Goal: Task Accomplishment & Management: Manage account settings

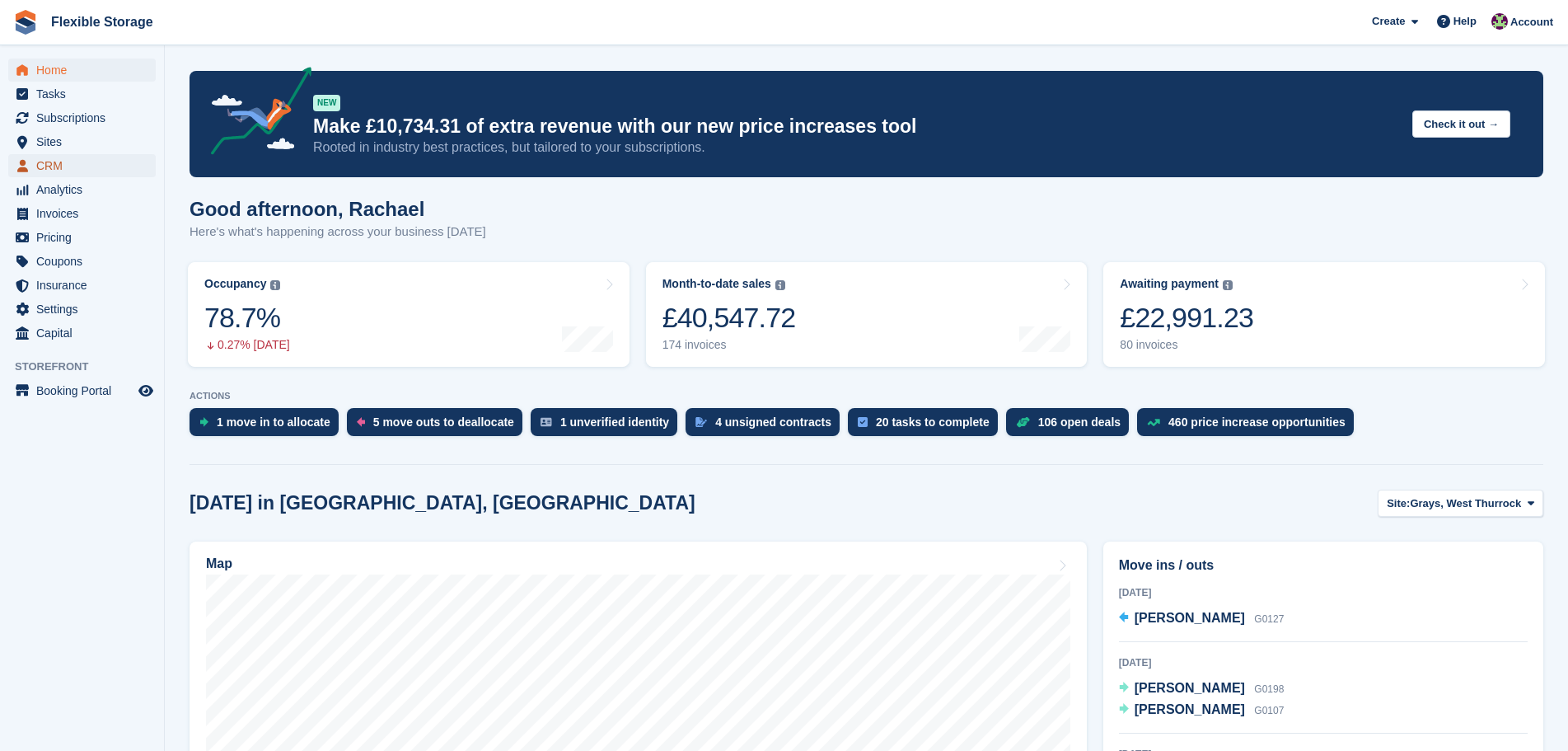
click at [54, 171] on span "CRM" at bounding box center [85, 166] width 99 height 23
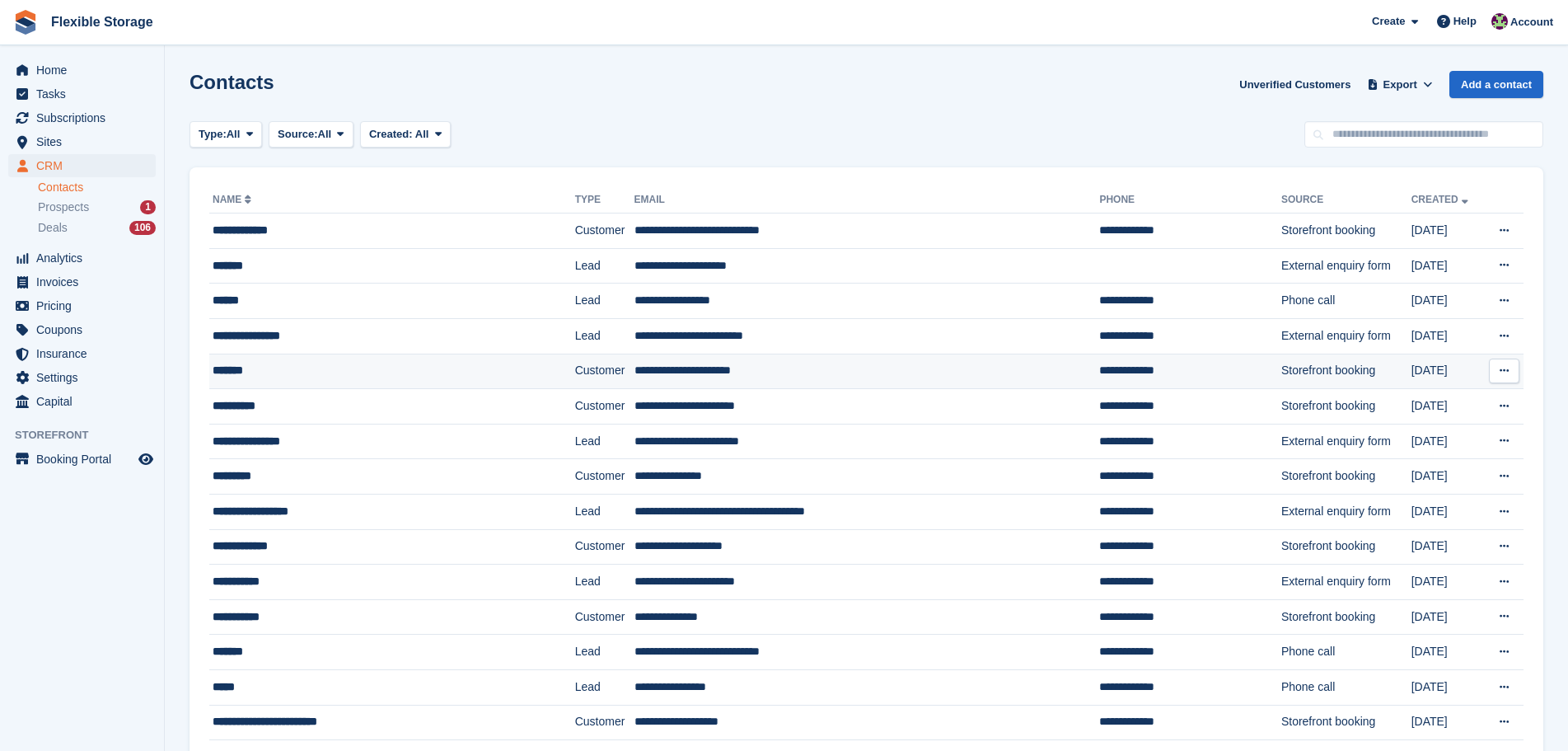
click at [405, 385] on td "*******" at bounding box center [392, 371] width 366 height 35
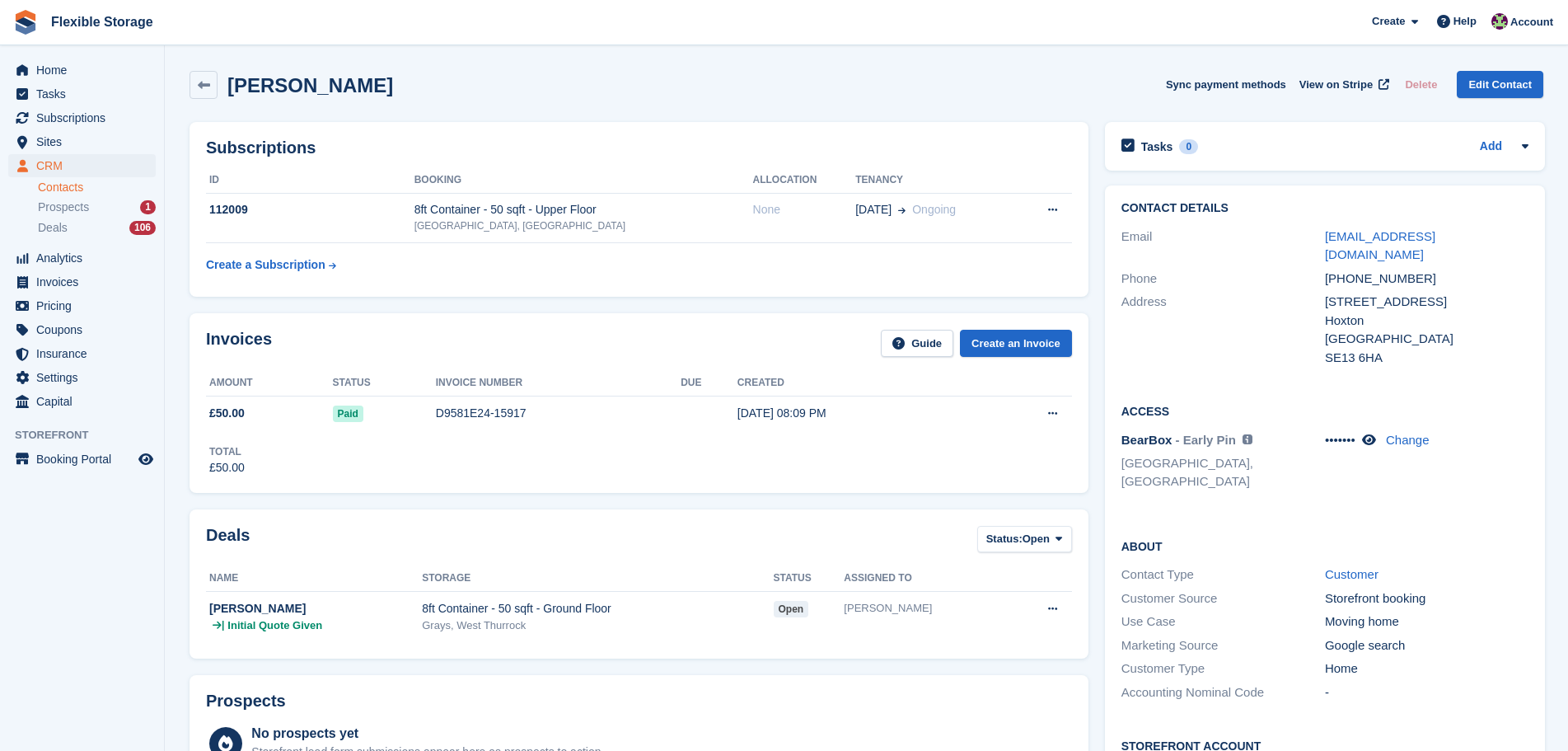
click at [1359, 269] on div "+447732823309" at bounding box center [1427, 278] width 204 height 19
click at [1356, 293] on div "12 Columbia Road" at bounding box center [1427, 302] width 204 height 19
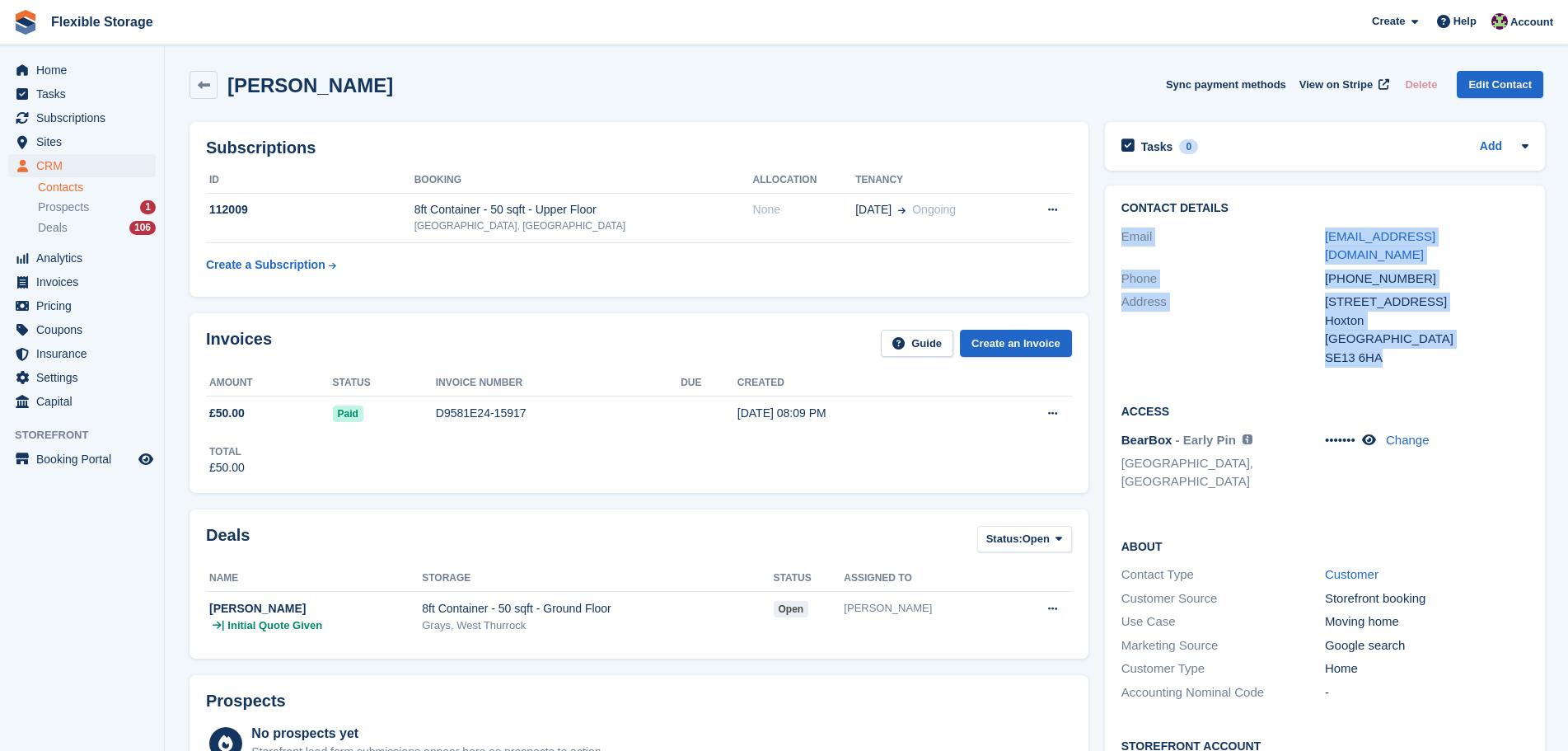
drag, startPoint x: 1387, startPoint y: 337, endPoint x: 1279, endPoint y: 213, distance: 164.4
click at [1278, 210] on div "Contact Details Email tomlax85@googlemail.com Phone +447732823309 Address 12 Co…" at bounding box center [1325, 286] width 440 height 201
click at [1371, 312] on div "Hoxton" at bounding box center [1427, 321] width 204 height 19
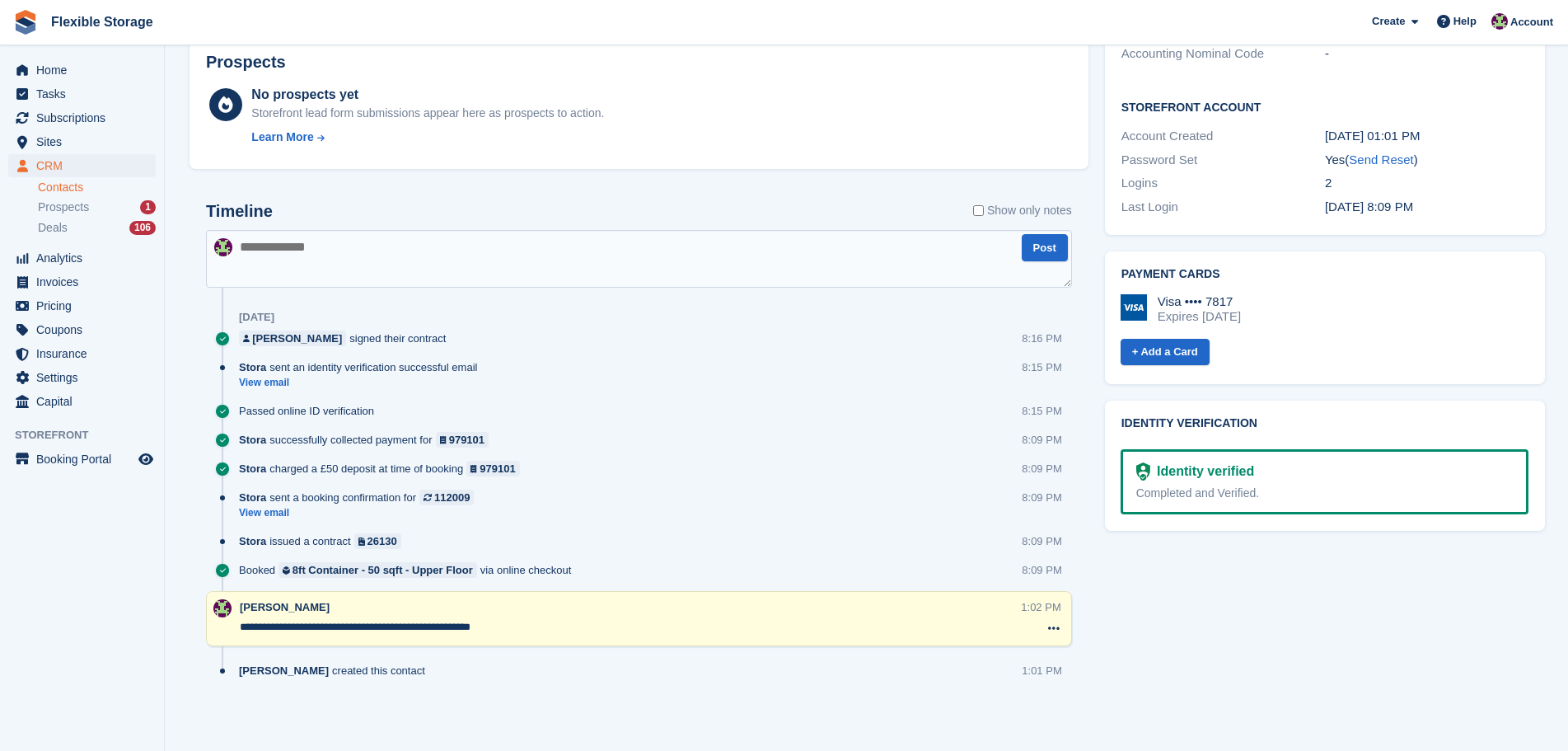
scroll to position [145, 0]
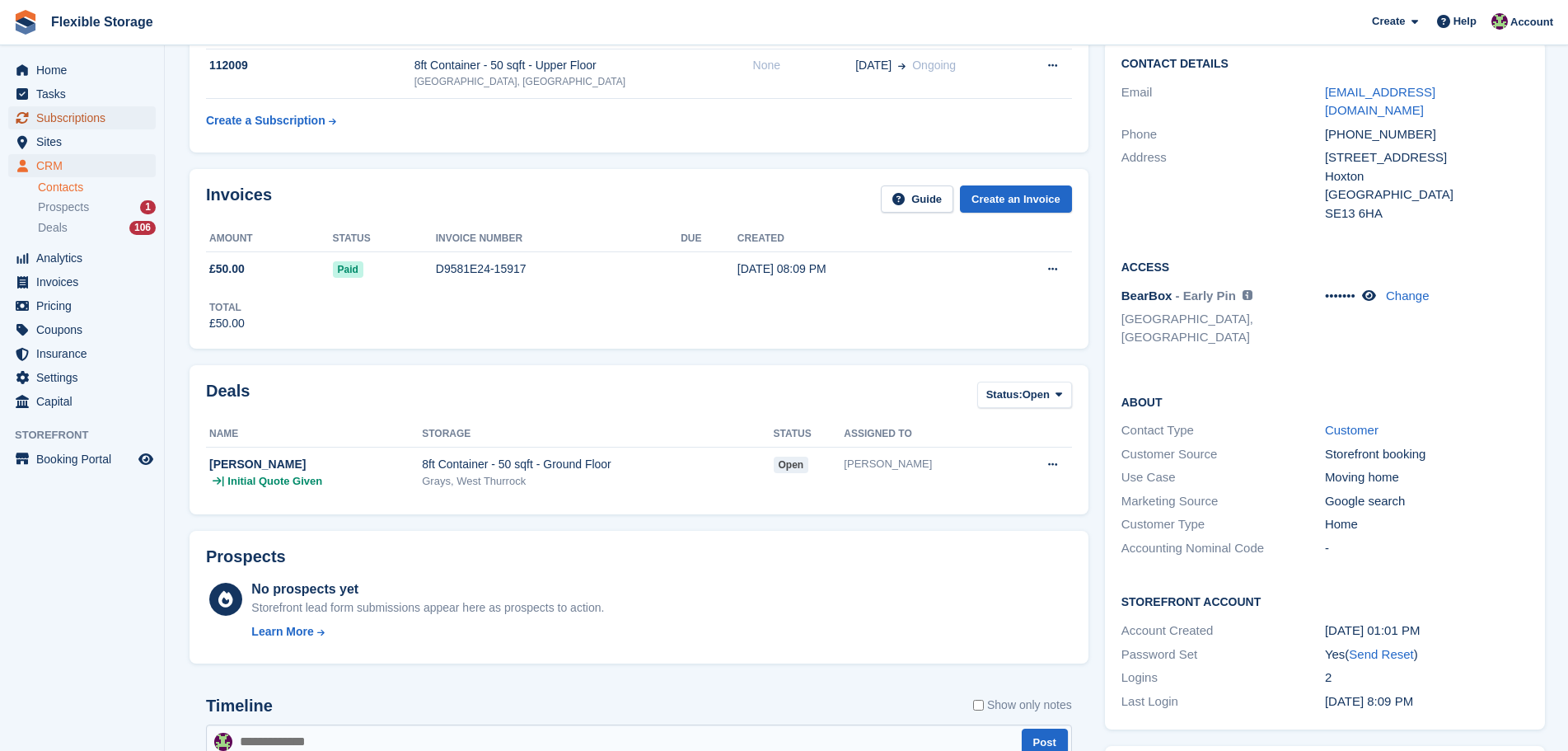
click at [120, 122] on span "Subscriptions" at bounding box center [85, 118] width 99 height 23
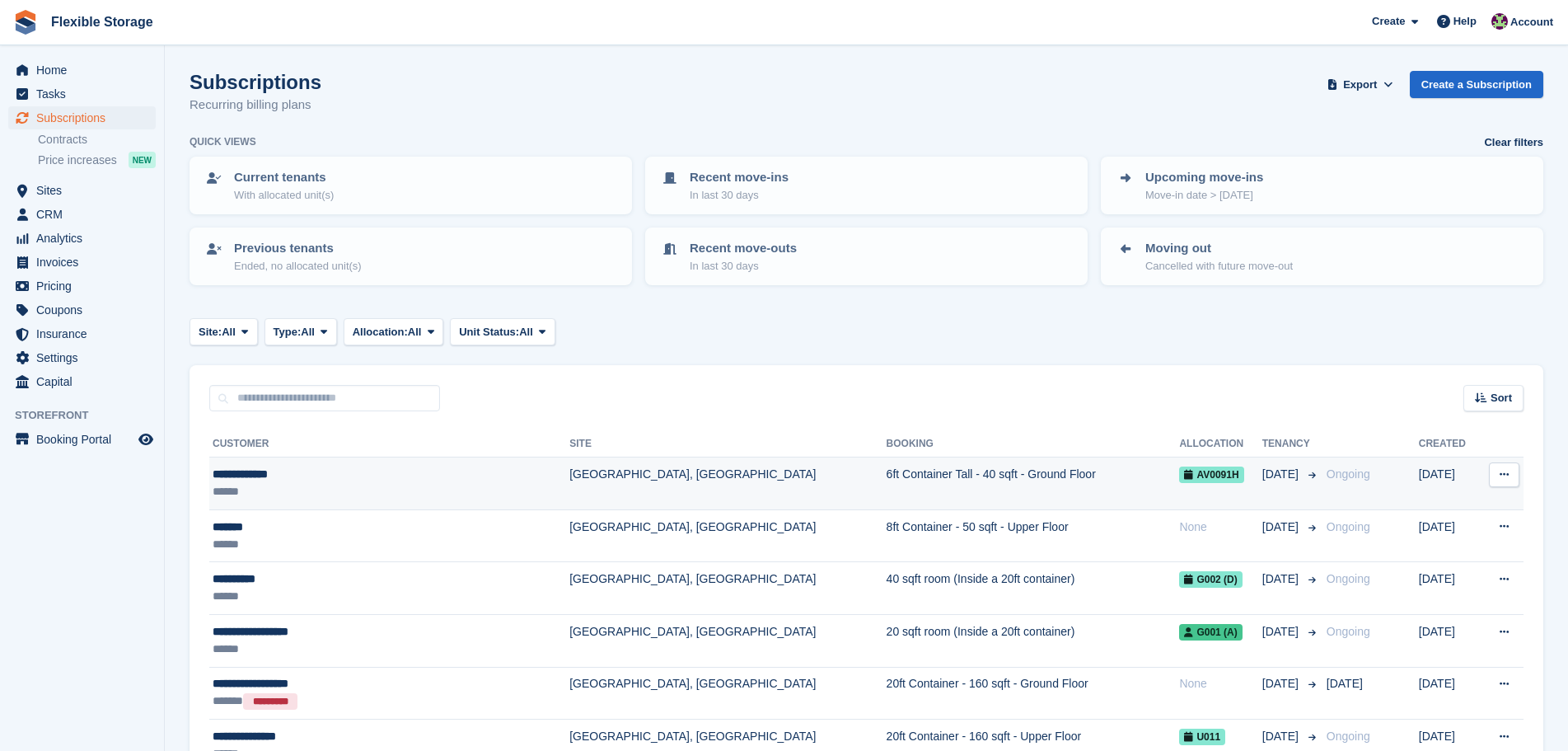
click at [383, 473] on div "**********" at bounding box center [350, 474] width 277 height 18
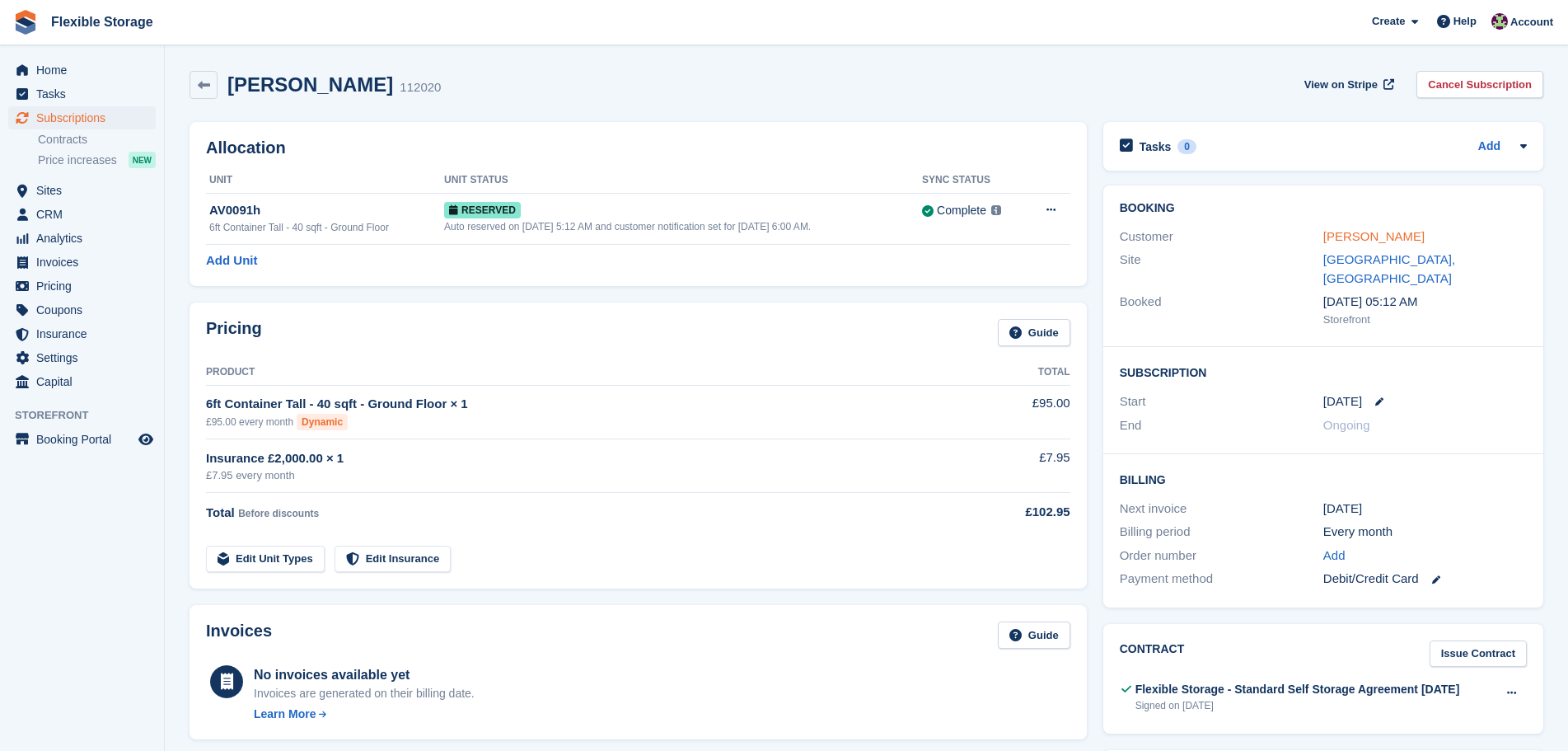
click at [1376, 241] on link "Toyyib Akande" at bounding box center [1374, 236] width 101 height 14
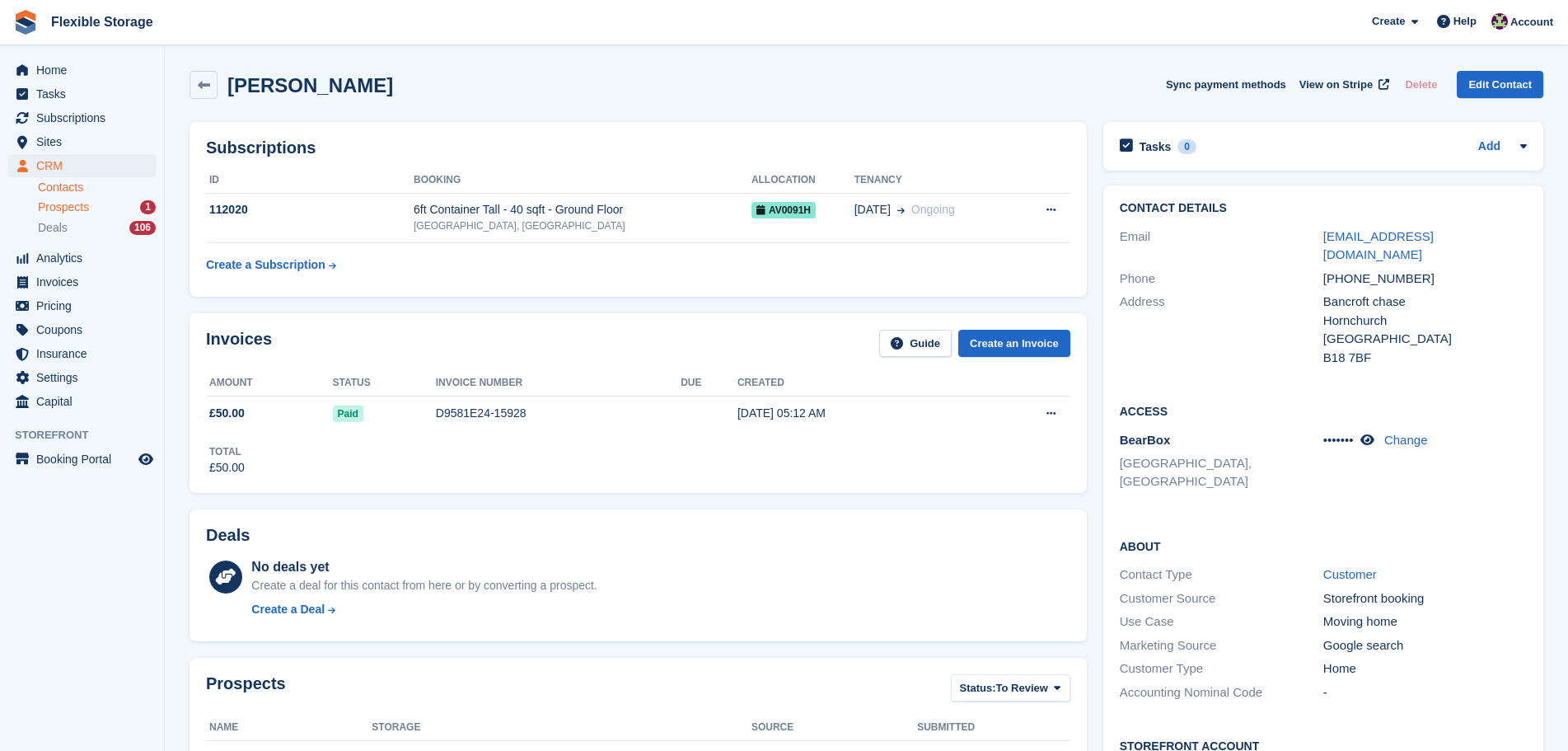
click at [99, 209] on div "Prospects 1" at bounding box center [96, 207] width 118 height 16
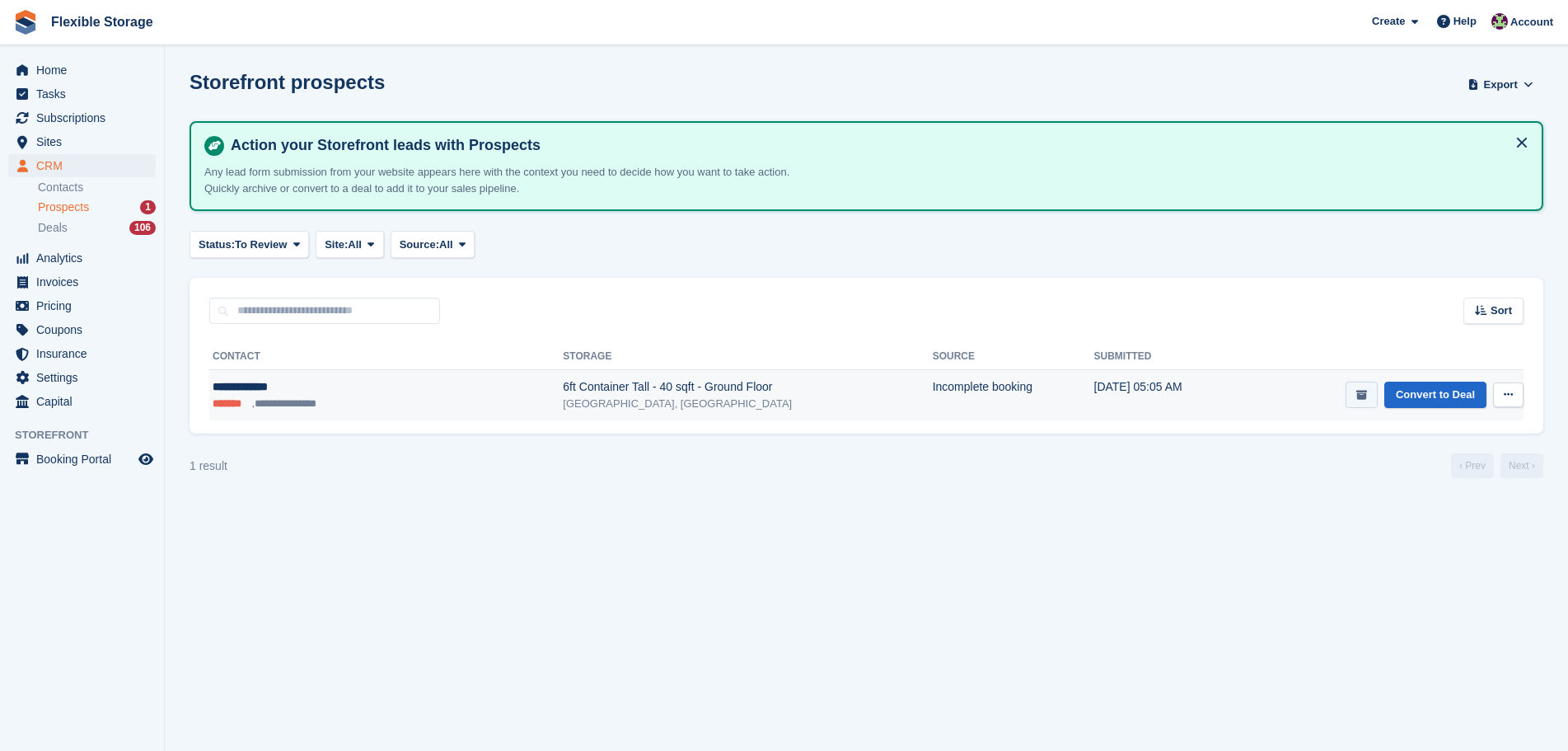
click at [1374, 400] on button "submit" at bounding box center [1362, 396] width 32 height 28
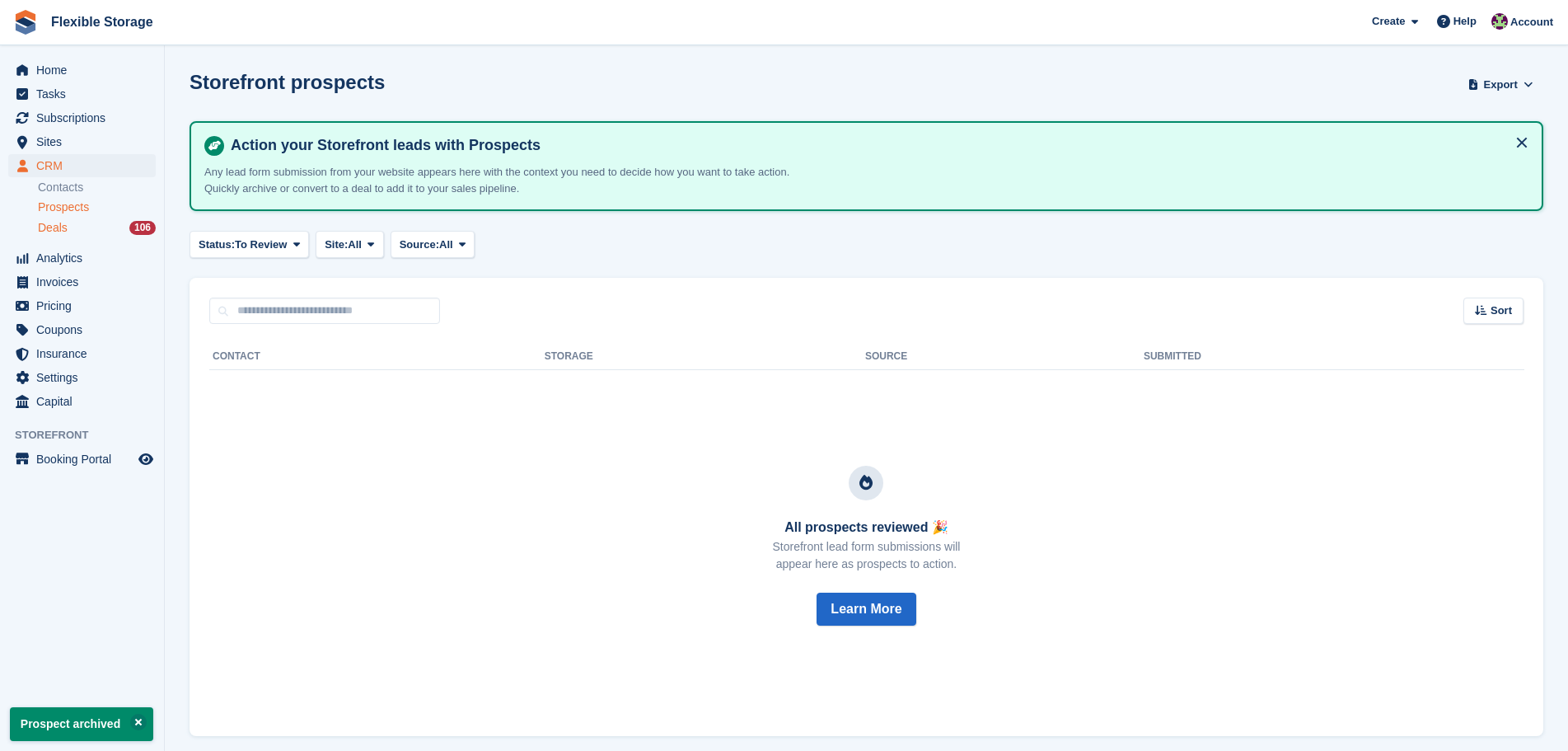
click at [111, 228] on div "Deals 106" at bounding box center [96, 227] width 118 height 16
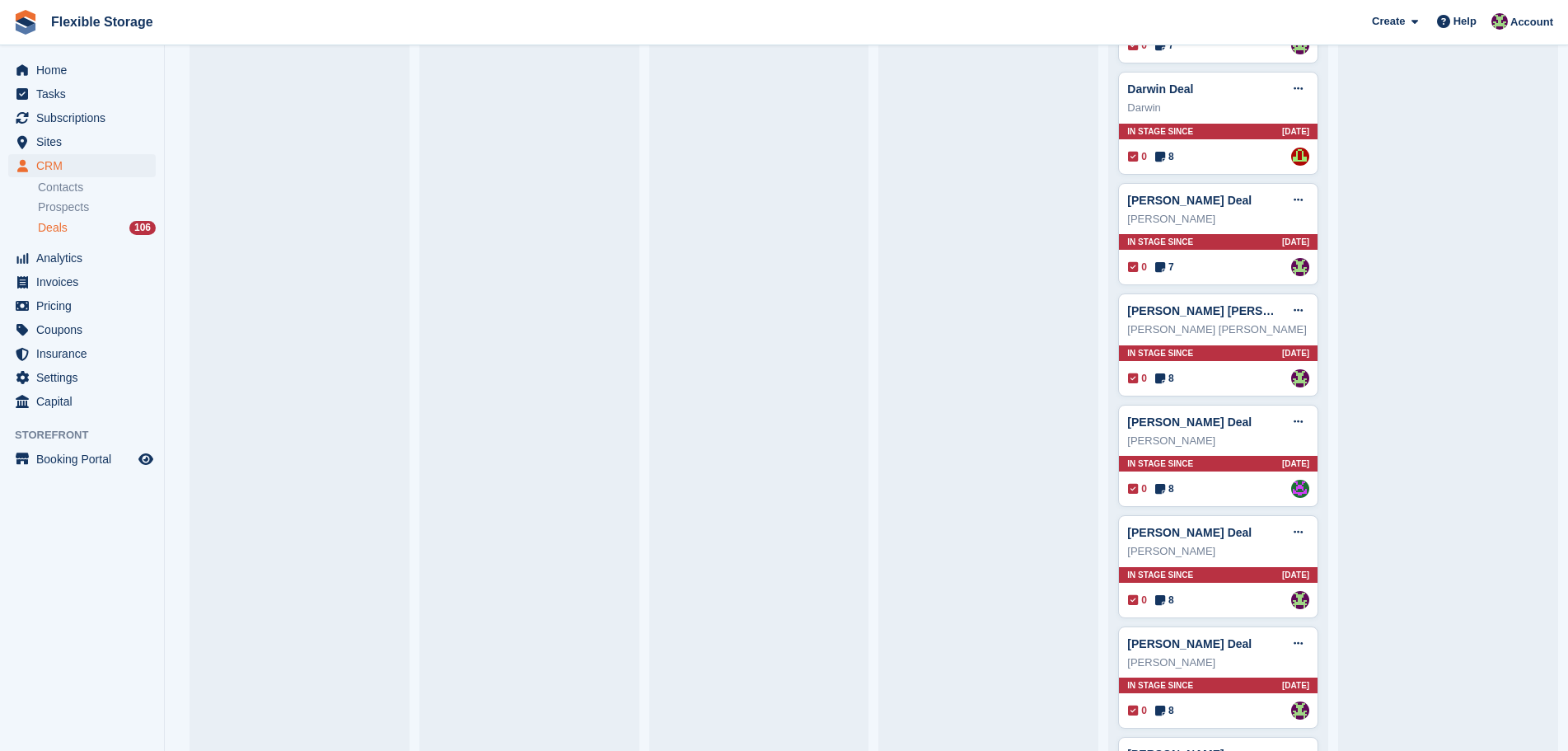
scroll to position [3713, 0]
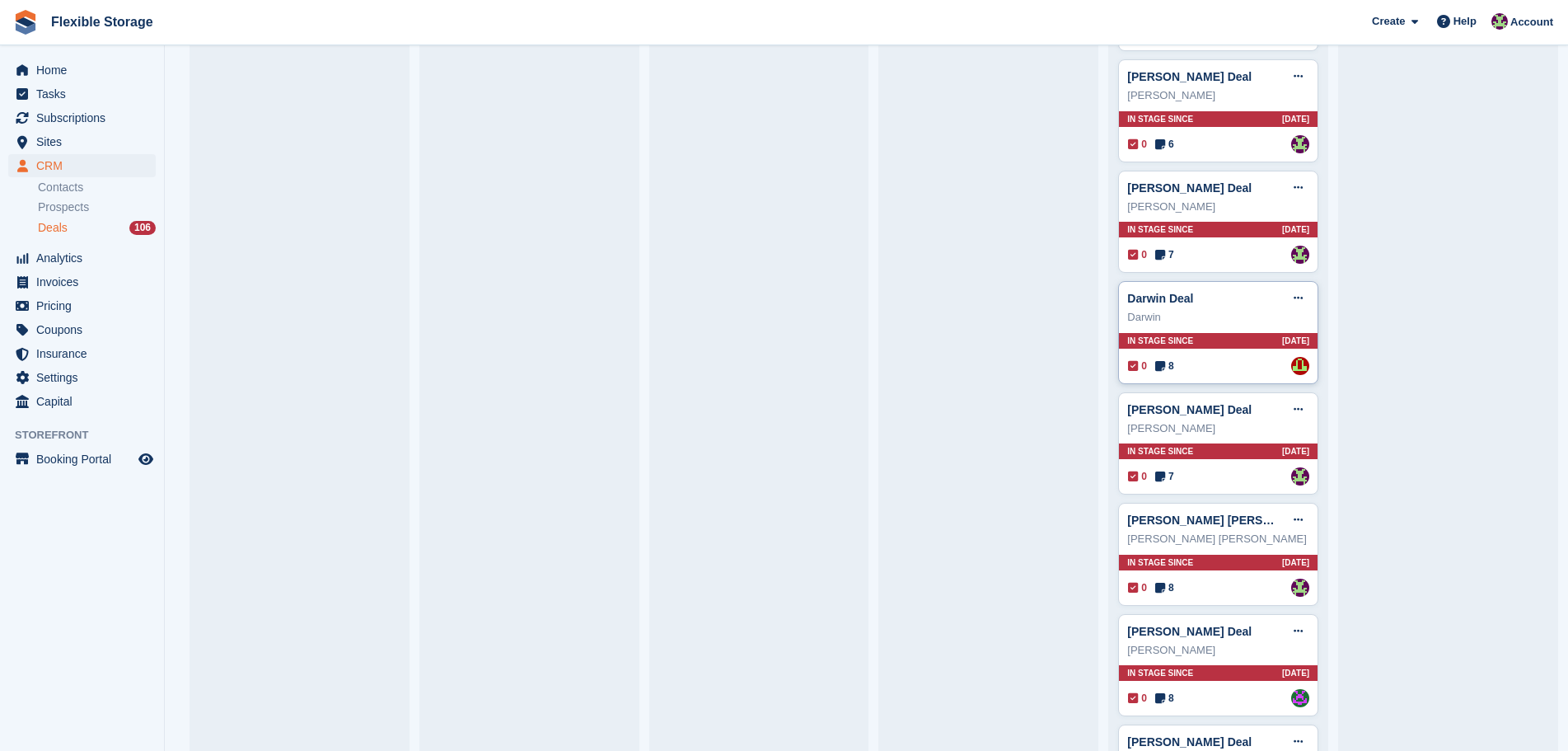
click at [1224, 340] on div "In stage since 16D AGO" at bounding box center [1219, 340] width 199 height 16
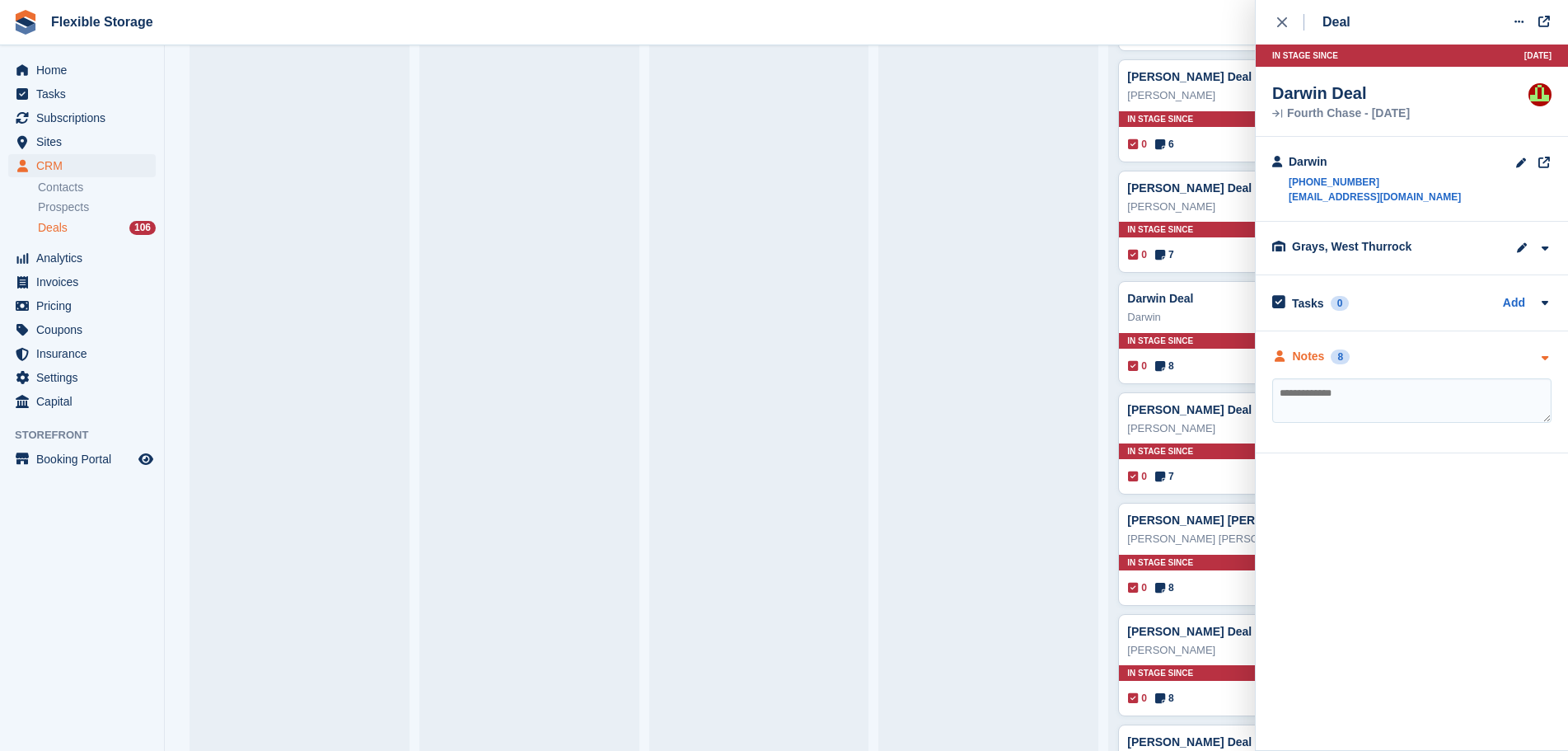
click at [1448, 348] on div "Notes 8" at bounding box center [1412, 356] width 279 height 18
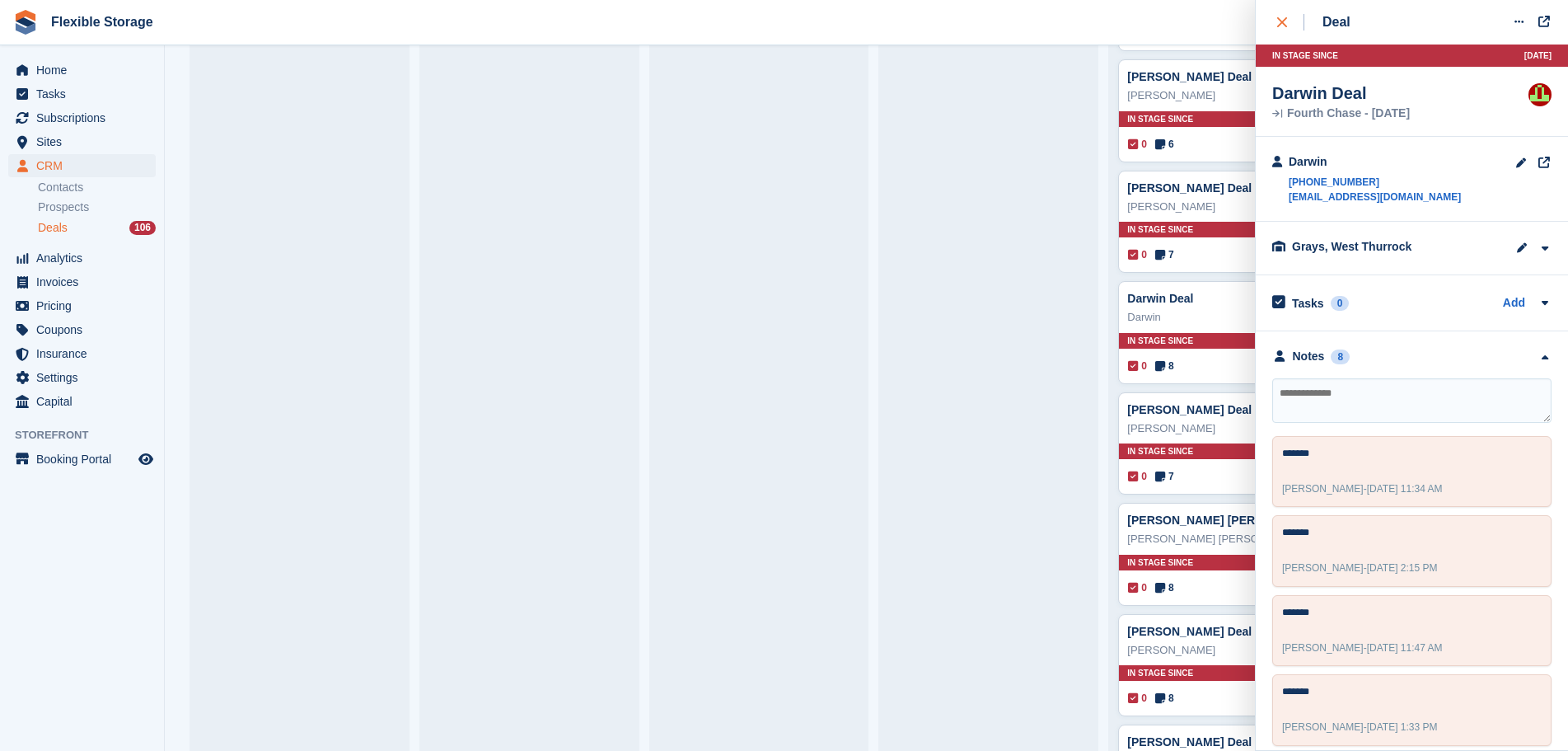
click at [1289, 10] on button "close" at bounding box center [1291, 22] width 37 height 44
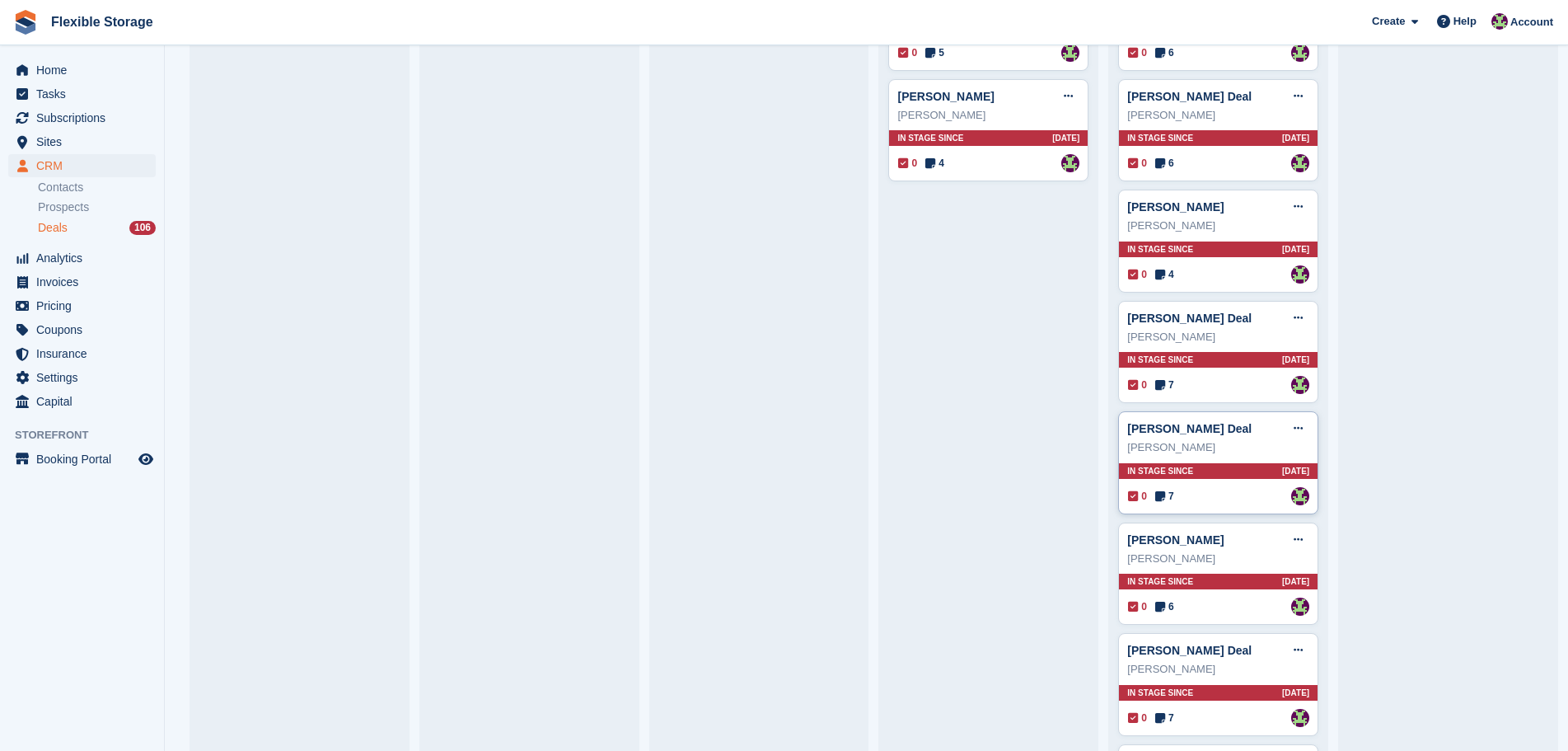
scroll to position [1979, 0]
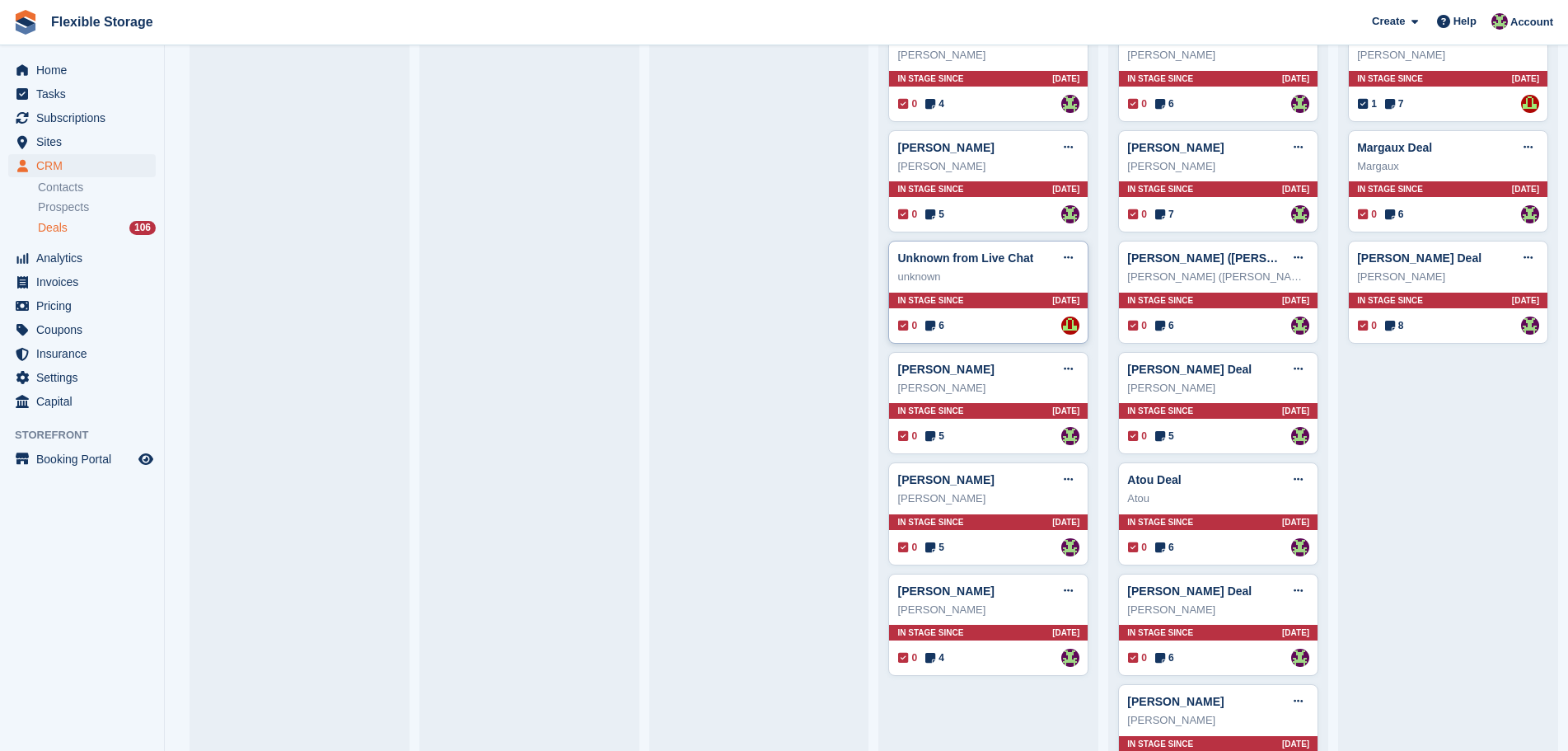
click at [1016, 318] on div "Unknown from Live Chat Edit deal Mark as won Mark as lost Delete deal unknown I…" at bounding box center [989, 292] width 201 height 103
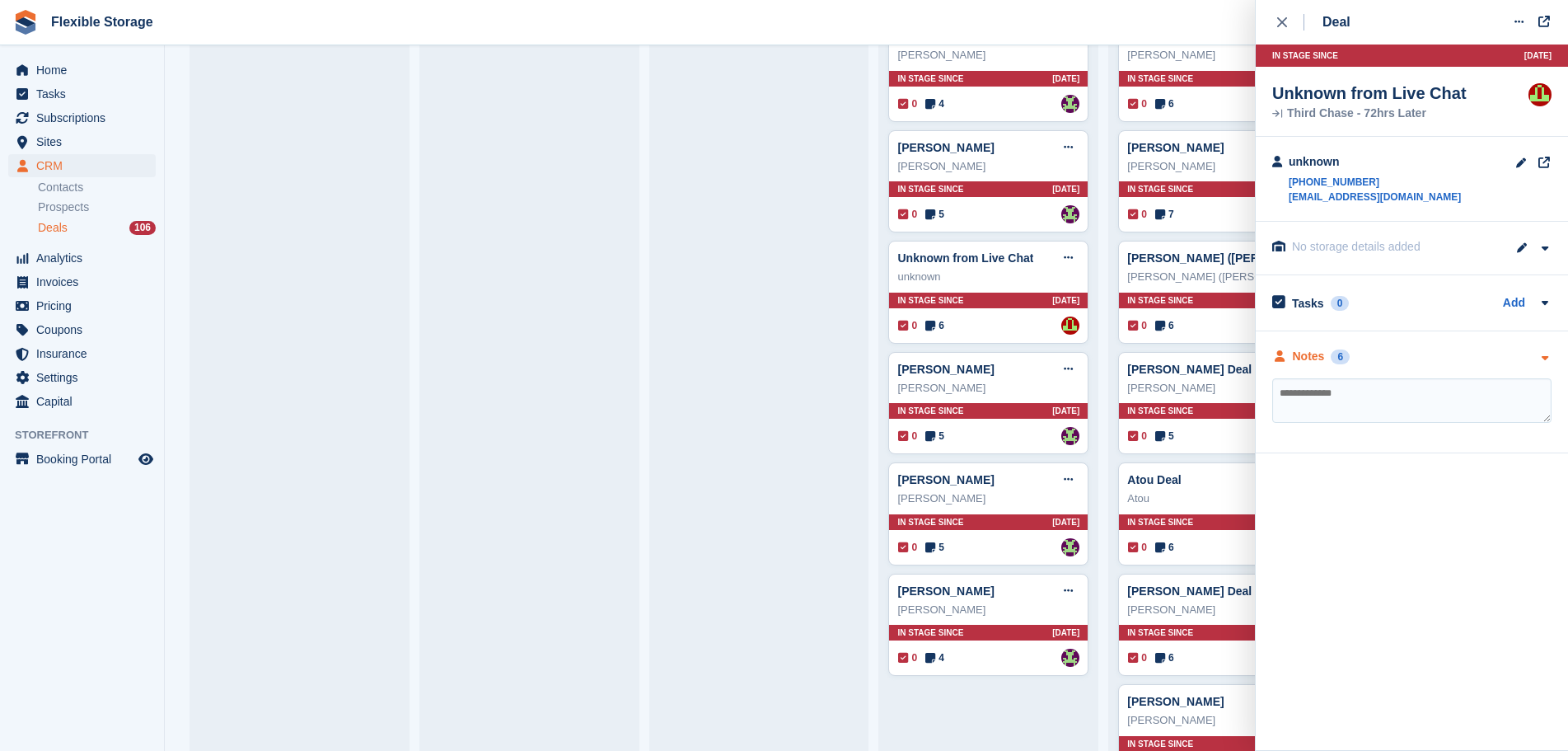
click at [1403, 361] on div "Notes 6" at bounding box center [1412, 356] width 279 height 18
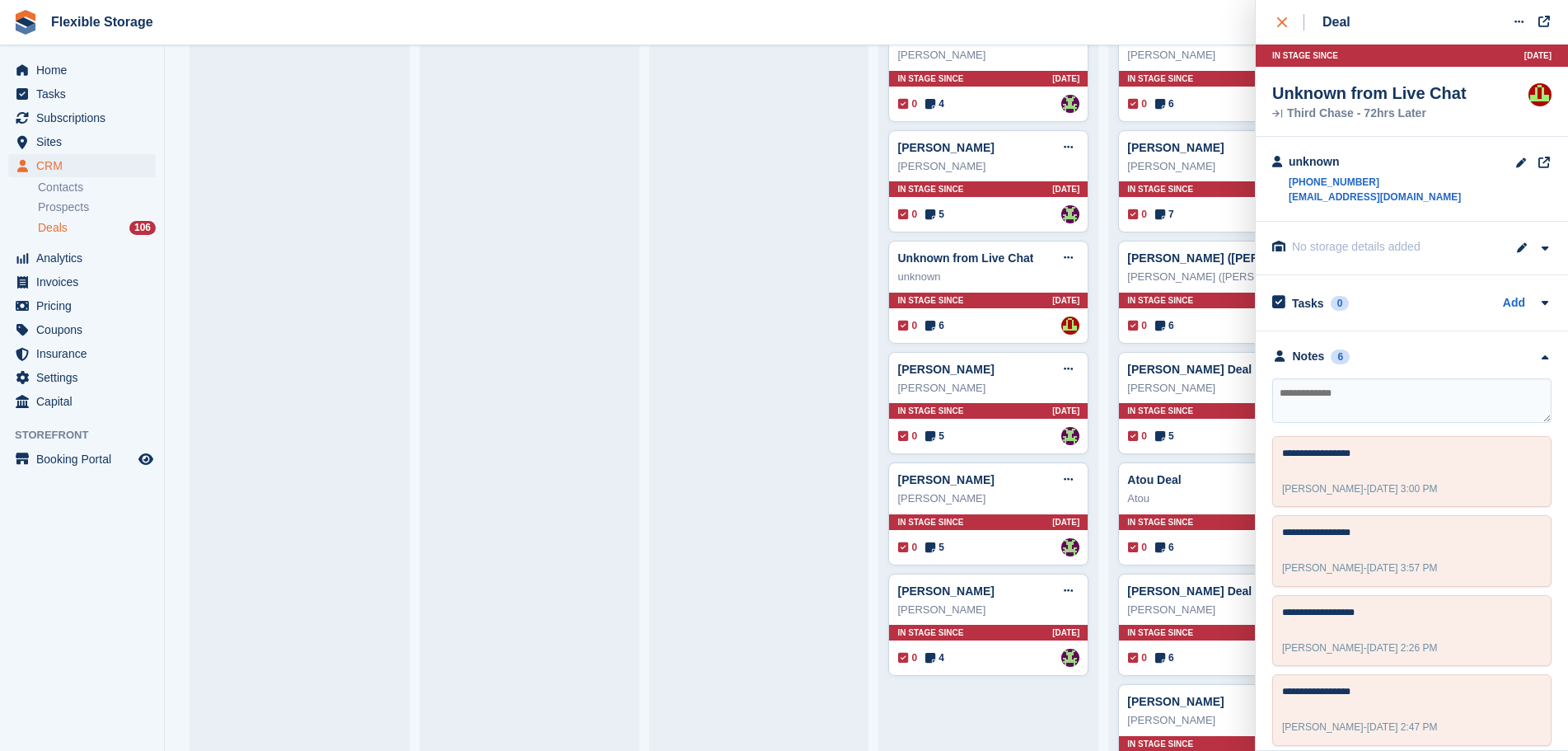
click at [1280, 26] on icon "close" at bounding box center [1282, 23] width 10 height 10
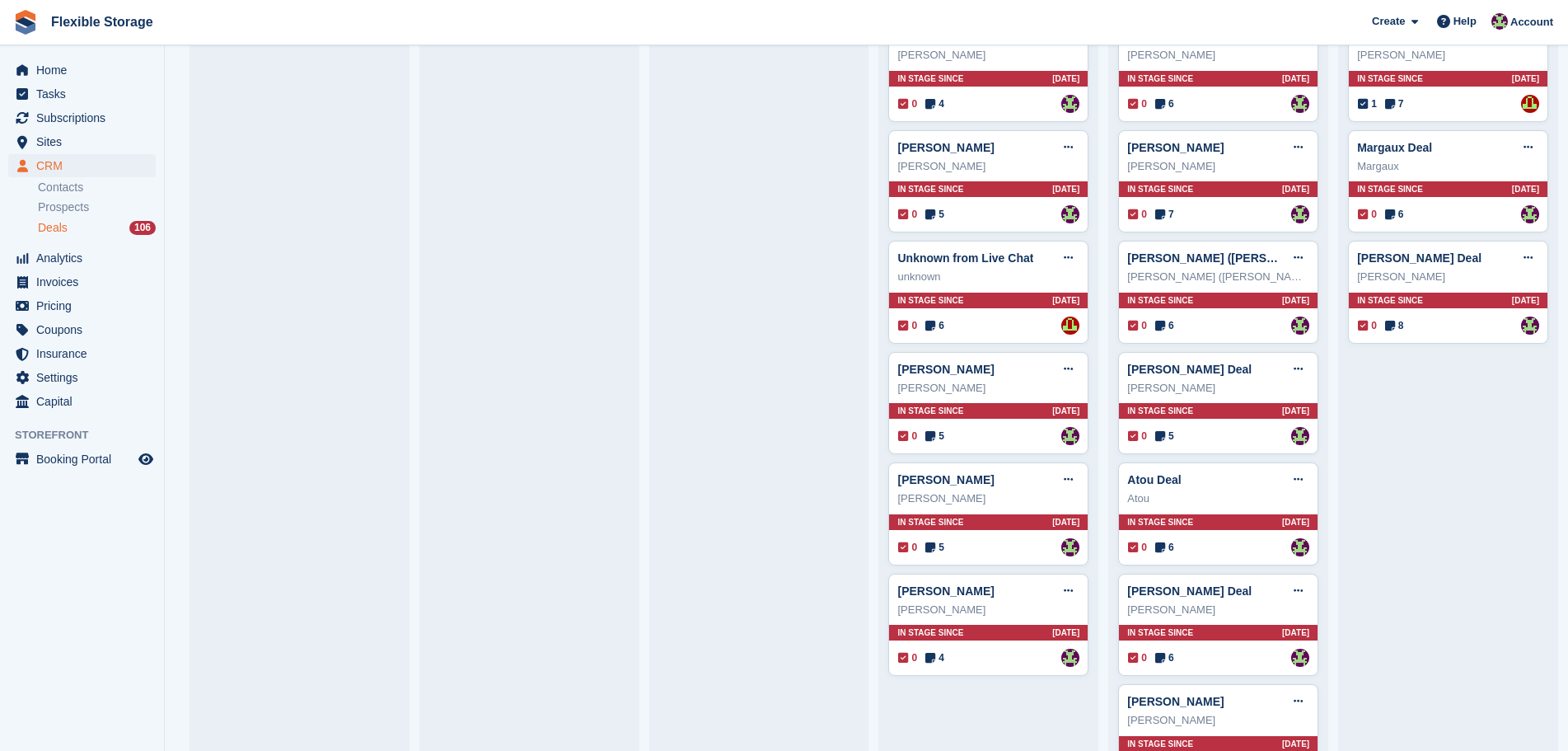
scroll to position [0, 0]
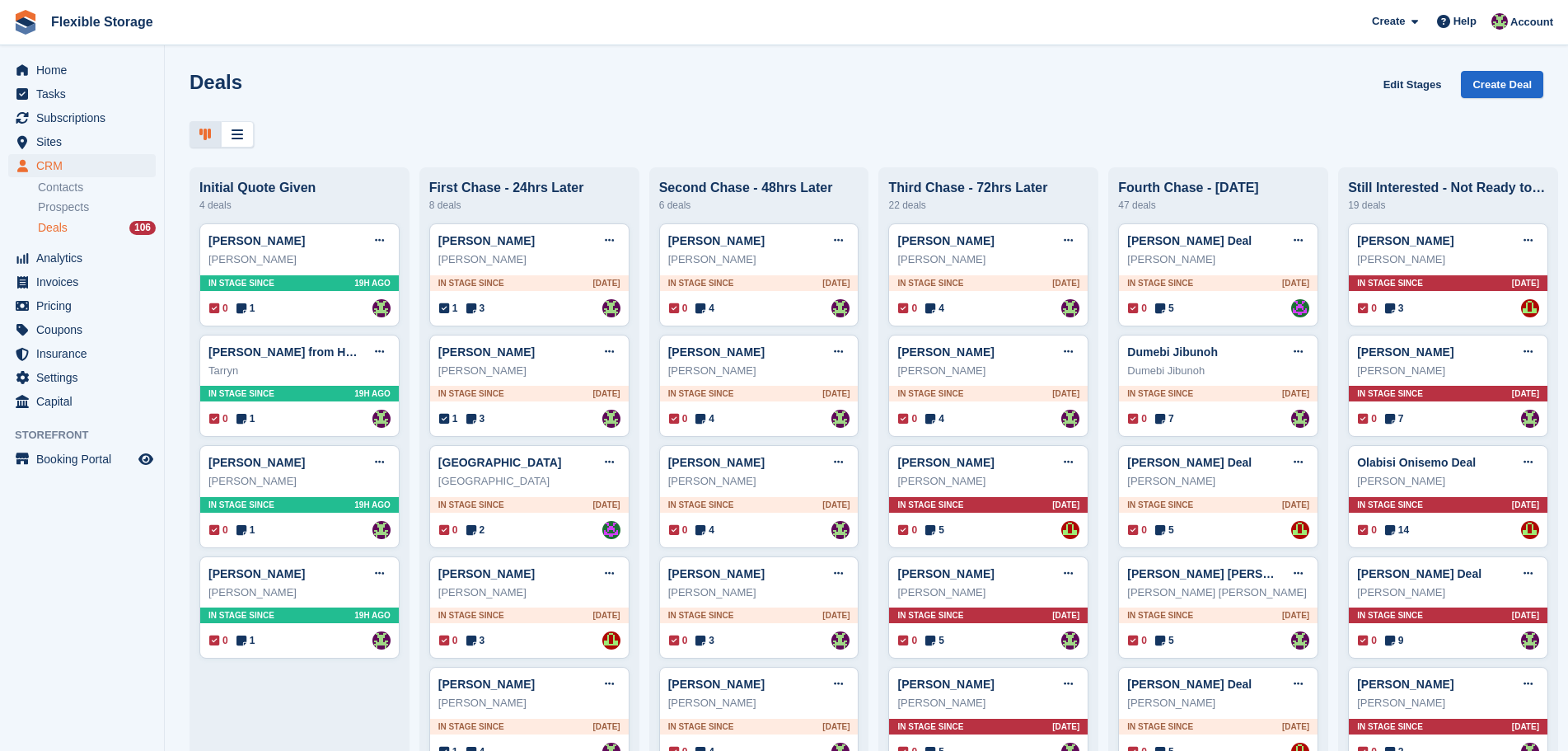
click at [441, 155] on div "Deals Edit Stages Create Deal Initial Quote Given 4 deals Holly A Edit deal Mar…" at bounding box center [866, 376] width 1403 height 751
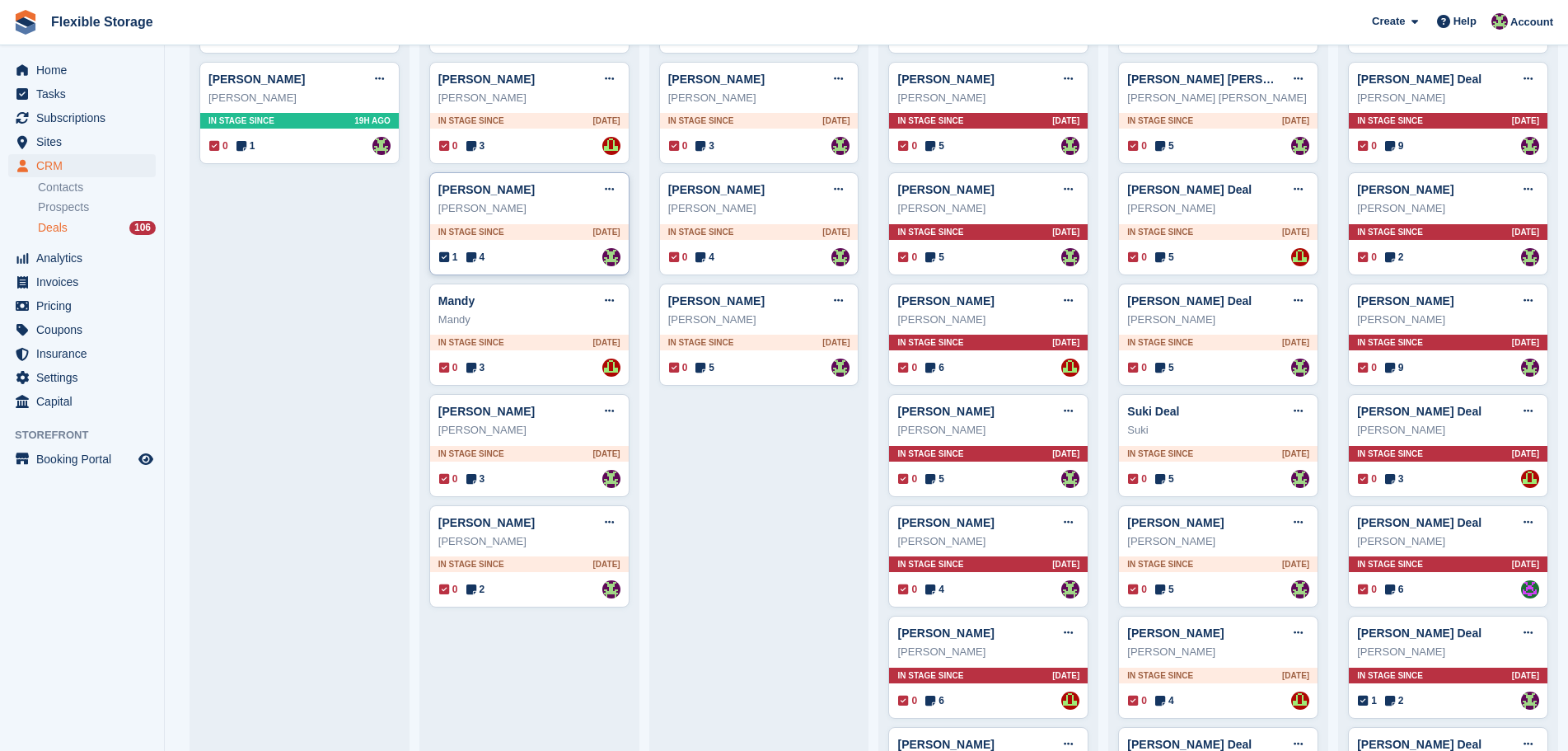
click at [572, 222] on div "Joe Campbell Edit deal Mark as won Mark as lost Delete deal Joe Campbell In sta…" at bounding box center [530, 223] width 201 height 103
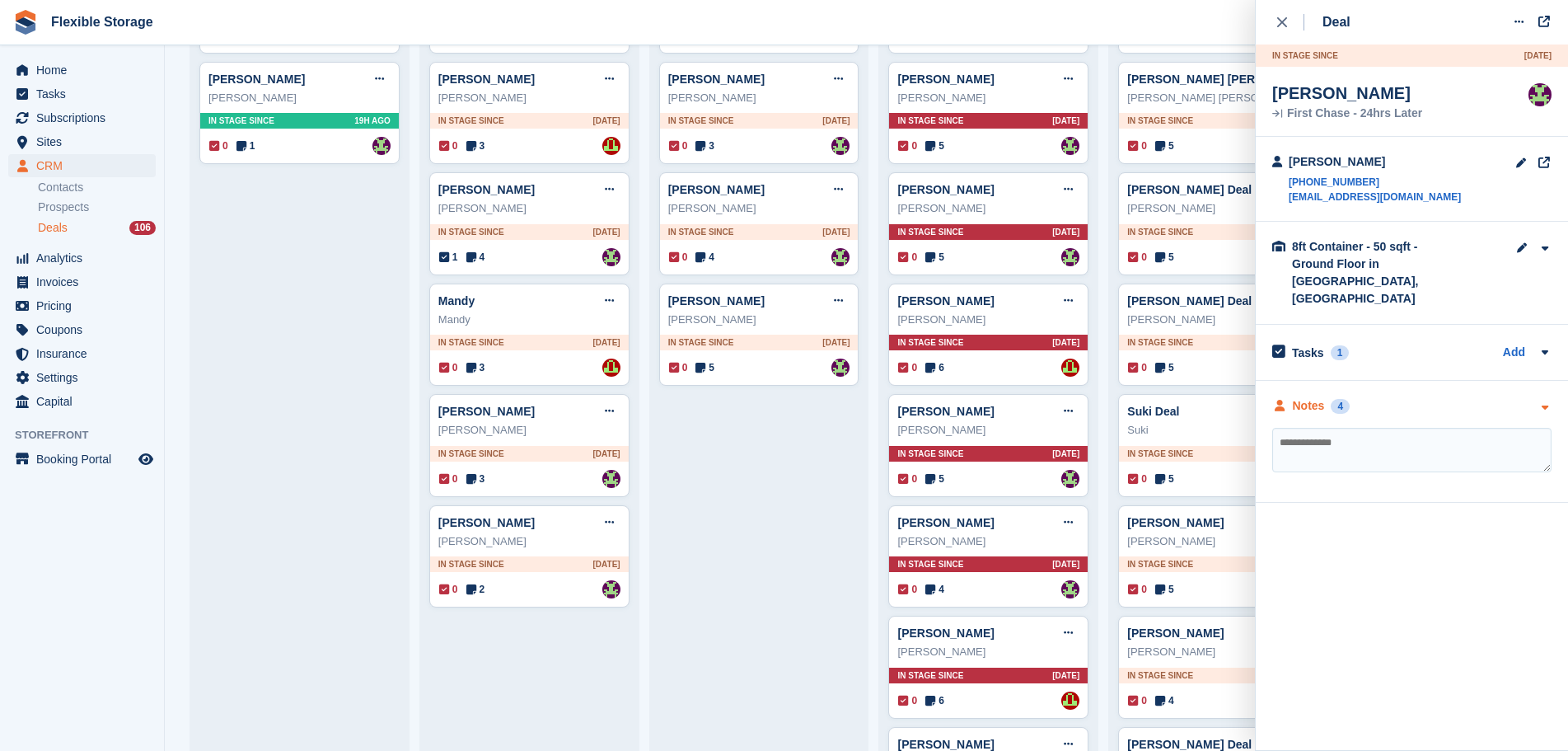
click at [1416, 397] on div "Notes 4" at bounding box center [1412, 406] width 279 height 18
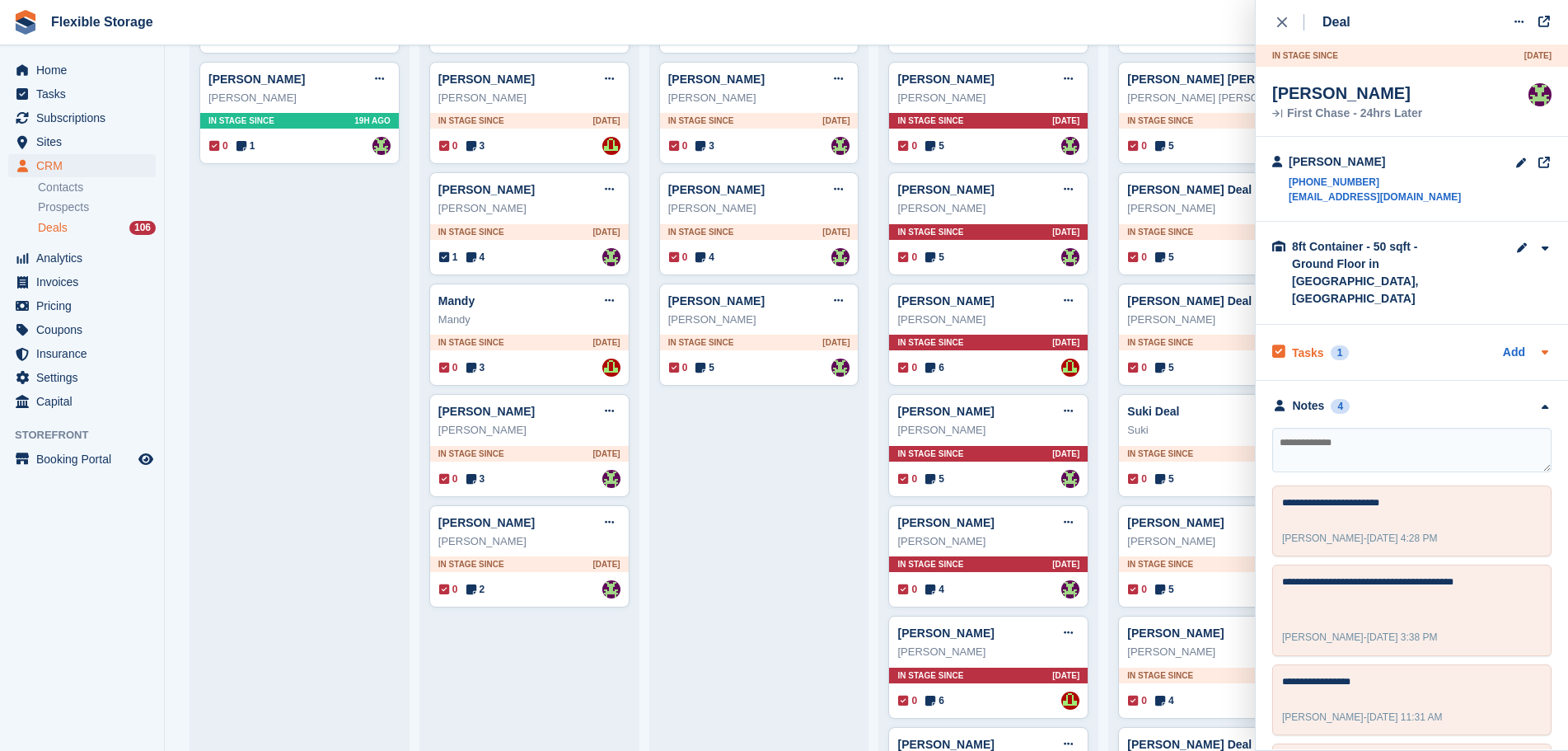
click at [1415, 341] on div "Tasks 1 Add" at bounding box center [1412, 352] width 279 height 23
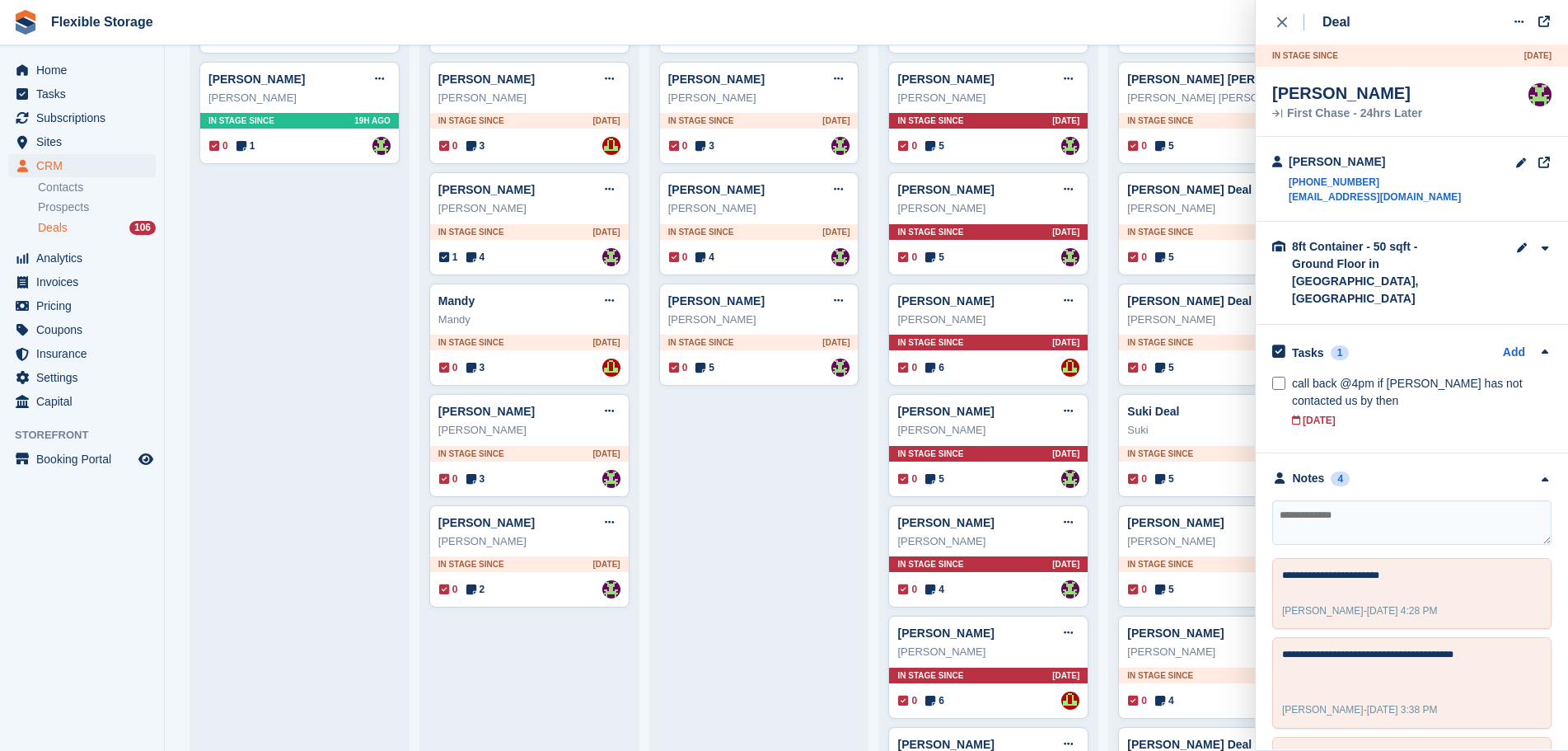
click at [1415, 341] on div "Tasks 1 Add" at bounding box center [1412, 352] width 279 height 23
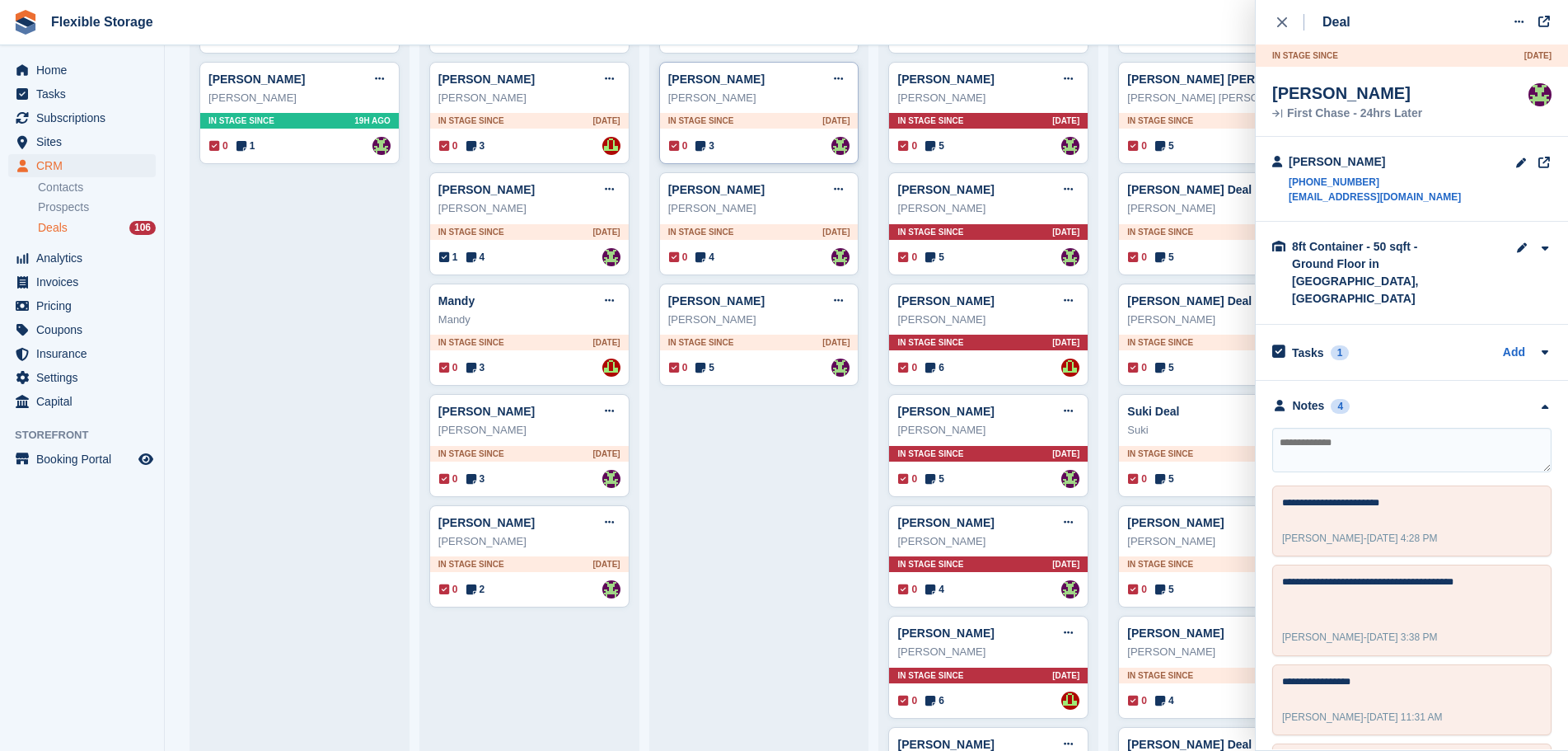
scroll to position [0, 0]
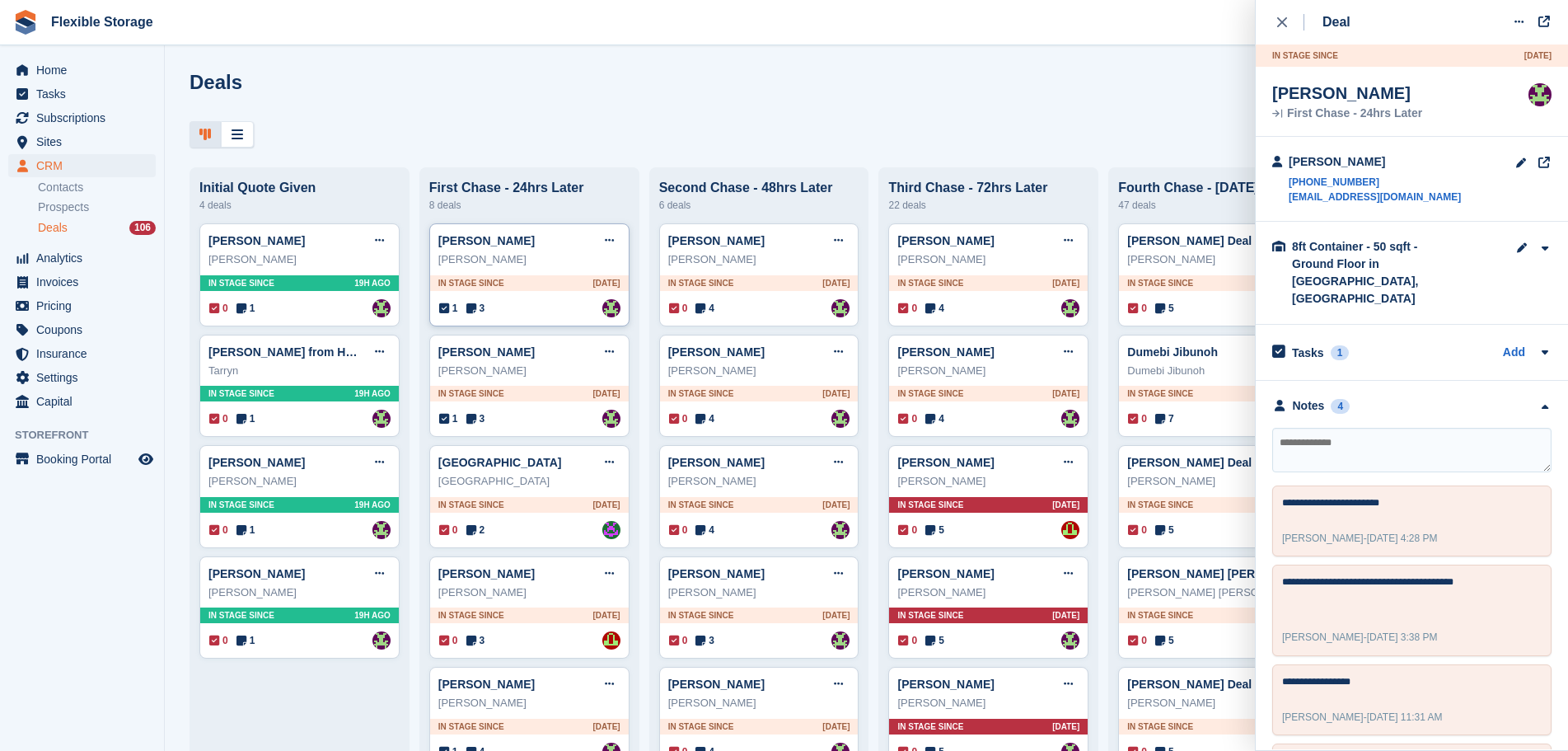
click at [531, 310] on div "1 3 Assigned to Rachael Fisher" at bounding box center [530, 309] width 181 height 18
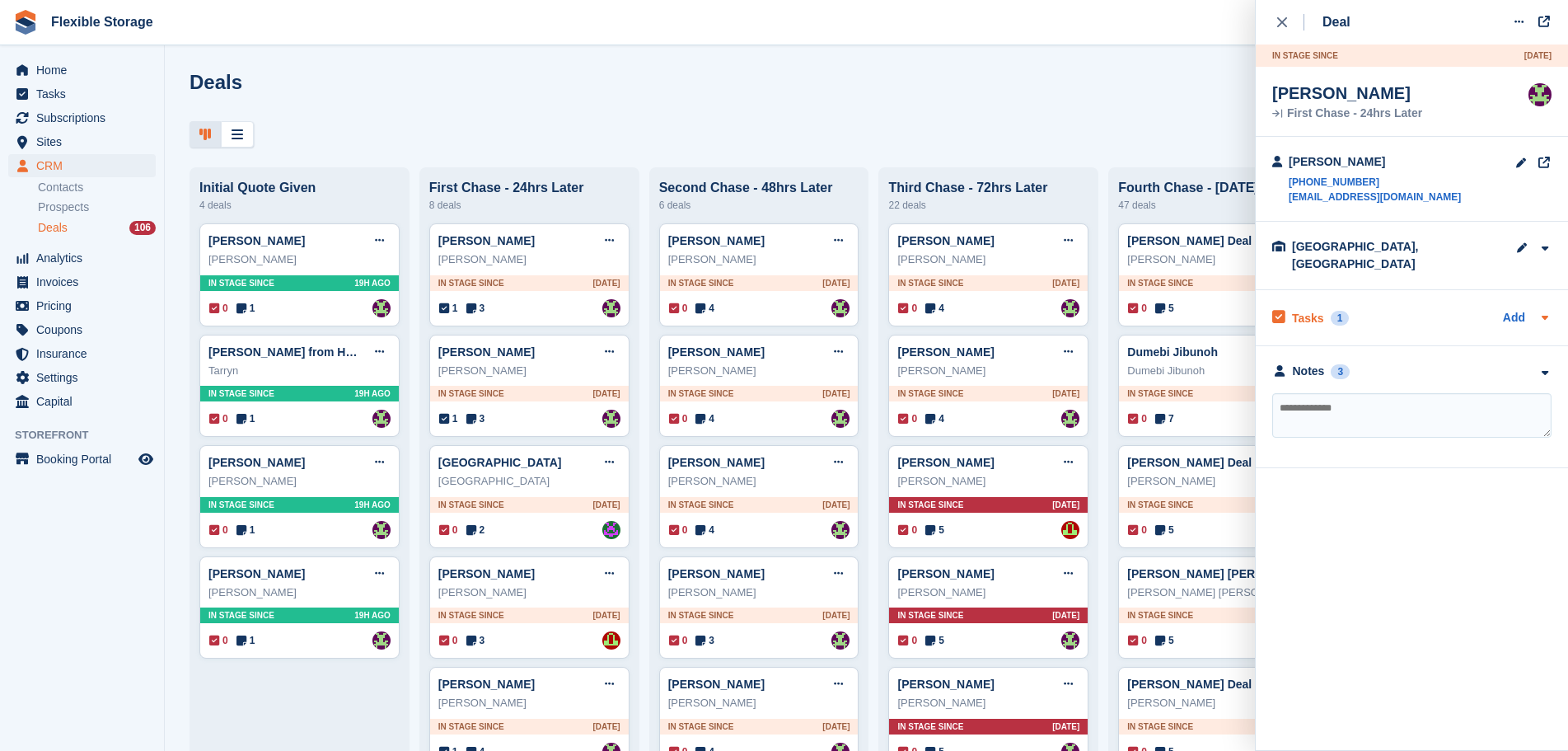
click at [1405, 307] on div "Tasks 1 Add" at bounding box center [1412, 318] width 279 height 23
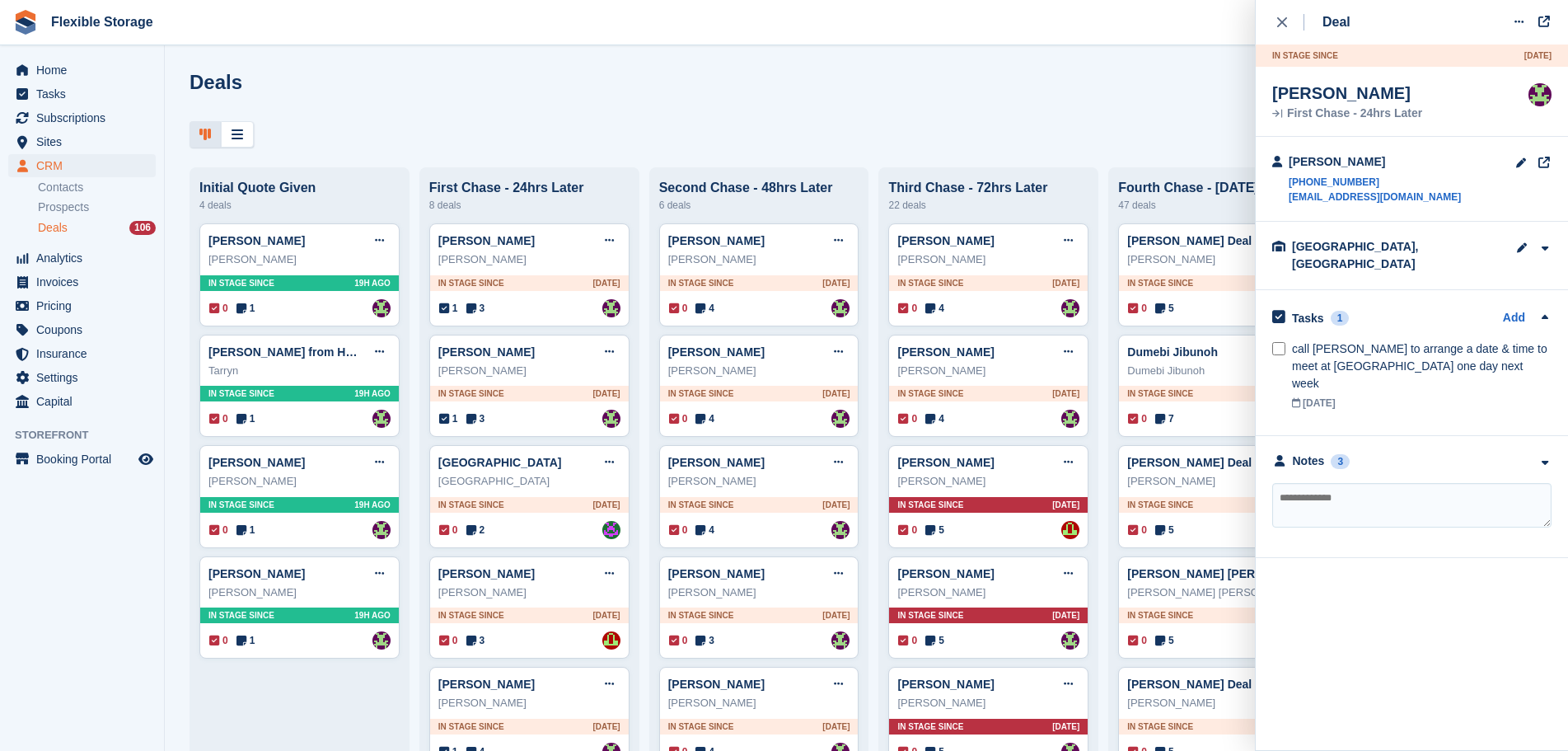
click at [1405, 307] on div "Tasks 1 Add" at bounding box center [1412, 318] width 279 height 23
click at [1399, 363] on div "Notes 3" at bounding box center [1412, 371] width 279 height 18
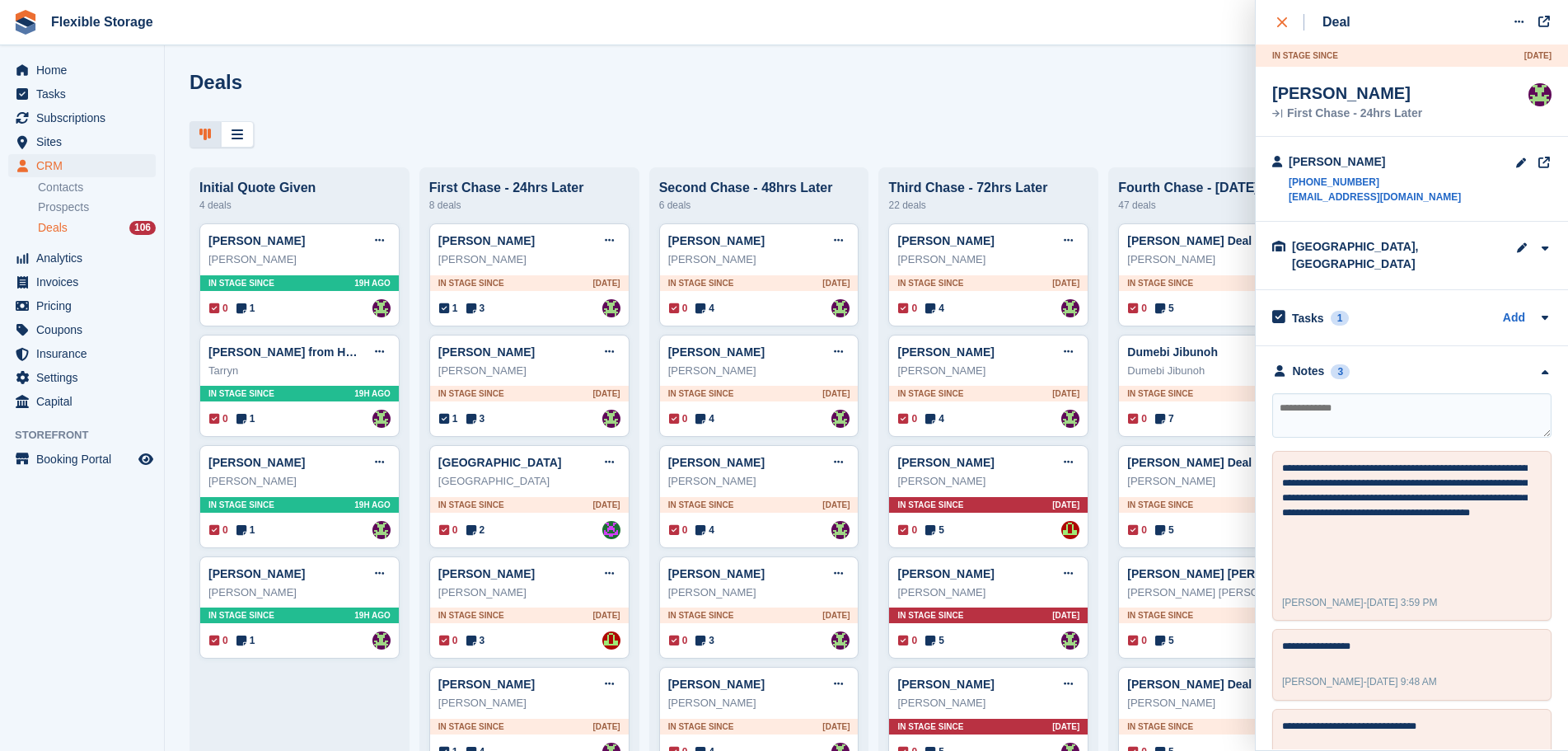
click at [1285, 23] on icon "close" at bounding box center [1282, 23] width 10 height 10
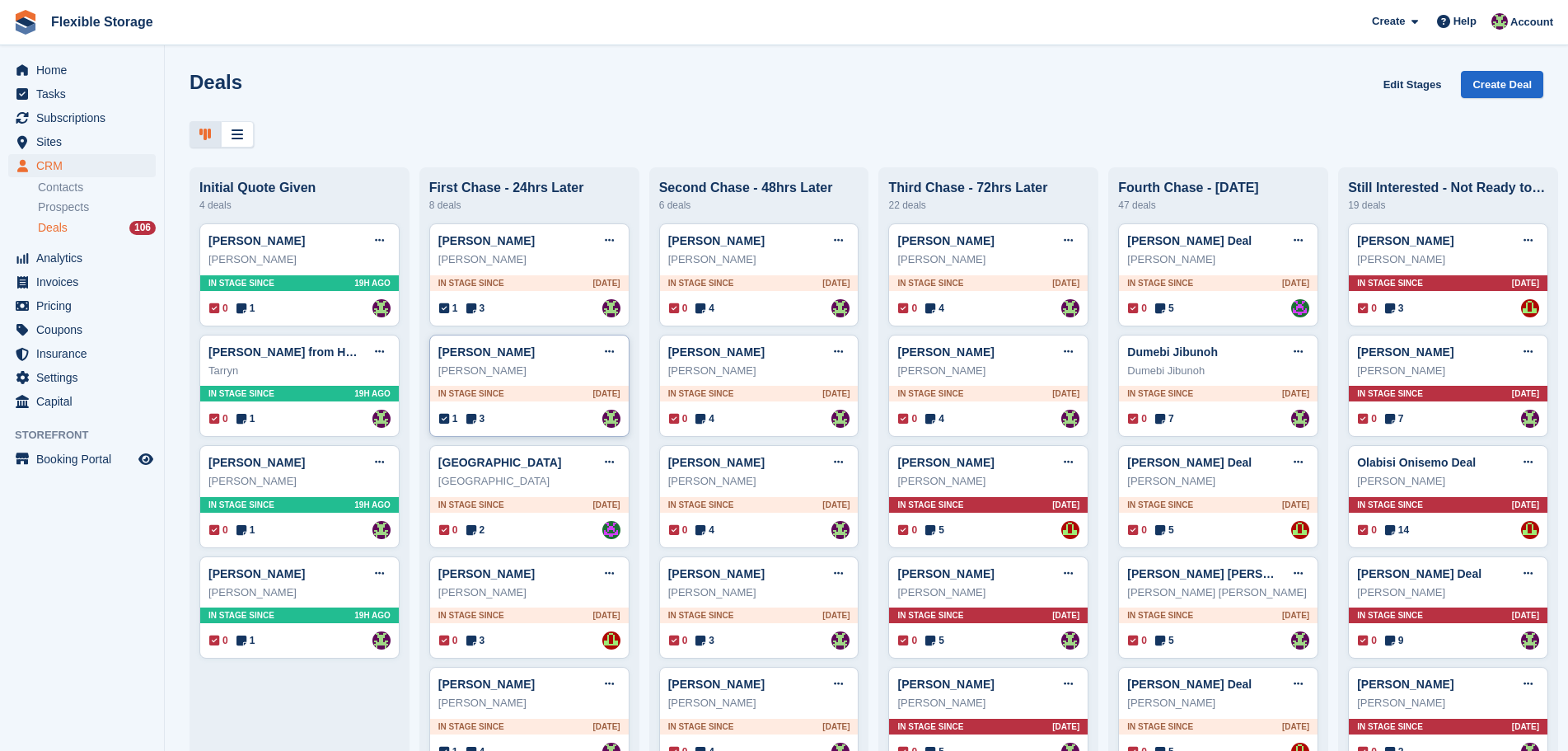
click at [527, 413] on div "Mark Burton Edit deal Mark as won Mark as lost Delete deal Mark Burton In stage…" at bounding box center [530, 386] width 201 height 103
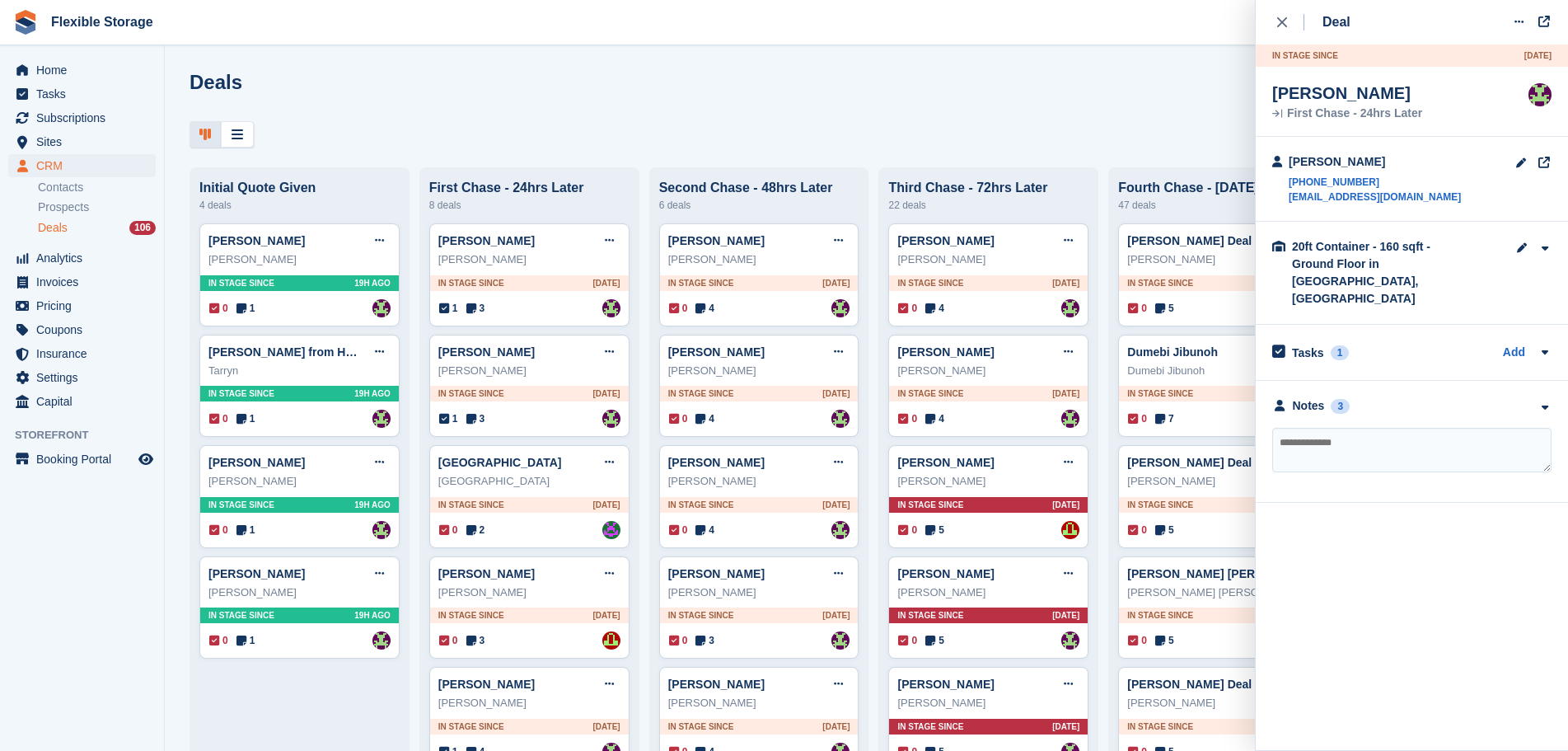
click at [1392, 324] on div "Tasks 1 Add mark is going to phone on friday 03rd oct wants to view a 20 ft at …" at bounding box center [1413, 352] width 313 height 55
click at [1397, 341] on div "Tasks 1 Add" at bounding box center [1412, 352] width 279 height 23
click at [893, 108] on div "Deals Edit Stages Create Deal" at bounding box center [867, 95] width 1354 height 47
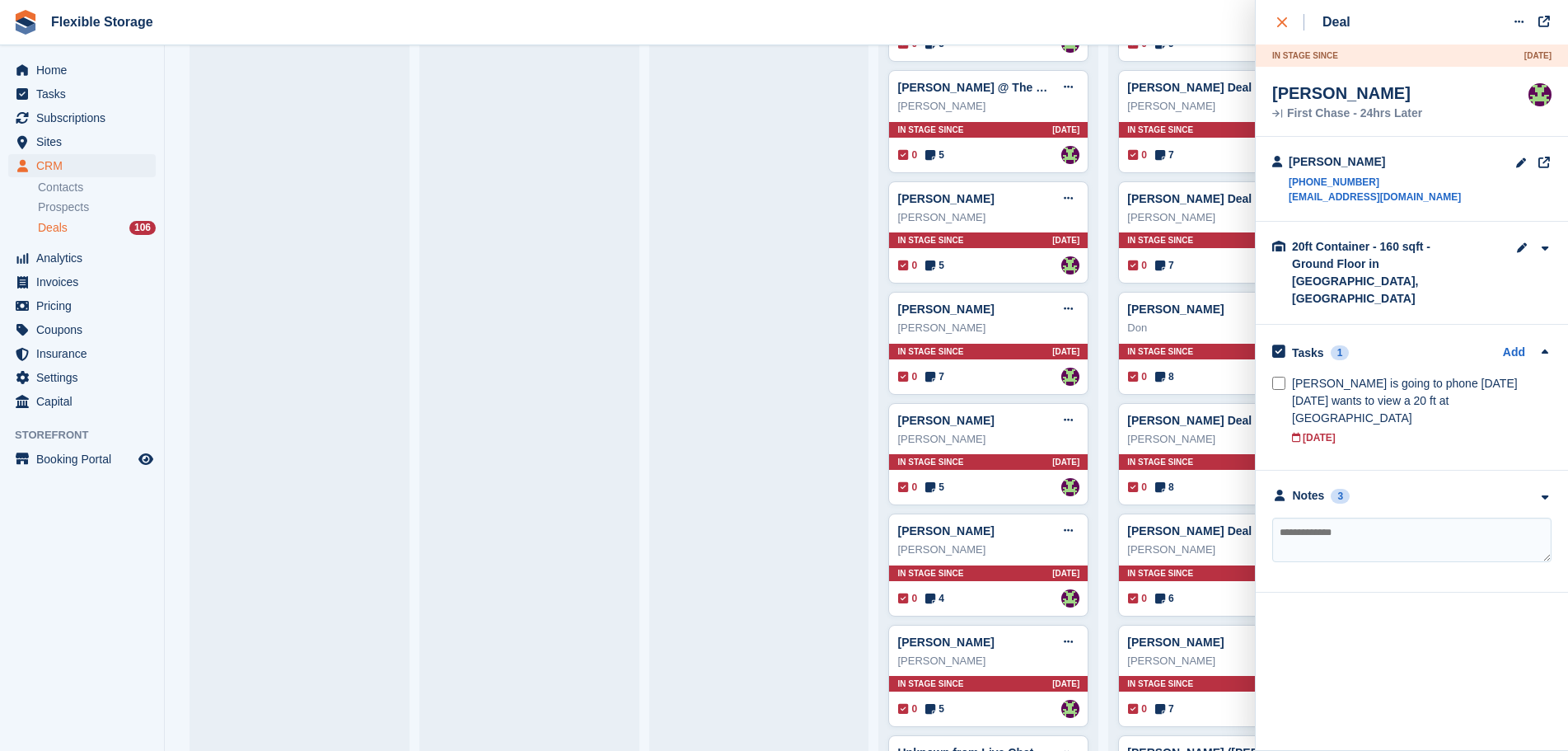
click at [1274, 25] on button "close" at bounding box center [1291, 22] width 37 height 44
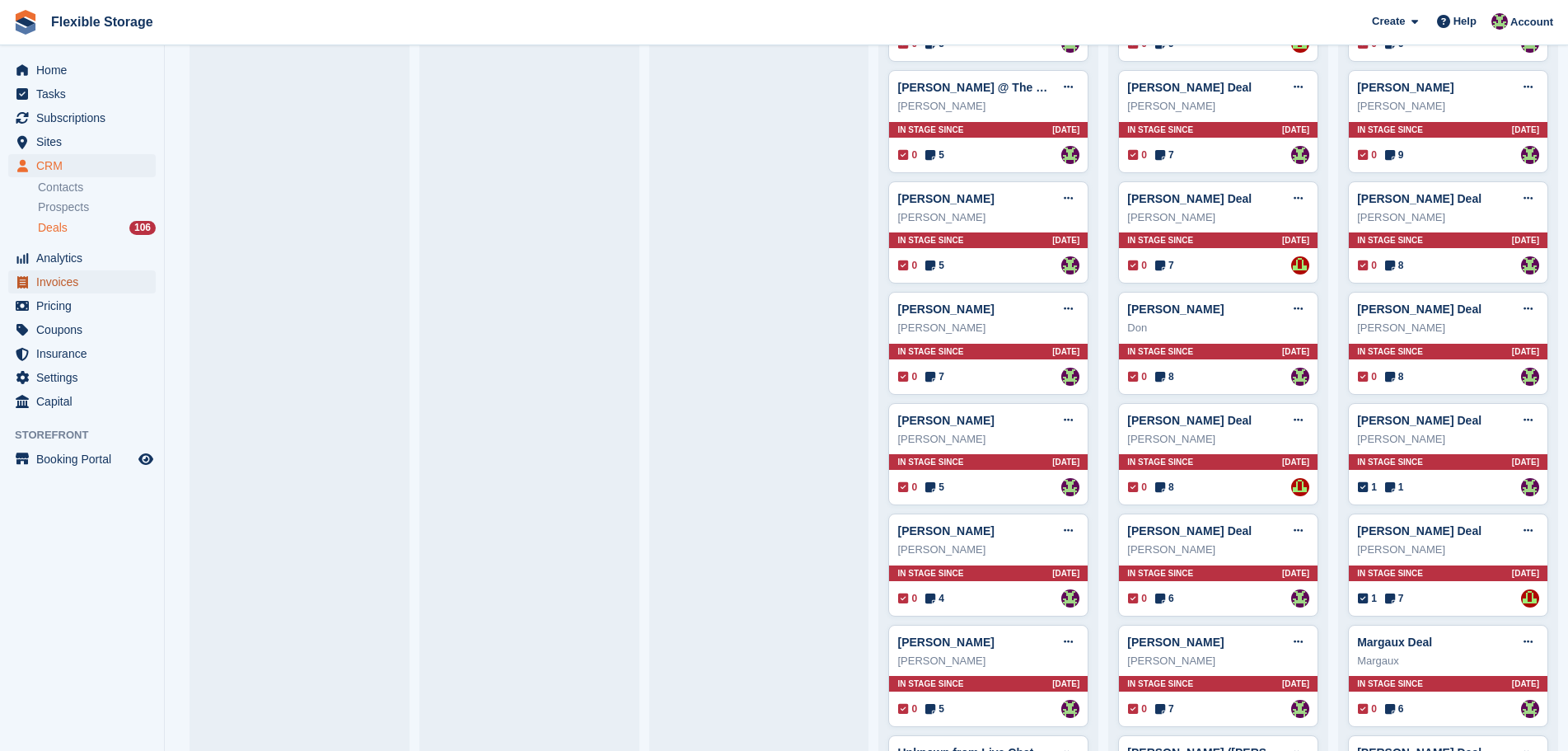
click at [67, 279] on span "Invoices" at bounding box center [85, 282] width 99 height 23
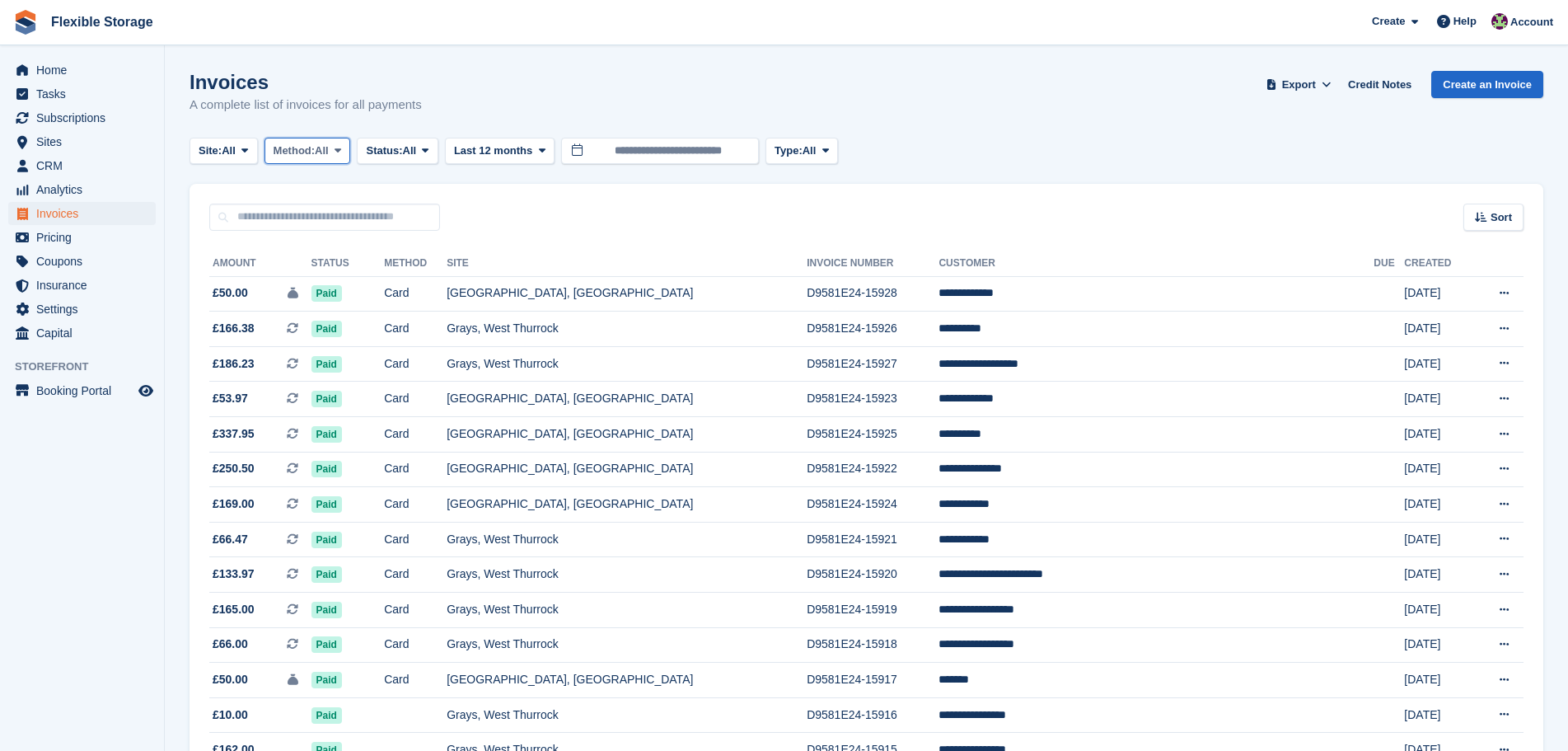
click at [314, 159] on button "Method: All" at bounding box center [308, 151] width 87 height 28
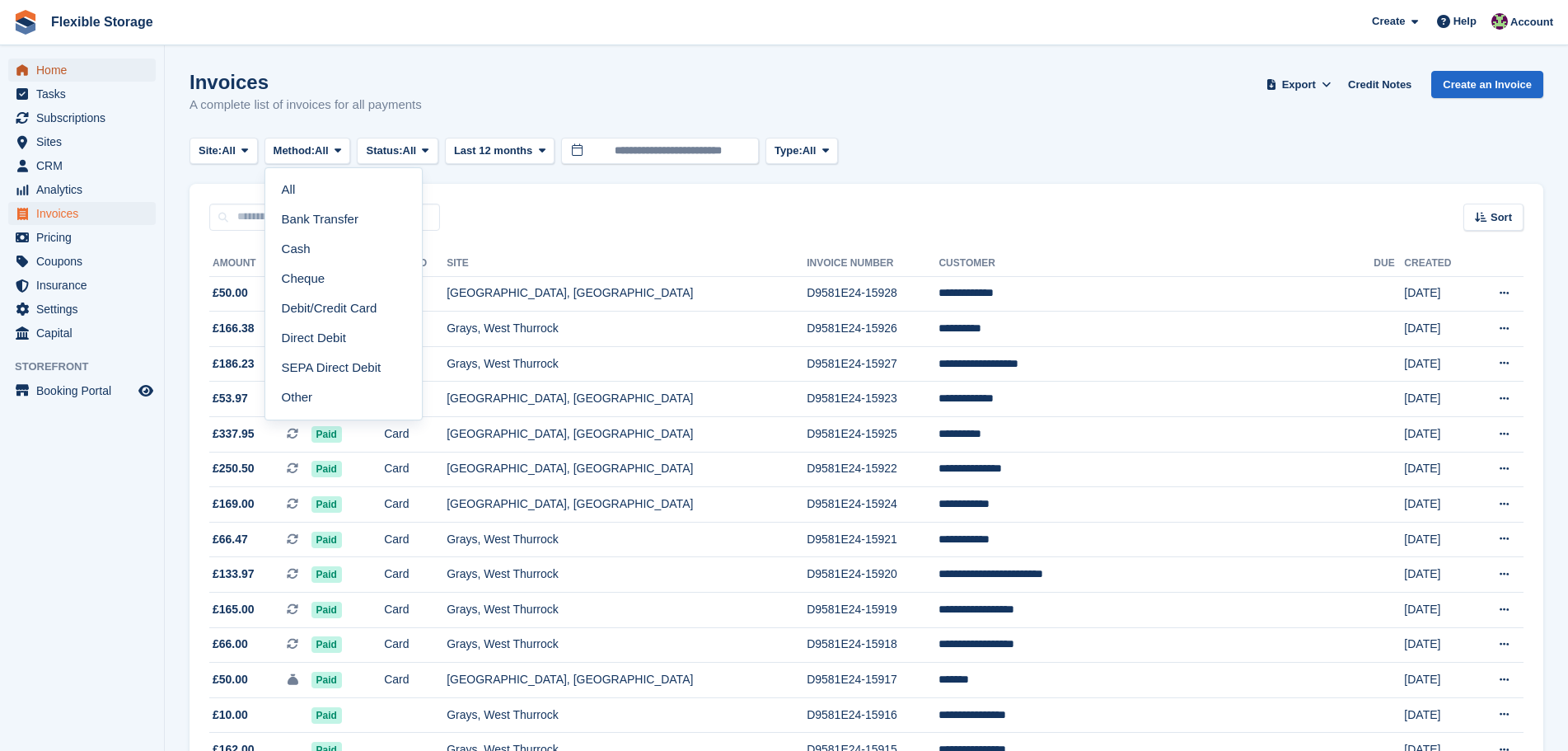
click at [92, 66] on span "Home" at bounding box center [85, 70] width 99 height 23
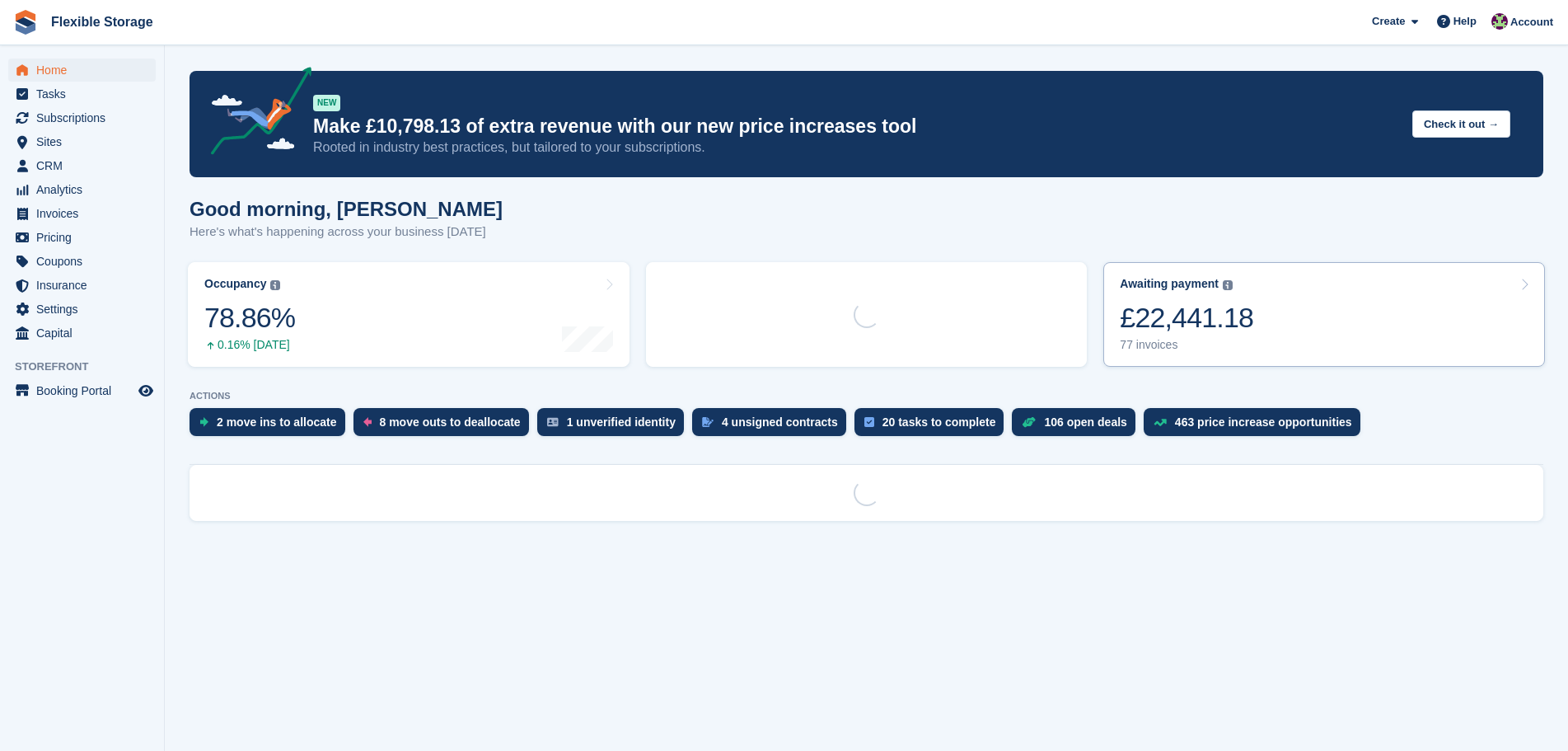
click at [1213, 316] on div "£22,441.18" at bounding box center [1187, 318] width 134 height 33
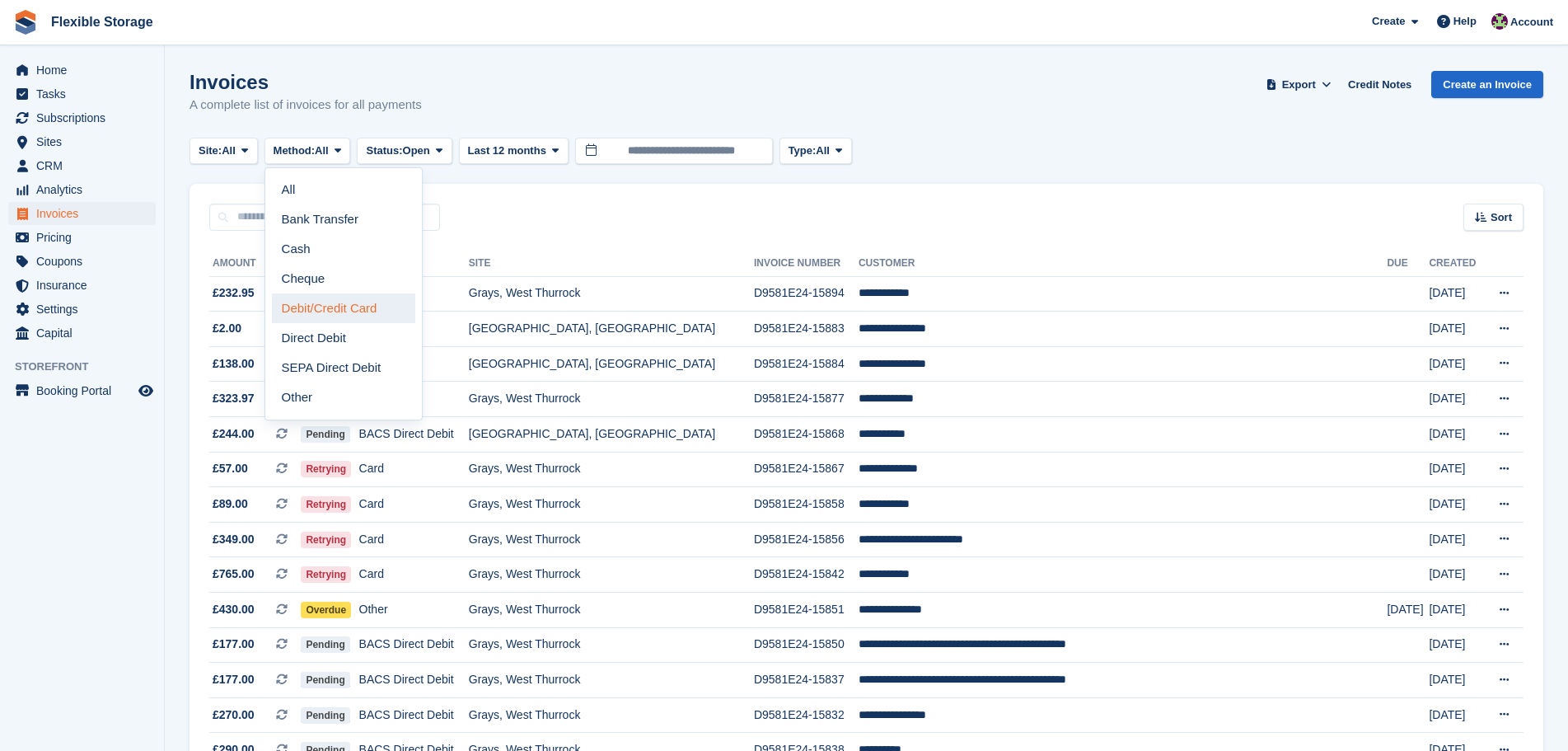
click at [344, 311] on link "Debit/Credit Card" at bounding box center [344, 308] width 144 height 29
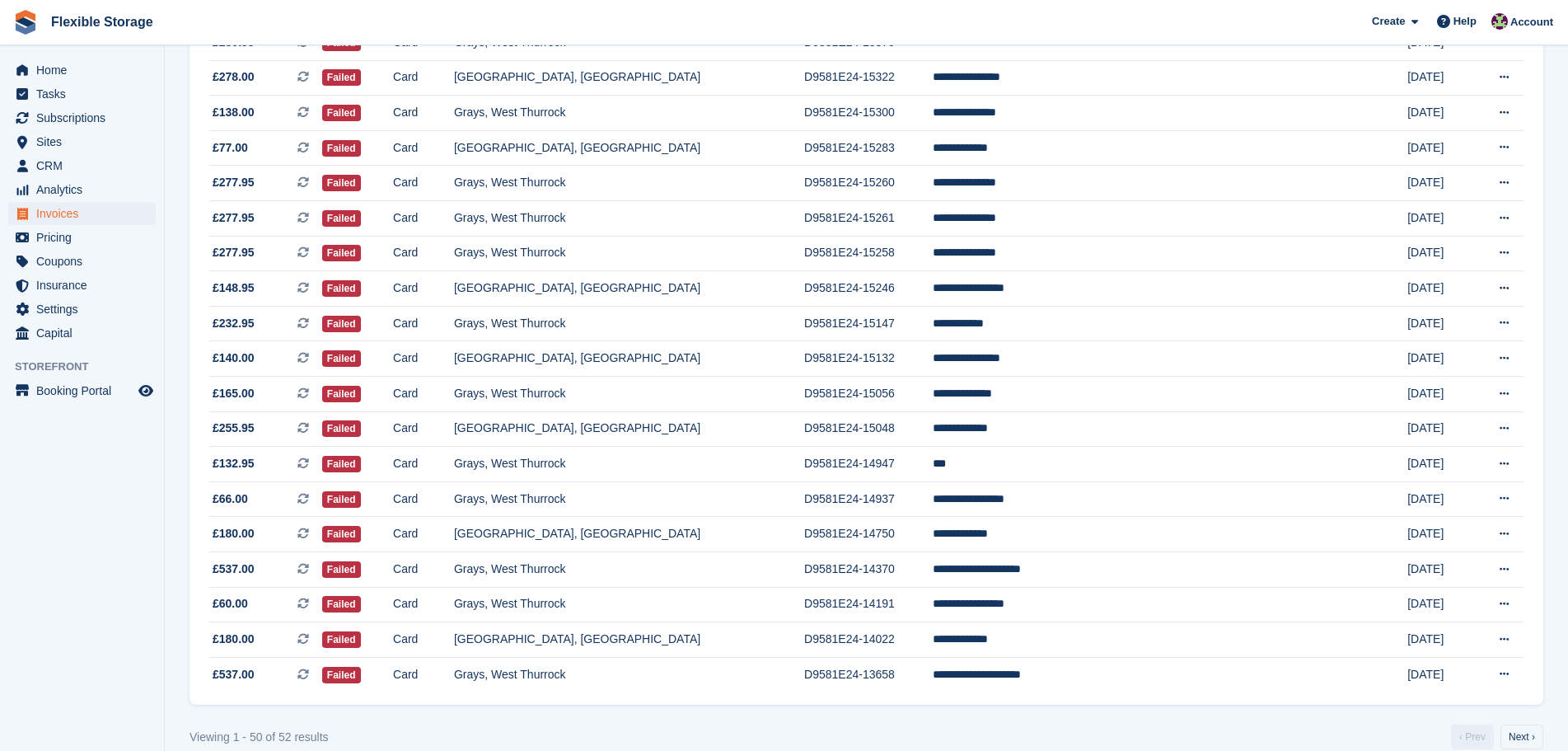
scroll to position [1363, 0]
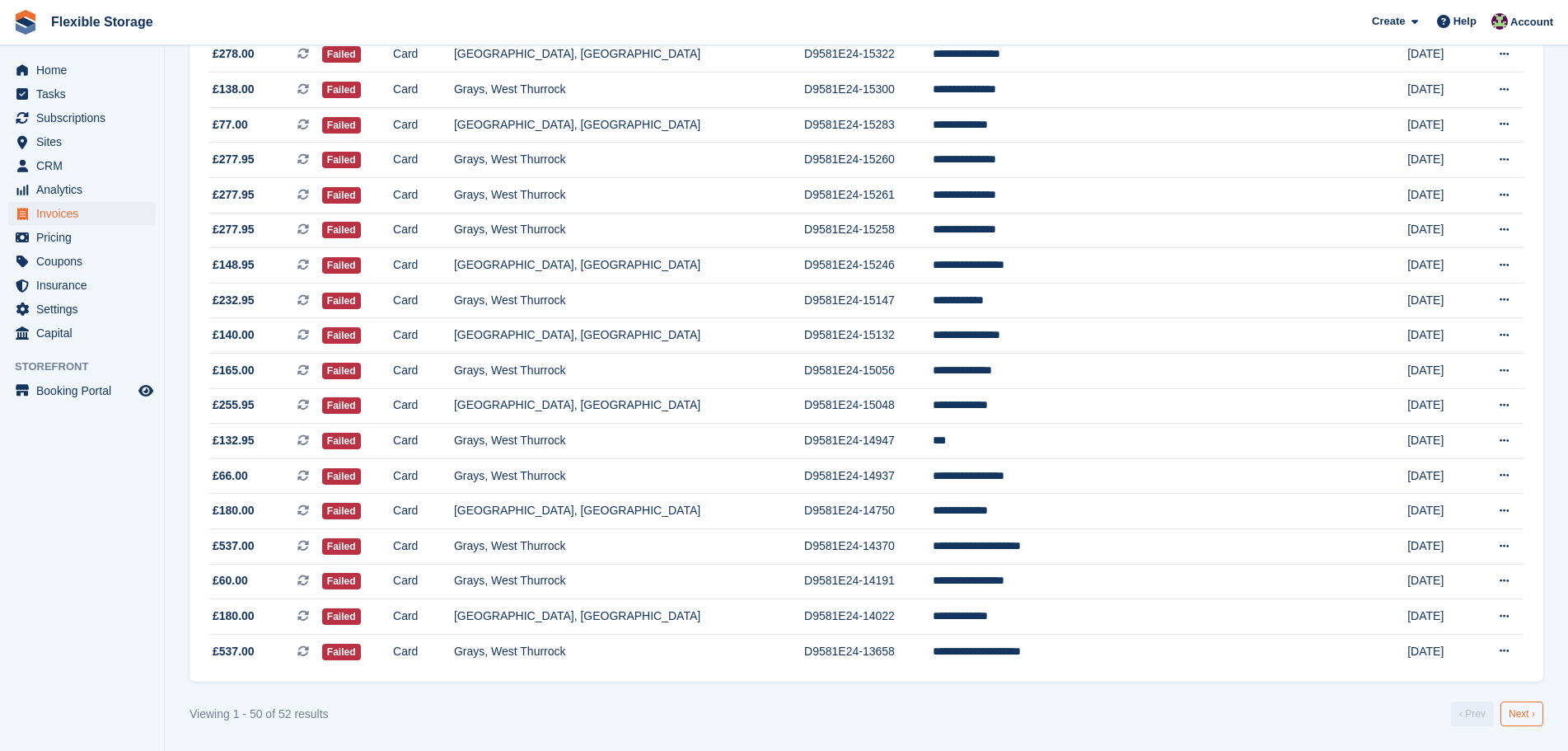
click at [1517, 718] on link "Next ›" at bounding box center [1522, 714] width 43 height 25
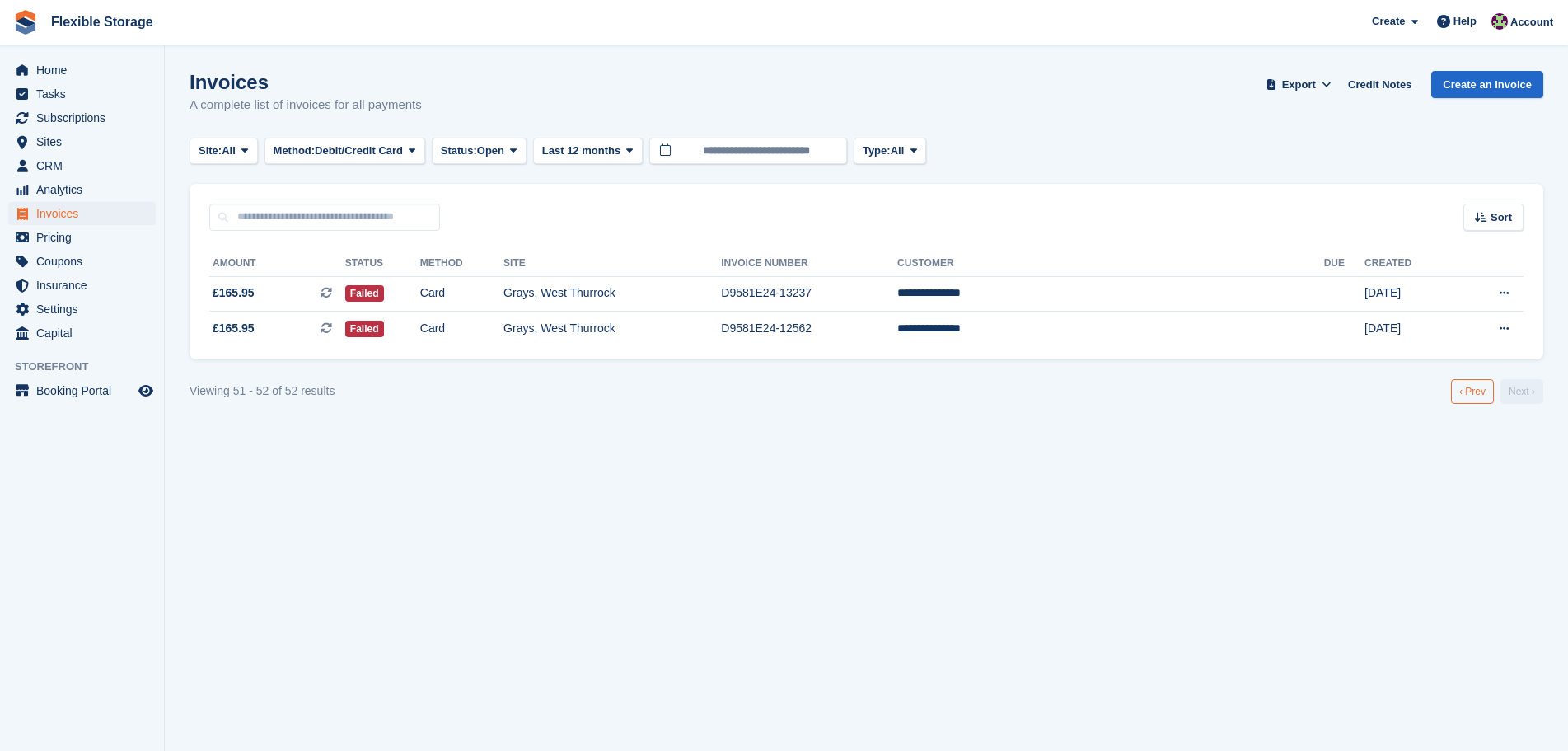
click at [1470, 394] on link "‹ Prev" at bounding box center [1472, 392] width 43 height 25
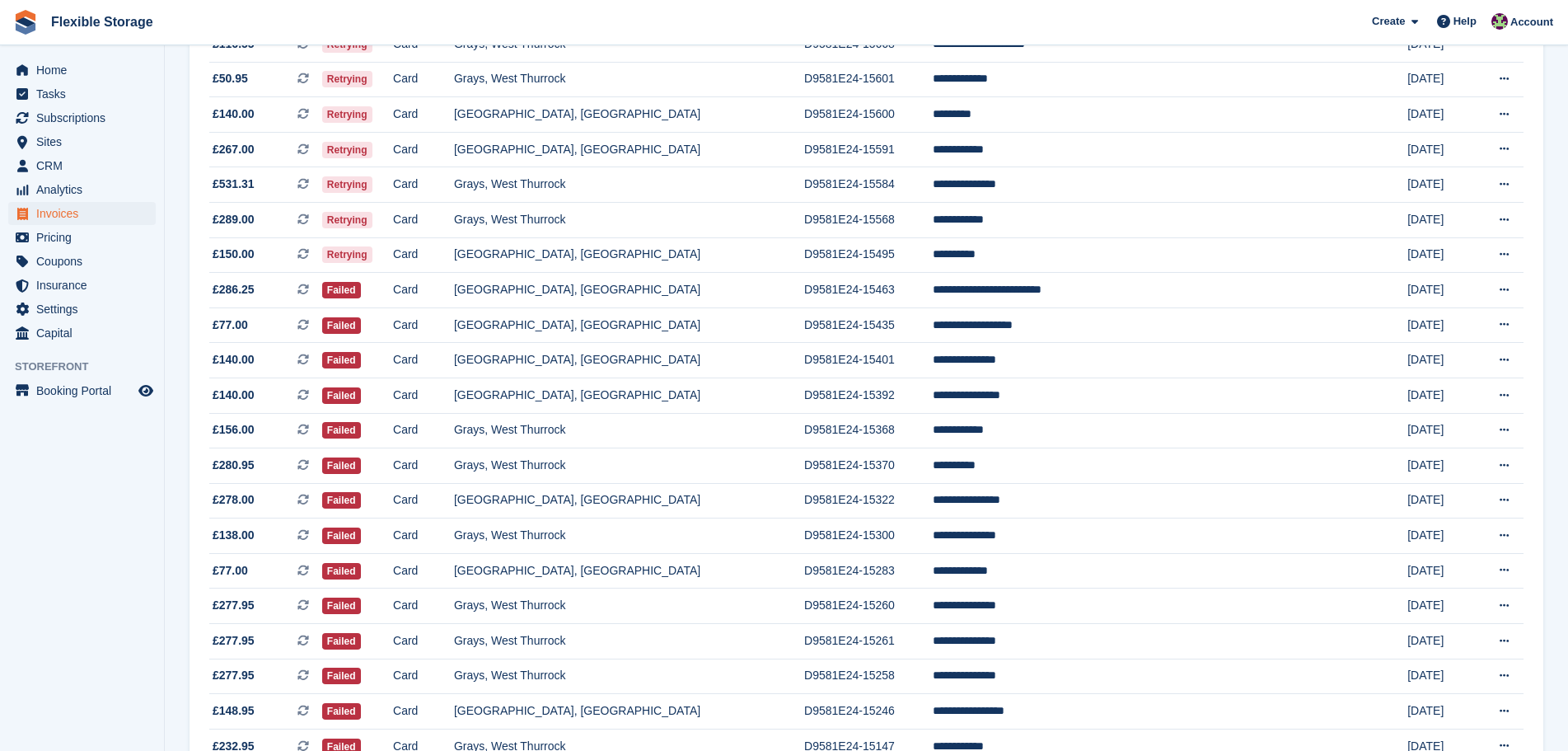
scroll to position [1363, 0]
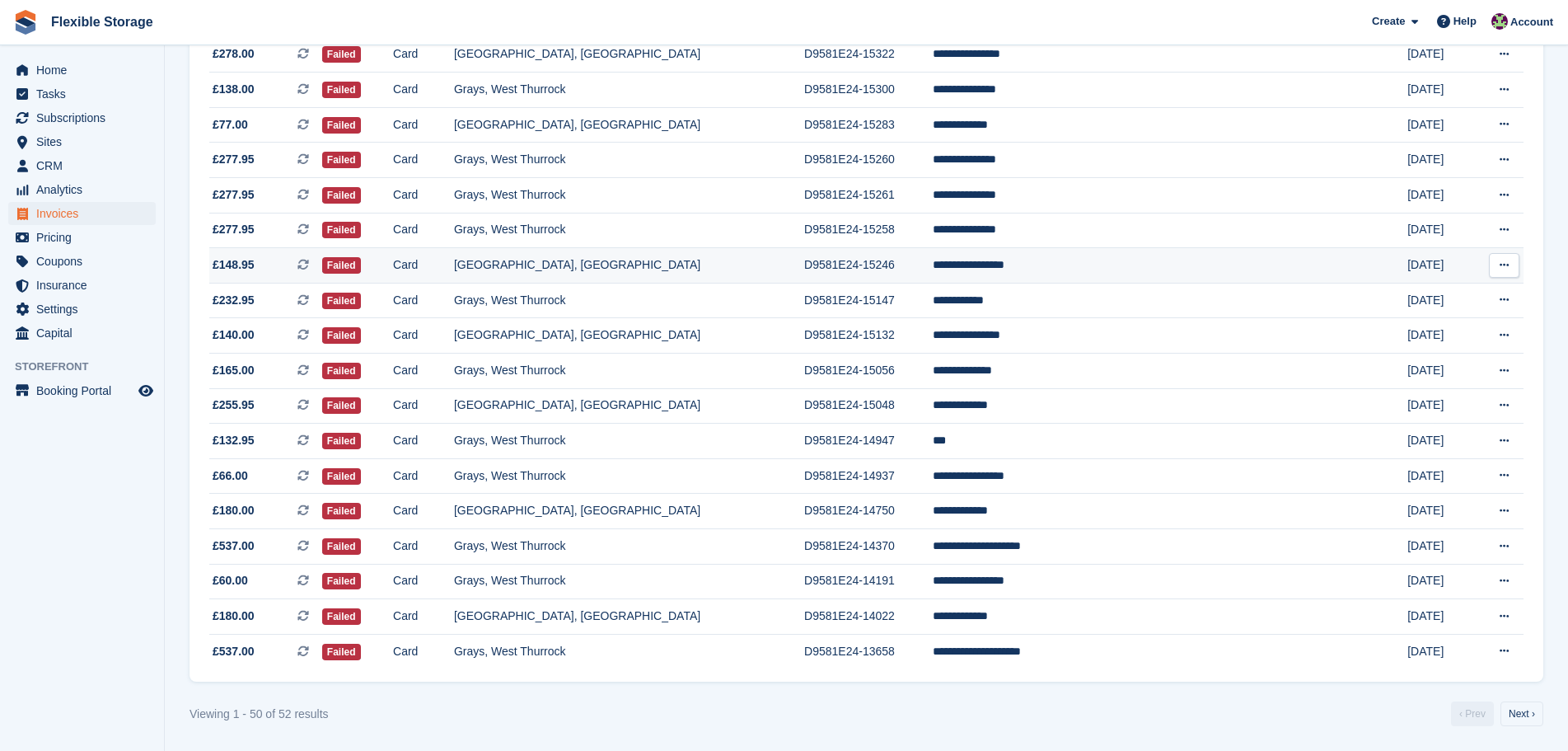
click at [1099, 273] on td "**********" at bounding box center [1155, 266] width 445 height 35
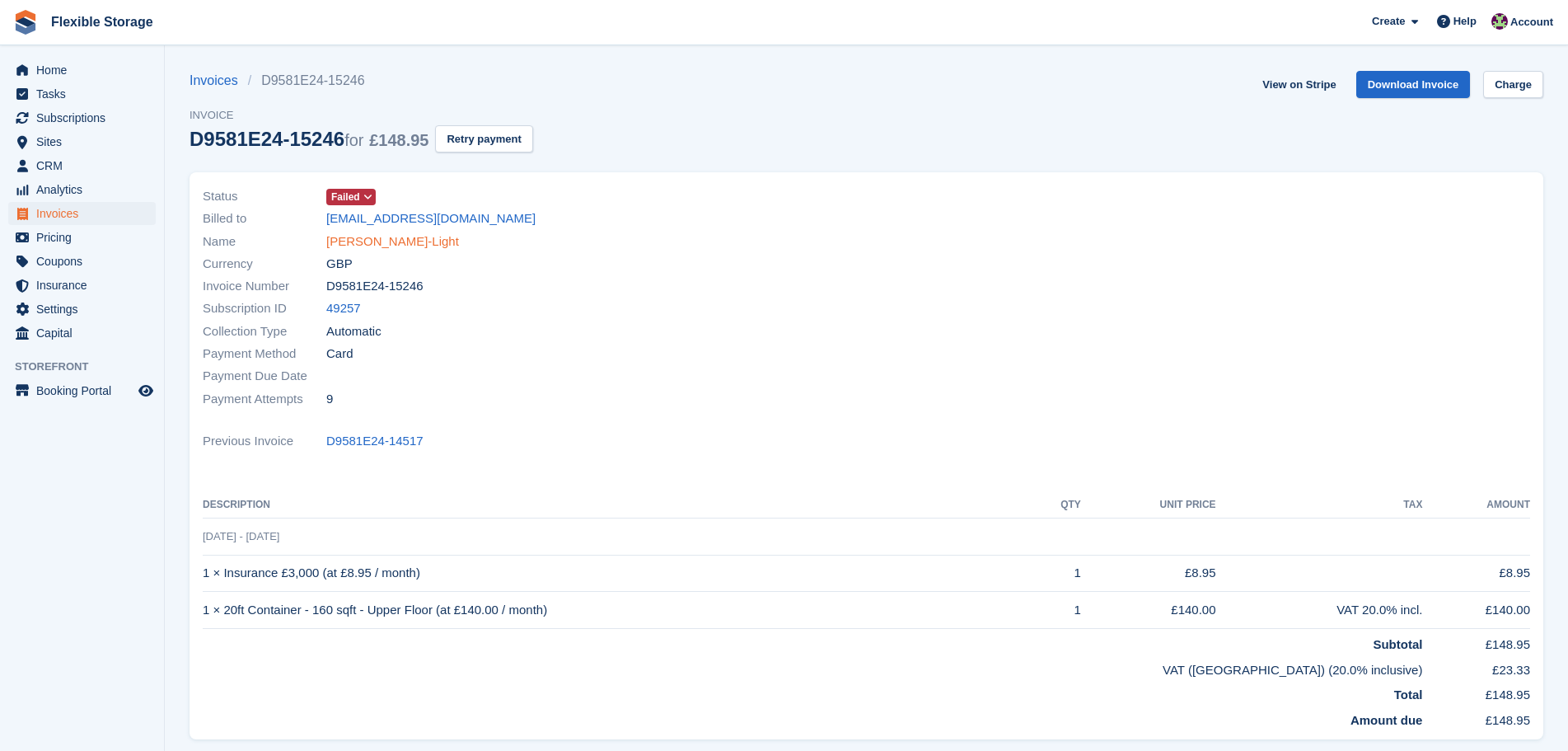
click at [344, 240] on link "[PERSON_NAME]-Light" at bounding box center [392, 242] width 133 height 19
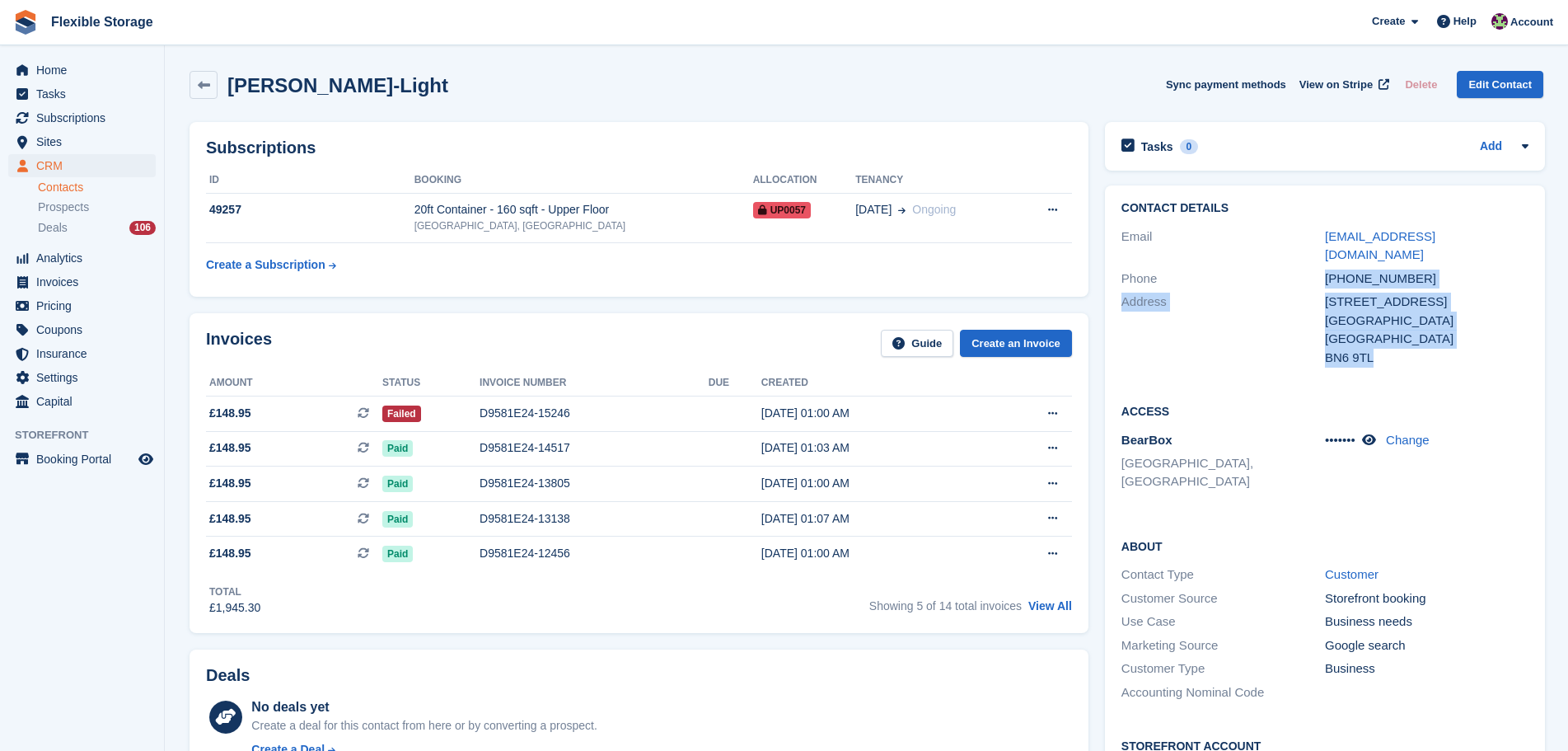
drag, startPoint x: 1328, startPoint y: 323, endPoint x: 1323, endPoint y: 340, distance: 17.7
click at [1248, 277] on div "Contact Details Email [EMAIL_ADDRESS][DOMAIN_NAME] Phone [PHONE_NUMBER] Address…" at bounding box center [1325, 286] width 440 height 201
click at [1349, 347] on div "[GEOGRAPHIC_DATA]" at bounding box center [1427, 339] width 204 height 19
click at [1303, 279] on div "Contact Details Email [EMAIL_ADDRESS][DOMAIN_NAME] Phone [PHONE_NUMBER] Address…" at bounding box center [1325, 286] width 440 height 201
click at [1393, 316] on div "[GEOGRAPHIC_DATA]" at bounding box center [1427, 321] width 204 height 19
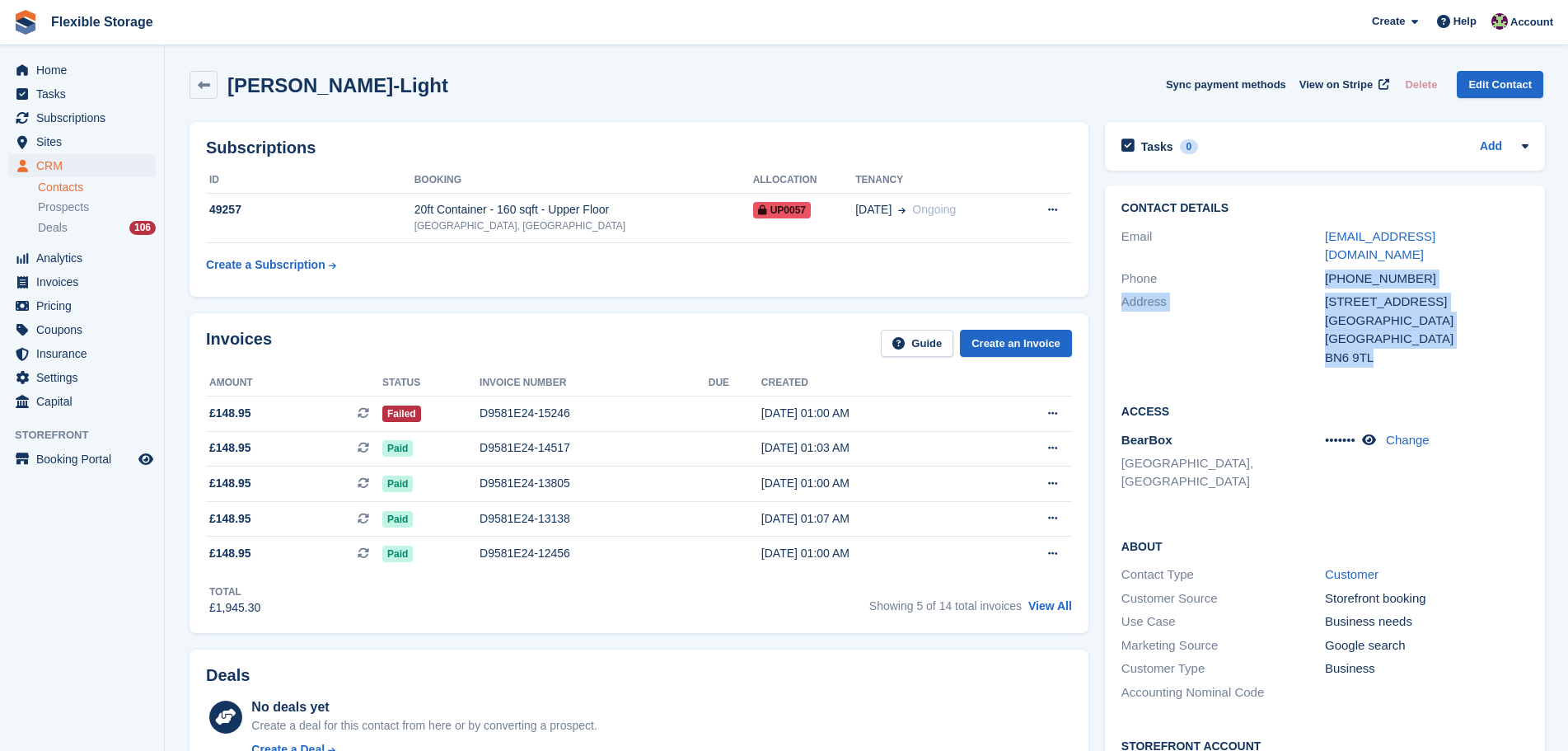
drag, startPoint x: 1412, startPoint y: 358, endPoint x: 1298, endPoint y: 278, distance: 139.3
click at [1298, 278] on div "Contact Details Email [EMAIL_ADDRESS][DOMAIN_NAME] Phone [PHONE_NUMBER] Address…" at bounding box center [1325, 286] width 440 height 201
click at [1317, 301] on div "Address" at bounding box center [1224, 330] width 204 height 74
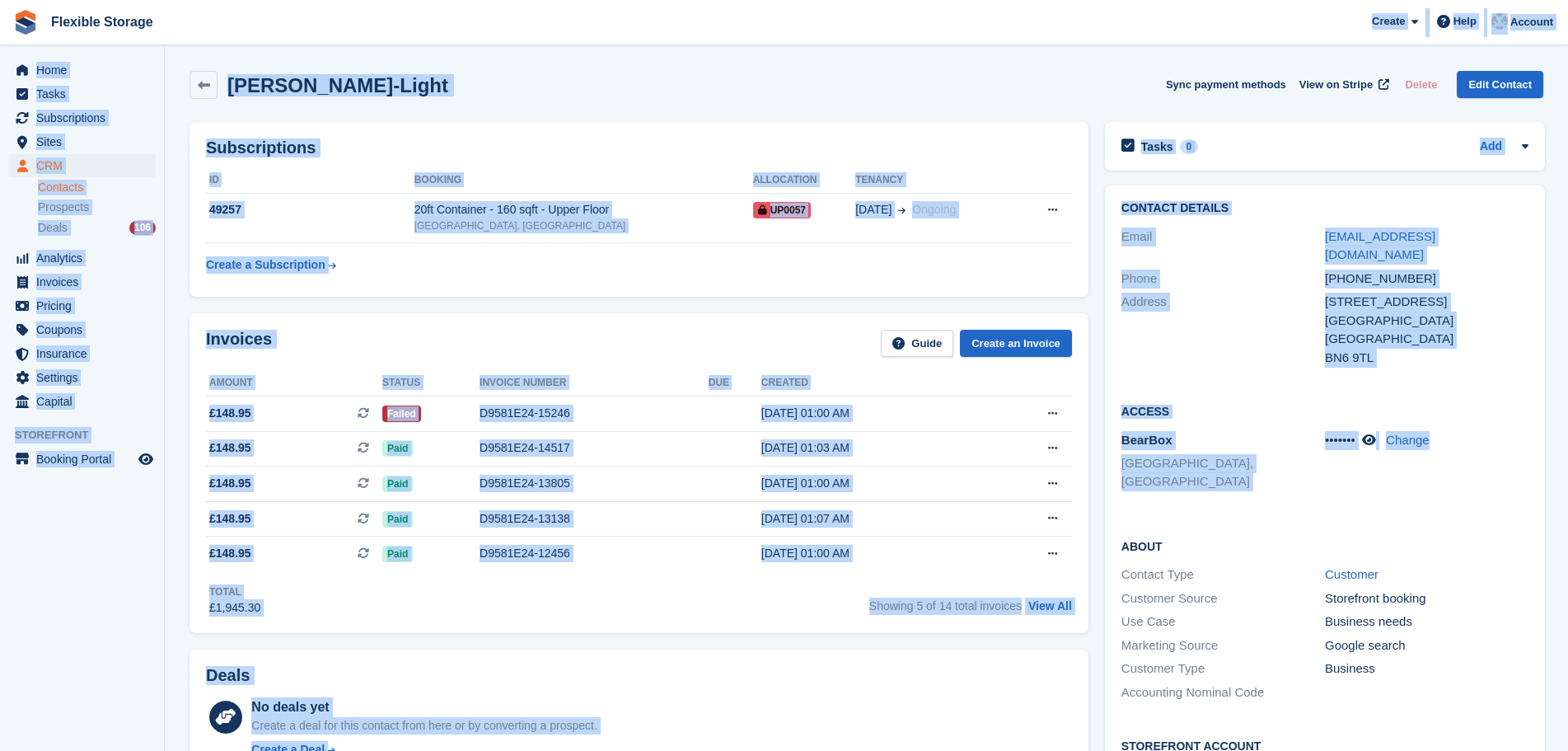
drag, startPoint x: 1051, startPoint y: 39, endPoint x: 1517, endPoint y: 467, distance: 632.7
click at [1416, 324] on div "West Sussex" at bounding box center [1427, 321] width 204 height 19
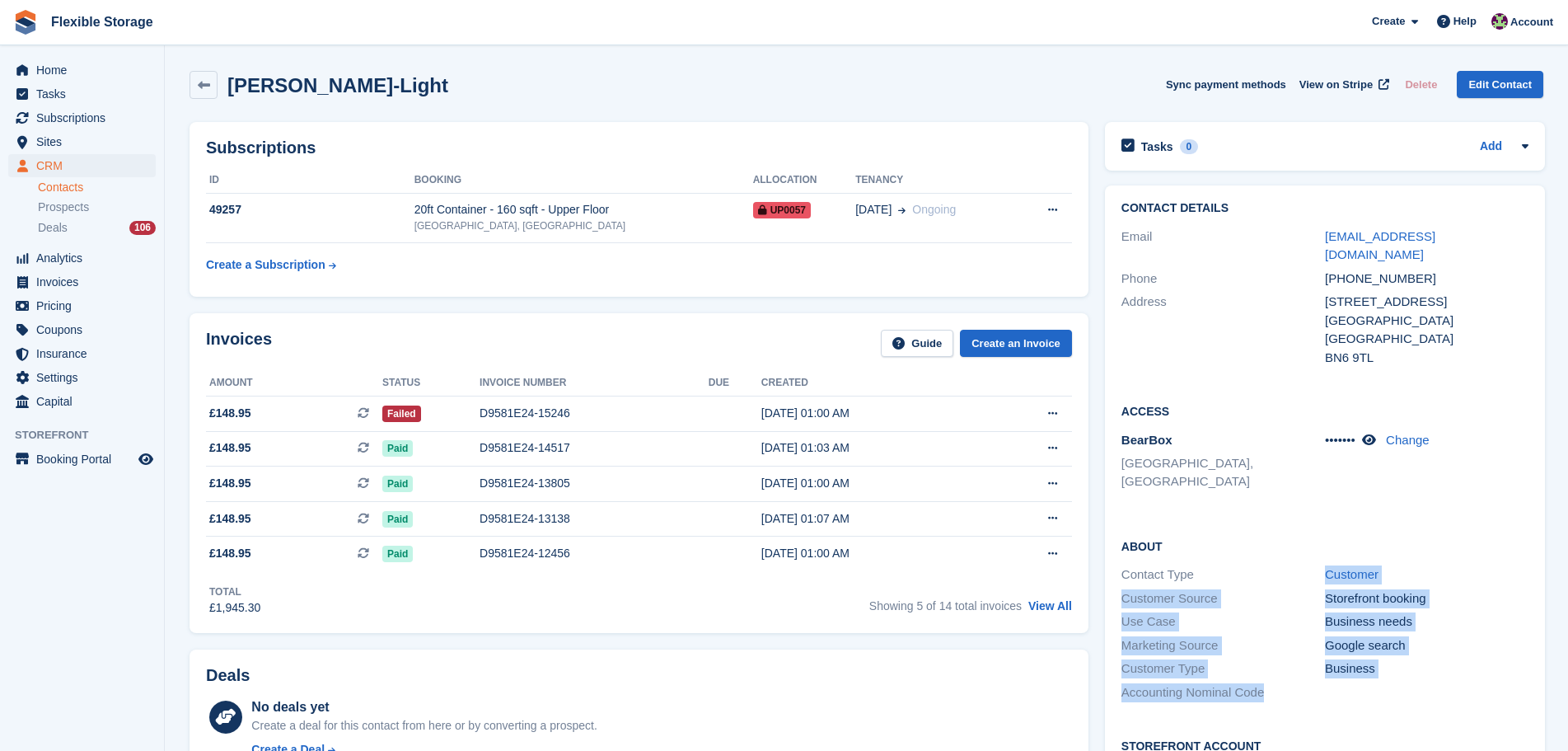
drag, startPoint x: 1428, startPoint y: 669, endPoint x: 1276, endPoint y: 539, distance: 200.0
click at [1262, 547] on div "About Contact Type Customer Customer Source Storefront booking Use Case Busines…" at bounding box center [1325, 621] width 440 height 201
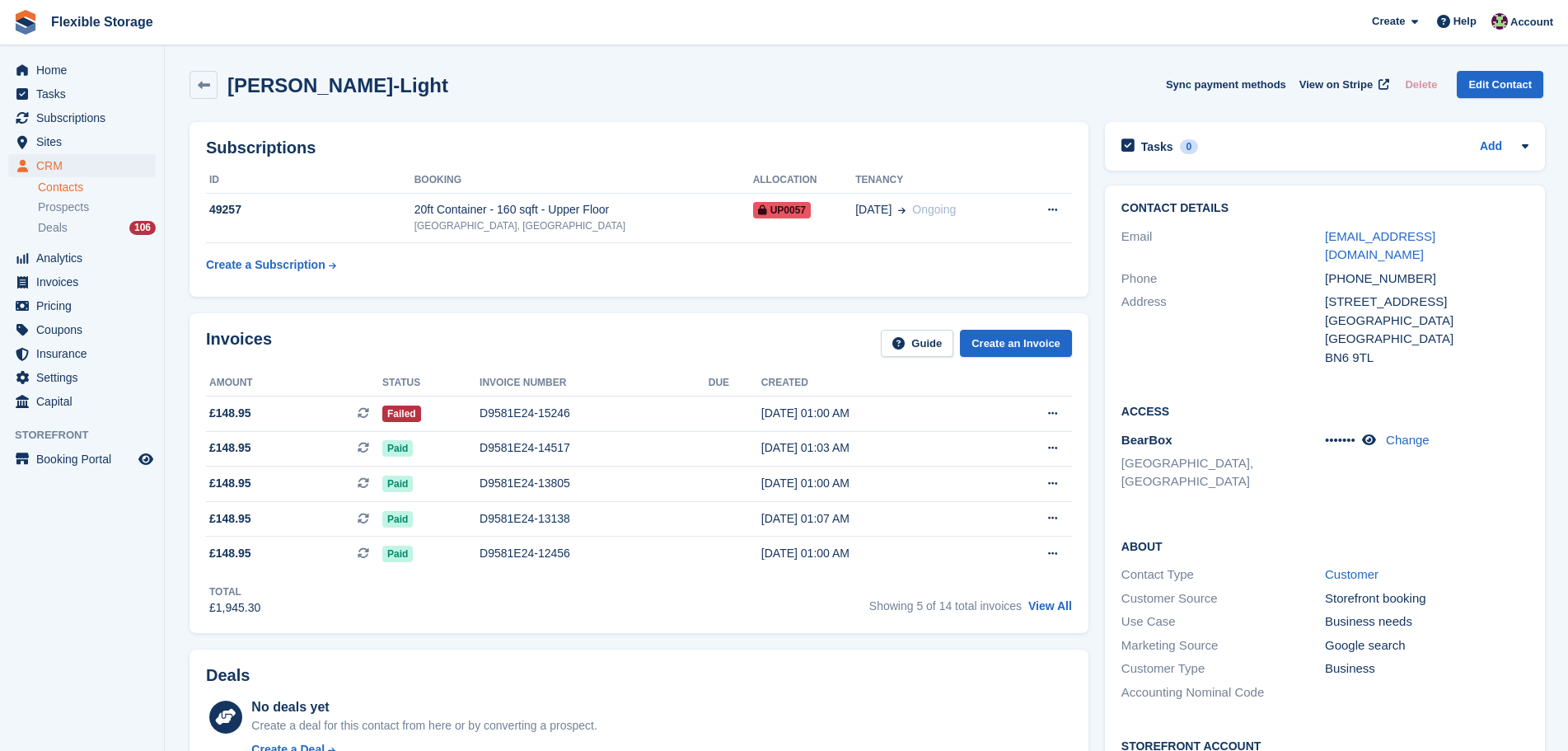
click at [1395, 521] on div "About Contact Type Customer Customer Source Storefront booking Use Case Busines…" at bounding box center [1325, 621] width 440 height 201
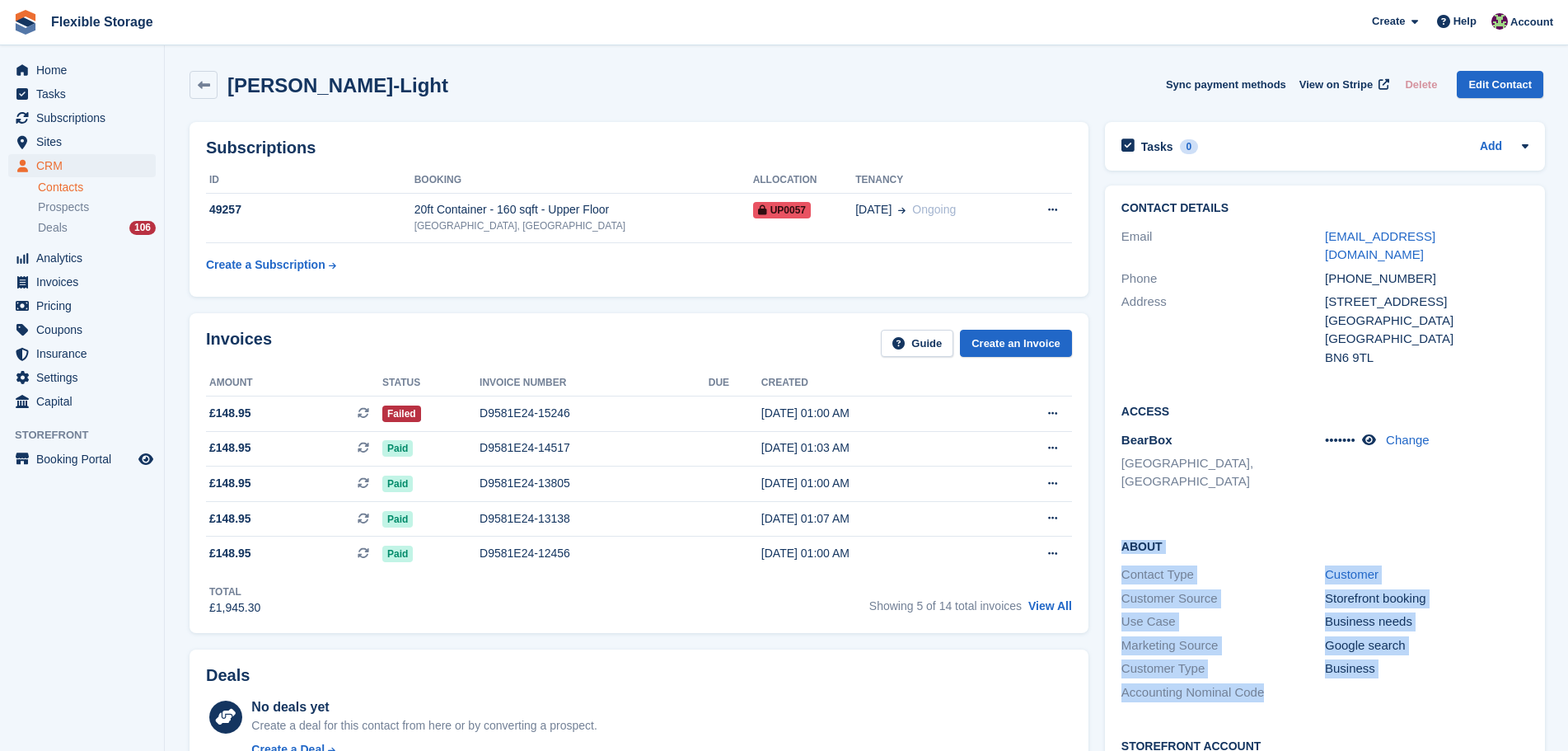
drag, startPoint x: 1438, startPoint y: 489, endPoint x: 1413, endPoint y: 678, distance: 190.6
click at [1413, 680] on div "Contact Details Email craigalexanderjameslight@gmail.com Phone +447979946753 Ad…" at bounding box center [1325, 529] width 440 height 688
click at [1414, 683] on div at bounding box center [1427, 692] width 204 height 19
drag, startPoint x: 1428, startPoint y: 663, endPoint x: 1384, endPoint y: 519, distance: 150.6
click at [1219, 521] on div "About Contact Type Customer Customer Source Storefront booking Use Case Busines…" at bounding box center [1325, 621] width 440 height 201
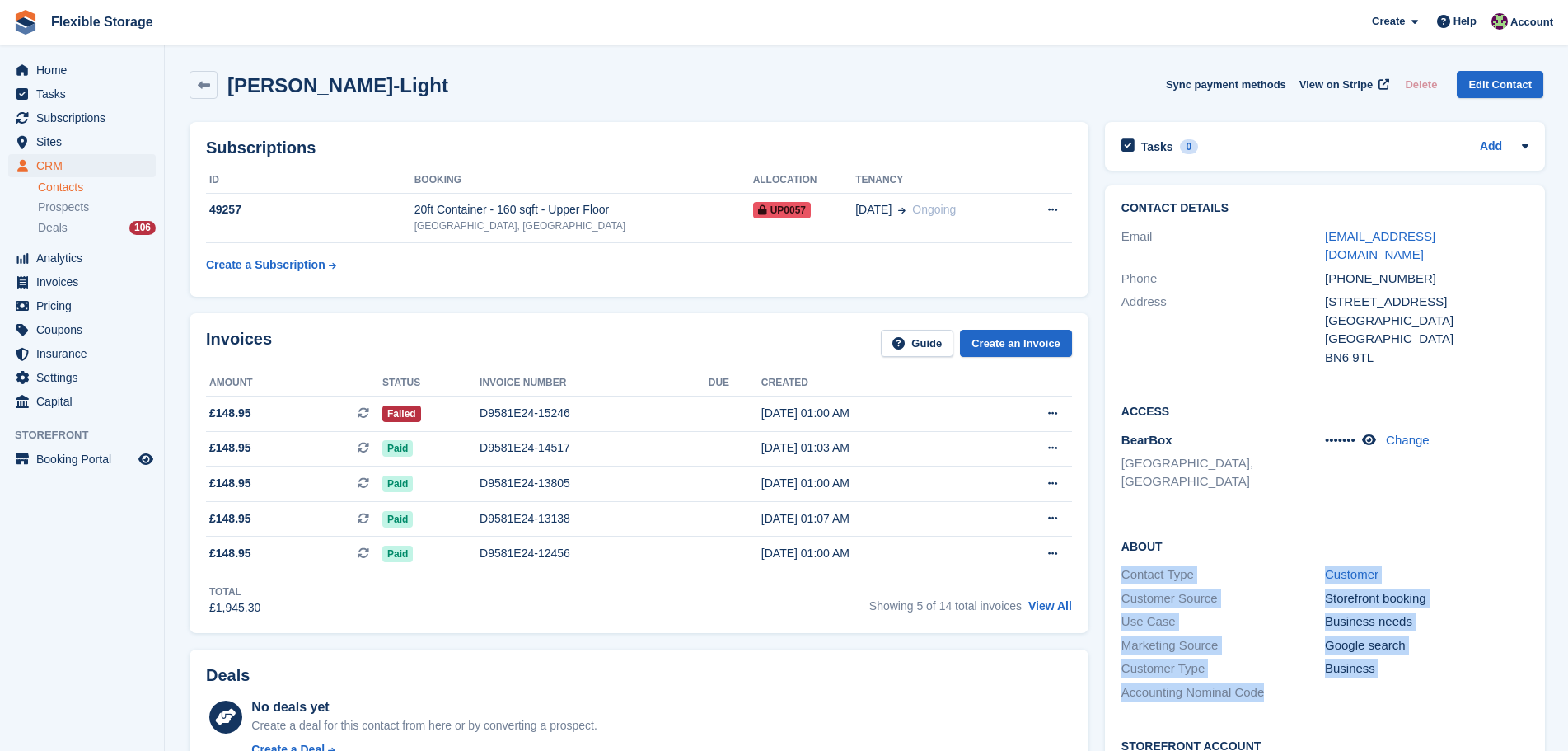
click at [1384, 538] on h2 "About" at bounding box center [1325, 546] width 407 height 17
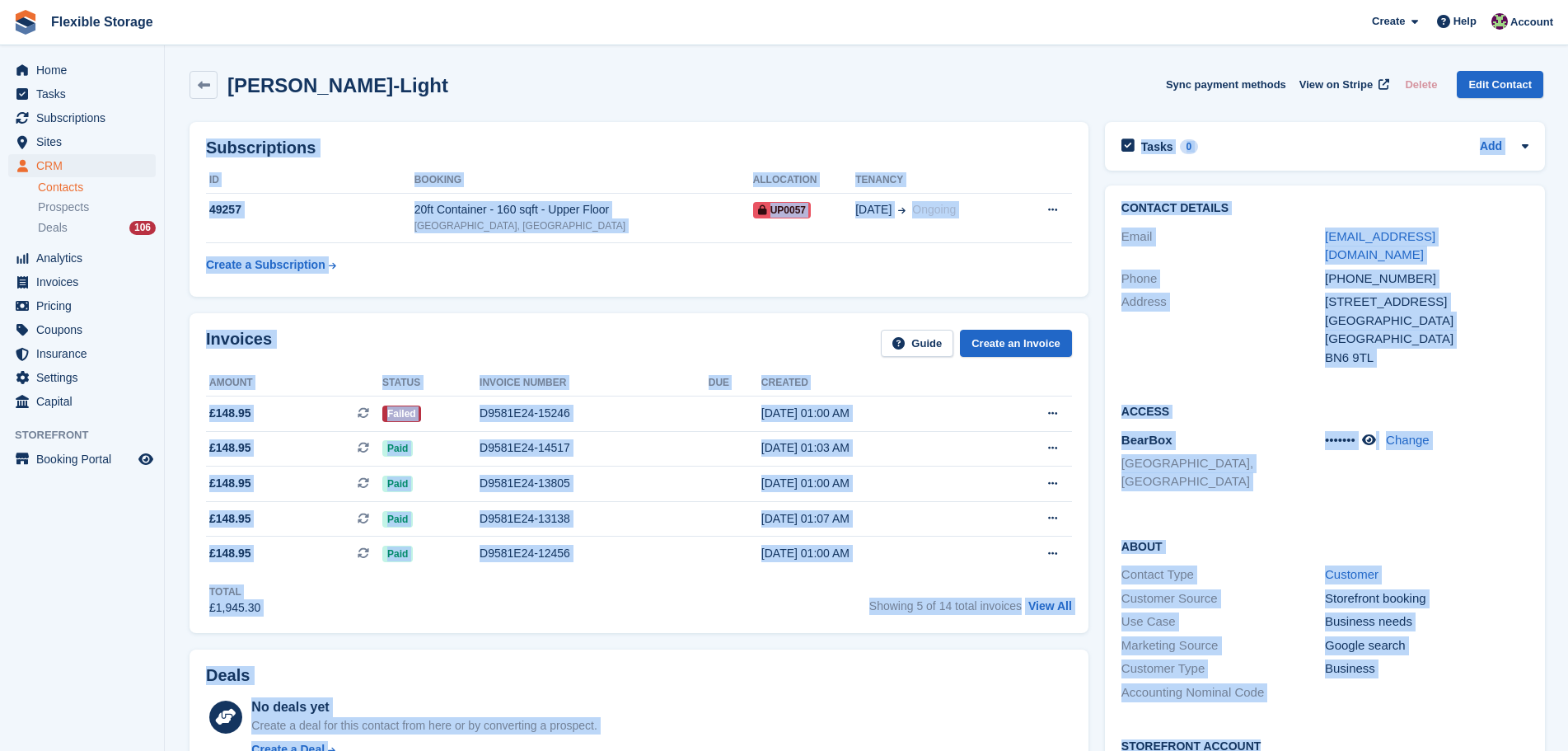
drag, startPoint x: 1468, startPoint y: 734, endPoint x: 1465, endPoint y: 674, distance: 60.1
click at [1474, 661] on div "Customer Type Business" at bounding box center [1325, 669] width 407 height 24
click at [1436, 687] on div "About Contact Type Customer Customer Source Storefront booking Use Case Busines…" at bounding box center [1325, 621] width 440 height 201
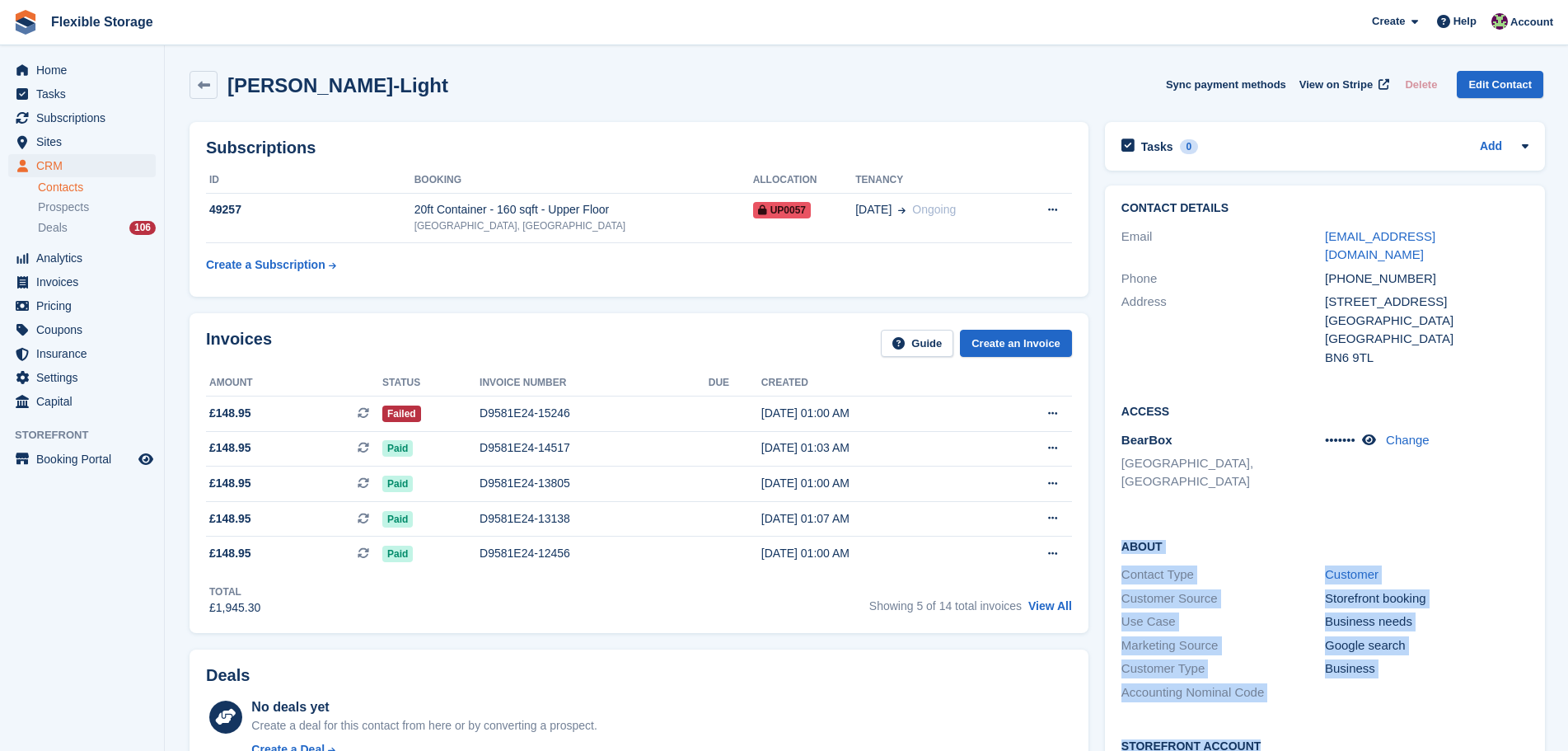
drag, startPoint x: 1460, startPoint y: 721, endPoint x: 1102, endPoint y: 509, distance: 416.1
click at [1105, 509] on div "Contact Details Email craigalexanderjameslight@gmail.com Phone +447979946753 Ad…" at bounding box center [1325, 529] width 440 height 688
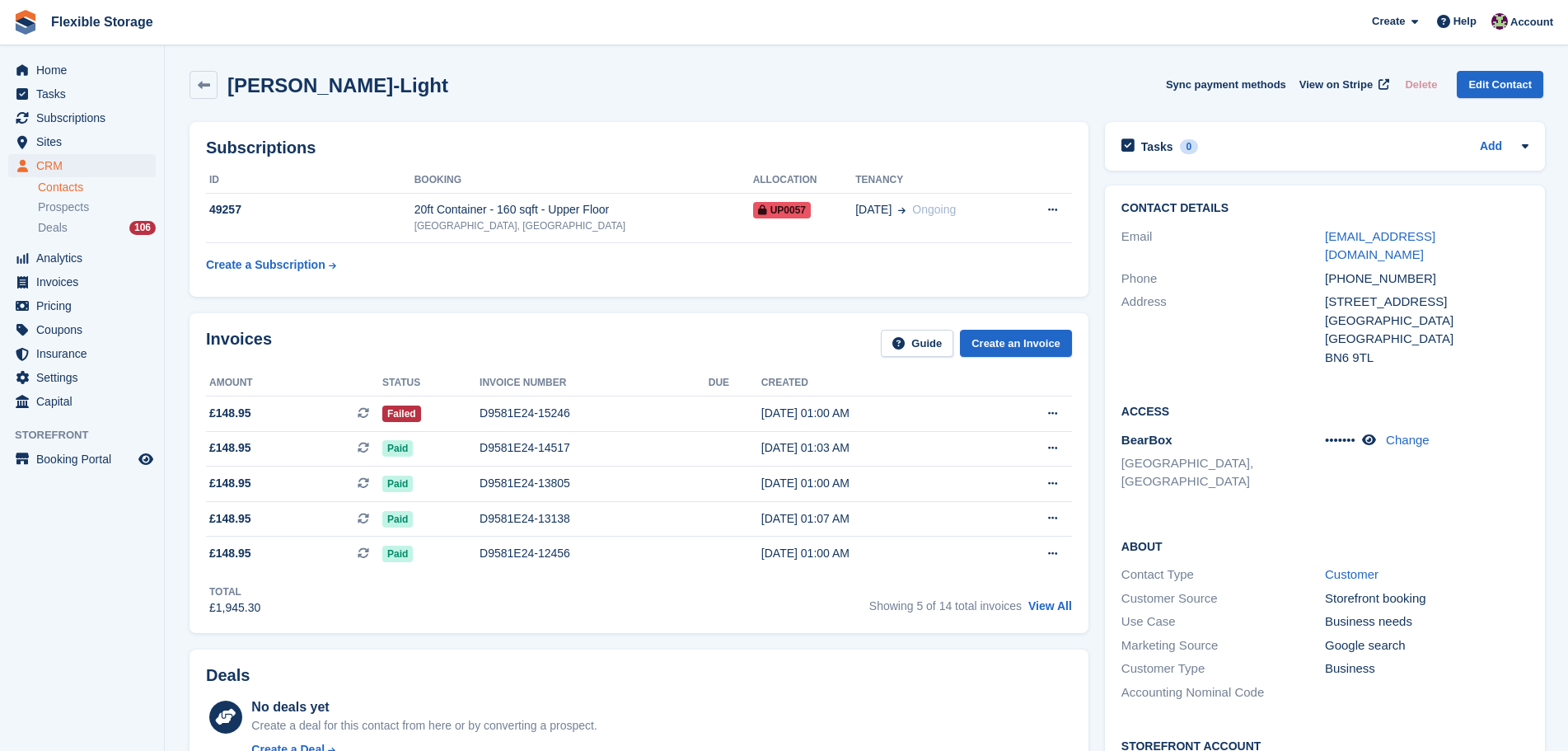
click at [1379, 498] on div "Access BearBox Aveley, Essex ••••••• Change" at bounding box center [1325, 452] width 440 height 135
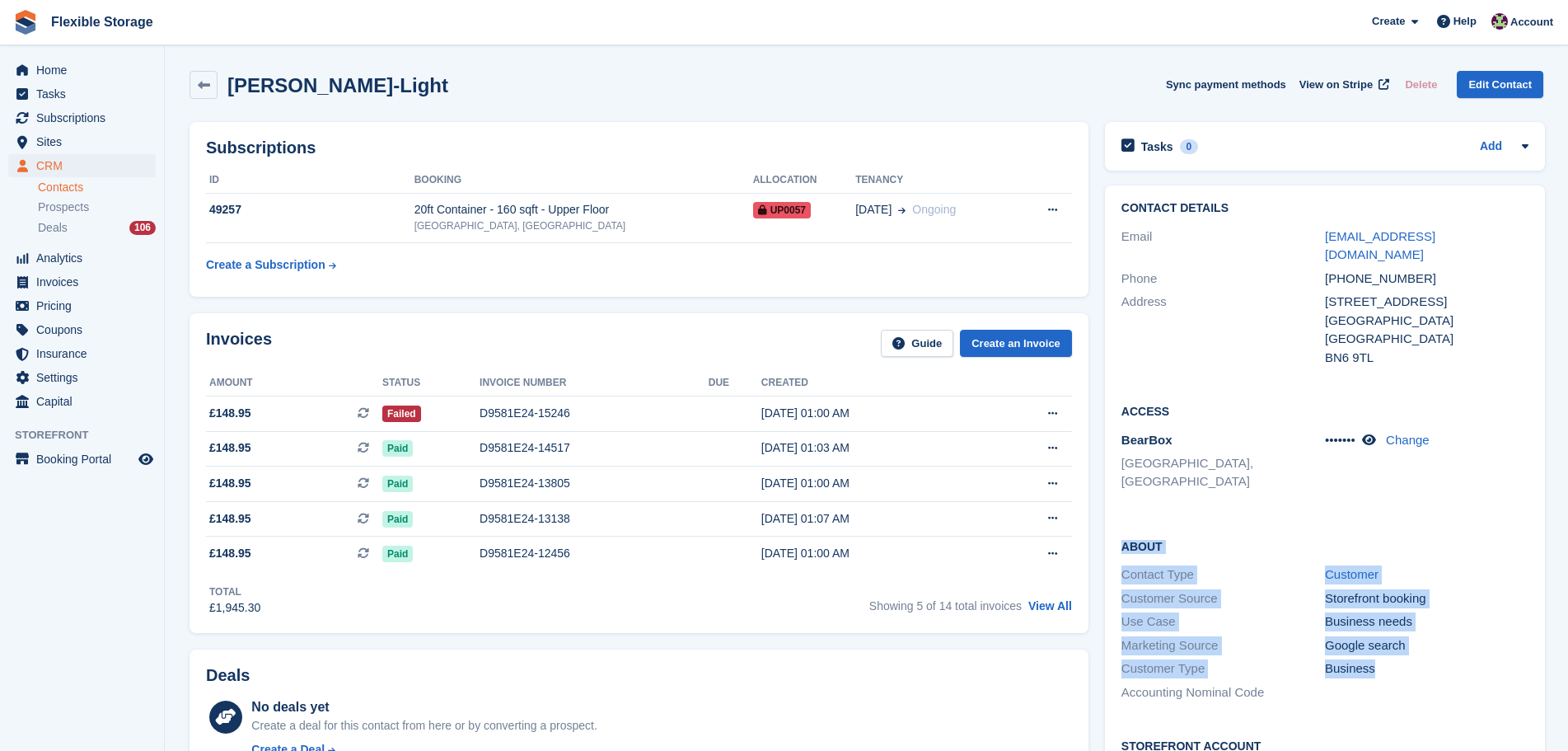
scroll to position [207, 0]
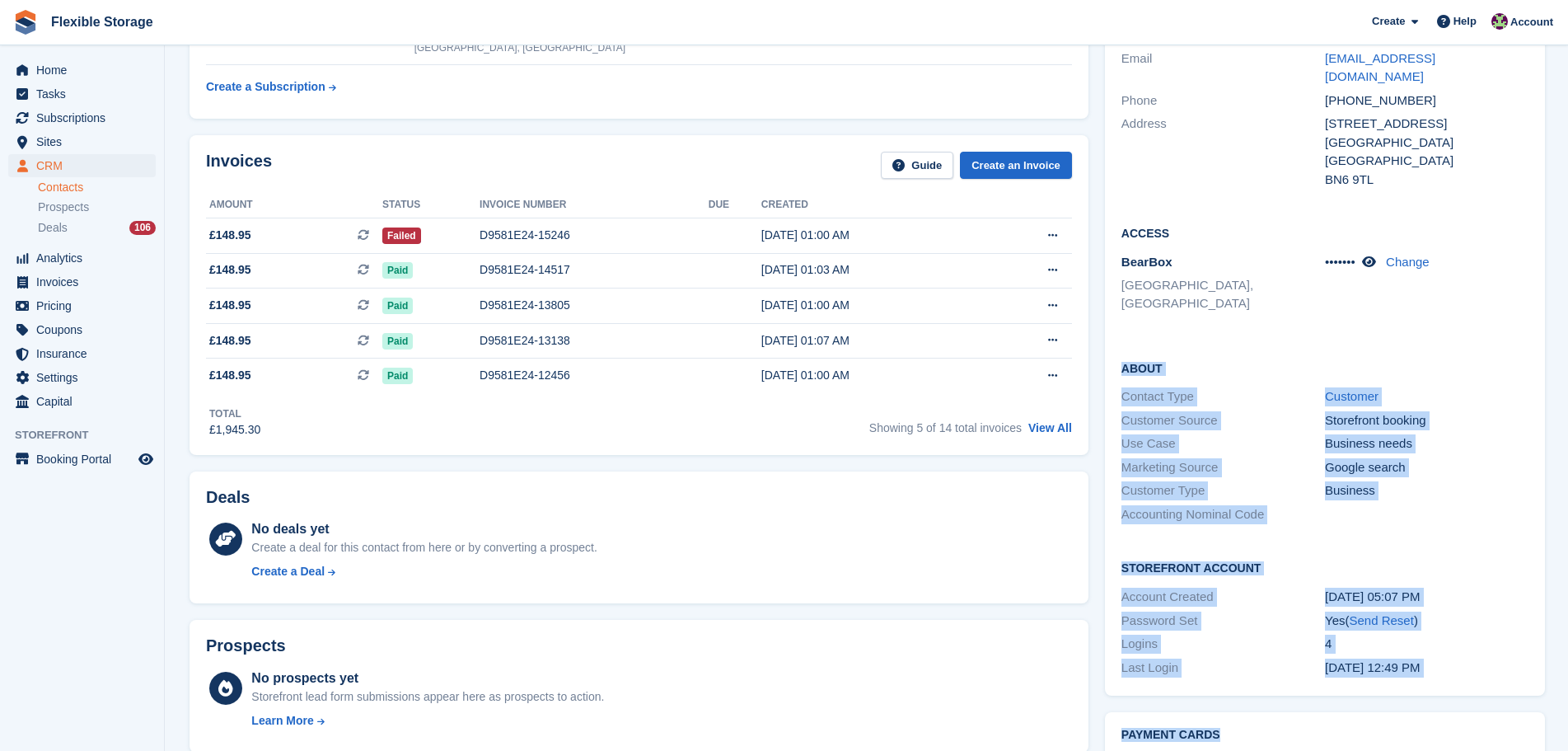
drag, startPoint x: 1441, startPoint y: 621, endPoint x: 1443, endPoint y: 790, distance: 169.0
click at [1443, 573] on html "Flexible Storage Create Subscription Invoice Contact Deal Discount Page Help Ch…" at bounding box center [784, 197] width 1568 height 751
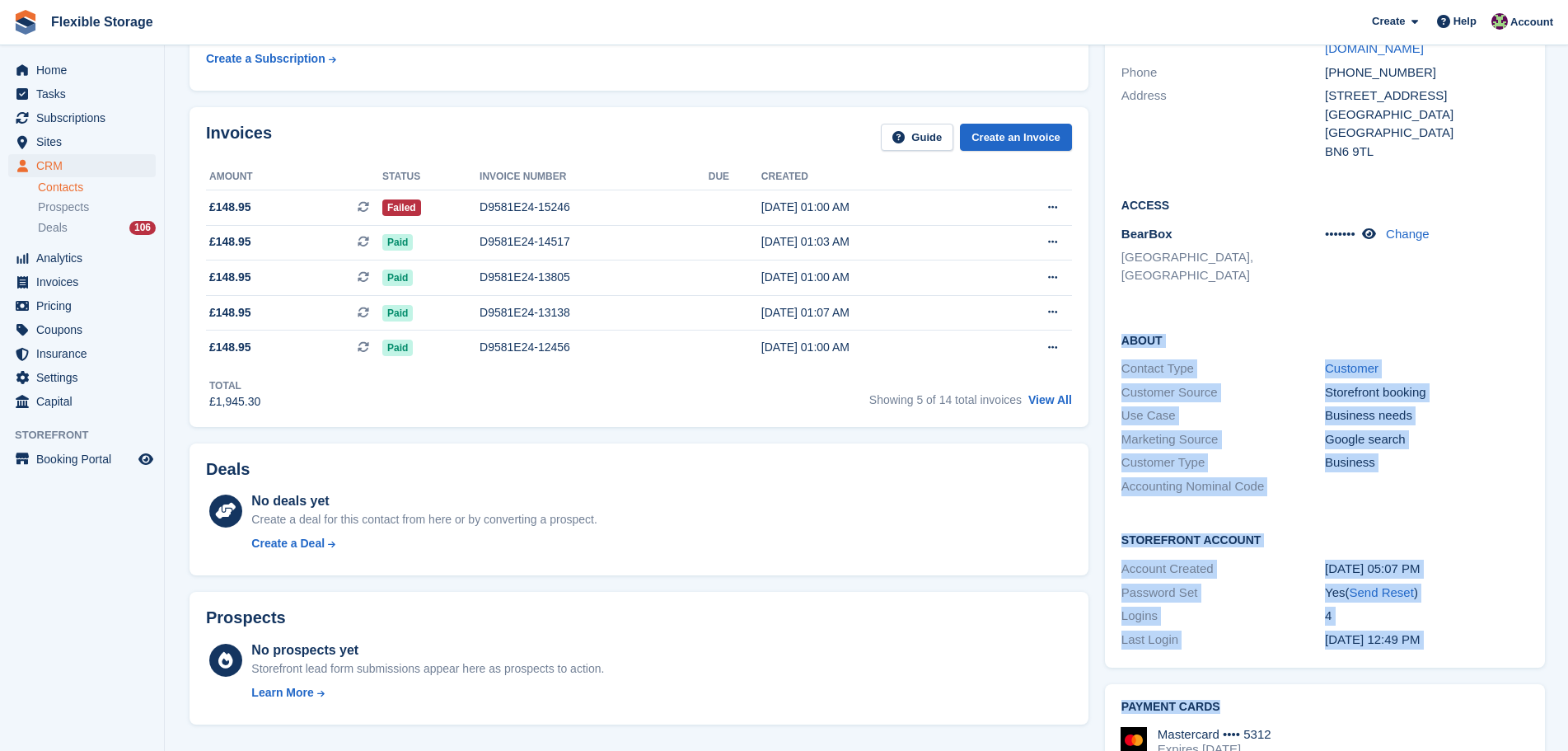
click at [1456, 514] on div "Storefront Account Account Created 06 Aug, 05:07 PM Password Set Yes ( Send Res…" at bounding box center [1325, 590] width 440 height 153
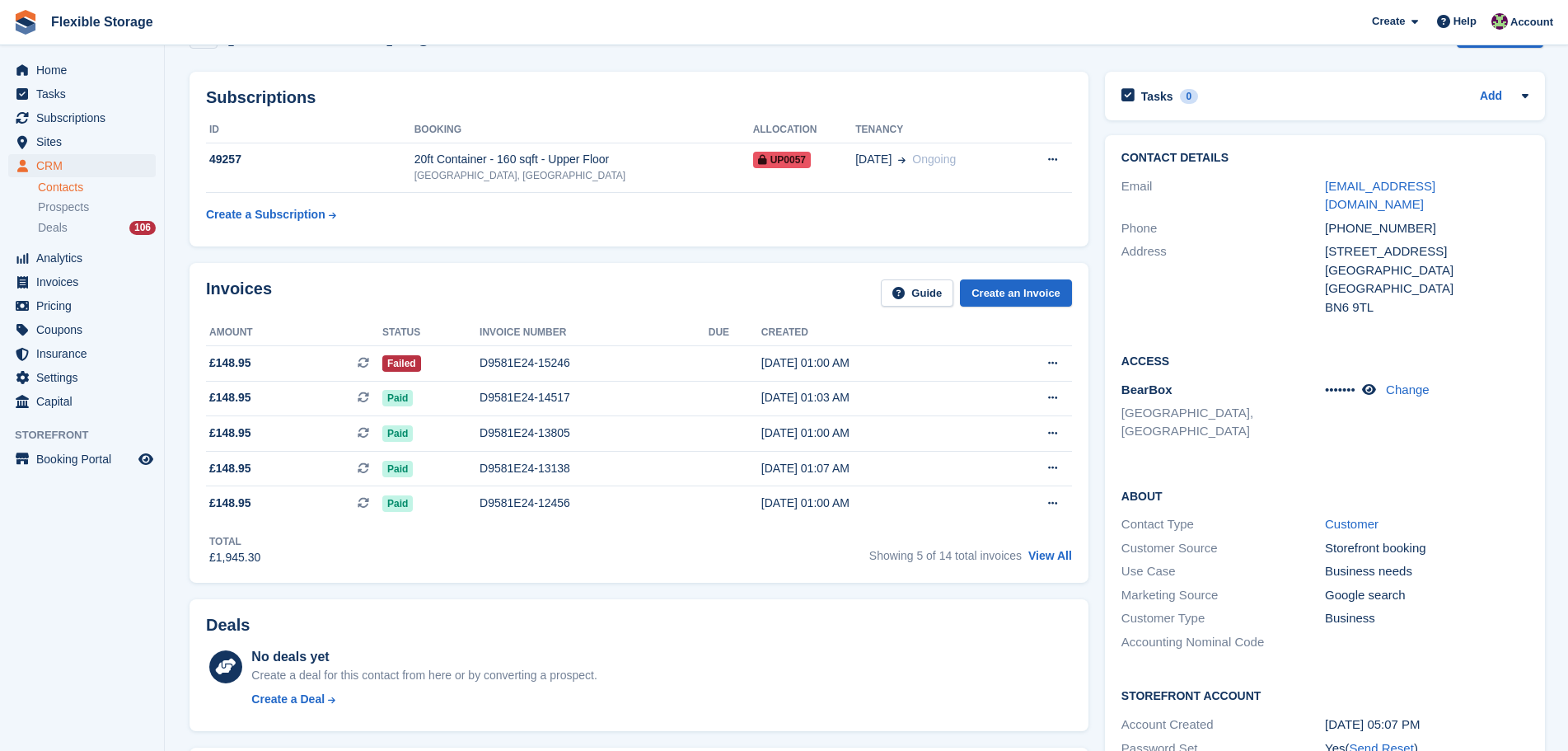
scroll to position [0, 0]
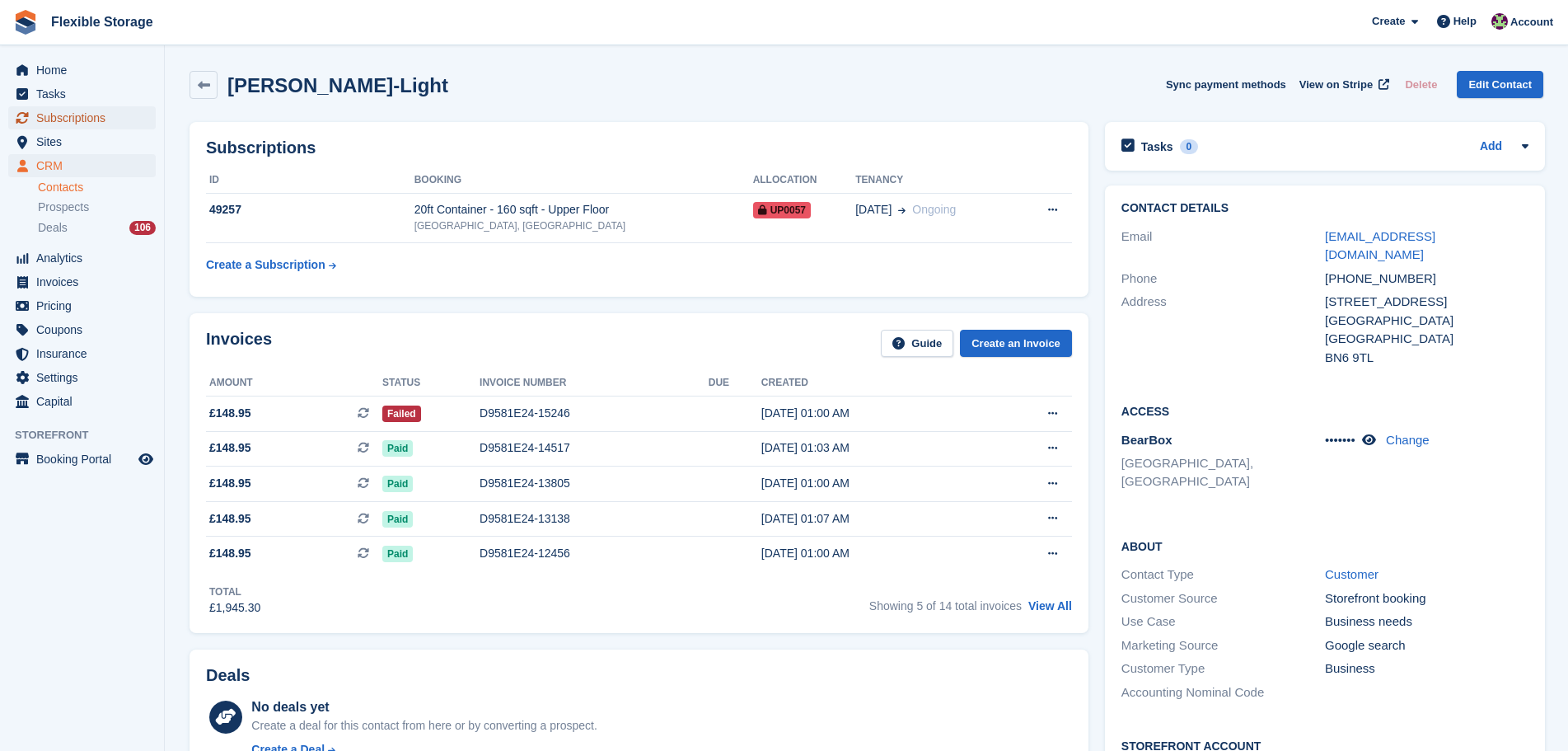
click at [67, 115] on span "Subscriptions" at bounding box center [85, 118] width 99 height 23
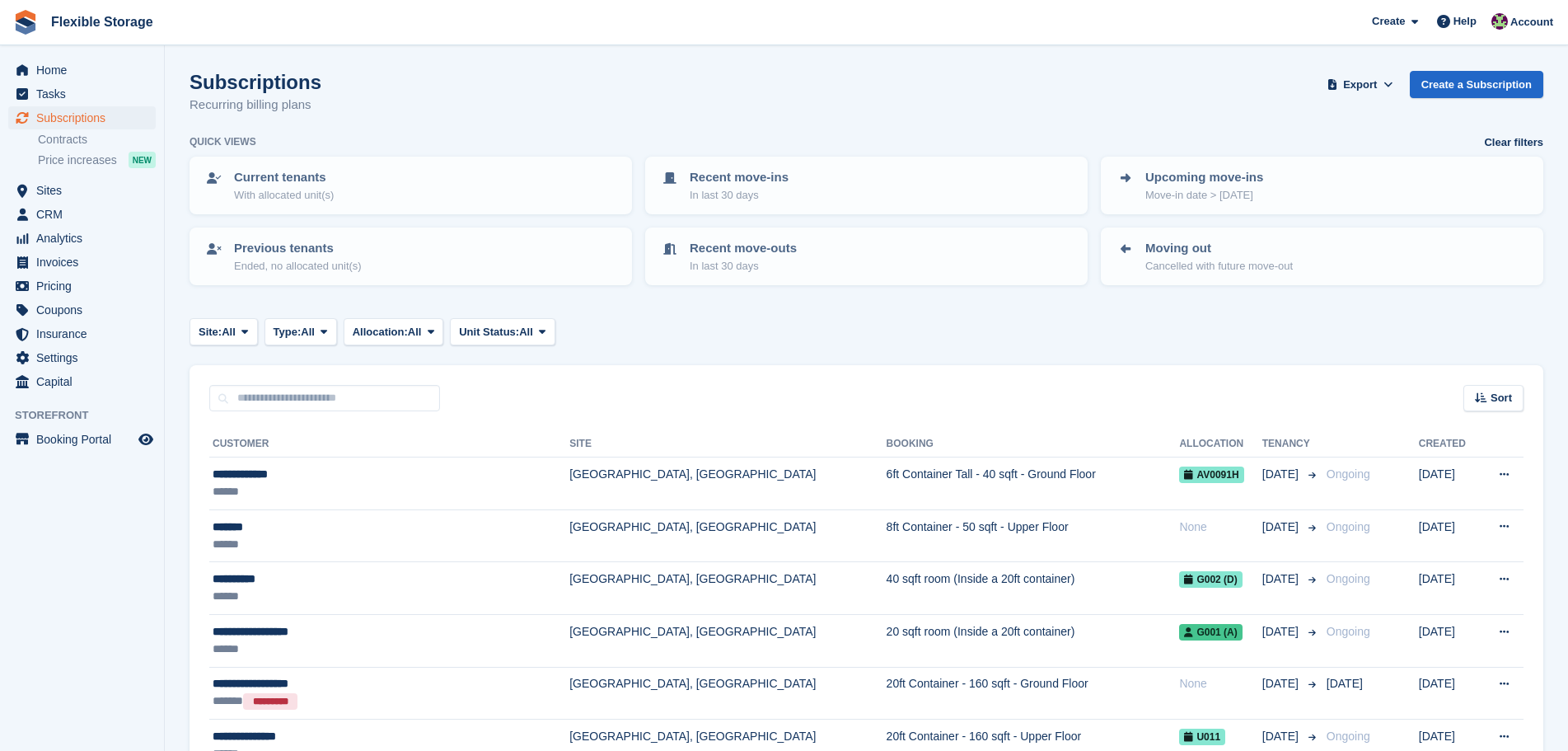
click at [986, 339] on div "Site: All All Grays, West Thurrock Chelmsford, Essex Aveley, Essex Type: All Al…" at bounding box center [867, 332] width 1354 height 28
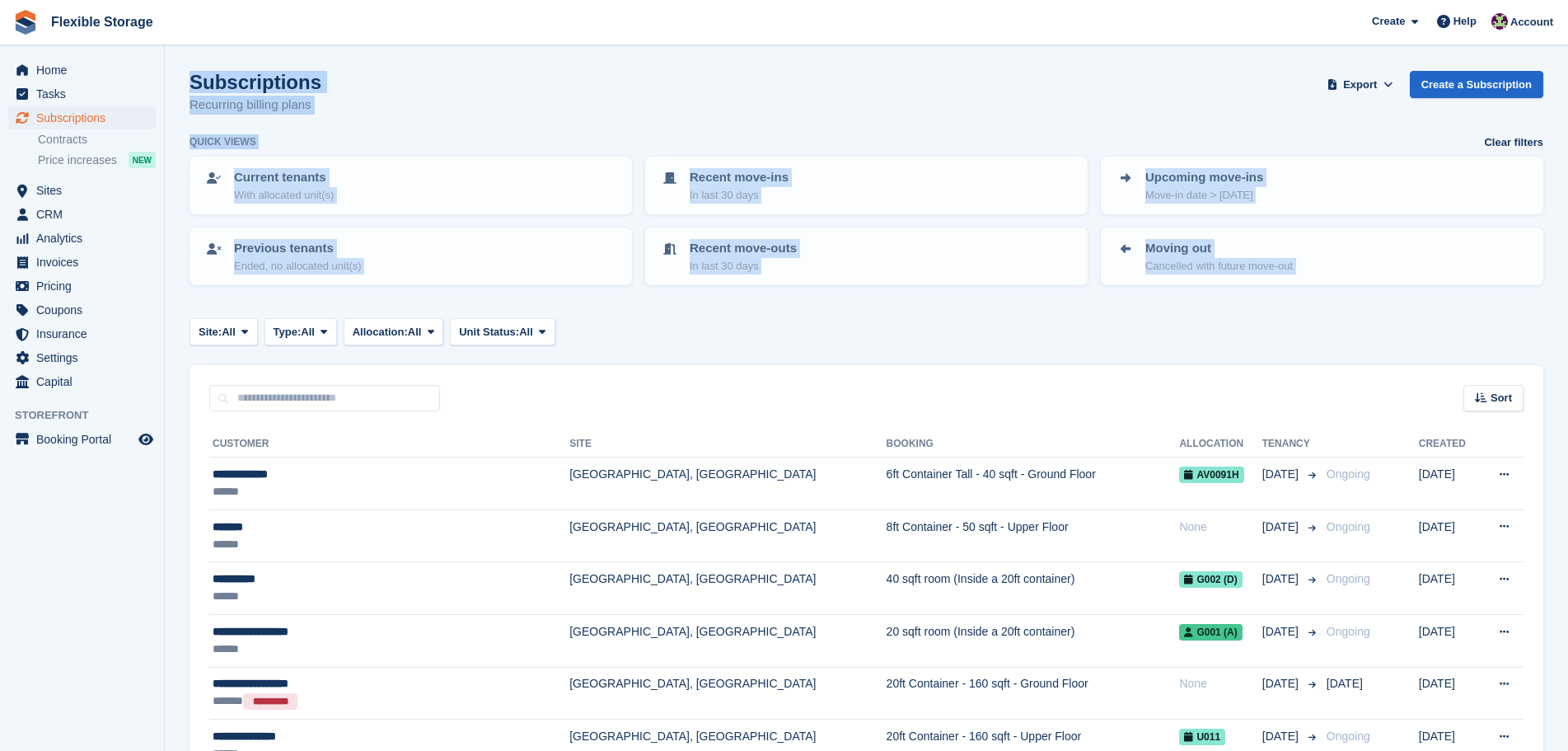
drag, startPoint x: 1031, startPoint y: 325, endPoint x: 186, endPoint y: -23, distance: 913.9
click at [186, 0] on html "Flexible Storage Create Subscription Invoice Contact Deal Discount Page Help Ch…" at bounding box center [784, 376] width 1568 height 751
click at [862, 83] on div "Subscriptions Recurring billing plans Export Export Subscriptions Export a CSV …" at bounding box center [867, 103] width 1354 height 64
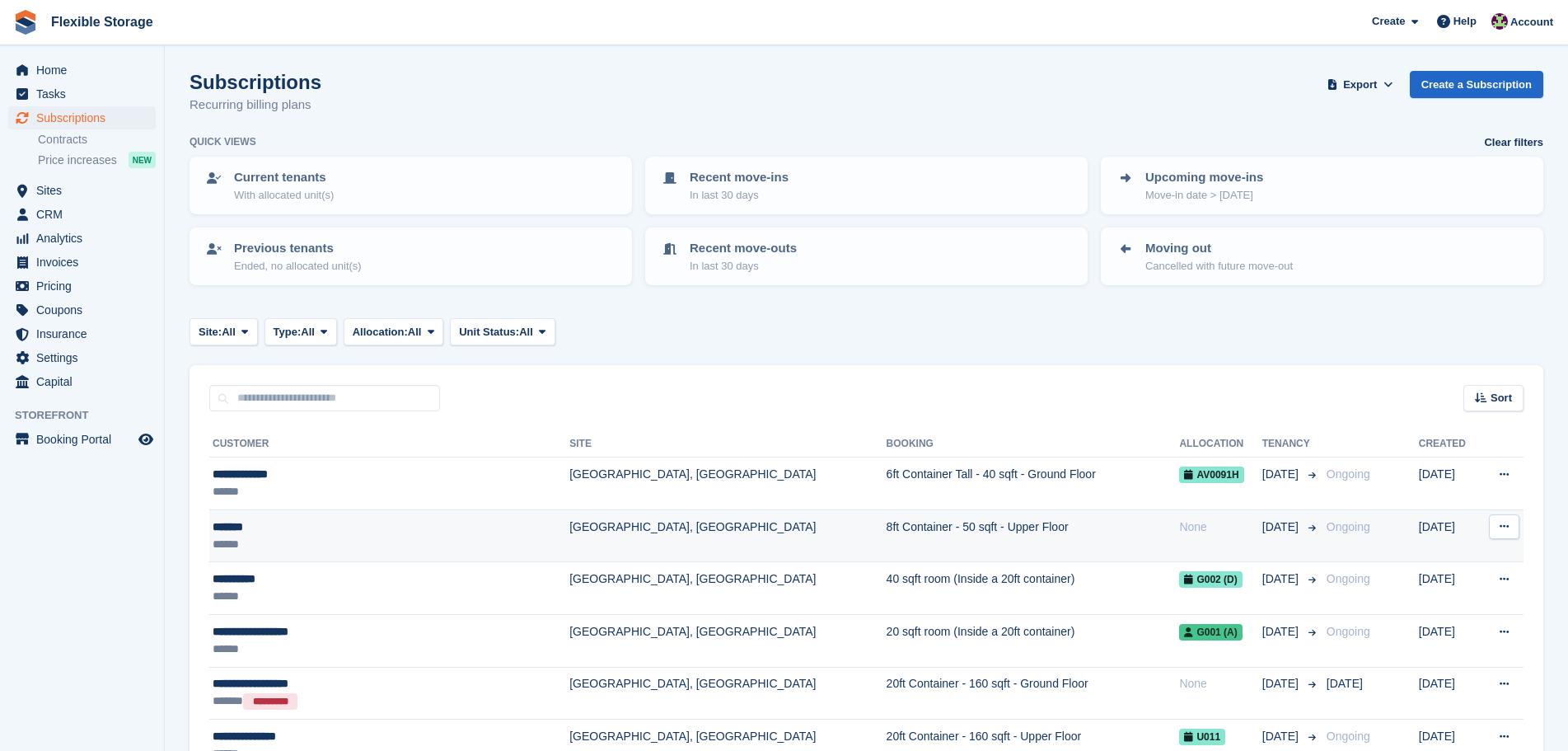
click at [603, 514] on td "[GEOGRAPHIC_DATA], [GEOGRAPHIC_DATA]" at bounding box center [727, 535] width 317 height 53
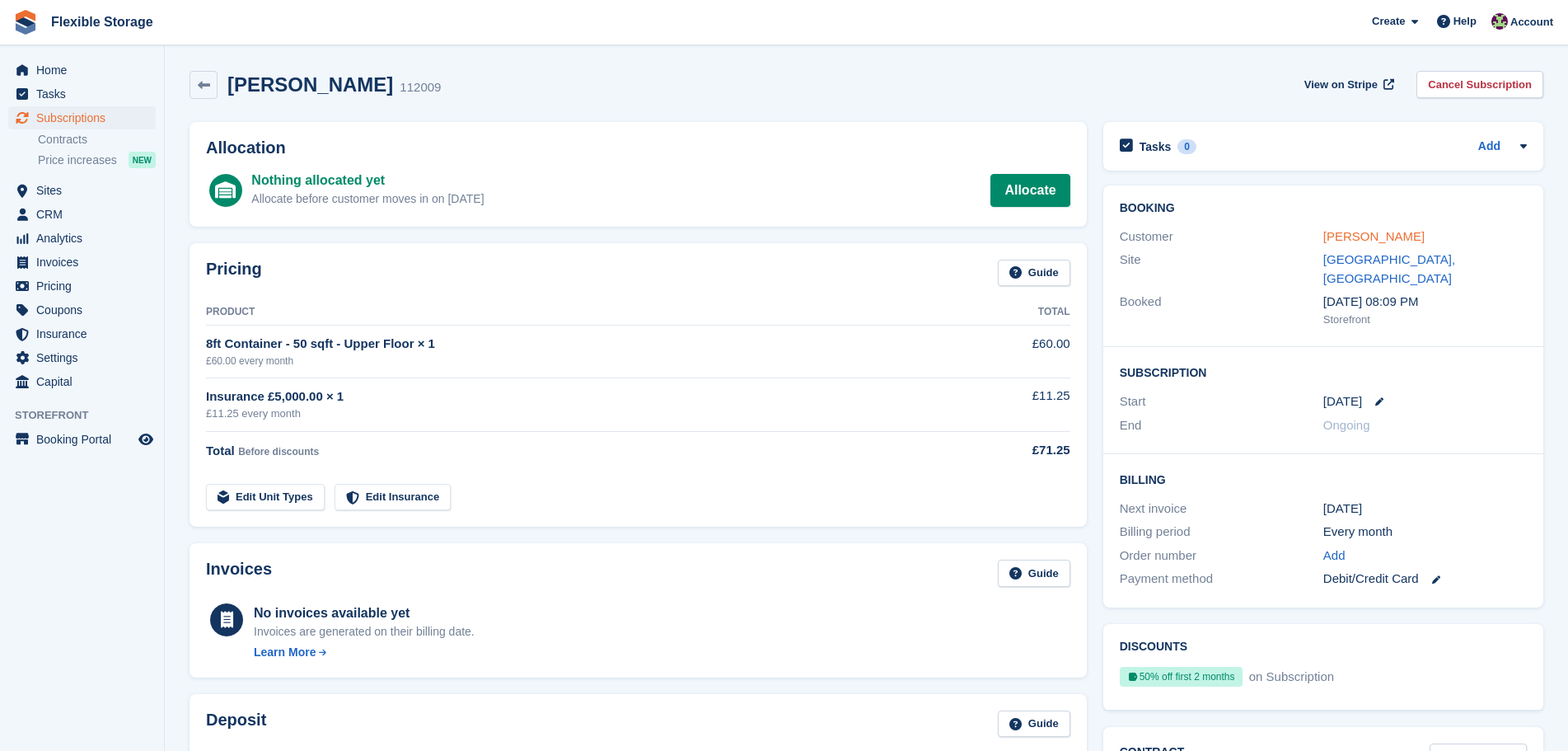
click at [1355, 235] on link "[PERSON_NAME]" at bounding box center [1374, 236] width 101 height 14
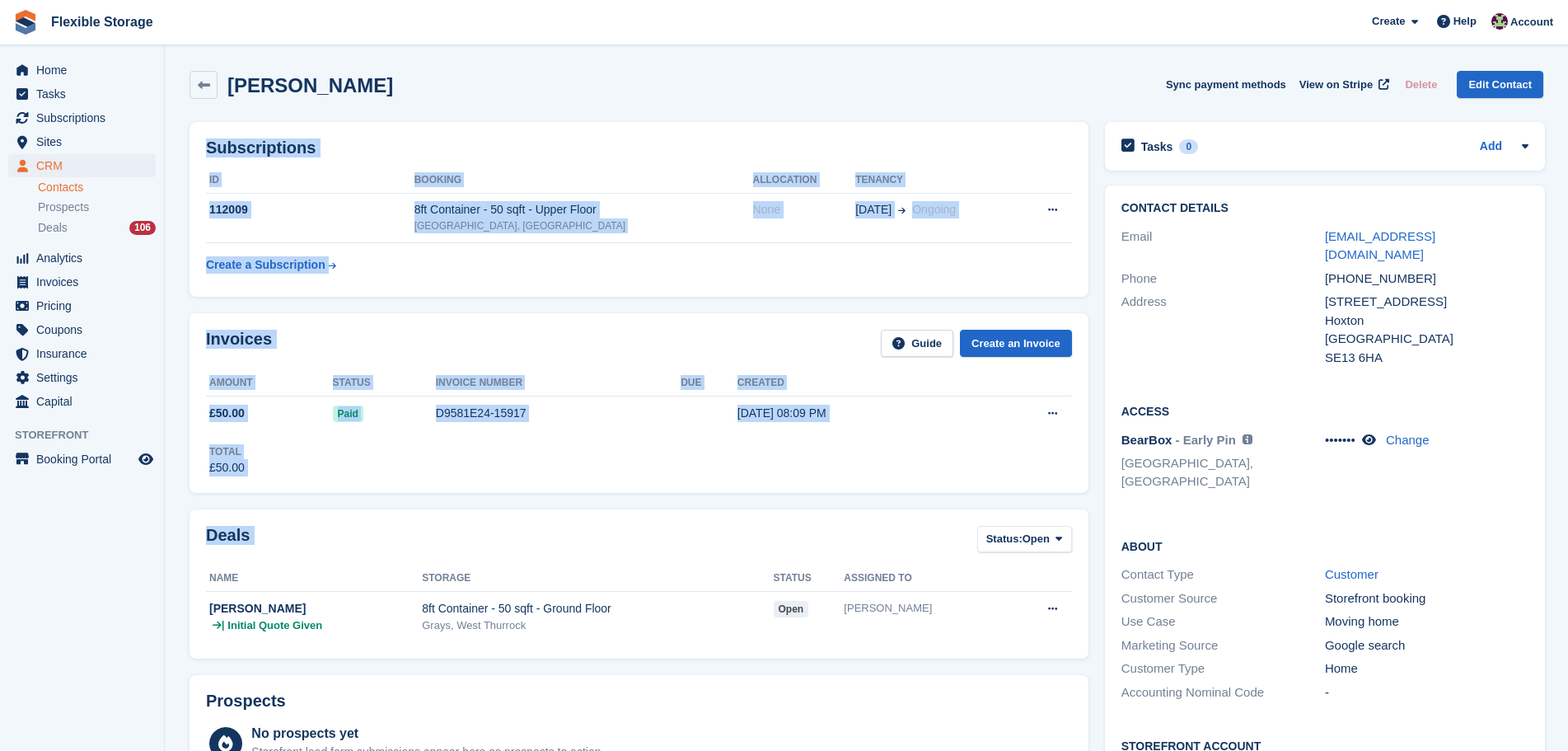
drag, startPoint x: 1052, startPoint y: 46, endPoint x: 700, endPoint y: 375, distance: 481.8
click at [1010, 559] on section "[PERSON_NAME] Sync payment methods View on Stripe Delete Edit Contact Subscript…" at bounding box center [866, 695] width 1403 height 1390
click at [671, 333] on div "Invoices Guide Create an Invoice" at bounding box center [639, 348] width 866 height 37
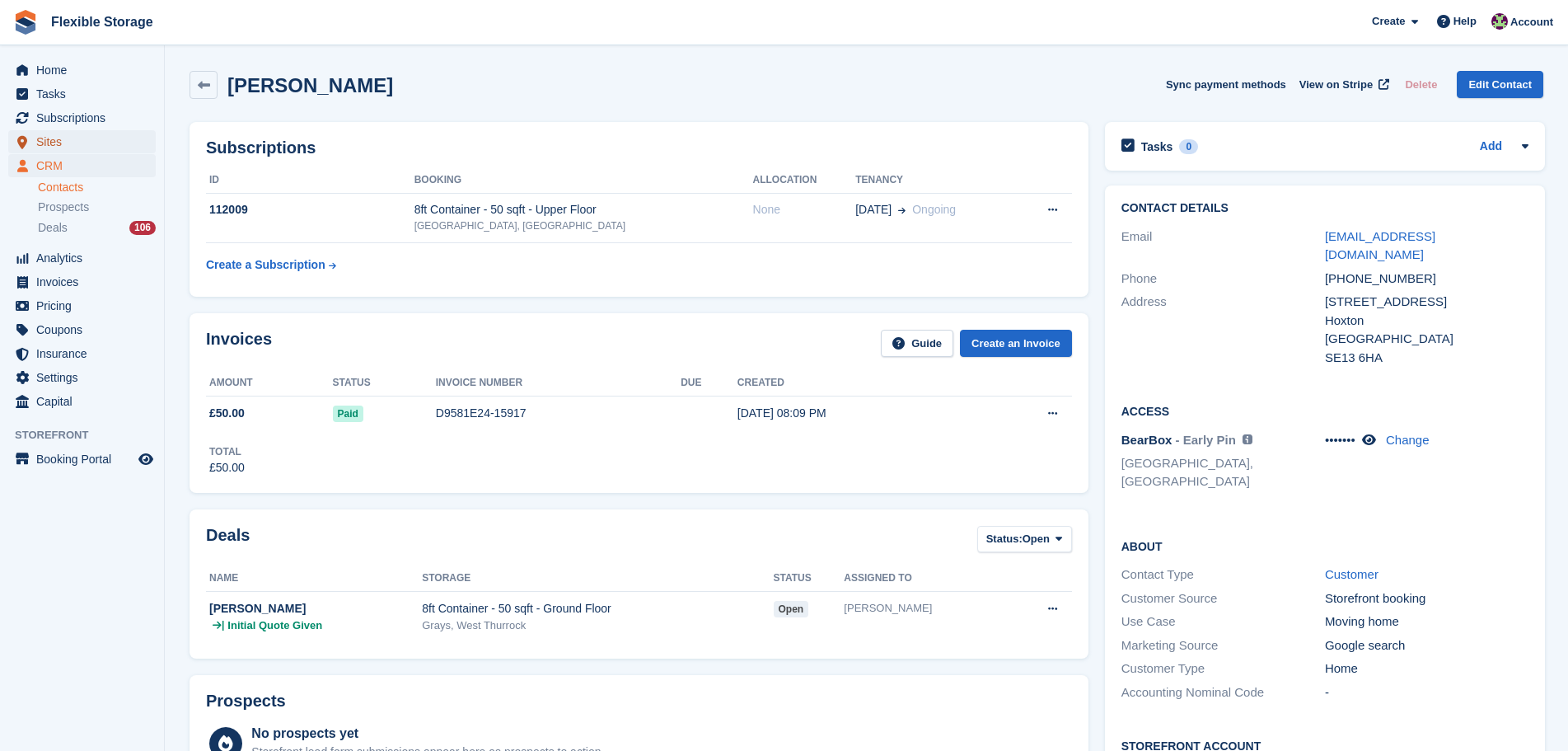
click at [72, 144] on span "Sites" at bounding box center [85, 142] width 99 height 23
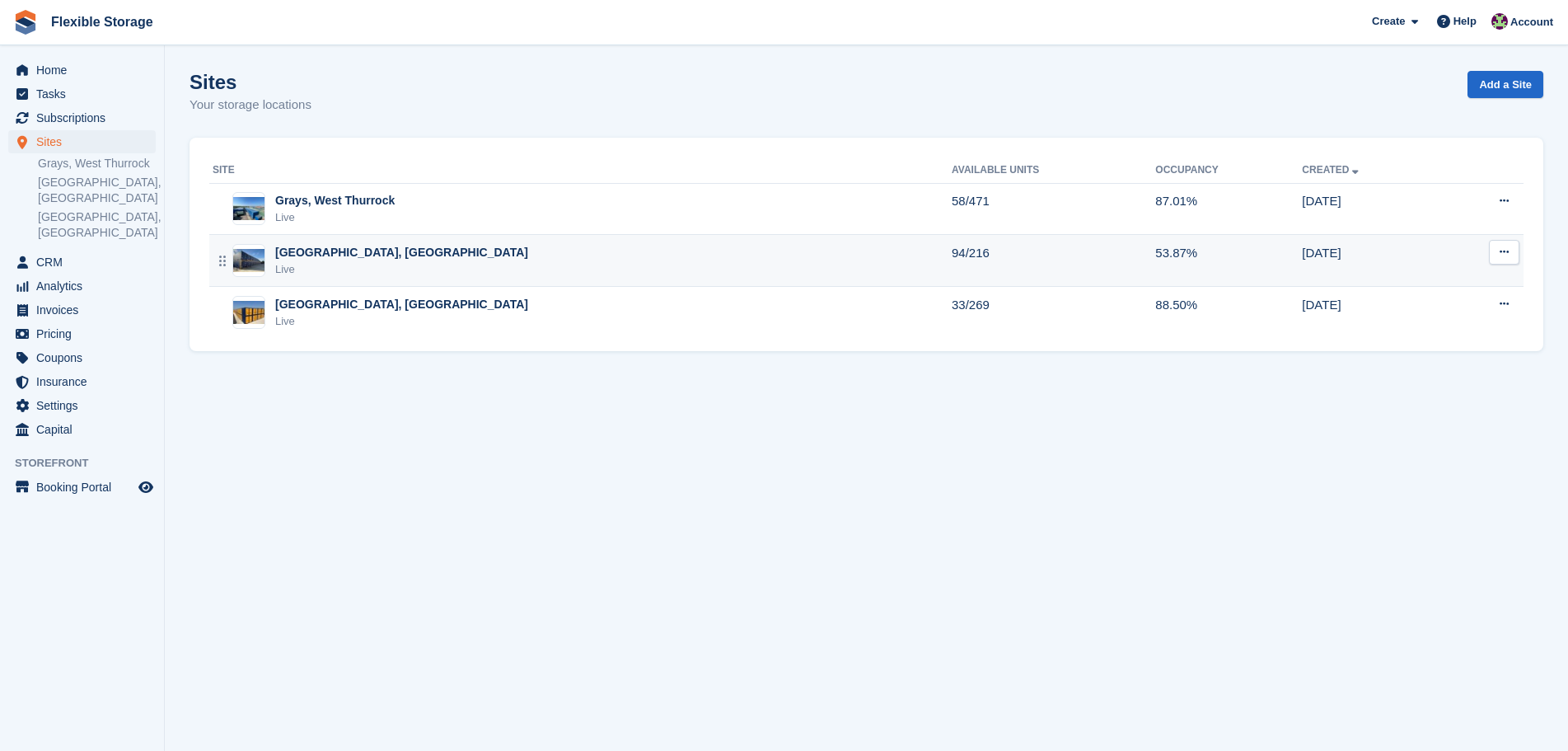
click at [424, 274] on div "Chelmsford, Essex Live" at bounding box center [582, 261] width 739 height 33
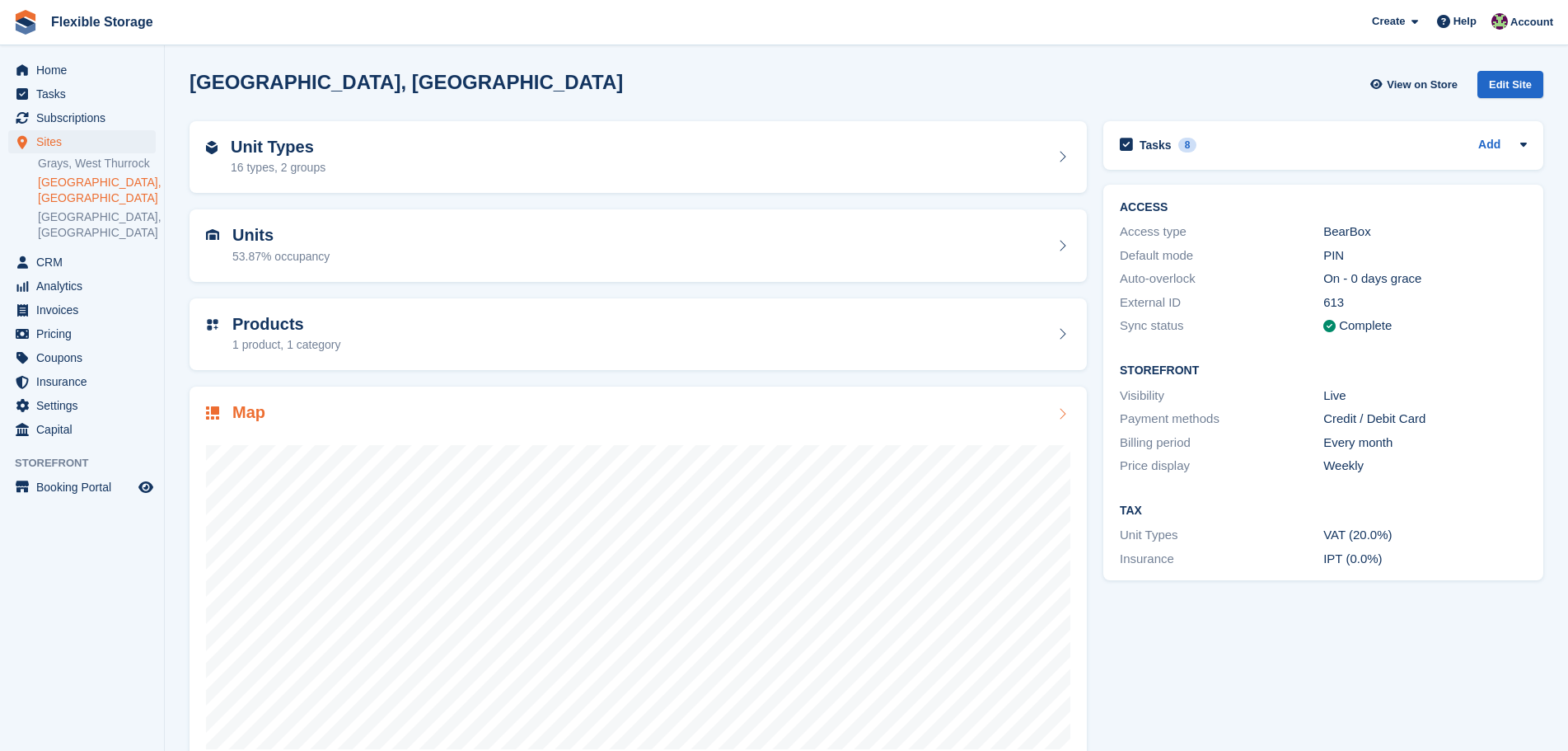
click at [573, 386] on div "Map" at bounding box center [639, 579] width 898 height 385
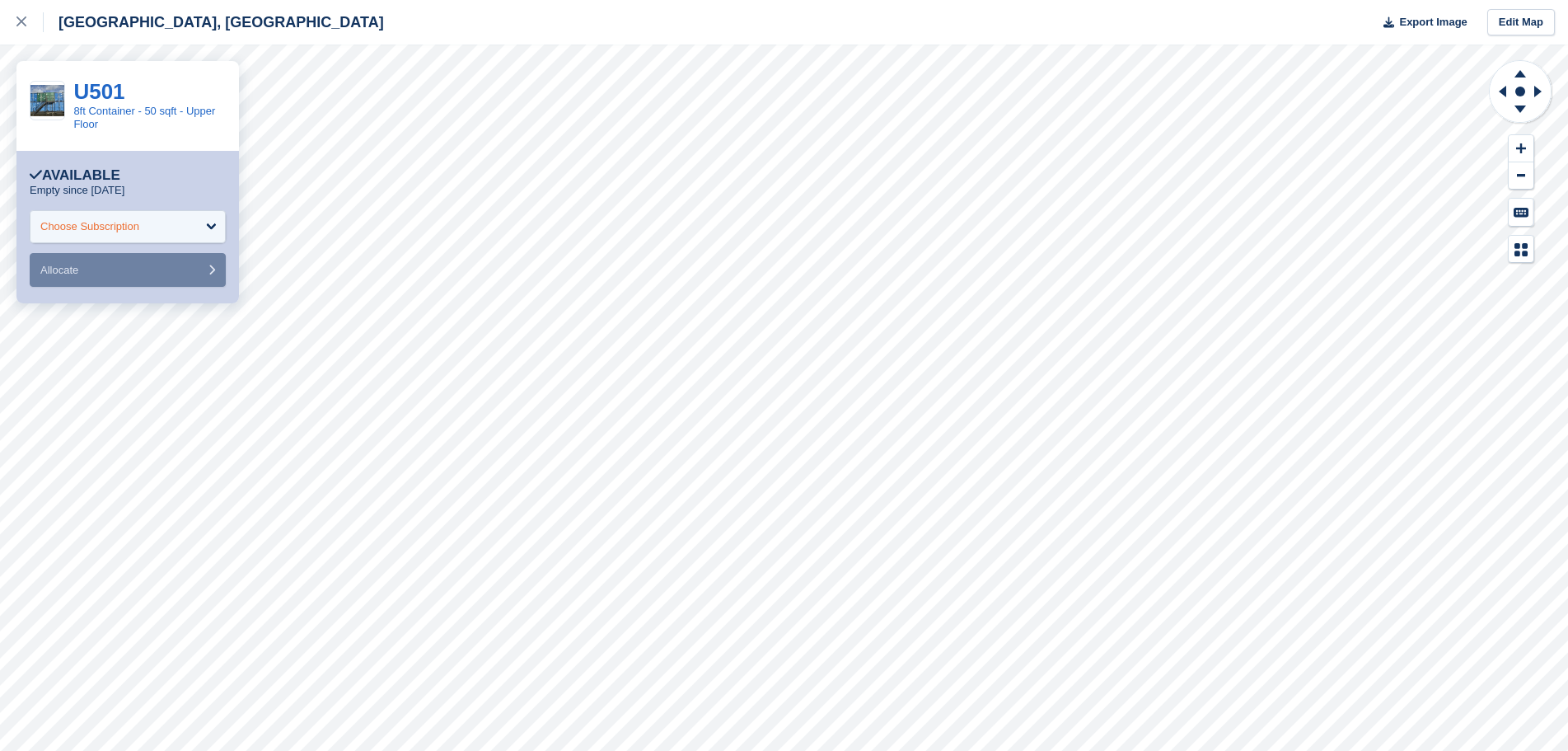
click at [145, 229] on div "Choose Subscription" at bounding box center [127, 226] width 196 height 33
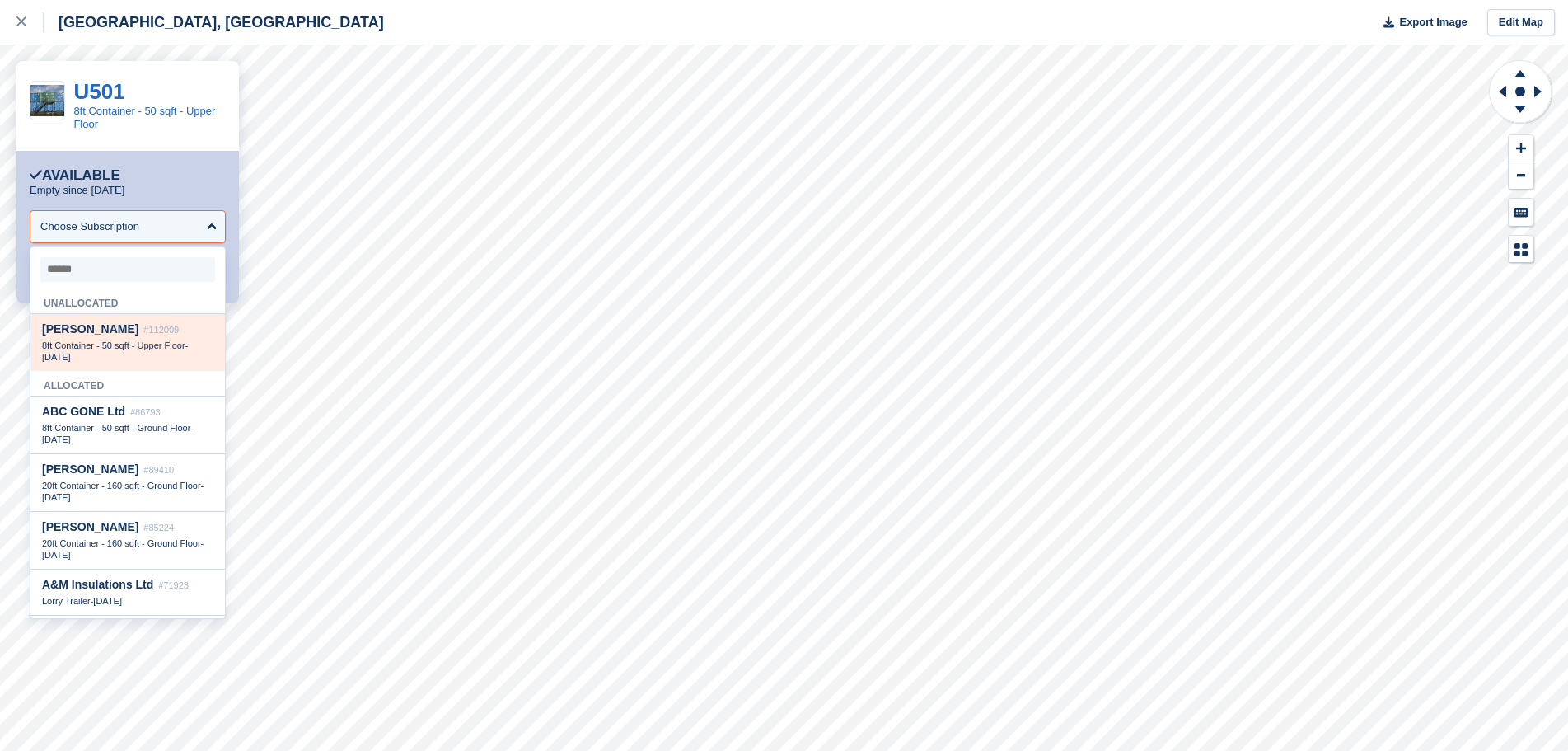
click at [132, 349] on span "8ft Container - 50 sqft - Upper Floor" at bounding box center [114, 345] width 144 height 10
select select "******"
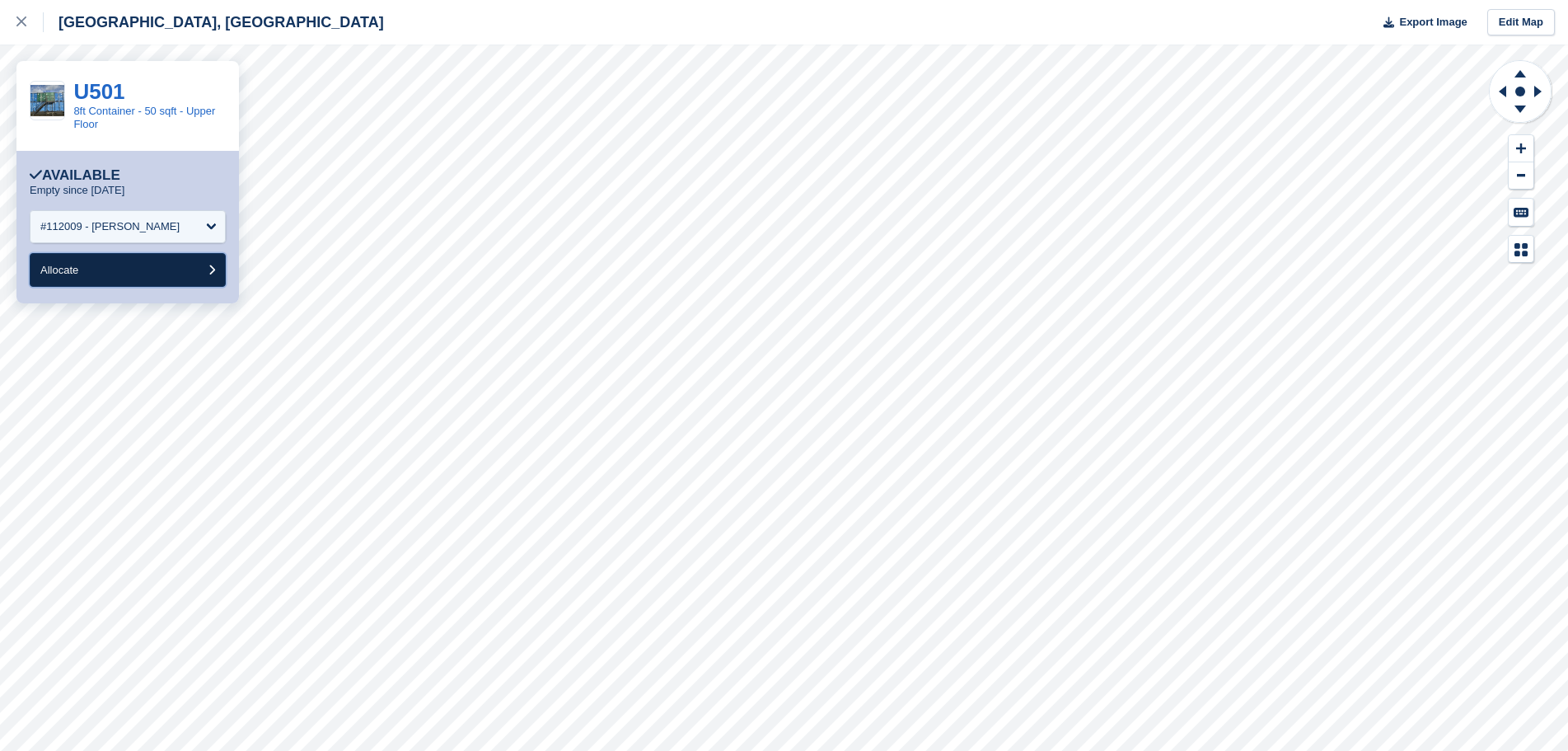
click at [99, 273] on button "Allocate" at bounding box center [127, 270] width 196 height 33
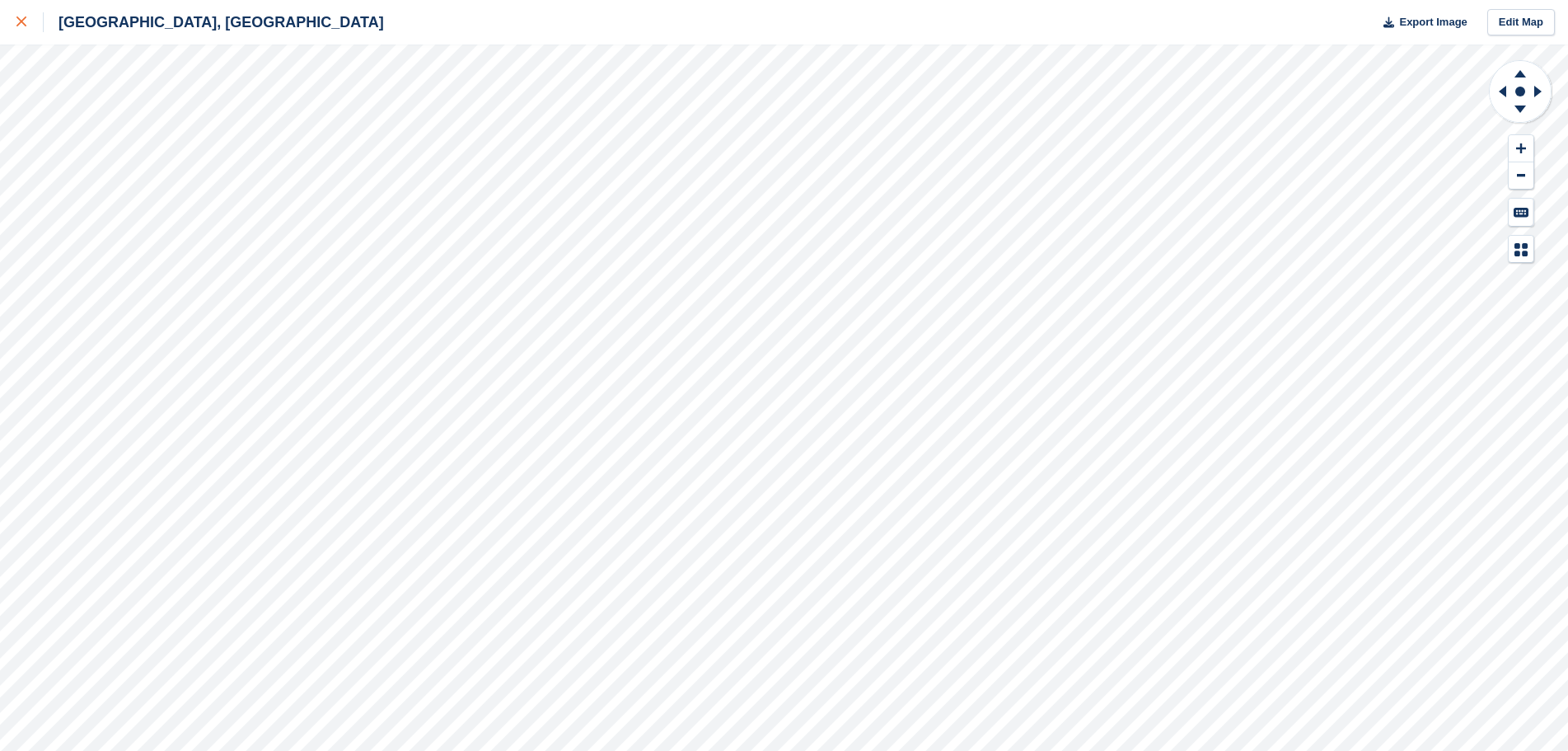
click at [23, 23] on icon at bounding box center [22, 22] width 10 height 10
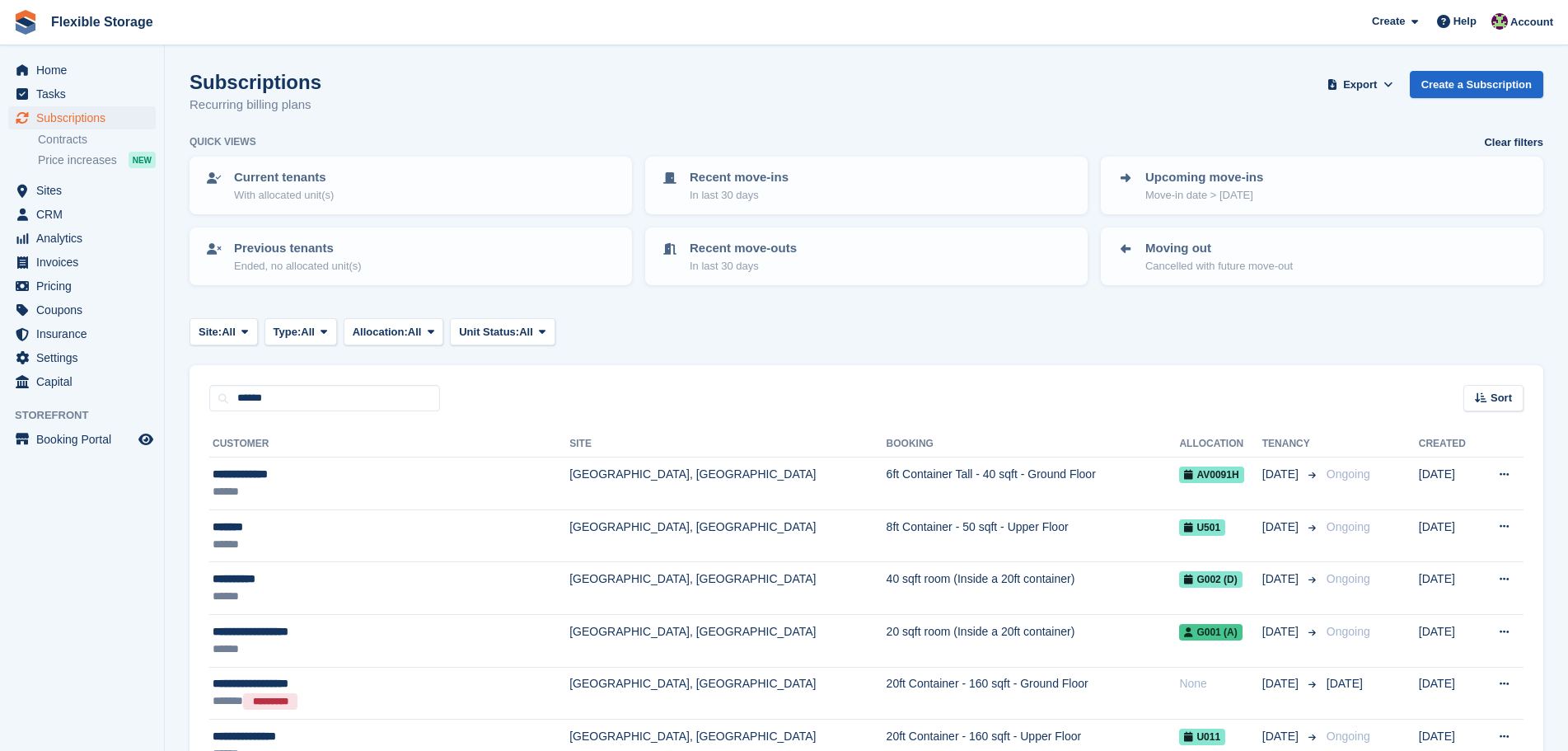
type input "******"
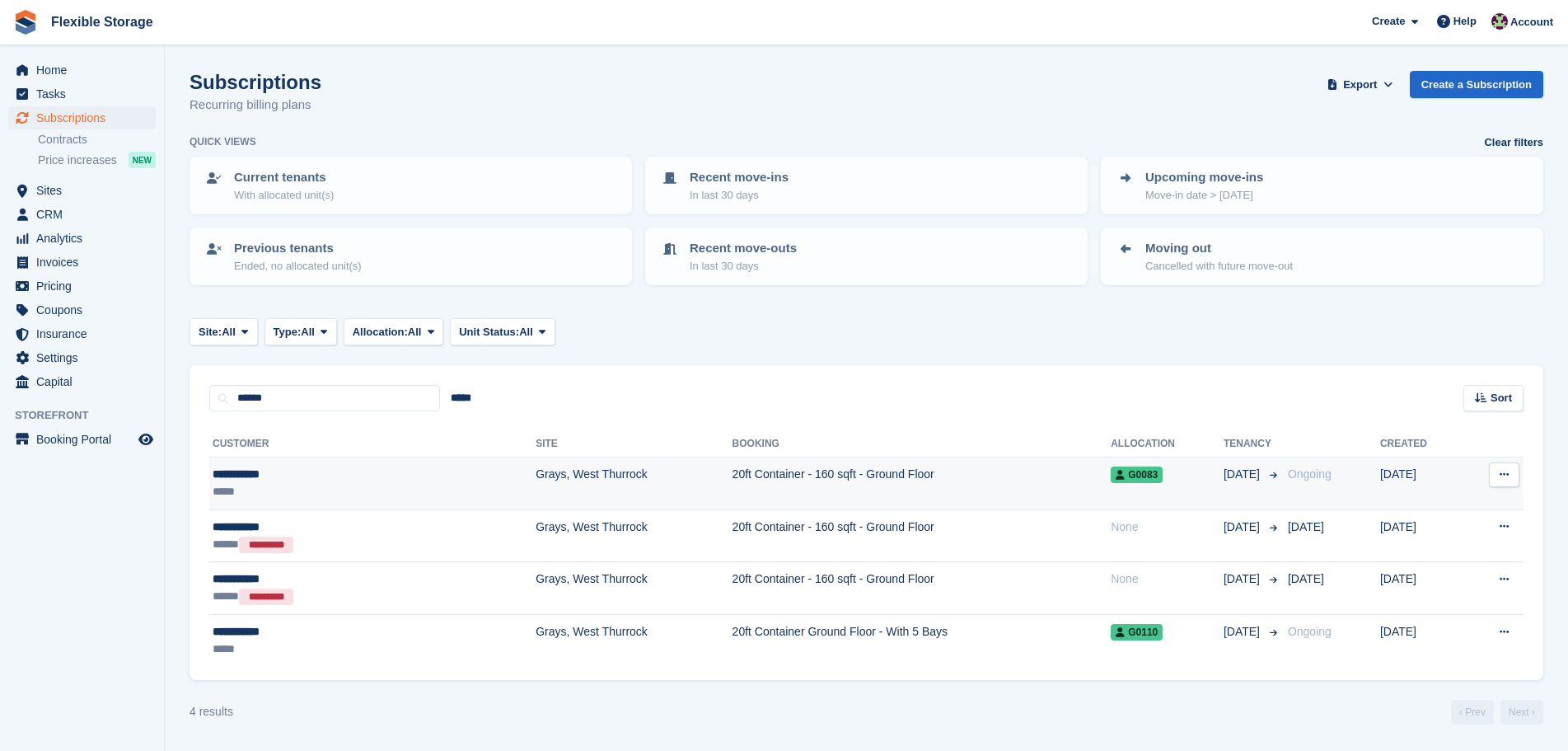
click at [359, 501] on td "**********" at bounding box center [372, 483] width 326 height 53
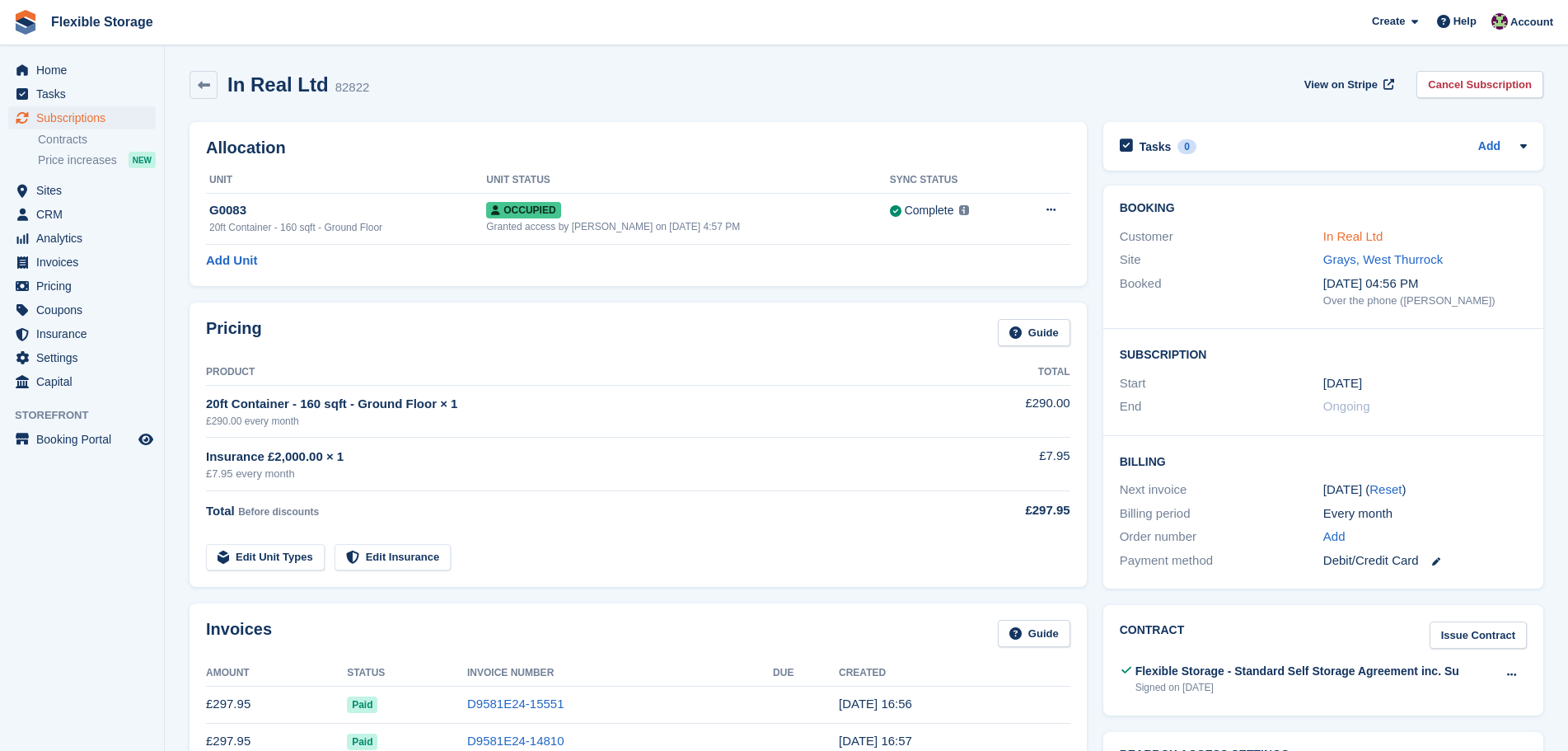
click at [1340, 239] on link "In Real Ltd" at bounding box center [1354, 236] width 60 height 14
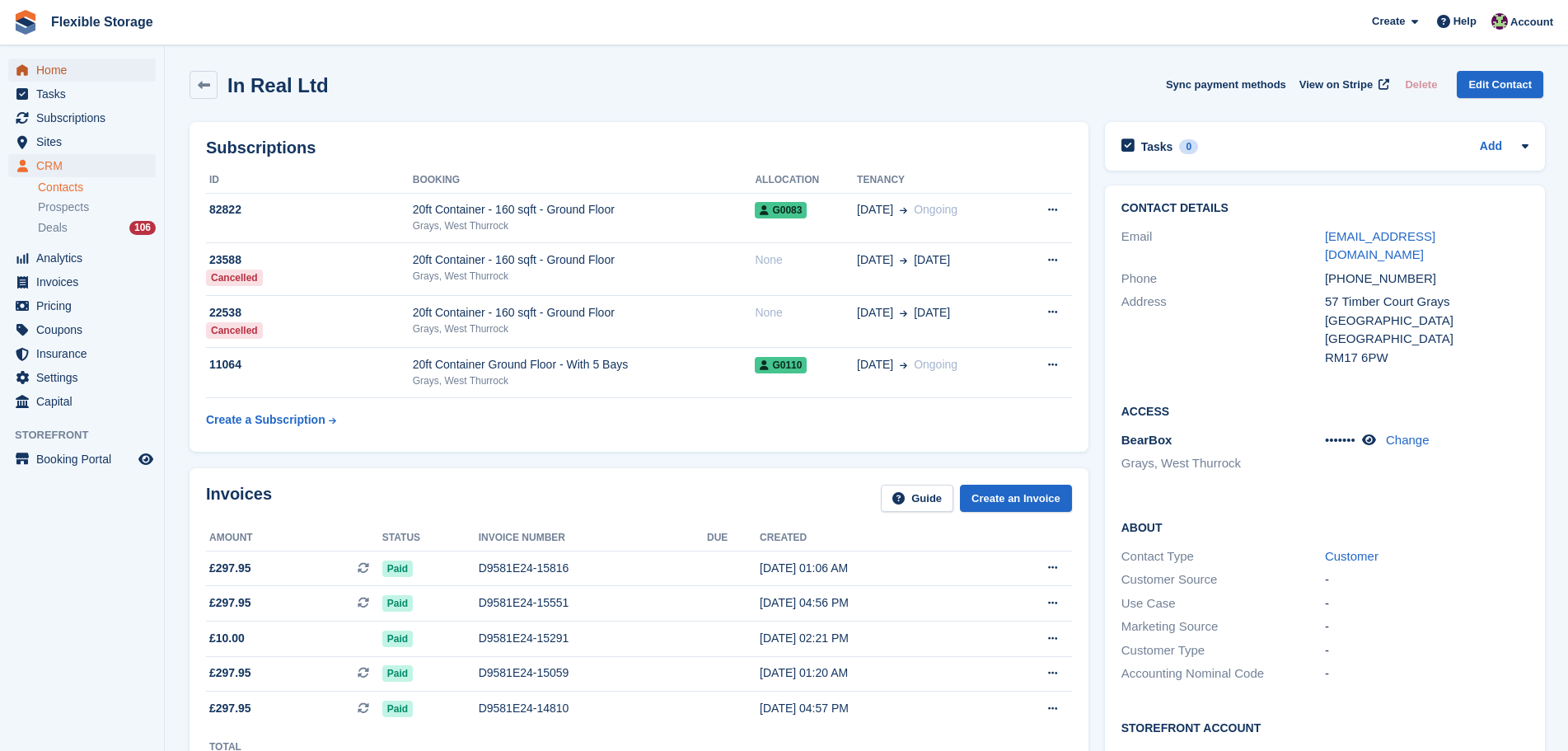
click at [57, 59] on span "Home" at bounding box center [85, 70] width 99 height 23
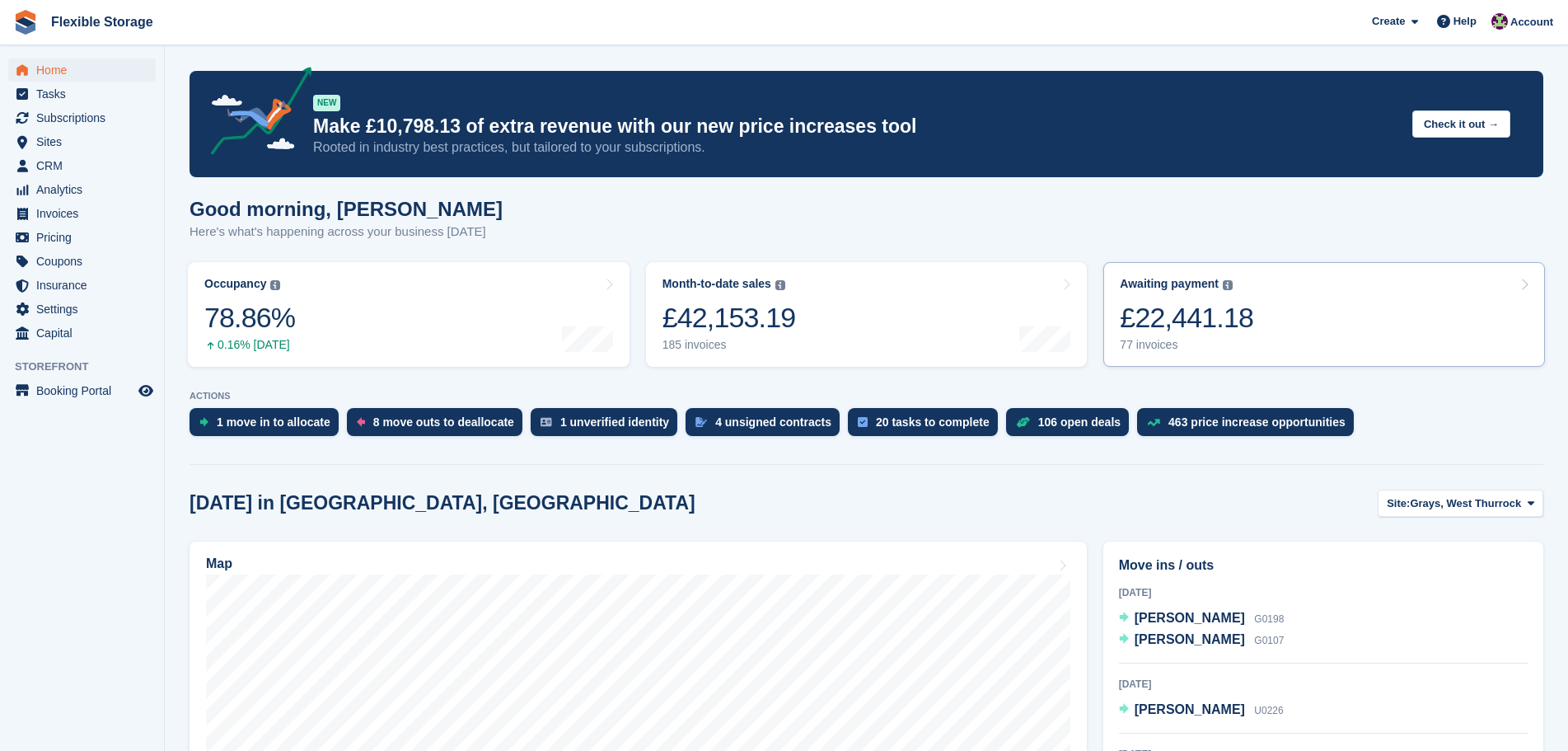
click at [1217, 320] on div "£22,441.18" at bounding box center [1187, 318] width 134 height 33
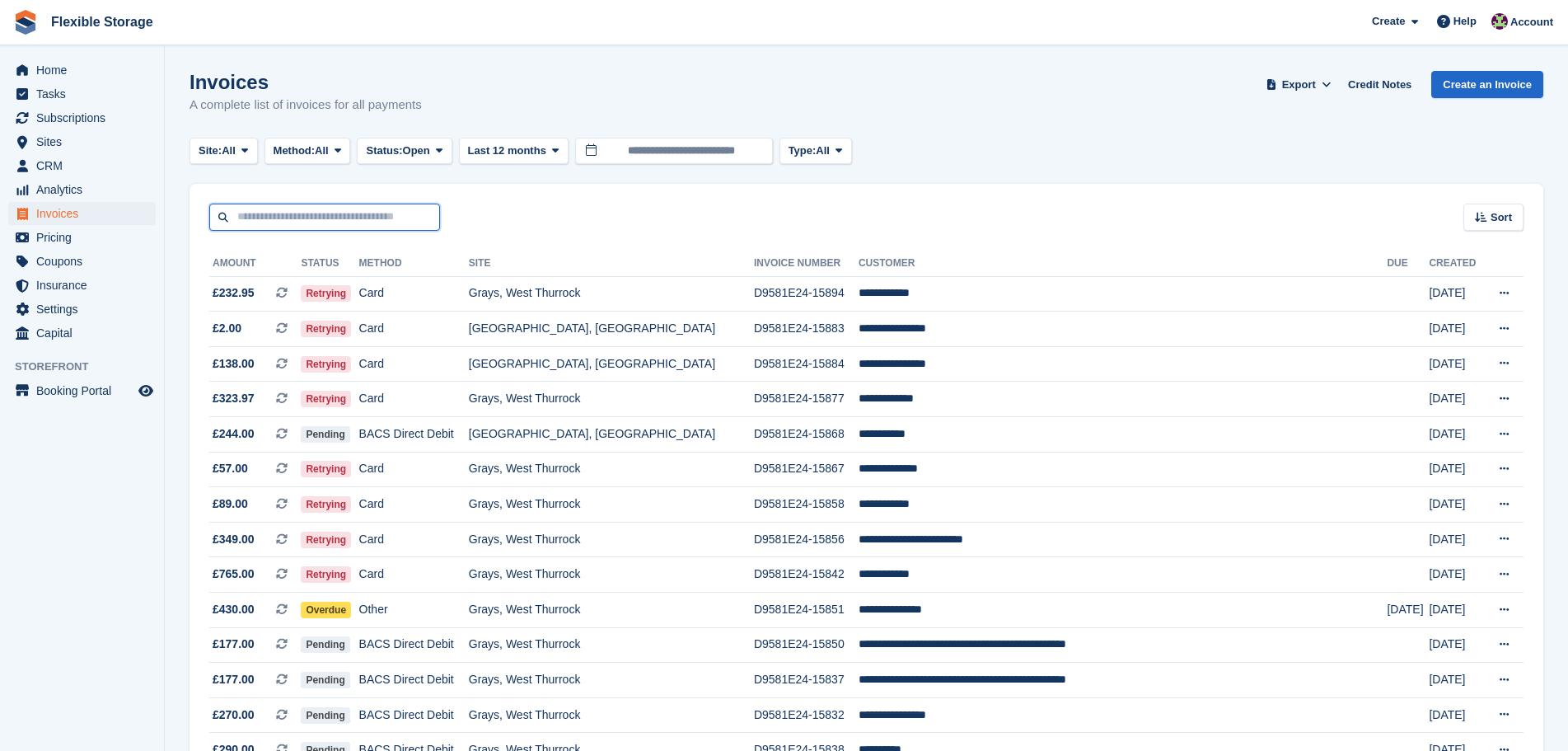
click at [335, 216] on input "text" at bounding box center [324, 217] width 231 height 28
type input "****"
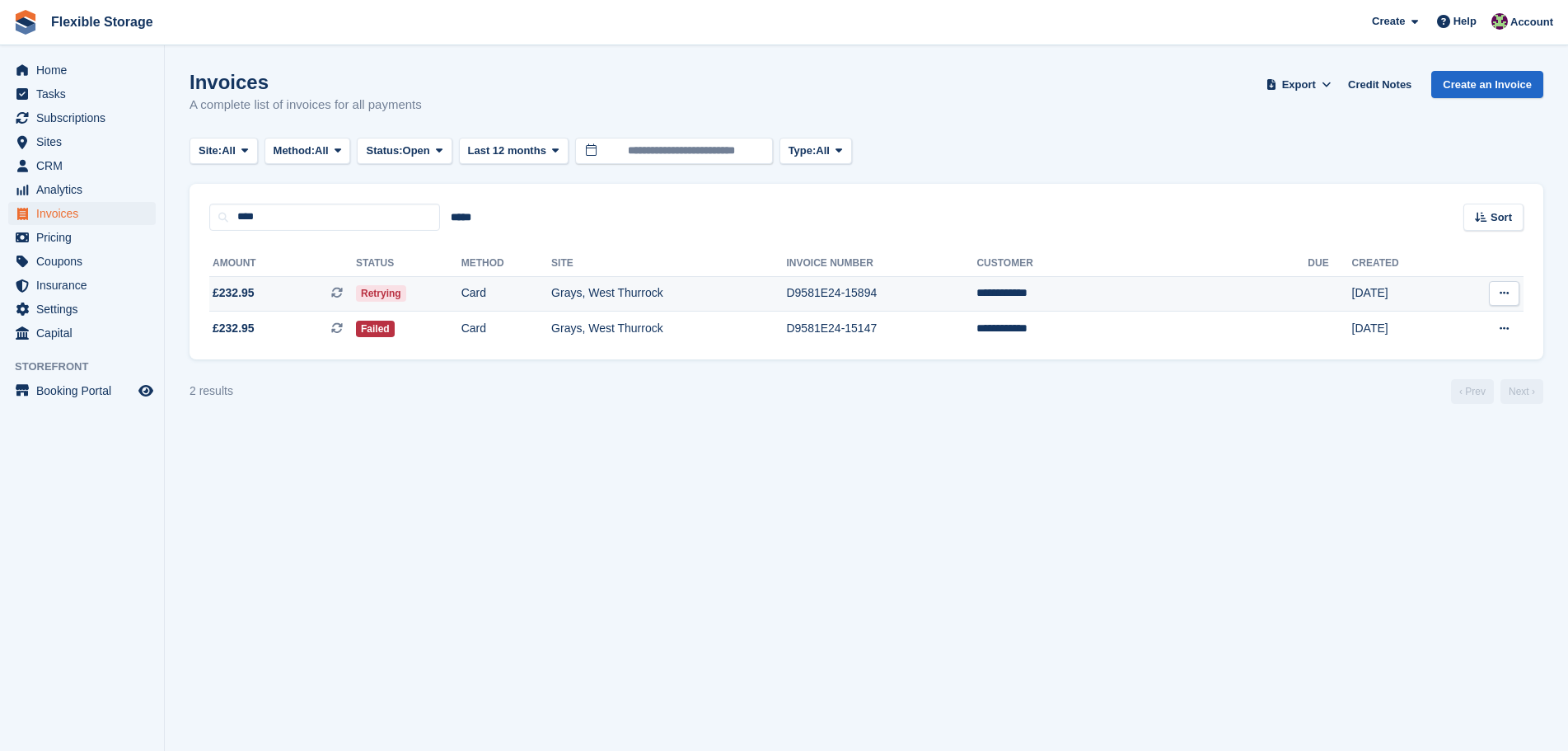
click at [552, 283] on td "Card" at bounding box center [506, 294] width 89 height 35
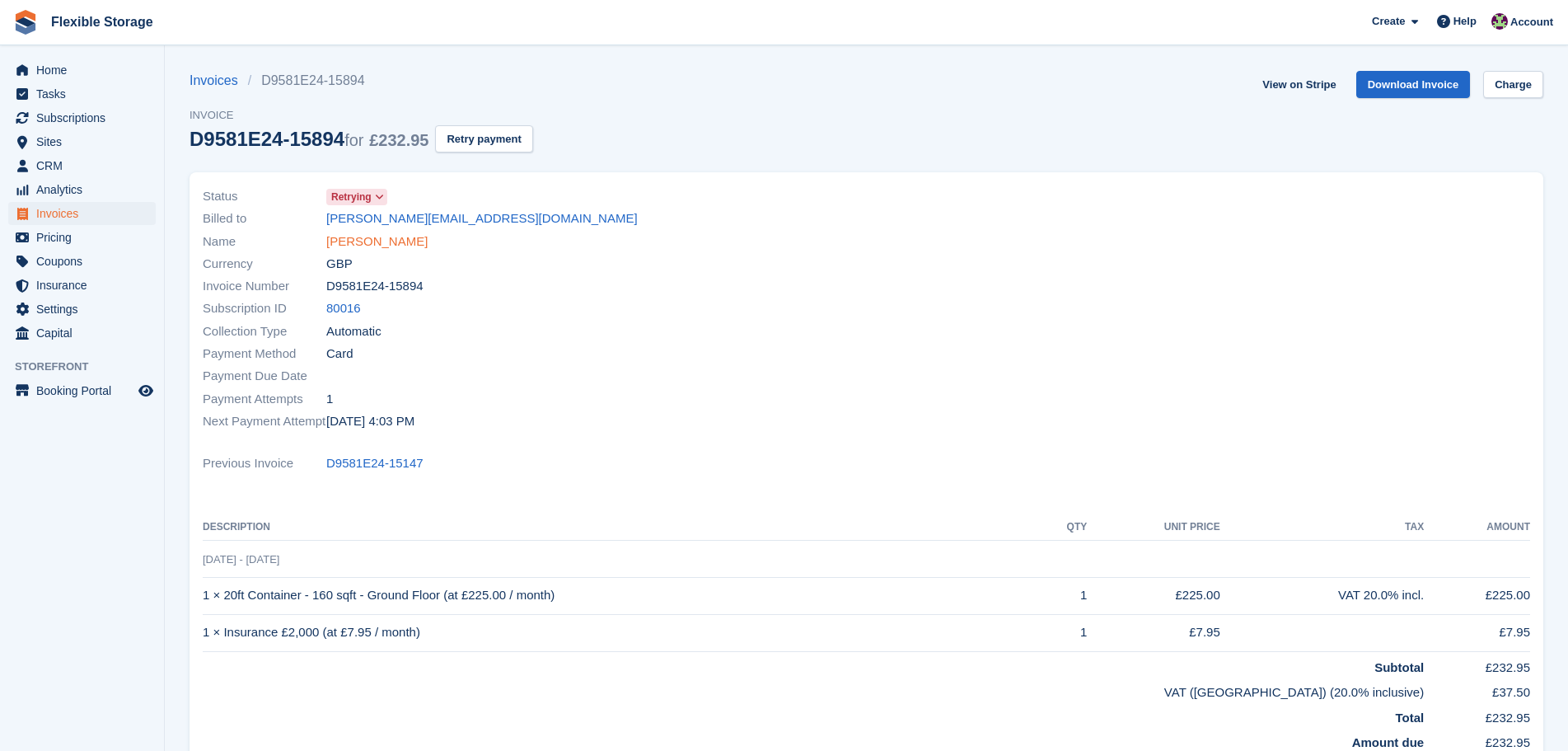
click at [339, 250] on link "Ivelin Kunev" at bounding box center [376, 242] width 101 height 19
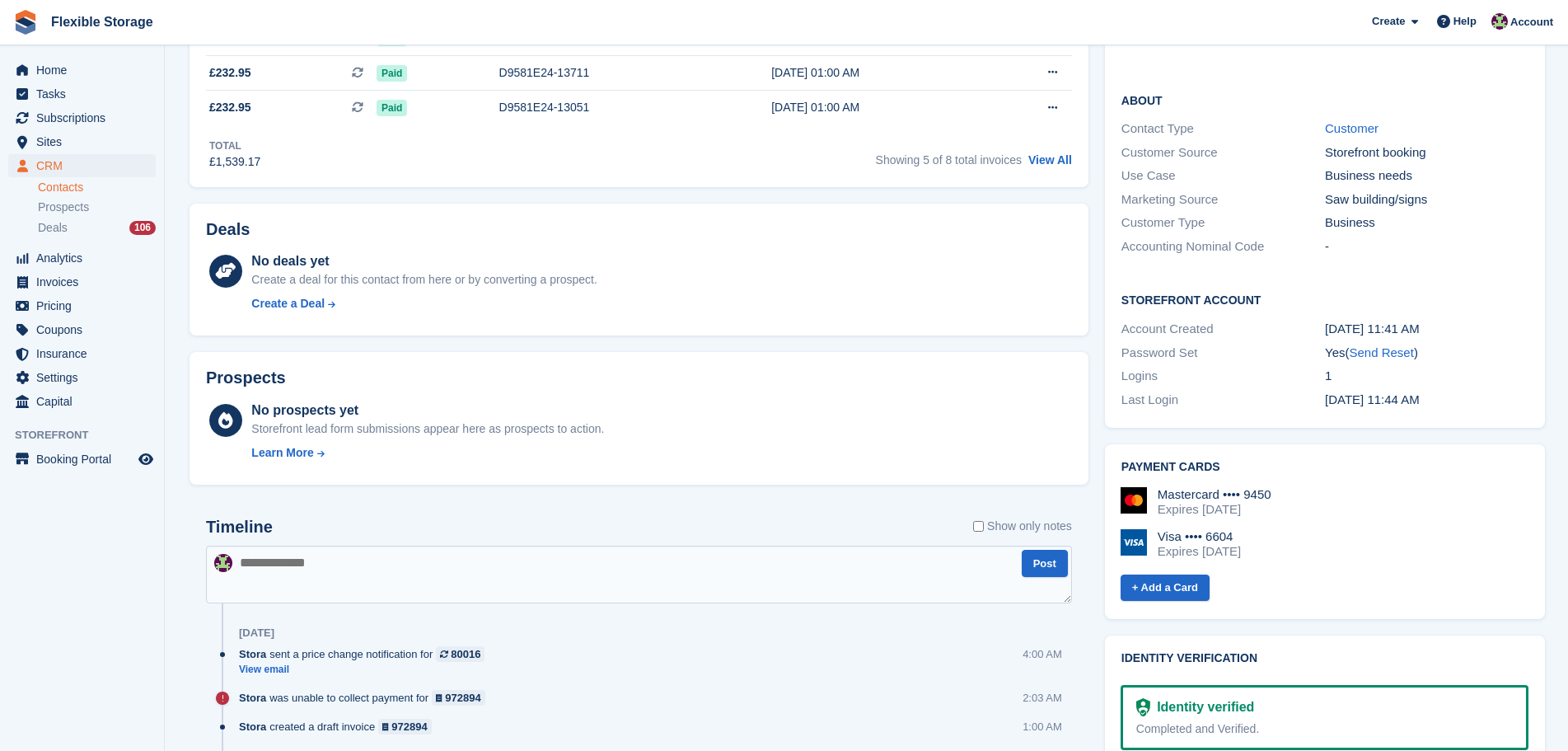
scroll to position [941, 0]
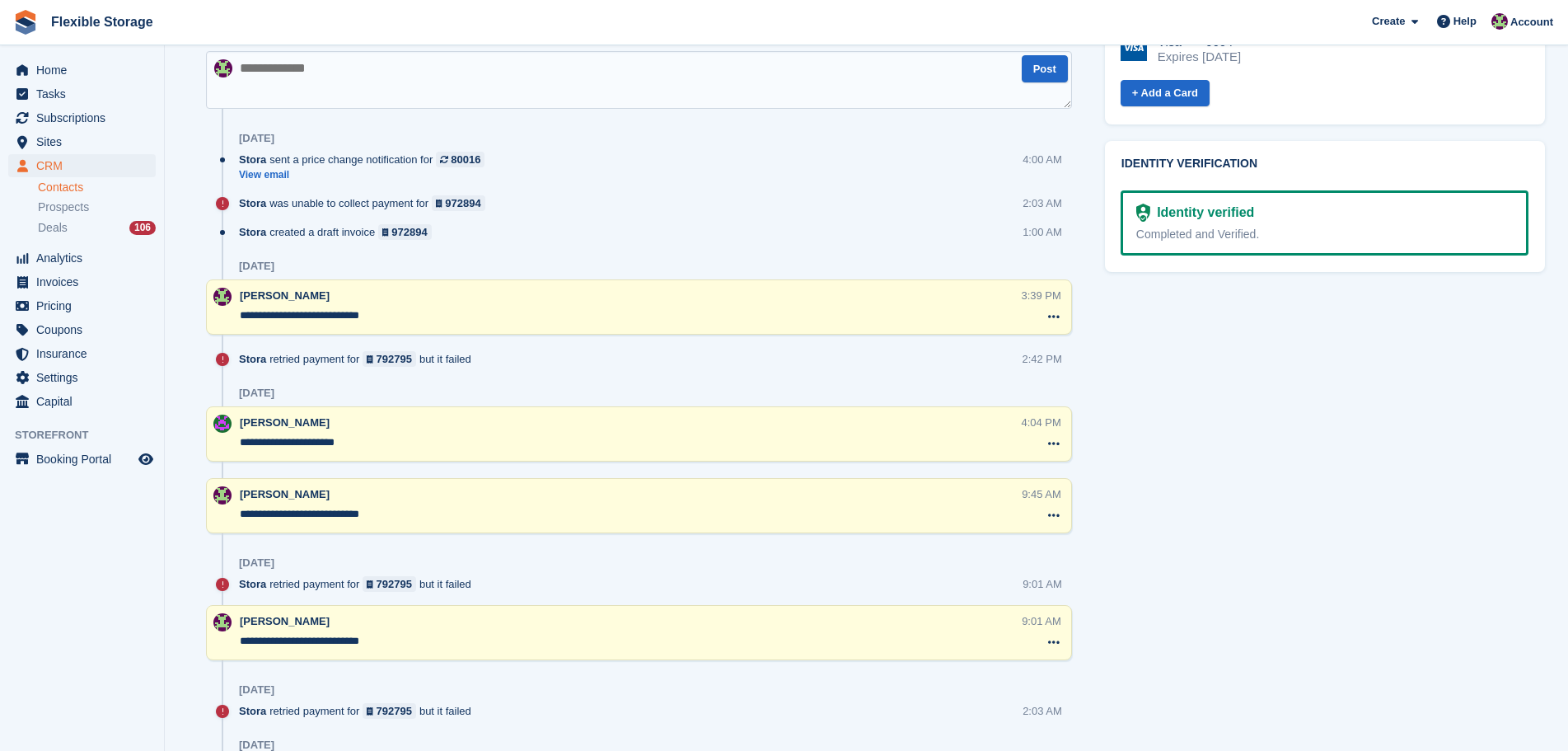
click at [385, 73] on textarea at bounding box center [639, 79] width 866 height 58
type textarea "**********"
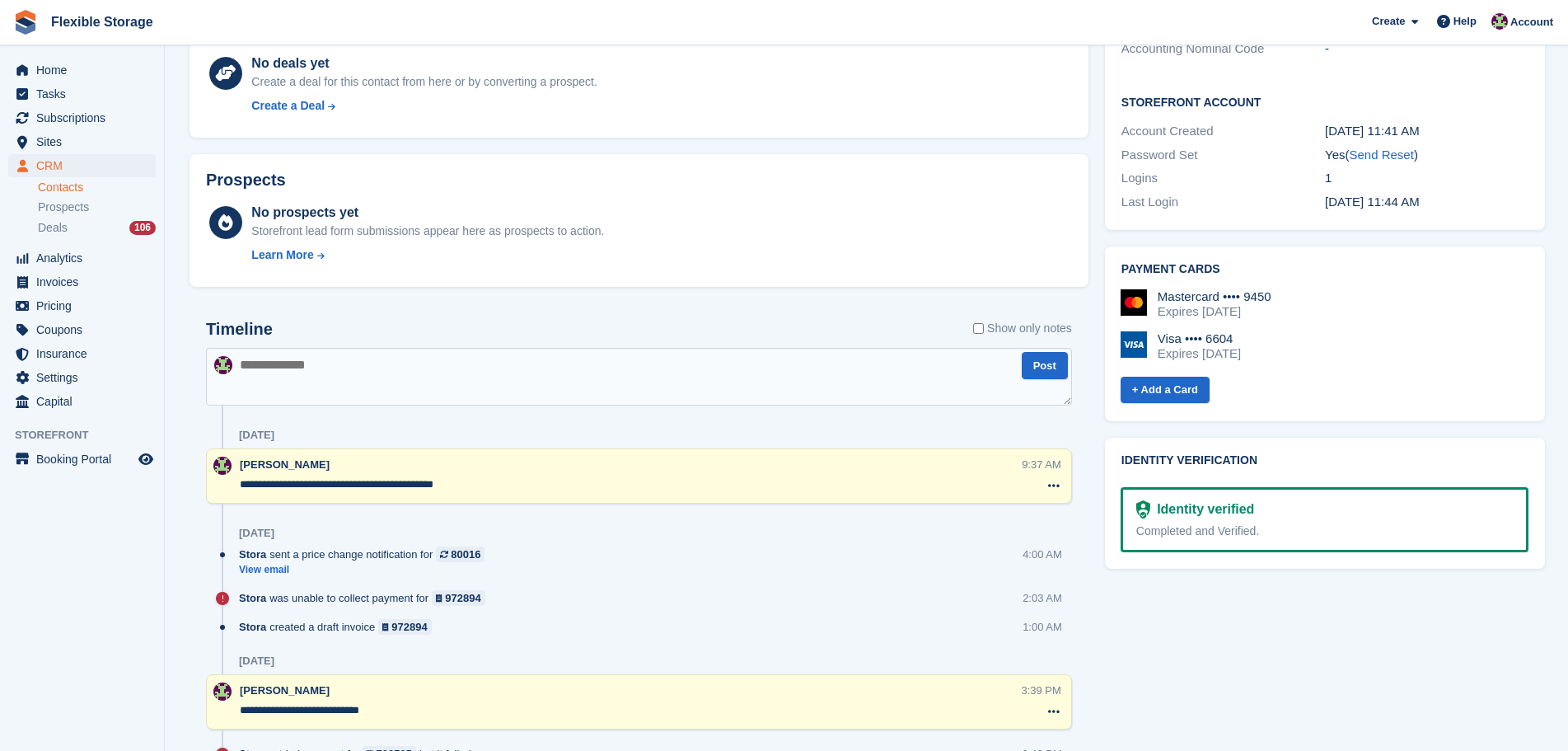
scroll to position [0, 0]
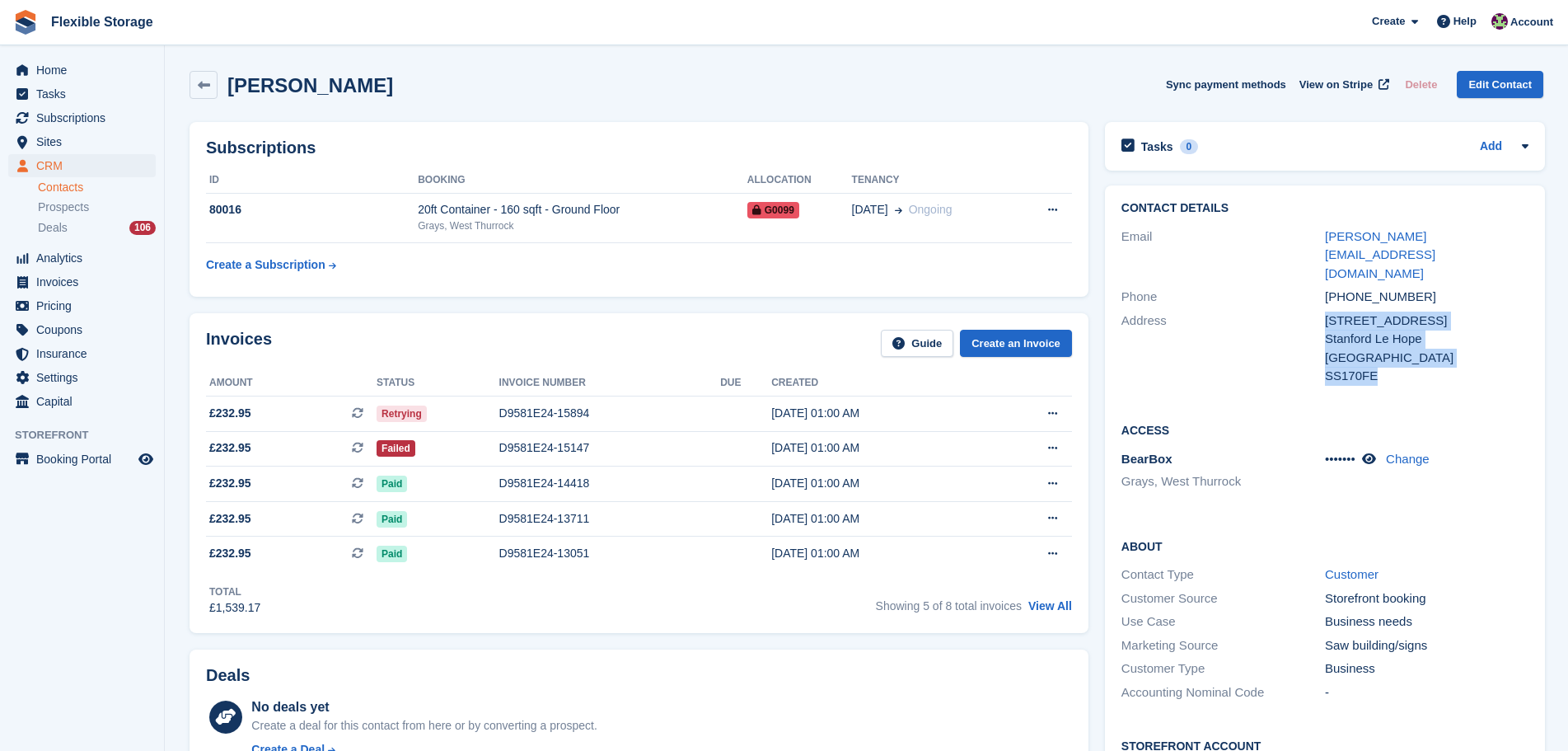
drag, startPoint x: 1395, startPoint y: 338, endPoint x: 1323, endPoint y: 284, distance: 90.0
click at [1325, 312] on div "35 Wentworth road Stanford Le Hope United Kingdom SS170FE" at bounding box center [1427, 349] width 204 height 74
copy div "35 Wentworth road Stanford Le Hope United Kingdom SS170FE"
click at [126, 119] on span "Subscriptions" at bounding box center [85, 118] width 99 height 23
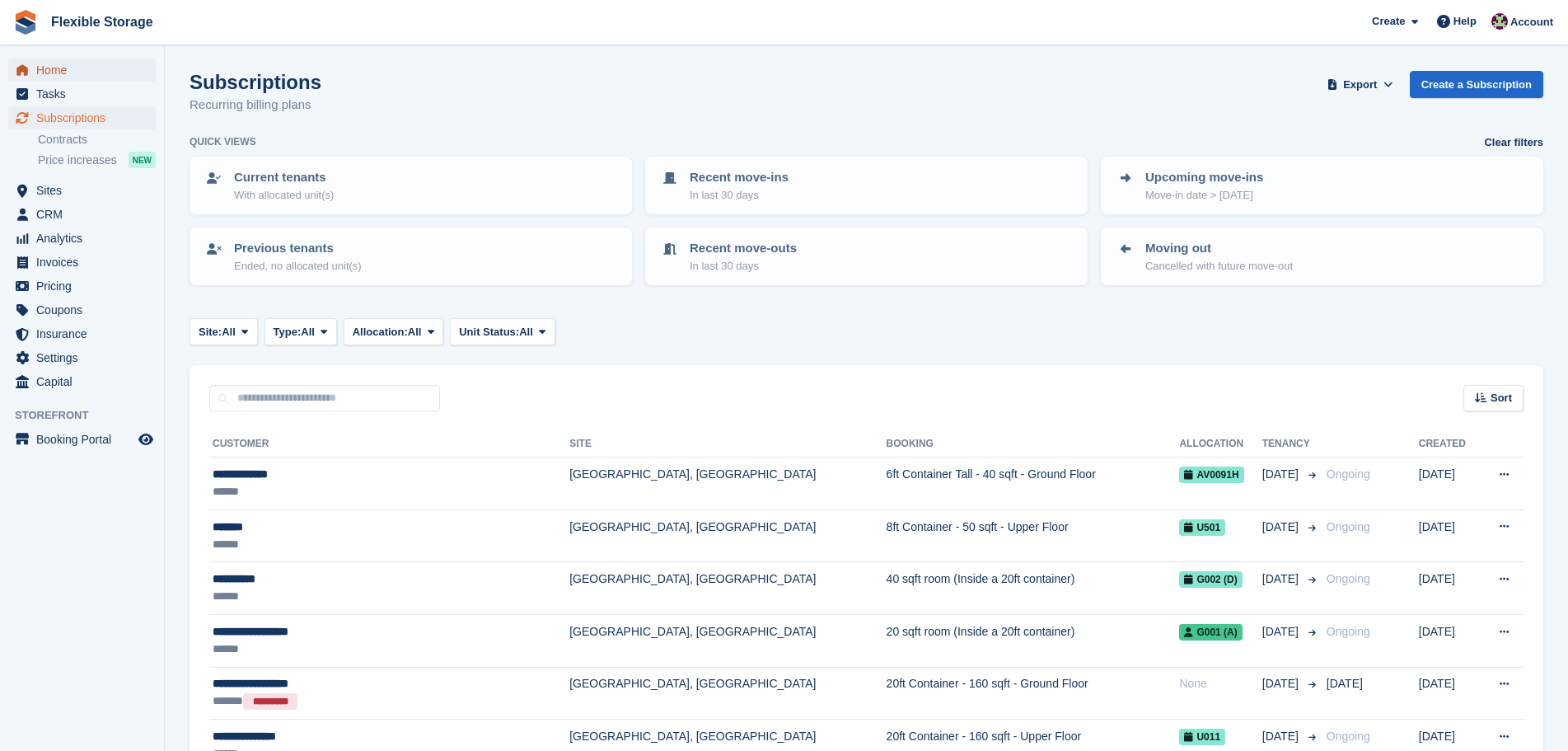
click at [56, 69] on span "Home" at bounding box center [85, 70] width 99 height 23
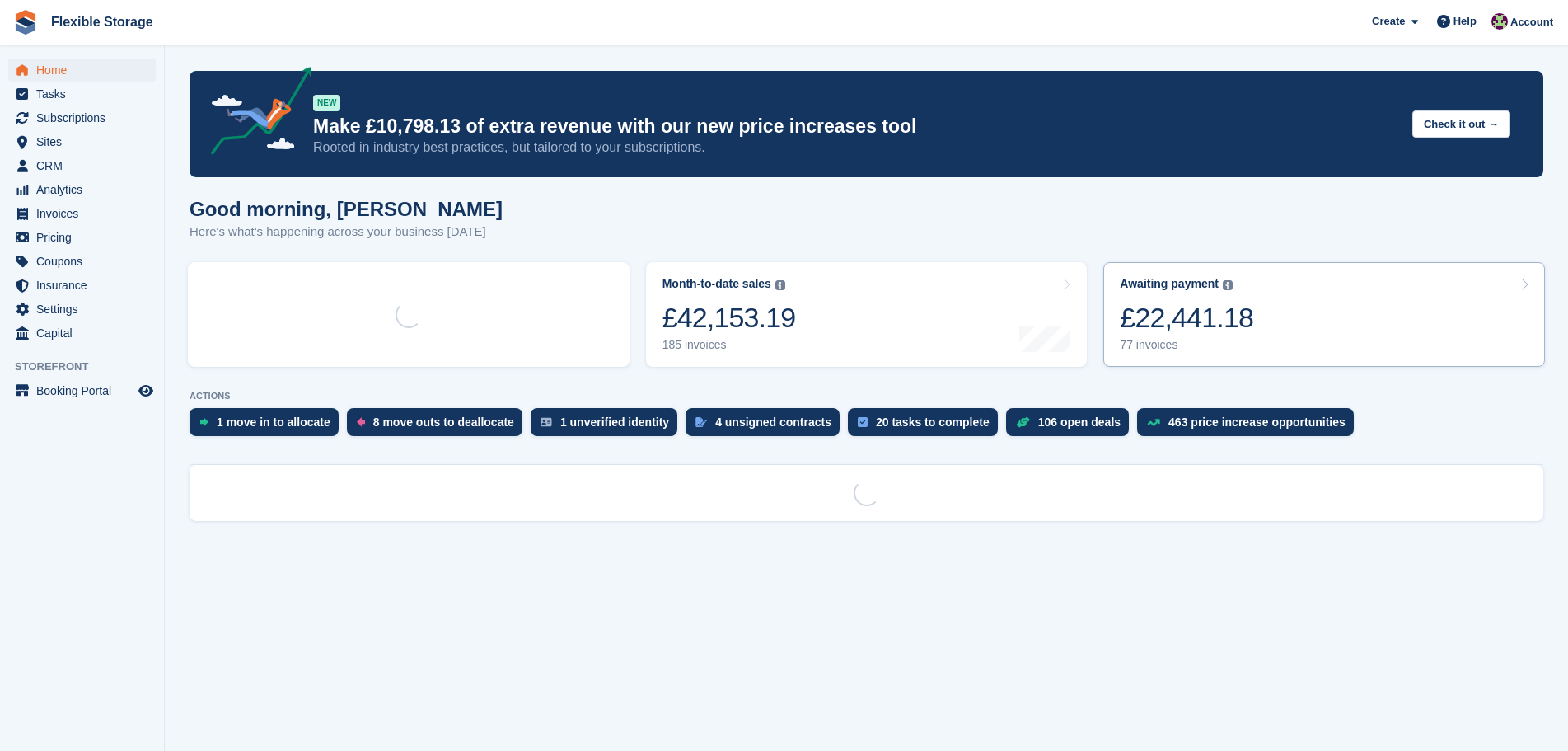
click at [1301, 311] on link "Awaiting payment The total outstanding balance on all open invoices. £22,441.18…" at bounding box center [1324, 314] width 441 height 105
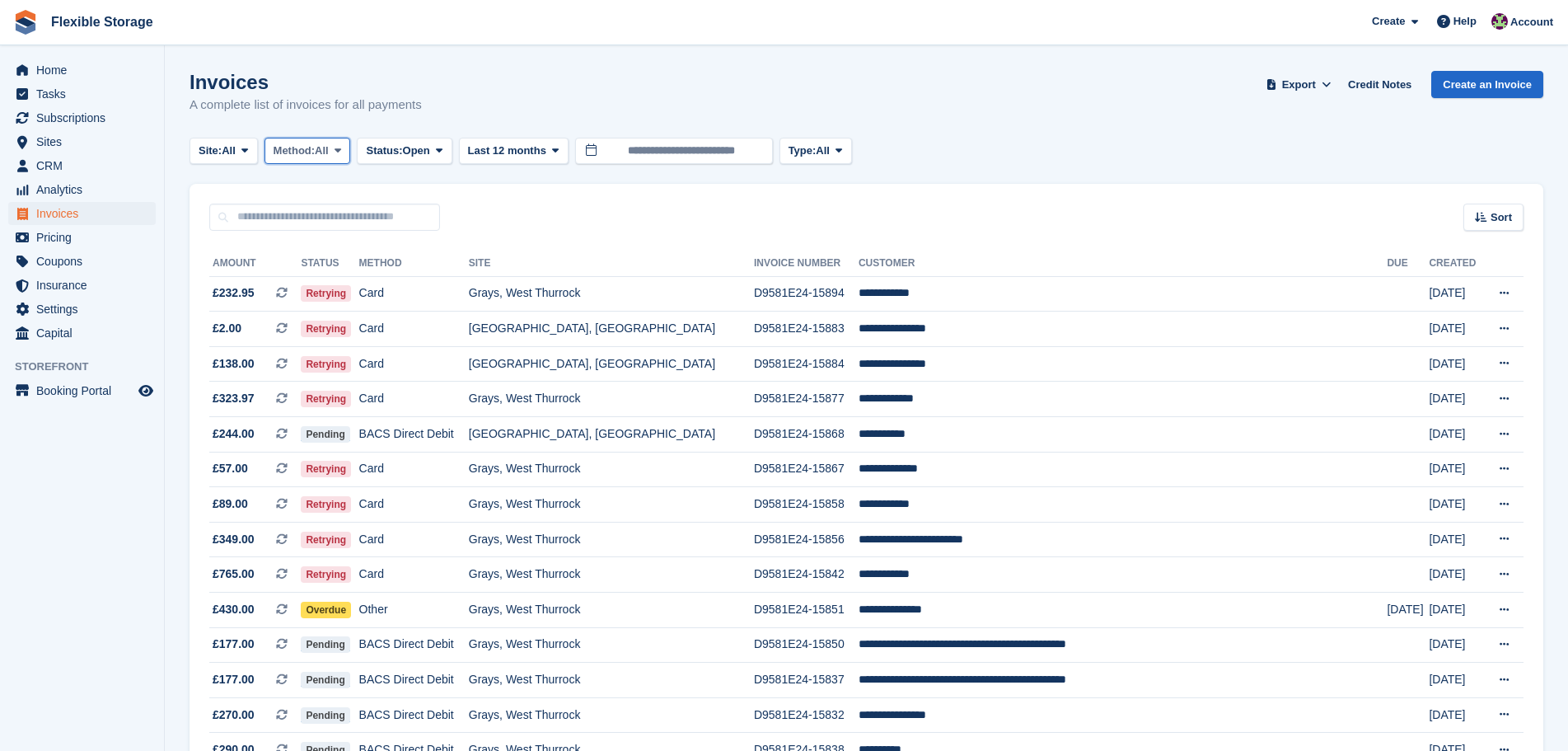
click at [300, 150] on span "Method:" at bounding box center [294, 151] width 42 height 17
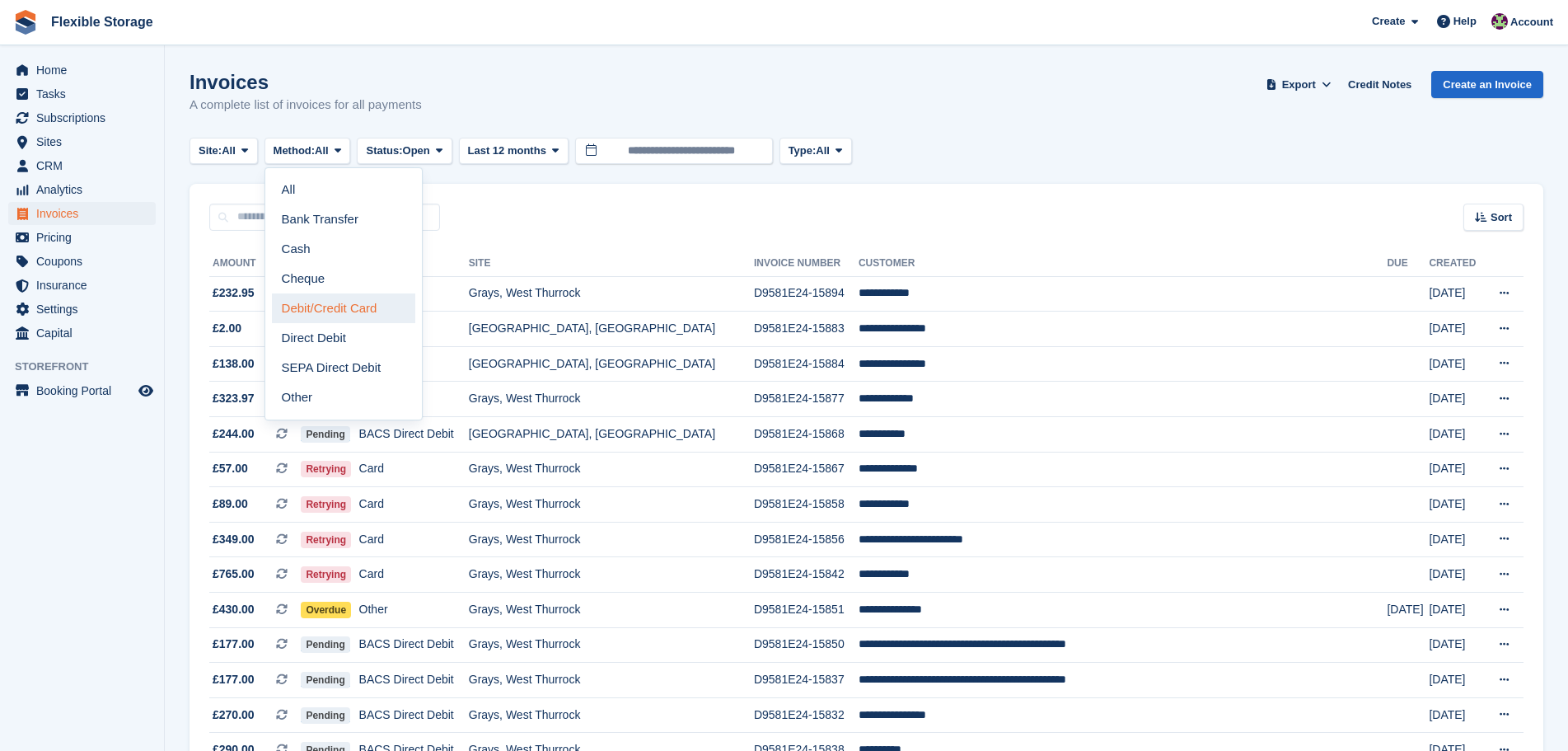
click at [387, 312] on link "Debit/Credit Card" at bounding box center [344, 308] width 144 height 29
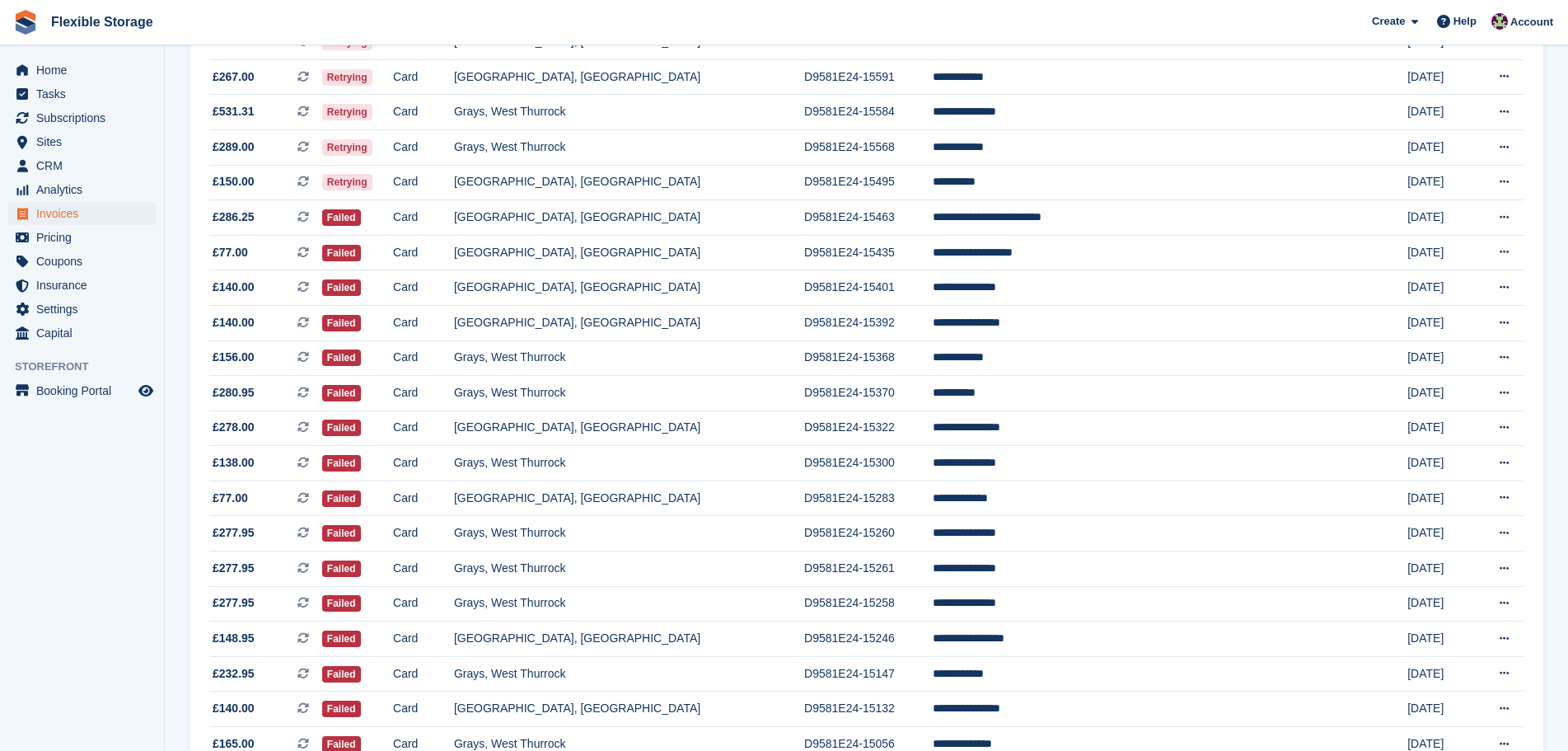
scroll to position [1363, 0]
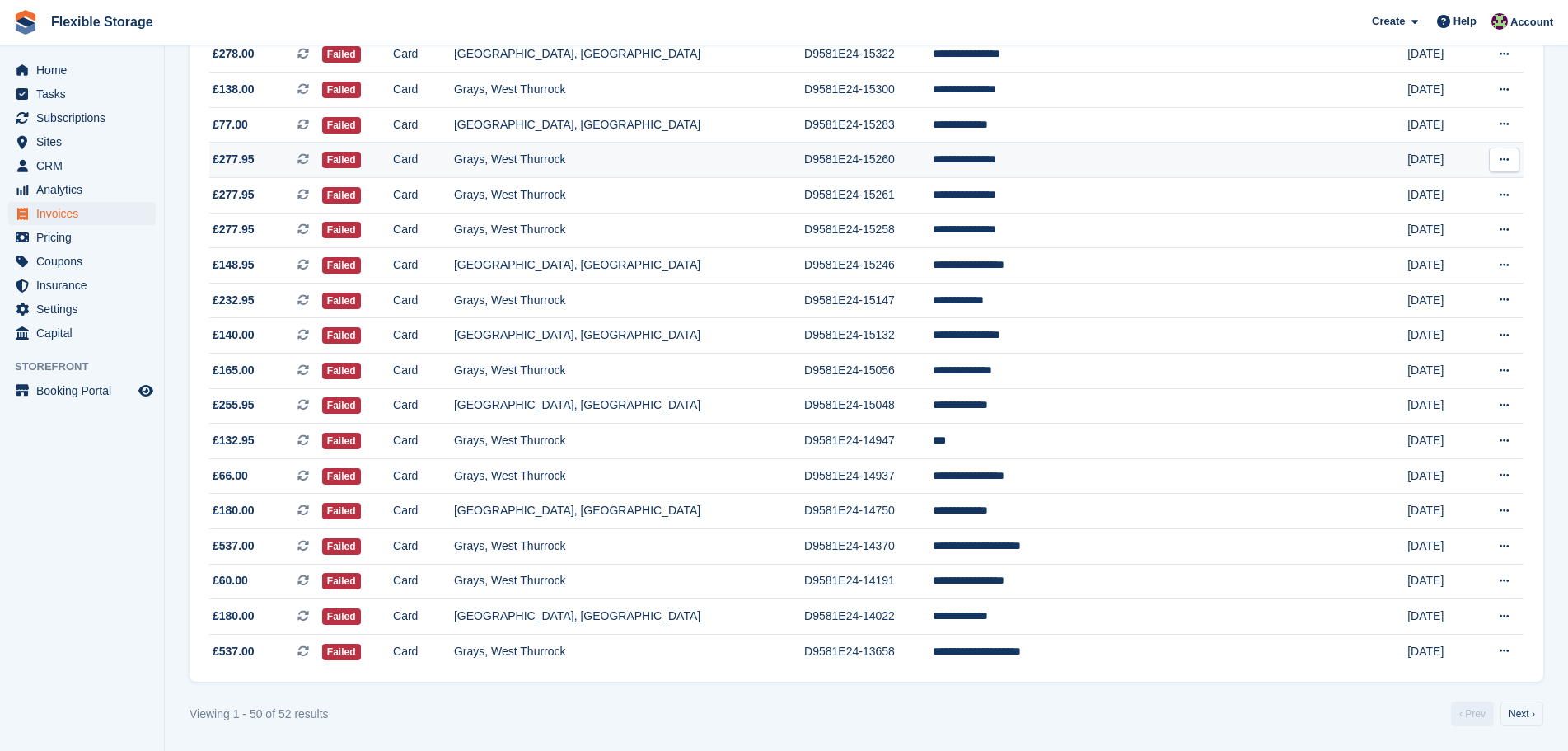
click at [1072, 166] on td "**********" at bounding box center [1155, 161] width 445 height 35
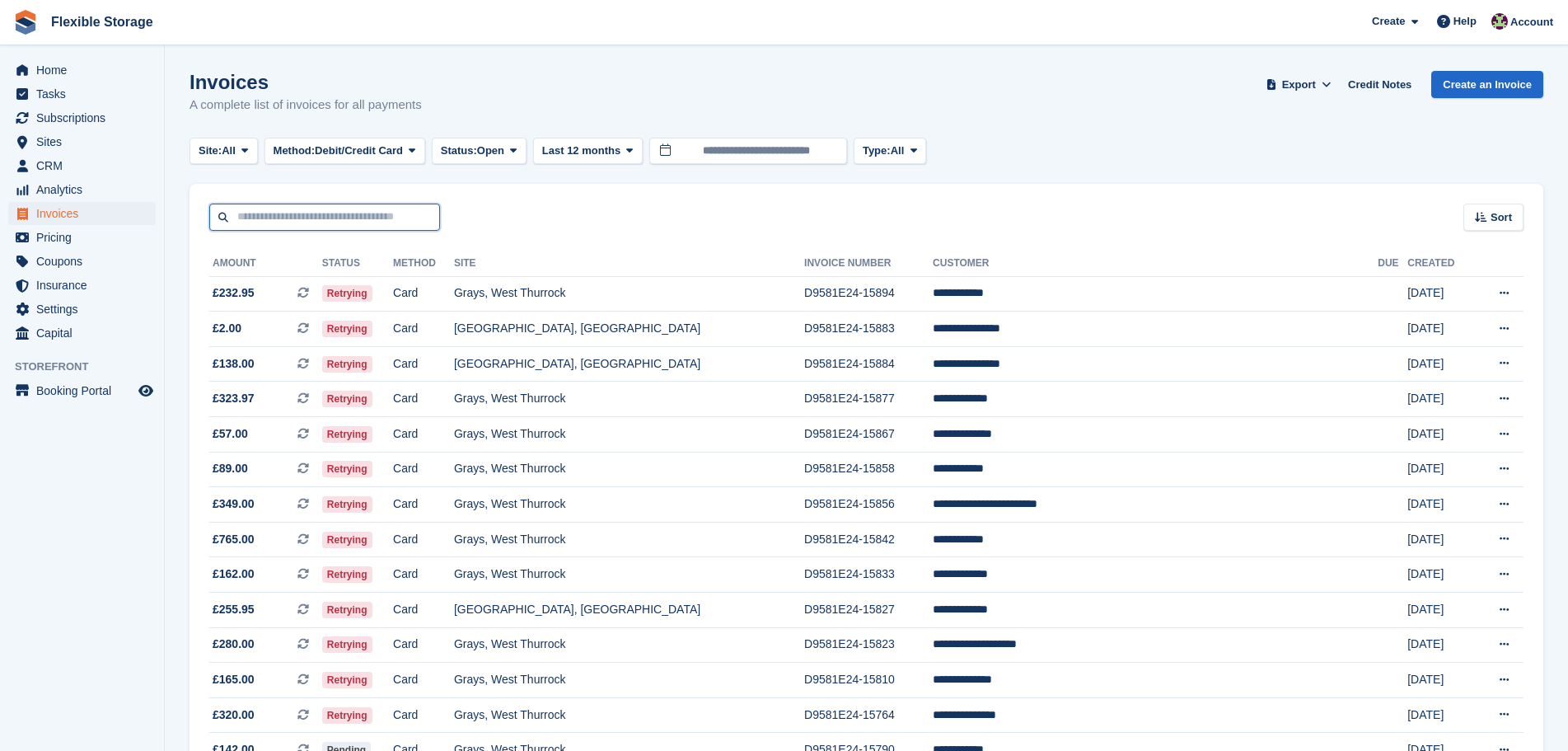
click at [299, 217] on input "text" at bounding box center [324, 217] width 231 height 28
type input "****"
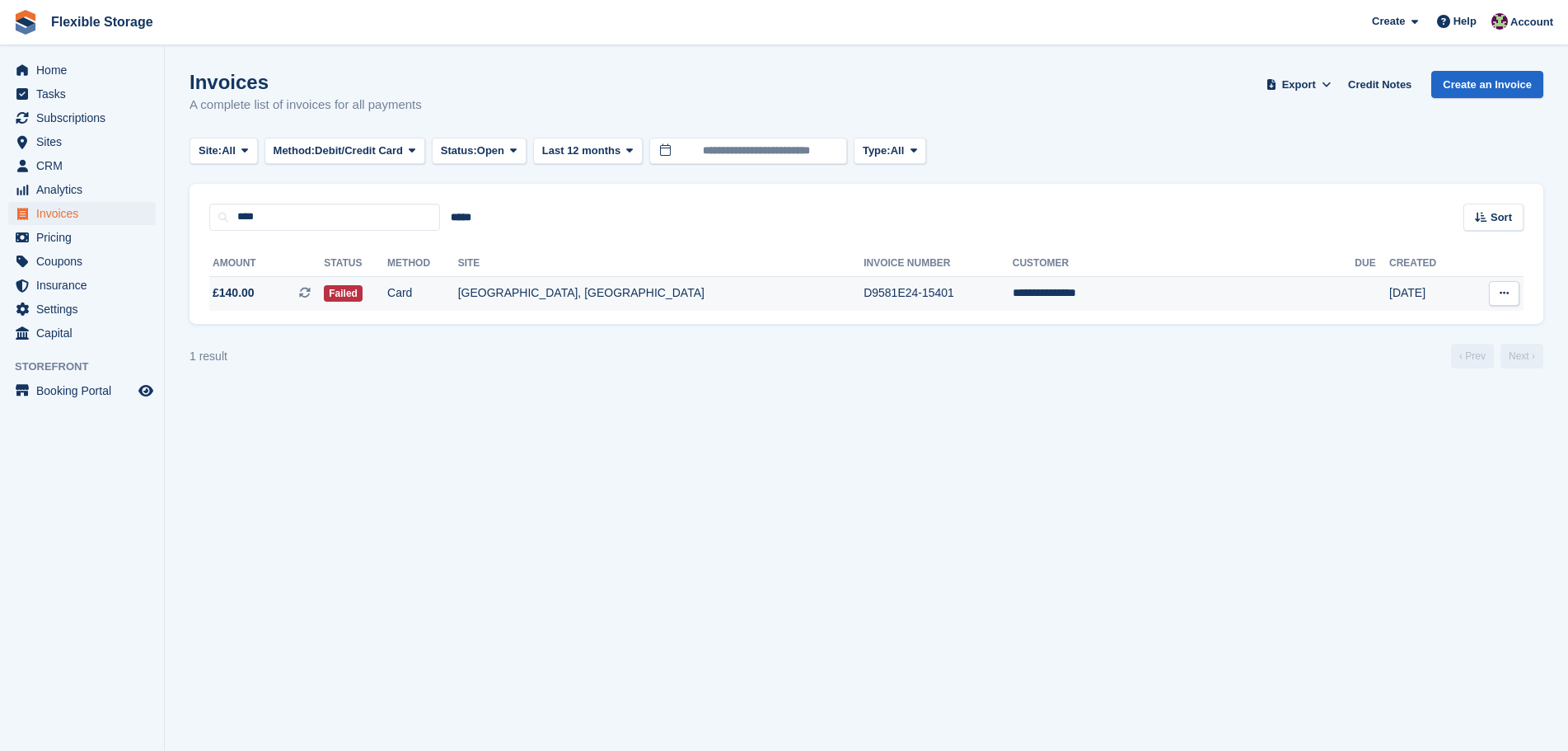
click at [458, 281] on td "Card" at bounding box center [422, 293] width 71 height 34
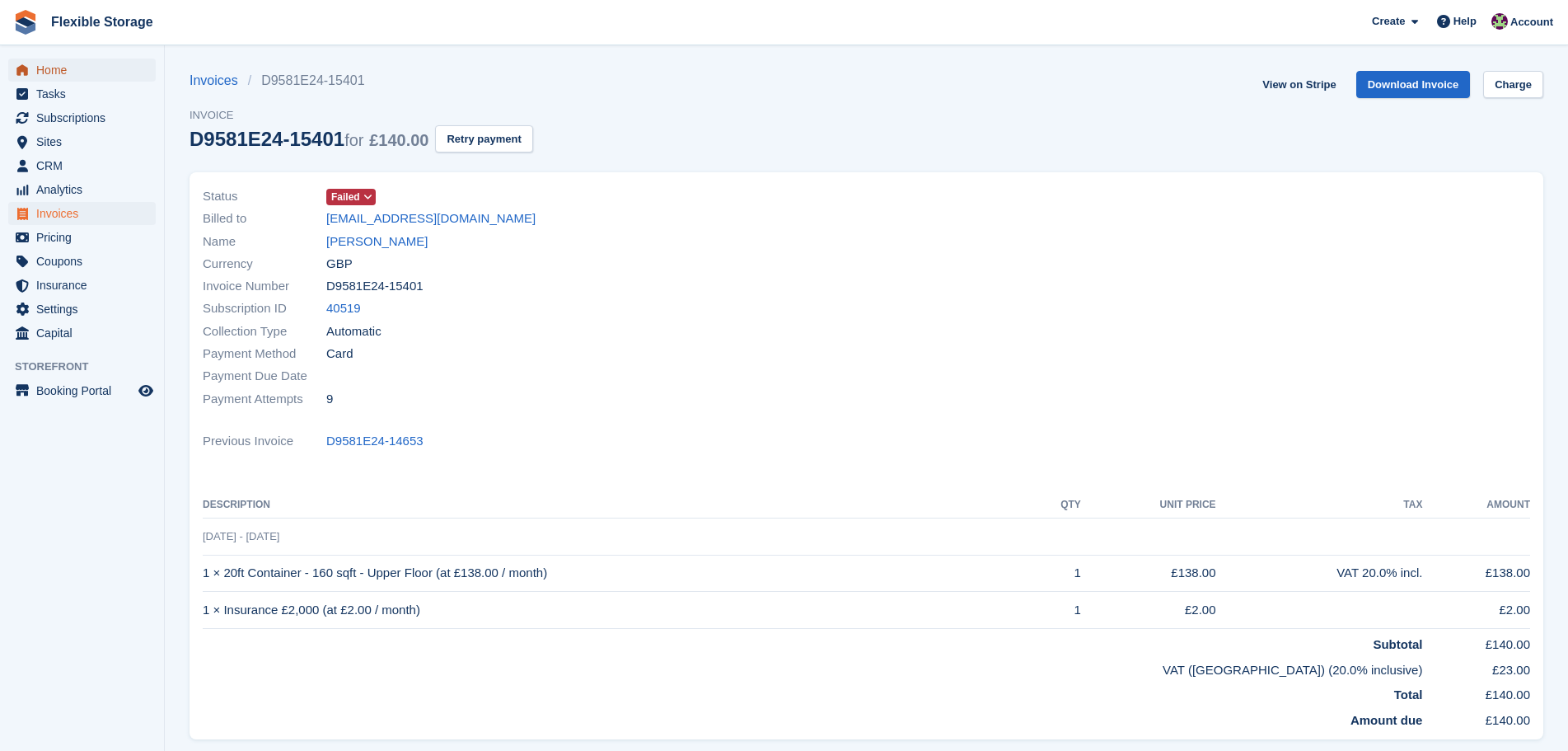
click at [77, 72] on span "Home" at bounding box center [85, 70] width 99 height 23
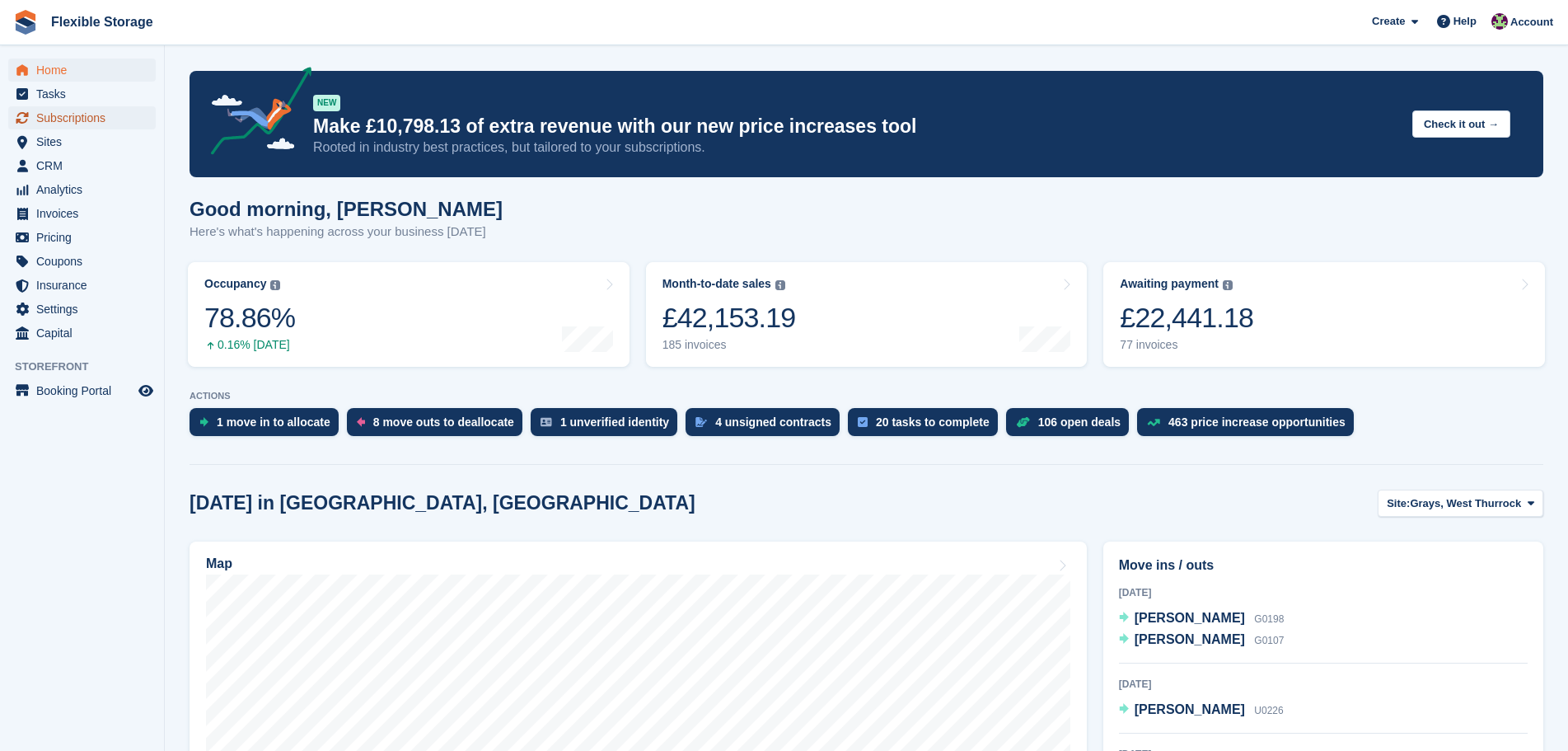
click at [90, 110] on span "Subscriptions" at bounding box center [85, 118] width 99 height 23
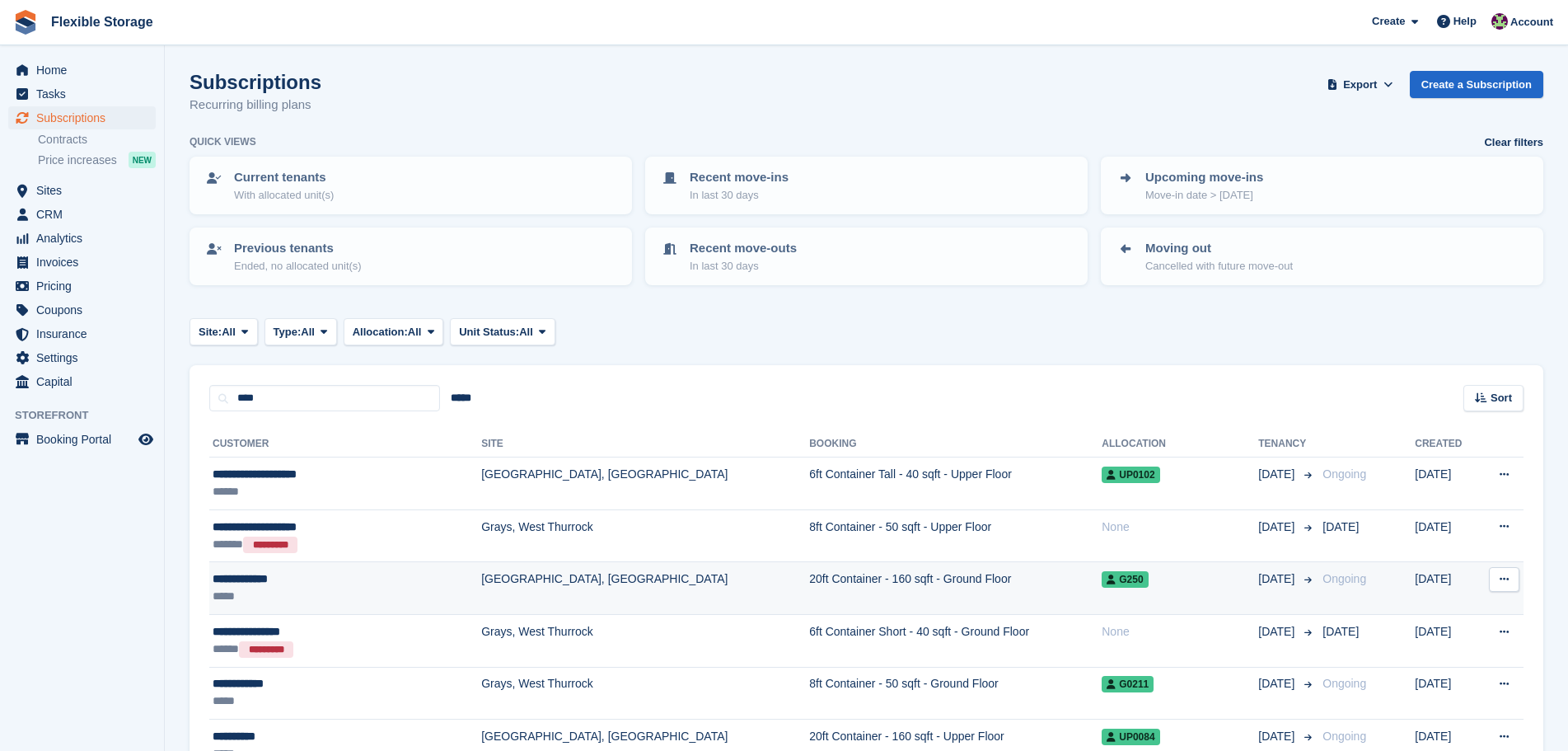
click at [498, 598] on td "[GEOGRAPHIC_DATA], [GEOGRAPHIC_DATA]" at bounding box center [645, 588] width 328 height 53
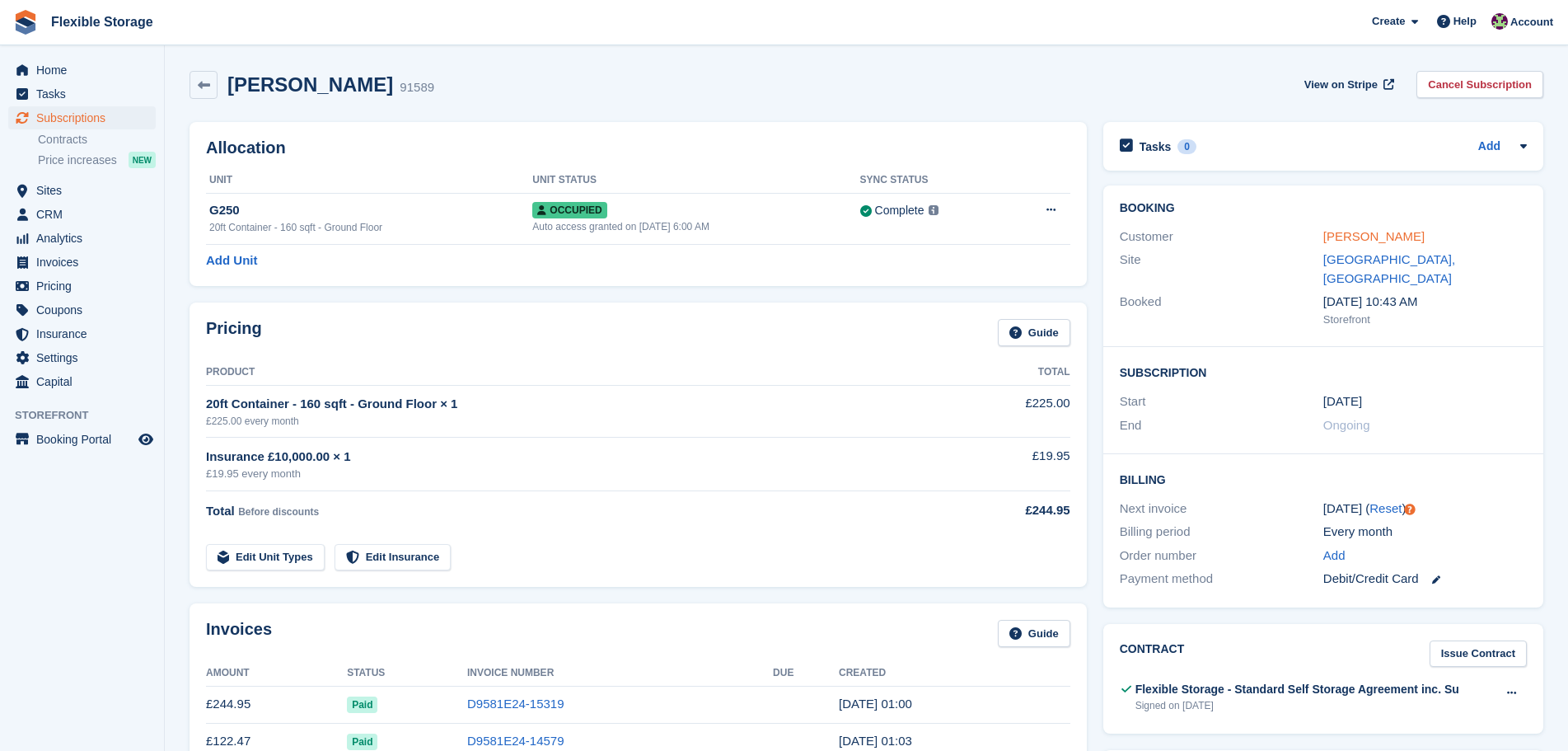
click at [1347, 236] on link "Steven Copsey" at bounding box center [1374, 236] width 101 height 14
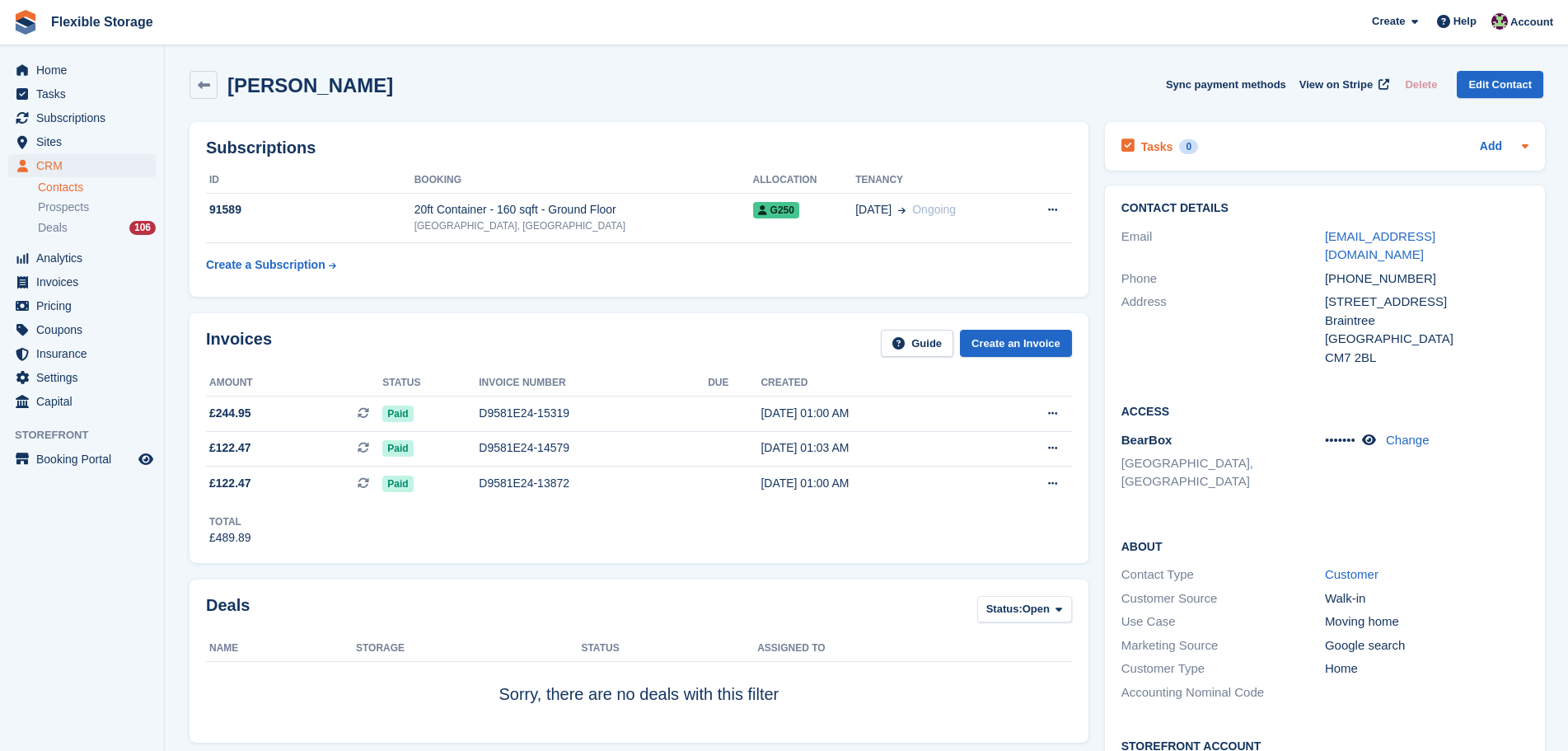
click at [1297, 146] on div "Tasks 0 Add" at bounding box center [1325, 146] width 407 height 23
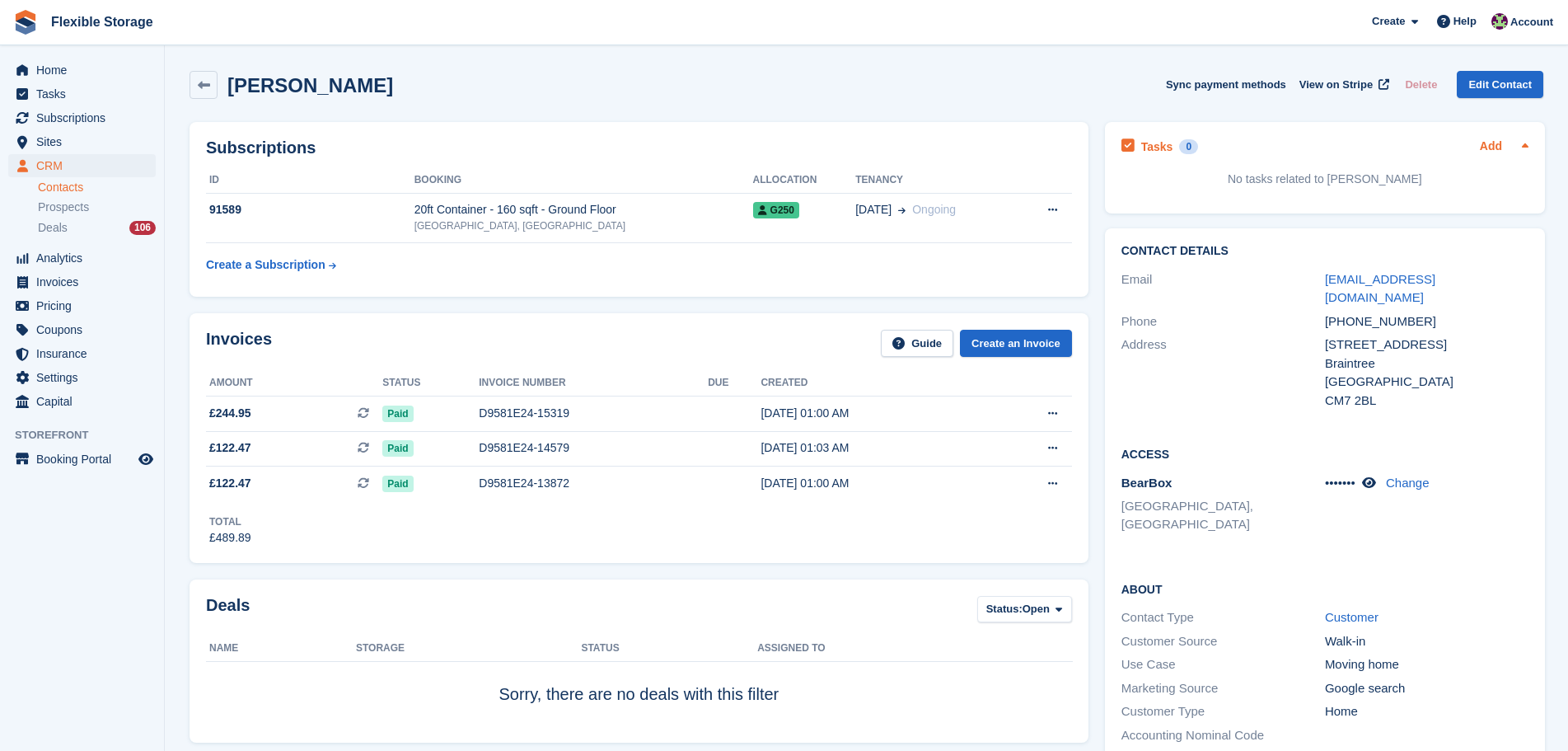
click at [1485, 147] on link "Add" at bounding box center [1491, 147] width 23 height 19
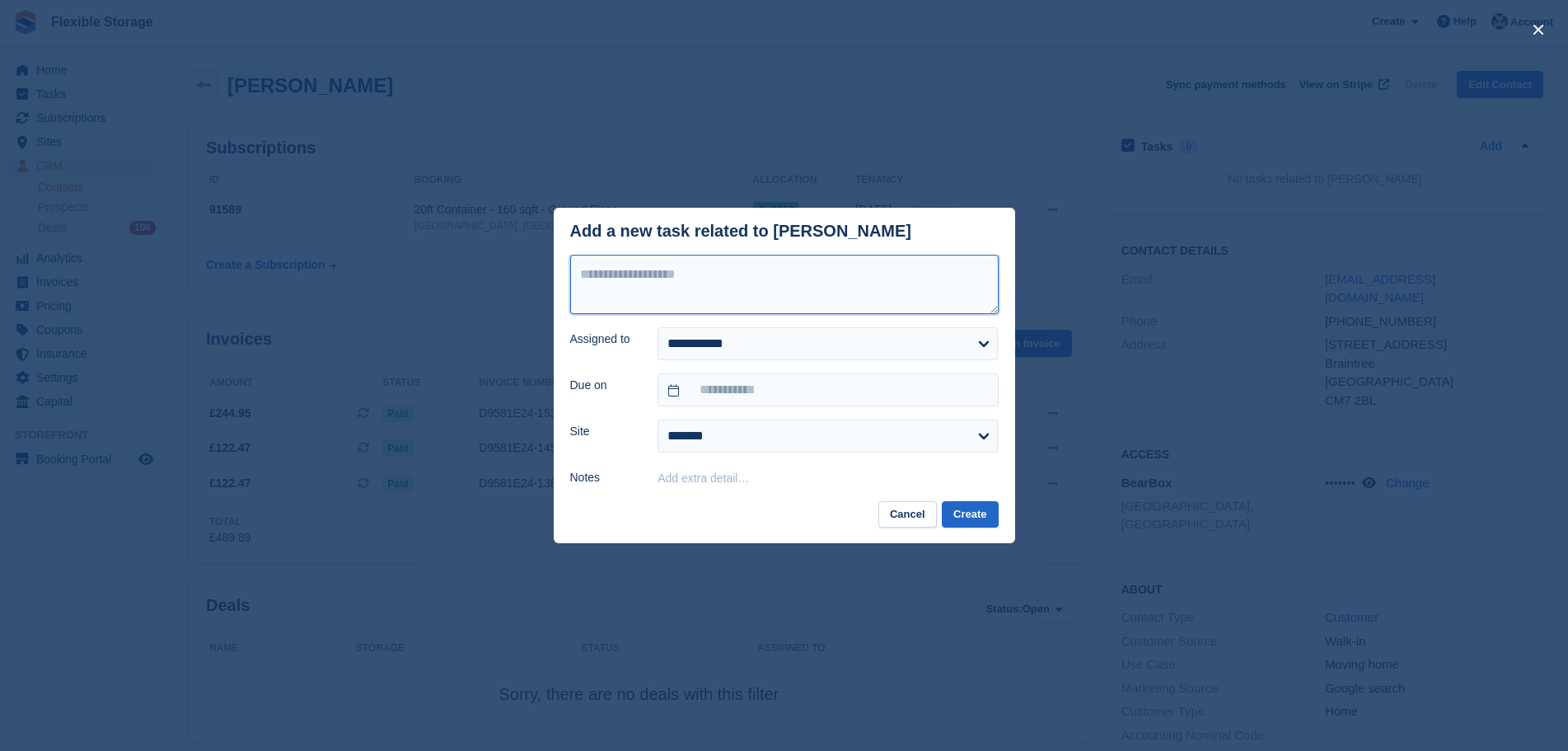
click at [657, 268] on textarea at bounding box center [784, 284] width 429 height 59
type textarea "**********"
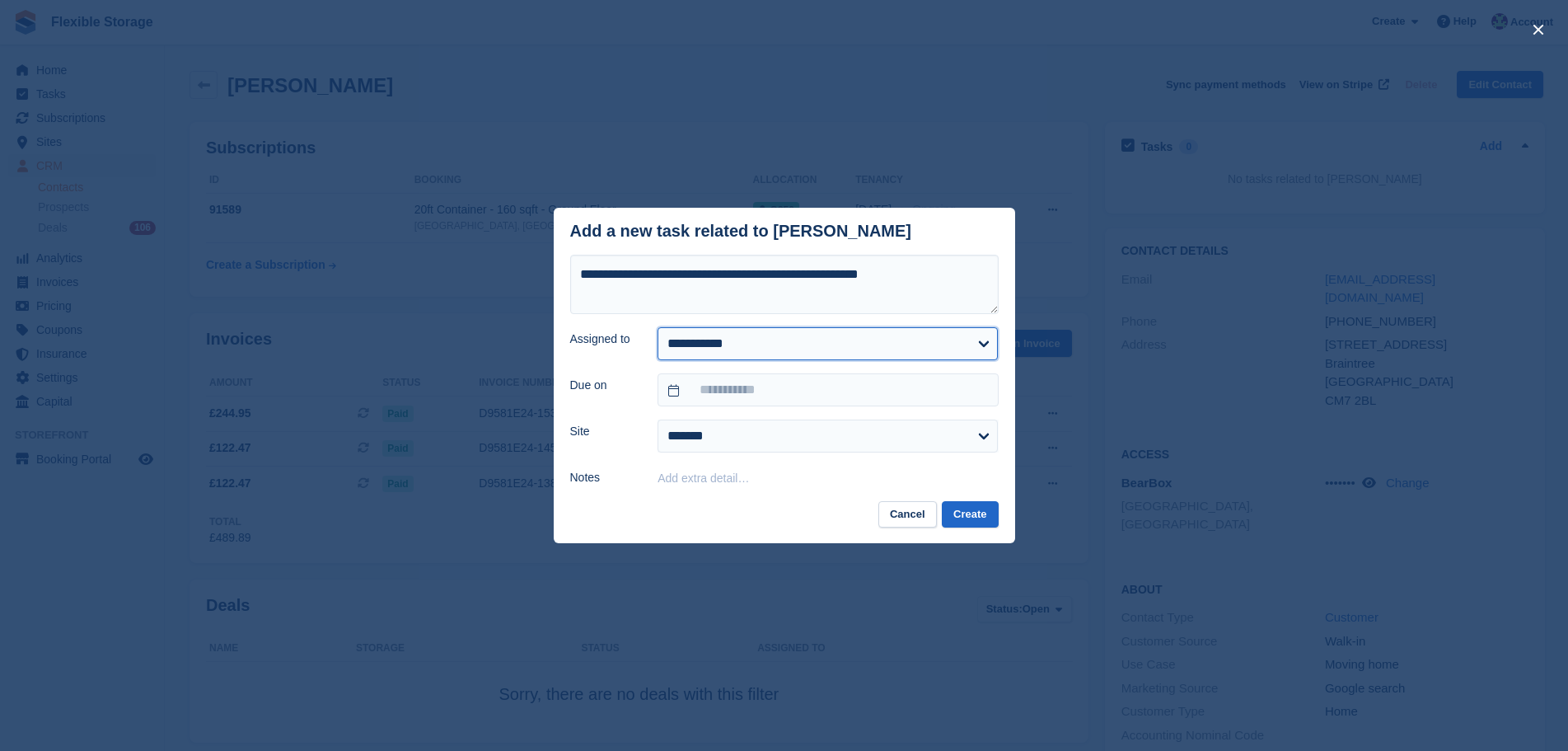
click at [756, 341] on select "**********" at bounding box center [827, 343] width 340 height 33
select select "***"
click at [658, 328] on select "**********" at bounding box center [827, 343] width 340 height 33
click at [731, 396] on input "text" at bounding box center [827, 390] width 340 height 33
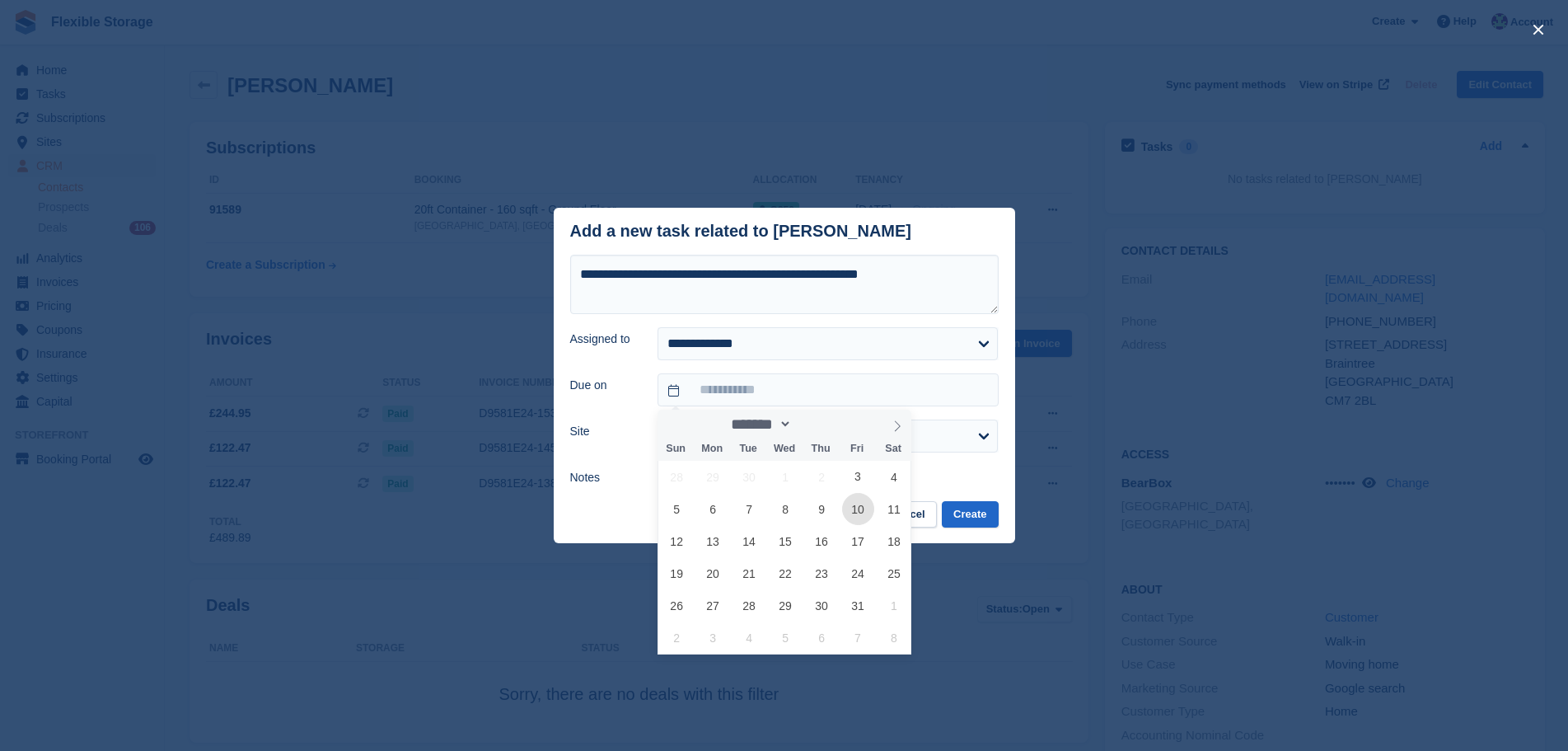
click at [854, 513] on span "10" at bounding box center [858, 509] width 32 height 32
type input "**********"
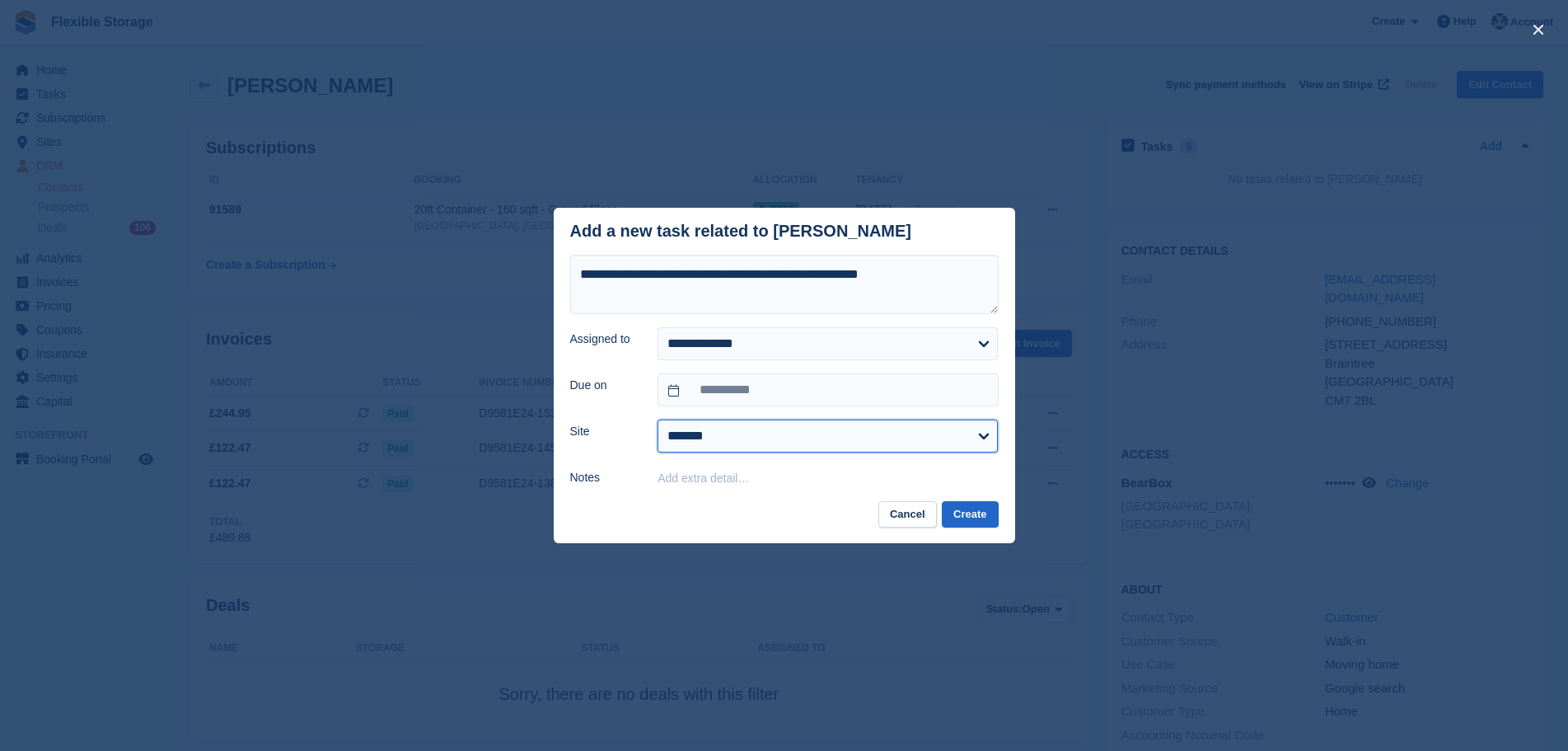
click at [731, 440] on select "**********" at bounding box center [827, 436] width 340 height 33
select select "****"
click at [658, 421] on select "**********" at bounding box center [827, 436] width 340 height 33
click at [962, 513] on button "Create" at bounding box center [970, 514] width 56 height 28
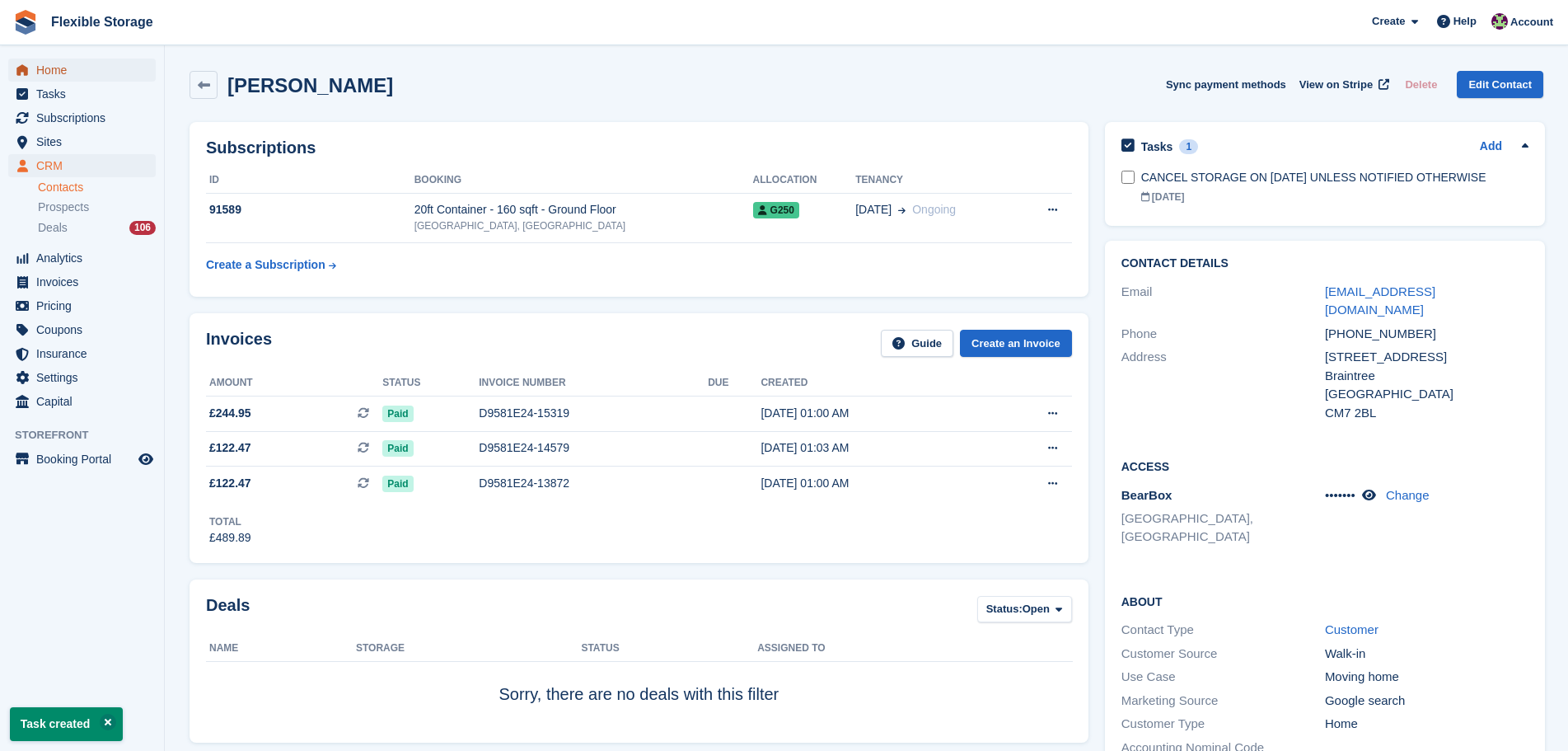
click at [87, 69] on span "Home" at bounding box center [85, 70] width 99 height 23
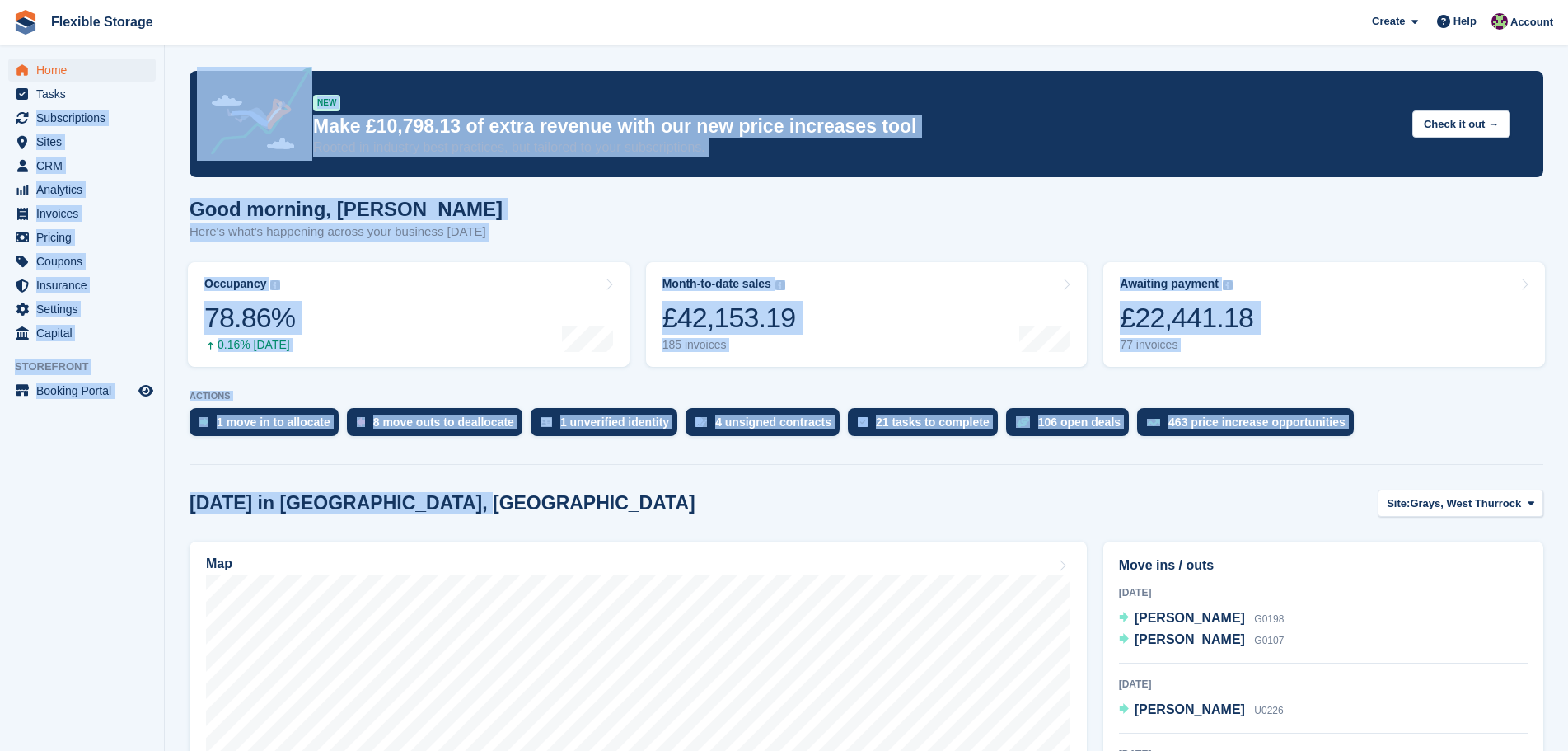
drag, startPoint x: 532, startPoint y: 497, endPoint x: 0, endPoint y: 125, distance: 649.2
click at [471, 212] on h1 "Good morning, Rachael" at bounding box center [346, 209] width 313 height 23
click at [813, 222] on div "Good morning, Rachael Here's what's happening across your business today" at bounding box center [867, 230] width 1354 height 64
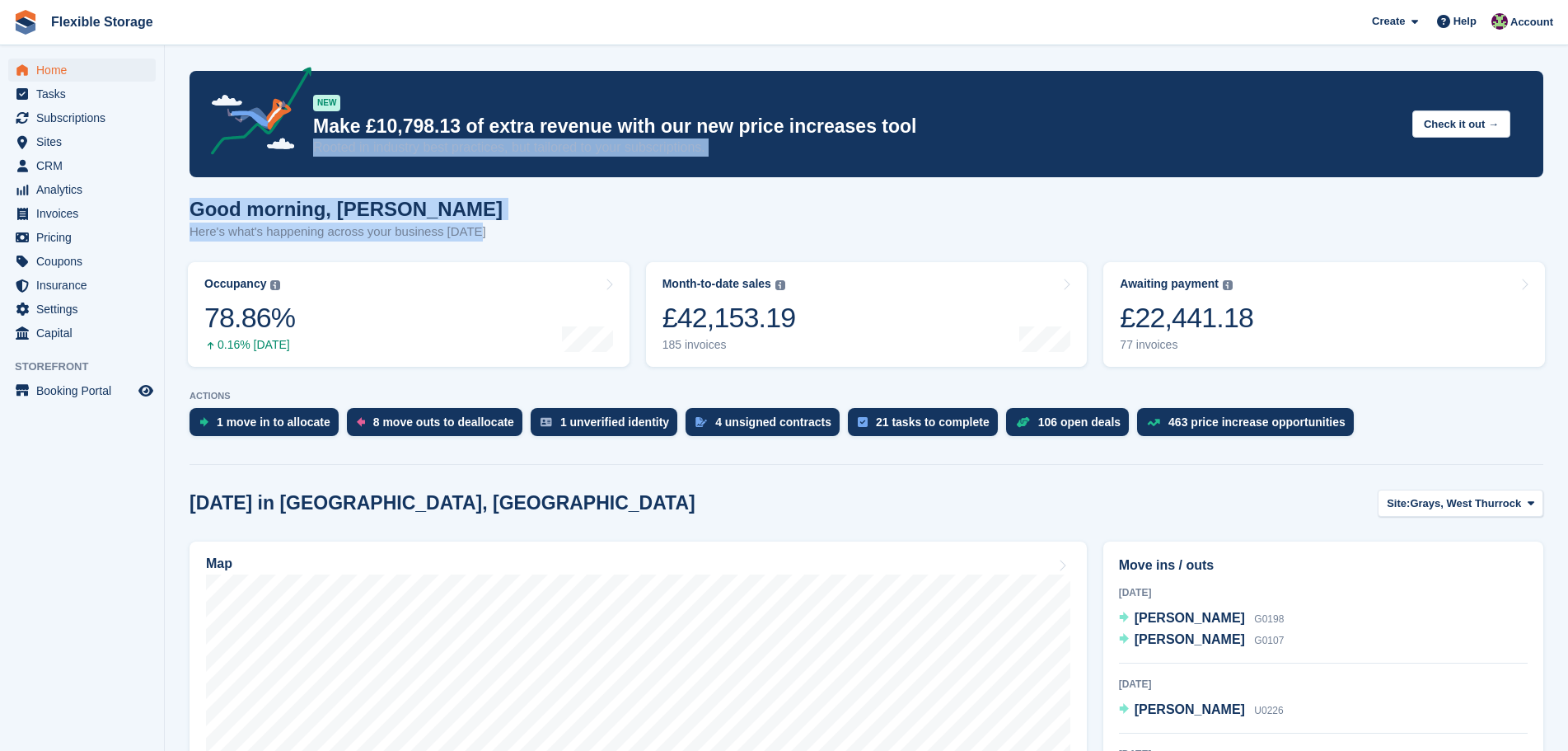
drag, startPoint x: 830, startPoint y: 241, endPoint x: 196, endPoint y: 175, distance: 637.4
drag, startPoint x: 671, startPoint y: 243, endPoint x: 411, endPoint y: 197, distance: 264.0
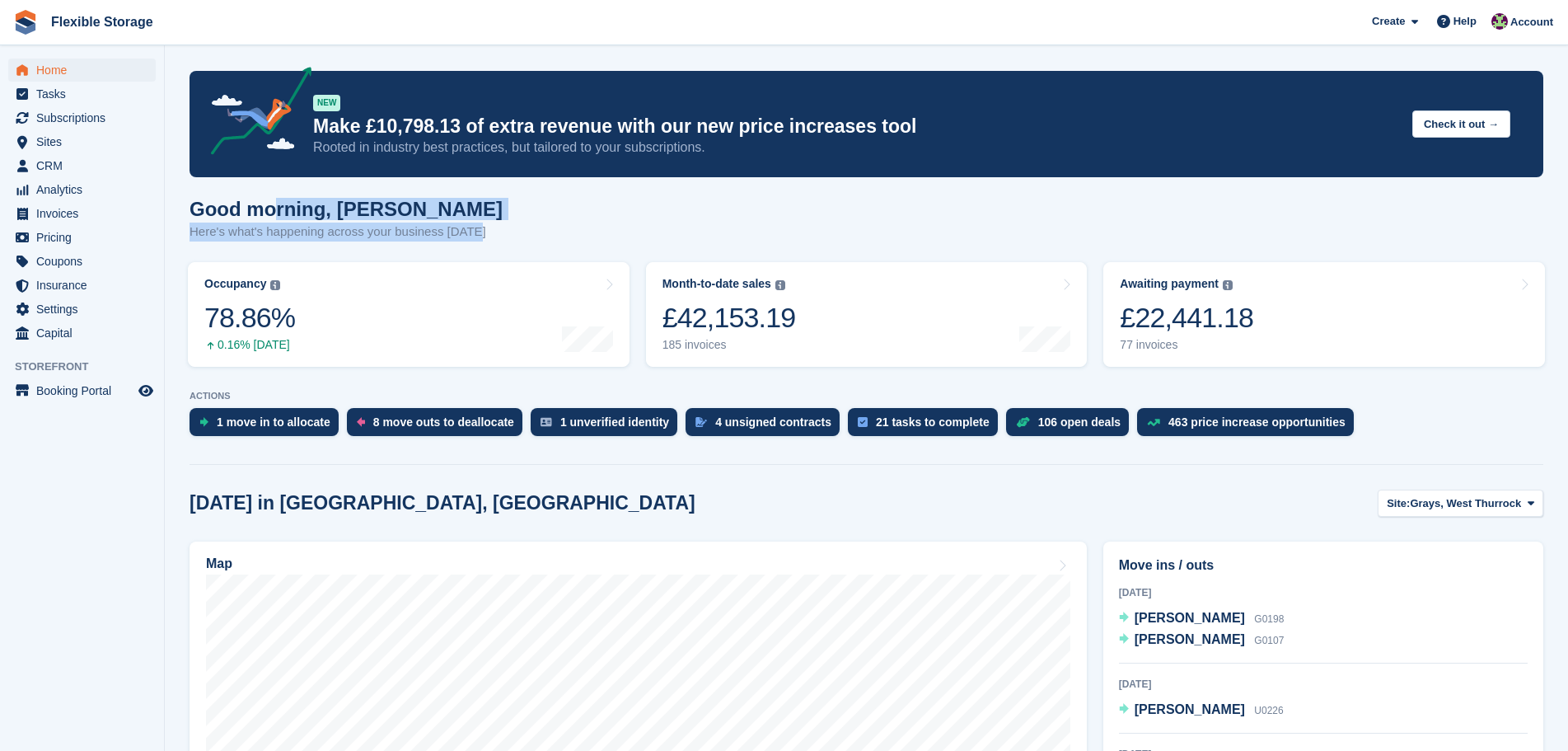
click at [530, 211] on div "Good morning, Rachael Here's what's happening across your business today" at bounding box center [867, 230] width 1354 height 64
click at [1240, 330] on div "£22,441.18" at bounding box center [1187, 318] width 134 height 33
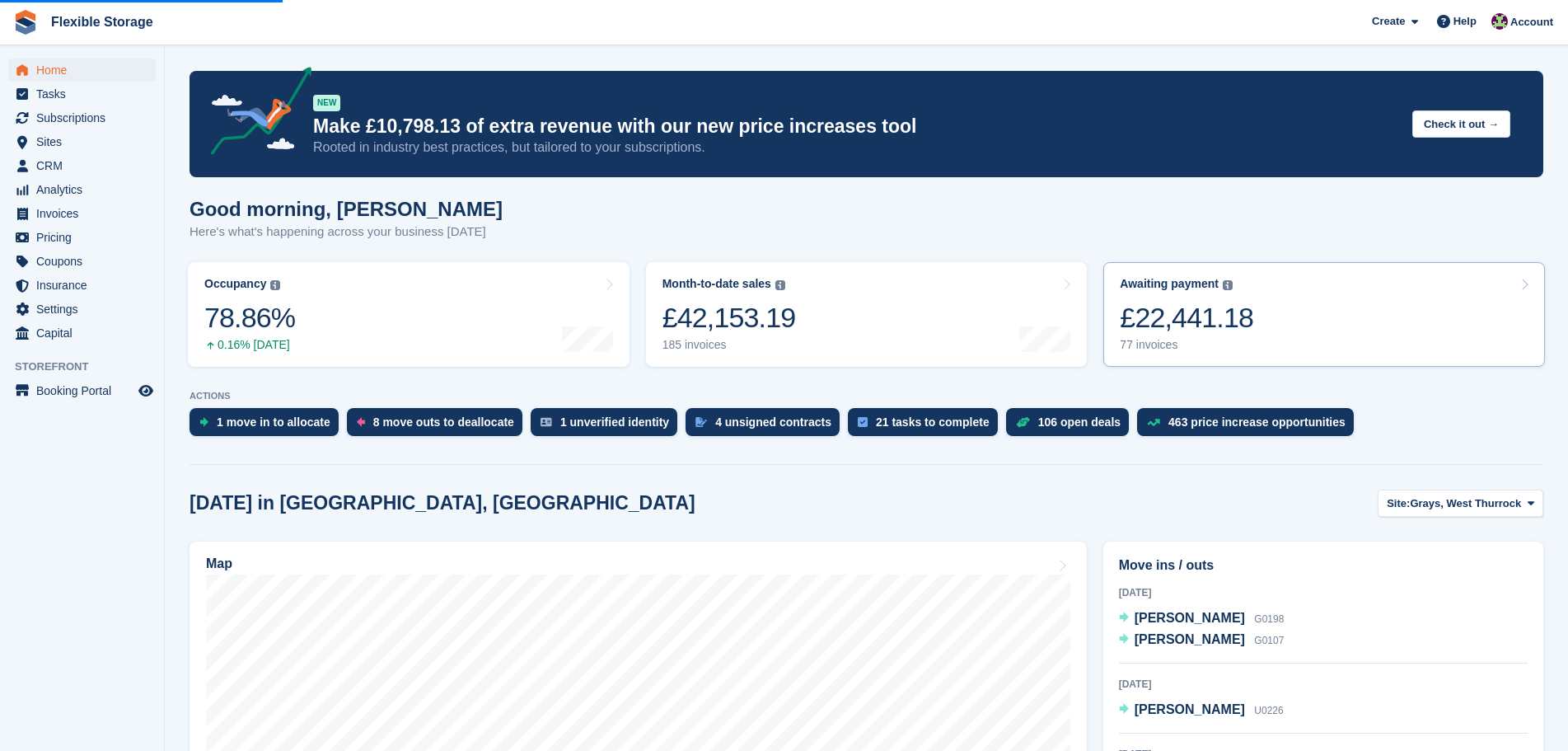
click at [1244, 328] on div "£22,441.18" at bounding box center [1187, 318] width 134 height 33
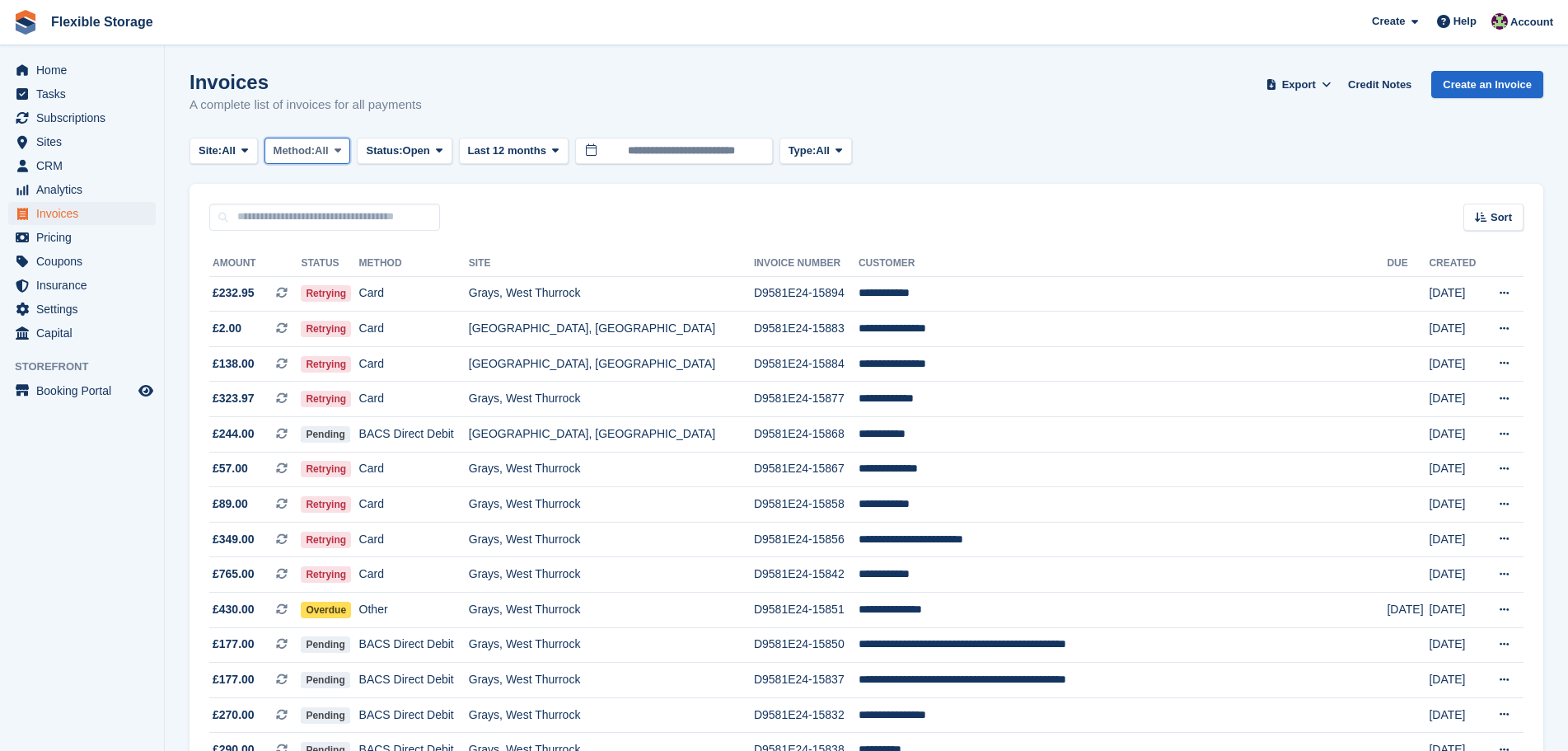
click at [341, 147] on icon at bounding box center [338, 151] width 7 height 11
click at [503, 90] on div "Invoices A complete list of invoices for all payments Export Export Invoices Ex…" at bounding box center [867, 103] width 1354 height 64
click at [335, 142] on button "Method: All" at bounding box center [308, 151] width 87 height 28
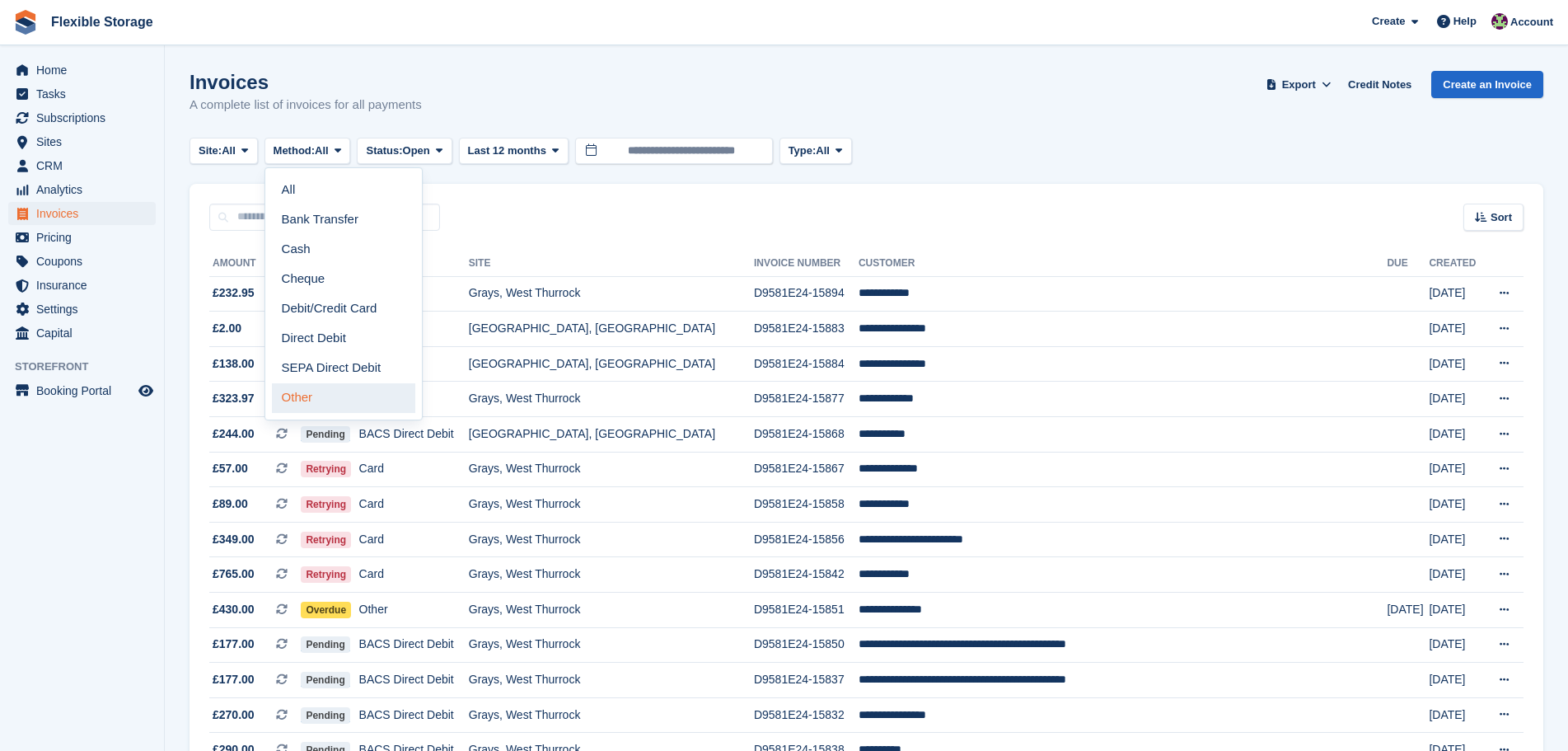
click at [339, 395] on link "Other" at bounding box center [344, 397] width 144 height 29
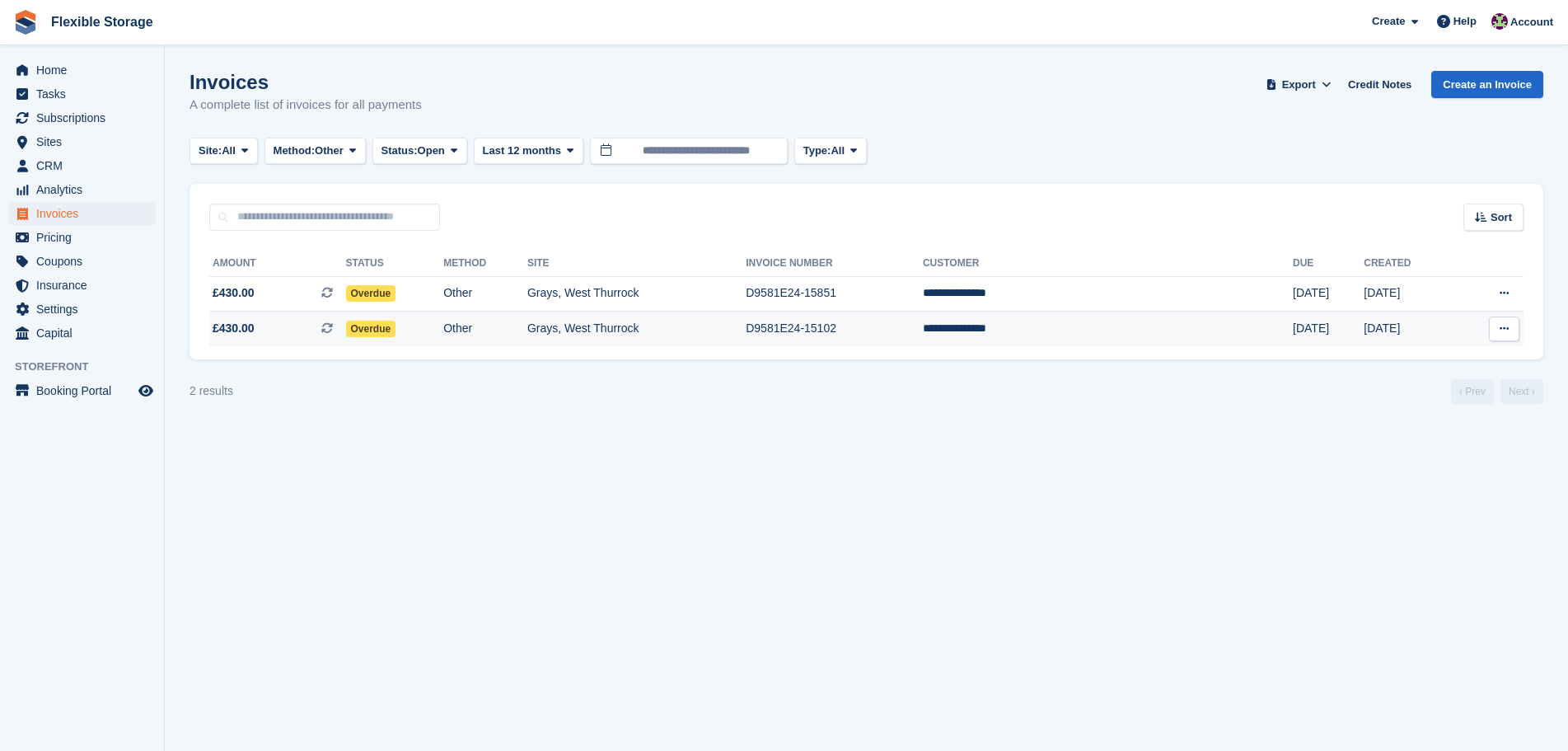
click at [746, 330] on td "Grays, West Thurrock" at bounding box center [636, 329] width 218 height 34
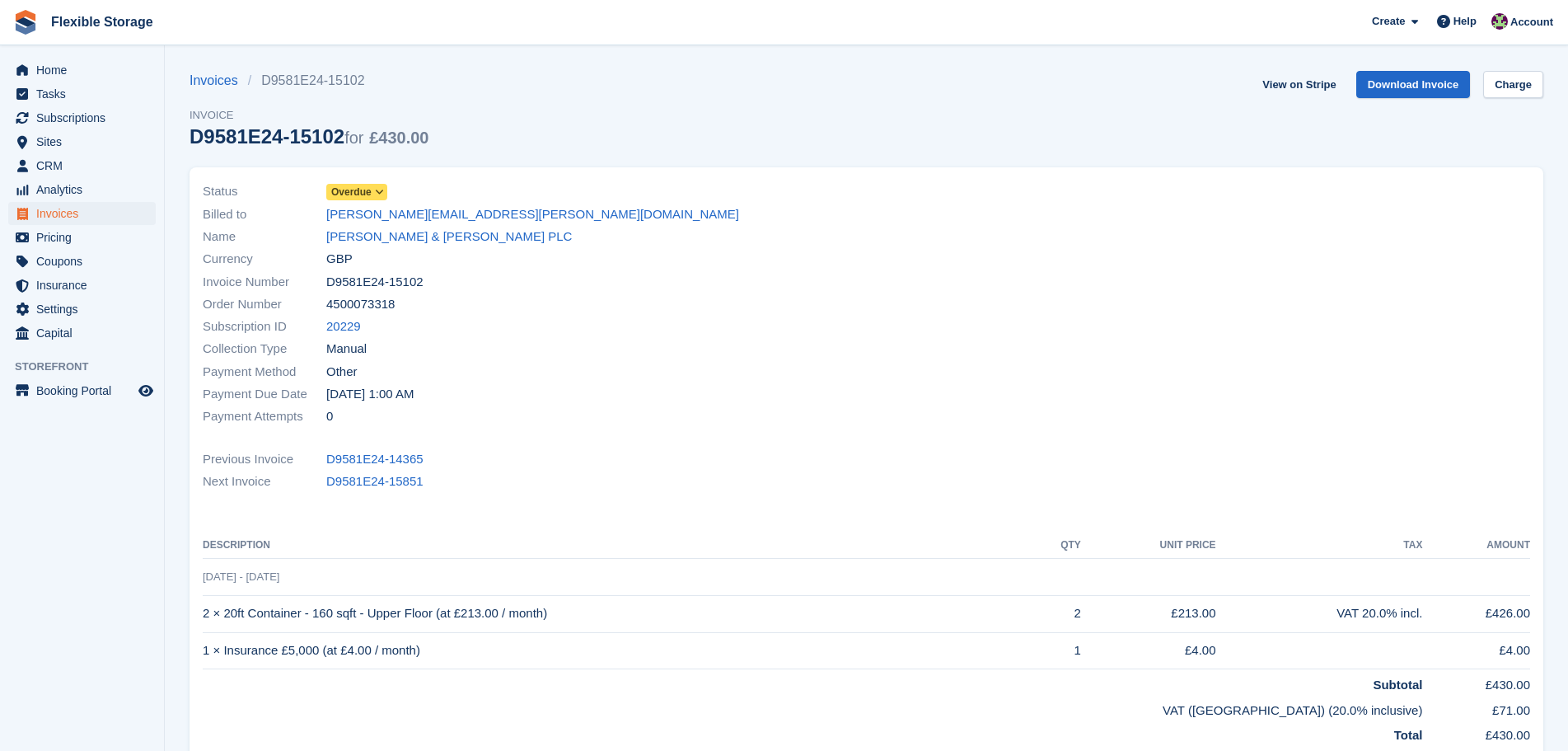
click at [364, 196] on span "Overdue" at bounding box center [351, 192] width 40 height 15
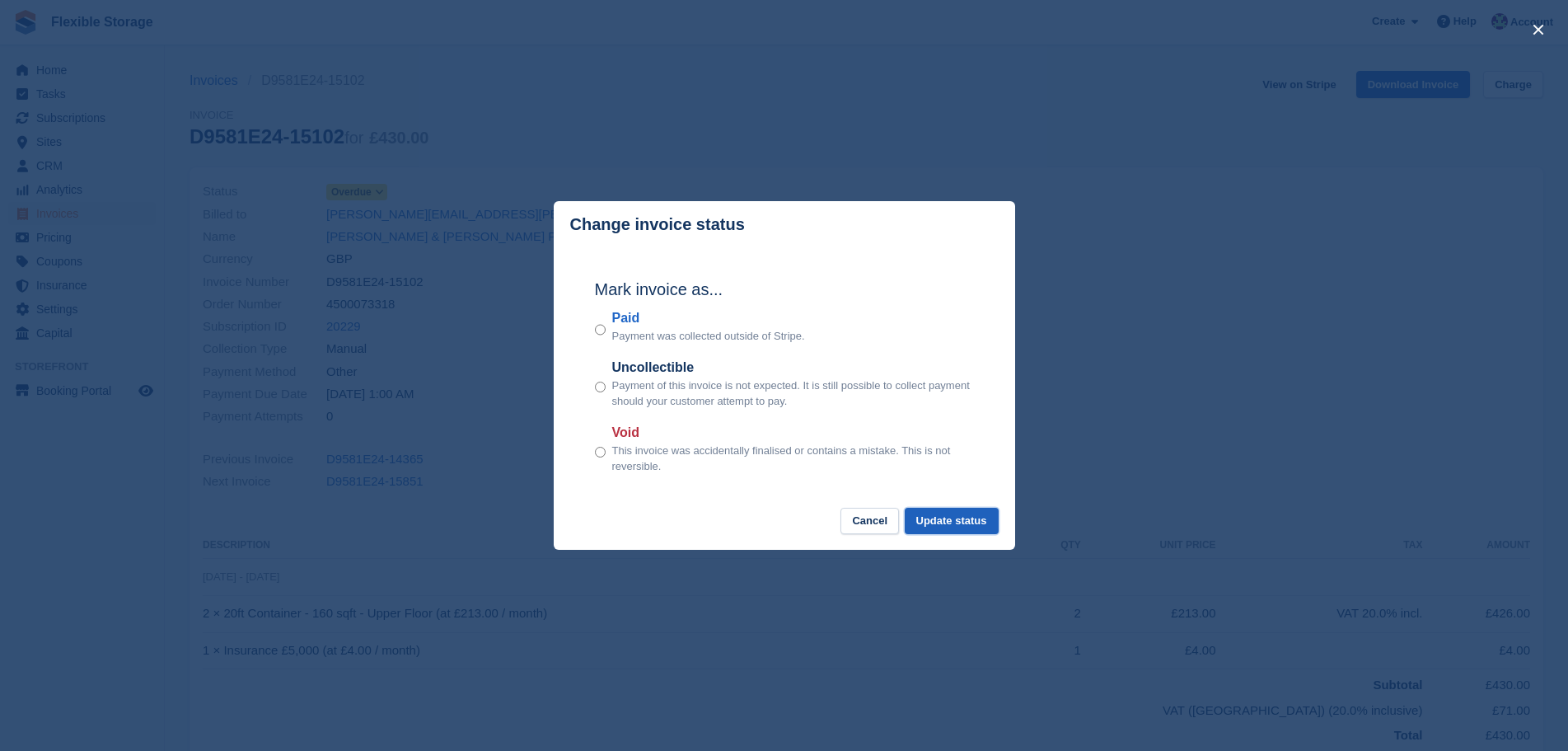
click at [960, 527] on button "Update status" at bounding box center [952, 521] width 94 height 28
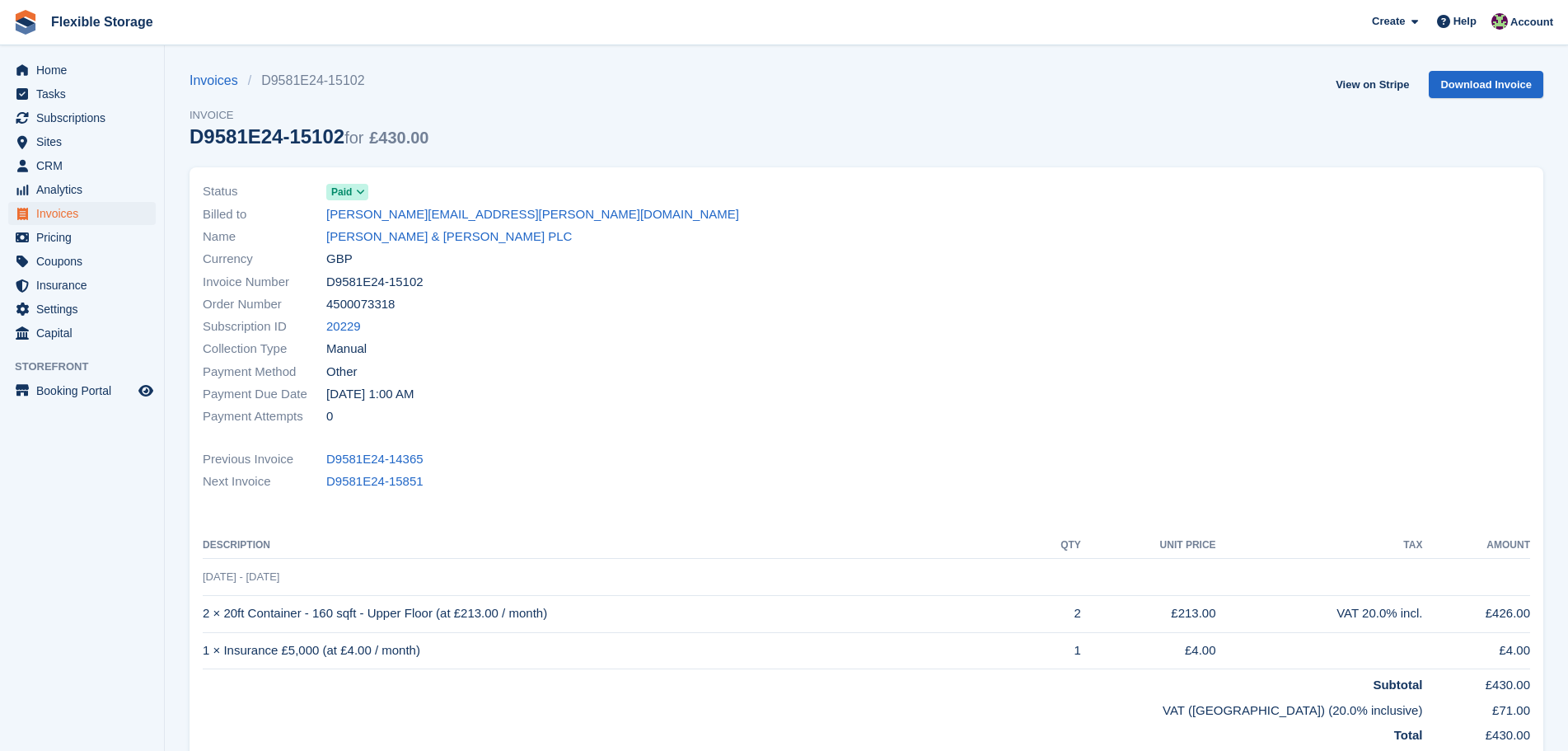
drag, startPoint x: 686, startPoint y: 493, endPoint x: 173, endPoint y: 209, distance: 586.4
click at [173, 209] on section "Invoice status updated successfully Invoices D9581E24-15102 Invoice D9581E24-15…" at bounding box center [866, 505] width 1403 height 1010
click at [571, 385] on div "Payment Due Date [DATE] 1:00 AM" at bounding box center [530, 394] width 654 height 23
drag, startPoint x: 697, startPoint y: 476, endPoint x: 183, endPoint y: 196, distance: 585.3
click at [183, 196] on div "Status Paid Billed to helen.harris@tateandlyle.com Name Tate & Lyle PLC Currenc…" at bounding box center [867, 478] width 1374 height 642
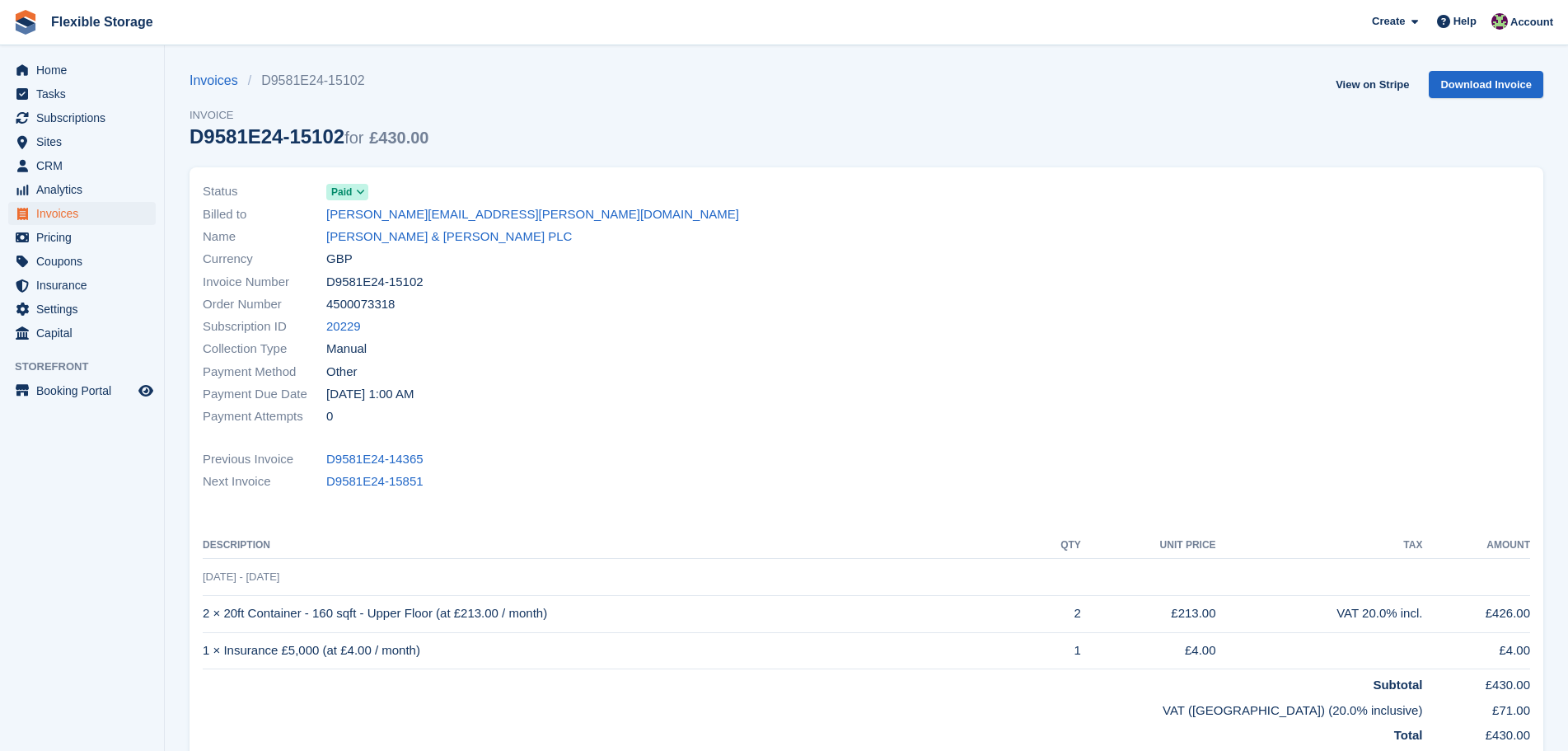
click at [602, 425] on div "Payment Attempts 0" at bounding box center [530, 416] width 654 height 23
drag, startPoint x: 670, startPoint y: 483, endPoint x: 277, endPoint y: 267, distance: 448.4
click at [197, 195] on div "Status Paid Billed to helen.harris@tateandlyle.com Name Tate & Lyle PLC Currenc…" at bounding box center [867, 473] width 1354 height 613
click at [626, 446] on div "Status Paid Billed to helen.harris@tateandlyle.com Name Tate & Lyle PLC Currenc…" at bounding box center [867, 473] width 1354 height 613
drag, startPoint x: 758, startPoint y: 462, endPoint x: 167, endPoint y: 221, distance: 638.2
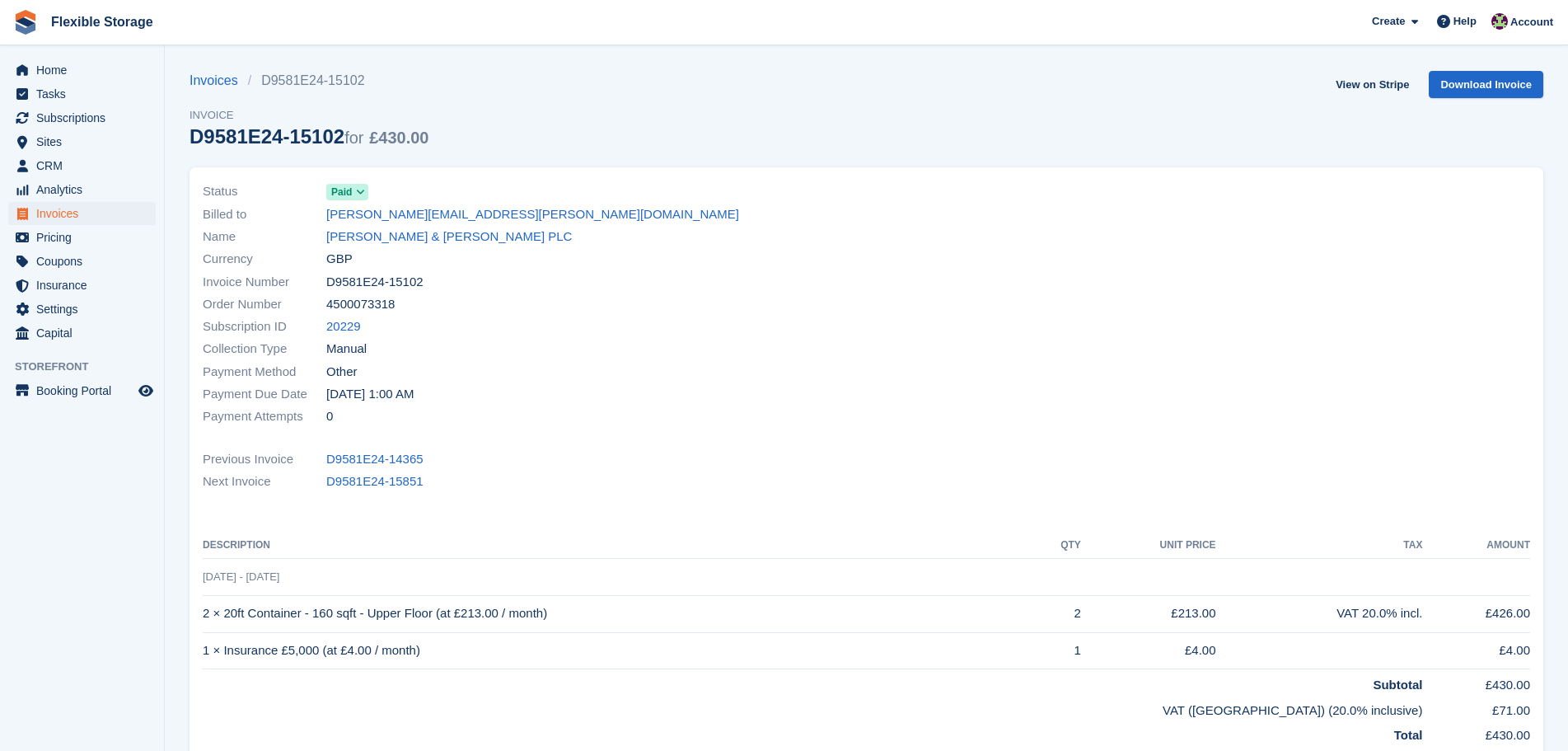
click at [165, 221] on section "Invoice status updated successfully Invoices D9581E24-15102 Invoice D9581E24-15…" at bounding box center [866, 505] width 1403 height 1010
click at [573, 348] on div "Collection Type Manual" at bounding box center [530, 349] width 654 height 23
drag, startPoint x: 736, startPoint y: 488, endPoint x: 224, endPoint y: 165, distance: 605.4
click at [224, 165] on div "Status Paid Billed to helen.harris@tateandlyle.com Name Tate & Lyle PLC Currenc…" at bounding box center [867, 478] width 1374 height 642
click at [546, 355] on div "Collection Type Manual" at bounding box center [530, 349] width 654 height 23
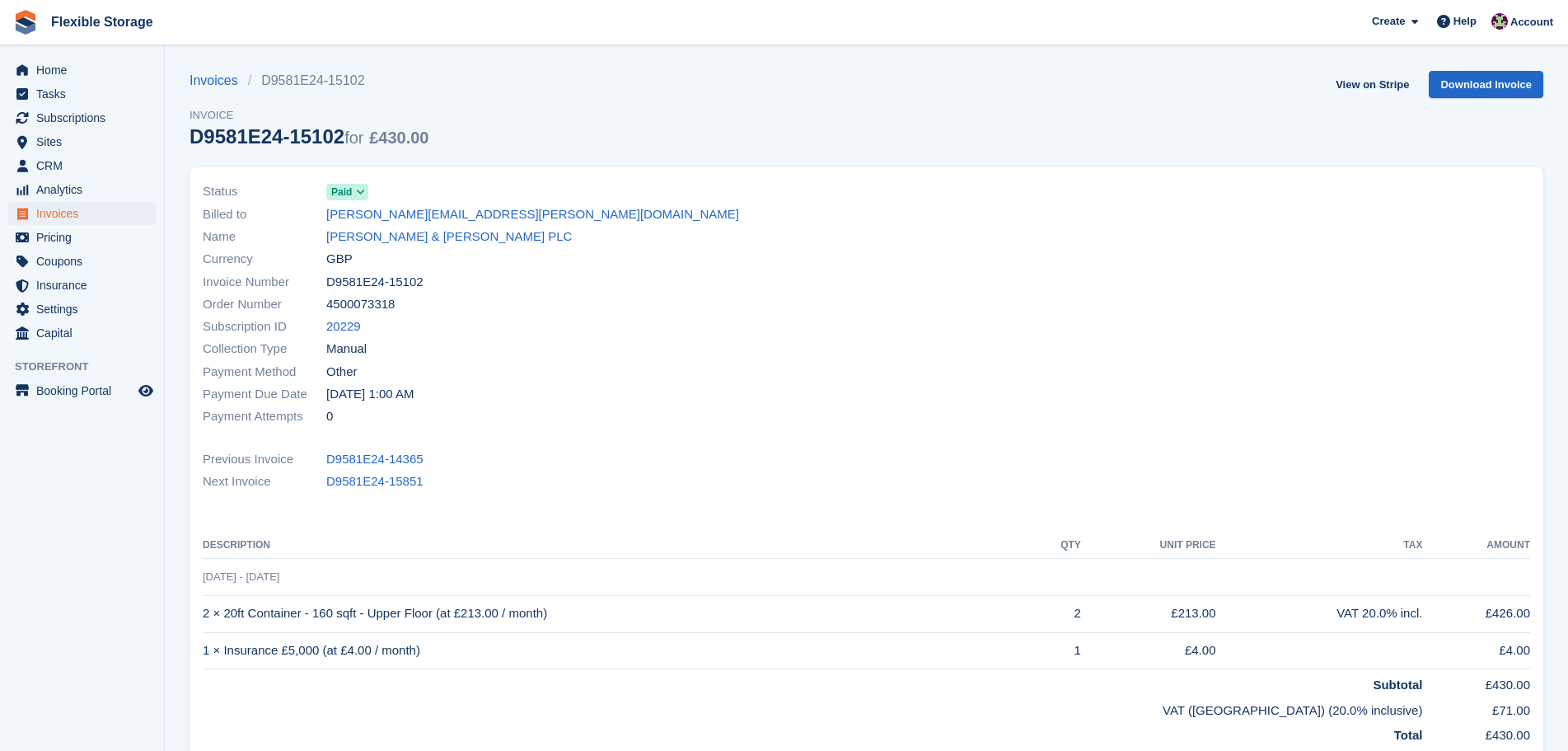
drag, startPoint x: 569, startPoint y: 471, endPoint x: 252, endPoint y: 184, distance: 427.6
click at [252, 184] on div "Status Paid Billed to helen.harris@tateandlyle.com Name Tate & Lyle PLC Currenc…" at bounding box center [867, 473] width 1354 height 613
click at [529, 336] on div "Subscription ID 20229" at bounding box center [530, 327] width 654 height 23
drag, startPoint x: 363, startPoint y: 242, endPoint x: 208, endPoint y: 199, distance: 160.9
click at [210, 200] on div "Status Paid Billed to helen.harris@tateandlyle.com Name Tate & Lyle PLC Currenc…" at bounding box center [867, 473] width 1354 height 613
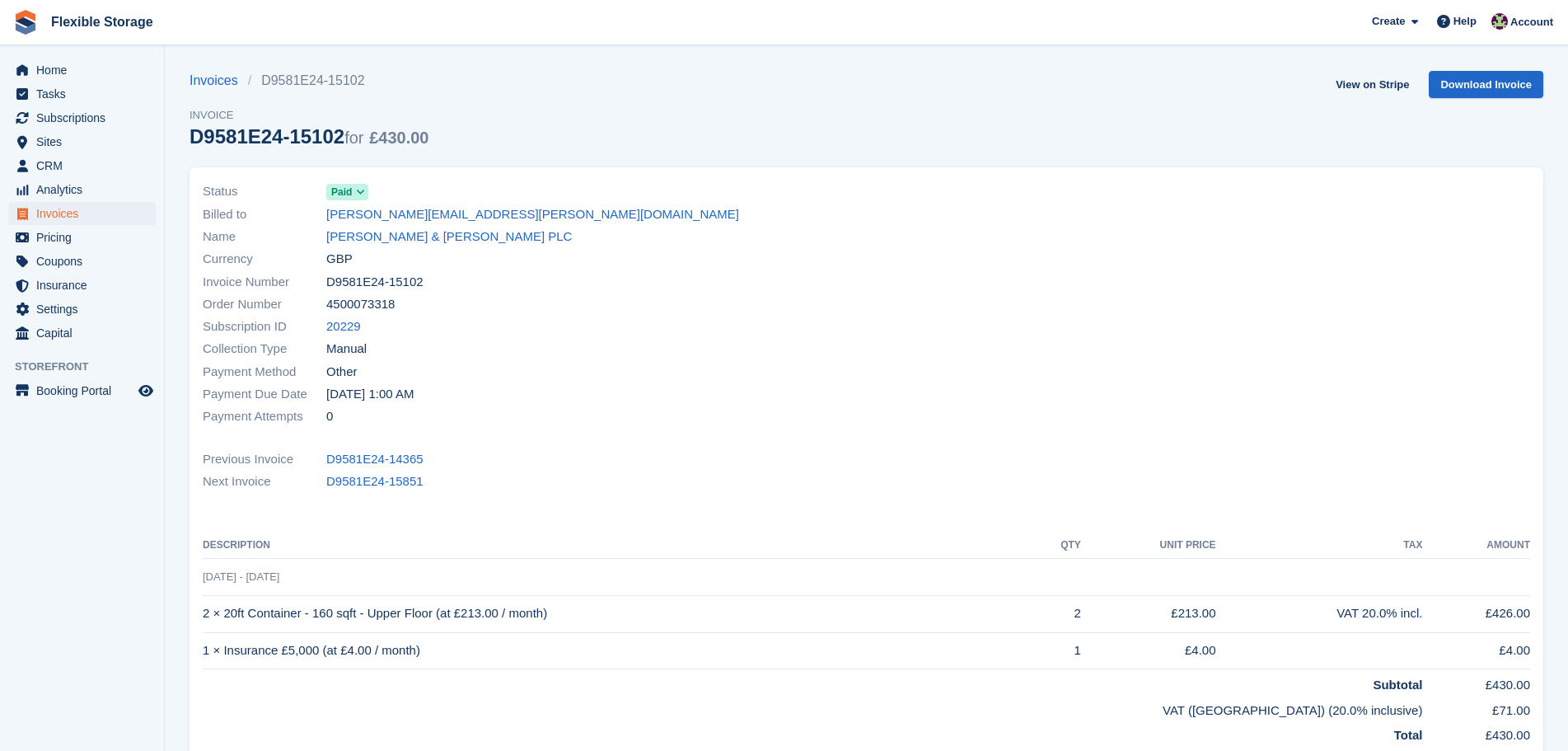
click at [697, 352] on div "Collection Type Manual" at bounding box center [530, 349] width 654 height 23
click at [1077, 293] on div at bounding box center [1204, 304] width 675 height 267
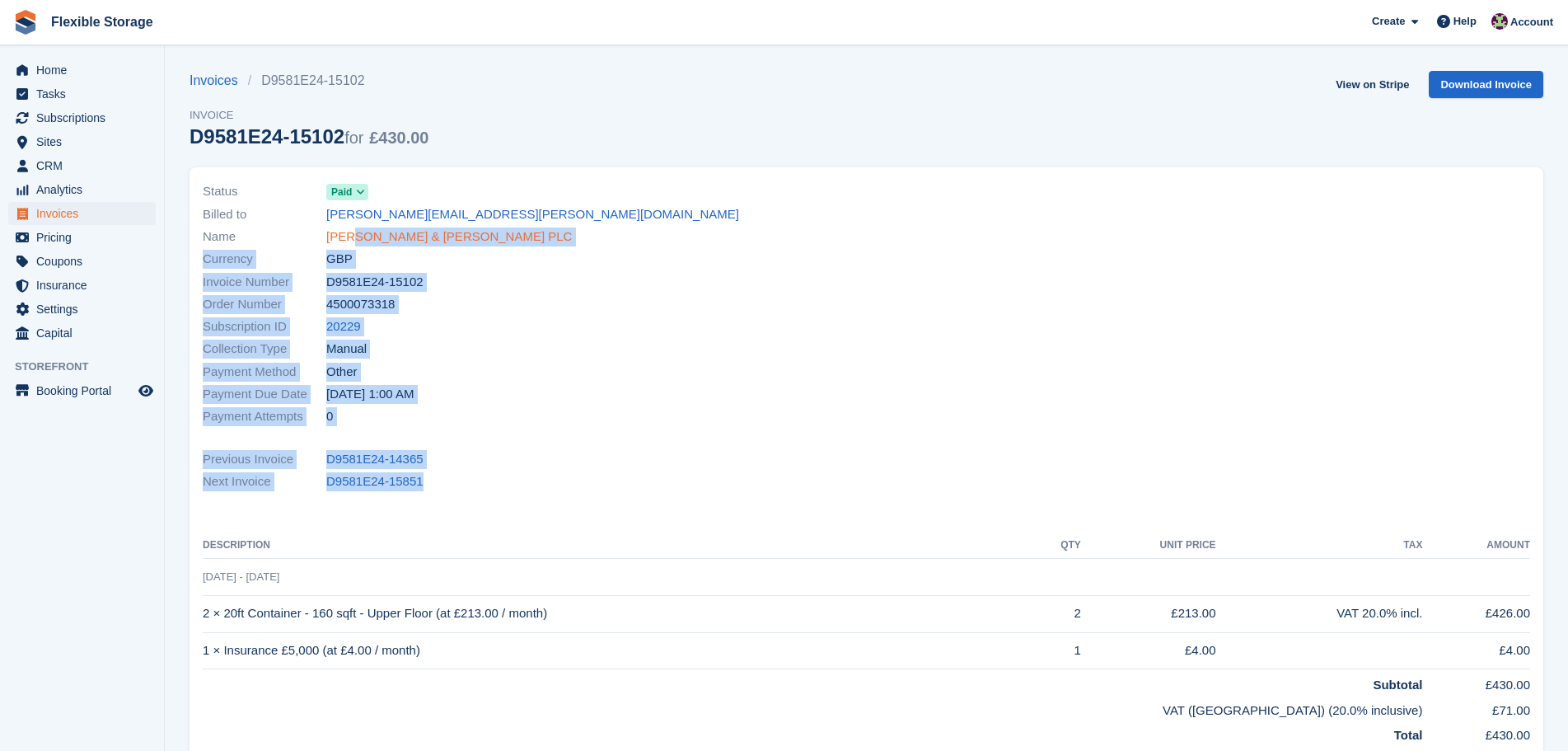
drag, startPoint x: 492, startPoint y: 486, endPoint x: 345, endPoint y: 243, distance: 284.0
click at [345, 243] on div "Status Paid Billed to helen.harris@tateandlyle.com Name Tate & Lyle PLC Currenc…" at bounding box center [867, 473] width 1354 height 613
click at [665, 378] on div "Payment Method Other" at bounding box center [530, 371] width 654 height 23
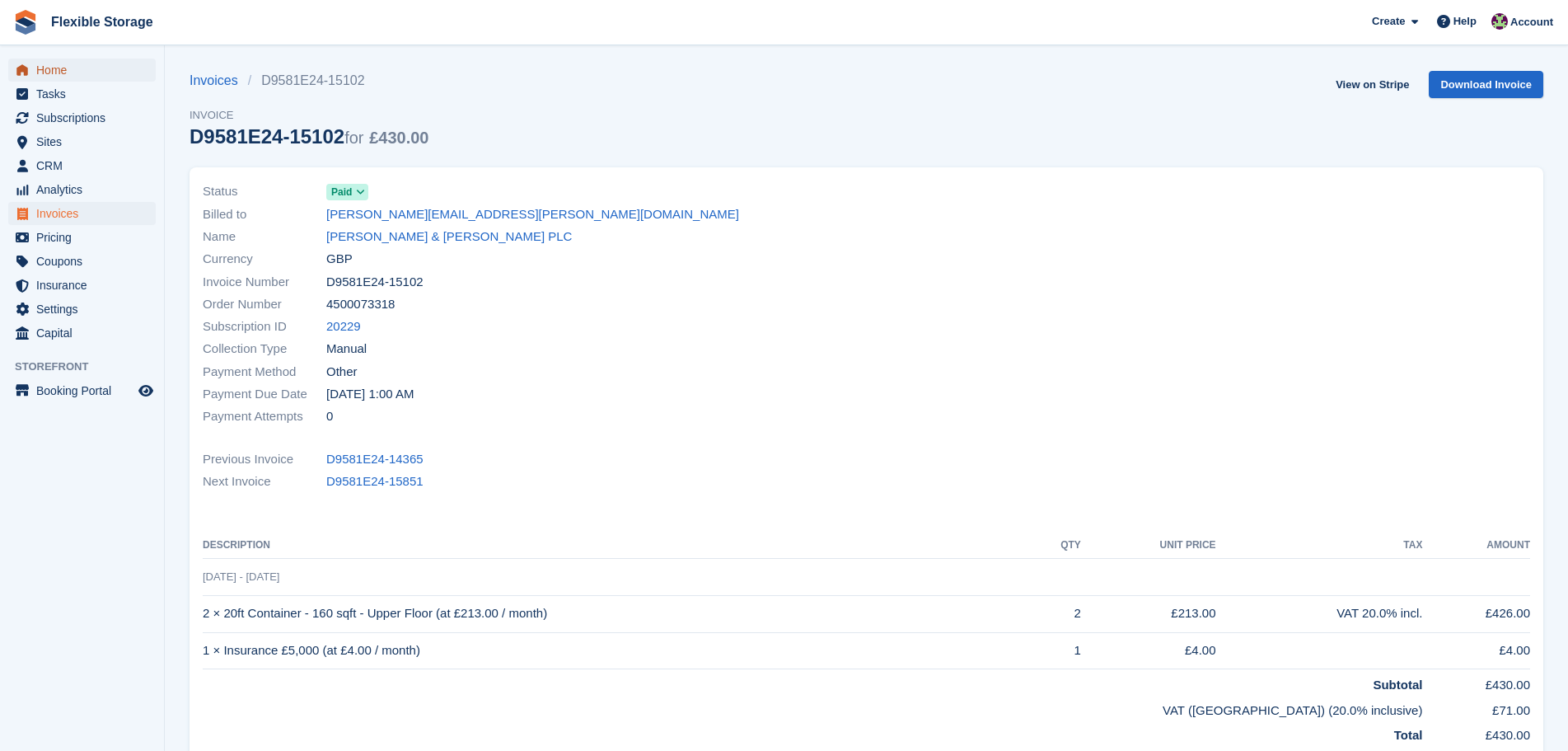
click at [97, 74] on span "Home" at bounding box center [85, 70] width 99 height 23
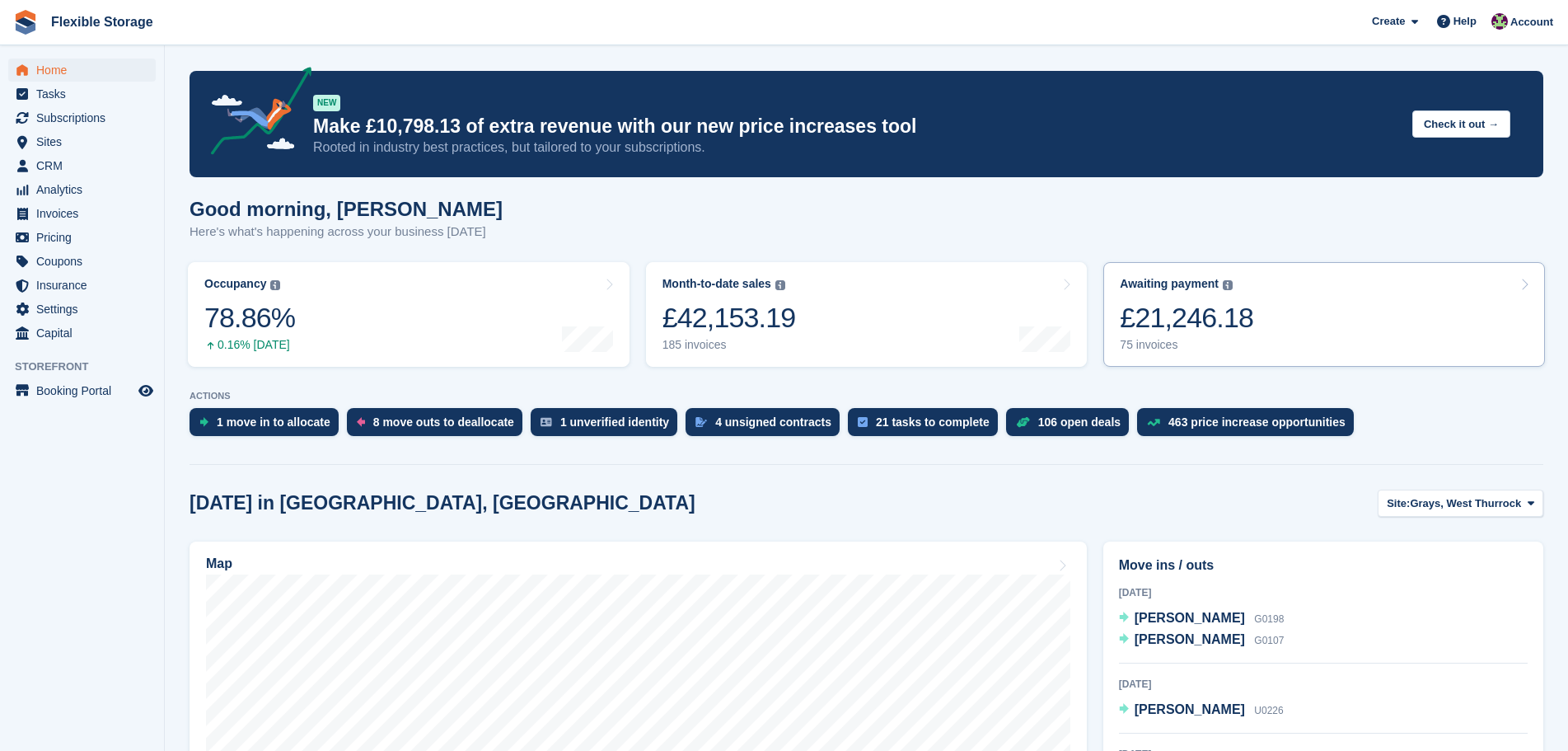
click at [1317, 340] on link "Awaiting payment The total outstanding balance on all open invoices. £21,246.18…" at bounding box center [1324, 314] width 441 height 105
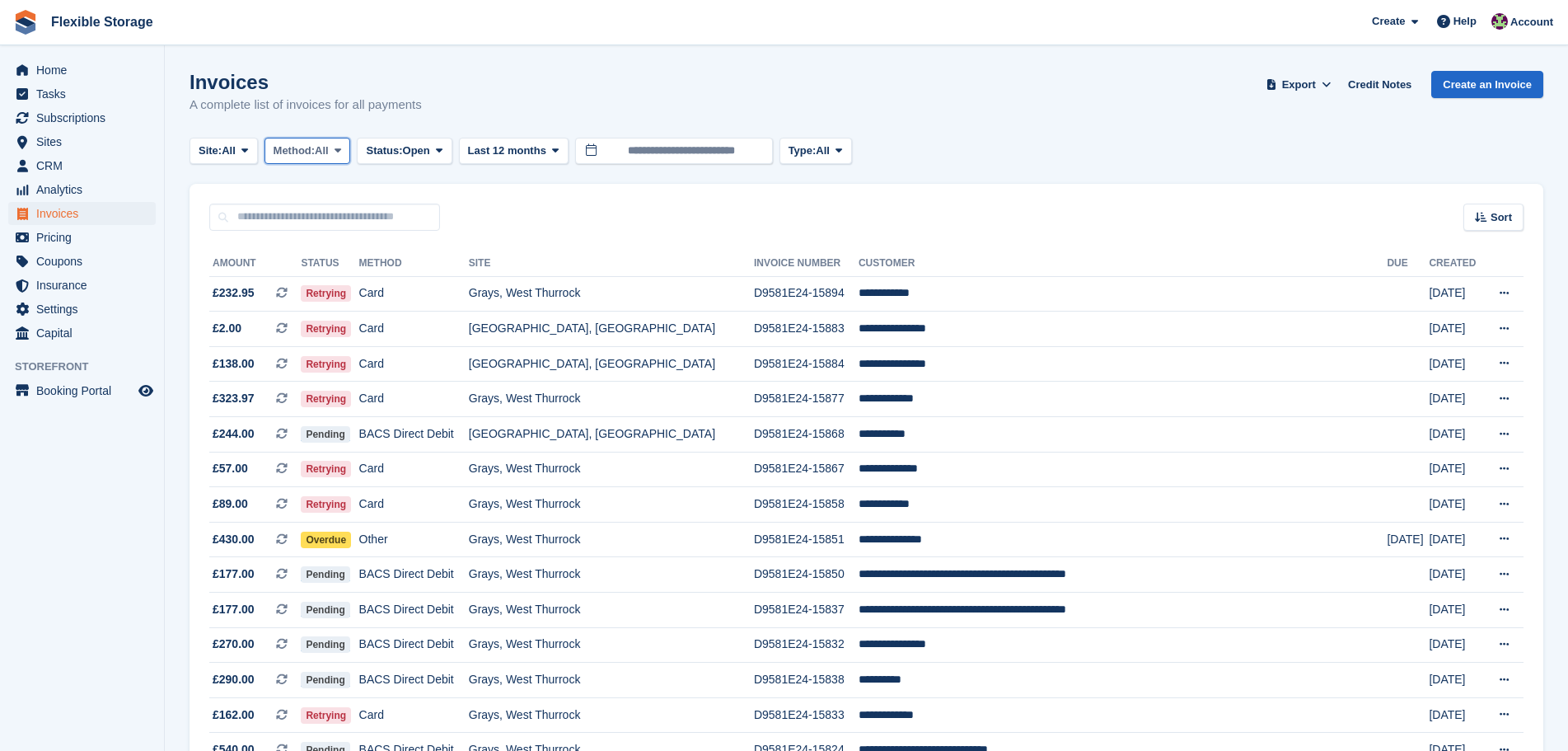
click at [314, 151] on span "Method:" at bounding box center [294, 151] width 42 height 17
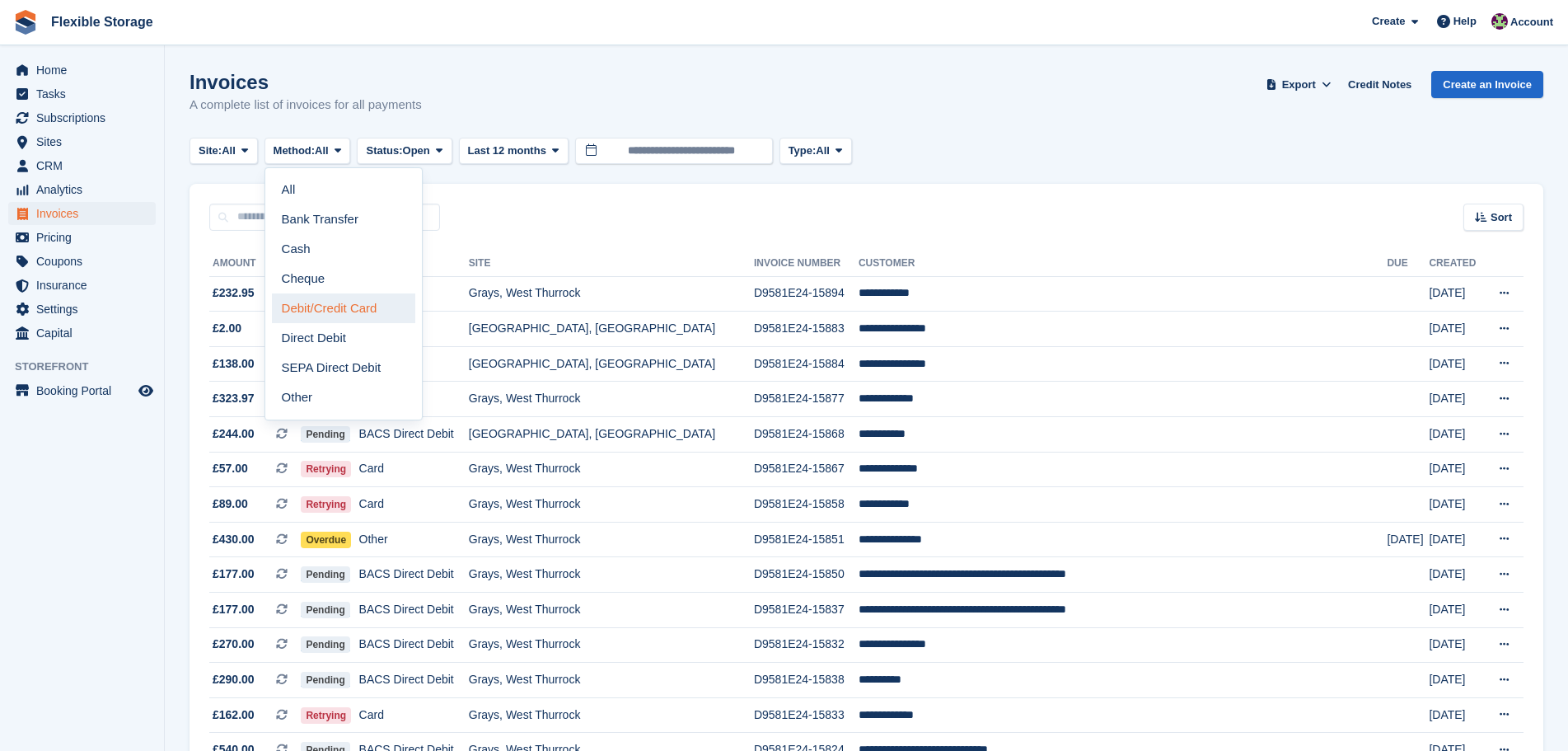
click at [323, 307] on link "Debit/Credit Card" at bounding box center [344, 308] width 144 height 29
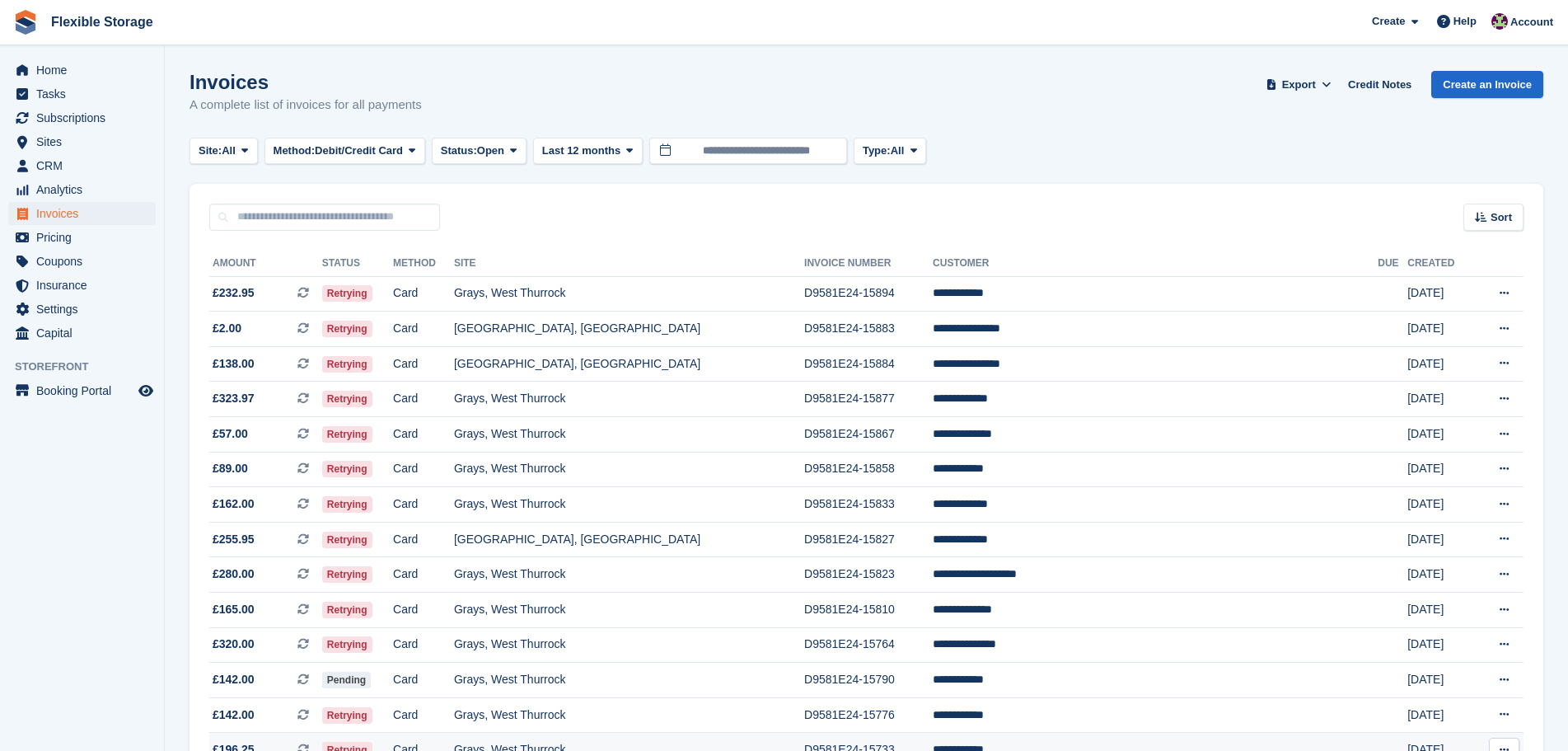
scroll to position [33, 0]
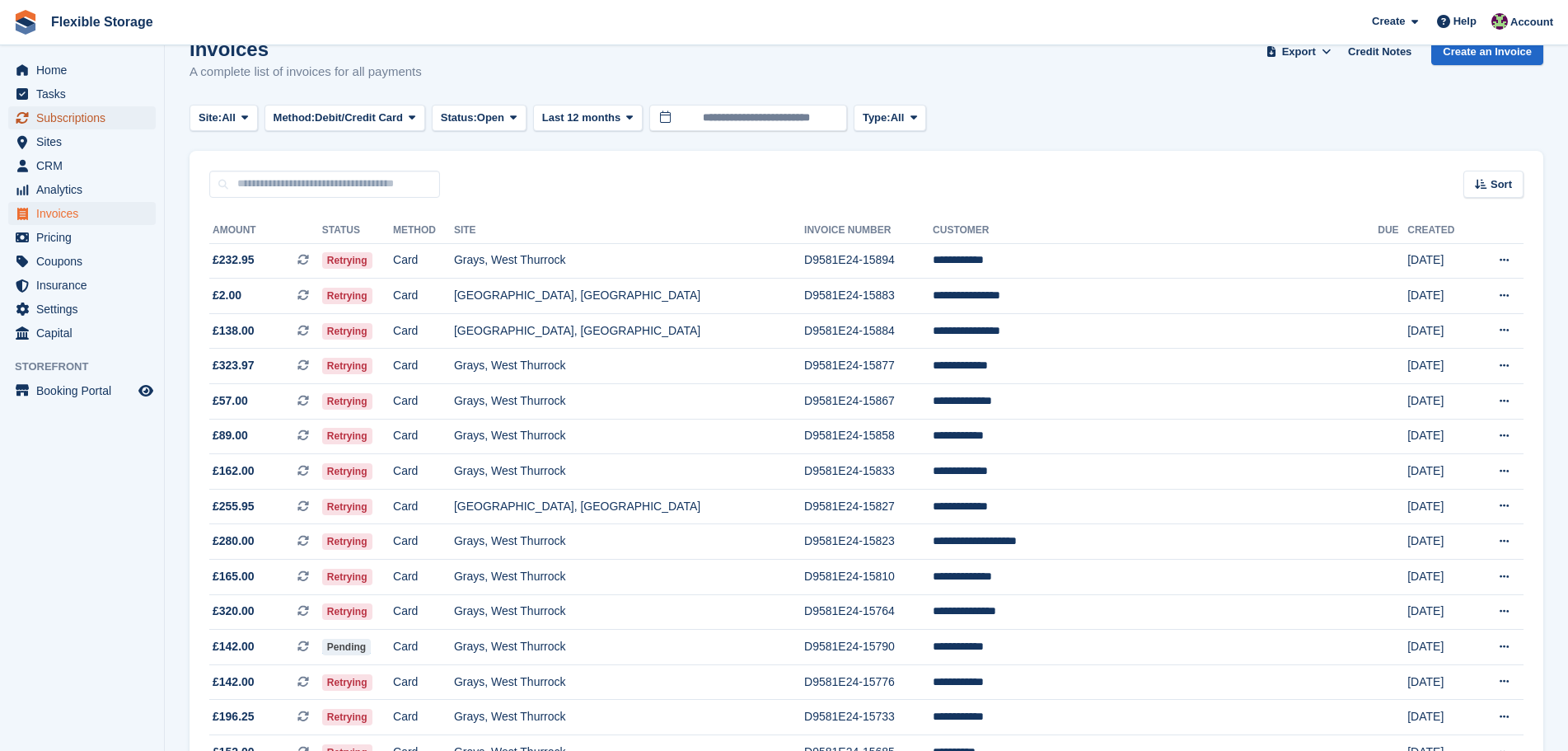
click at [108, 114] on span "Subscriptions" at bounding box center [85, 118] width 99 height 23
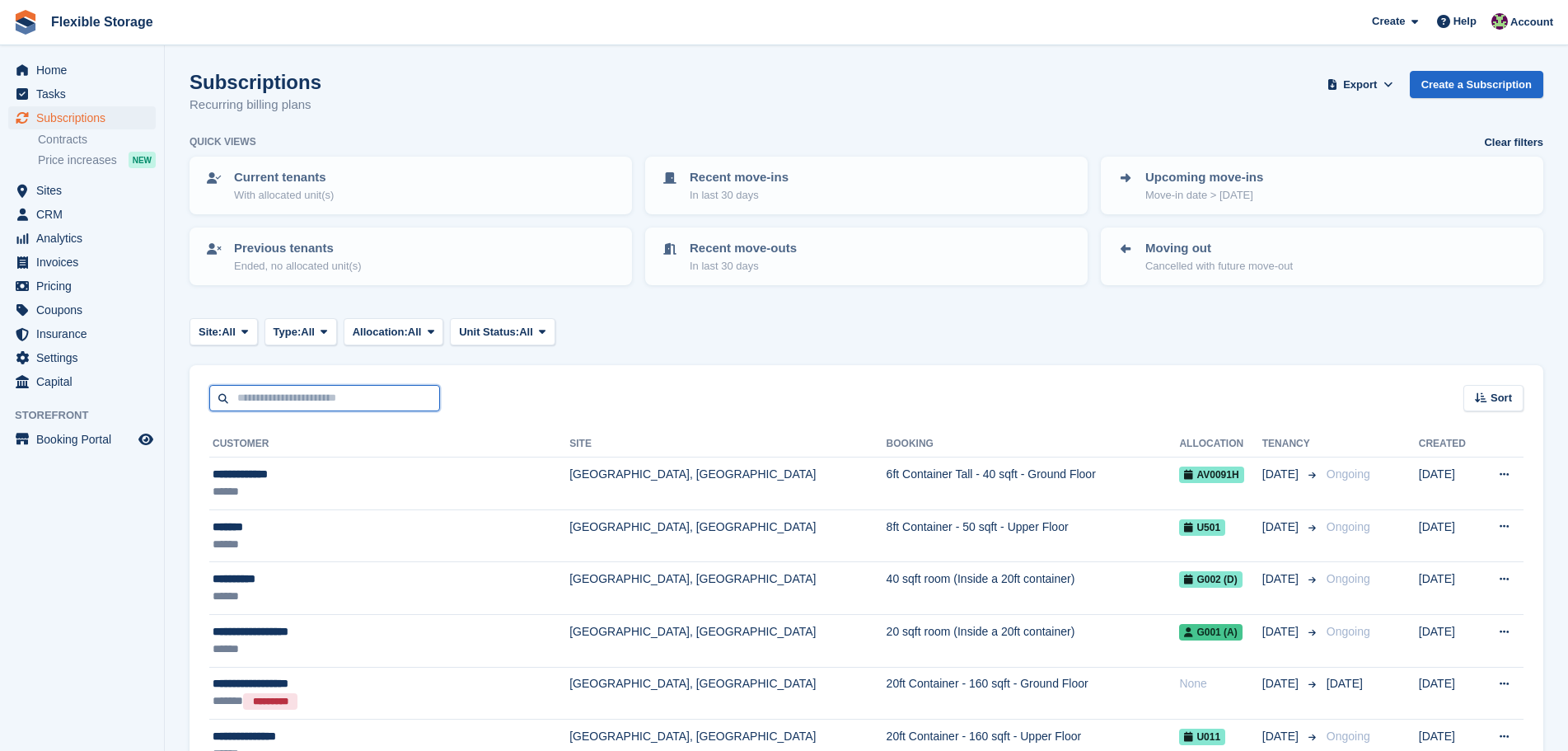
click at [362, 401] on input "text" at bounding box center [324, 398] width 231 height 28
type input "*****"
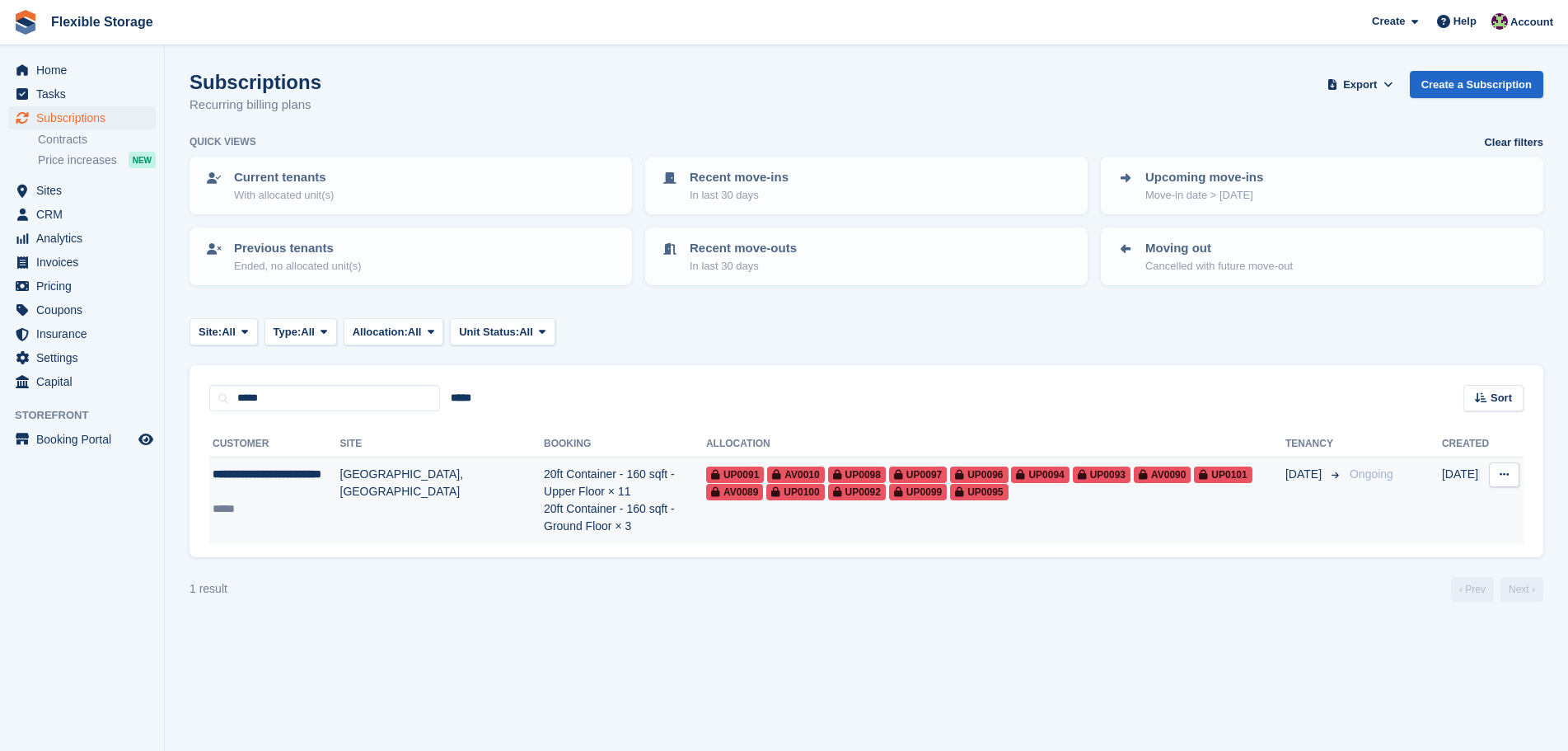
click at [544, 499] on td "20ft Container - 160 sqft - Upper Floor × 11 20ft Container - 160 sqft - Ground…" at bounding box center [625, 501] width 162 height 87
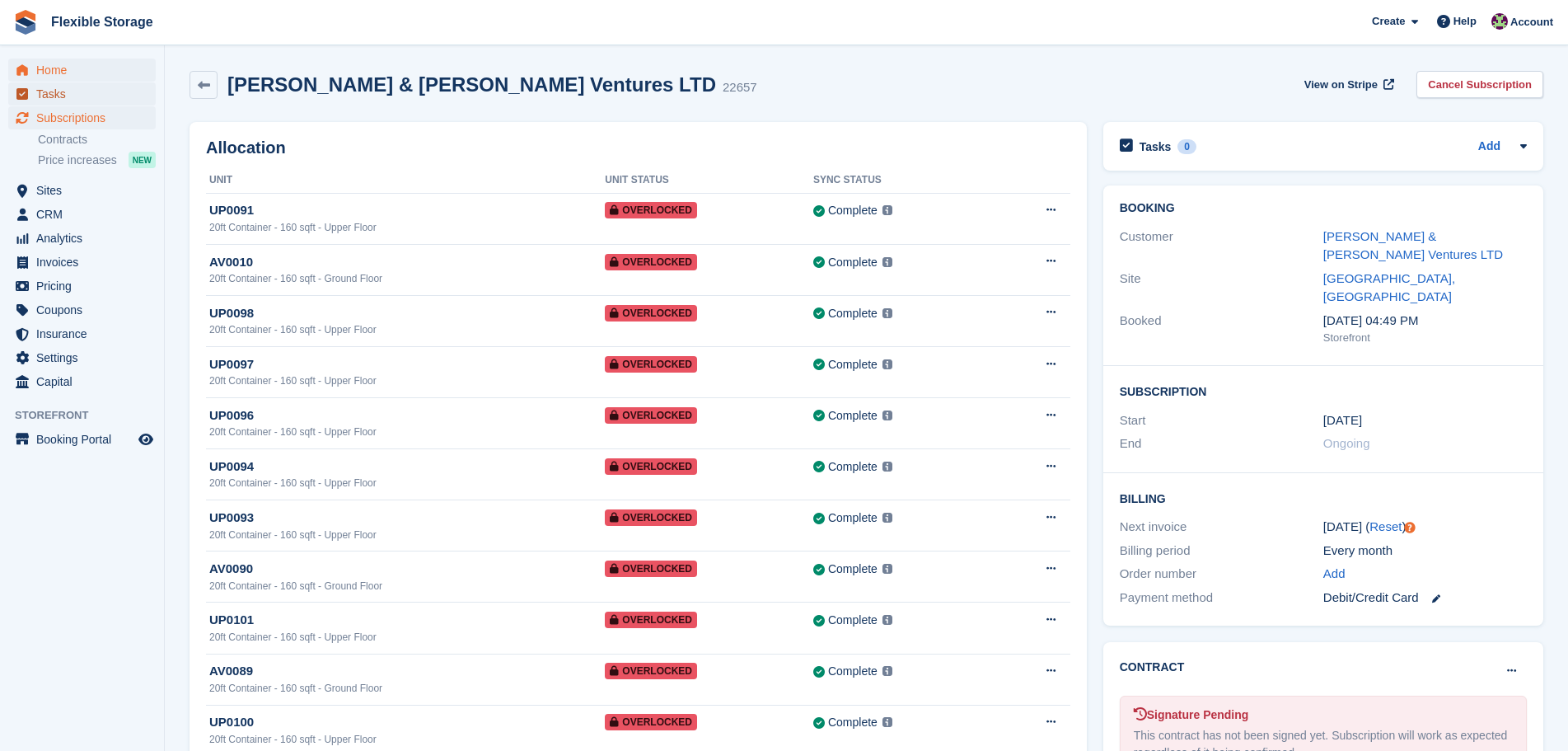
click at [77, 82] on ul "Home Tasks Subscriptions Subscriptions Subscriptions Contracts Price increases …" at bounding box center [82, 226] width 164 height 335
click at [83, 66] on span "Home" at bounding box center [85, 70] width 99 height 23
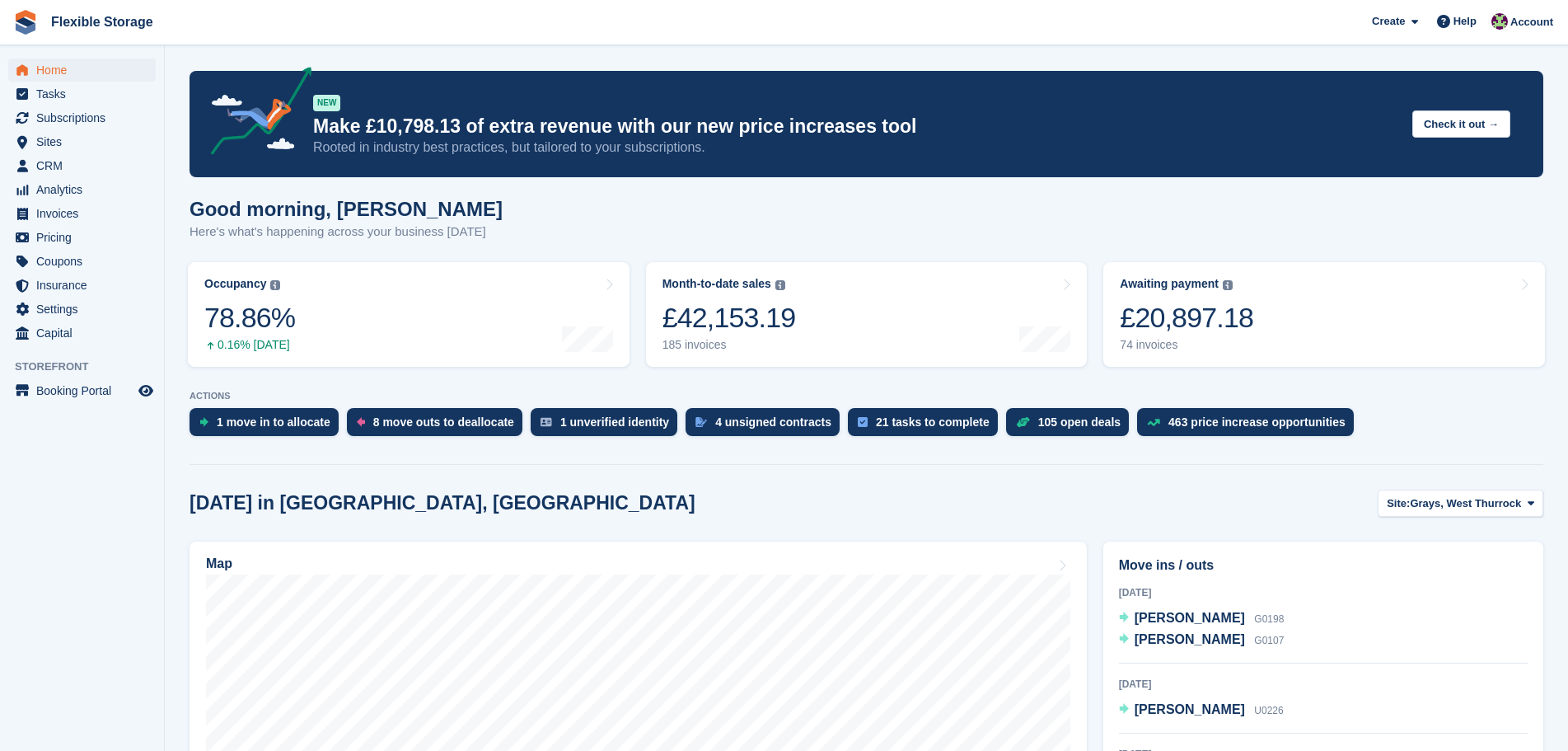
drag, startPoint x: 1097, startPoint y: 523, endPoint x: 196, endPoint y: 255, distance: 940.0
click at [659, 219] on div "Good morning, Rachael Here's what's happening across your business today" at bounding box center [867, 230] width 1354 height 64
click at [90, 161] on span "CRM" at bounding box center [85, 166] width 99 height 23
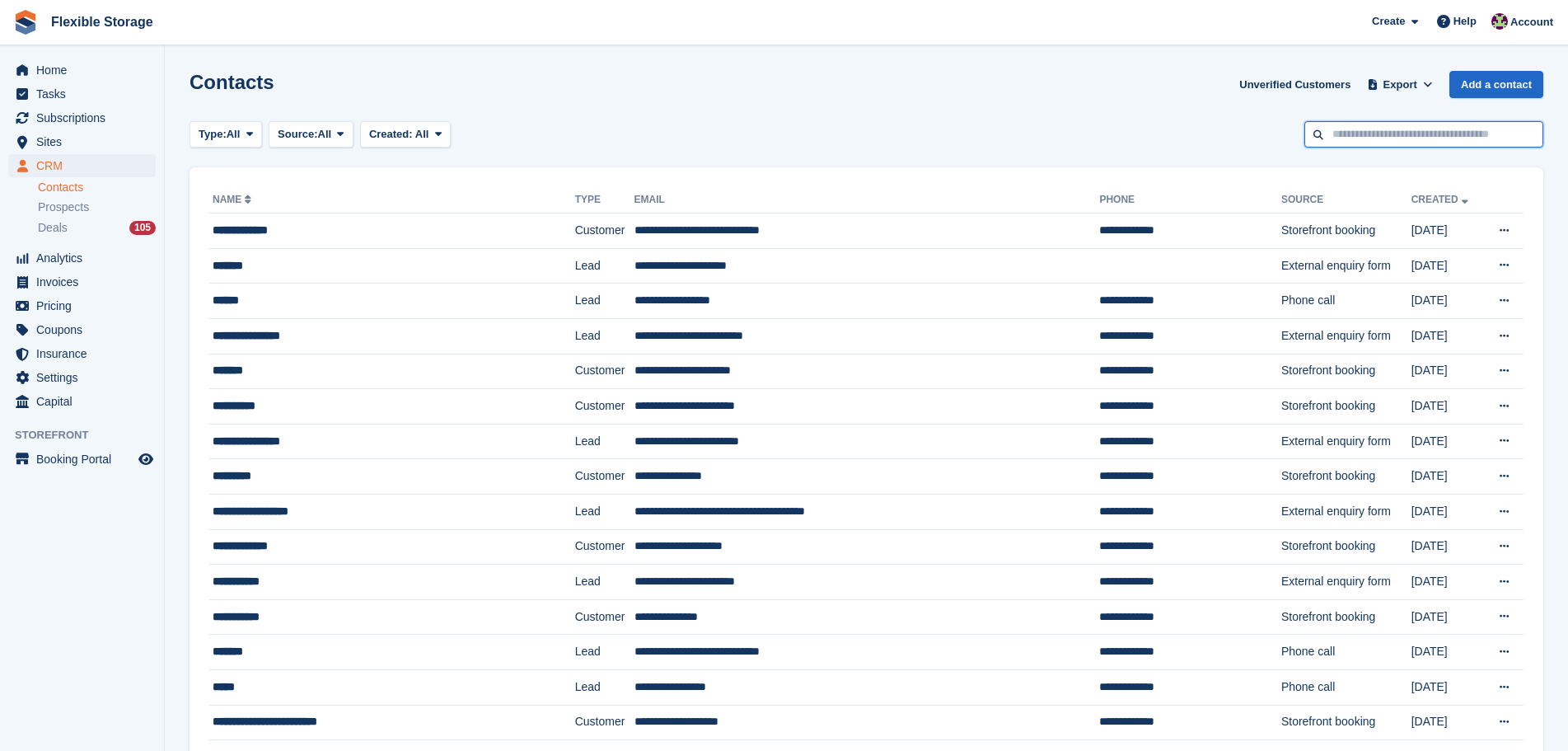
click at [1380, 140] on input "text" at bounding box center [1424, 135] width 239 height 28
type input "***"
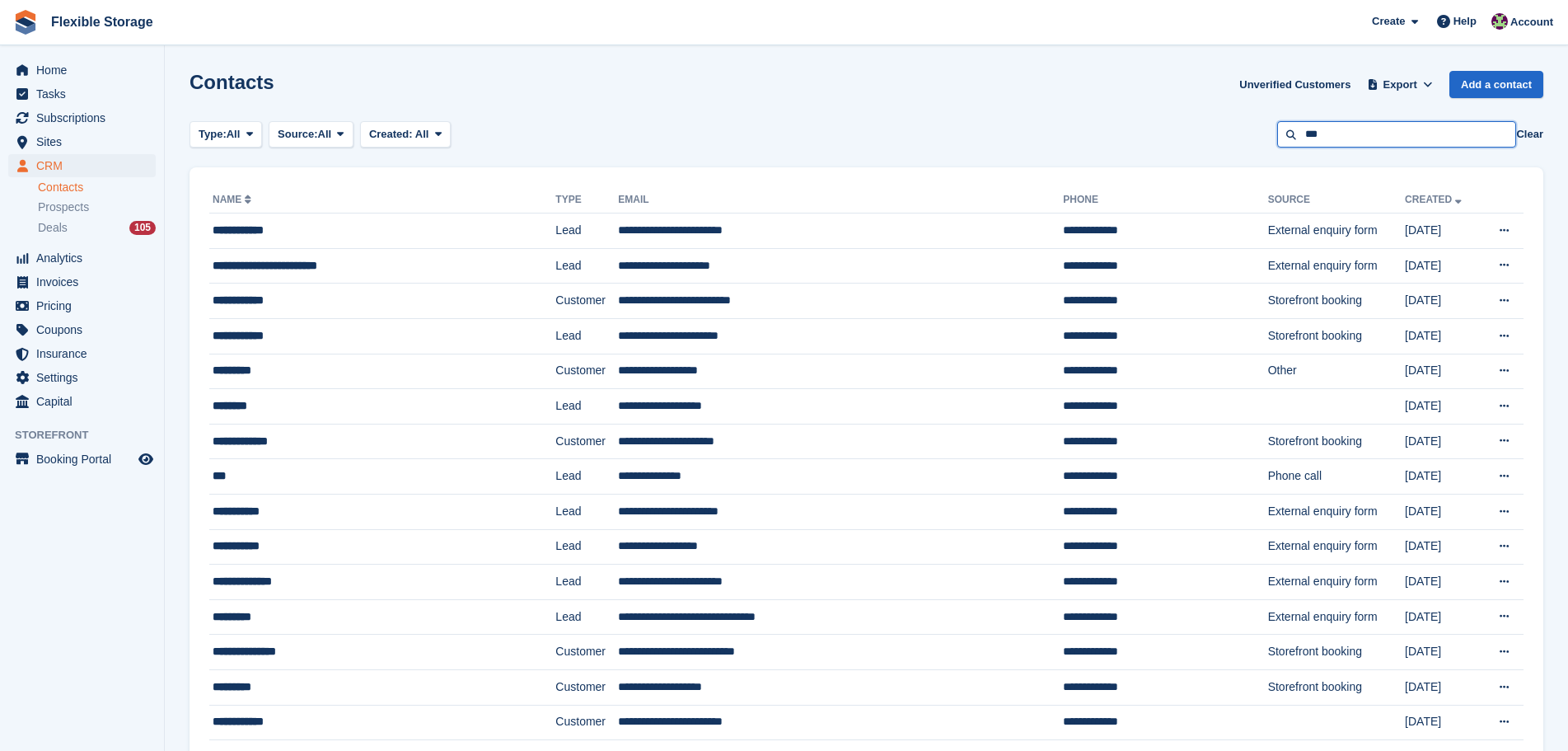
drag, startPoint x: 1380, startPoint y: 138, endPoint x: 1207, endPoint y: 111, distance: 175.1
click at [1209, 124] on div "Type: All All Lead Customer Source: All All Storefront Backoffice Pre-Opening i…" at bounding box center [867, 135] width 1354 height 28
type input "******"
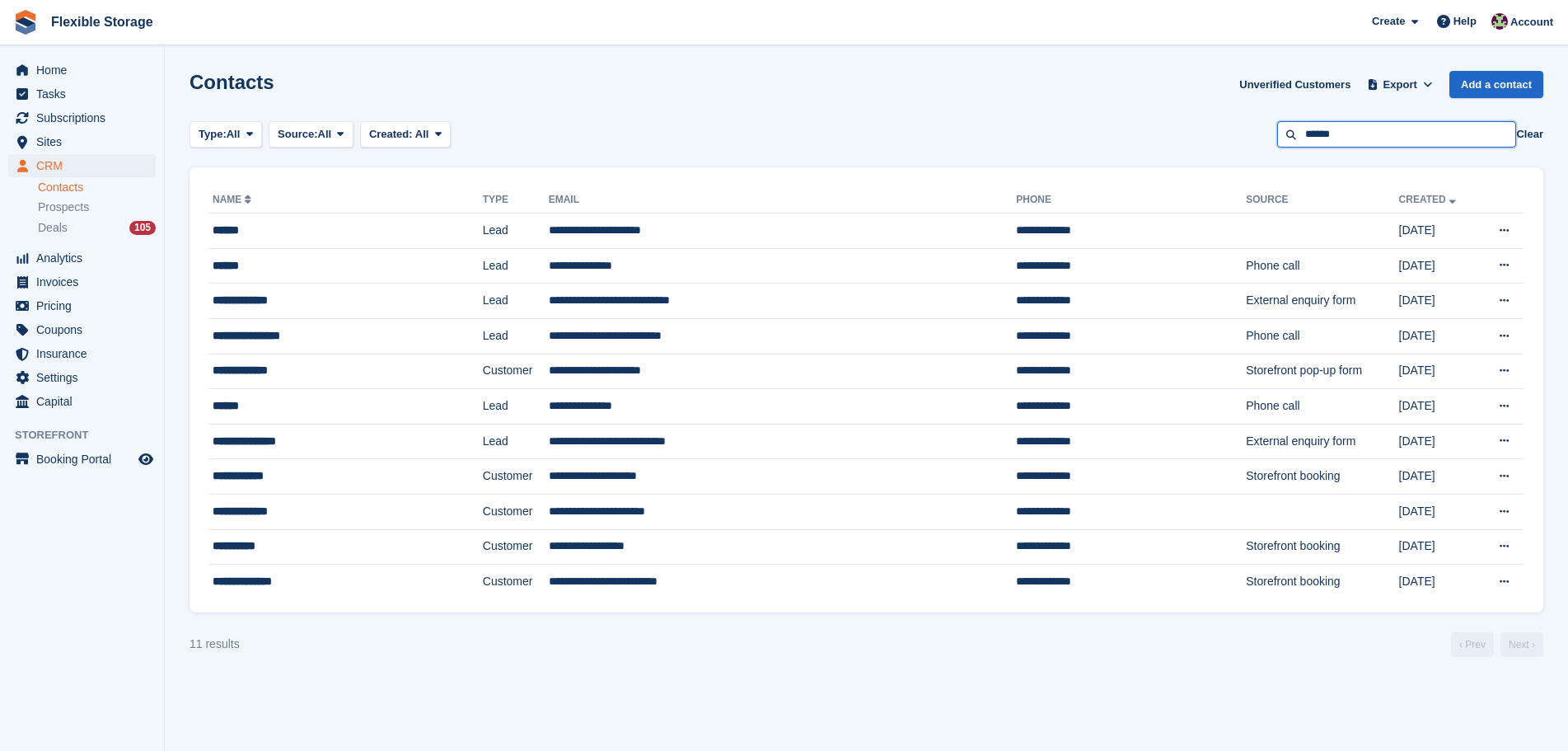
drag, startPoint x: 1325, startPoint y: 143, endPoint x: 1168, endPoint y: 136, distance: 157.2
click at [1168, 136] on div "Type: All All Lead Customer Source: All All Storefront Backoffice Pre-Opening i…" at bounding box center [867, 135] width 1354 height 28
type input "*****"
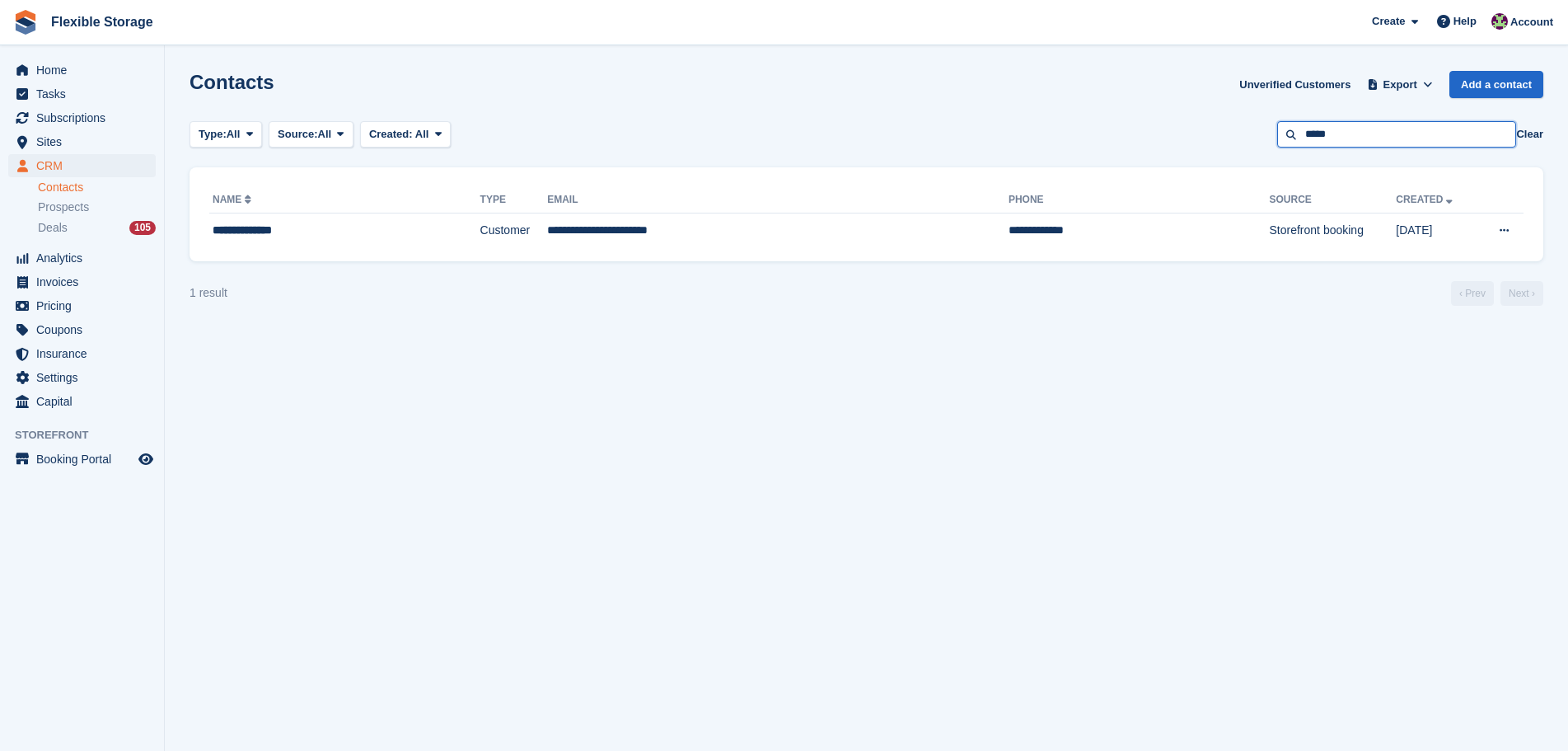
click at [1461, 126] on input "*****" at bounding box center [1397, 135] width 239 height 28
type input "******"
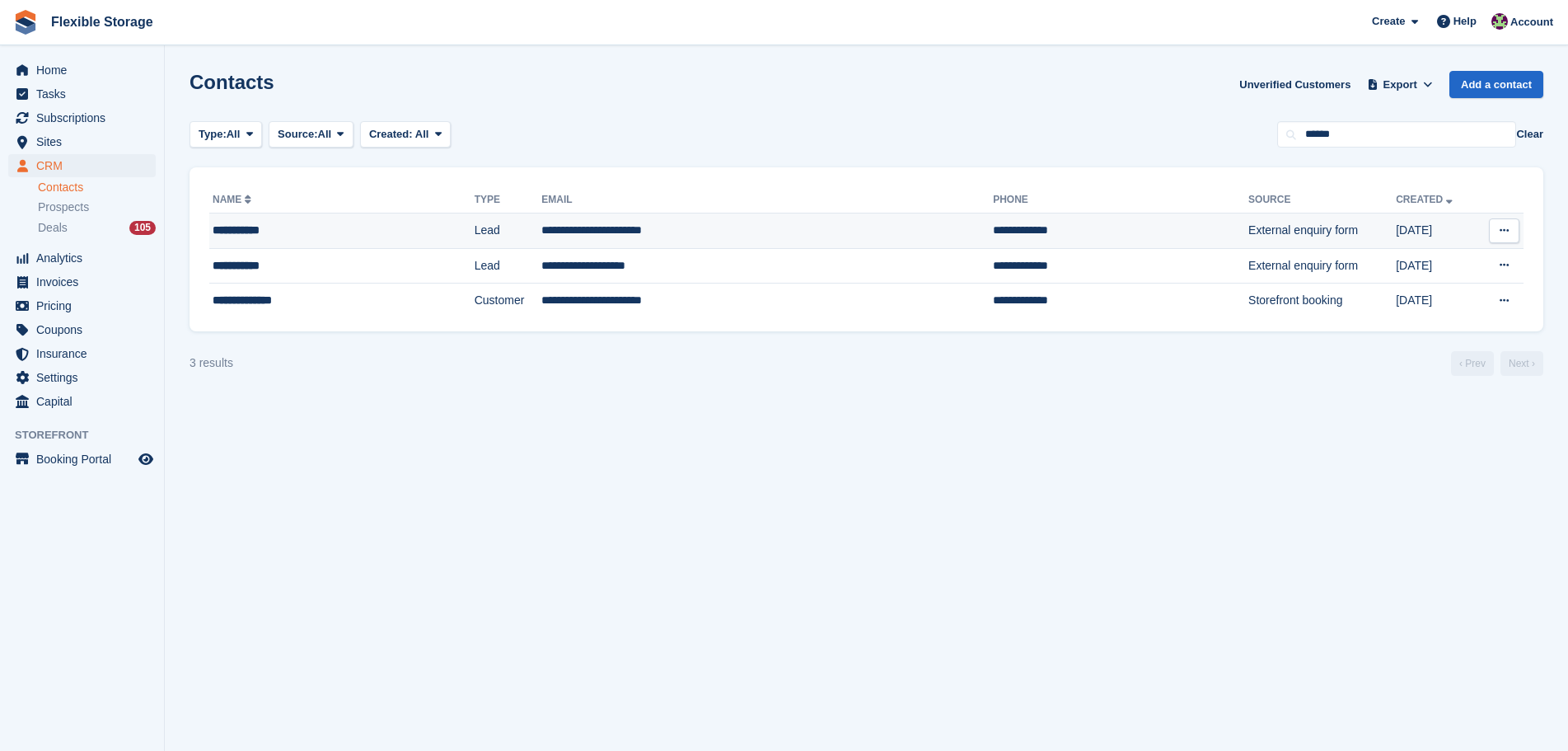
click at [675, 220] on td "**********" at bounding box center [767, 231] width 451 height 35
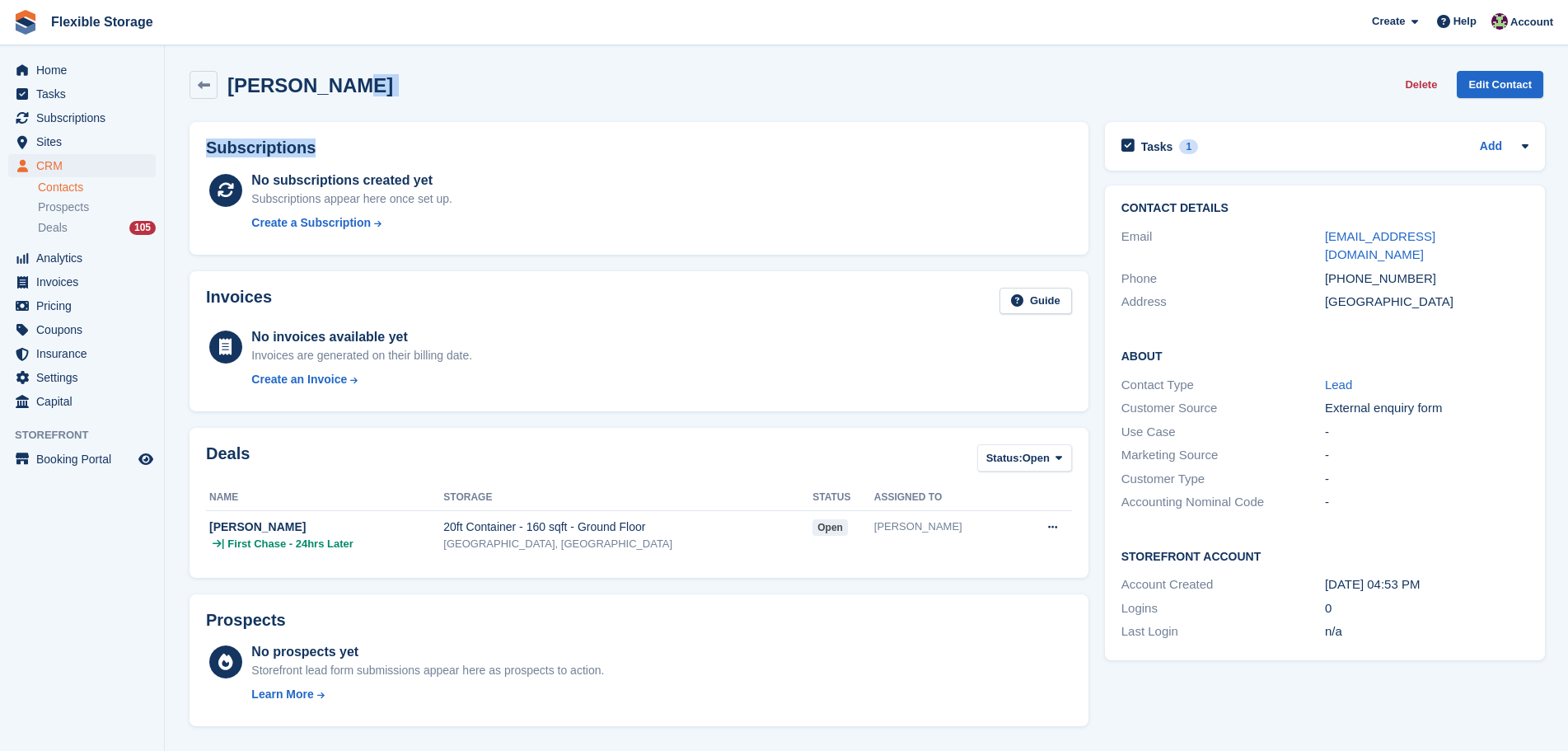
drag, startPoint x: 545, startPoint y: 133, endPoint x: 364, endPoint y: 106, distance: 183.0
click at [339, 110] on div "[PERSON_NAME] Delete Edit Contact Subscriptions No subscriptions created yet Su…" at bounding box center [867, 633] width 1354 height 1142
click at [412, 89] on div "Mark Burton Delete Edit Contact" at bounding box center [867, 85] width 1354 height 28
drag, startPoint x: 517, startPoint y: 86, endPoint x: 192, endPoint y: 79, distance: 325.1
click at [192, 79] on div "Mark Burton Delete Edit Contact" at bounding box center [867, 85] width 1354 height 28
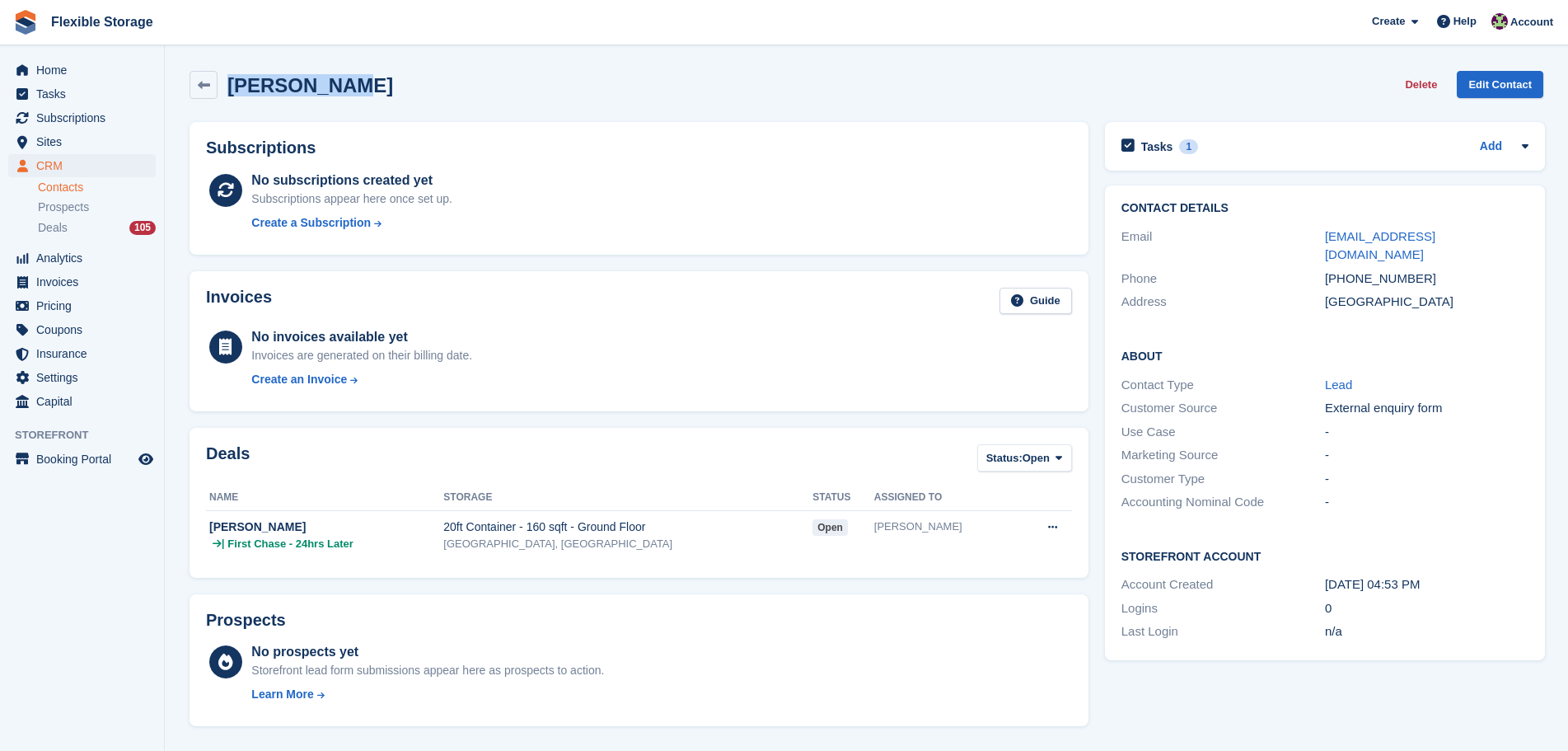
click at [472, 97] on div "Mark Burton Delete Edit Contact" at bounding box center [867, 85] width 1354 height 28
click at [237, 69] on div "Mark Burton Delete Edit Contact" at bounding box center [867, 88] width 1371 height 51
click at [509, 95] on div "Mark Burton Delete Edit Contact" at bounding box center [867, 85] width 1354 height 28
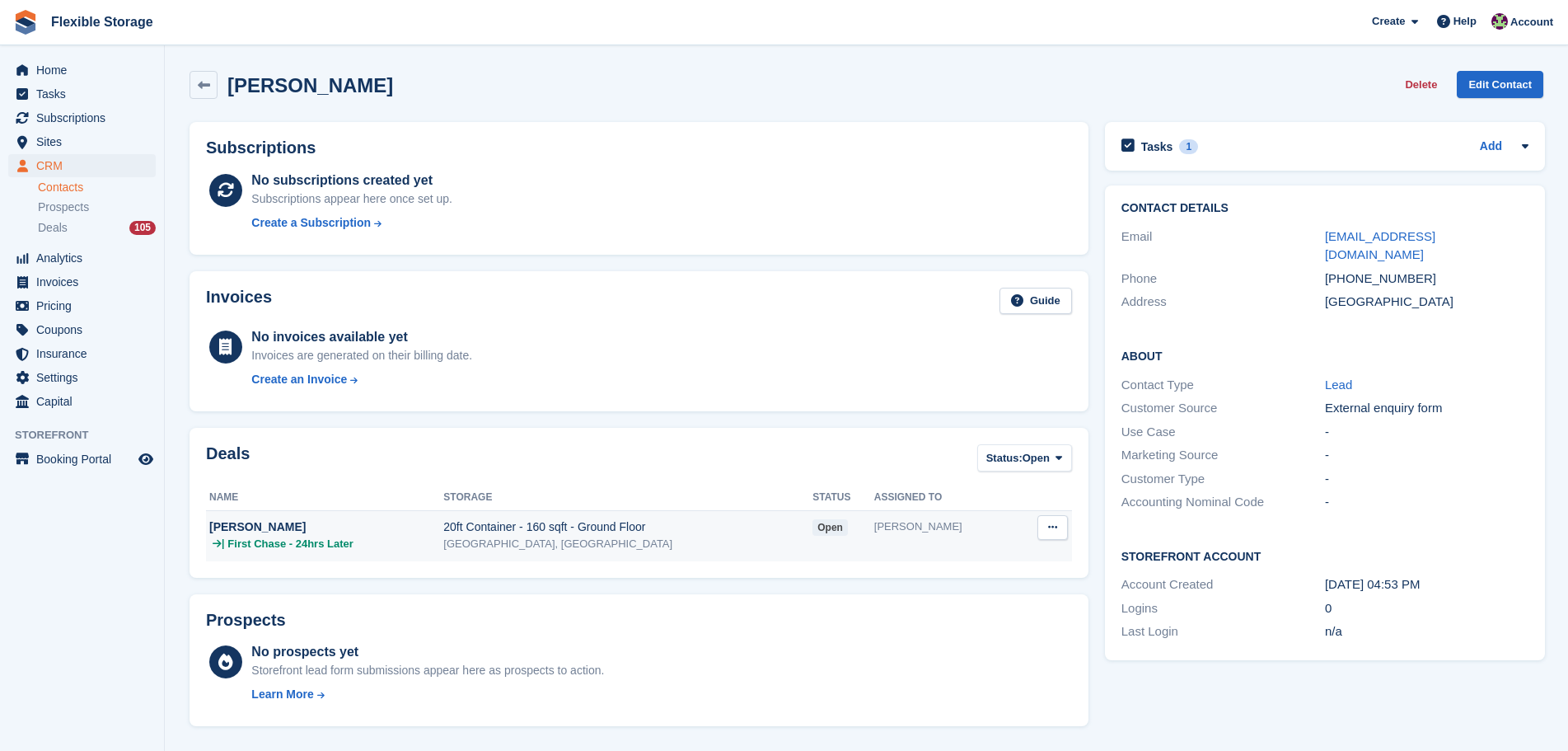
click at [634, 555] on td "20ft Container - 160 sqft - Ground Floor Chelmsford, Essex" at bounding box center [628, 535] width 369 height 51
click at [645, 542] on div "[GEOGRAPHIC_DATA], [GEOGRAPHIC_DATA]" at bounding box center [628, 544] width 369 height 17
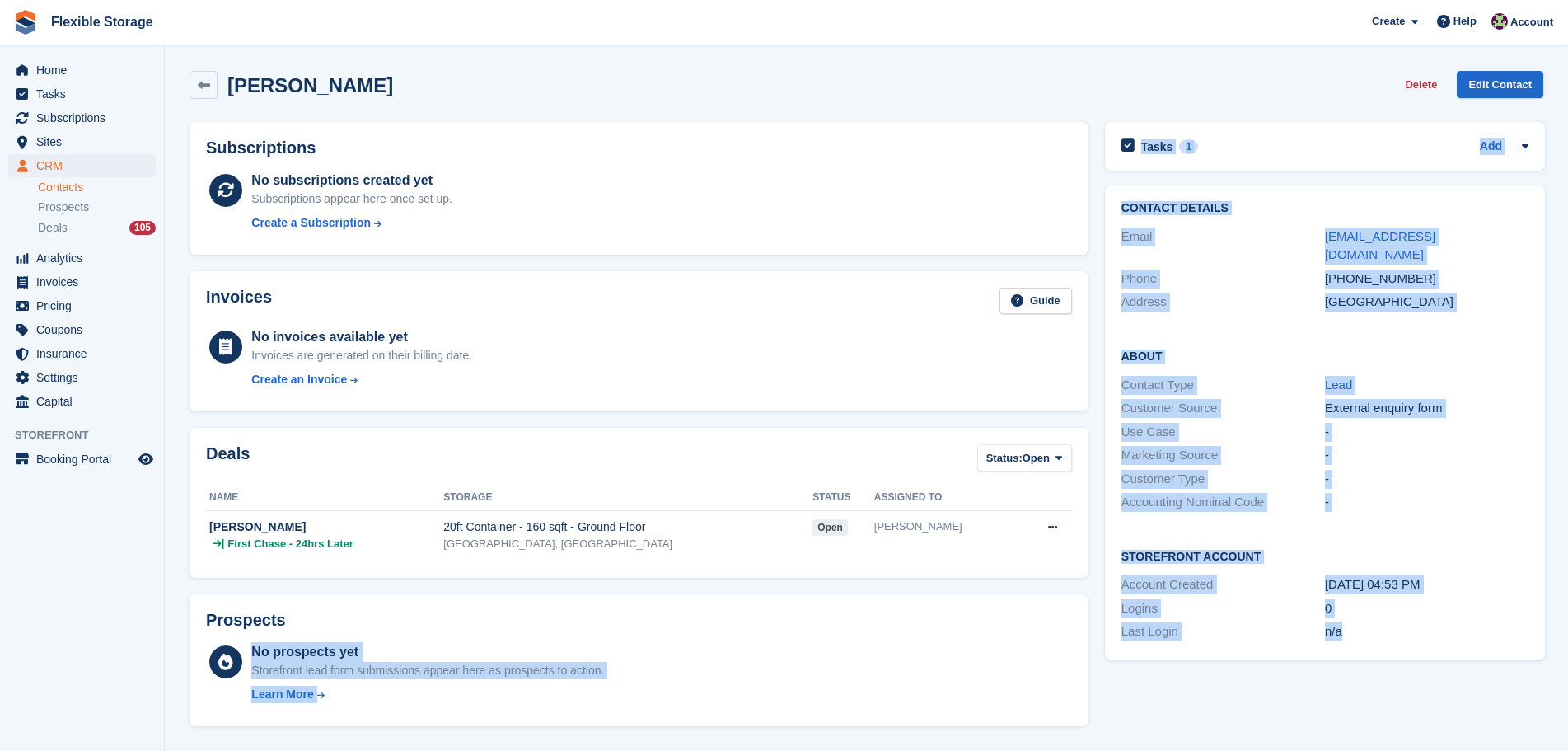
drag, startPoint x: 1366, startPoint y: 689, endPoint x: 1037, endPoint y: 590, distance: 343.6
click at [1037, 590] on div "Subscriptions No subscriptions created yet Subscriptions appear here once set u…" at bounding box center [867, 658] width 1371 height 1090
click at [1293, 682] on div "Tasks 1 Add mark is going to phone on friday 03rd oct wants to view a 20 ft at …" at bounding box center [1325, 658] width 456 height 1090
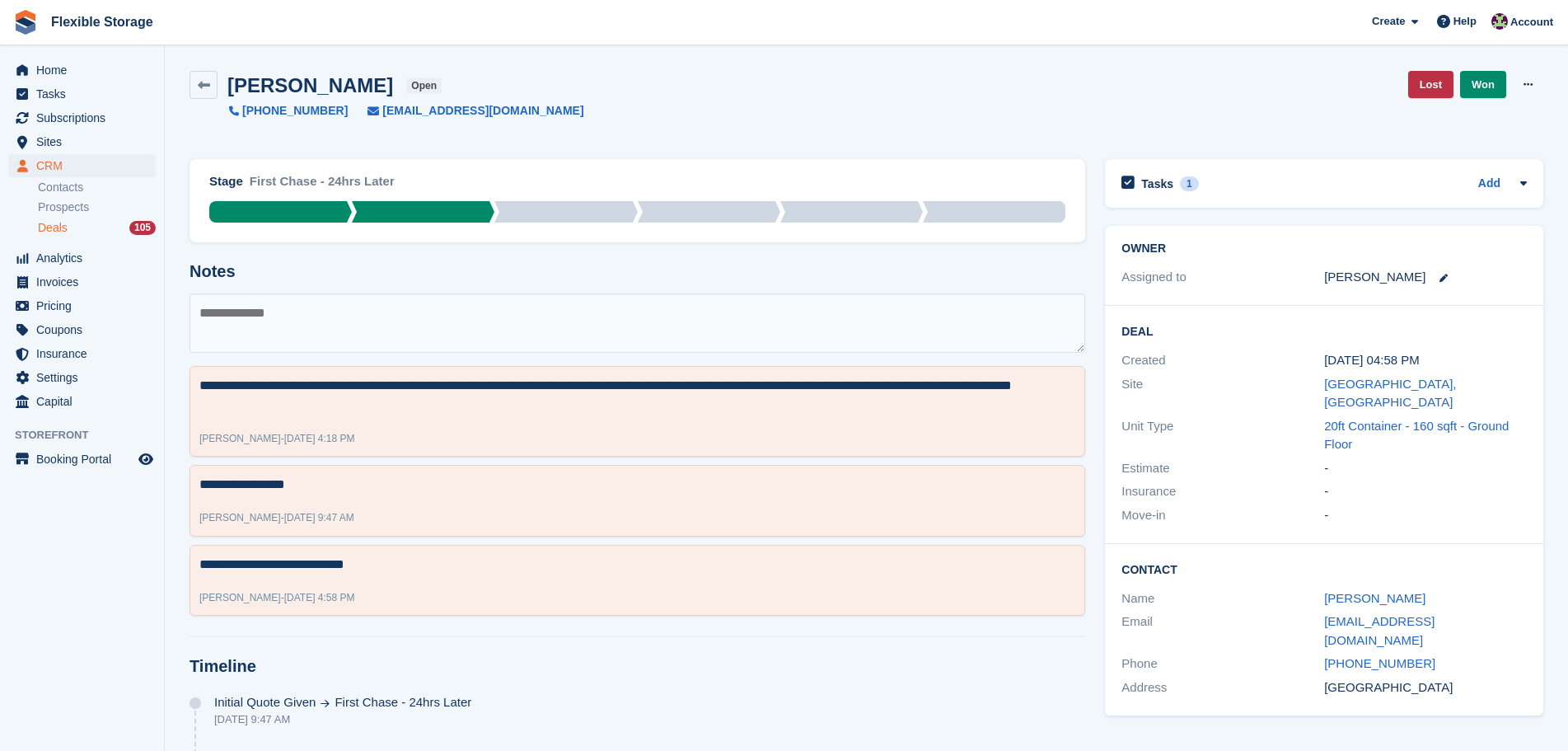
scroll to position [58, 0]
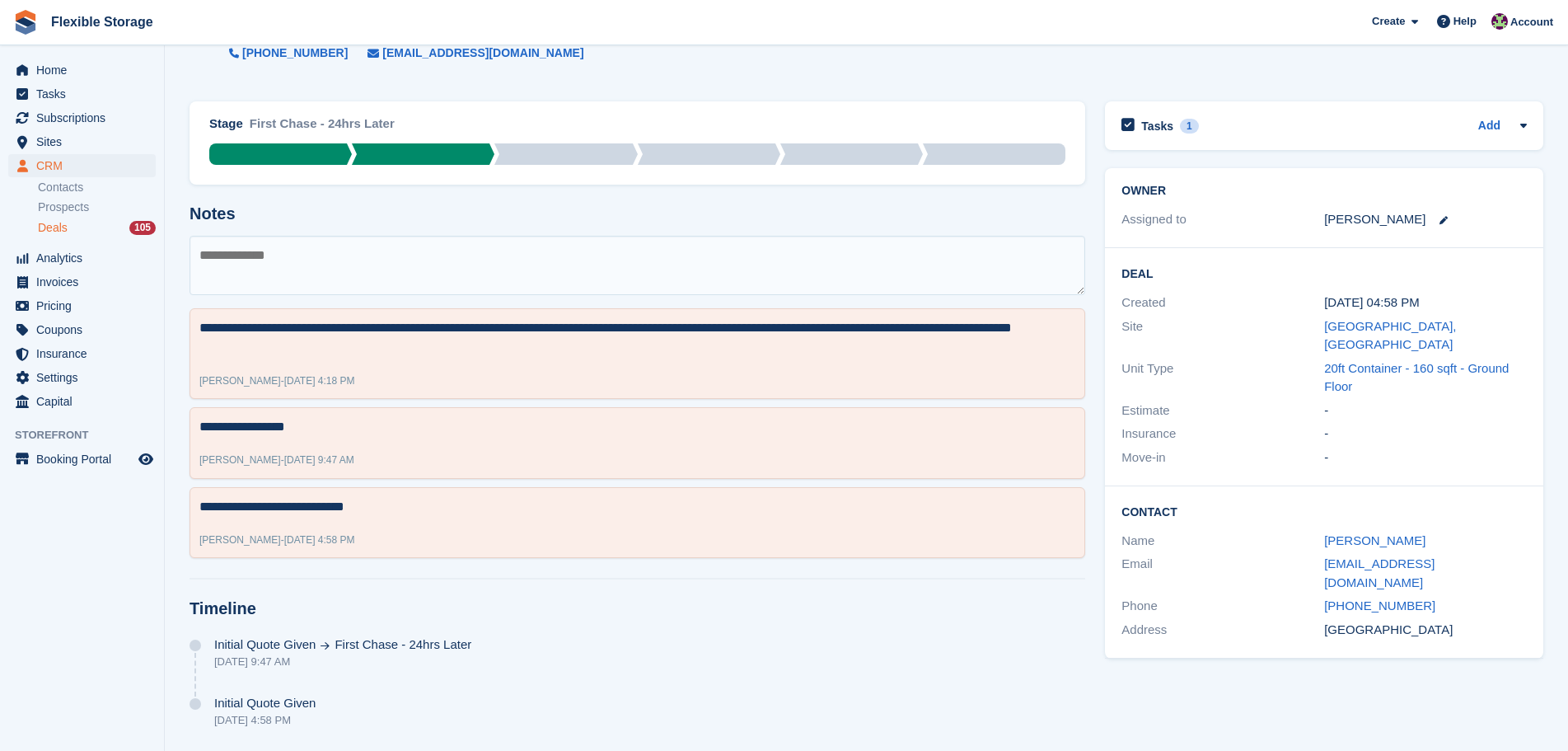
click at [1321, 103] on div "Tasks 1 Add mark is going to phone on friday 03rd oct wants to view a 20 ft at …" at bounding box center [1324, 125] width 439 height 49
click at [1323, 125] on div "Tasks 1 Add" at bounding box center [1324, 125] width 405 height 23
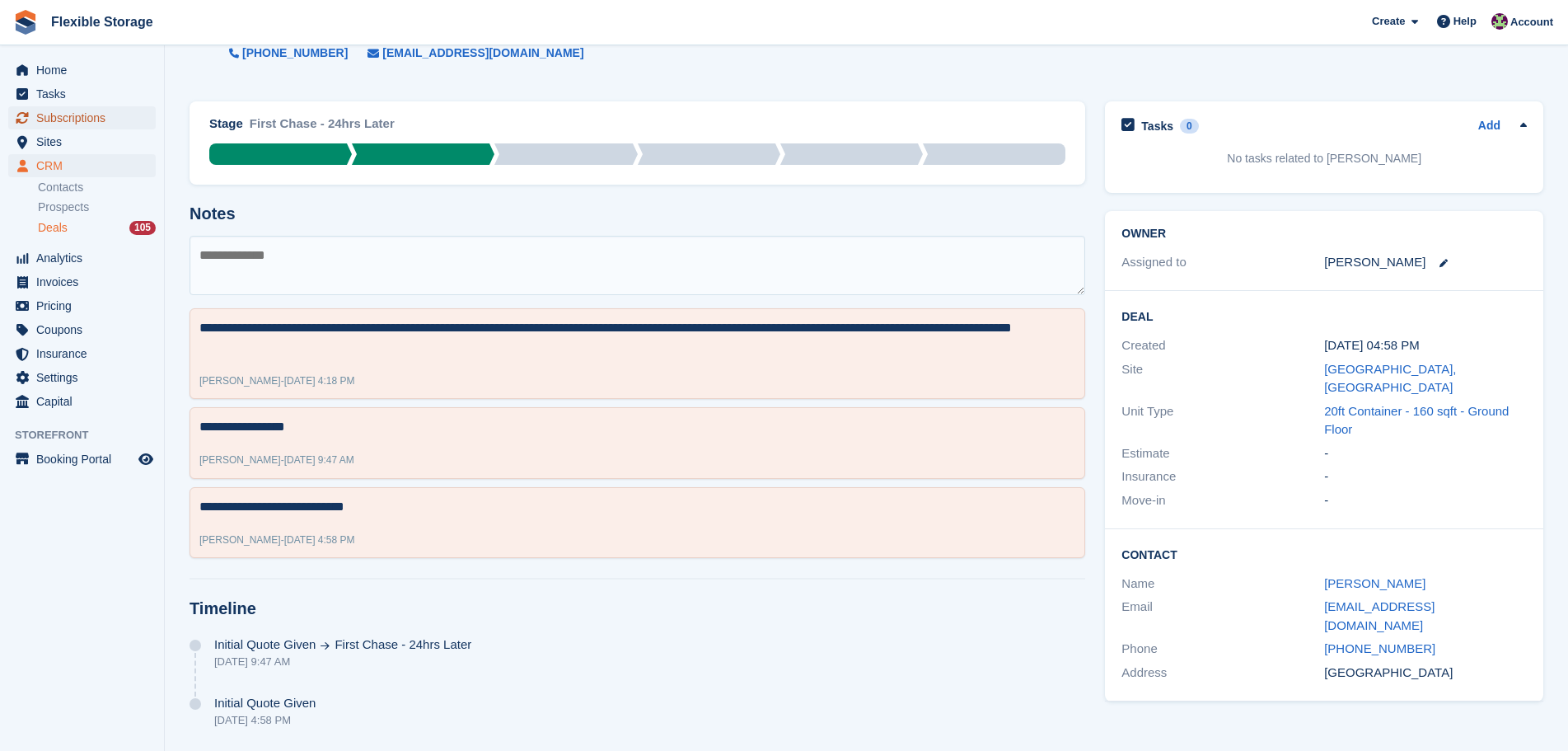
click at [109, 117] on span "Subscriptions" at bounding box center [85, 118] width 99 height 23
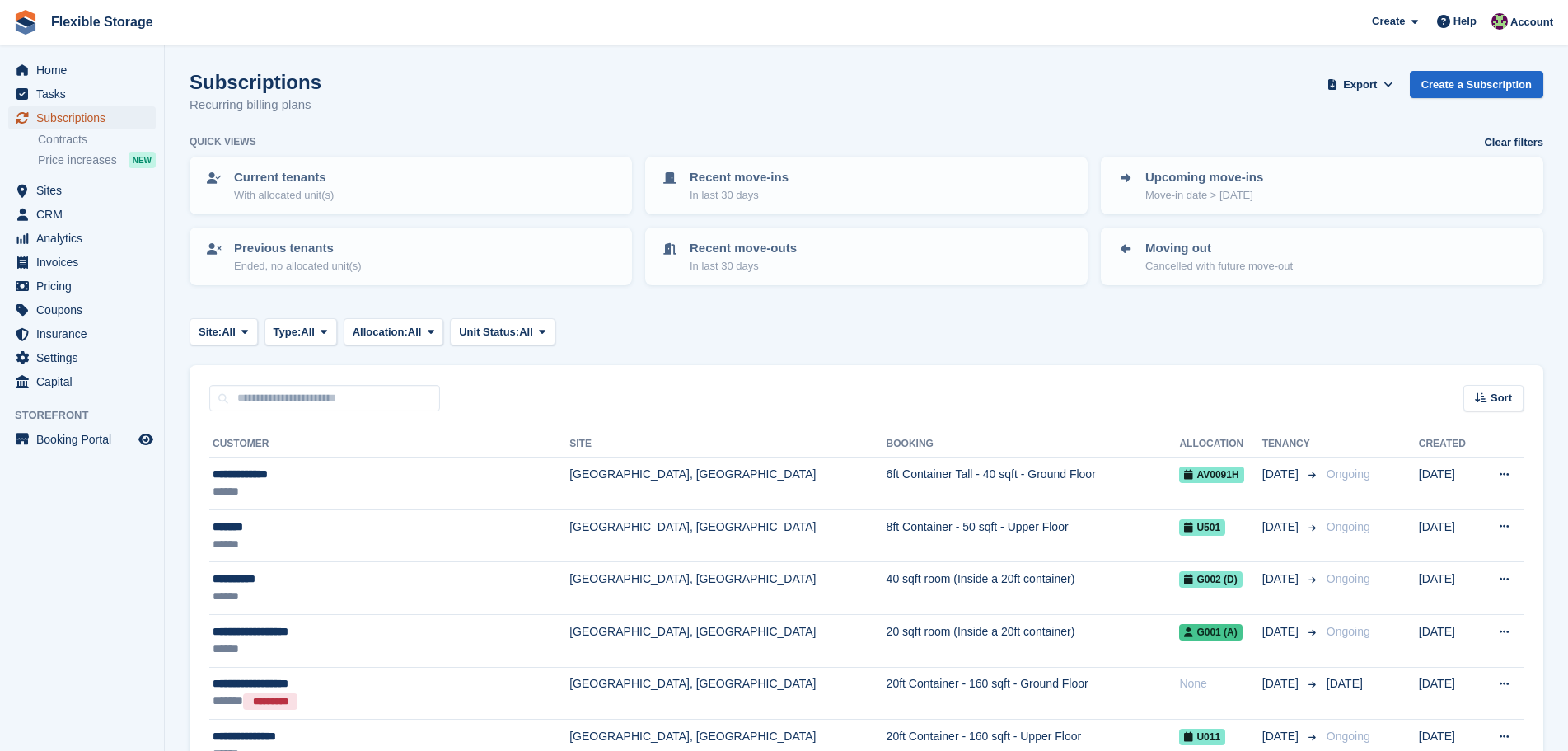
click at [109, 120] on span "Subscriptions" at bounding box center [85, 118] width 99 height 23
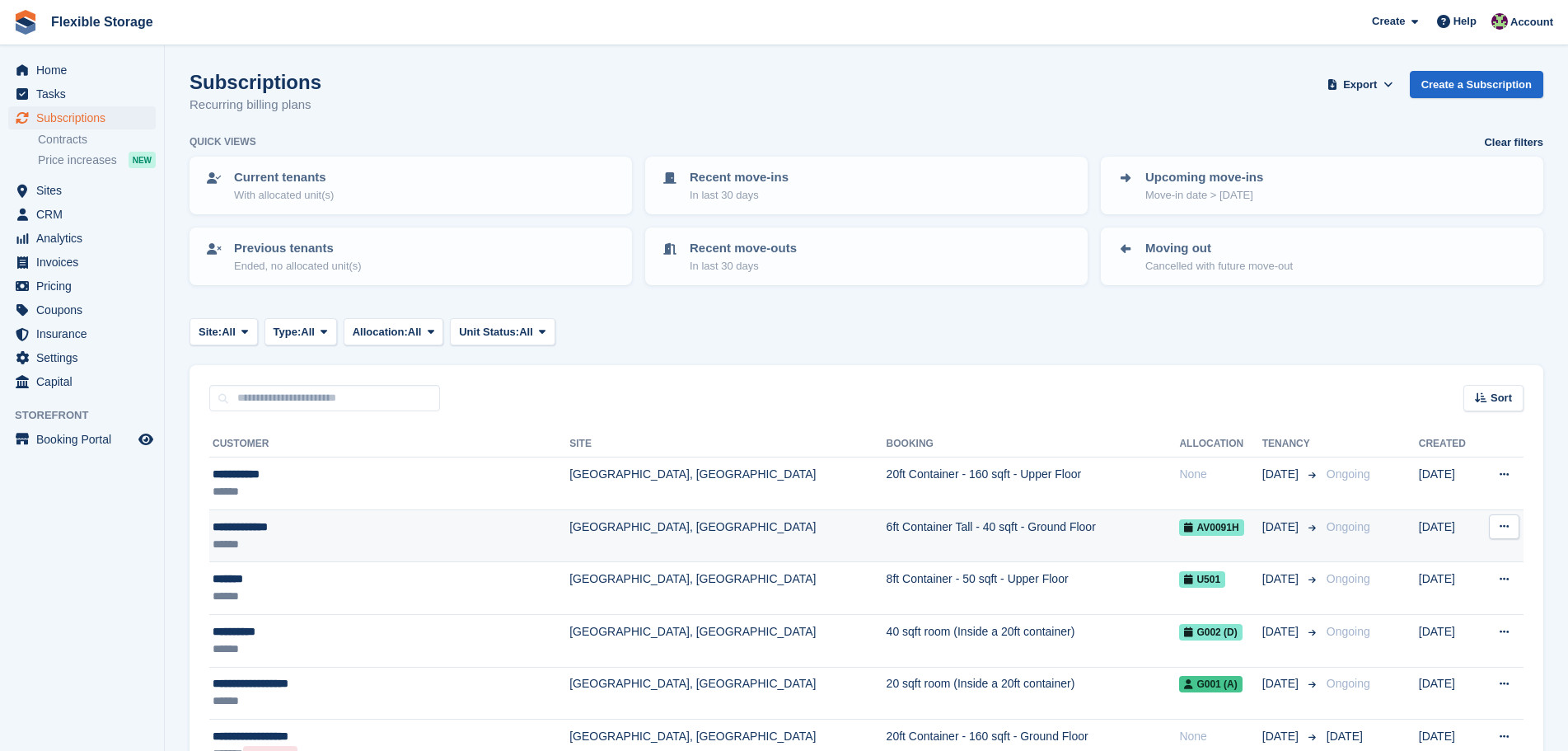
scroll to position [495, 0]
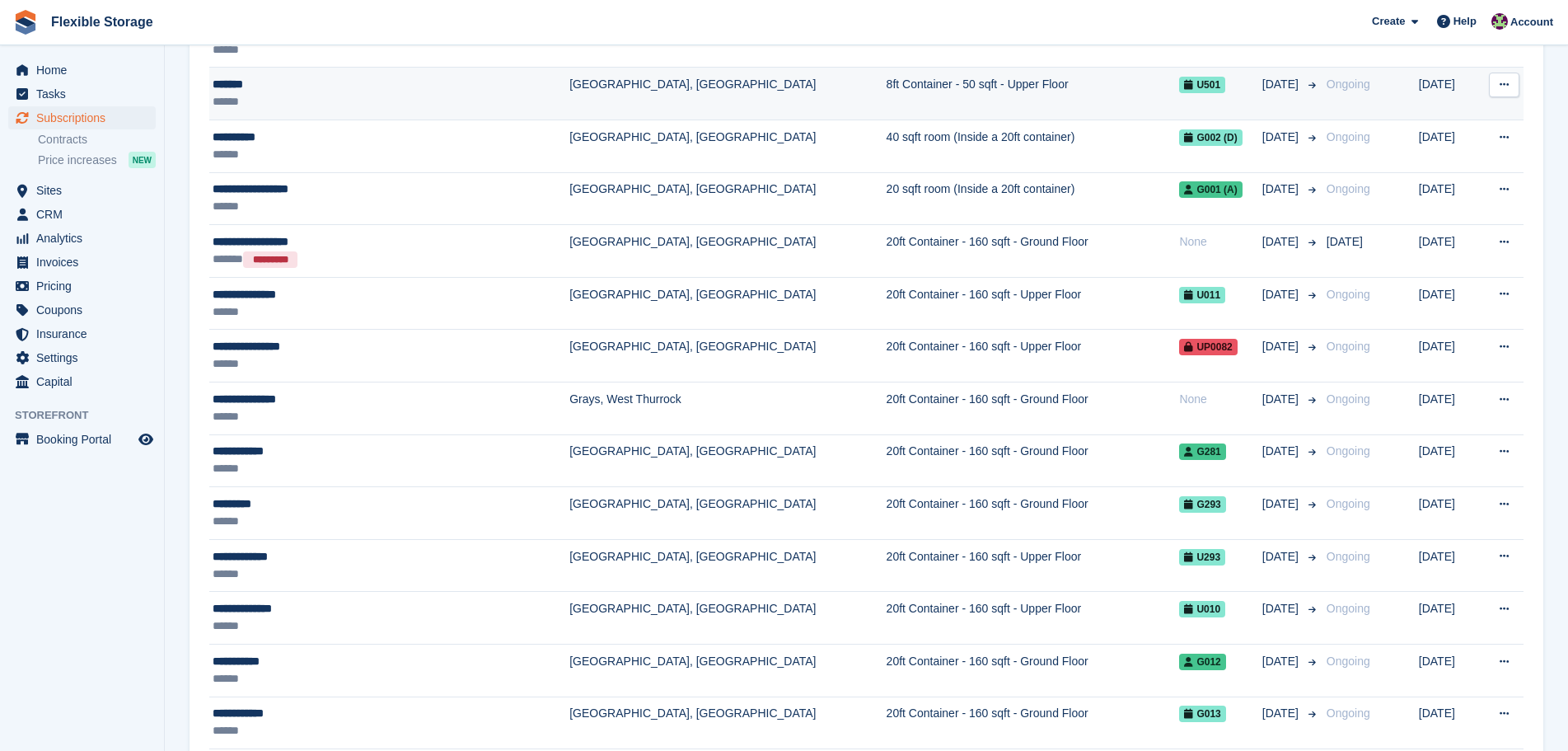
click at [887, 90] on td "8ft Container - 50 sqft - Upper Floor" at bounding box center [1033, 94] width 293 height 53
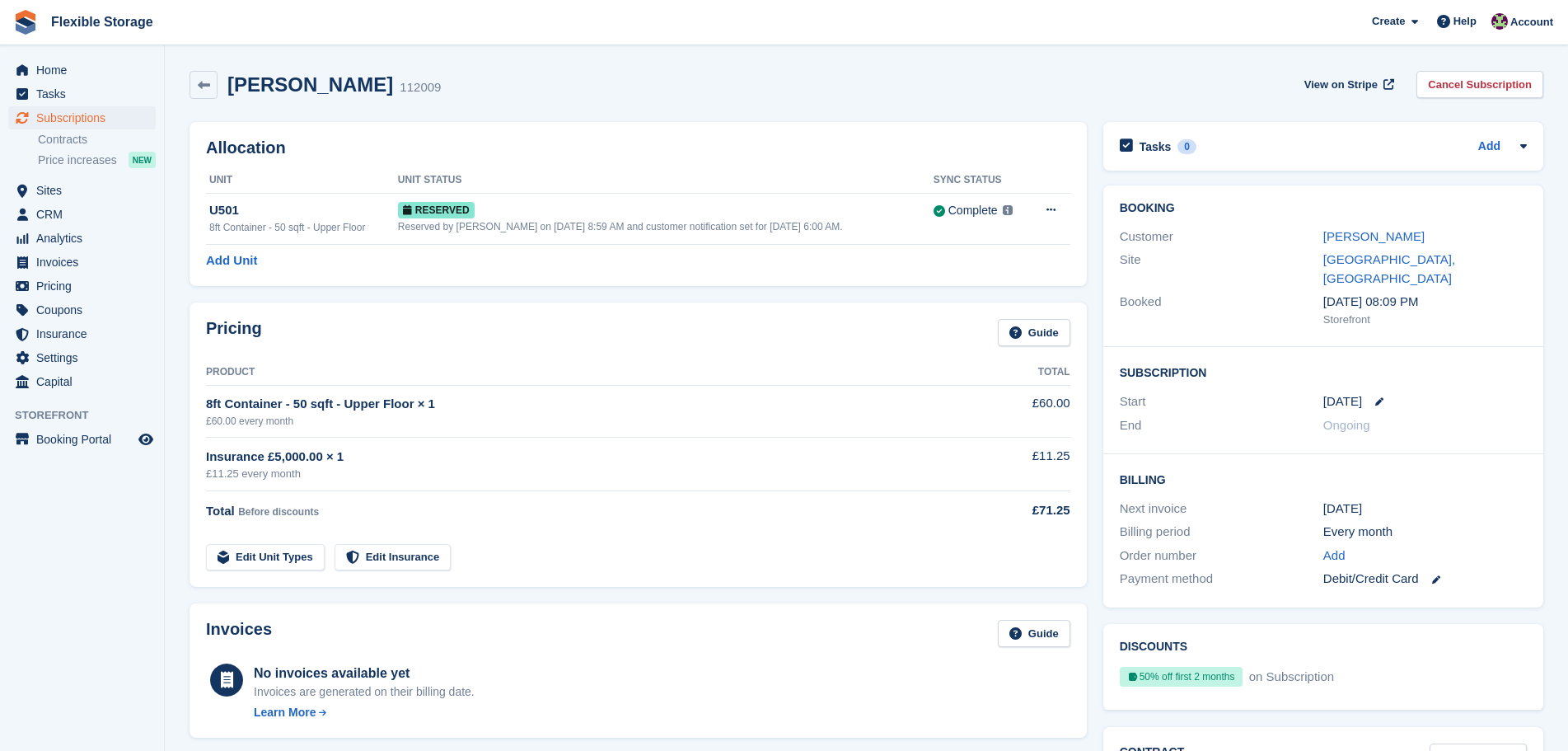
scroll to position [495, 0]
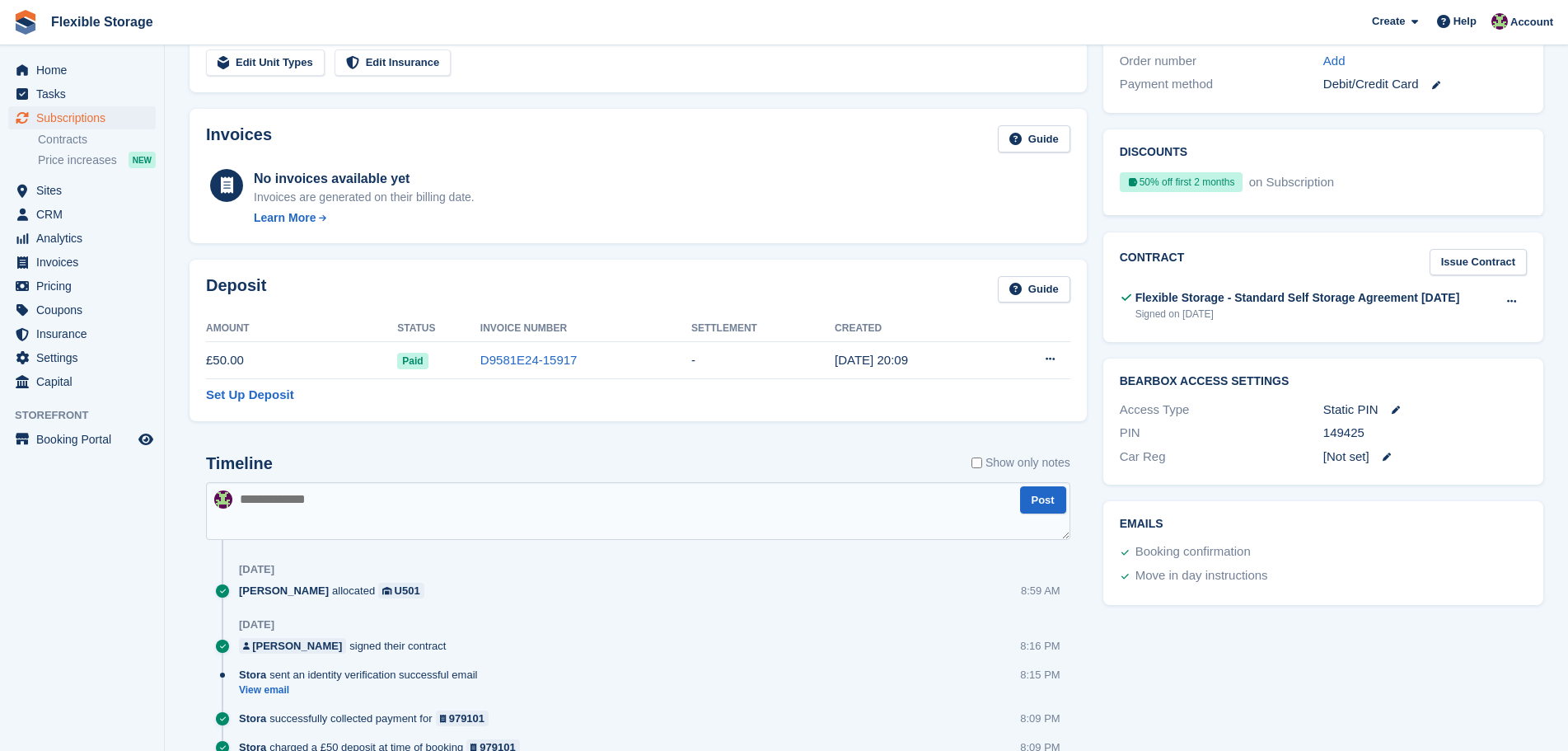
click at [506, 503] on textarea at bounding box center [639, 511] width 864 height 58
type textarea "**********"
click at [1123, 656] on div "Tasks 0 Add No tasks related to Subscription #112009 Booking Customer Tom Lax S…" at bounding box center [1323, 265] width 456 height 1294
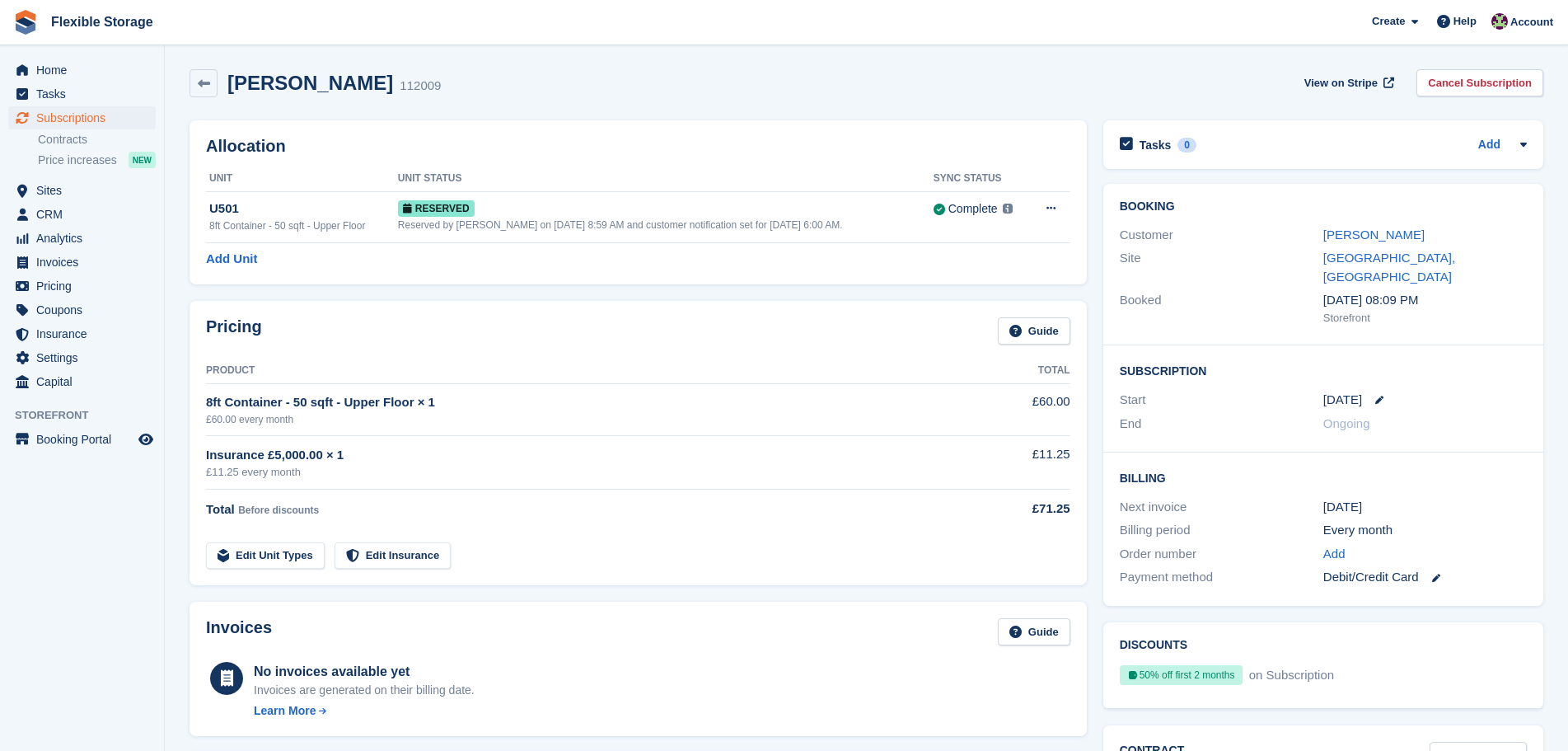
scroll to position [0, 0]
click at [1350, 241] on link "Tom Lax" at bounding box center [1374, 236] width 101 height 14
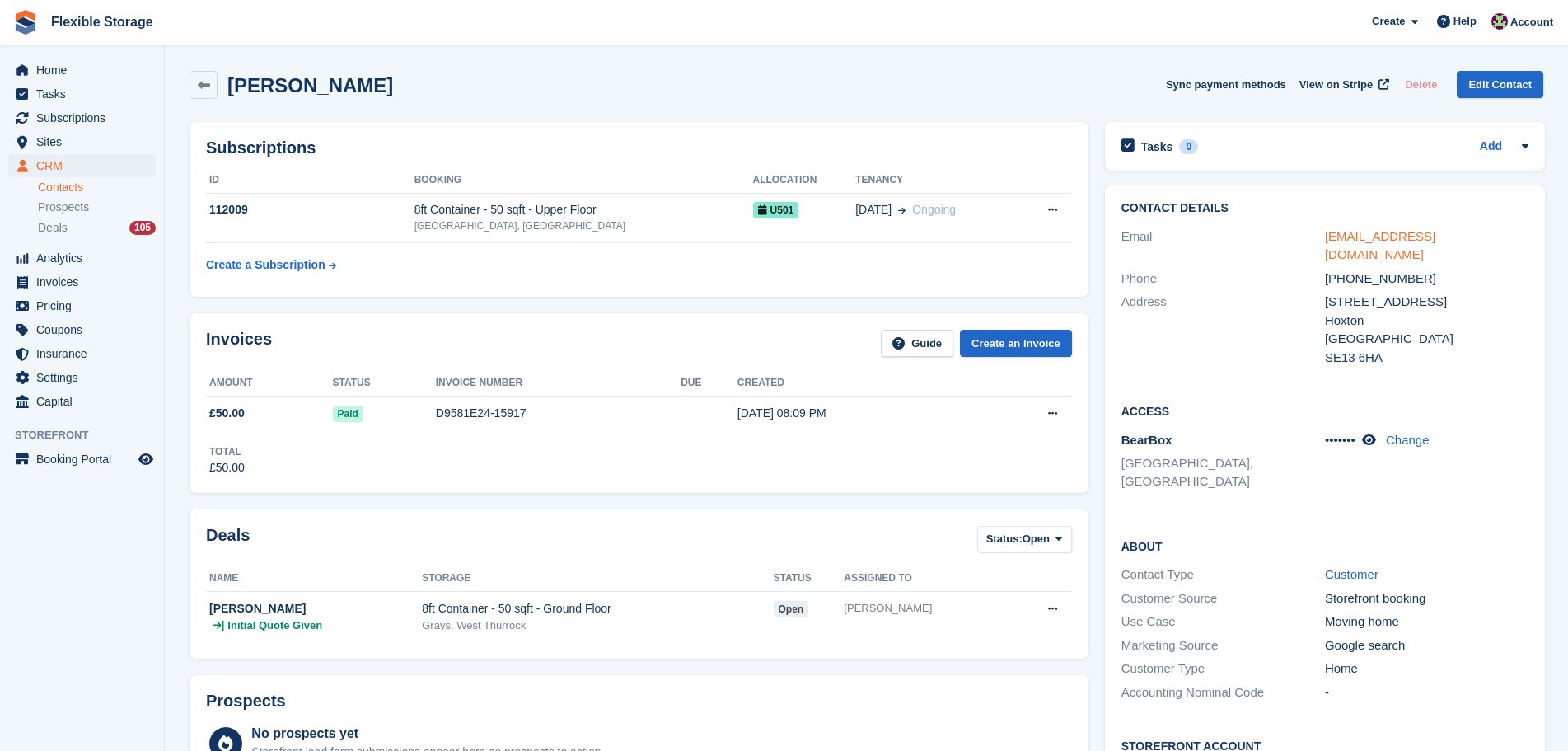
click at [1348, 233] on link "tomlax85@googlemail.com" at bounding box center [1380, 245] width 110 height 33
click at [1392, 241] on link "tomlax85@googlemail.com" at bounding box center [1380, 245] width 110 height 33
click at [88, 115] on span "Subscriptions" at bounding box center [85, 118] width 99 height 23
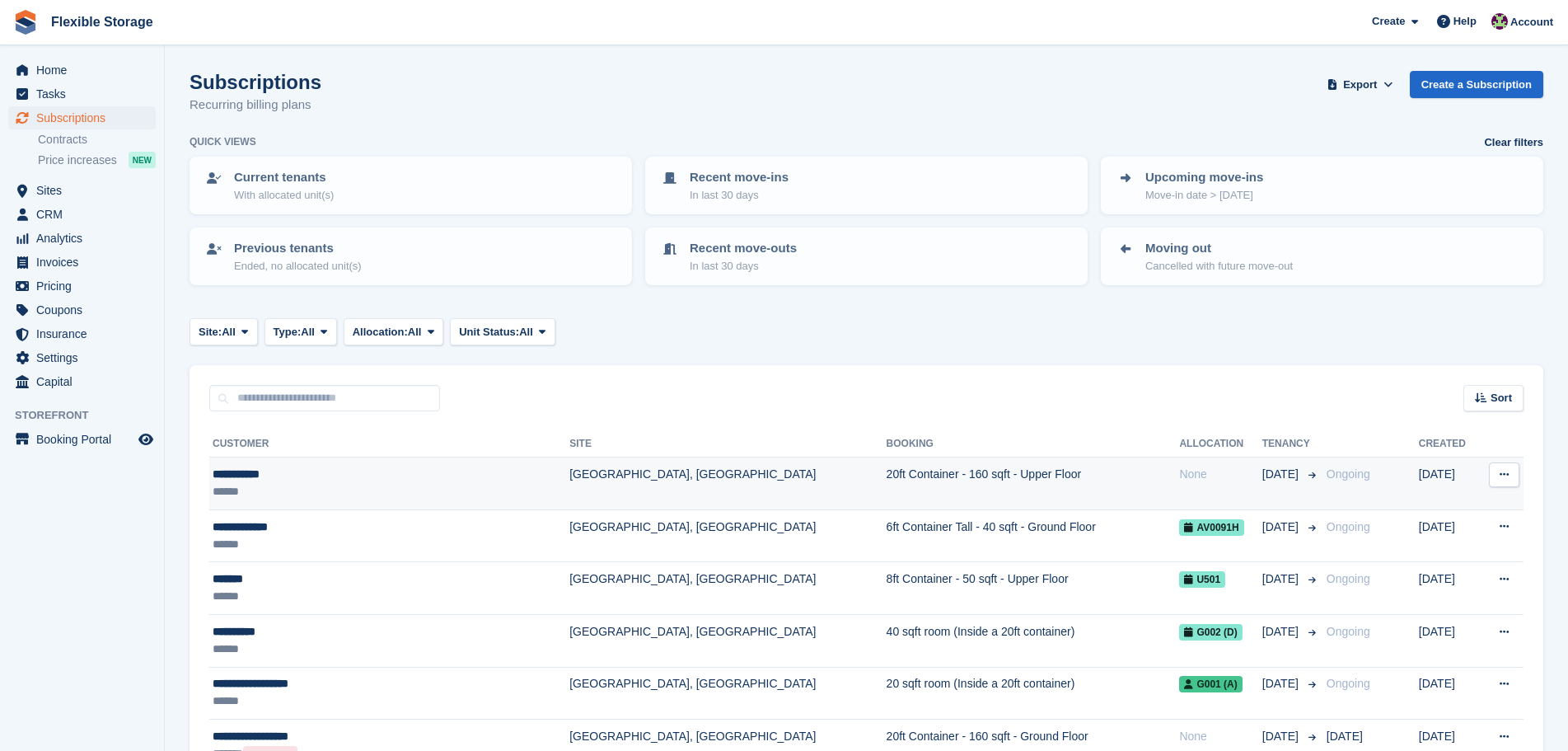
click at [887, 467] on td "20ft Container - 160 sqft - Upper Floor" at bounding box center [1033, 483] width 293 height 53
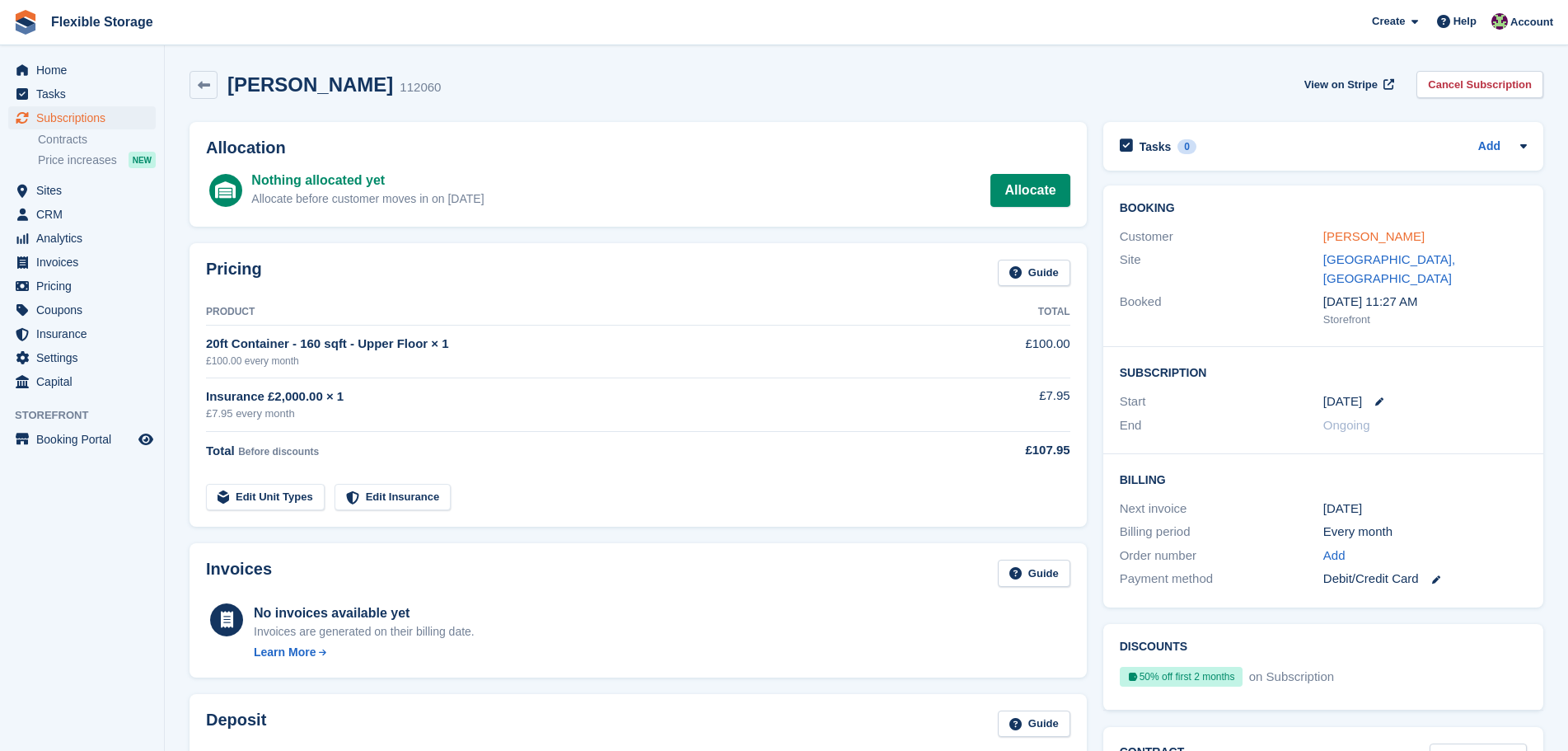
click at [1346, 238] on link "[PERSON_NAME]" at bounding box center [1374, 236] width 101 height 14
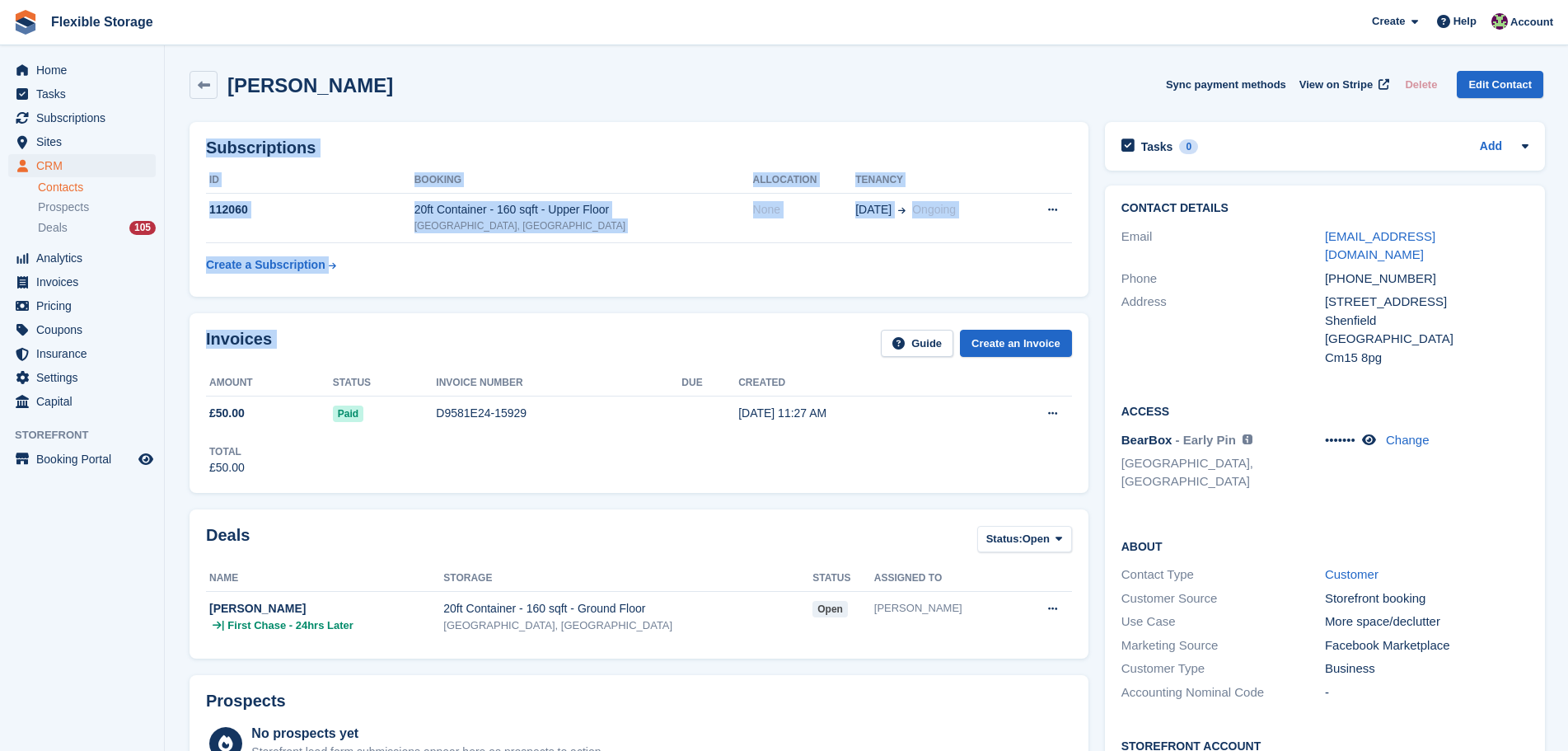
drag, startPoint x: 1017, startPoint y: 131, endPoint x: 1117, endPoint y: 605, distance: 484.4
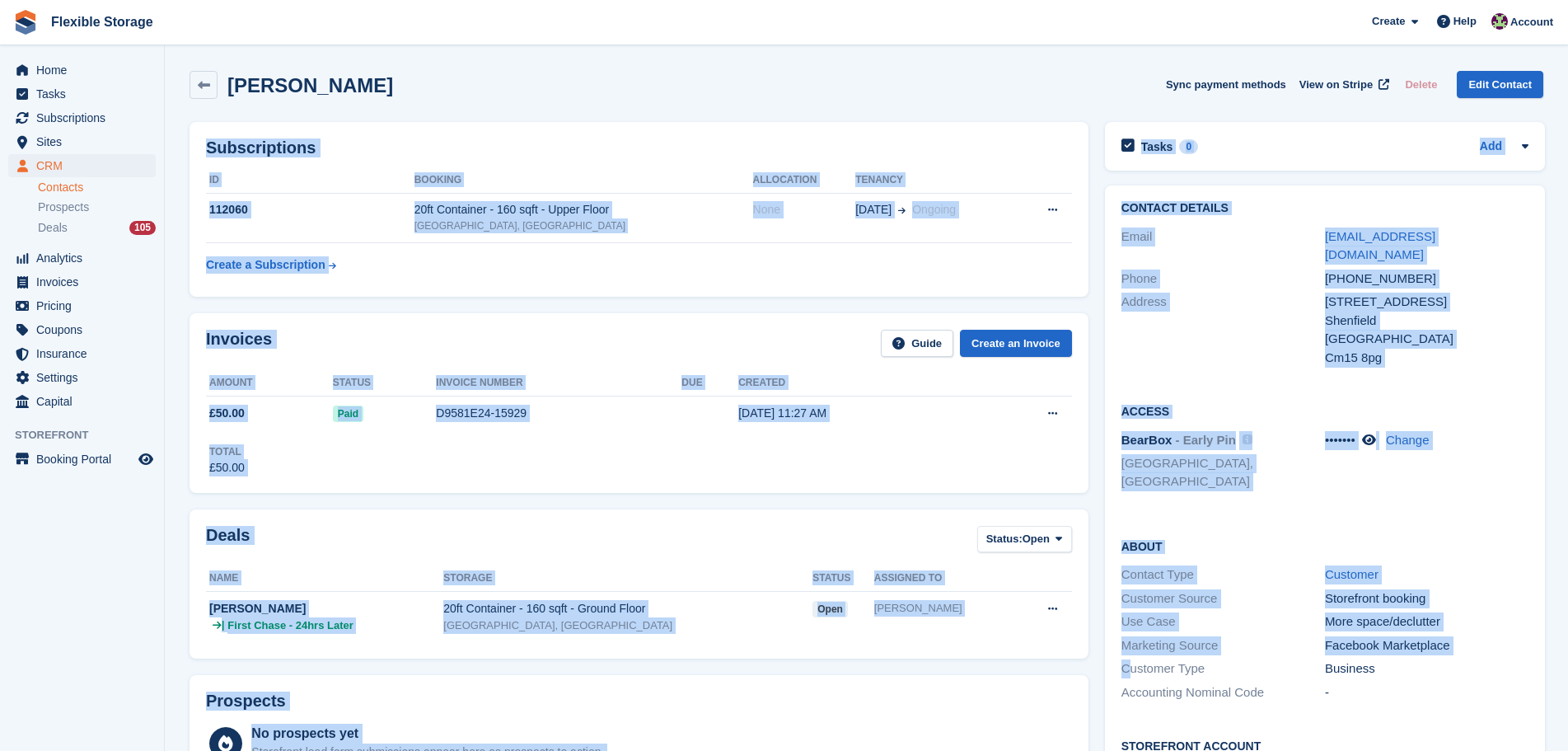
click at [940, 491] on div "Invoices Guide Create an Invoice Amount Status Invoice number Due Created £50.0…" at bounding box center [639, 403] width 899 height 179
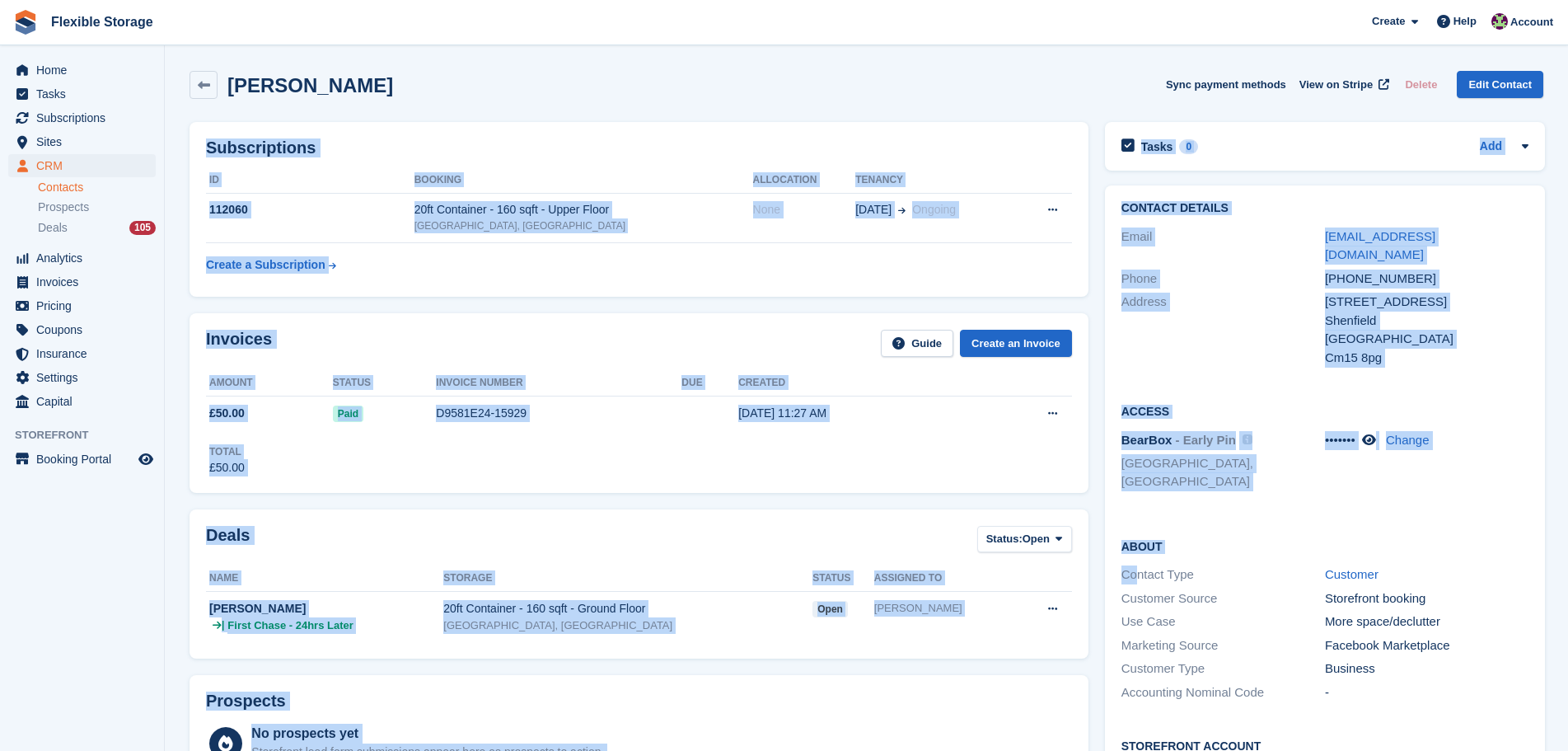
drag, startPoint x: 1099, startPoint y: 212, endPoint x: 1101, endPoint y: 600, distance: 388.0
click at [985, 659] on div "Deals Status: Open All Won Lost Open Name Storage Status Assigned to [PERSON_NA…" at bounding box center [639, 584] width 899 height 150
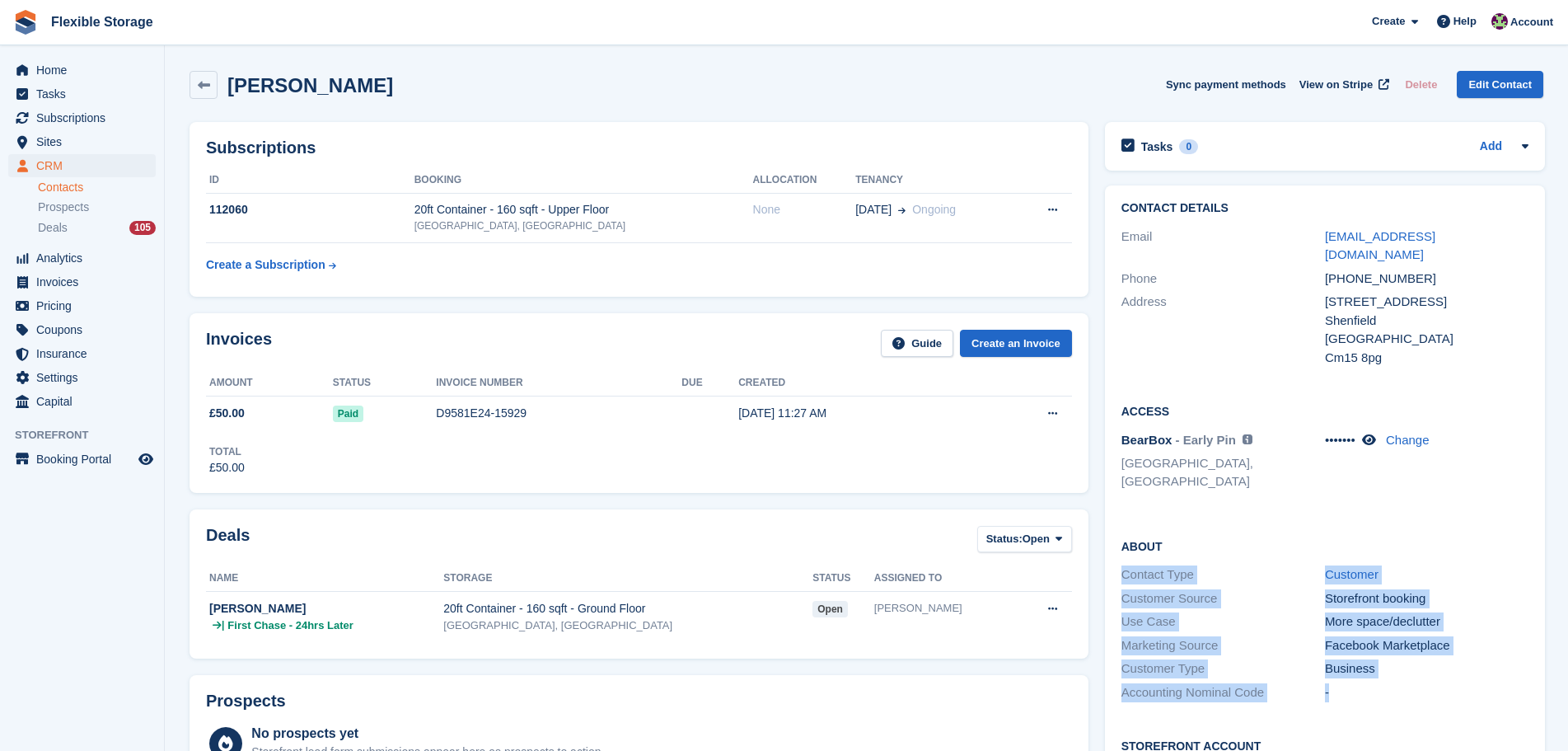
drag, startPoint x: 1406, startPoint y: 636, endPoint x: 1200, endPoint y: 493, distance: 250.8
click at [1200, 521] on div "About Contact Type Customer Customer Source Storefront booking Use Case More sp…" at bounding box center [1325, 621] width 440 height 201
click at [1459, 521] on div "About Contact Type Customer Customer Source Storefront booking Use Case More sp…" at bounding box center [1325, 621] width 440 height 201
drag, startPoint x: 1437, startPoint y: 480, endPoint x: 1452, endPoint y: 688, distance: 208.5
click at [1450, 697] on div "Contact Details Email [EMAIL_ADDRESS][DOMAIN_NAME] Phone [PHONE_NUMBER] Address…" at bounding box center [1325, 529] width 440 height 688
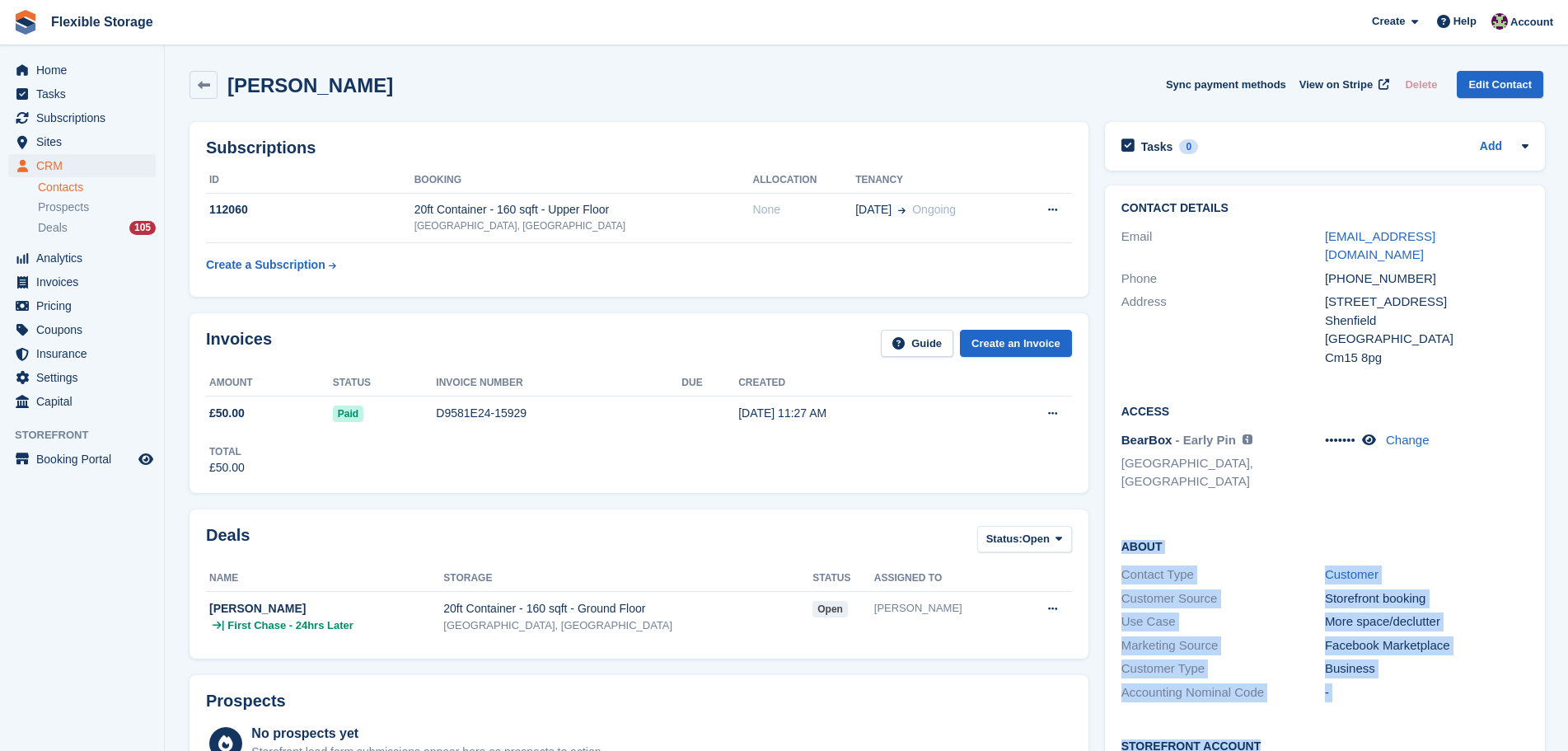
click at [1478, 657] on div "Customer Type Business" at bounding box center [1325, 669] width 407 height 24
drag, startPoint x: 1404, startPoint y: 585, endPoint x: 1219, endPoint y: 480, distance: 212.7
click at [1219, 480] on div "Contact Details Email [EMAIL_ADDRESS][DOMAIN_NAME] Phone [PHONE_NUMBER] Address…" at bounding box center [1325, 529] width 440 height 688
click at [1350, 467] on div "Access BearBox - Early Pin Access is granted only when a unit is allocated and …" at bounding box center [1325, 452] width 440 height 135
click at [1396, 478] on div "Access BearBox - Early Pin Access is granted only when a unit is allocated and …" at bounding box center [1325, 452] width 440 height 135
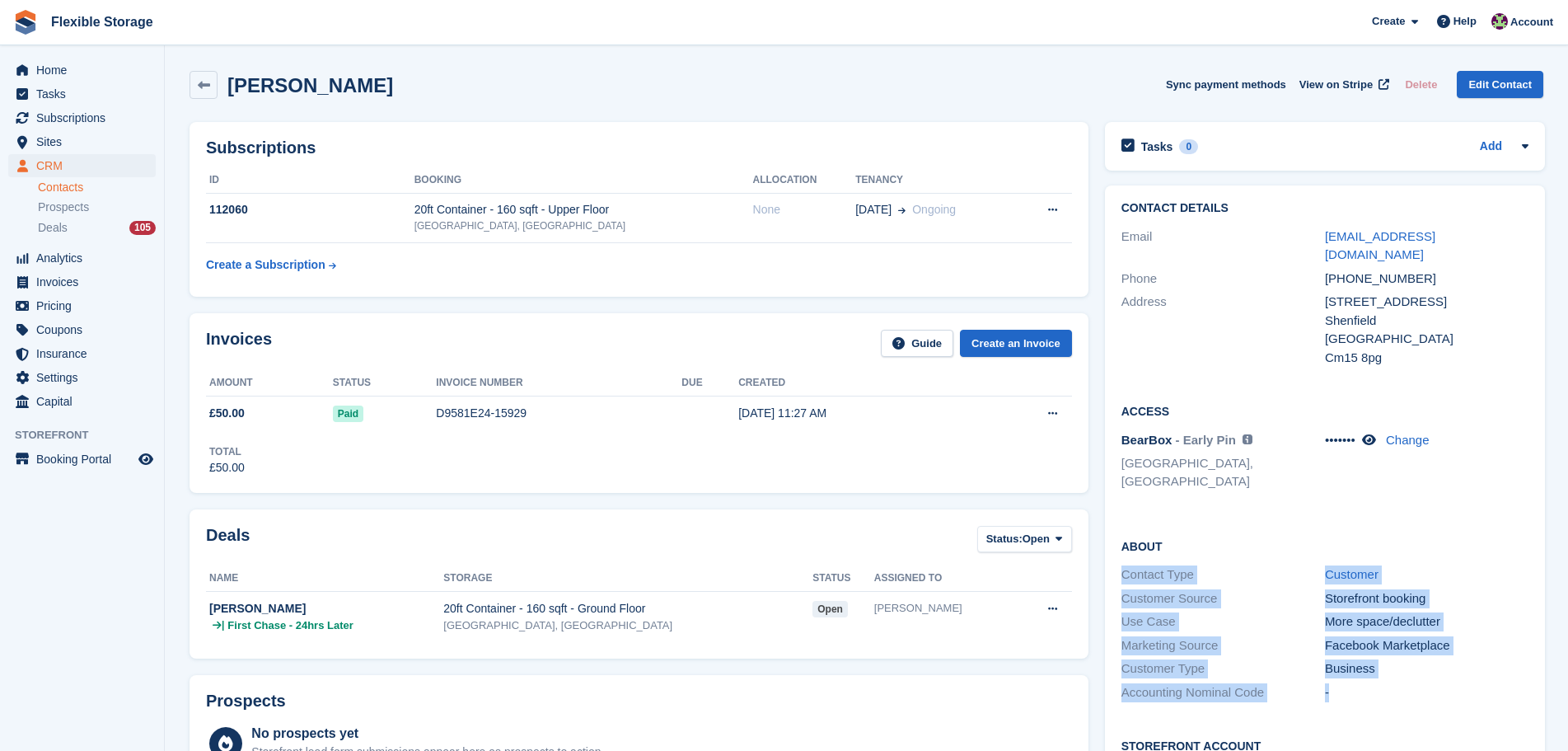
drag, startPoint x: 1473, startPoint y: 494, endPoint x: 1467, endPoint y: 659, distance: 165.1
click at [1467, 659] on div "About Contact Type Customer Customer Source Storefront booking Use Case More sp…" at bounding box center [1325, 621] width 440 height 201
click at [1466, 683] on div "-" at bounding box center [1427, 692] width 204 height 19
drag, startPoint x: 1474, startPoint y: 658, endPoint x: 1296, endPoint y: 469, distance: 259.6
click at [1179, 455] on div "Contact Details Email [EMAIL_ADDRESS][DOMAIN_NAME] Phone [PHONE_NUMBER] Address…" at bounding box center [1325, 529] width 440 height 688
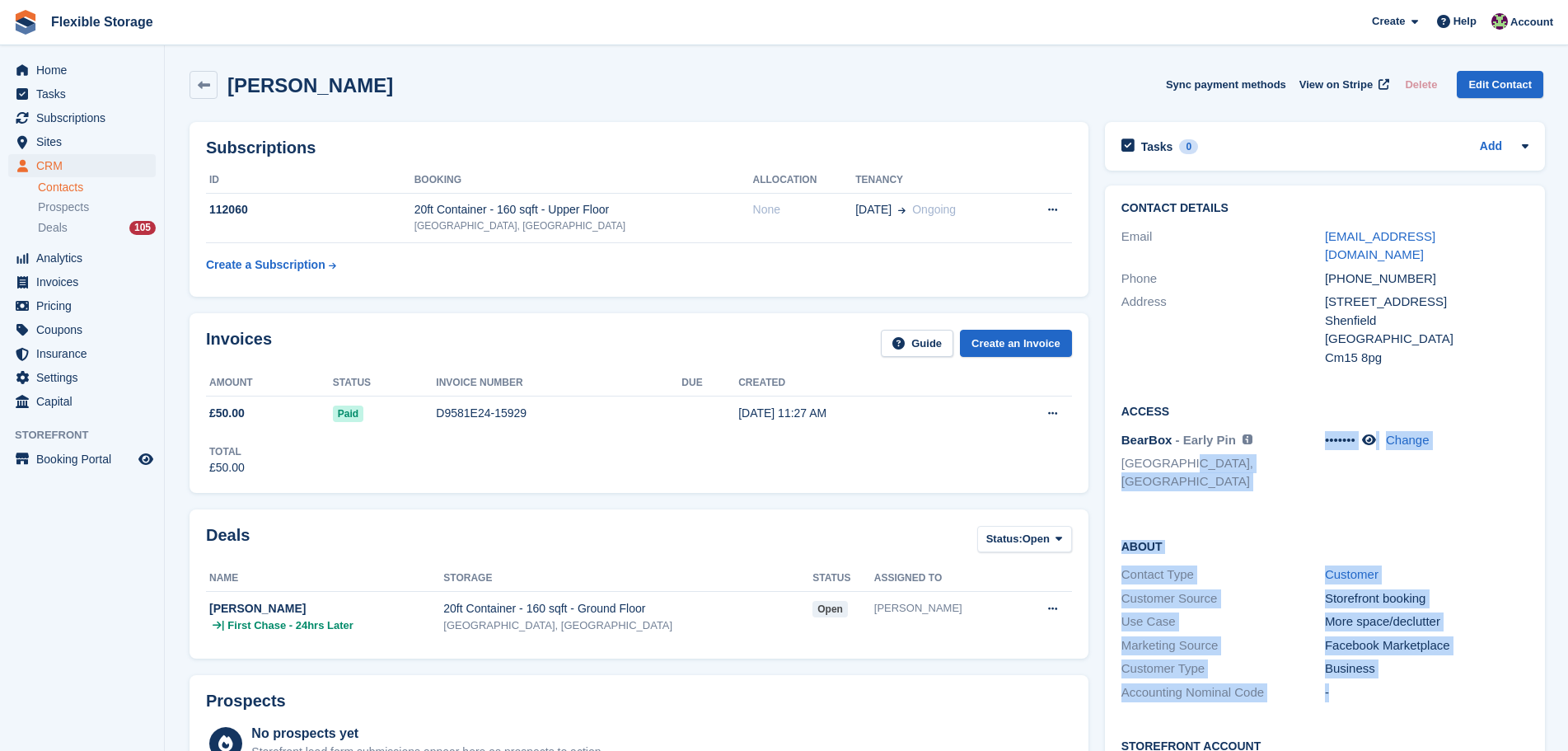
click at [1391, 521] on div "About Contact Type Customer Customer Source Storefront booking Use Case More sp…" at bounding box center [1325, 621] width 440 height 201
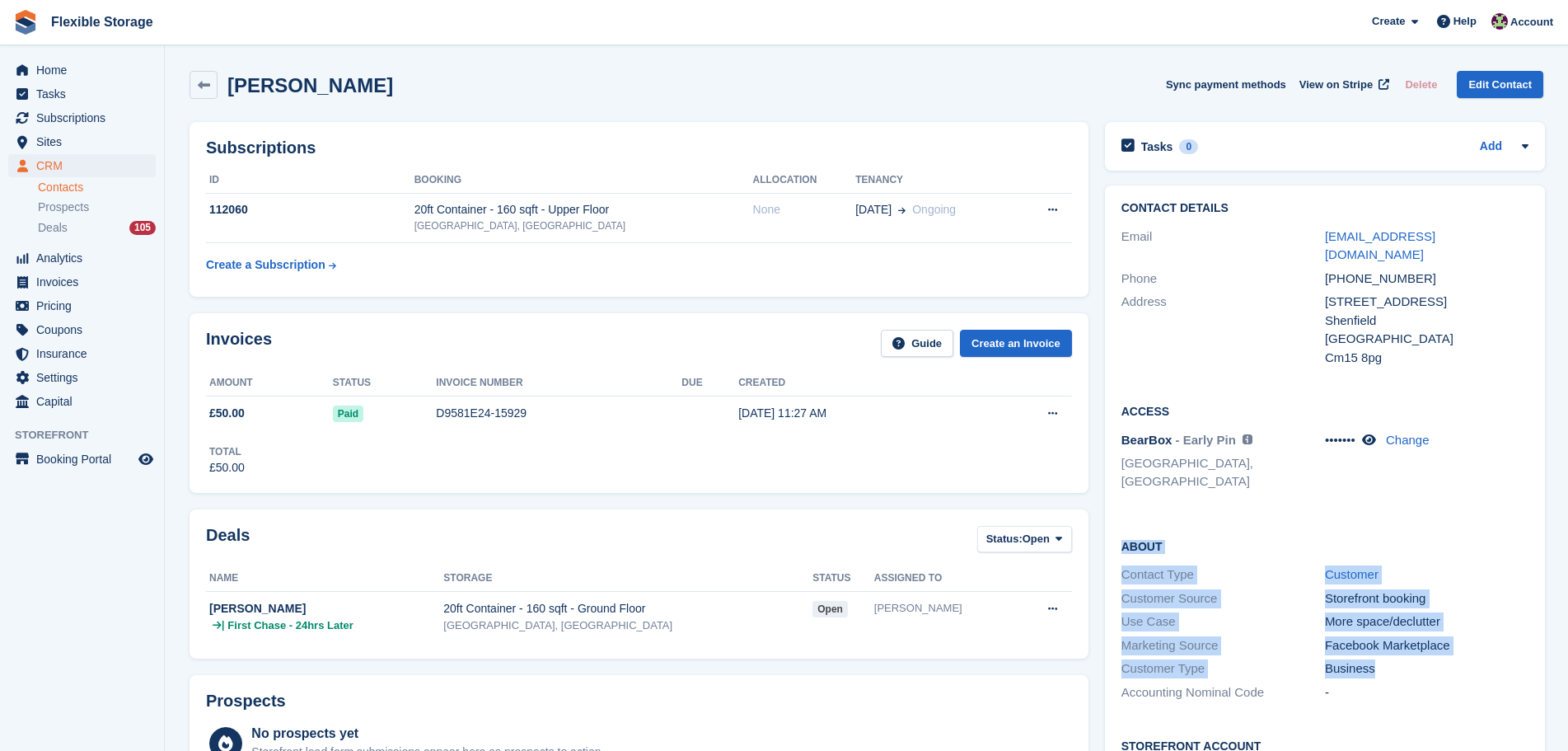
drag, startPoint x: 1489, startPoint y: 553, endPoint x: 1491, endPoint y: 631, distance: 78.0
click at [1491, 631] on div "Contact Details Email [EMAIL_ADDRESS][DOMAIN_NAME] Phone [PHONE_NUMBER] Address…" at bounding box center [1325, 529] width 440 height 688
drag, startPoint x: 1493, startPoint y: 632, endPoint x: 1501, endPoint y: 662, distance: 31.0
click at [1494, 660] on div "Business" at bounding box center [1427, 669] width 204 height 19
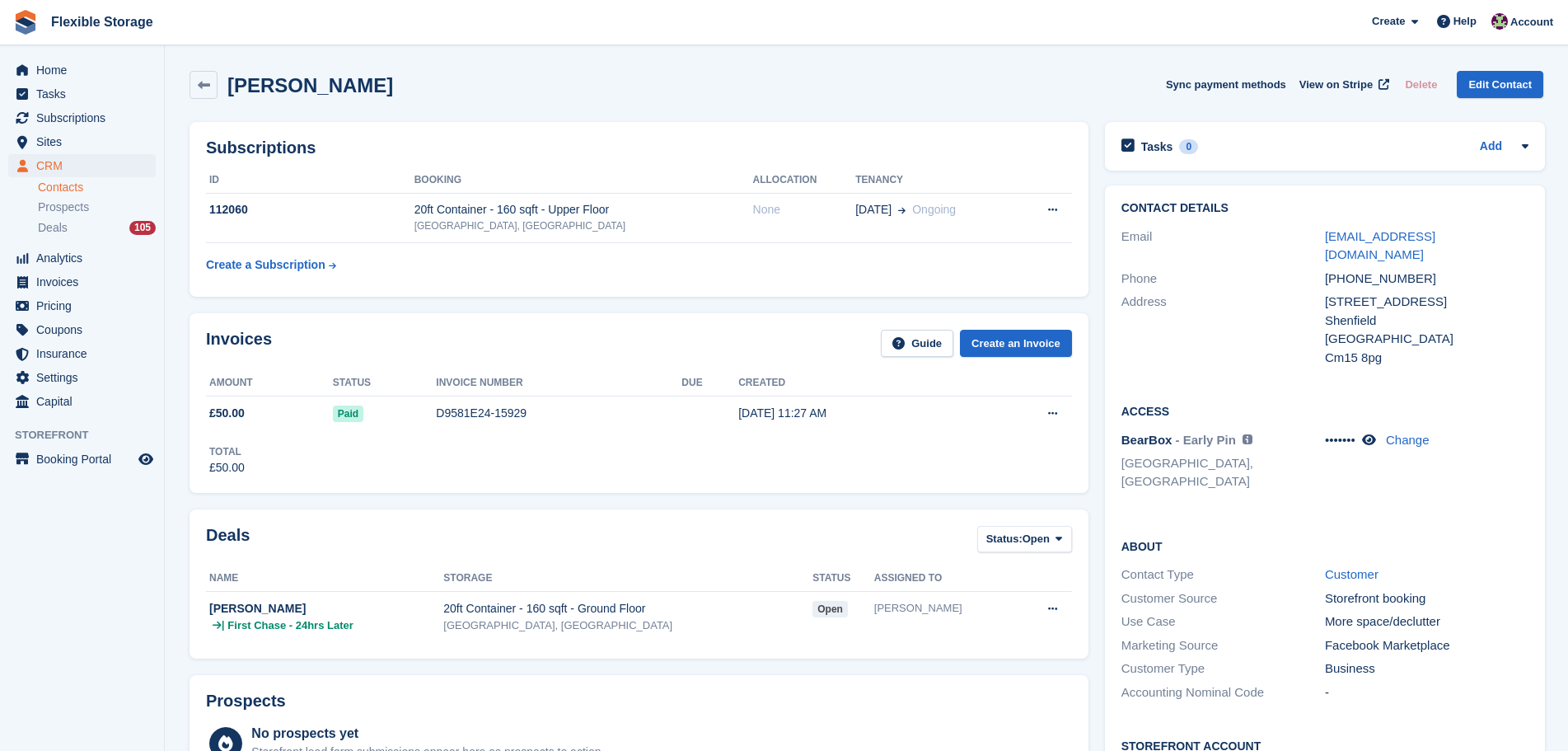
click at [1501, 683] on div "-" at bounding box center [1427, 692] width 204 height 19
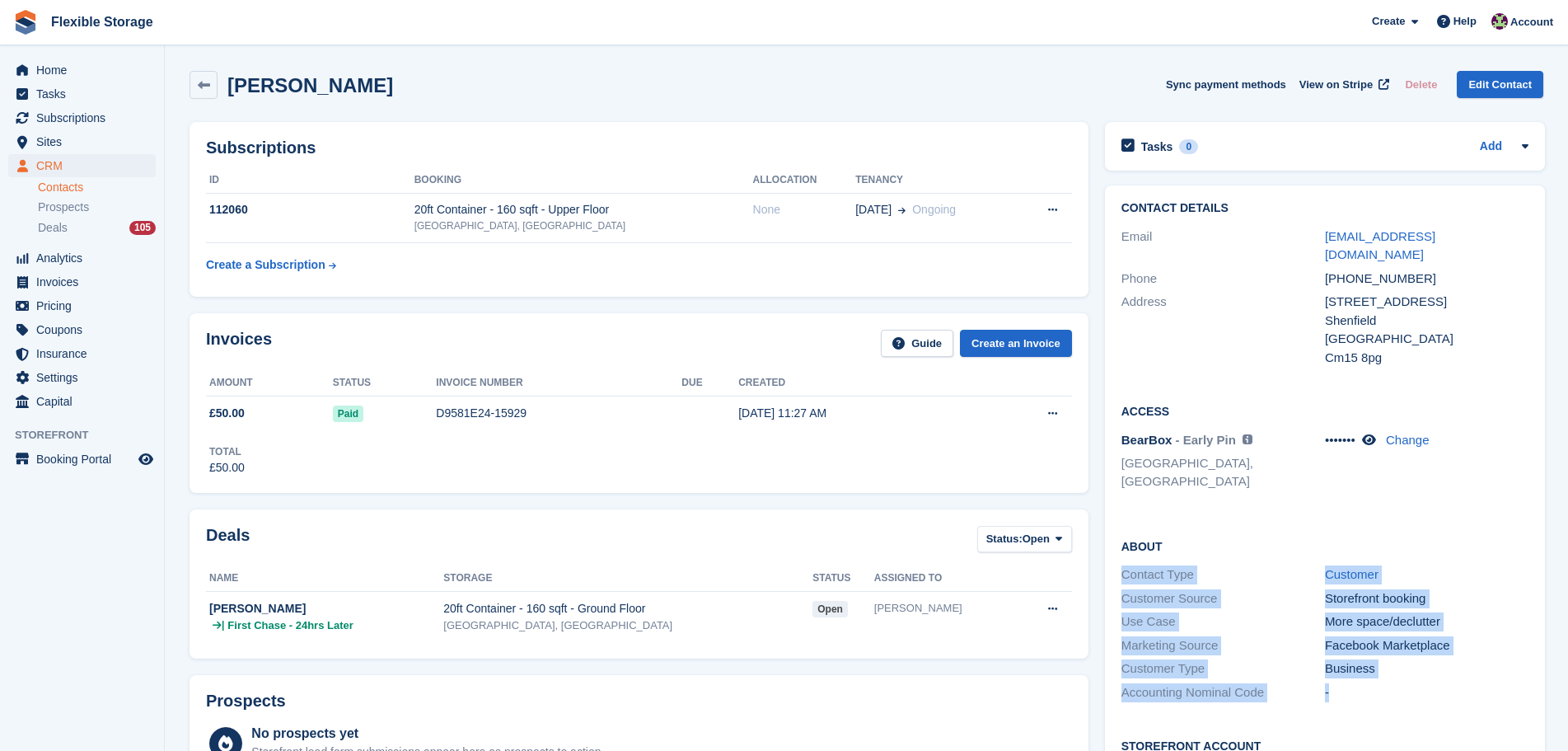
drag, startPoint x: 1495, startPoint y: 659, endPoint x: 1238, endPoint y: 490, distance: 307.6
click at [1238, 521] on div "About Contact Type Customer Customer Source Storefront booking Use Case More sp…" at bounding box center [1325, 621] width 440 height 201
click at [1384, 521] on div "About Contact Type Customer Customer Source Storefront booking Use Case More sp…" at bounding box center [1325, 621] width 440 height 201
drag, startPoint x: 1460, startPoint y: 477, endPoint x: 1460, endPoint y: 649, distance: 172.0
click at [1460, 649] on div "Contact Details Email burtonmark@hotmail.co.uk Phone +447834790850 Address 98 h…" at bounding box center [1325, 529] width 440 height 688
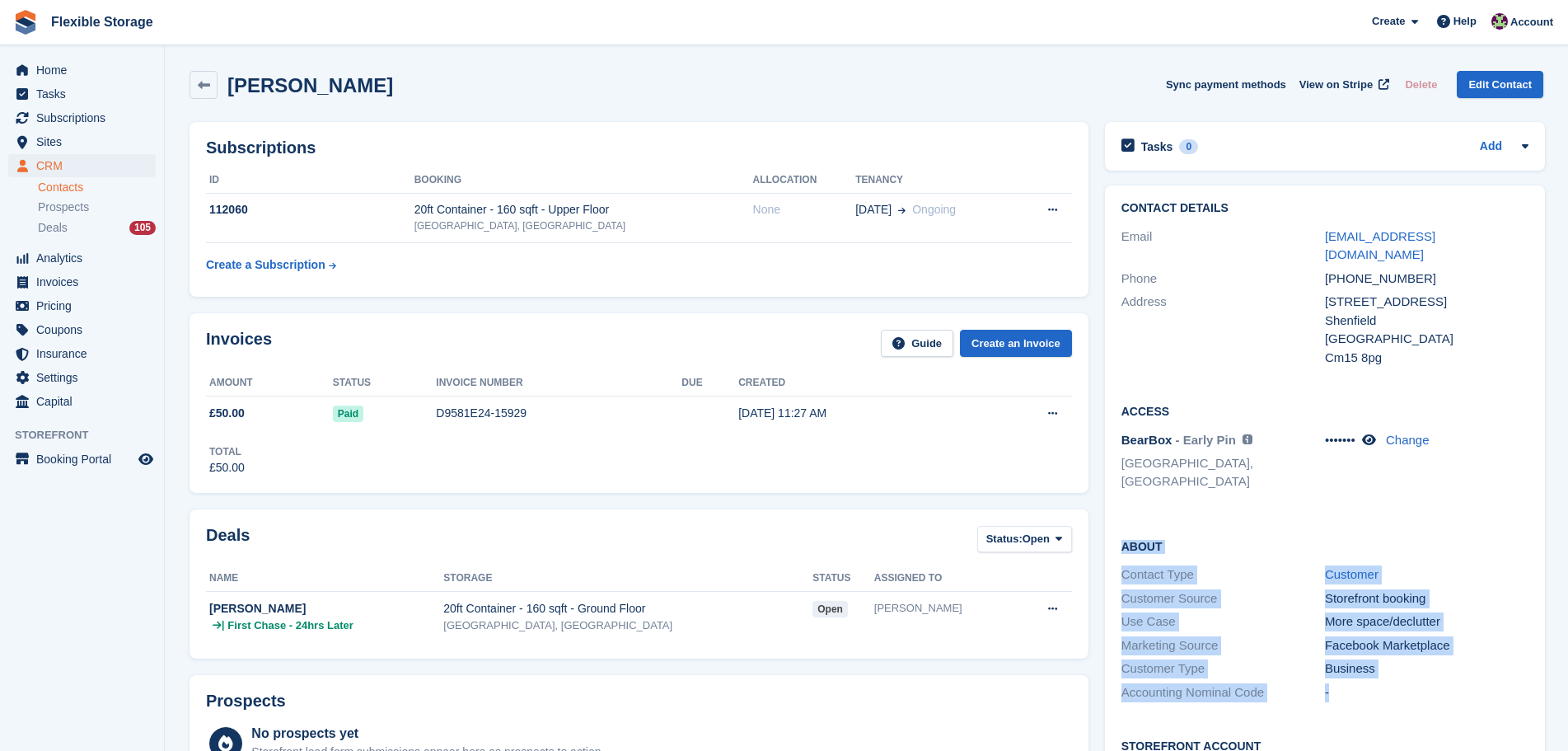
click at [1461, 683] on div "-" at bounding box center [1427, 692] width 204 height 19
drag, startPoint x: 1477, startPoint y: 650, endPoint x: 1255, endPoint y: 489, distance: 274.2
click at [1255, 521] on div "About Contact Type Customer Customer Source Storefront booking Use Case More sp…" at bounding box center [1325, 621] width 440 height 201
click at [1446, 538] on h2 "About" at bounding box center [1325, 546] width 407 height 17
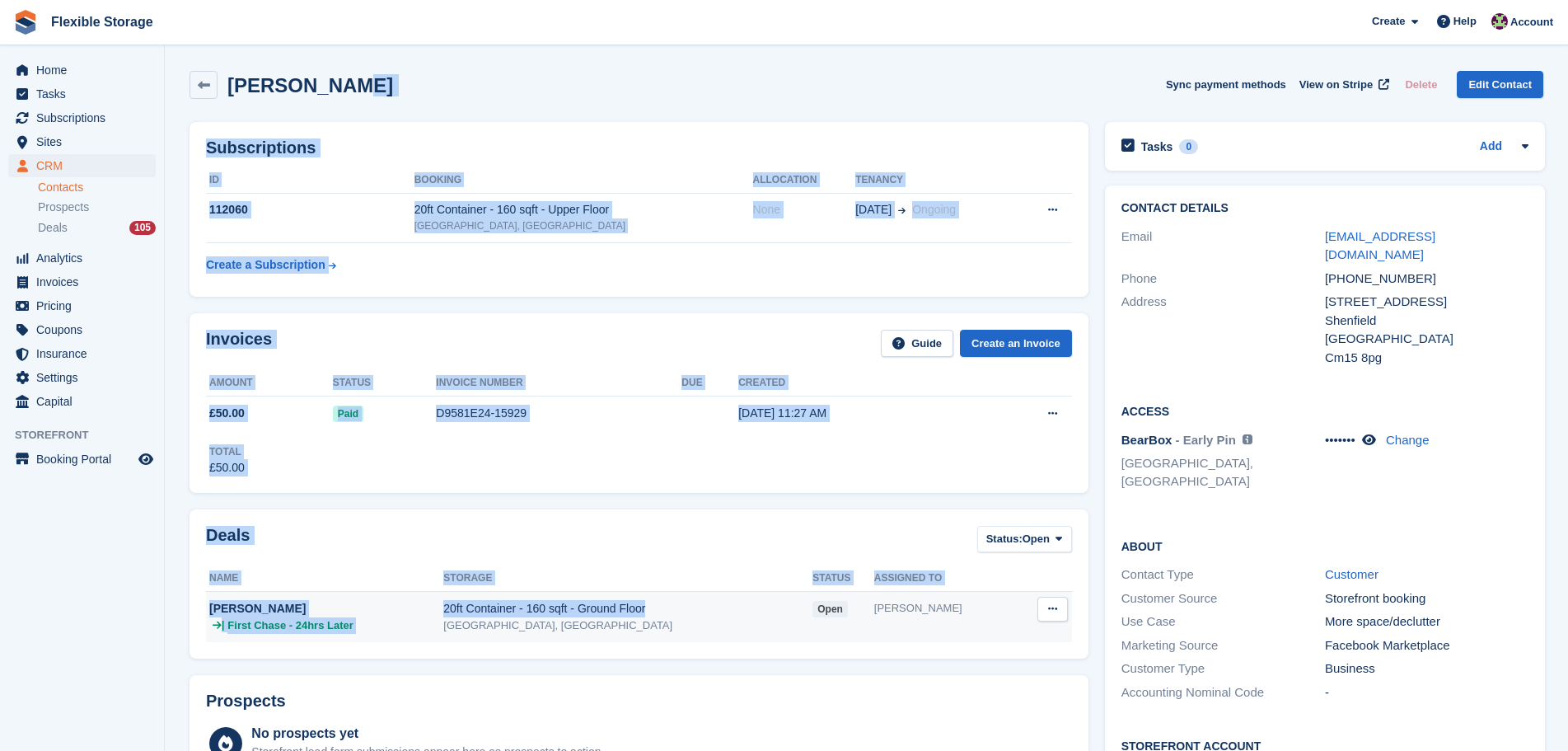
drag, startPoint x: 705, startPoint y: 68, endPoint x: 741, endPoint y: 618, distance: 551.2
click at [695, 527] on div "Deals Status: Open All Won Lost Open" at bounding box center [639, 544] width 866 height 37
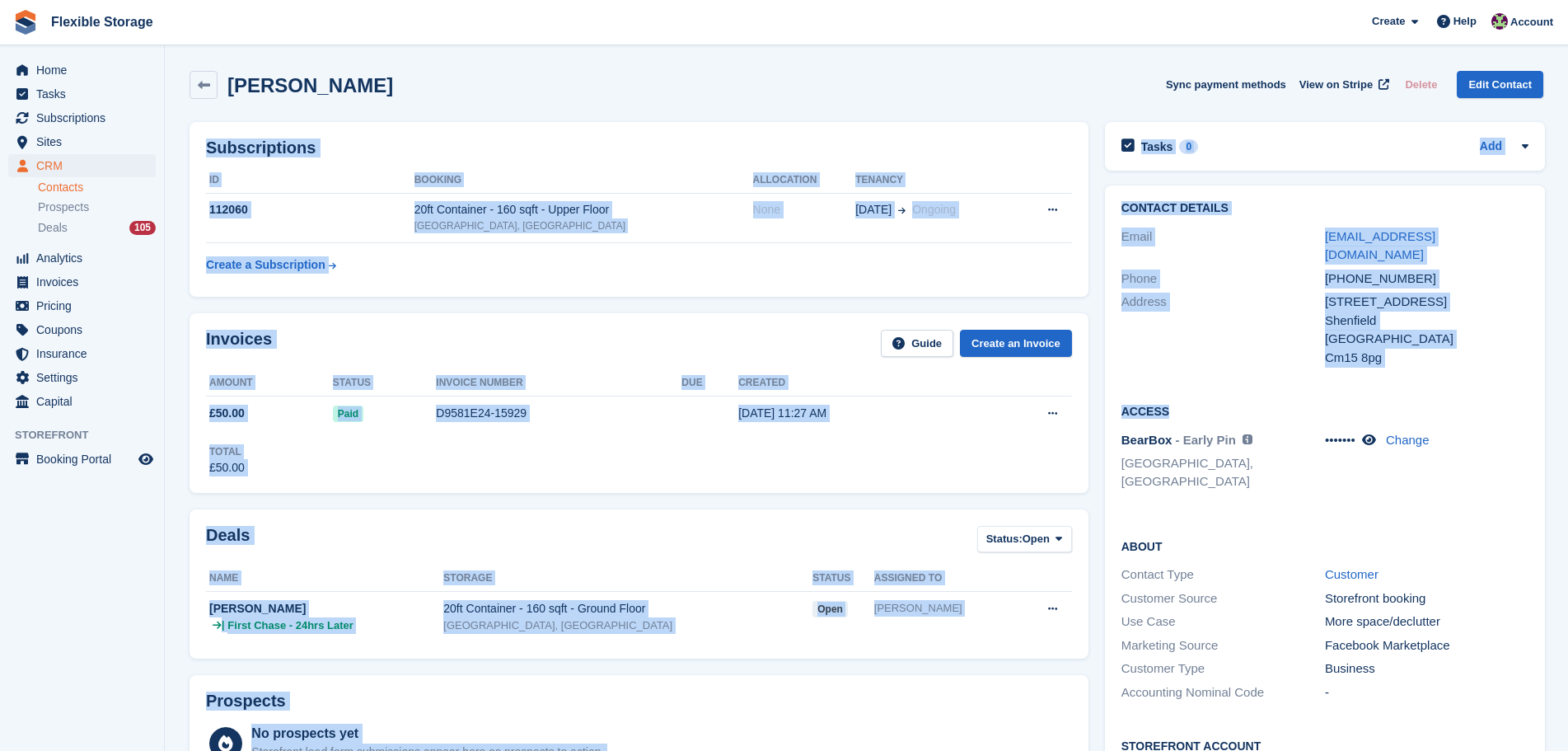
drag, startPoint x: 896, startPoint y: 64, endPoint x: 1361, endPoint y: 621, distance: 725.6
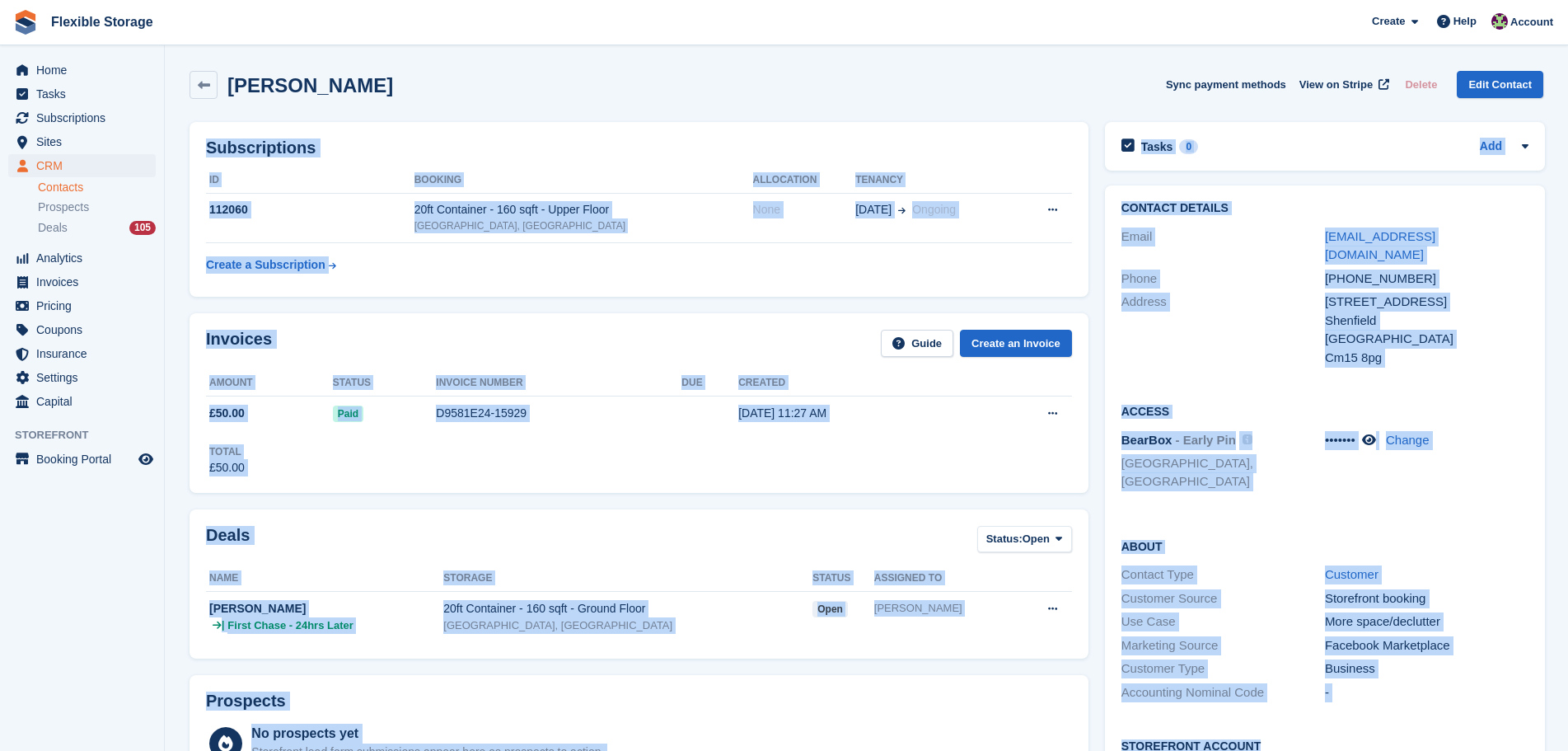
click at [1368, 587] on div "Customer Source Storefront booking" at bounding box center [1325, 599] width 407 height 24
click at [1439, 683] on div "-" at bounding box center [1427, 692] width 204 height 19
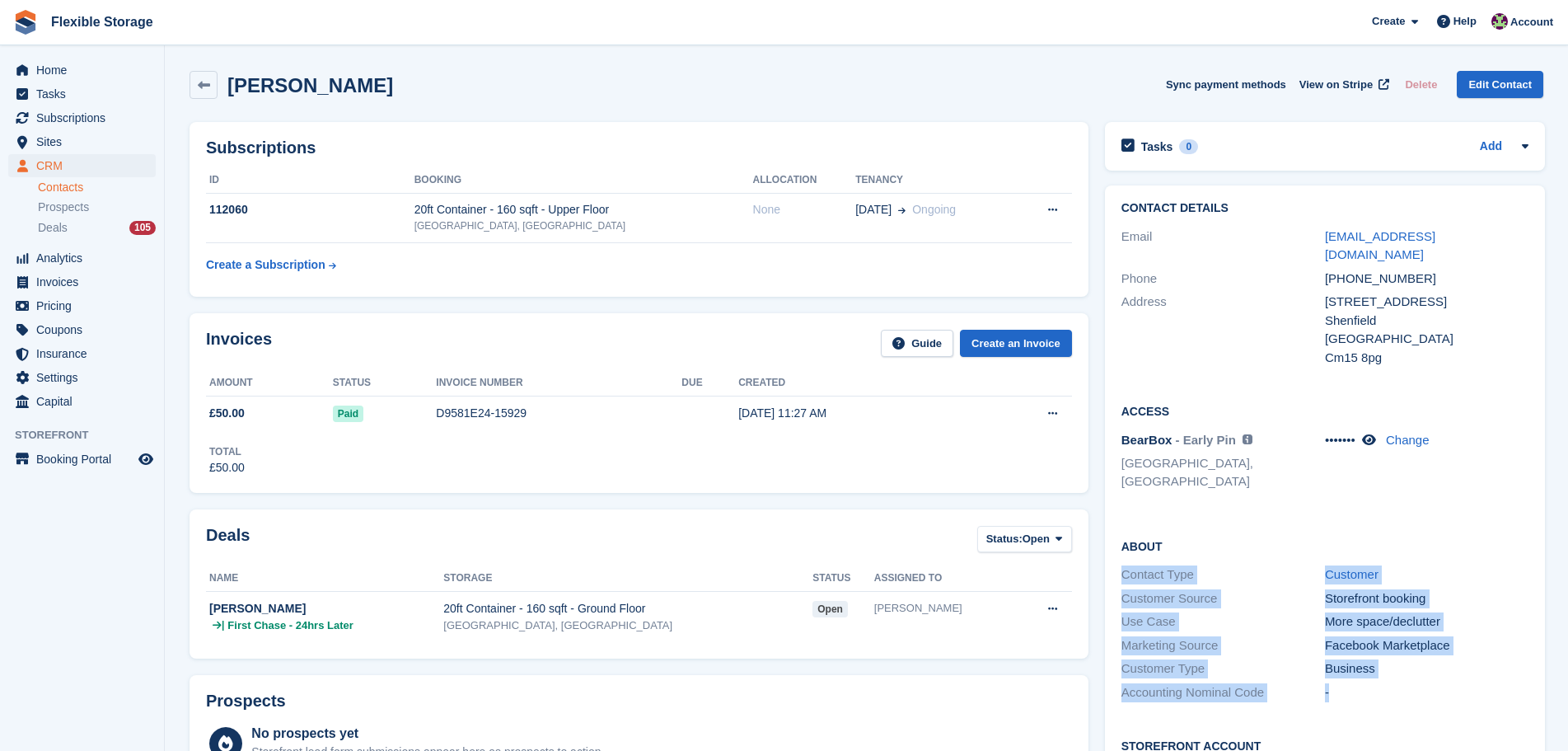
drag, startPoint x: 1470, startPoint y: 655, endPoint x: 1378, endPoint y: 509, distance: 172.6
click at [1275, 521] on div "About Contact Type Customer Customer Source Storefront booking Use Case More sp…" at bounding box center [1325, 621] width 440 height 201
click at [1402, 538] on h2 "About" at bounding box center [1325, 546] width 407 height 17
drag, startPoint x: 1450, startPoint y: 646, endPoint x: 1363, endPoint y: 519, distance: 153.9
click at [1232, 521] on div "About Contact Type Customer Customer Source Storefront booking Use Case More sp…" at bounding box center [1325, 621] width 440 height 201
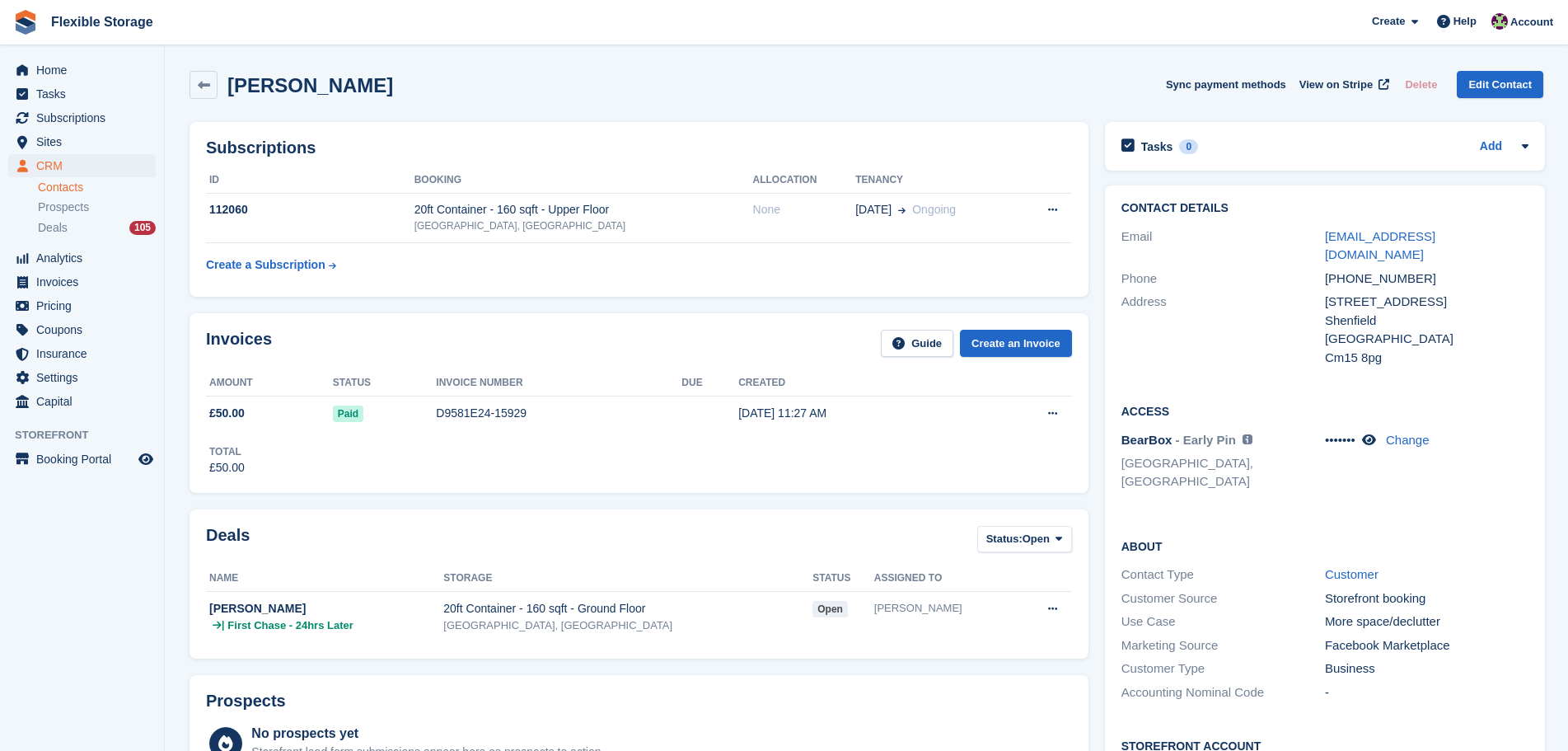
click at [1446, 538] on h2 "About" at bounding box center [1325, 546] width 407 height 17
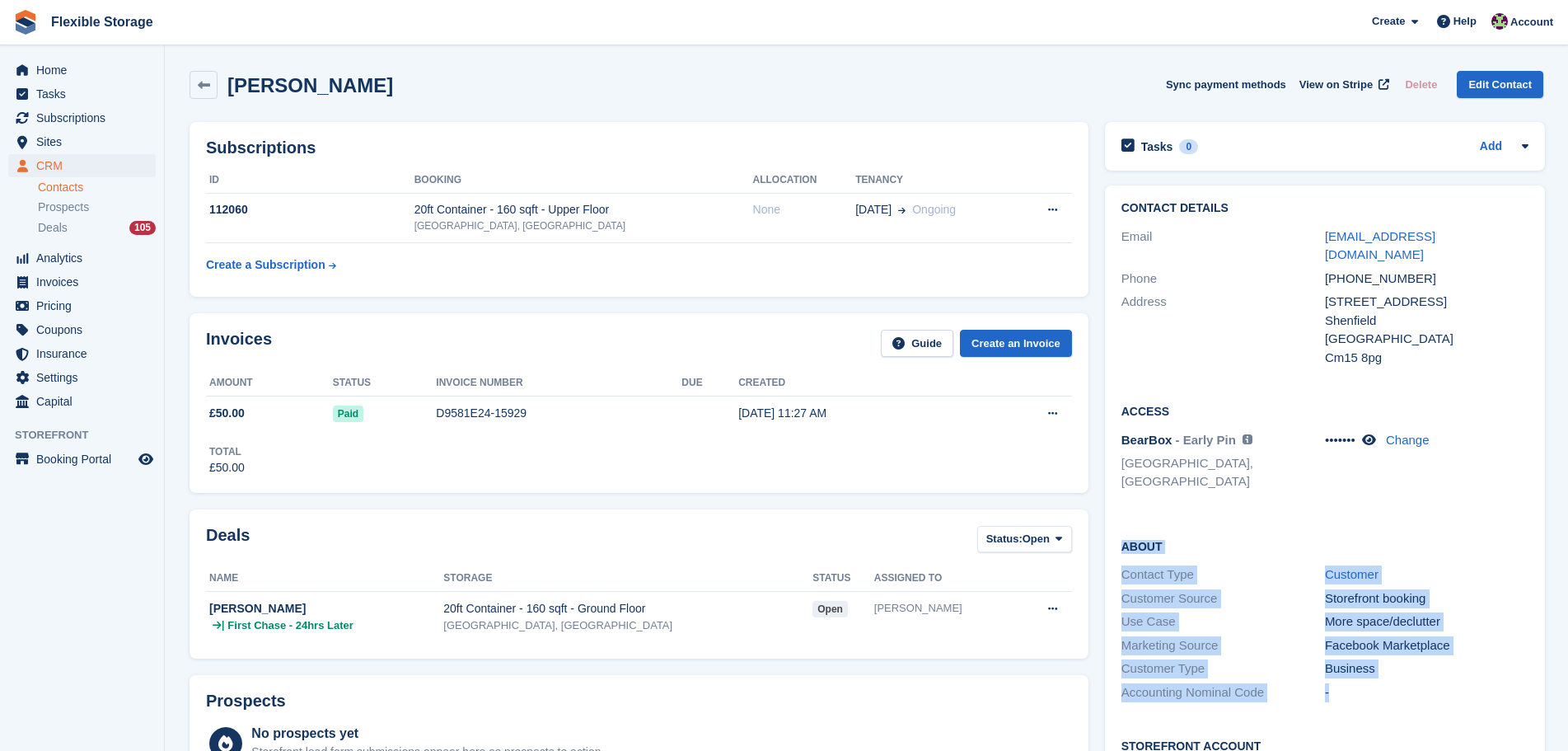
drag, startPoint x: 1447, startPoint y: 577, endPoint x: 1459, endPoint y: 649, distance: 73.0
click at [1459, 649] on div "Contact Details Email burtonmark@hotmail.co.uk Phone +447834790850 Address 98 h…" at bounding box center [1325, 529] width 440 height 688
click at [1462, 683] on div "-" at bounding box center [1427, 692] width 204 height 19
drag, startPoint x: 1482, startPoint y: 665, endPoint x: 1202, endPoint y: 498, distance: 326.0
click at [1202, 521] on div "About Contact Type Customer Customer Source Storefront booking Use Case More sp…" at bounding box center [1325, 621] width 440 height 201
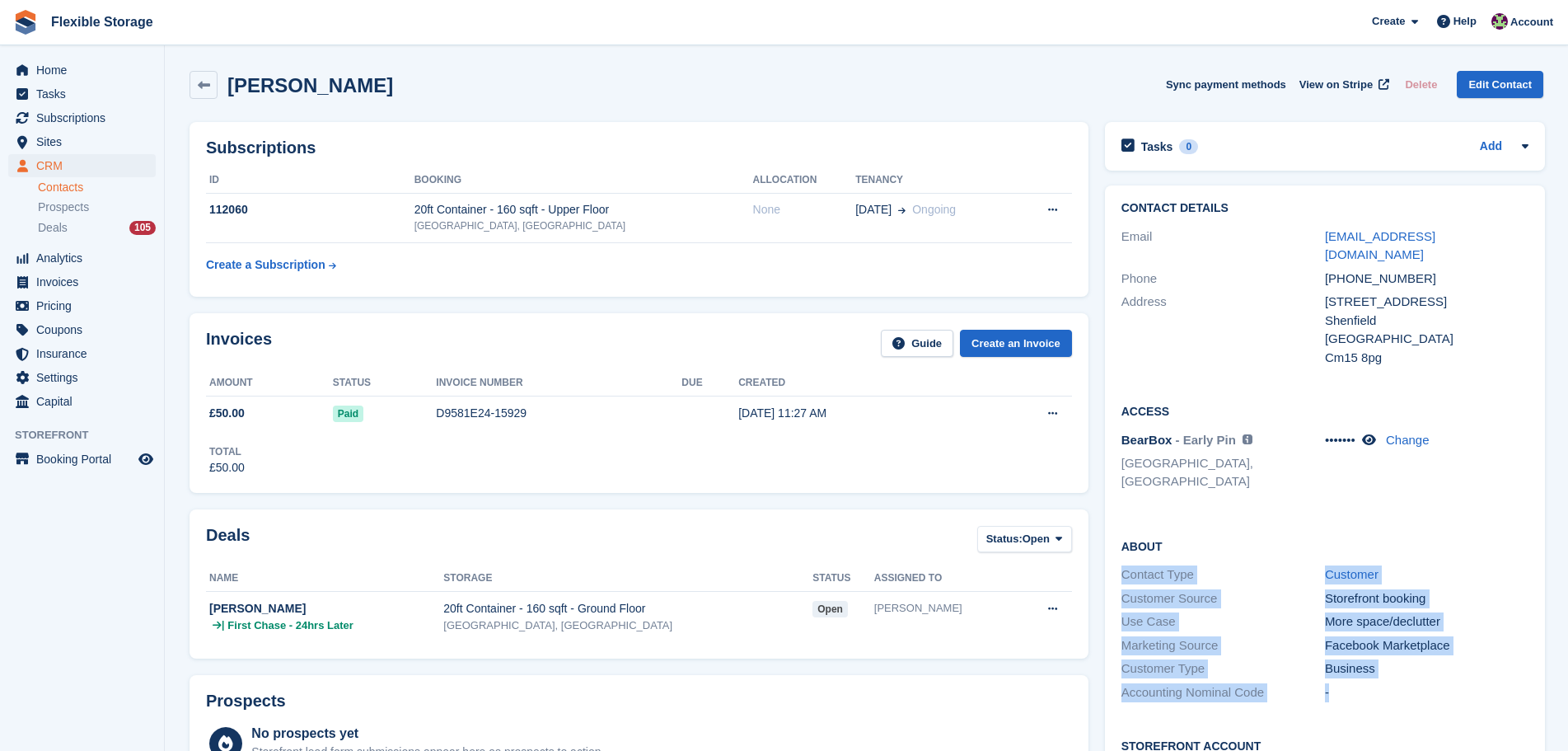
click at [1426, 521] on div "About Contact Type Customer Customer Source Storefront booking Use Case More sp…" at bounding box center [1325, 621] width 440 height 201
drag, startPoint x: 1438, startPoint y: 504, endPoint x: 1455, endPoint y: 632, distance: 129.1
click at [1455, 631] on div "Contact Details Email burtonmark@hotmail.co.uk Phone +447834790850 Address 98 h…" at bounding box center [1325, 529] width 440 height 688
click at [1455, 660] on div "Business" at bounding box center [1427, 669] width 204 height 19
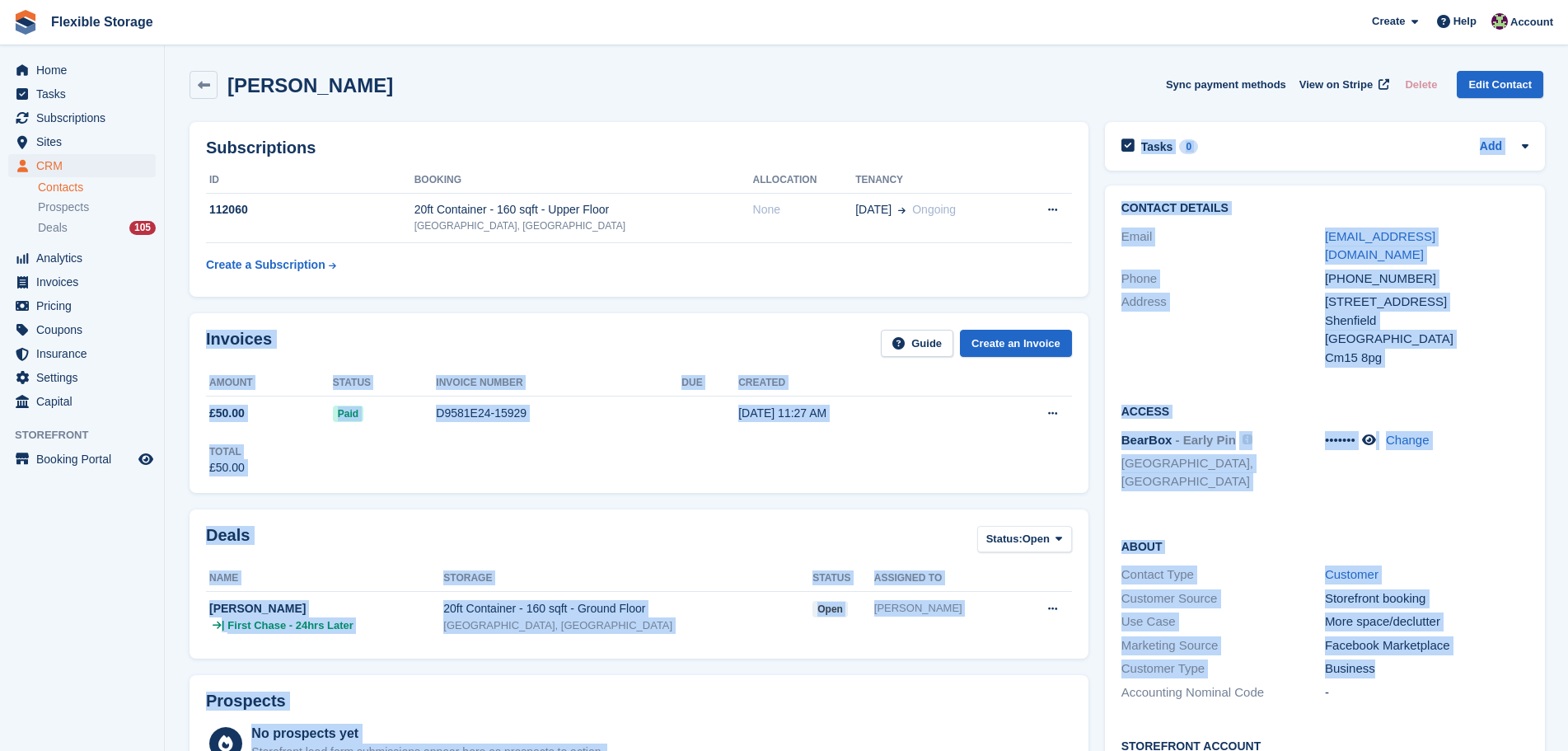
drag, startPoint x: 1163, startPoint y: 369, endPoint x: 1122, endPoint y: 310, distance: 71.8
click at [1464, 563] on div "Contact Type Customer" at bounding box center [1325, 575] width 407 height 24
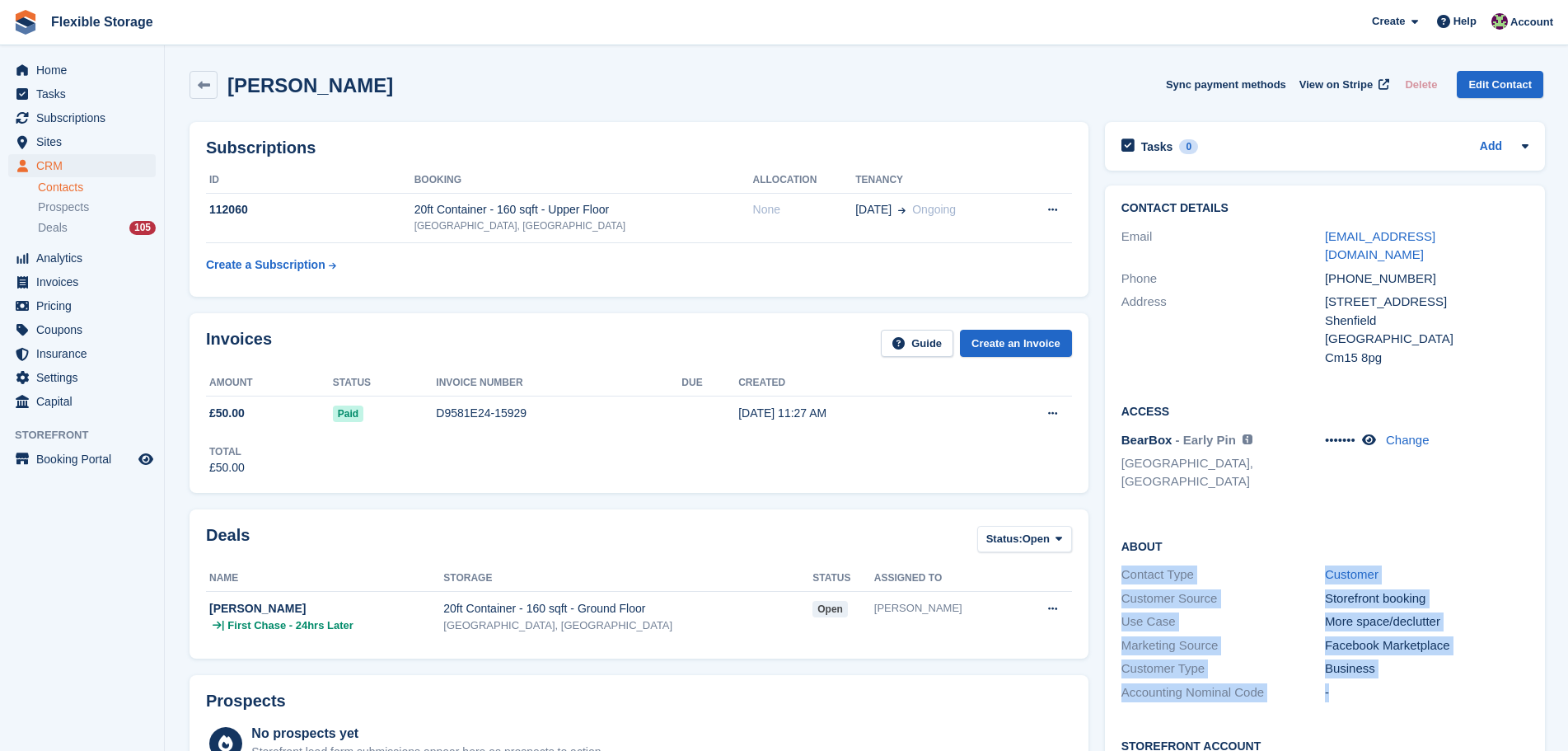
drag, startPoint x: 1451, startPoint y: 502, endPoint x: 1464, endPoint y: 666, distance: 164.5
click at [1464, 666] on div "About Contact Type Customer Customer Source Storefront booking Use Case More sp…" at bounding box center [1325, 621] width 440 height 201
click at [1462, 683] on div "-" at bounding box center [1427, 692] width 204 height 19
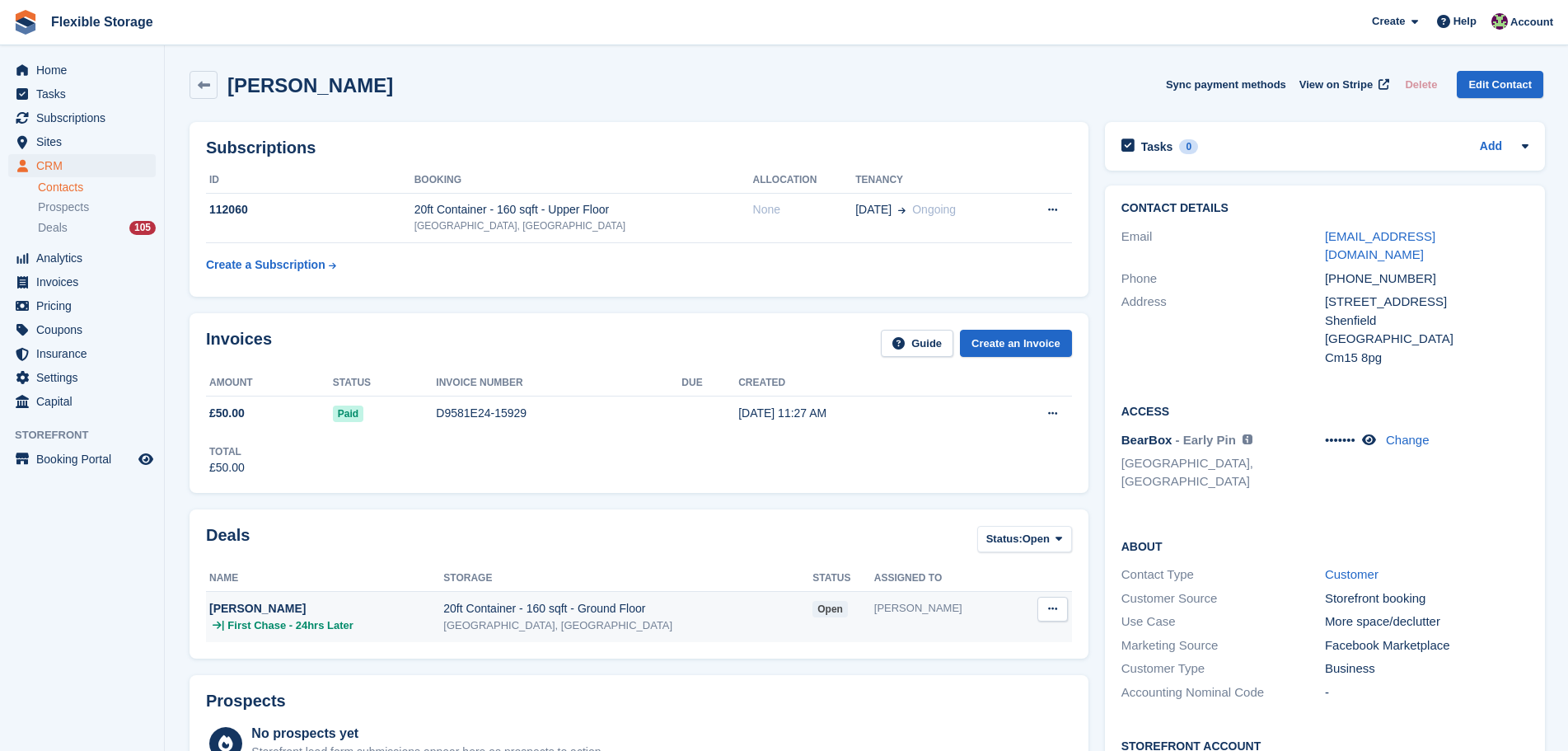
click at [667, 614] on div "20ft Container - 160 sqft - Ground Floor" at bounding box center [628, 609] width 369 height 18
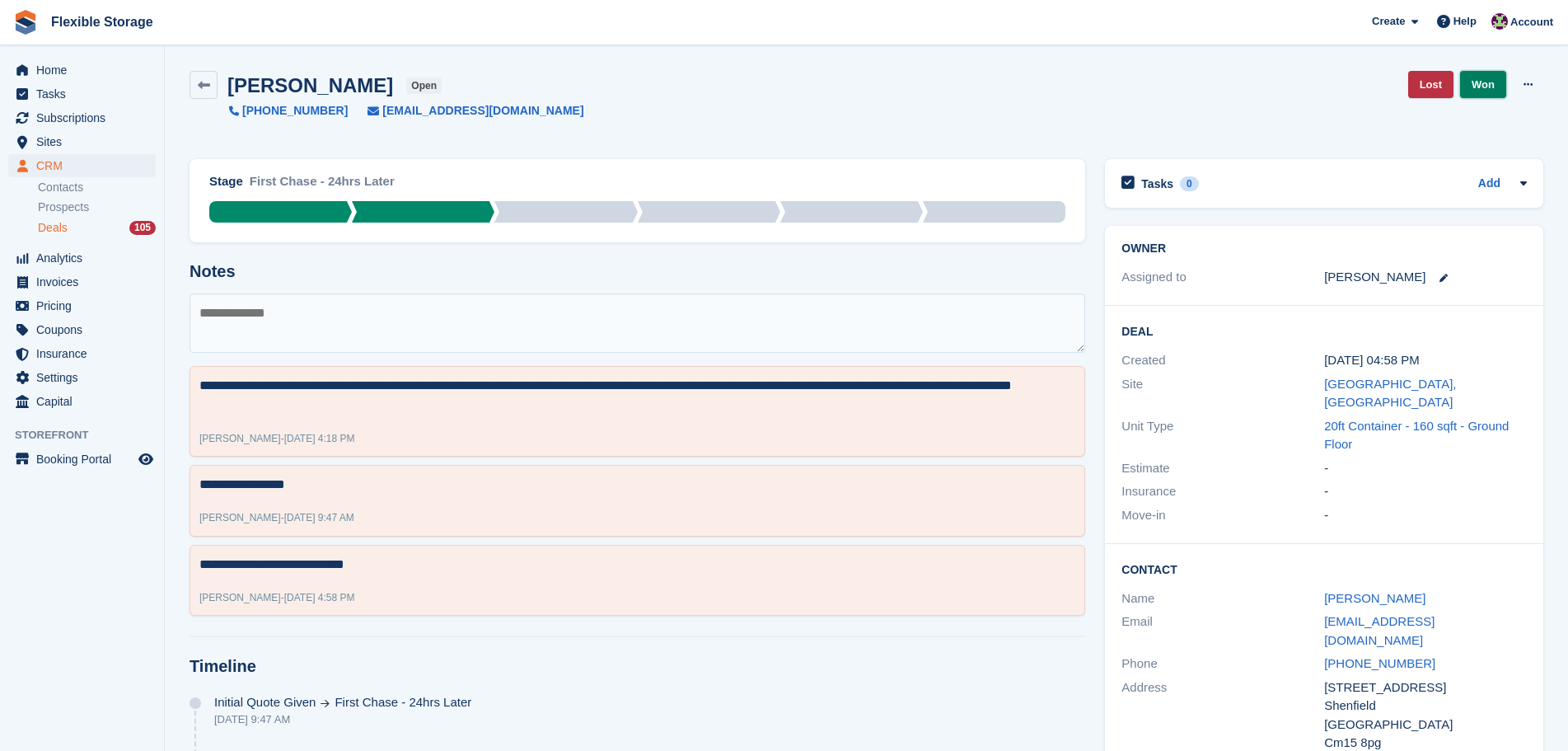
click at [1478, 80] on link "Won" at bounding box center [1483, 84] width 46 height 28
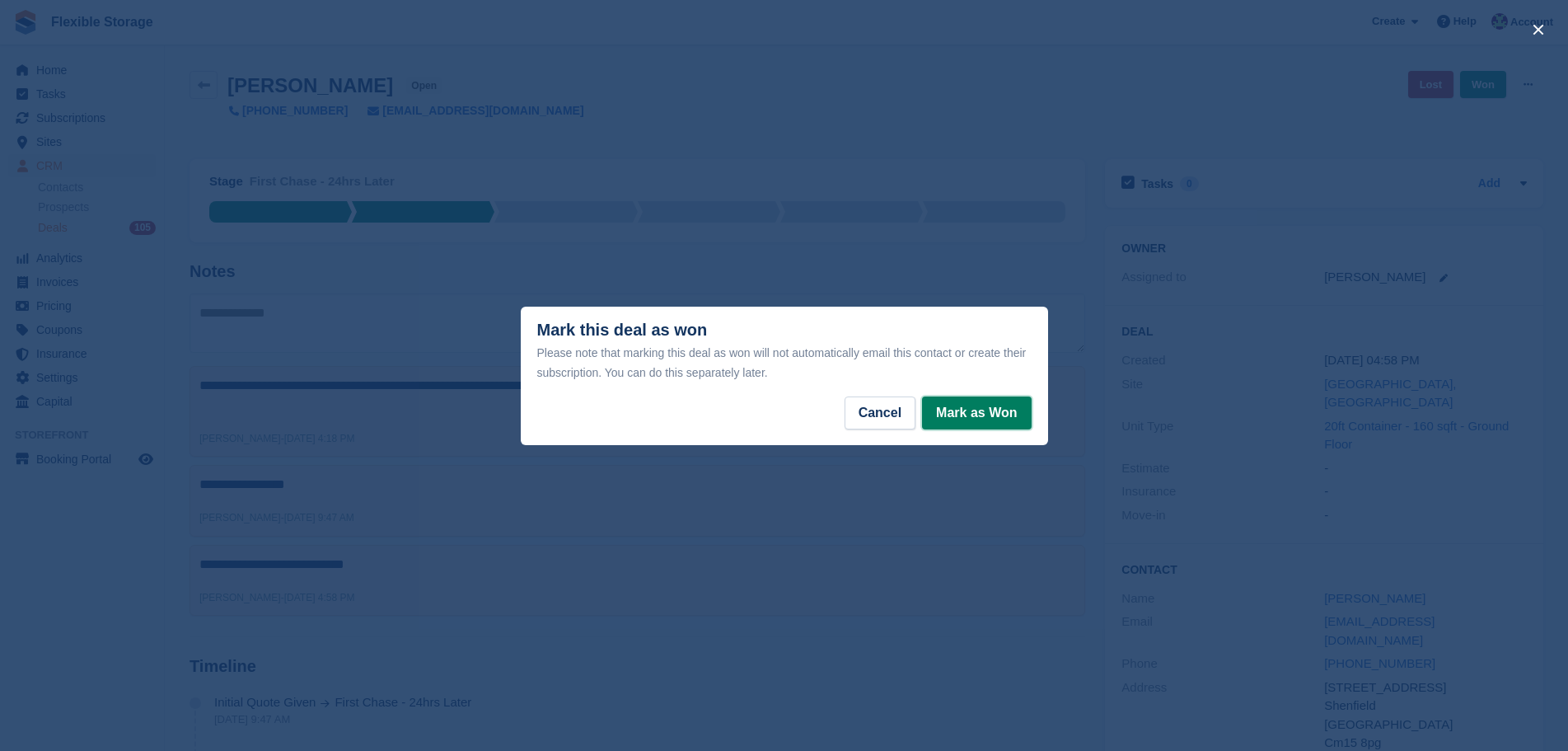
click at [959, 416] on button "Mark as Won" at bounding box center [976, 412] width 109 height 33
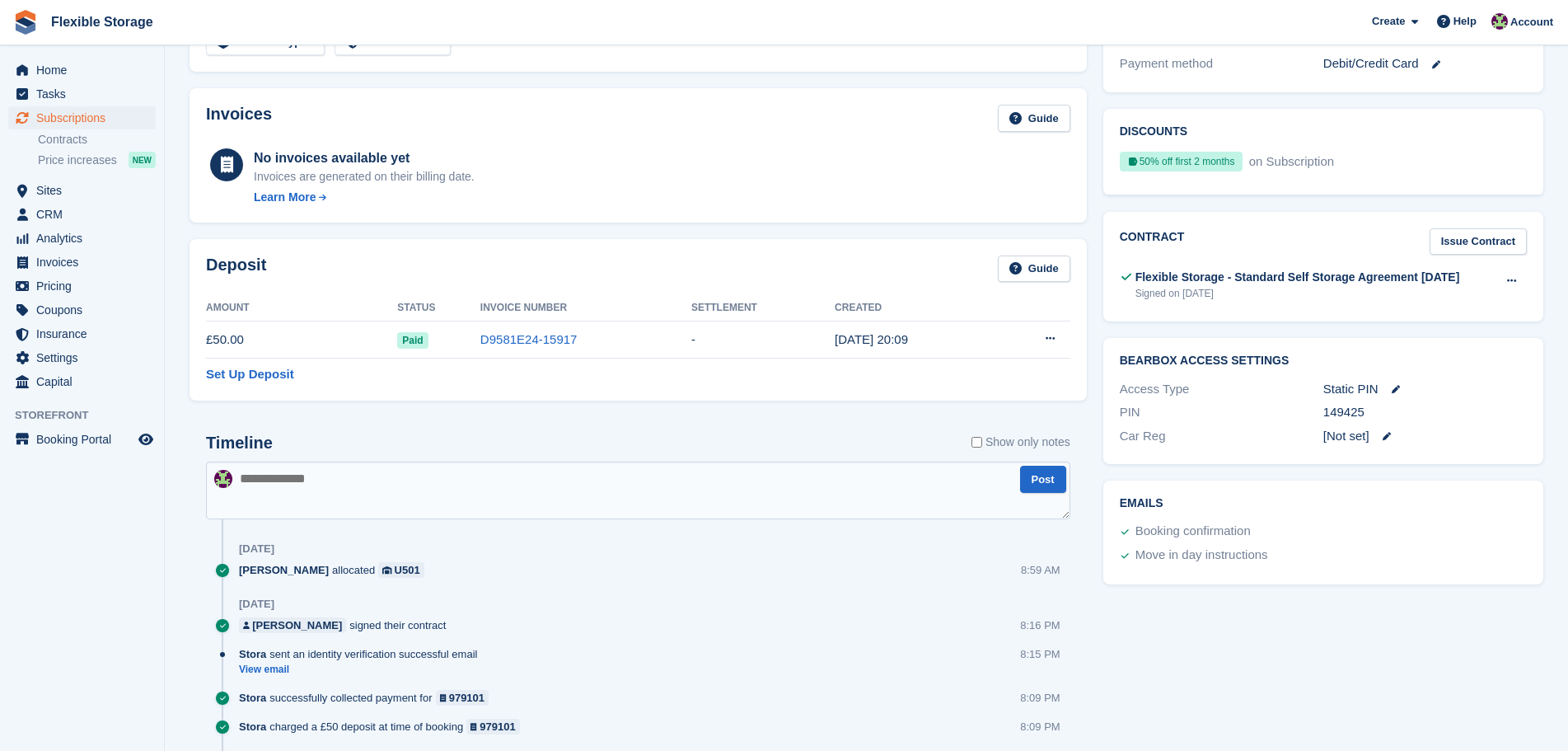
scroll to position [515, 0]
click at [483, 488] on textarea at bounding box center [639, 490] width 864 height 58
type textarea "**********"
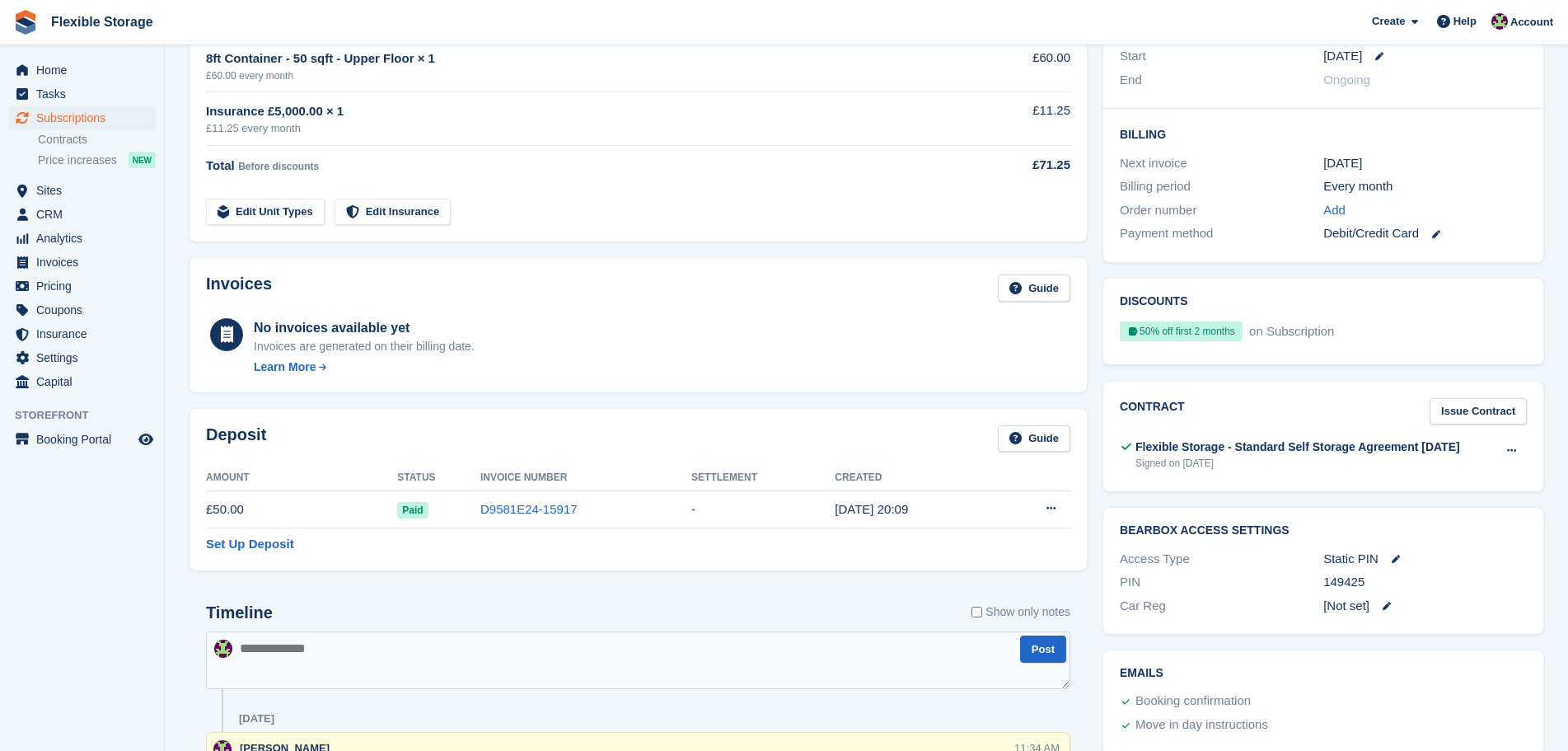
scroll to position [0, 0]
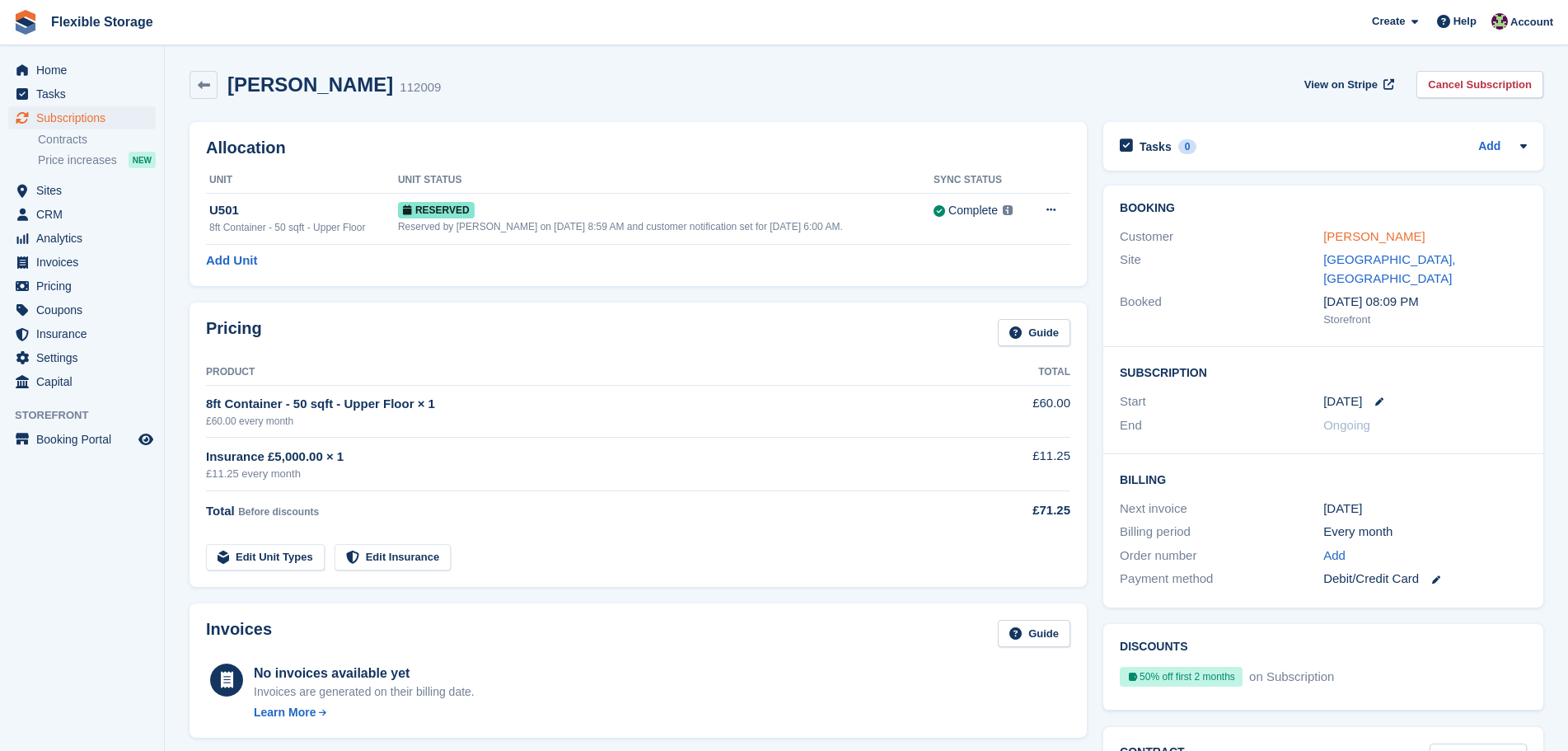
click at [1337, 236] on link "[PERSON_NAME]" at bounding box center [1374, 236] width 101 height 14
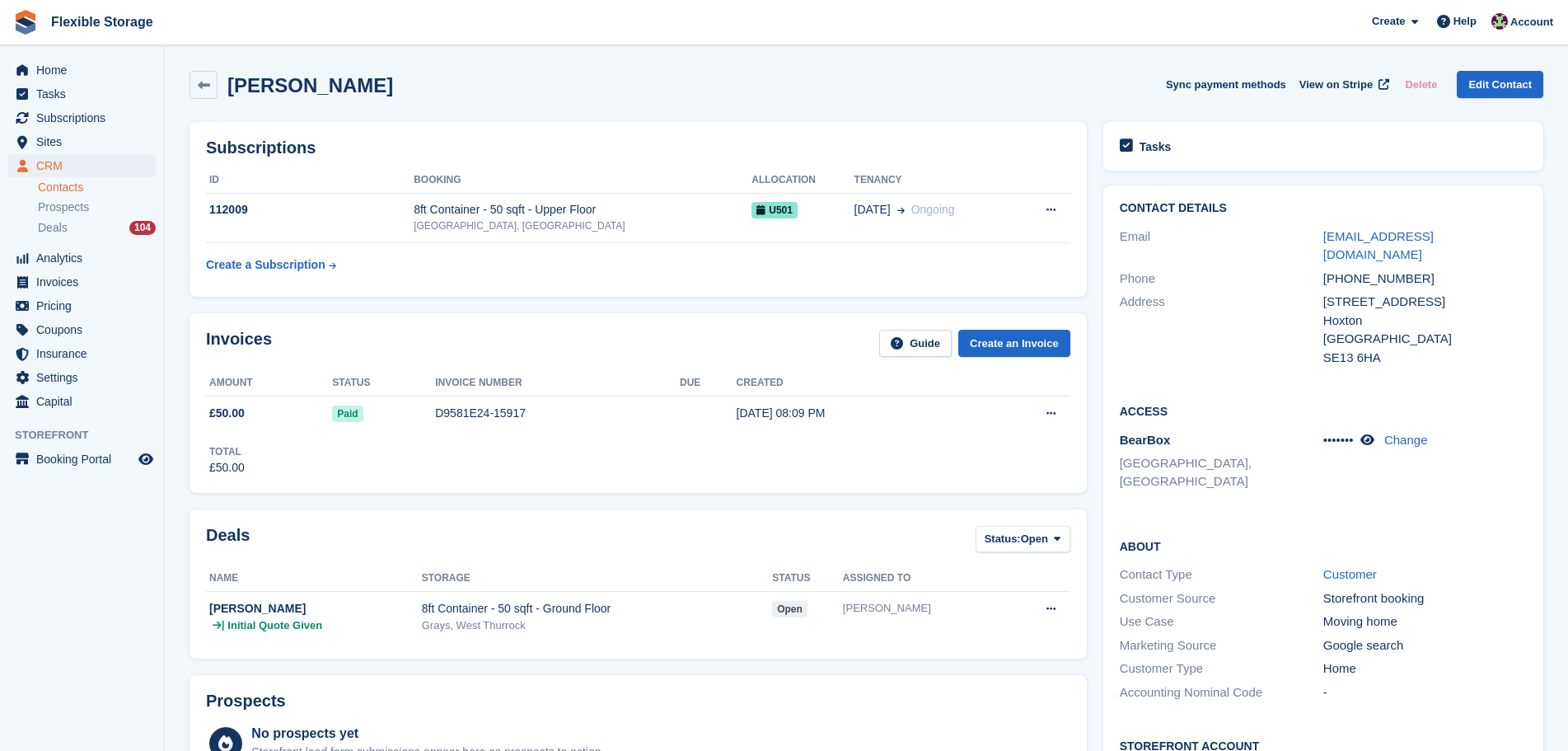
scroll to position [312, 0]
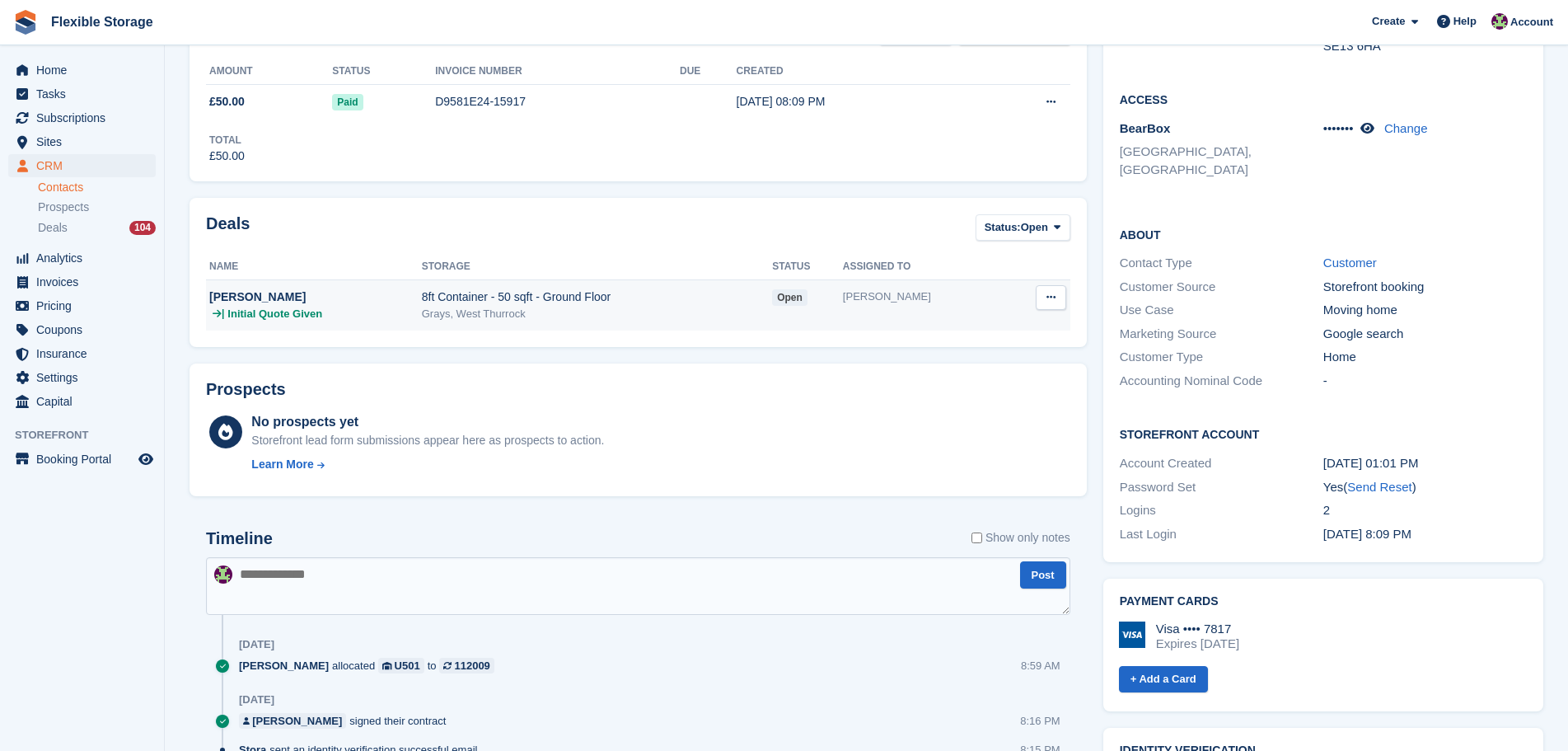
click at [488, 298] on div "8ft Container - 50 sqft - Ground Floor" at bounding box center [597, 297] width 350 height 18
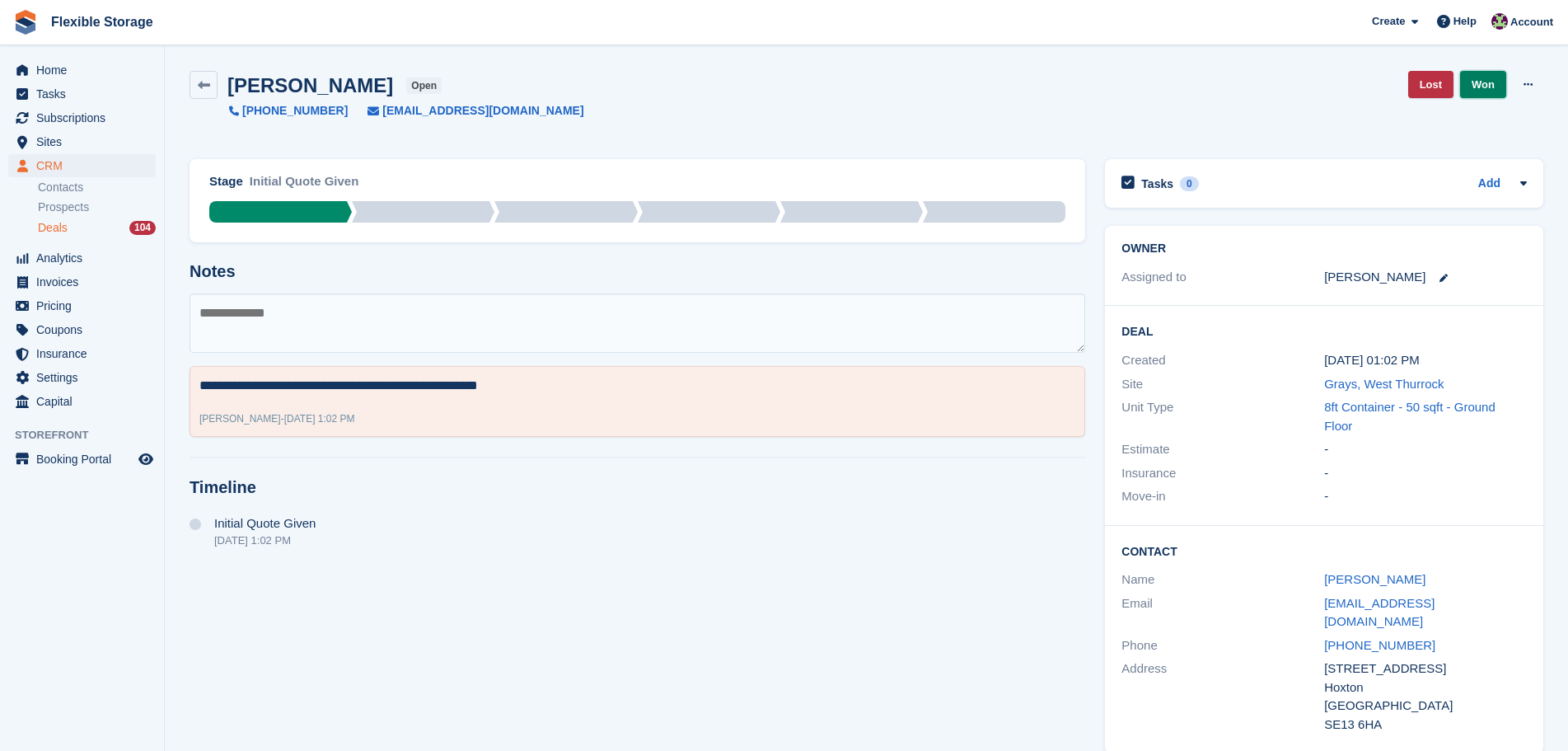
click at [1486, 82] on link "Won" at bounding box center [1483, 84] width 46 height 28
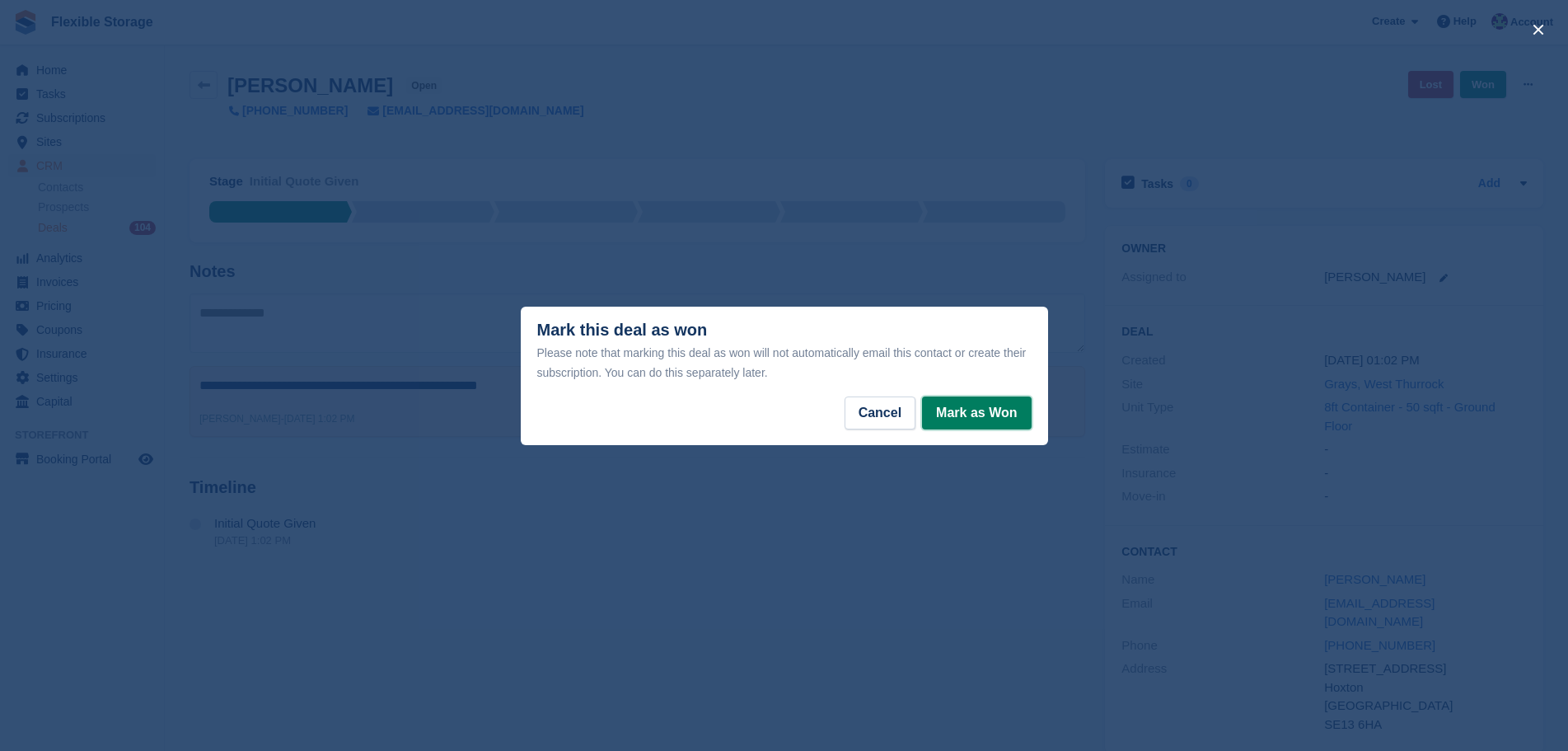
click at [988, 398] on button "Mark as Won" at bounding box center [976, 412] width 109 height 33
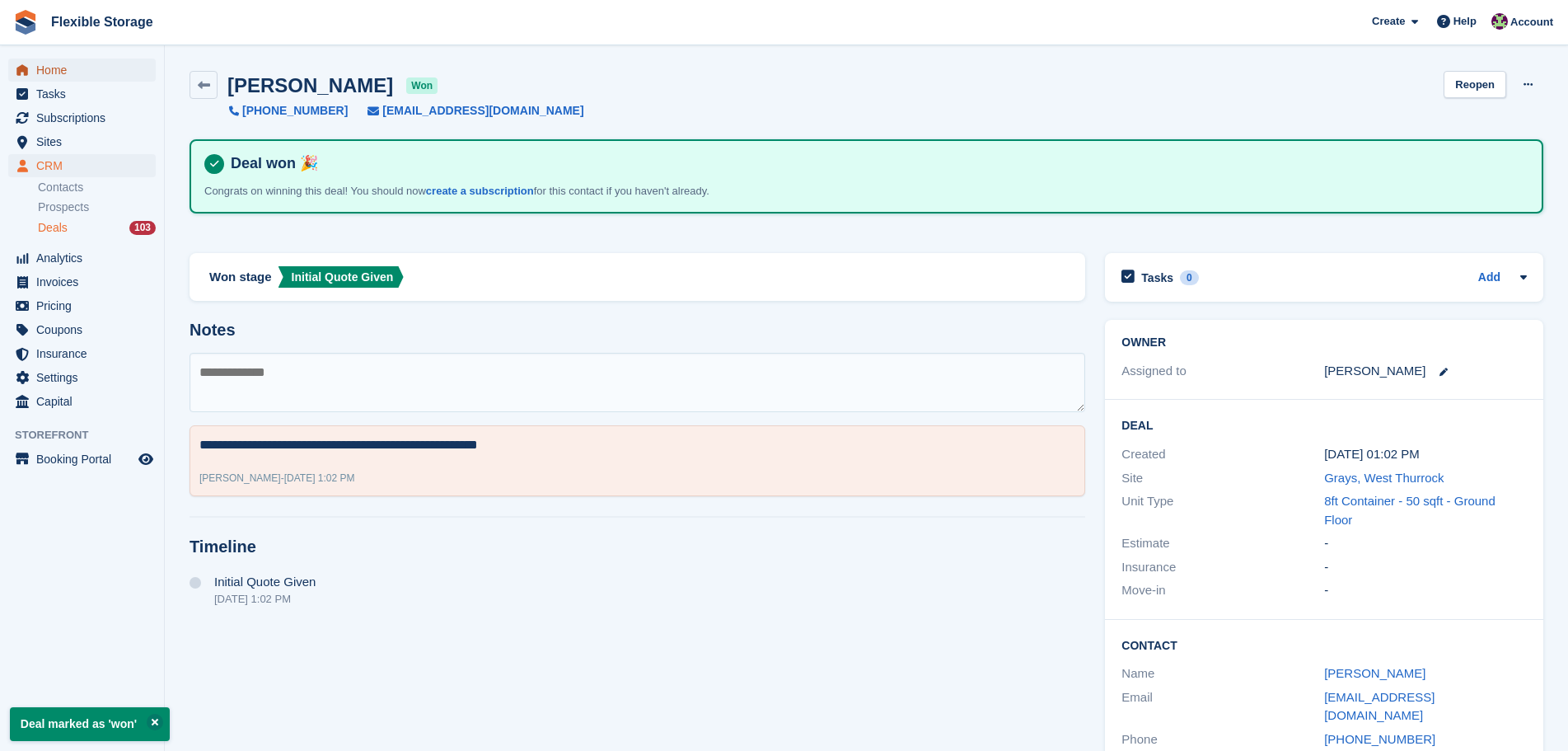
click at [60, 68] on span "Home" at bounding box center [85, 70] width 99 height 23
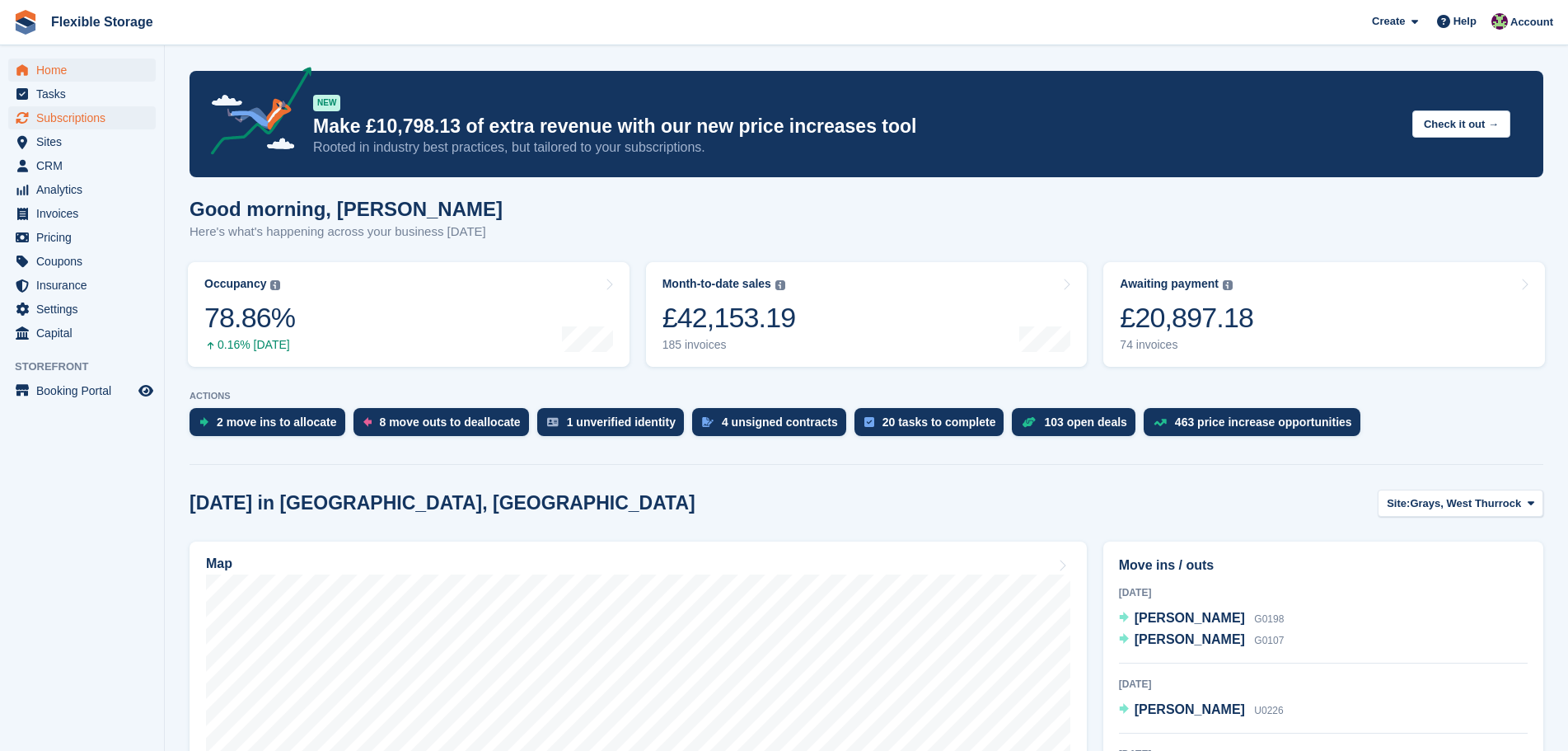
click at [1112, 502] on div "Today in Grays, West Thurrock Site: Grays, West Thurrock Grays, West Thurrock C…" at bounding box center [867, 503] width 1354 height 28
click at [42, 120] on span "Subscriptions" at bounding box center [85, 118] width 99 height 23
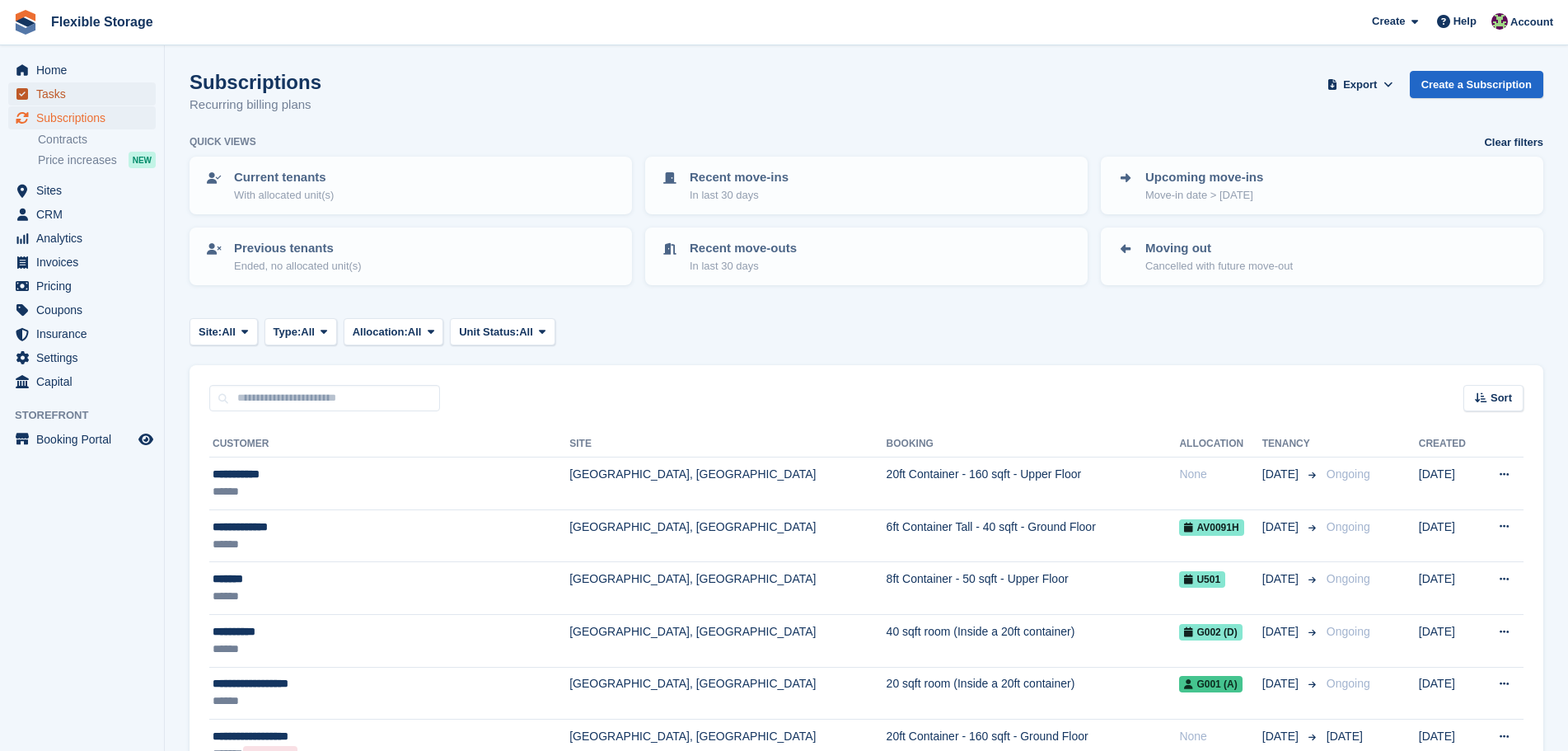
click at [49, 91] on span "Tasks" at bounding box center [85, 95] width 99 height 23
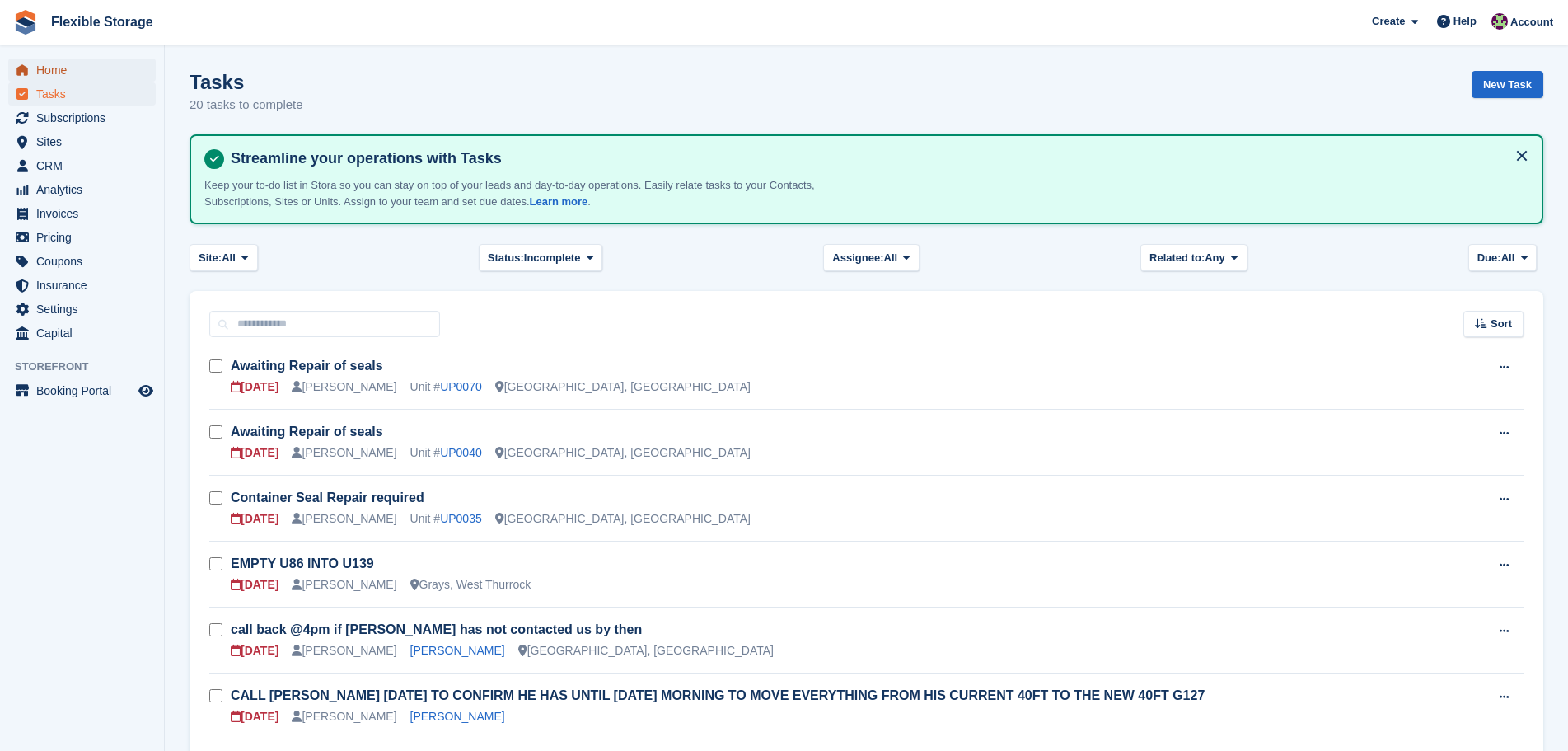
click at [81, 70] on span "Home" at bounding box center [85, 70] width 99 height 23
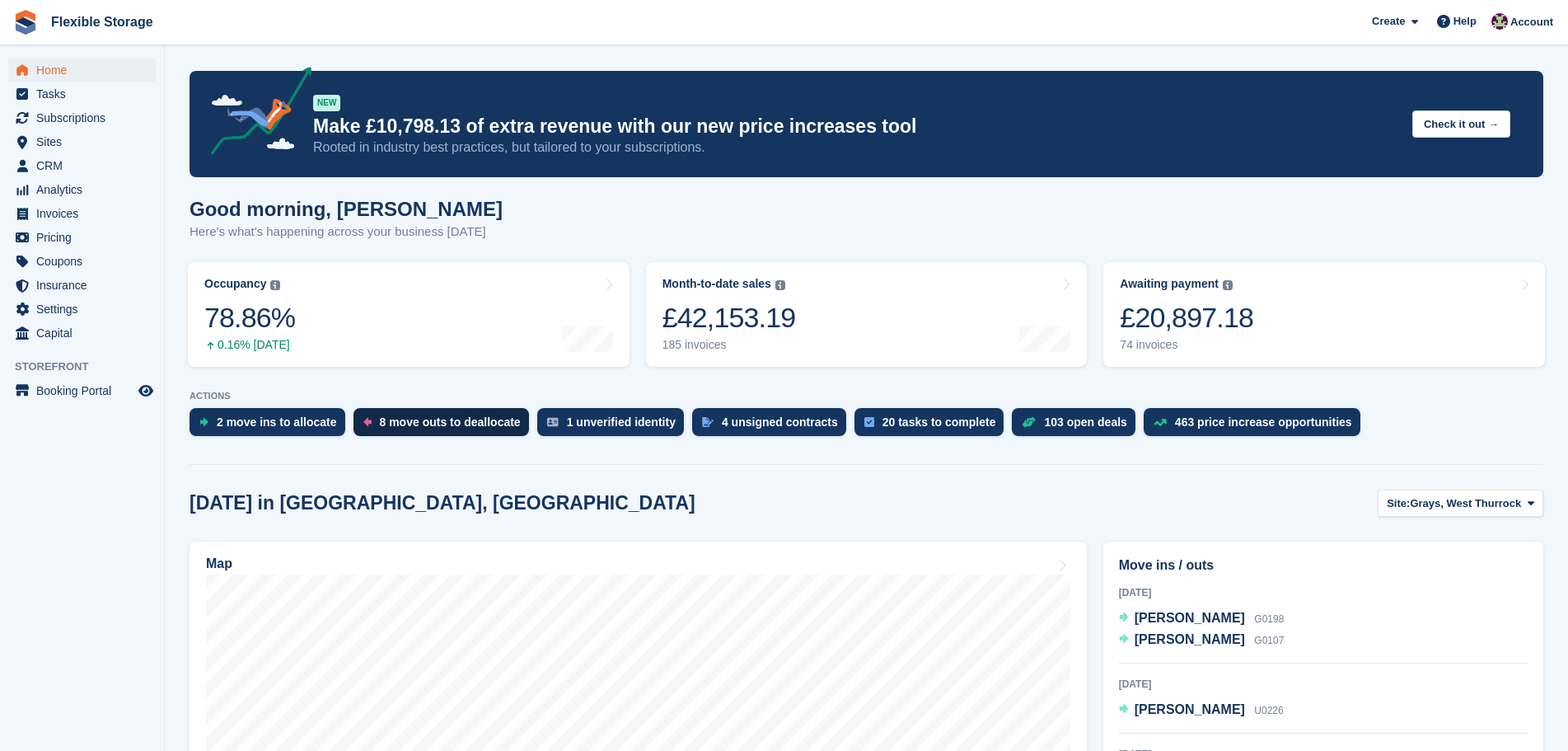
click at [395, 424] on div "8 move outs to deallocate" at bounding box center [451, 422] width 141 height 13
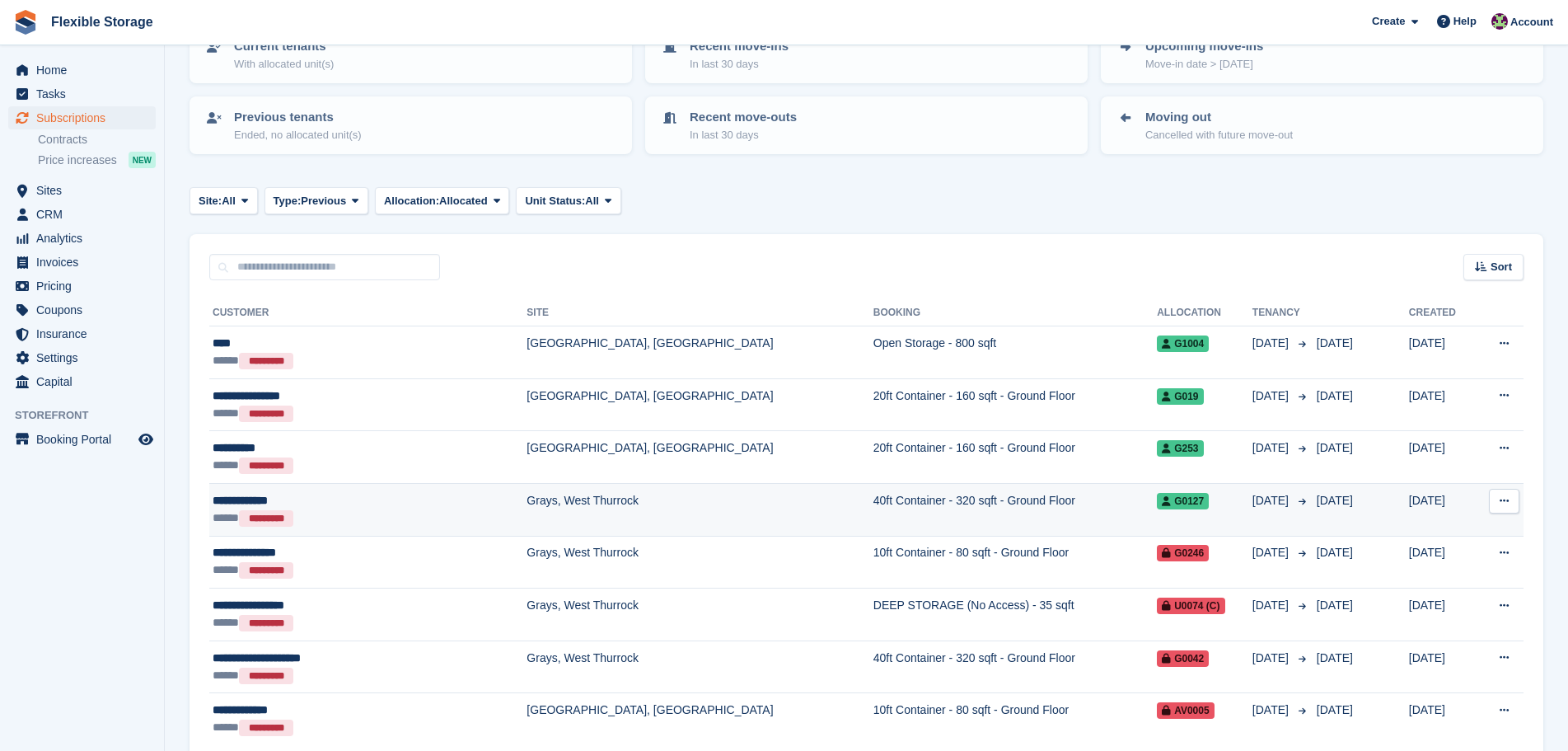
scroll to position [207, 0]
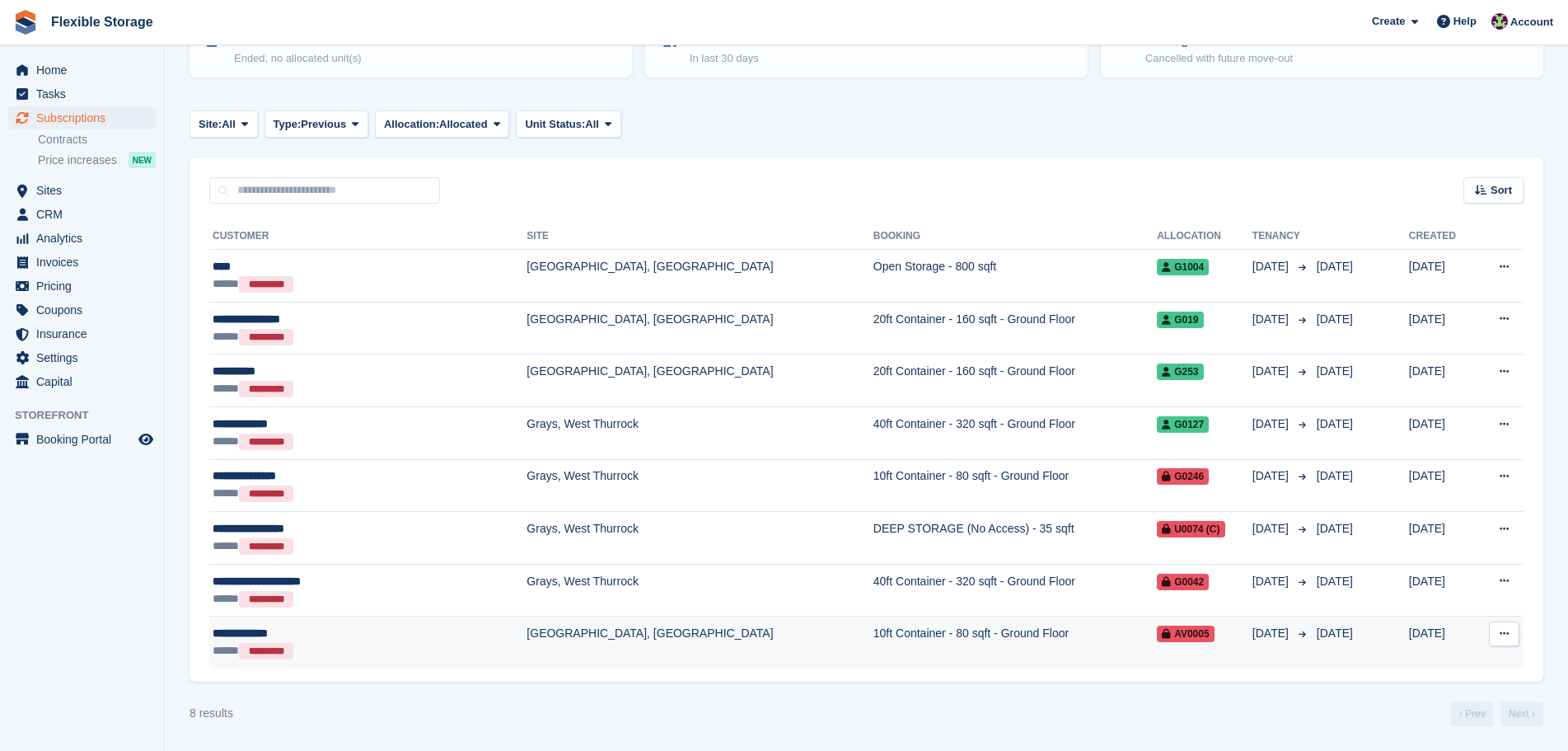
click at [364, 641] on div "**********" at bounding box center [323, 633] width 222 height 18
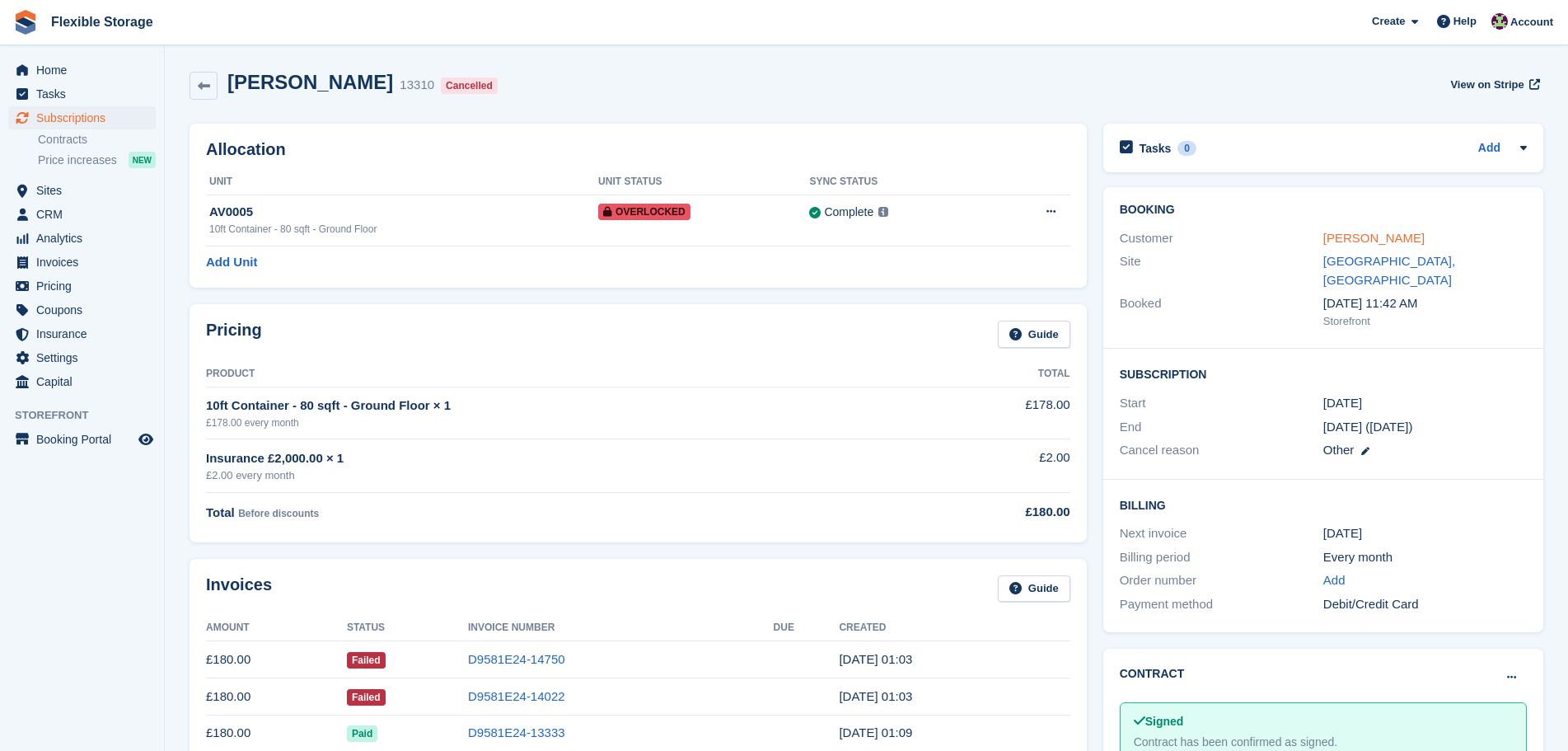
click at [1336, 240] on link "Scott Kingham" at bounding box center [1374, 238] width 101 height 14
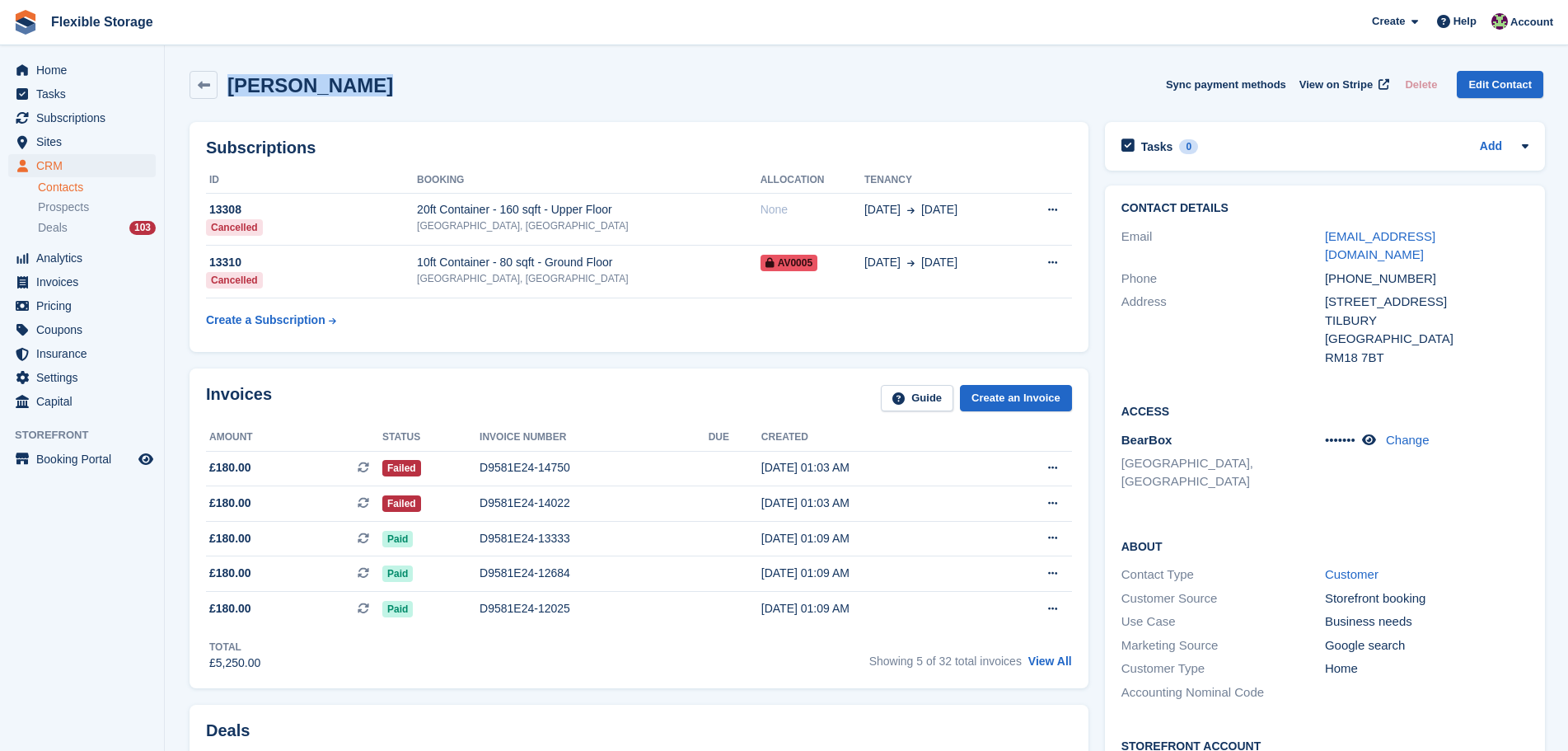
drag, startPoint x: 385, startPoint y: 88, endPoint x: 183, endPoint y: 66, distance: 203.2
click at [183, 66] on div "Scott Kingham Sync payment methods View on Stripe Delete Edit Contact" at bounding box center [867, 88] width 1371 height 51
click at [473, 87] on div "Scott Kingham Sync payment methods View on Stripe Delete Edit Contact" at bounding box center [867, 85] width 1354 height 28
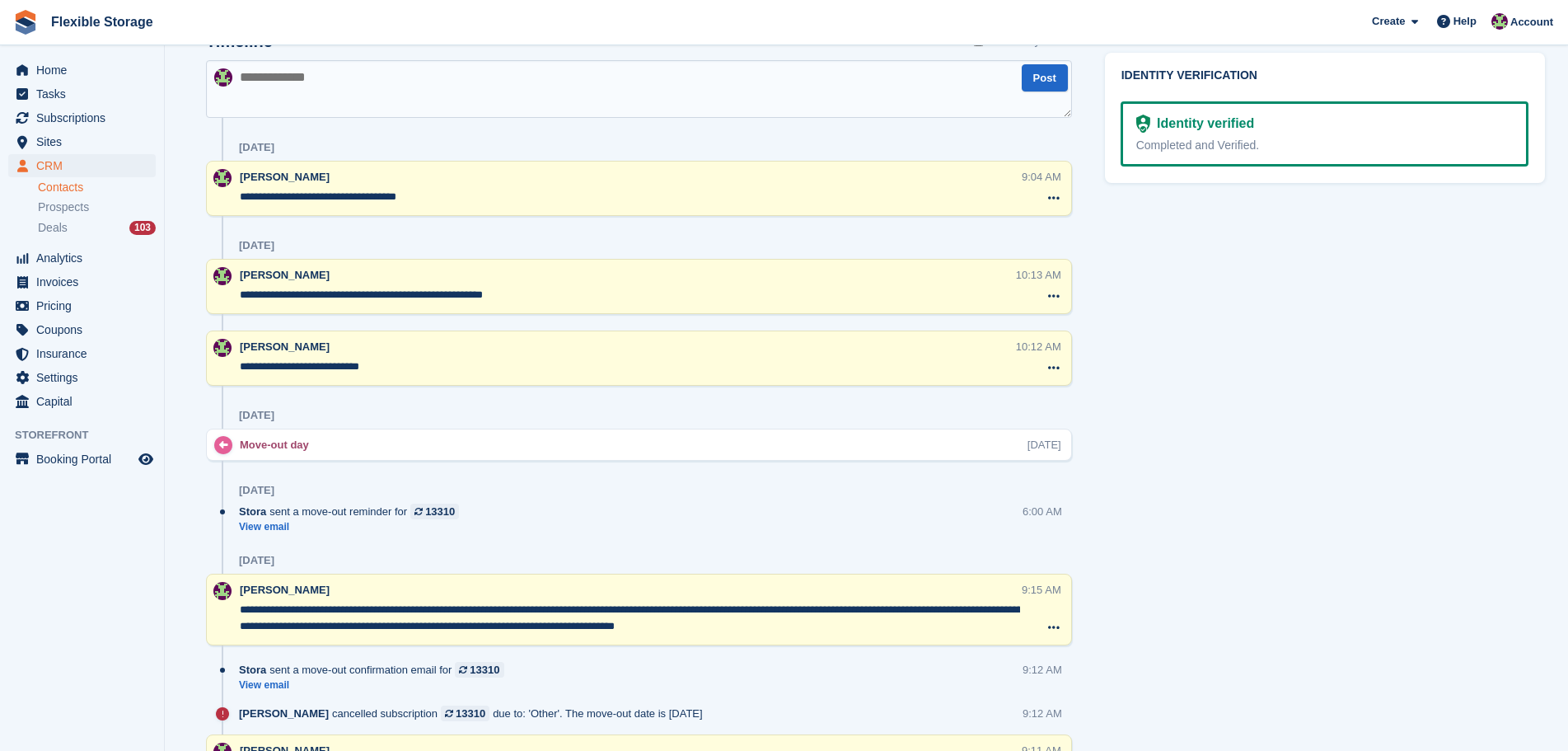
scroll to position [989, 0]
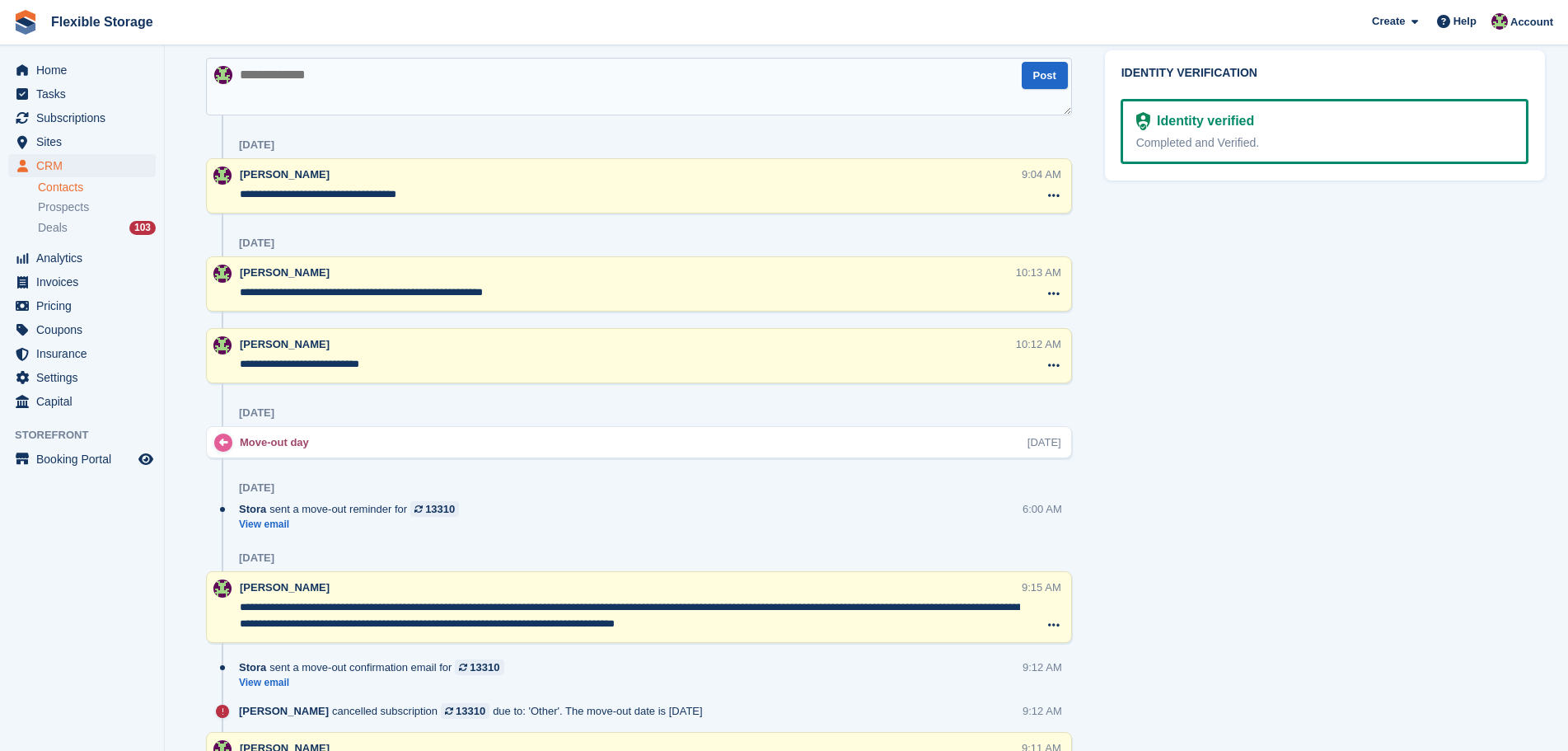
drag, startPoint x: 466, startPoint y: 199, endPoint x: 146, endPoint y: 189, distance: 320.2
click at [501, 194] on textarea "**********" at bounding box center [630, 195] width 781 height 17
click at [544, 292] on textarea "**********" at bounding box center [627, 293] width 775 height 17
click at [377, 82] on textarea at bounding box center [639, 86] width 866 height 58
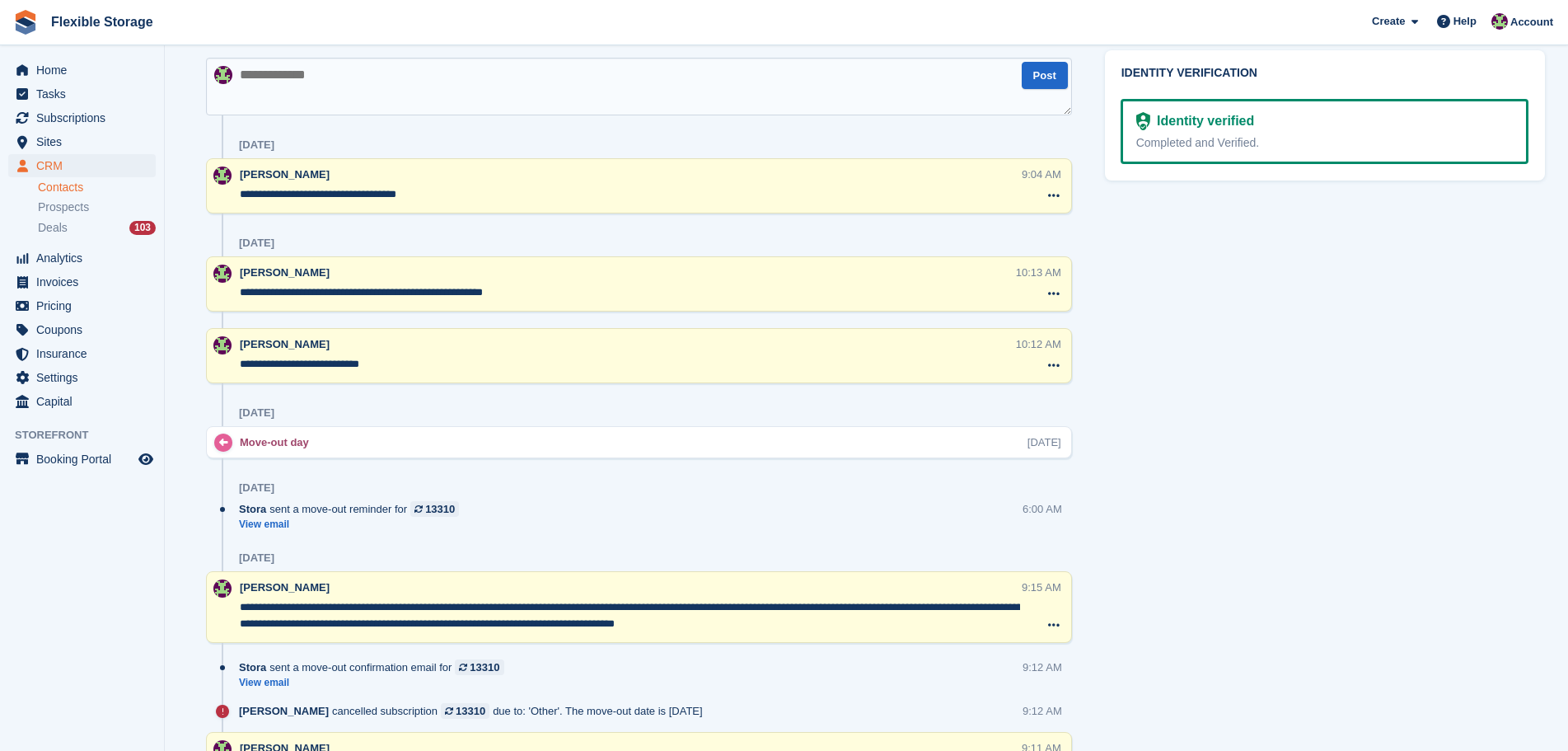
click at [467, 46] on div "Timeline Show only notes" at bounding box center [639, 43] width 866 height 29
click at [280, 88] on textarea at bounding box center [639, 86] width 866 height 58
click at [332, 79] on textarea "**********" at bounding box center [639, 86] width 866 height 58
click at [818, 89] on textarea "**********" at bounding box center [639, 86] width 866 height 58
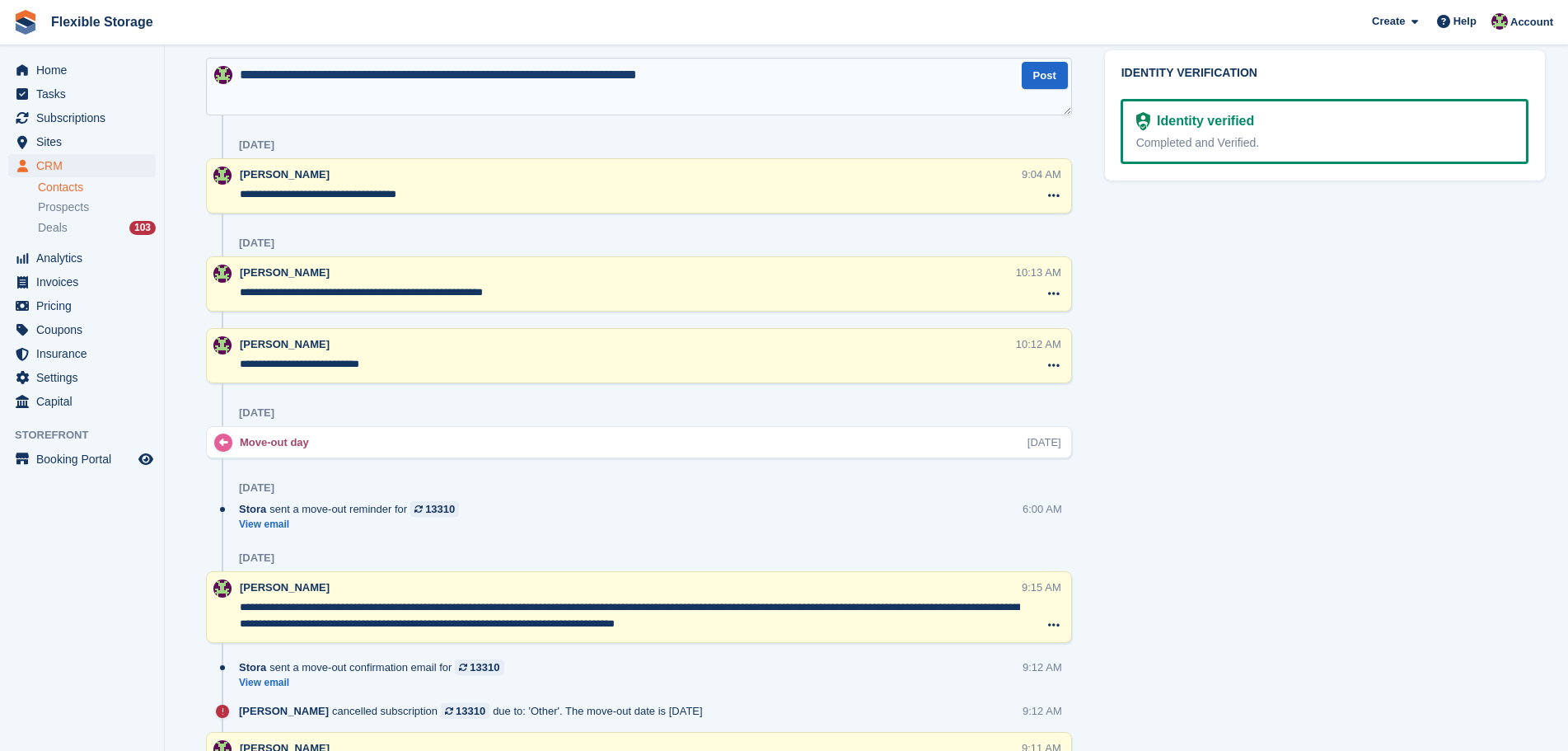
type textarea "**********"
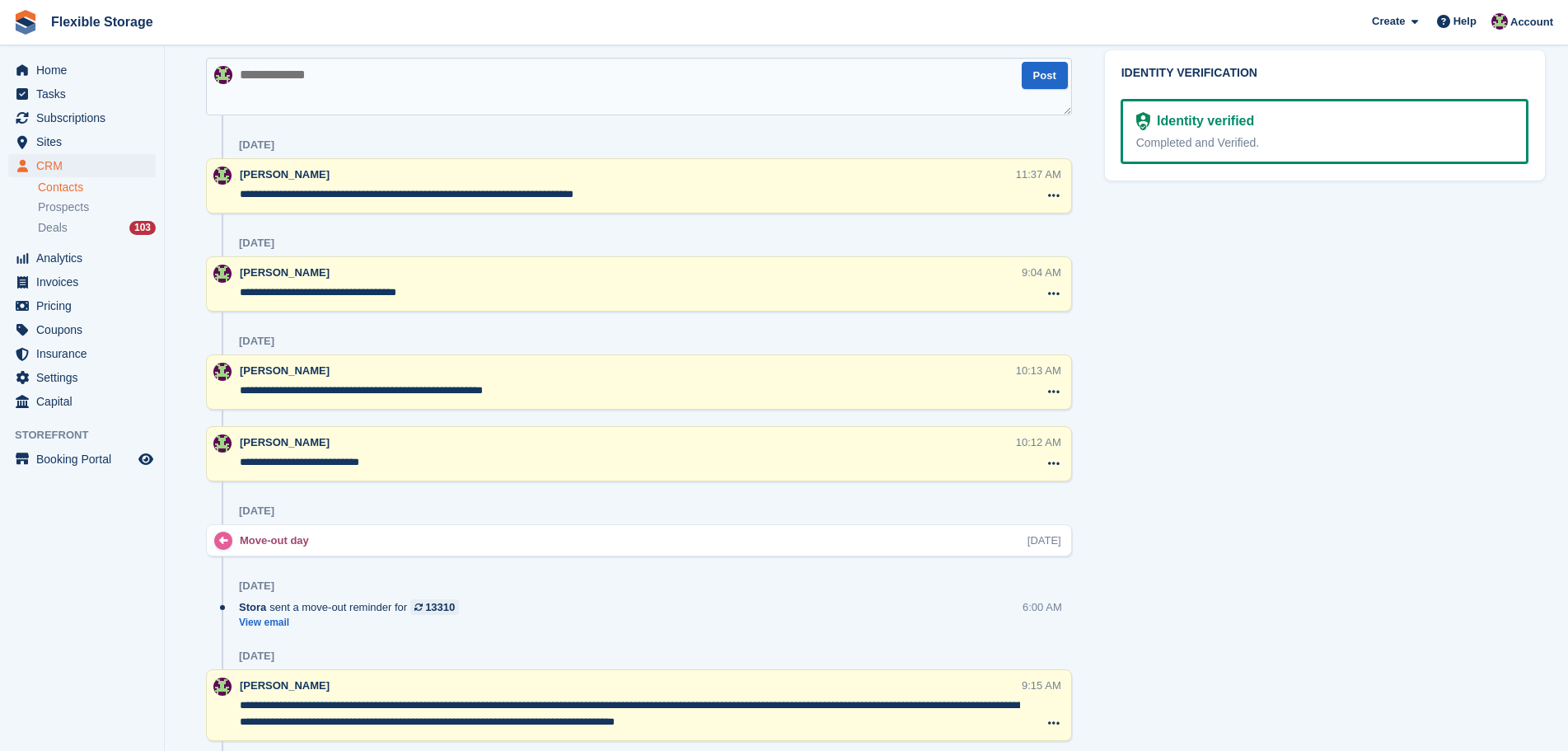
click at [818, 95] on textarea at bounding box center [639, 86] width 866 height 58
type textarea "**********"
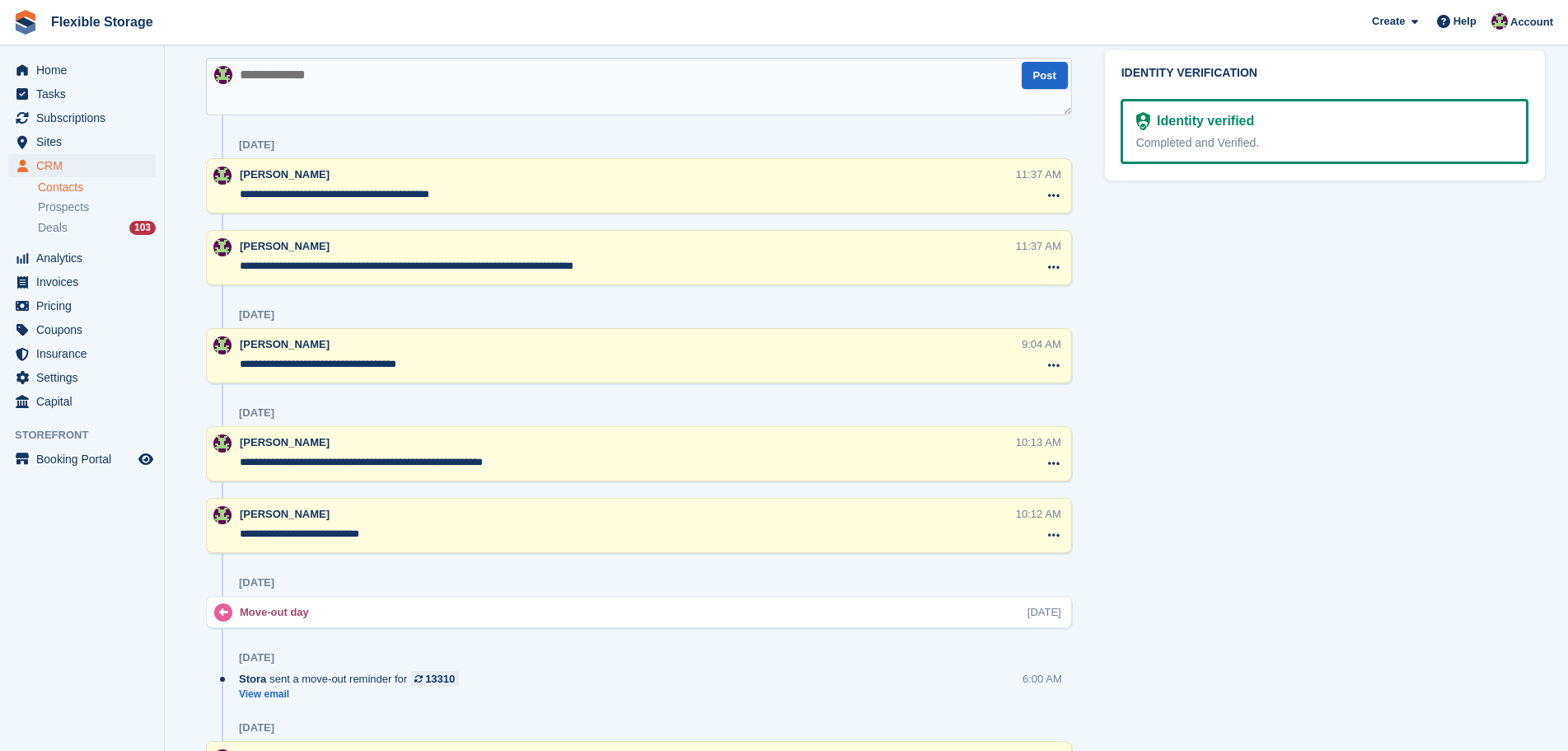
scroll to position [495, 0]
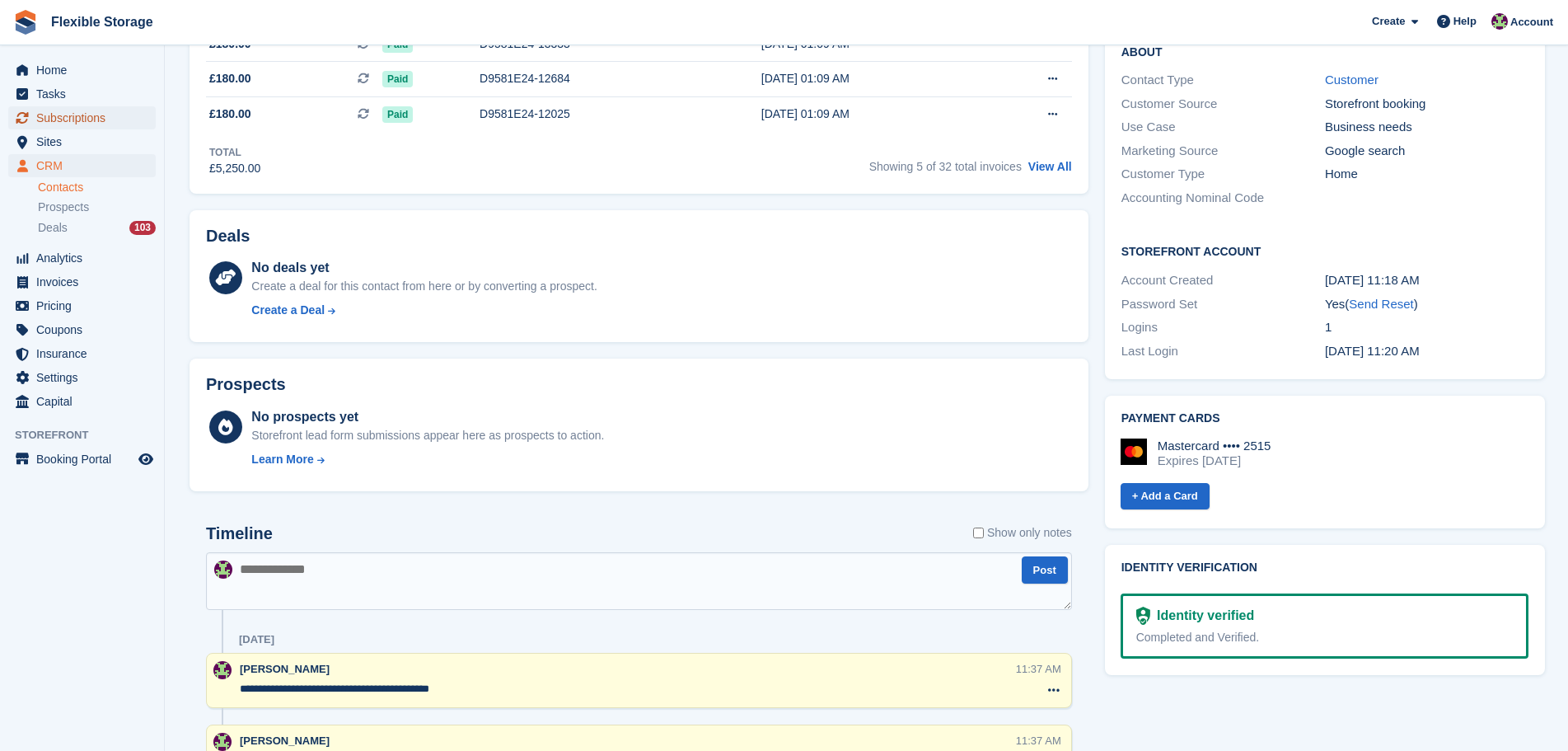
click at [81, 115] on span "Subscriptions" at bounding box center [85, 118] width 99 height 23
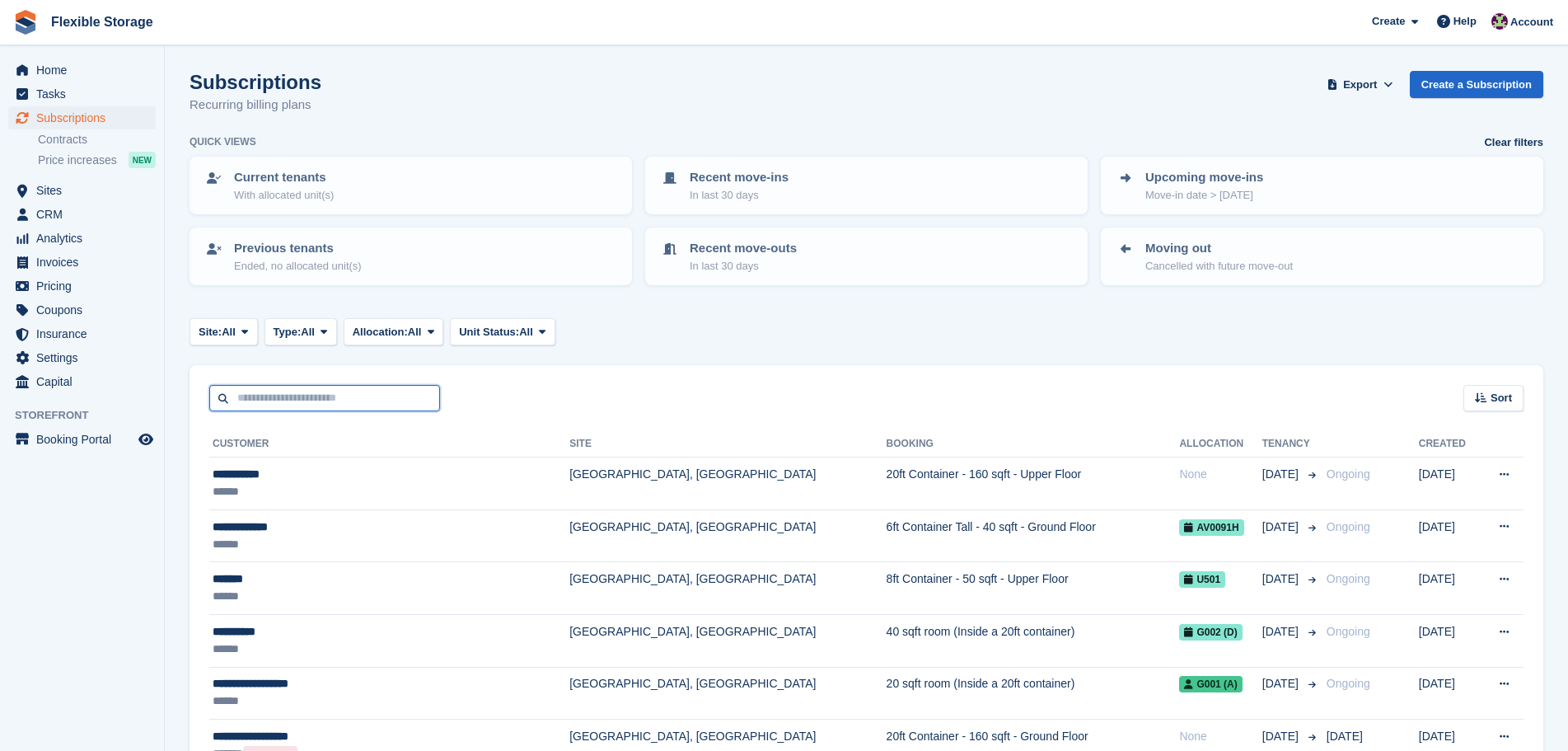
click at [383, 401] on input "text" at bounding box center [324, 398] width 231 height 28
type input "********"
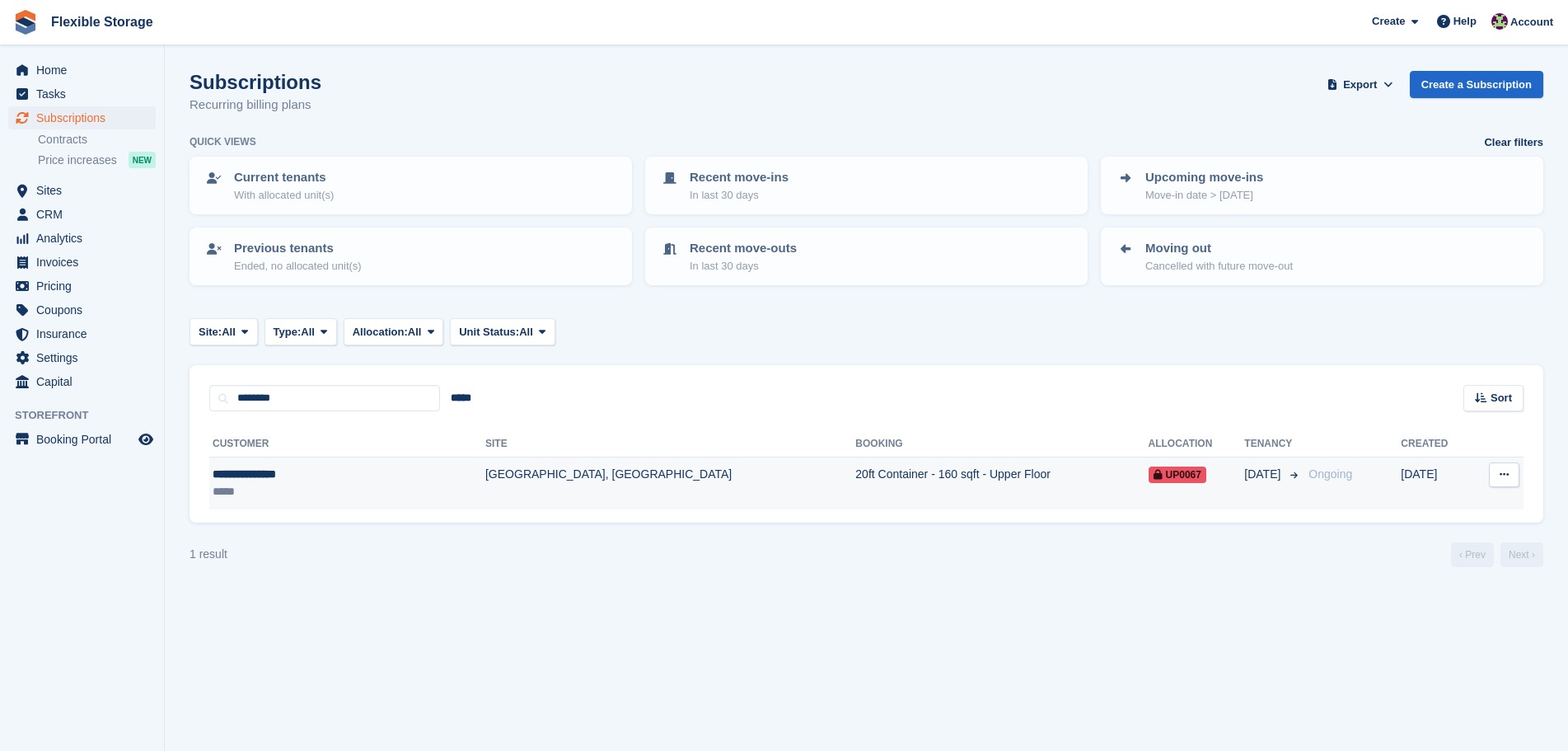
click at [855, 486] on td "20ft Container - 160 sqft - Upper Floor" at bounding box center [1001, 483] width 293 height 52
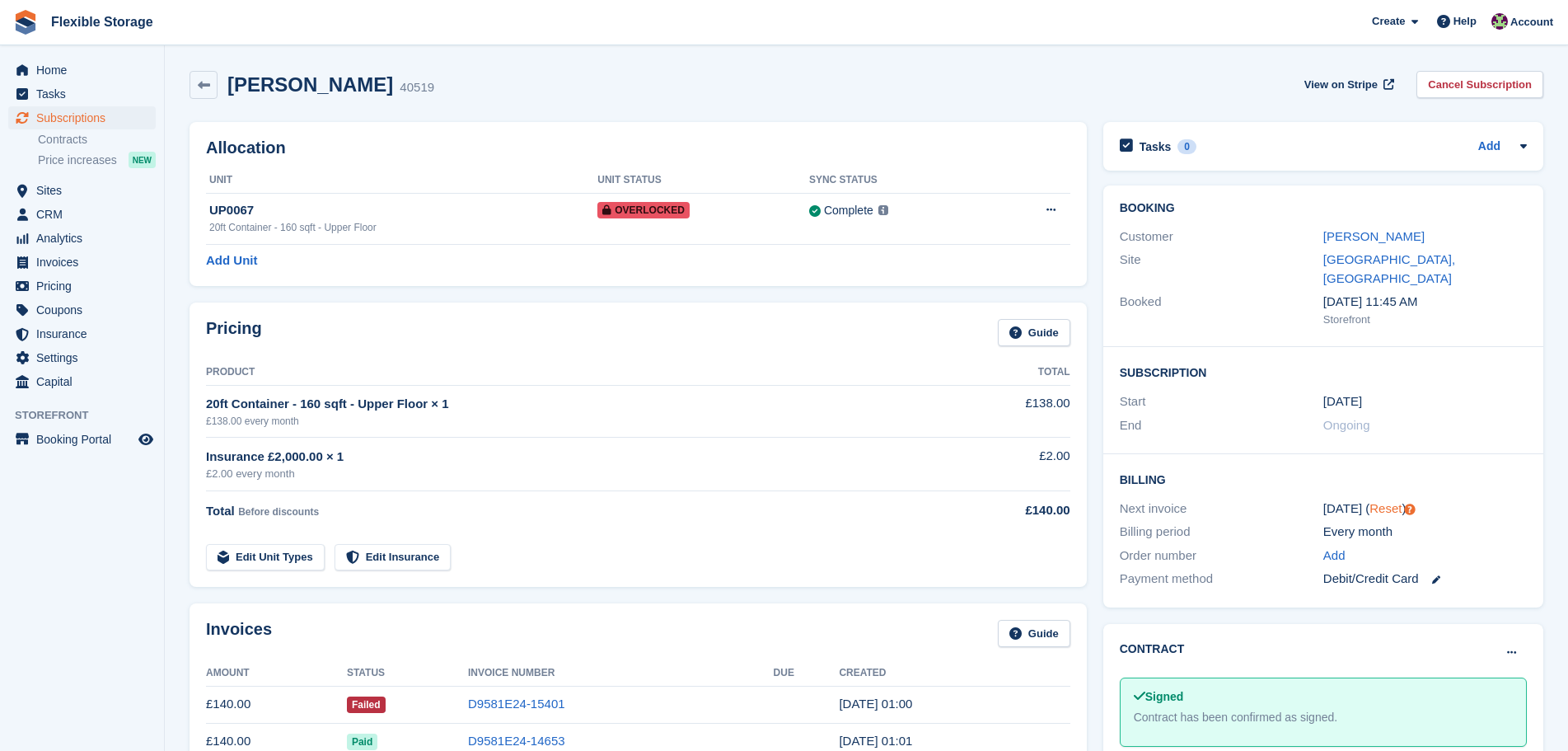
click at [1374, 501] on link "Reset" at bounding box center [1386, 508] width 32 height 14
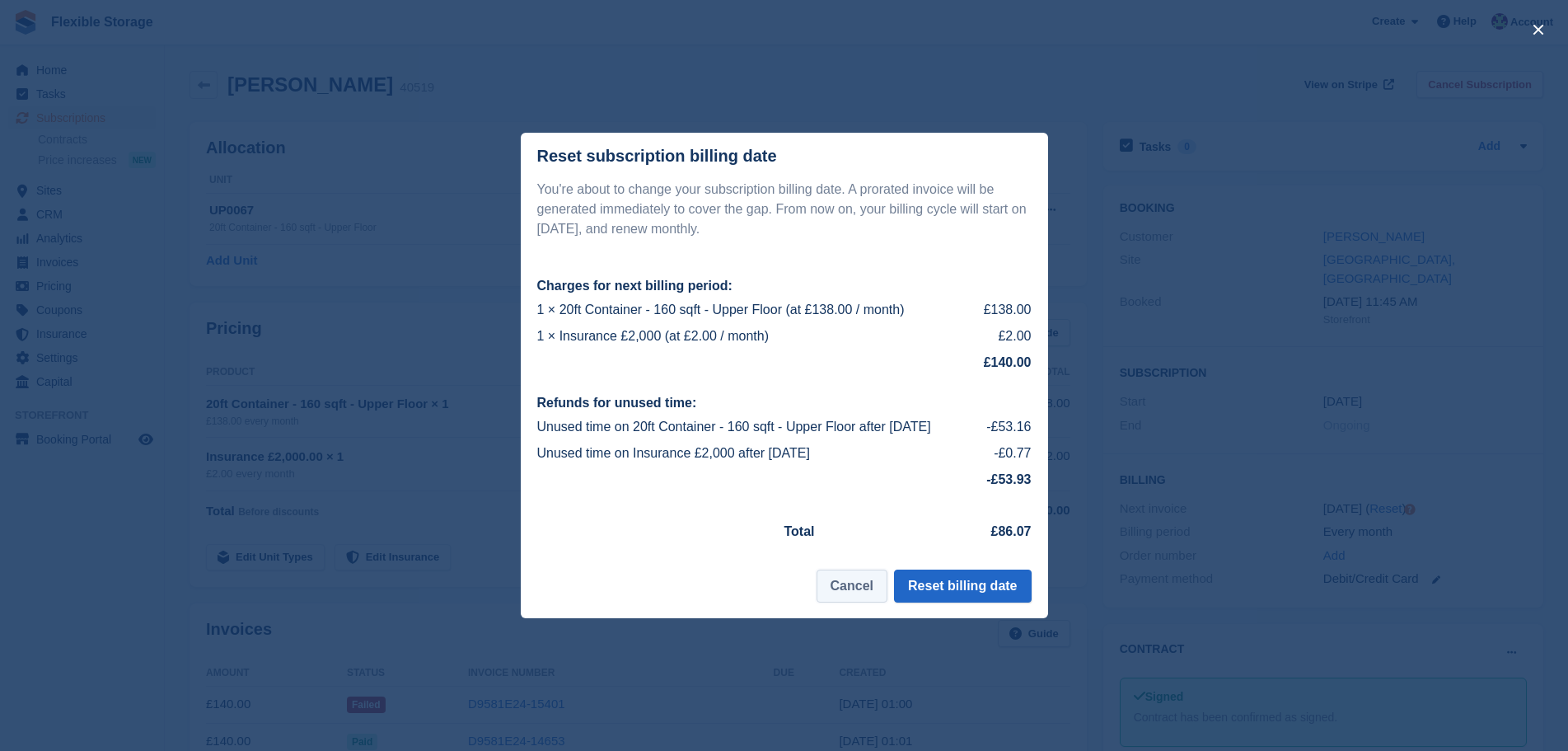
click at [880, 592] on button "Cancel" at bounding box center [852, 585] width 71 height 33
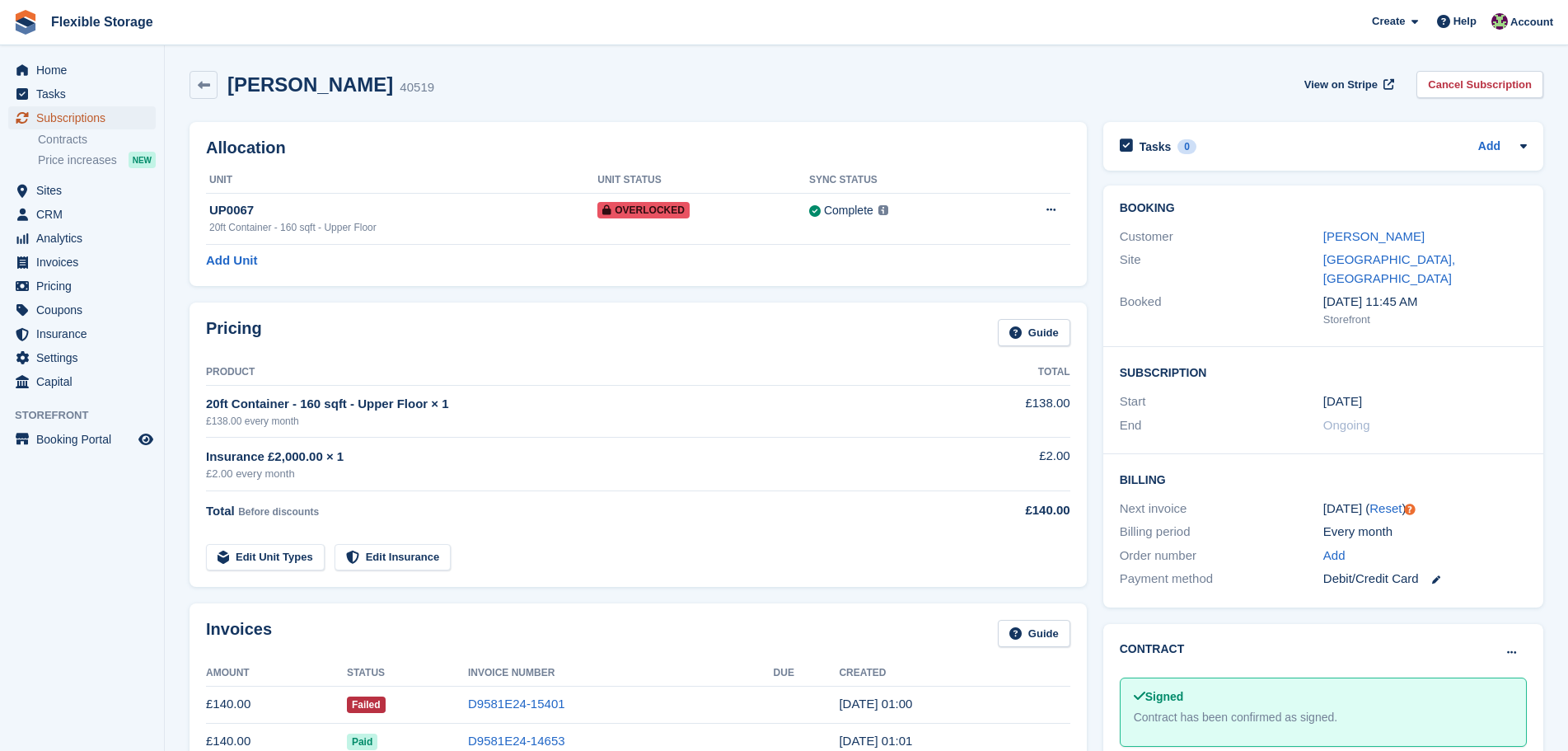
click at [110, 120] on span "Subscriptions" at bounding box center [85, 118] width 99 height 23
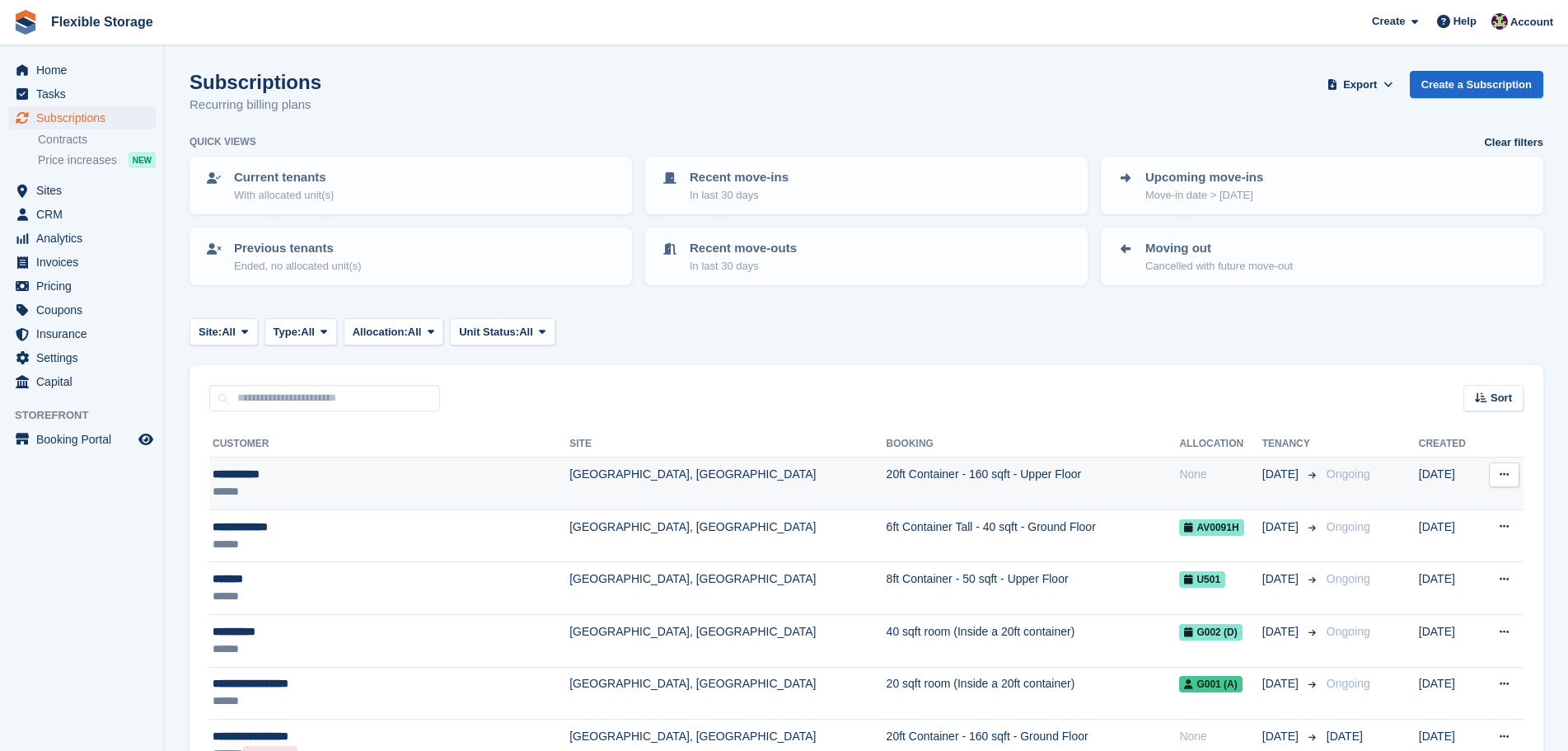
click at [649, 487] on td "[GEOGRAPHIC_DATA], [GEOGRAPHIC_DATA]" at bounding box center [727, 483] width 317 height 53
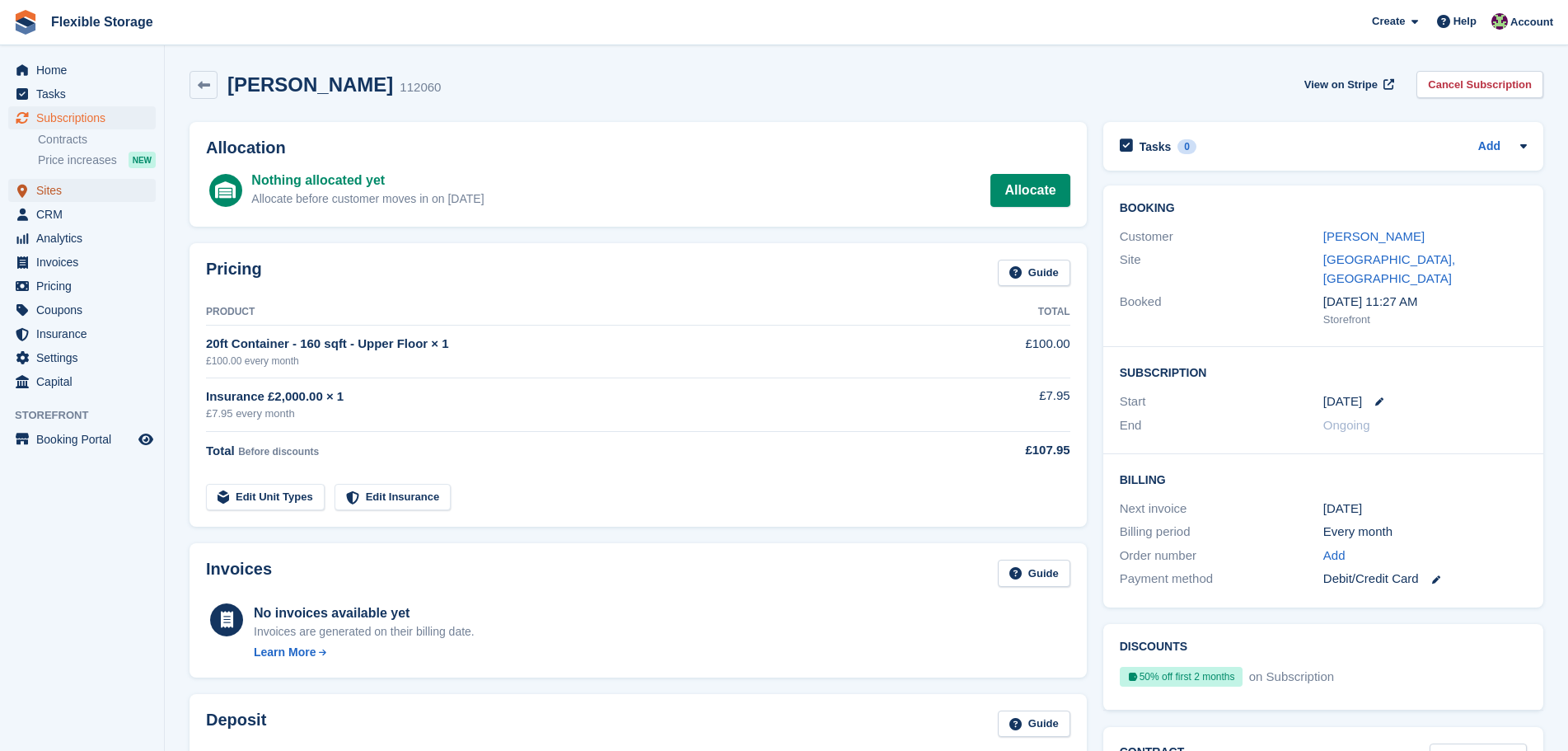
click at [41, 194] on span "Sites" at bounding box center [85, 191] width 99 height 23
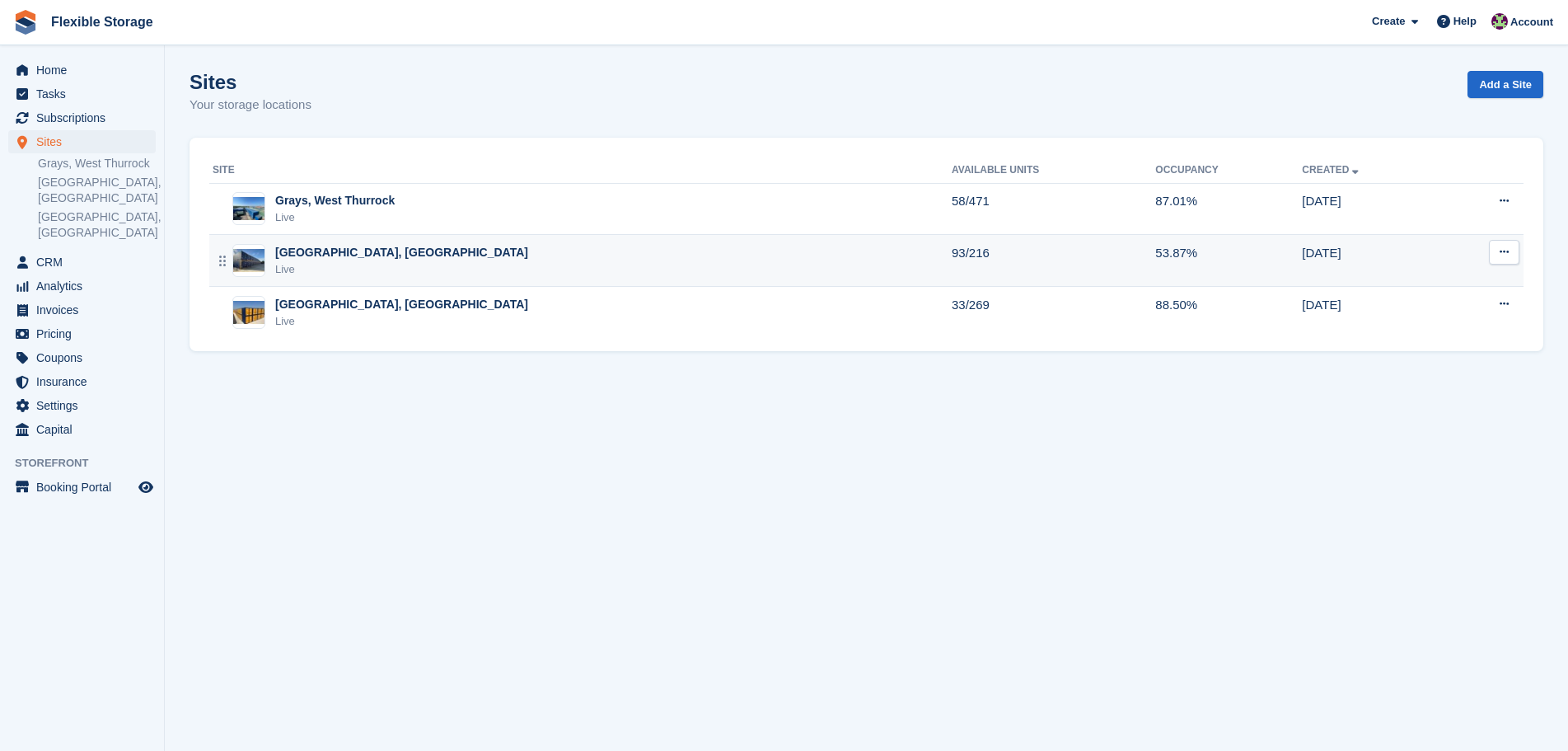
click at [360, 263] on div "Live" at bounding box center [401, 270] width 253 height 17
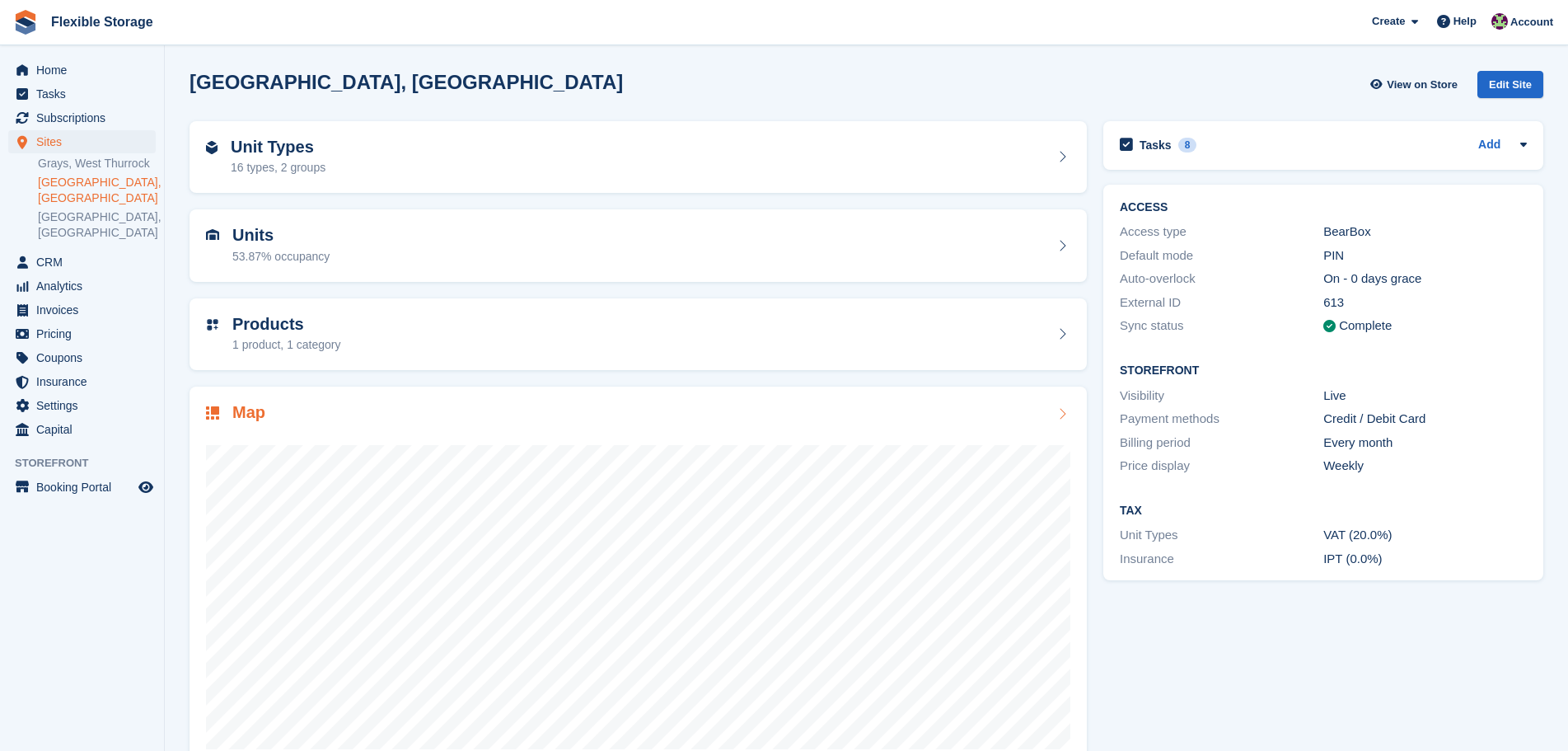
click at [344, 411] on div "Map" at bounding box center [639, 414] width 864 height 23
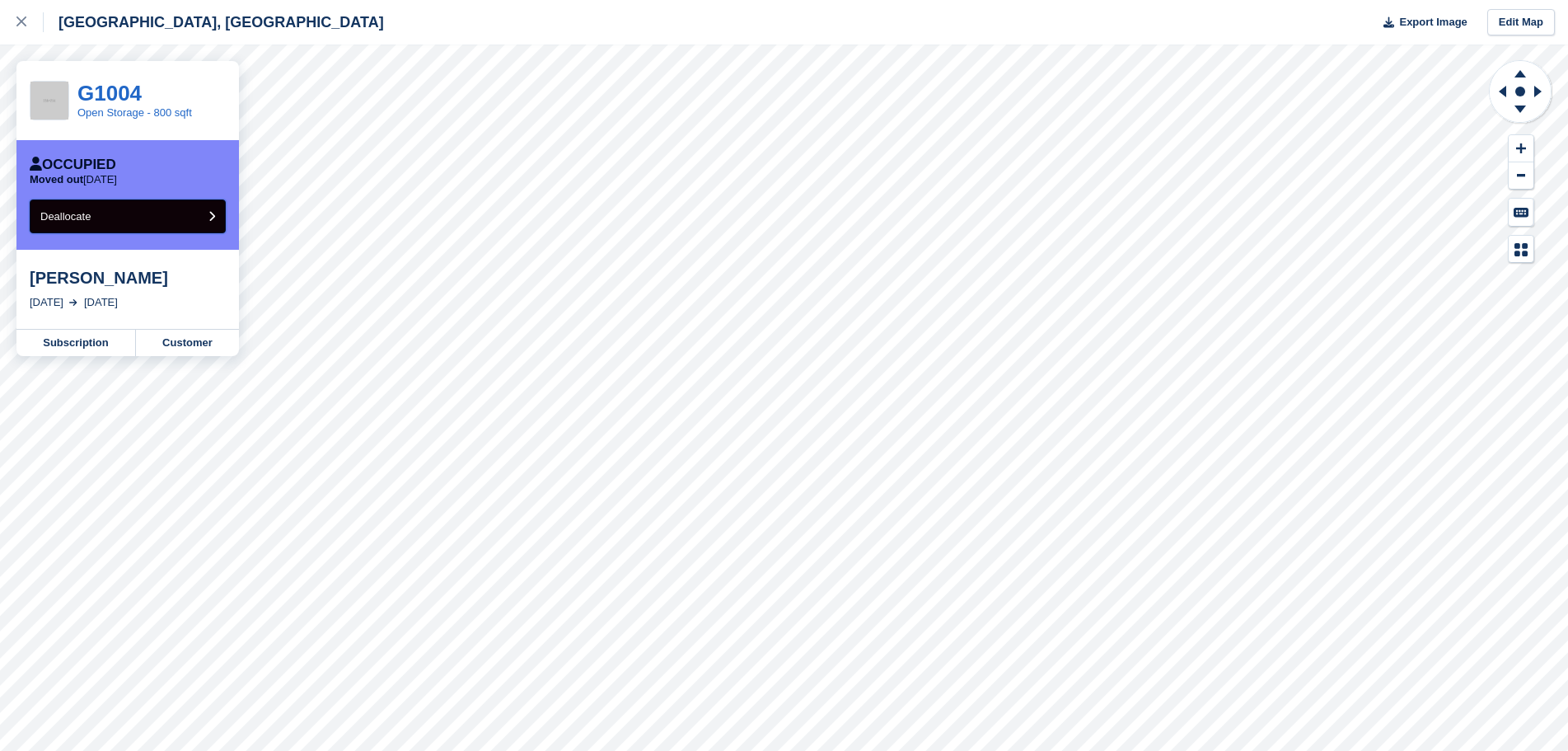
click at [155, 223] on button "Deallocate" at bounding box center [127, 217] width 196 height 33
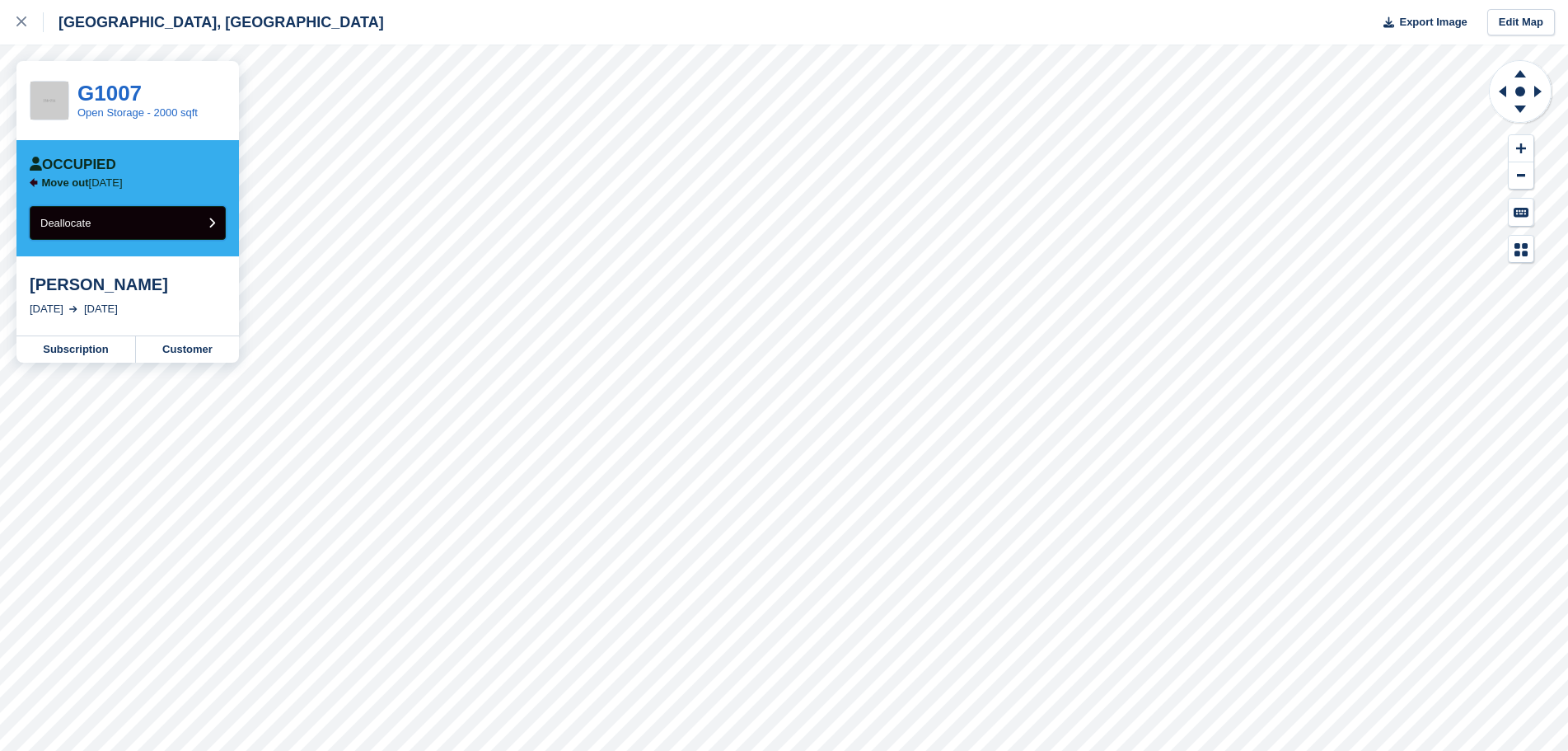
click at [141, 216] on button "Deallocate" at bounding box center [127, 223] width 196 height 33
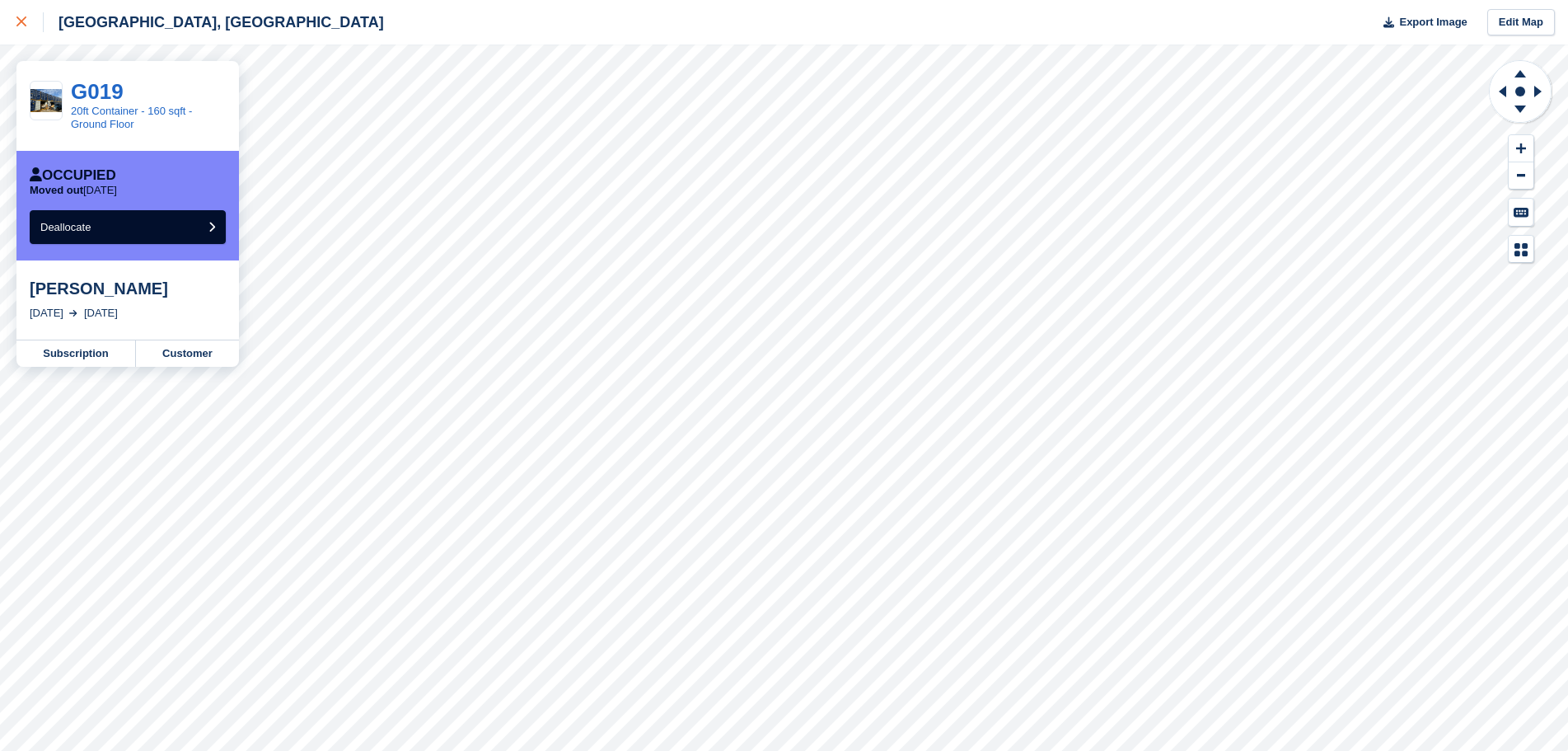
click at [18, 25] on icon at bounding box center [22, 22] width 10 height 10
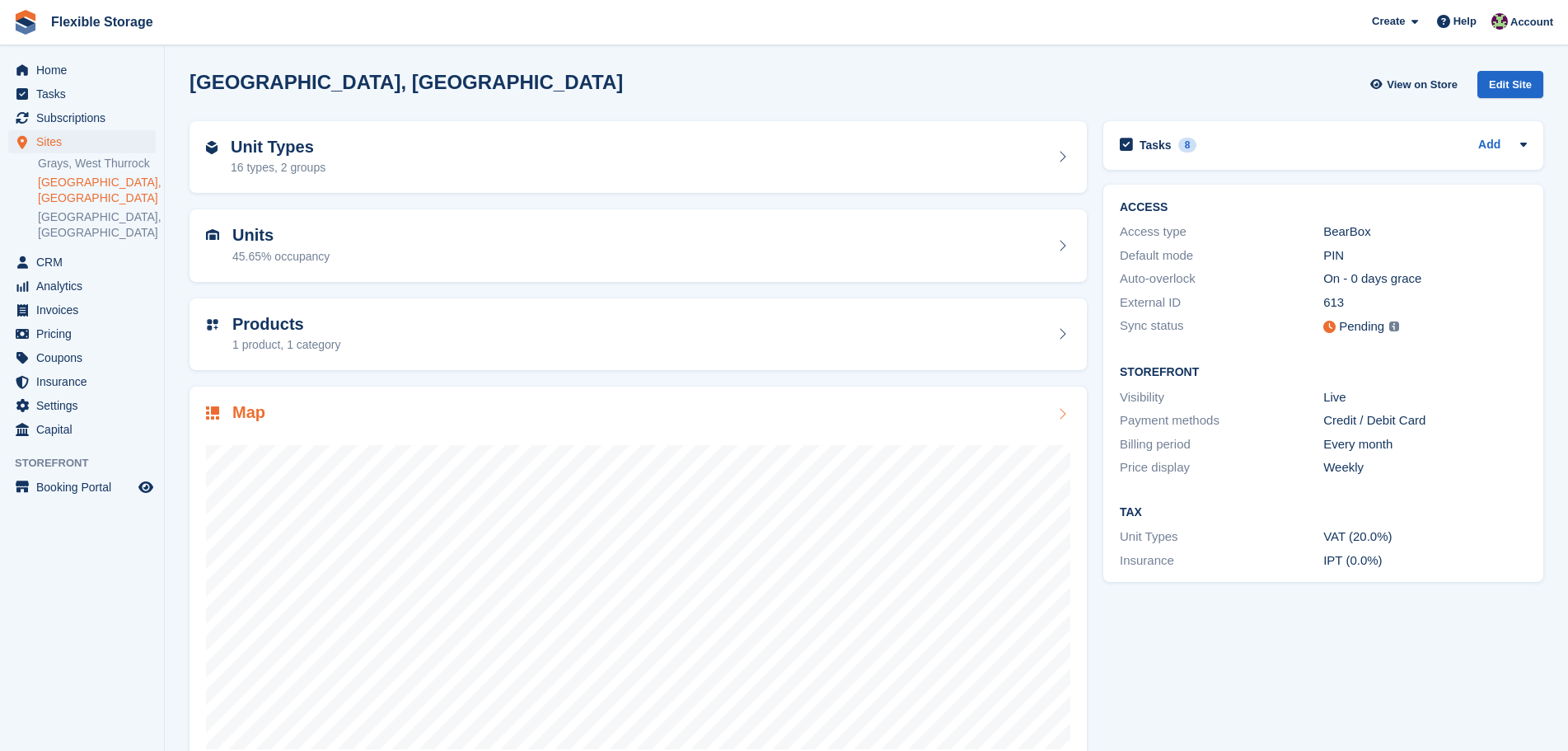
click at [770, 406] on div "Map" at bounding box center [639, 414] width 864 height 23
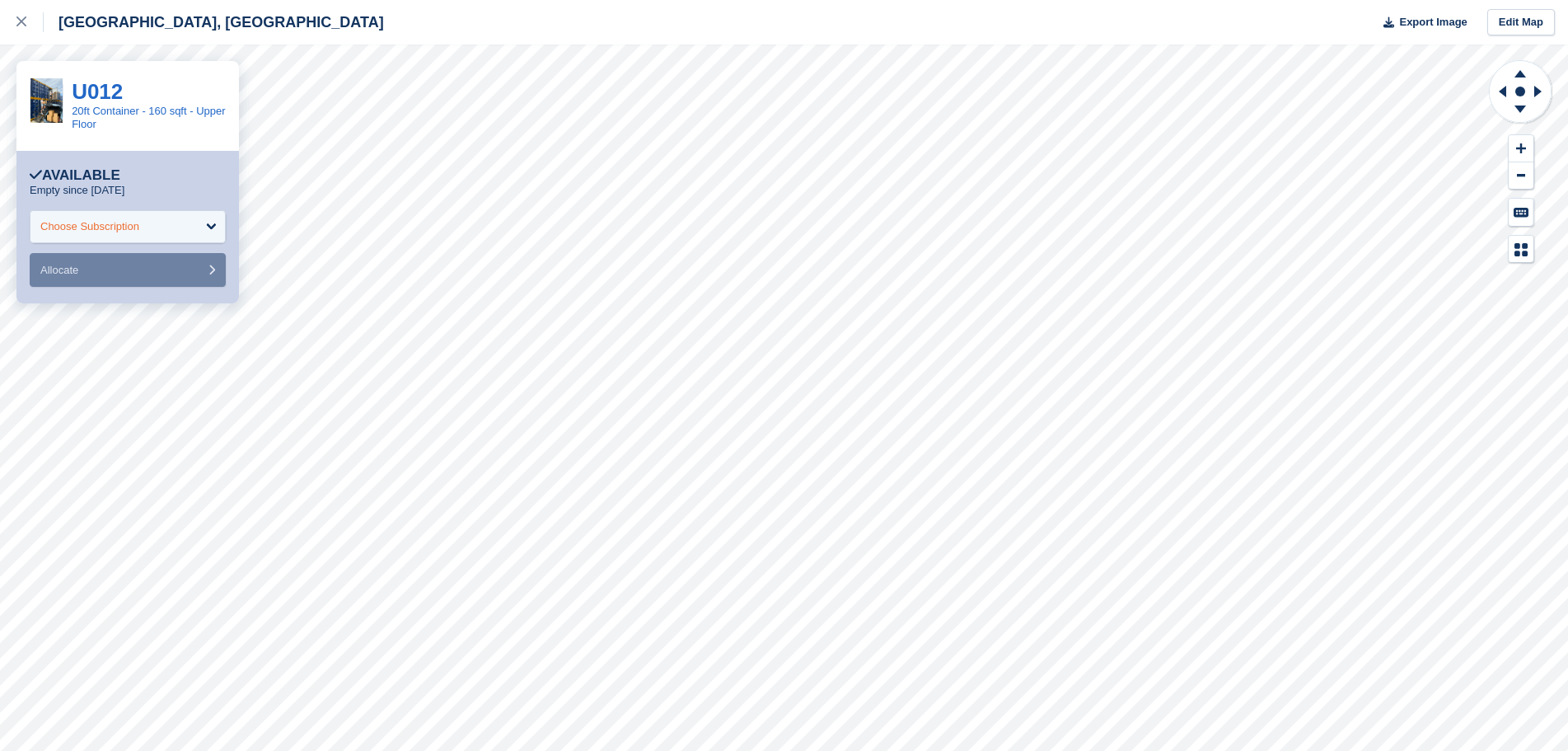
click at [161, 235] on div "Choose Subscription" at bounding box center [127, 226] width 196 height 33
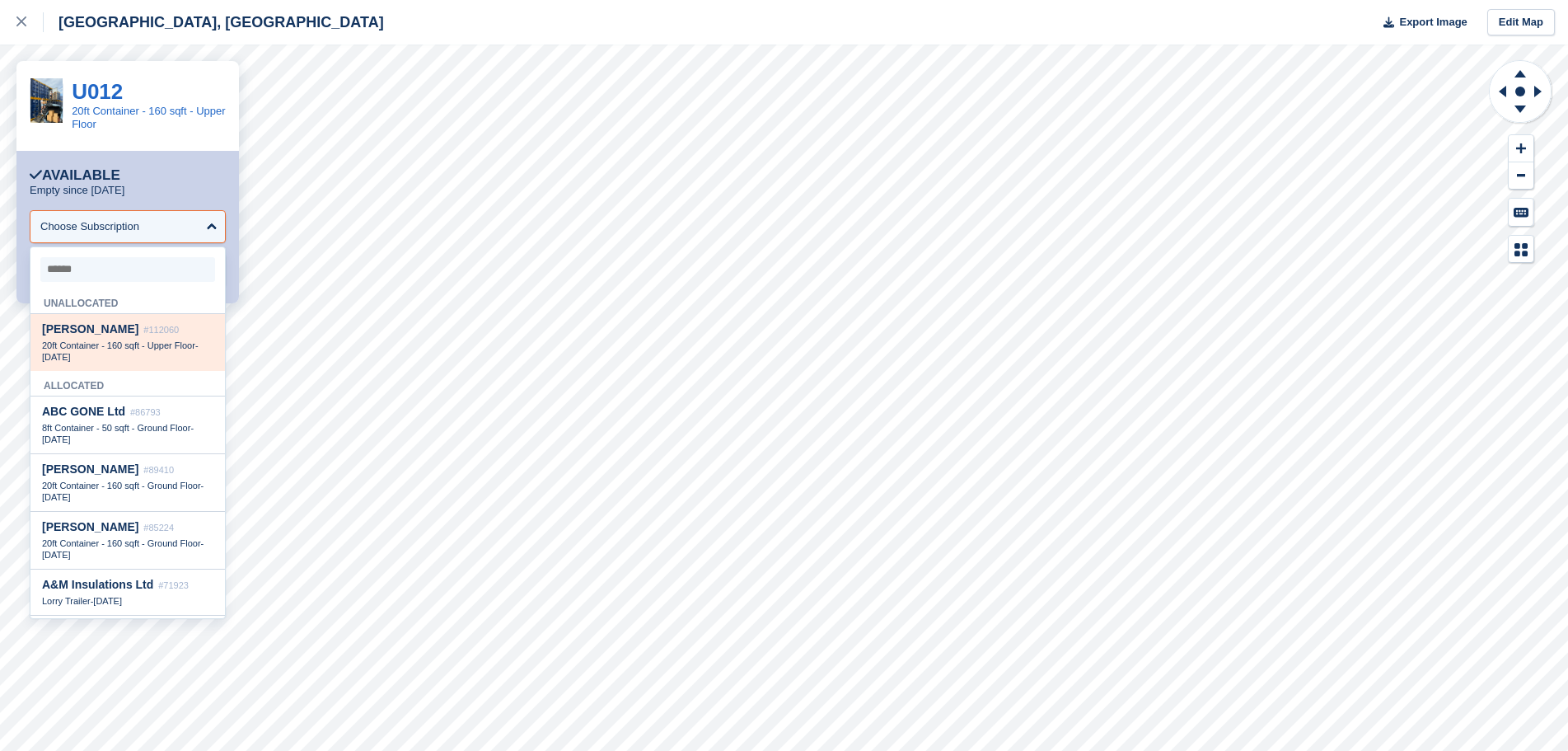
click at [141, 343] on span "20ft Container - 160 sqft - Upper Floor" at bounding box center [118, 345] width 153 height 10
select select "******"
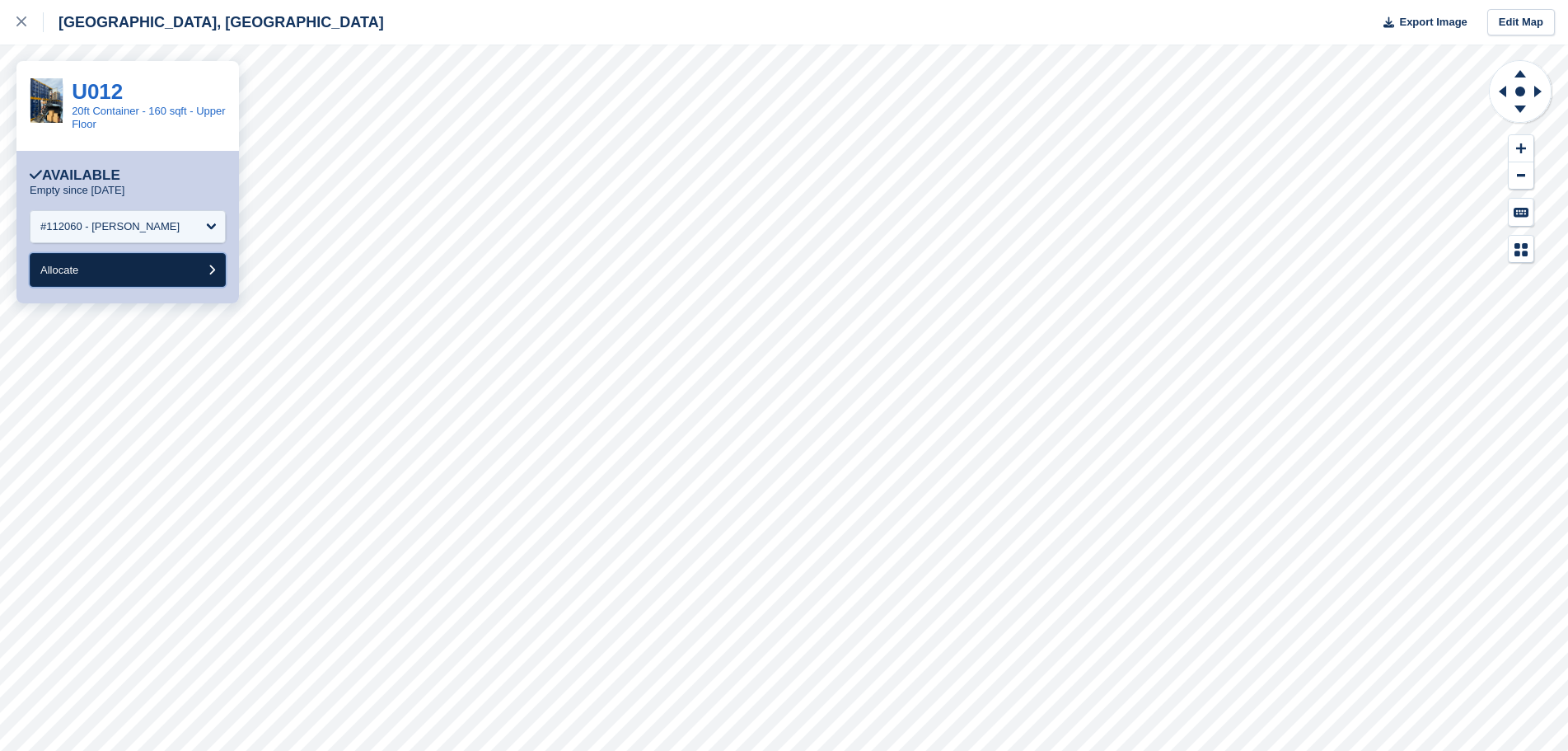
click at [89, 268] on button "Allocate" at bounding box center [127, 270] width 196 height 33
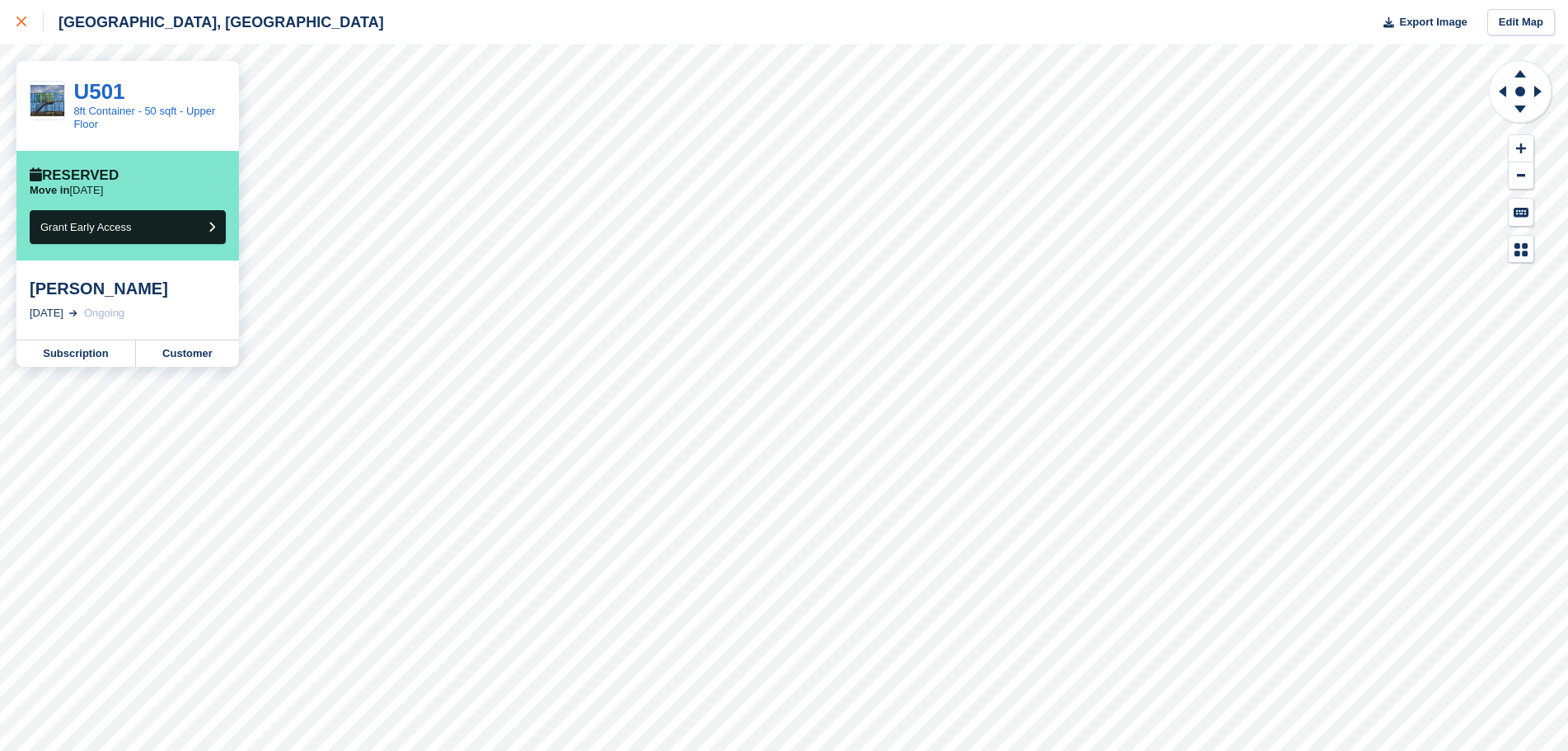
click at [29, 21] on div at bounding box center [30, 23] width 28 height 20
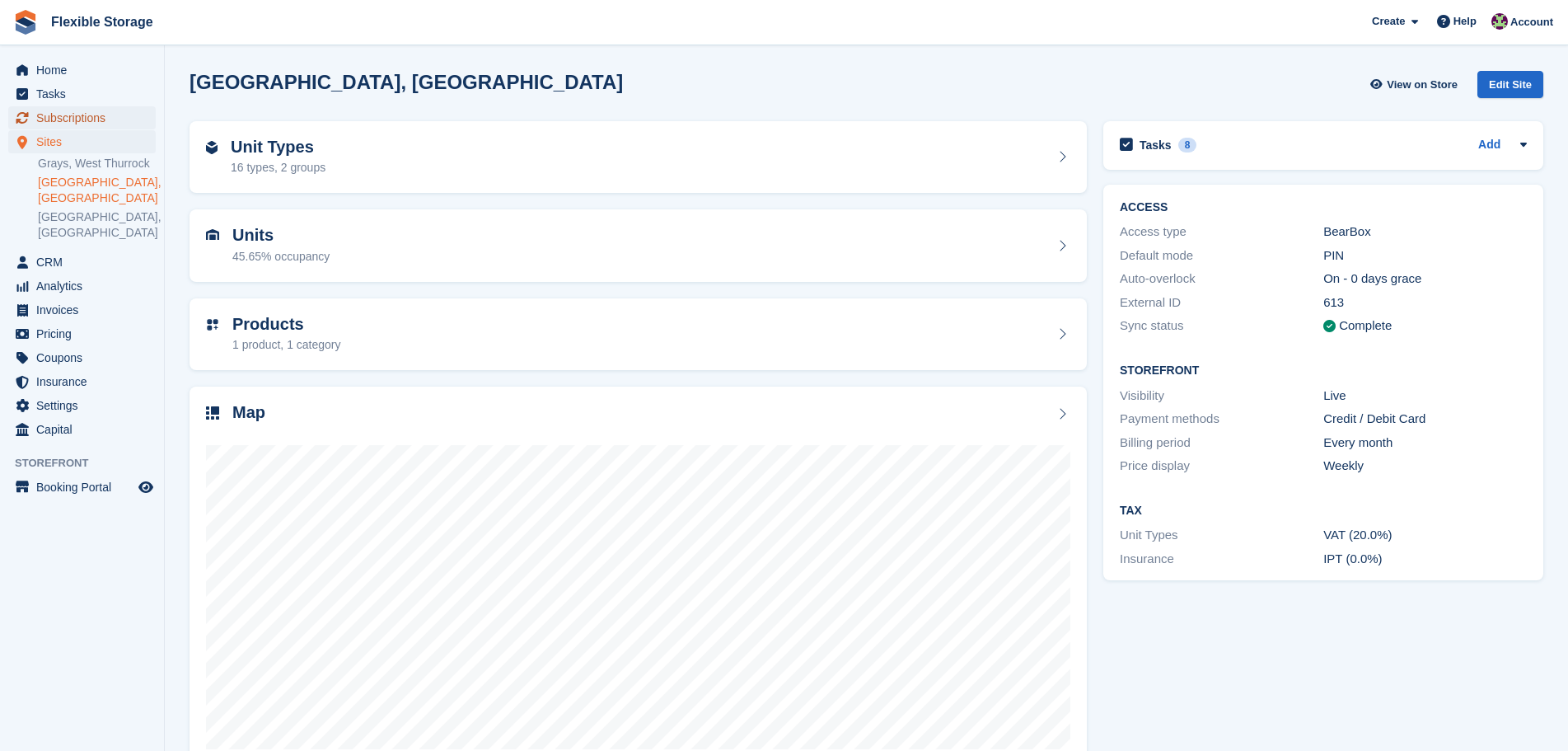
click at [60, 119] on span "Subscriptions" at bounding box center [85, 118] width 99 height 23
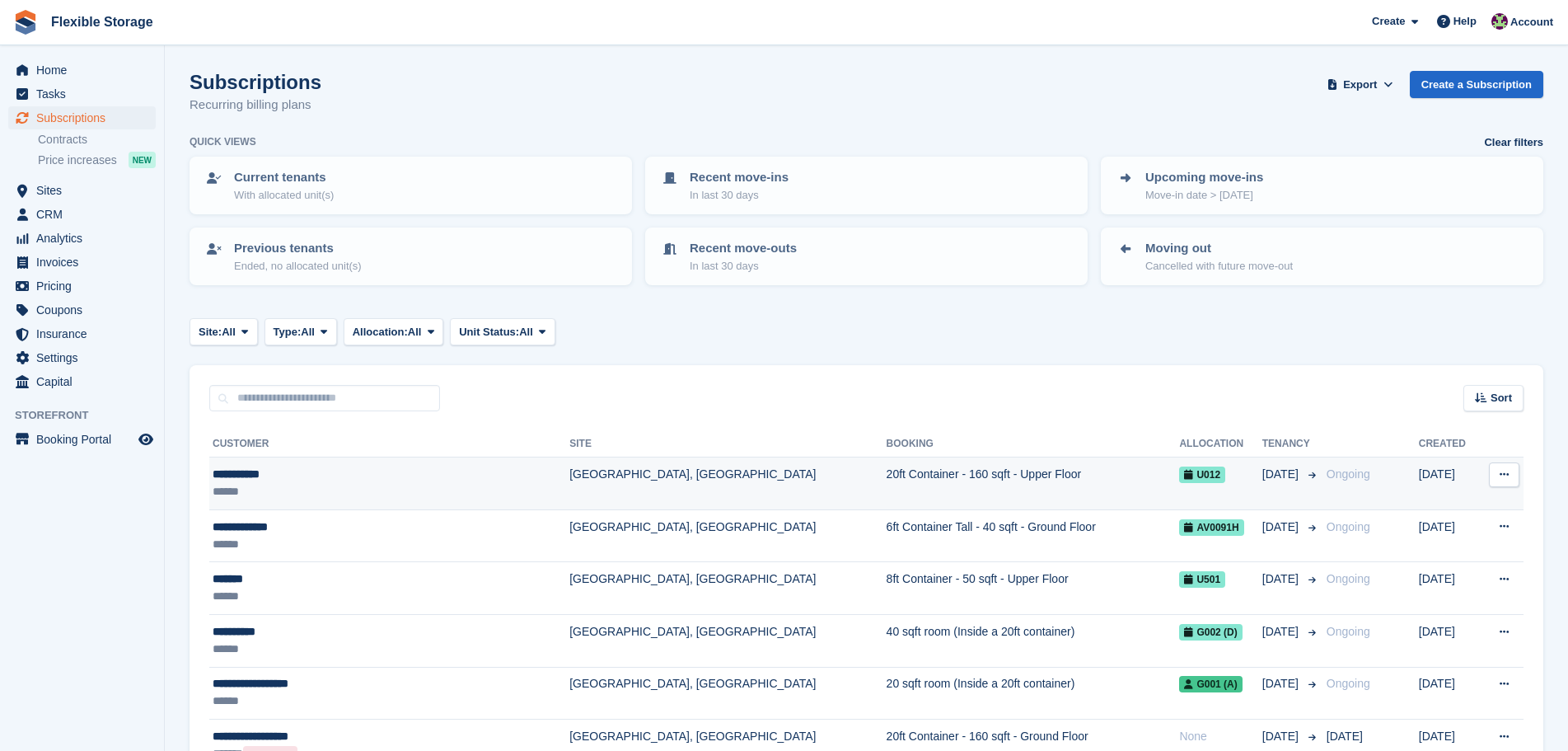
click at [392, 478] on div "**********" at bounding box center [350, 474] width 277 height 18
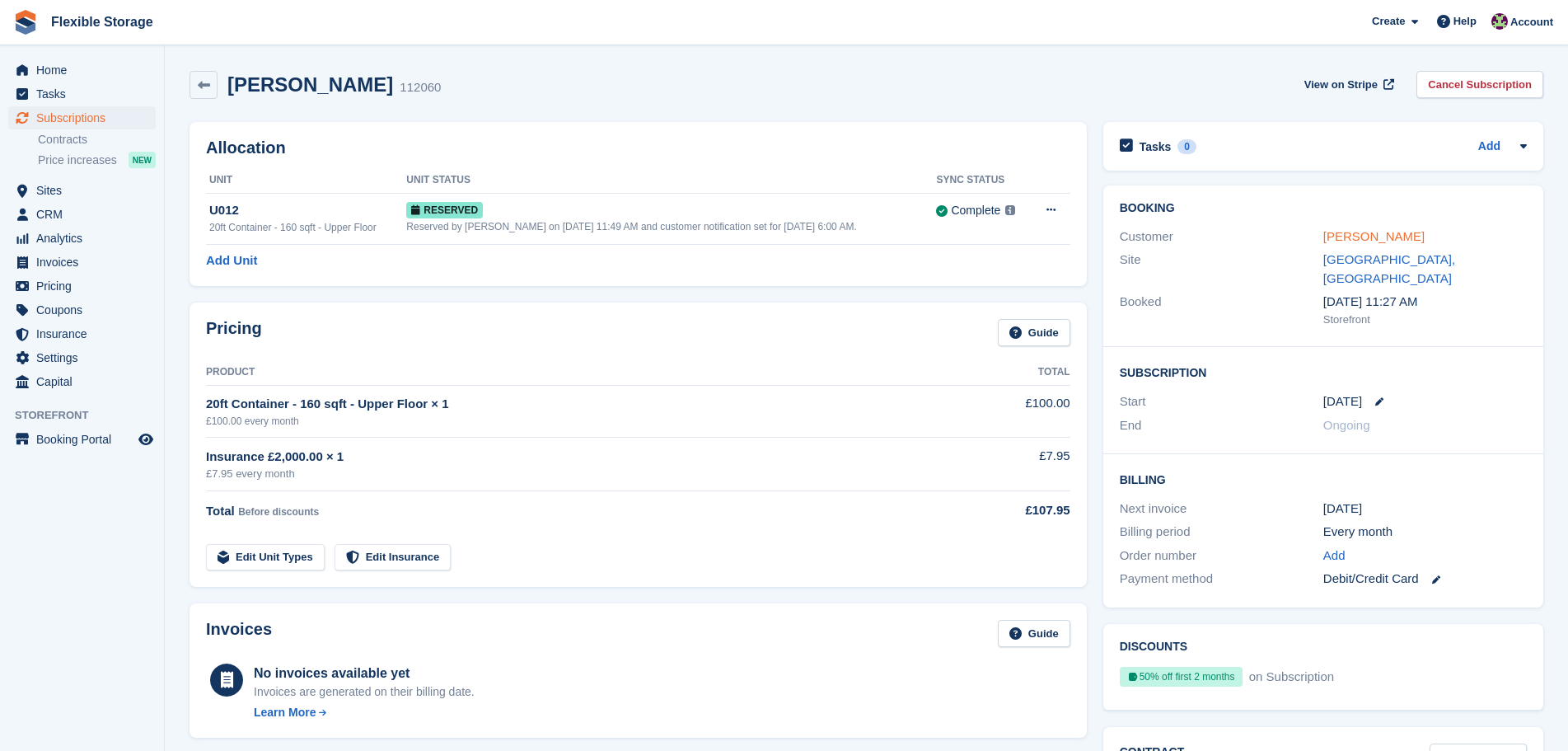
click at [1377, 229] on link "[PERSON_NAME]" at bounding box center [1374, 236] width 101 height 14
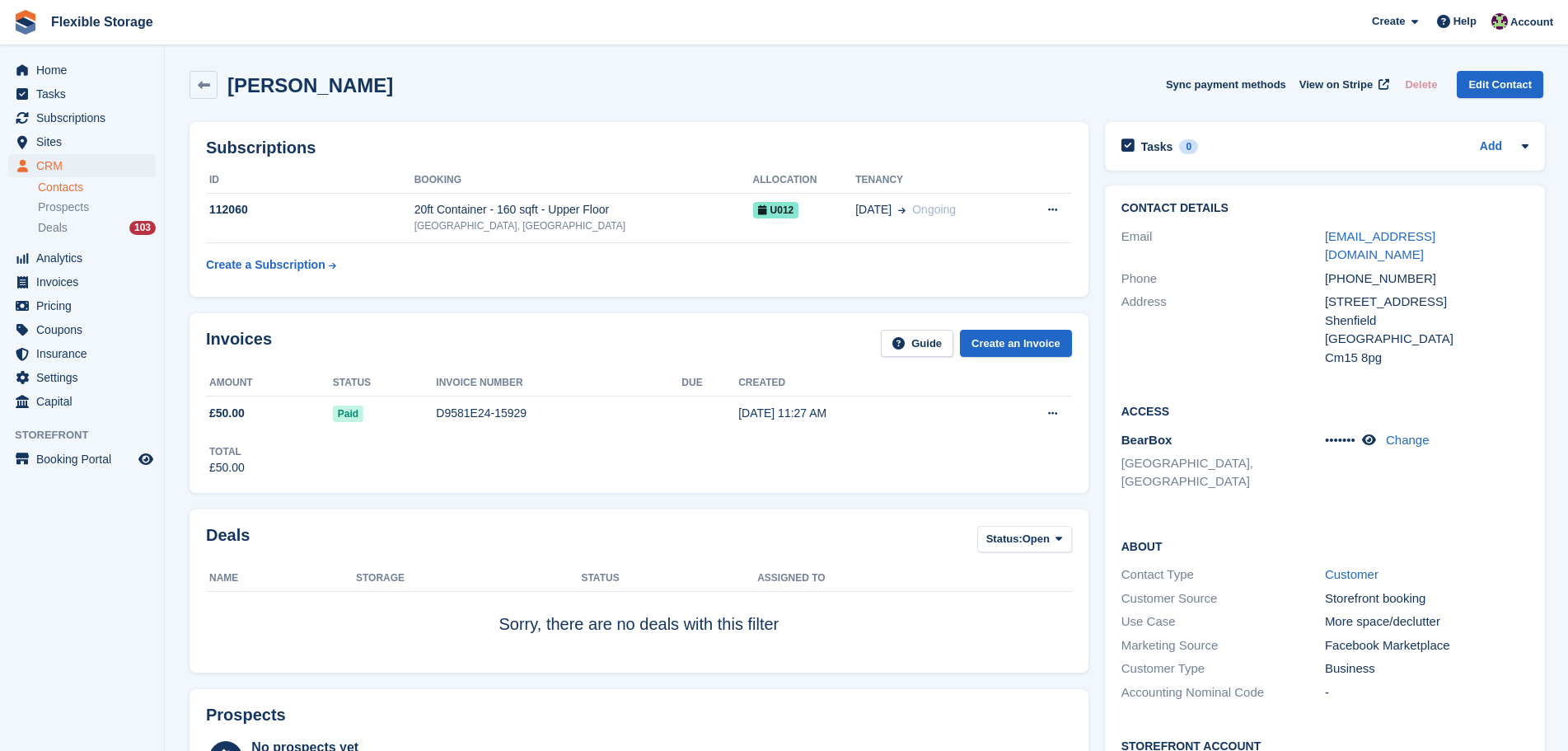
scroll to position [495, 0]
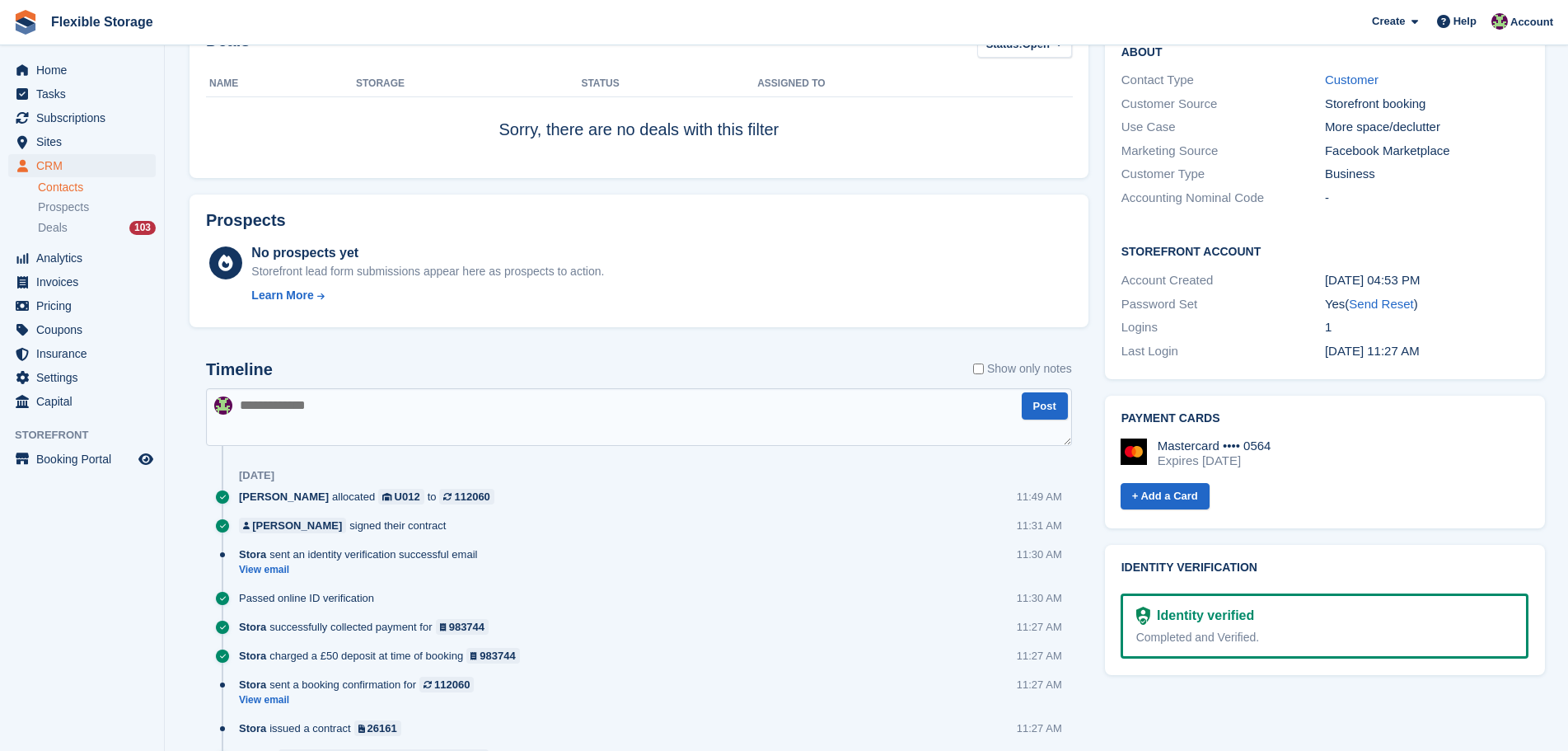
click at [443, 442] on textarea at bounding box center [639, 416] width 866 height 58
type textarea "**********"
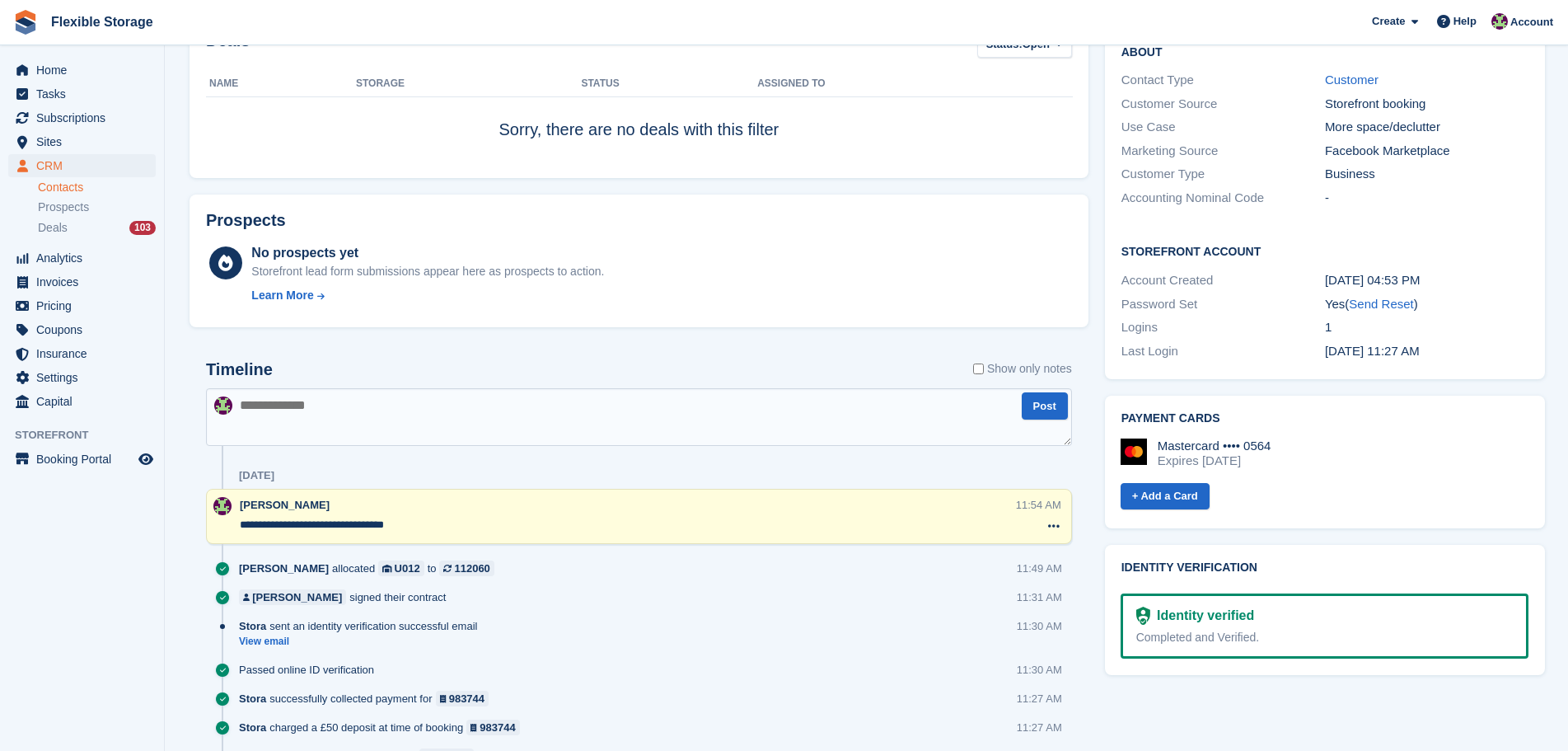
click at [377, 522] on textarea "**********" at bounding box center [627, 525] width 775 height 17
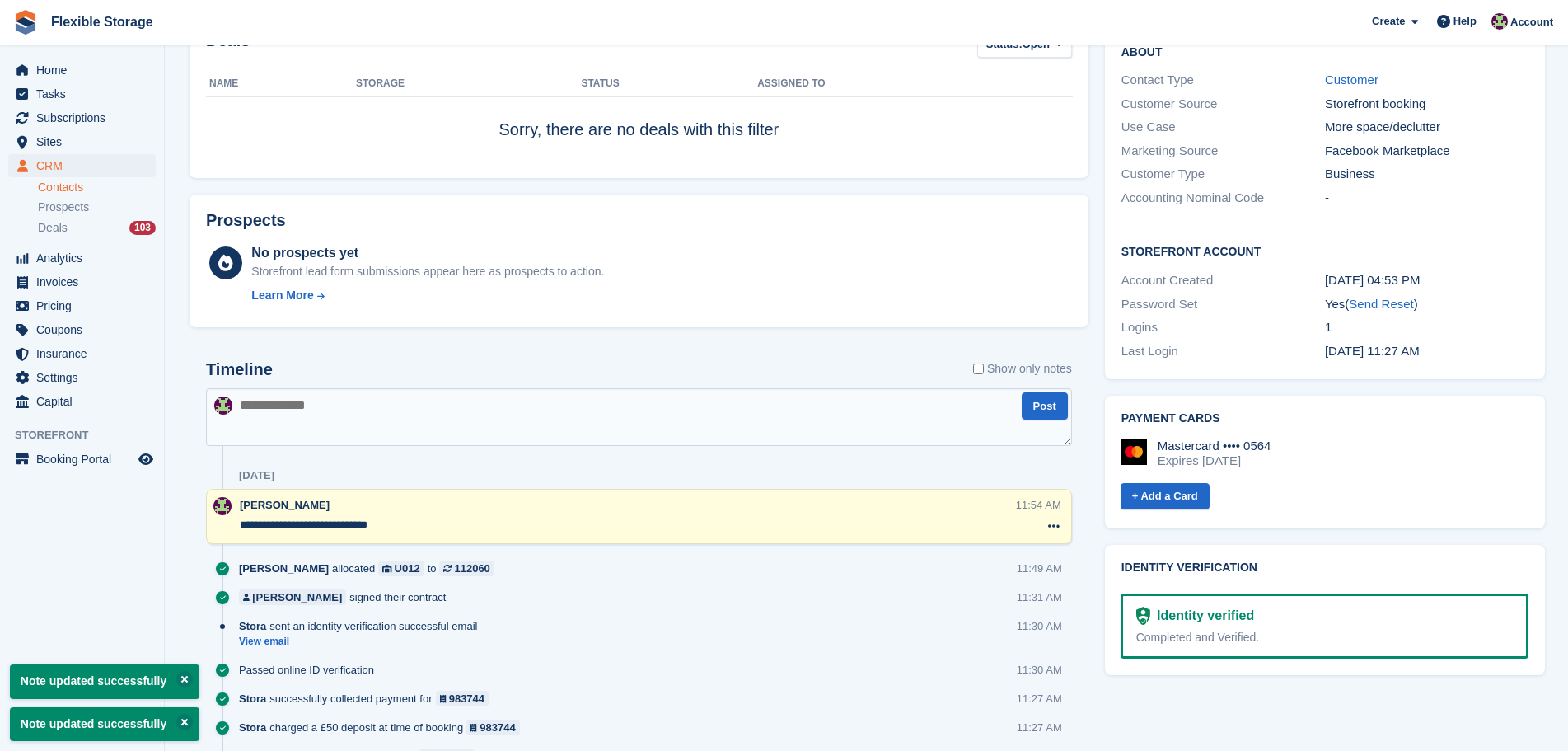
type textarea "**********"
click at [1245, 663] on div "Tasks 0 Add No tasks related to Mark Burton Contact Details Email burtonmark@ho…" at bounding box center [1325, 405] width 456 height 1572
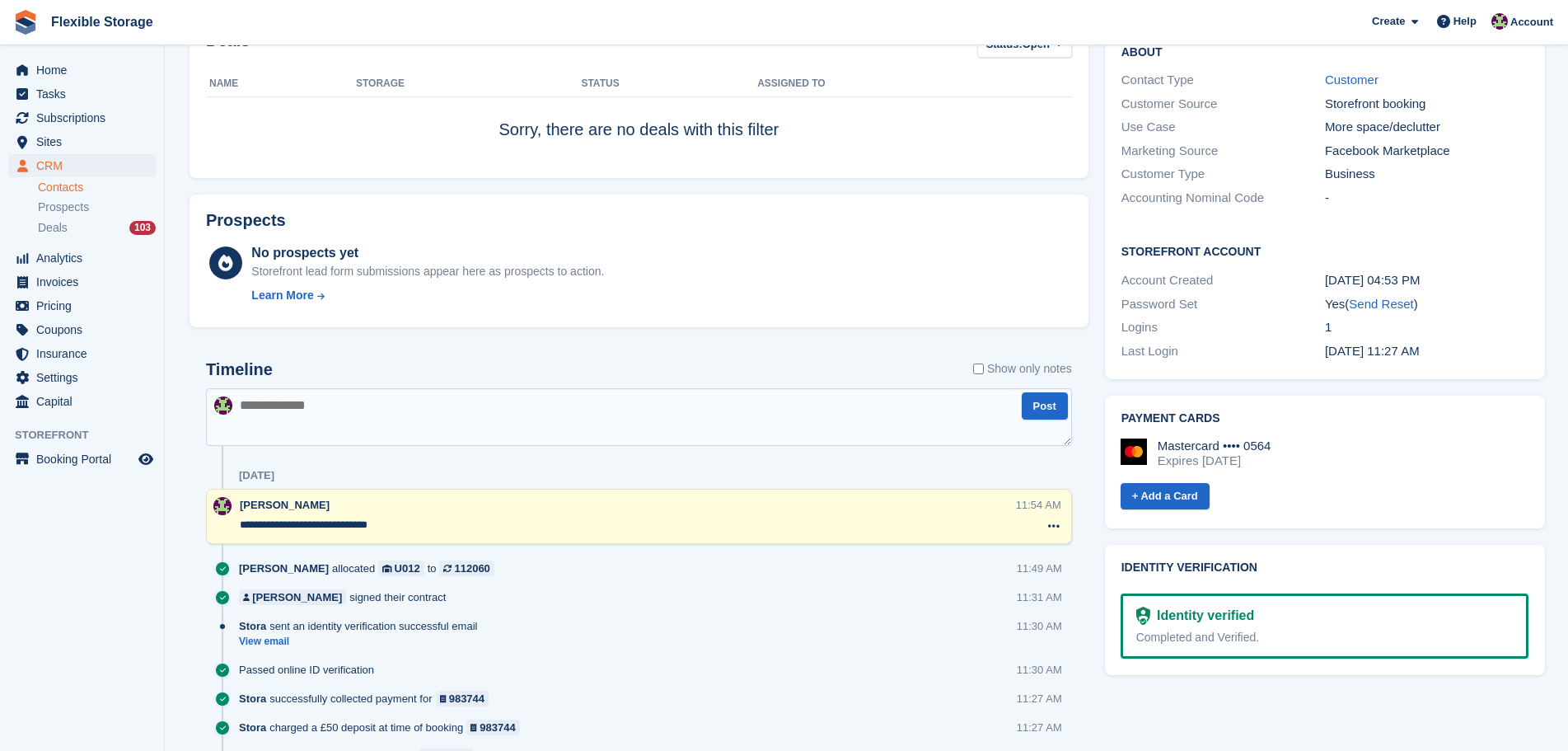
drag, startPoint x: 1320, startPoint y: 618, endPoint x: 1272, endPoint y: 429, distance: 195.0
click at [1203, 433] on div "Tasks 0 Add No tasks related to Mark Burton Contact Details Email burtonmark@ho…" at bounding box center [1325, 405] width 456 height 1572
click at [1282, 439] on div "Mastercard •••• 0564 Expires March 2028" at bounding box center [1325, 453] width 408 height 29
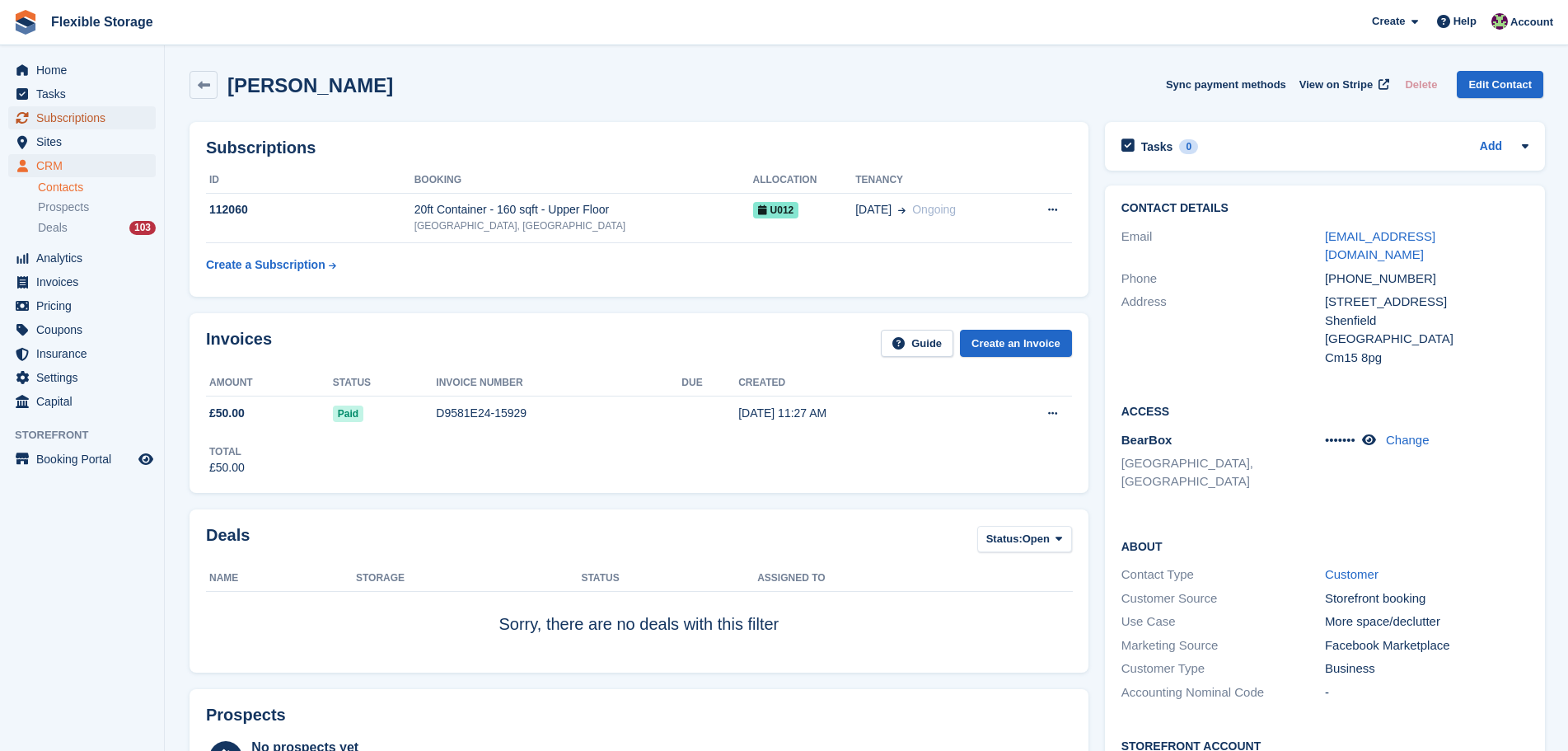
click at [99, 112] on span "Subscriptions" at bounding box center [85, 118] width 99 height 23
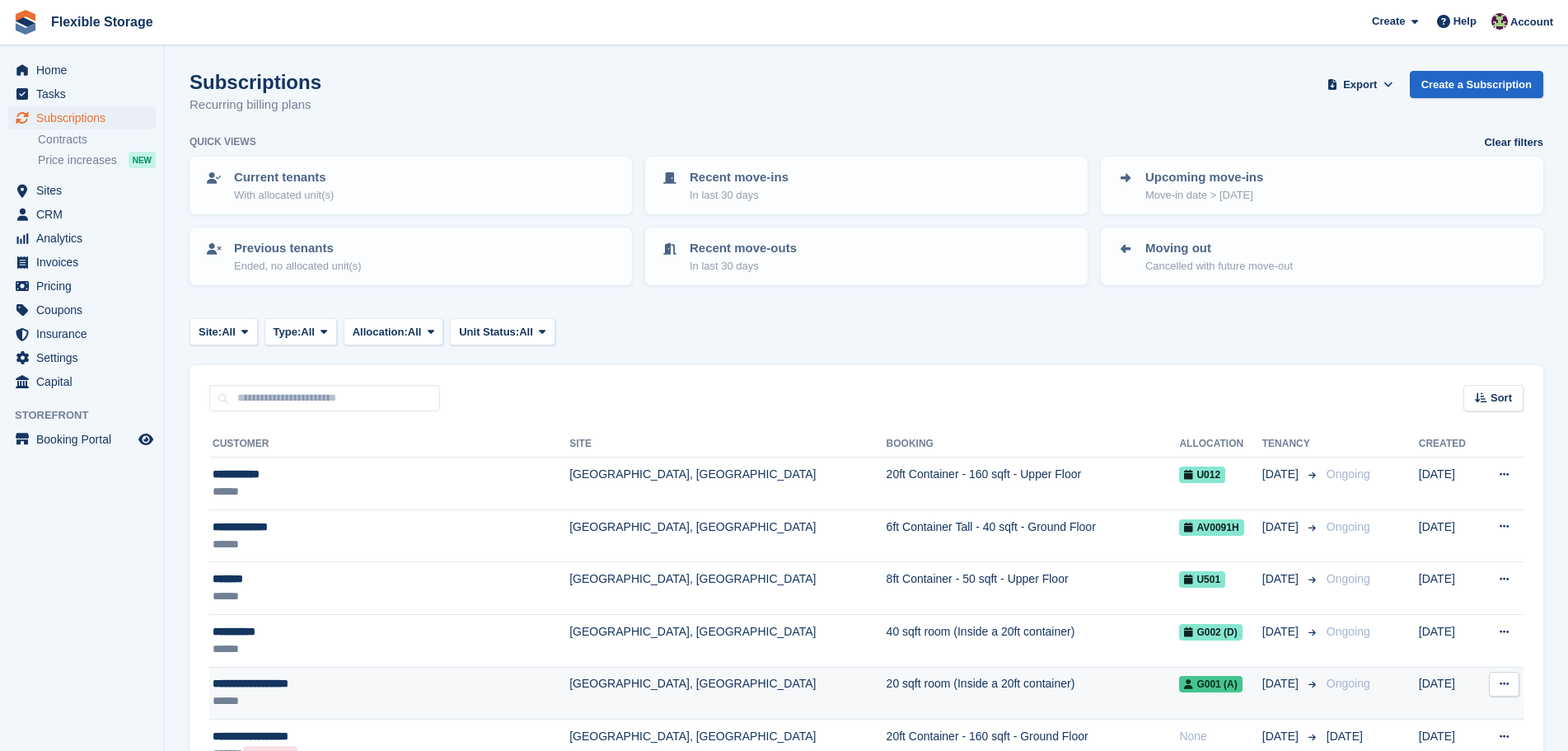
scroll to position [495, 0]
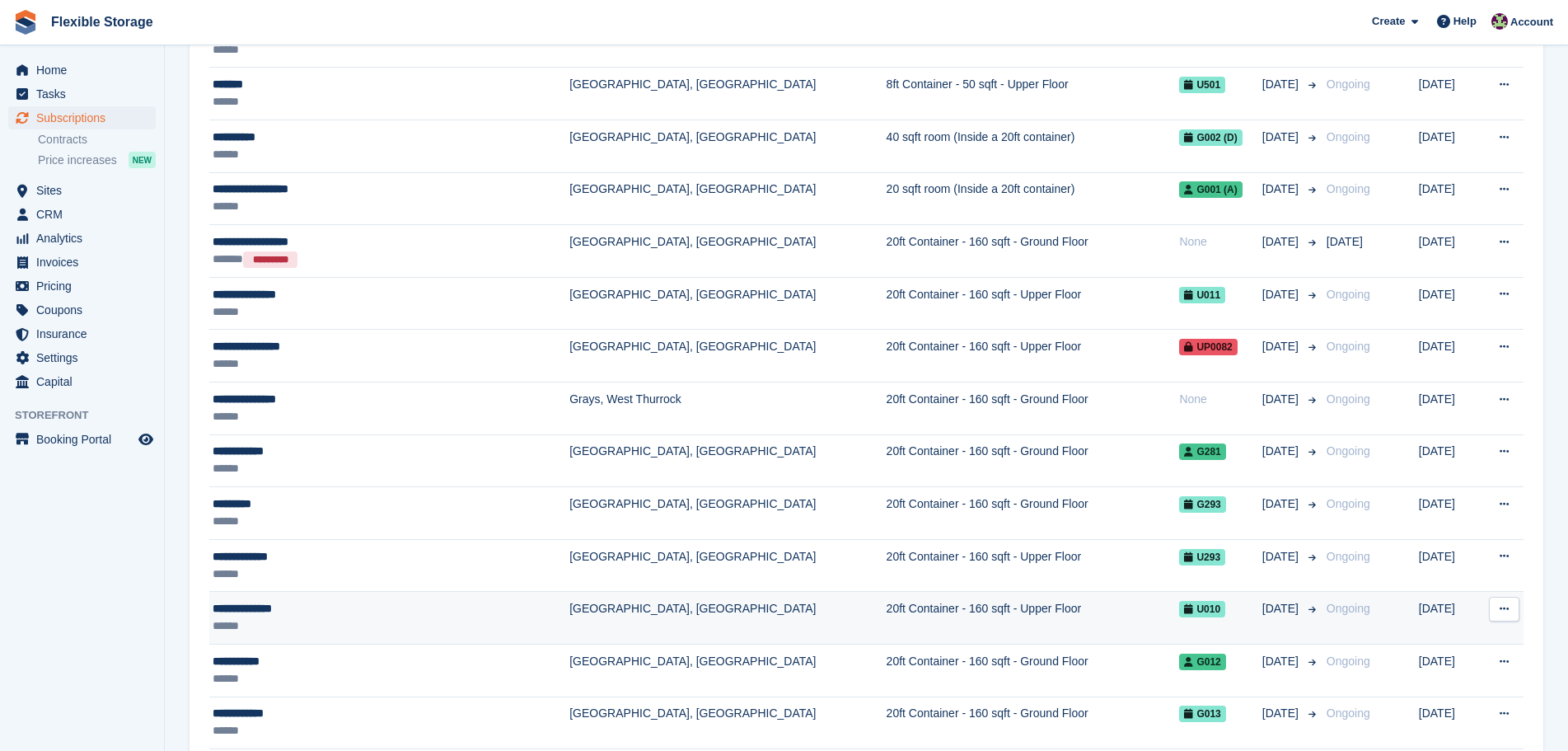
click at [1025, 601] on td "20ft Container - 160 sqft - Upper Floor" at bounding box center [1033, 618] width 293 height 53
click at [569, 607] on td "[GEOGRAPHIC_DATA], [GEOGRAPHIC_DATA]" at bounding box center [727, 618] width 317 height 53
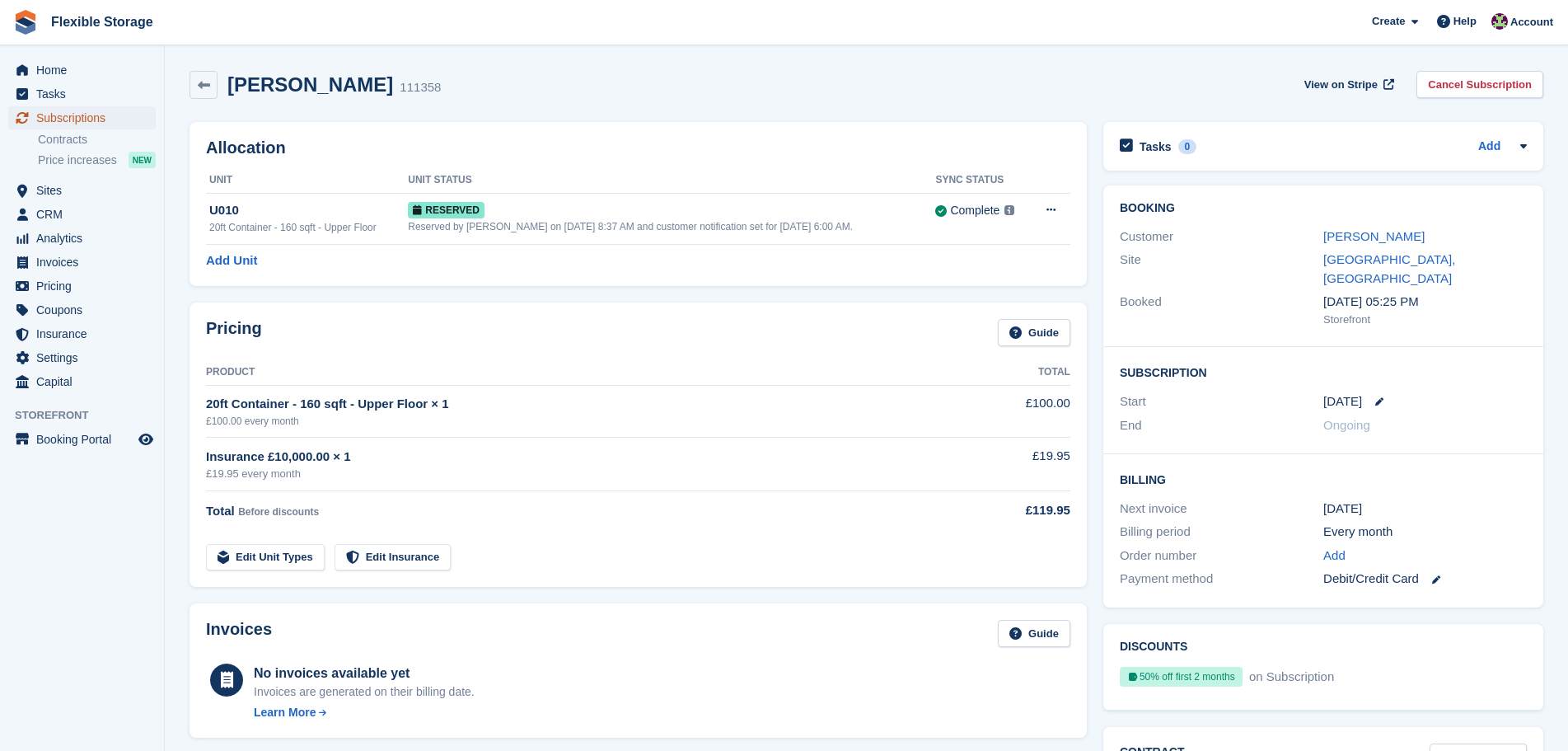
click at [76, 125] on span "Subscriptions" at bounding box center [85, 118] width 99 height 23
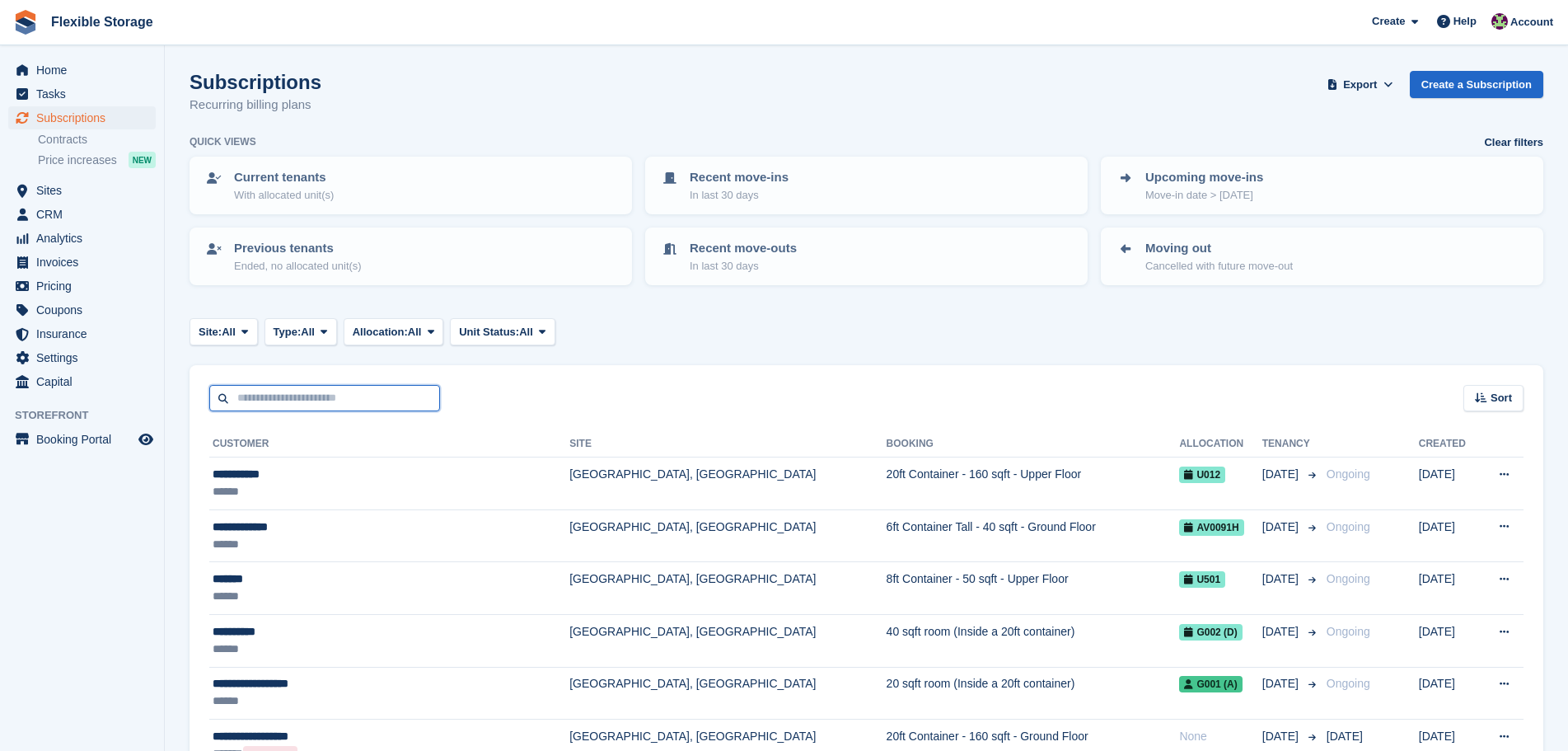
click at [272, 392] on input "text" at bounding box center [324, 398] width 231 height 28
type input "*******"
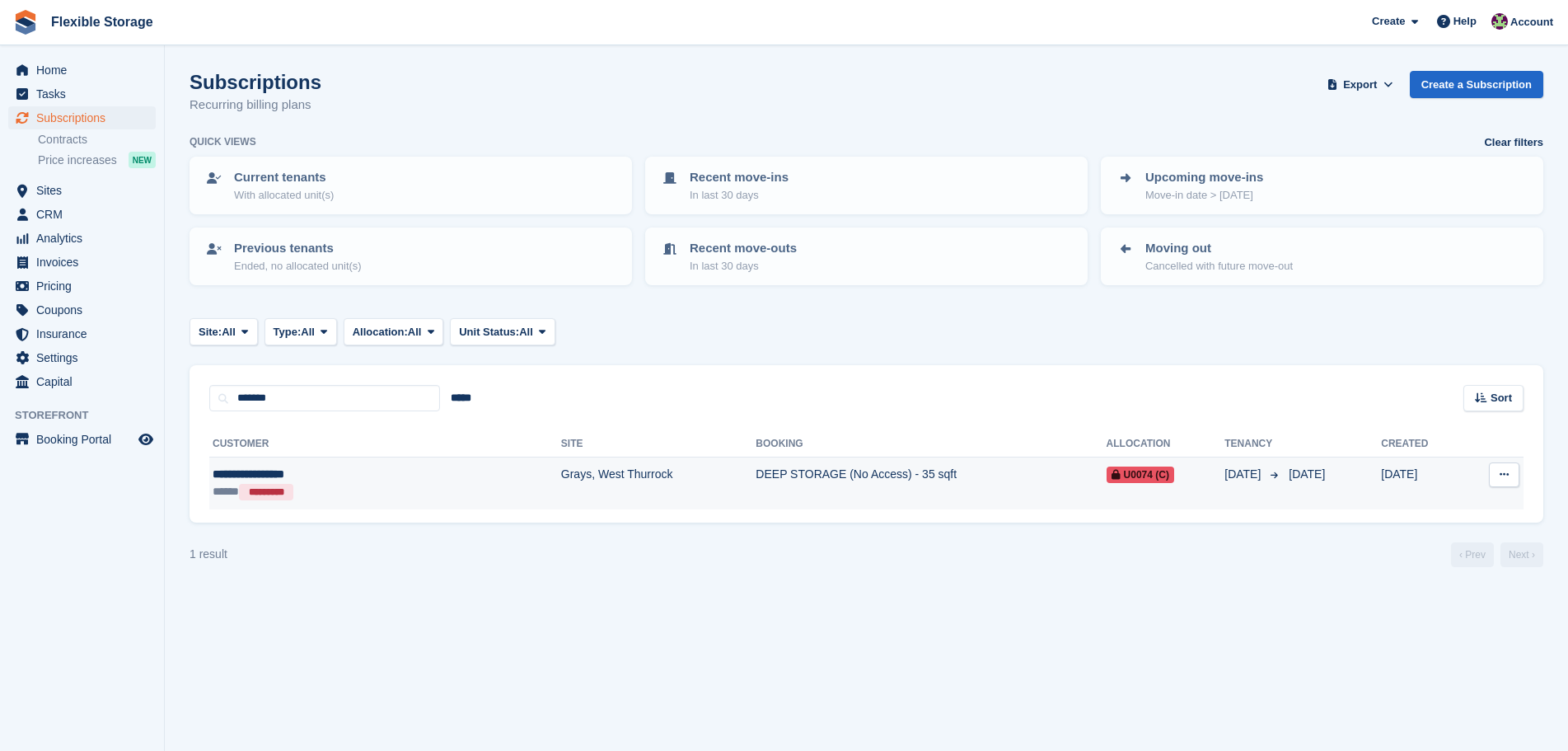
click at [561, 493] on td "Grays, West Thurrock" at bounding box center [659, 483] width 196 height 52
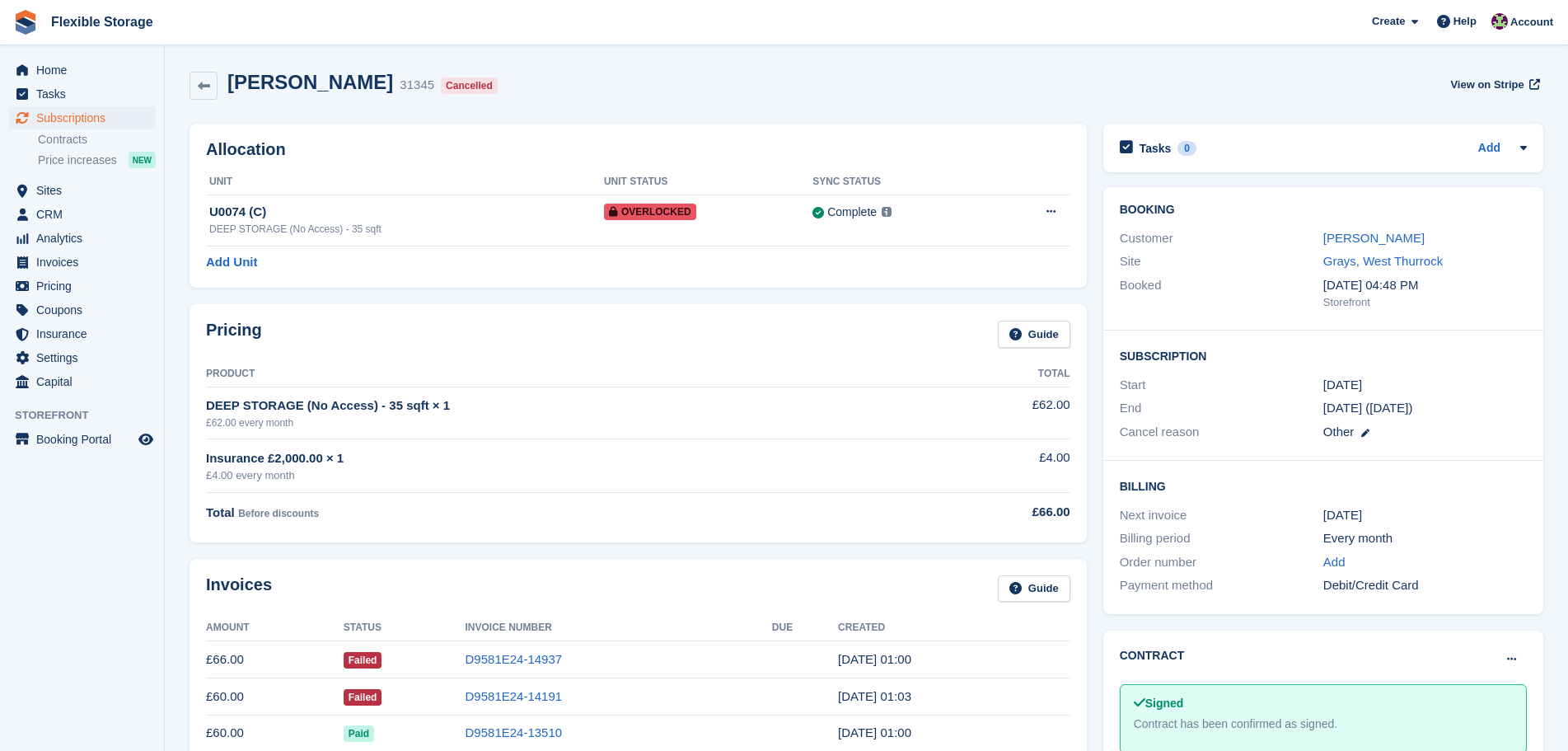
drag, startPoint x: 1229, startPoint y: 88, endPoint x: 1478, endPoint y: 590, distance: 560.4
click at [1464, 501] on div "Billing Next invoice [DATE] Billing period Every month Order number Add Payment…" at bounding box center [1323, 537] width 440 height 153
drag, startPoint x: 537, startPoint y: 98, endPoint x: 149, endPoint y: 88, distance: 388.1
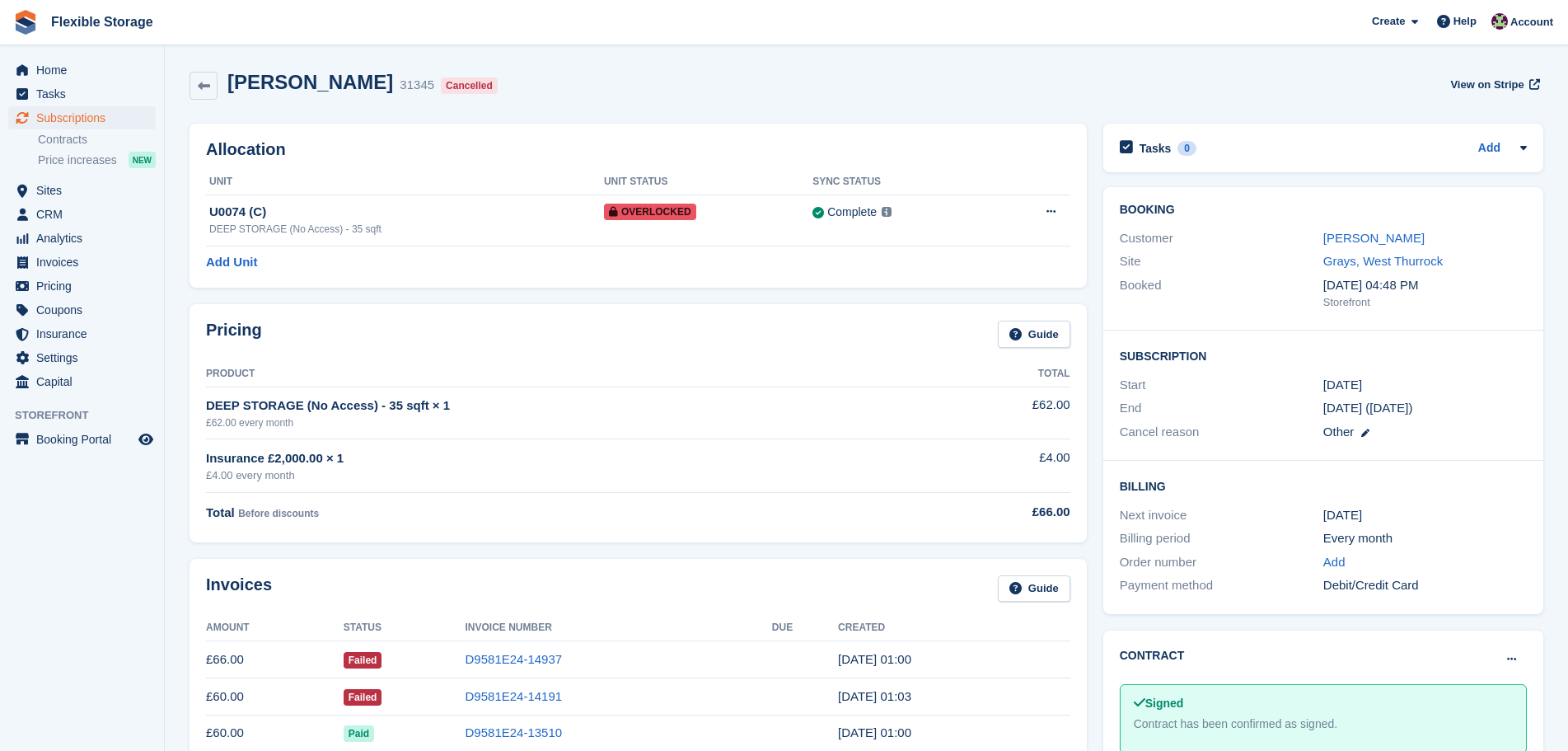
click at [675, 79] on div "[PERSON_NAME] 31345 Cancelled View on Stripe" at bounding box center [867, 85] width 1354 height 29
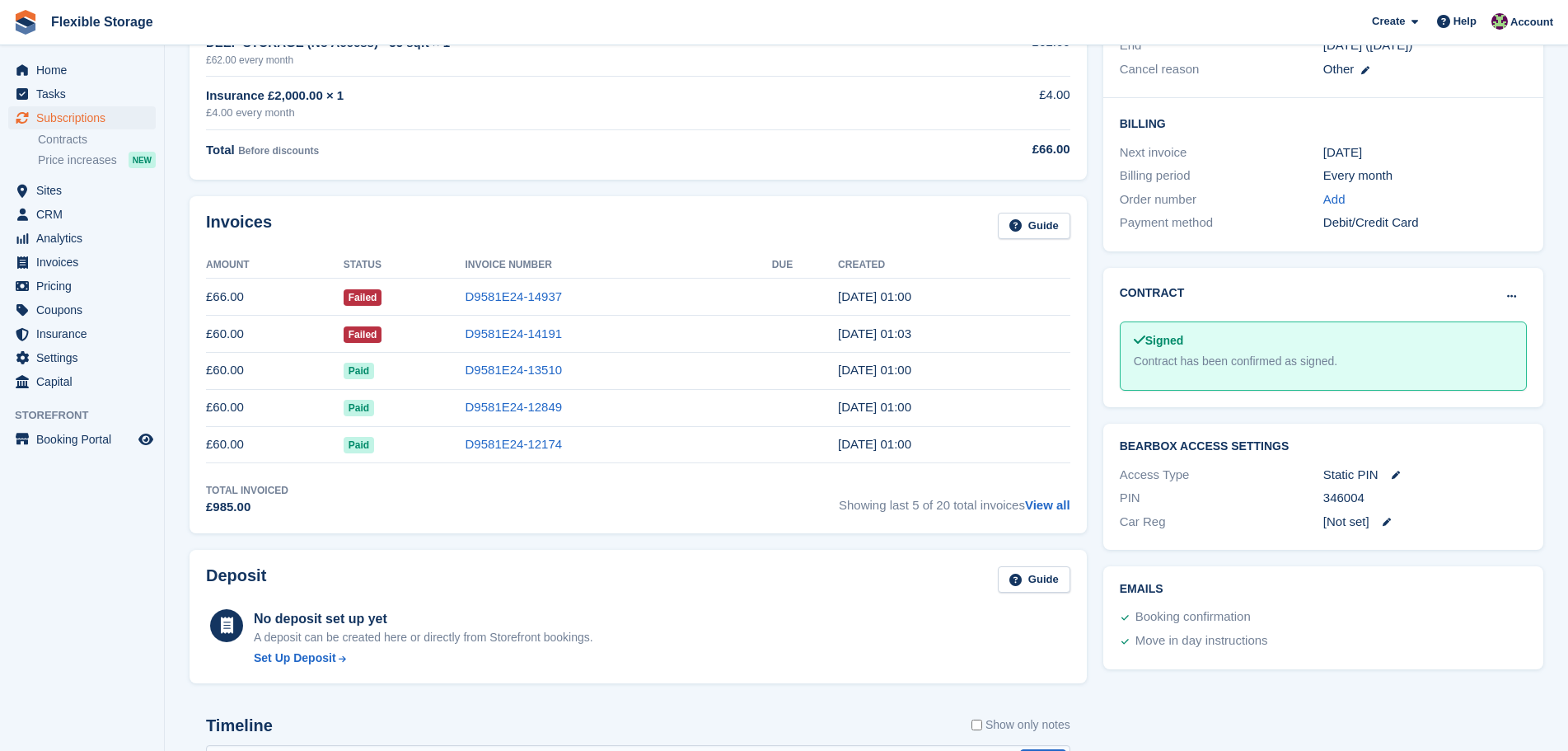
scroll to position [283, 0]
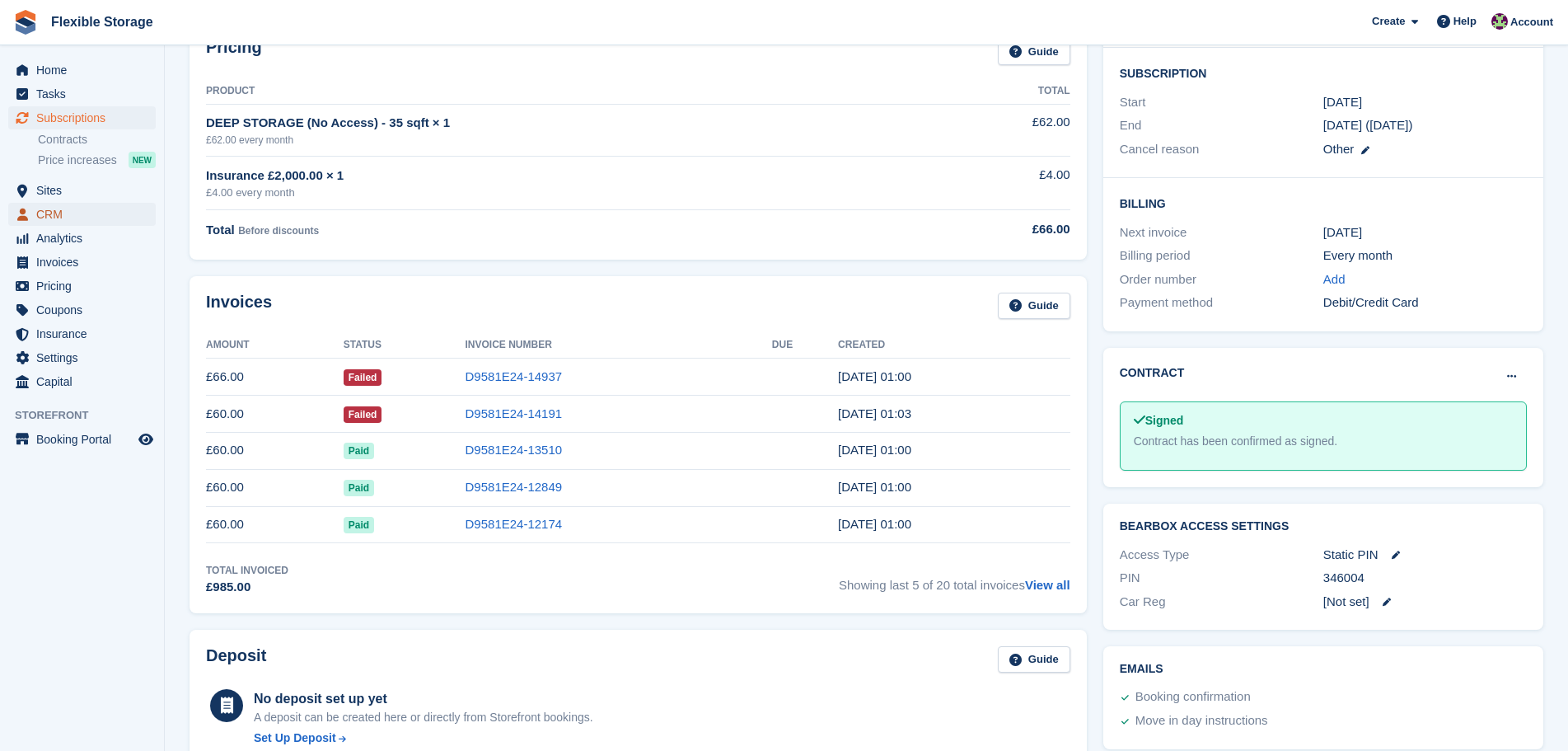
click at [113, 212] on span "CRM" at bounding box center [85, 215] width 99 height 23
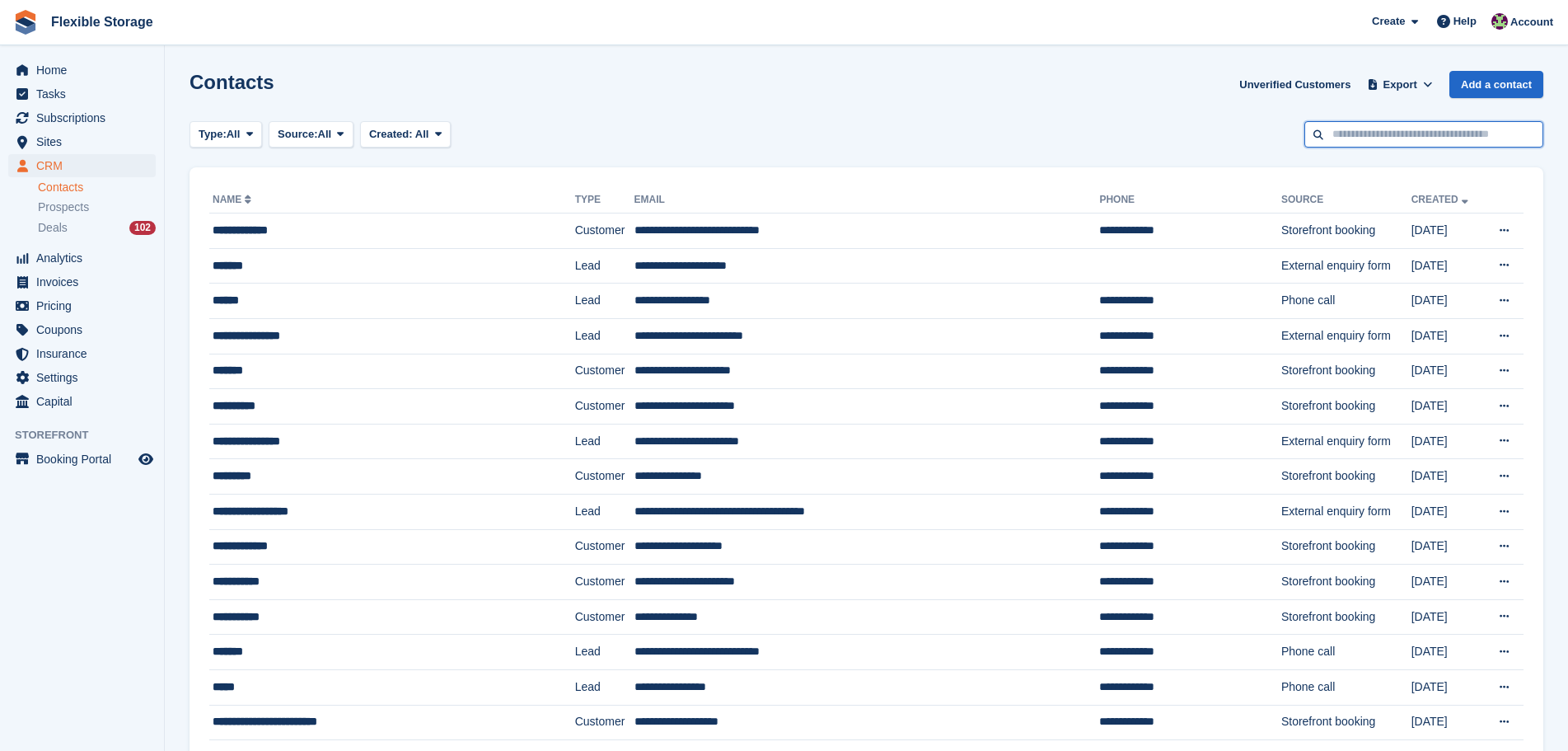
click at [1423, 146] on input "text" at bounding box center [1424, 135] width 239 height 28
type input "****"
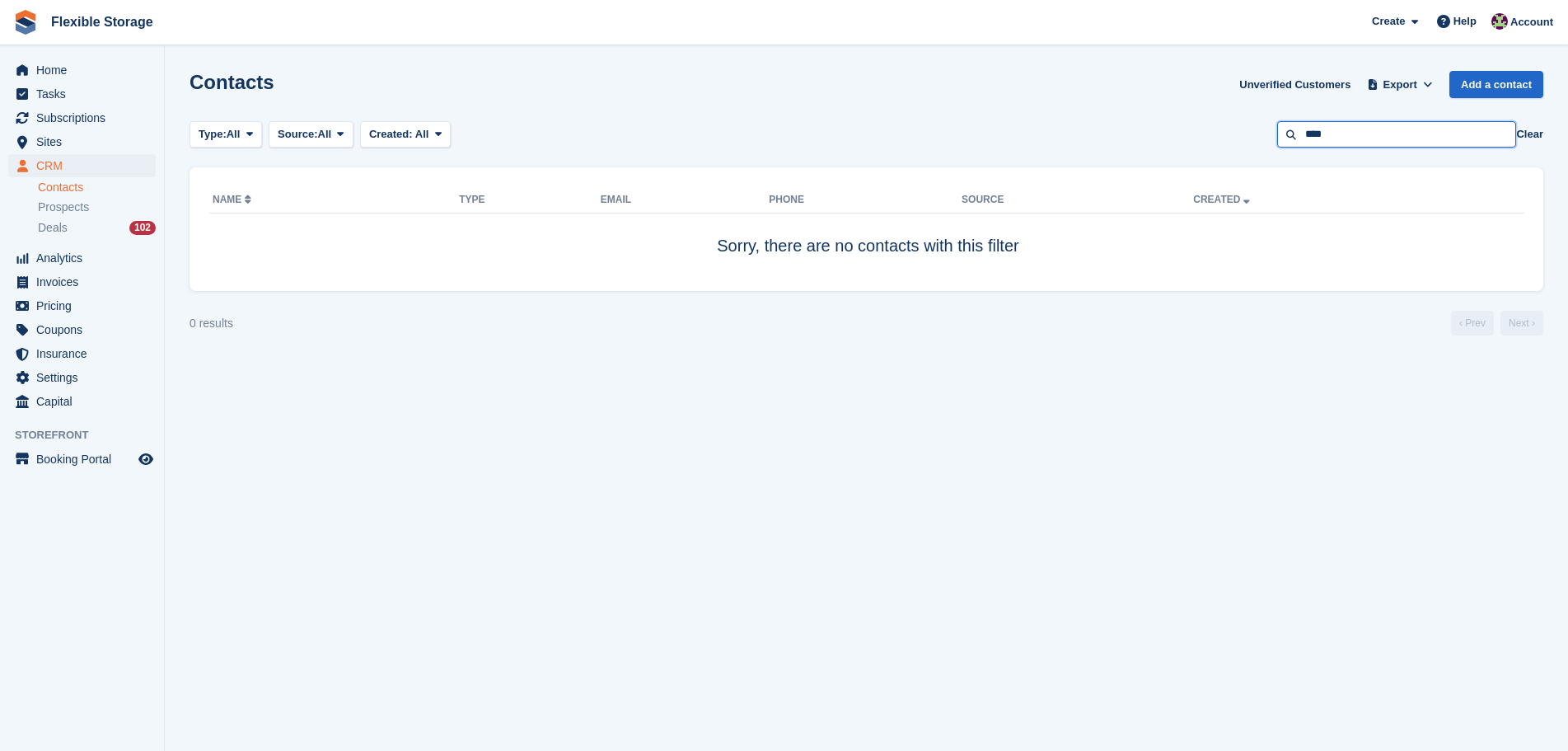
drag, startPoint x: 1328, startPoint y: 127, endPoint x: 746, endPoint y: 181, distance: 584.5
click at [759, 178] on section "Contacts Unverified Customers Export Export Contacts Export a CSV of all Contac…" at bounding box center [866, 376] width 1403 height 751
click at [84, 183] on link "Contacts" at bounding box center [96, 187] width 118 height 16
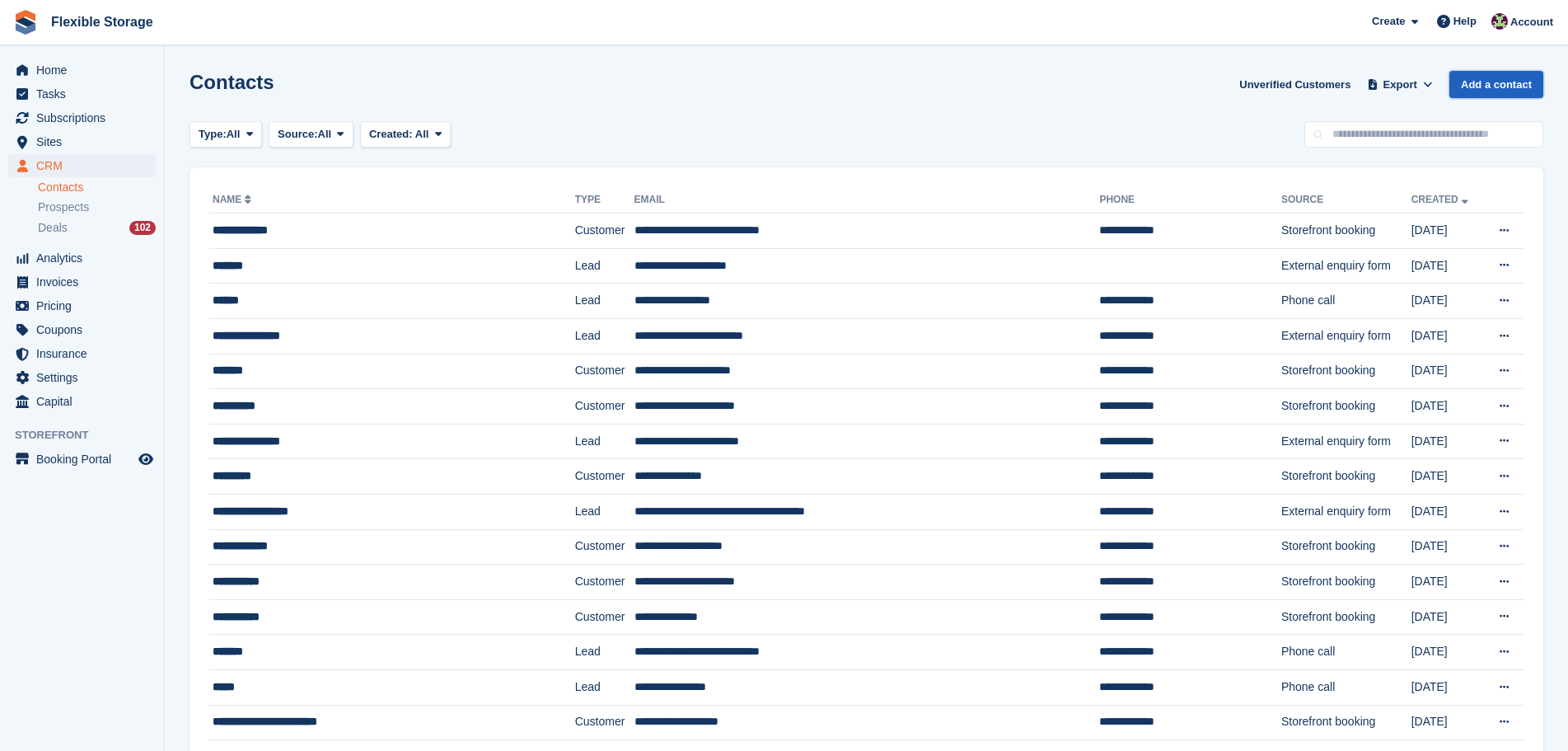
click at [1476, 79] on link "Add a contact" at bounding box center [1496, 84] width 94 height 28
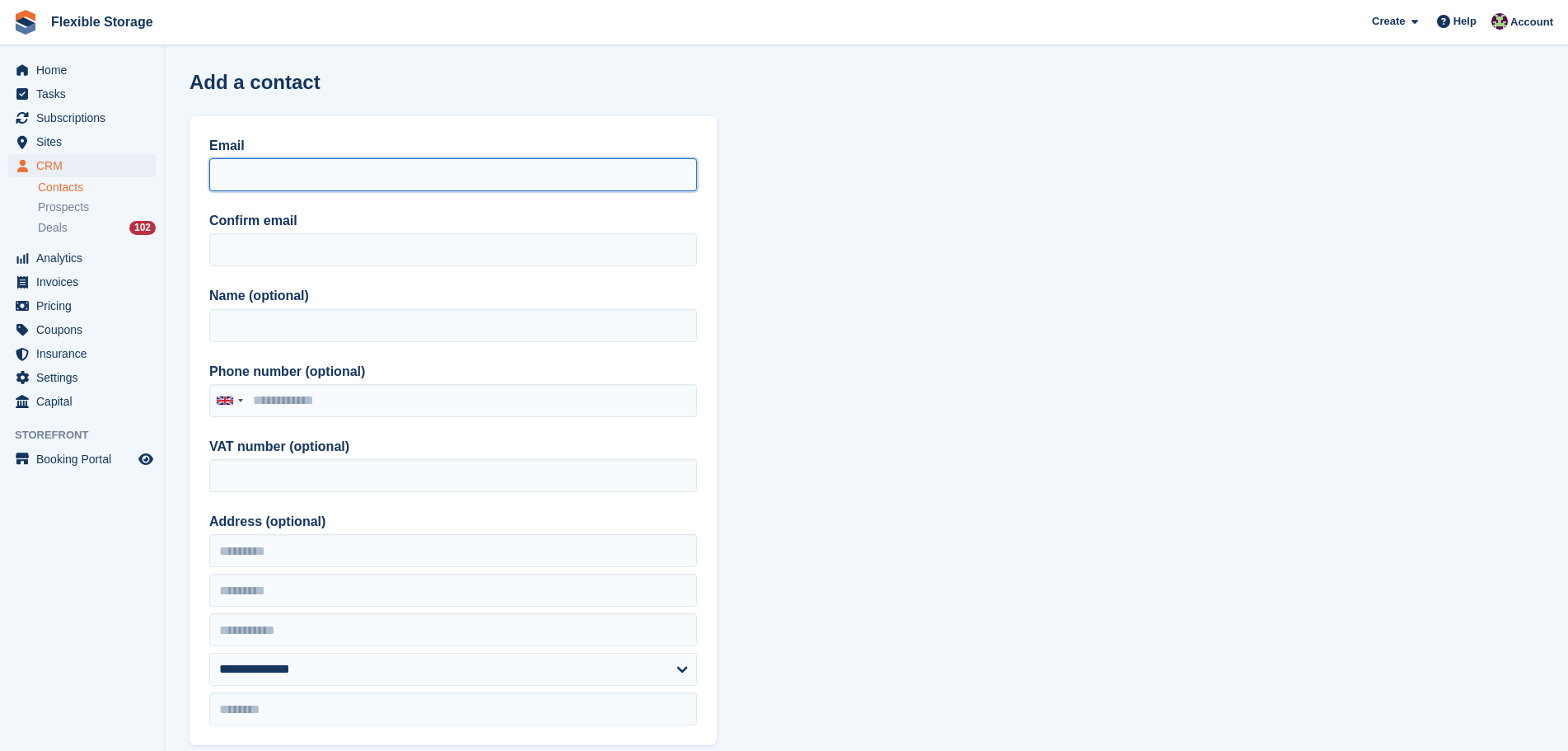
click at [339, 171] on input "Email" at bounding box center [453, 174] width 488 height 33
type input "*"
click at [115, 189] on link "Contacts" at bounding box center [96, 187] width 118 height 16
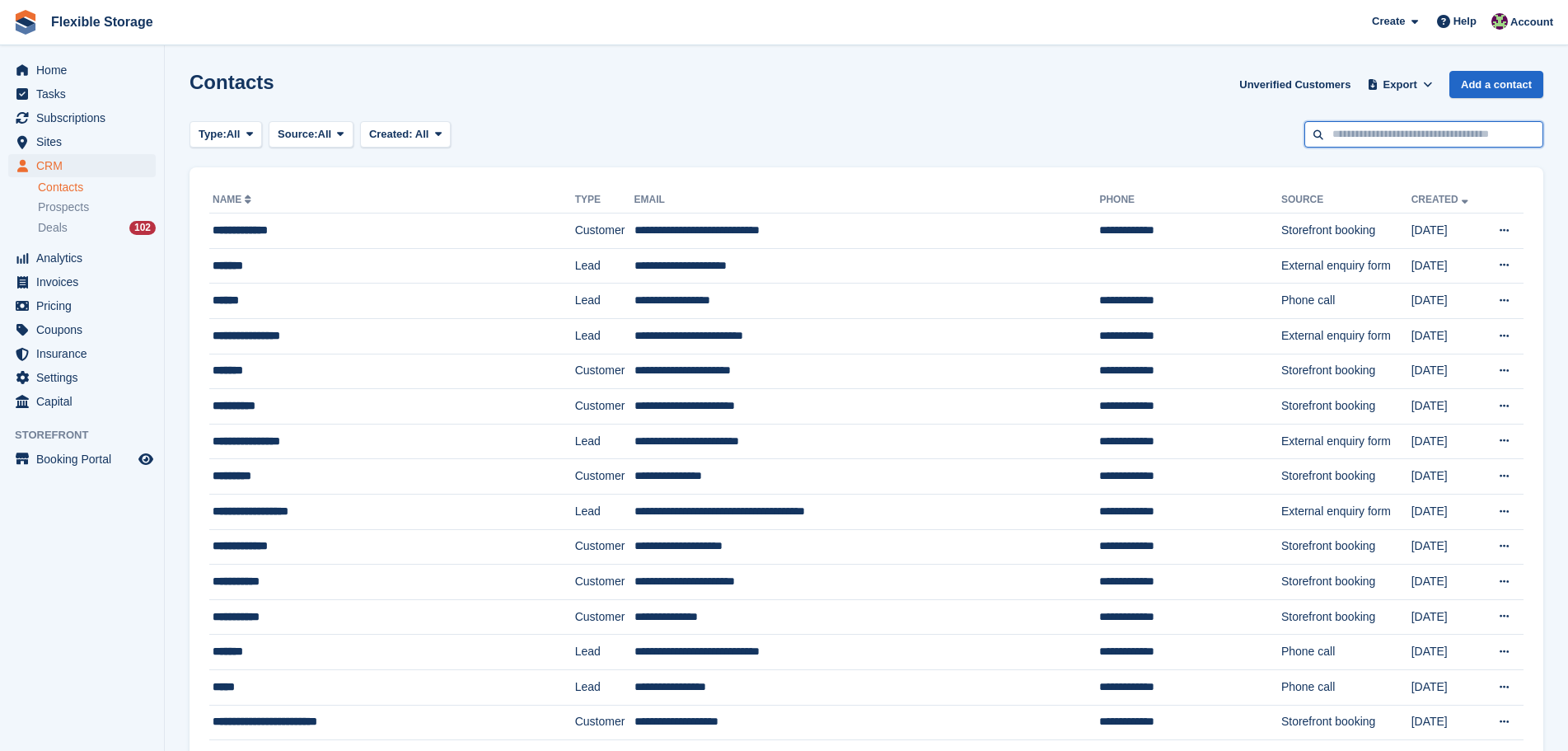
click at [1428, 129] on input "text" at bounding box center [1424, 135] width 239 height 28
type input "****"
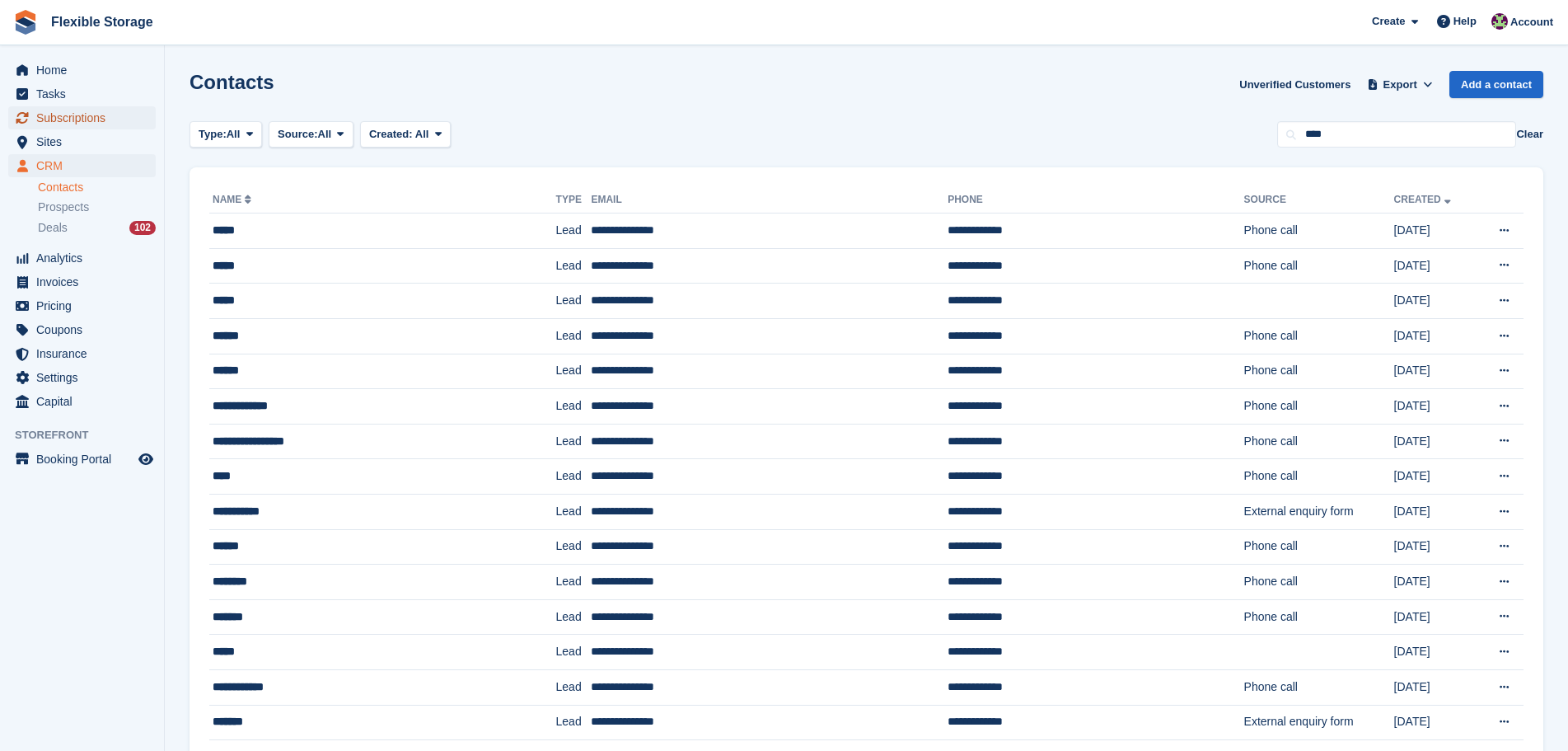
click at [84, 127] on span "Subscriptions" at bounding box center [85, 118] width 99 height 23
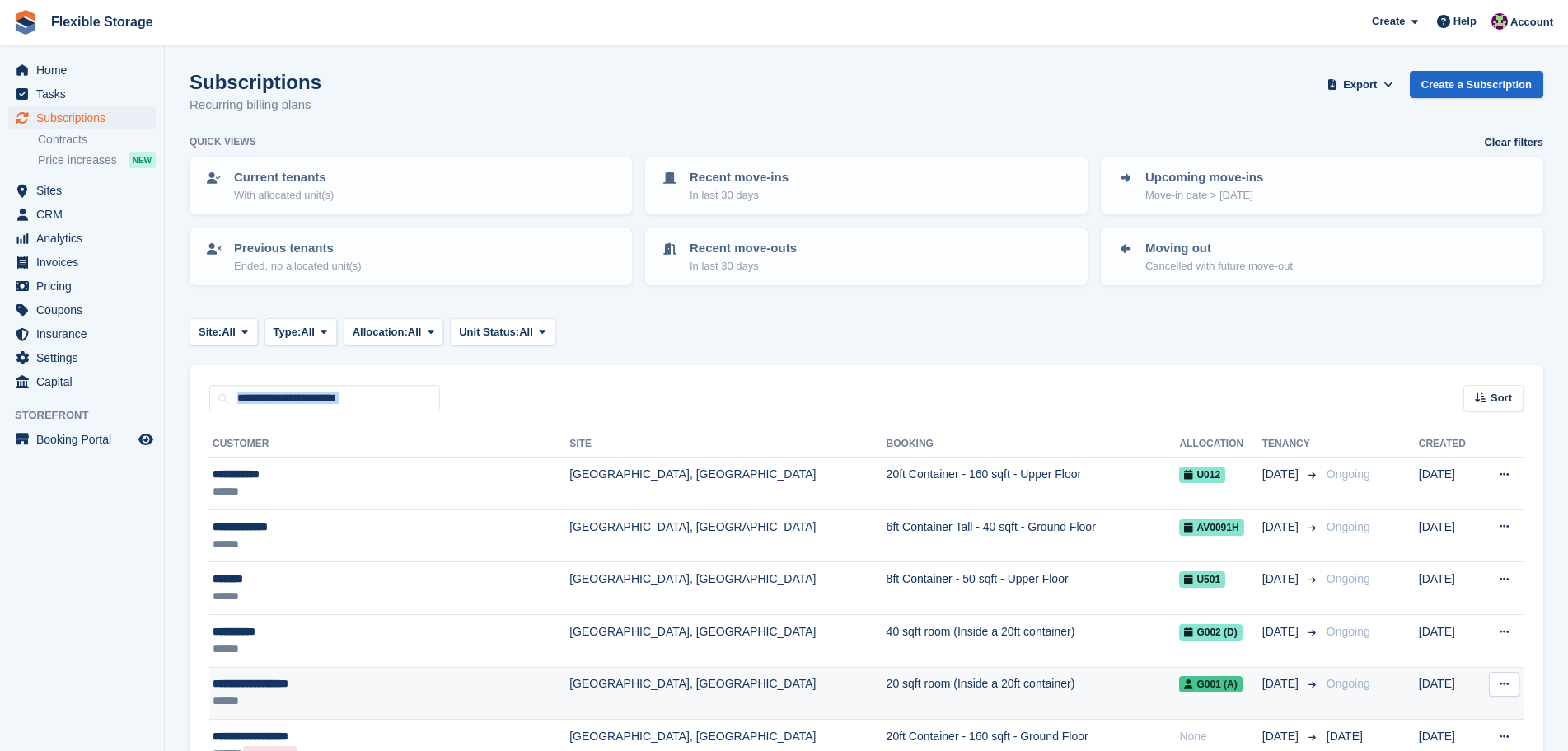
drag, startPoint x: 1163, startPoint y: 750, endPoint x: 1199, endPoint y: 652, distance: 104.4
click at [1162, 750] on html "Flexible Storage Create Subscription Invoice Contact Deal Discount Page Help Ch…" at bounding box center [784, 376] width 1568 height 751
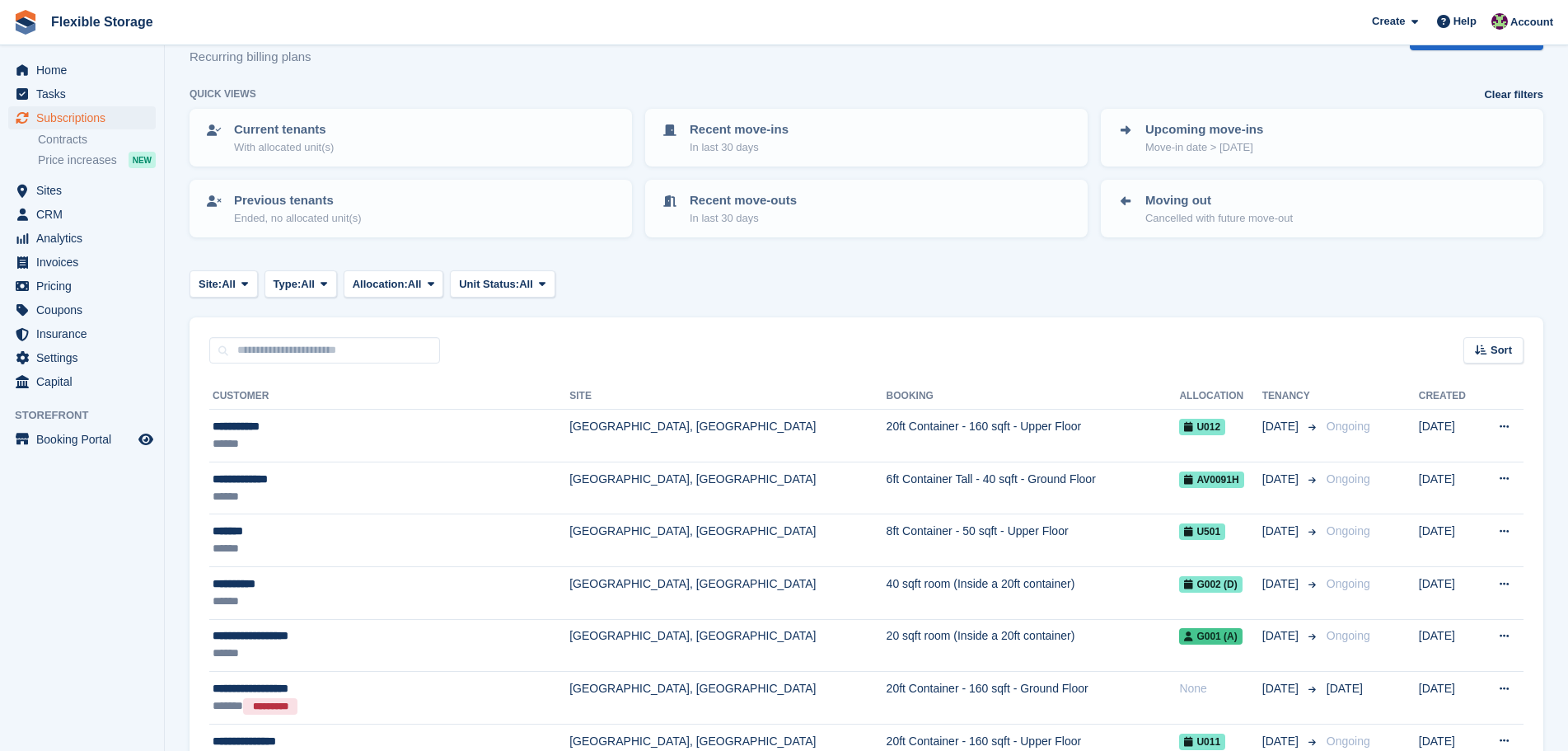
click at [1170, 280] on div "Site: All All Grays, West Thurrock Chelmsford, Essex Aveley, Essex Type: All Al…" at bounding box center [867, 284] width 1354 height 28
click at [85, 204] on span "CRM" at bounding box center [85, 215] width 99 height 23
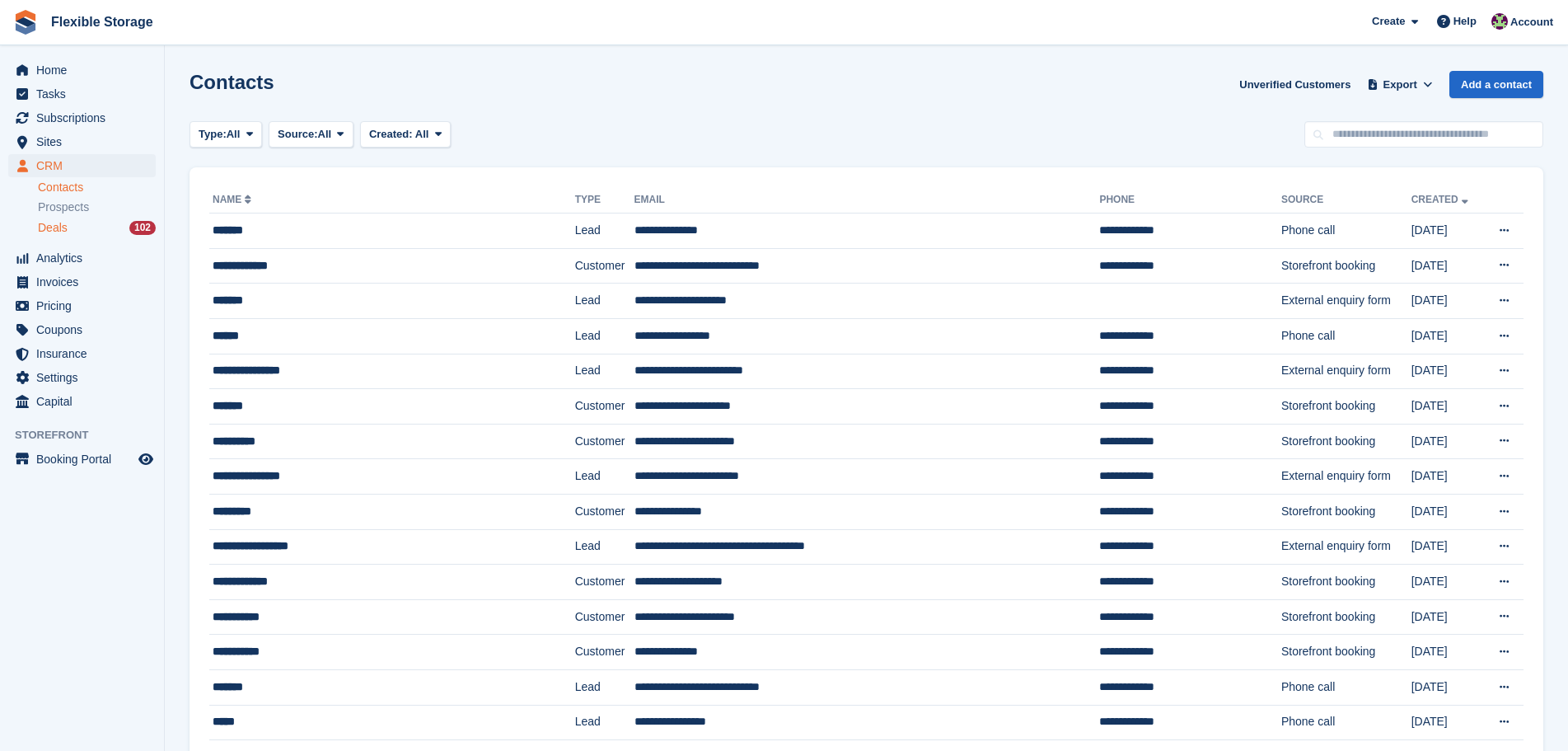
click at [85, 230] on div "Deals 102" at bounding box center [96, 227] width 118 height 16
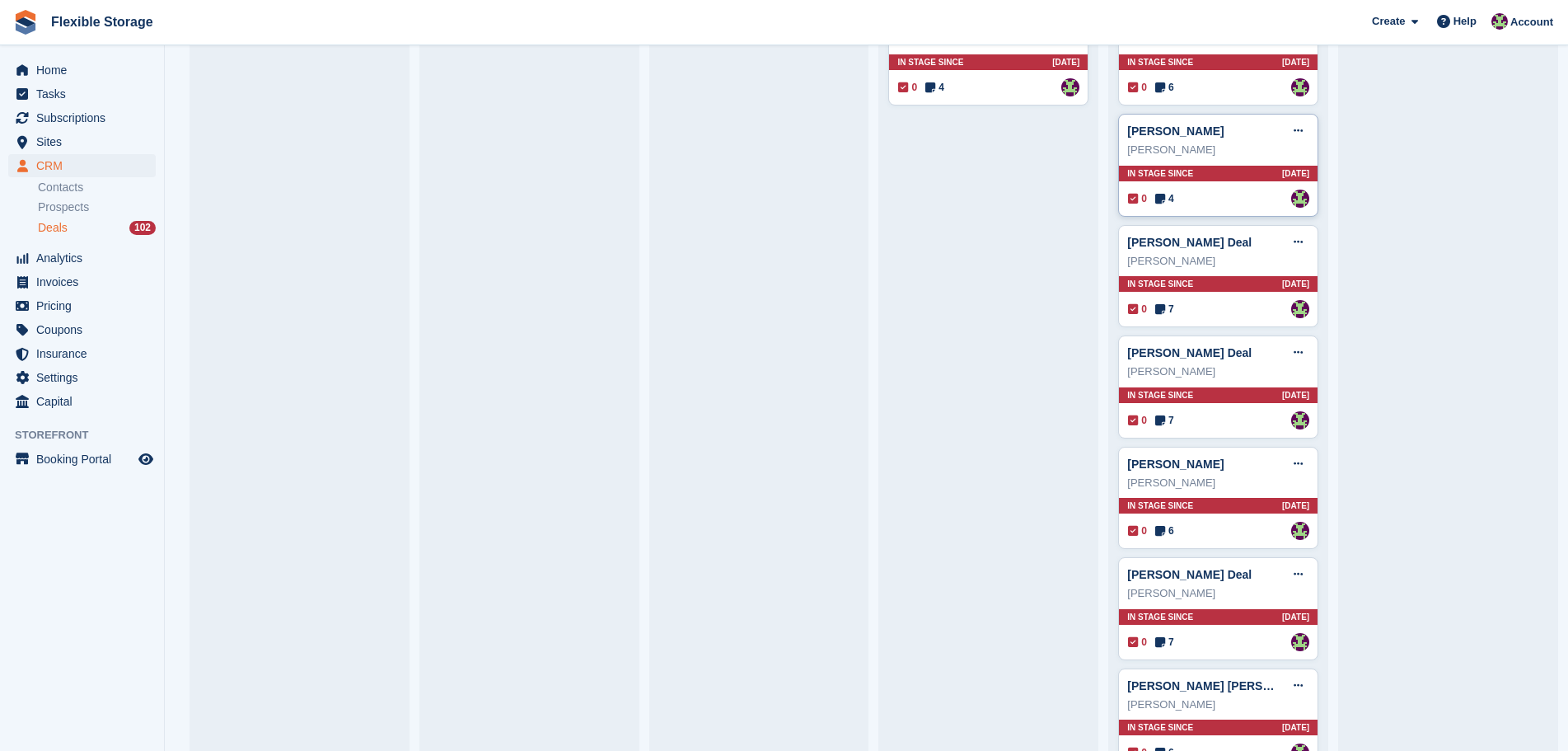
scroll to position [4703, 0]
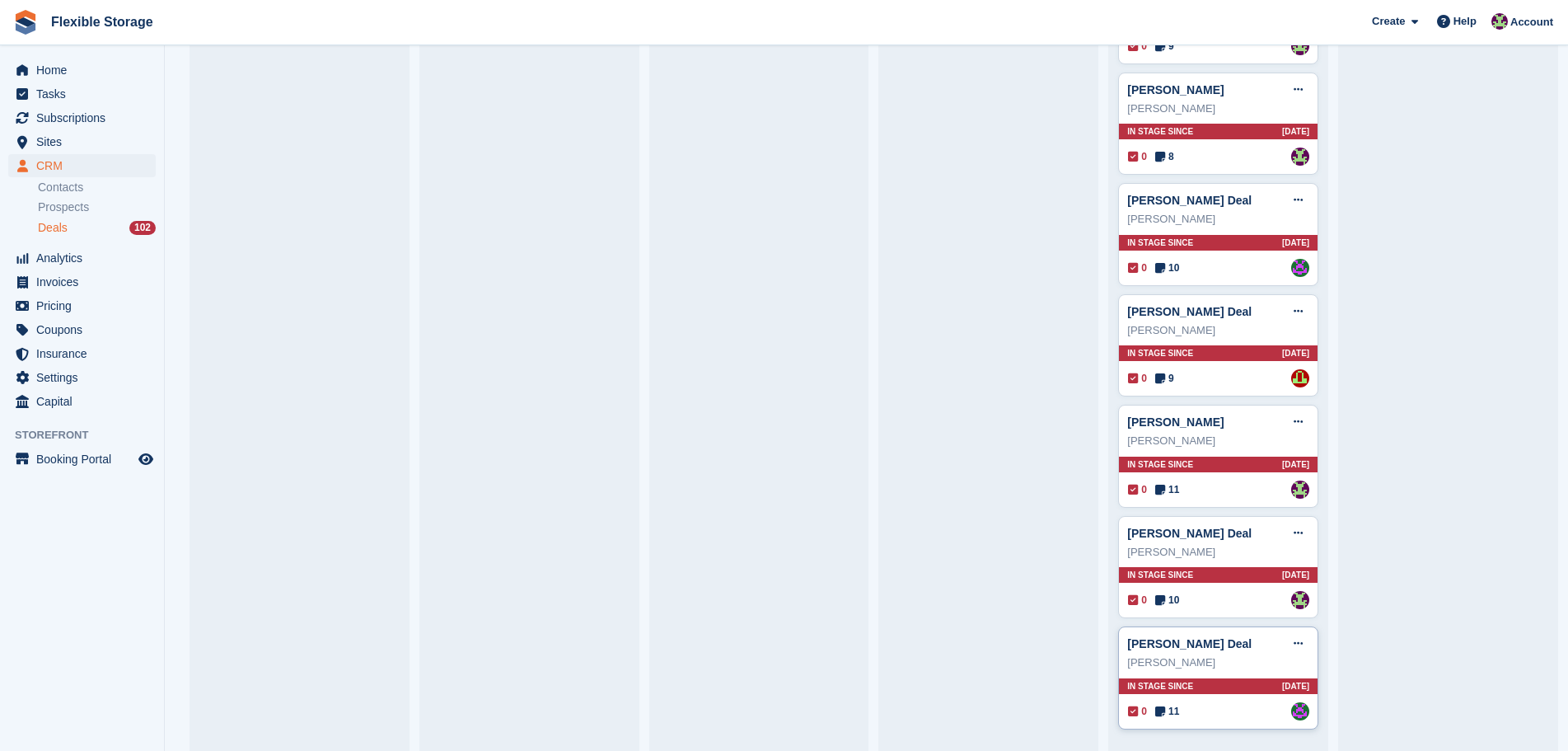
click at [1212, 697] on div "Michal Mizinski Deal Edit deal Mark as won Mark as lost Delete deal Michal Mizi…" at bounding box center [1219, 677] width 201 height 103
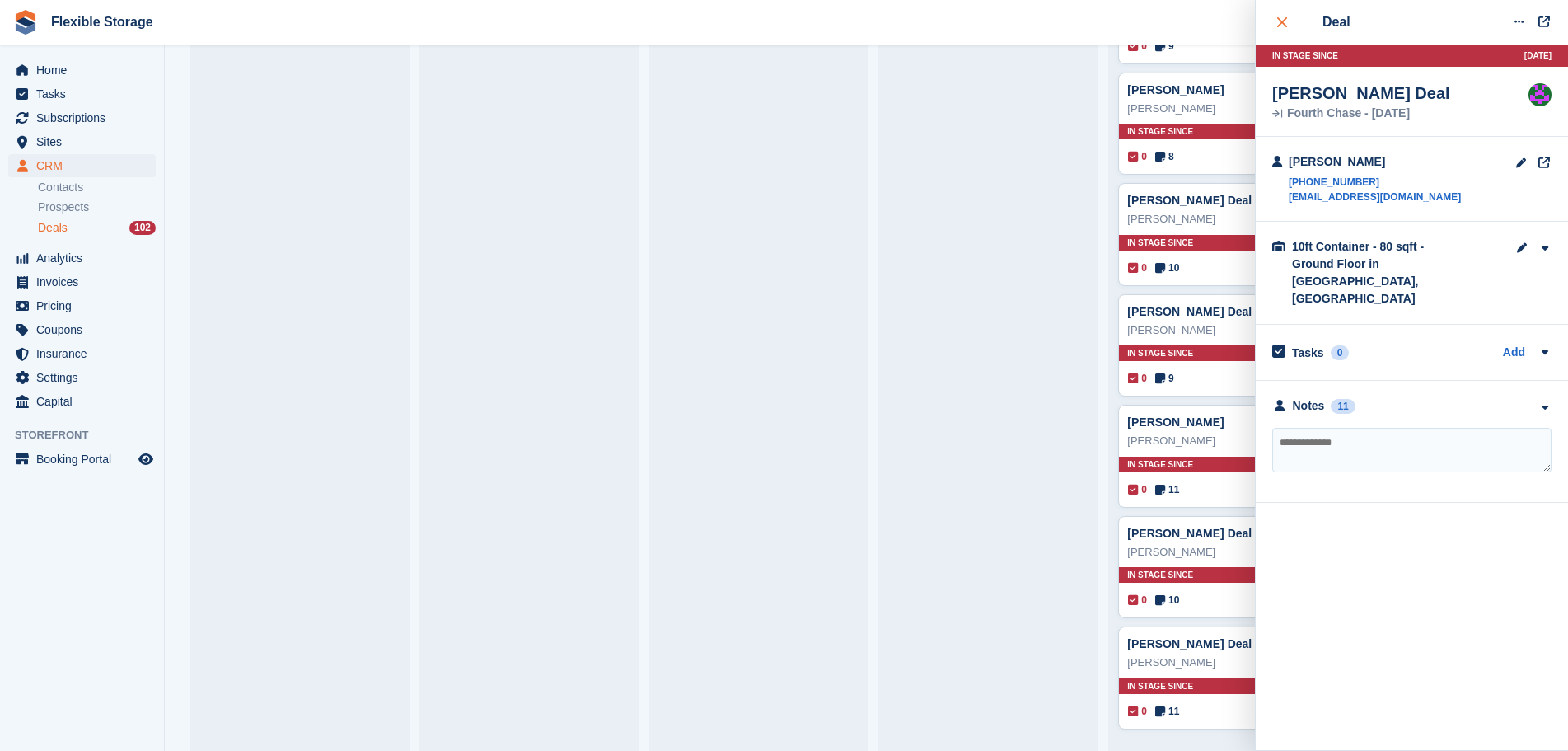
click at [1280, 26] on icon "close" at bounding box center [1282, 23] width 10 height 10
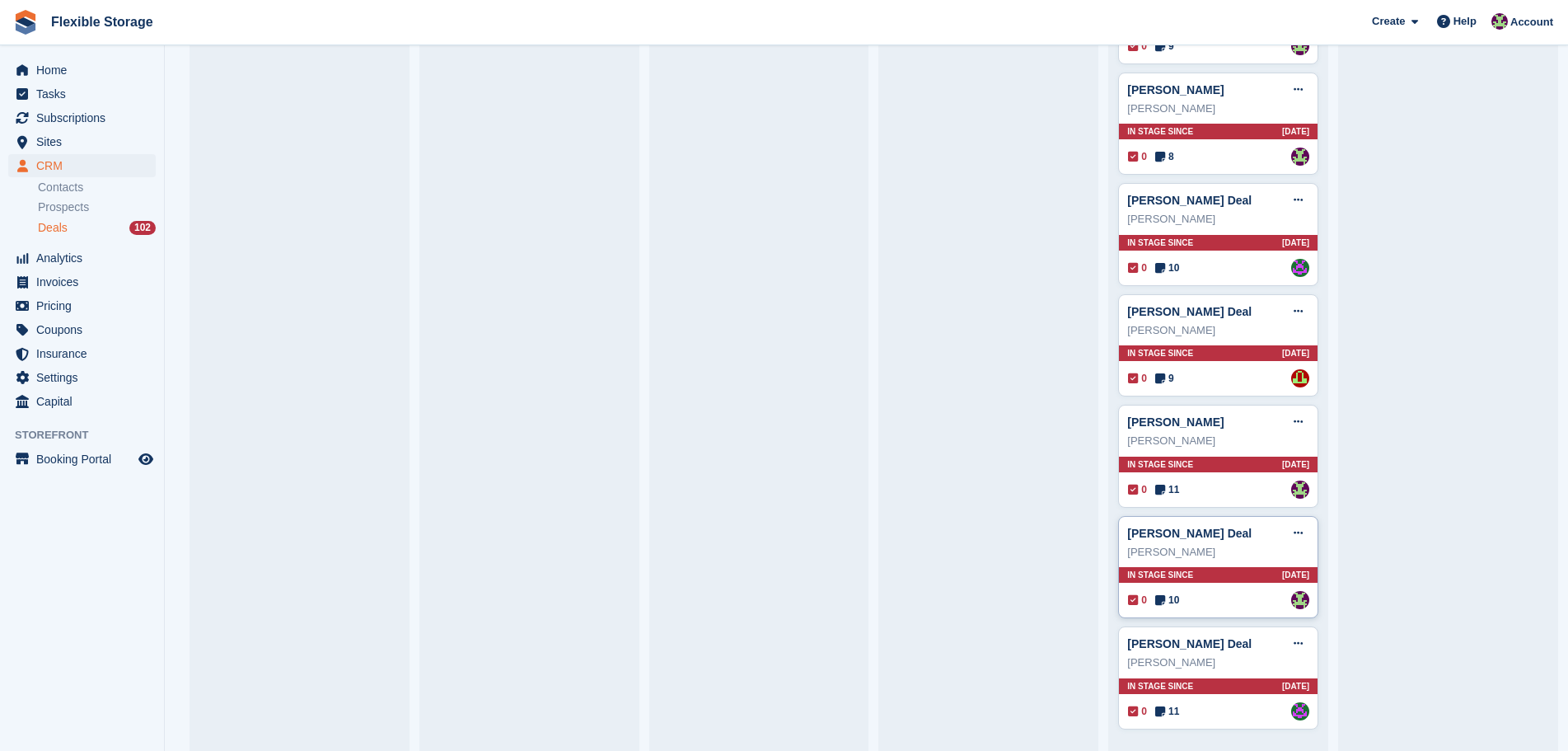
scroll to position [3713, 0]
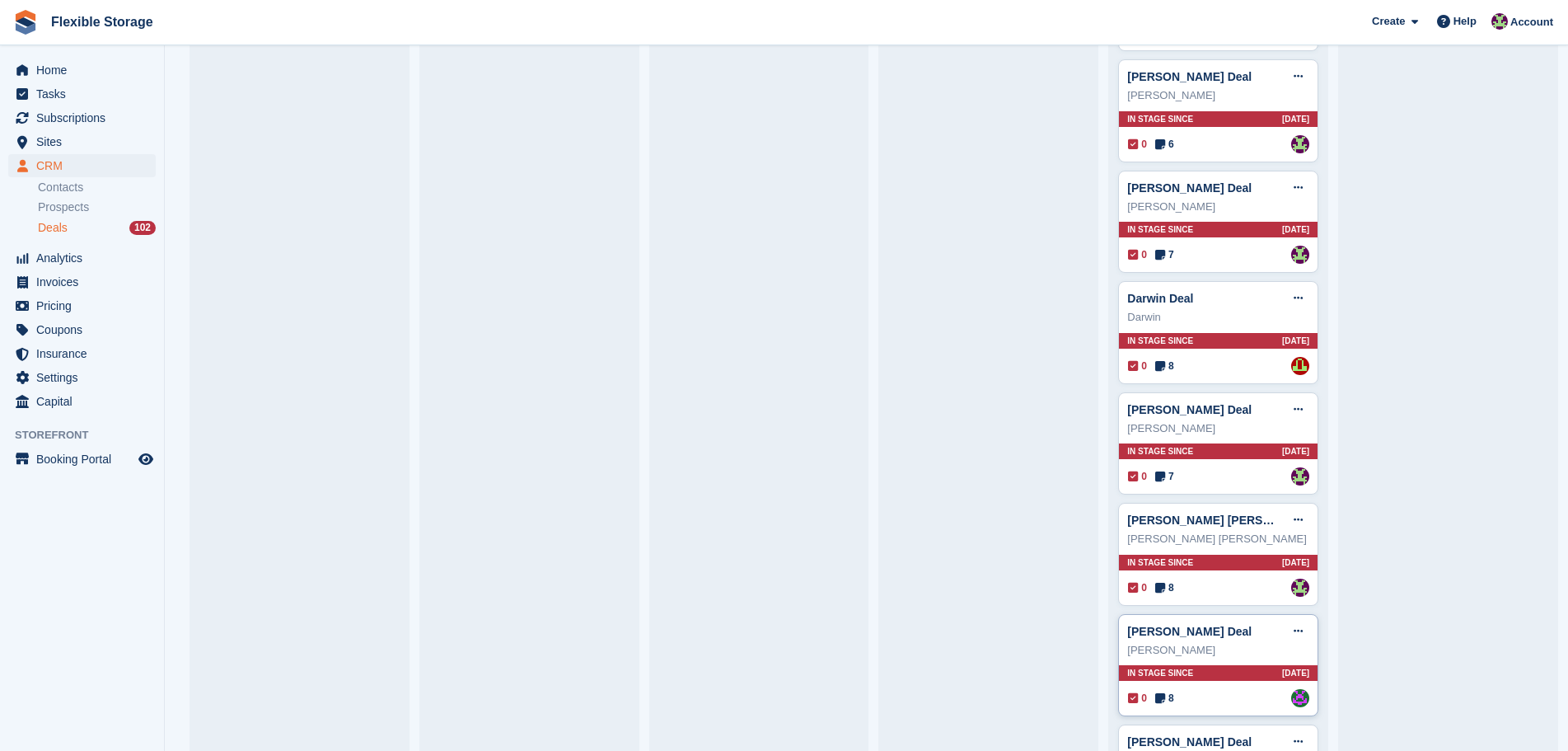
click at [1229, 681] on div "In stage since [DATE]" at bounding box center [1219, 673] width 199 height 16
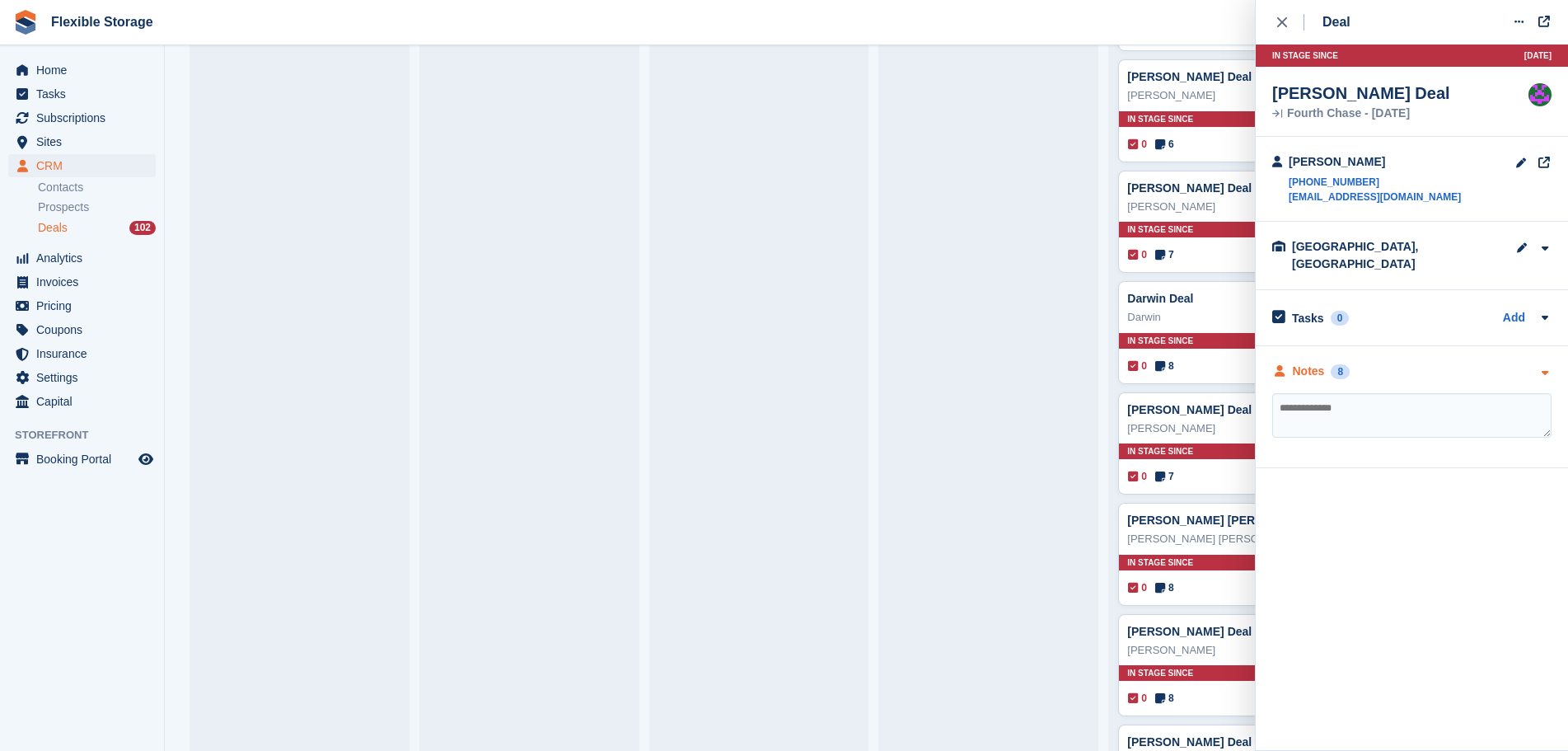
click at [1406, 364] on div "Notes 8" at bounding box center [1412, 371] width 279 height 18
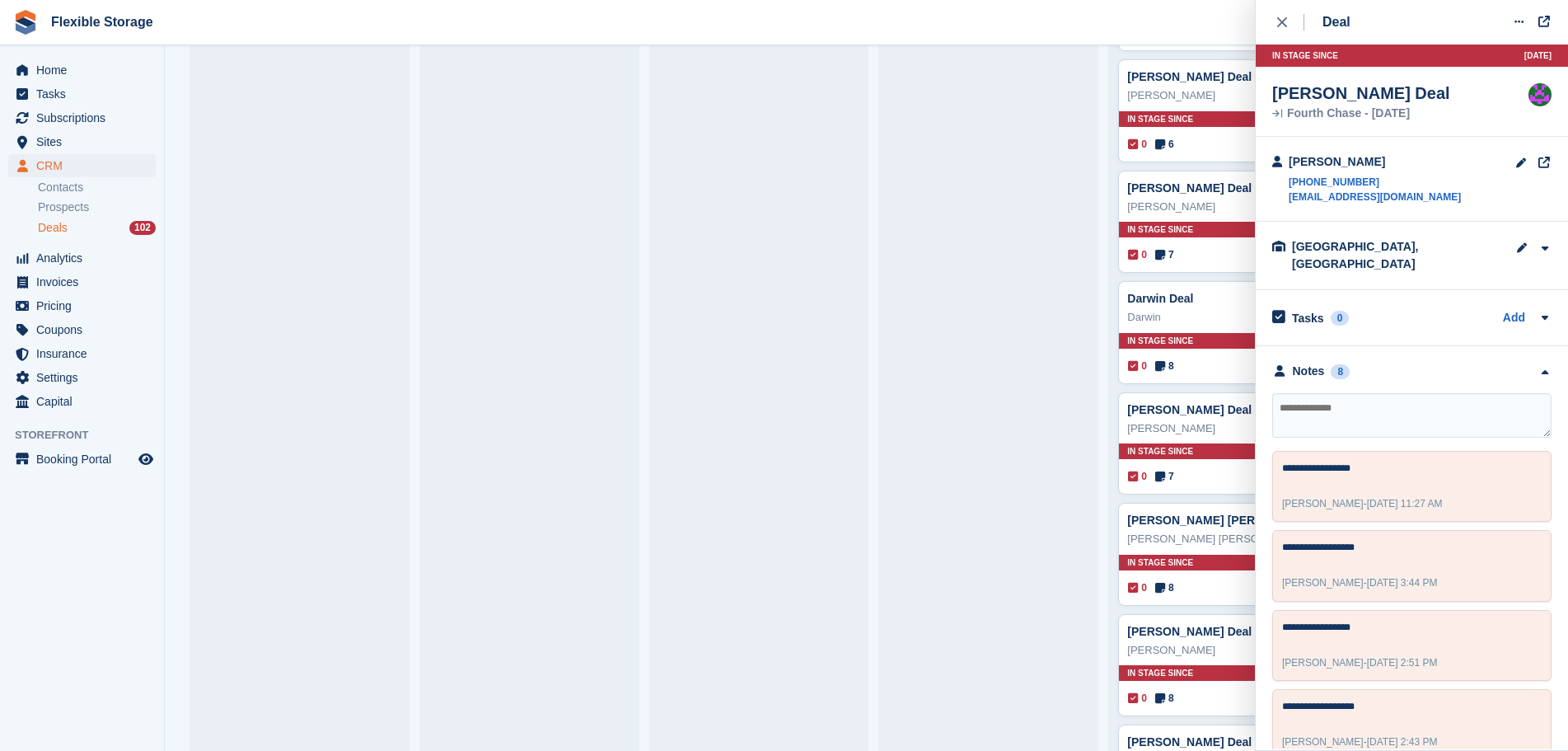
click at [1344, 398] on textarea at bounding box center [1412, 415] width 279 height 44
type textarea "**********"
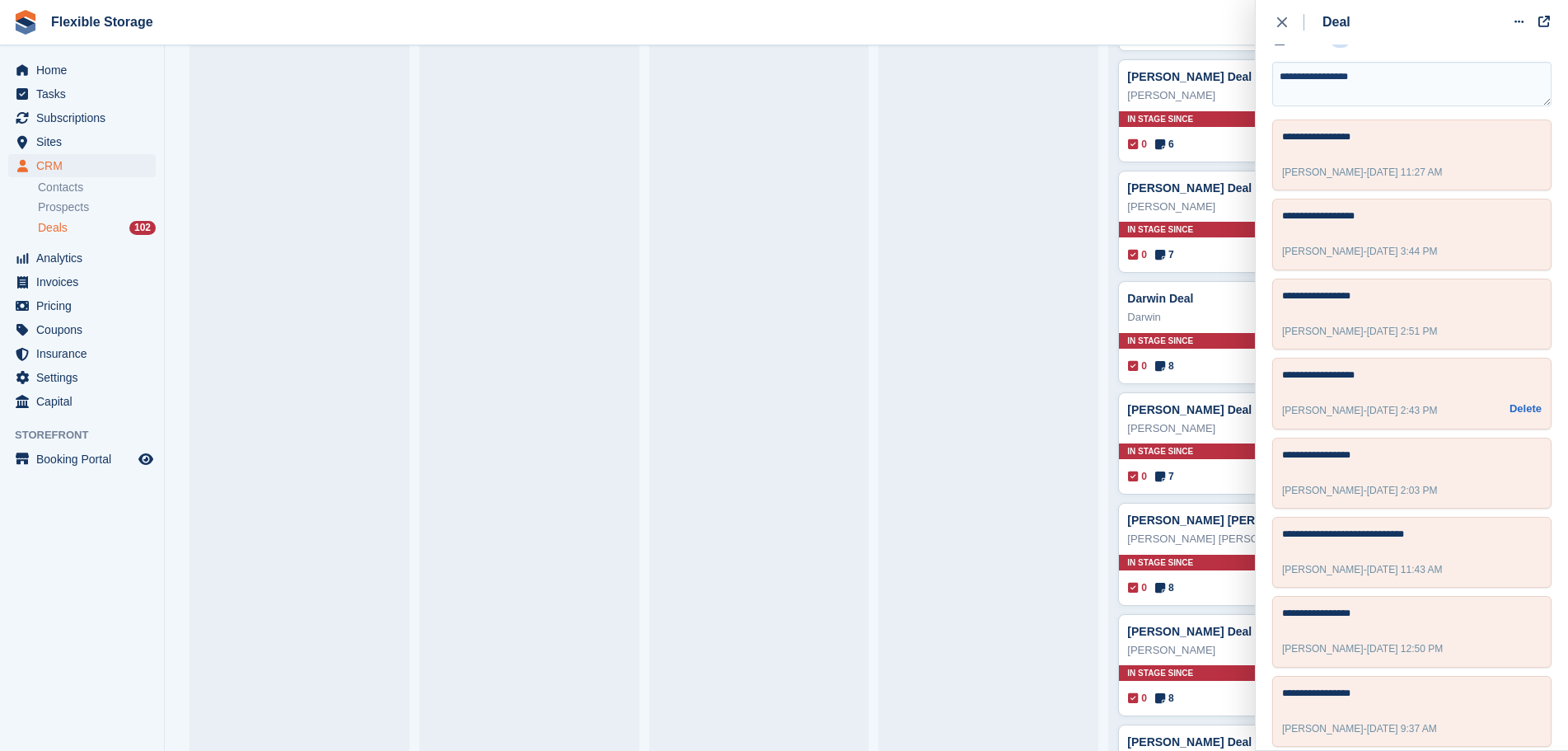
scroll to position [0, 0]
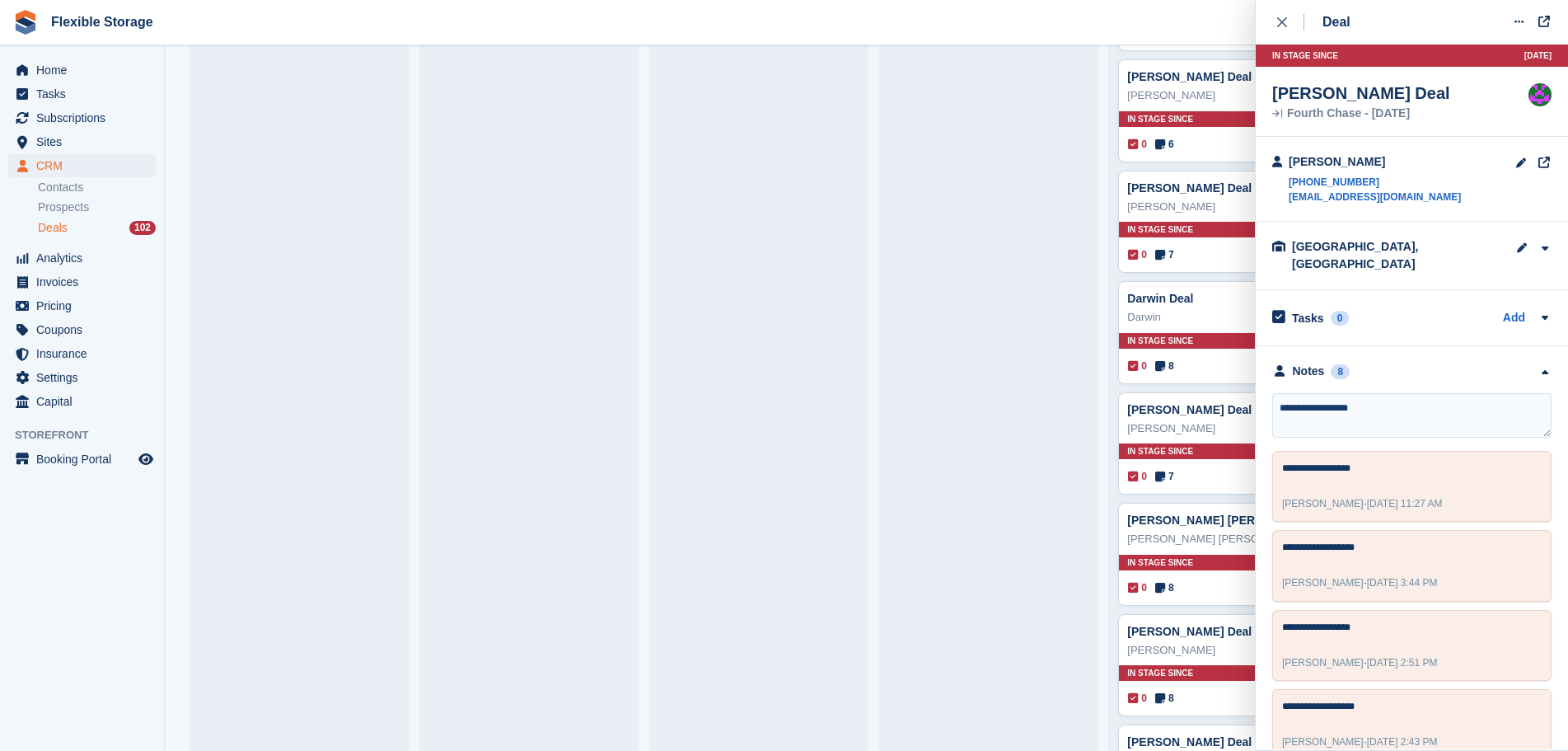
click at [1367, 393] on textarea "**********" at bounding box center [1412, 415] width 279 height 44
drag, startPoint x: 1423, startPoint y: 401, endPoint x: 1198, endPoint y: 369, distance: 227.3
click at [1198, 369] on body "Flexible Storage Create Subscription Invoice Contact Deal Discount Page Help Ch…" at bounding box center [784, 376] width 1568 height 751
click at [1446, 402] on textarea "**********" at bounding box center [1412, 415] width 279 height 44
drag, startPoint x: 1483, startPoint y: 407, endPoint x: 1347, endPoint y: 395, distance: 136.5
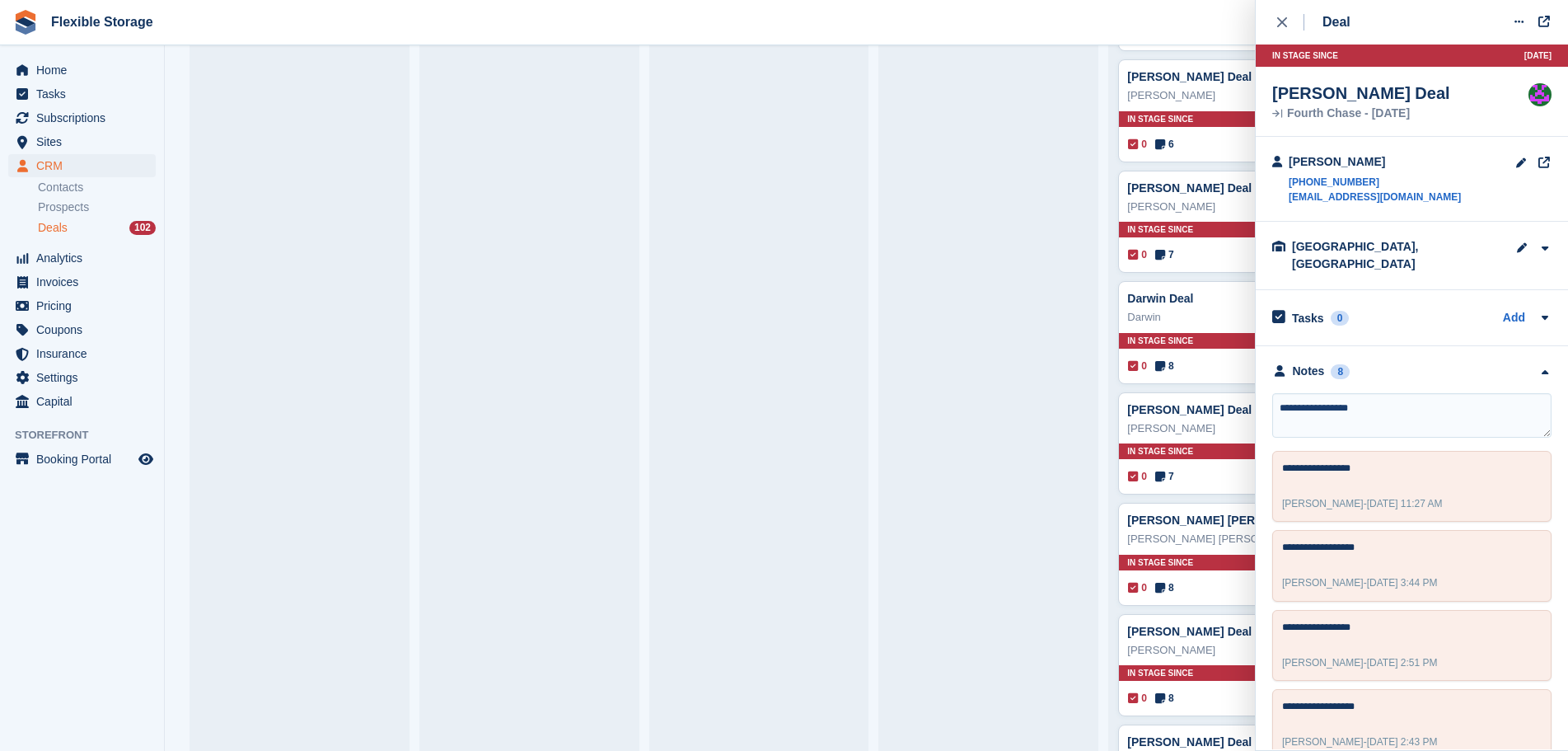
click at [1216, 386] on body "Flexible Storage Create Subscription Invoice Contact Deal Discount Page Help Ch…" at bounding box center [784, 376] width 1568 height 751
click at [1427, 401] on textarea "**********" at bounding box center [1412, 415] width 279 height 44
drag, startPoint x: 1471, startPoint y: 408, endPoint x: 1204, endPoint y: 389, distance: 267.7
click at [1147, 396] on body "Flexible Storage Create Subscription Invoice Contact Deal Discount Page Help Ch…" at bounding box center [784, 376] width 1568 height 751
click at [1461, 394] on textarea "**********" at bounding box center [1412, 415] width 279 height 44
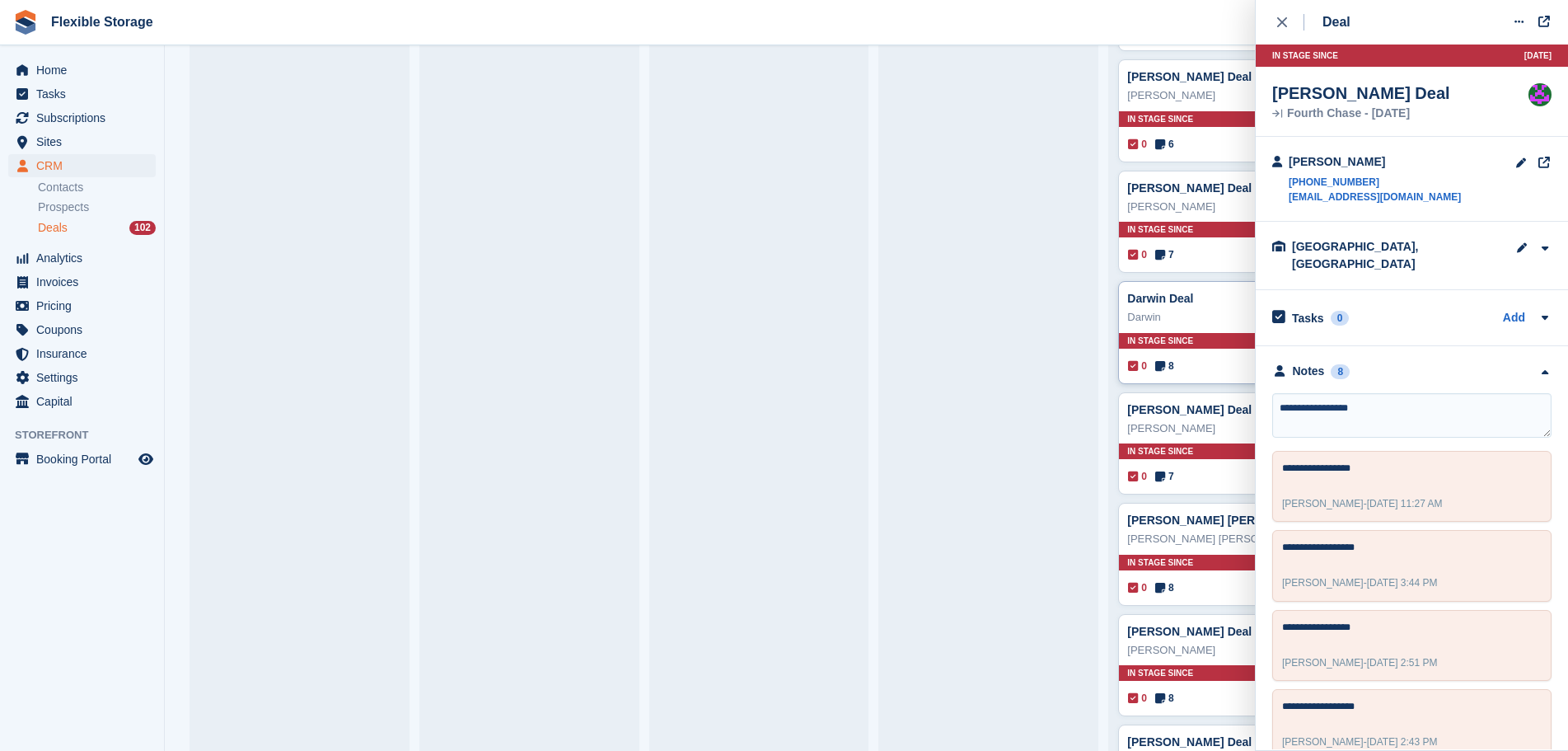
drag, startPoint x: 1438, startPoint y: 402, endPoint x: 1227, endPoint y: 372, distance: 213.1
click at [1130, 366] on body "Flexible Storage Create Subscription Invoice Contact Deal Discount Page Help Ch…" at bounding box center [784, 376] width 1568 height 751
click at [1385, 397] on textarea "**********" at bounding box center [1412, 415] width 279 height 44
click at [1213, 585] on div "0 8 Assigned to Rachael Fisher" at bounding box center [1219, 588] width 181 height 18
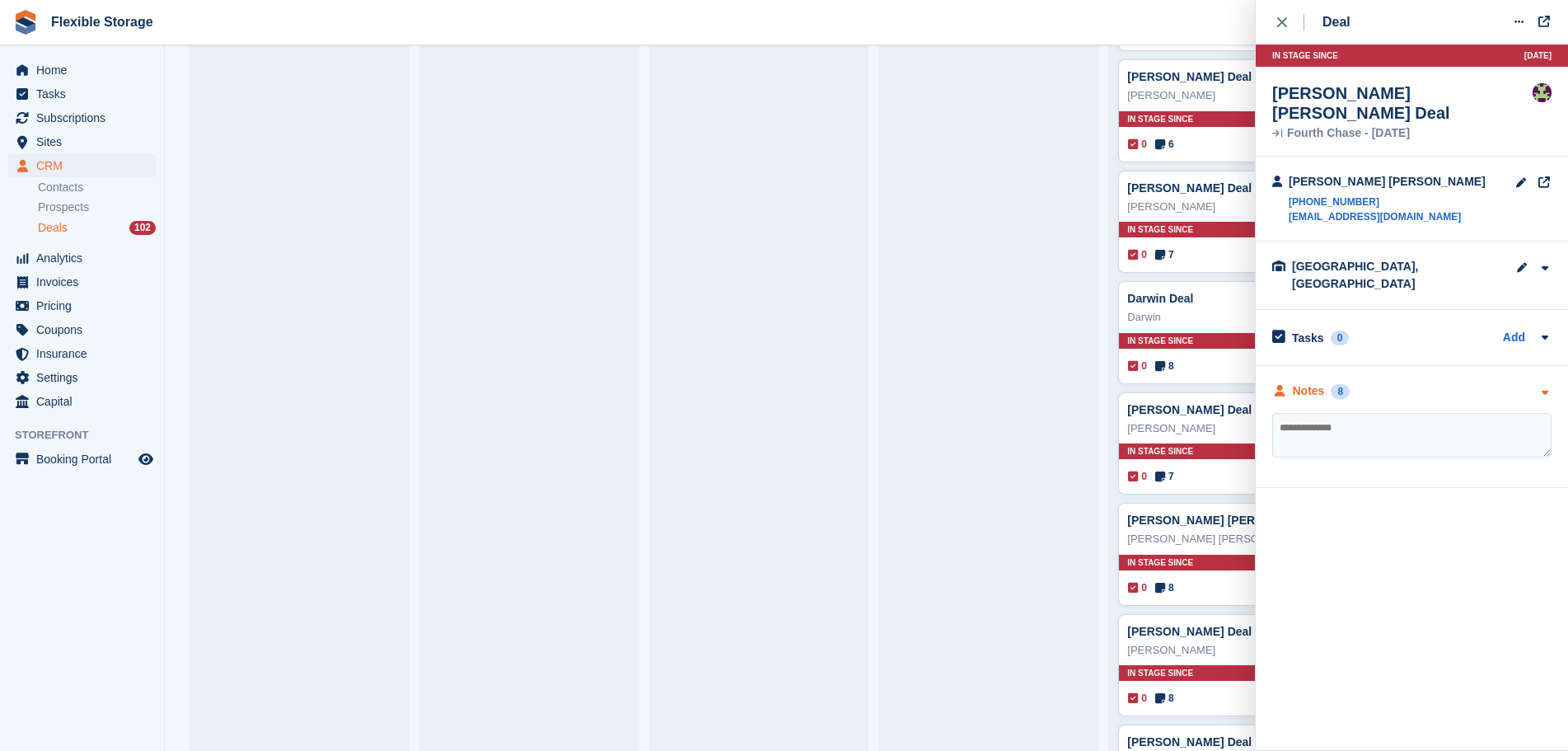
click at [1392, 383] on div "Notes 8" at bounding box center [1412, 391] width 279 height 18
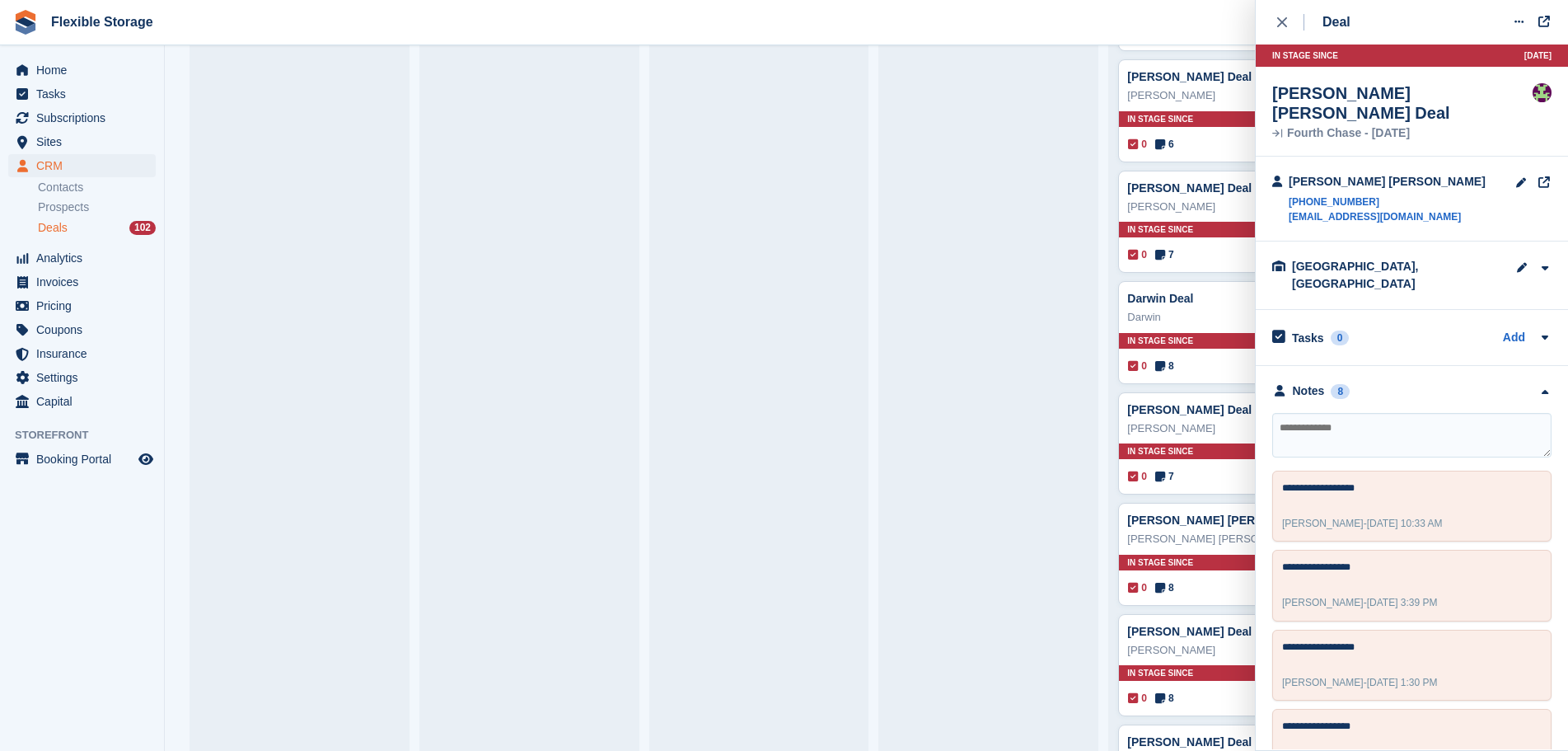
click at [1408, 413] on textarea at bounding box center [1412, 435] width 279 height 44
type textarea "**********"
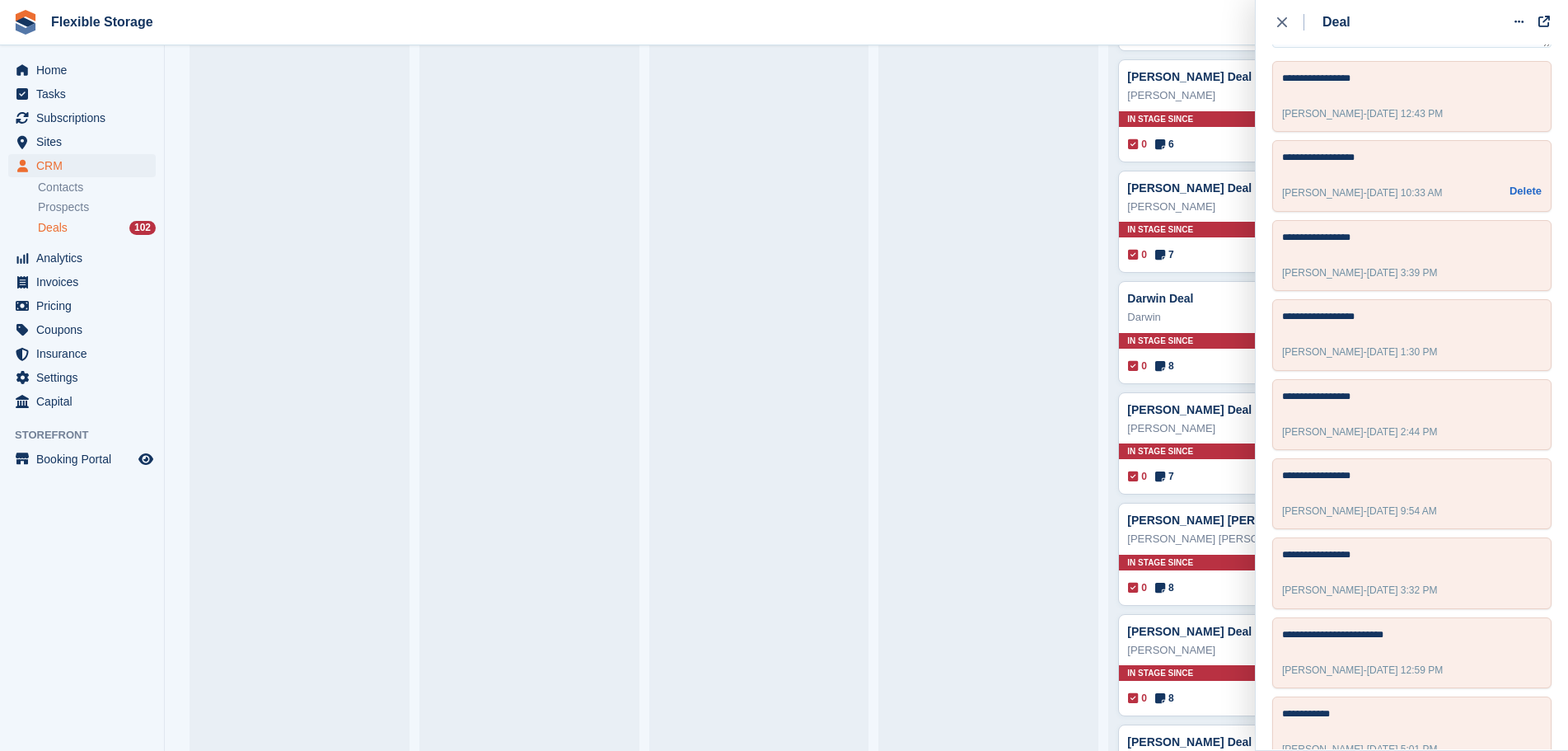
scroll to position [411, 0]
drag, startPoint x: 1409, startPoint y: 680, endPoint x: 1231, endPoint y: 670, distance: 178.3
click at [1231, 670] on body "Flexible Storage Create Subscription Invoice Contact Deal Discount Page Help Ch…" at bounding box center [784, 376] width 1568 height 751
drag, startPoint x: 1491, startPoint y: 601, endPoint x: 1483, endPoint y: 604, distance: 8.5
click at [1490, 626] on textarea "**********" at bounding box center [1405, 636] width 246 height 20
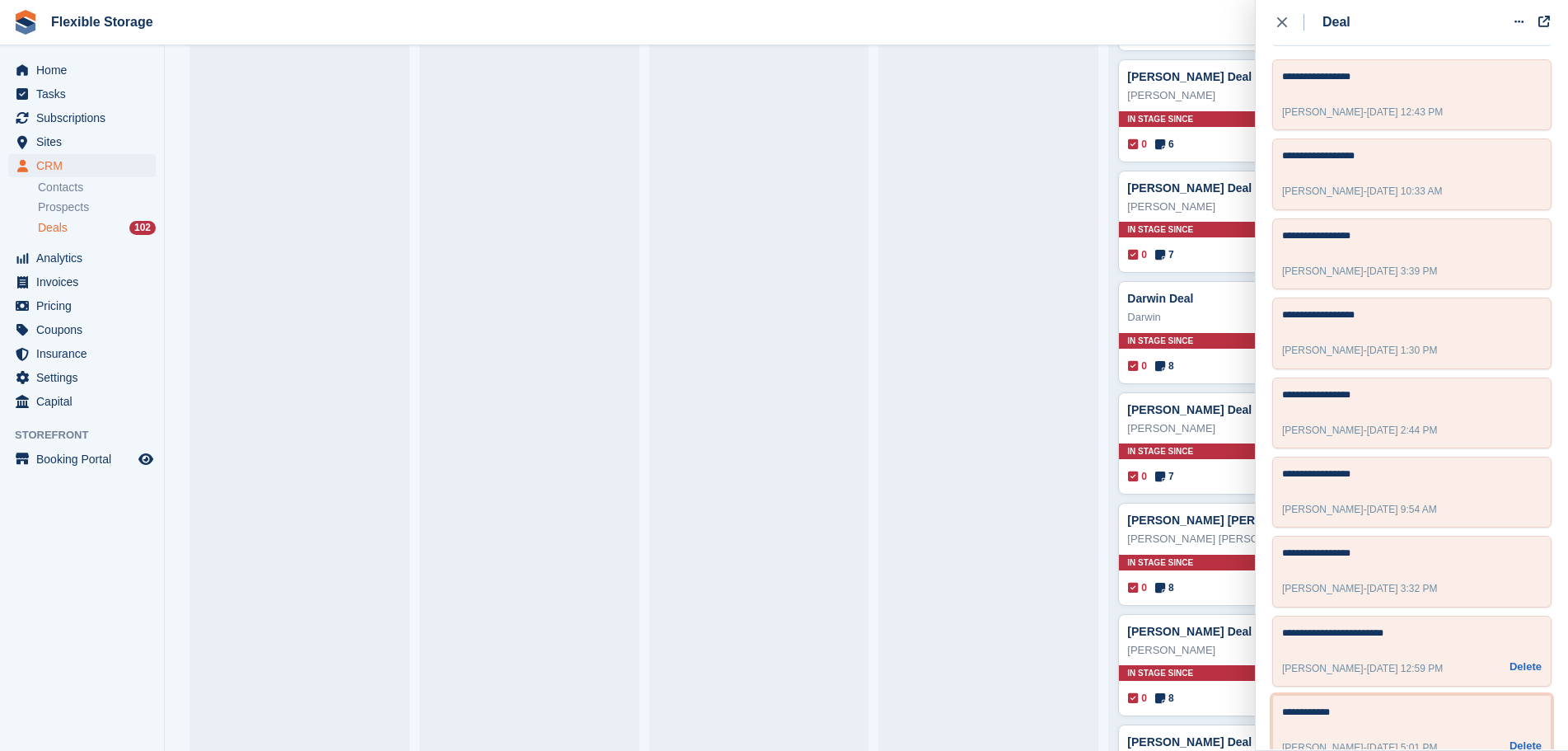
drag, startPoint x: 1457, startPoint y: 689, endPoint x: 1337, endPoint y: 608, distance: 144.8
click at [1126, 619] on body "Flexible Storage Create Subscription Invoice Contact Deal Discount Page Help Ch…" at bounding box center [784, 376] width 1568 height 751
click at [1433, 626] on textarea "**********" at bounding box center [1405, 636] width 246 height 20
drag, startPoint x: 1439, startPoint y: 684, endPoint x: 1362, endPoint y: 585, distance: 125.4
click at [1276, 572] on div "**********" at bounding box center [1412, 413] width 279 height 708
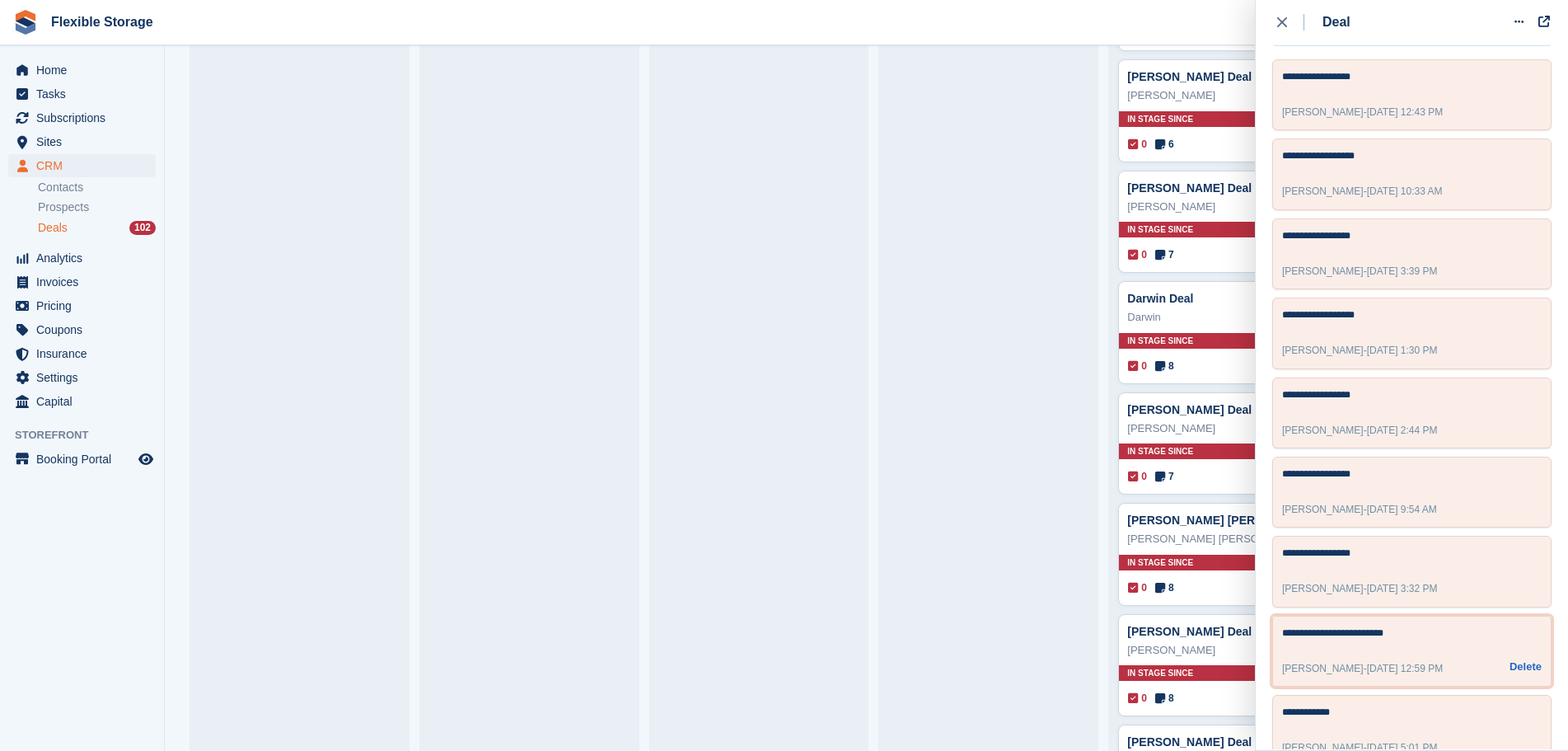
click at [1443, 626] on textarea "**********" at bounding box center [1405, 636] width 246 height 20
drag, startPoint x: 1412, startPoint y: 681, endPoint x: 1320, endPoint y: 629, distance: 105.7
click at [1178, 638] on body "Flexible Storage Create Subscription Invoice Contact Deal Discount Page Help Ch…" at bounding box center [784, 376] width 1568 height 751
click at [1459, 619] on div "**********" at bounding box center [1412, 651] width 279 height 71
drag, startPoint x: 1443, startPoint y: 681, endPoint x: 1266, endPoint y: 589, distance: 199.5
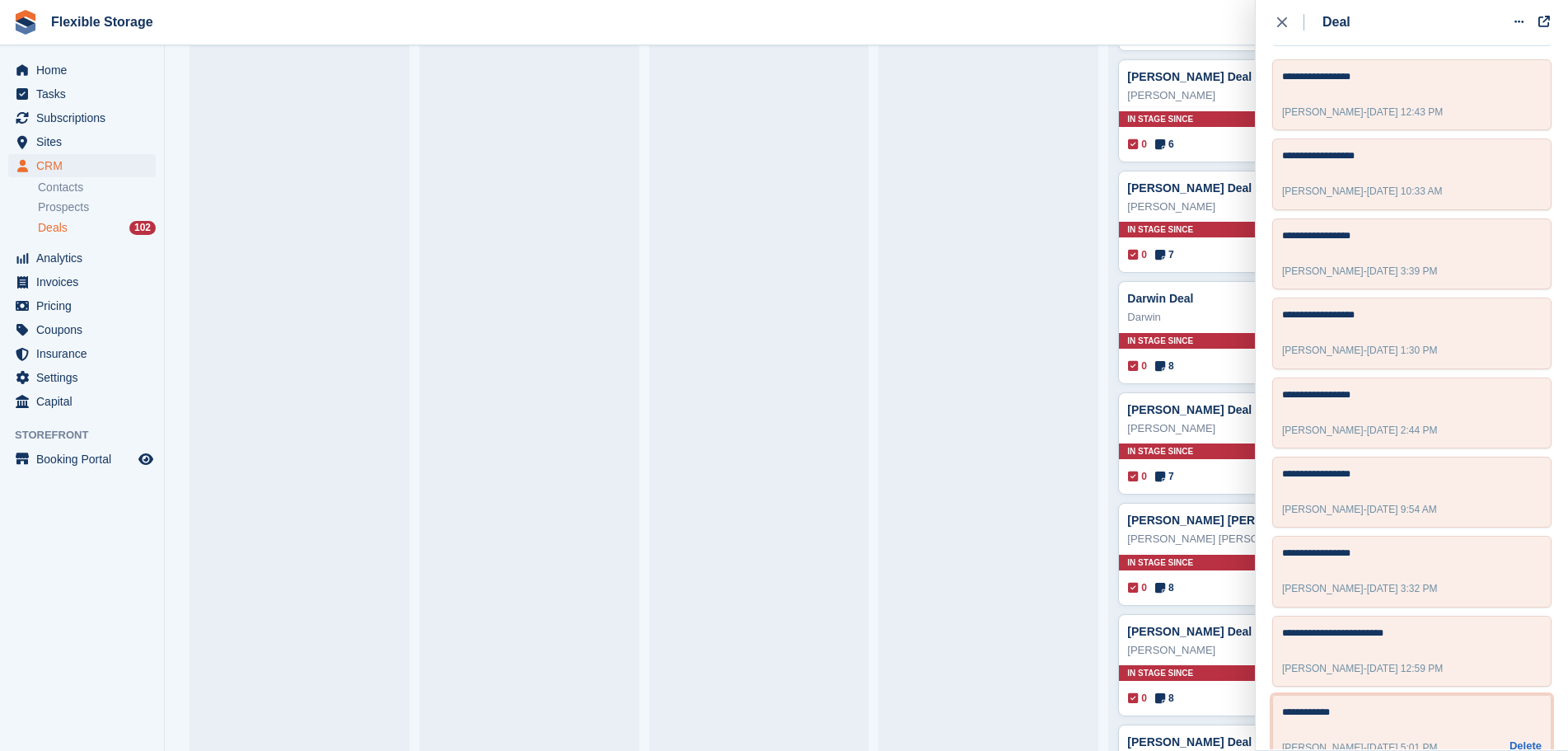
click at [1158, 590] on body "Flexible Storage Create Subscription Invoice Contact Deal Discount Page Help Ch…" at bounding box center [784, 376] width 1568 height 751
click at [1418, 626] on textarea "**********" at bounding box center [1405, 636] width 246 height 20
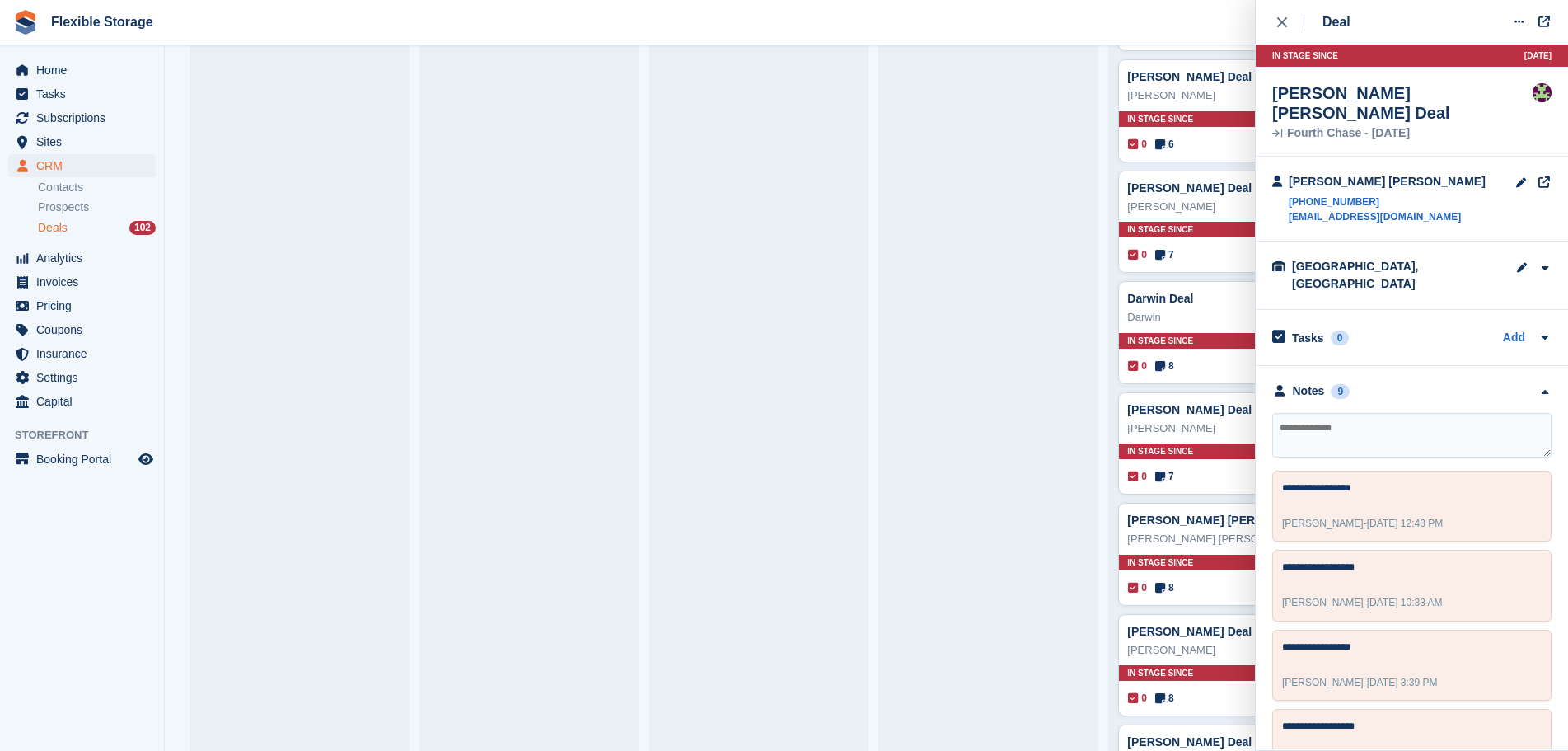
click at [1382, 413] on textarea at bounding box center [1412, 435] width 279 height 44
click at [92, 119] on span "Subscriptions" at bounding box center [85, 118] width 99 height 23
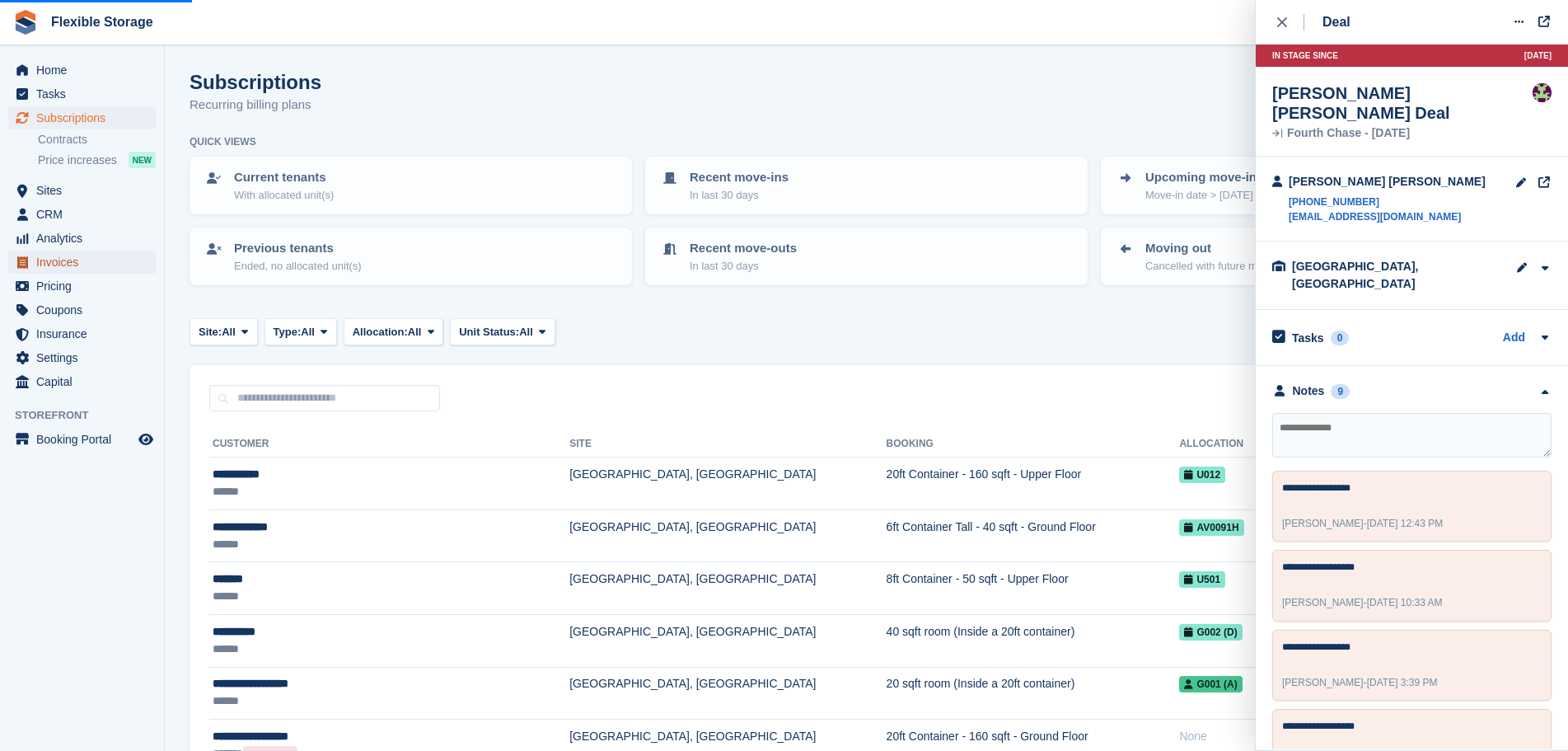
click at [84, 258] on span "Invoices" at bounding box center [85, 263] width 99 height 23
click at [349, 390] on input "text" at bounding box center [324, 398] width 231 height 28
click at [353, 402] on input "text" at bounding box center [324, 398] width 231 height 28
click at [369, 401] on input "text" at bounding box center [324, 398] width 231 height 28
type input "******"
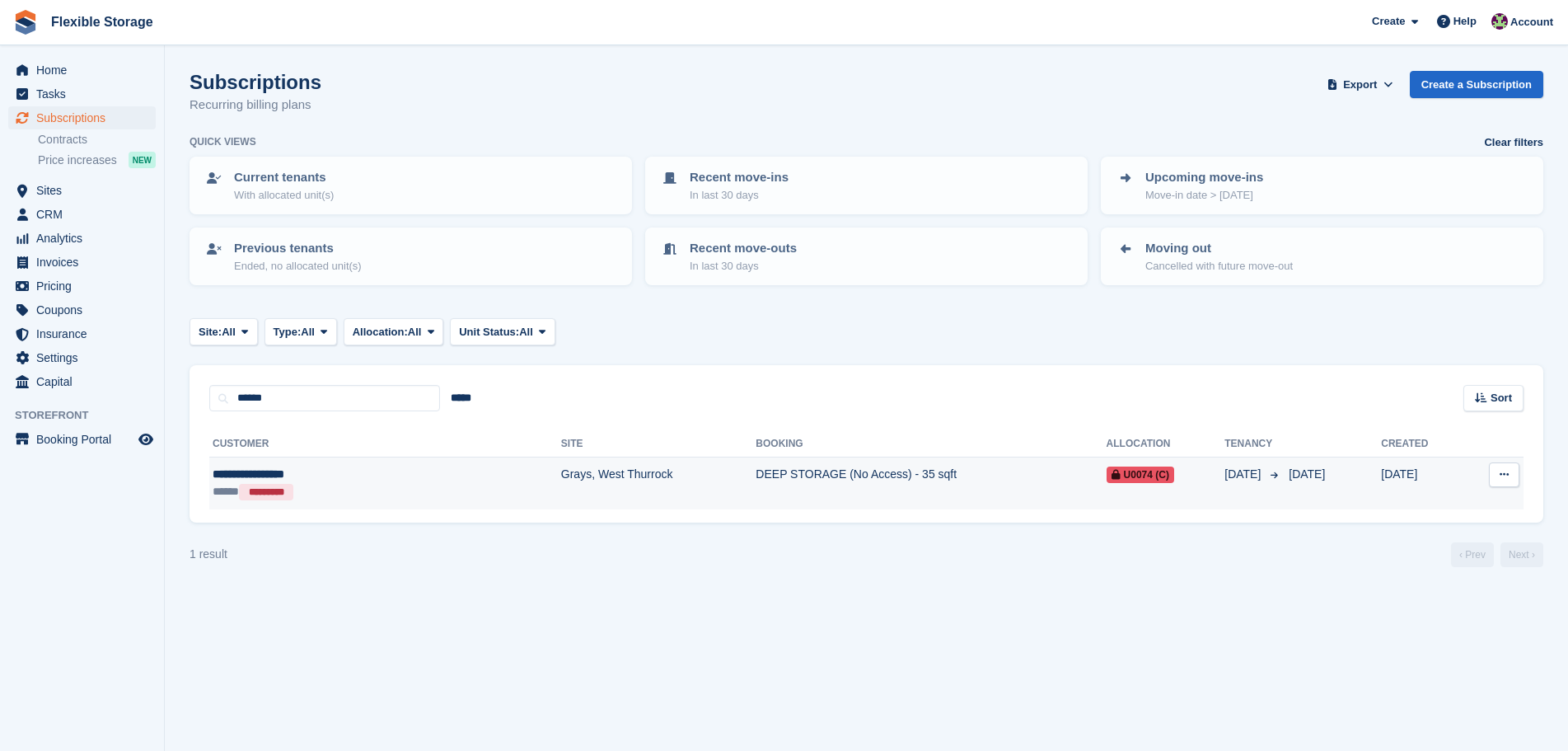
click at [561, 474] on td "Grays, West Thurrock" at bounding box center [659, 483] width 196 height 52
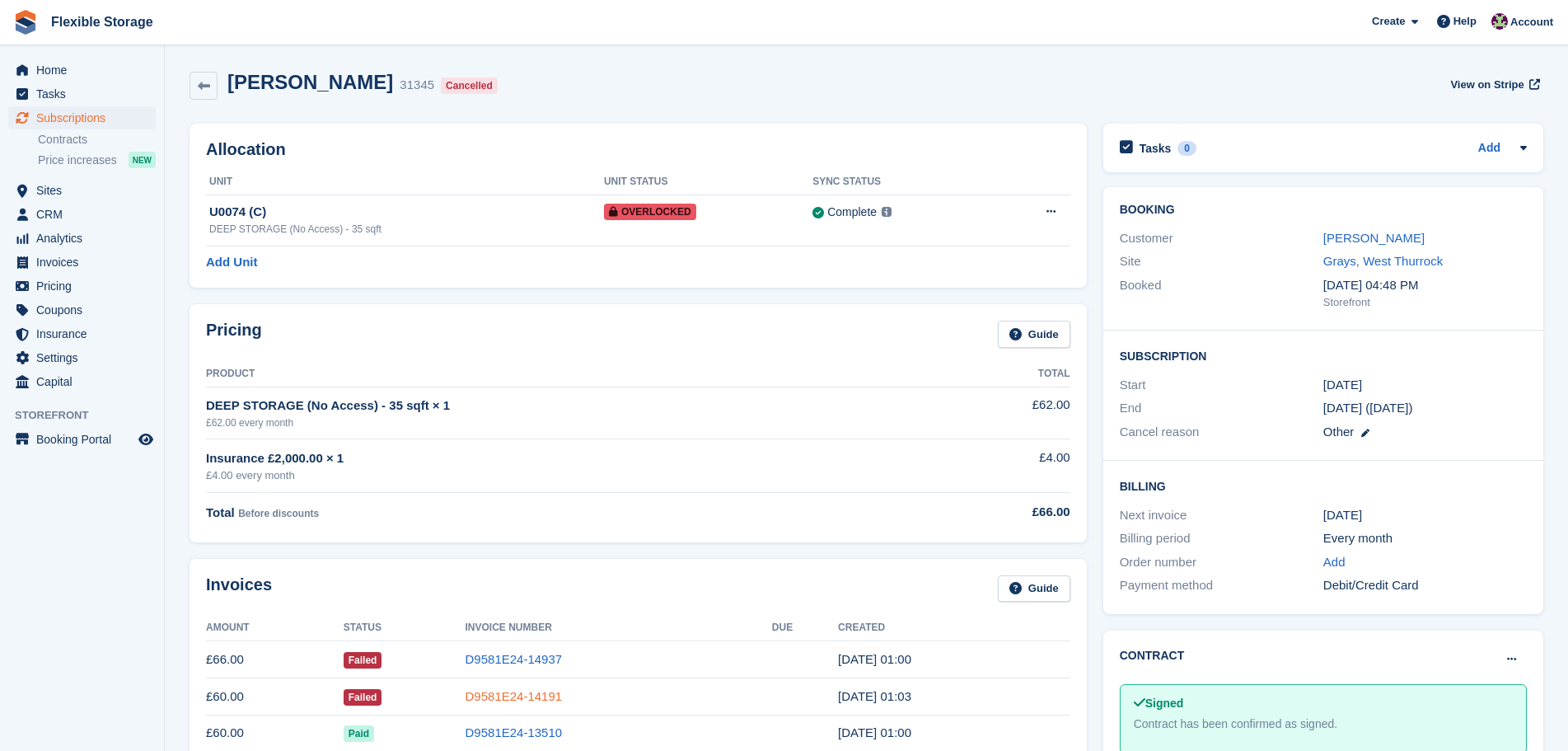
click at [516, 697] on link "D9581E24-14191" at bounding box center [514, 696] width 97 height 14
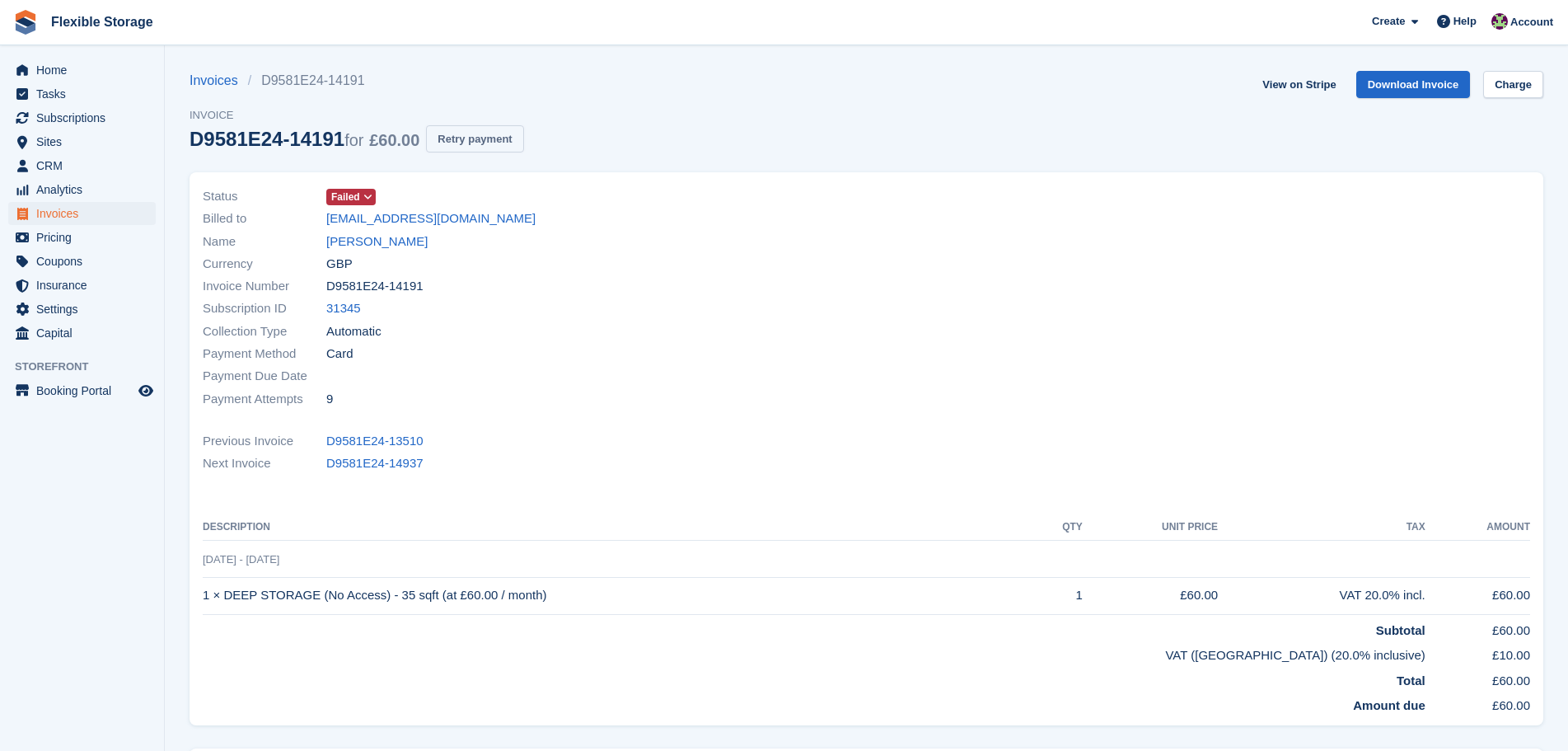
click at [476, 136] on button "Retry payment" at bounding box center [475, 139] width 97 height 28
click at [462, 141] on button "Retry payment" at bounding box center [475, 139] width 97 height 28
click at [346, 237] on link "[PERSON_NAME]" at bounding box center [376, 242] width 101 height 19
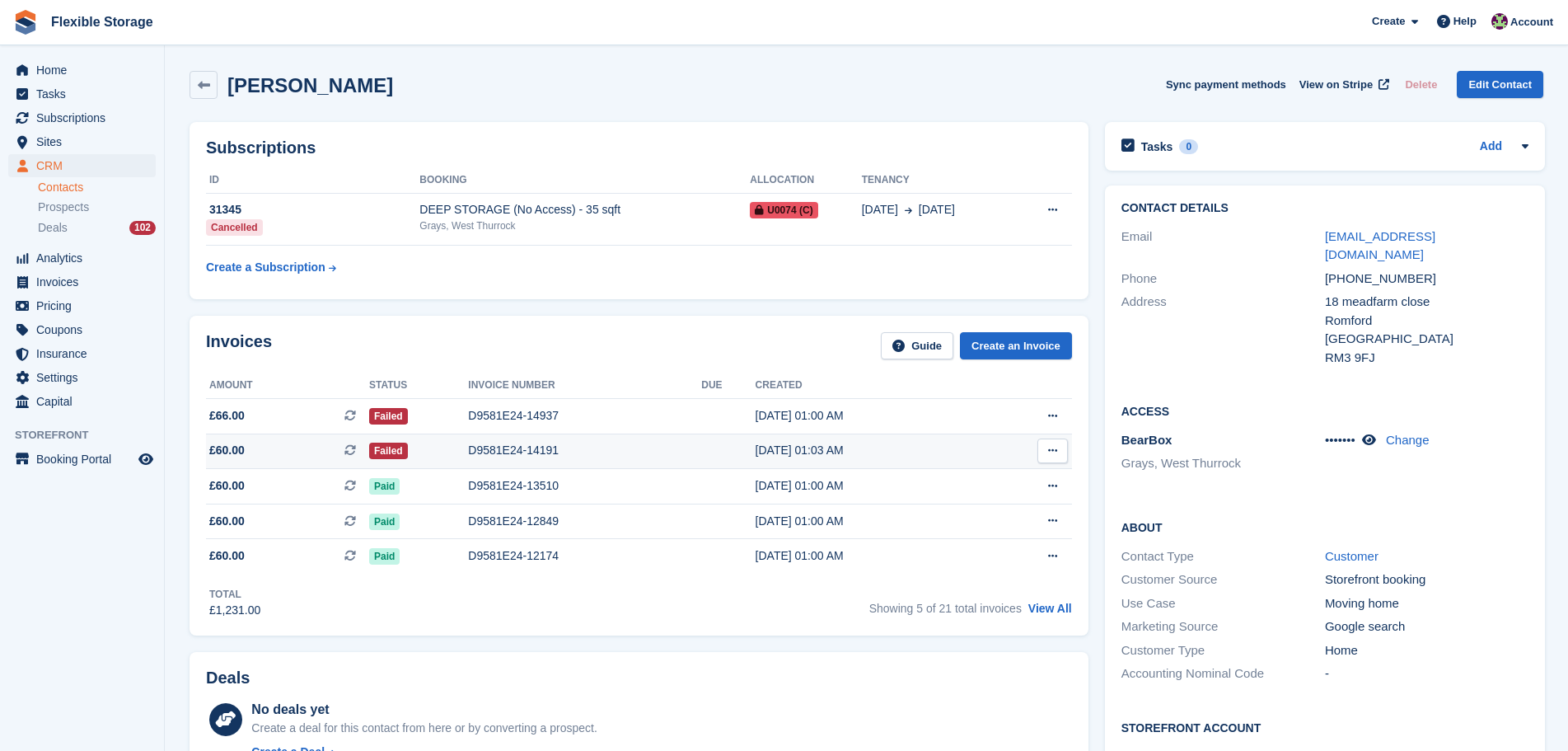
click at [574, 447] on div "D9581E24-14191" at bounding box center [584, 450] width 233 height 18
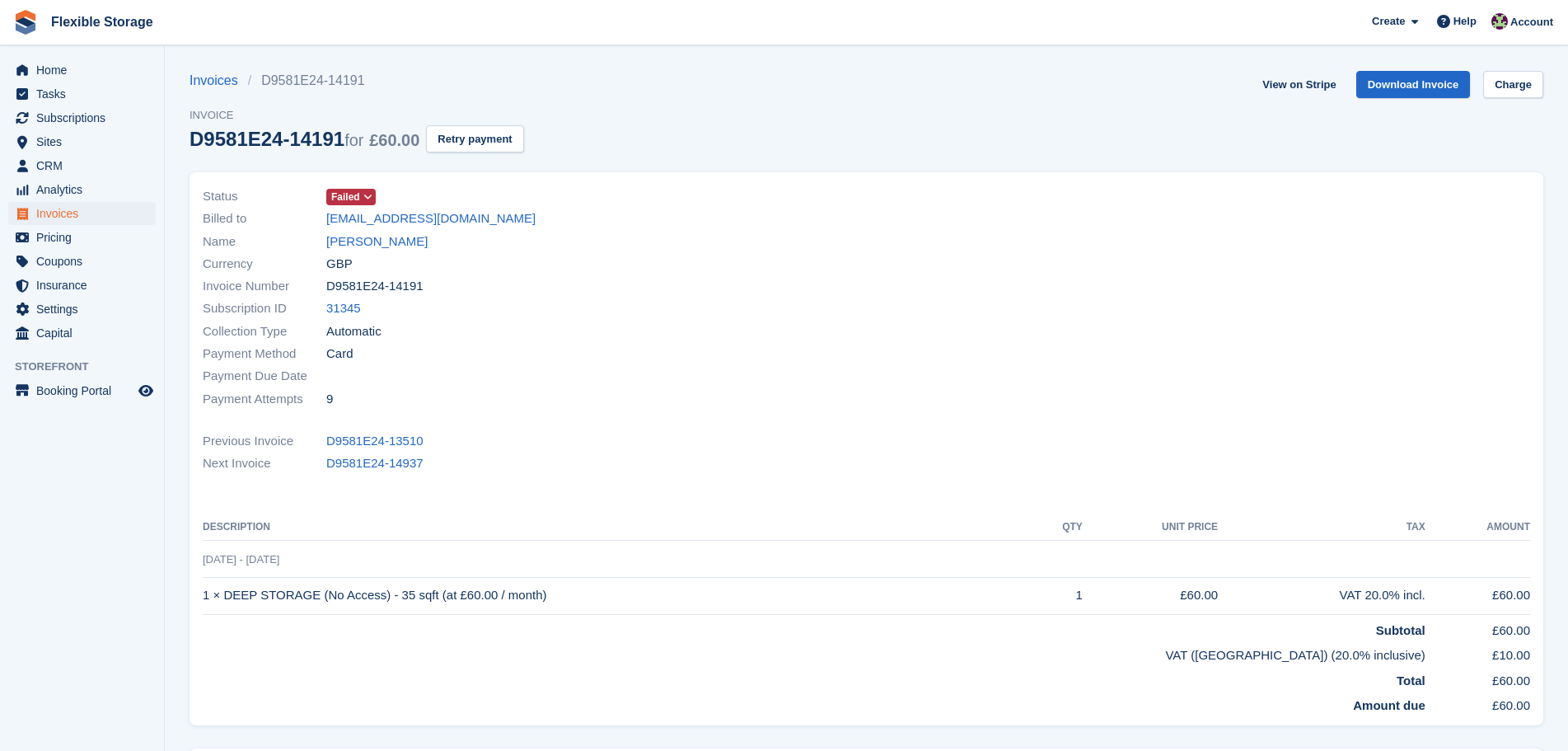
click at [472, 143] on button "Retry payment" at bounding box center [475, 139] width 97 height 28
click at [1520, 84] on link "Charge" at bounding box center [1514, 84] width 60 height 28
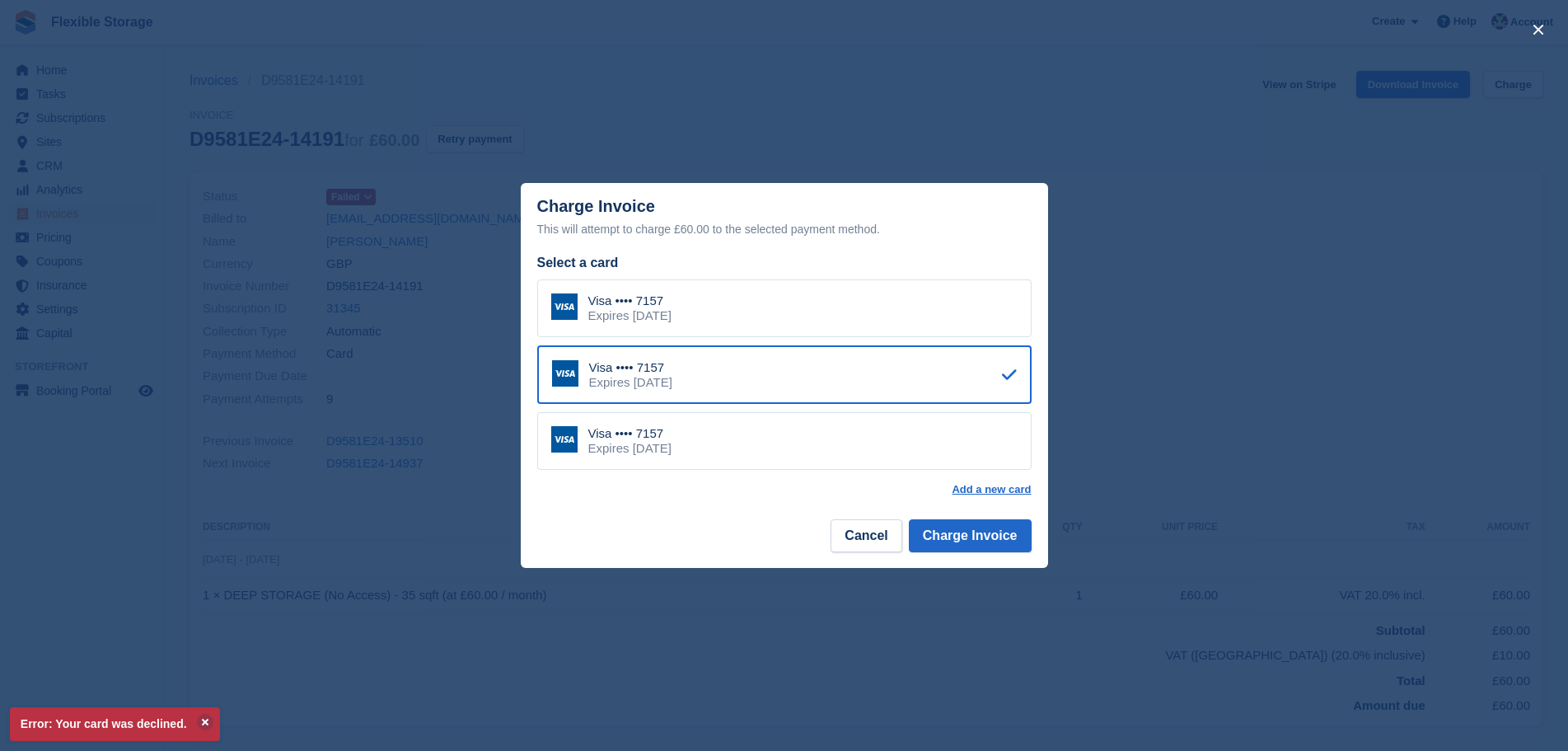
click at [824, 441] on div "Visa •••• 7157 Expires [DATE]" at bounding box center [785, 441] width 495 height 58
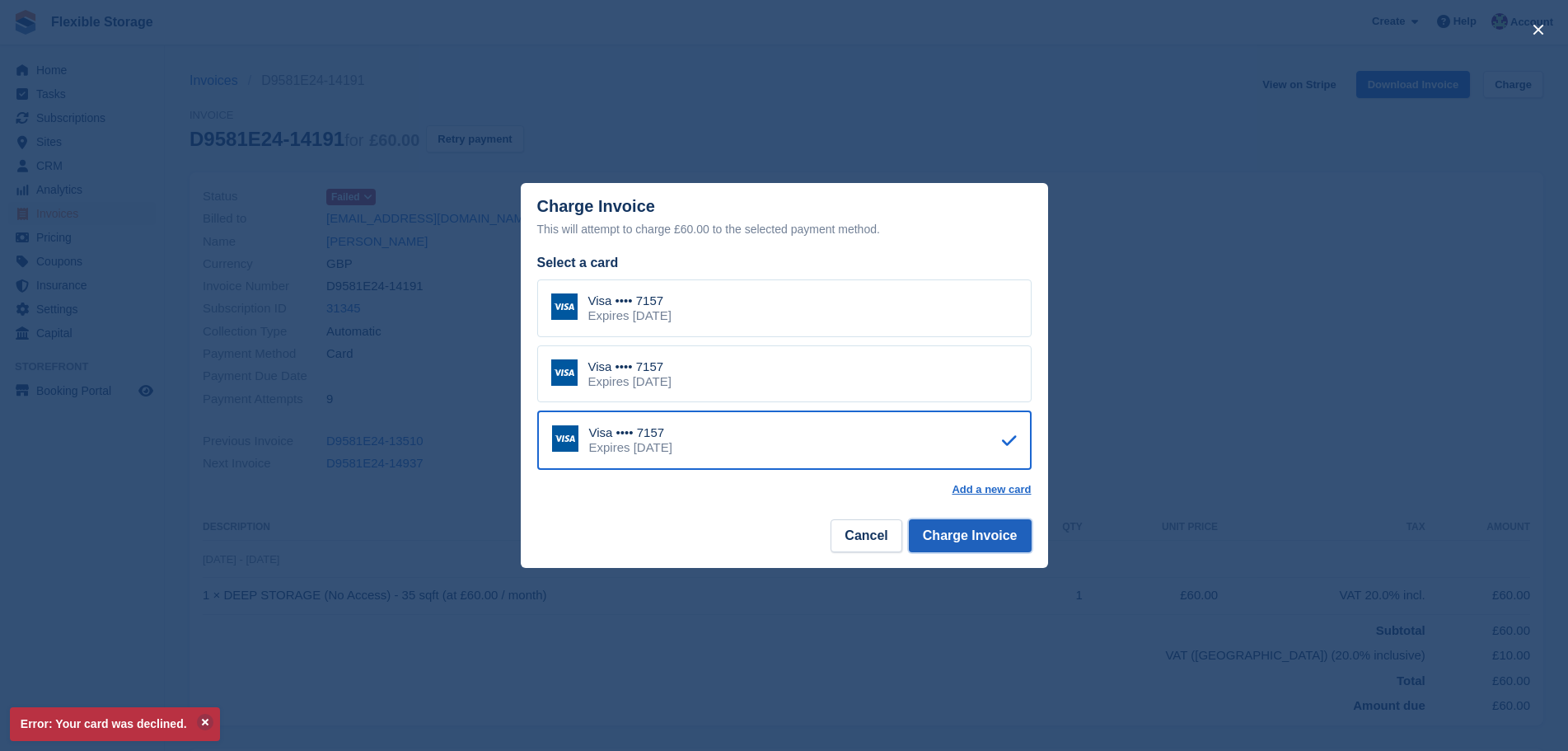
click at [1000, 544] on button "Charge Invoice" at bounding box center [970, 535] width 123 height 33
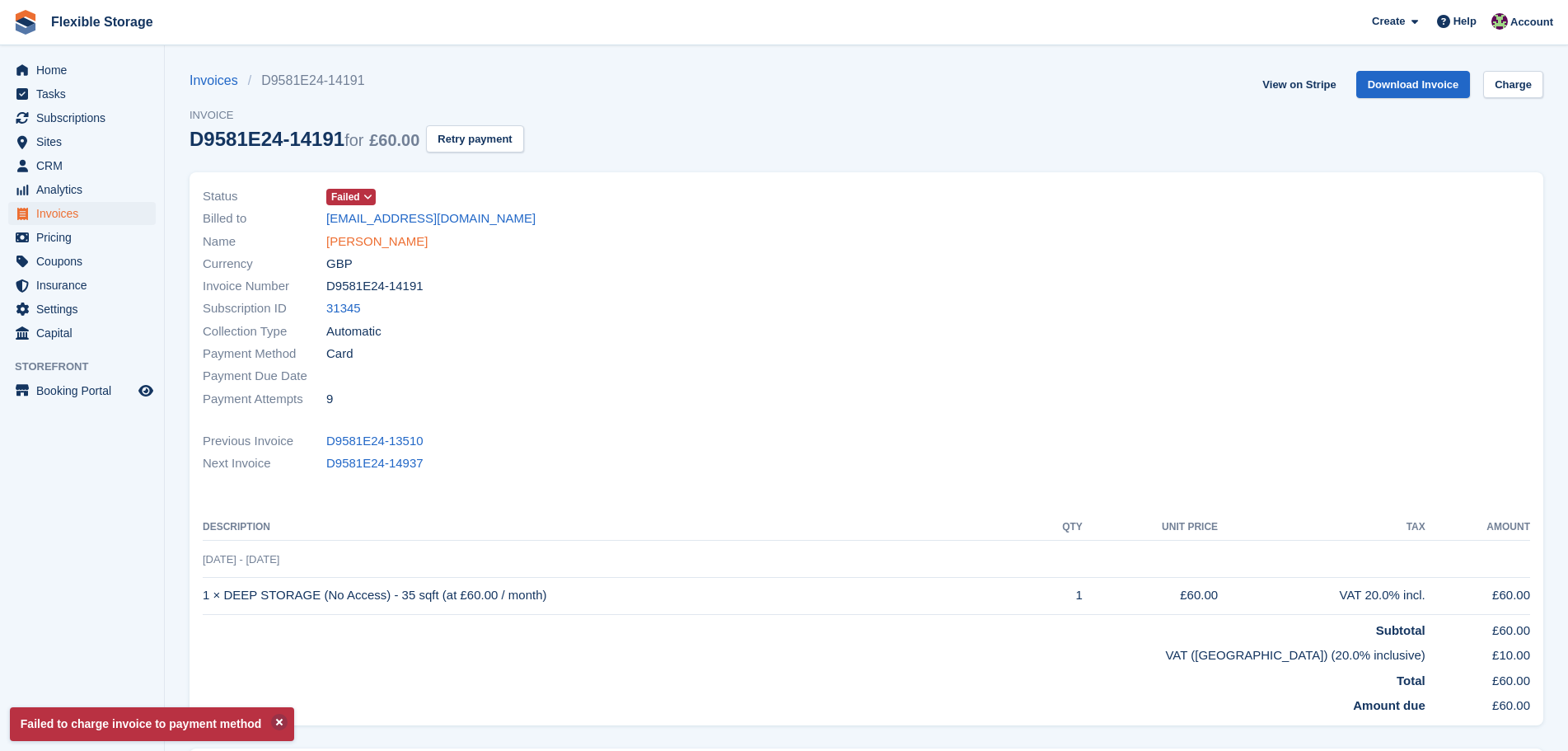
click at [380, 239] on link "[PERSON_NAME]" at bounding box center [376, 242] width 101 height 19
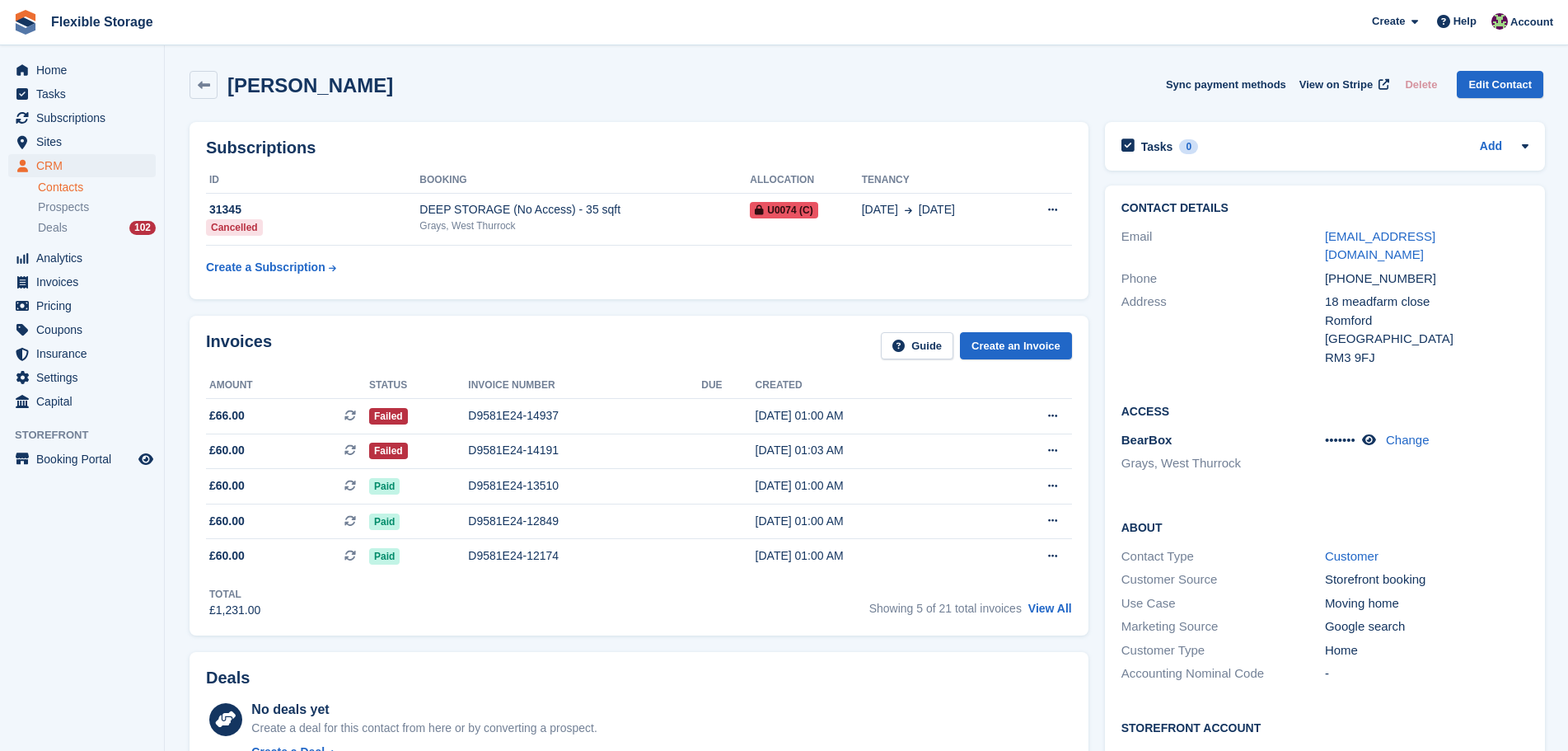
scroll to position [489, 0]
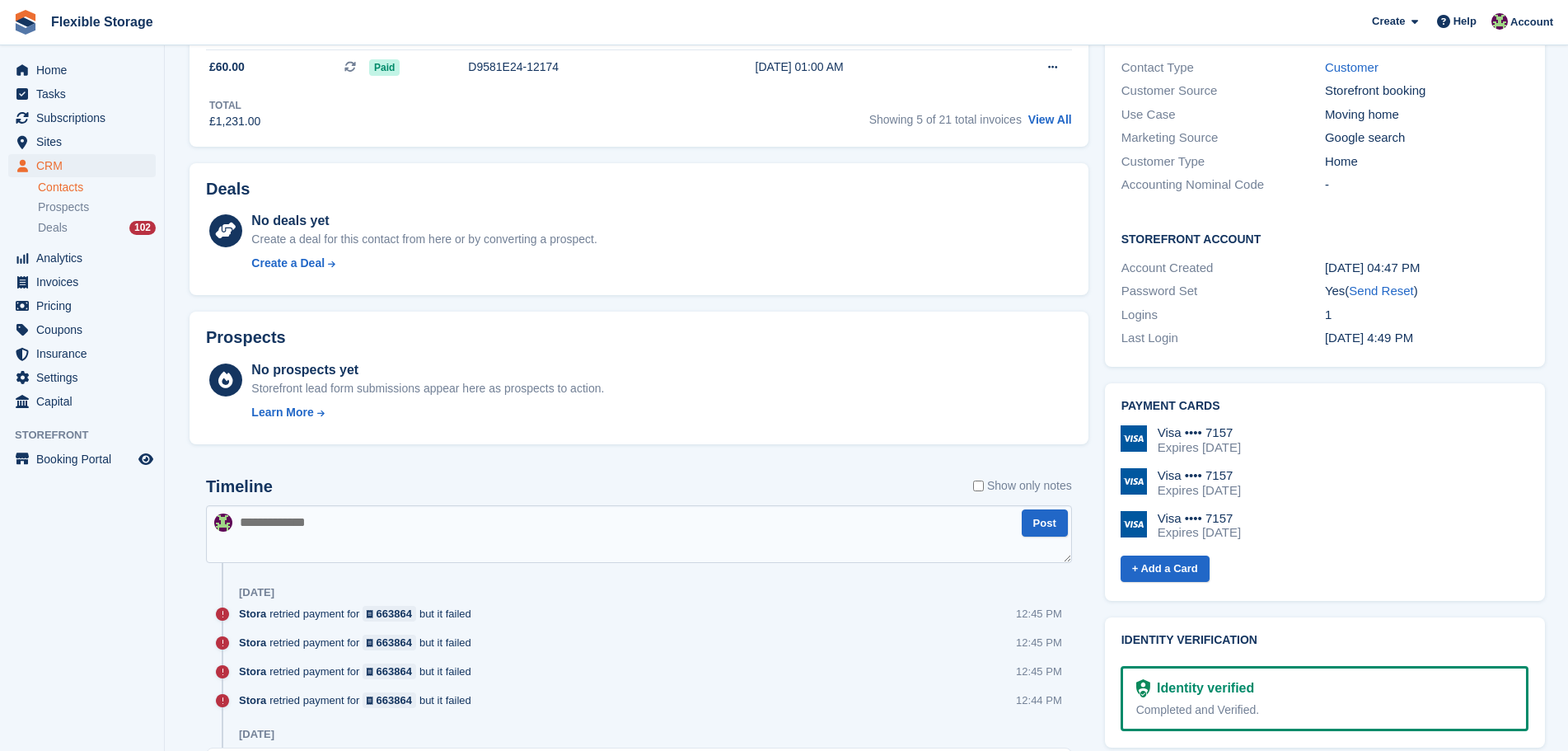
drag, startPoint x: 1291, startPoint y: 517, endPoint x: 1136, endPoint y: 396, distance: 196.6
click at [1136, 412] on div "Visa •••• 7157 Expires April 2029 Visa •••• 7157 Expires April 2026 Visa •••• 7…" at bounding box center [1323, 498] width 411 height 171
click at [1348, 468] on div "Visa •••• 7157 Expires April 2026" at bounding box center [1325, 483] width 408 height 29
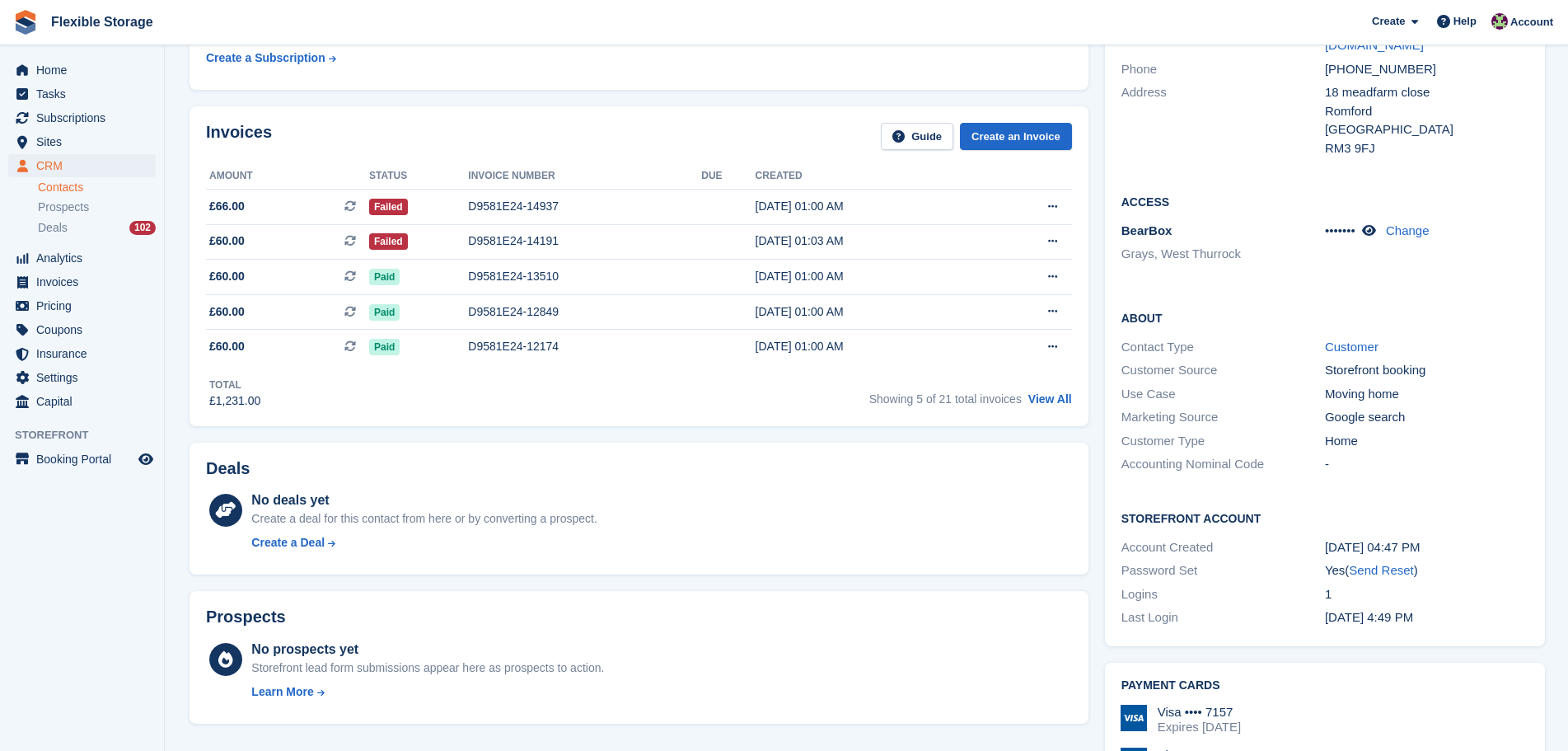
scroll to position [0, 0]
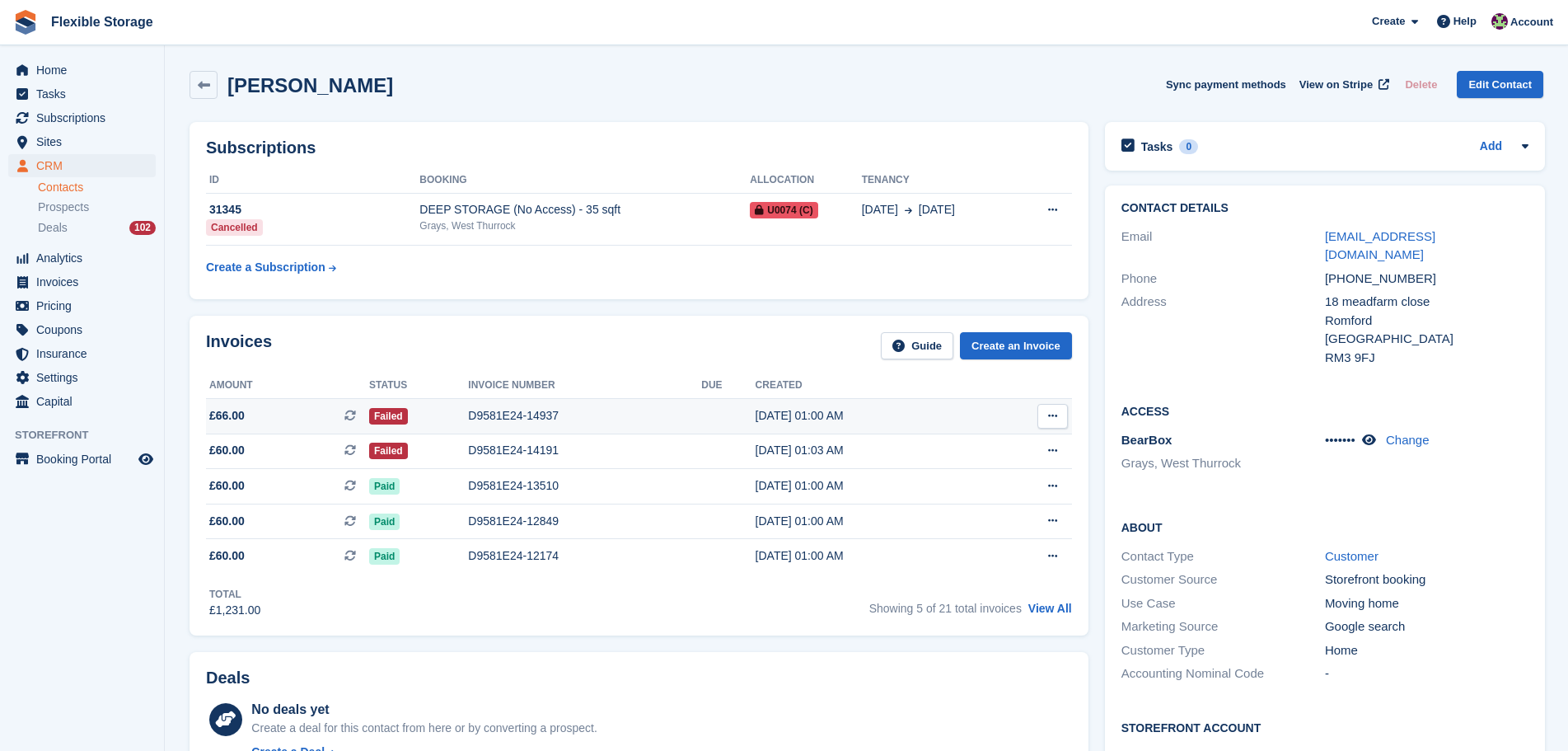
click at [499, 421] on div "D9581E24-14937" at bounding box center [584, 416] width 233 height 18
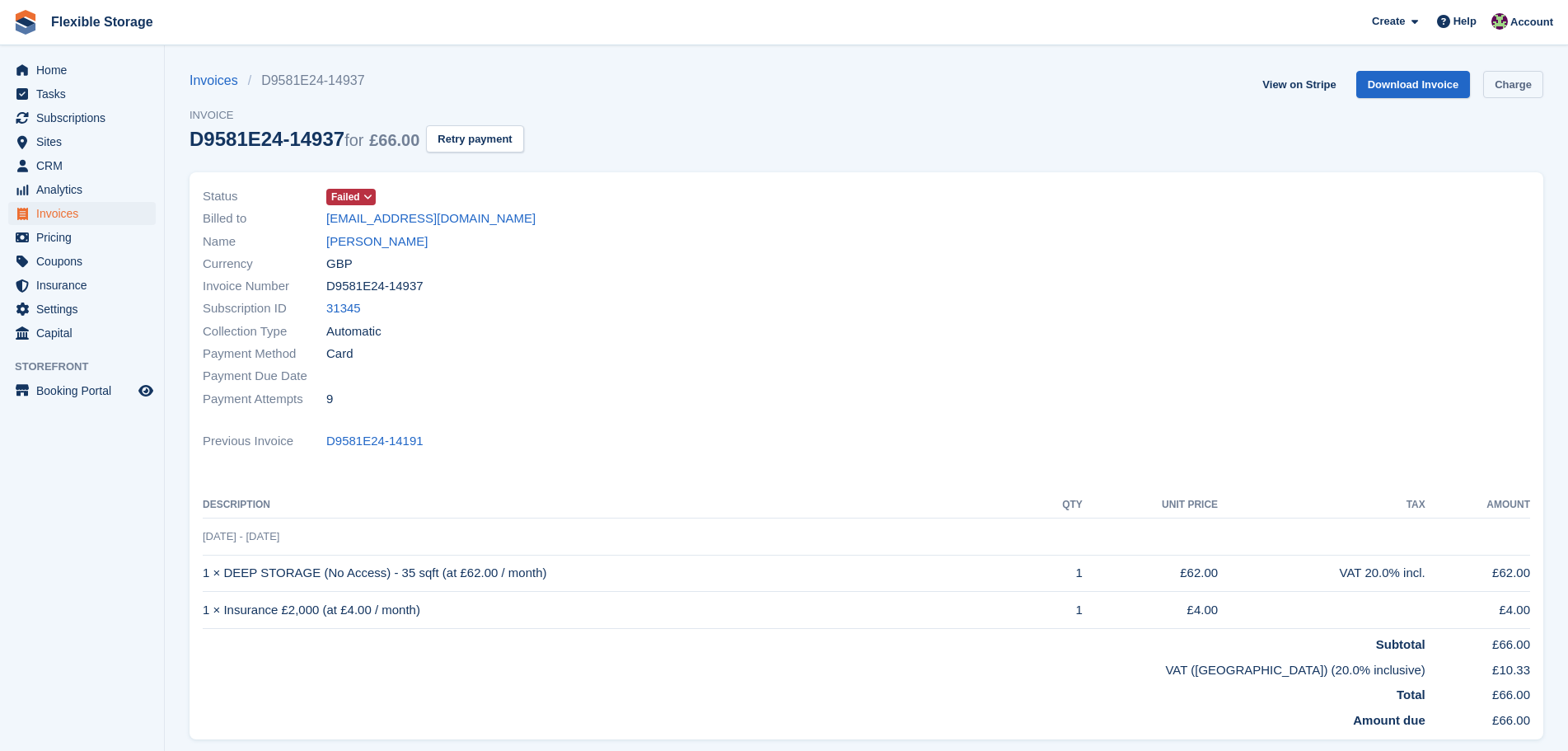
click at [1518, 85] on link "Charge" at bounding box center [1514, 84] width 60 height 28
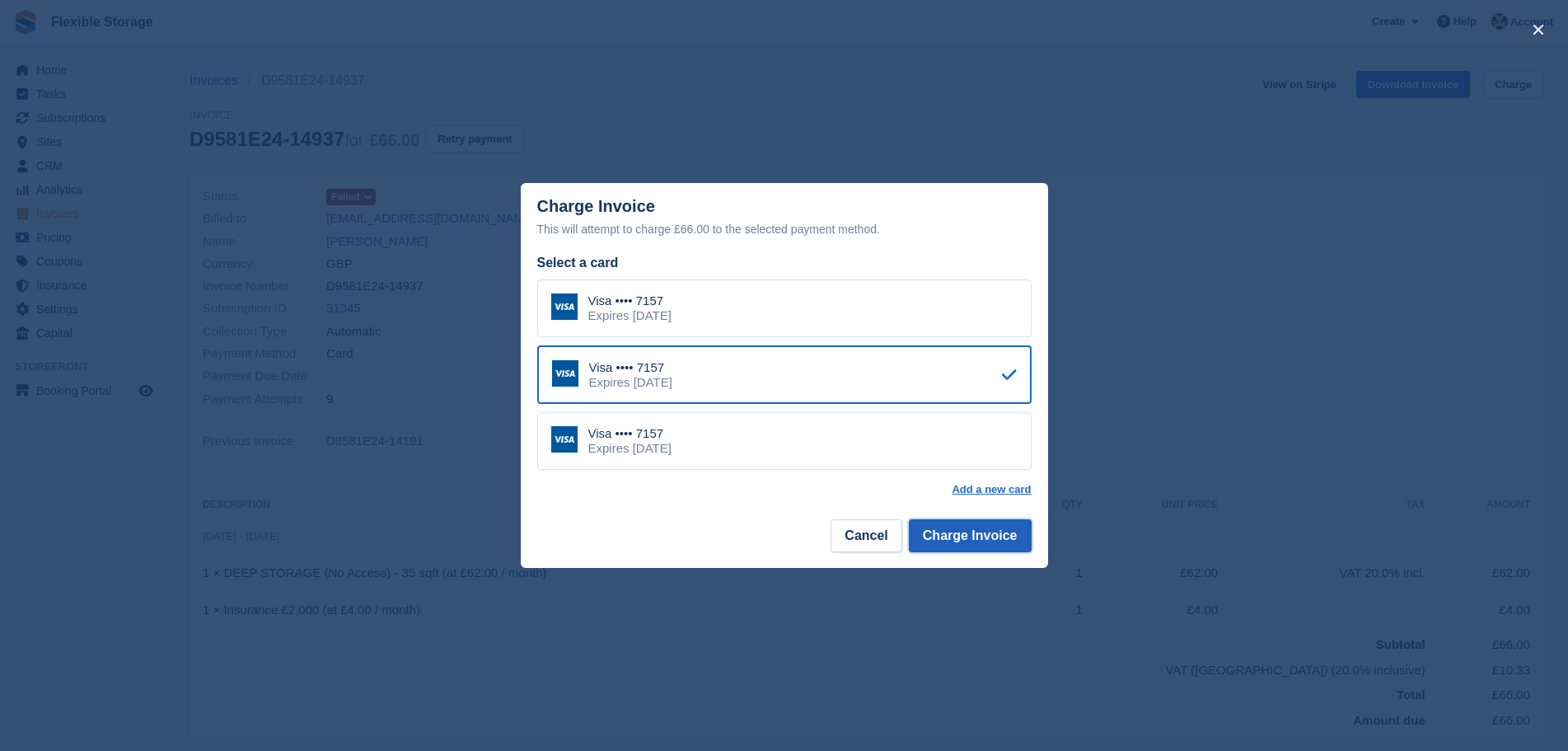
click at [990, 529] on button "Charge Invoice" at bounding box center [970, 535] width 123 height 33
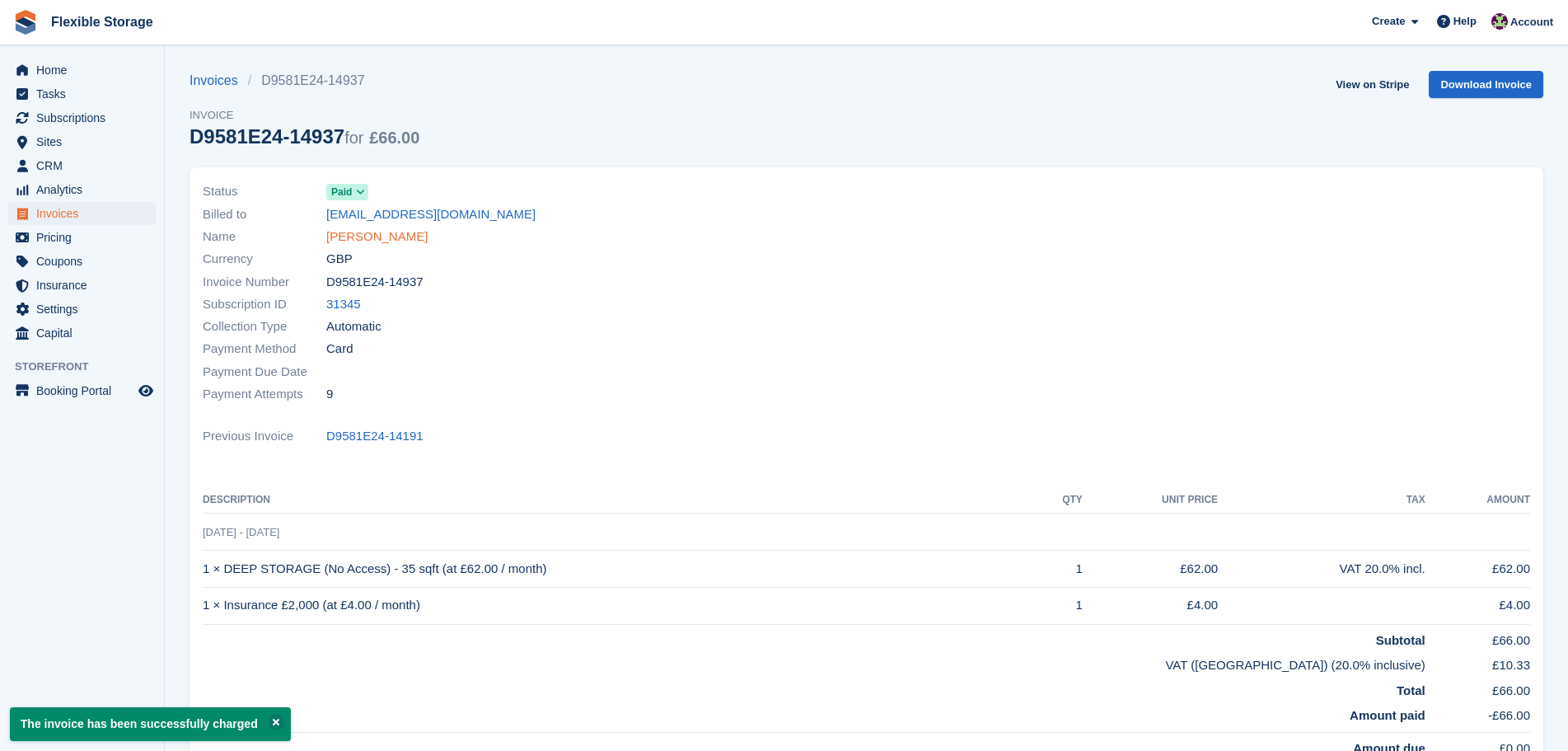
click at [358, 234] on link "[PERSON_NAME]" at bounding box center [376, 237] width 101 height 19
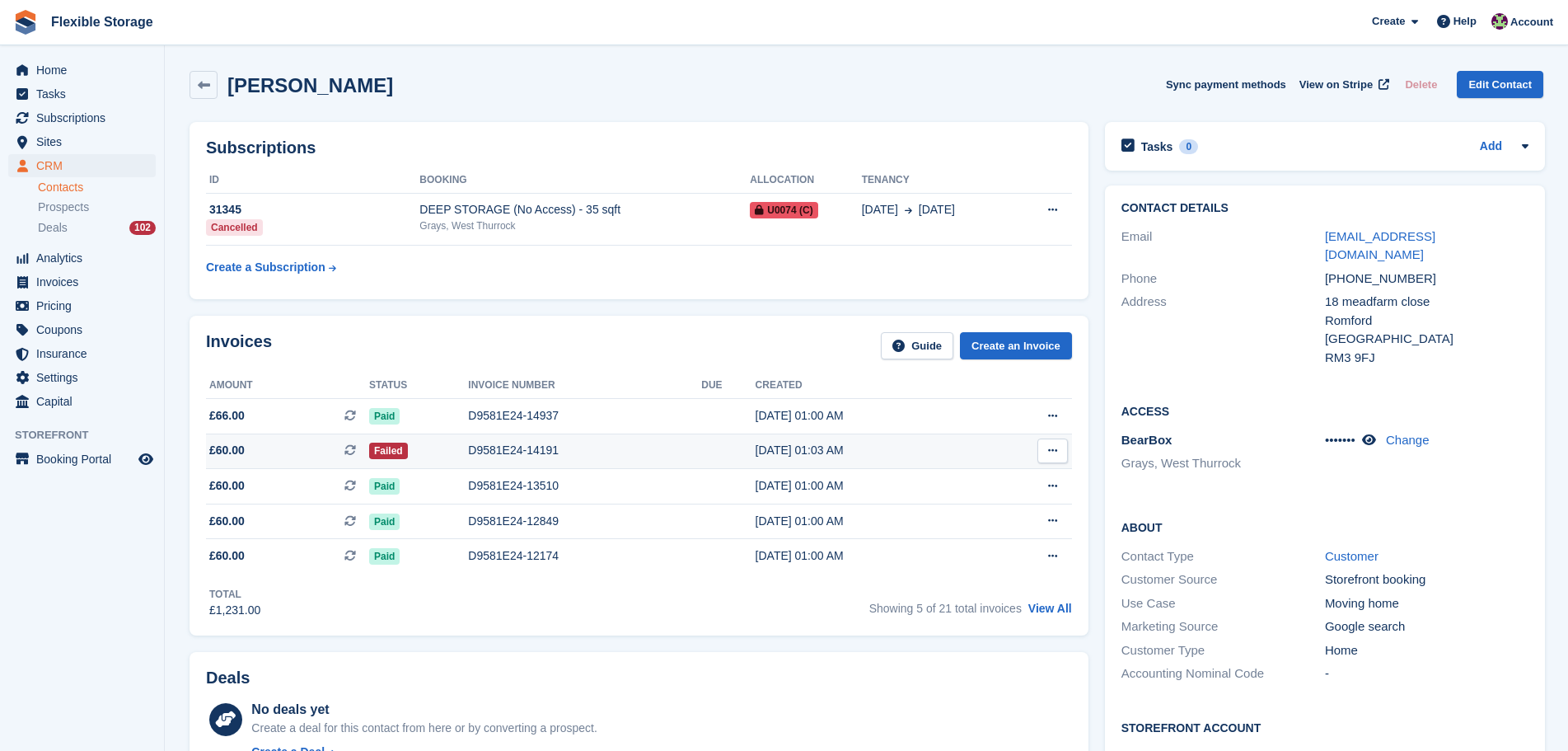
click at [627, 453] on div "D9581E24-14191" at bounding box center [584, 450] width 233 height 18
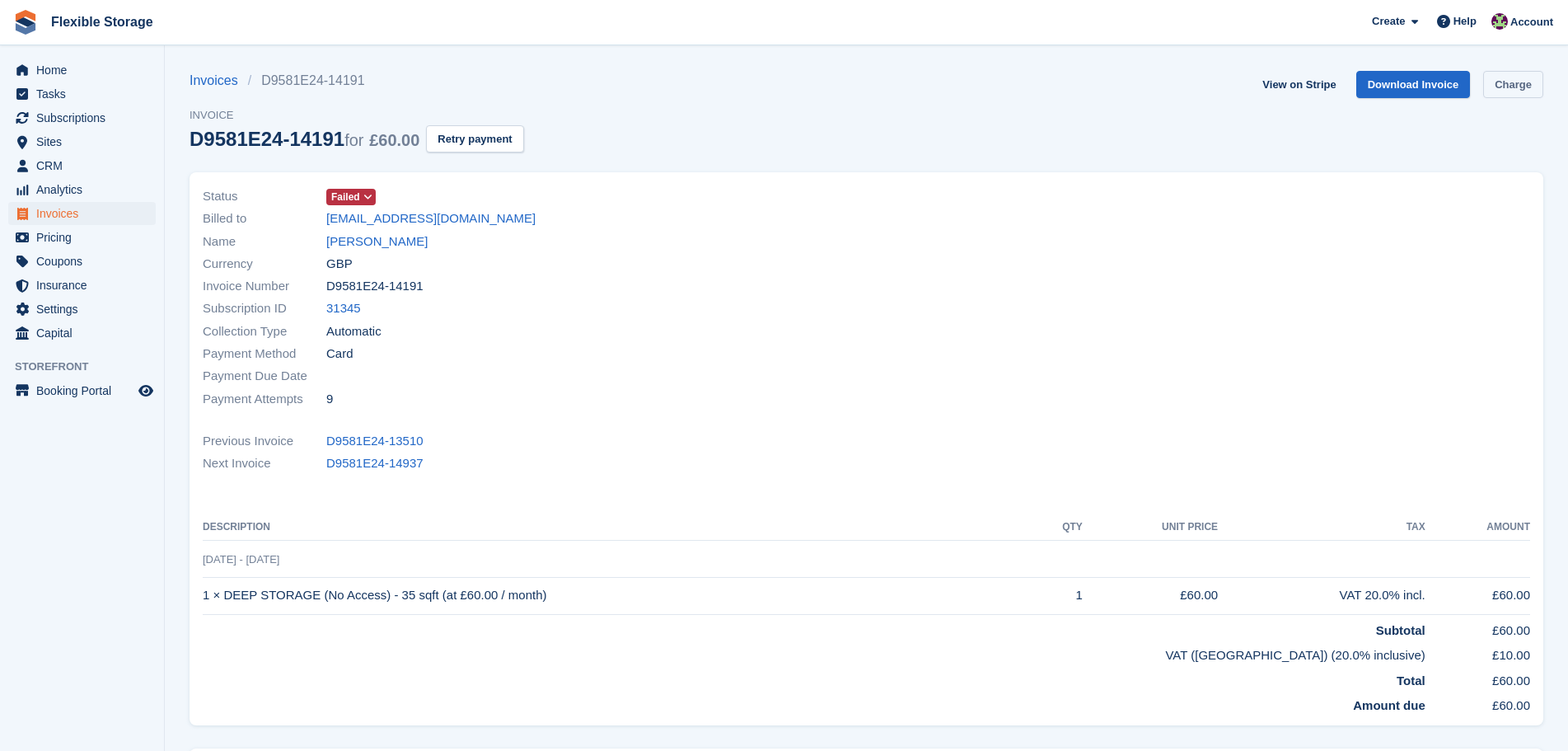
click at [1513, 86] on link "Charge" at bounding box center [1514, 84] width 60 height 28
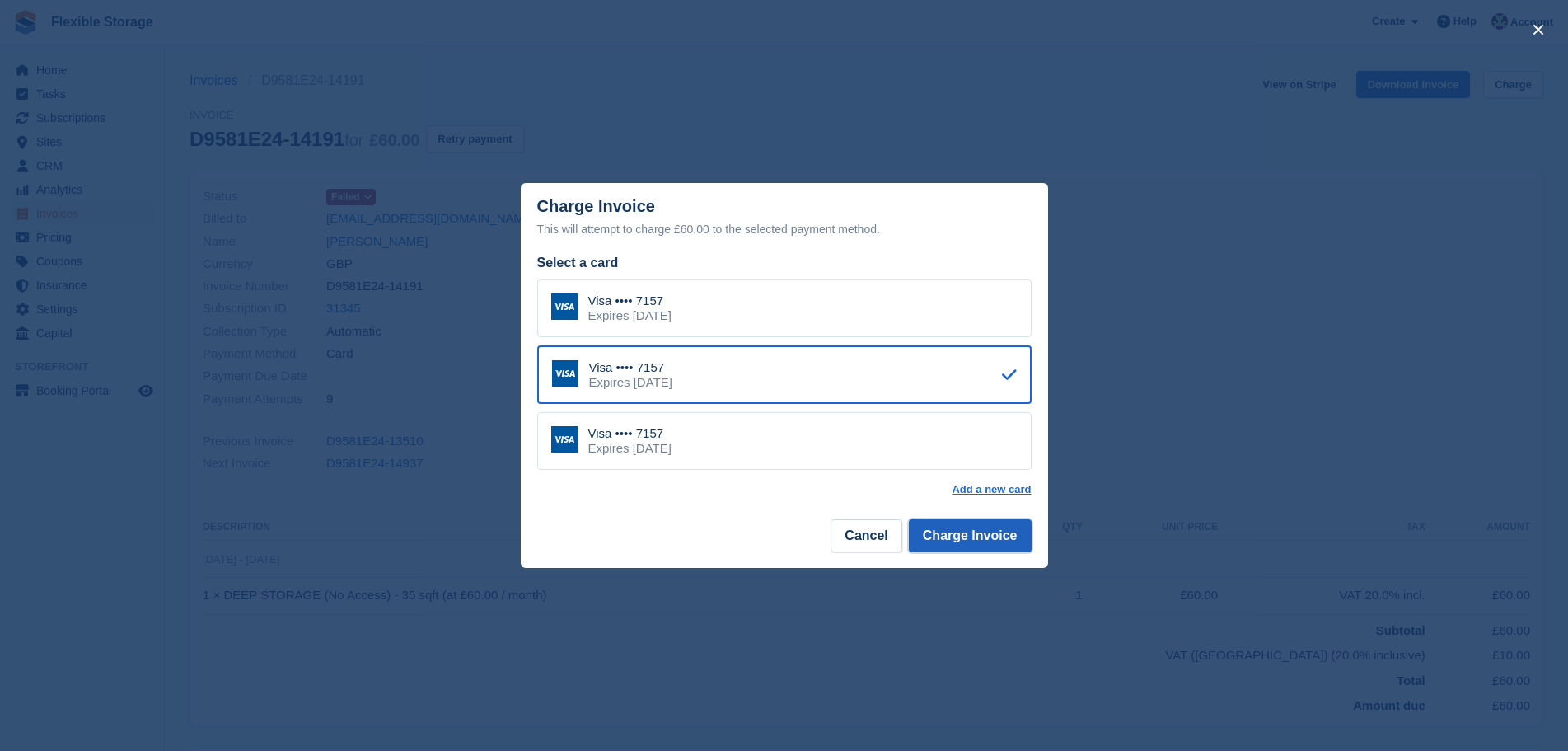
click at [961, 546] on button "Charge Invoice" at bounding box center [970, 535] width 123 height 33
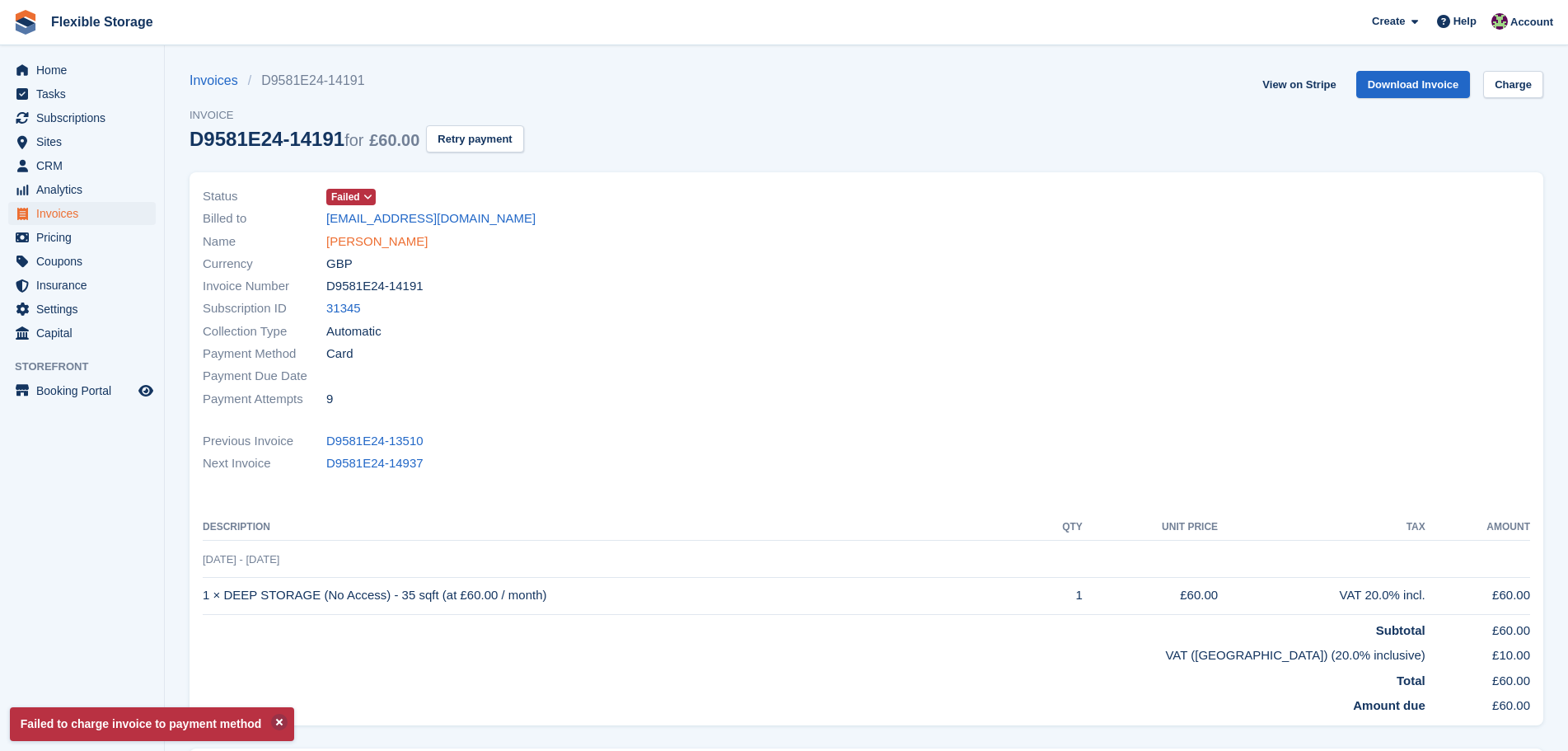
click at [387, 243] on link "[PERSON_NAME]" at bounding box center [376, 242] width 101 height 19
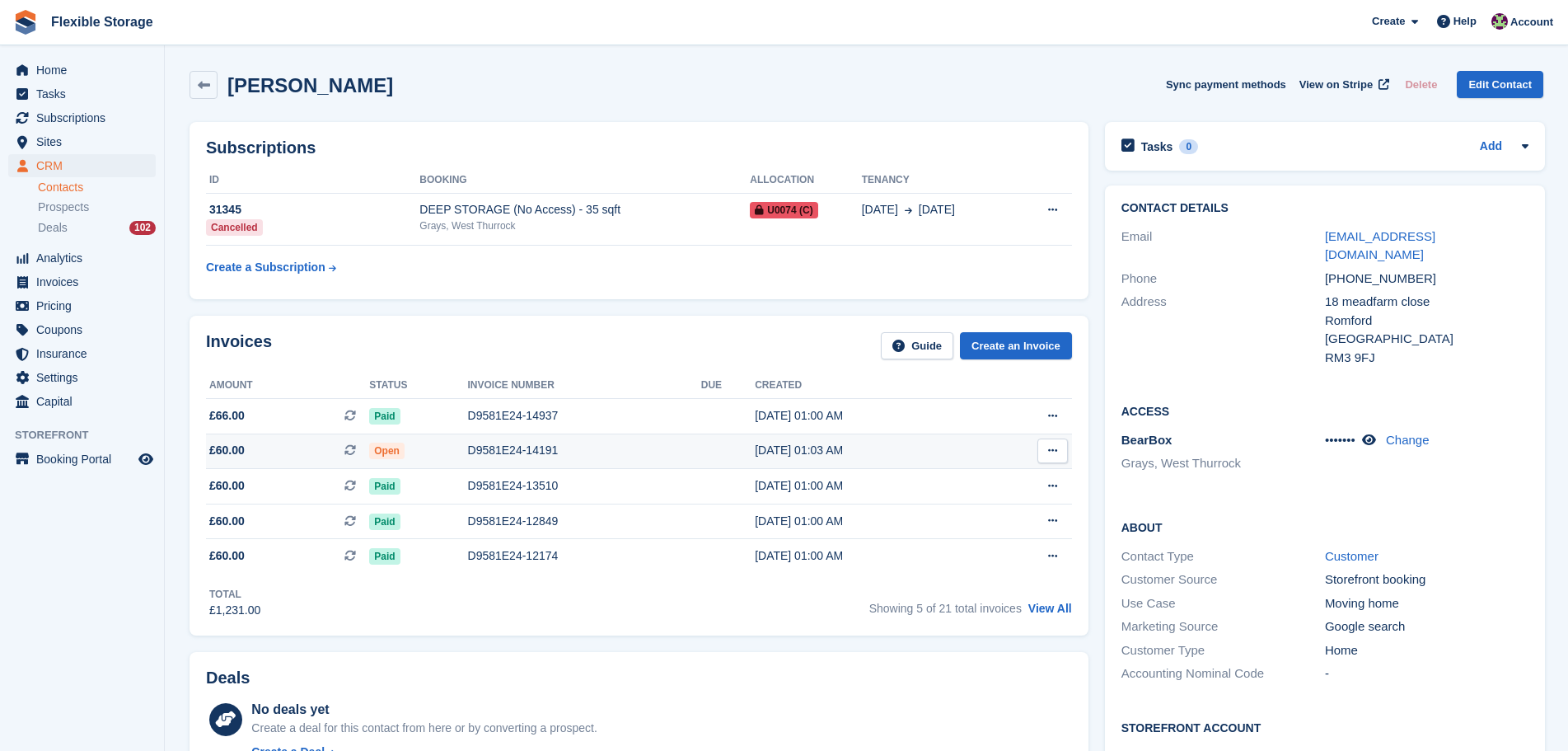
click at [532, 445] on div "D9581E24-14191" at bounding box center [584, 450] width 233 height 18
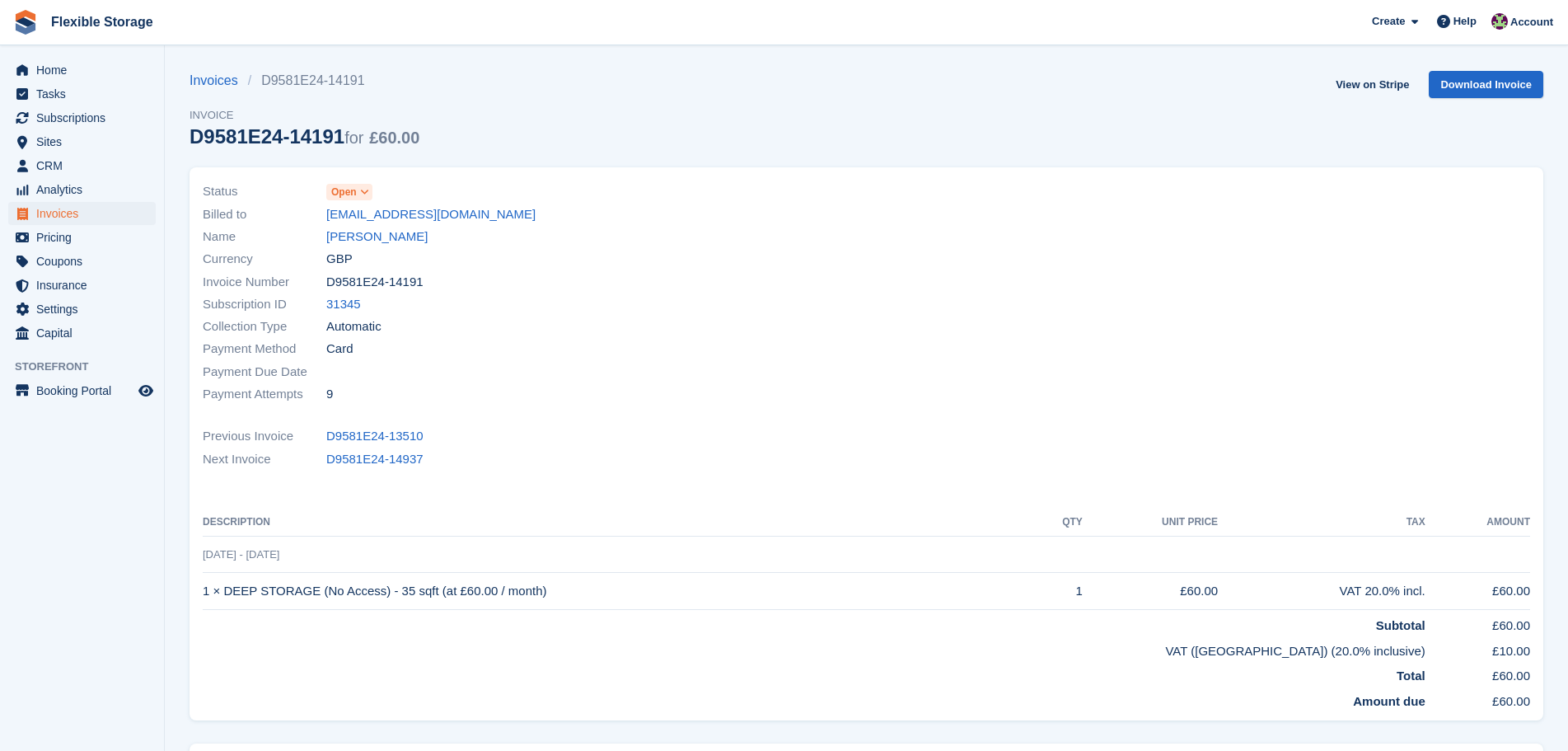
drag, startPoint x: 730, startPoint y: 595, endPoint x: 204, endPoint y: 591, distance: 526.0
click at [204, 591] on td "1 × DEEP STORAGE (No Access) - 35 sqft (at £60.00 / month)" at bounding box center [619, 591] width 831 height 37
click at [362, 233] on link "[PERSON_NAME]" at bounding box center [376, 237] width 101 height 19
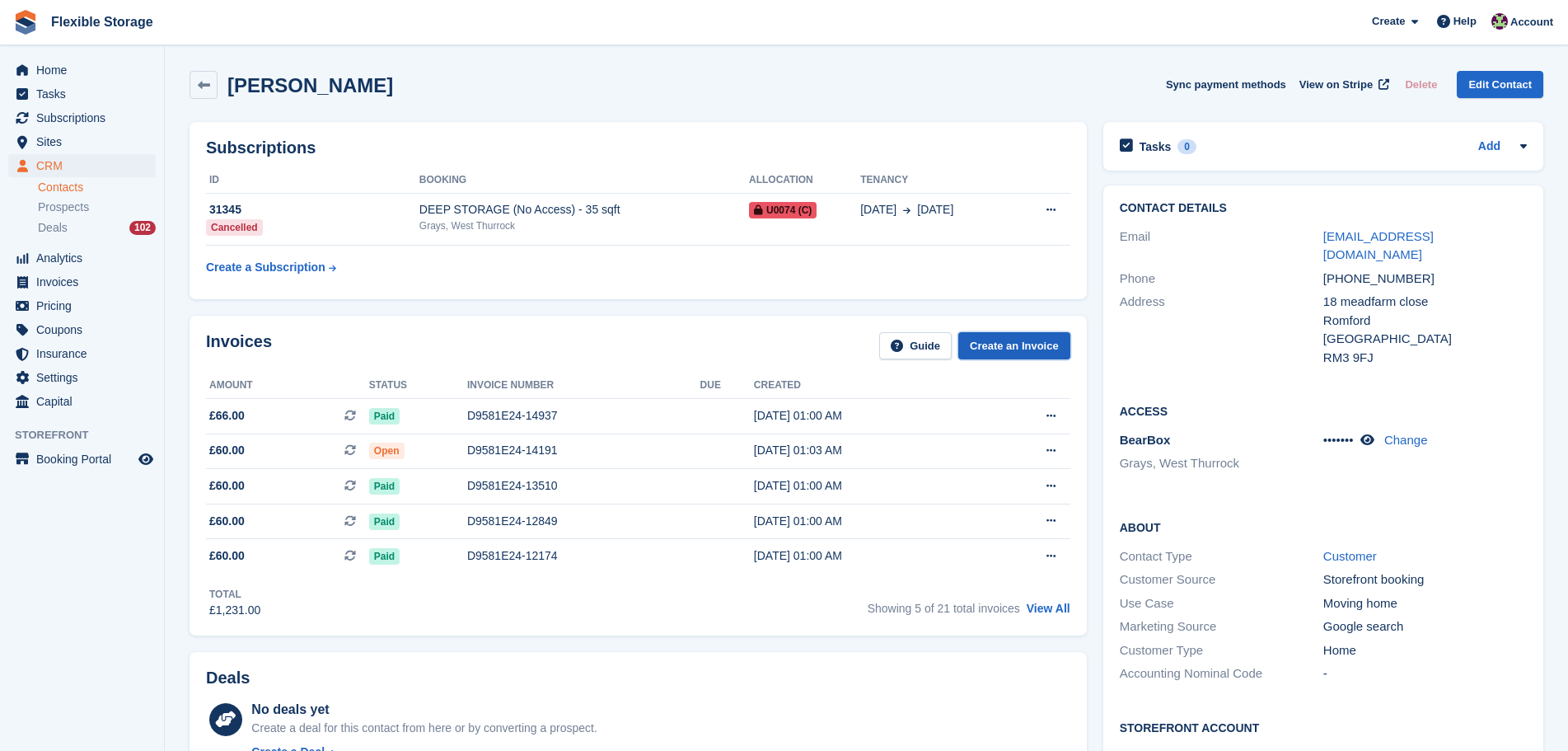
click at [1009, 352] on link "Create an Invoice" at bounding box center [1015, 345] width 112 height 28
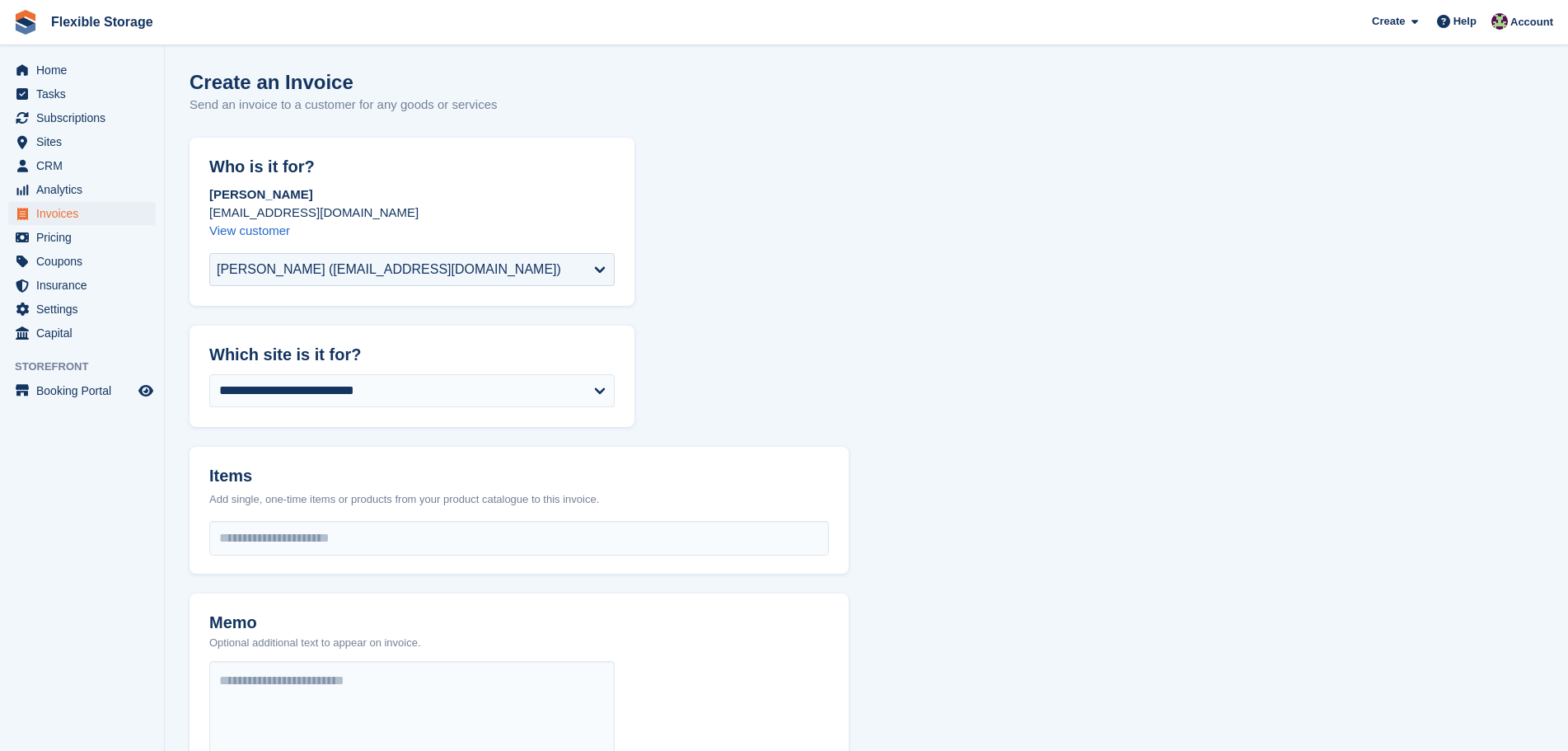
select select "***"
click at [466, 535] on input "select-one" at bounding box center [519, 538] width 619 height 33
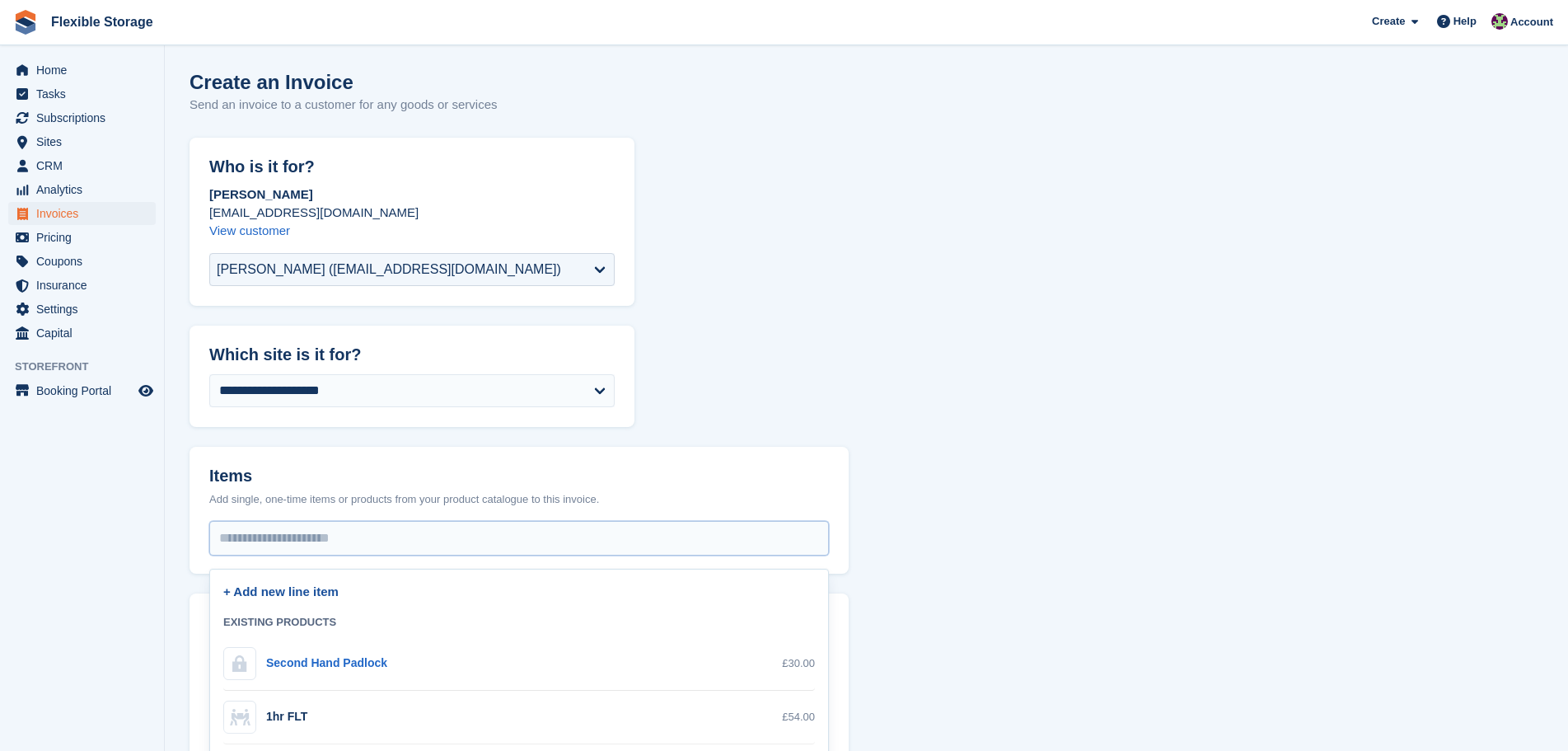
click at [331, 587] on link "+ Add new line item" at bounding box center [281, 591] width 115 height 14
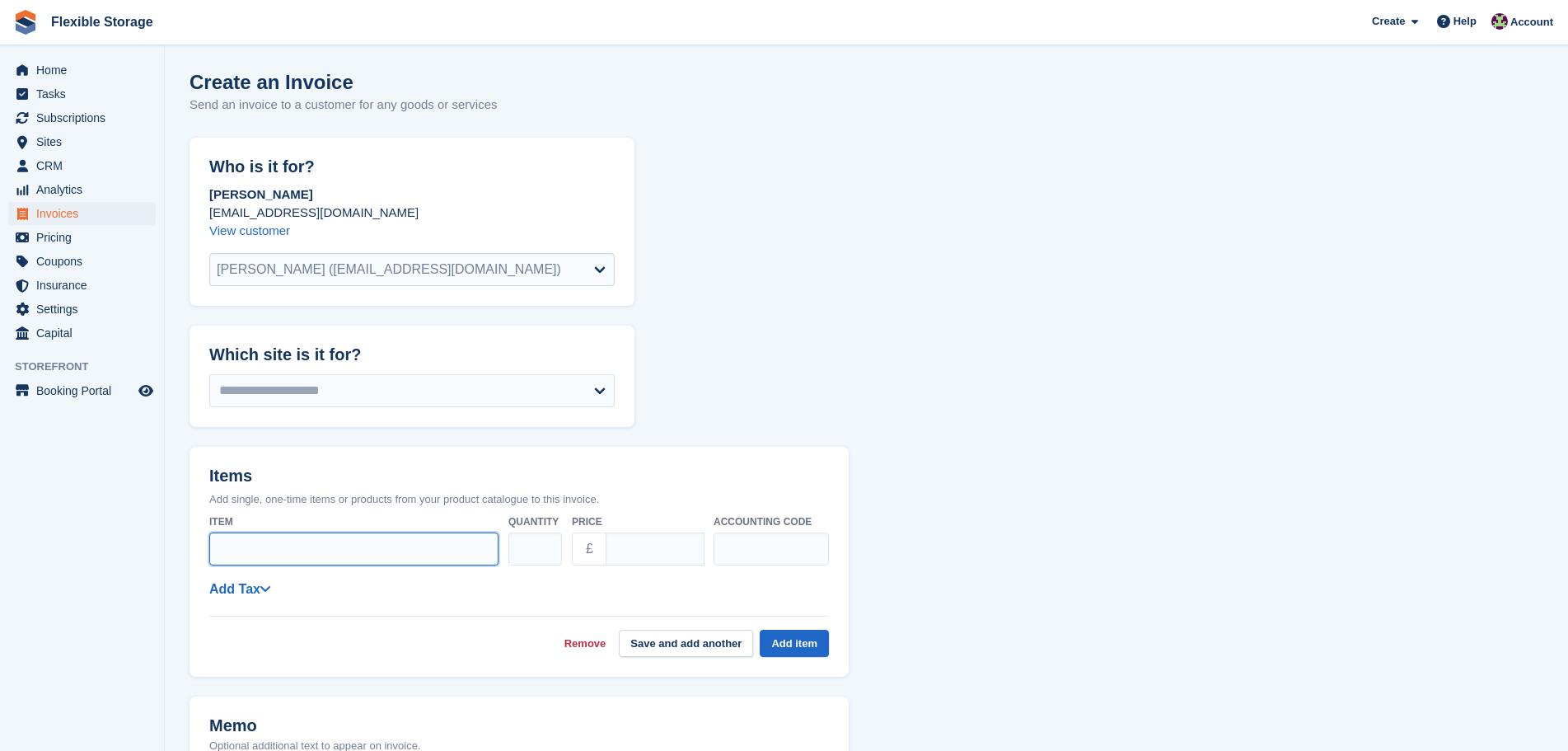
click at [314, 542] on input "Item" at bounding box center [354, 549] width 289 height 33
paste input "**********"
drag, startPoint x: 496, startPoint y: 552, endPoint x: 377, endPoint y: 549, distance: 119.0
click at [377, 549] on input "**********" at bounding box center [354, 549] width 289 height 33
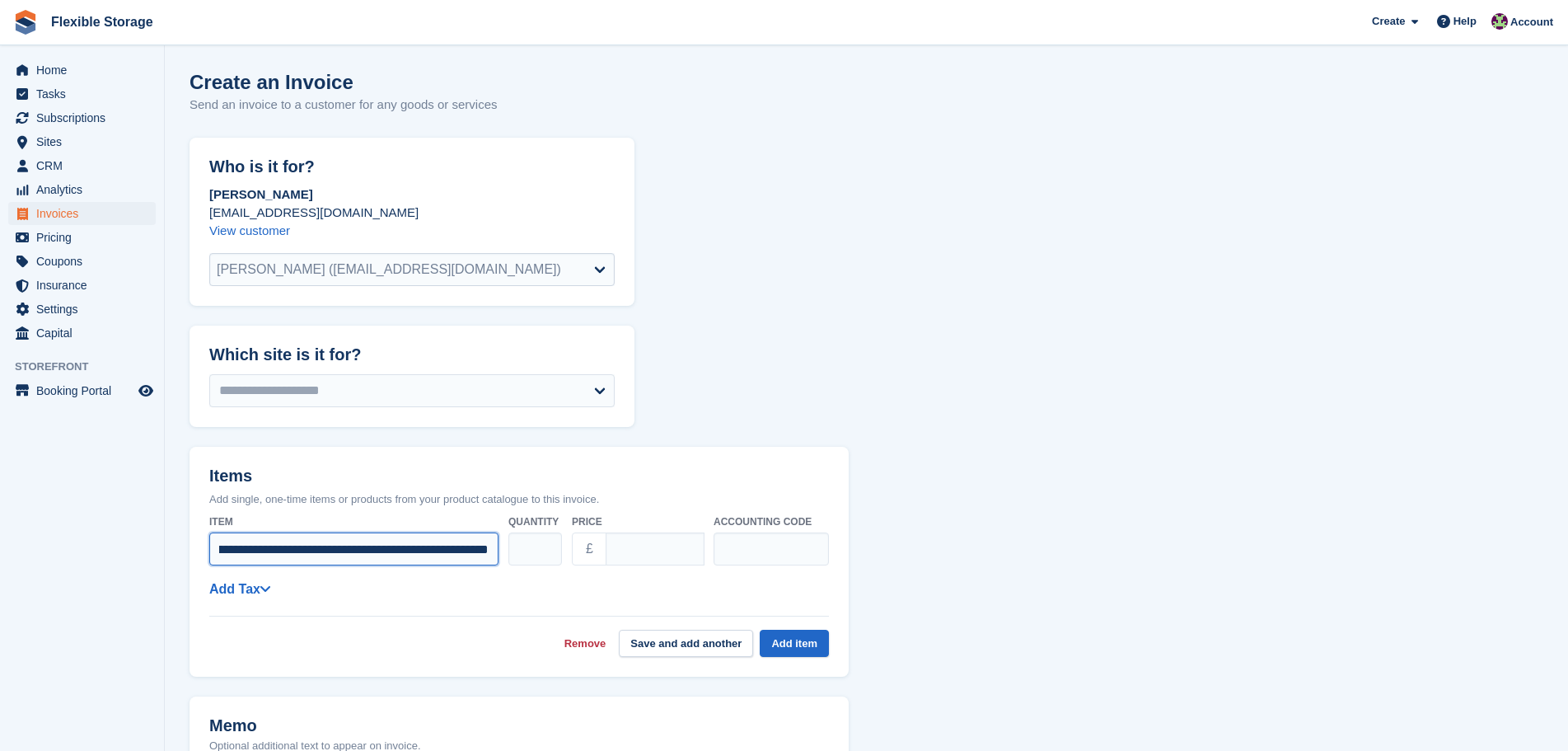
scroll to position [0, 188]
type input "**********"
type input "*****"
click at [241, 586] on link "Add Tax" at bounding box center [239, 589] width 61 height 14
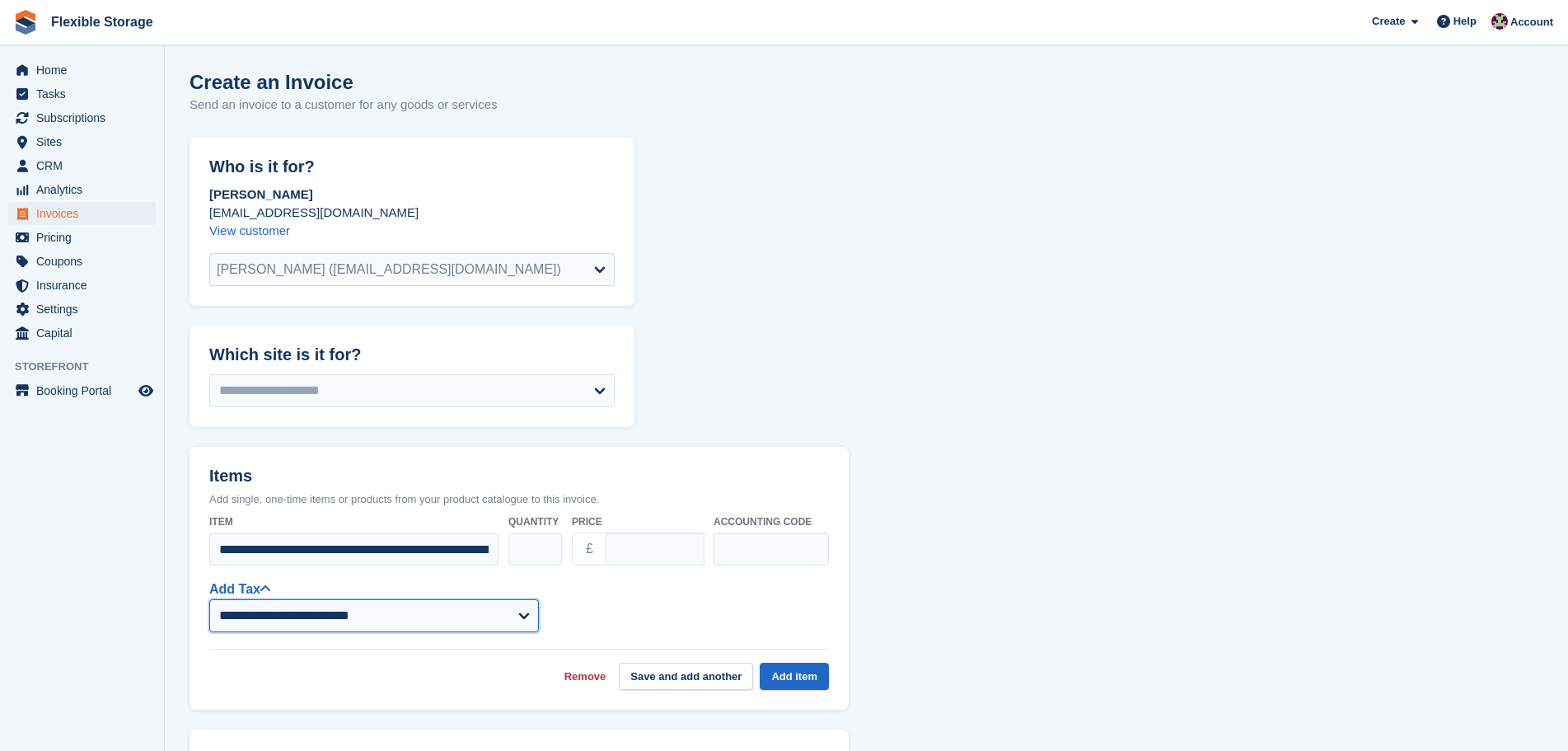
drag, startPoint x: 249, startPoint y: 611, endPoint x: 252, endPoint y: 629, distance: 18.2
click at [249, 611] on select "**********" at bounding box center [374, 616] width 329 height 33
select select "***"
click at [209, 600] on select "**********" at bounding box center [374, 616] width 329 height 33
click at [776, 676] on button "Add item" at bounding box center [794, 677] width 69 height 28
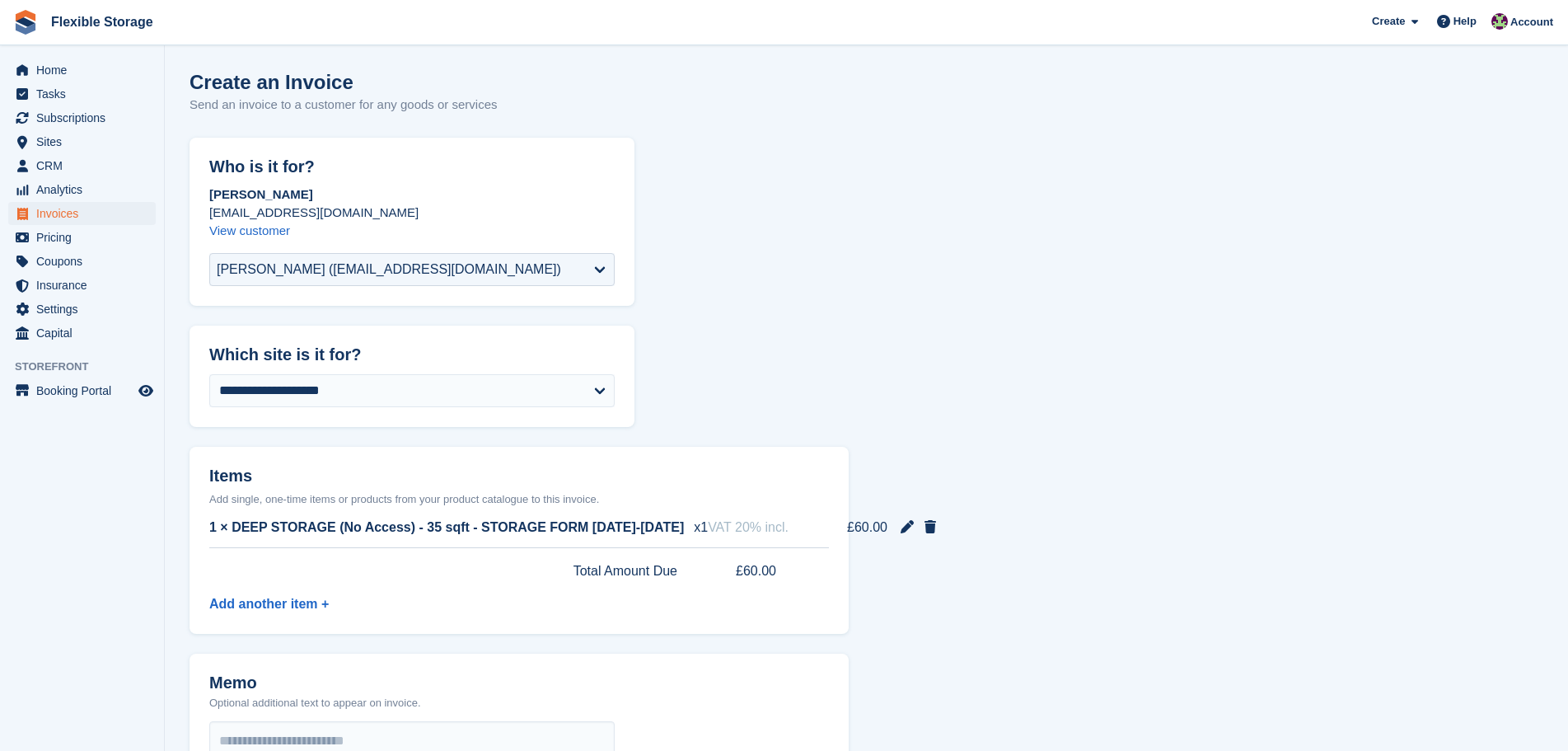
scroll to position [453, 0]
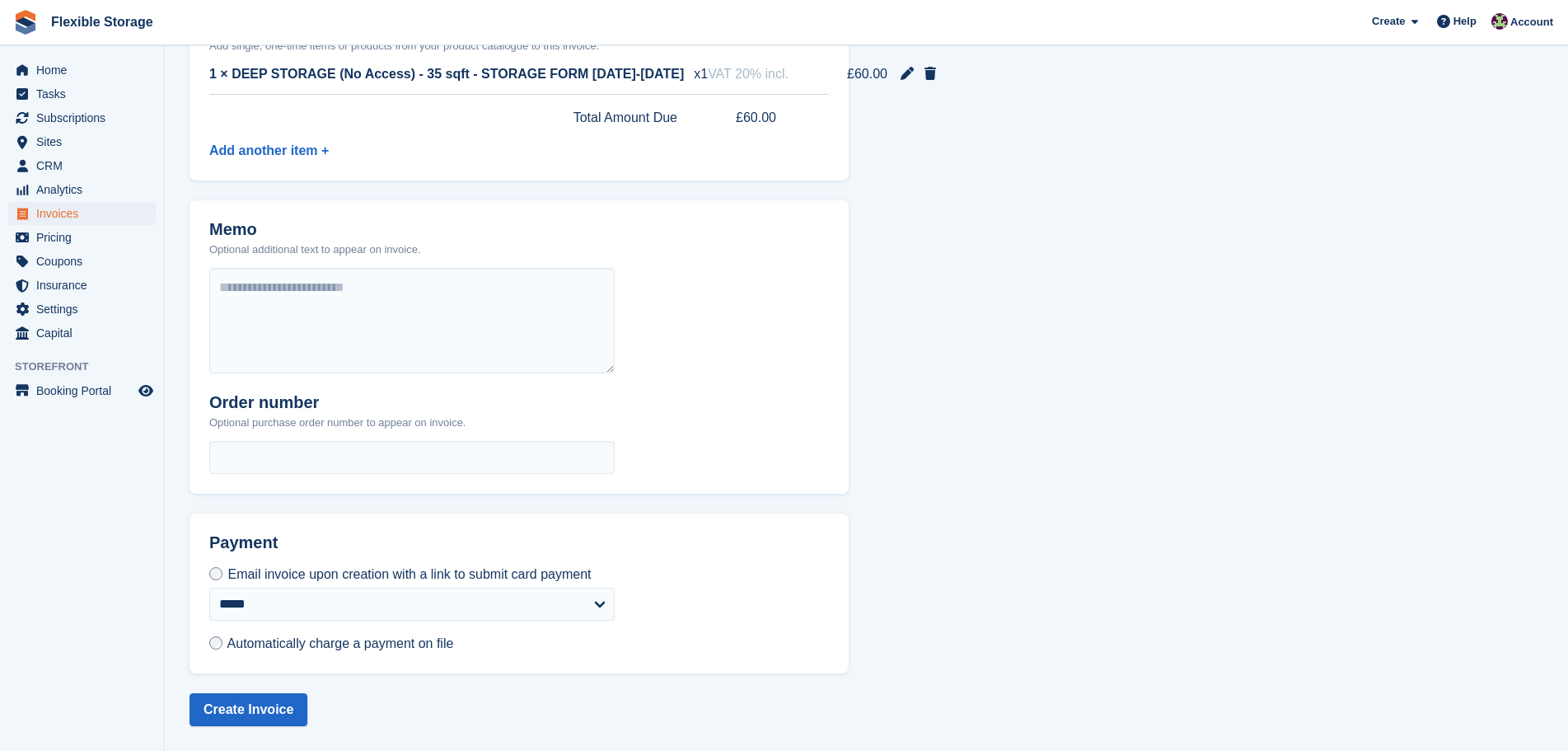
click at [352, 641] on span "Automatically charge a payment on file" at bounding box center [340, 643] width 227 height 14
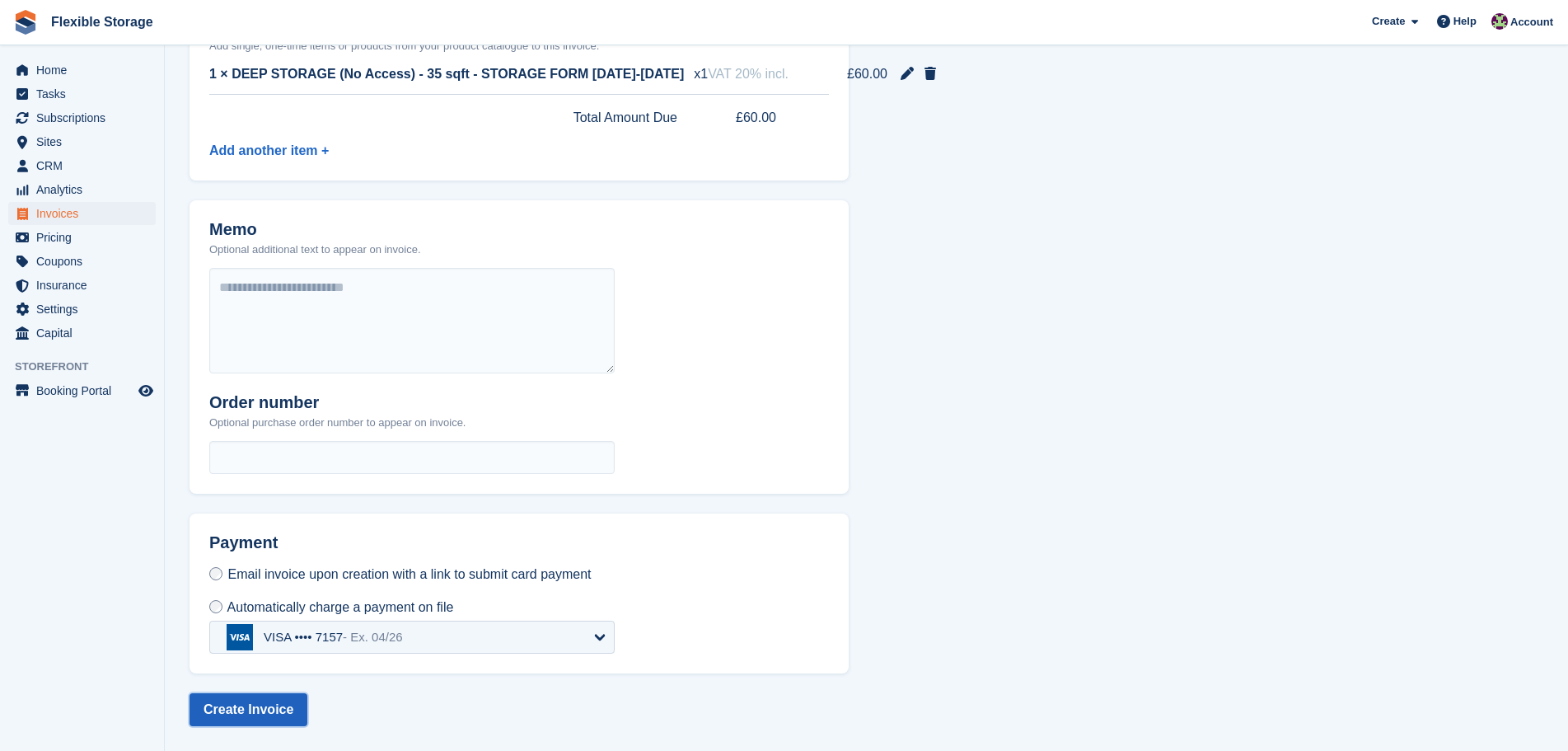
click at [267, 702] on button "Create Invoice" at bounding box center [248, 709] width 118 height 33
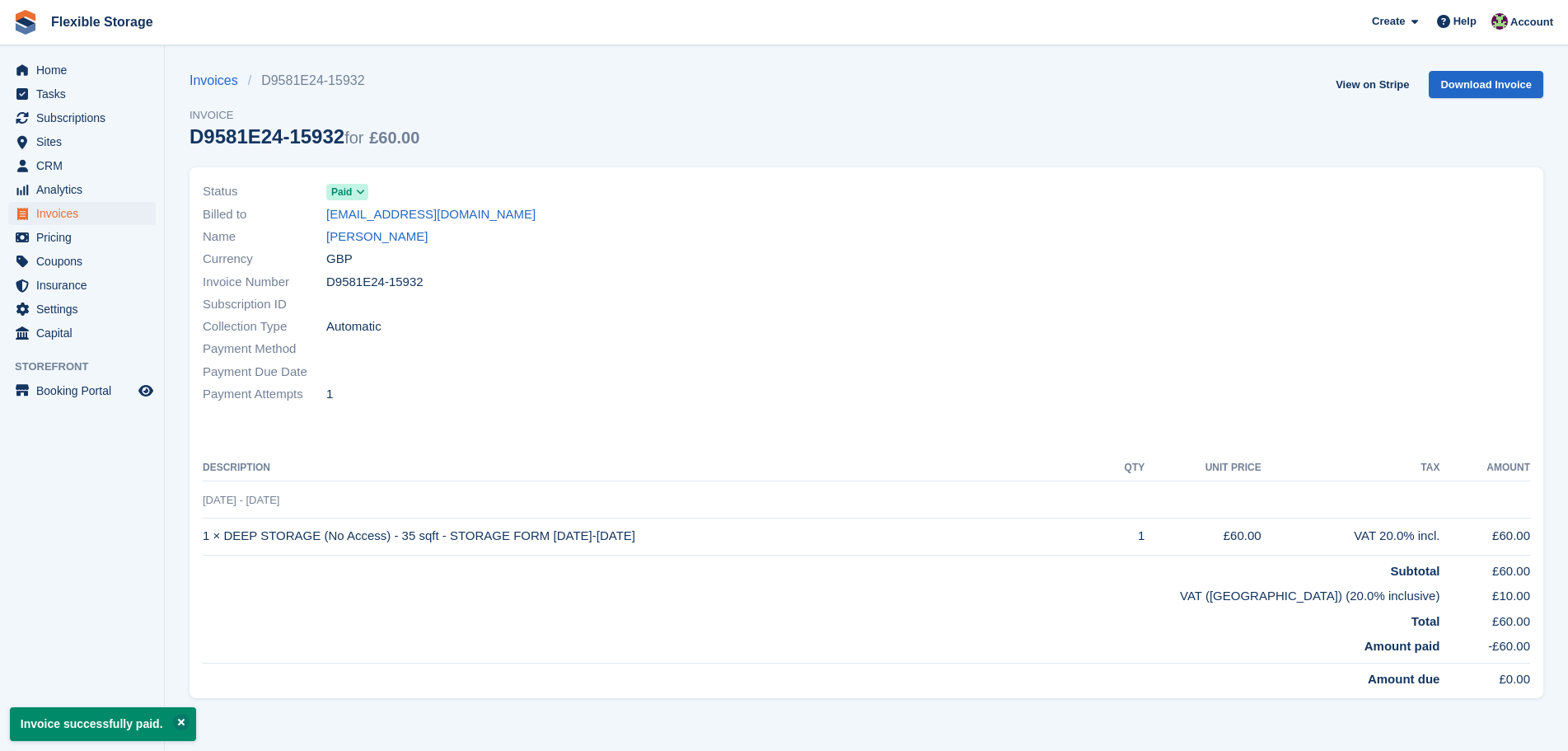
click at [359, 247] on div "Name Annabella Afranie" at bounding box center [530, 237] width 654 height 23
click at [364, 238] on link "[PERSON_NAME]" at bounding box center [376, 237] width 101 height 19
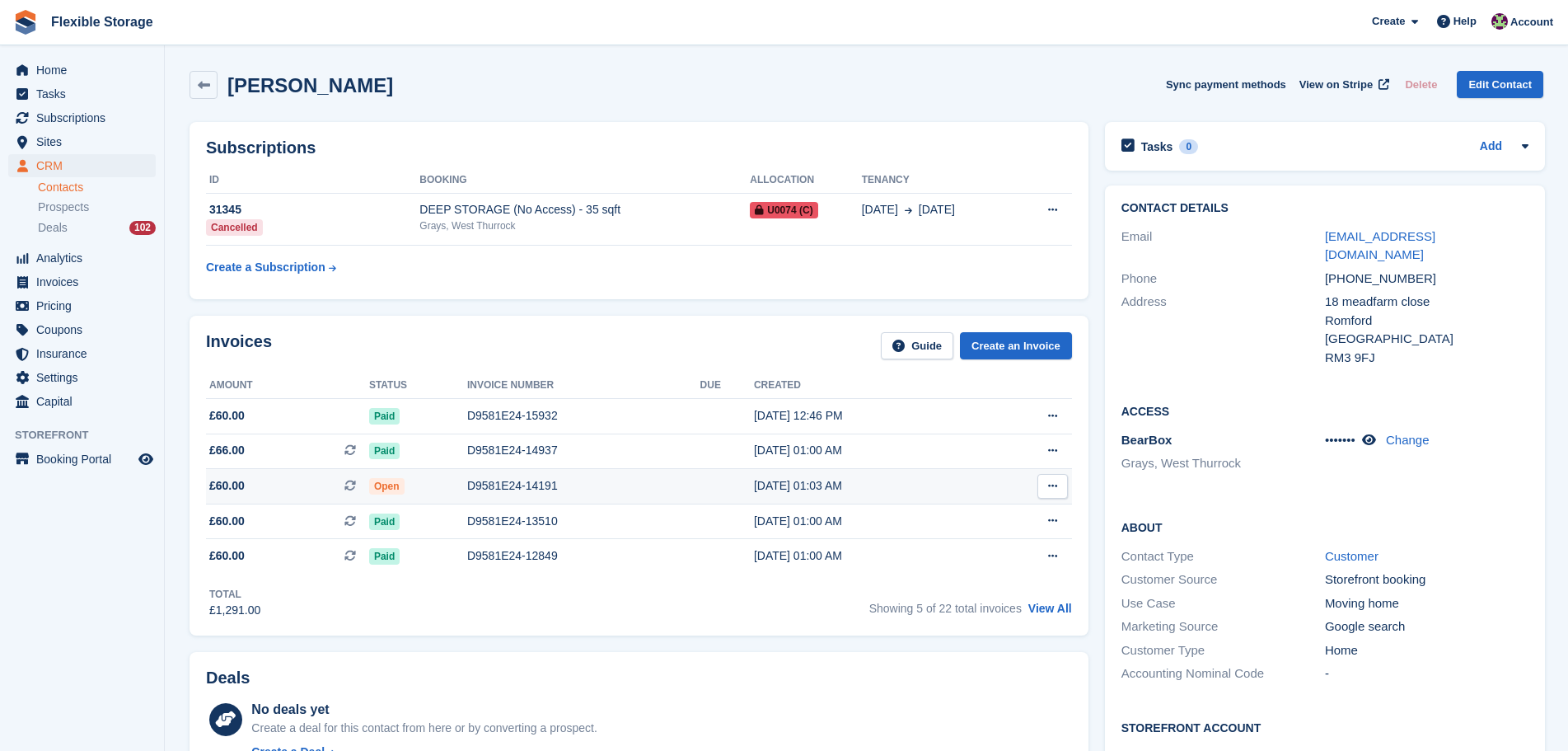
click at [533, 482] on div "D9581E24-14191" at bounding box center [583, 486] width 233 height 18
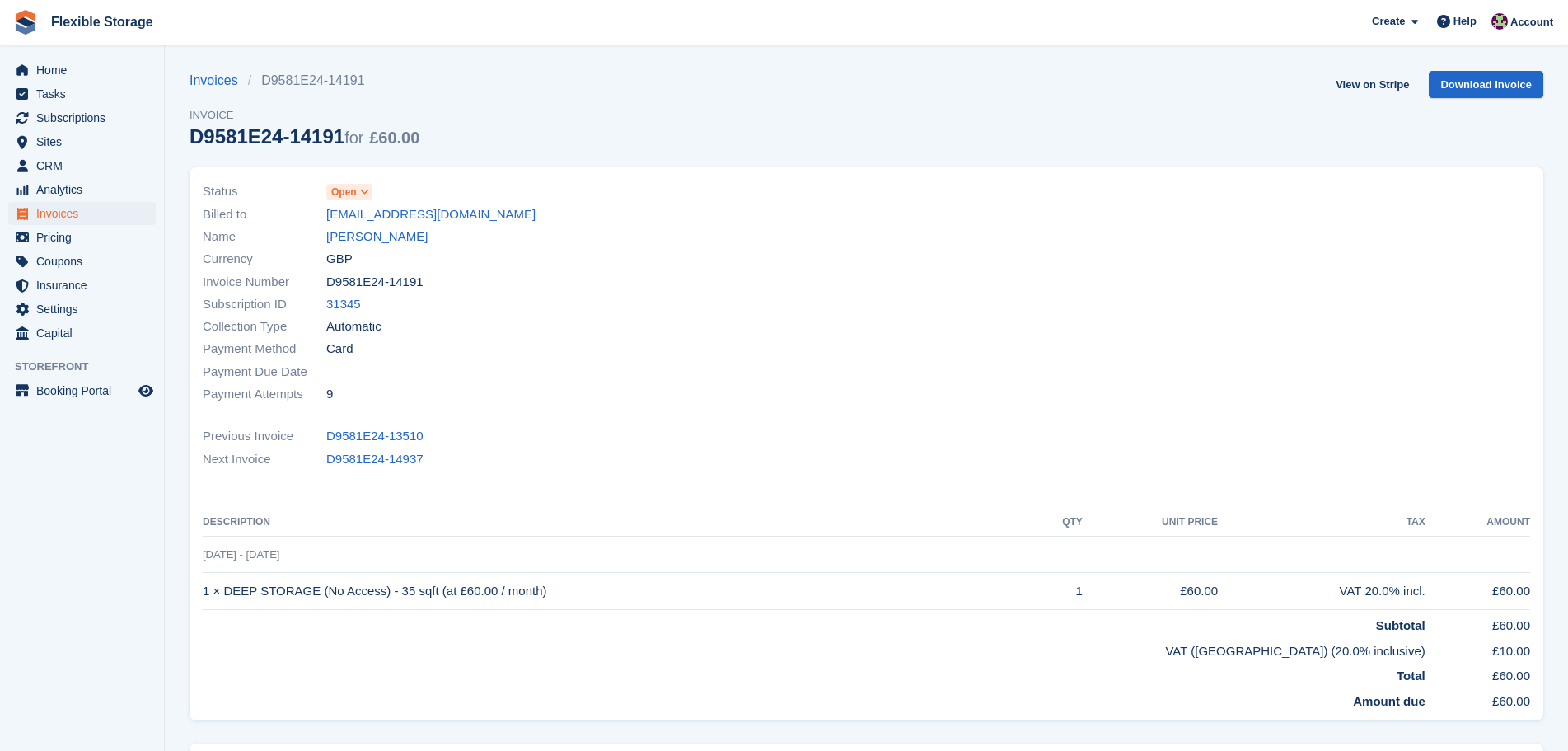
click at [354, 191] on span "Open" at bounding box center [344, 192] width 26 height 15
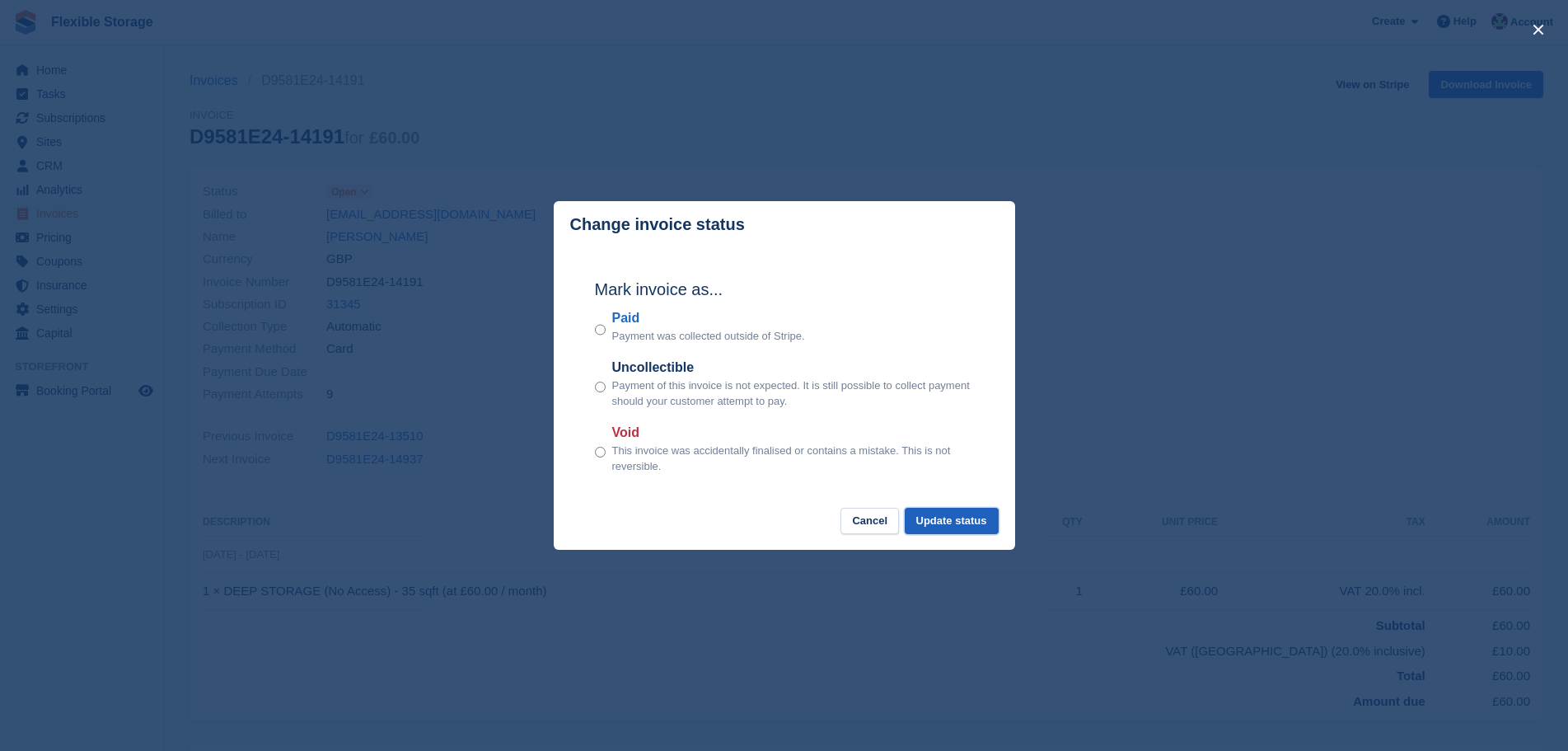
click at [968, 515] on button "Update status" at bounding box center [952, 521] width 94 height 28
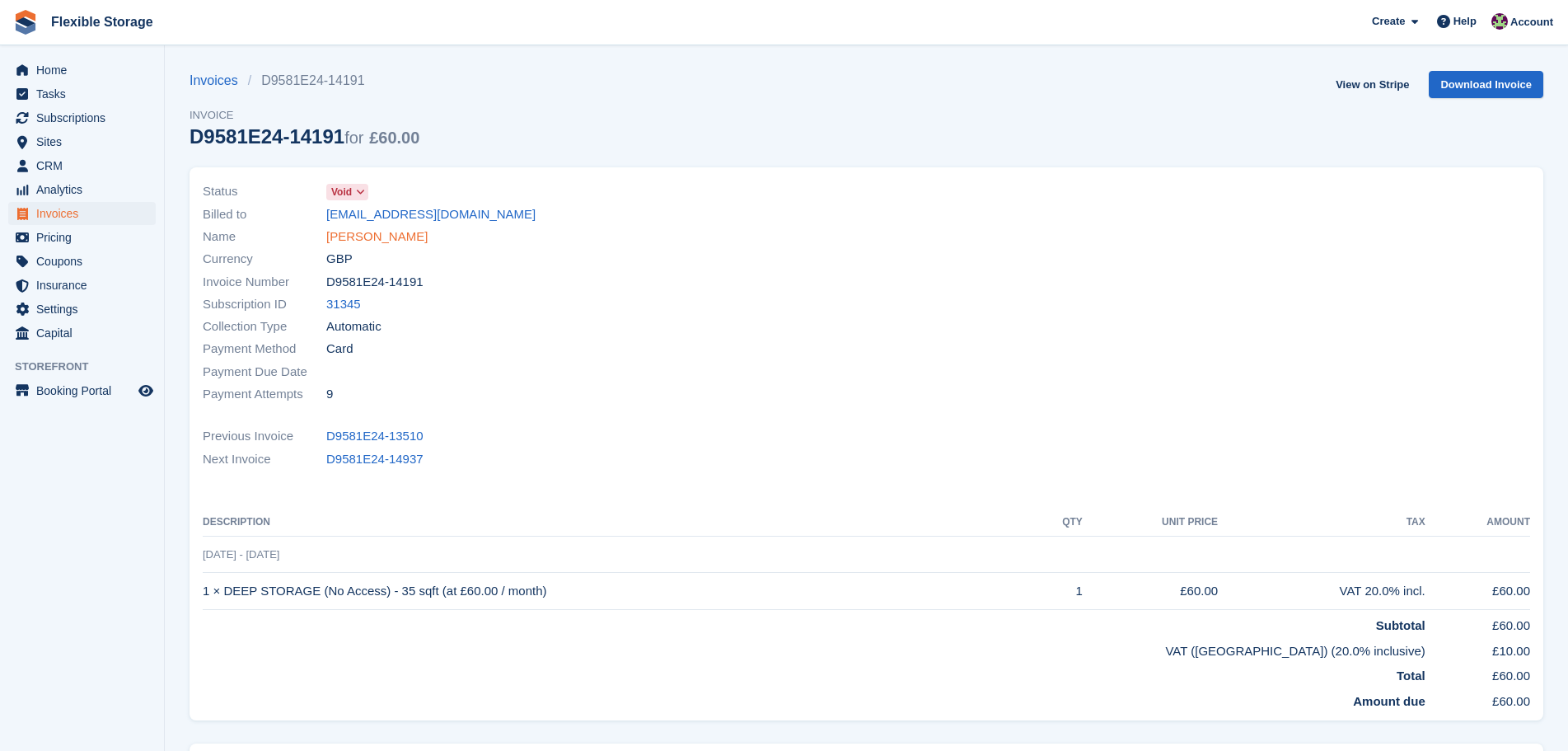
click at [387, 239] on link "[PERSON_NAME]" at bounding box center [376, 237] width 101 height 19
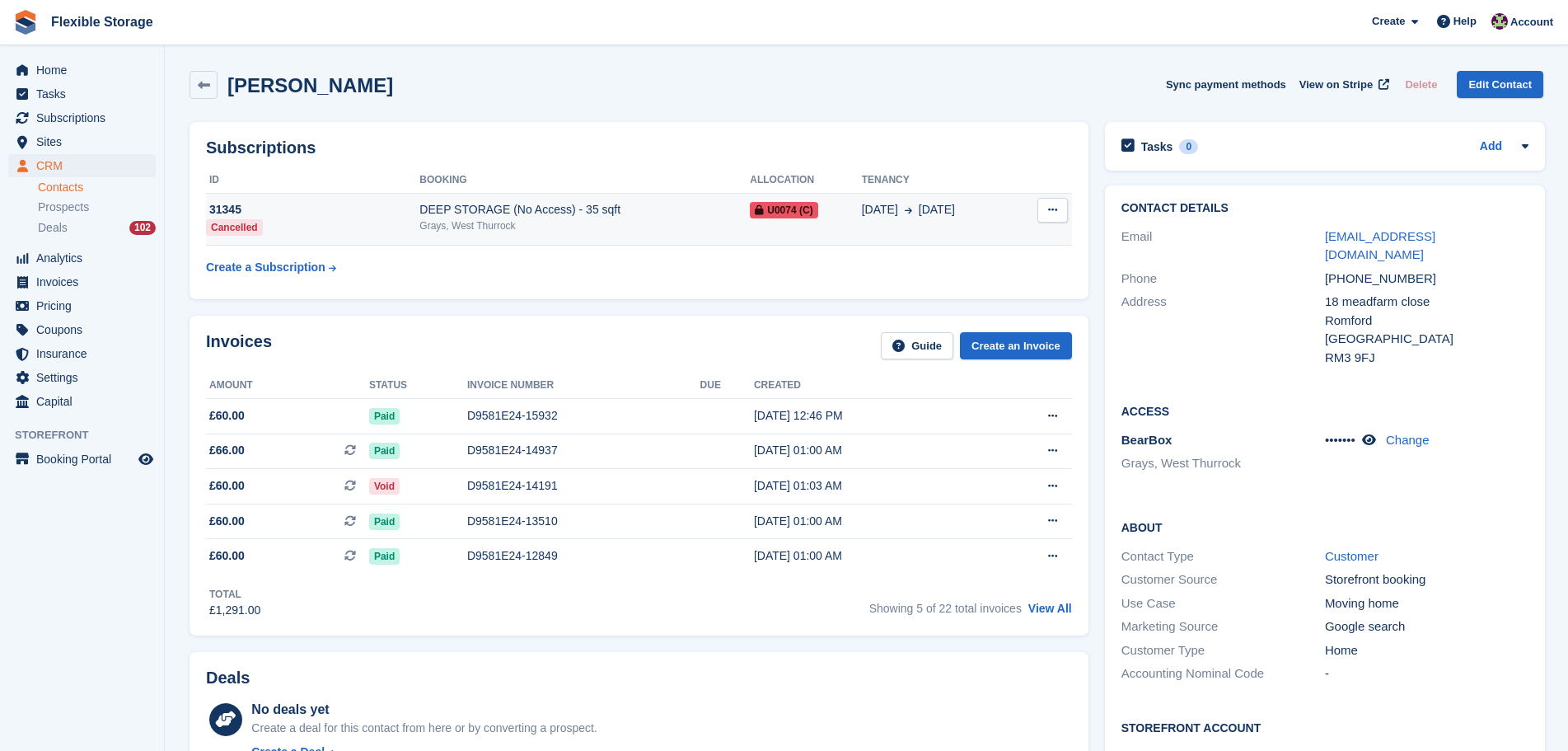
click at [1048, 210] on icon at bounding box center [1052, 210] width 9 height 11
click at [752, 234] on td "U0074 (C)" at bounding box center [805, 219] width 111 height 53
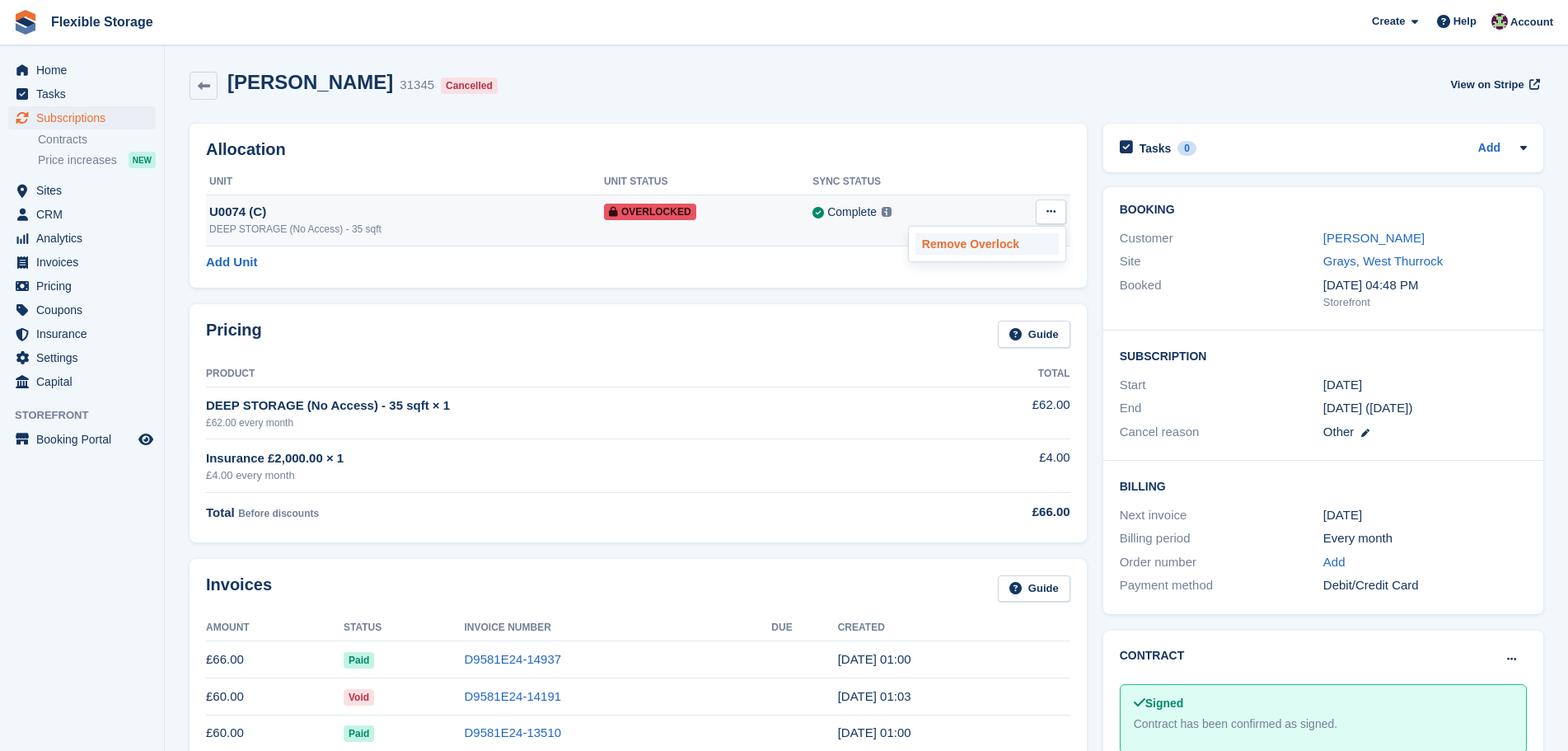
click at [963, 241] on p "Remove Overlock" at bounding box center [987, 244] width 144 height 22
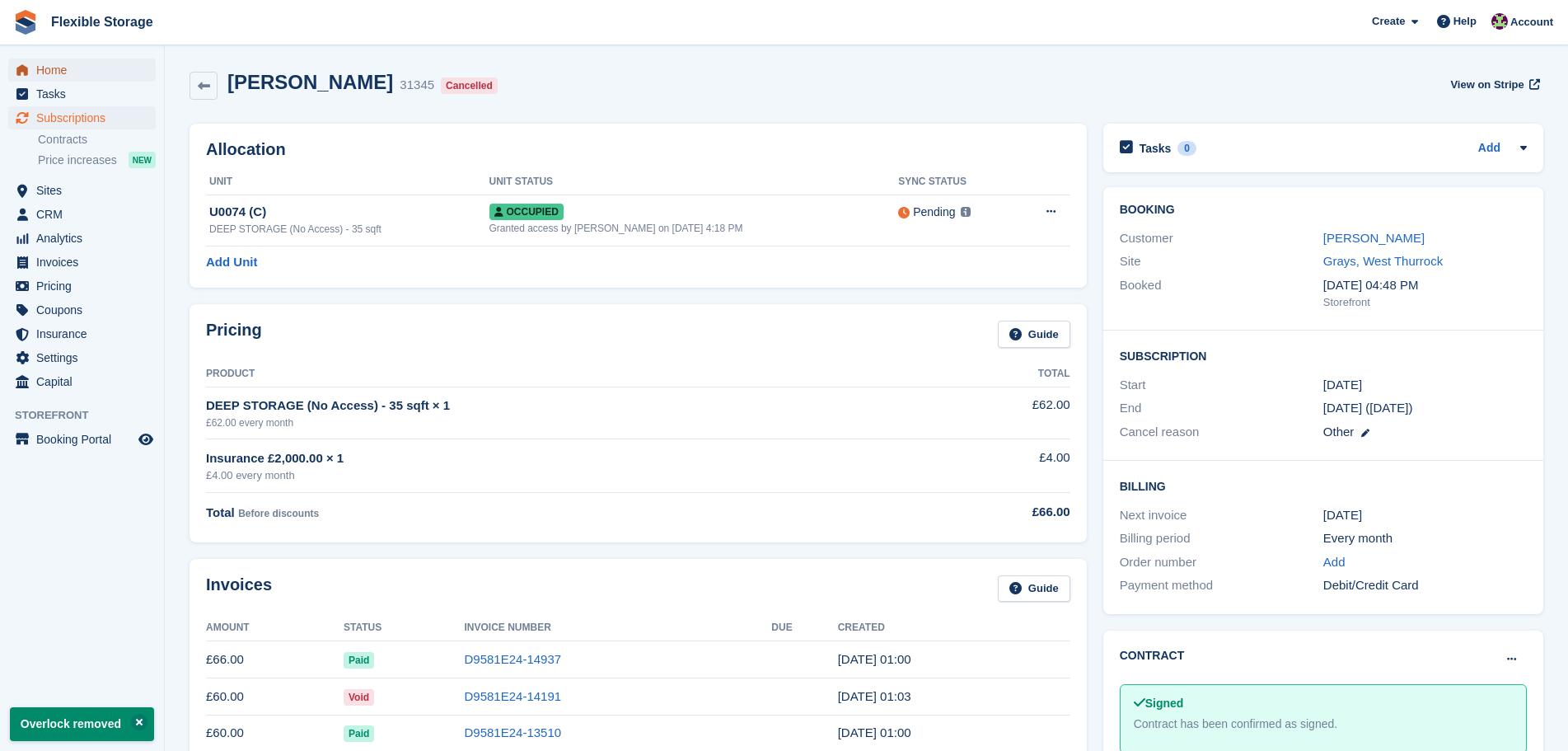
click at [69, 70] on span "Home" at bounding box center [85, 70] width 99 height 23
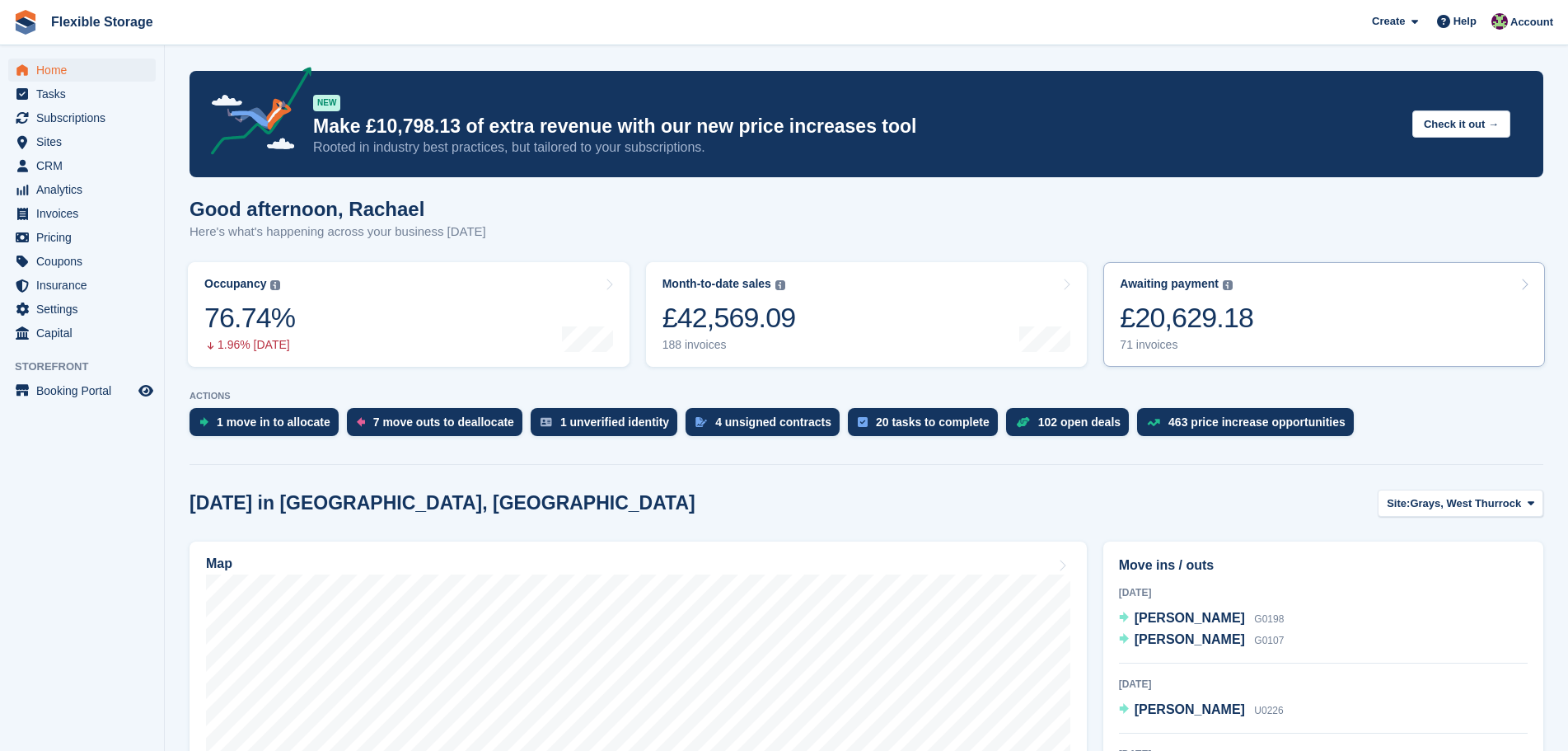
click at [1223, 339] on div "71 invoices" at bounding box center [1187, 345] width 134 height 14
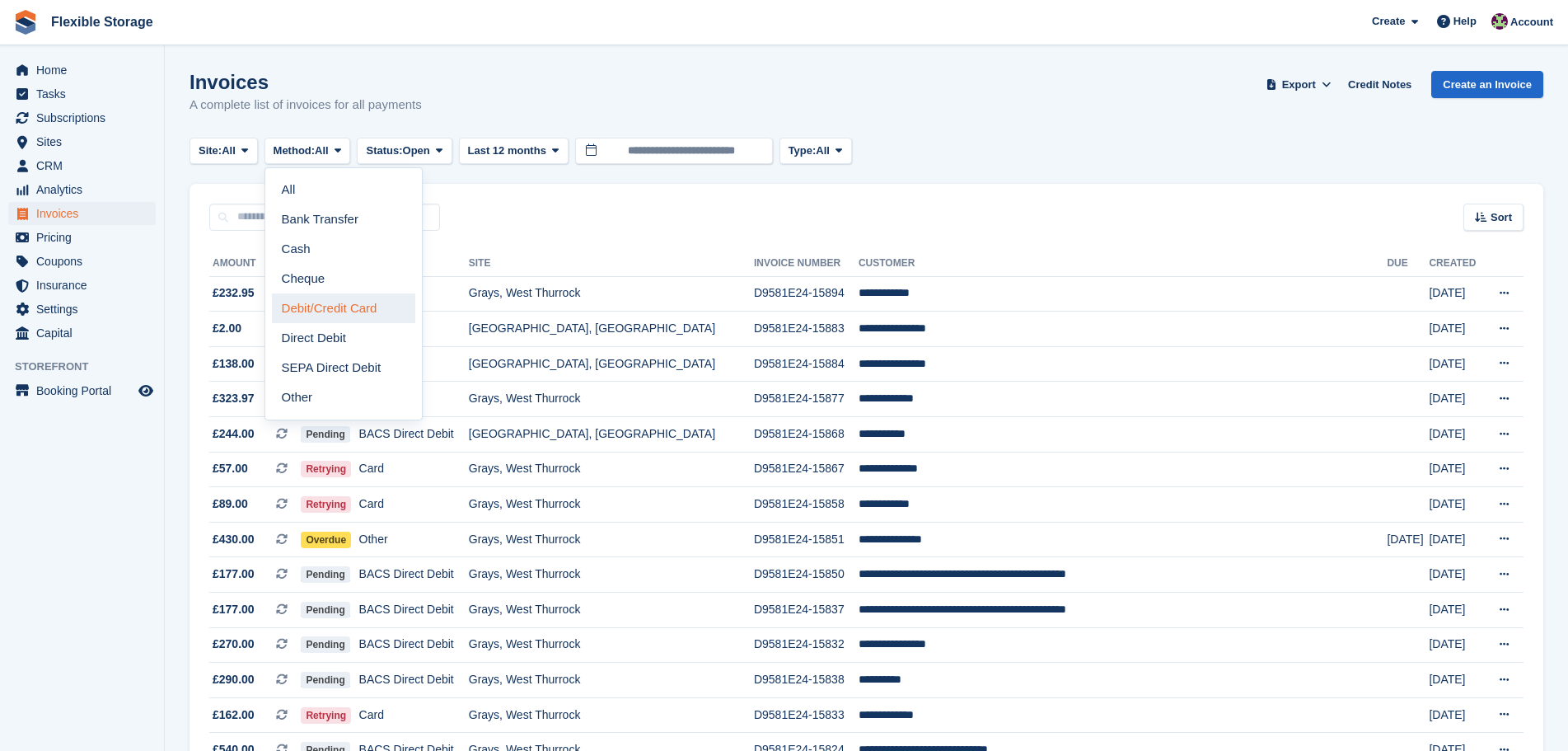
click at [323, 318] on link "Debit/Credit Card" at bounding box center [344, 308] width 144 height 29
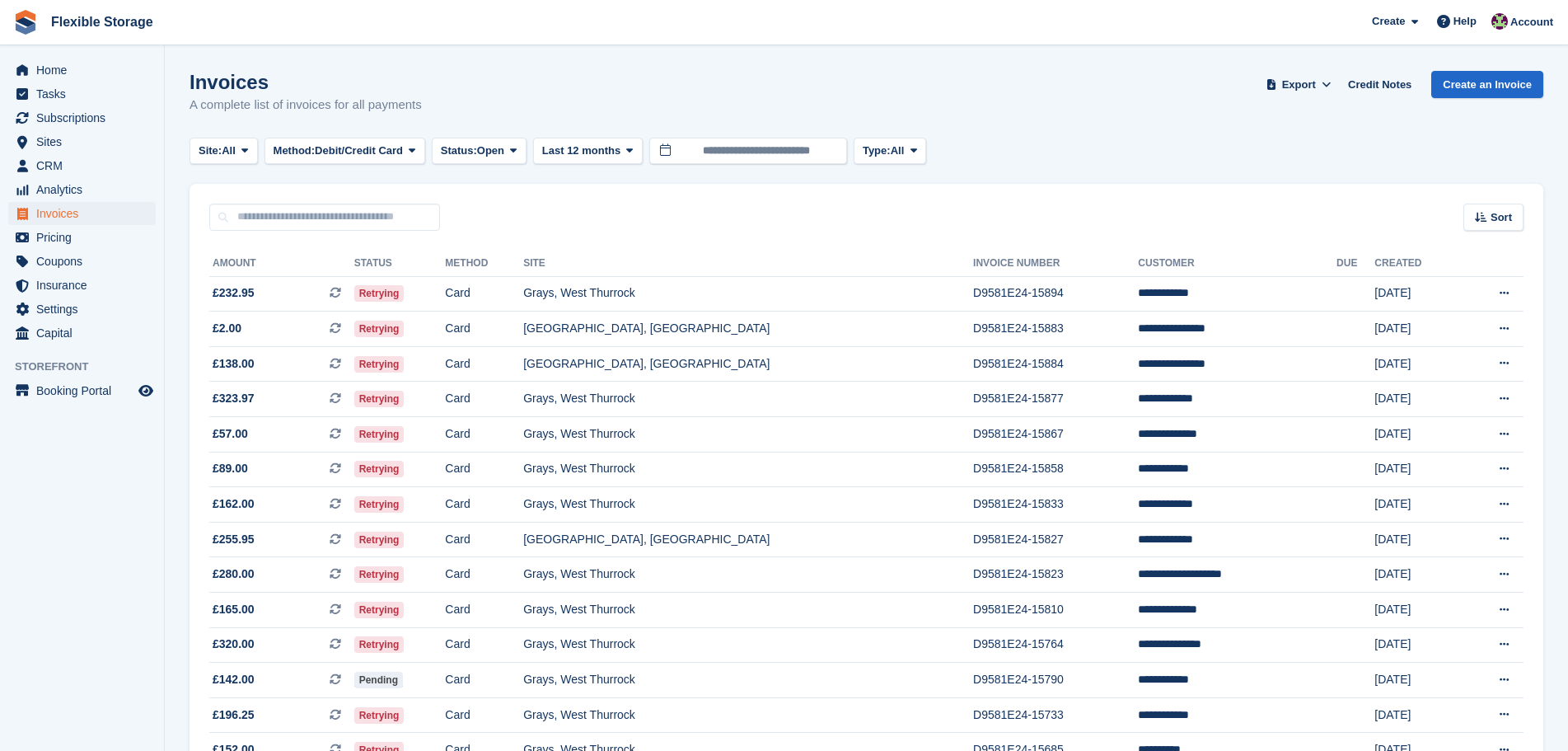
scroll to position [1259, 0]
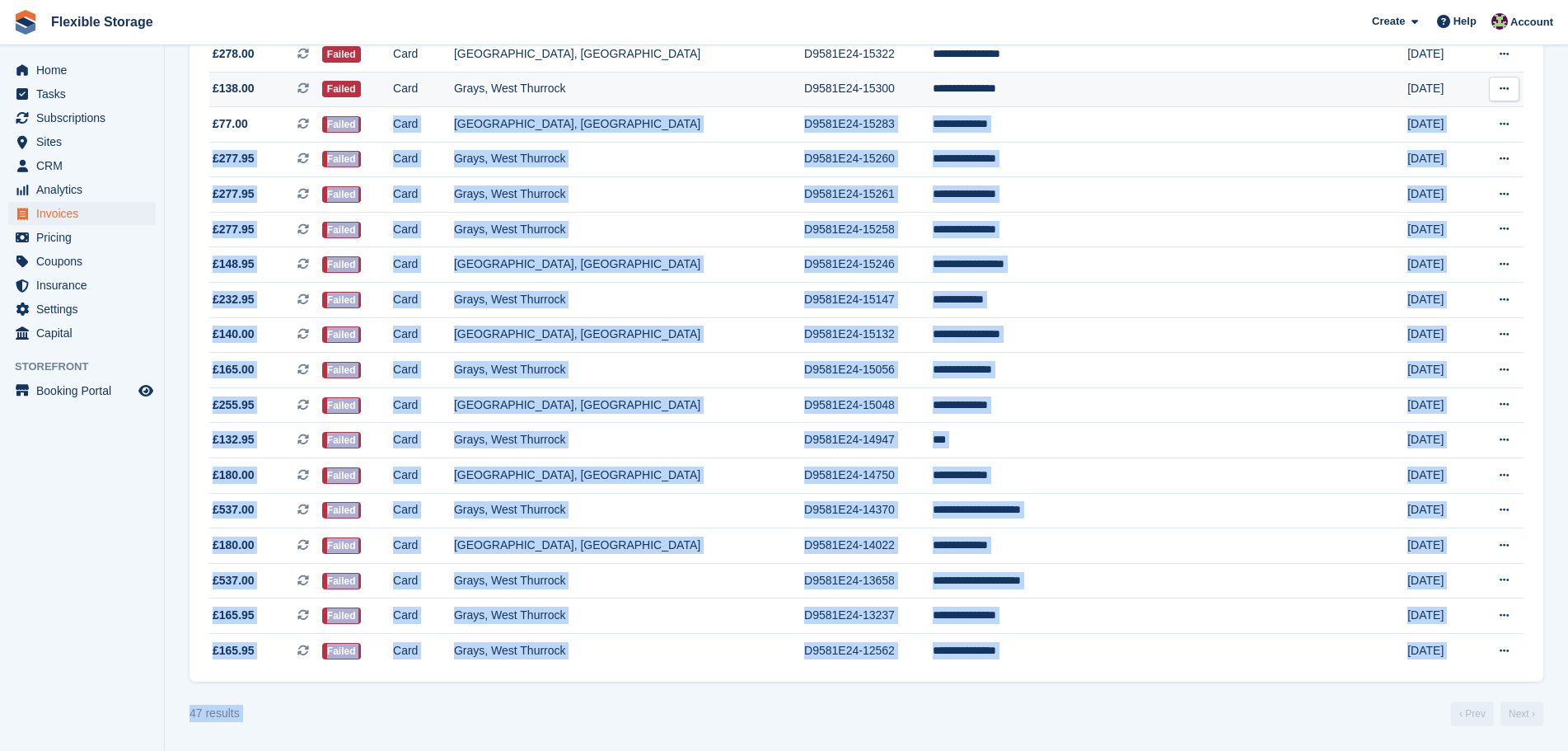
drag, startPoint x: 1389, startPoint y: 726, endPoint x: 283, endPoint y: 104, distance: 1268.9
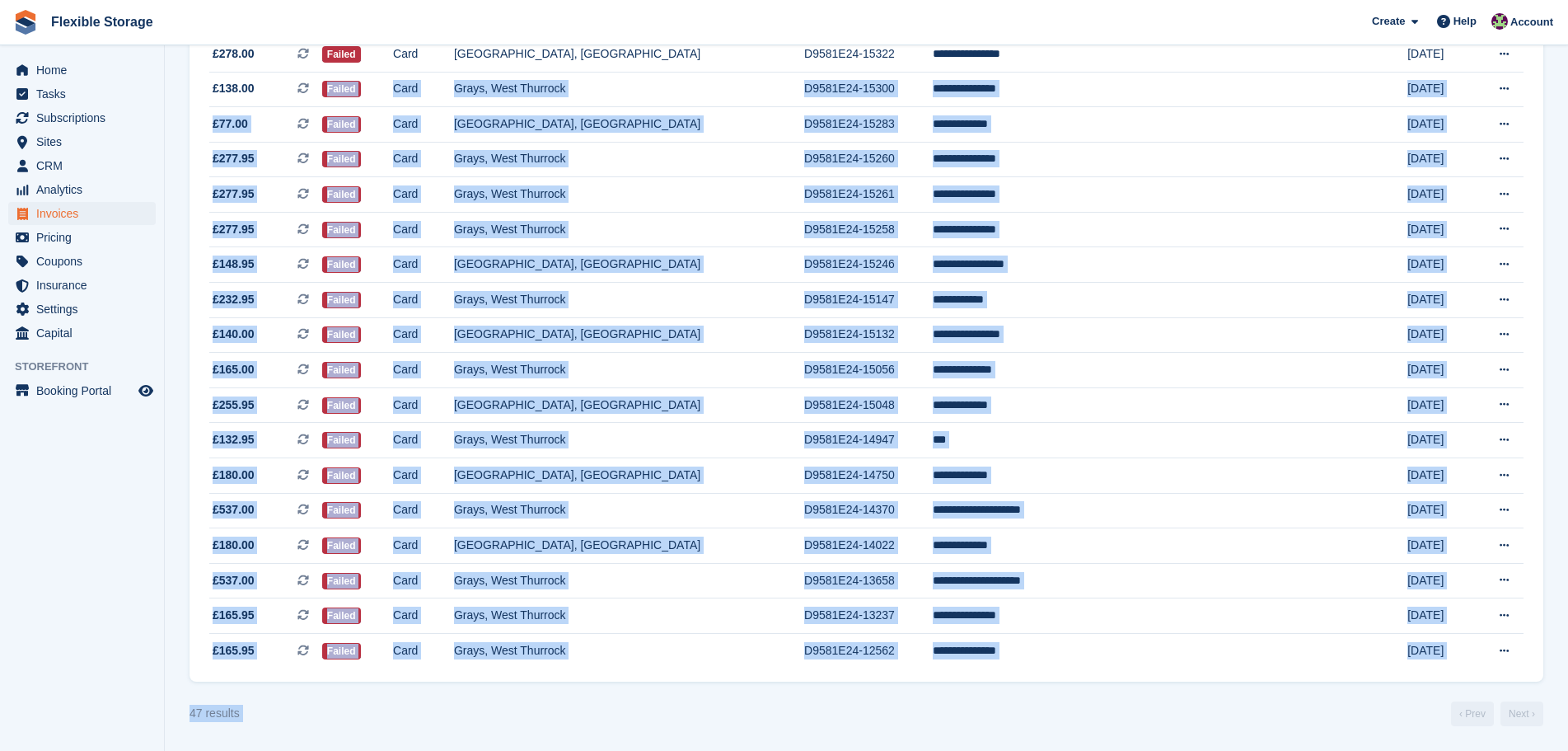
click at [1129, 720] on div "47 results ‹ Prev Next ›" at bounding box center [867, 714] width 1354 height 25
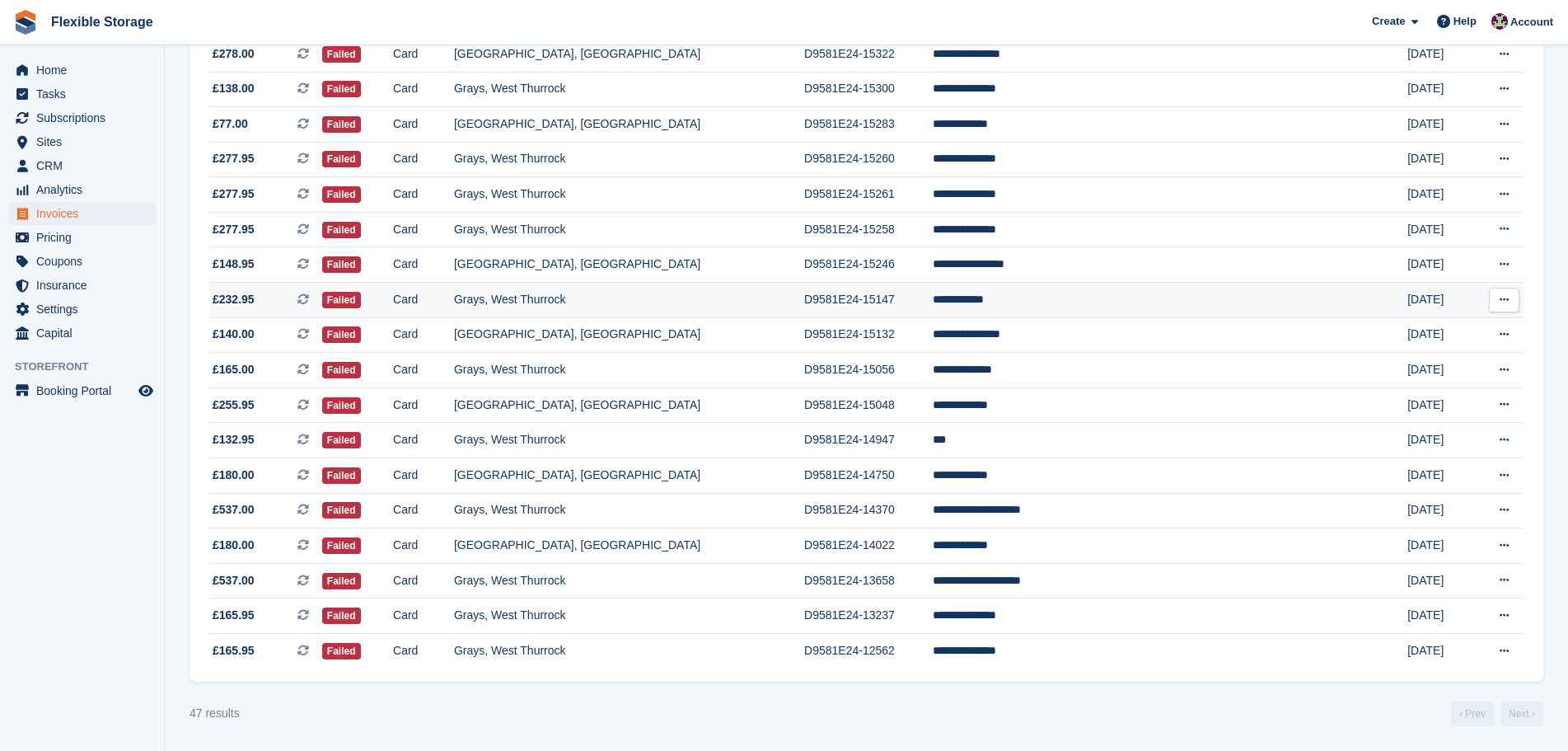
click at [1055, 296] on td "**********" at bounding box center [1155, 300] width 445 height 35
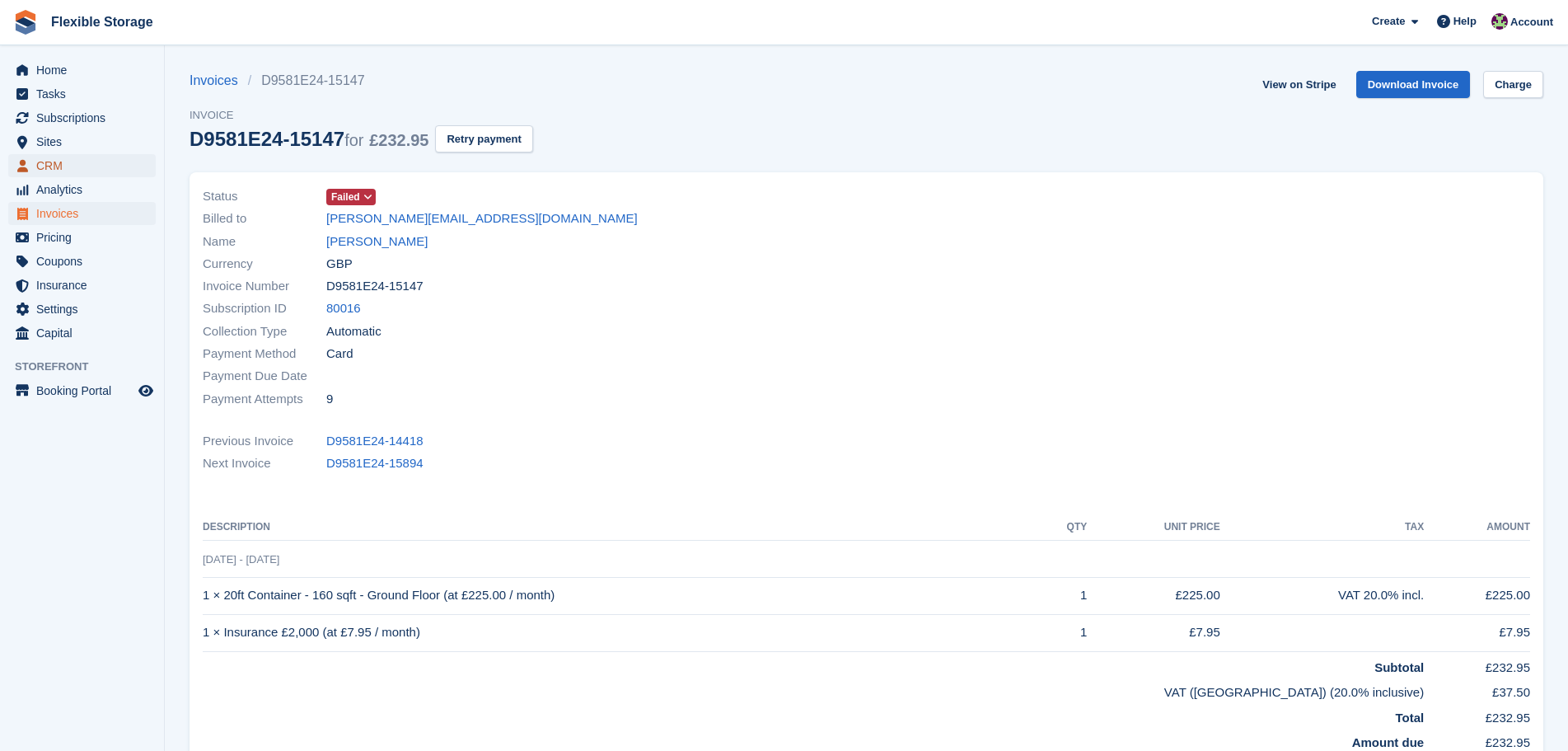
click at [85, 160] on span "CRM" at bounding box center [85, 166] width 99 height 23
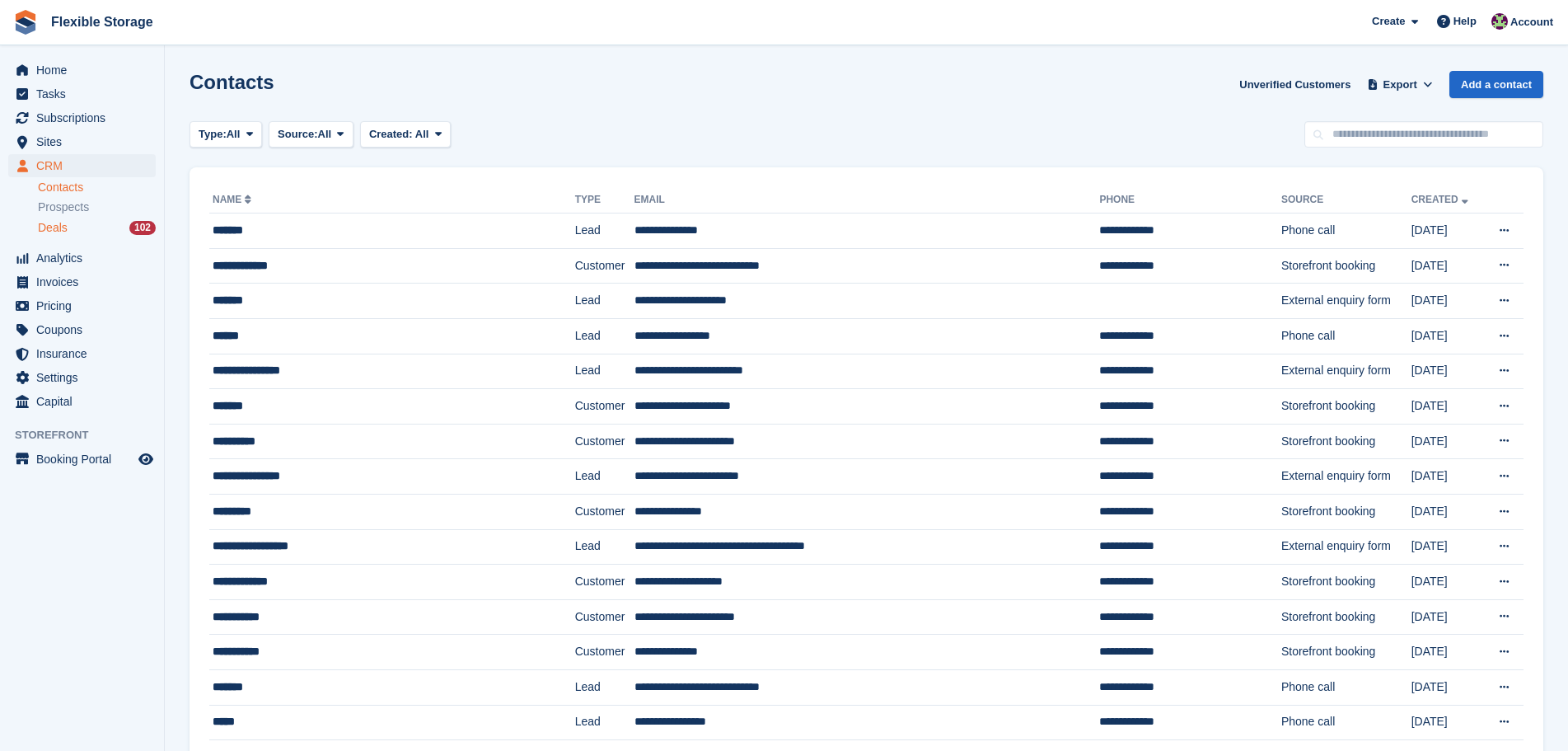
click at [104, 225] on div "Deals 102" at bounding box center [96, 227] width 118 height 16
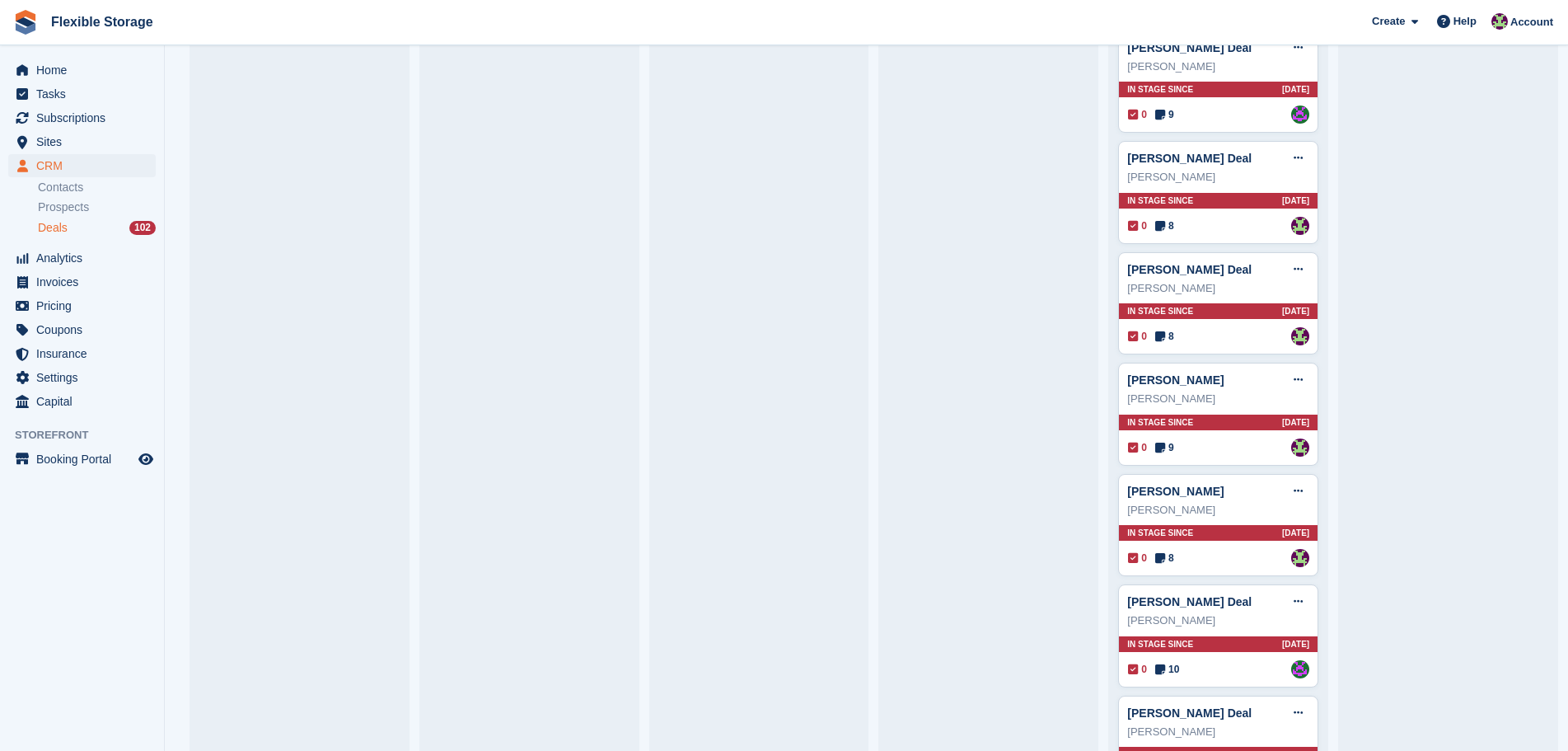
scroll to position [3713, 0]
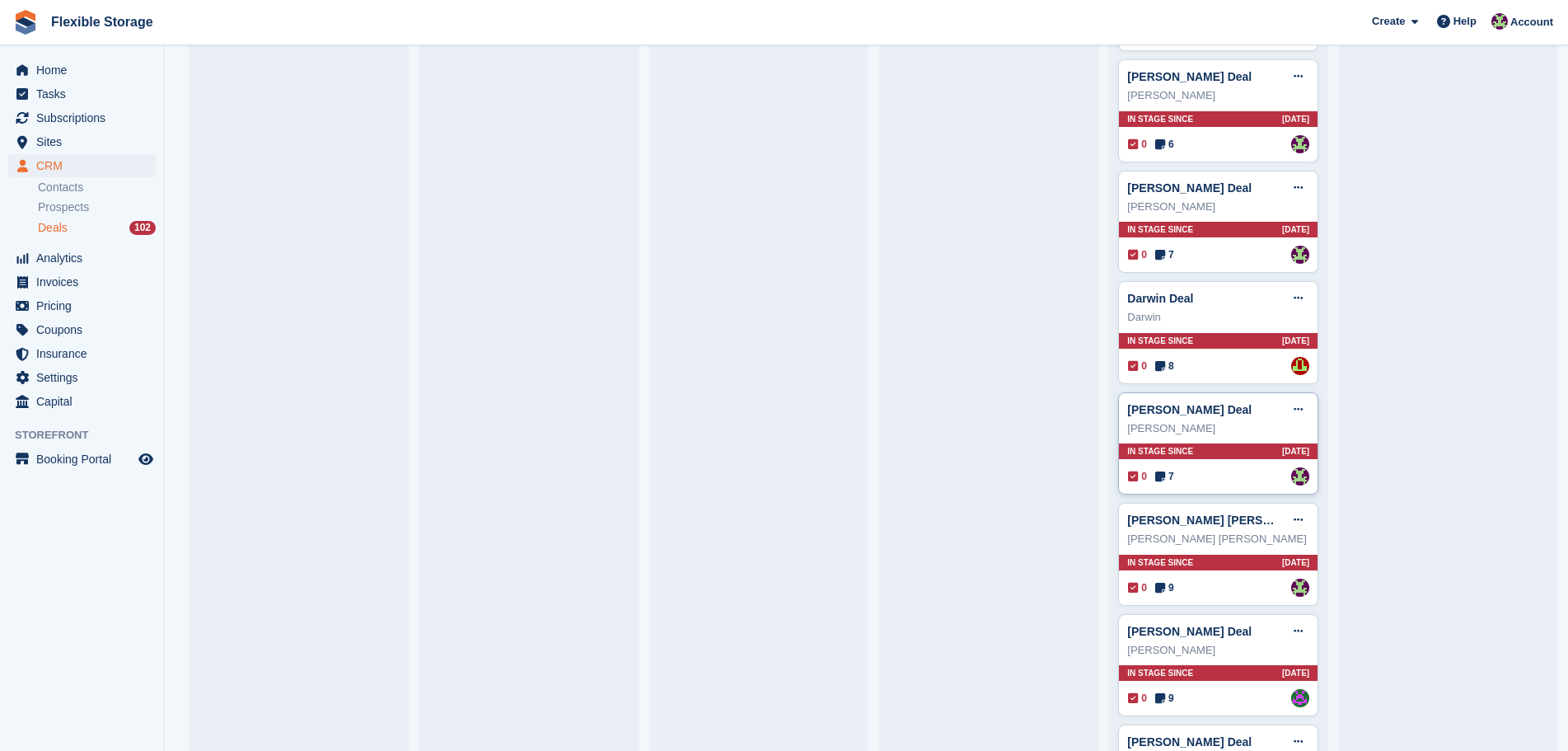
click at [1222, 459] on div "In stage since [DATE]" at bounding box center [1219, 451] width 199 height 16
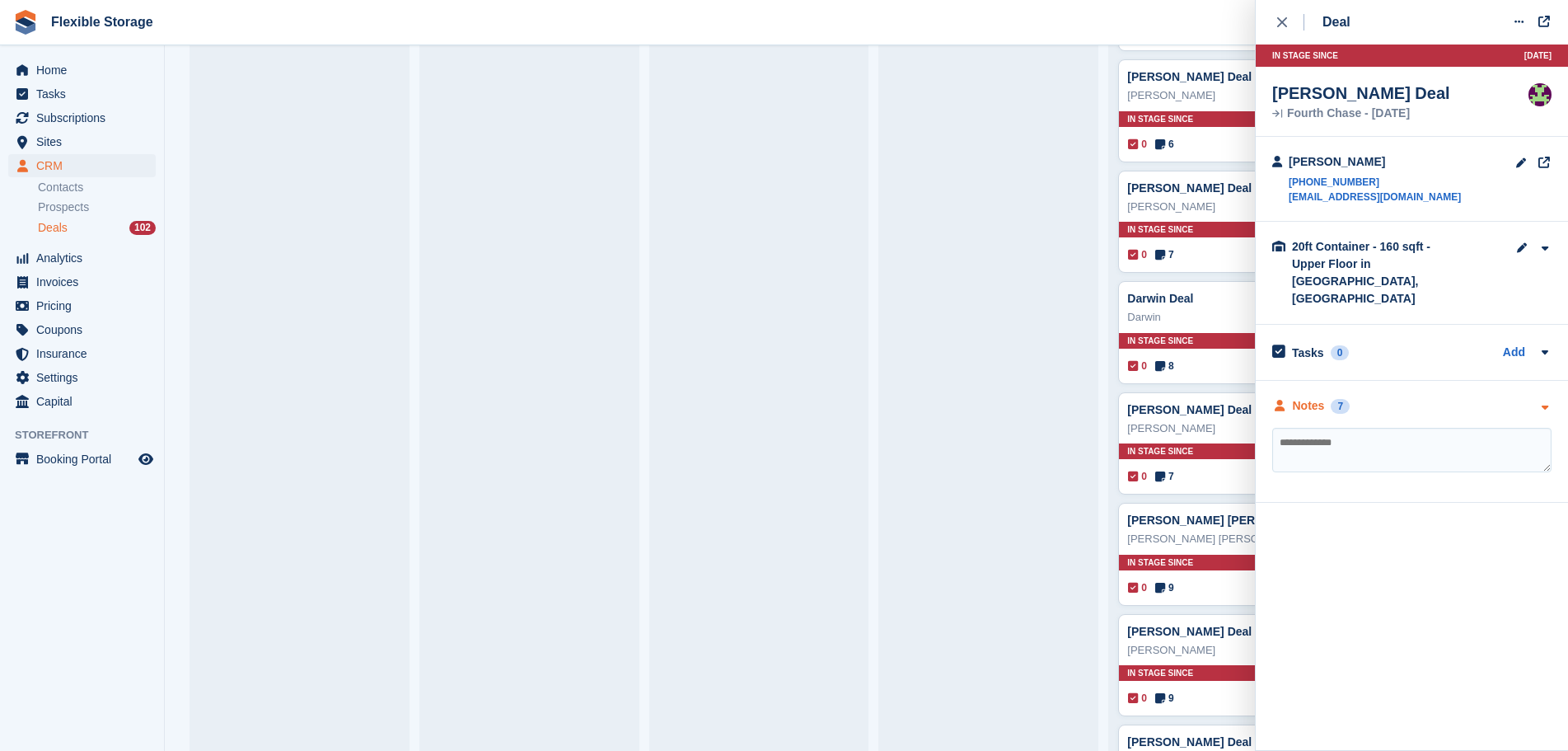
click at [1395, 397] on div "Notes 7" at bounding box center [1412, 406] width 279 height 18
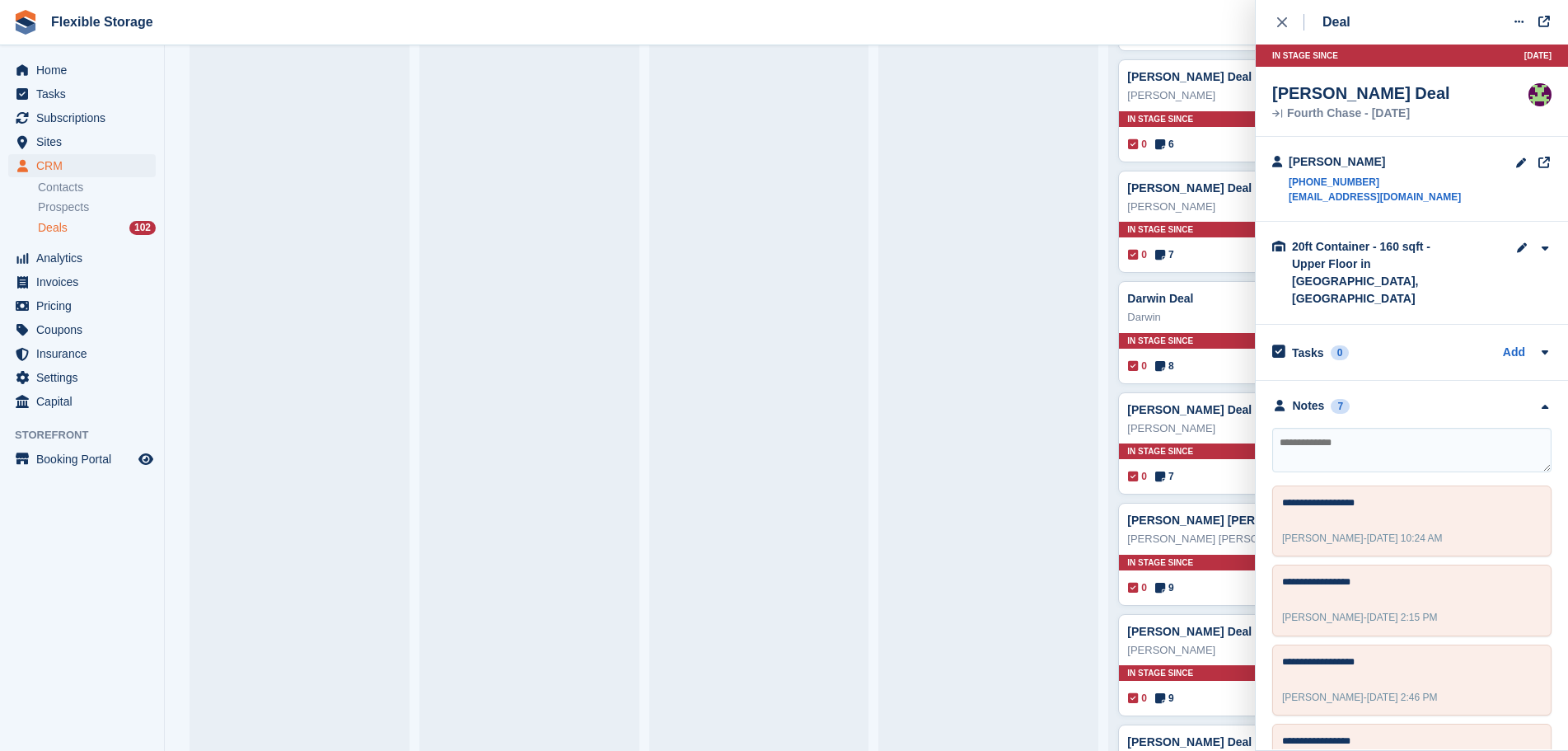
click at [1390, 428] on textarea at bounding box center [1412, 450] width 279 height 44
type textarea "**********"
click at [1283, 22] on icon "close" at bounding box center [1282, 23] width 10 height 10
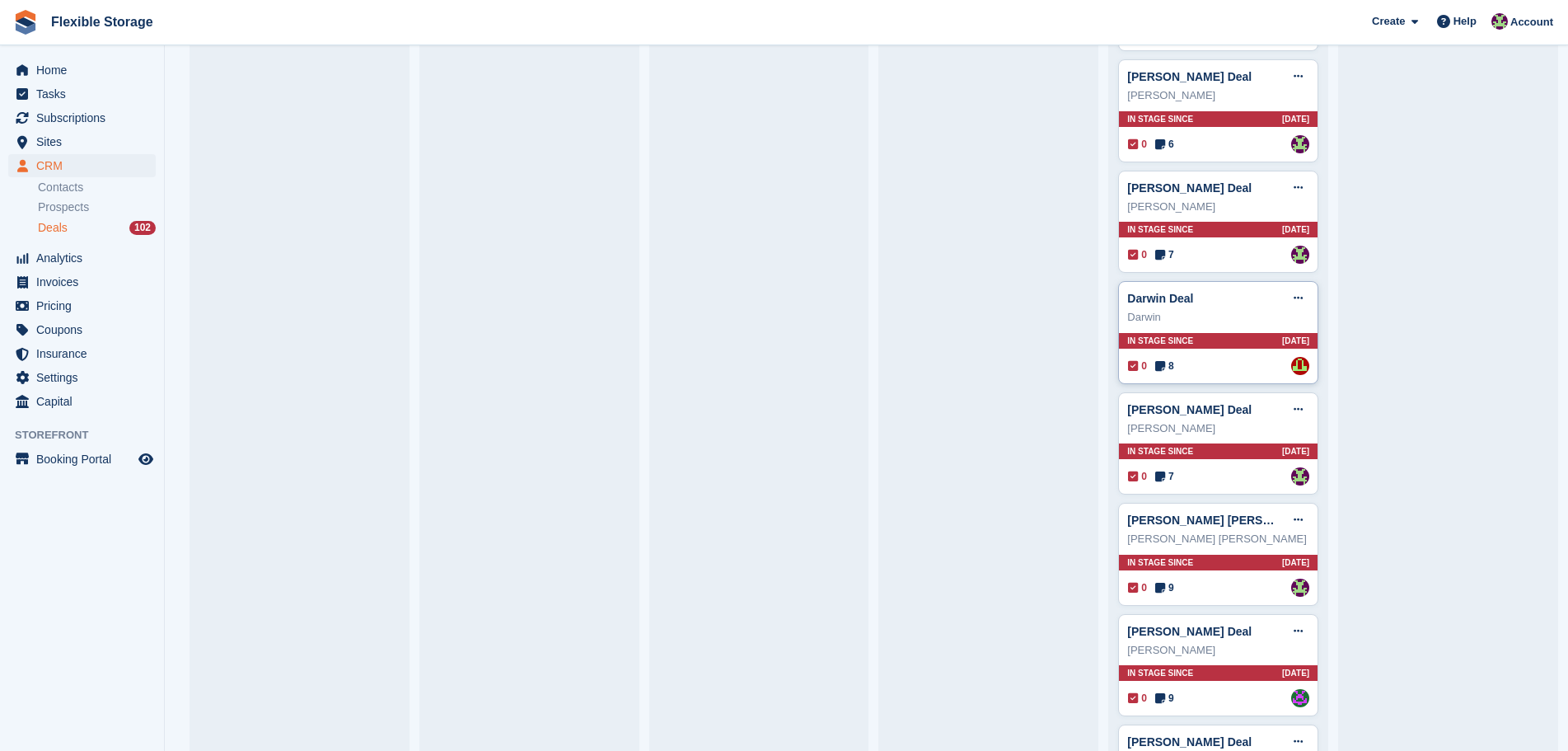
click at [1224, 357] on div "Darwin Deal Edit deal Mark as won Mark as lost Delete deal Darwin In stage sinc…" at bounding box center [1219, 332] width 201 height 103
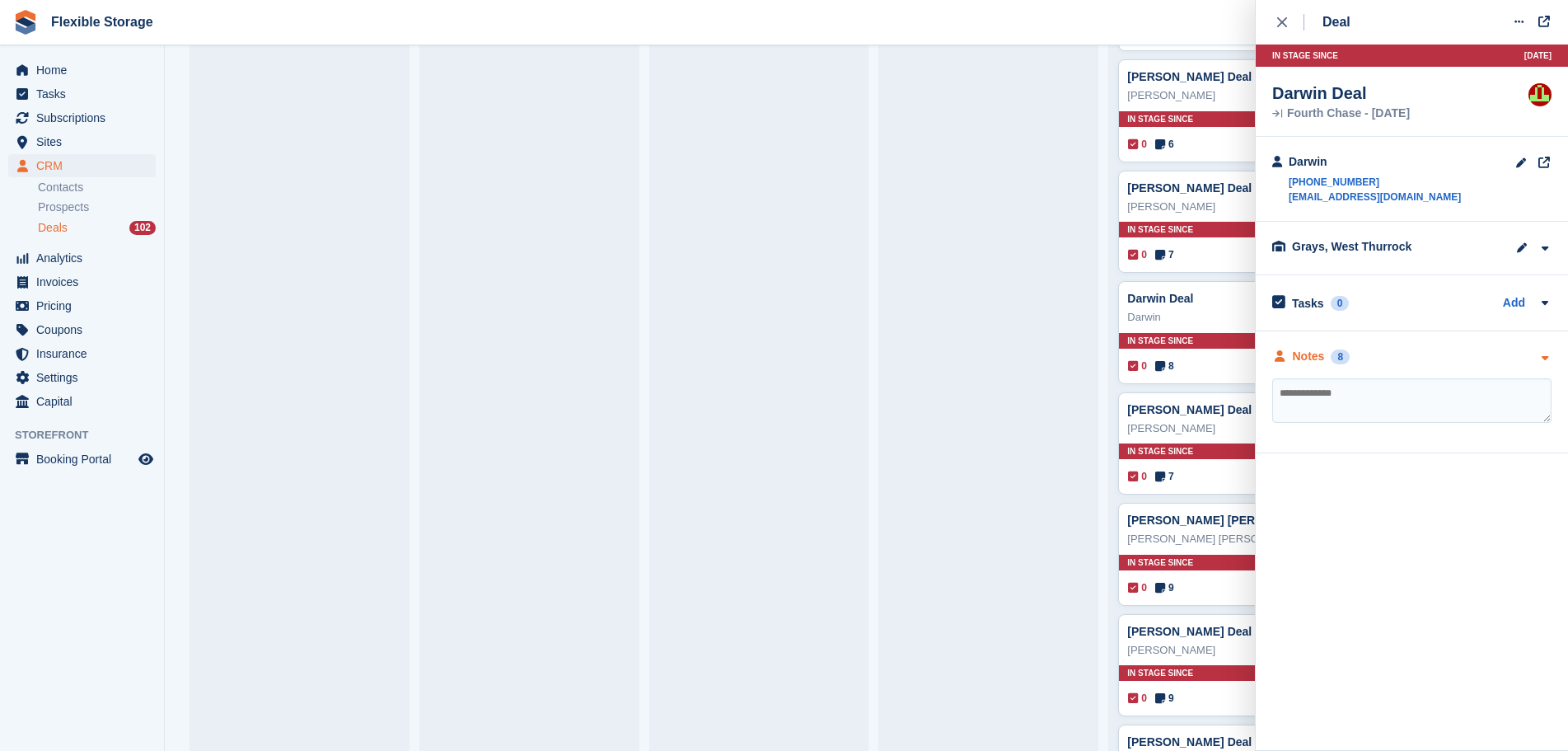
click at [1436, 353] on div "Notes 8" at bounding box center [1412, 356] width 279 height 18
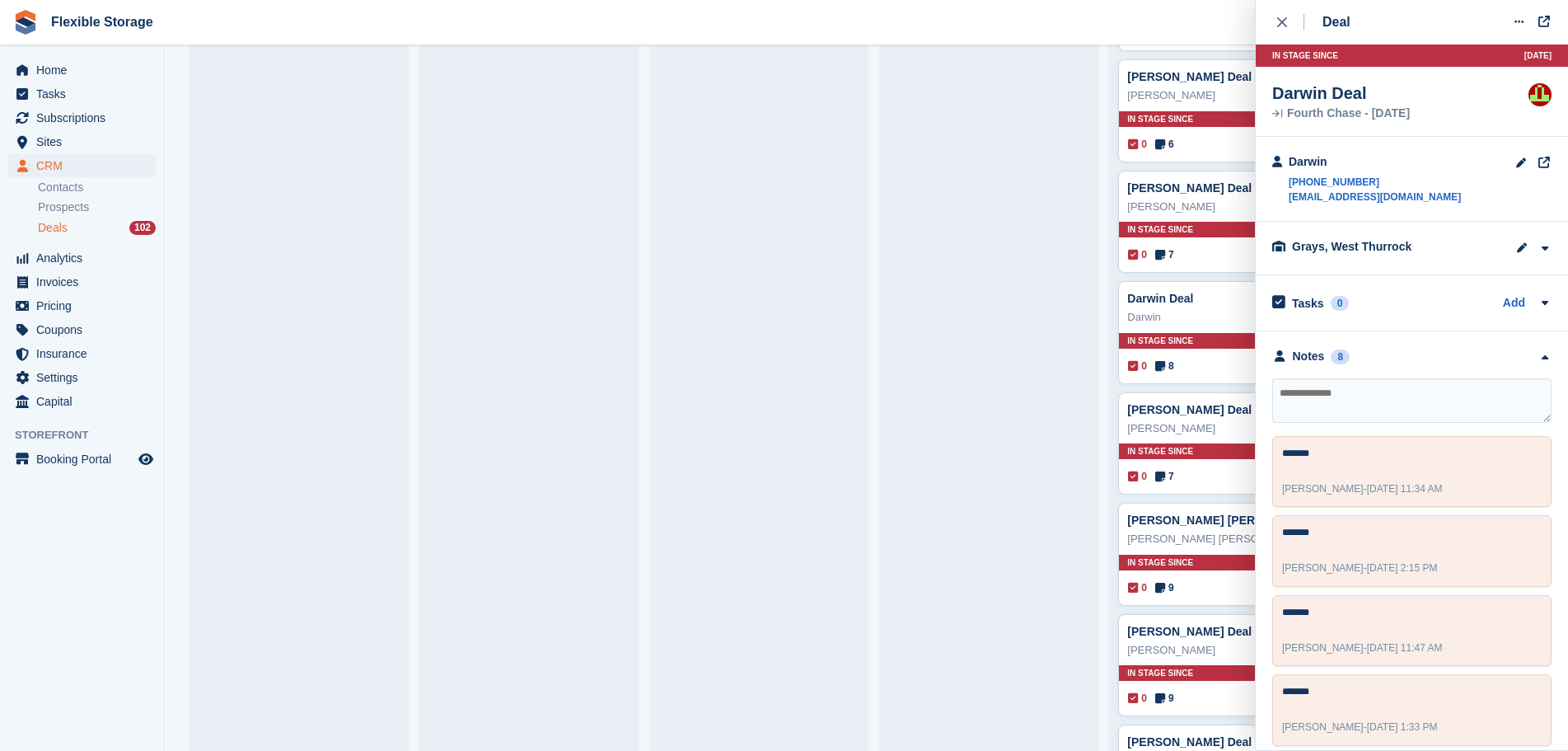
click at [1418, 408] on textarea at bounding box center [1412, 401] width 279 height 44
type textarea "*******"
click at [1287, 25] on div "close" at bounding box center [1291, 23] width 28 height 17
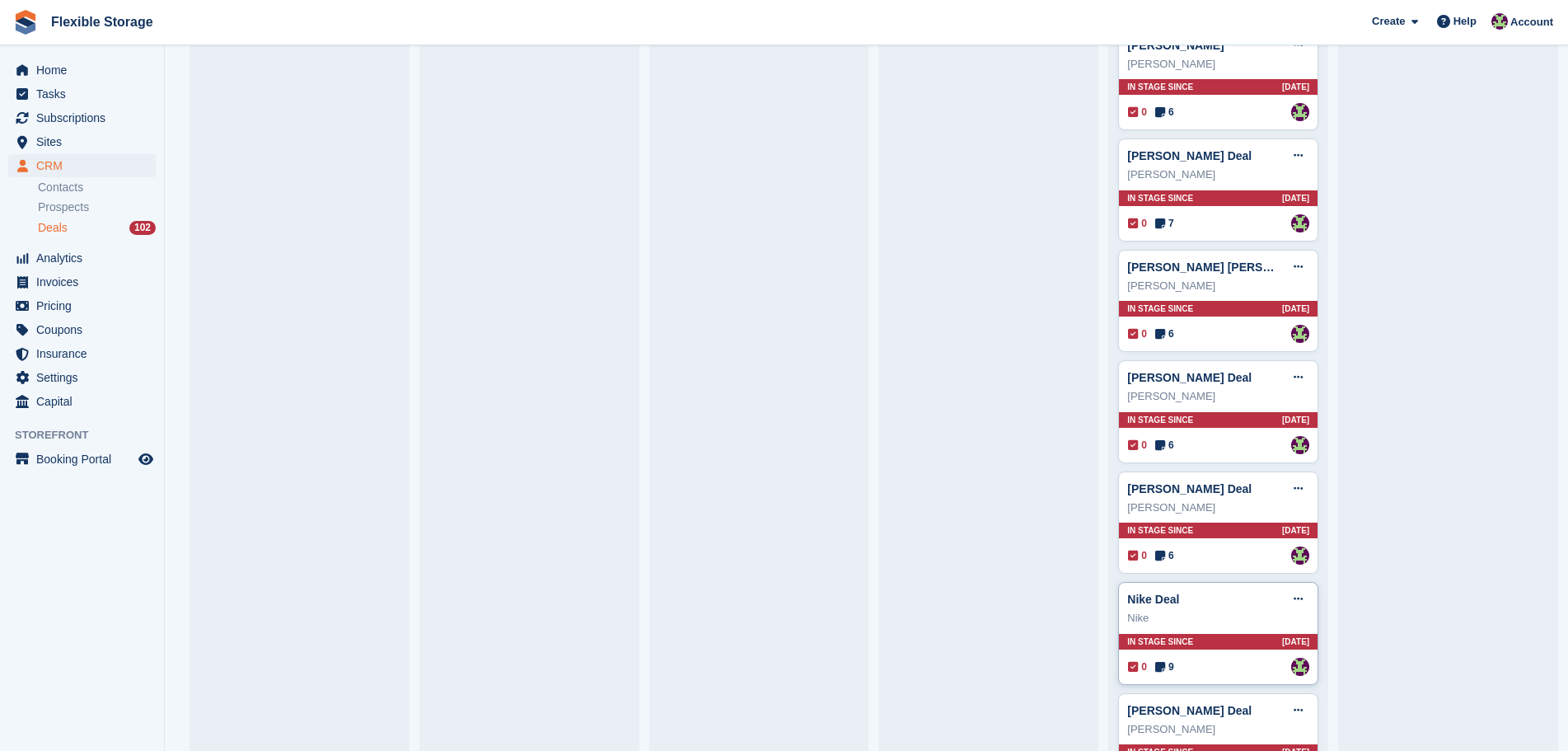
scroll to position [3463, 0]
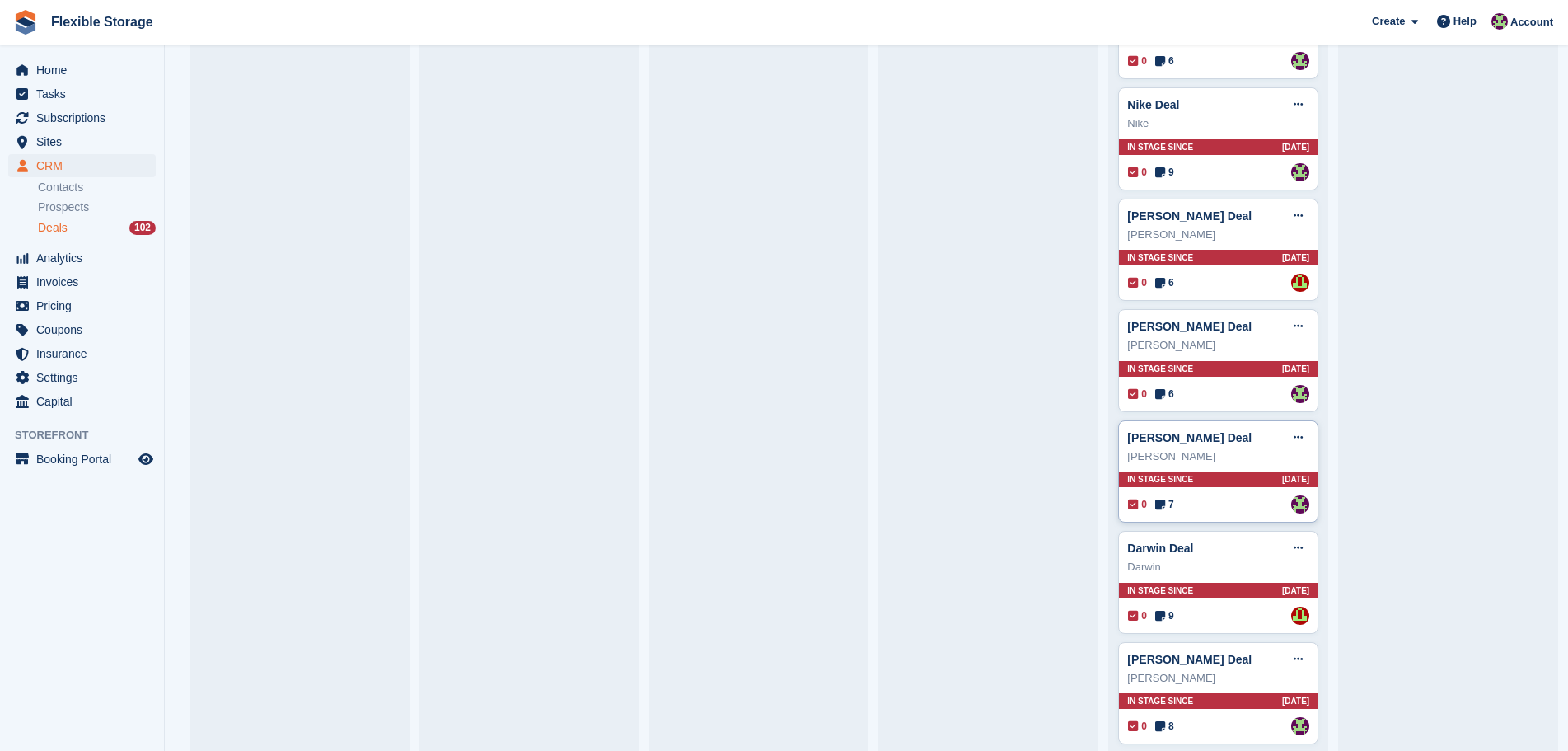
click at [1234, 503] on div "0 7 Assigned to [PERSON_NAME]" at bounding box center [1219, 505] width 181 height 18
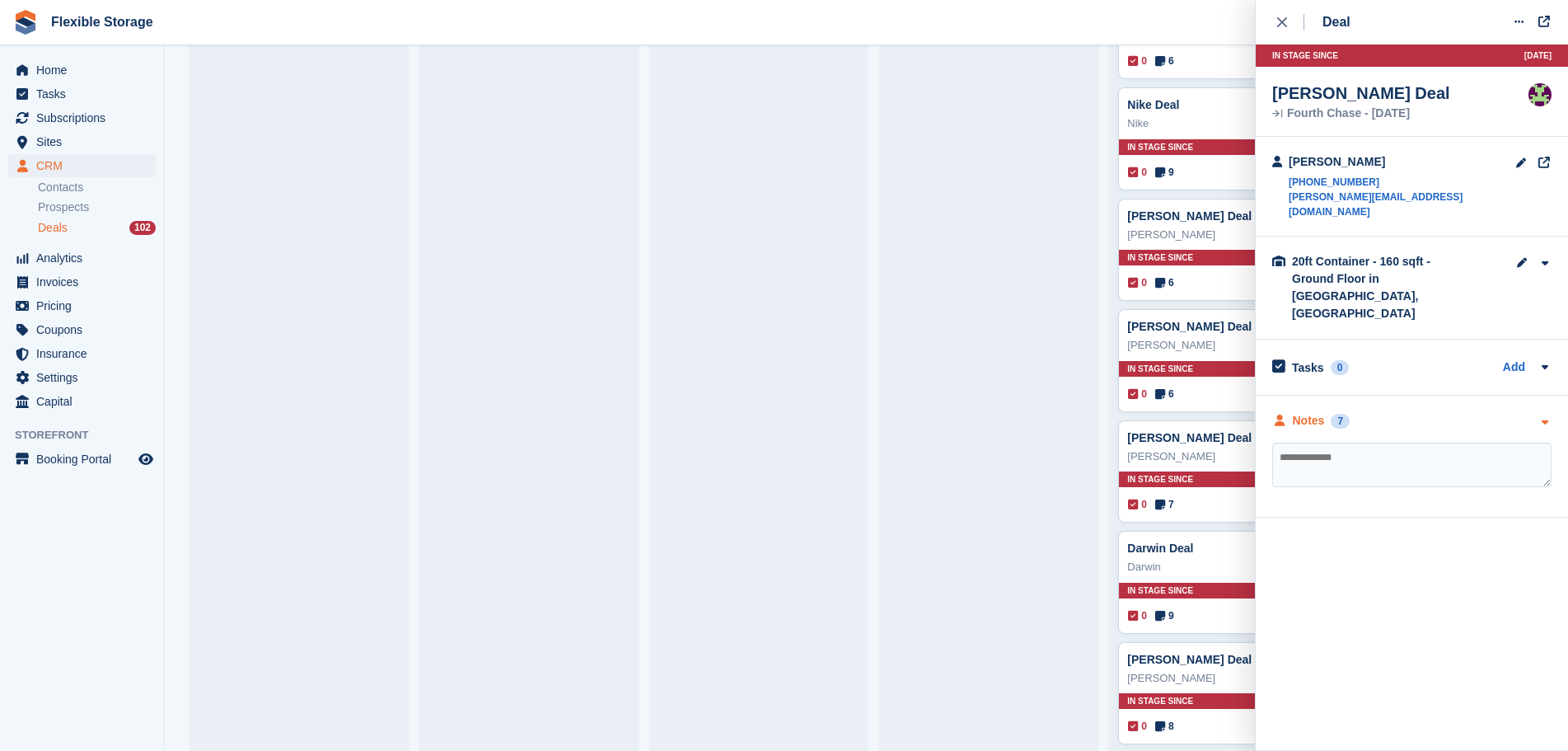
click at [1411, 412] on div "Notes 7" at bounding box center [1412, 421] width 279 height 18
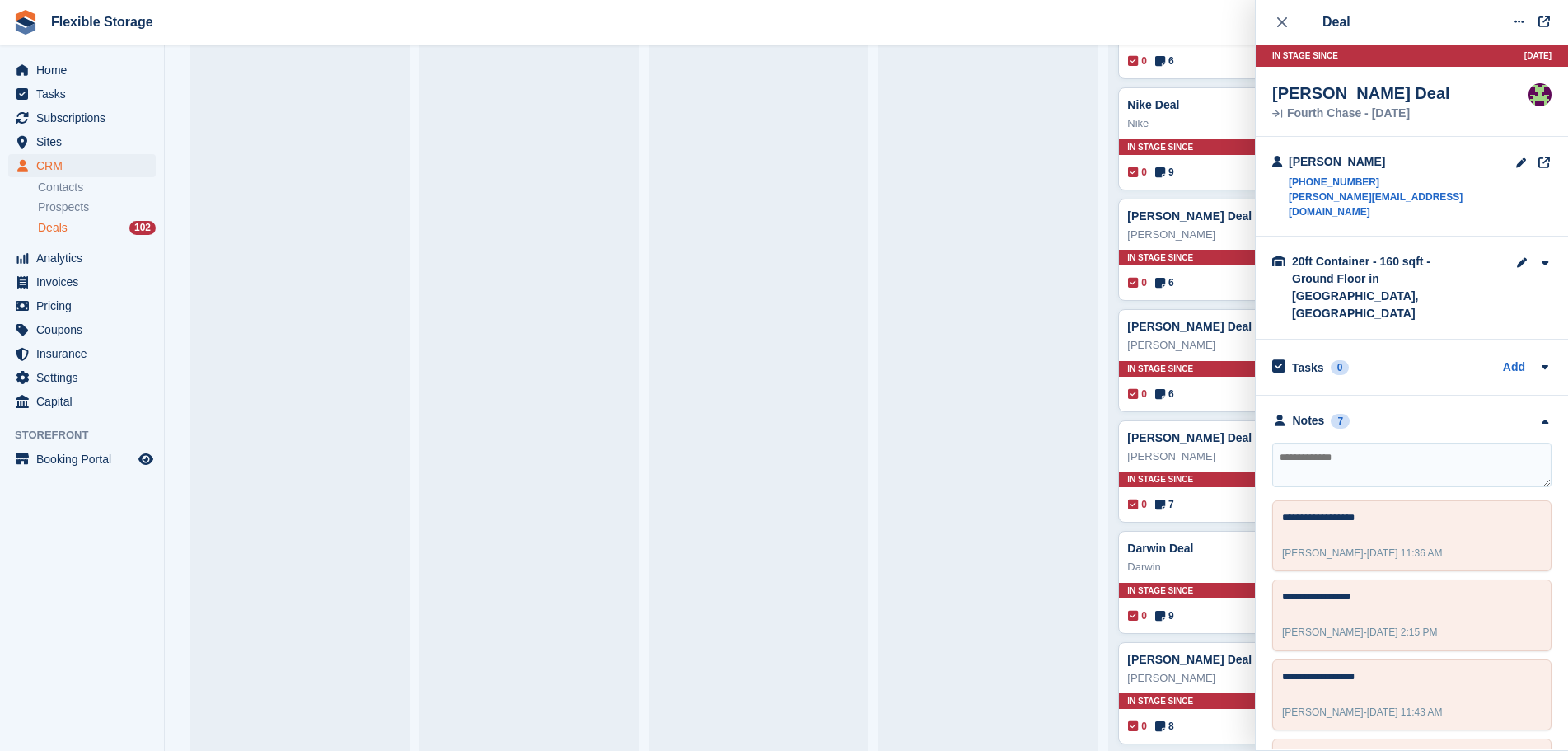
click at [1436, 442] on textarea at bounding box center [1412, 464] width 279 height 44
type textarea "**********"
click at [1283, 23] on icon "close" at bounding box center [1282, 23] width 10 height 10
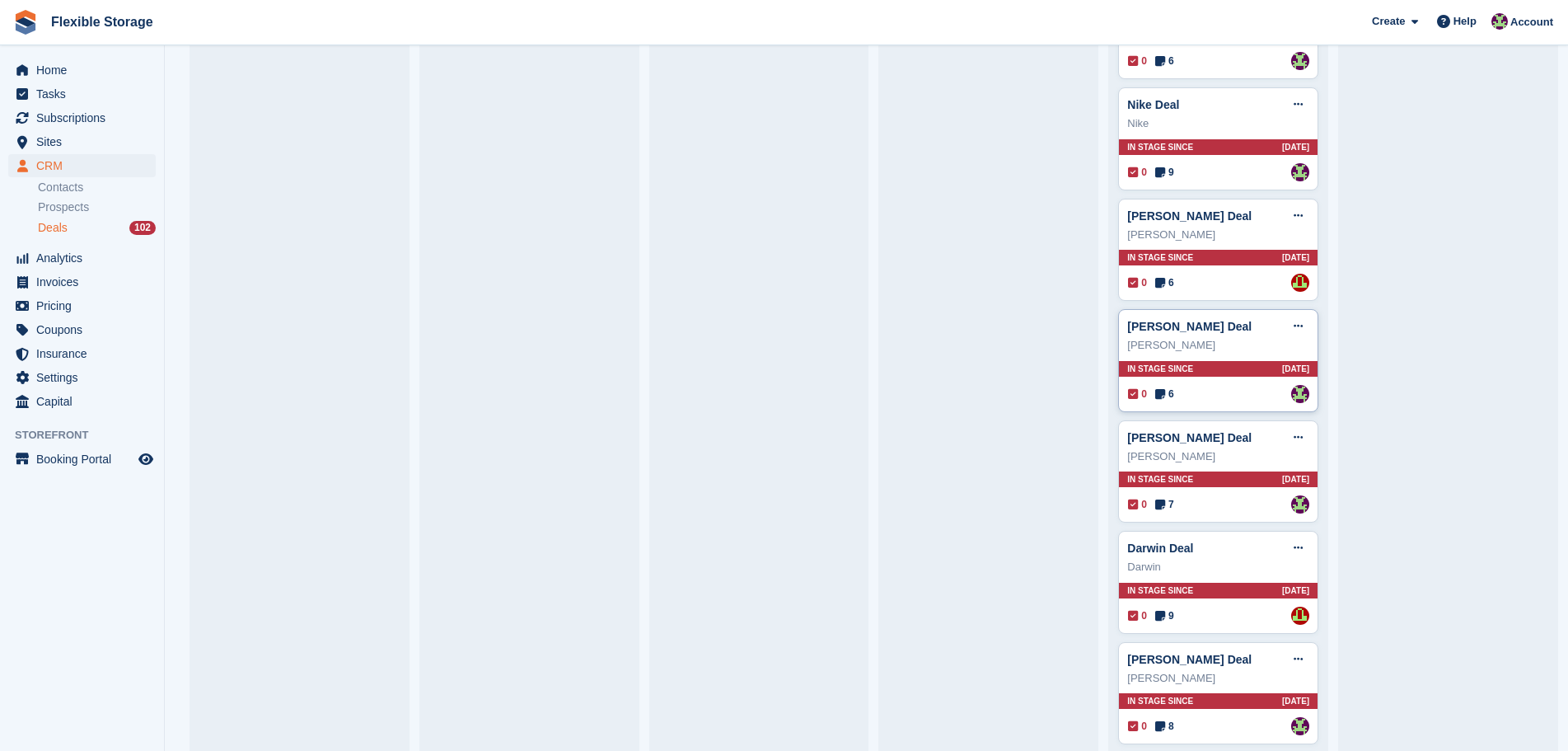
click at [1230, 398] on div "0 6 Assigned to Rachael Fisher" at bounding box center [1219, 394] width 181 height 18
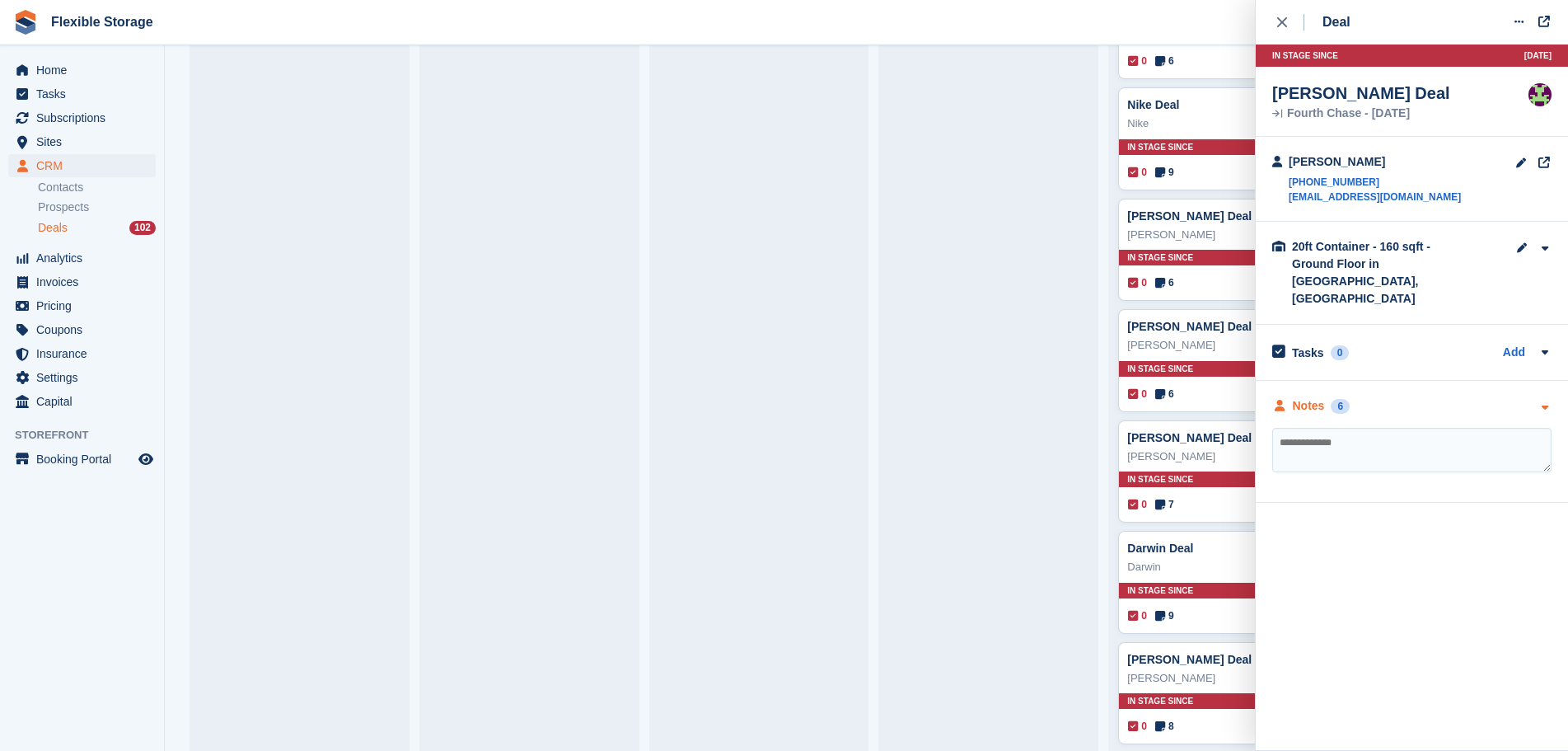
click at [1384, 397] on div "Notes 6" at bounding box center [1412, 406] width 279 height 18
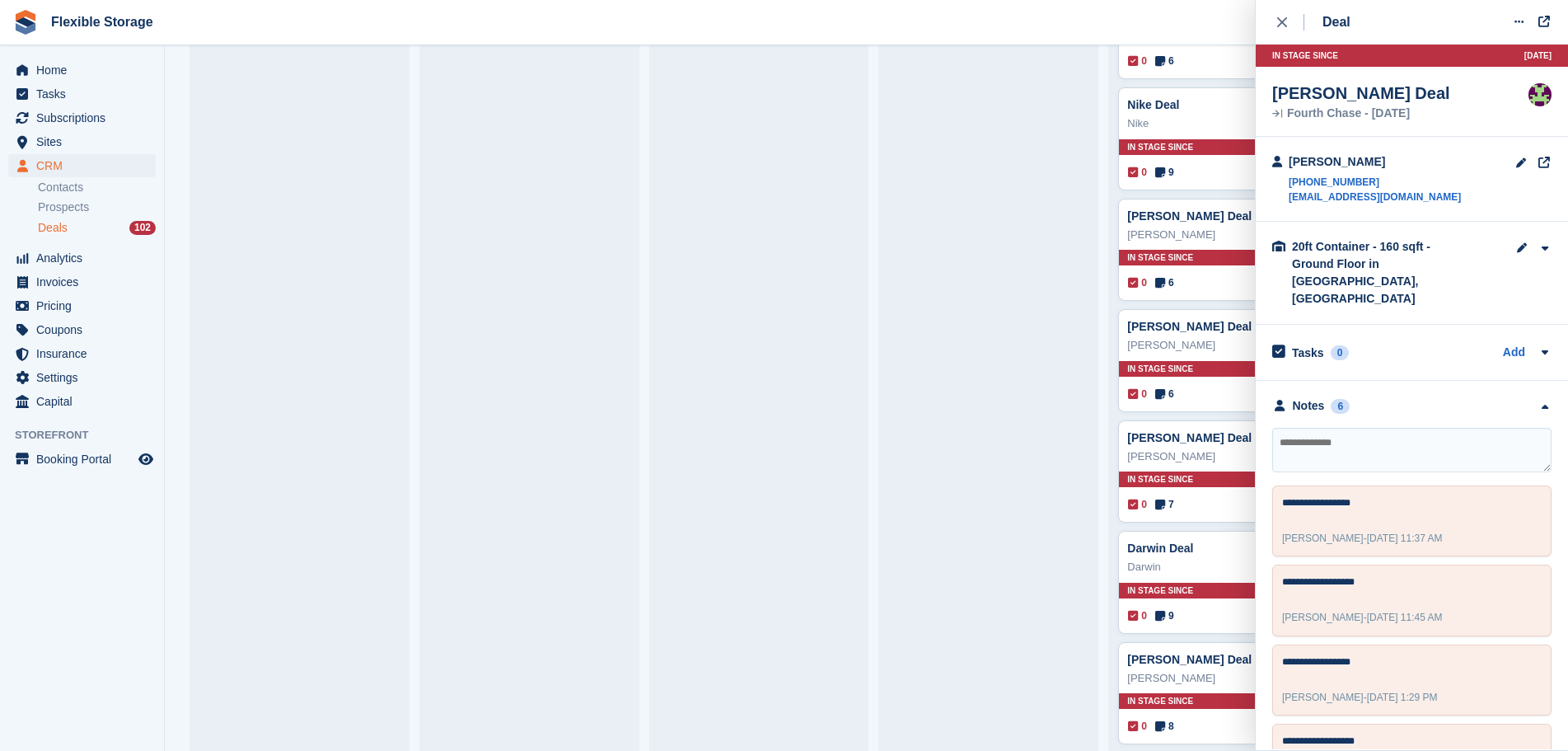
click at [1384, 428] on textarea at bounding box center [1412, 450] width 279 height 44
click at [94, 115] on span "Subscriptions" at bounding box center [85, 118] width 99 height 23
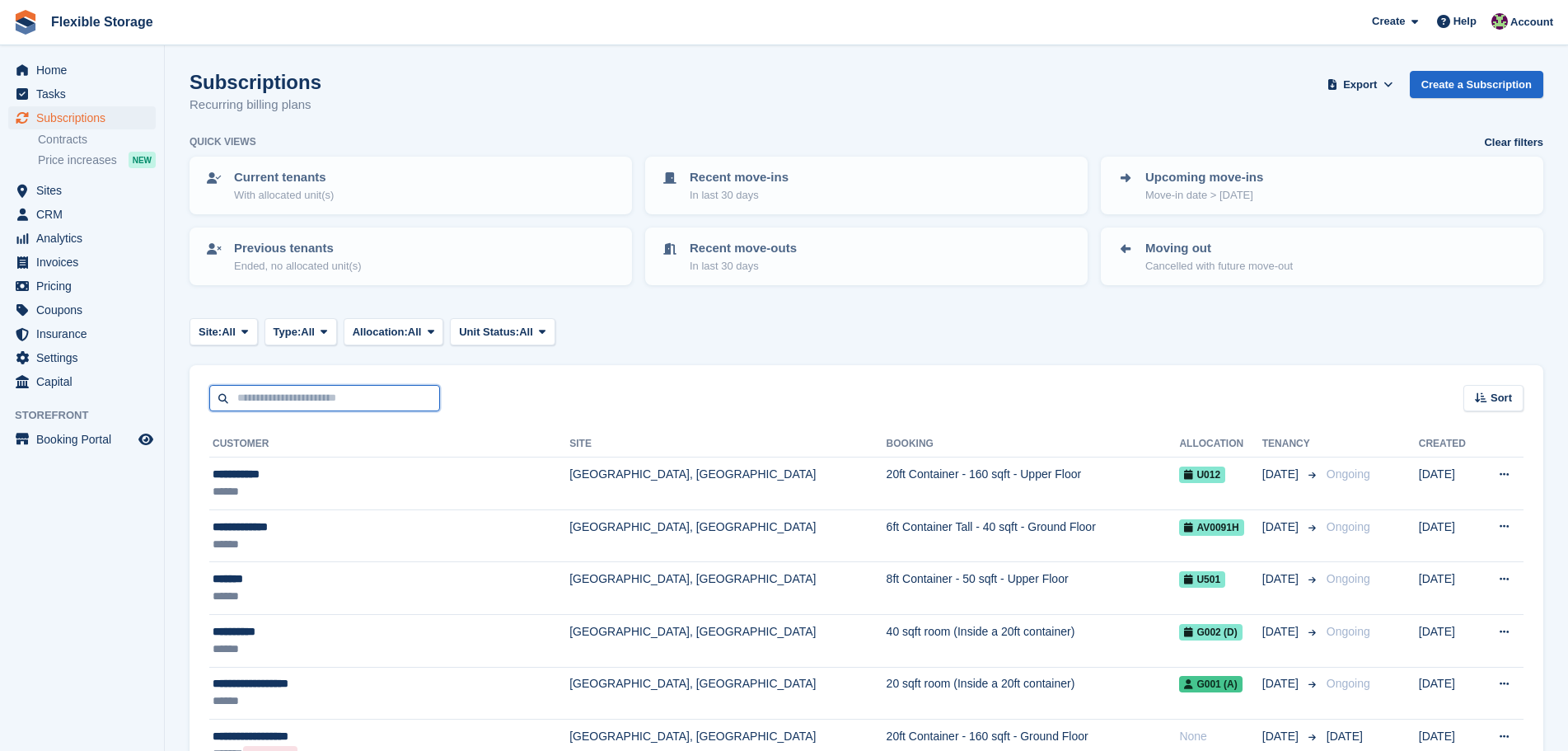
click at [309, 404] on input "text" at bounding box center [324, 398] width 231 height 28
type input "*****"
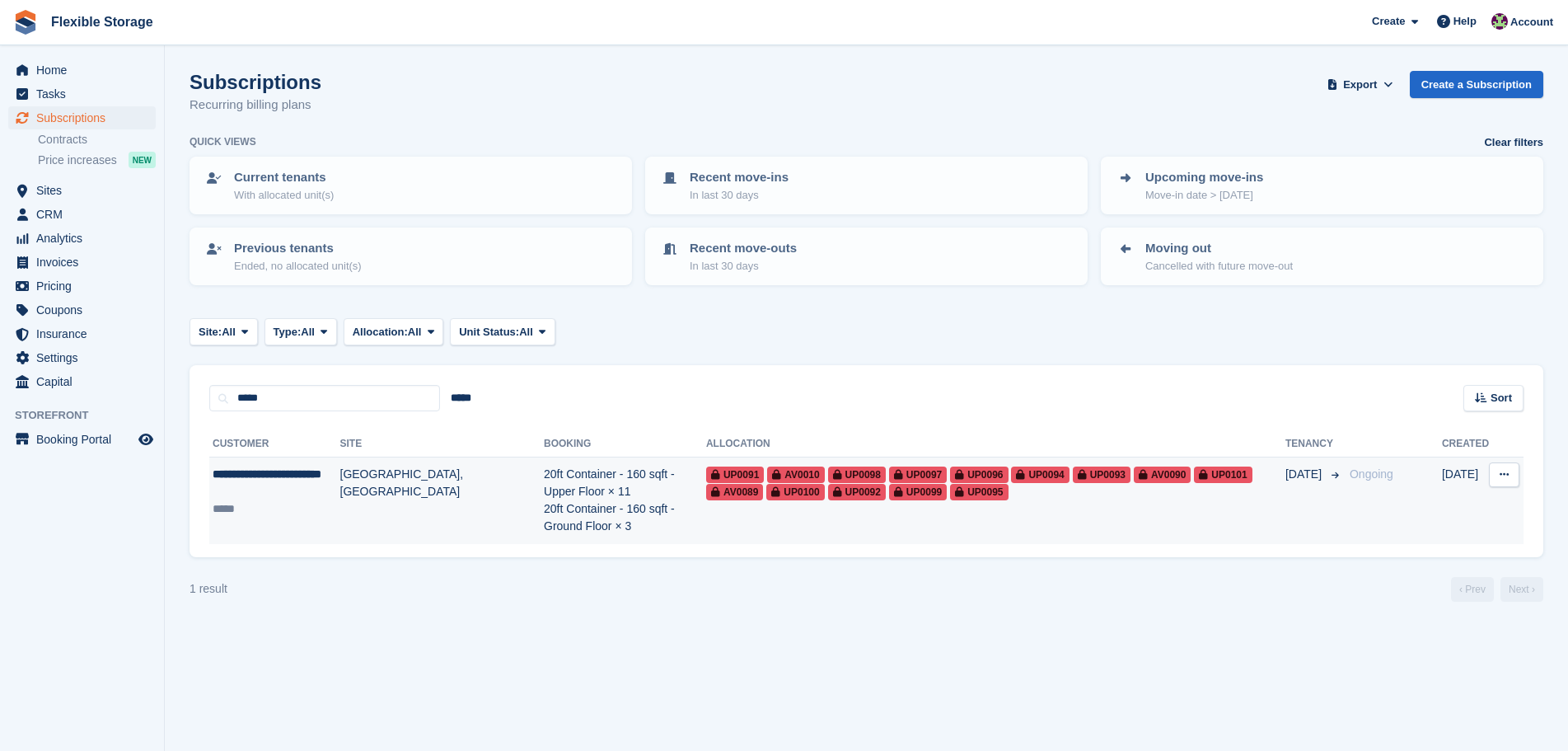
click at [544, 498] on td "20ft Container - 160 sqft - Upper Floor × 11 20ft Container - 160 sqft - Ground…" at bounding box center [625, 501] width 162 height 87
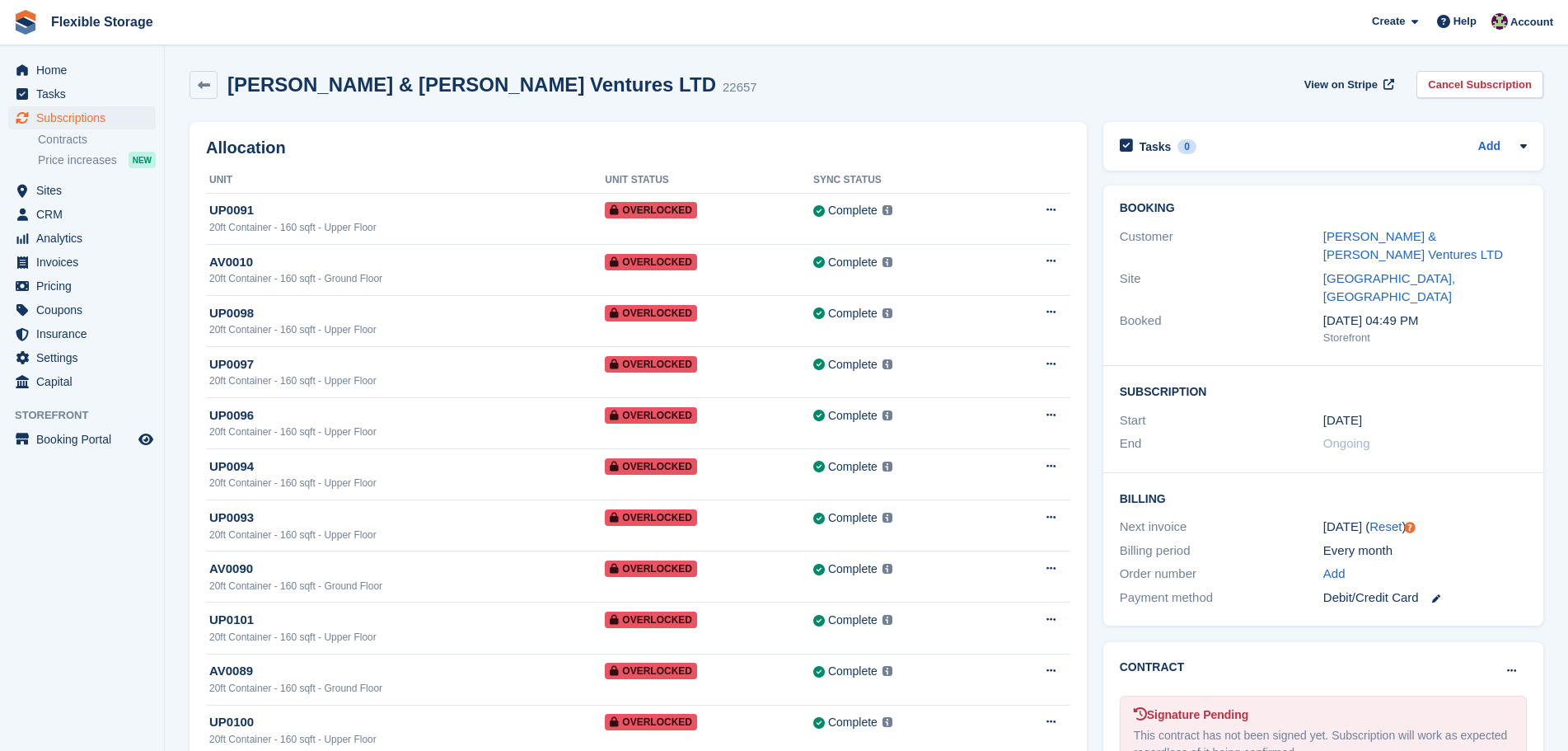
drag, startPoint x: 1208, startPoint y: 58, endPoint x: 1475, endPoint y: 790, distance: 779.2
click at [1475, 750] on html "Flexible Storage Create Subscription Invoice Contact Deal Discount Page Help Ch…" at bounding box center [784, 376] width 1568 height 751
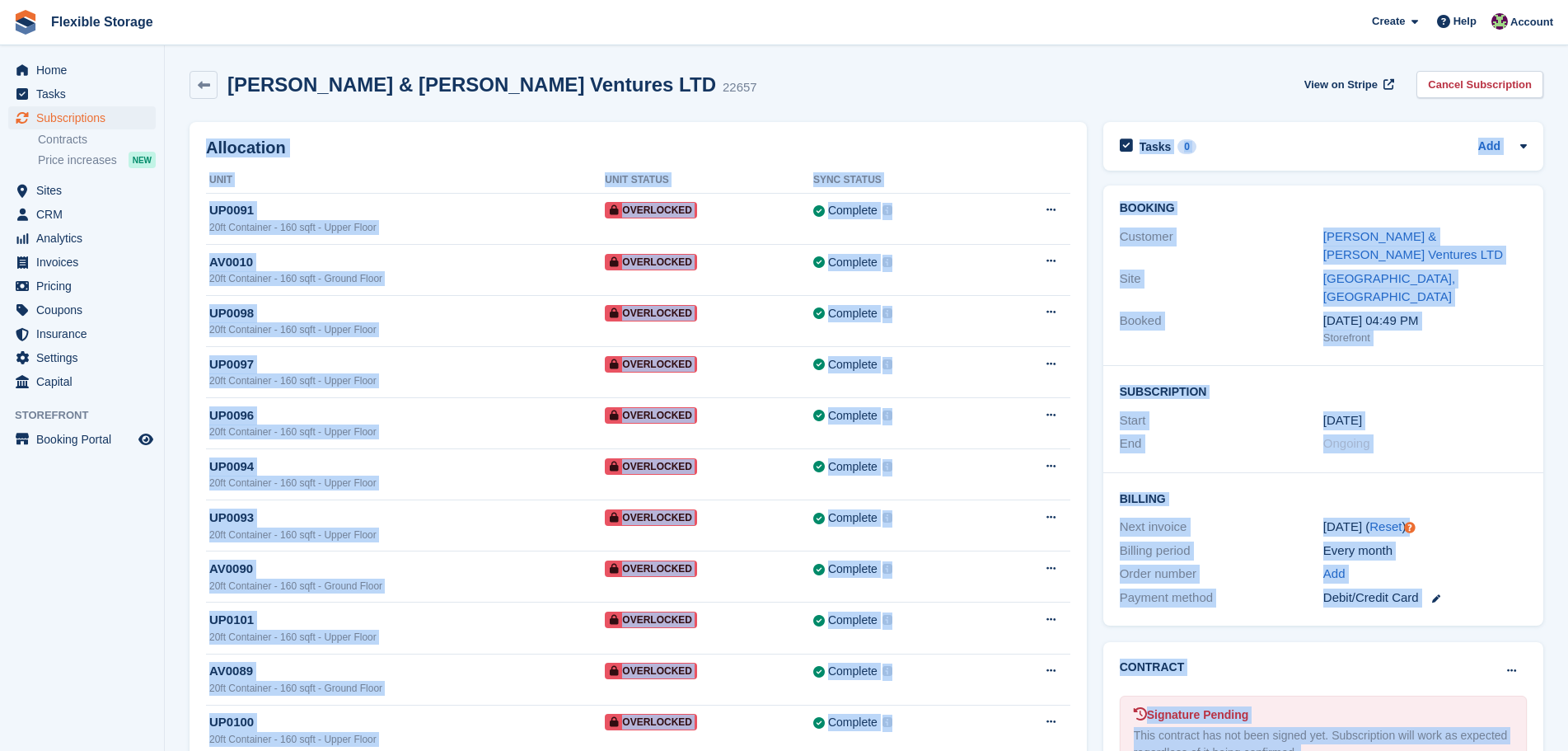
scroll to position [84, 0]
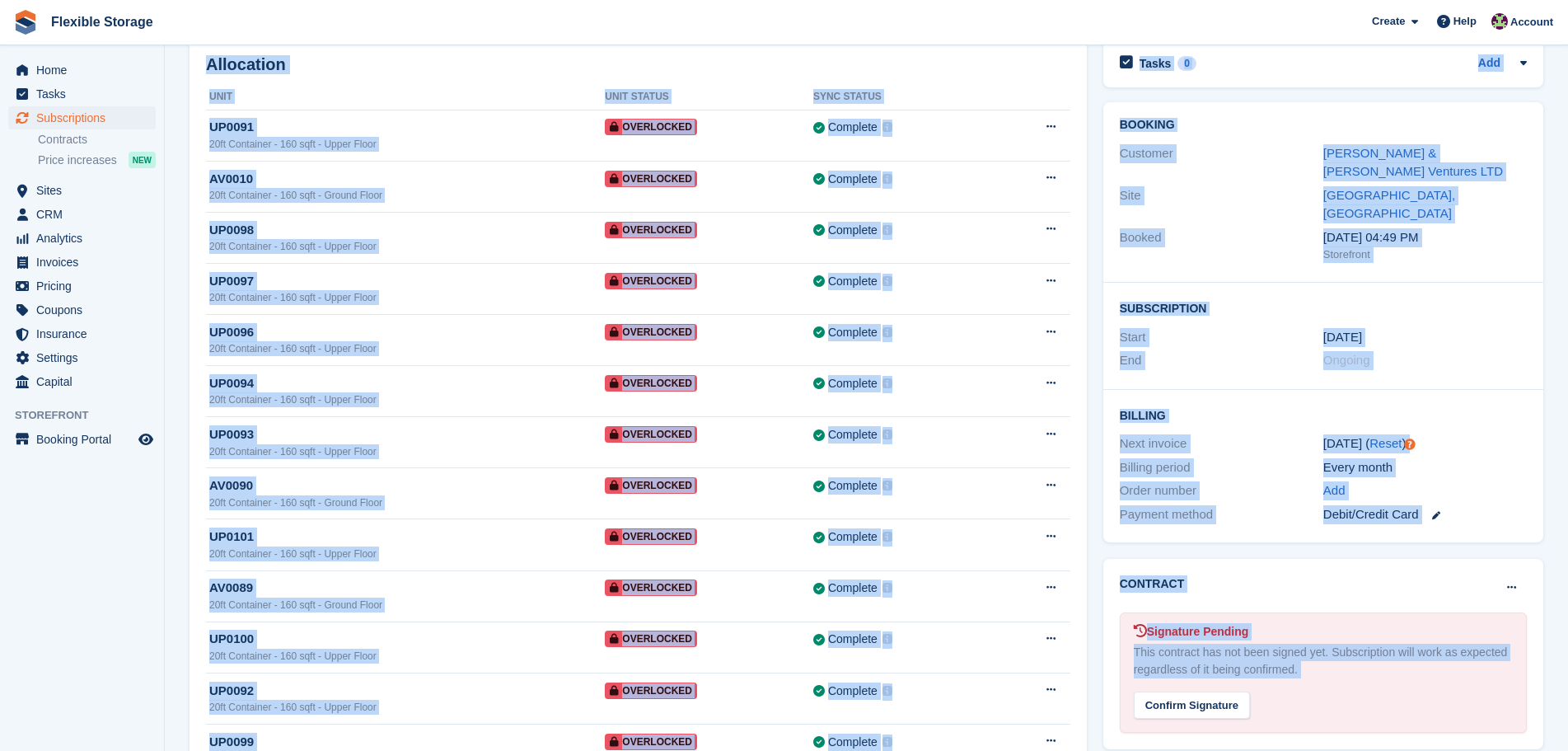
click at [1471, 435] on div "[DATE] ( Reset )" at bounding box center [1426, 444] width 204 height 19
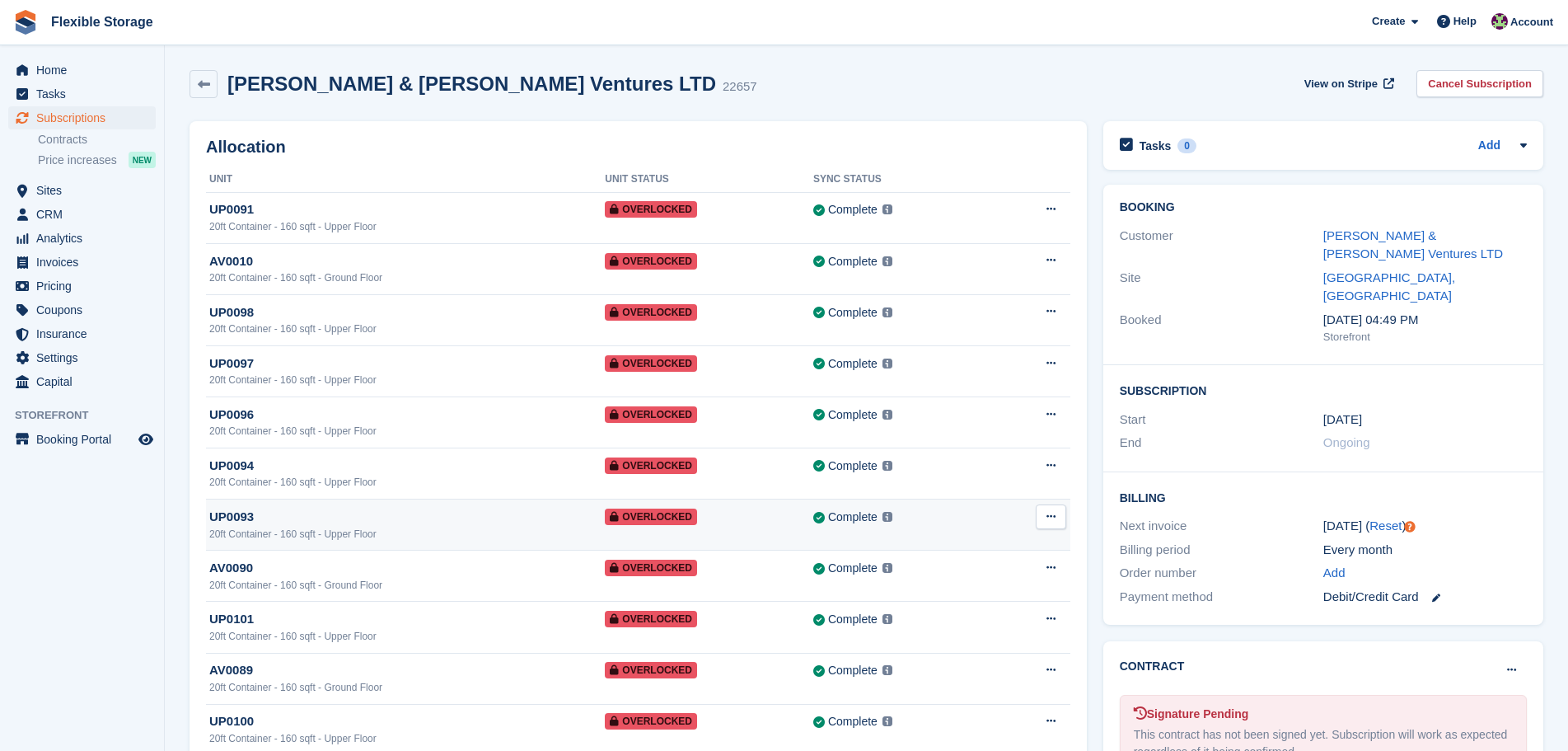
scroll to position [0, 0]
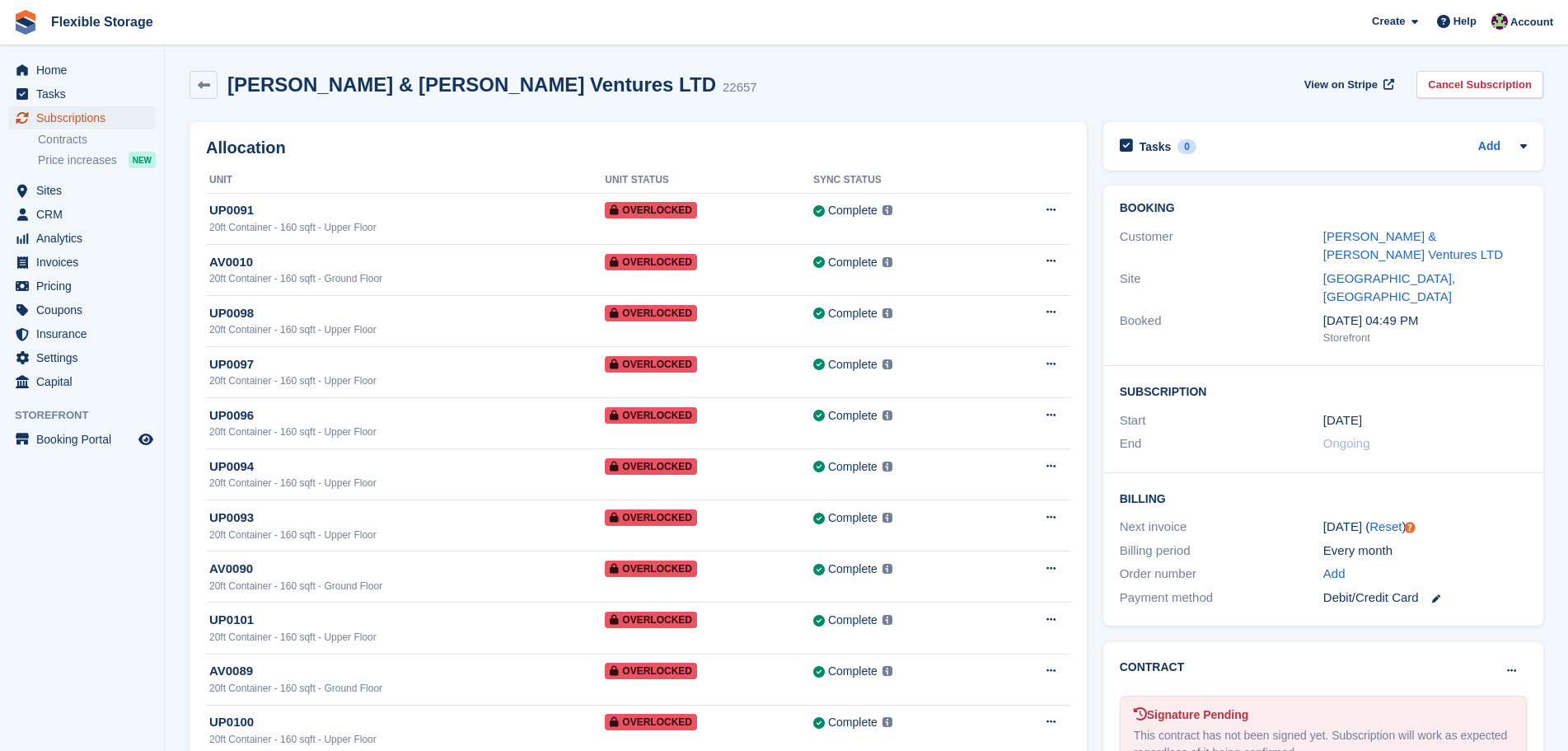
click at [119, 120] on span "Subscriptions" at bounding box center [85, 118] width 99 height 23
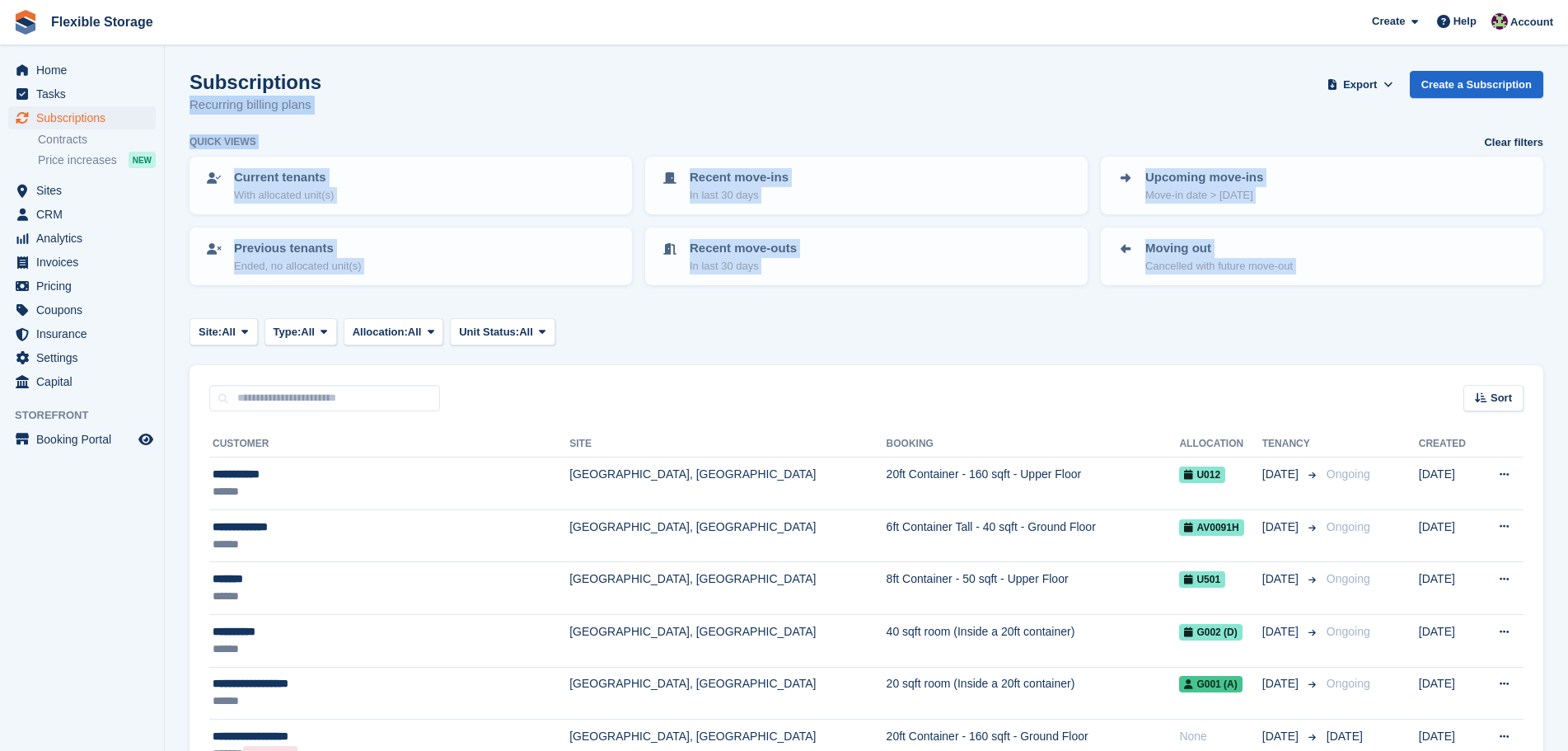
drag, startPoint x: 1350, startPoint y: 328, endPoint x: 285, endPoint y: 48, distance: 1101.2
click at [861, 91] on div "Subscriptions Recurring billing plans Export Export Subscriptions Export a CSV …" at bounding box center [867, 103] width 1354 height 64
drag, startPoint x: 1207, startPoint y: 59, endPoint x: 1226, endPoint y: 347, distance: 288.6
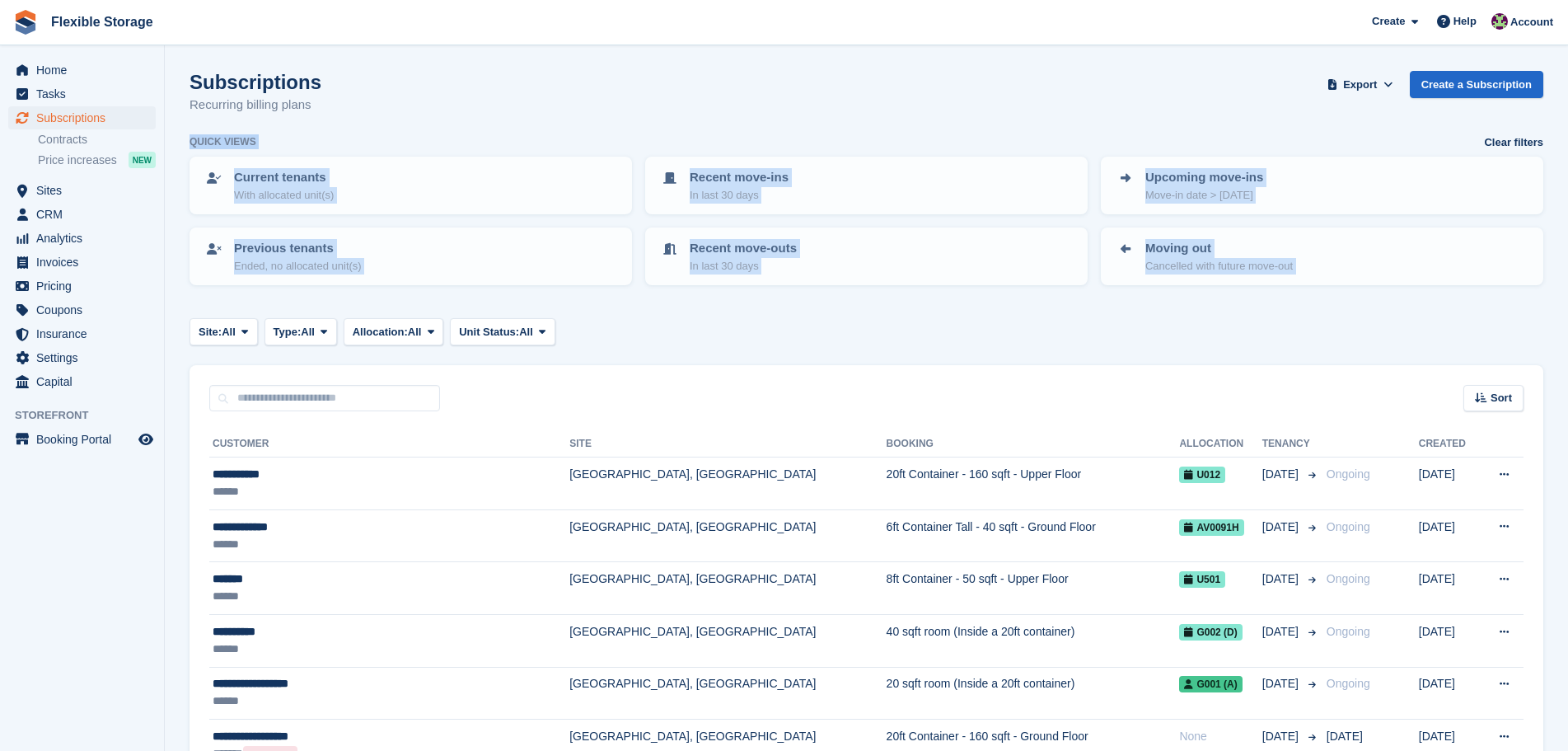
drag, startPoint x: 1223, startPoint y: 71, endPoint x: 1266, endPoint y: 383, distance: 314.9
click at [1288, 338] on div "Site: All All Grays, West Thurrock Chelmsford, Essex Aveley, Essex Type: All Al…" at bounding box center [867, 332] width 1354 height 28
click at [1296, 327] on div "Site: All All Grays, West Thurrock Chelmsford, Essex Aveley, Essex Type: All Al…" at bounding box center [867, 332] width 1354 height 28
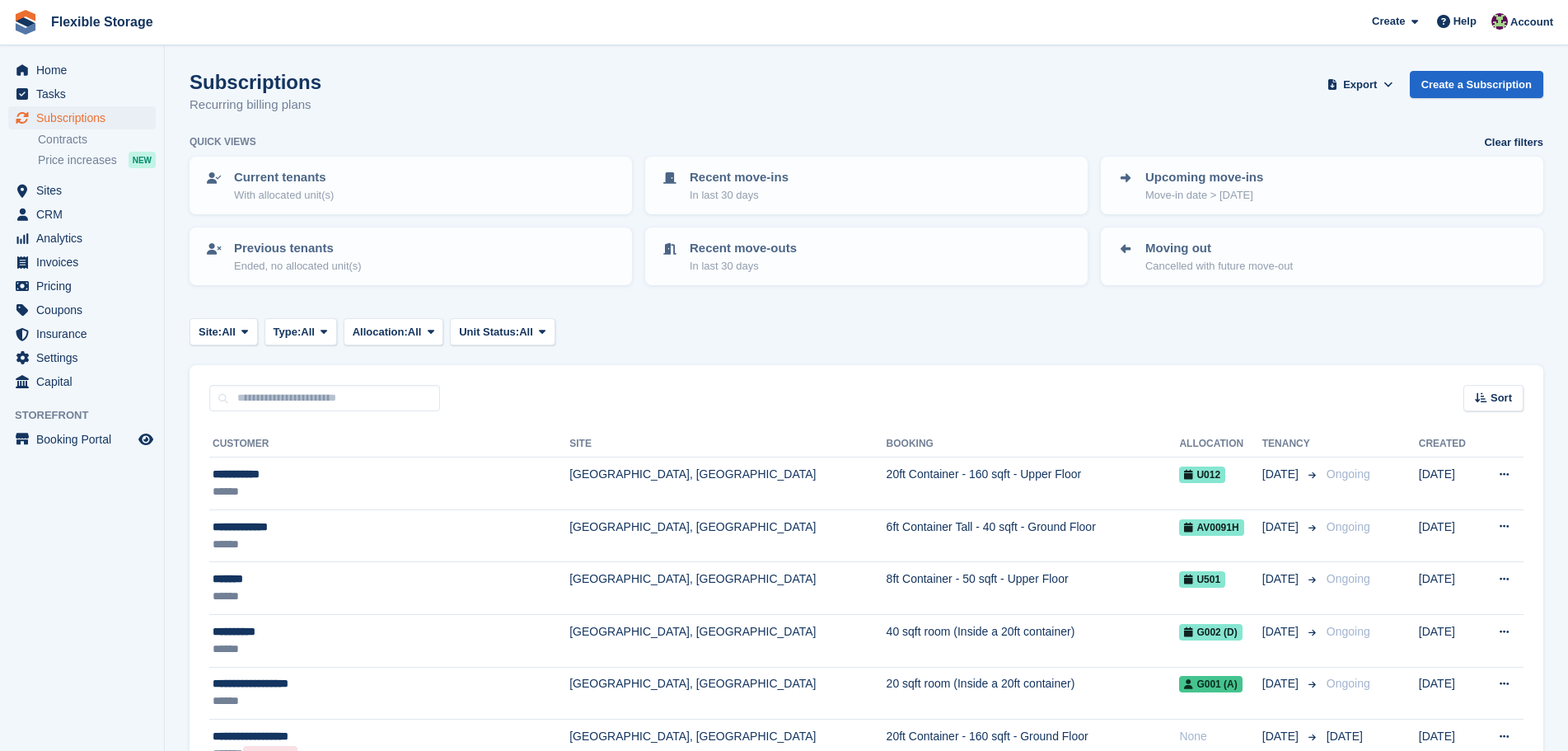
drag, startPoint x: 1162, startPoint y: 114, endPoint x: 1167, endPoint y: 152, distance: 38.3
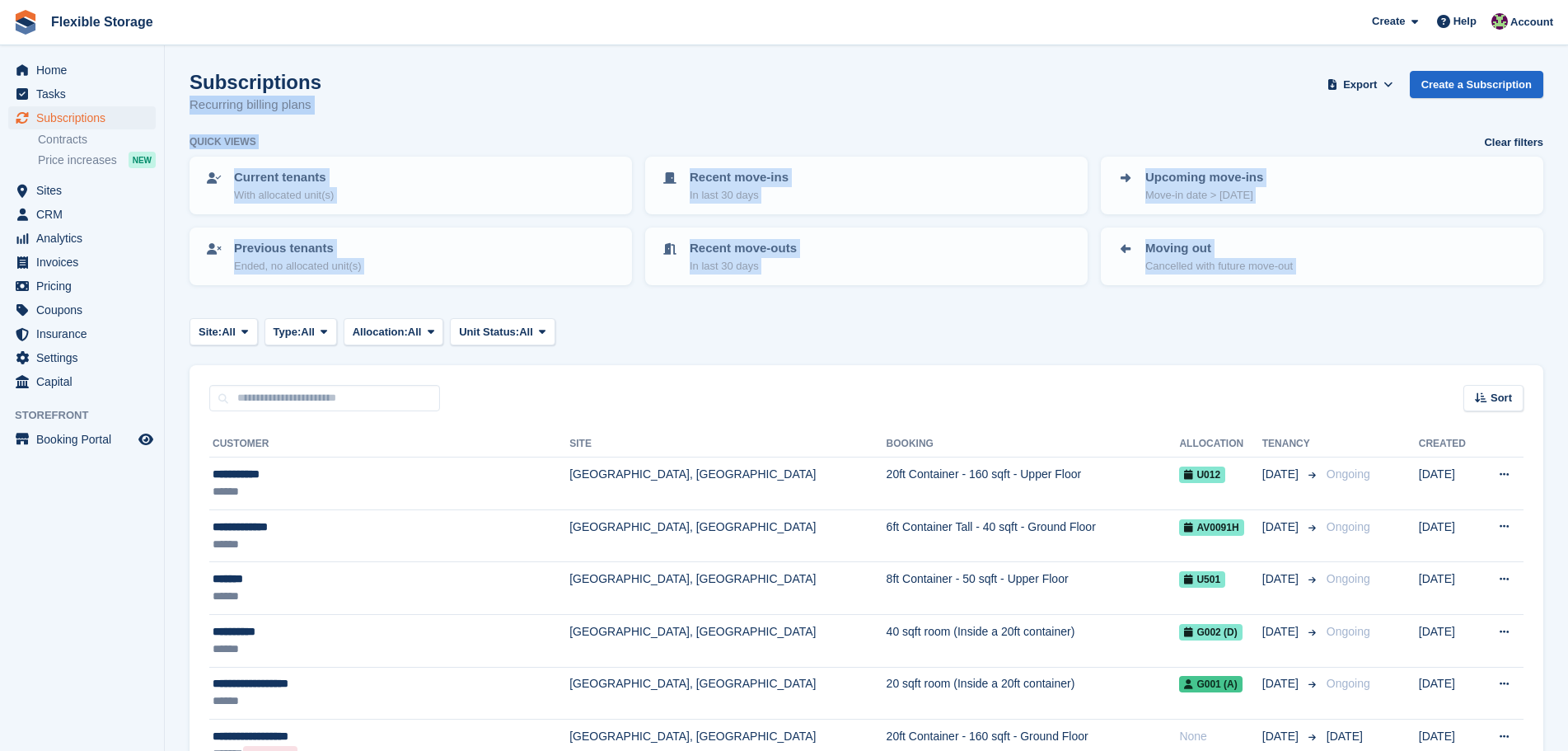
drag, startPoint x: 1322, startPoint y: 324, endPoint x: 584, endPoint y: 52, distance: 786.5
click at [940, 103] on div "Subscriptions Recurring billing plans Export Export Subscriptions Export a CSV …" at bounding box center [867, 103] width 1354 height 64
drag, startPoint x: 1152, startPoint y: 94, endPoint x: 1153, endPoint y: 292, distance: 198.0
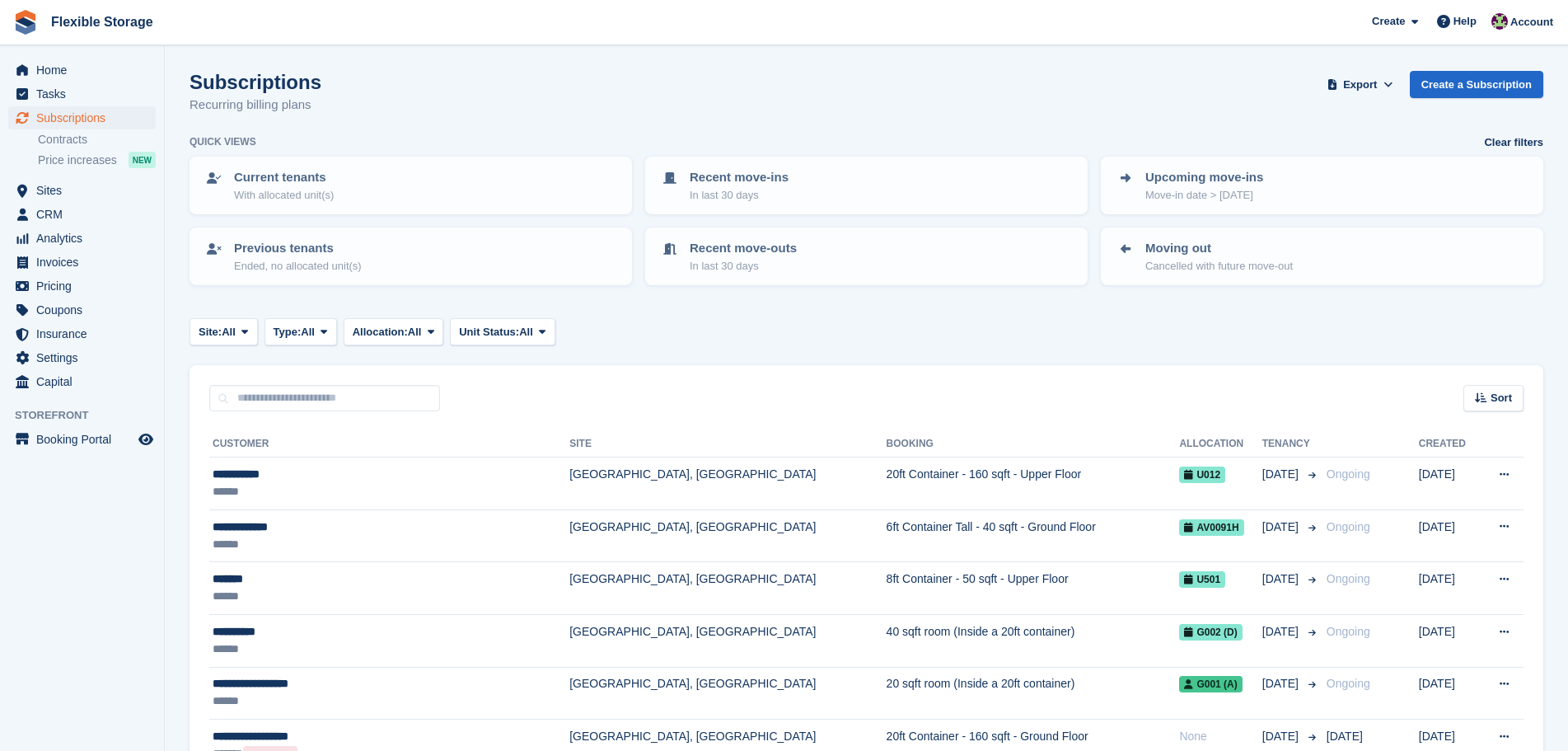
click at [1151, 324] on div "Site: All All Grays, West Thurrock Chelmsford, Essex Aveley, Essex Type: All Al…" at bounding box center [867, 332] width 1354 height 28
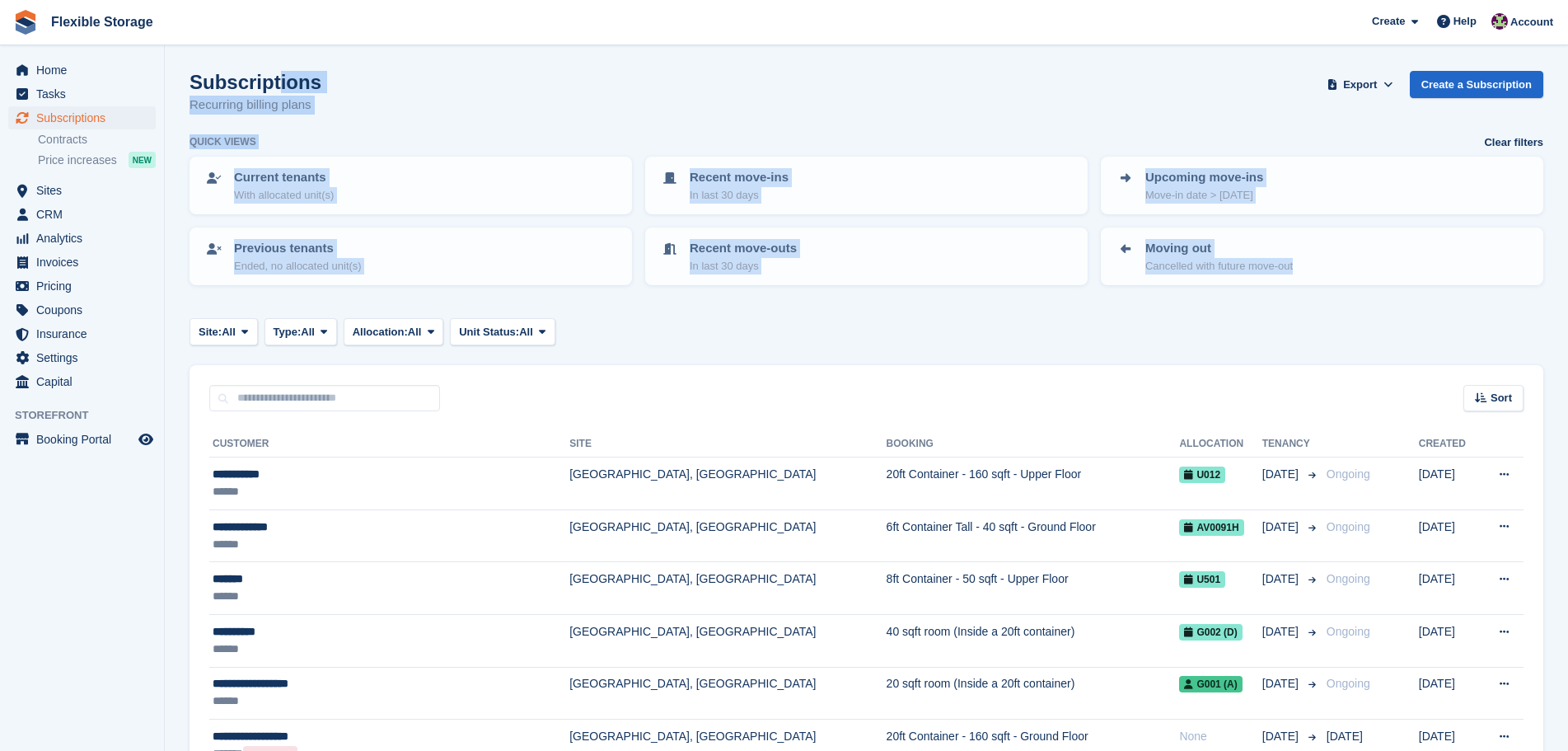
drag, startPoint x: 1384, startPoint y: 349, endPoint x: 194, endPoint y: 49, distance: 1227.2
click at [908, 135] on div "Quick views Clear filters" at bounding box center [867, 143] width 1354 height 17
click at [1215, 112] on div "Subscriptions Recurring billing plans Export Export Subscriptions Export a CSV …" at bounding box center [867, 103] width 1354 height 64
drag, startPoint x: 1325, startPoint y: 350, endPoint x: 286, endPoint y: 79, distance: 1073.8
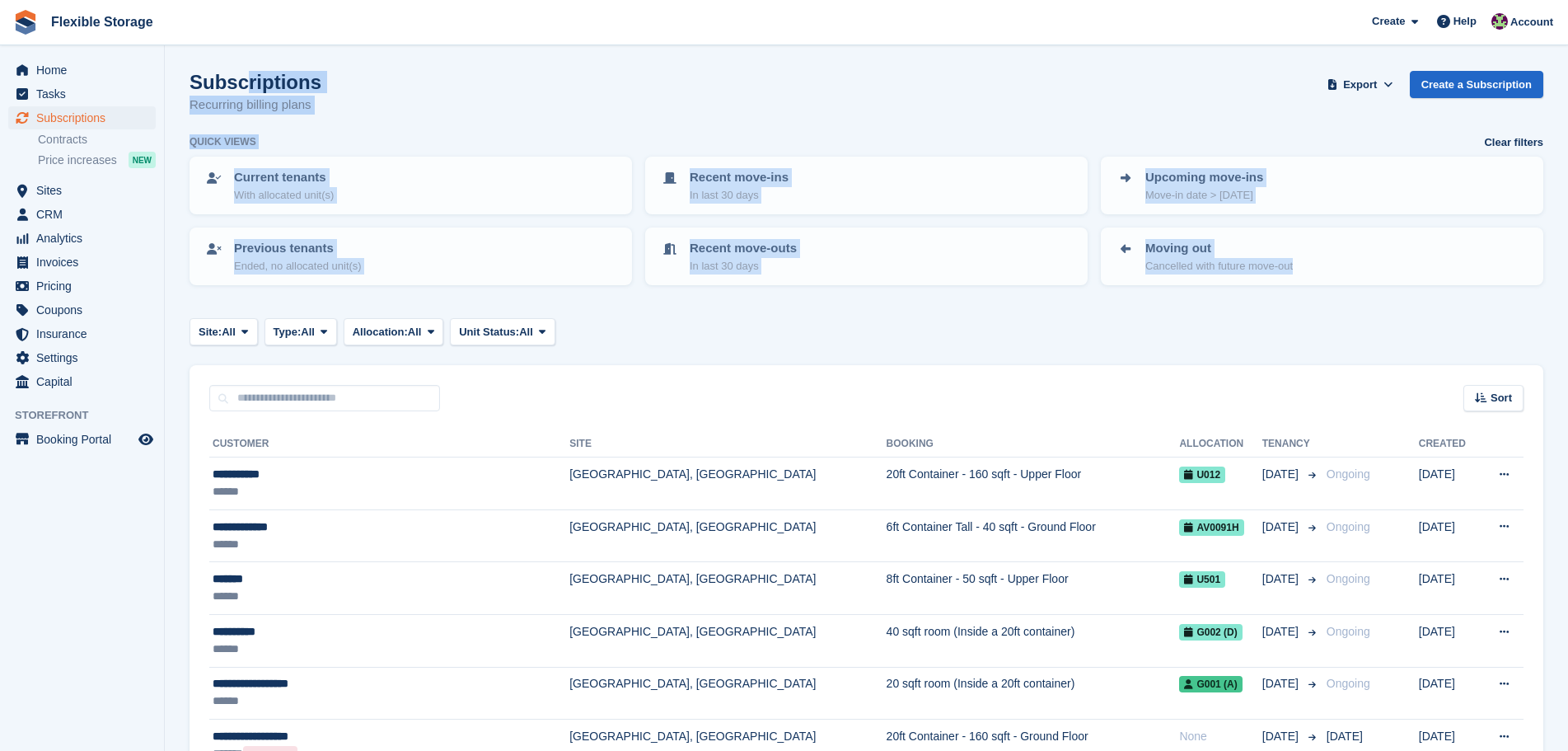
click at [789, 89] on div "Subscriptions Recurring billing plans Export Export Subscriptions Export a CSV …" at bounding box center [867, 103] width 1354 height 64
drag, startPoint x: 1083, startPoint y: 54, endPoint x: 1227, endPoint y: 324, distance: 306.0
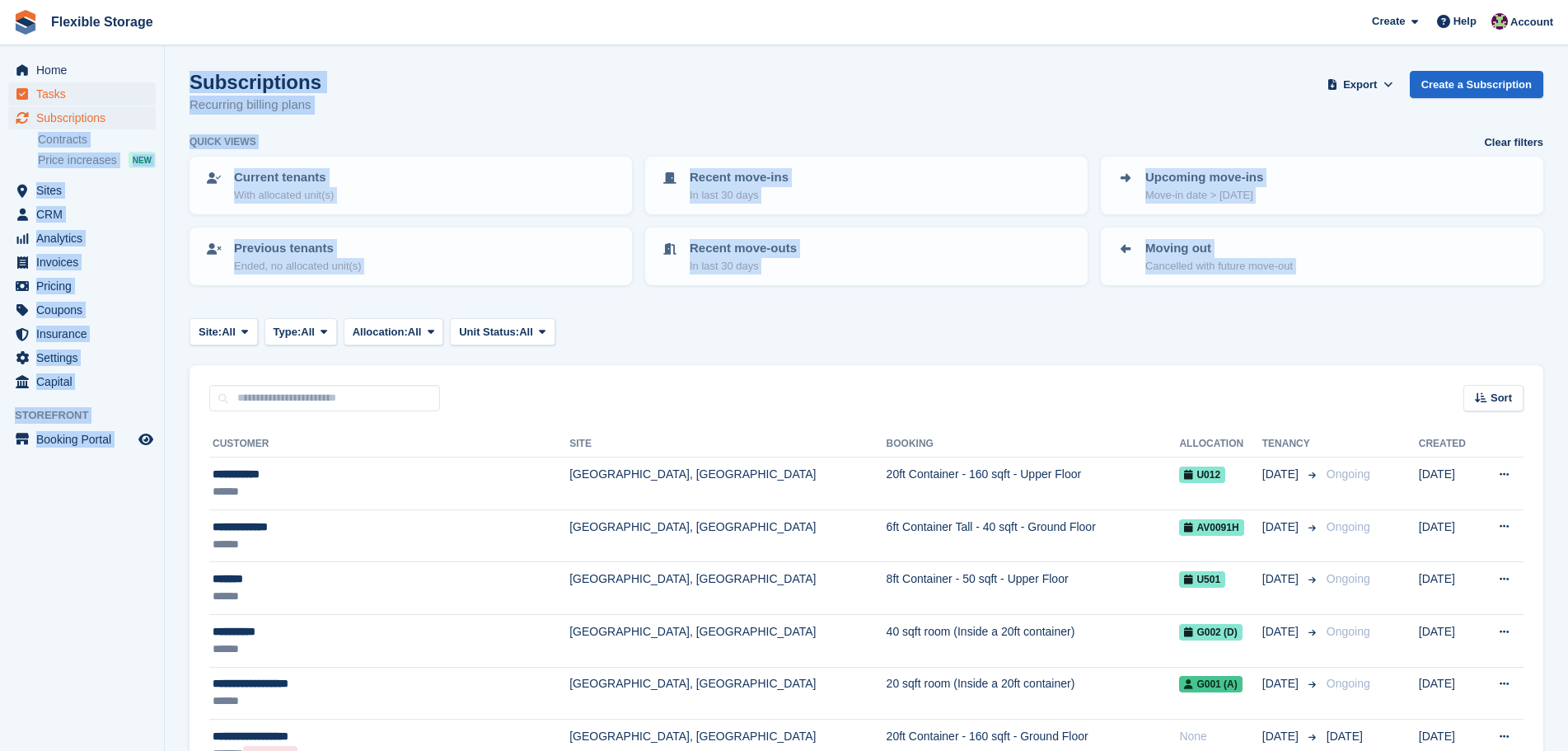
drag, startPoint x: 1309, startPoint y: 329, endPoint x: 150, endPoint y: 100, distance: 1181.4
click at [639, 118] on div "Subscriptions Recurring billing plans Export Export Subscriptions Export a CSV …" at bounding box center [867, 103] width 1354 height 64
drag, startPoint x: 1340, startPoint y: 338, endPoint x: 83, endPoint y: 65, distance: 1286.3
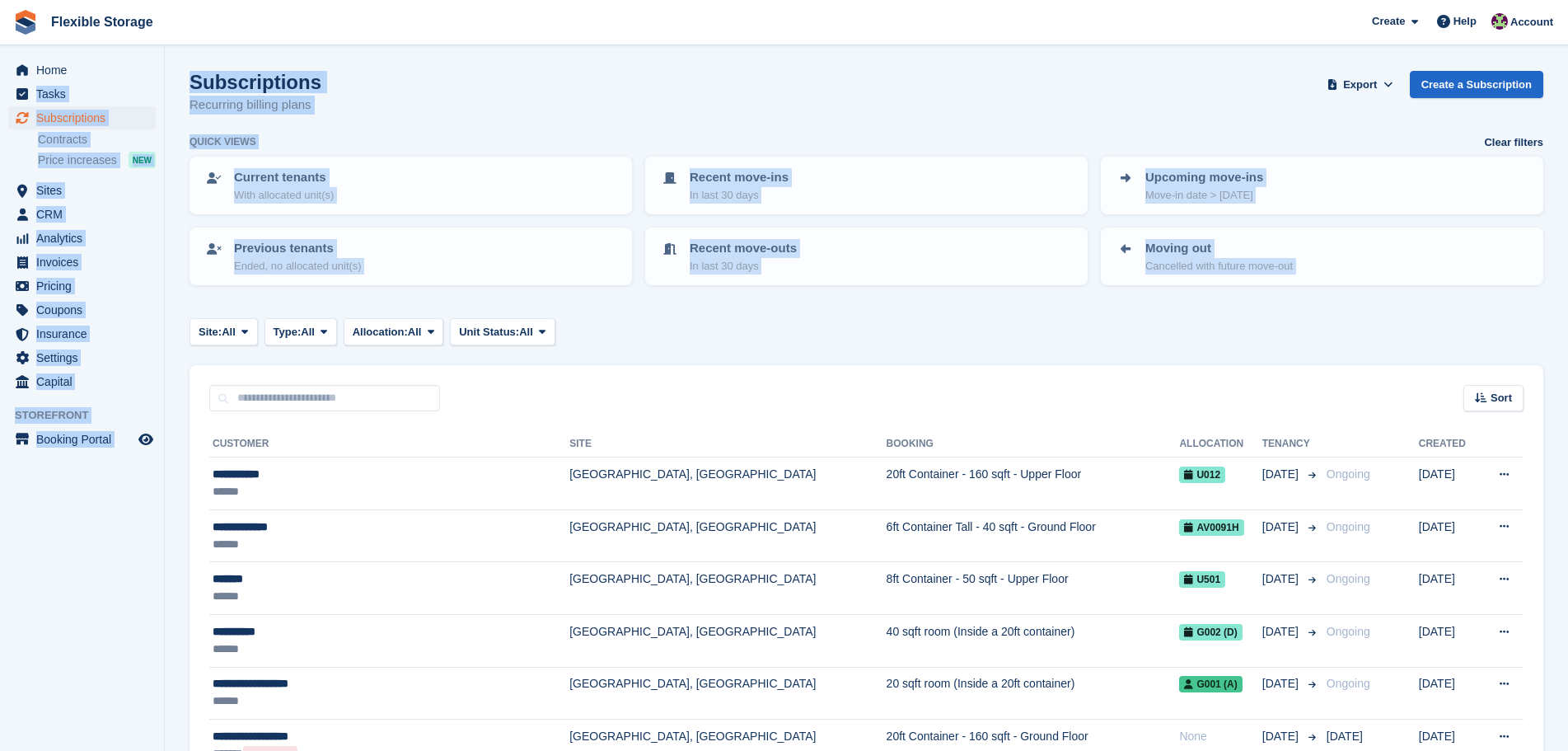
click at [686, 110] on div "Subscriptions Recurring billing plans Export Export Subscriptions Export a CSV …" at bounding box center [867, 103] width 1354 height 64
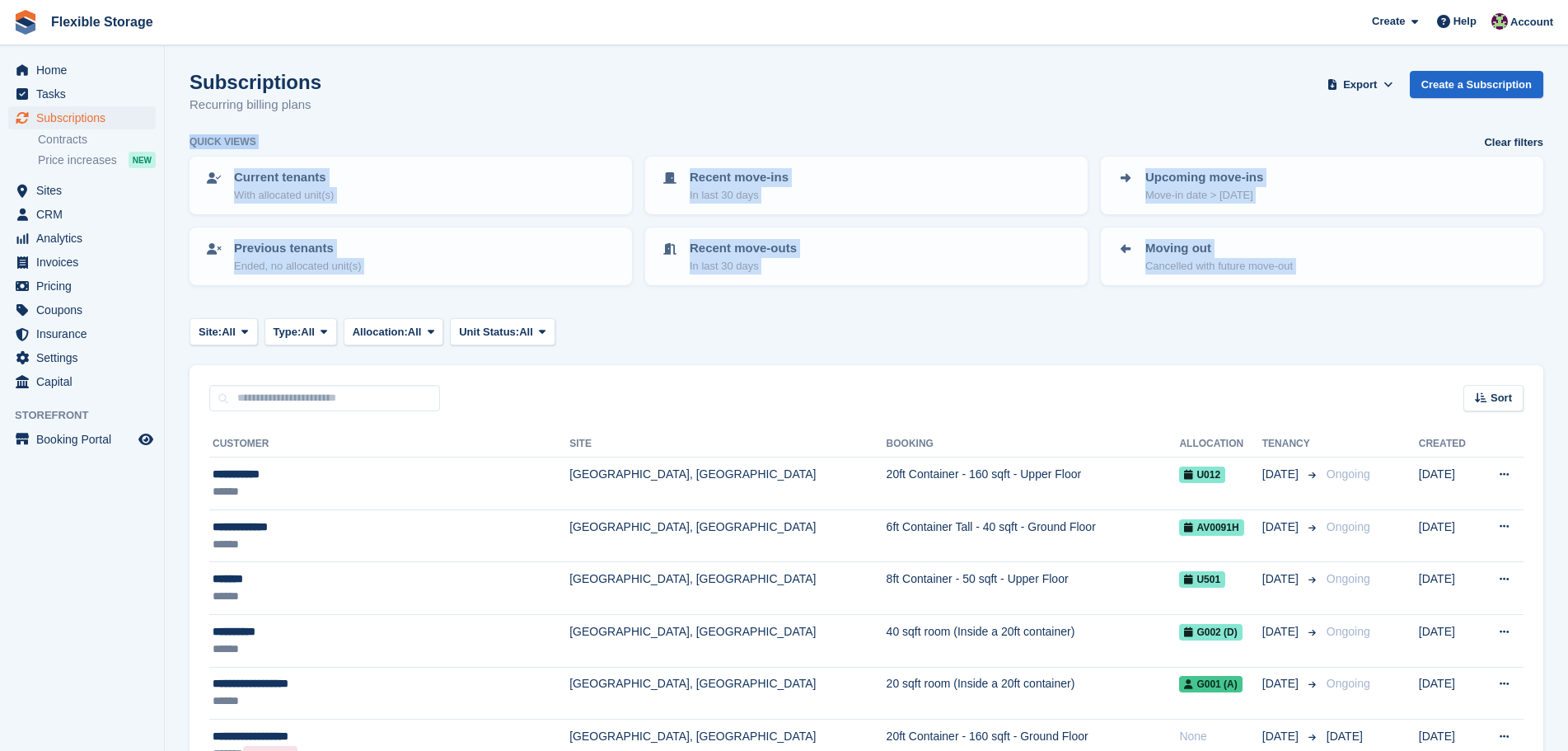
drag, startPoint x: 1138, startPoint y: 80, endPoint x: 1218, endPoint y: 344, distance: 275.9
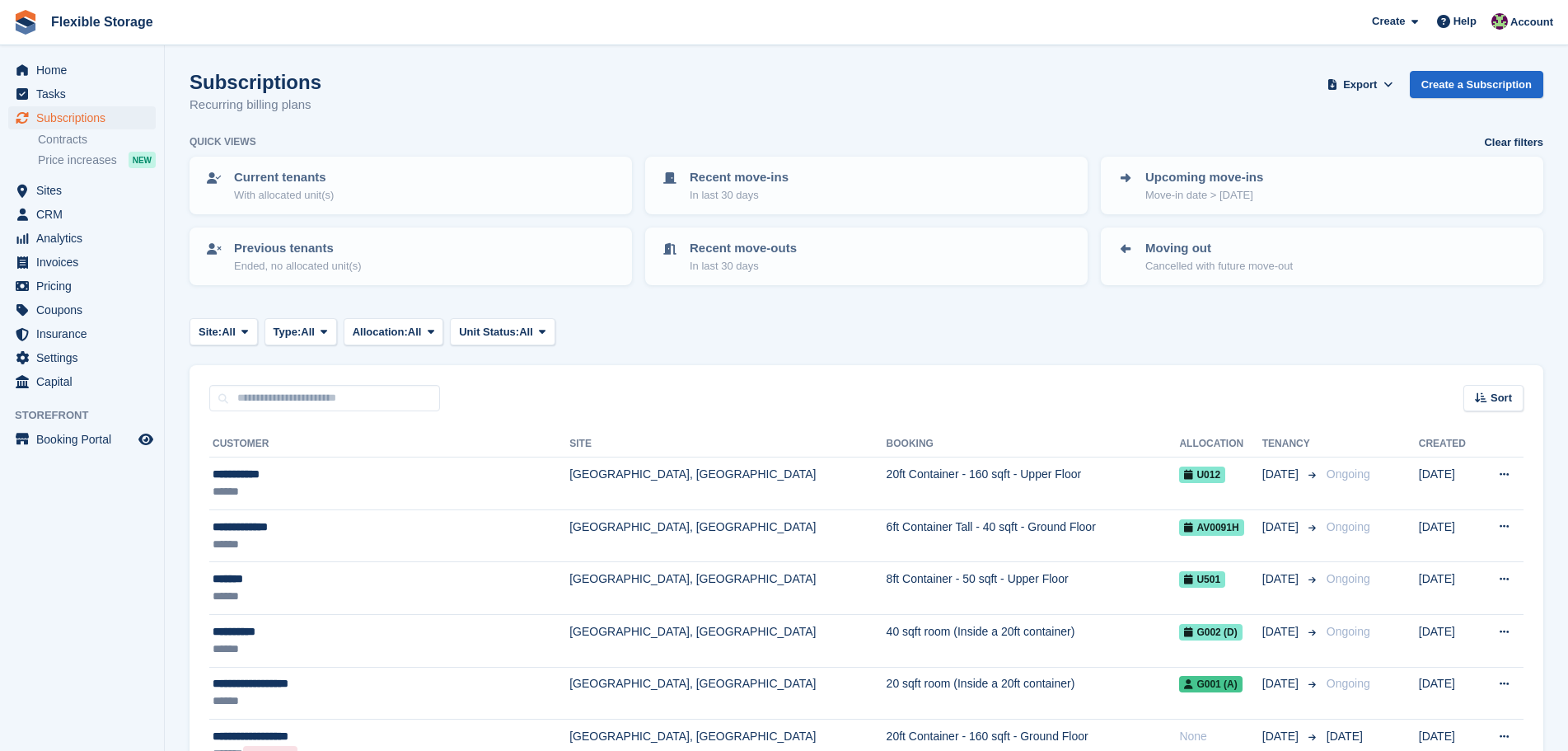
click at [1030, 102] on div "Subscriptions Recurring billing plans Export Export Subscriptions Export a CSV …" at bounding box center [867, 103] width 1354 height 64
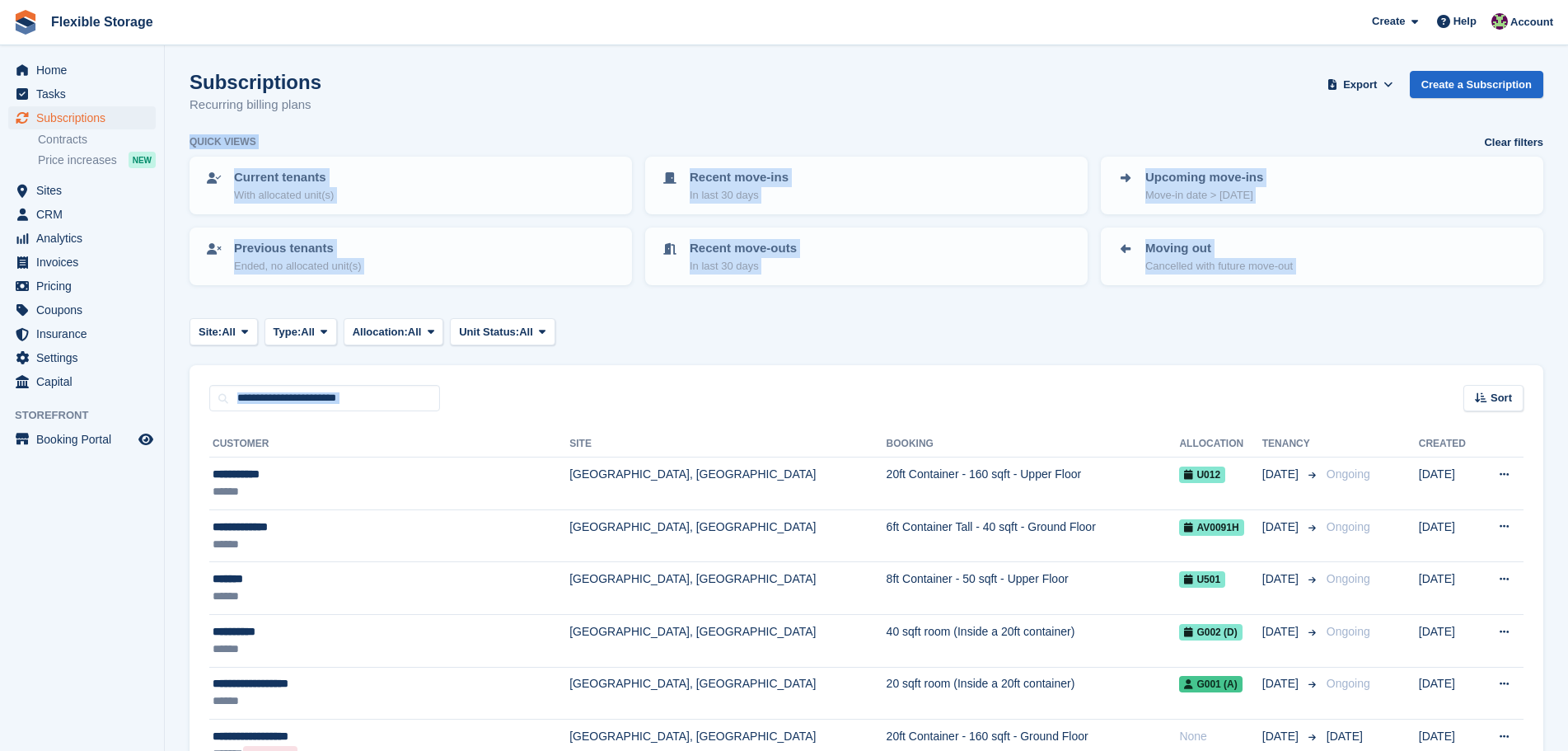
drag, startPoint x: 1196, startPoint y: 171, endPoint x: 1244, endPoint y: 390, distance: 224.2
click at [1217, 327] on div "Site: All All Grays, West Thurrock Chelmsford, Essex Aveley, Essex Type: All Al…" at bounding box center [867, 332] width 1354 height 28
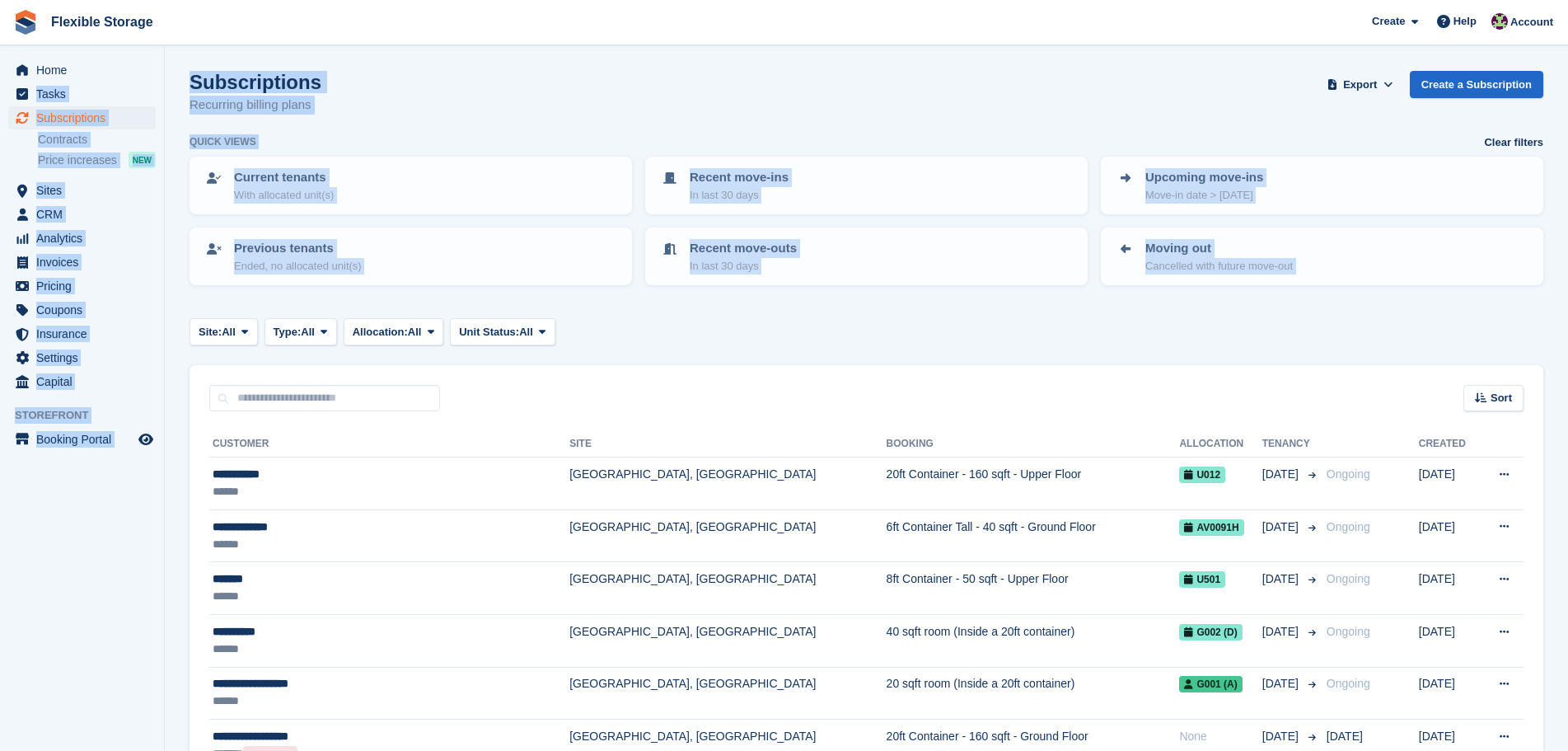
drag, startPoint x: 323, startPoint y: 100, endPoint x: 120, endPoint y: 57, distance: 207.5
click at [734, 94] on div "Subscriptions Recurring billing plans Export Export Subscriptions Export a CSV …" at bounding box center [867, 103] width 1354 height 64
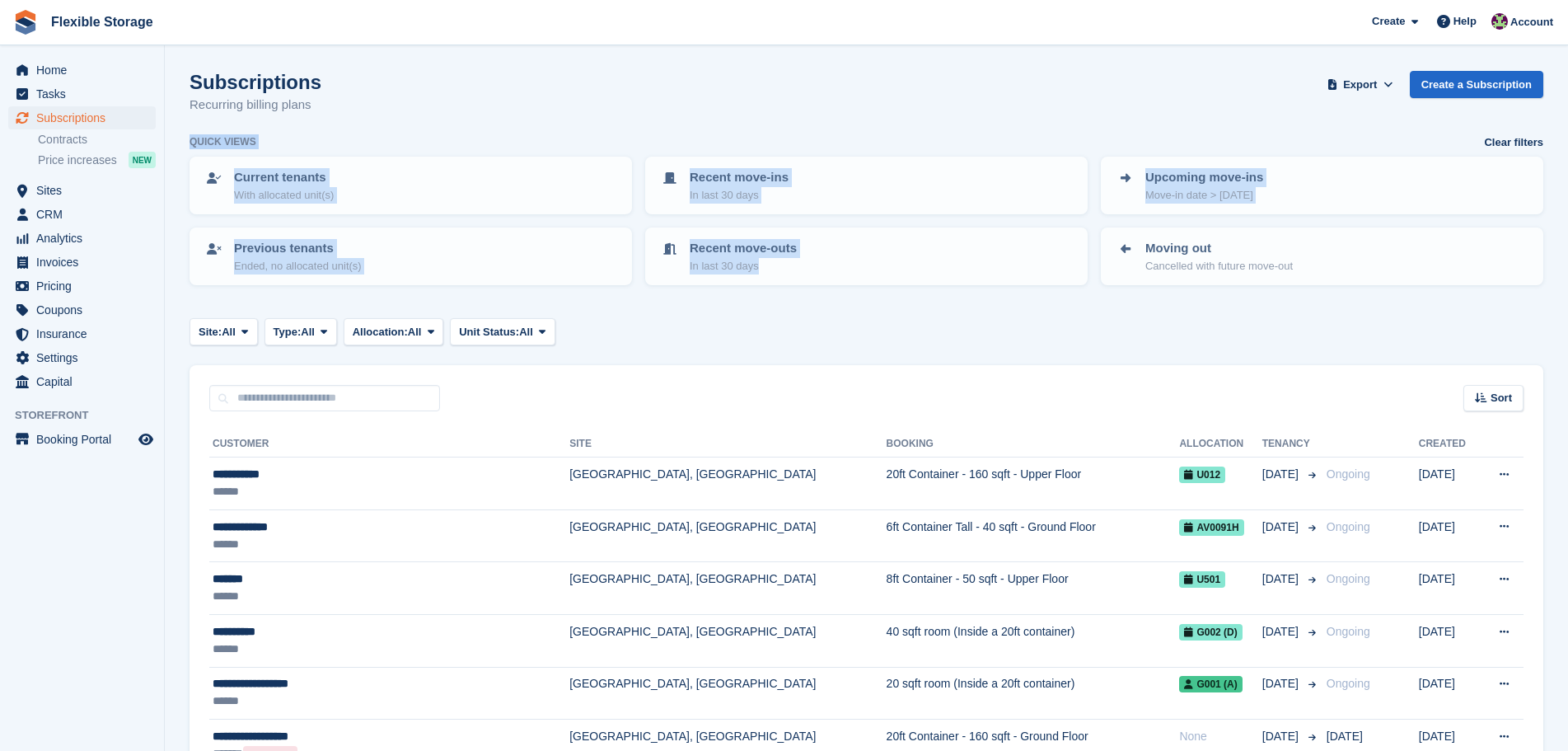
drag, startPoint x: 1108, startPoint y: 105, endPoint x: 1112, endPoint y: 417, distance: 312.0
click at [1247, 340] on div "Site: All All Grays, West Thurrock Chelmsford, Essex Aveley, Essex Type: All Al…" at bounding box center [867, 332] width 1354 height 28
drag, startPoint x: 1292, startPoint y: 330, endPoint x: 425, endPoint y: 84, distance: 901.2
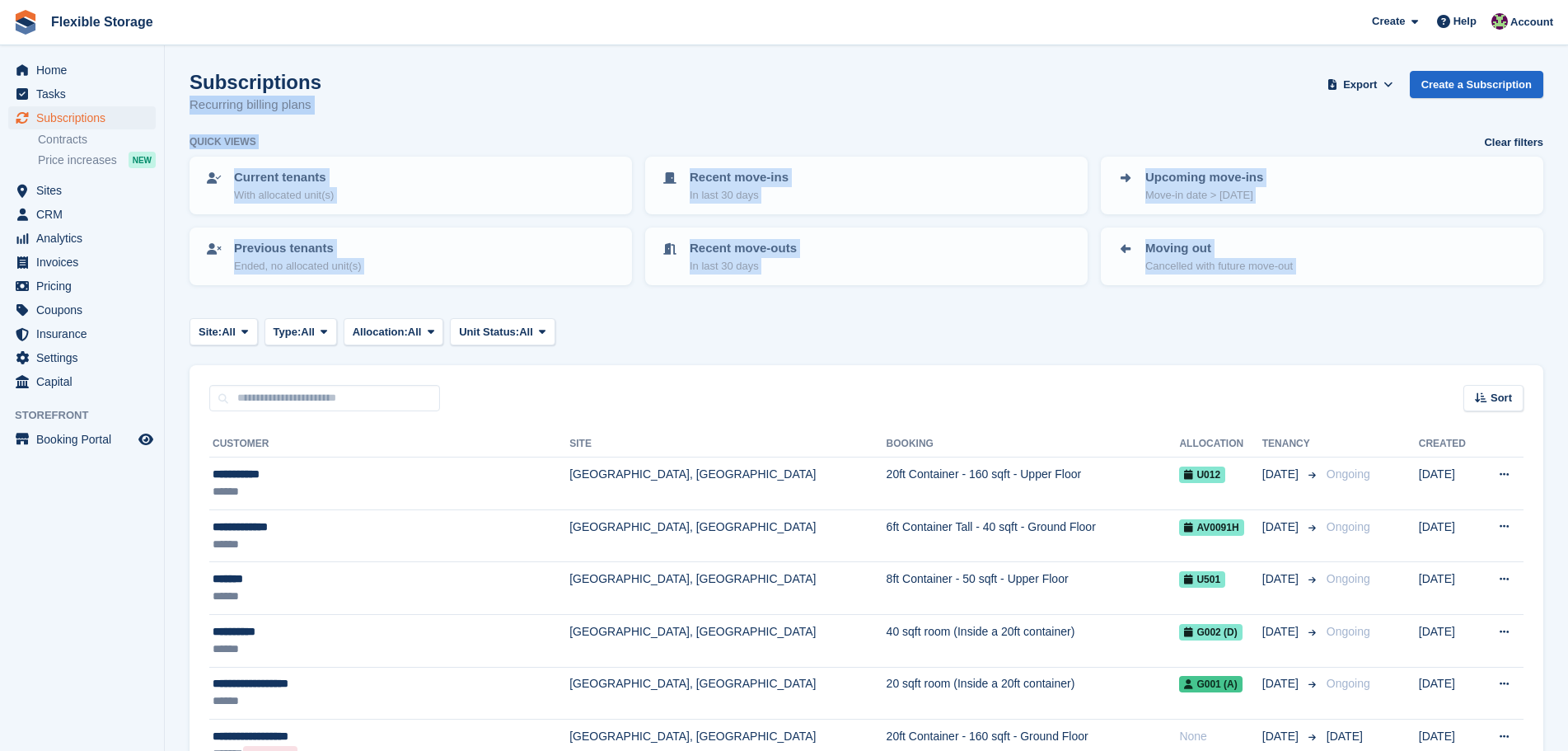
click at [980, 113] on div "Subscriptions Recurring billing plans Export Export Subscriptions Export a CSV …" at bounding box center [867, 103] width 1354 height 64
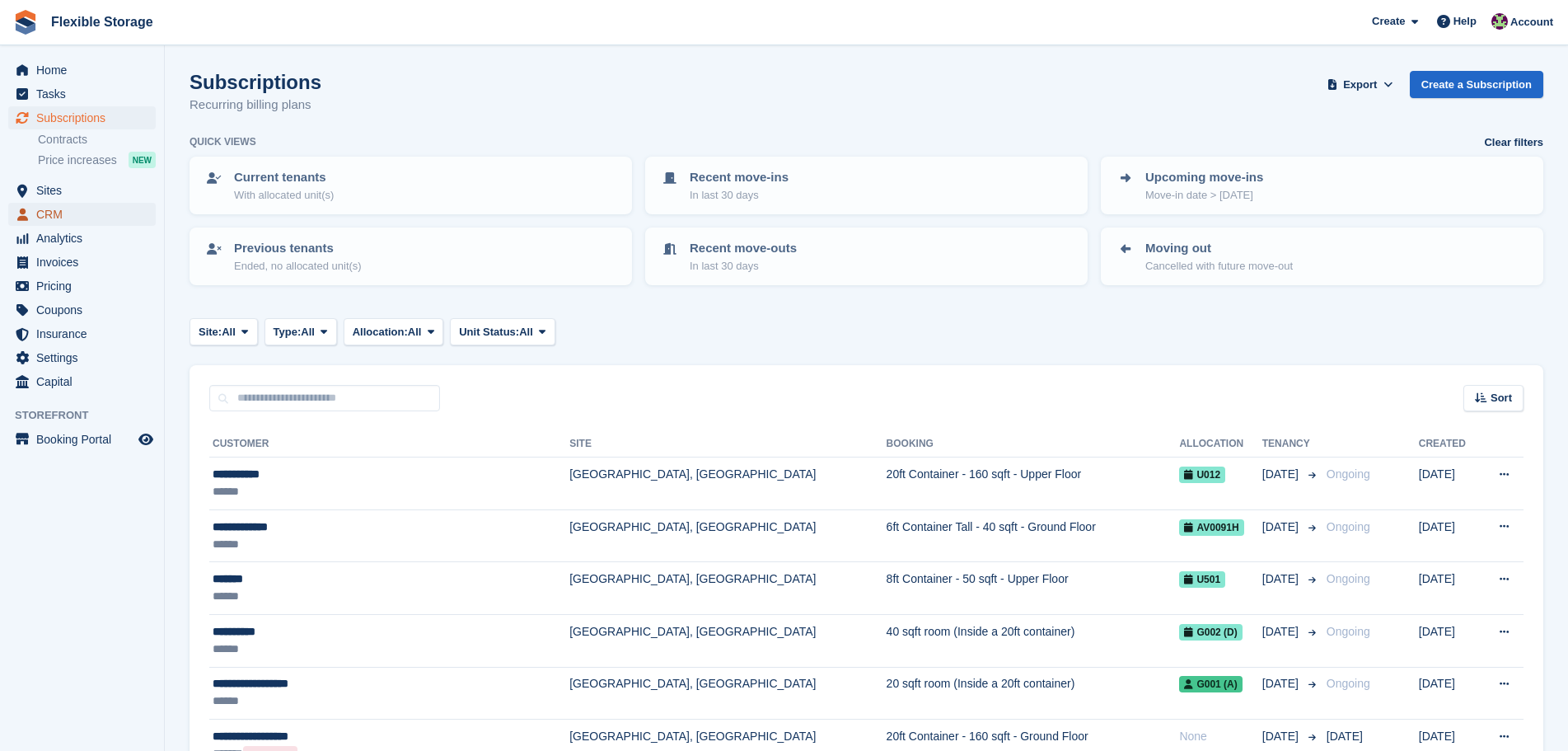
click at [117, 216] on span "CRM" at bounding box center [85, 215] width 99 height 23
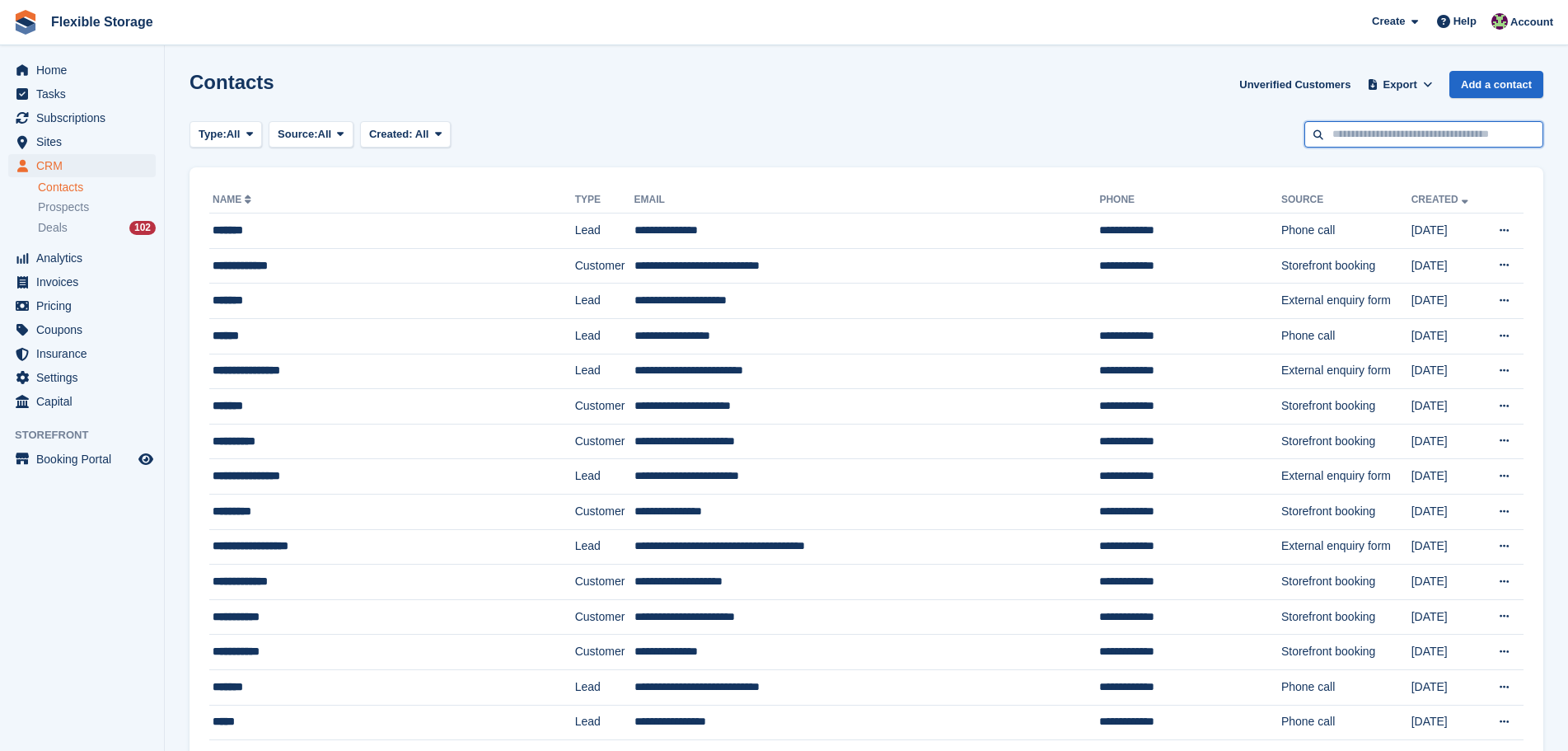
click at [1413, 142] on input "text" at bounding box center [1424, 135] width 239 height 28
type input "*****"
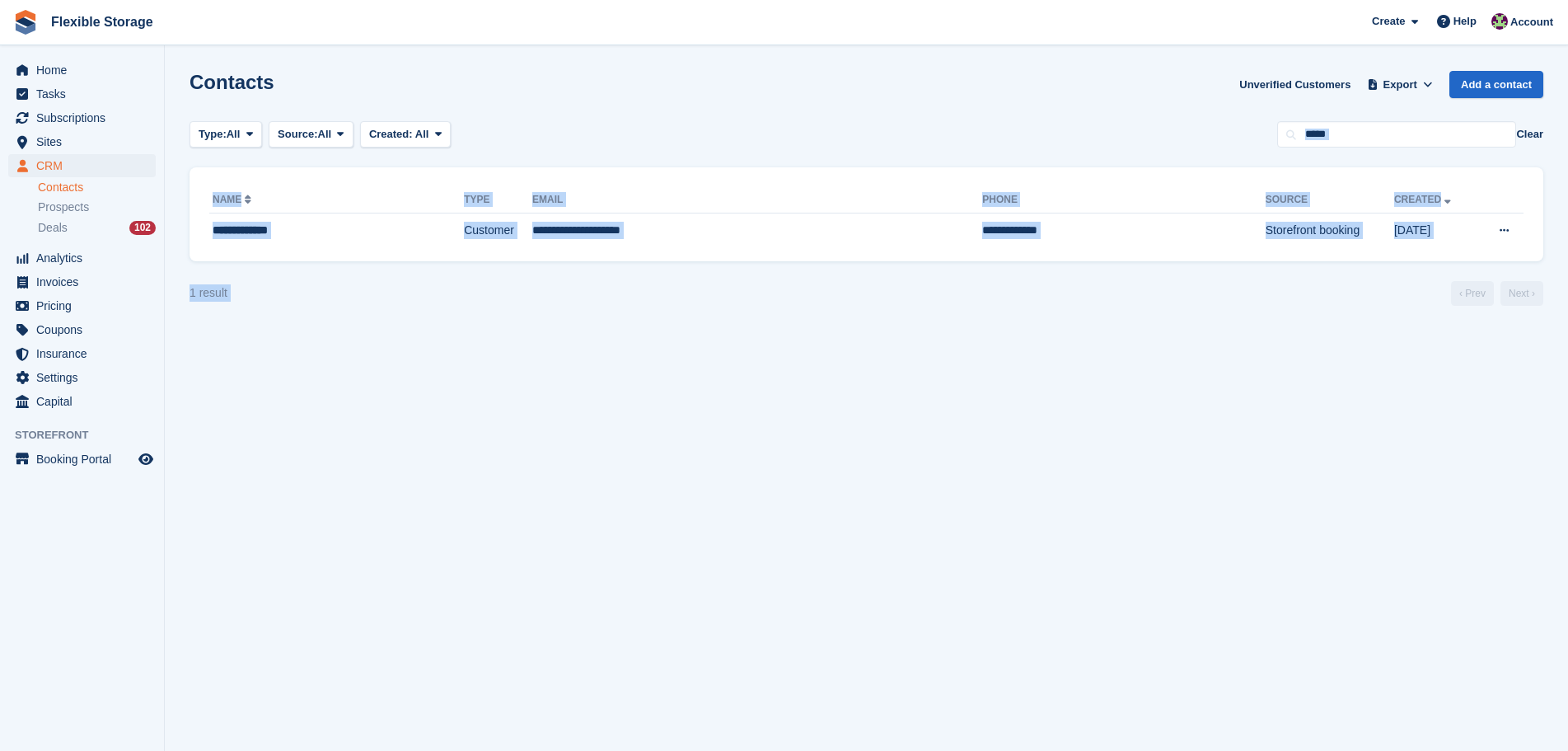
drag, startPoint x: 812, startPoint y: 54, endPoint x: 939, endPoint y: 415, distance: 382.7
click at [939, 415] on section "Contacts Unverified Customers Export Export Contacts Export a CSV of all Contac…" at bounding box center [866, 376] width 1403 height 751
click at [955, 411] on section "Contacts Unverified Customers Export Export Contacts Export a CSV of all Contac…" at bounding box center [866, 376] width 1403 height 751
drag, startPoint x: 1000, startPoint y: 84, endPoint x: 1117, endPoint y: 414, distance: 350.1
click at [1121, 401] on section "Contacts Unverified Customers Export Export Contacts Export a CSV of all Contac…" at bounding box center [866, 376] width 1403 height 751
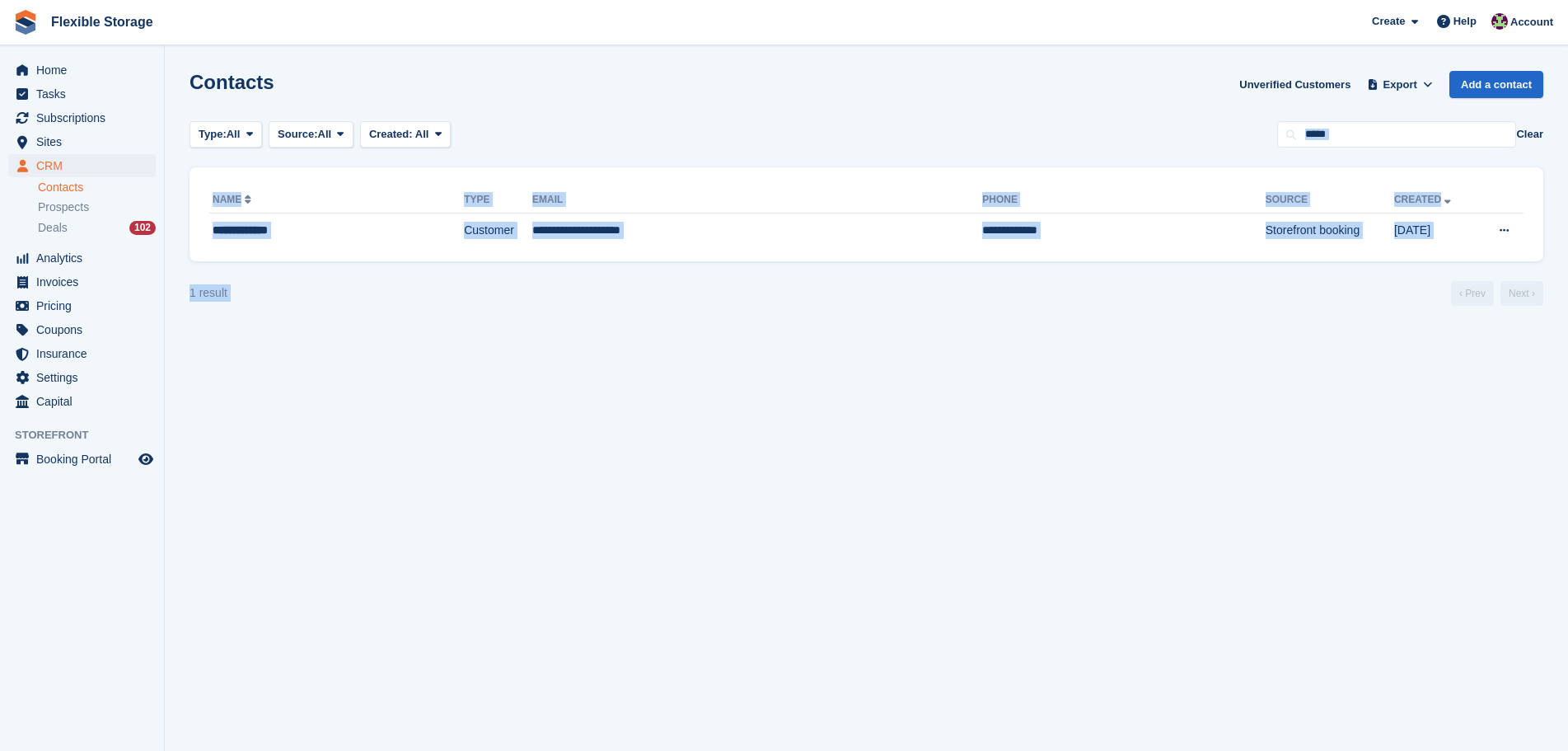
click at [1117, 414] on section "Contacts Unverified Customers Export Export Contacts Export a CSV of all Contac…" at bounding box center [866, 376] width 1403 height 751
drag, startPoint x: 1013, startPoint y: 99, endPoint x: 1015, endPoint y: 419, distance: 320.0
click at [1015, 416] on section "Contacts Unverified Customers Export Export Contacts Export a CSV of all Contac…" at bounding box center [866, 376] width 1403 height 751
click at [1010, 428] on section "Contacts Unverified Customers Export Export Contacts Export a CSV of all Contac…" at bounding box center [866, 376] width 1403 height 751
drag, startPoint x: 1202, startPoint y: 360, endPoint x: 1231, endPoint y: 556, distance: 198.1
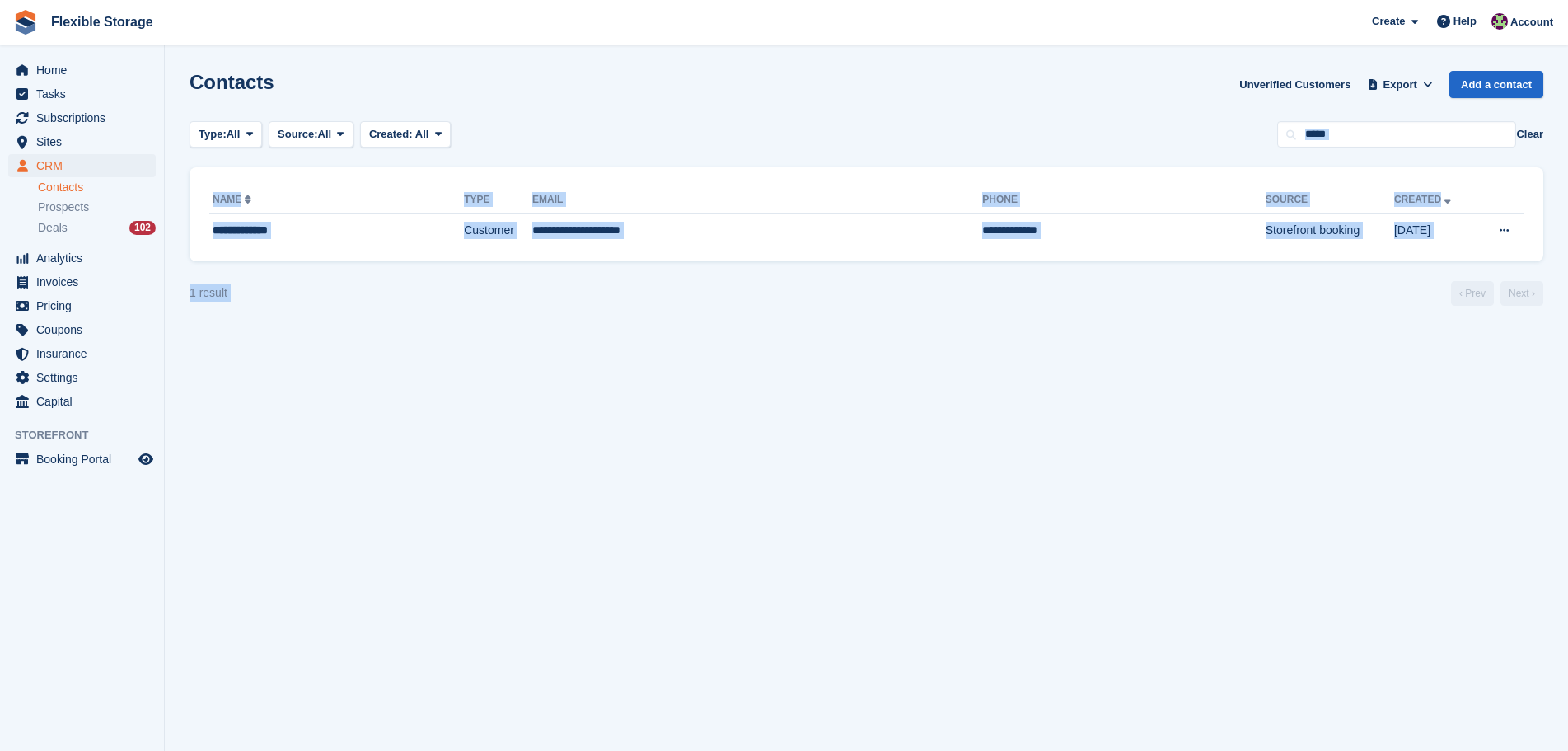
click at [1231, 556] on section "Contacts Unverified Customers Export Export Contacts Export a CSV of all Contac…" at bounding box center [866, 376] width 1403 height 751
click at [1223, 511] on section "Contacts Unverified Customers Export Export Contacts Export a CSV of all Contac…" at bounding box center [866, 376] width 1403 height 751
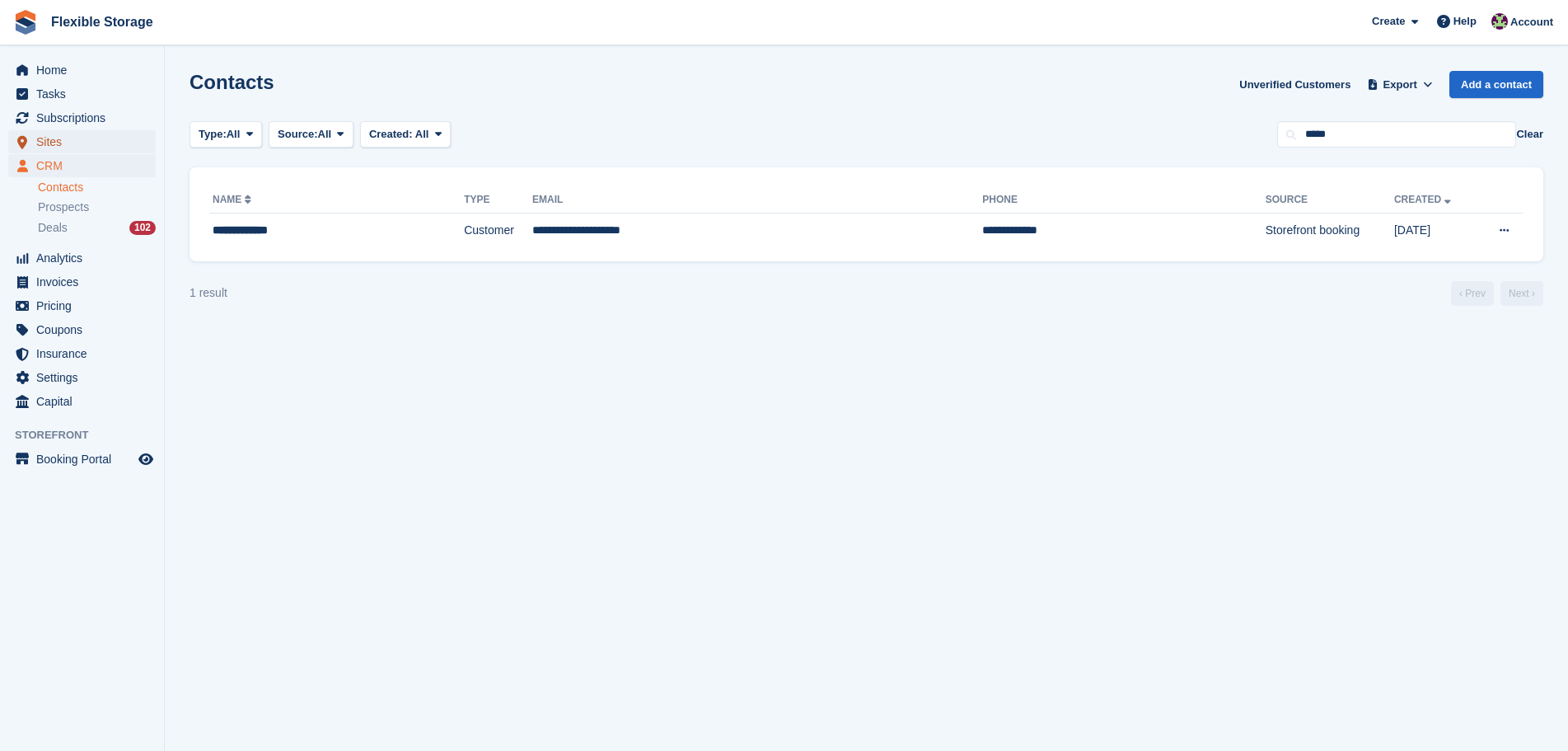
click at [79, 138] on span "Sites" at bounding box center [85, 142] width 99 height 23
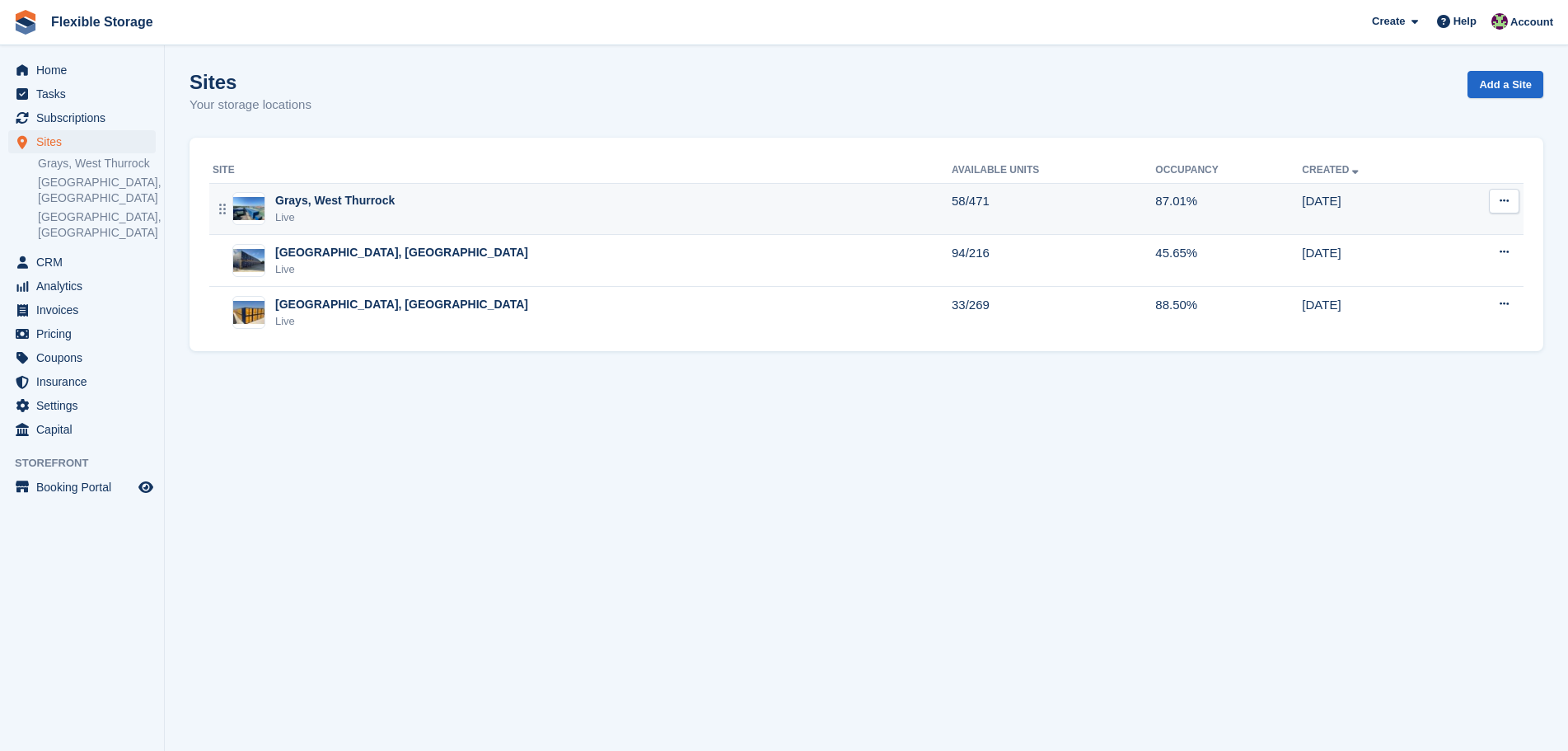
click at [408, 218] on div "Grays, West Thurrock Live" at bounding box center [582, 209] width 739 height 33
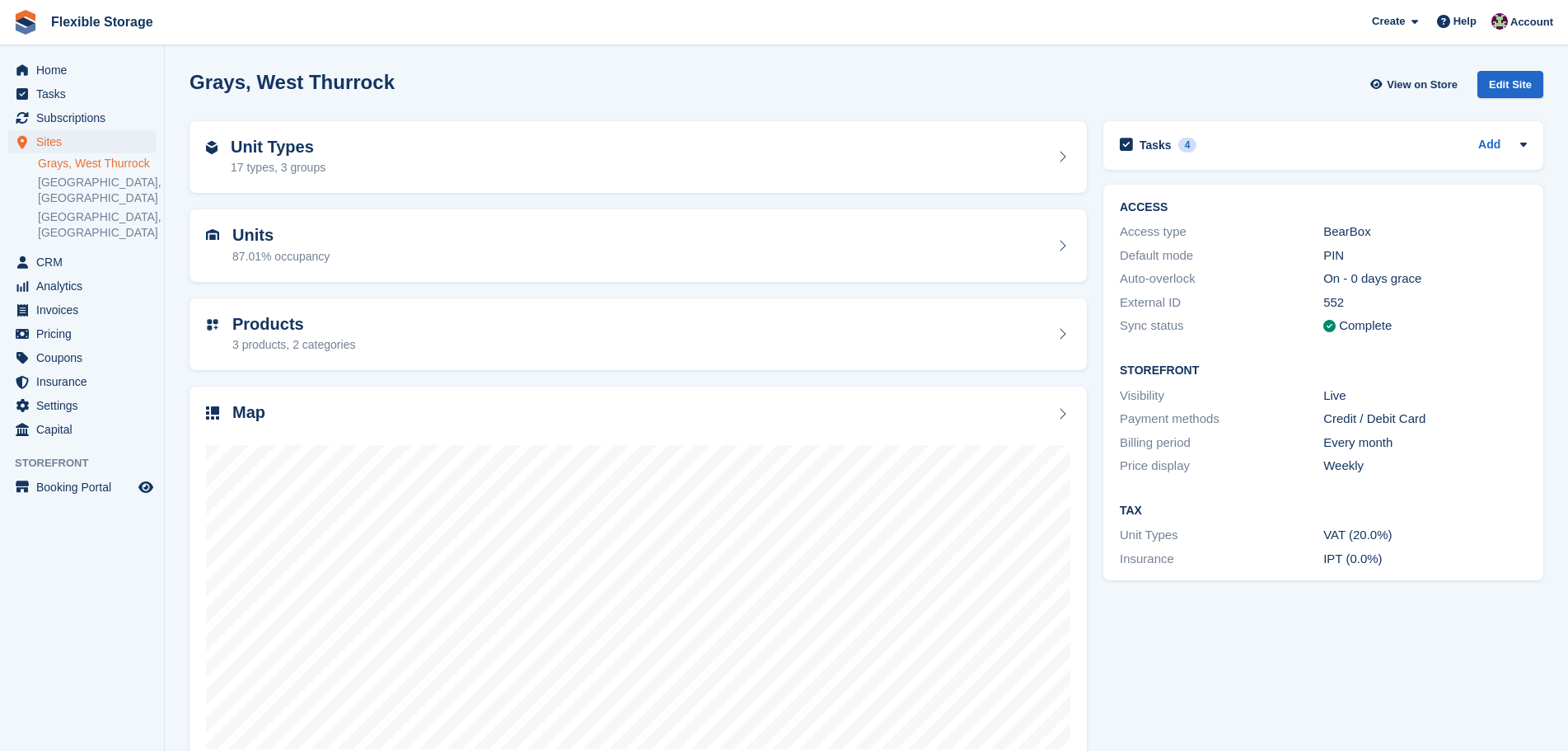
click at [1467, 702] on div "Grays, West Thurrock View on Store Edit Site Unit Types 17 types, 3 groups Unit…" at bounding box center [867, 421] width 1354 height 716
click at [1461, 664] on div "Tasks 4 Add EMPTY U86 INTO U139 [DATE]" at bounding box center [1323, 446] width 456 height 666
click at [913, 406] on div "Map" at bounding box center [639, 414] width 864 height 23
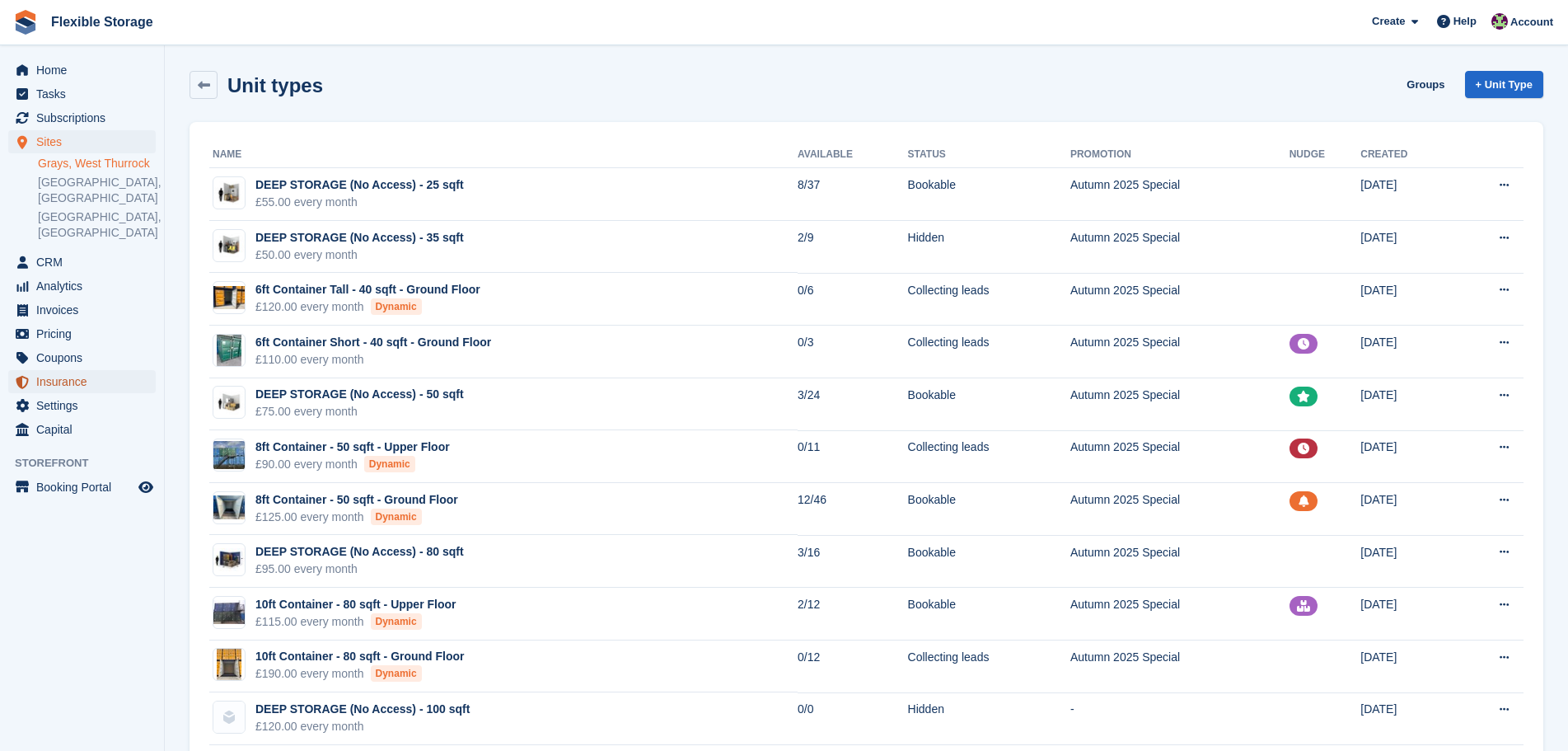
click at [101, 370] on span "Insurance" at bounding box center [85, 382] width 99 height 23
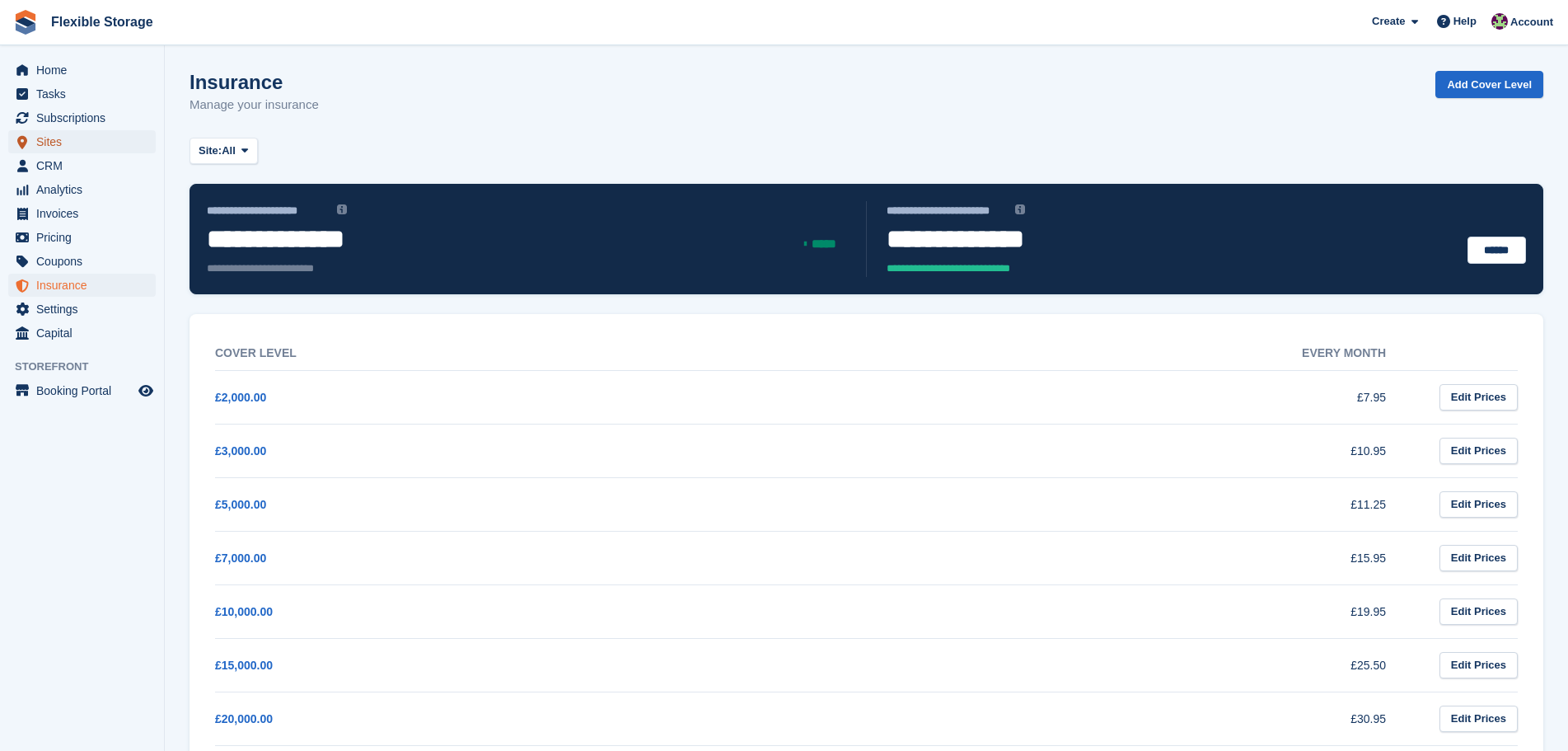
click at [89, 141] on span "Sites" at bounding box center [85, 142] width 99 height 23
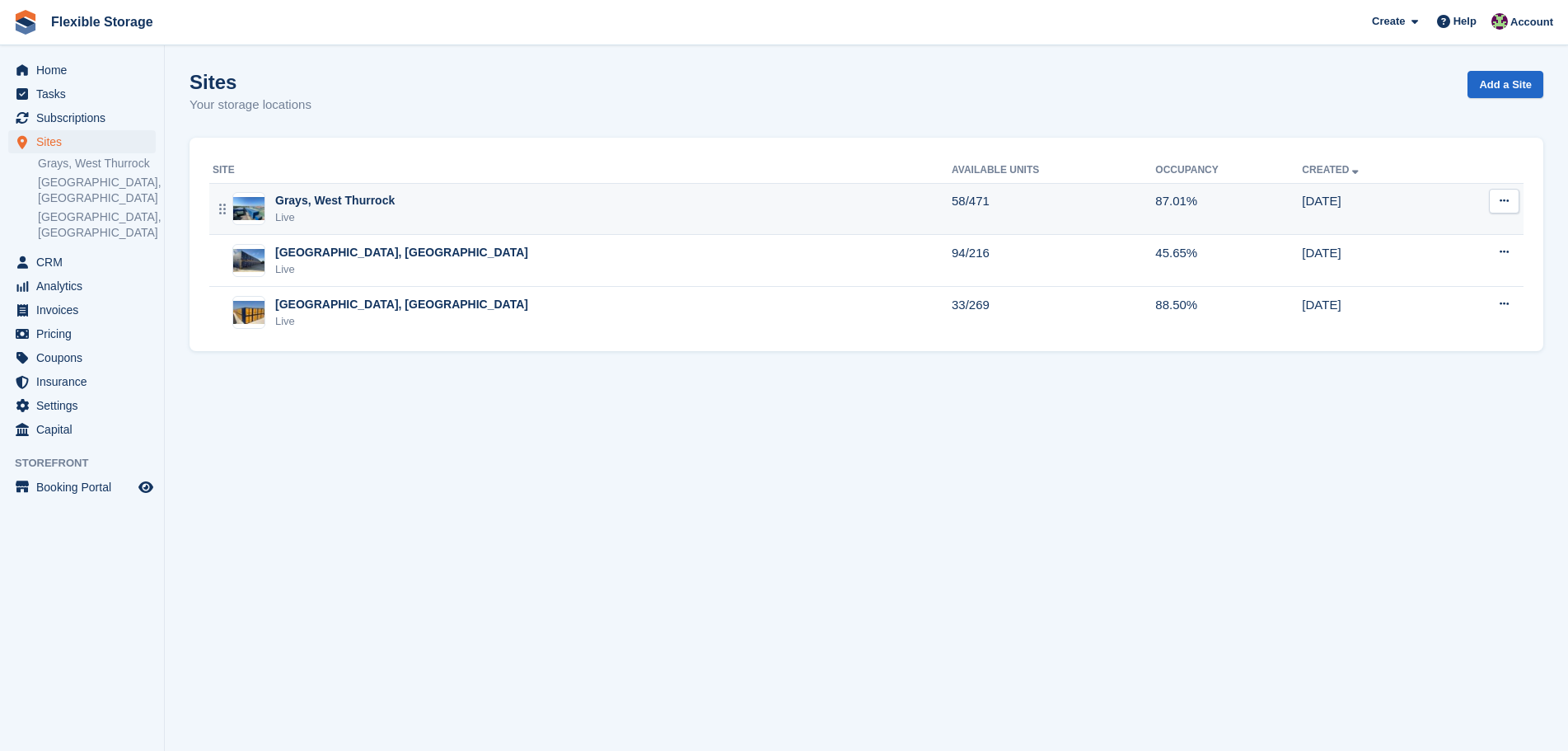
click at [409, 192] on div "Grays, West Thurrock Live" at bounding box center [582, 209] width 739 height 33
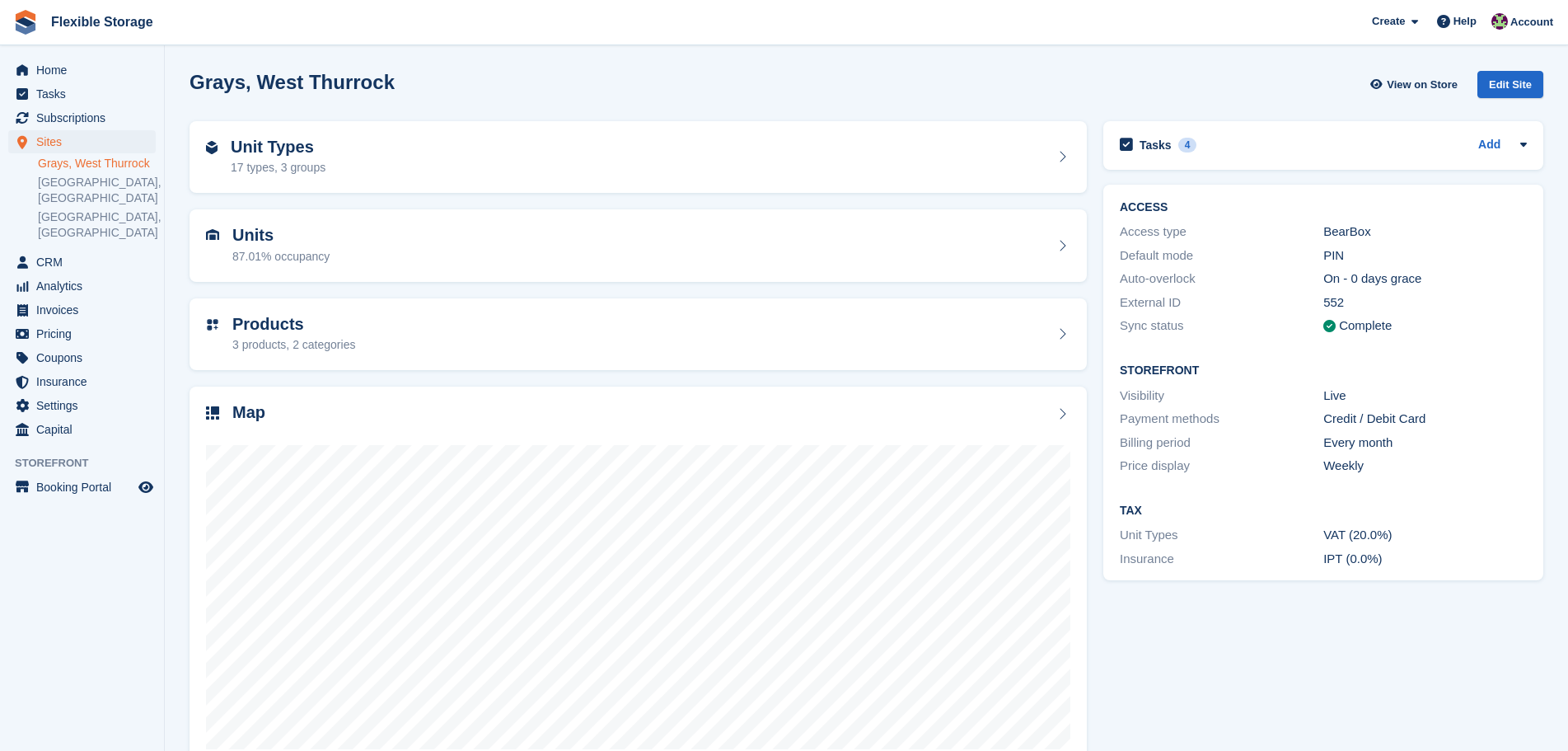
click at [610, 173] on div "Unit Types 17 types, 3 groups" at bounding box center [639, 157] width 864 height 39
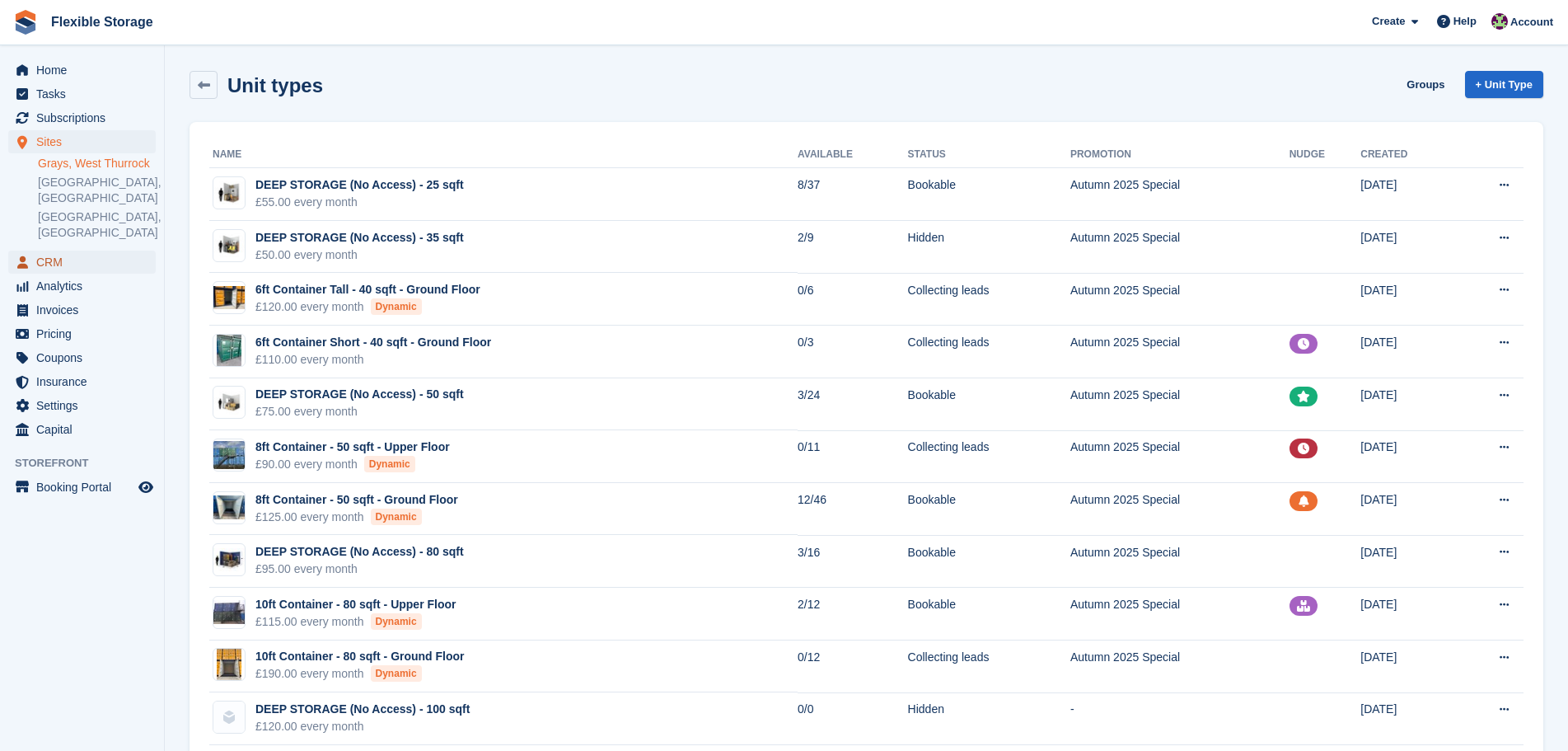
click at [72, 251] on span "CRM" at bounding box center [85, 263] width 99 height 23
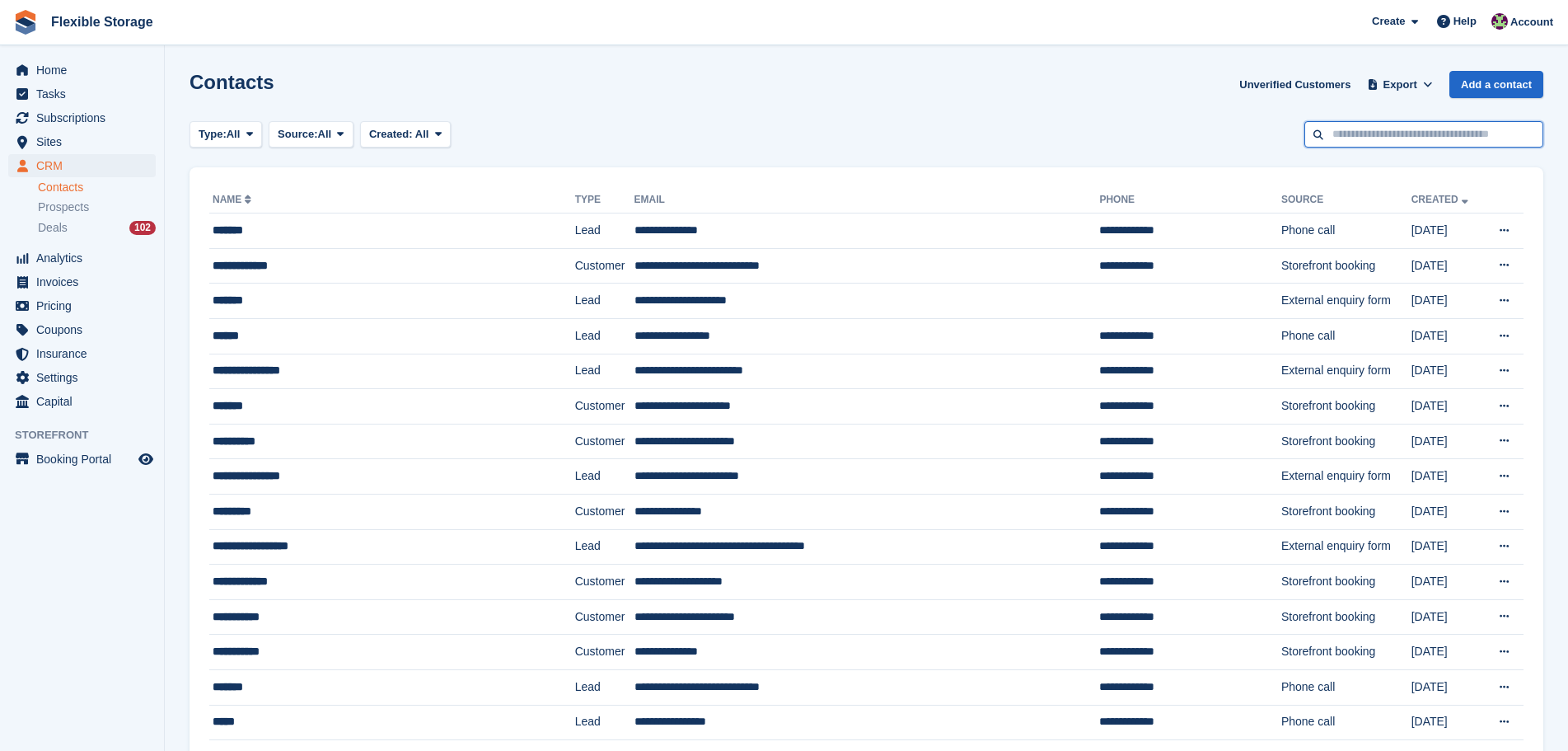
click at [1366, 133] on input "text" at bounding box center [1424, 135] width 239 height 28
click at [1469, 86] on link "Add a contact" at bounding box center [1496, 84] width 94 height 28
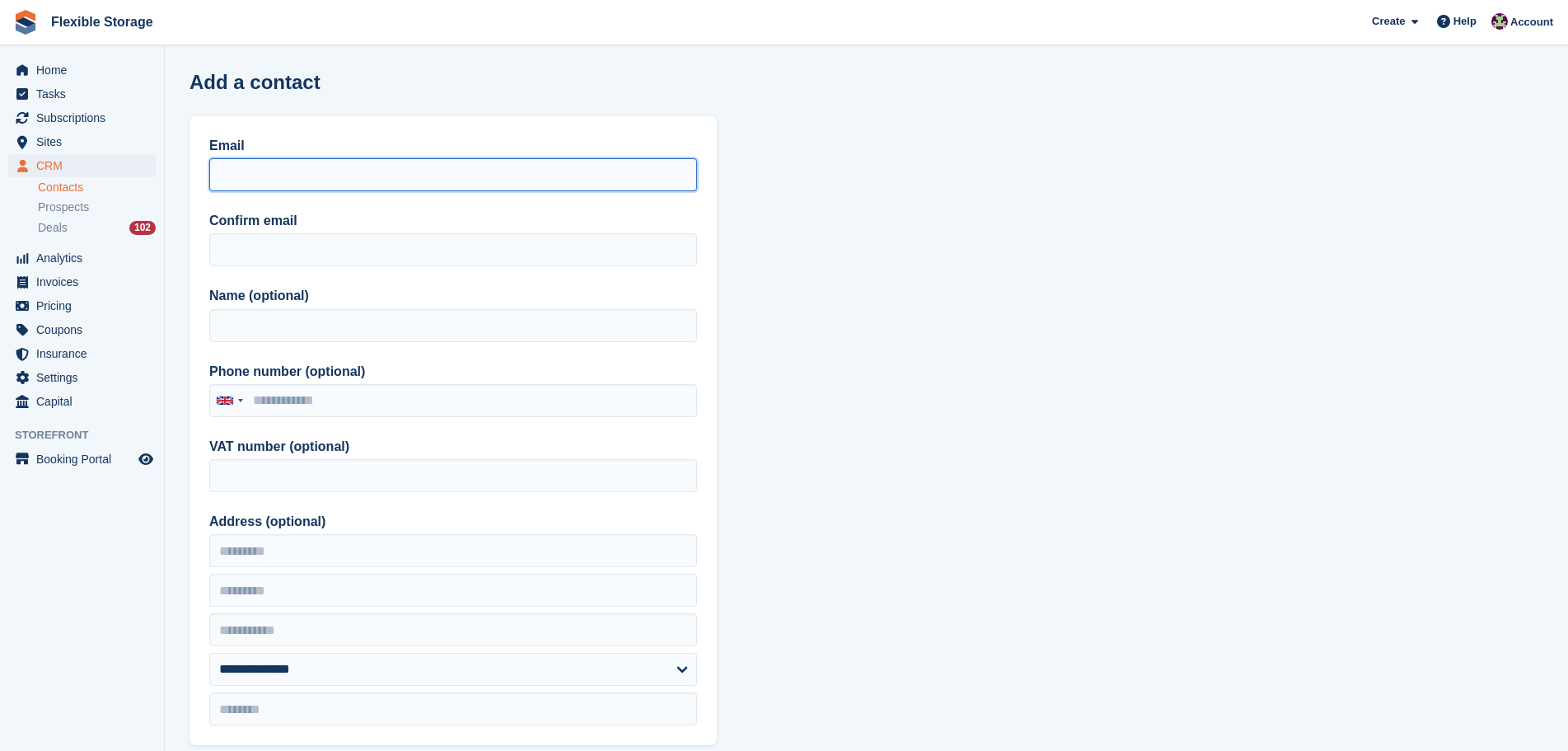
click at [361, 182] on input "Email" at bounding box center [453, 174] width 488 height 33
paste input "**********"
type input "**********"
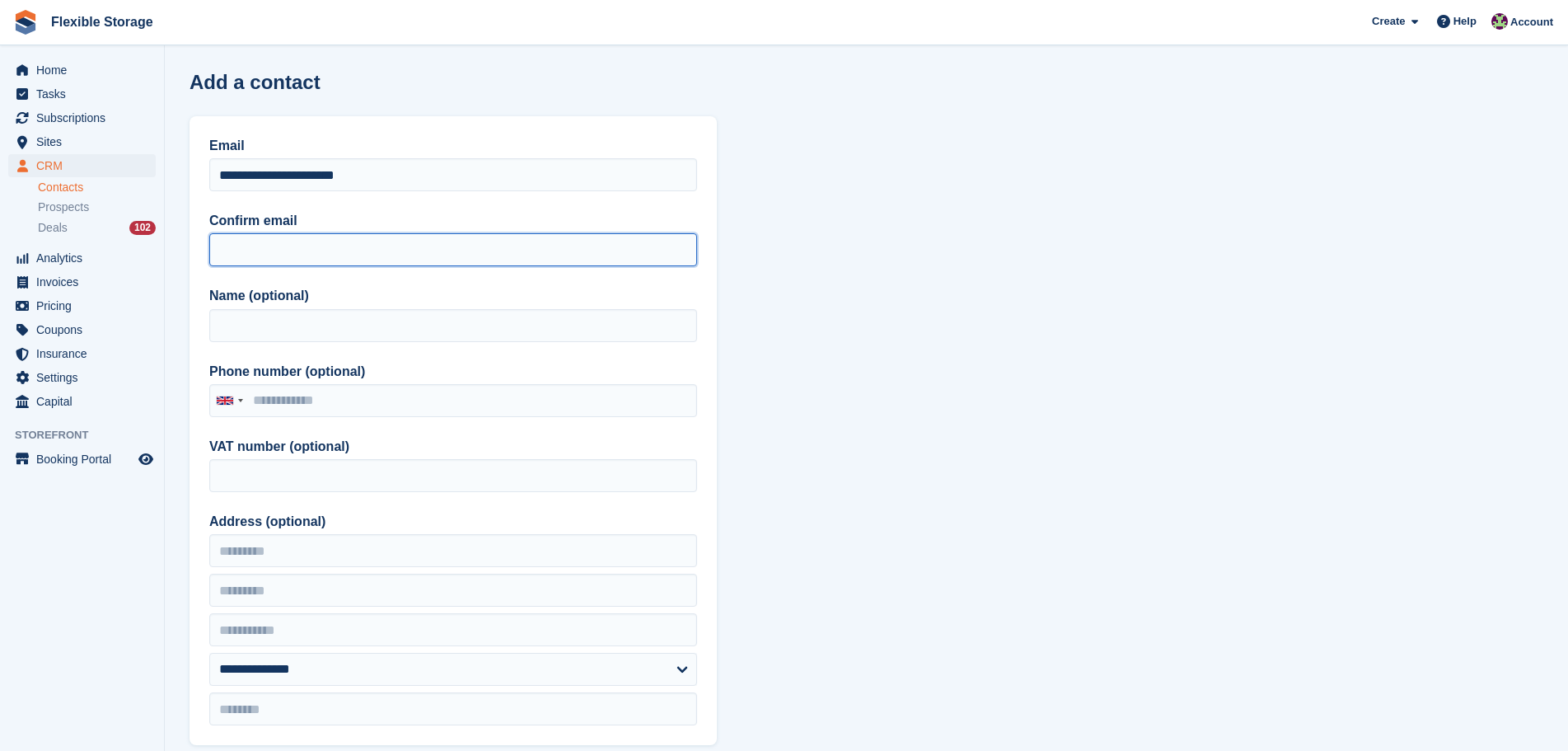
click at [273, 258] on input "Confirm email" at bounding box center [453, 249] width 488 height 33
paste input "**********"
type input "**********"
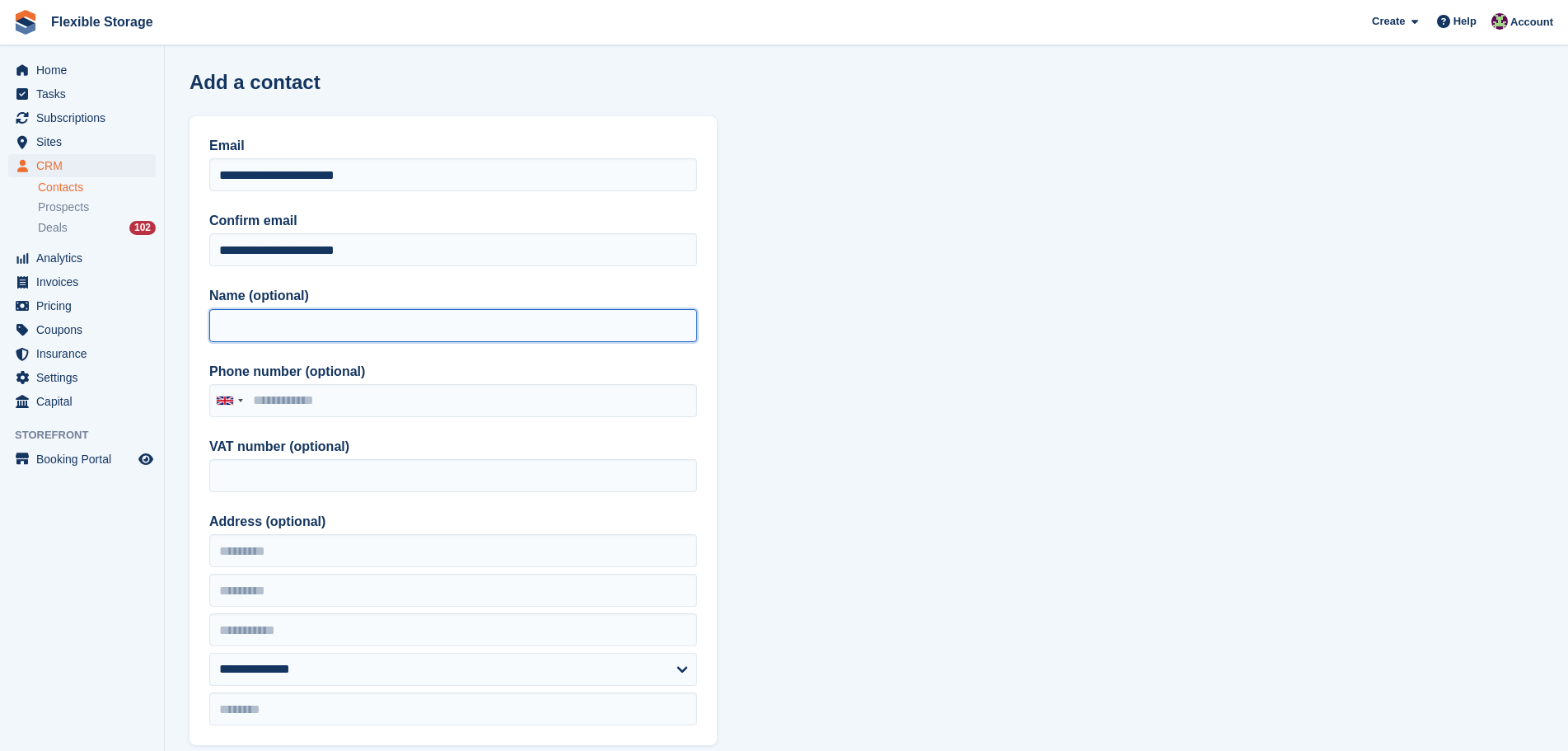
click at [270, 330] on input "Name (optional)" at bounding box center [453, 325] width 488 height 33
type input "*****"
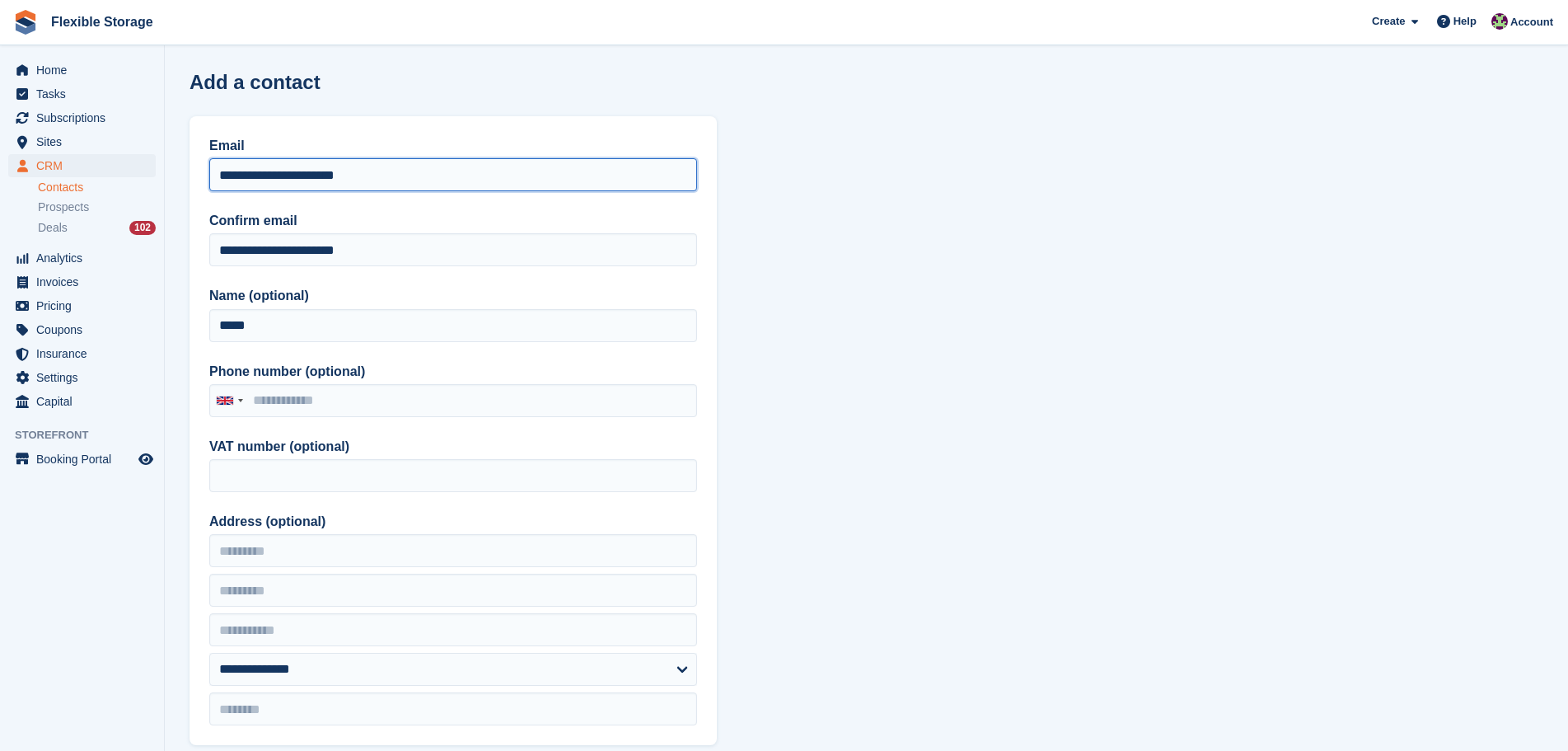
click at [273, 181] on input "**********" at bounding box center [453, 174] width 488 height 33
type input "**********"
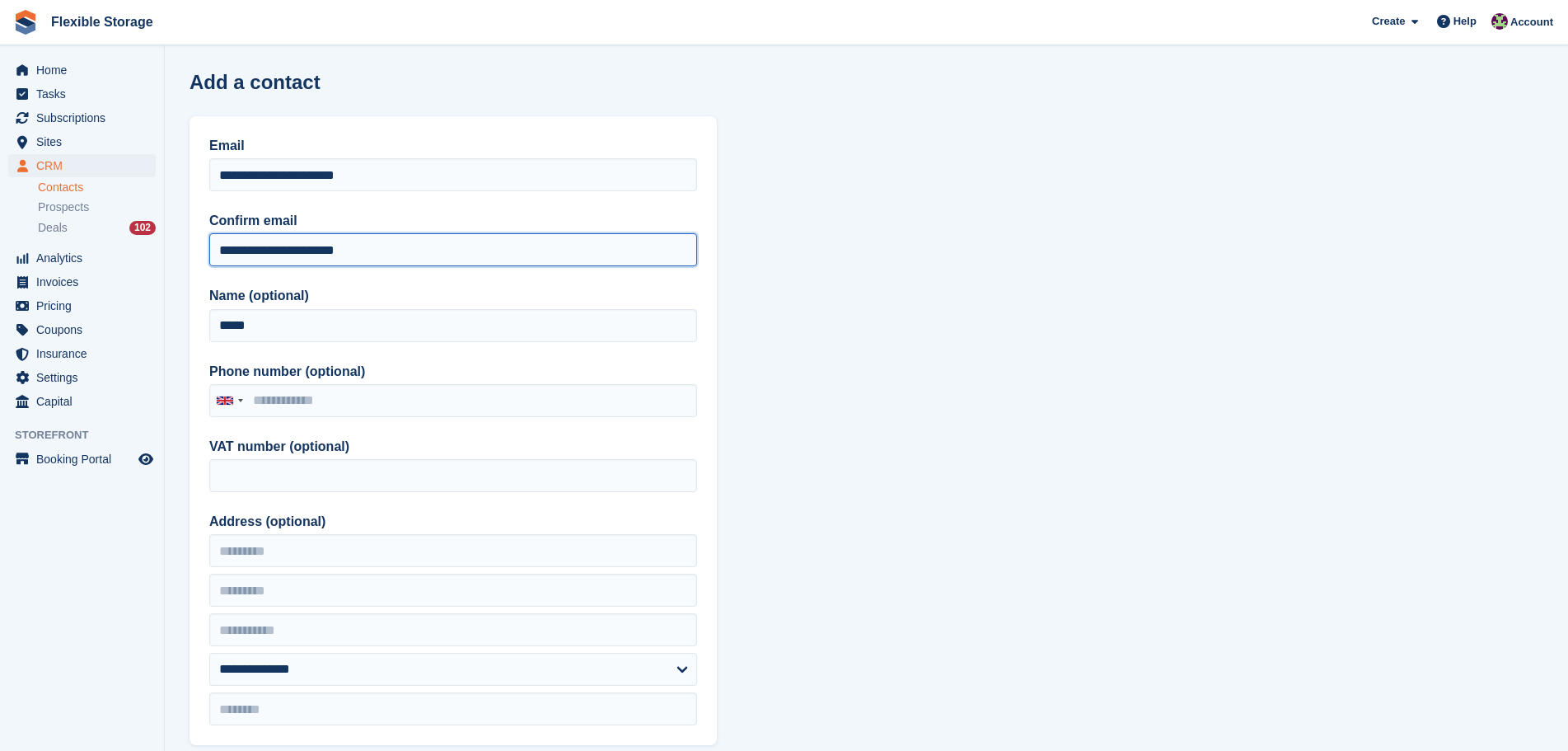
click at [272, 253] on input "**********" at bounding box center [453, 249] width 488 height 33
type input "**********"
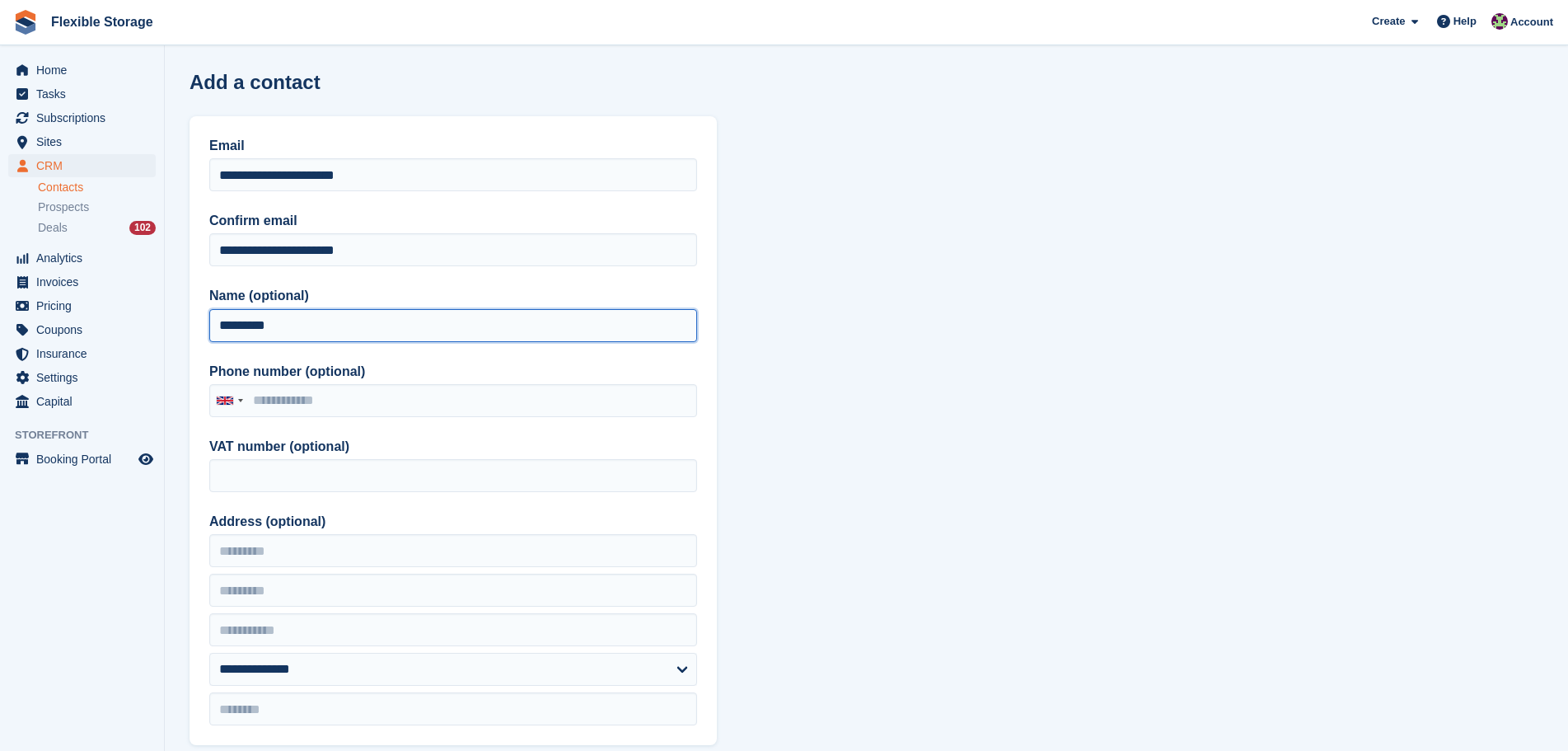
type input "*********"
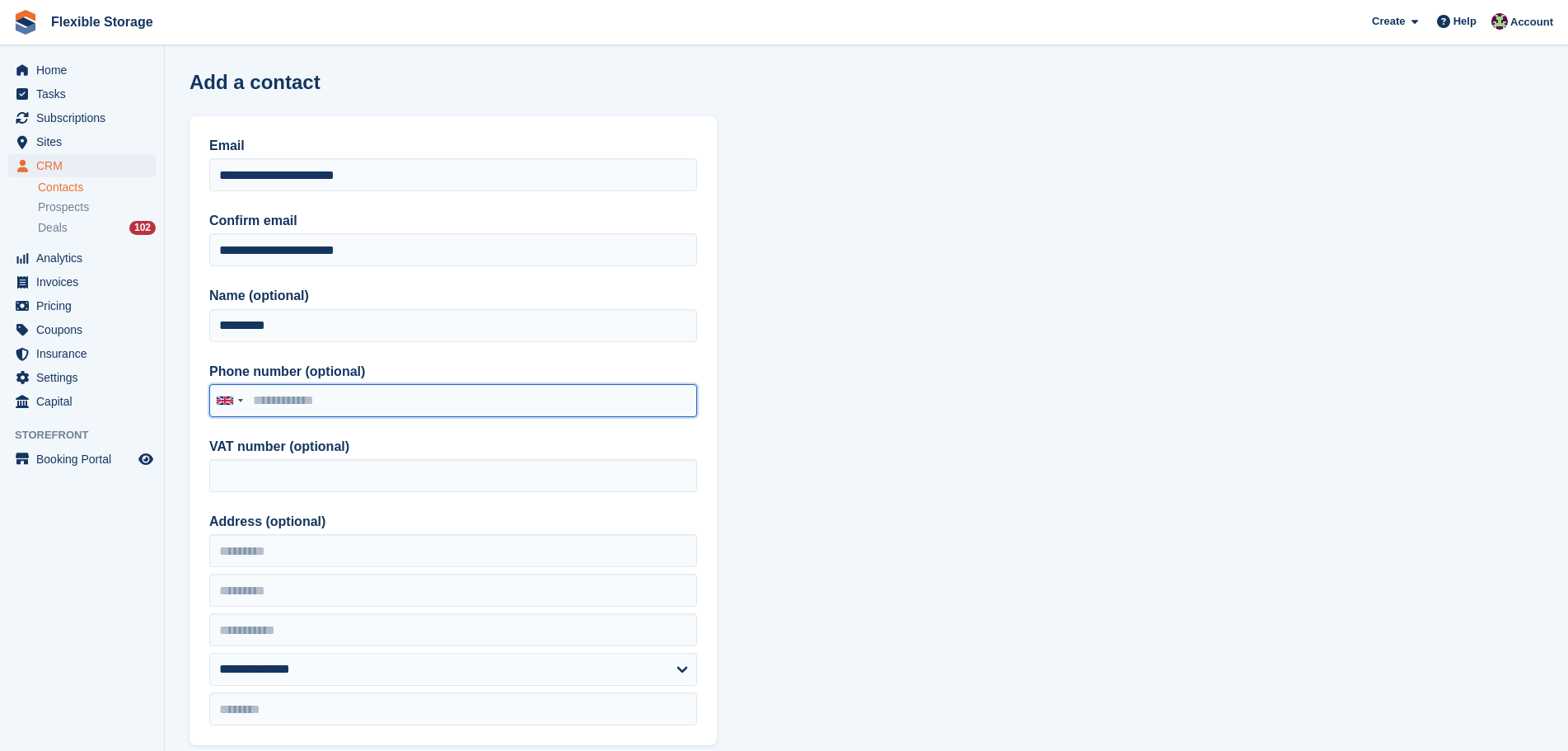
paste input "**********"
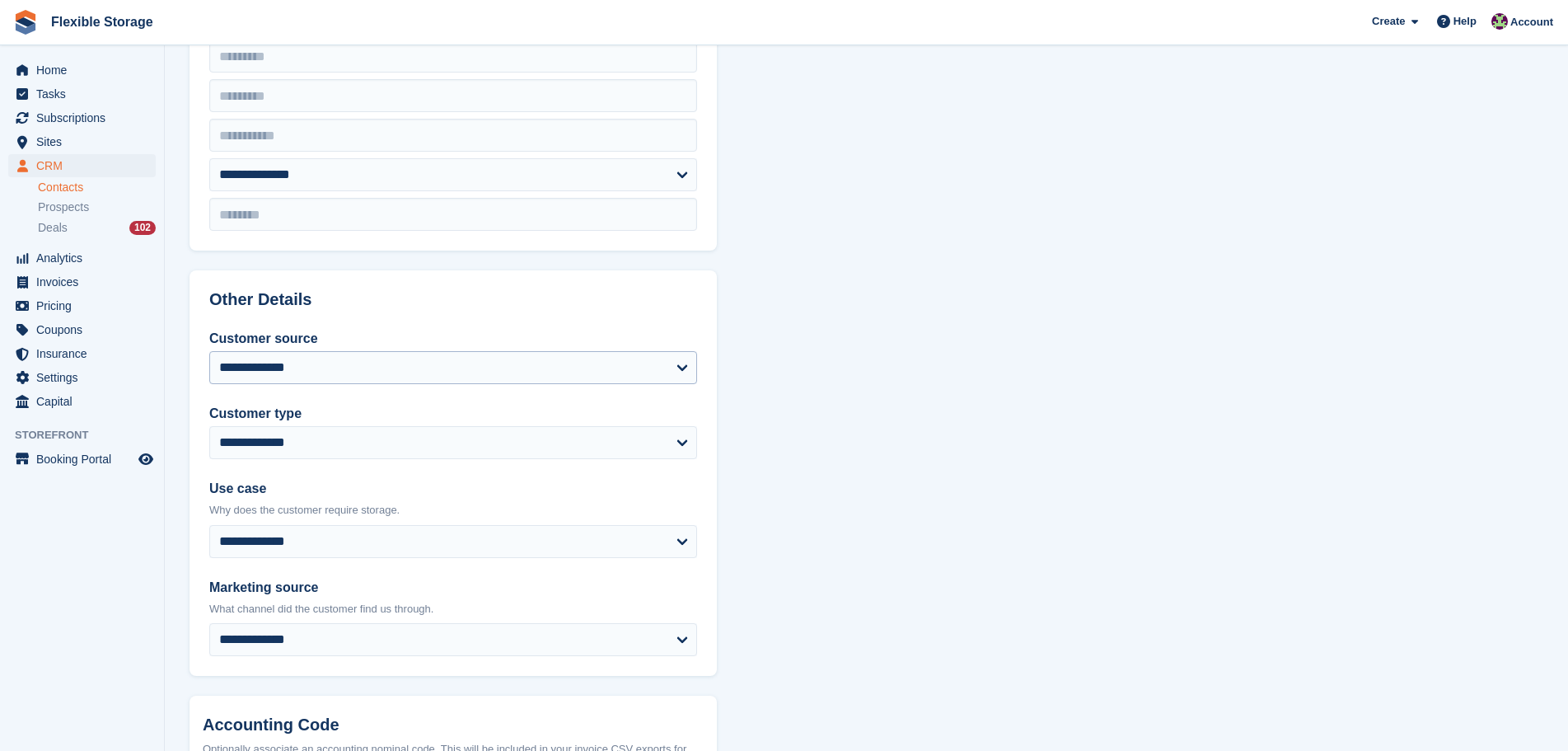
type input "**********"
drag, startPoint x: 318, startPoint y: 372, endPoint x: 318, endPoint y: 381, distance: 9.0
click at [318, 372] on select "**********" at bounding box center [453, 367] width 488 height 33
select select "*****"
click at [209, 351] on select "**********" at bounding box center [453, 367] width 488 height 33
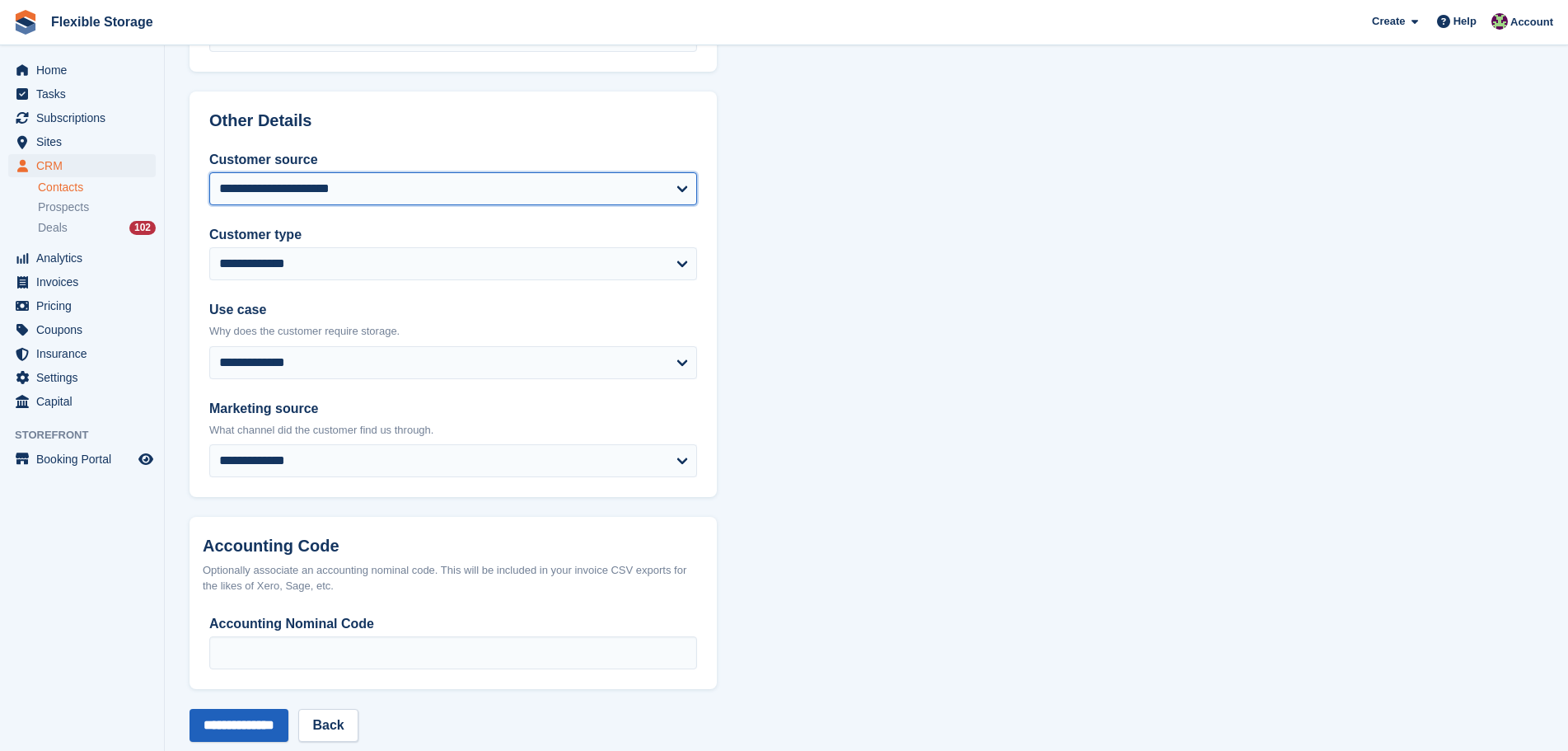
scroll to position [702, 0]
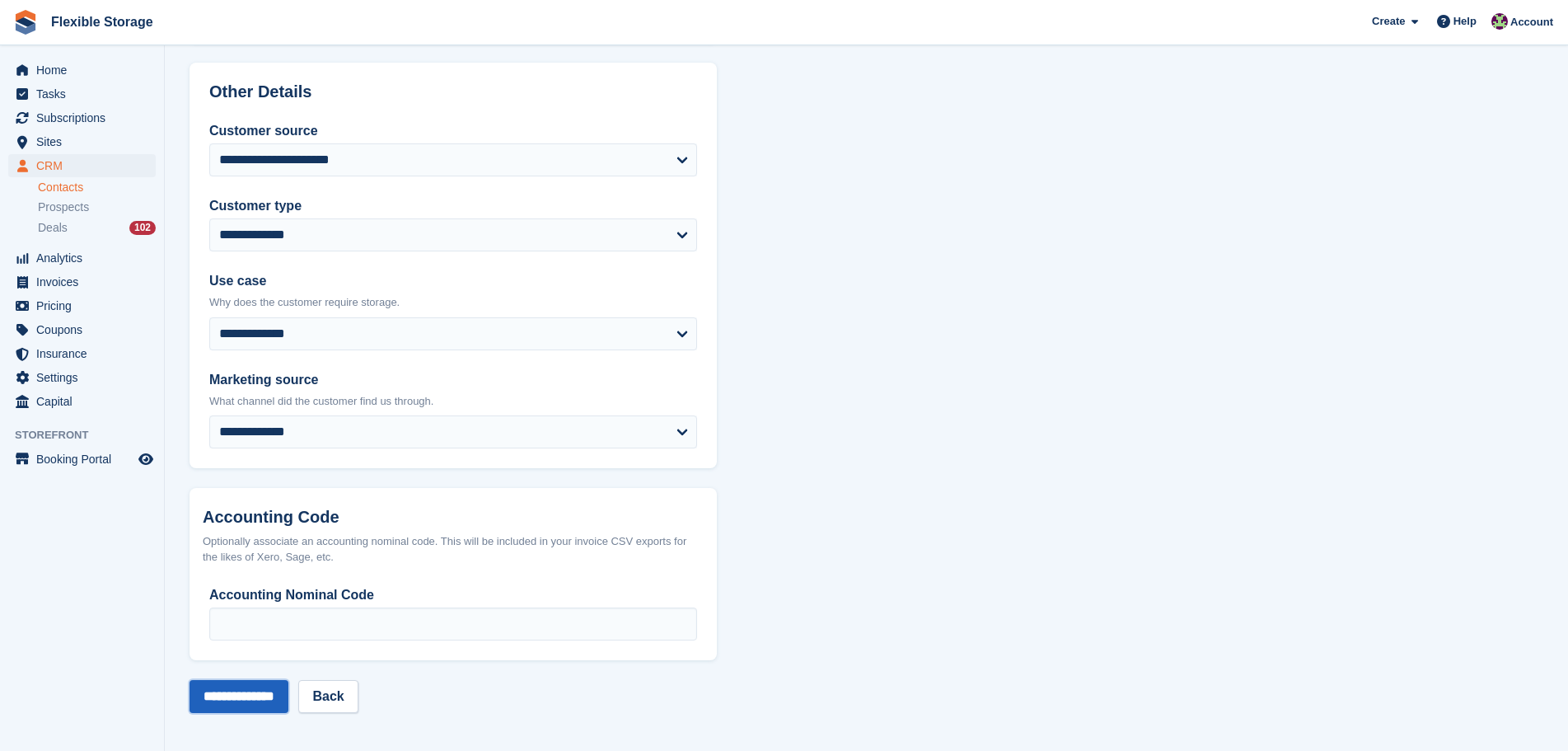
click at [260, 683] on input "**********" at bounding box center [239, 696] width 99 height 33
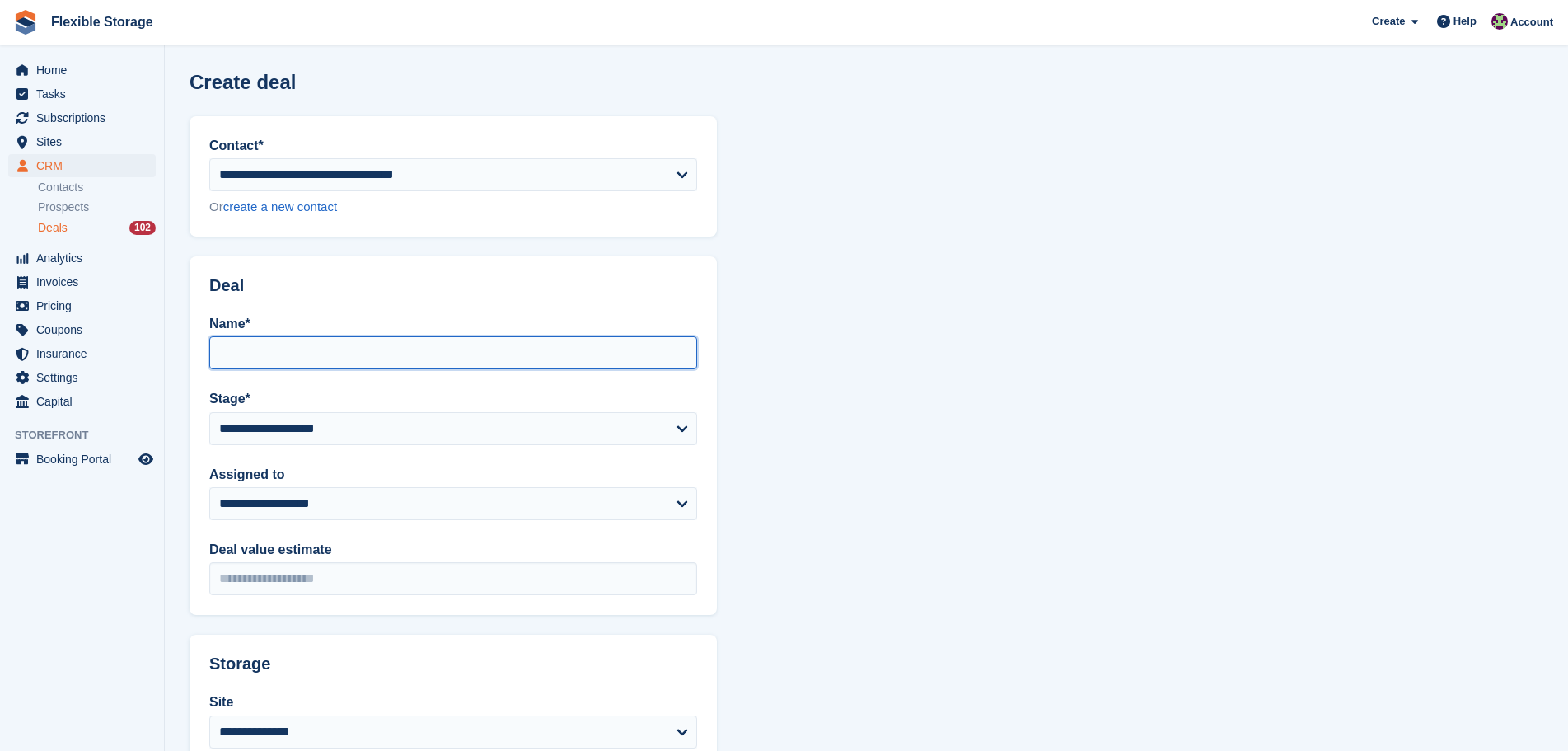
click at [315, 357] on input "Name*" at bounding box center [453, 352] width 488 height 33
type input "*********"
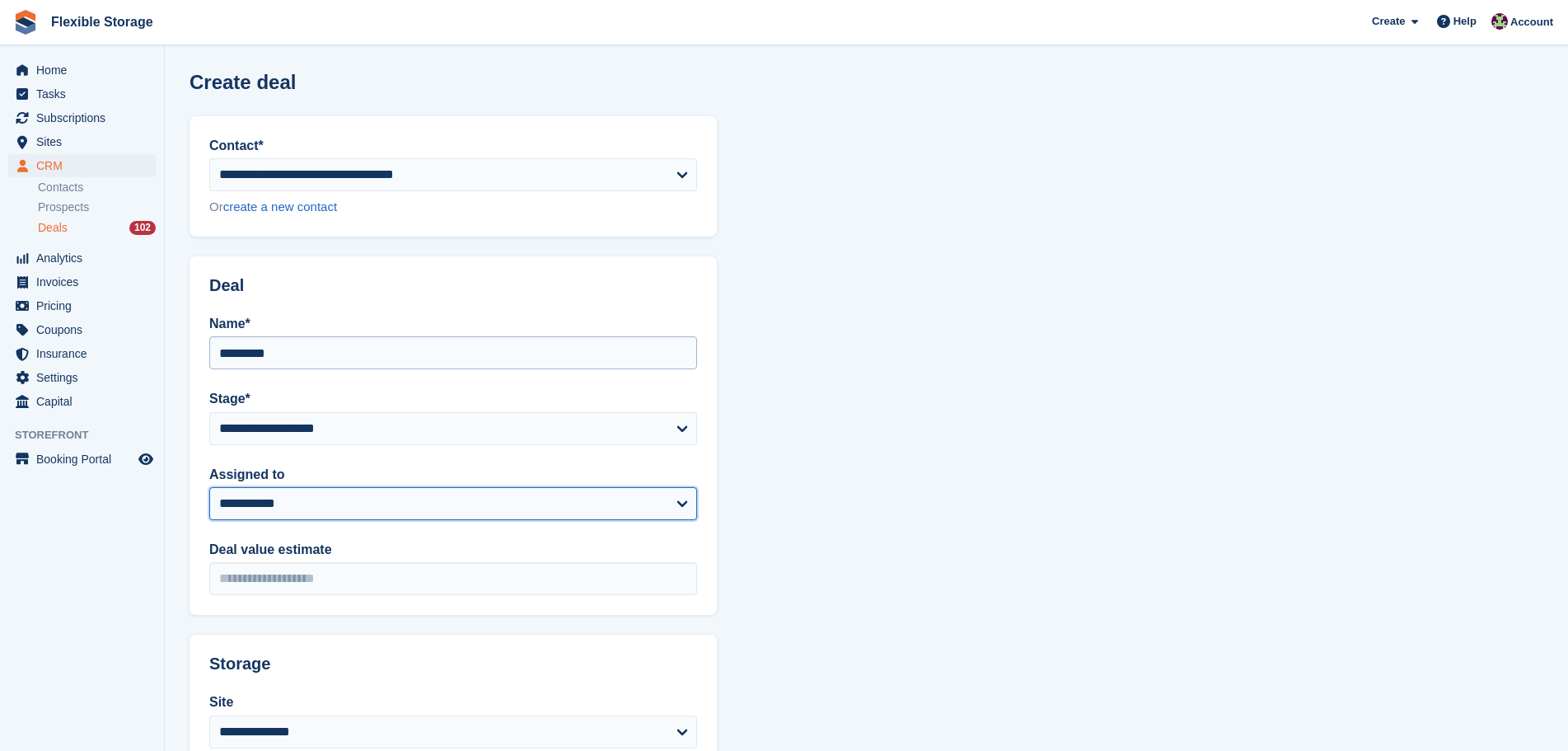
select select "***"
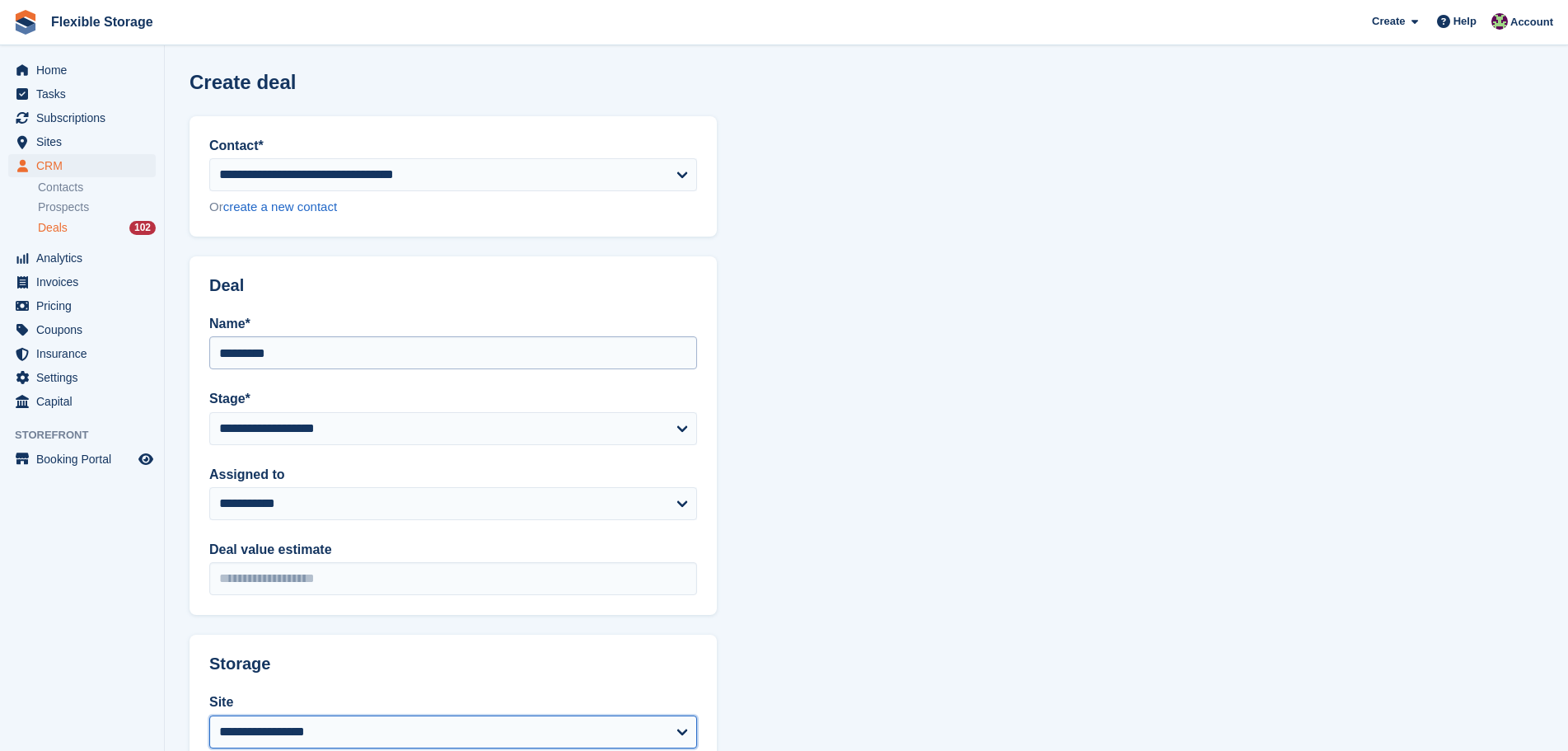
select select "***"
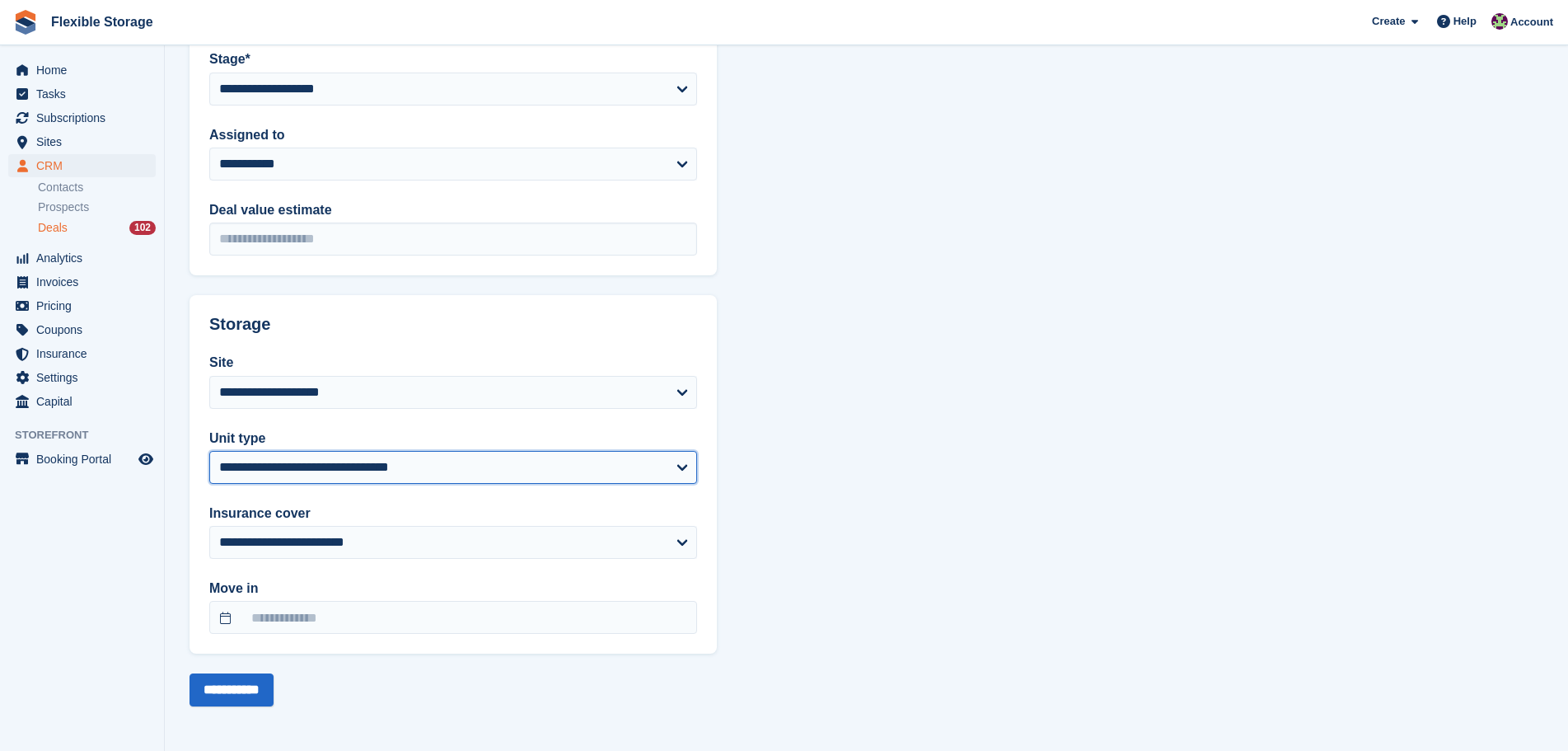
select select "****"
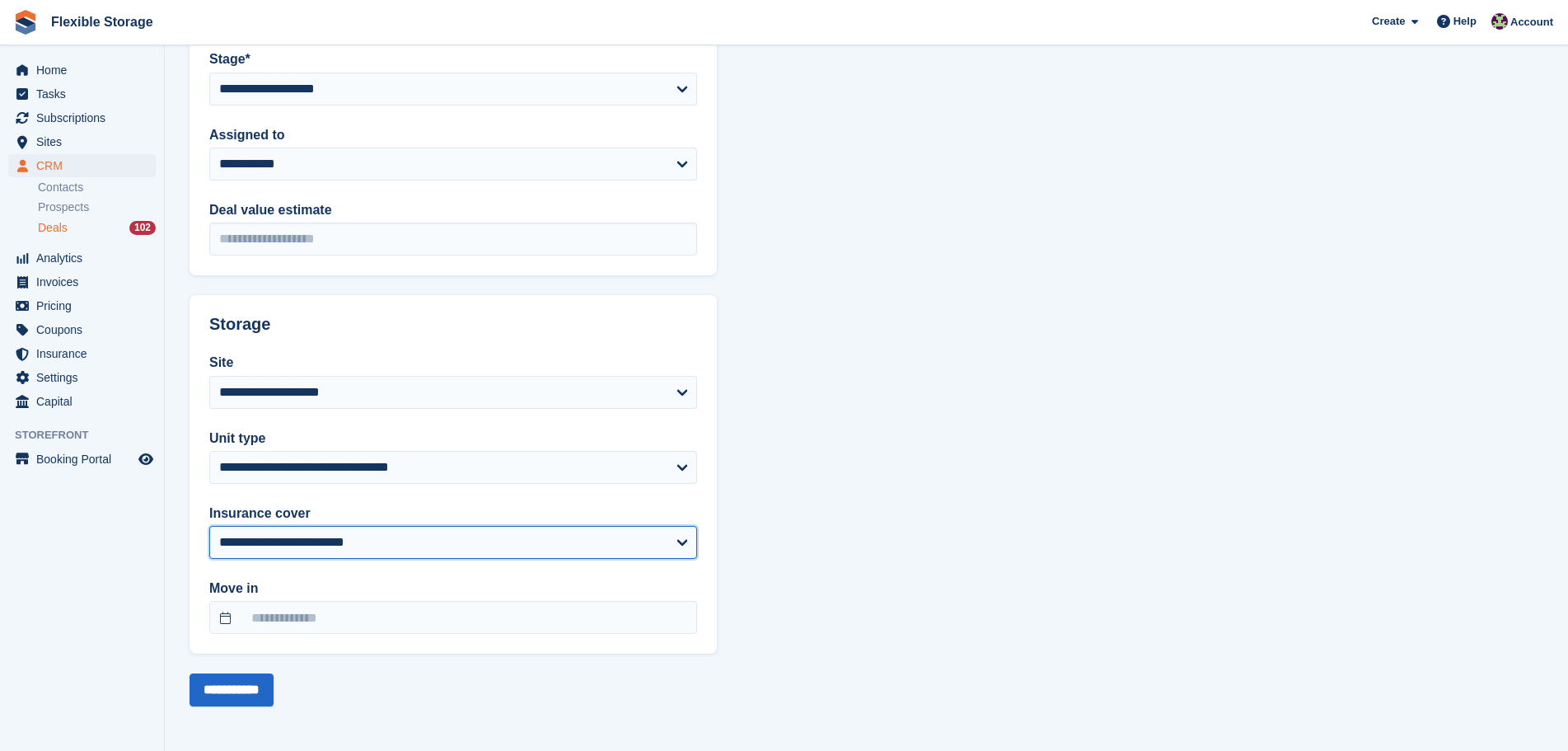
click at [319, 527] on select "**********" at bounding box center [453, 542] width 488 height 33
select select "****"
click at [209, 526] on select "**********" at bounding box center [453, 542] width 488 height 33
click at [243, 692] on input "**********" at bounding box center [232, 690] width 84 height 33
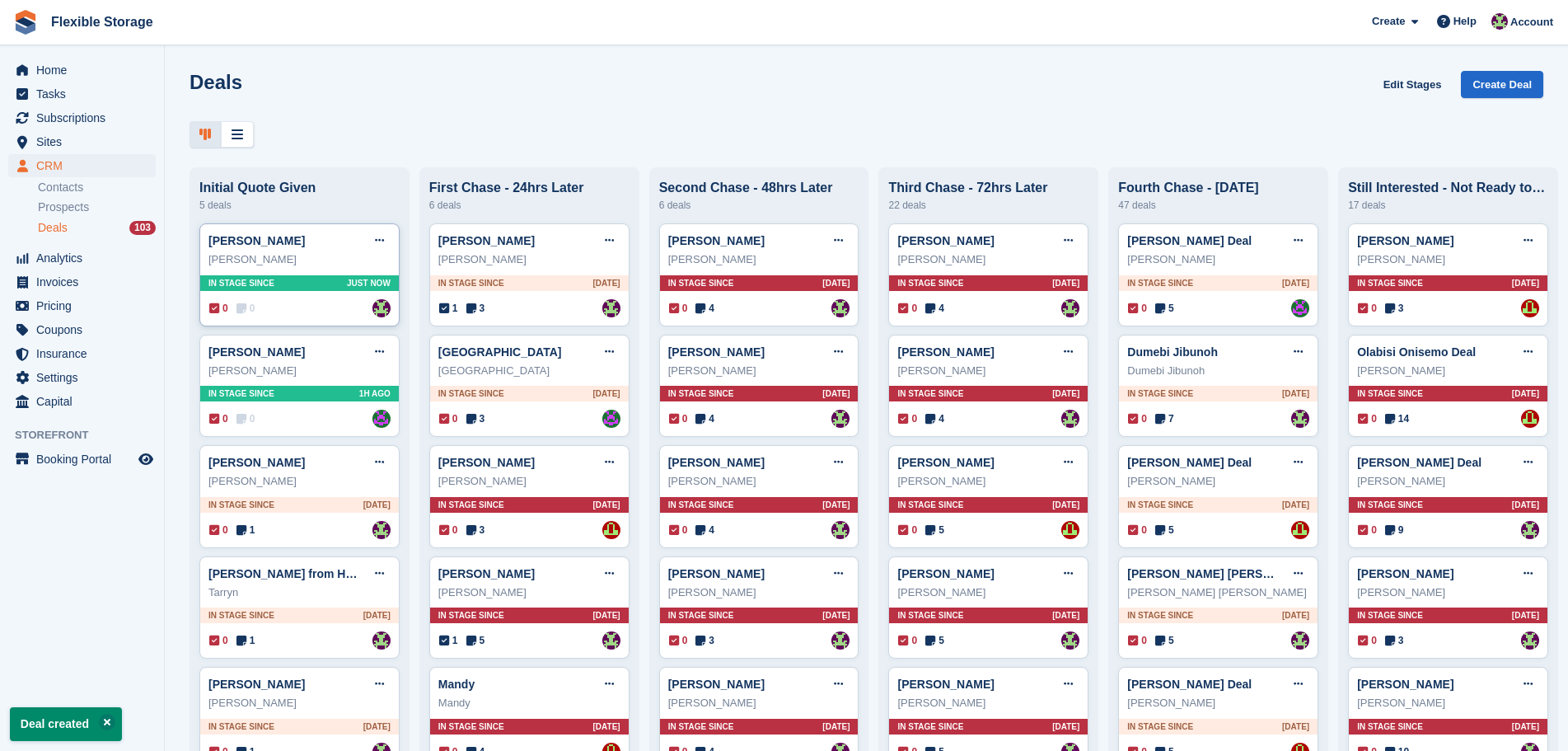
click at [318, 304] on div "0 0 Assigned to [PERSON_NAME]" at bounding box center [299, 309] width 181 height 18
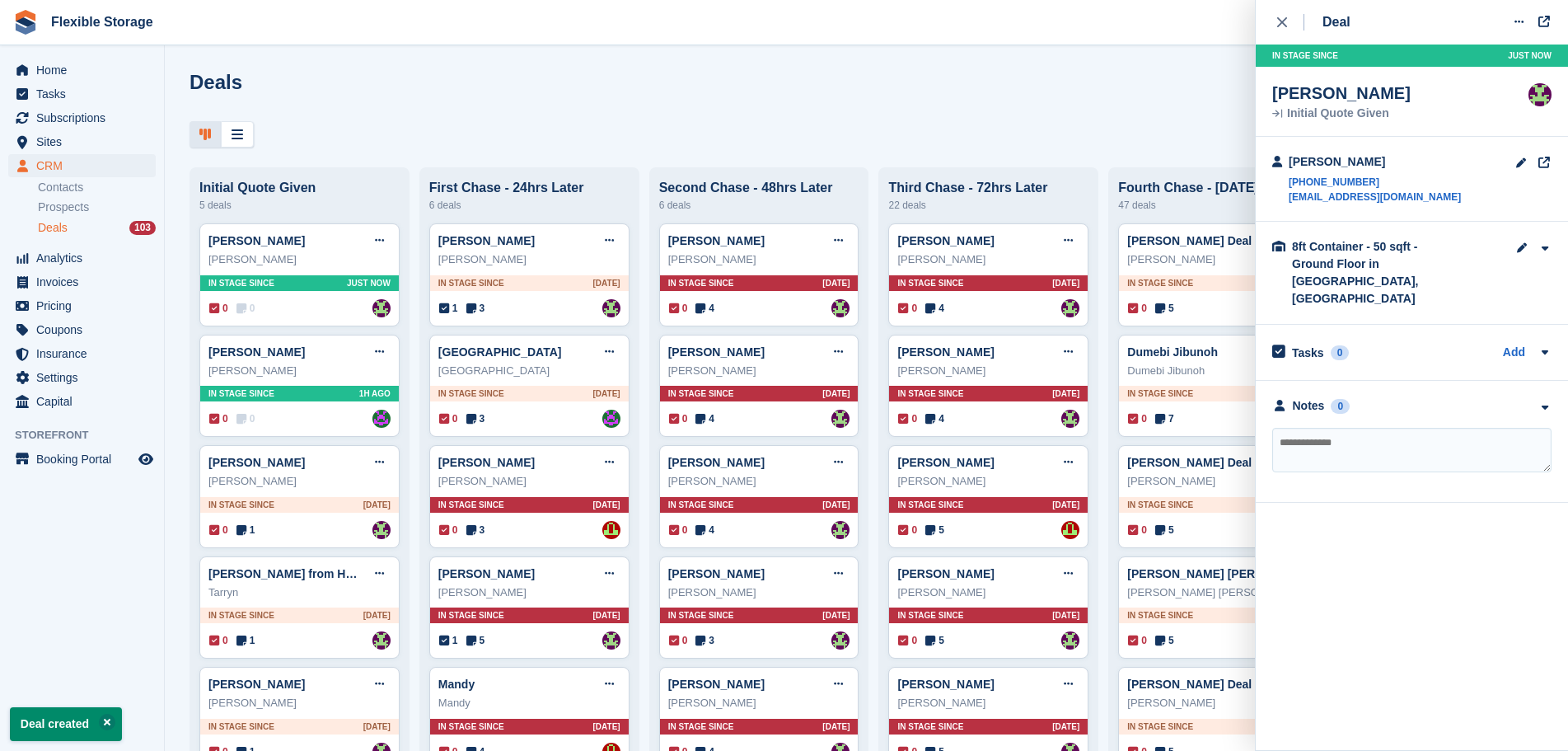
click at [1445, 428] on textarea at bounding box center [1412, 450] width 279 height 44
type textarea "**********"
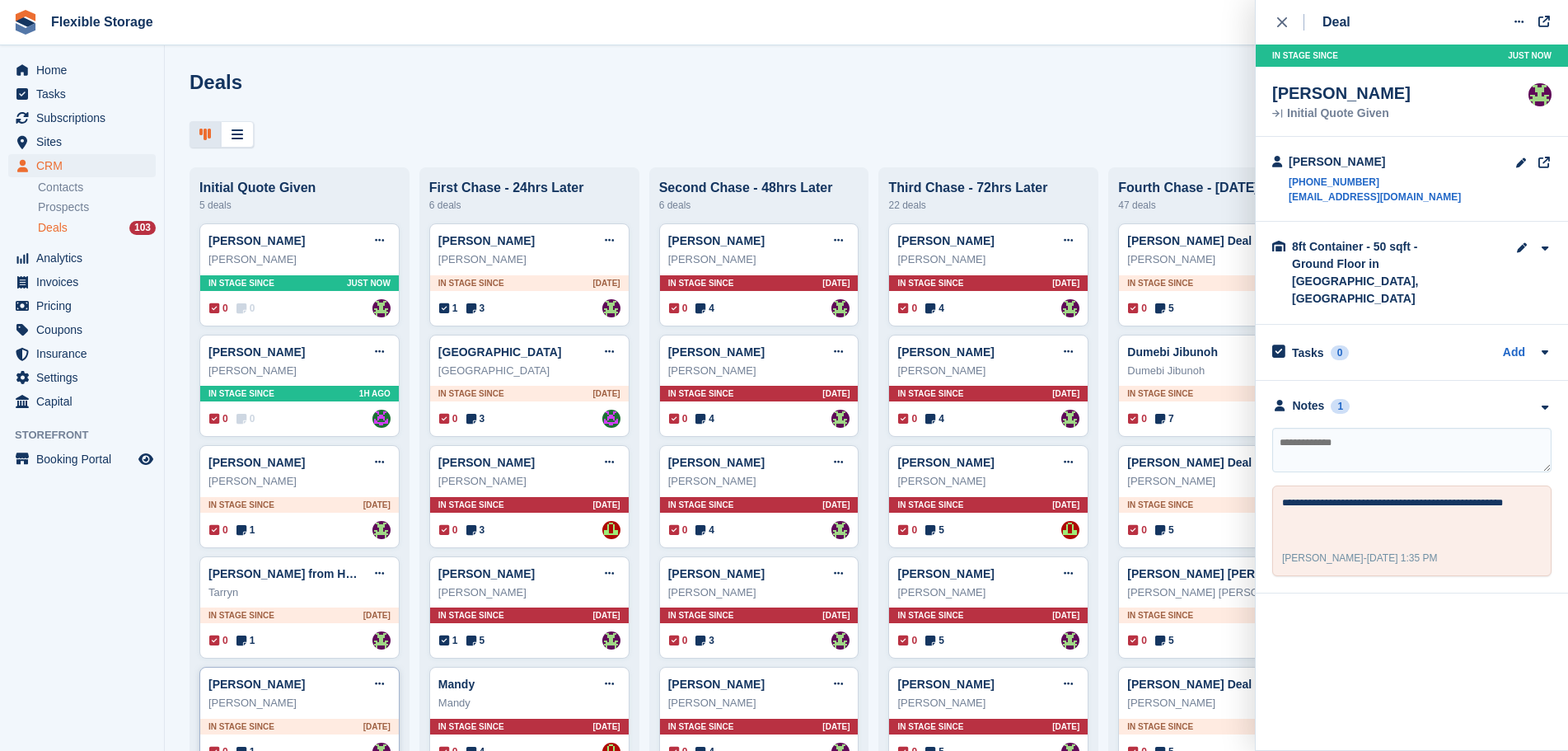
scroll to position [495, 0]
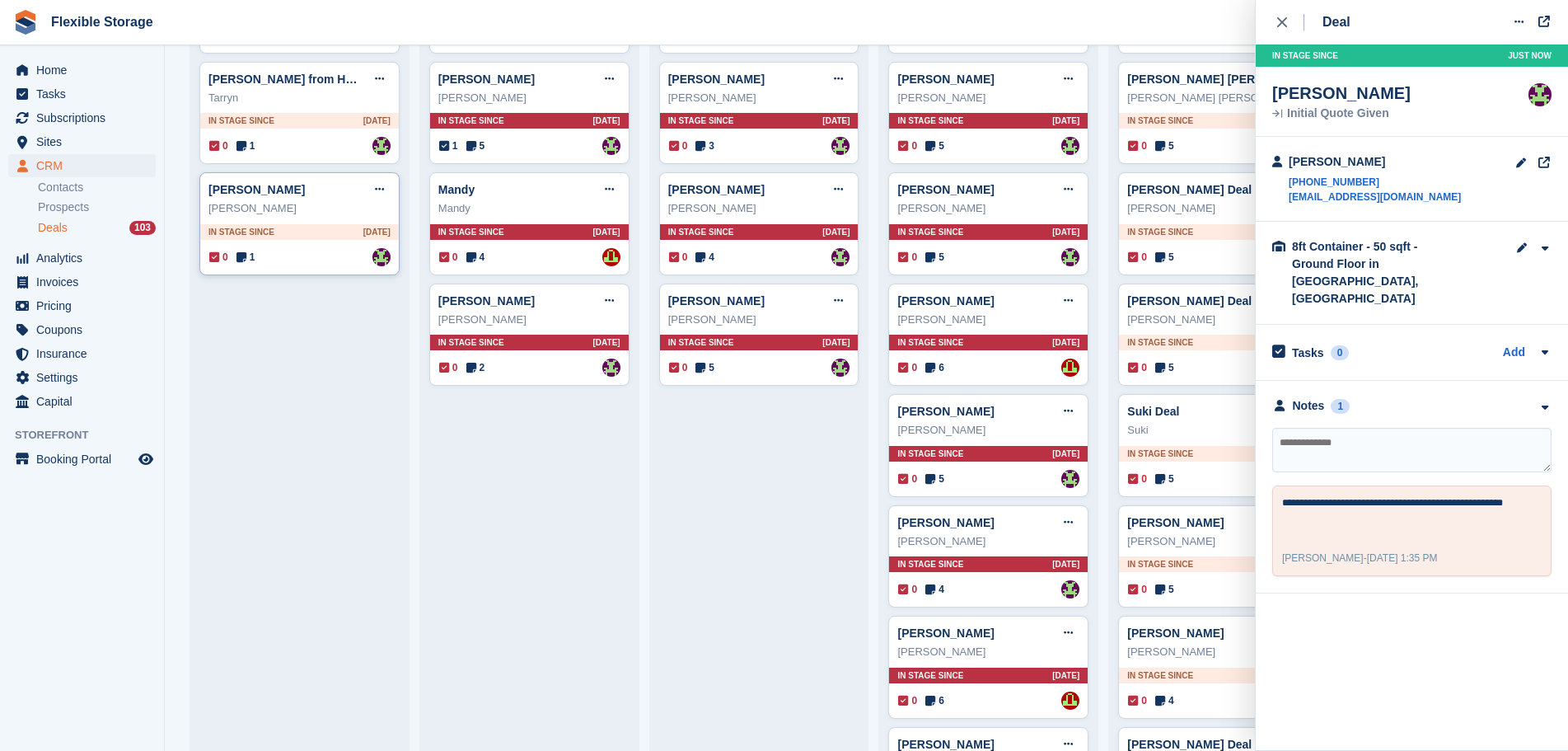
click at [323, 247] on div "Nevena Mihaylova Edit deal Mark as won Mark as lost Delete deal Nevena Mihaylov…" at bounding box center [300, 223] width 201 height 103
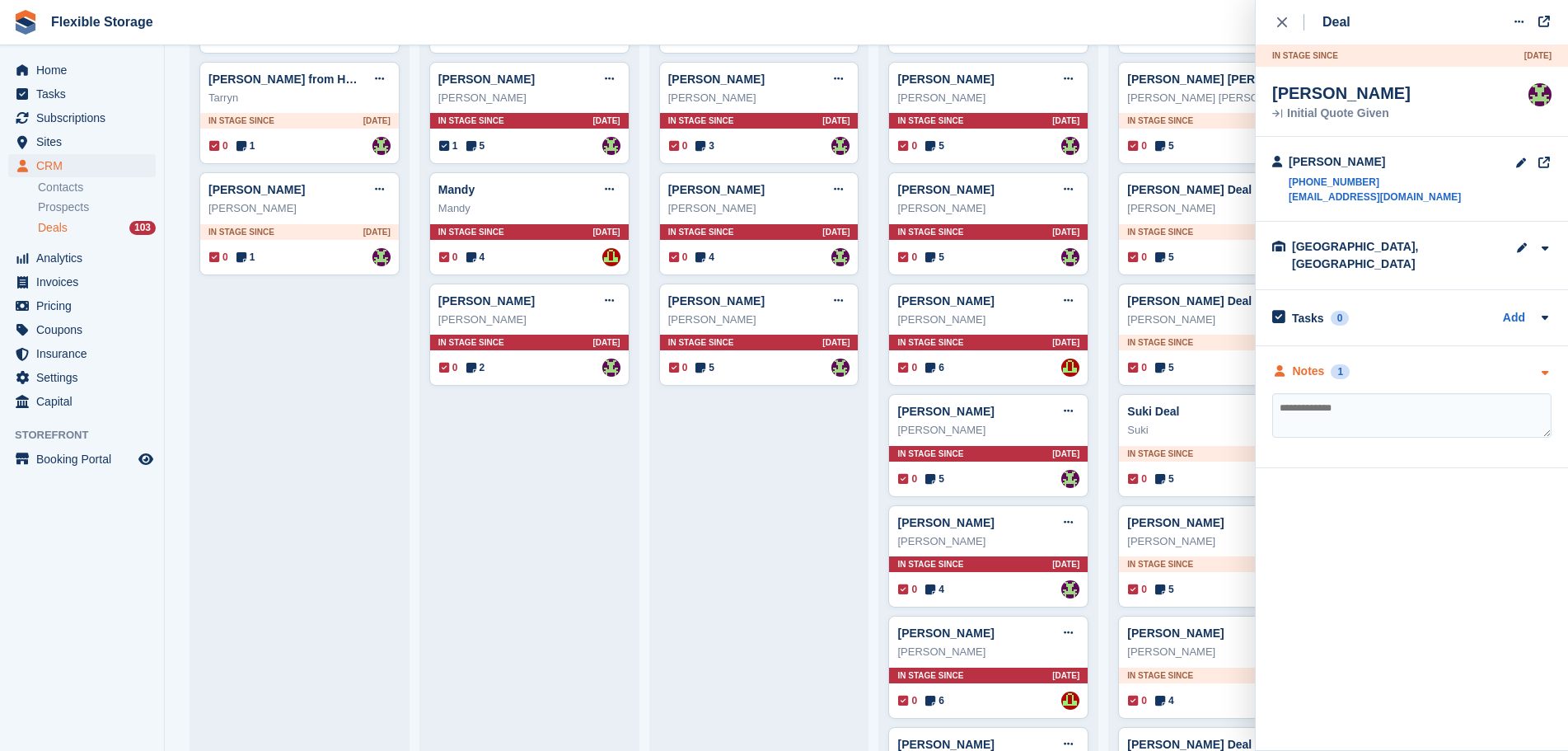
click at [1385, 363] on div "Notes 1" at bounding box center [1412, 371] width 279 height 18
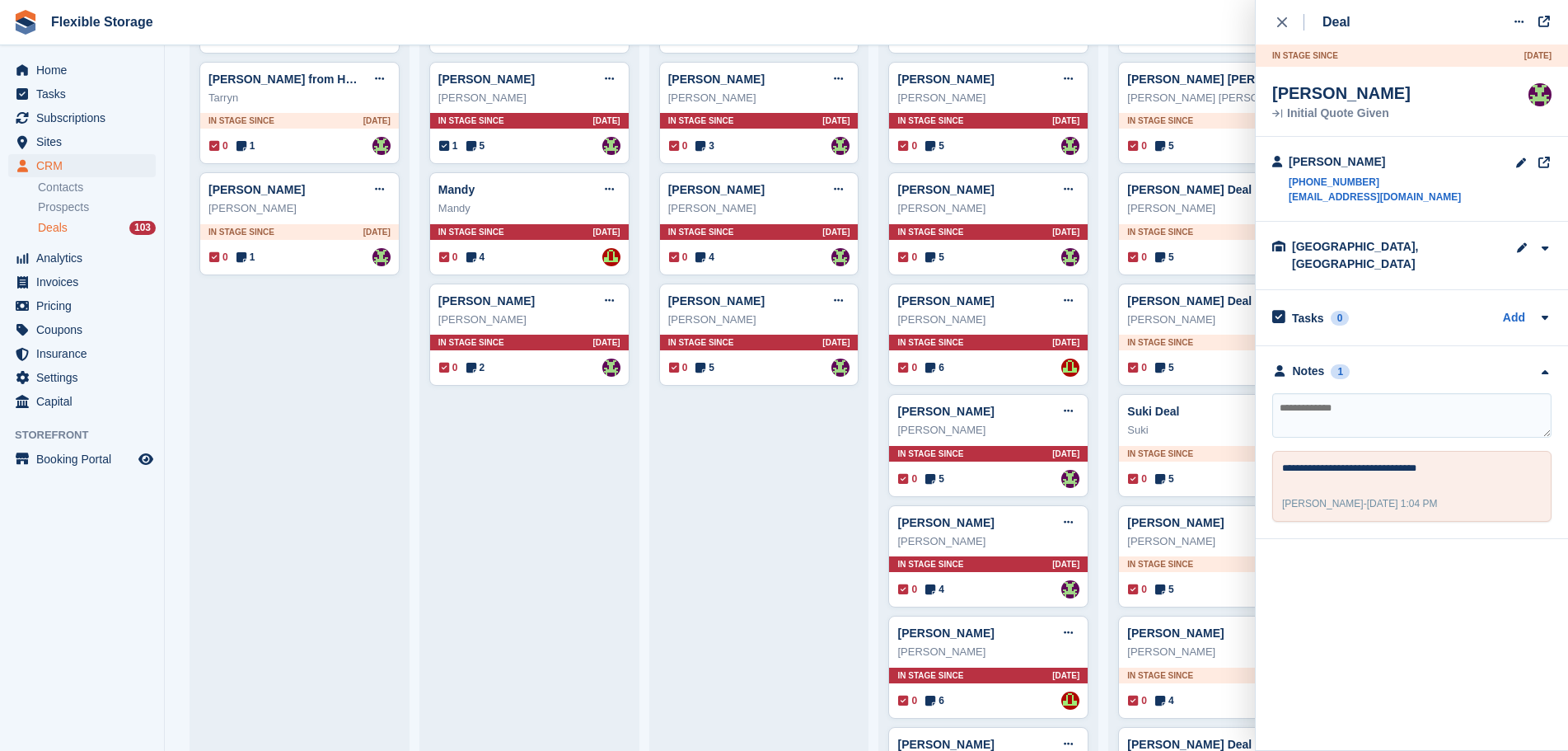
click at [1395, 400] on textarea at bounding box center [1412, 415] width 279 height 44
type textarea "**********"
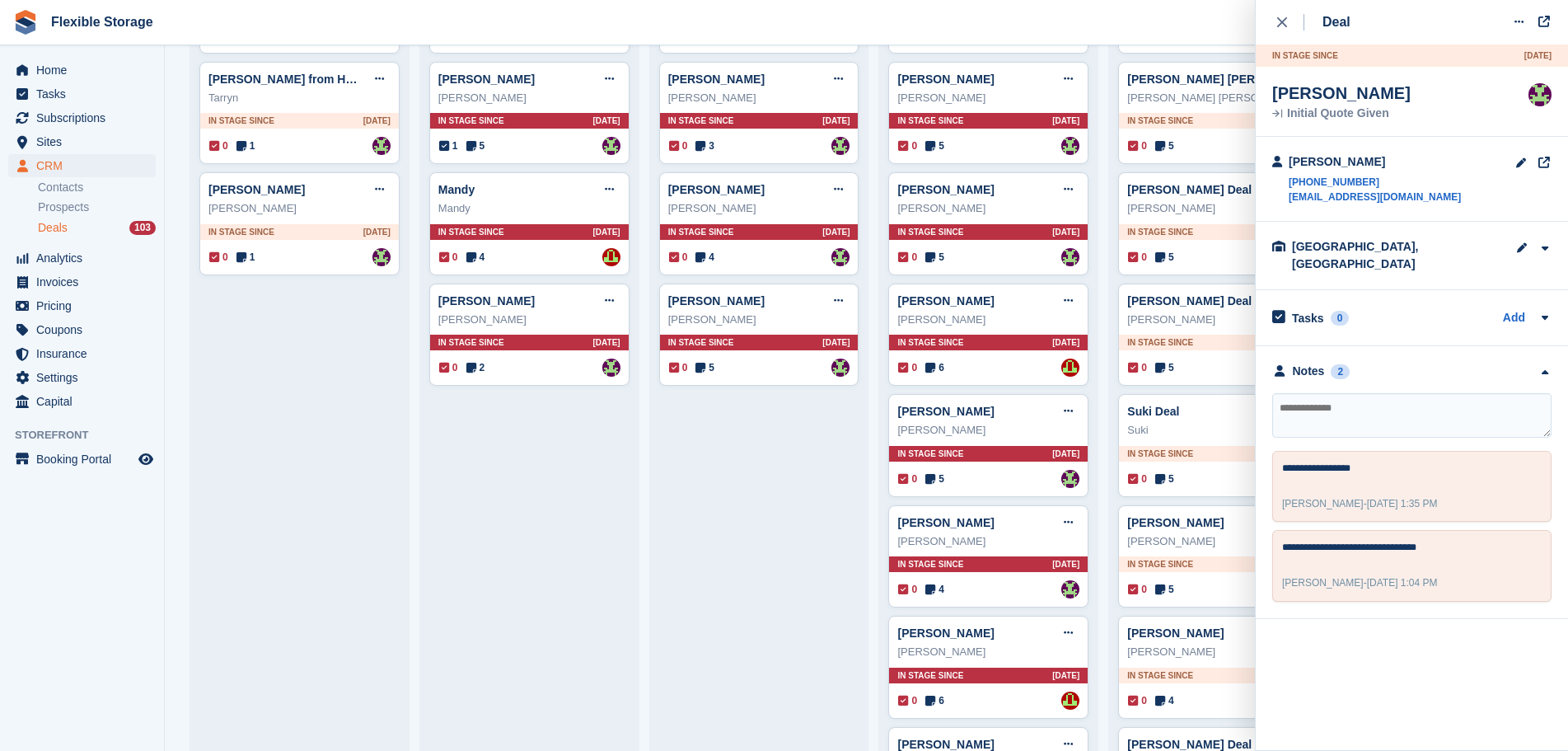
scroll to position [0, 0]
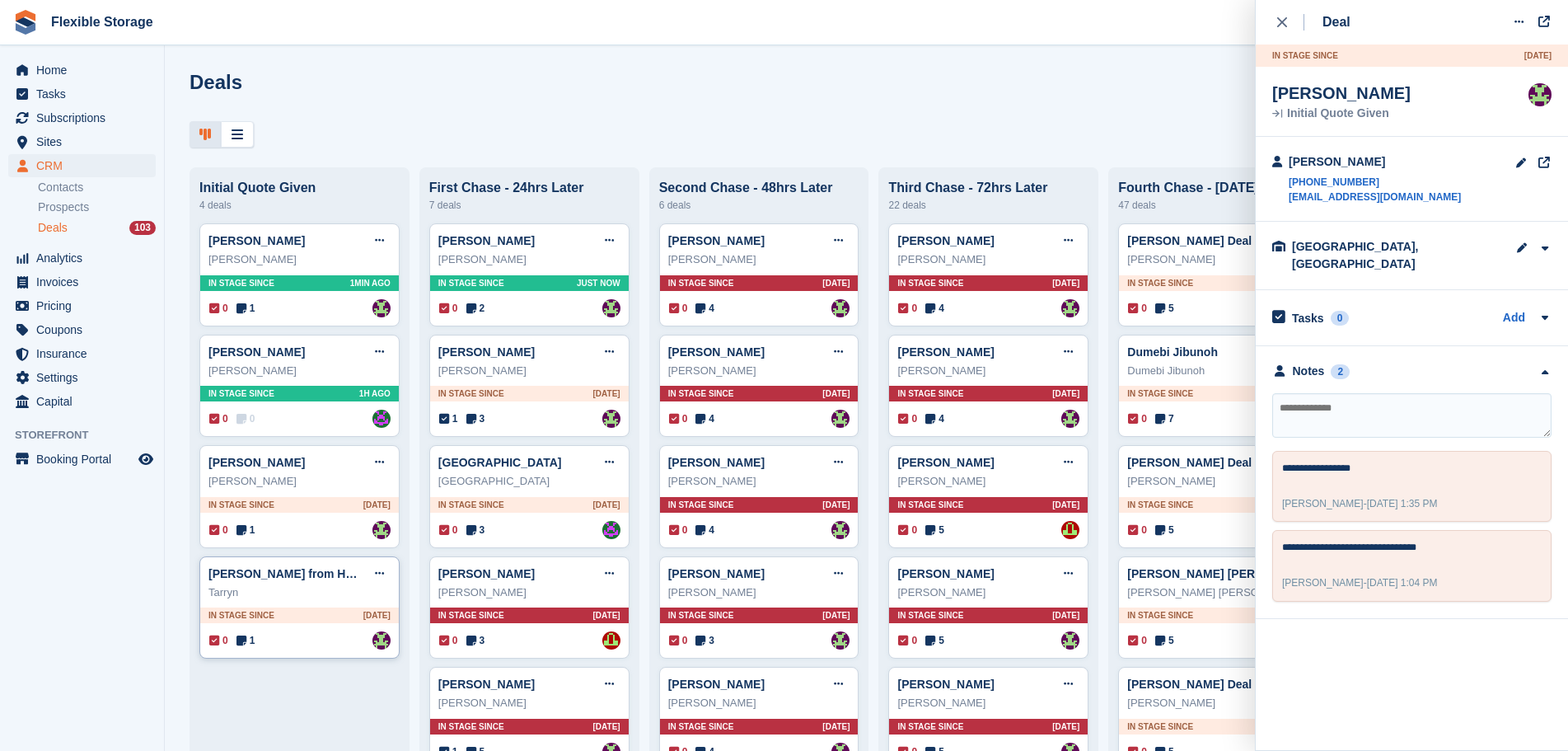
click at [312, 654] on div "Tarryn from Howdens (Rob and Hannah) Edit deal Mark as won Mark as lost Delete …" at bounding box center [300, 608] width 201 height 103
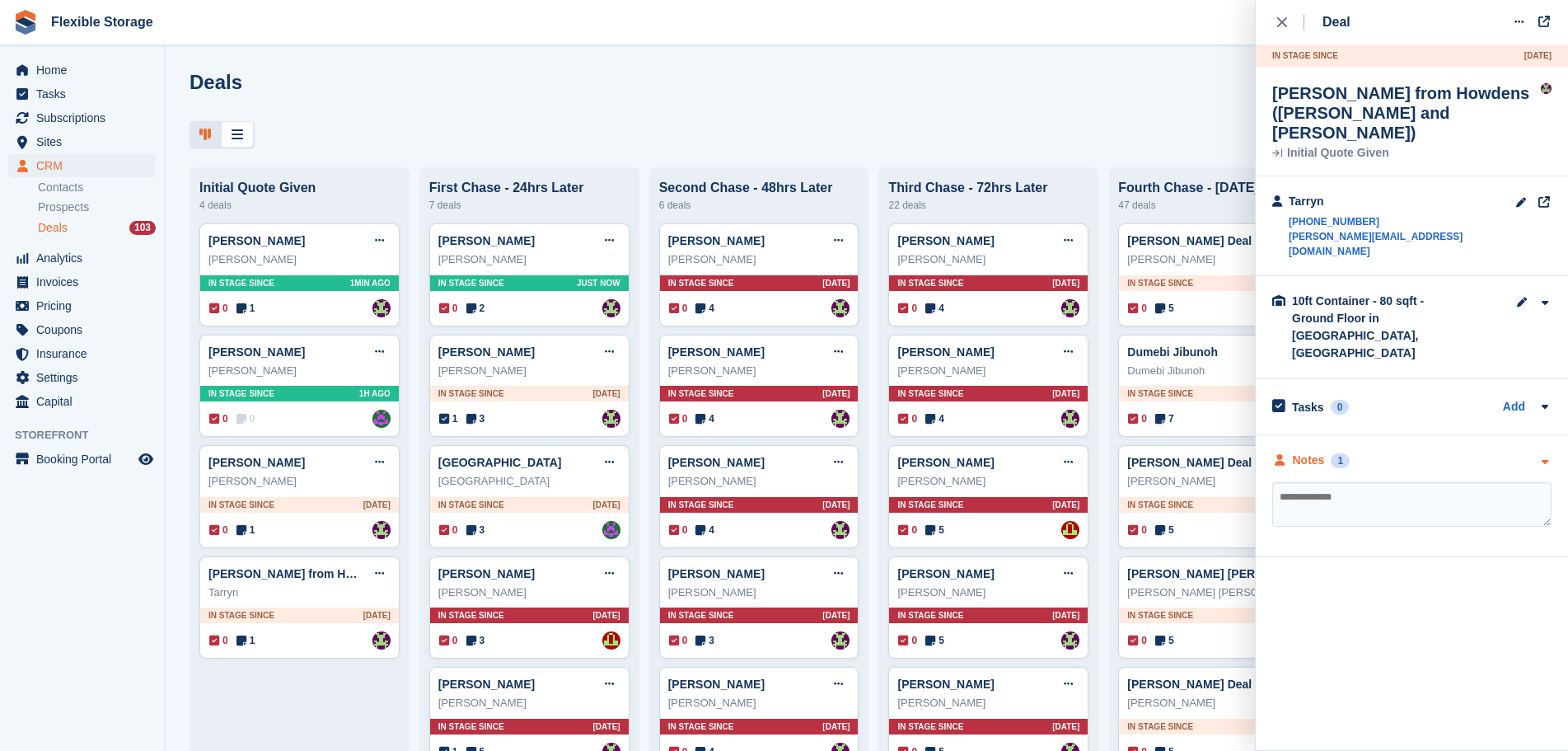
click at [1377, 452] on div "Notes 1" at bounding box center [1412, 460] width 279 height 18
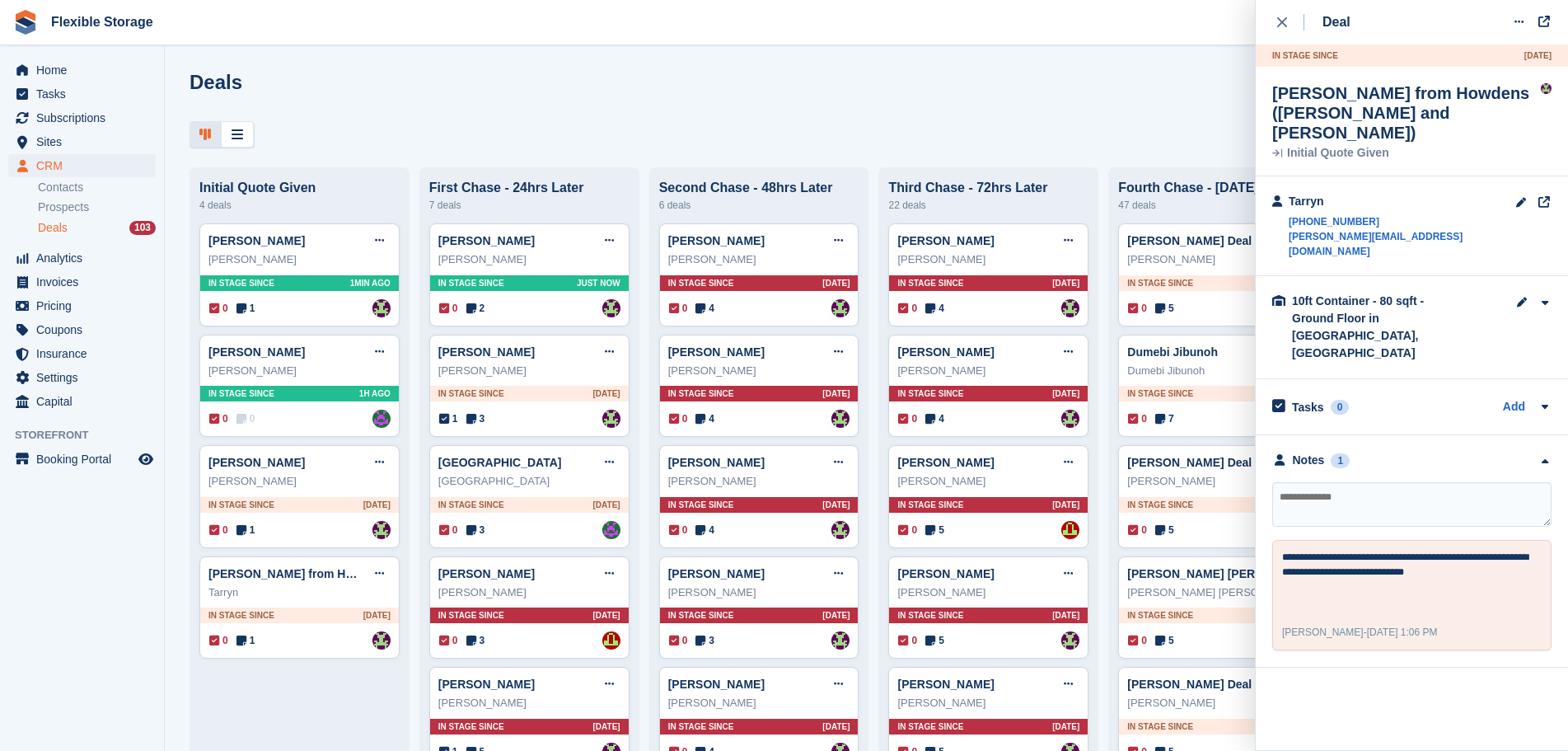
click at [1351, 483] on textarea at bounding box center [1412, 504] width 279 height 44
type textarea "**********"
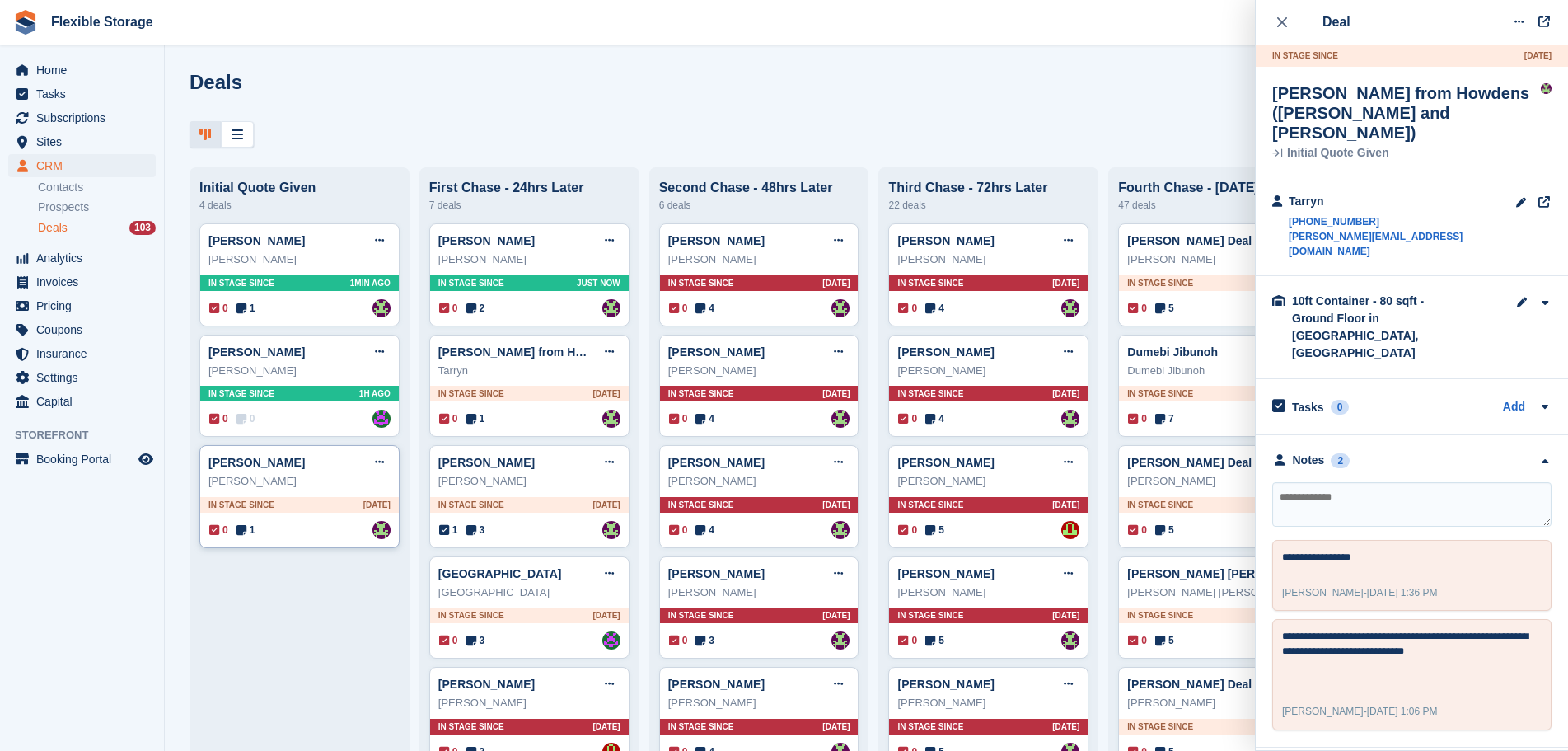
click at [319, 524] on div "0 1 Assigned to Rachael Fisher" at bounding box center [299, 530] width 181 height 18
click at [285, 498] on div "Holly A Edit deal Mark as won Mark as lost Delete deal Holly A In stage since 1…" at bounding box center [300, 496] width 201 height 103
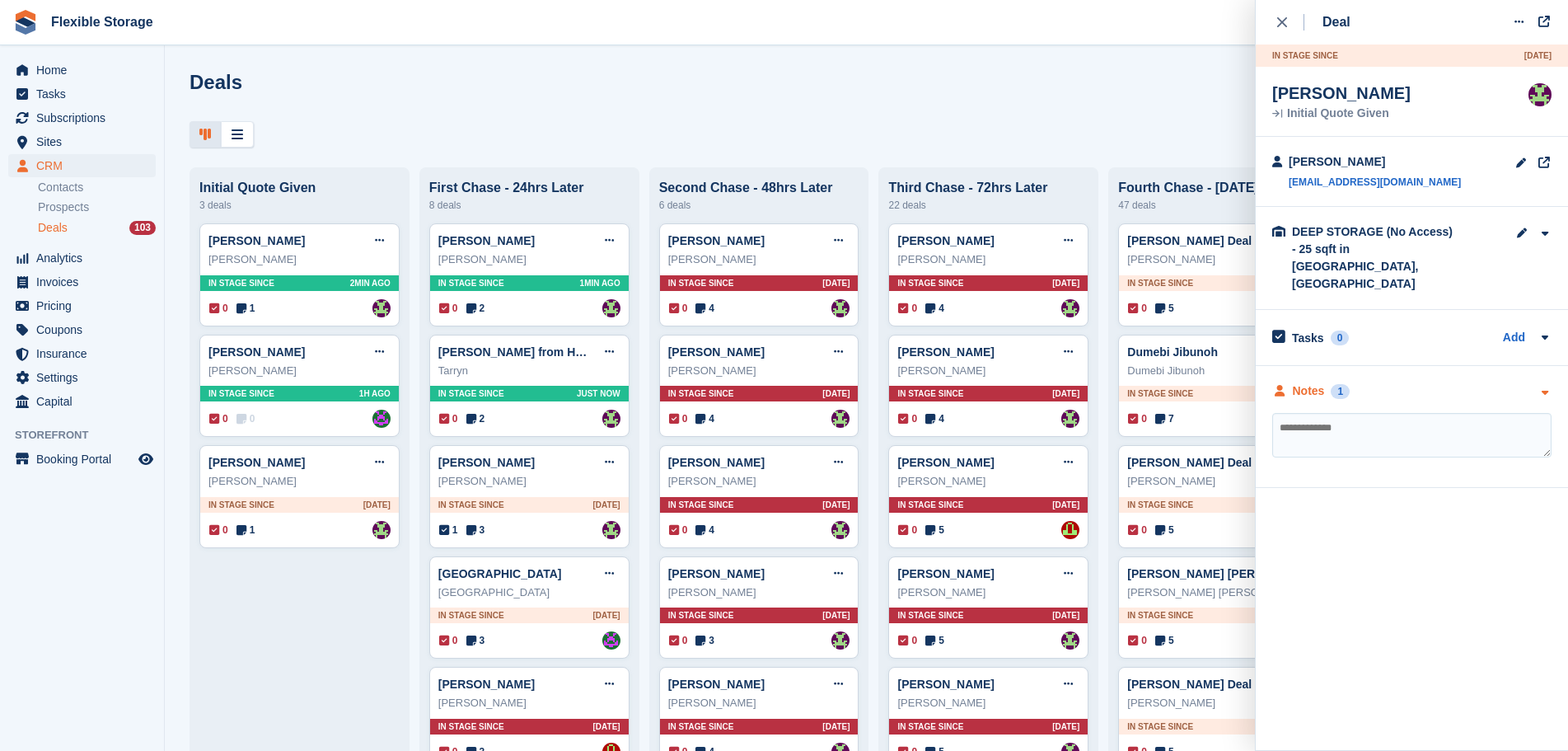
click at [1415, 383] on div "Notes 1" at bounding box center [1412, 391] width 279 height 18
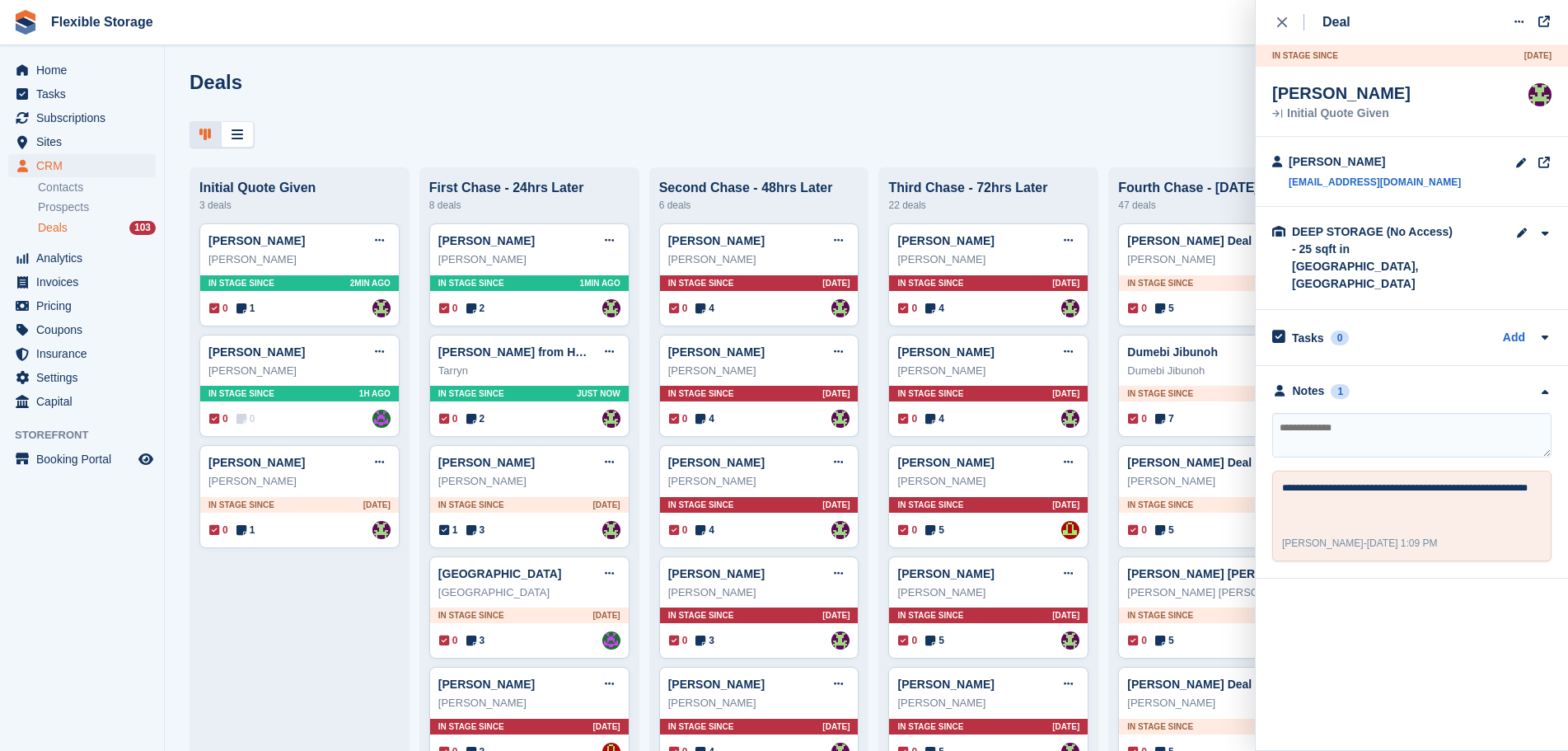
click at [1398, 413] on textarea at bounding box center [1412, 435] width 279 height 44
type textarea "*******"
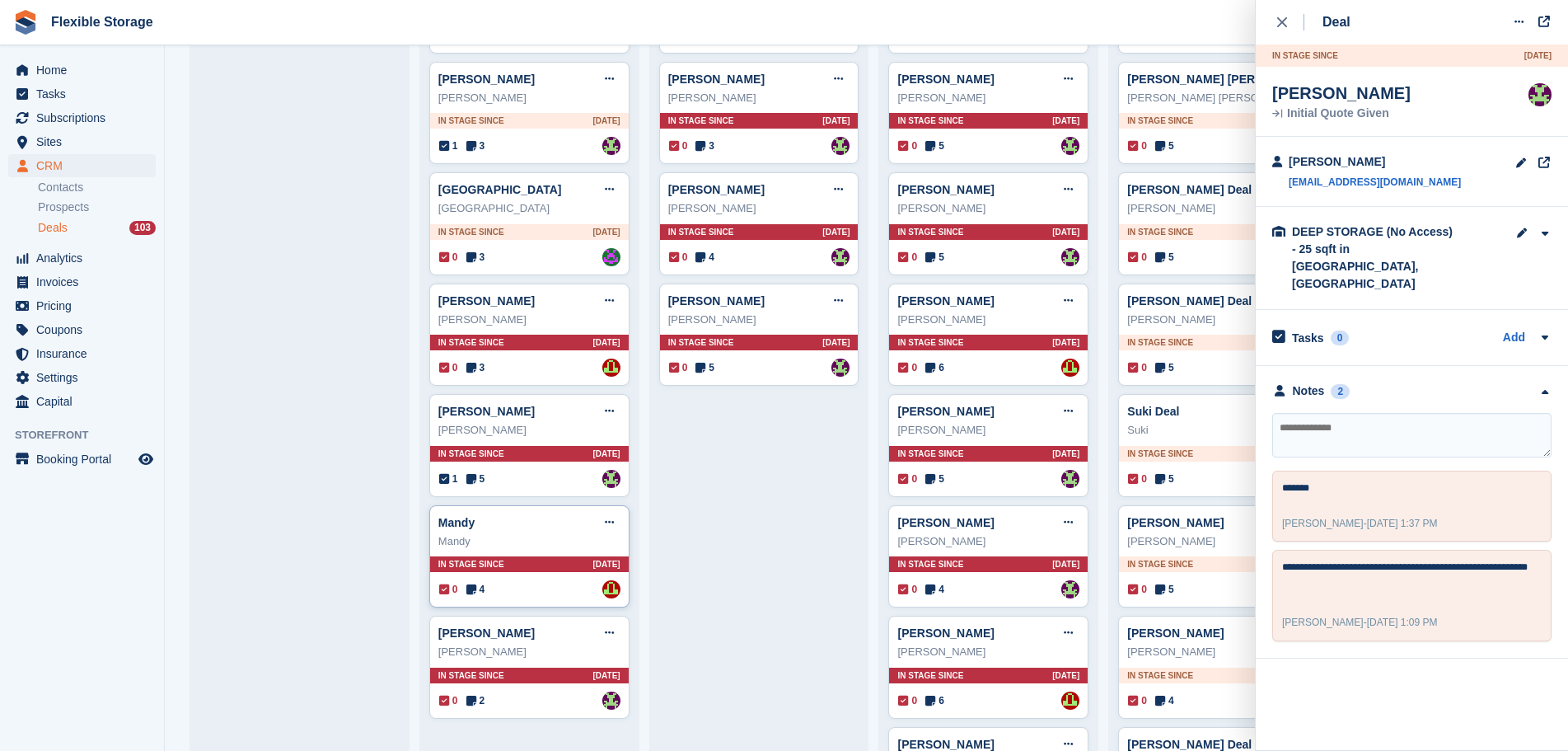
scroll to position [989, 0]
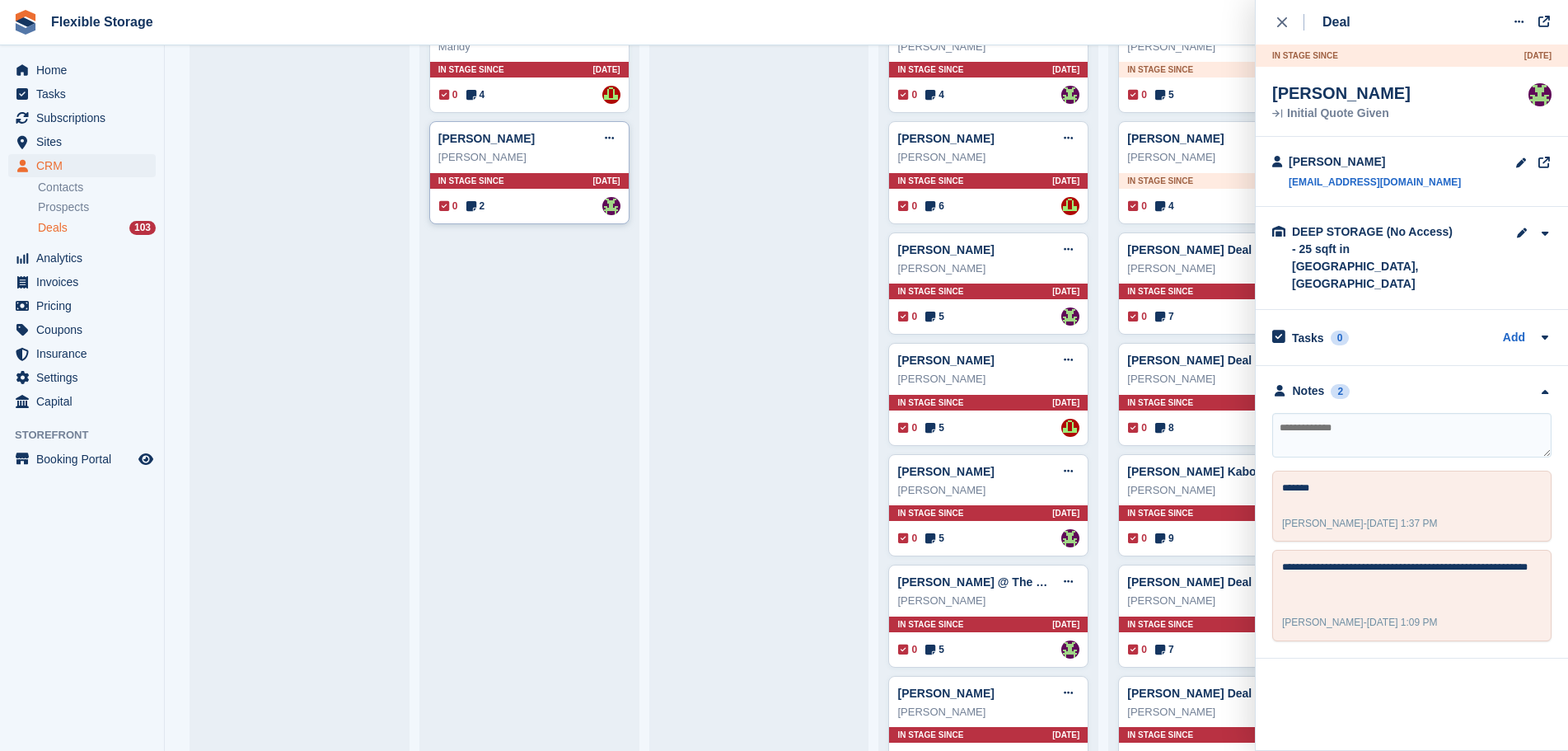
click at [510, 171] on div "Jose Manuel Rodriguez Daureo Edit deal Mark as won Mark as lost Delete deal Jos…" at bounding box center [530, 172] width 201 height 103
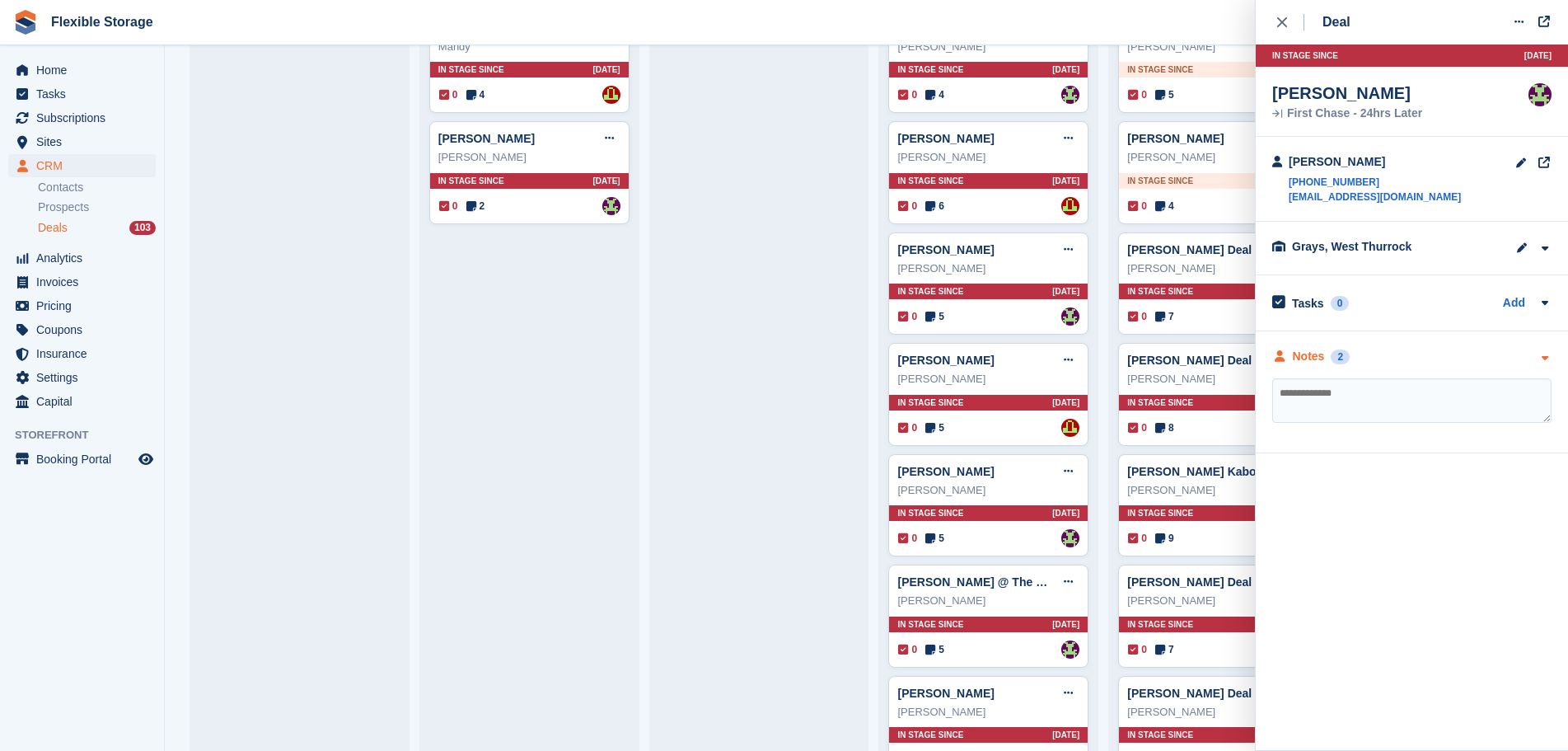
click at [1448, 355] on div "Notes 2" at bounding box center [1412, 356] width 279 height 18
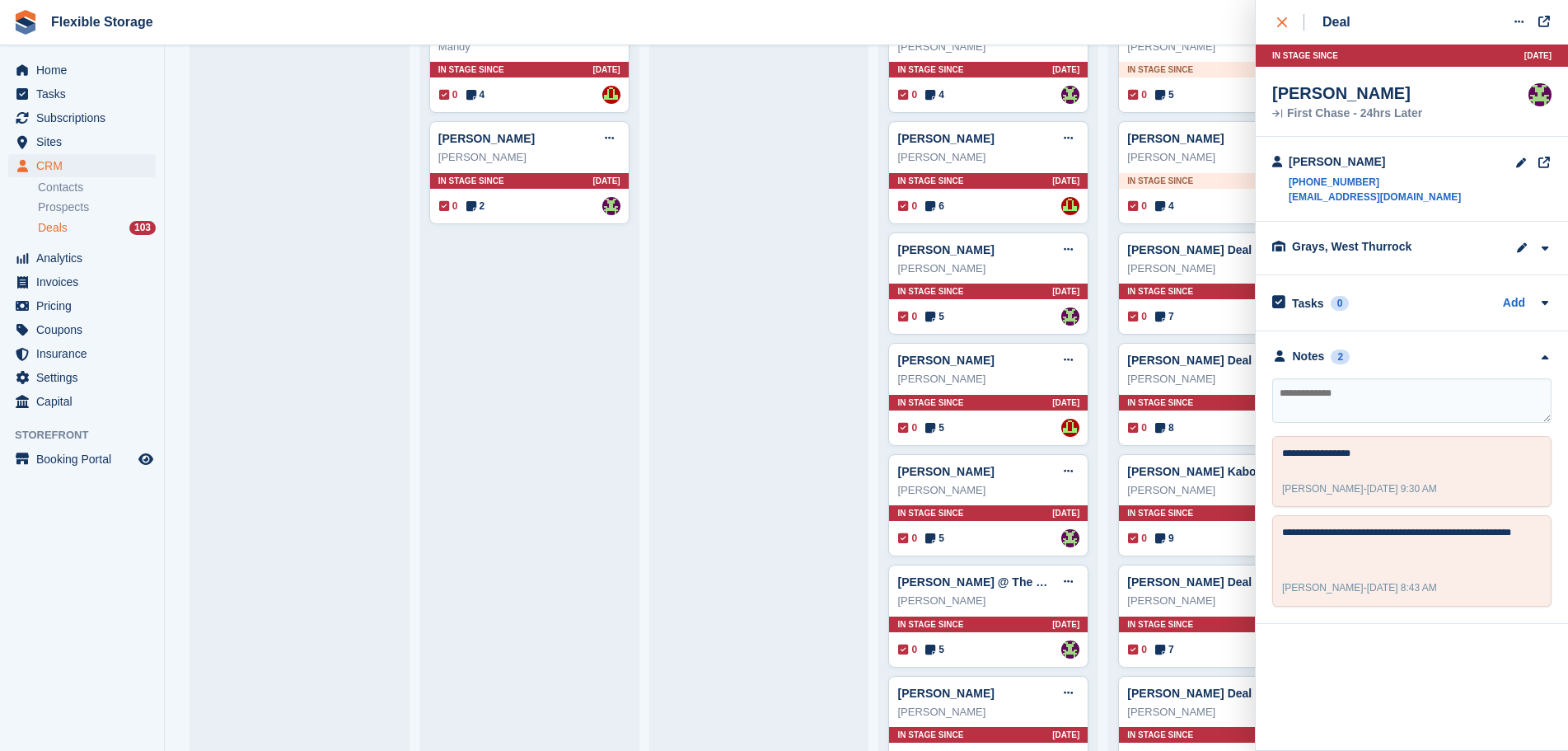
click at [1294, 25] on div "close" at bounding box center [1291, 23] width 28 height 17
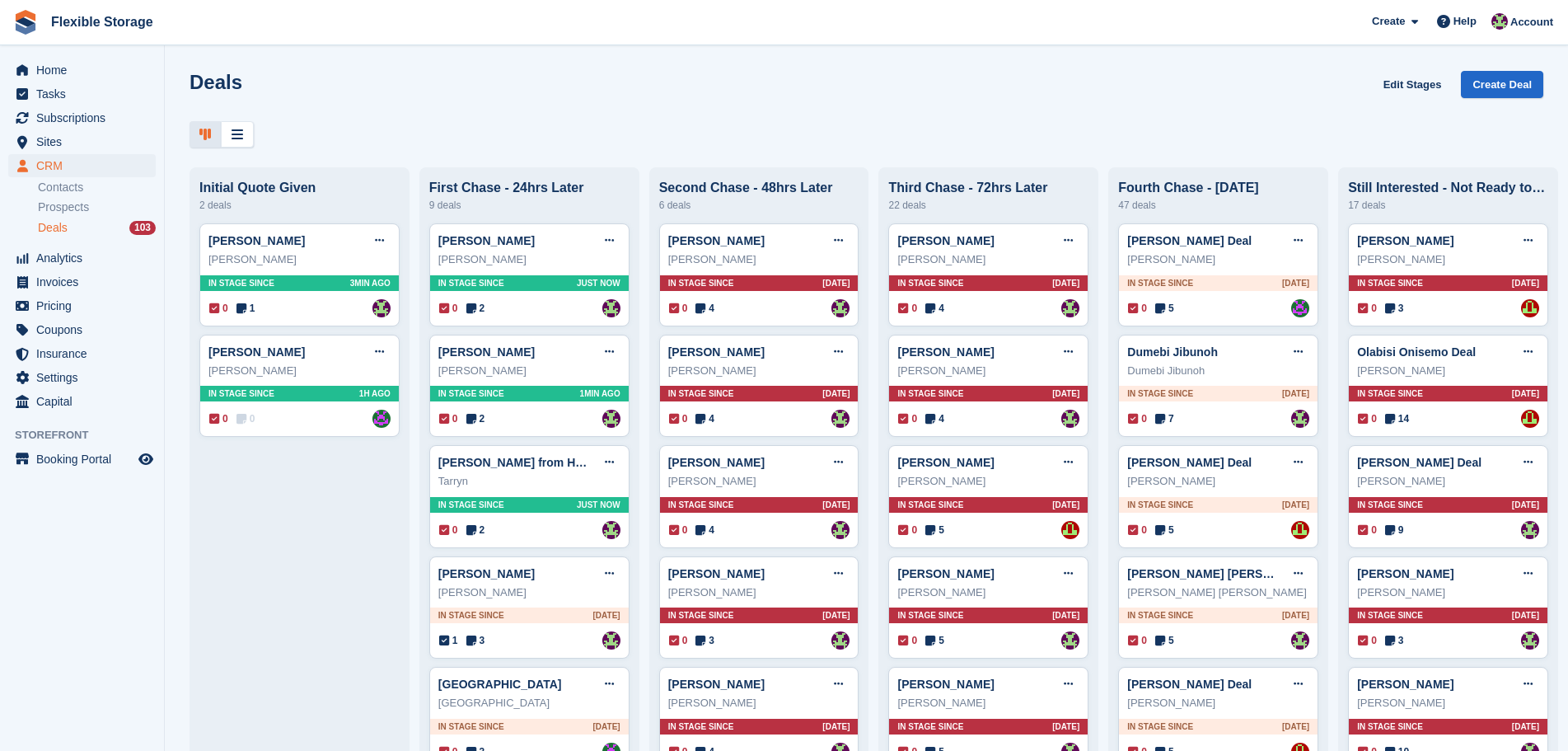
scroll to position [495, 0]
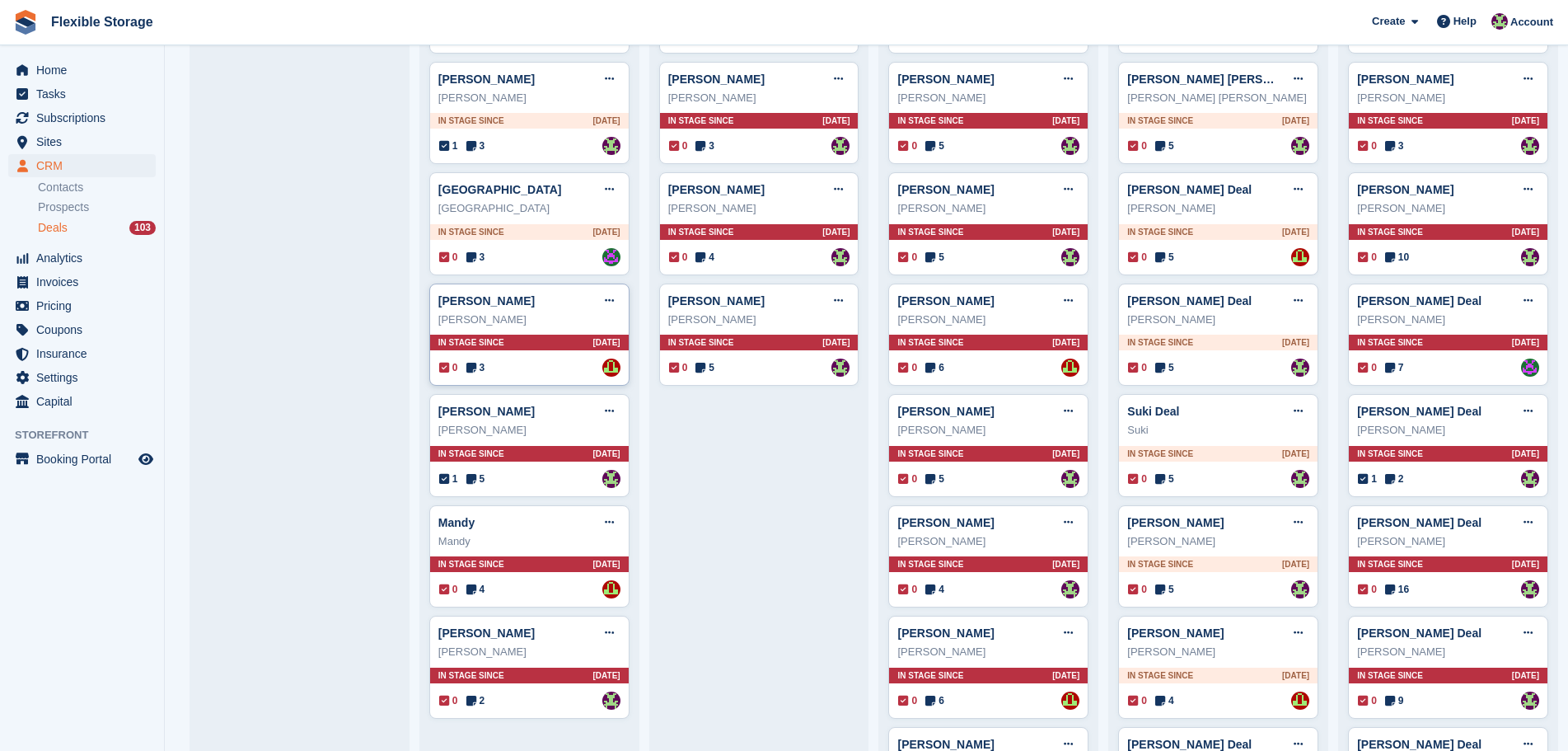
click at [561, 350] on div "In stage since 3D AGO" at bounding box center [530, 342] width 199 height 16
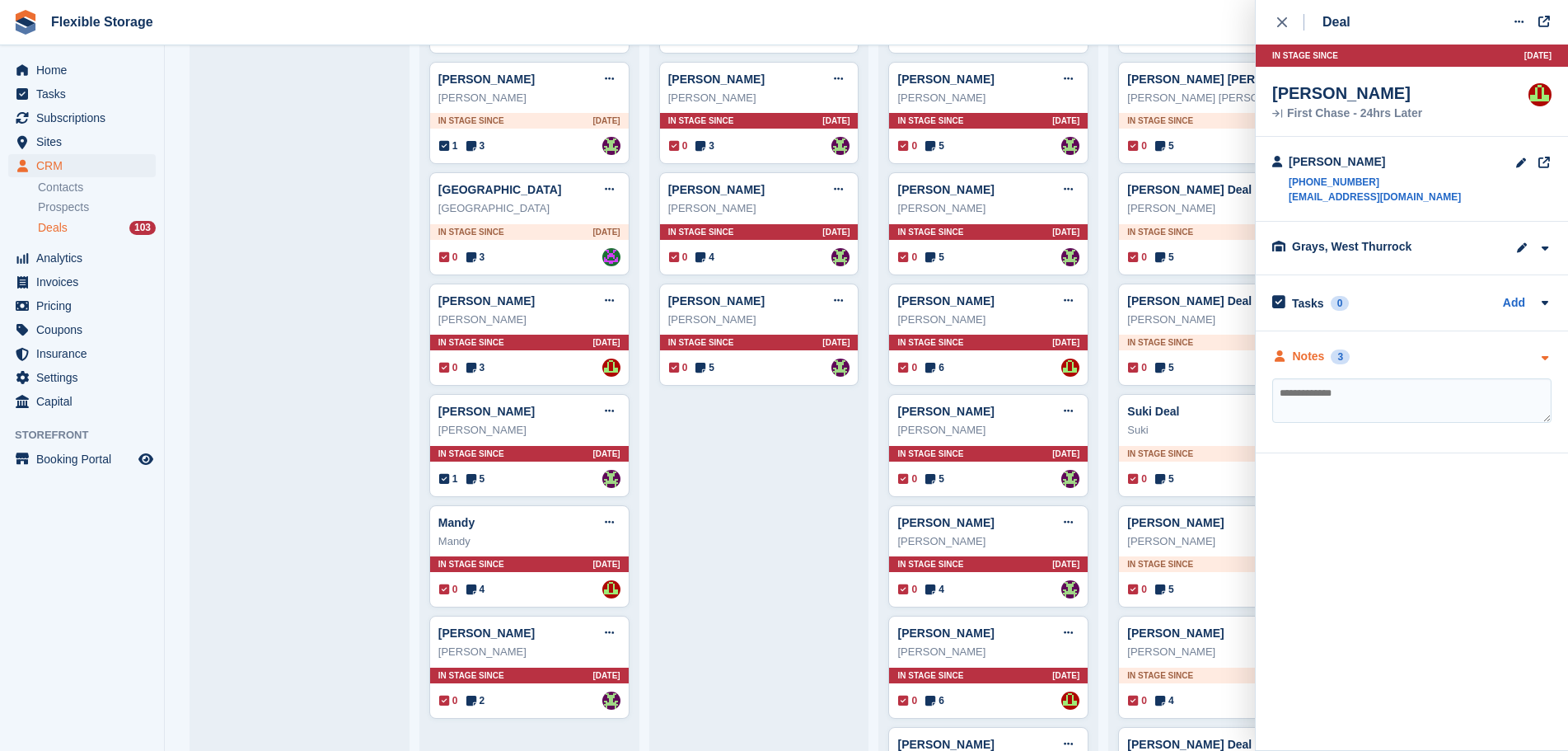
click at [1454, 359] on div "Notes 3" at bounding box center [1412, 356] width 279 height 18
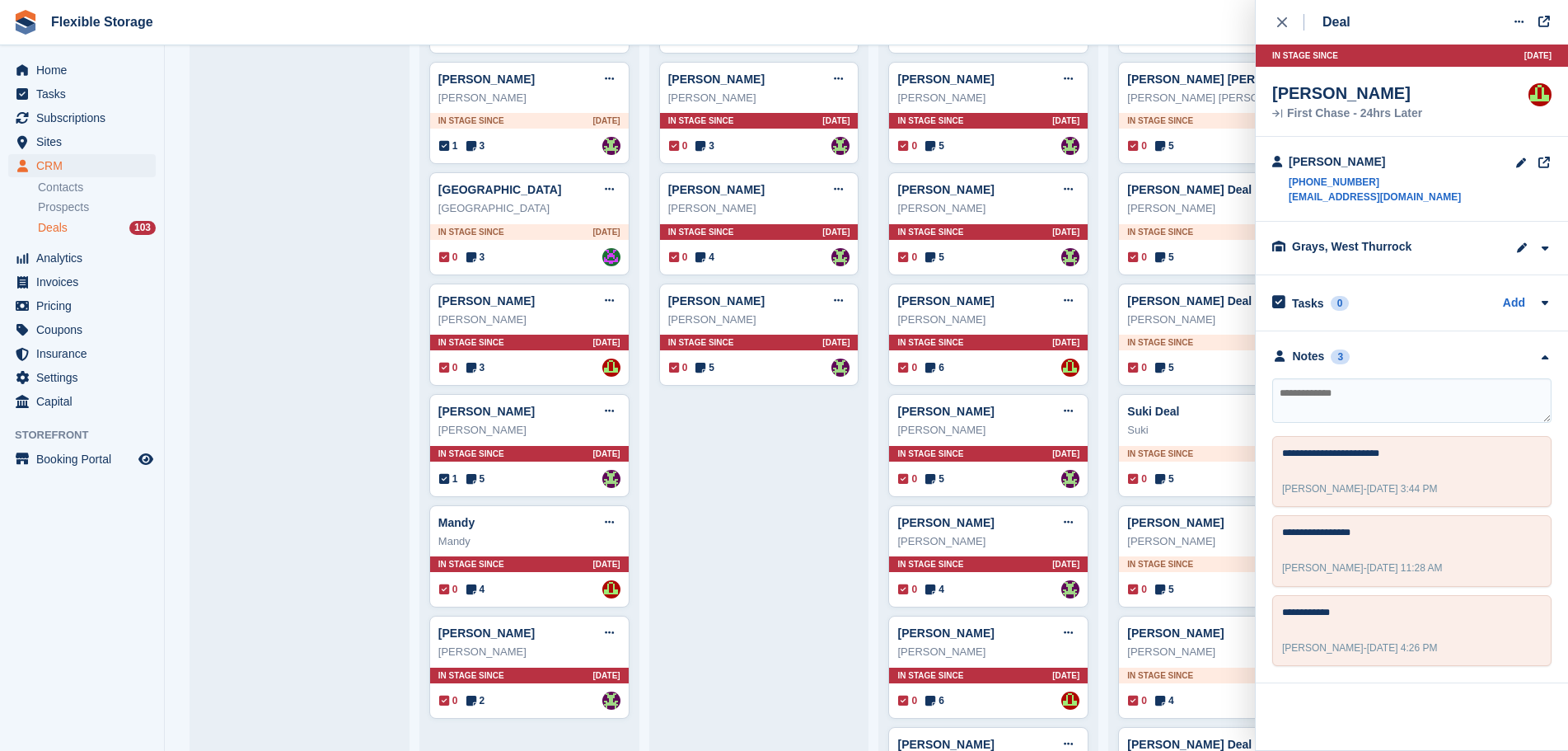
click at [1439, 394] on textarea at bounding box center [1412, 401] width 279 height 44
type textarea "**********"
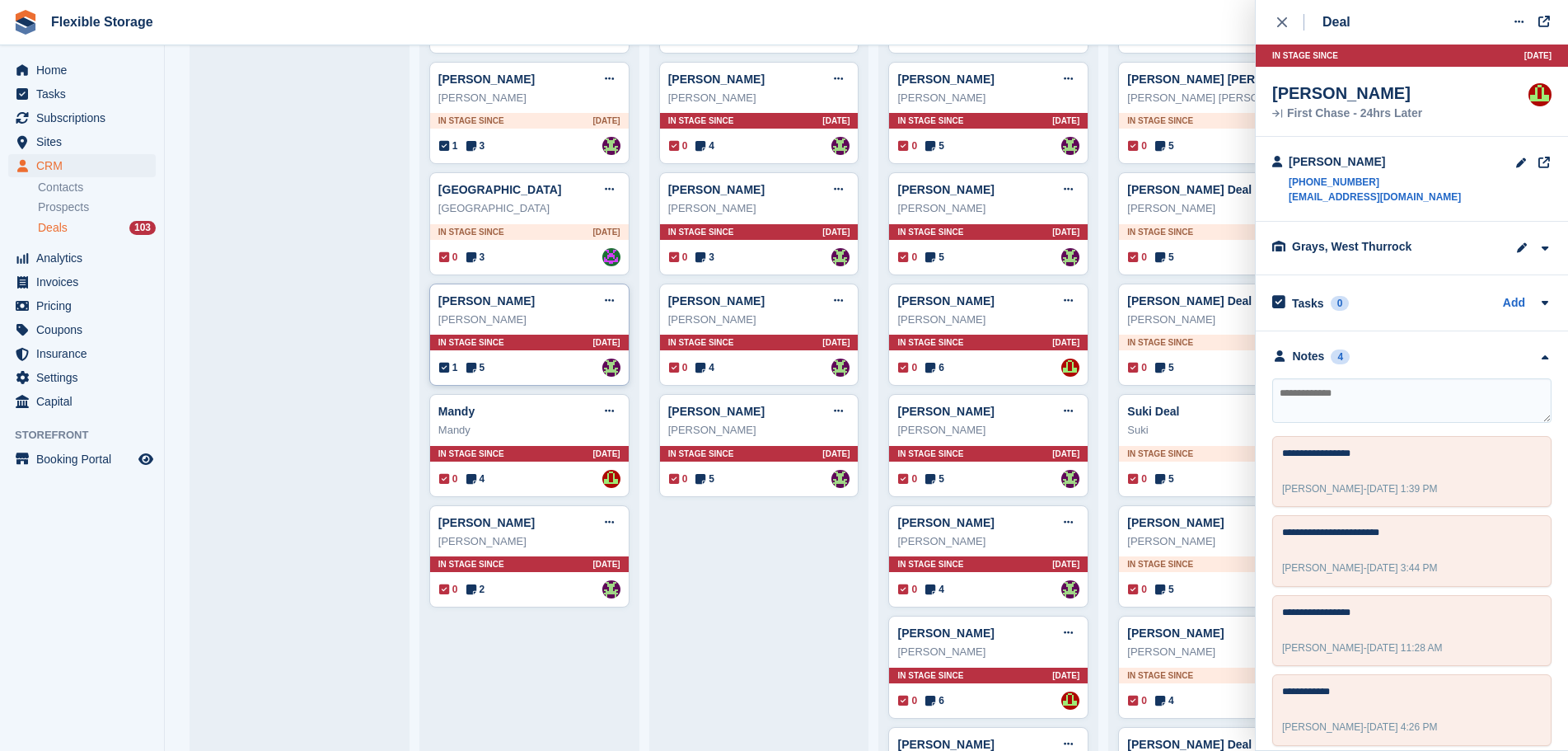
click at [566, 348] on div "In stage since 3D AGO" at bounding box center [530, 342] width 199 height 16
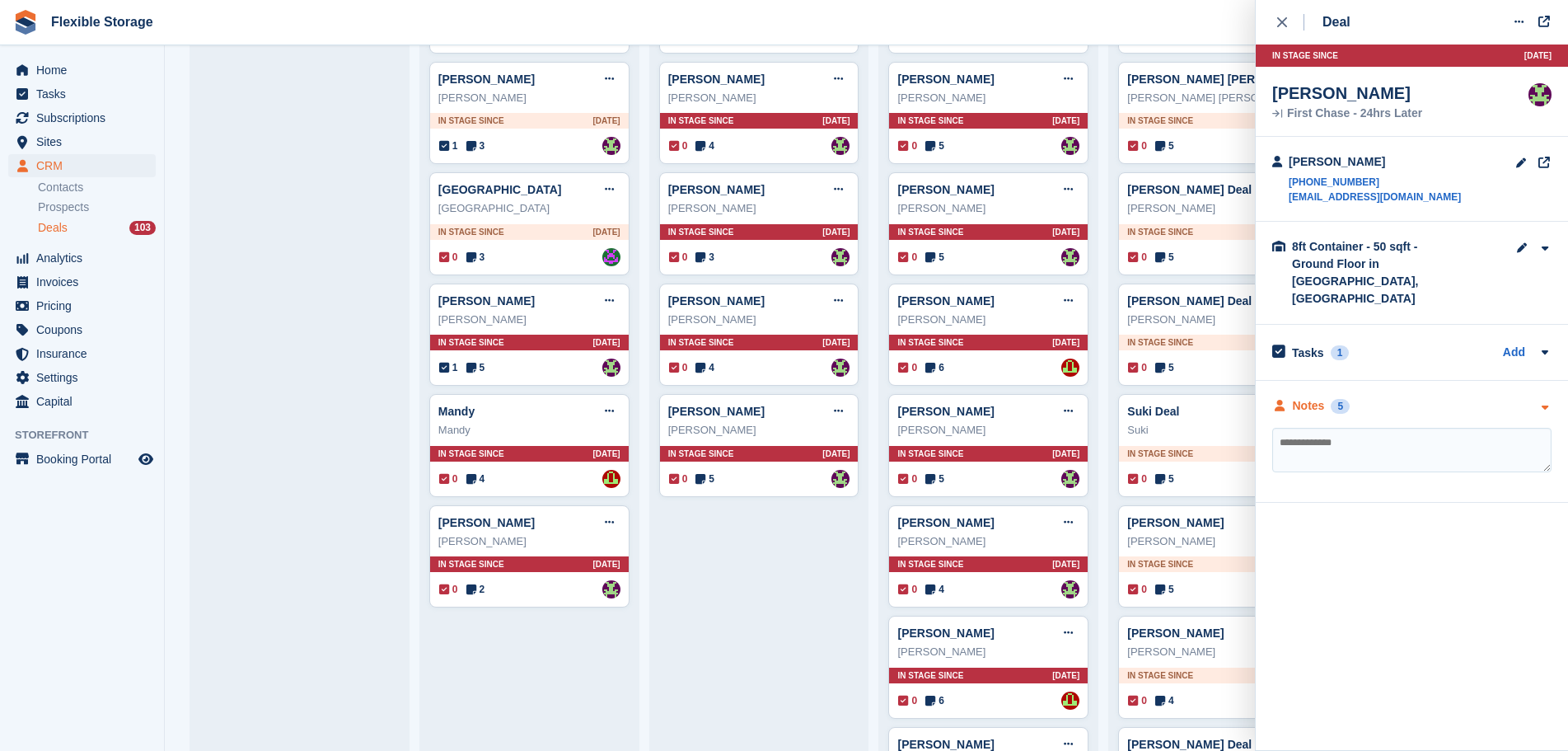
click at [1377, 397] on div "Notes 5" at bounding box center [1412, 406] width 279 height 18
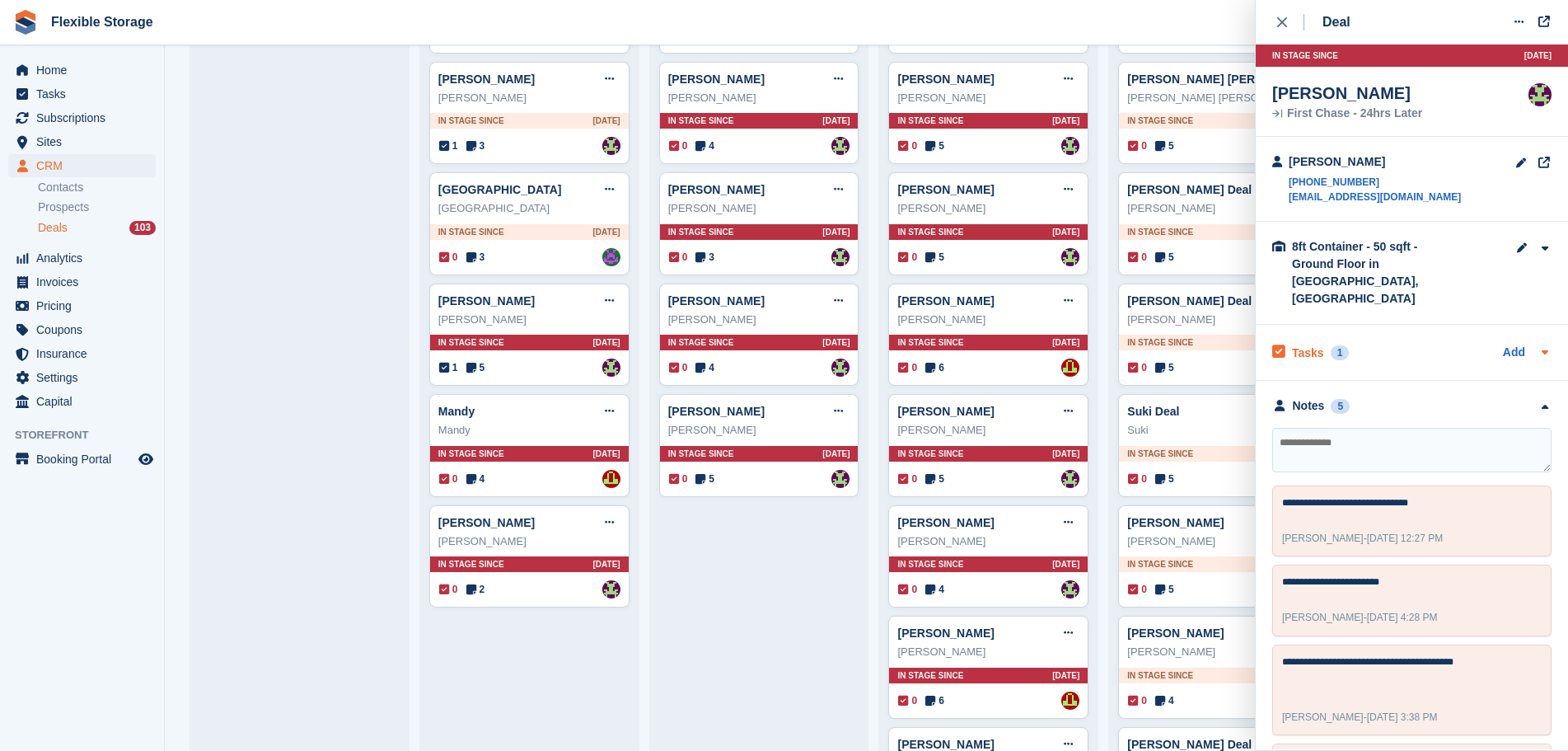
click at [1384, 341] on div "Tasks 1 Add" at bounding box center [1412, 352] width 279 height 23
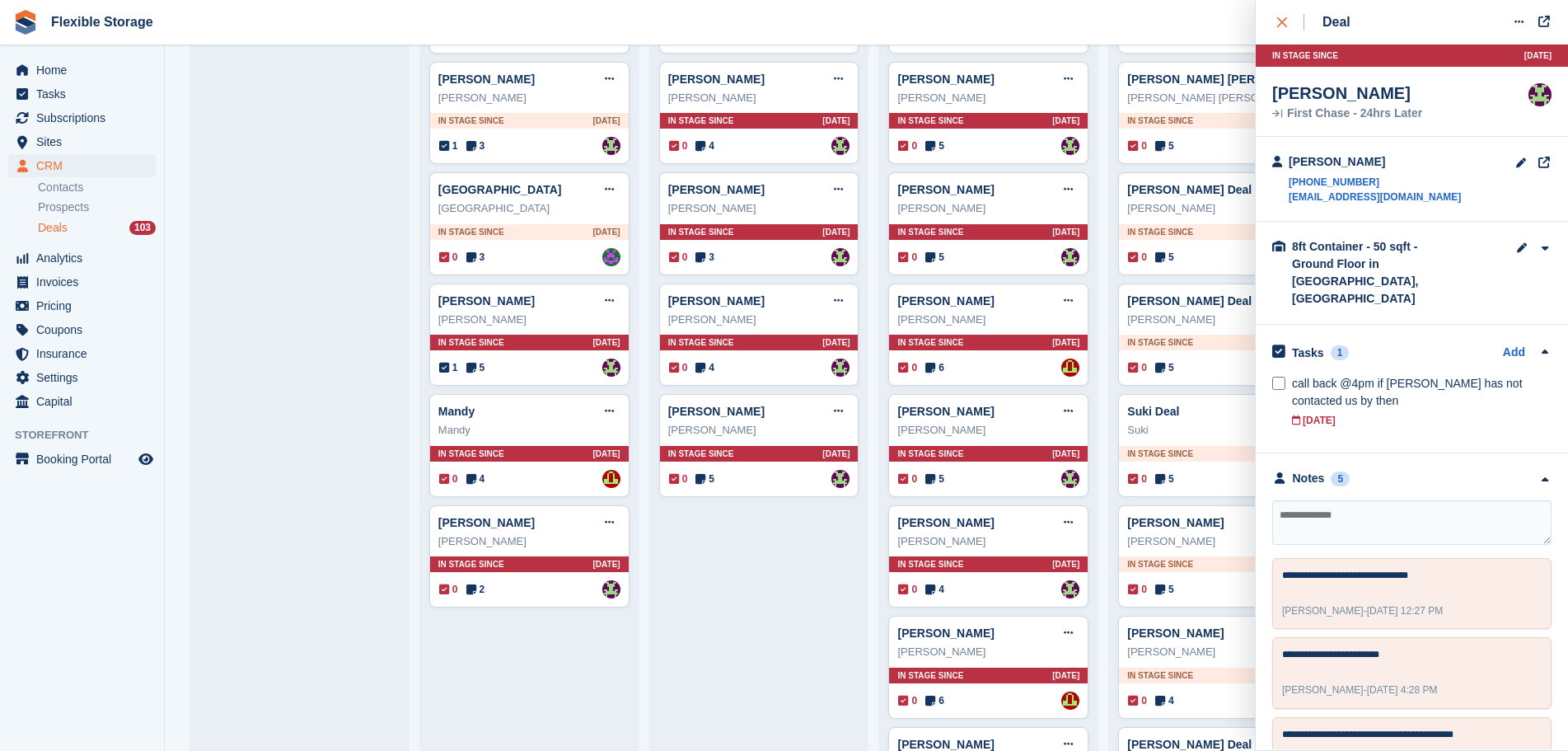
click at [1286, 23] on icon "close" at bounding box center [1282, 23] width 10 height 10
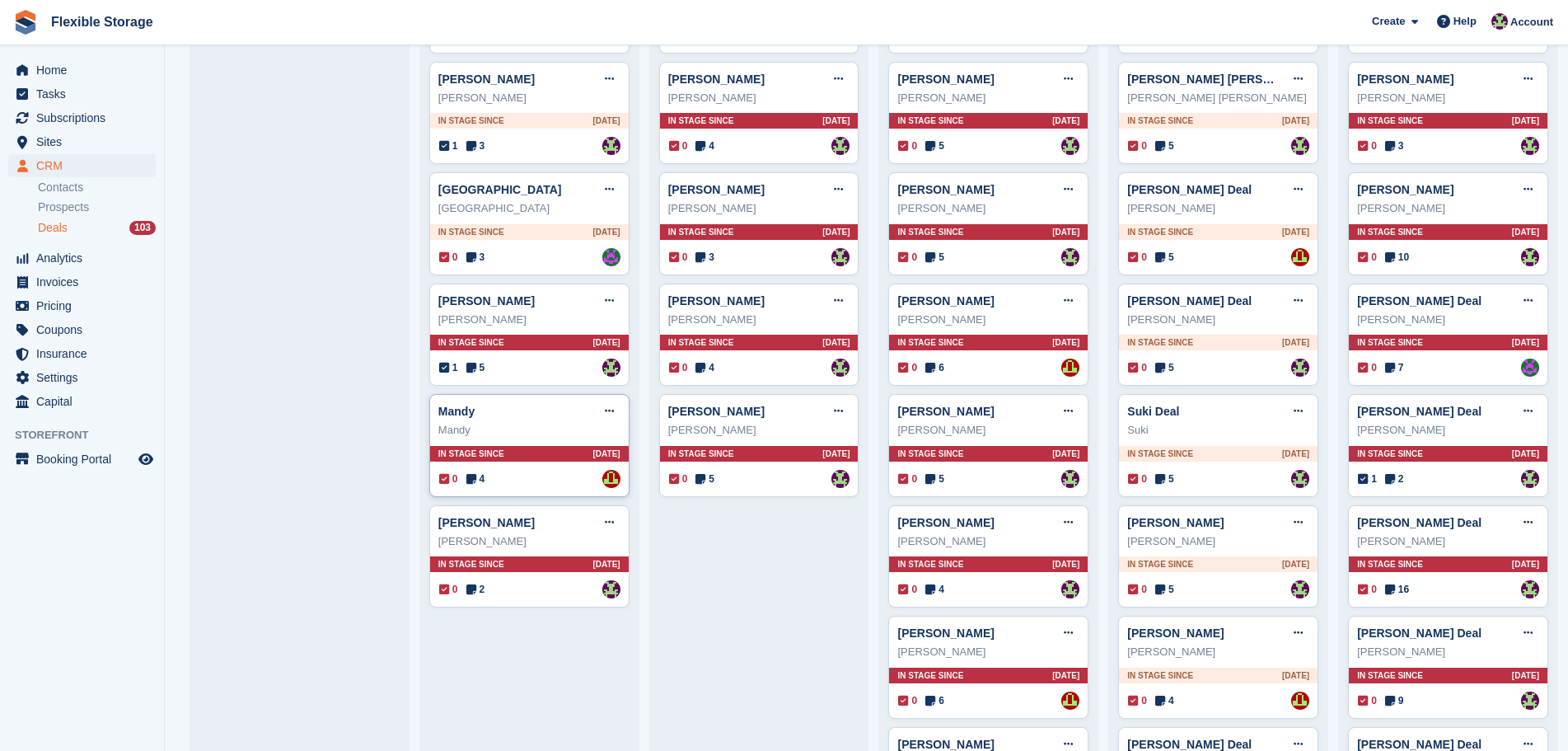
click at [539, 447] on div "Mandy Edit deal Mark as won Mark as lost Delete deal Mandy In stage since 3D AG…" at bounding box center [530, 445] width 201 height 103
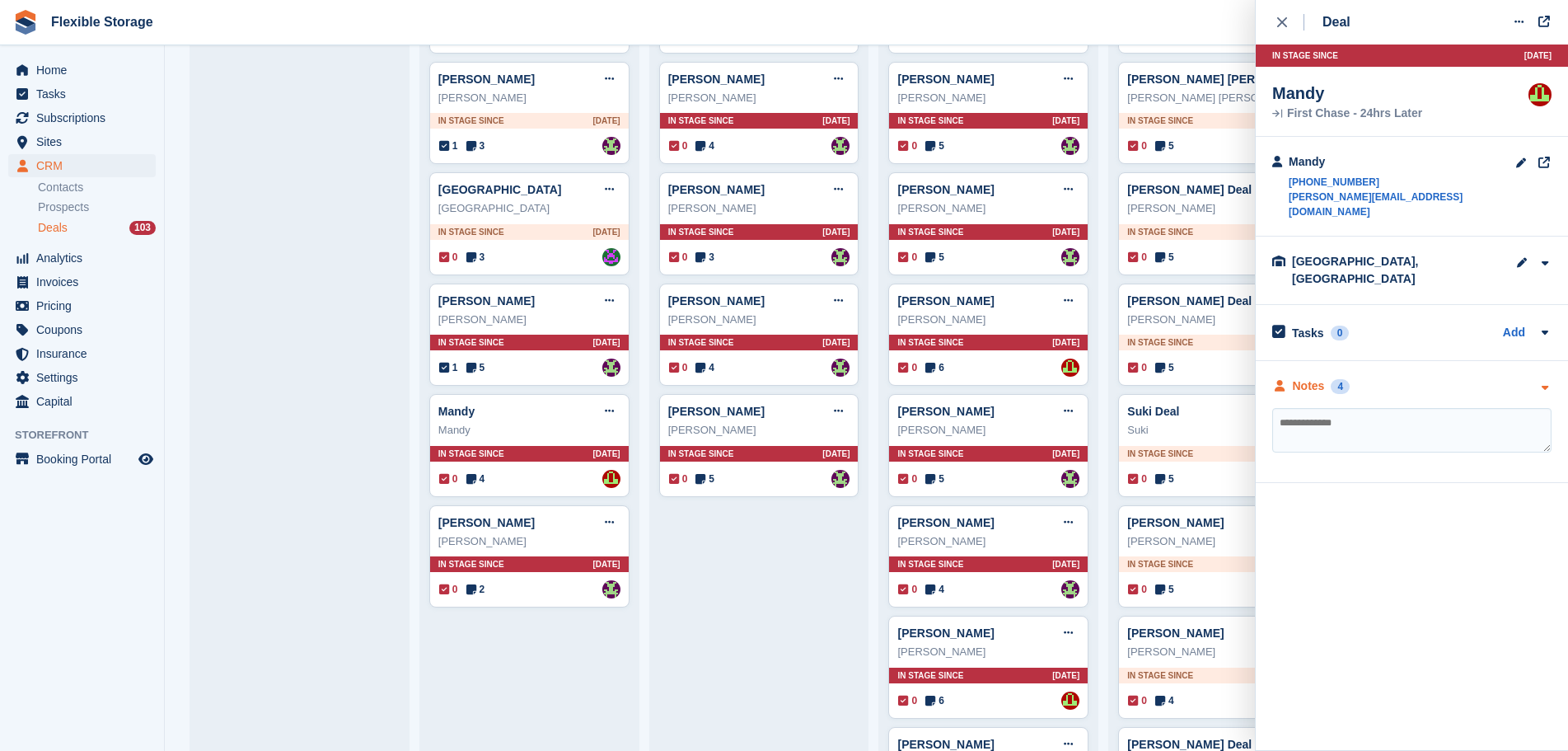
click at [1401, 378] on div "Notes 4" at bounding box center [1412, 386] width 279 height 18
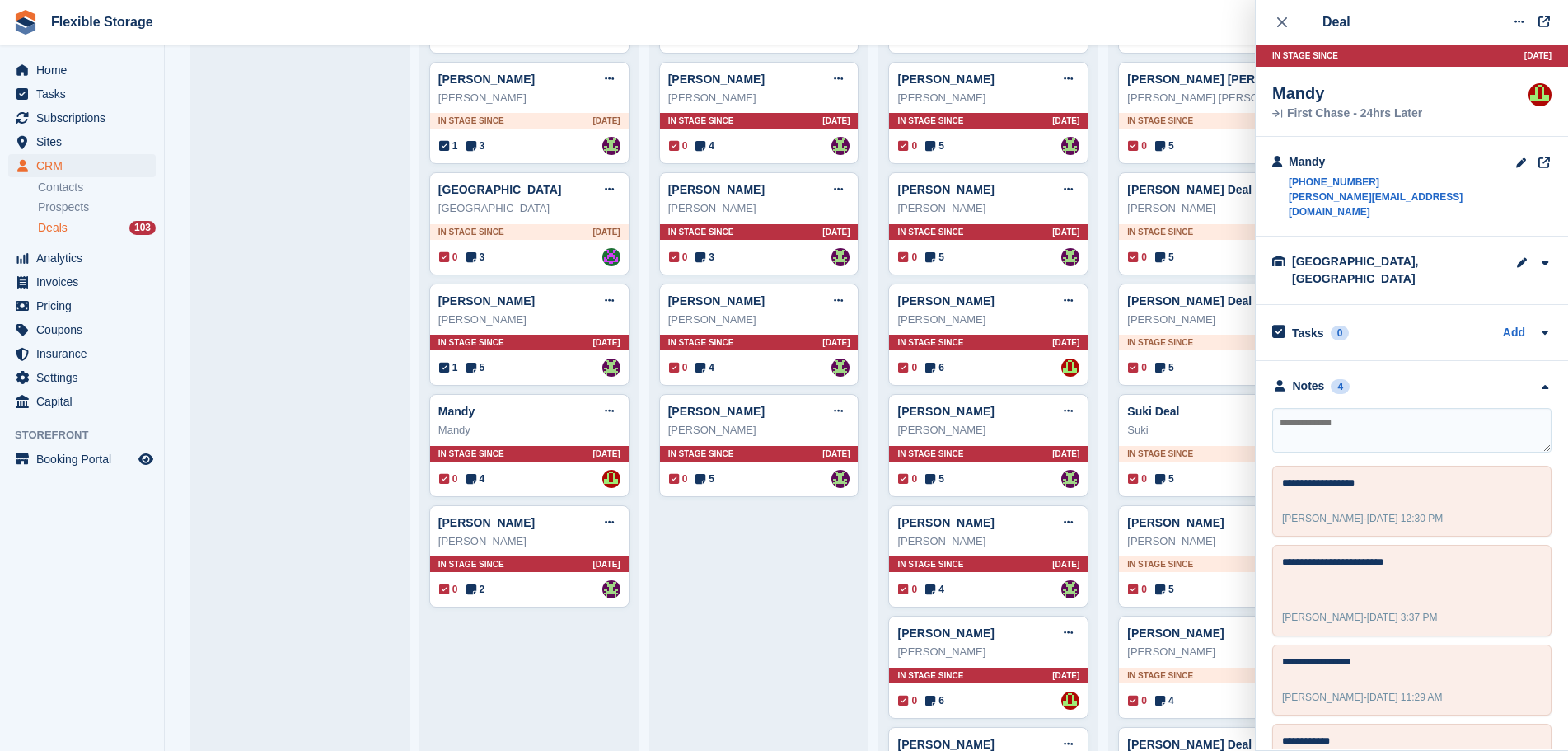
click at [1402, 408] on textarea at bounding box center [1412, 430] width 279 height 44
type textarea "**********"
click at [1287, 21] on div "close" at bounding box center [1291, 23] width 28 height 17
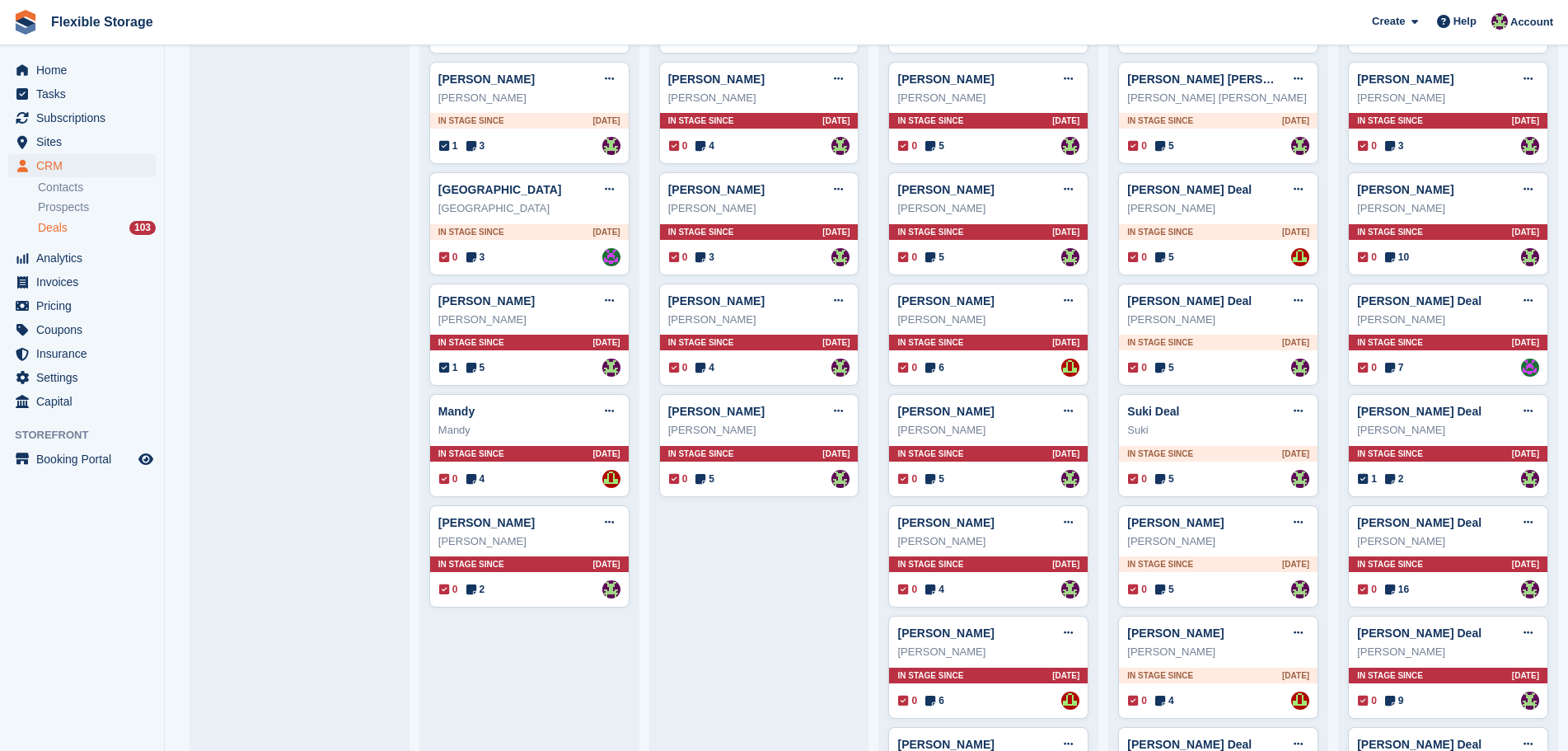
scroll to position [3862, 0]
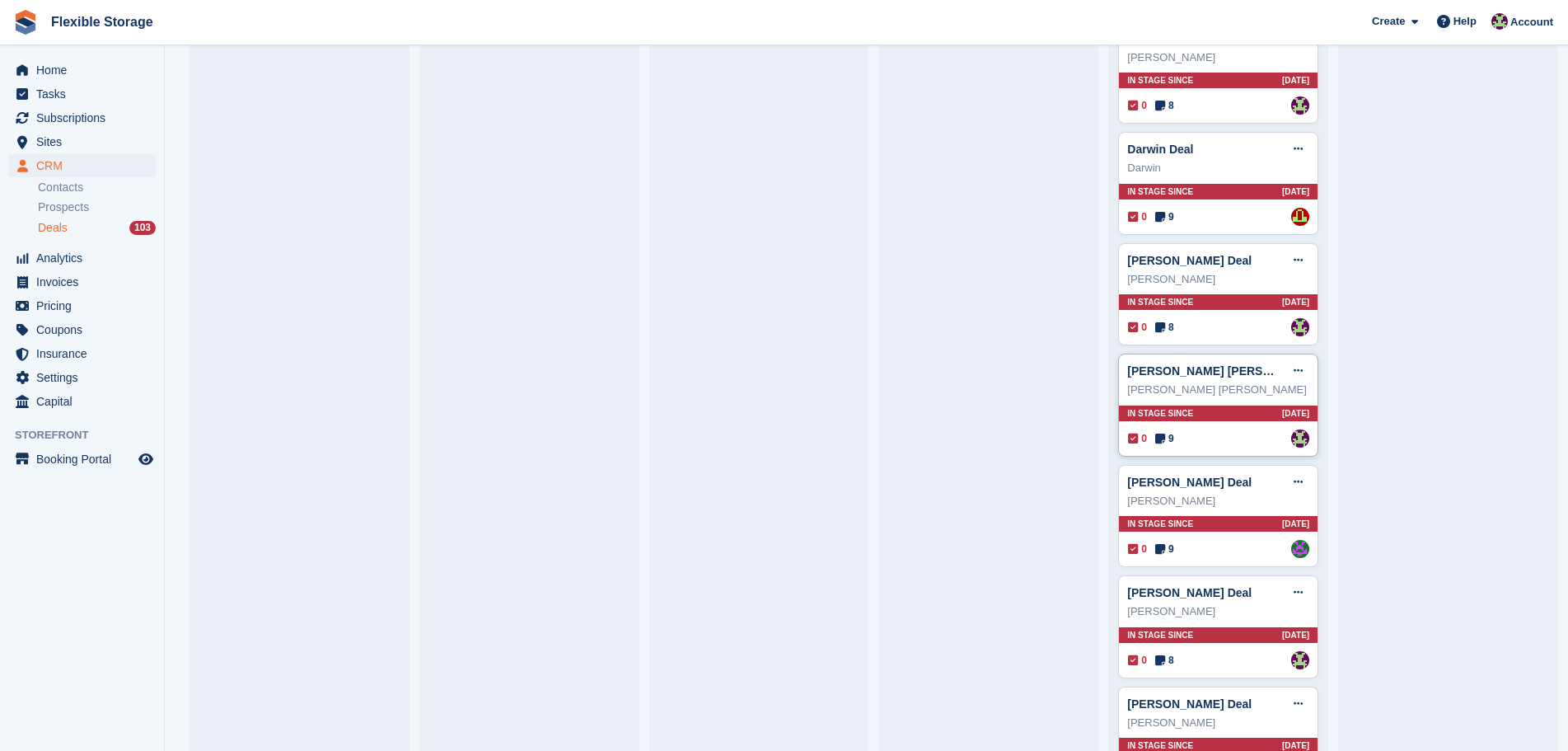
click at [1235, 421] on div "In stage since 23D AGO" at bounding box center [1219, 413] width 199 height 16
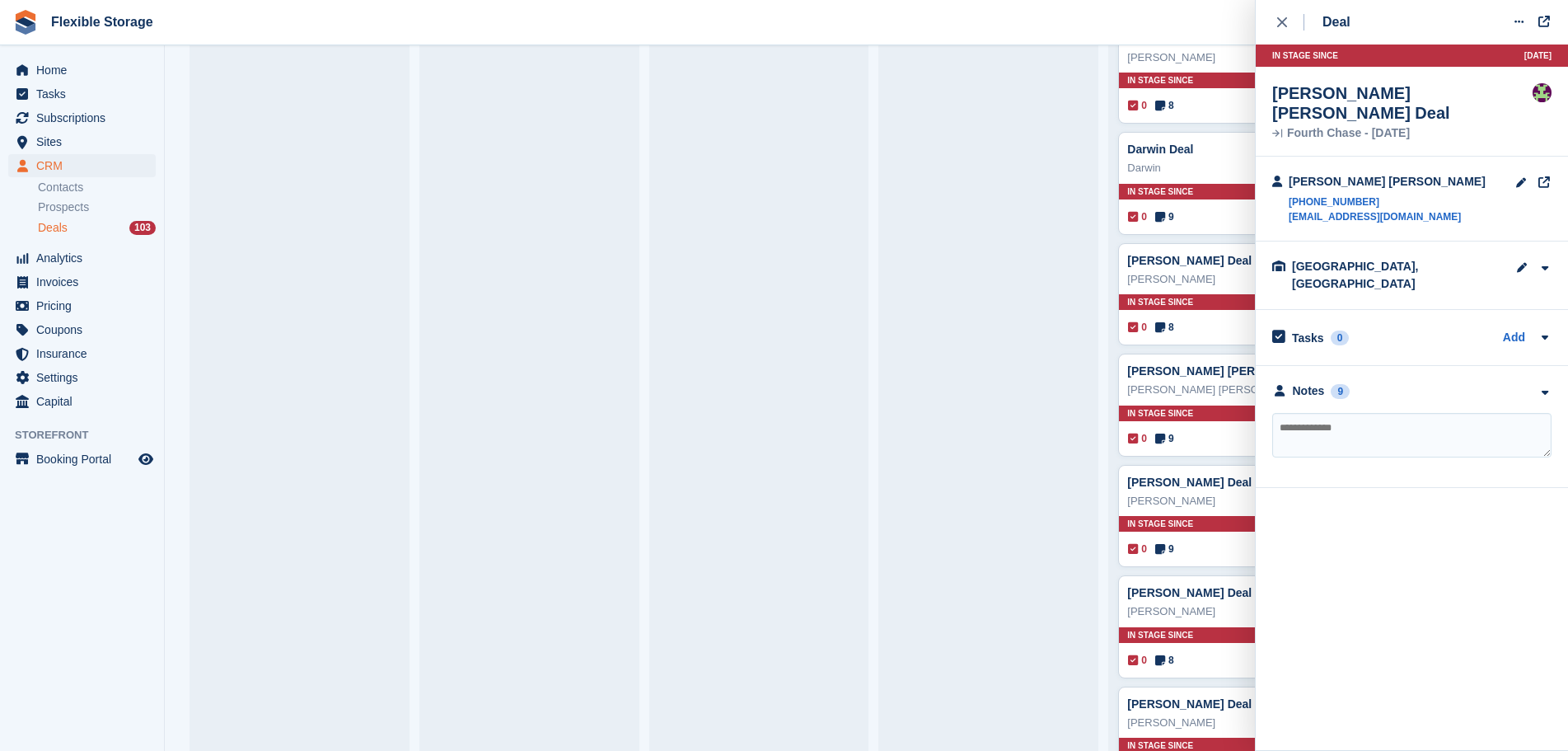
click at [1401, 413] on textarea at bounding box center [1412, 435] width 279 height 44
type textarea "**********"
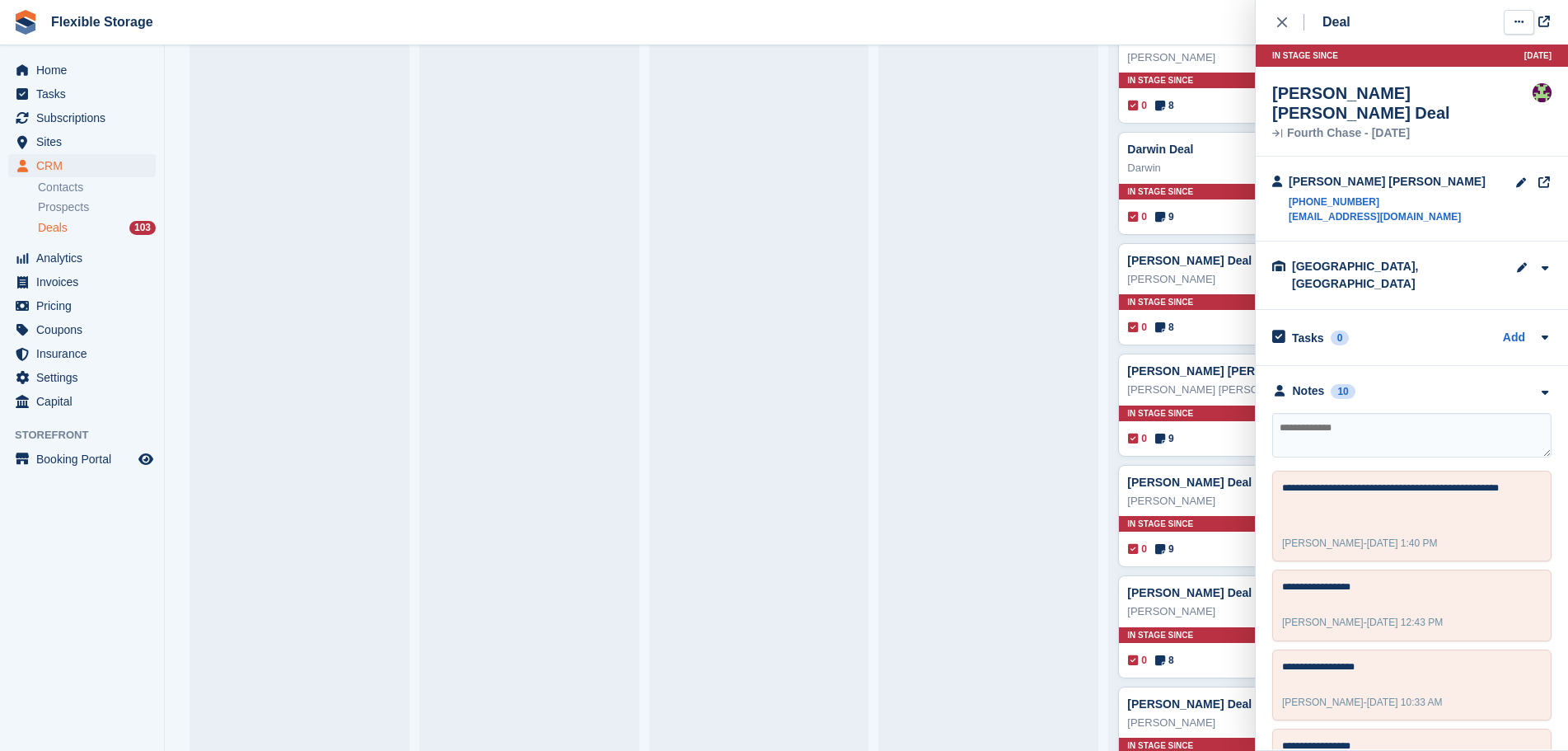
click at [1529, 29] on button at bounding box center [1519, 23] width 30 height 25
click at [1474, 107] on p "Mark as lost" at bounding box center [1456, 111] width 144 height 22
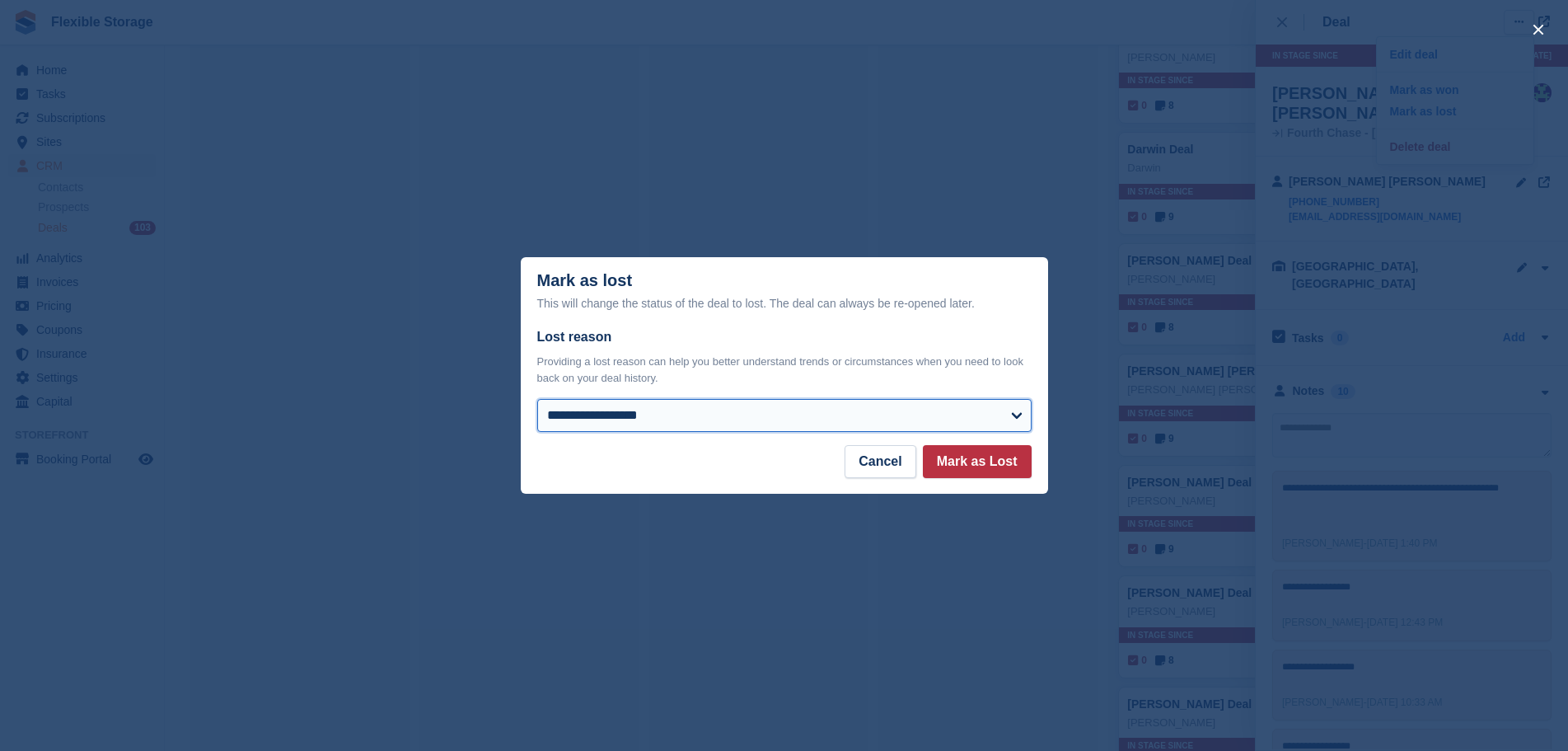
drag, startPoint x: 899, startPoint y: 413, endPoint x: 885, endPoint y: 401, distance: 18.4
click at [899, 413] on select "**********" at bounding box center [785, 415] width 495 height 33
select select "**********"
click at [537, 401] on select "**********" at bounding box center [785, 415] width 495 height 33
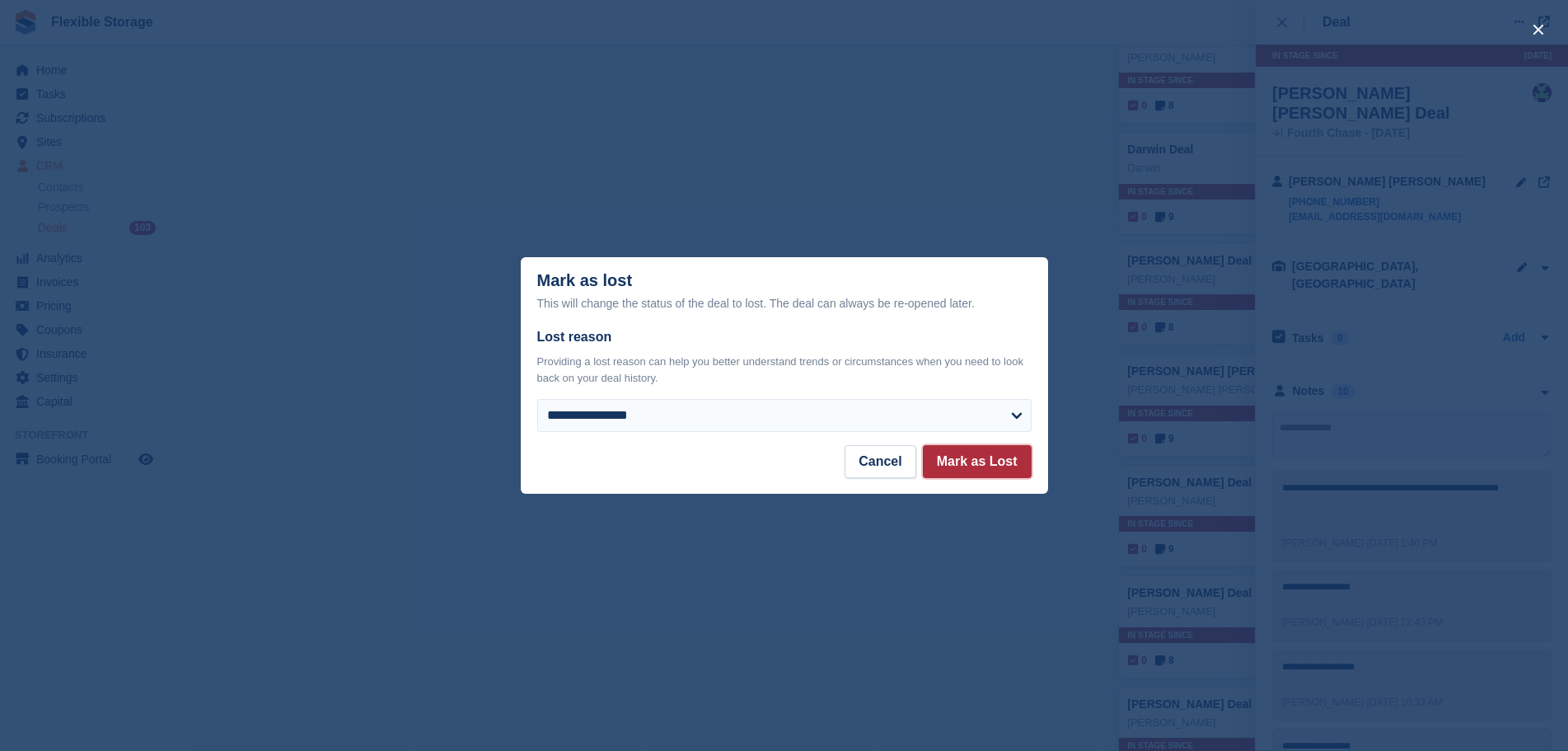
click at [978, 454] on button "Mark as Lost" at bounding box center [977, 461] width 109 height 33
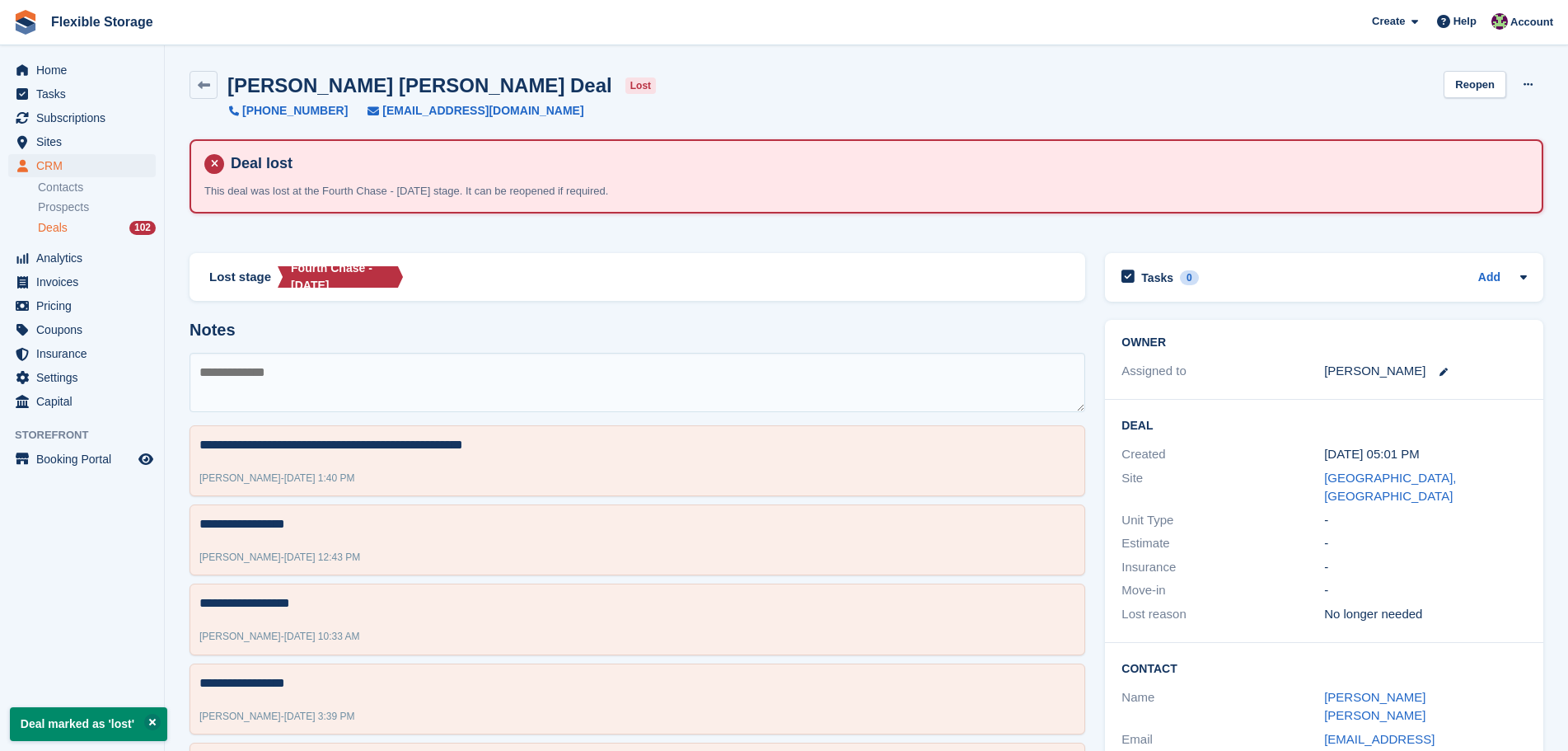
click at [64, 222] on span "Deals" at bounding box center [52, 227] width 29 height 16
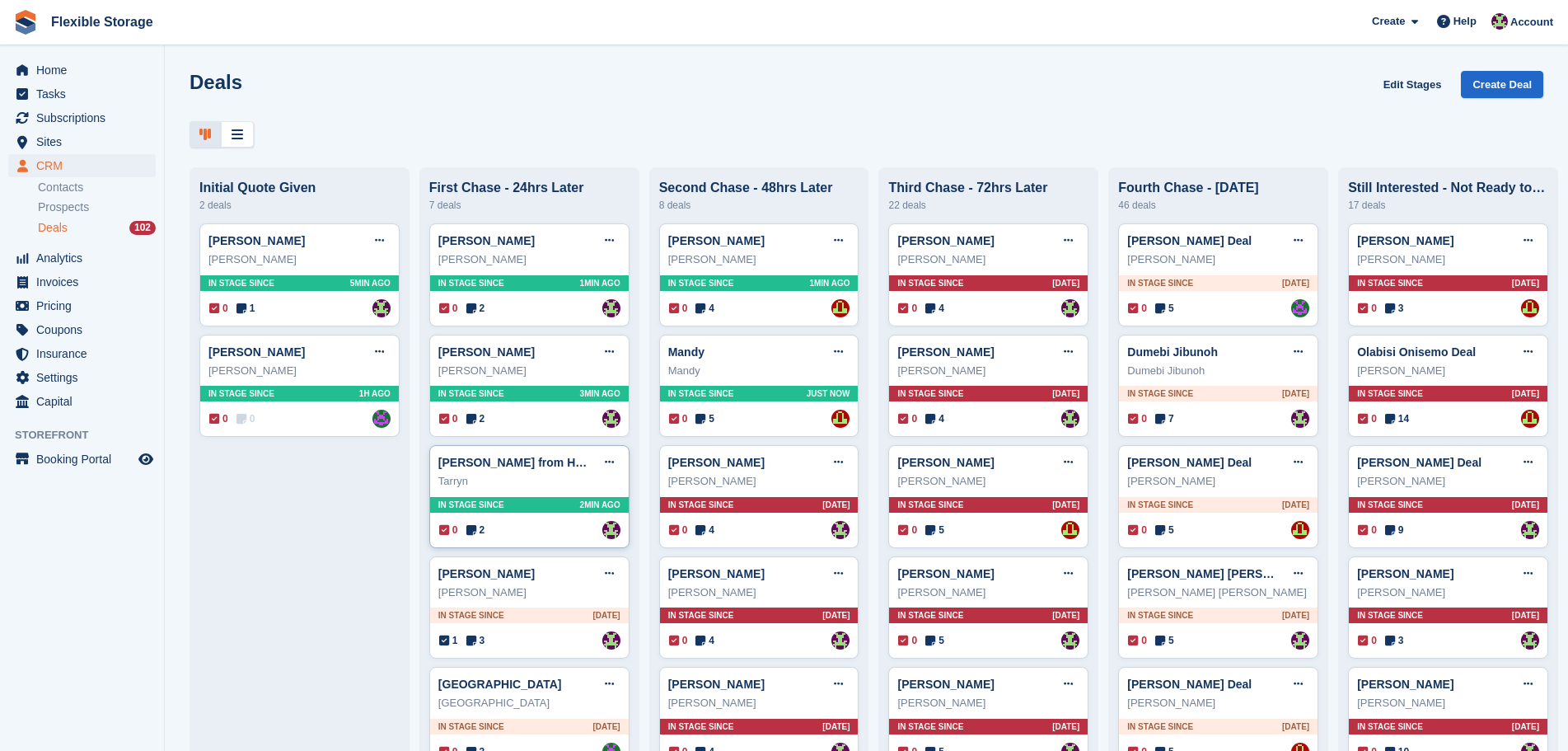
scroll to position [495, 0]
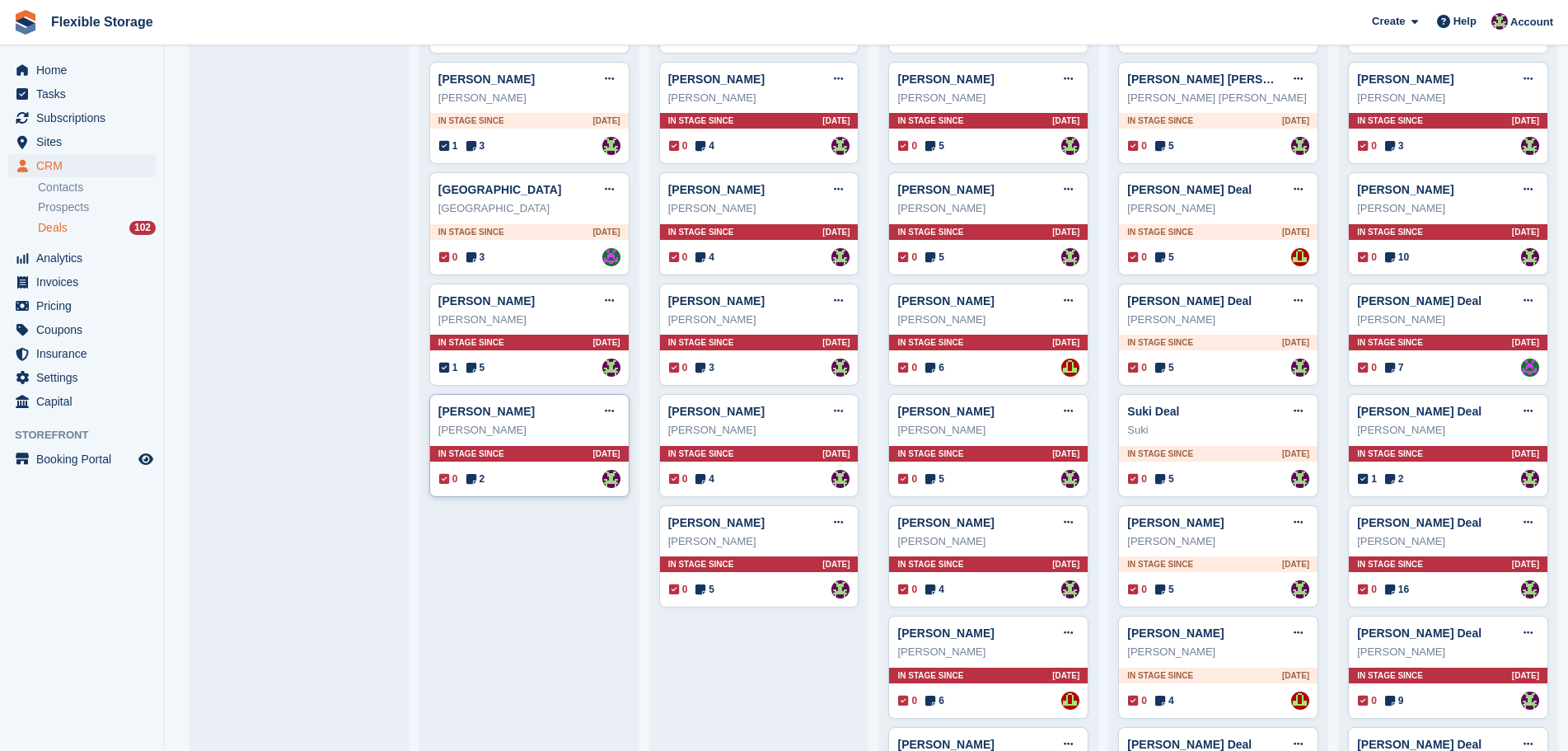
click at [534, 484] on div "0 2 Assigned to Rachael Fisher" at bounding box center [530, 479] width 181 height 18
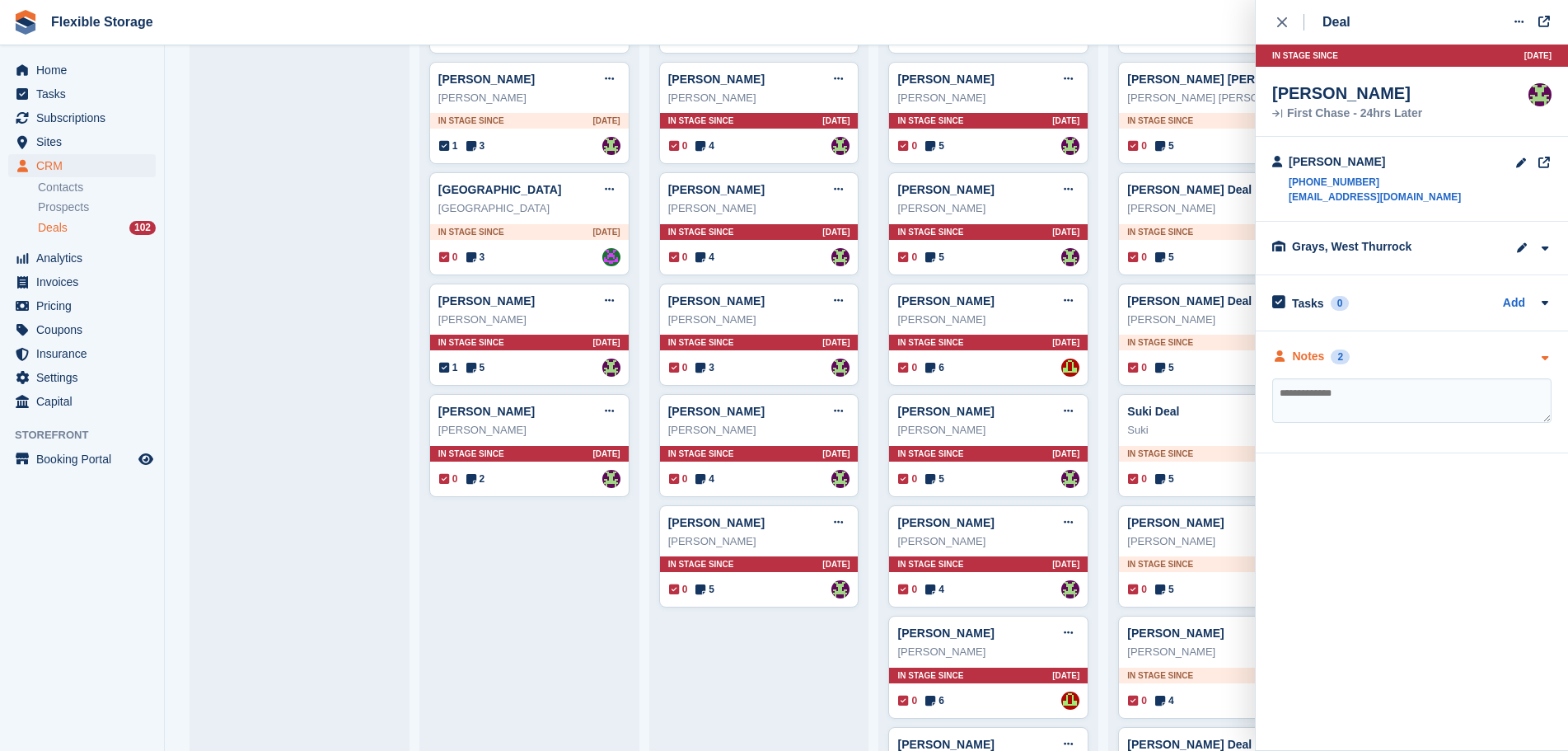
click at [1395, 358] on div "Notes 2" at bounding box center [1412, 356] width 279 height 18
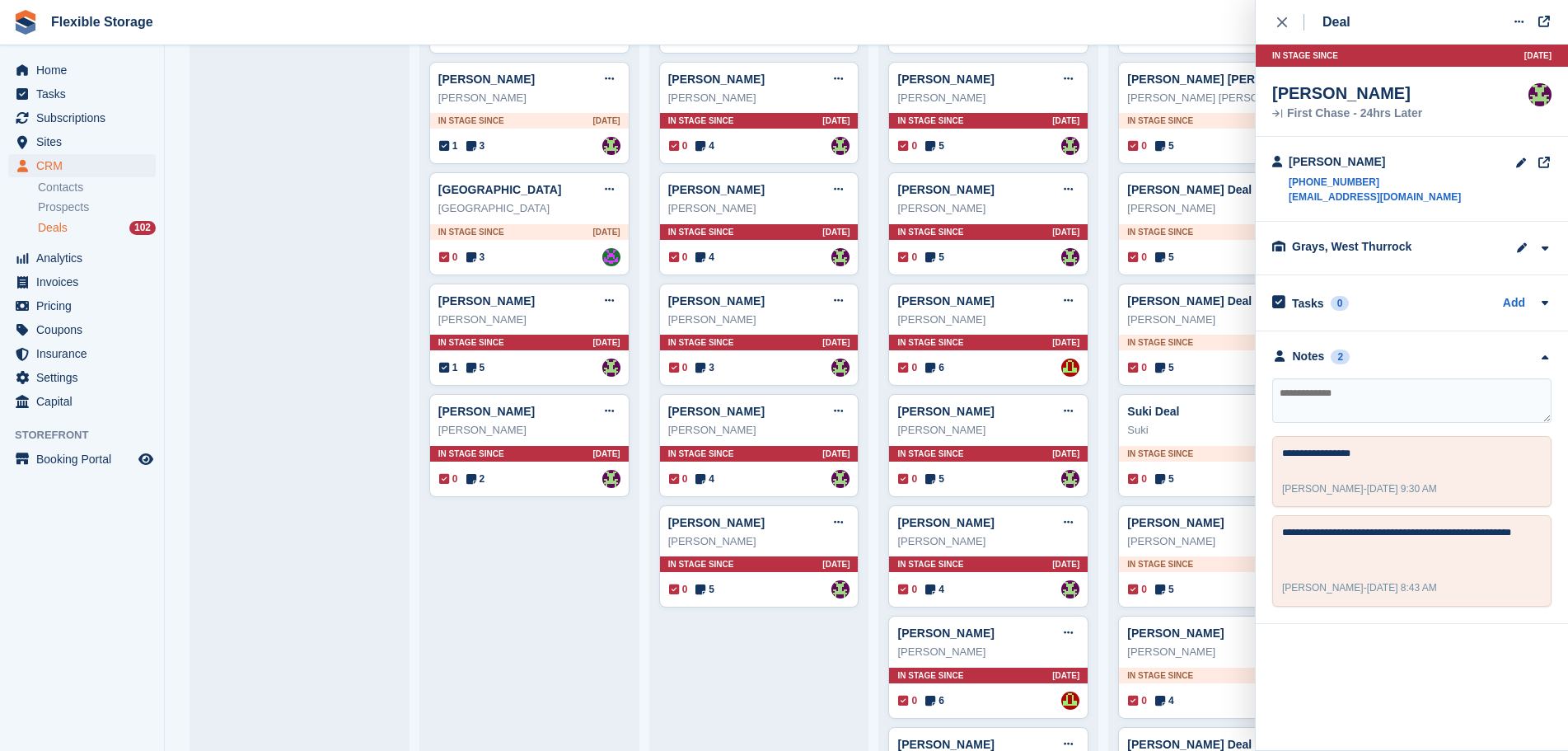
click at [1362, 401] on textarea at bounding box center [1412, 401] width 279 height 44
type textarea "**********"
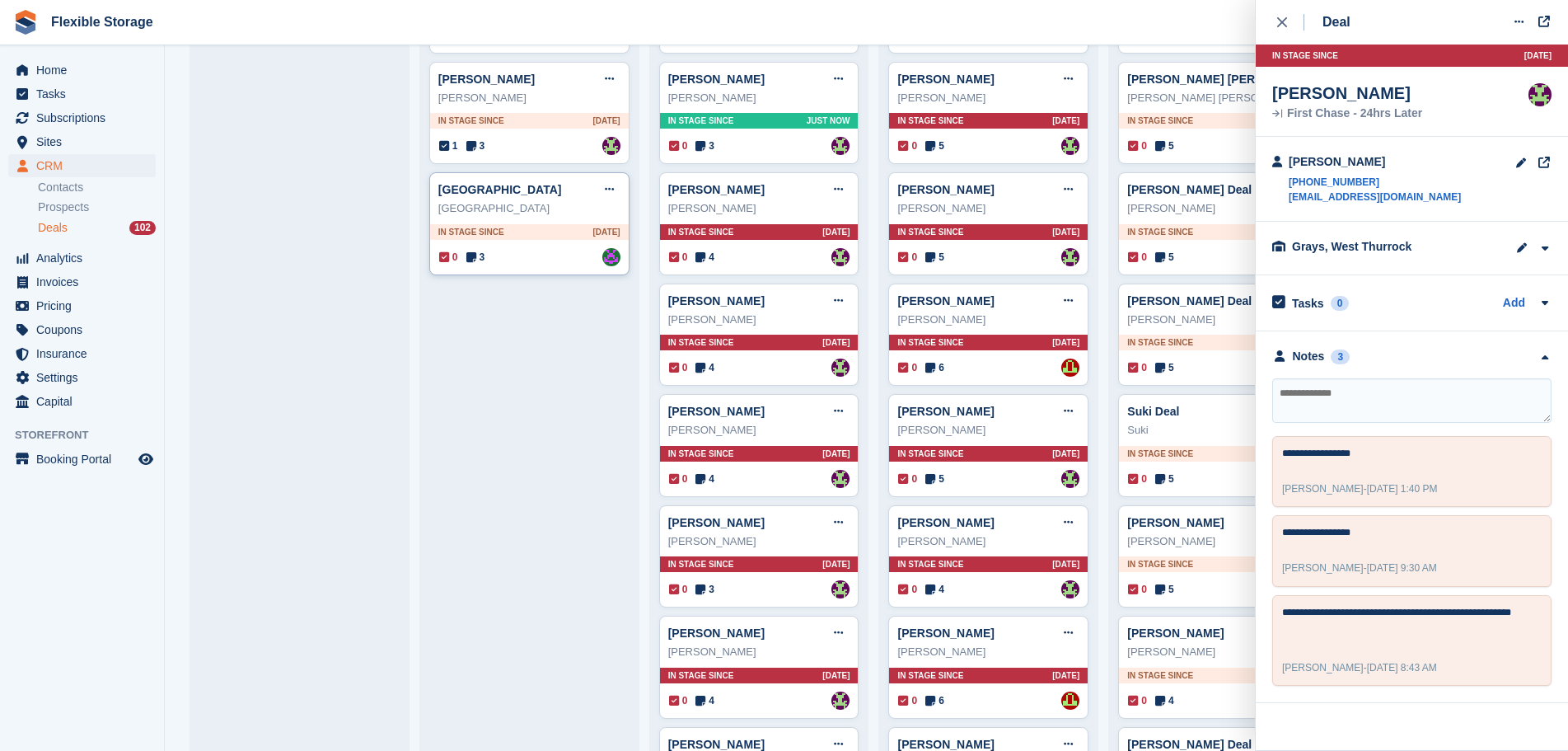
click at [515, 232] on div "In stage since 2D AGO" at bounding box center [530, 232] width 199 height 16
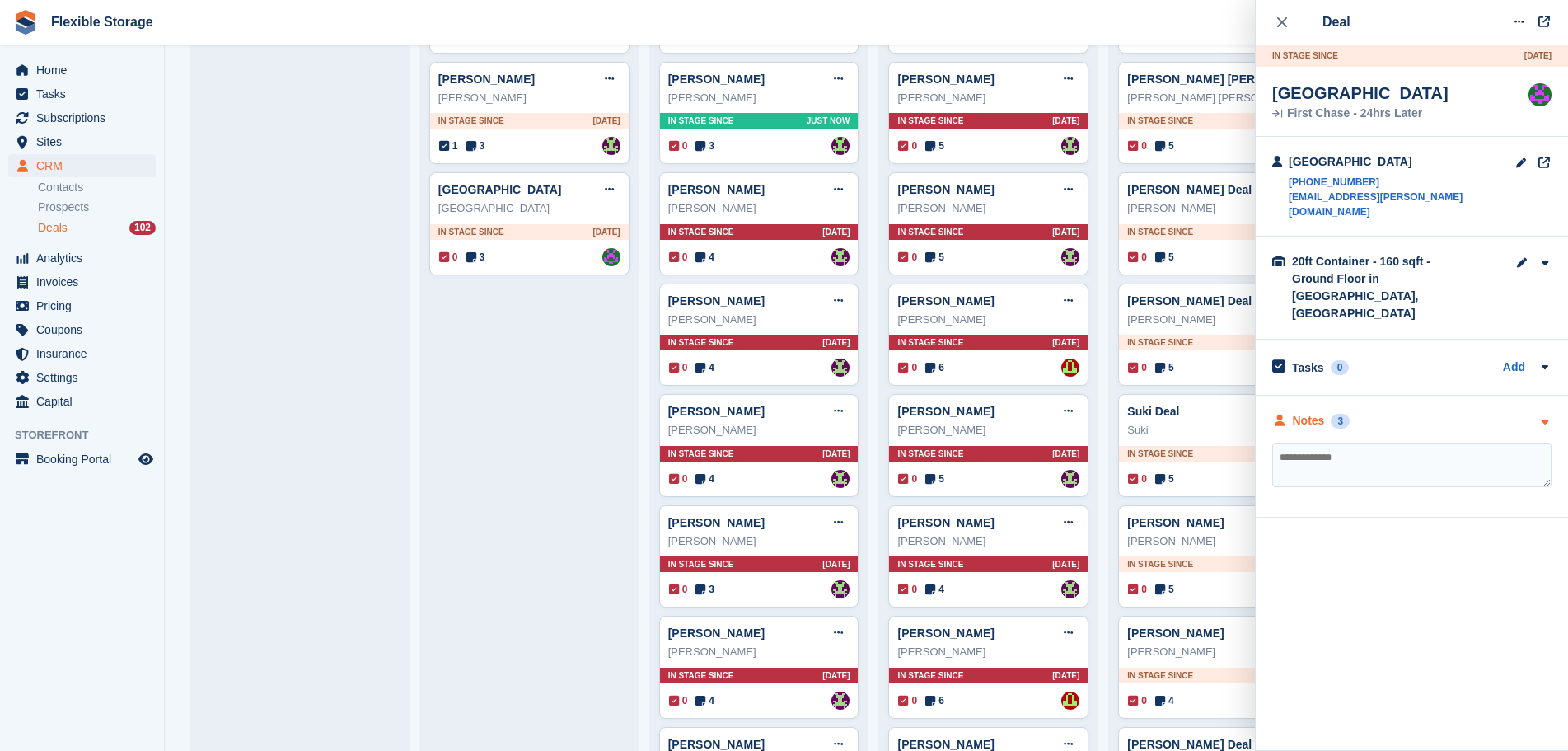
click at [1446, 412] on div "Notes 3" at bounding box center [1412, 421] width 279 height 18
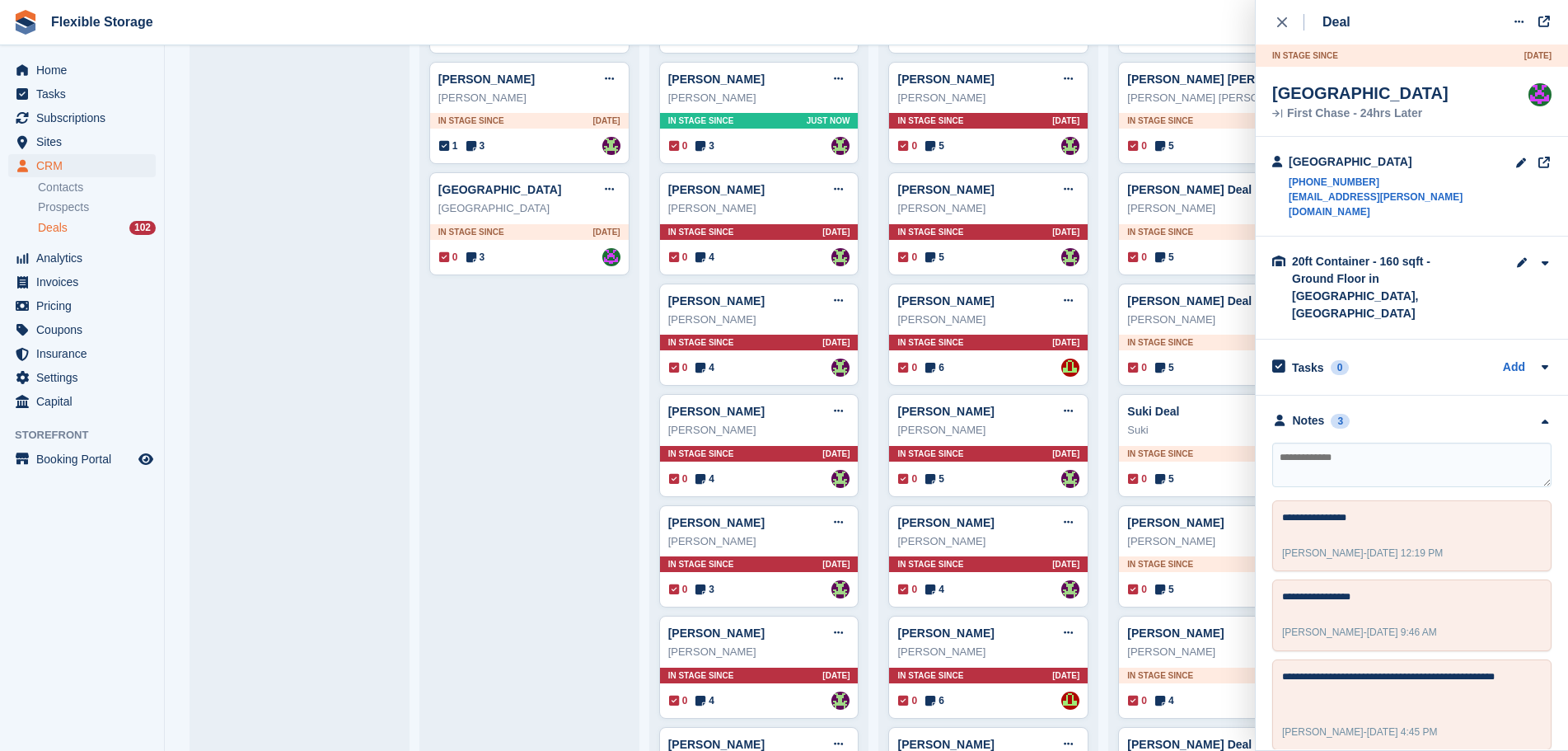
click at [1429, 442] on textarea at bounding box center [1412, 464] width 279 height 44
type textarea "**********"
click at [1280, 29] on div "close" at bounding box center [1291, 23] width 28 height 17
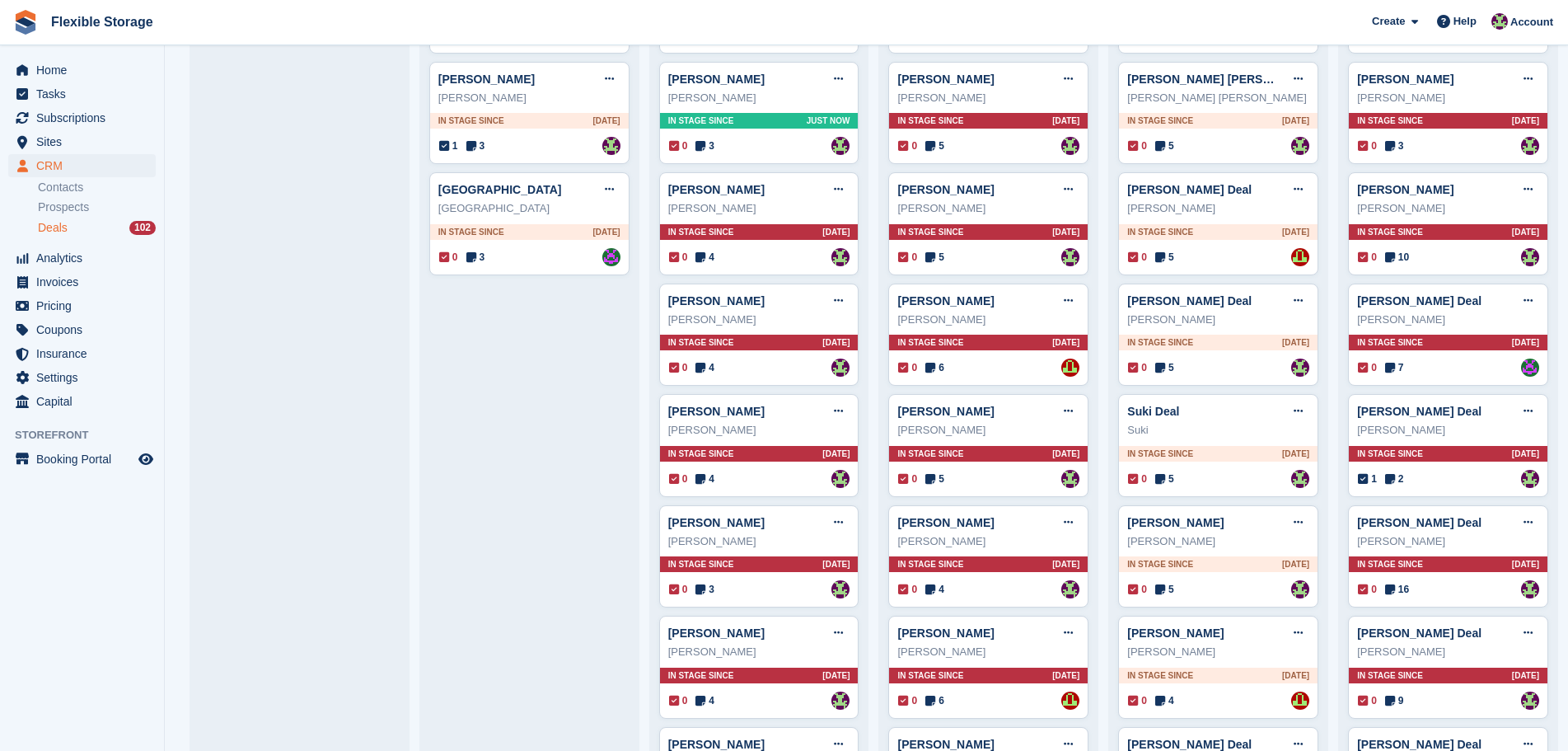
scroll to position [0, 0]
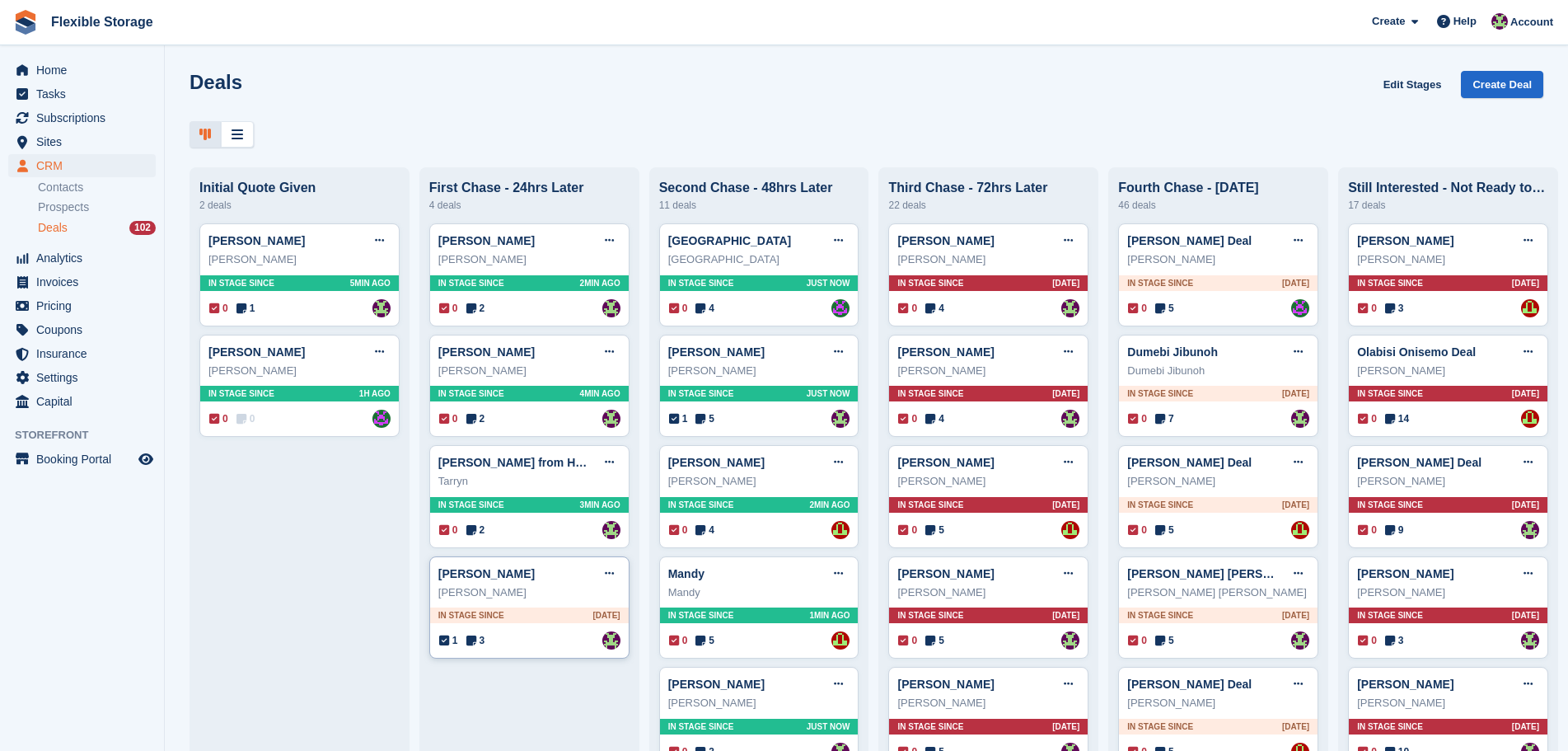
click at [515, 620] on div "In stage since 2D AGO" at bounding box center [530, 616] width 199 height 16
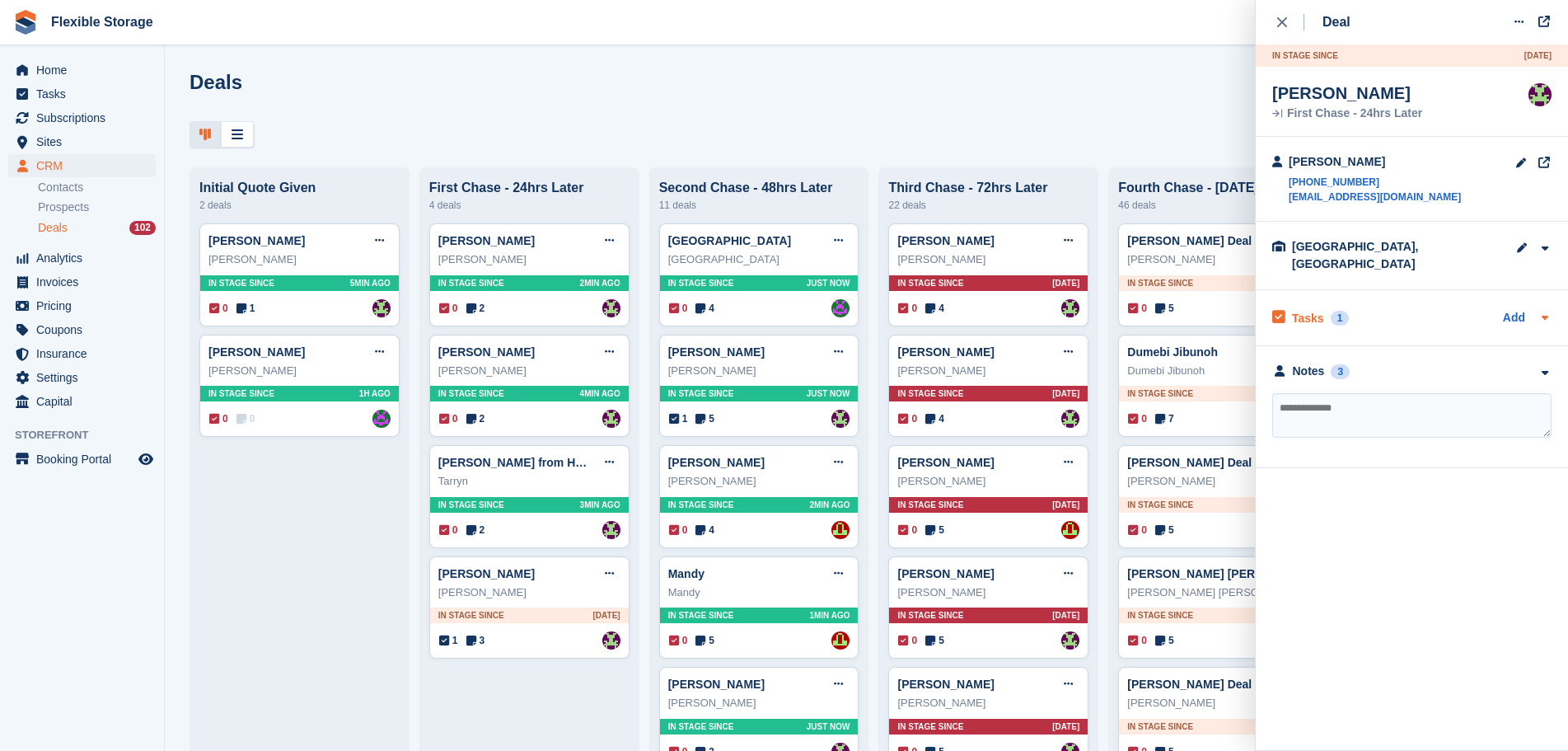
click at [1407, 307] on div "Tasks 1 Add" at bounding box center [1412, 318] width 279 height 23
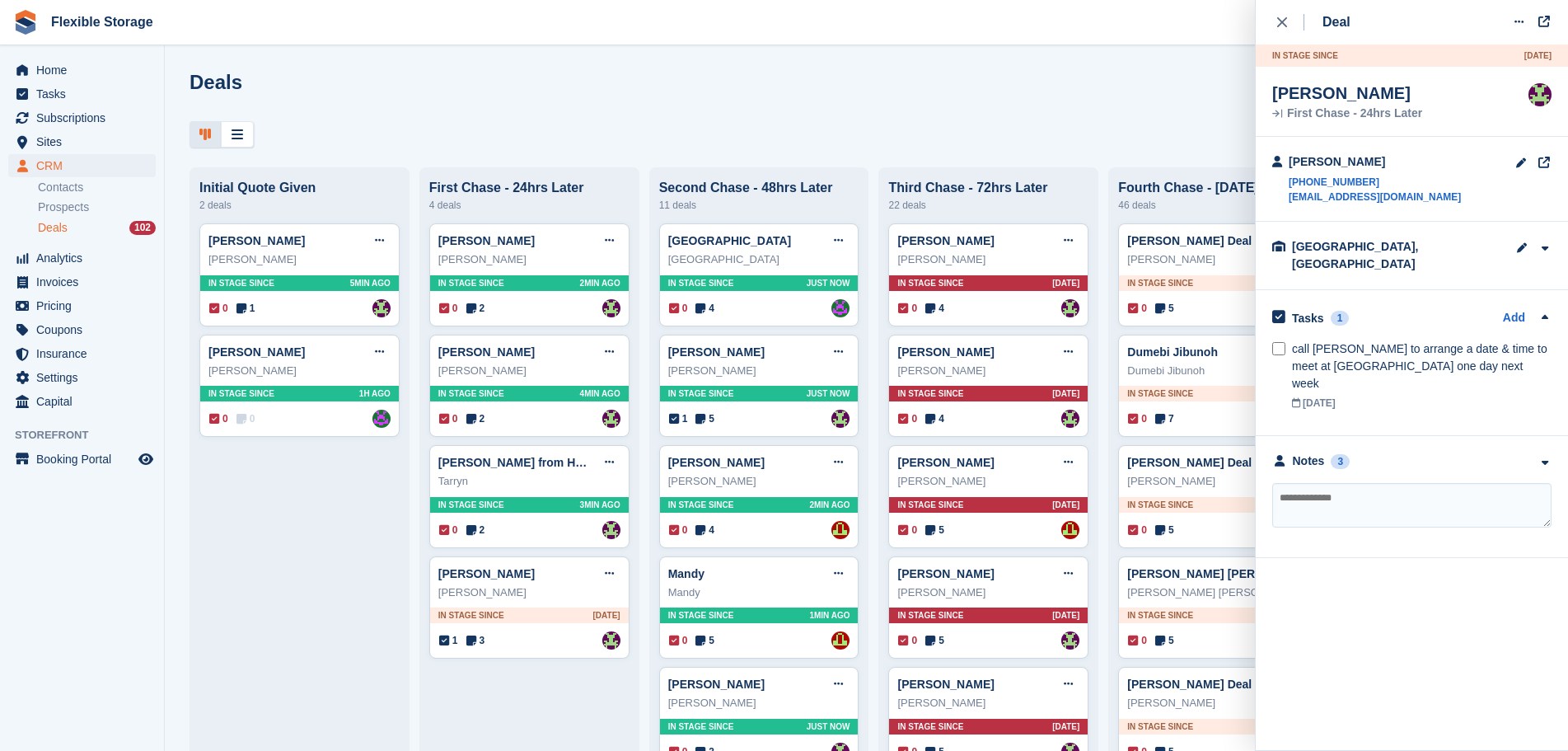
click at [1362, 438] on div "**********" at bounding box center [1413, 498] width 313 height 122
click at [1375, 452] on div "Notes 3" at bounding box center [1412, 461] width 279 height 18
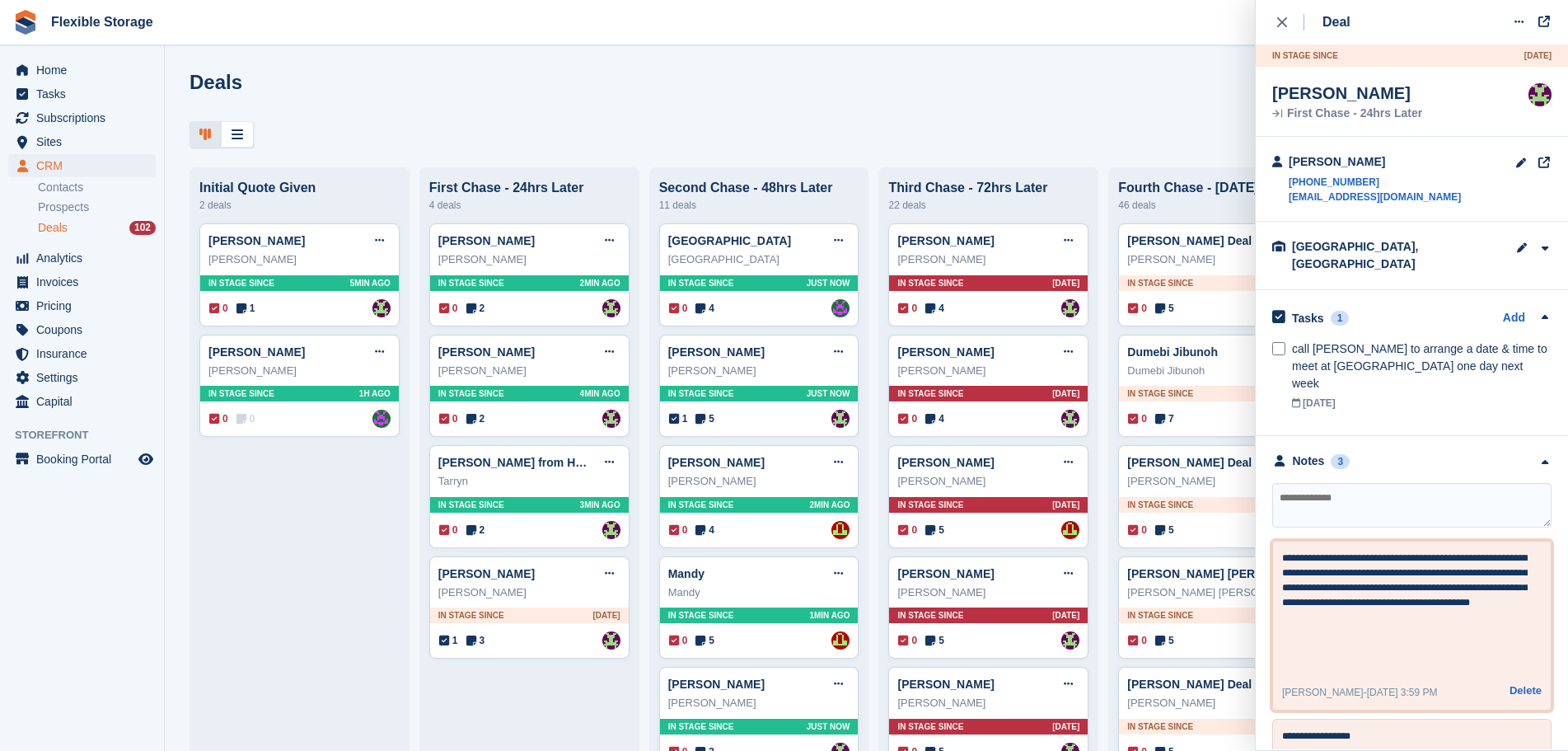
drag, startPoint x: 1372, startPoint y: 598, endPoint x: 1381, endPoint y: 592, distance: 10.8
click at [1263, 500] on div "**********" at bounding box center [1413, 662] width 313 height 451
click at [1381, 592] on textarea "**********" at bounding box center [1405, 611] width 246 height 119
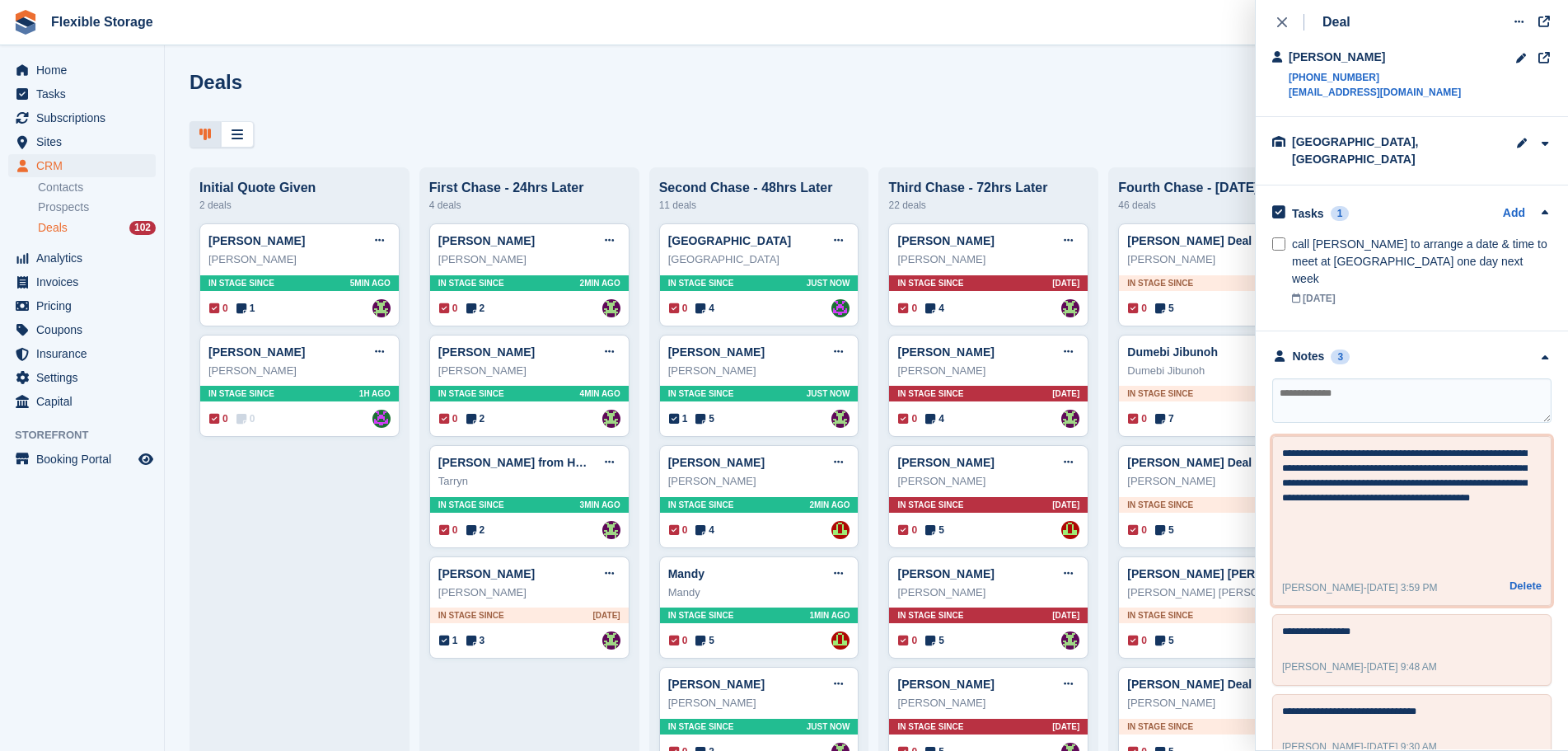
scroll to position [105, 0]
click at [1444, 487] on textarea "**********" at bounding box center [1405, 504] width 246 height 119
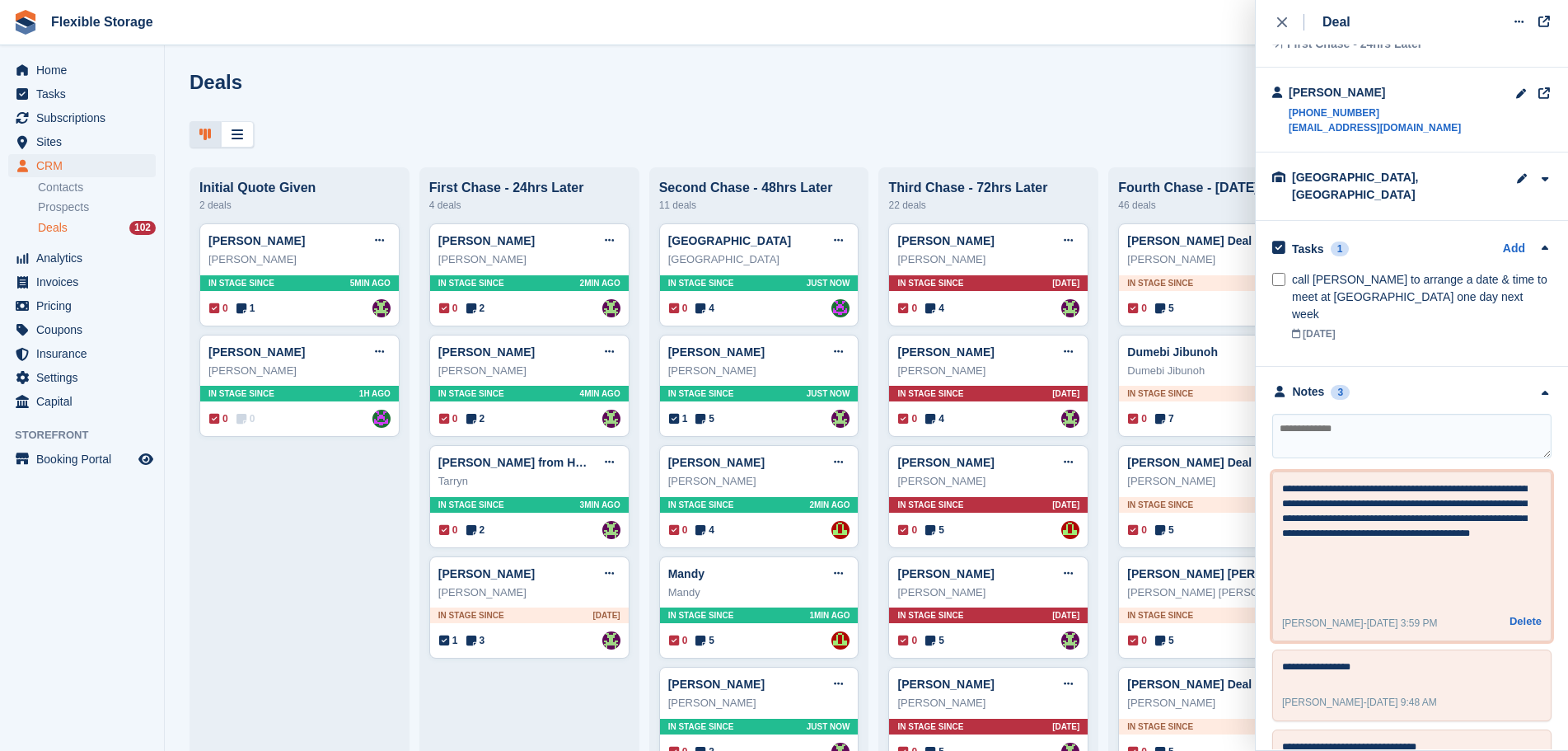
scroll to position [0, 0]
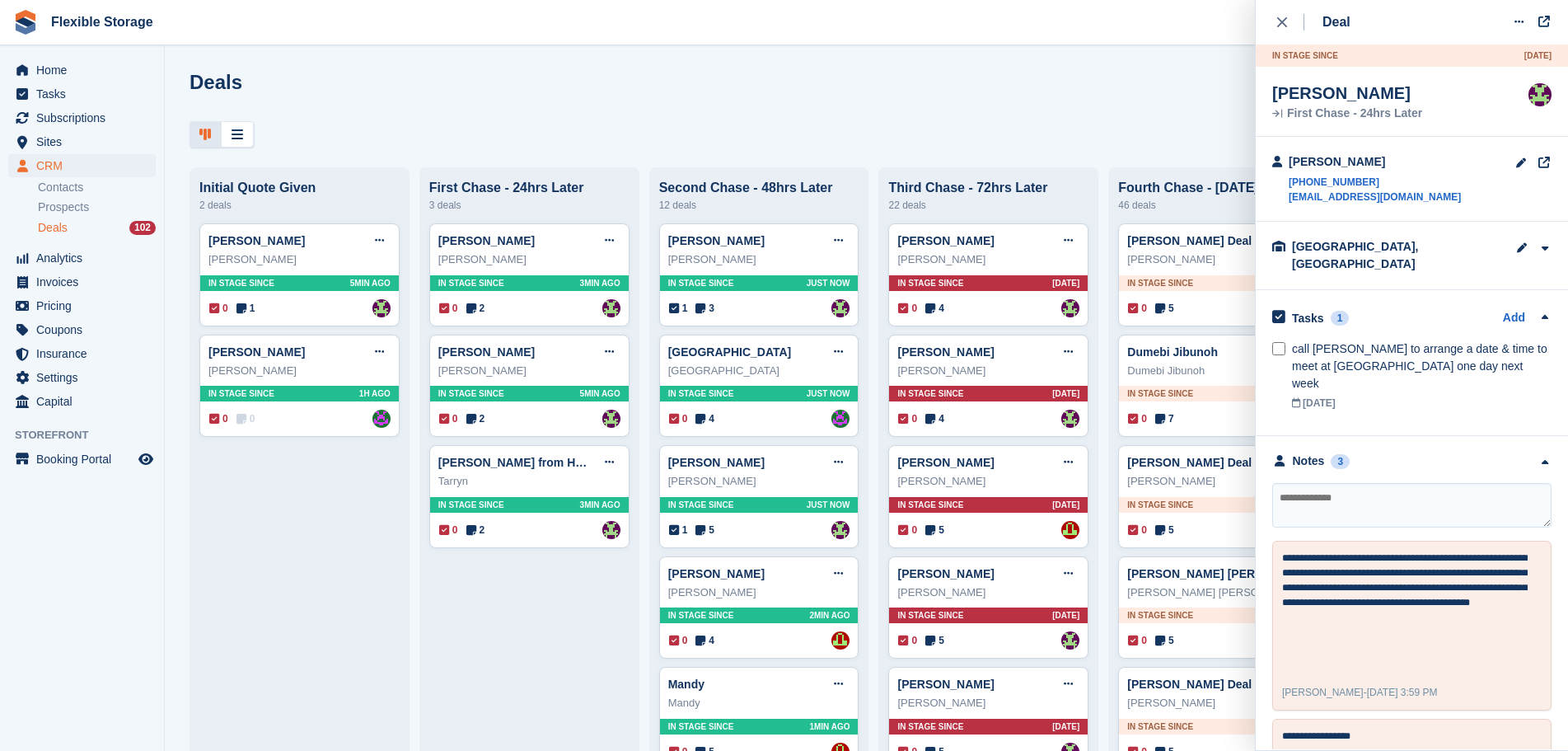
click at [985, 114] on div "Deals Edit Stages Create Deal" at bounding box center [867, 95] width 1354 height 47
click at [1282, 30] on button "close" at bounding box center [1291, 22] width 37 height 44
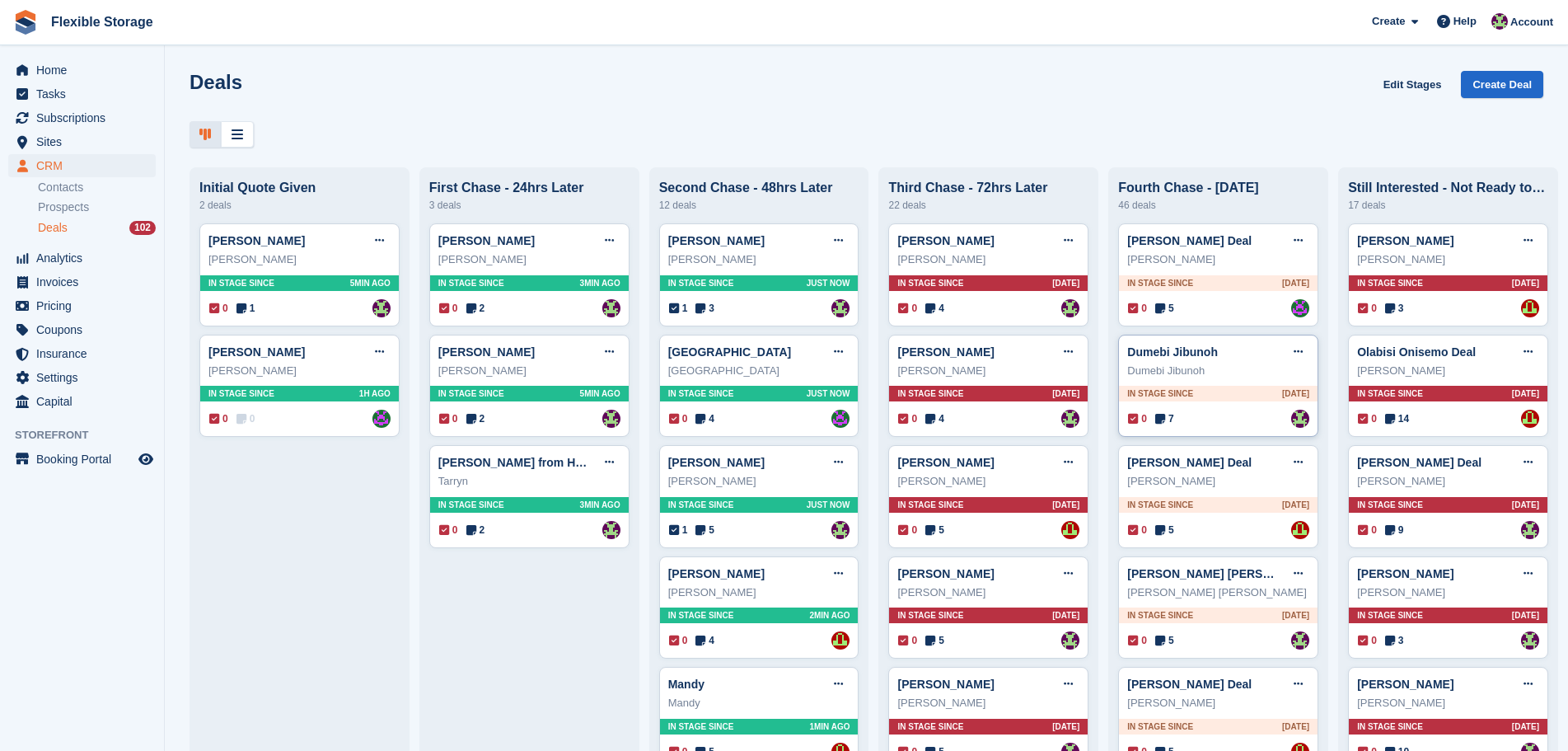
drag, startPoint x: 1239, startPoint y: 125, endPoint x: 1231, endPoint y: 406, distance: 281.1
click at [1232, 406] on div "Deals Edit Stages Create Deal Initial Quote Given 2 deals Cassandra Edit deal M…" at bounding box center [866, 376] width 1403 height 751
click at [1199, 109] on div "Deals Edit Stages Create Deal" at bounding box center [867, 95] width 1354 height 47
drag, startPoint x: 1207, startPoint y: 46, endPoint x: 1301, endPoint y: 409, distance: 375.0
click at [1301, 405] on div "Deals Edit Stages Create Deal Initial Quote Given 2 deals Cassandra Edit deal M…" at bounding box center [866, 376] width 1403 height 751
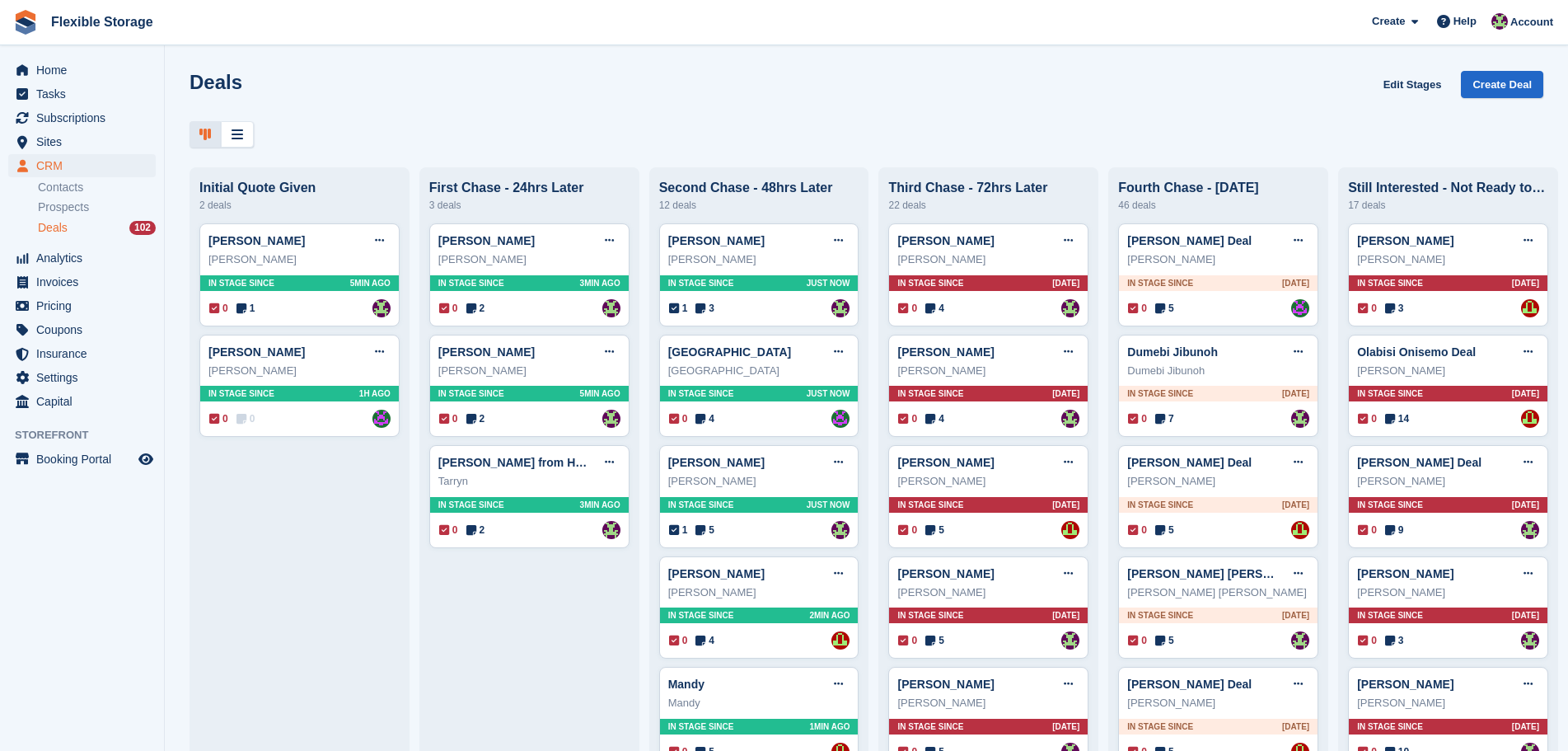
click at [1223, 134] on div at bounding box center [867, 135] width 1354 height 28
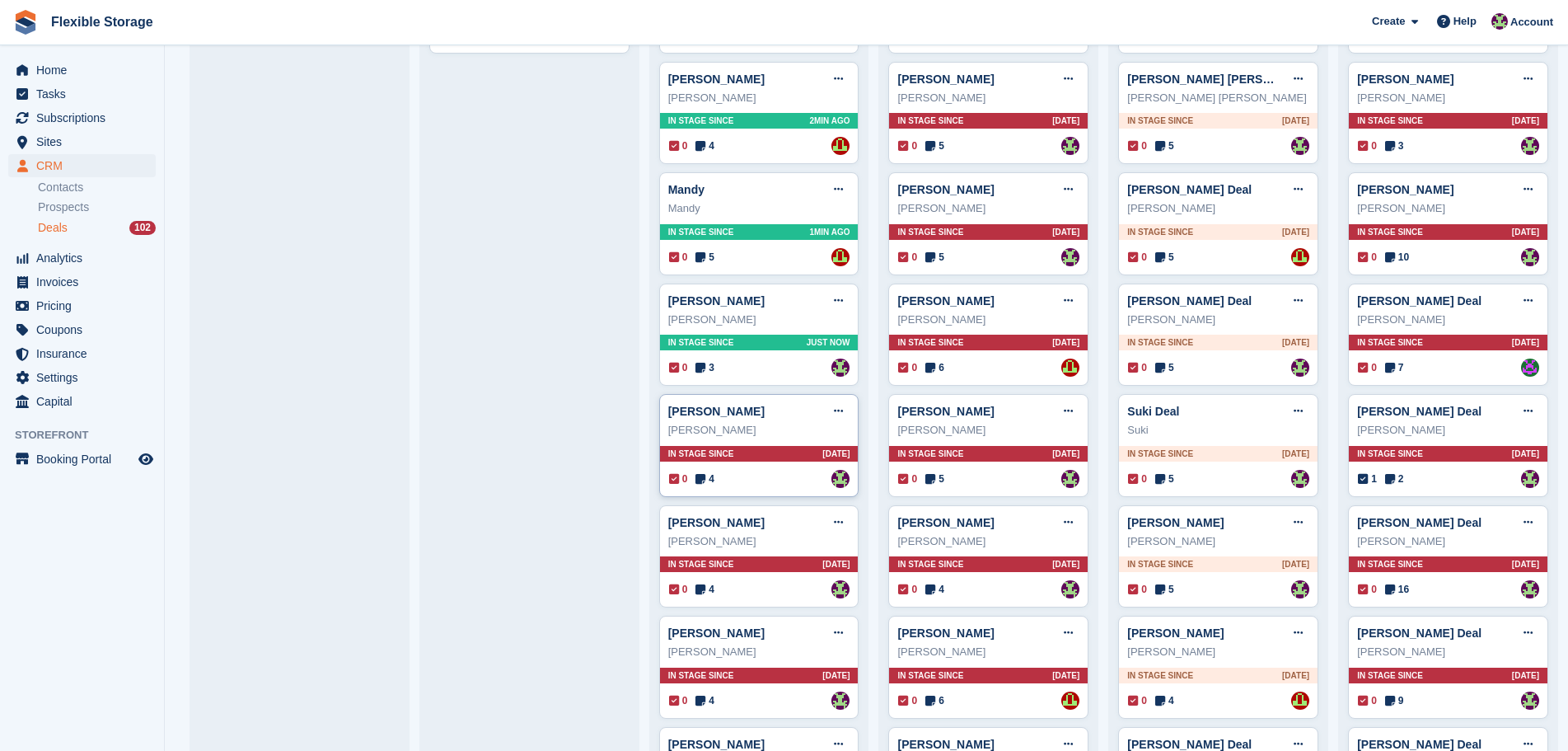
click at [760, 460] on div "In stage since 3D AGO" at bounding box center [760, 453] width 199 height 16
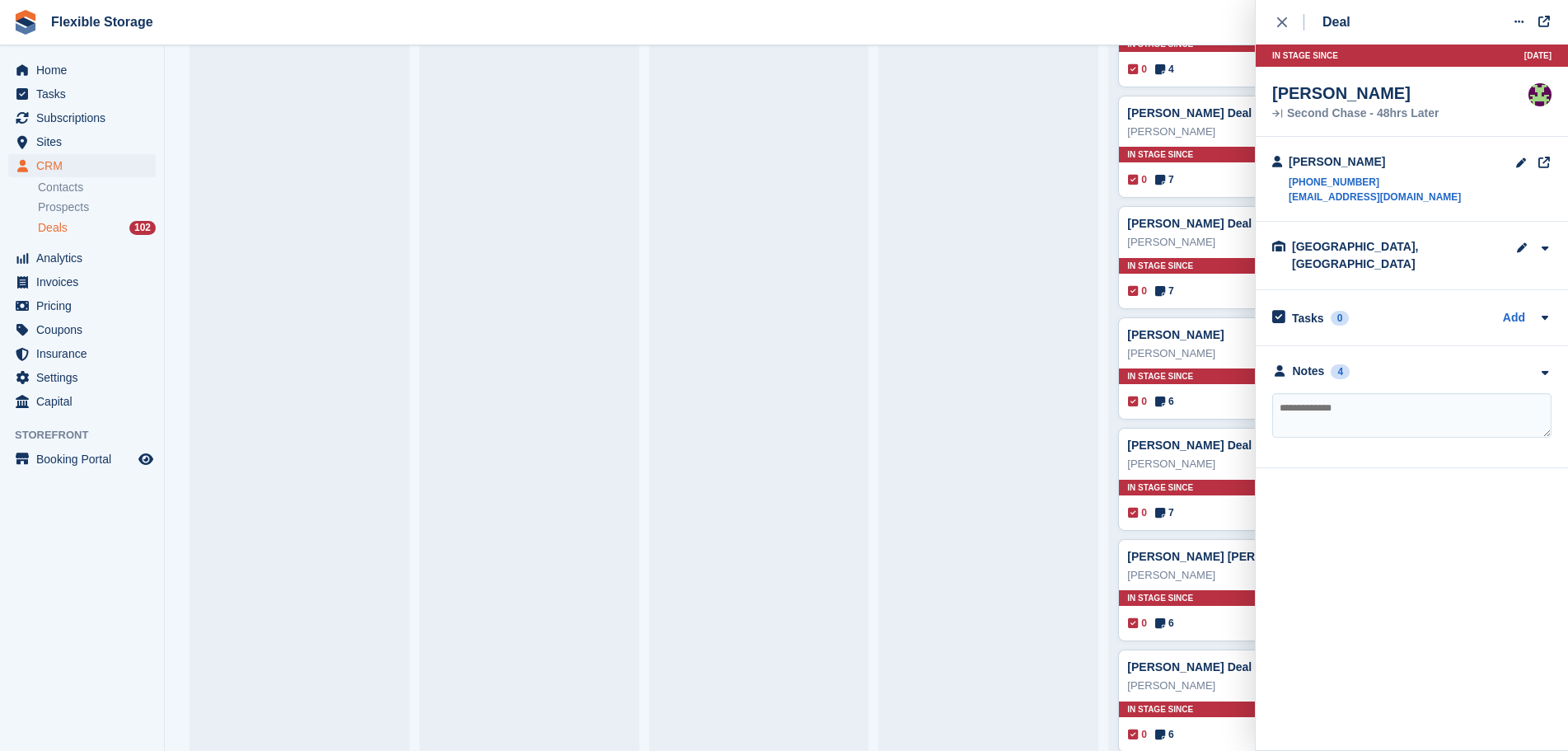
scroll to position [2969, 0]
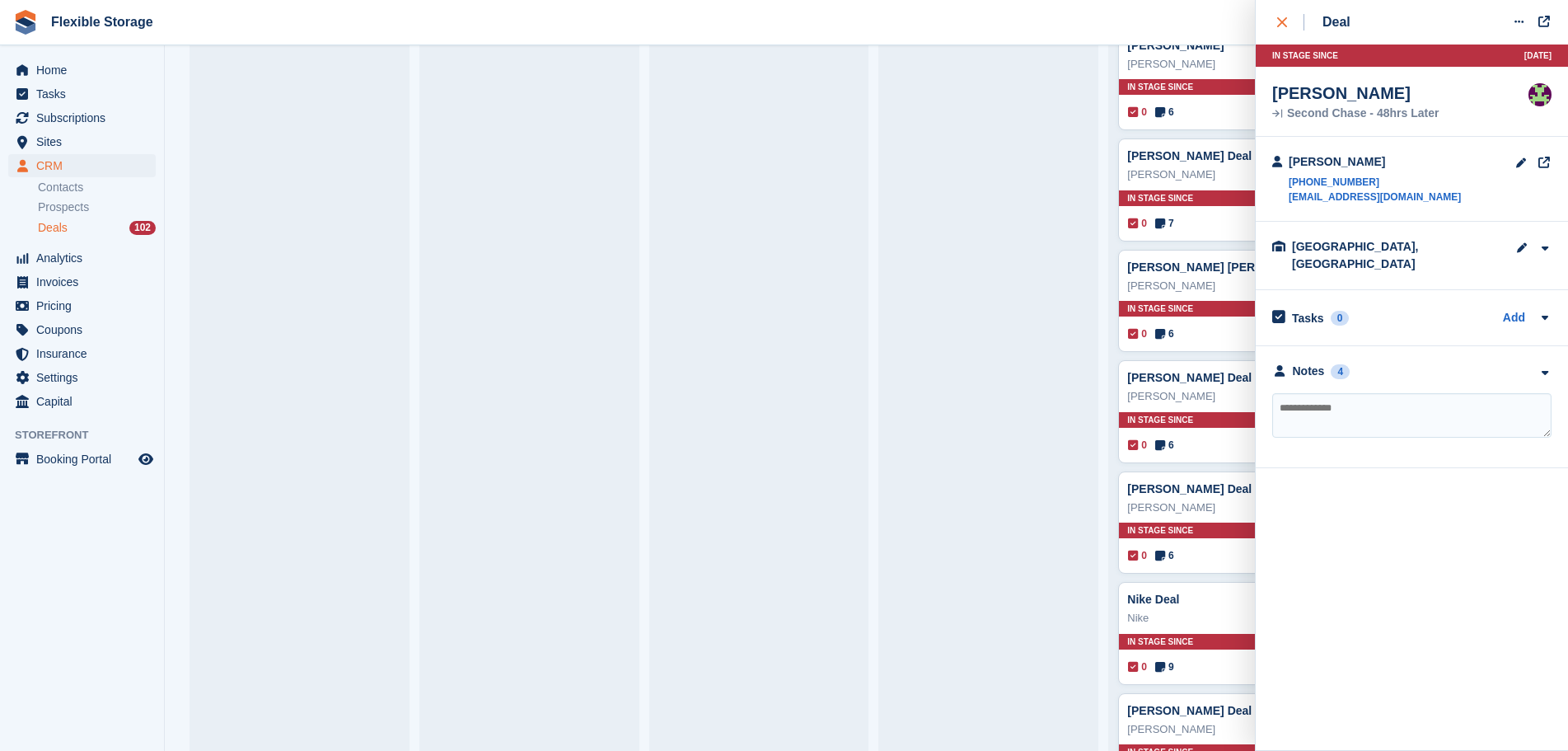
click at [1285, 43] on button "close" at bounding box center [1291, 22] width 37 height 44
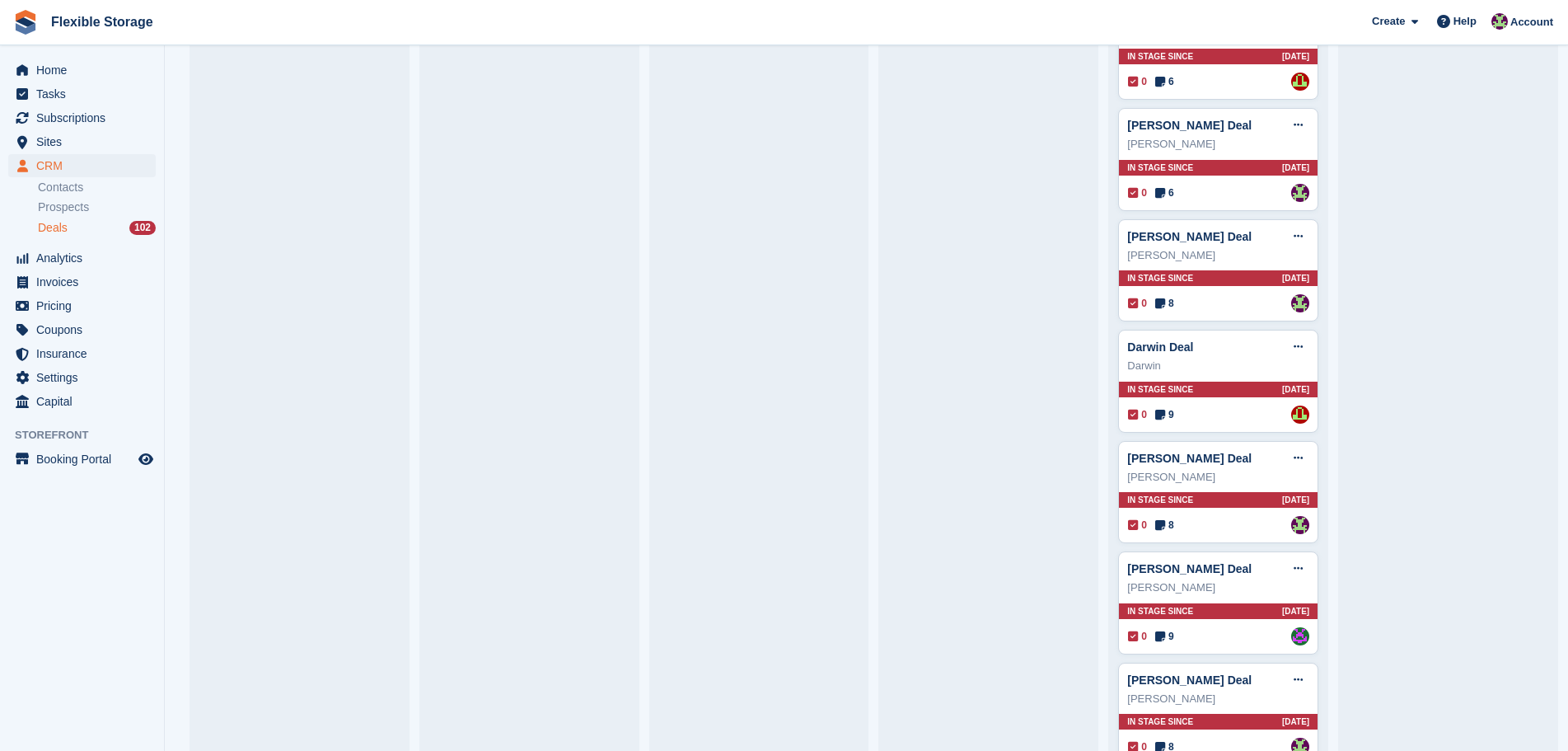
scroll to position [3958, 0]
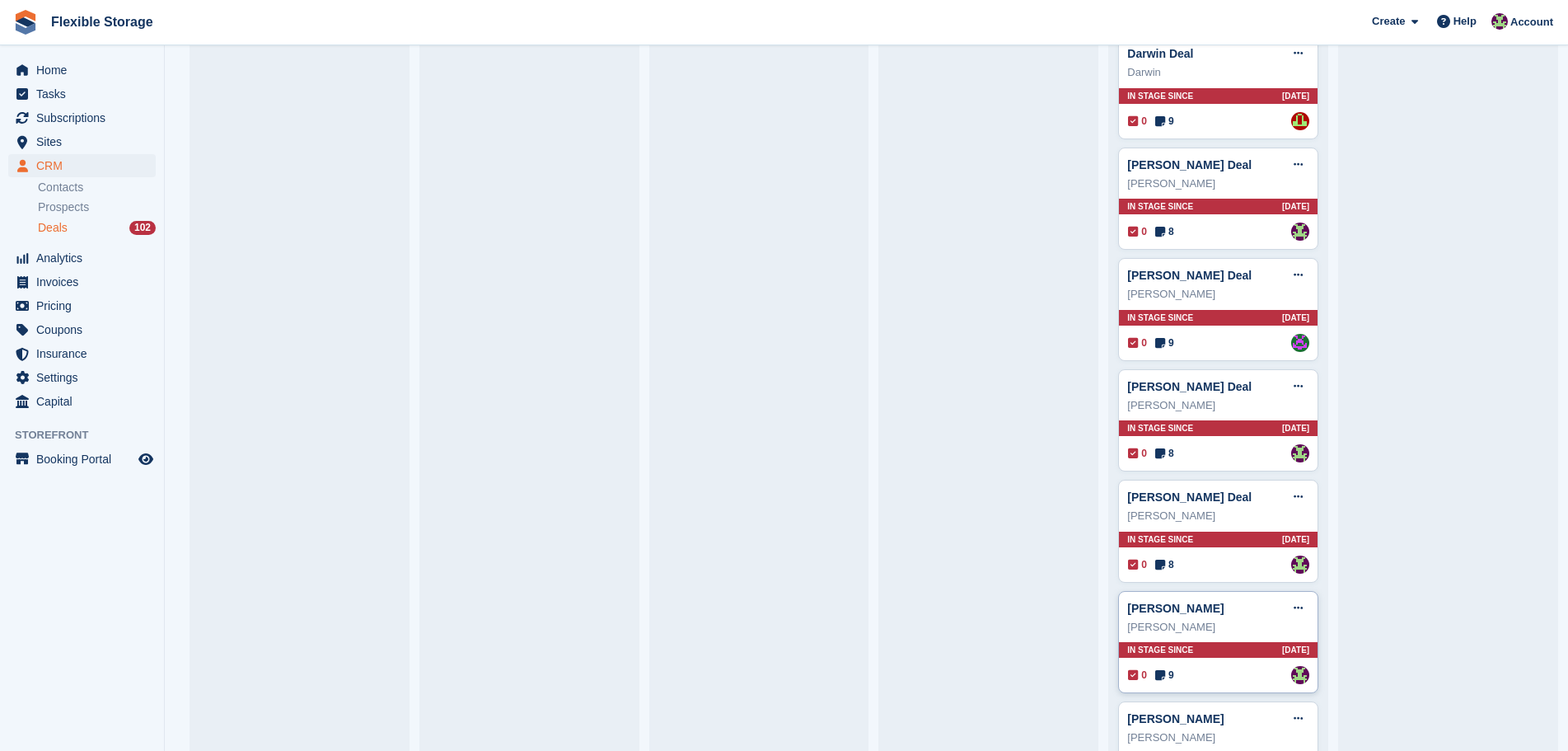
click at [1186, 653] on div "In stage since 23D AGO" at bounding box center [1219, 650] width 199 height 16
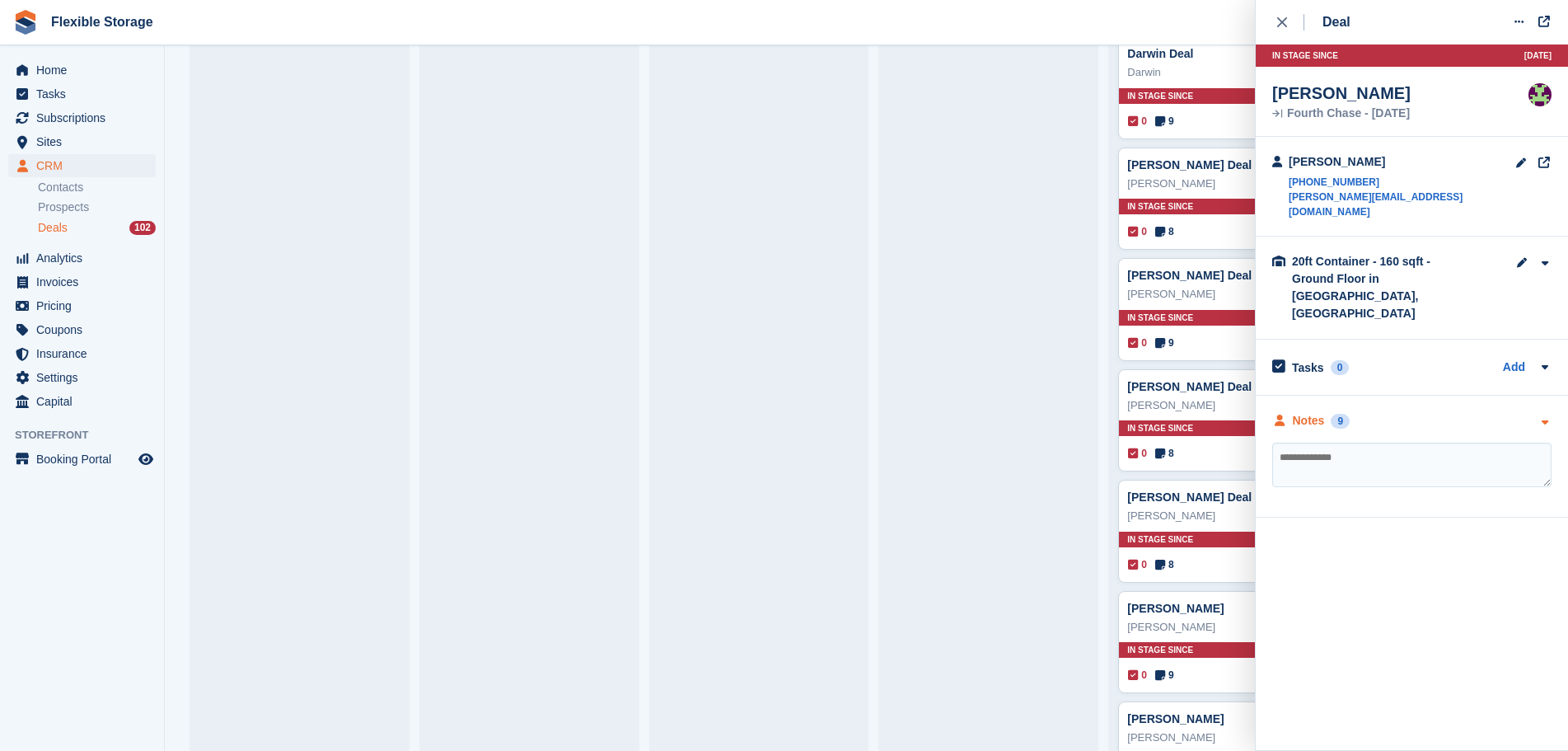
click at [1378, 412] on div "Notes 9" at bounding box center [1412, 421] width 279 height 18
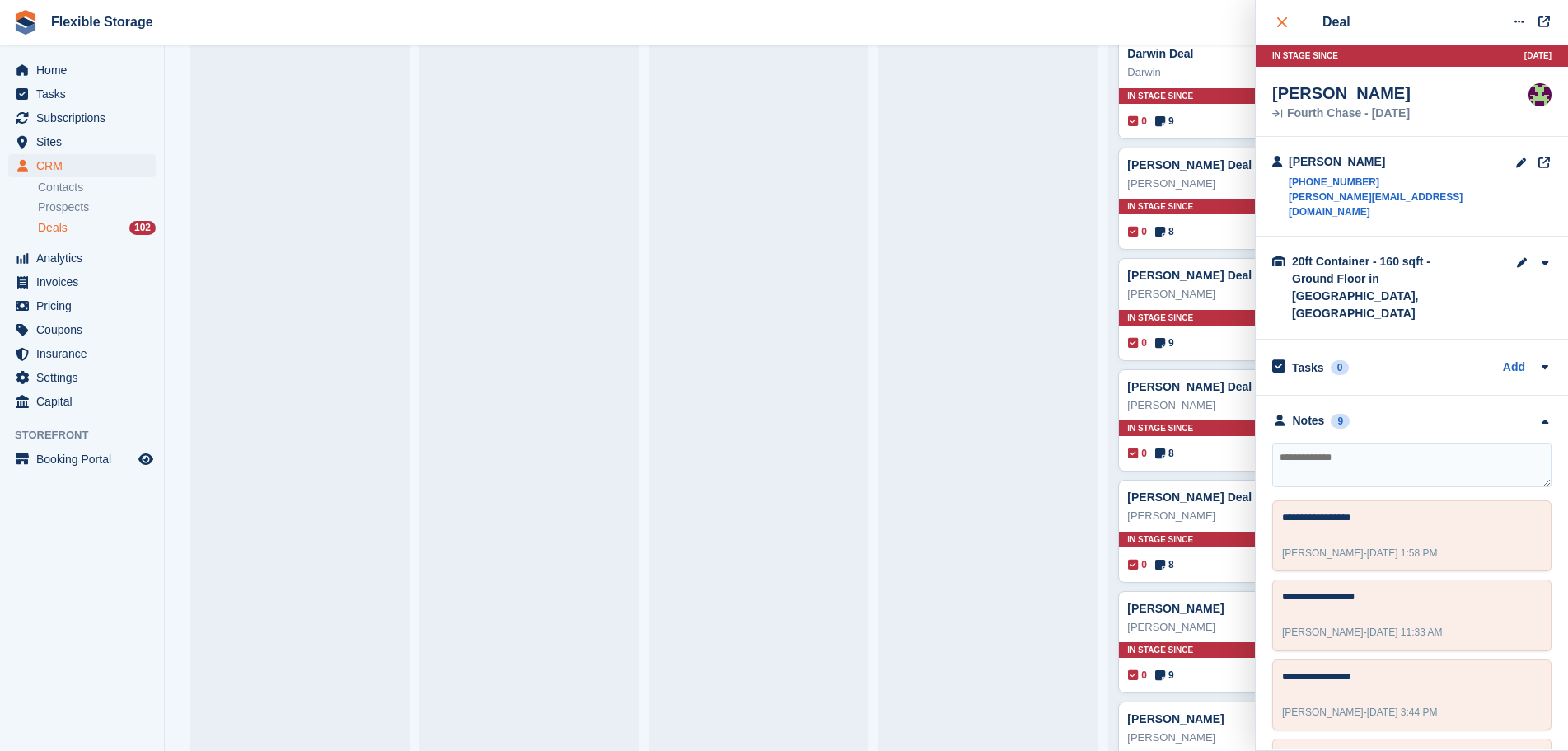
click at [1280, 29] on div "close" at bounding box center [1291, 23] width 28 height 17
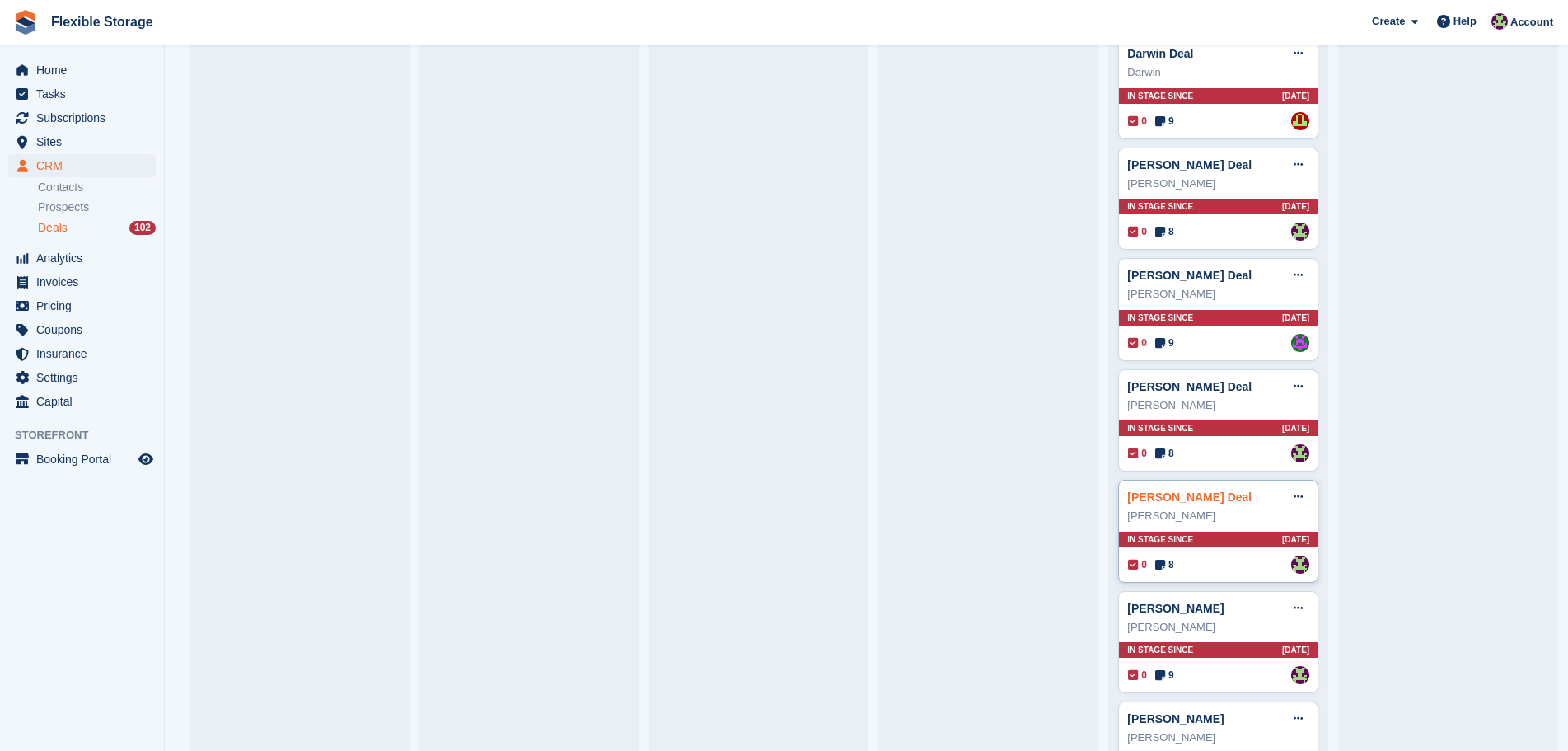
scroll to position [3463, 0]
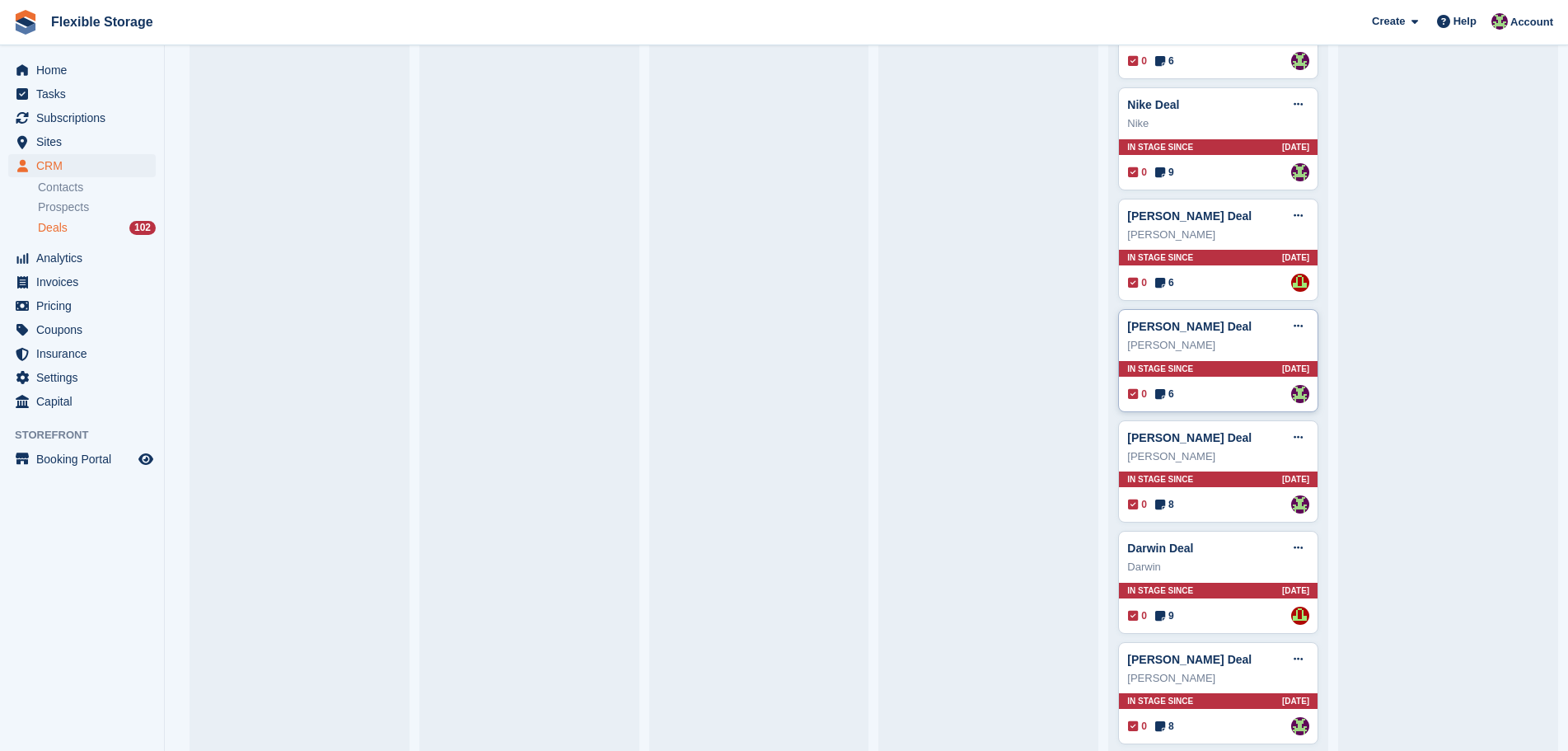
click at [1204, 369] on div "In stage since 16D AGO" at bounding box center [1219, 369] width 199 height 16
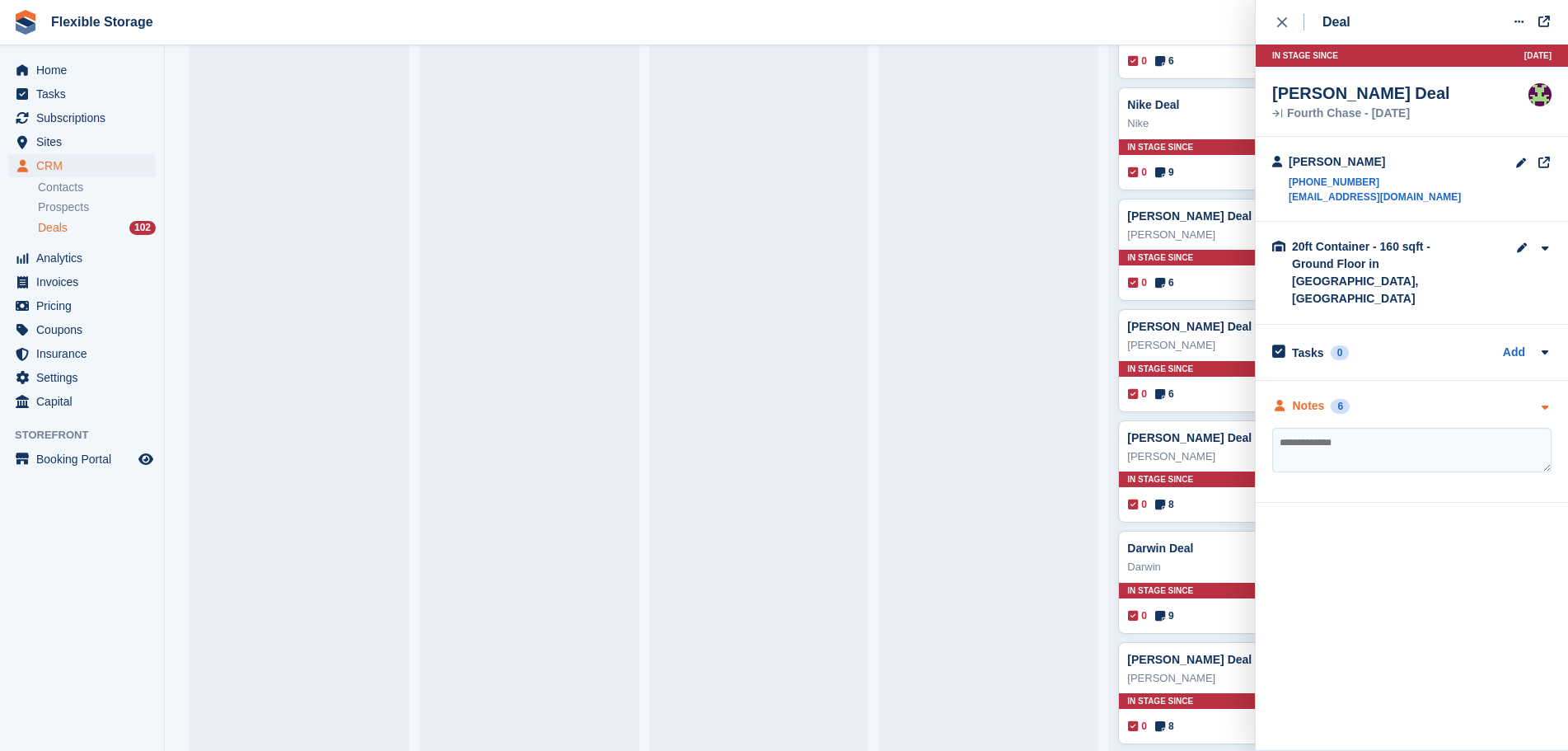
click at [1395, 397] on div "Notes 6" at bounding box center [1412, 406] width 279 height 18
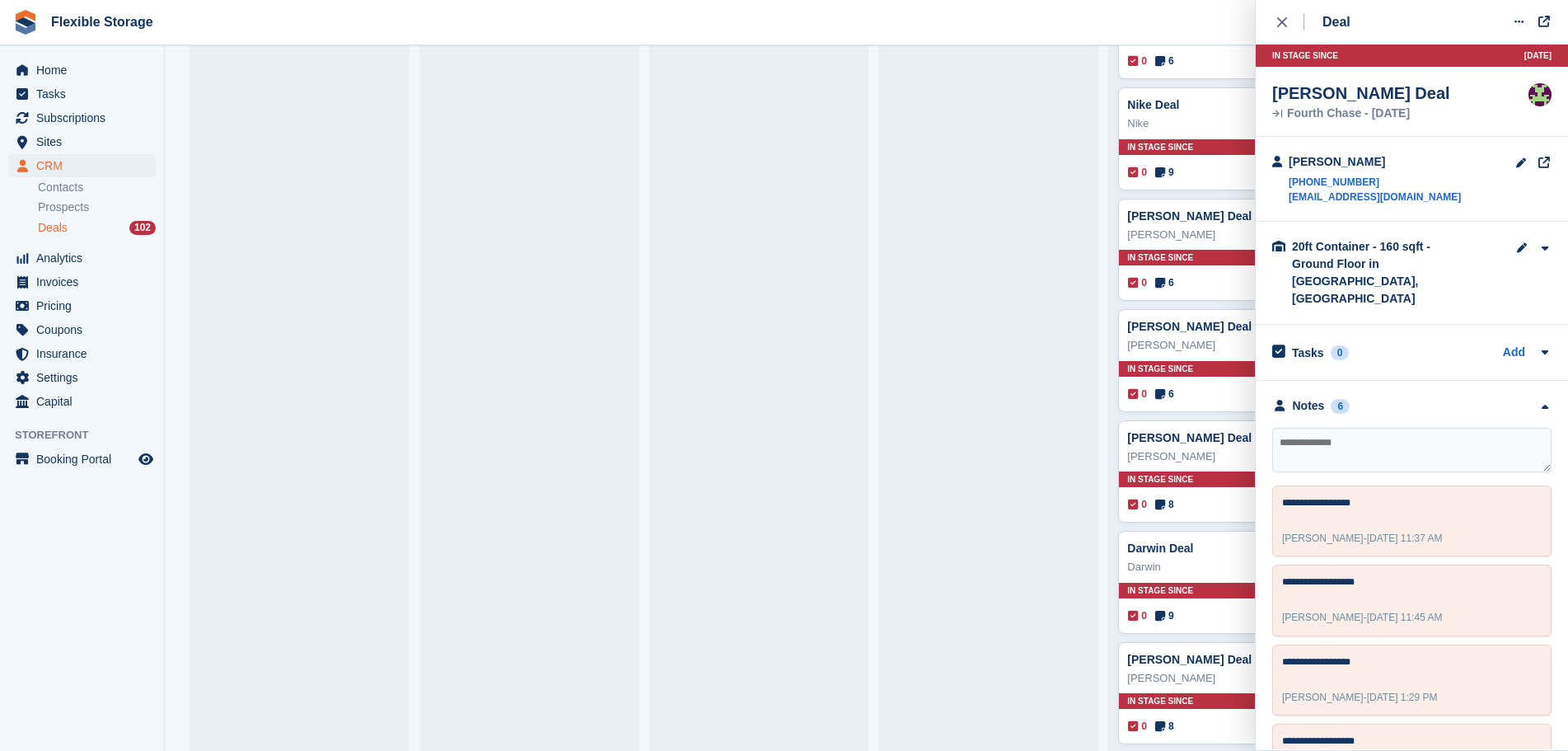
click at [1399, 428] on textarea at bounding box center [1412, 450] width 279 height 44
type textarea "**********"
click at [1283, 36] on button "close" at bounding box center [1291, 22] width 37 height 44
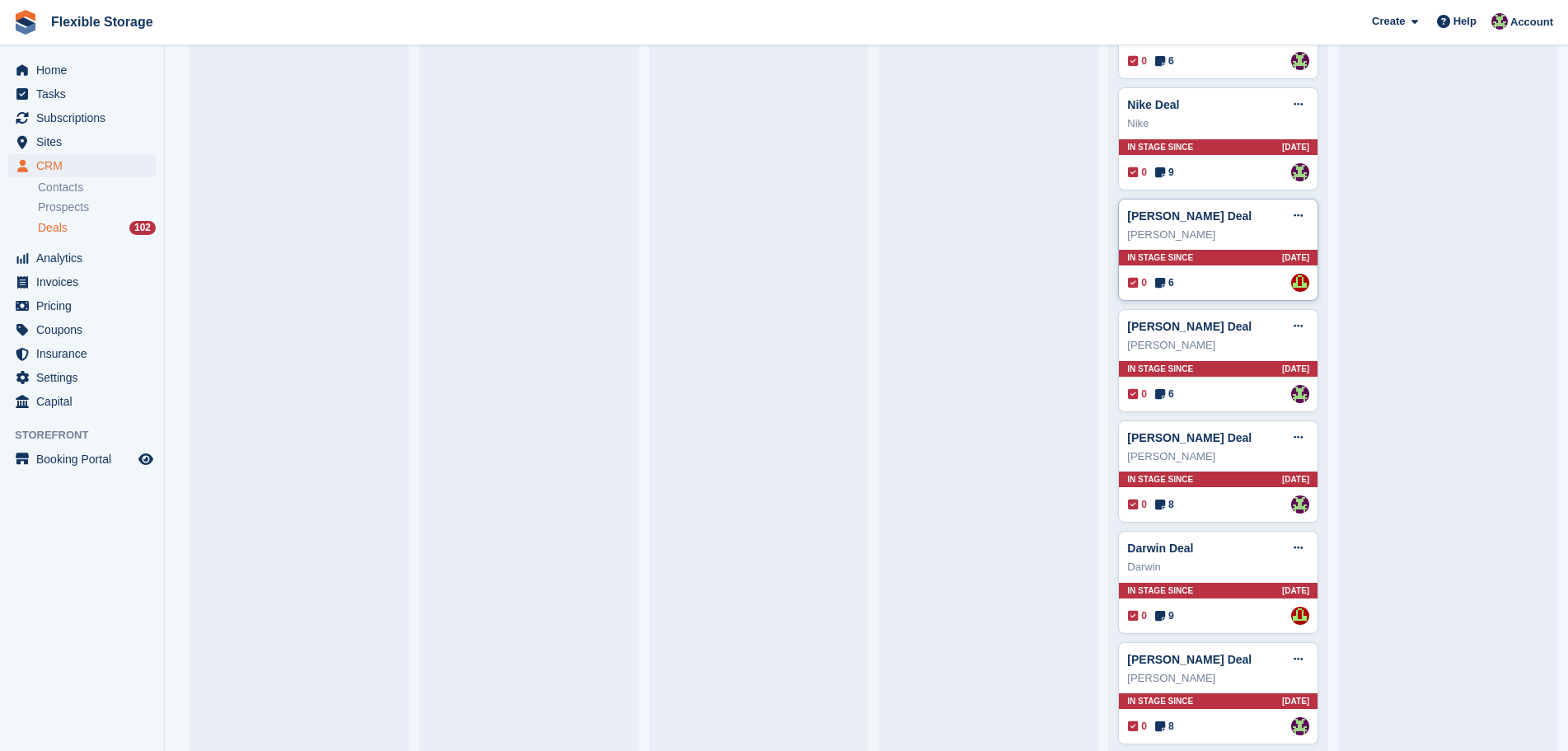
click at [1207, 286] on div "0 6 Assigned to David Jones" at bounding box center [1219, 283] width 181 height 18
click at [1237, 277] on div "Jazzino Hylton Deal Edit deal Mark as won Mark as lost Delete deal Jazzino Hylt…" at bounding box center [1219, 250] width 201 height 103
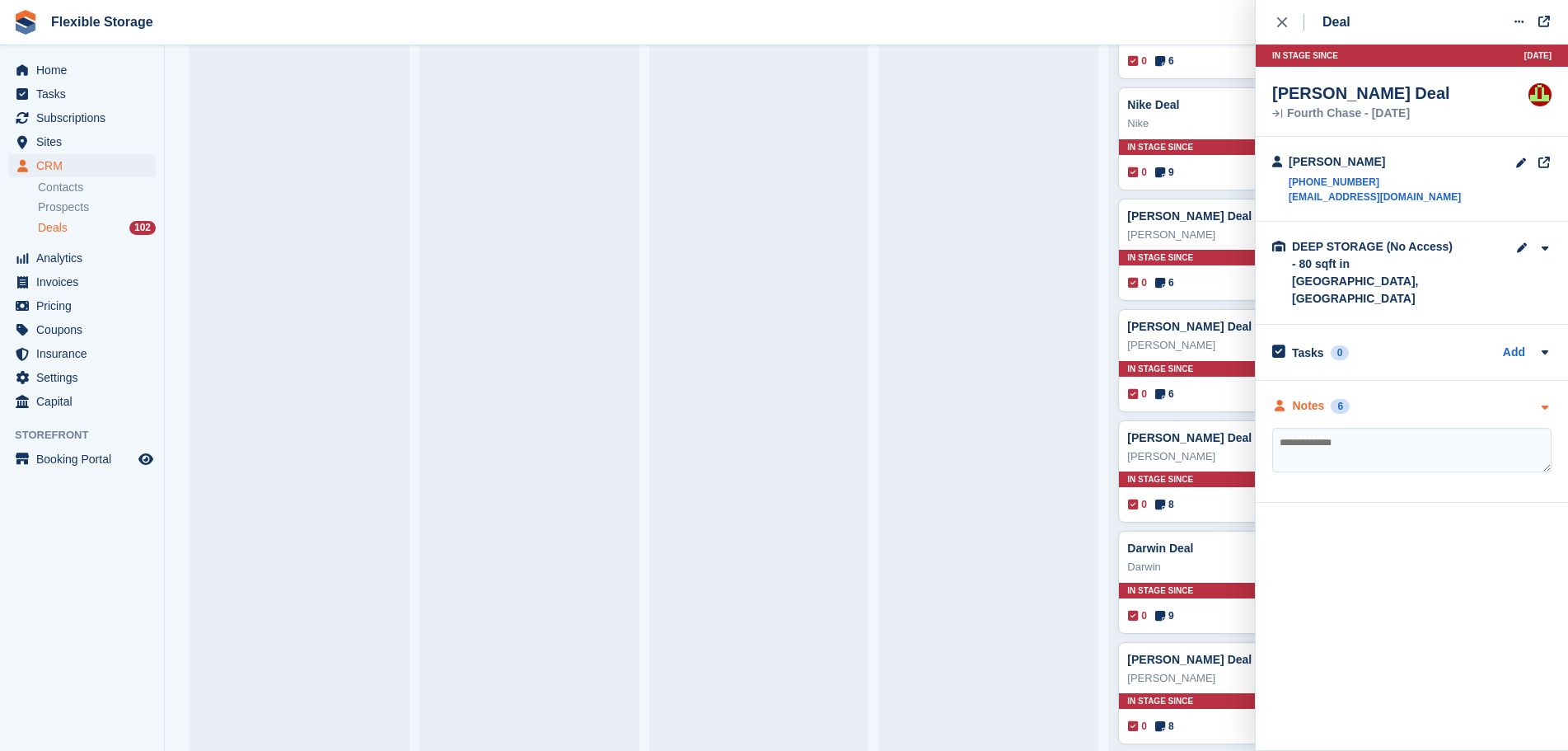
click at [1382, 397] on div "Notes 6" at bounding box center [1412, 406] width 279 height 18
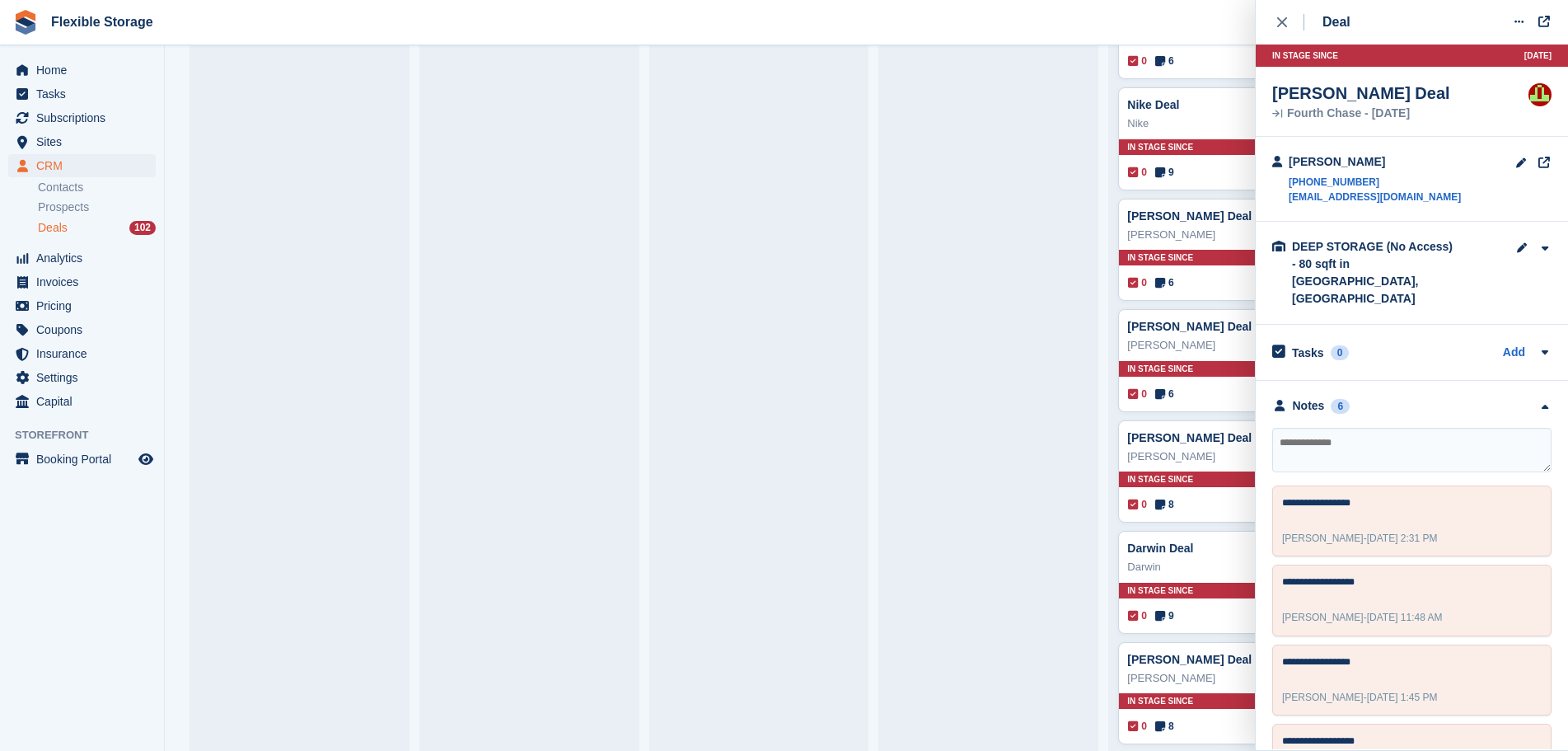
click at [1382, 428] on textarea at bounding box center [1412, 450] width 279 height 44
type textarea "**********"
click at [1276, 30] on button "close" at bounding box center [1291, 22] width 37 height 44
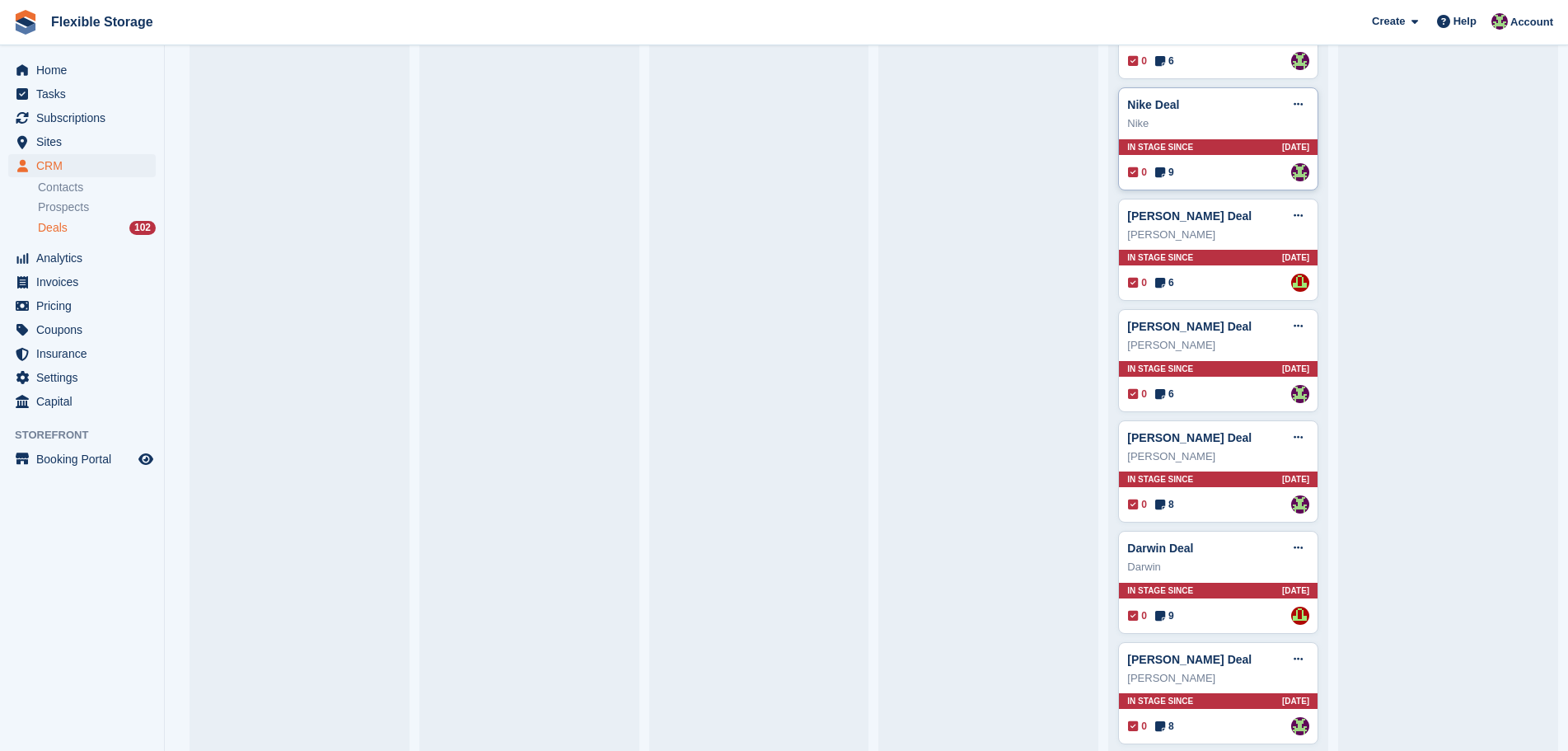
click at [1255, 161] on div "Nike Deal Edit deal Mark as won Mark as lost Delete deal Nike In stage since 16…" at bounding box center [1219, 139] width 201 height 103
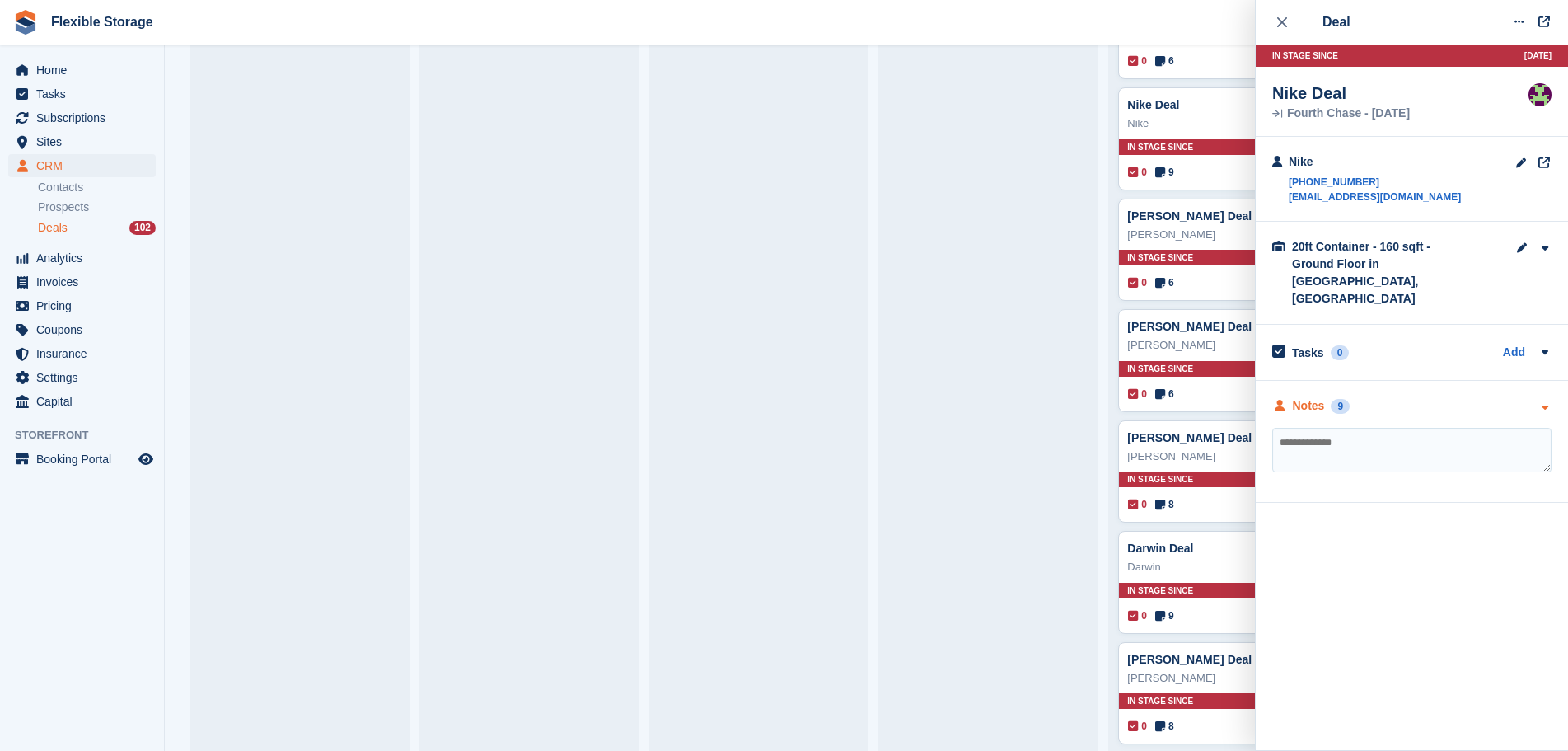
click at [1410, 397] on div "Notes 9" at bounding box center [1412, 406] width 279 height 18
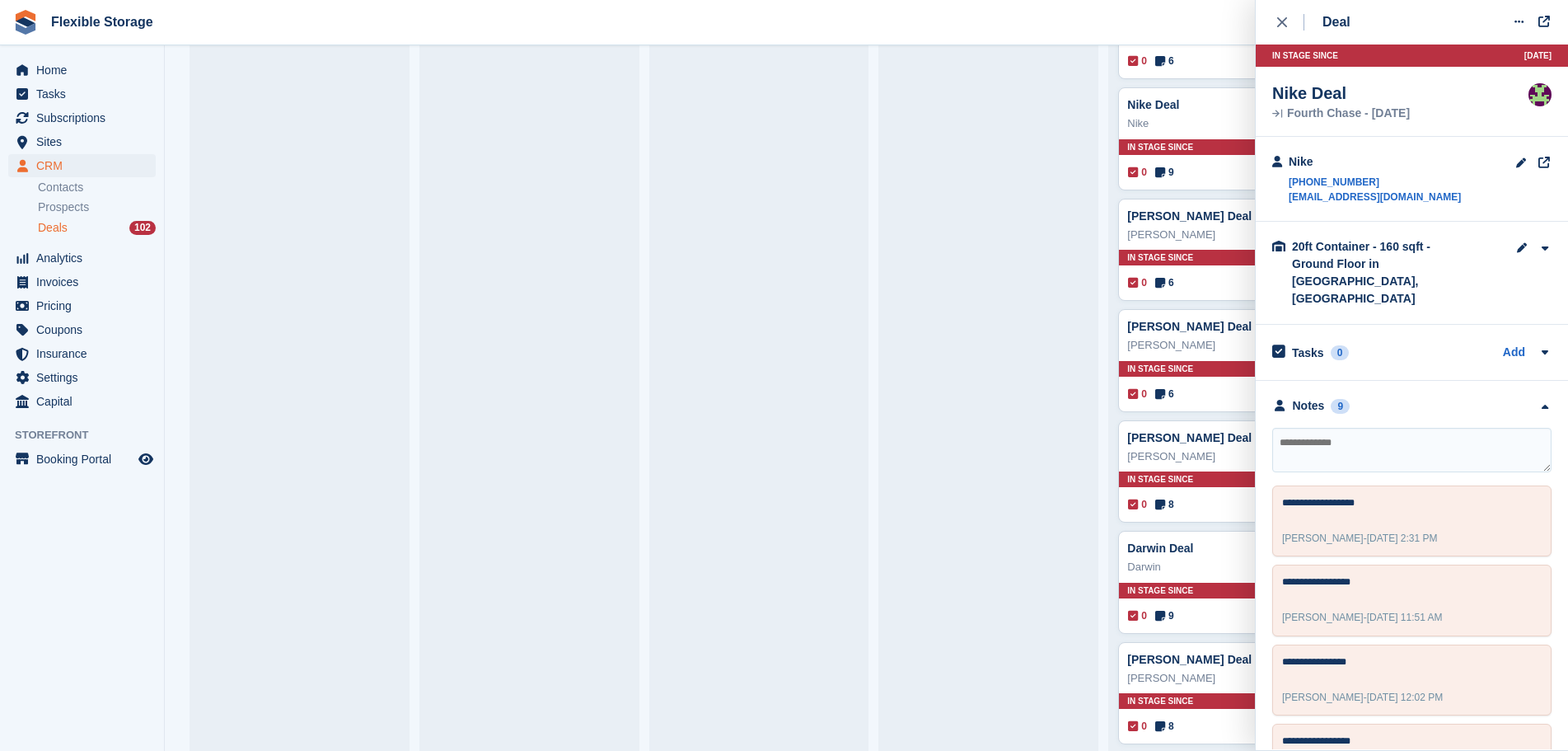
drag, startPoint x: 1343, startPoint y: 391, endPoint x: 1341, endPoint y: 437, distance: 46.0
click at [1341, 437] on textarea at bounding box center [1412, 450] width 279 height 44
type textarea "**********"
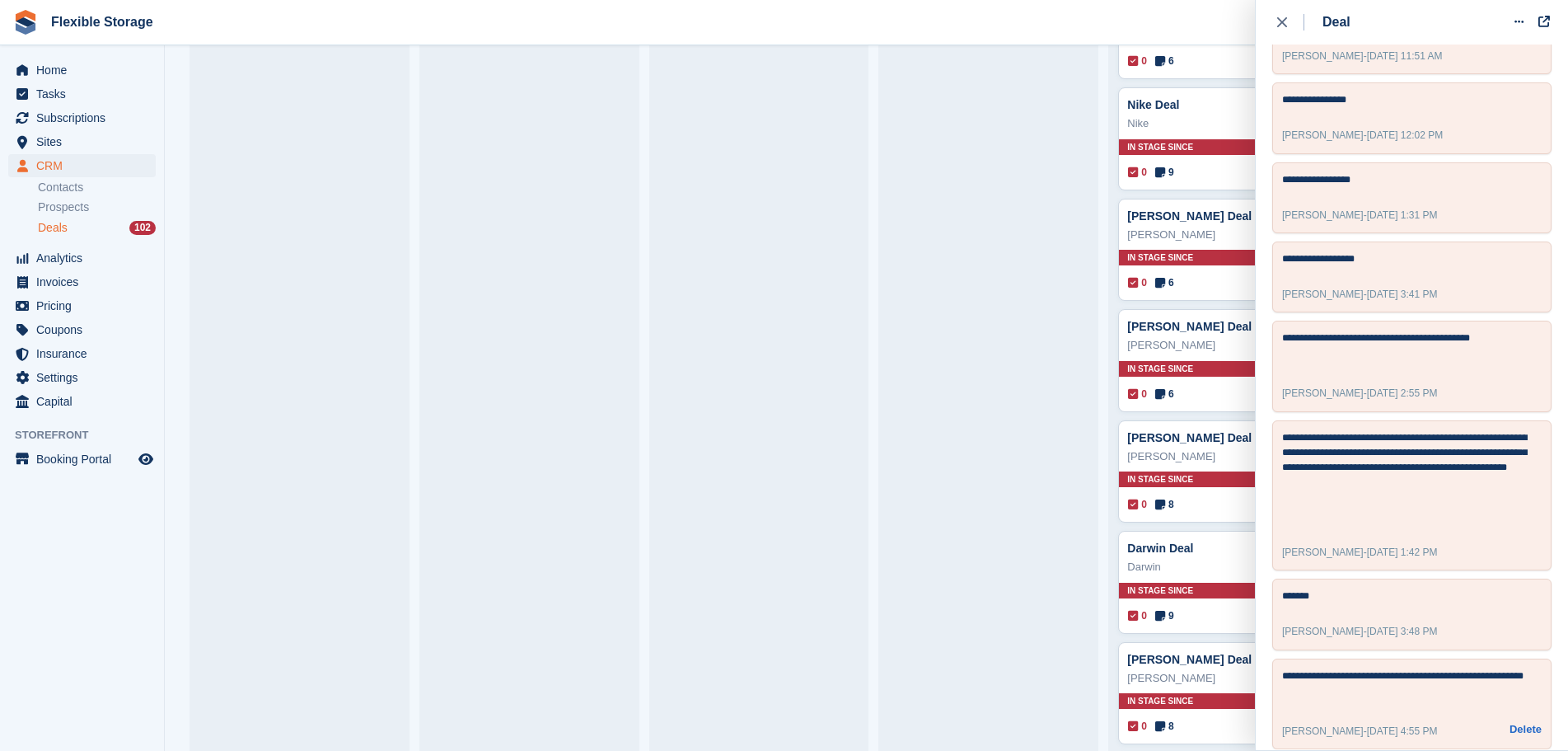
scroll to position [0, 0]
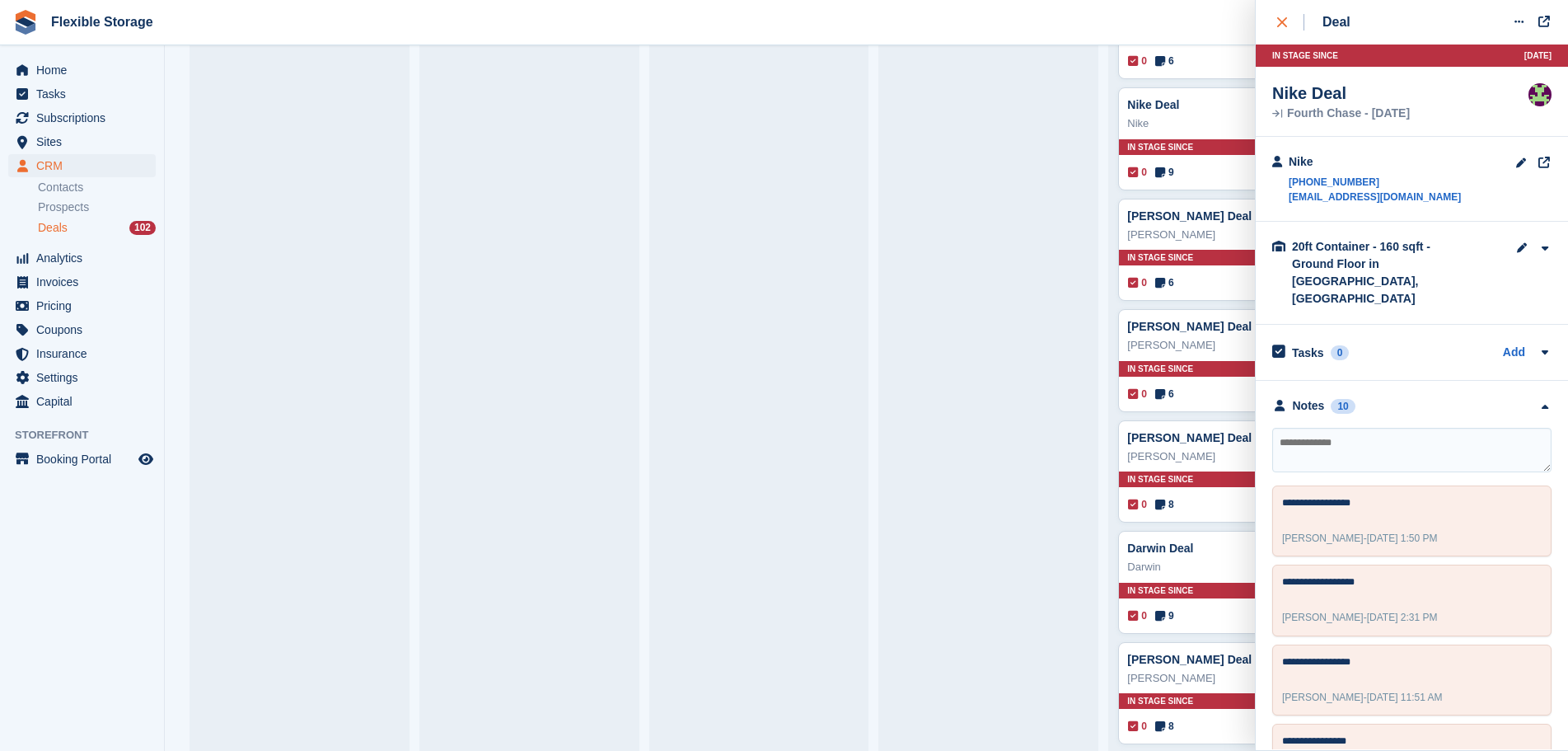
click at [1275, 29] on button "close" at bounding box center [1291, 22] width 37 height 44
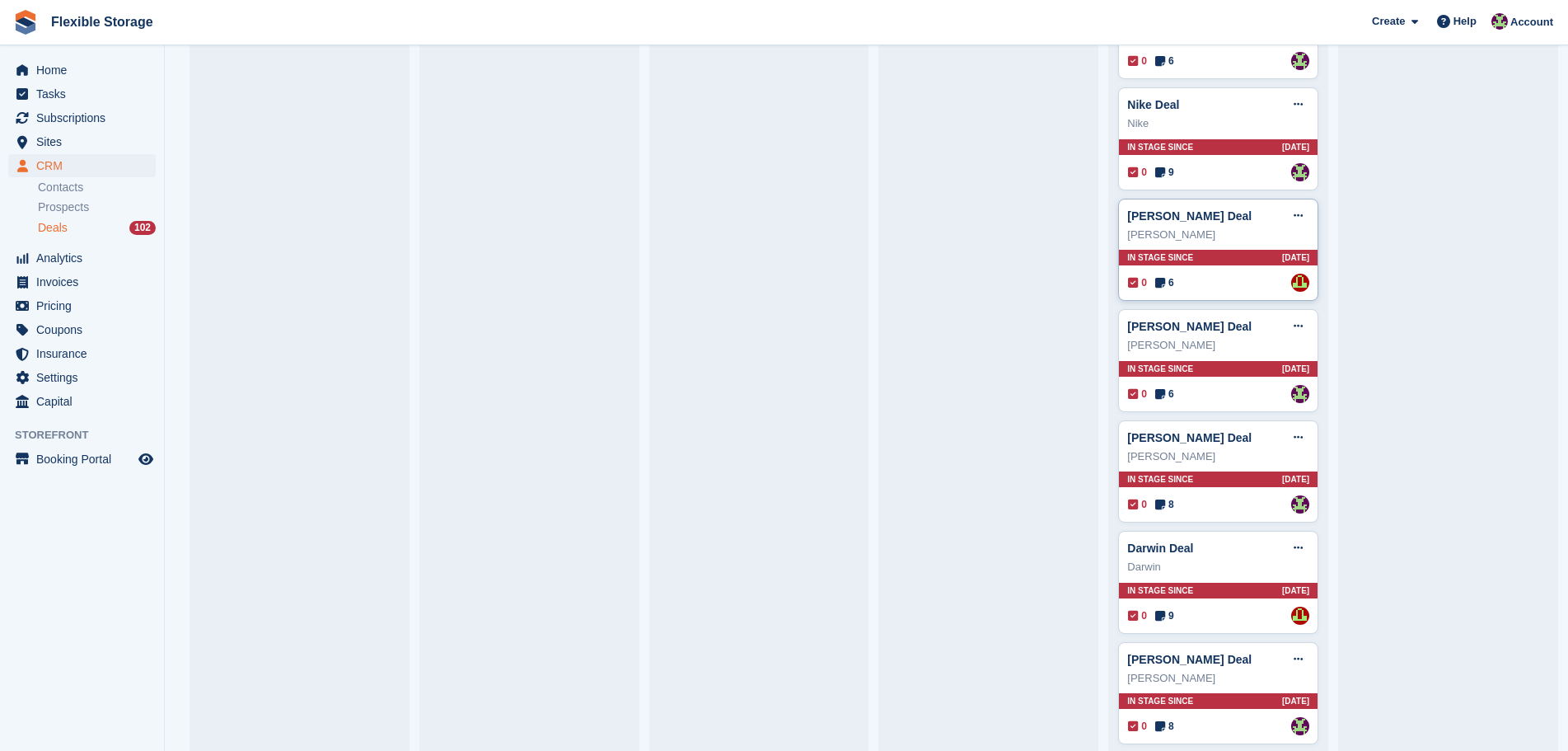
scroll to position [2969, 0]
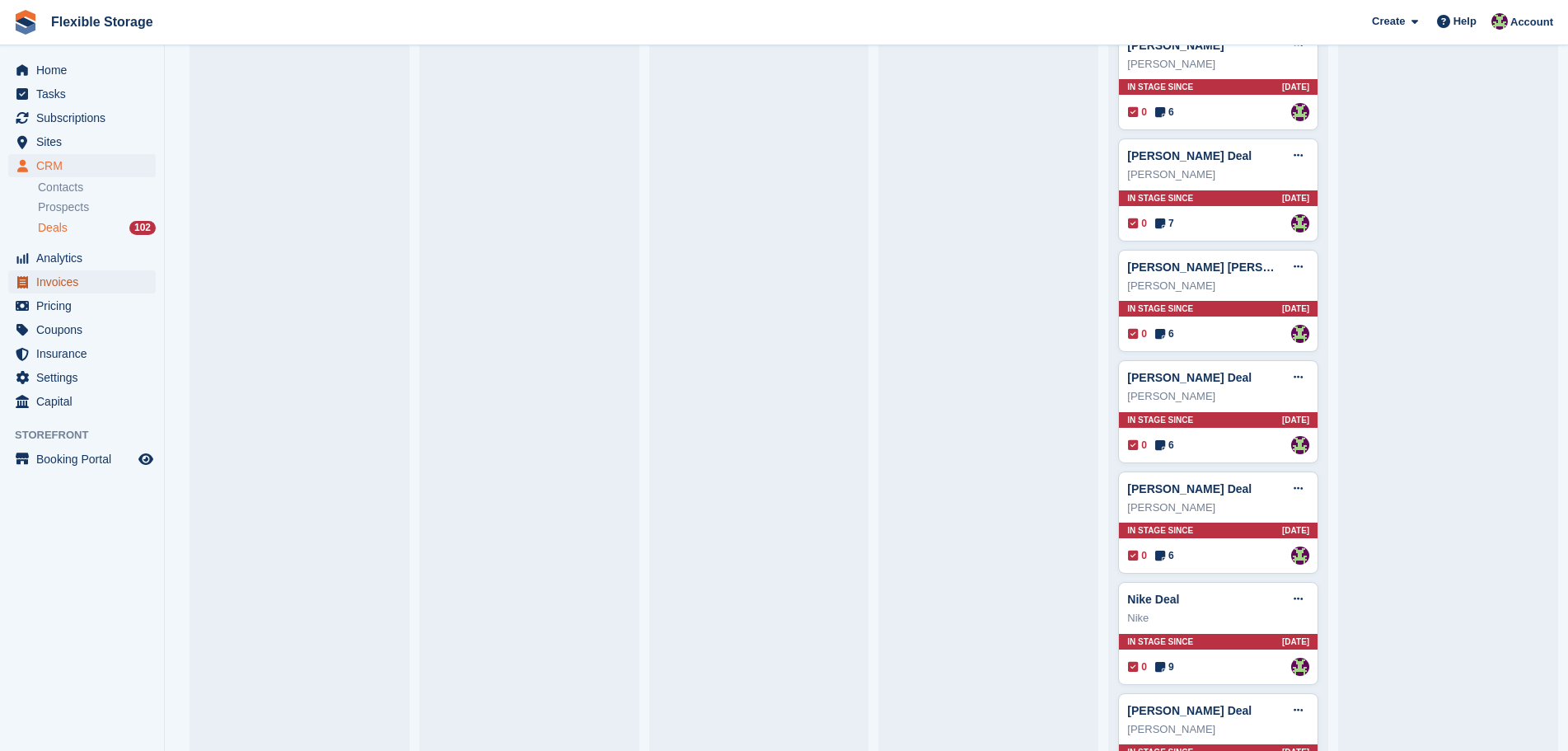
click at [82, 274] on span "Invoices" at bounding box center [85, 282] width 99 height 23
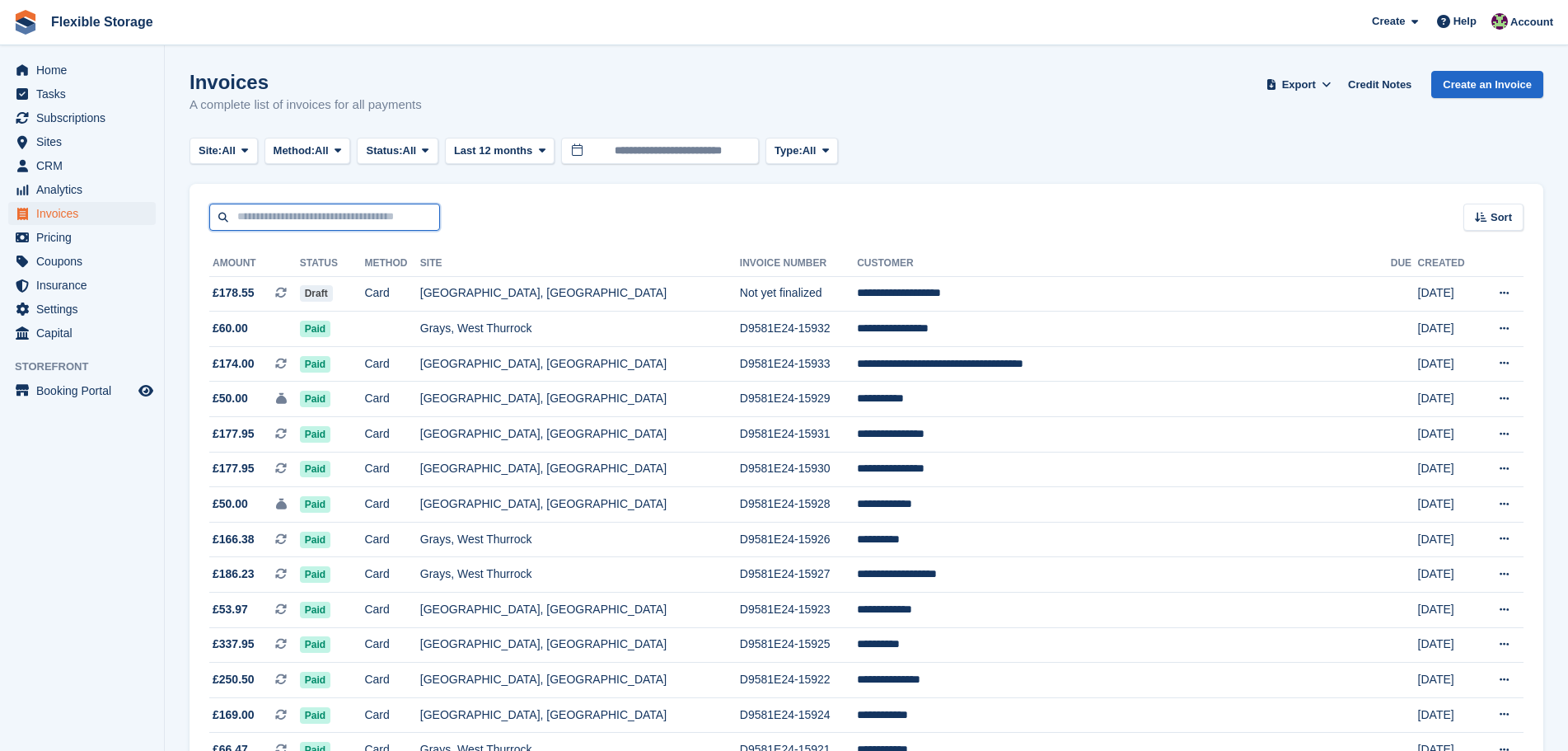
click at [284, 220] on input "text" at bounding box center [324, 217] width 231 height 28
type input "*****"
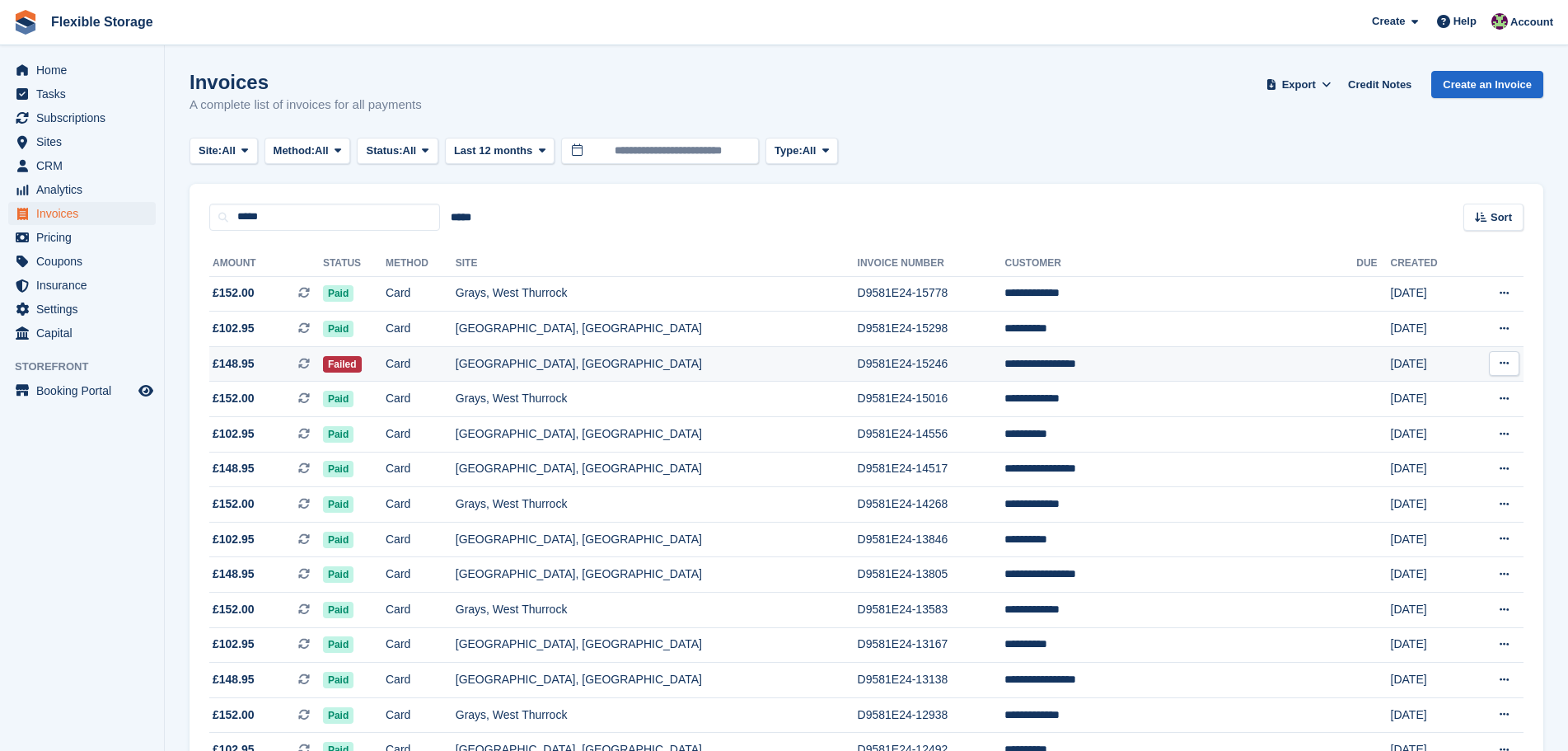
click at [637, 368] on td "[GEOGRAPHIC_DATA], [GEOGRAPHIC_DATA]" at bounding box center [656, 364] width 402 height 35
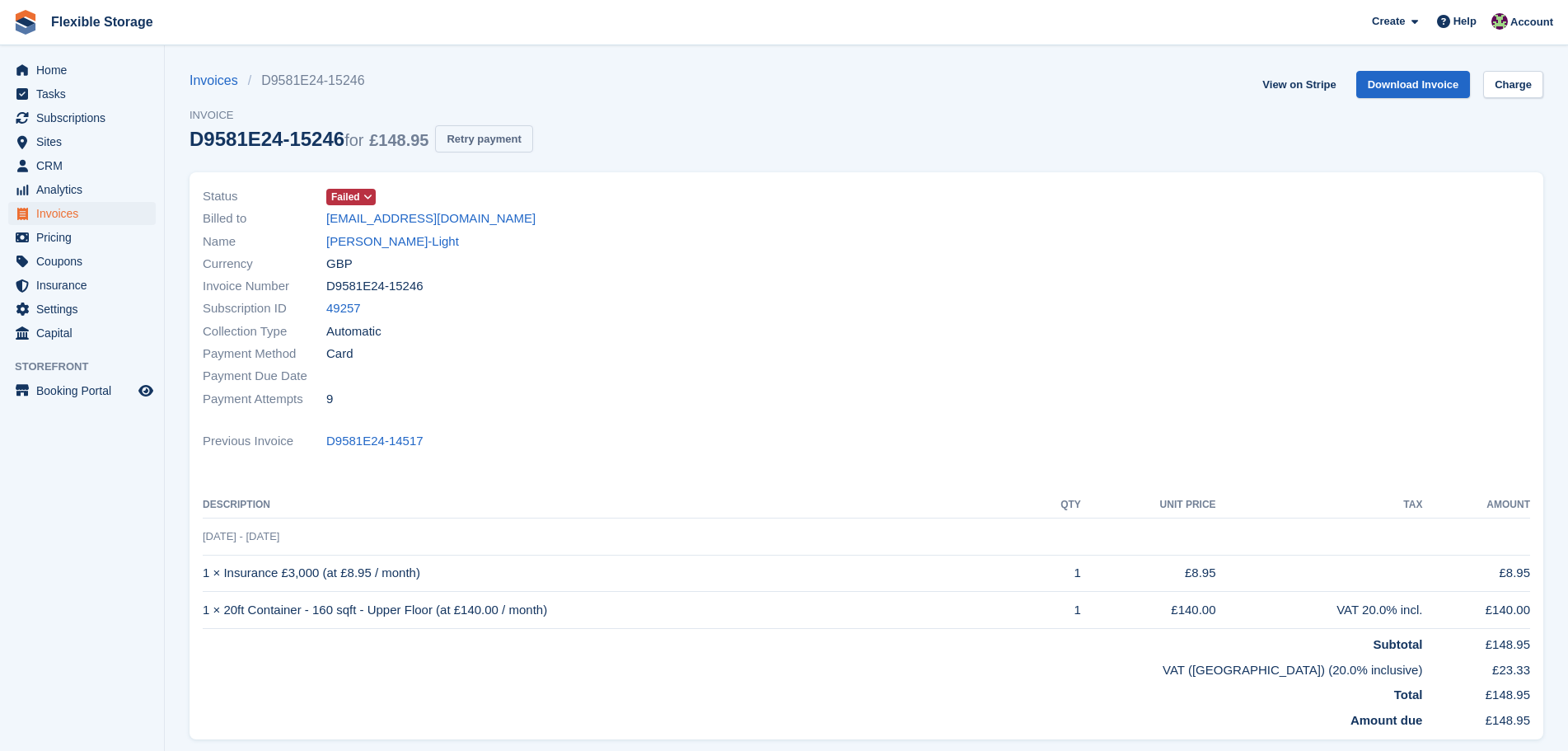
click at [478, 140] on button "Retry payment" at bounding box center [484, 139] width 97 height 28
click at [1527, 89] on link "Charge" at bounding box center [1514, 84] width 60 height 28
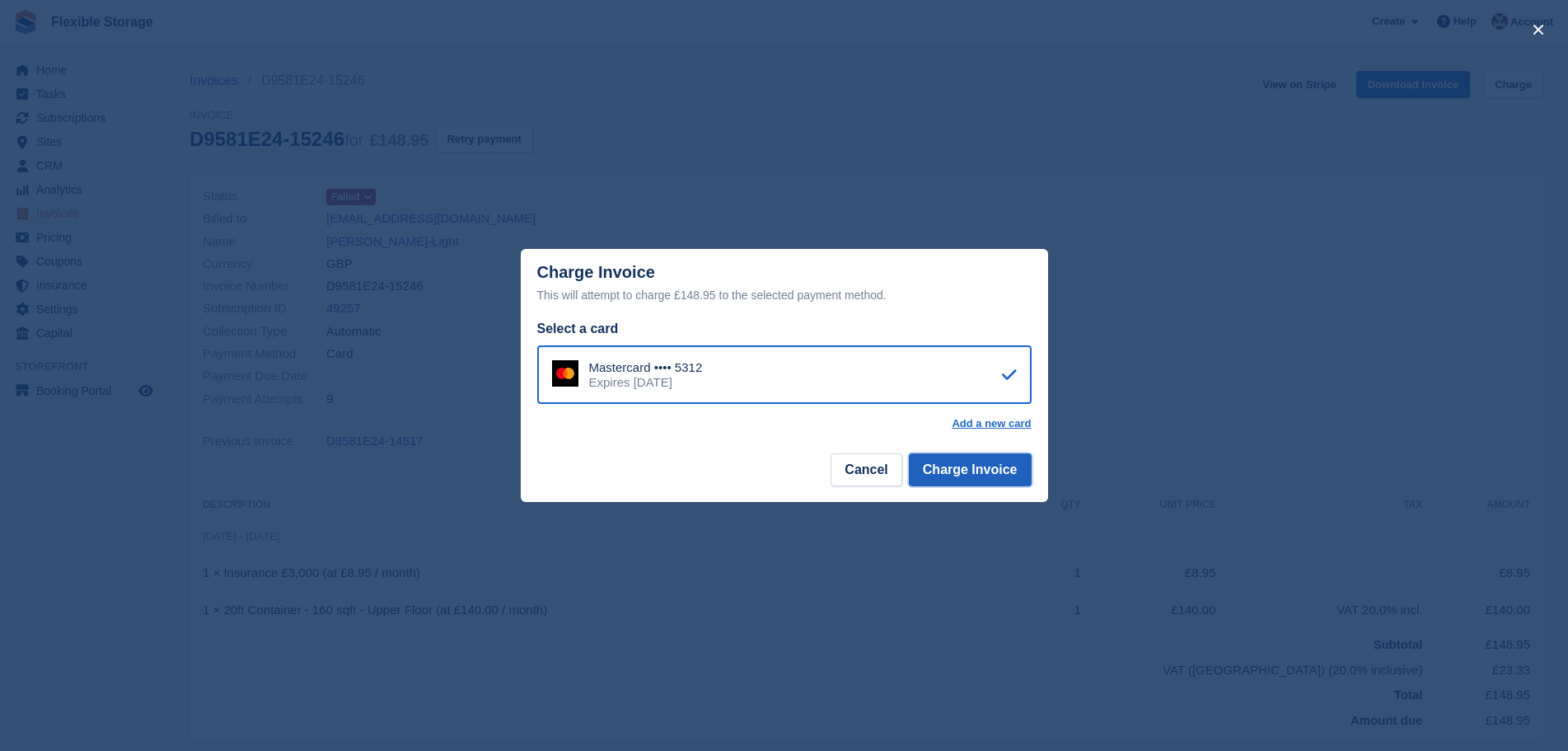
click at [950, 475] on button "Charge Invoice" at bounding box center [970, 469] width 123 height 33
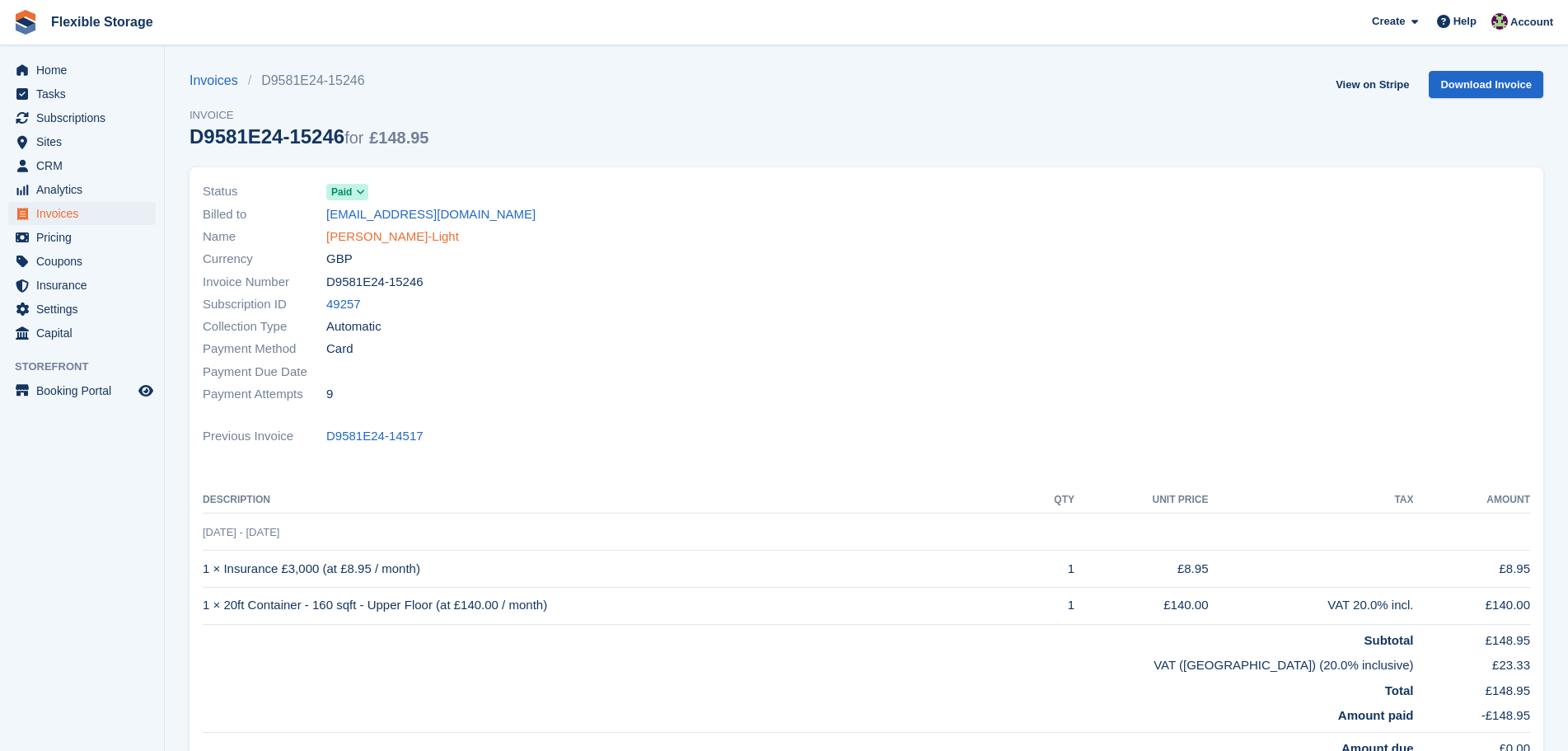
click at [394, 239] on link "[PERSON_NAME]-Light" at bounding box center [392, 237] width 133 height 19
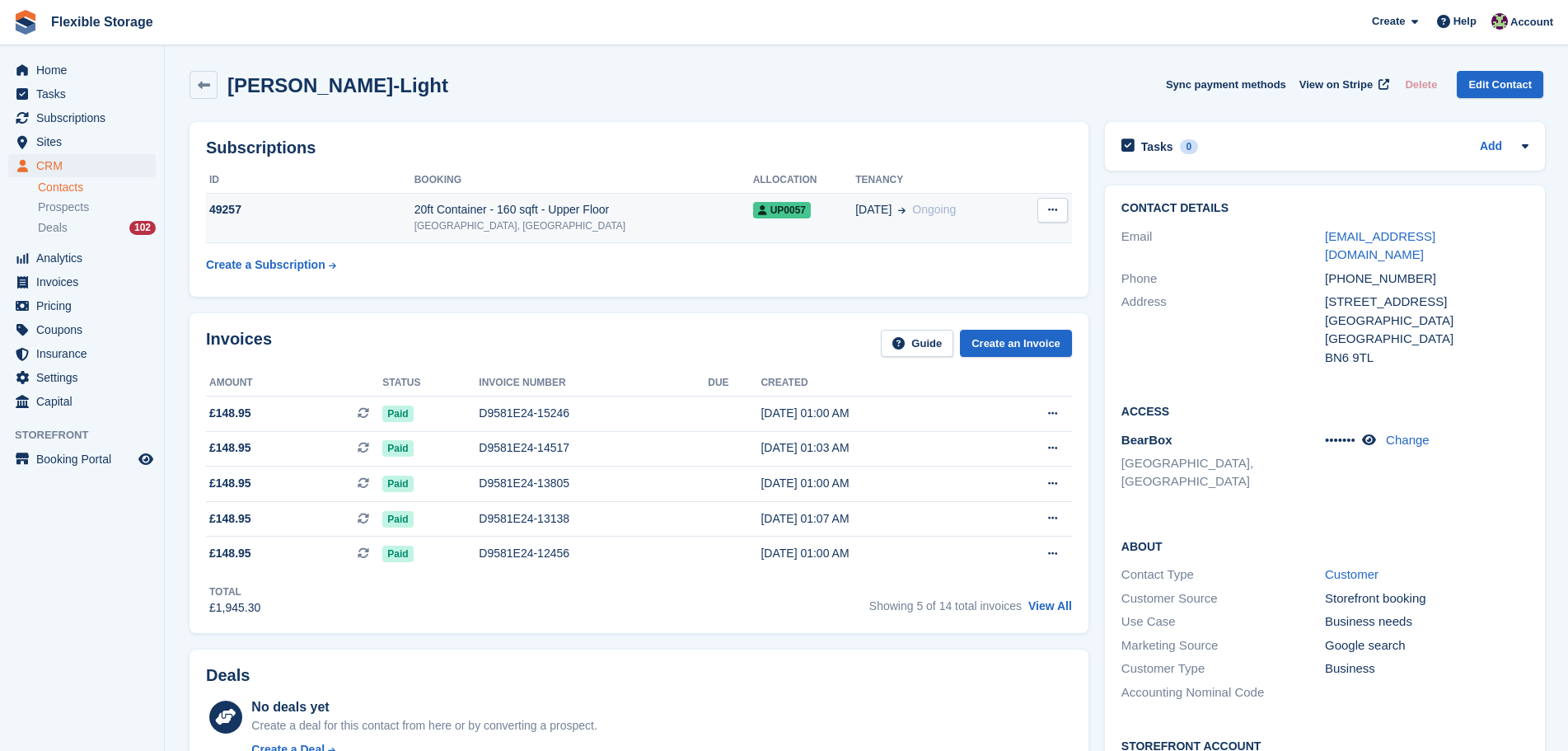
click at [622, 214] on div "20ft Container - 160 sqft - Upper Floor" at bounding box center [583, 210] width 339 height 18
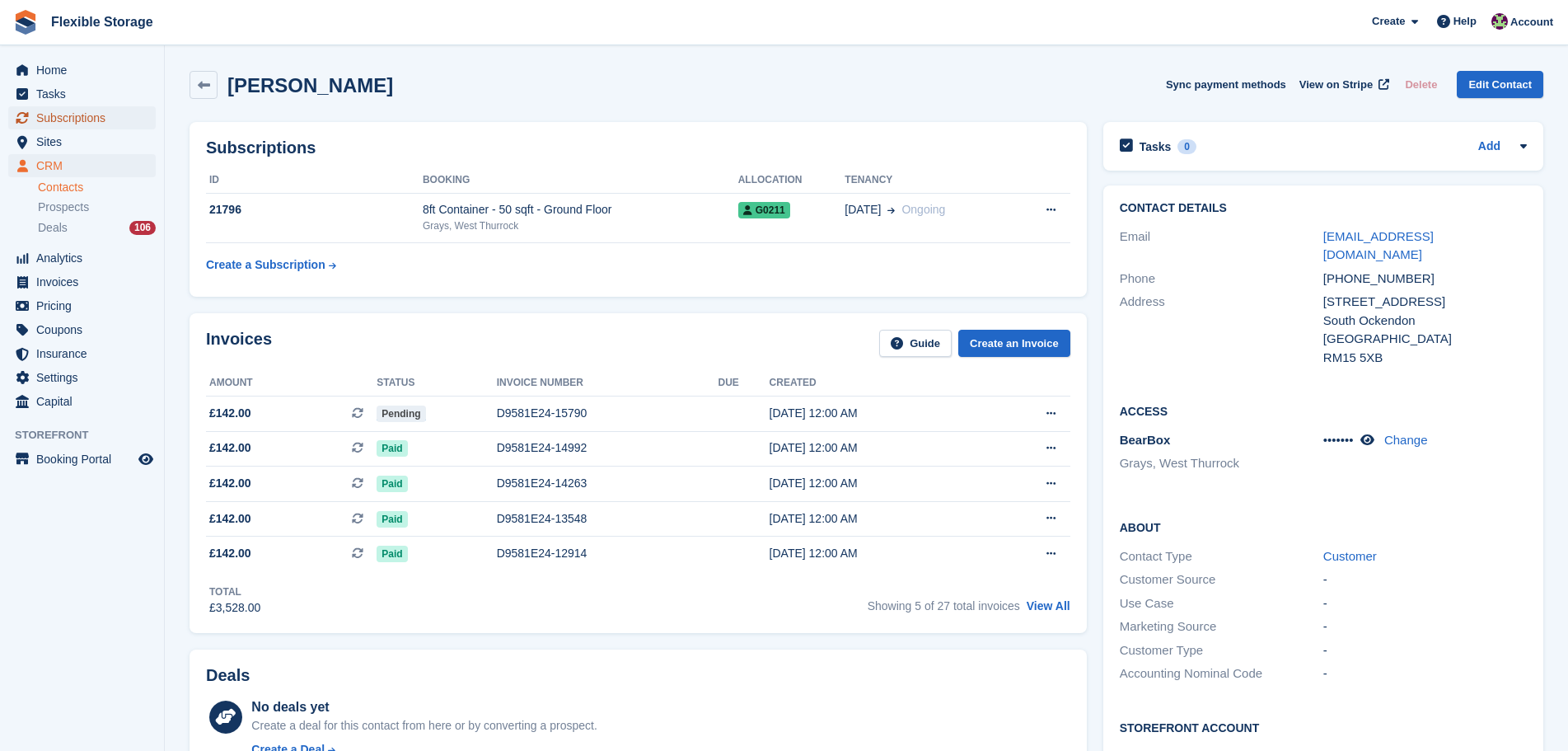
click at [83, 117] on span "Subscriptions" at bounding box center [85, 118] width 99 height 23
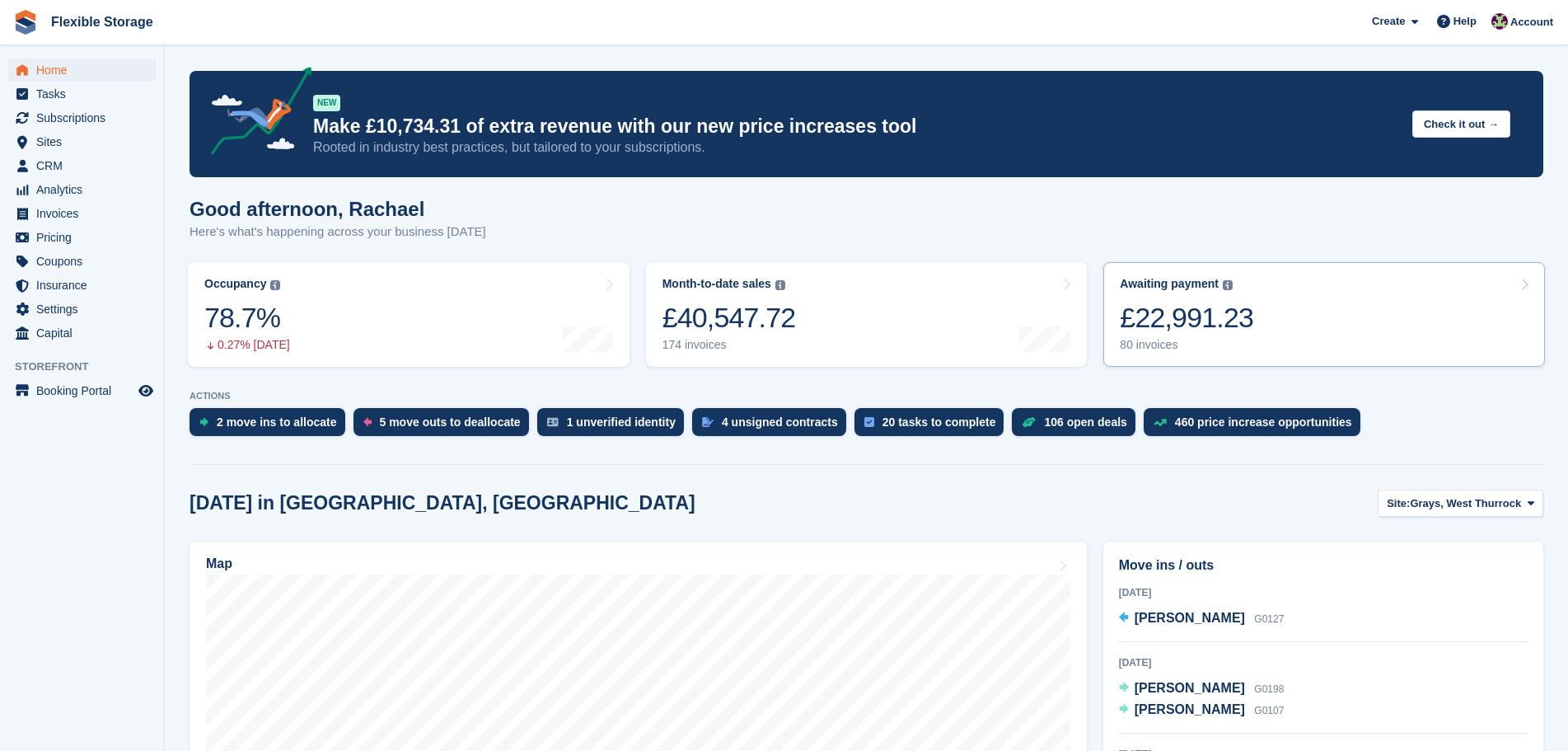
click at [1275, 332] on link "Awaiting payment The total outstanding balance on all open invoices. £22,991.23…" at bounding box center [1324, 314] width 441 height 105
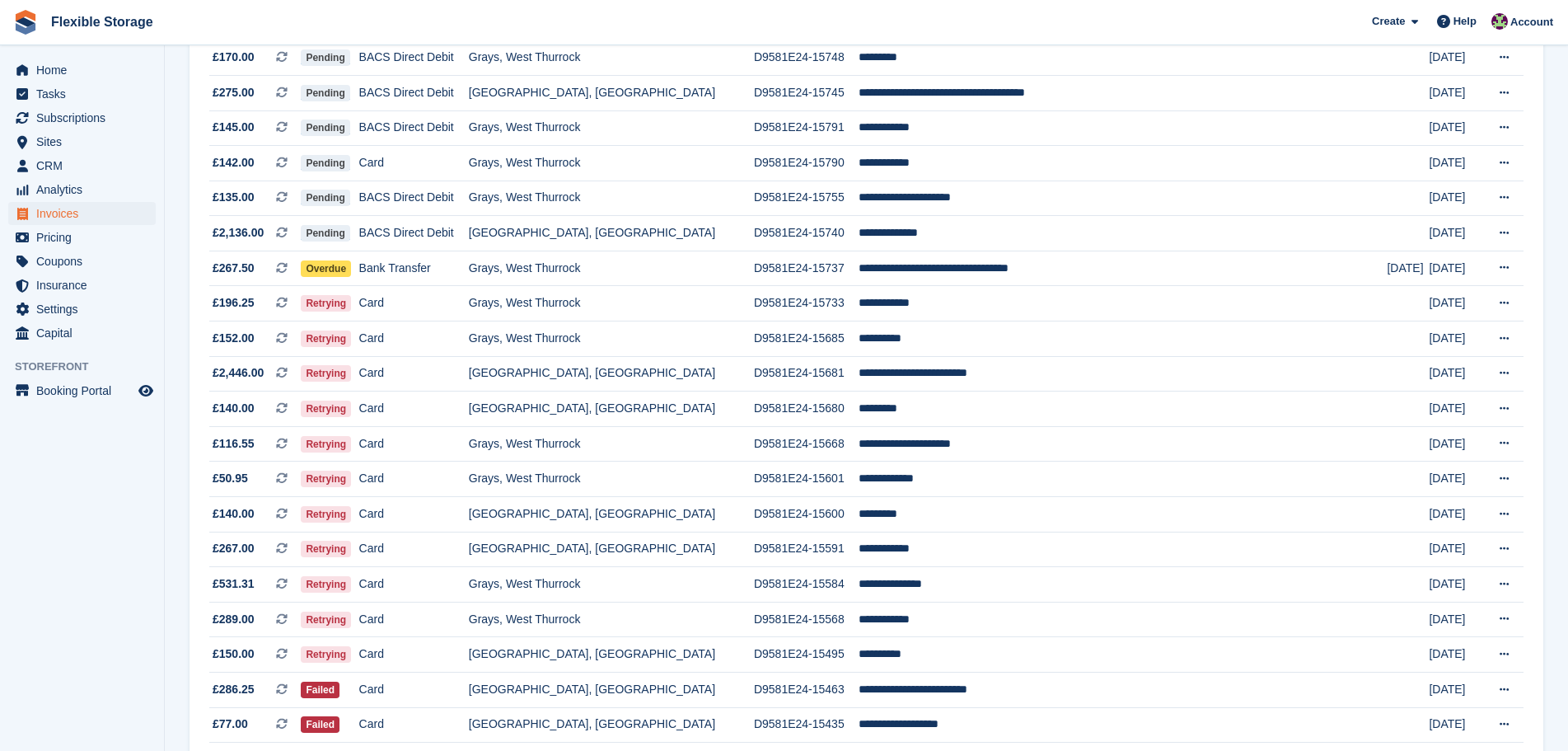
scroll to position [1363, 0]
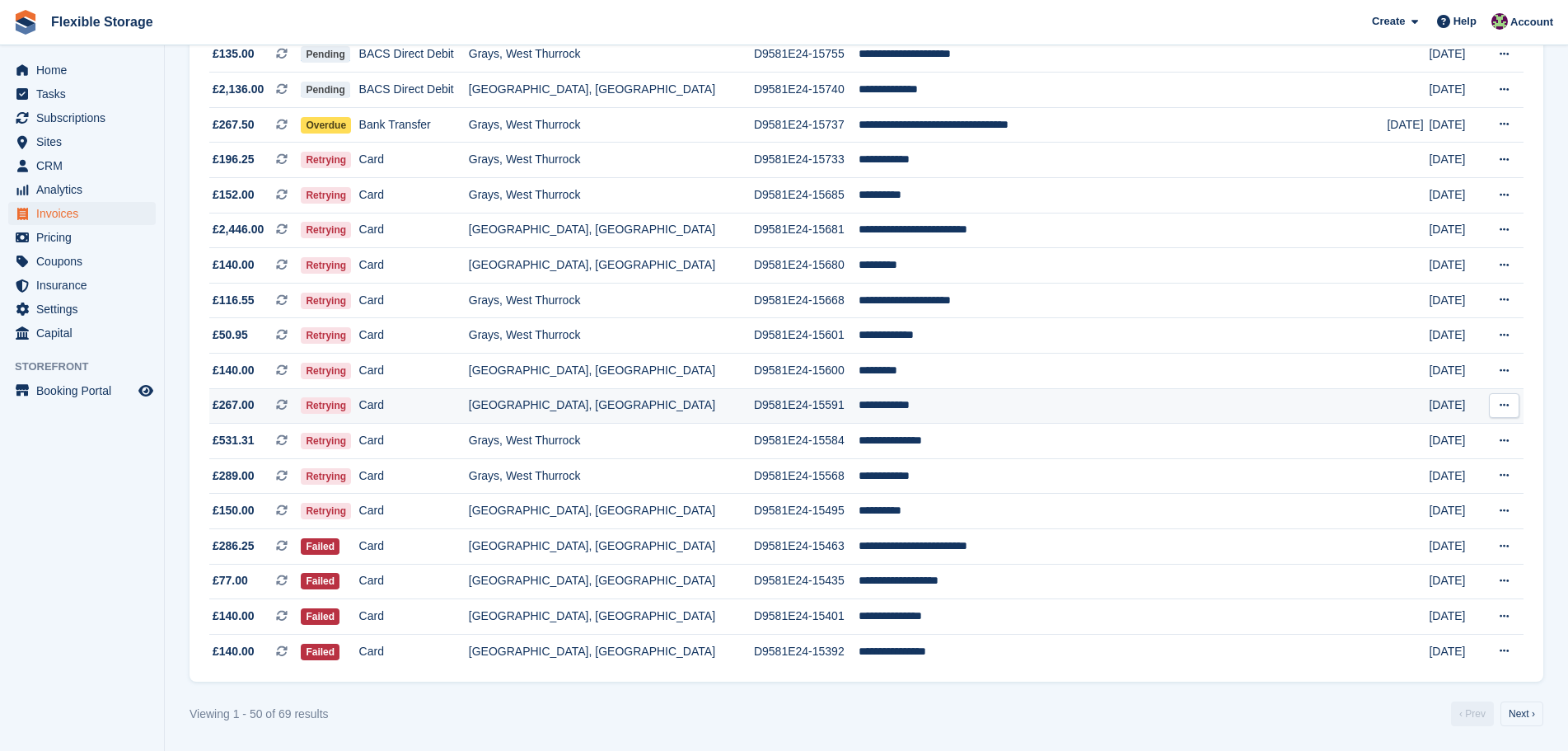
click at [960, 408] on td "**********" at bounding box center [1123, 406] width 529 height 35
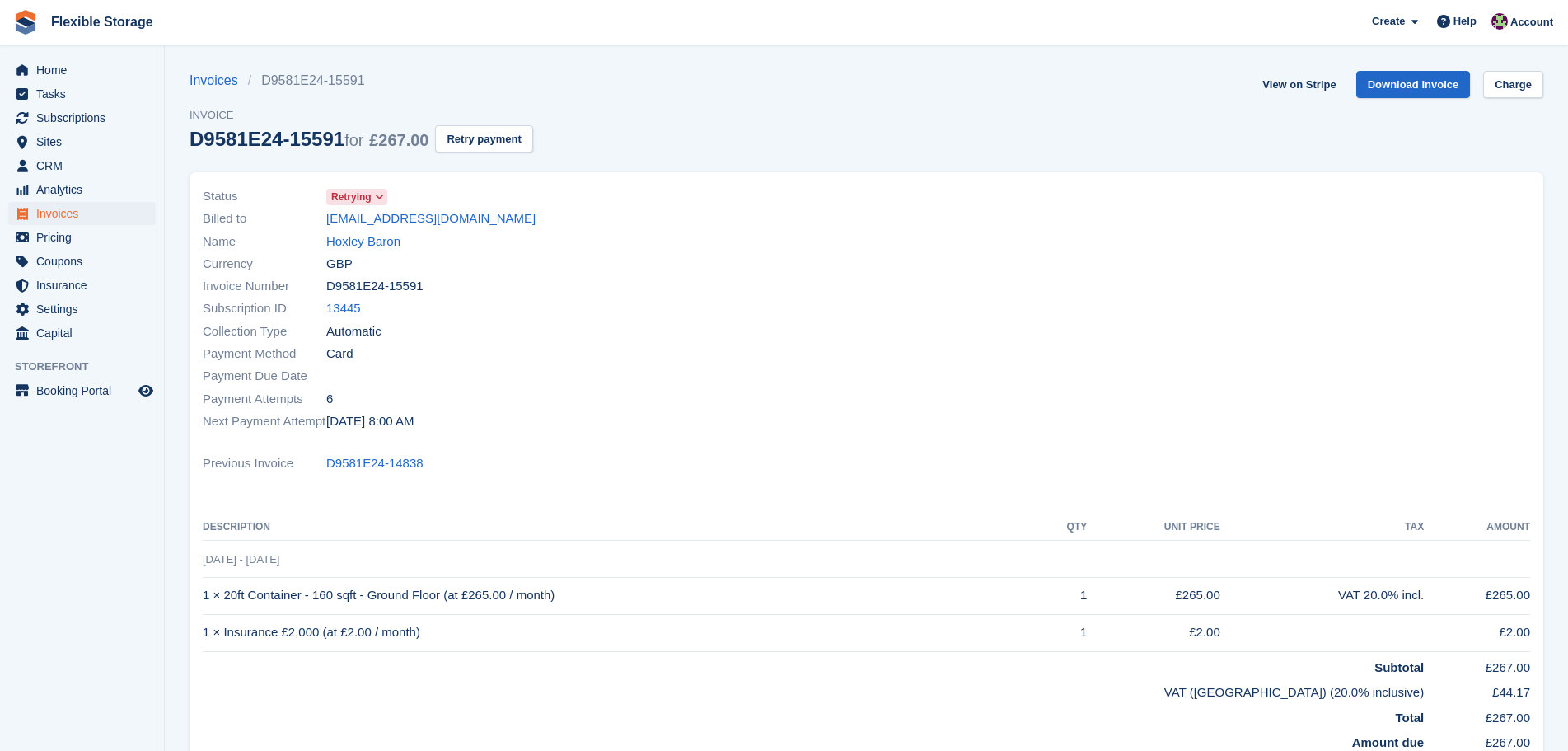
click at [486, 141] on button "Retry payment" at bounding box center [484, 139] width 97 height 28
drag, startPoint x: 569, startPoint y: 413, endPoint x: 255, endPoint y: 212, distance: 372.8
click at [255, 212] on div "Status Retrying Billed to [EMAIL_ADDRESS][DOMAIN_NAME] Name Hoxley Baron Curren…" at bounding box center [867, 467] width 1354 height 590
click at [592, 360] on div "Payment Method Card" at bounding box center [530, 354] width 654 height 23
click at [39, 89] on span "Tasks" at bounding box center [85, 95] width 99 height 23
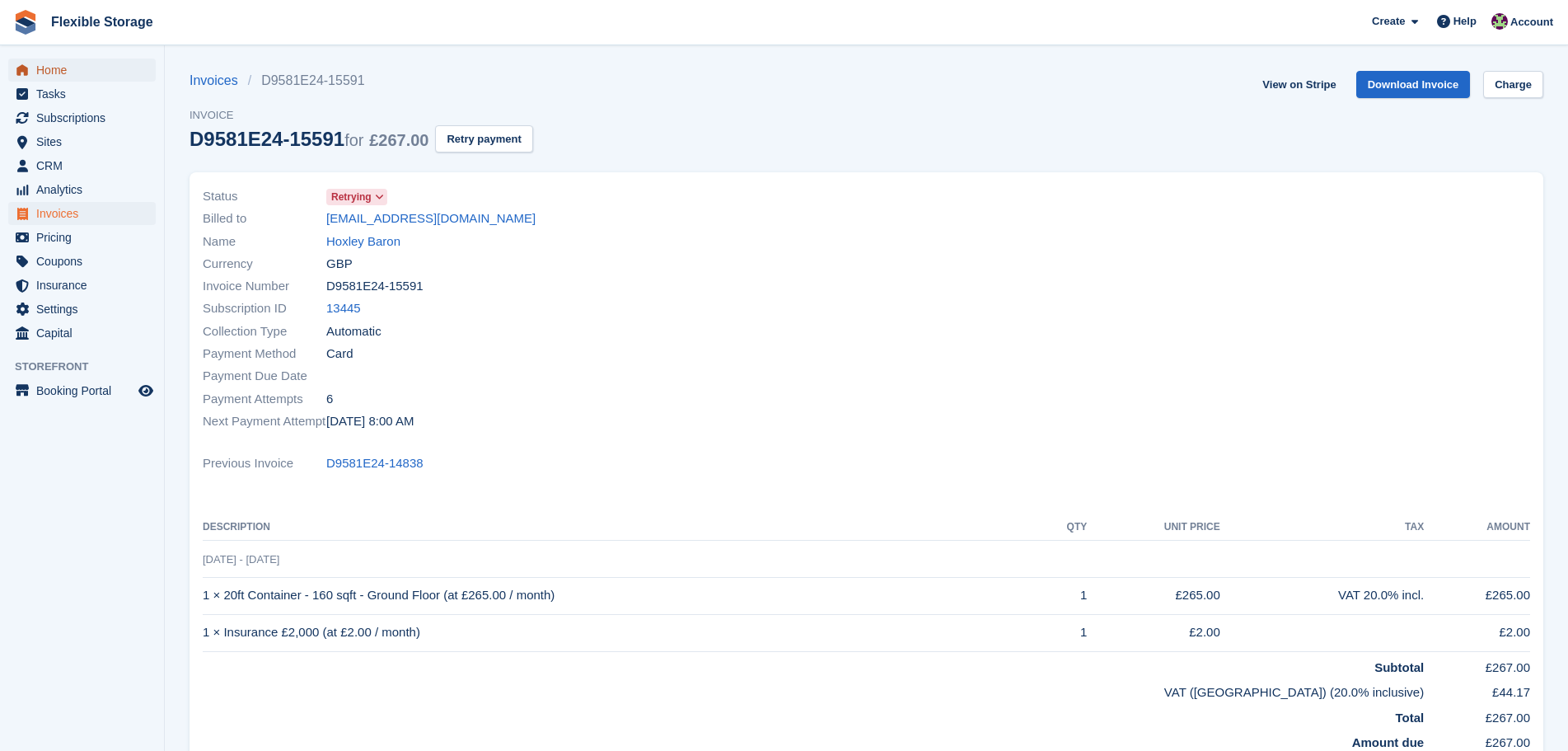
click at [51, 71] on span "Home" at bounding box center [85, 70] width 99 height 23
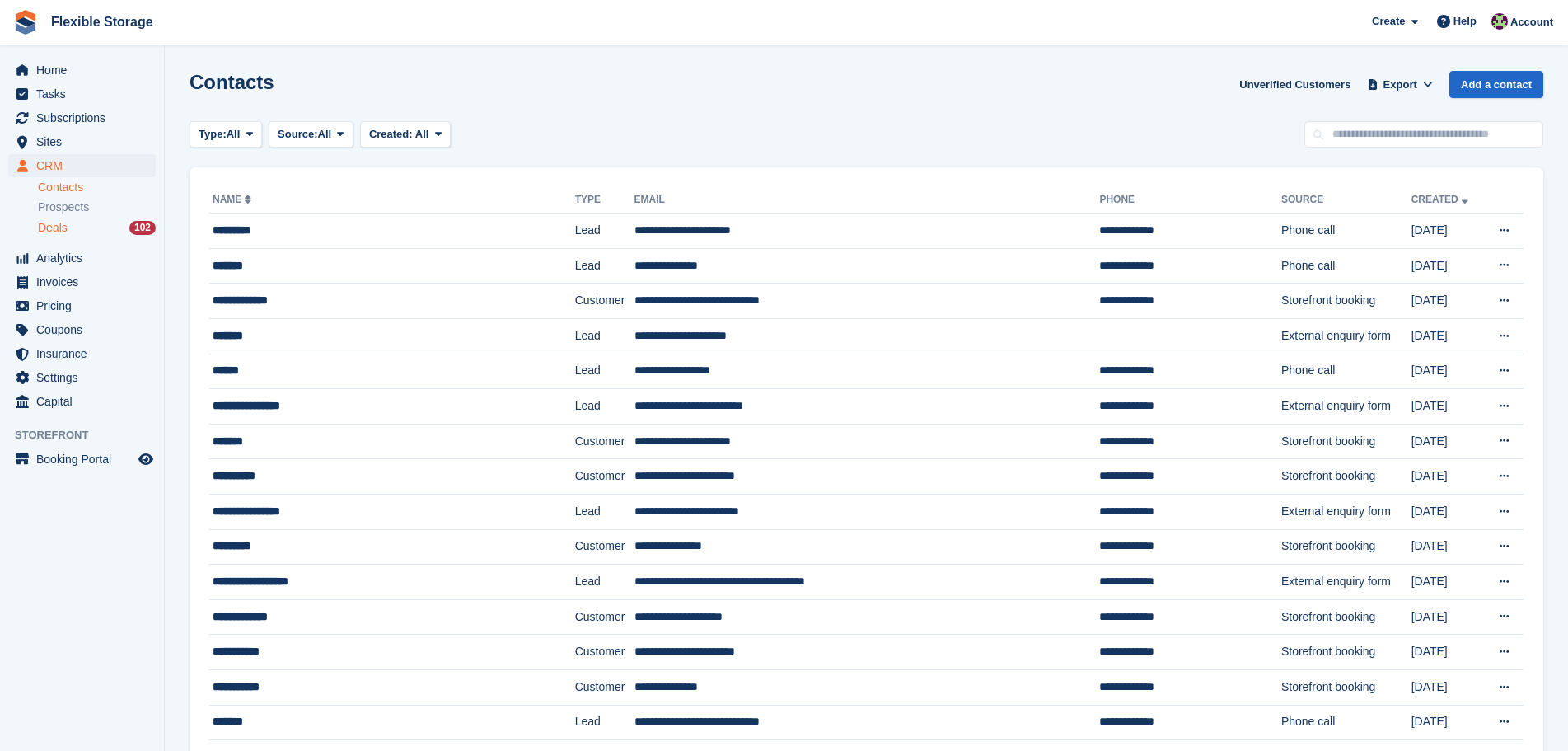
click at [84, 225] on div "Deals 102" at bounding box center [96, 227] width 118 height 16
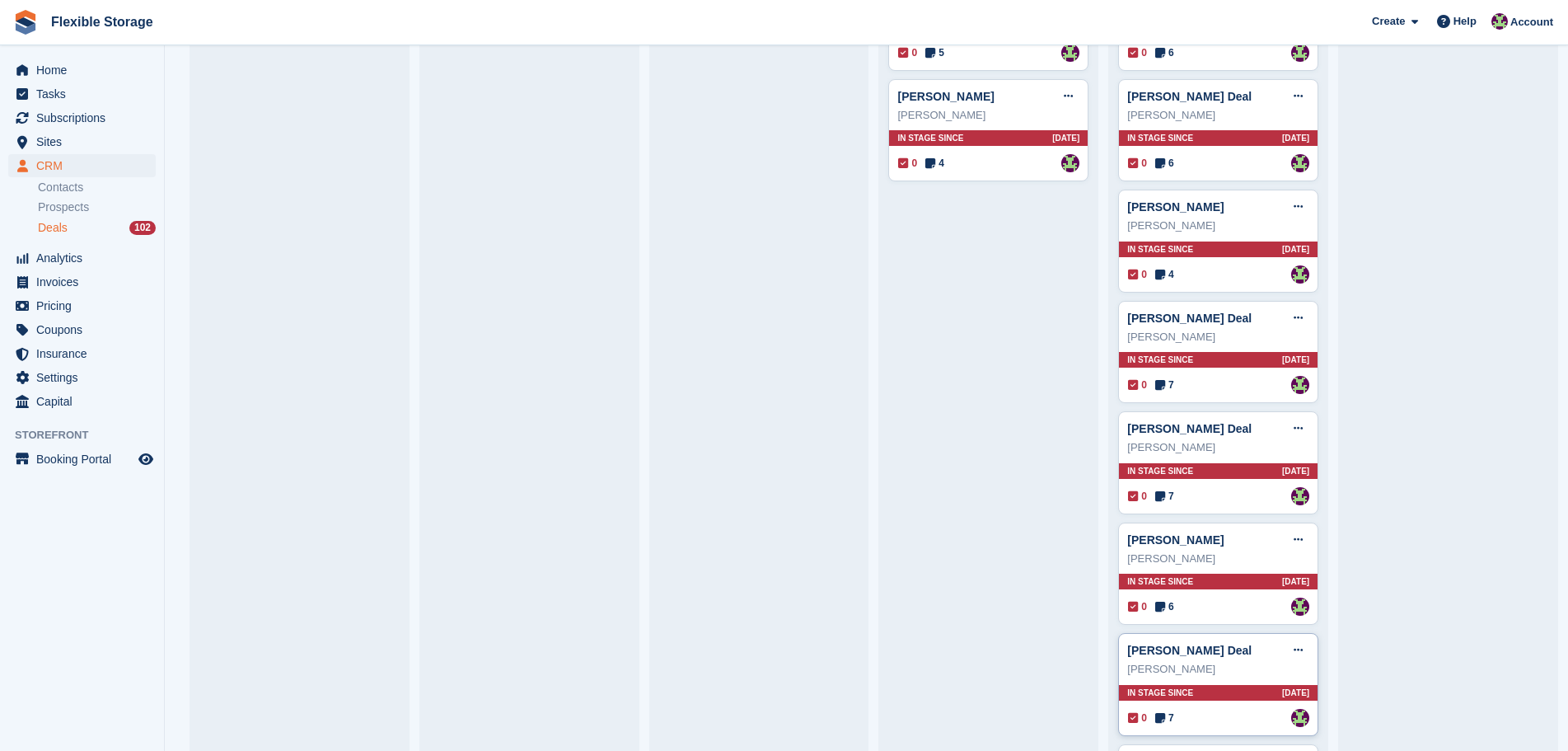
scroll to position [2969, 0]
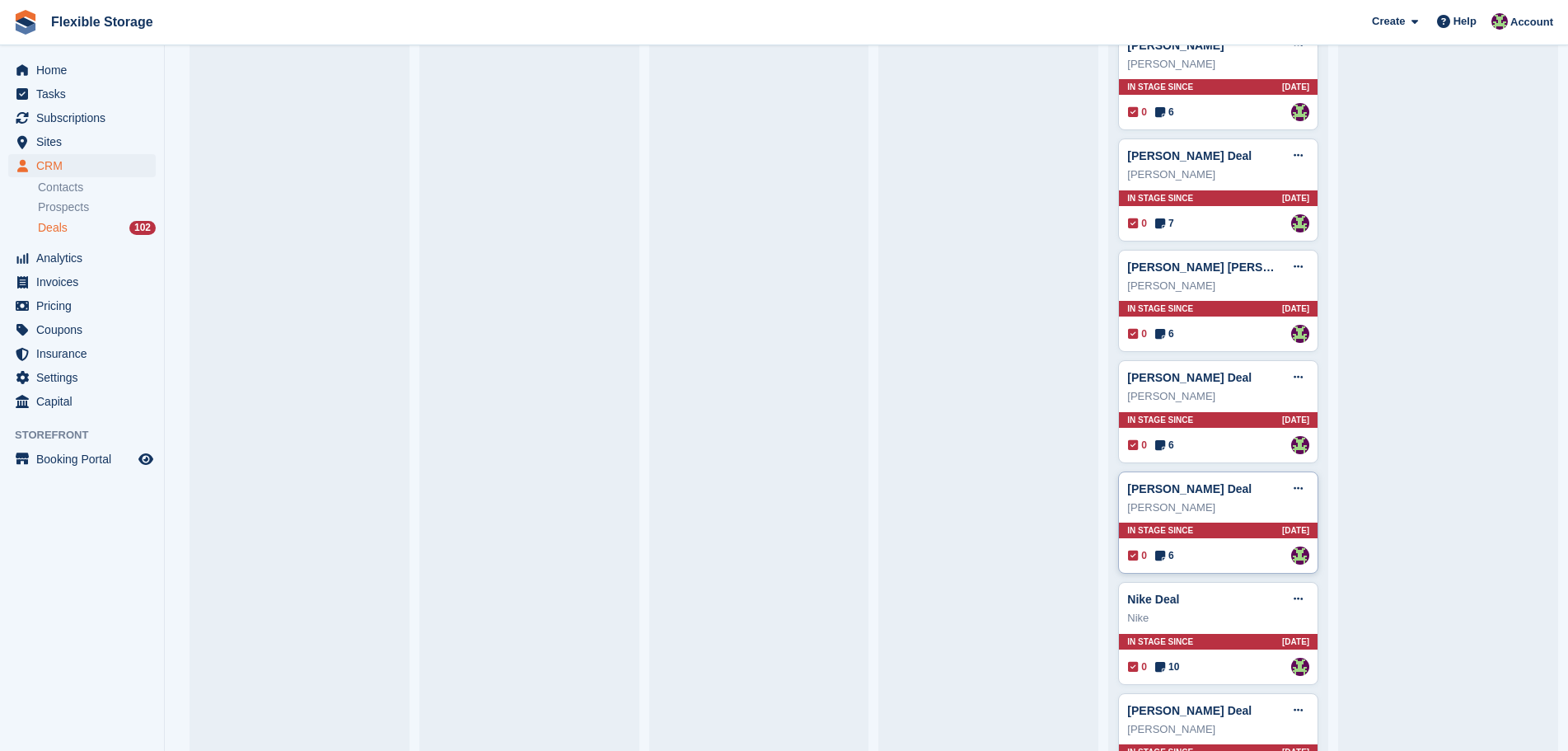
click at [1230, 539] on div "In stage since 13D AGO" at bounding box center [1219, 530] width 199 height 16
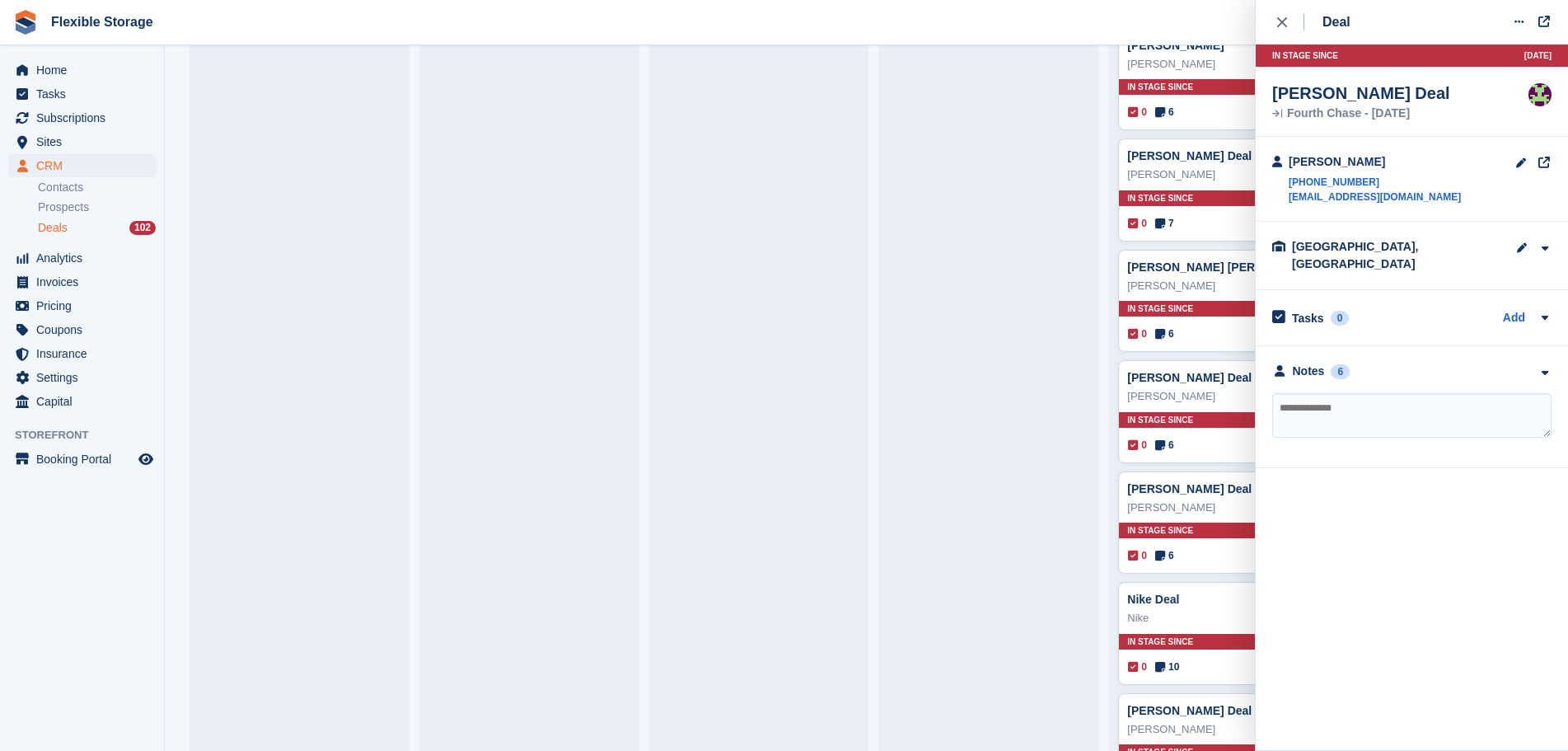
click at [1377, 346] on div "**********" at bounding box center [1413, 407] width 313 height 122
click at [1377, 363] on div "Notes 6" at bounding box center [1412, 371] width 279 height 18
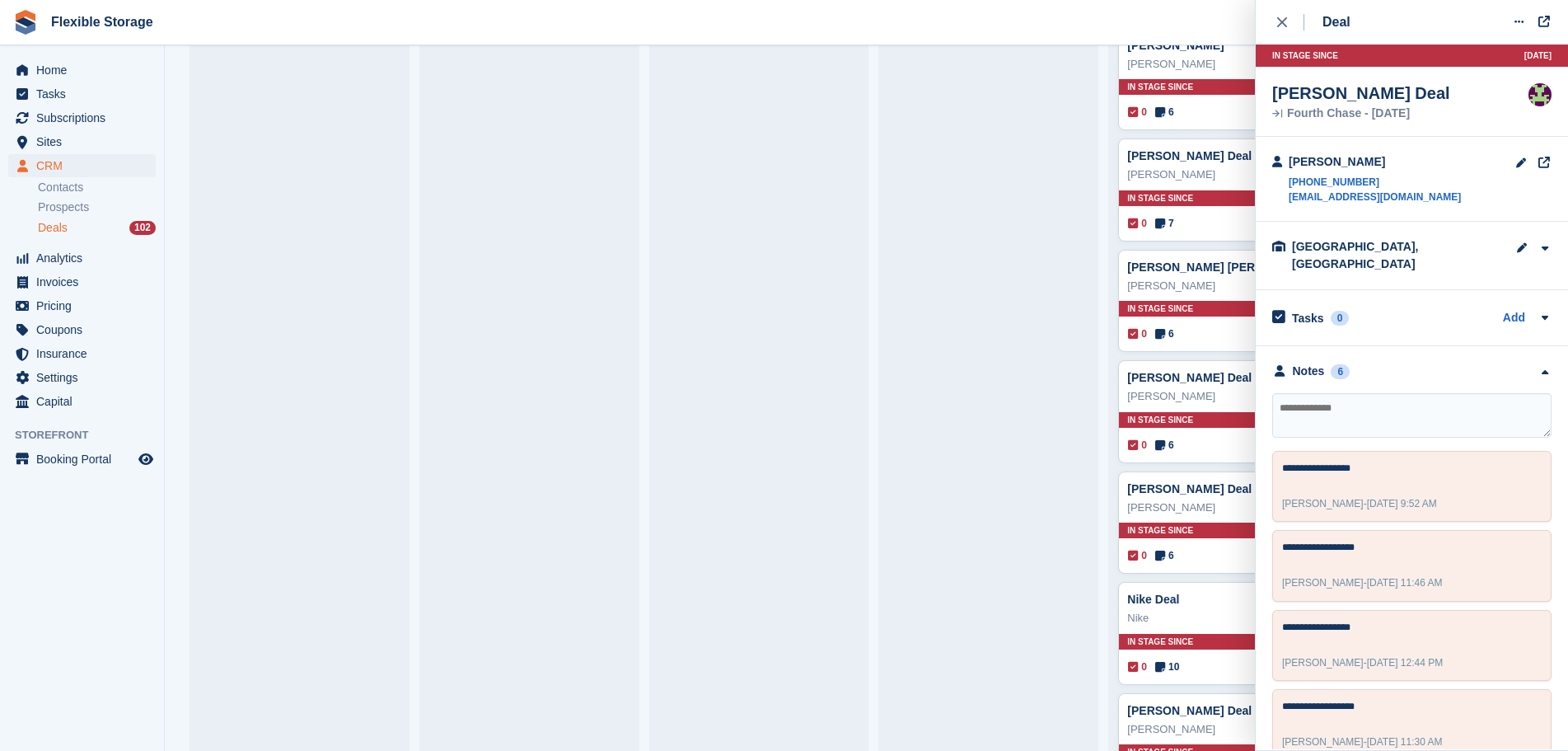
click at [1377, 402] on textarea at bounding box center [1412, 415] width 279 height 44
type textarea "**********"
click at [1230, 426] on div "In stage since 13D AGO" at bounding box center [1219, 420] width 199 height 16
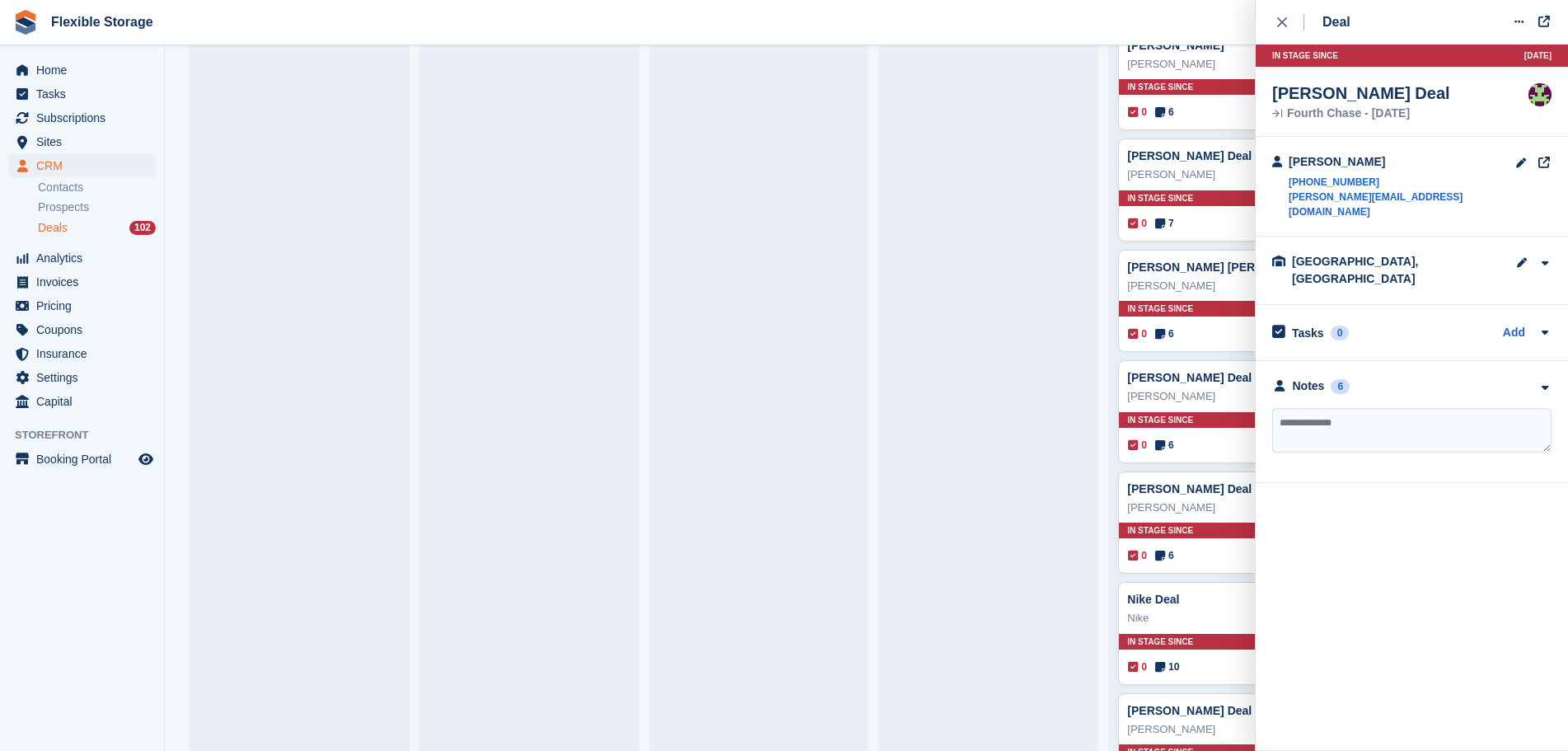
click at [1383, 412] on textarea at bounding box center [1412, 430] width 279 height 44
type textarea "*"
type textarea "**********"
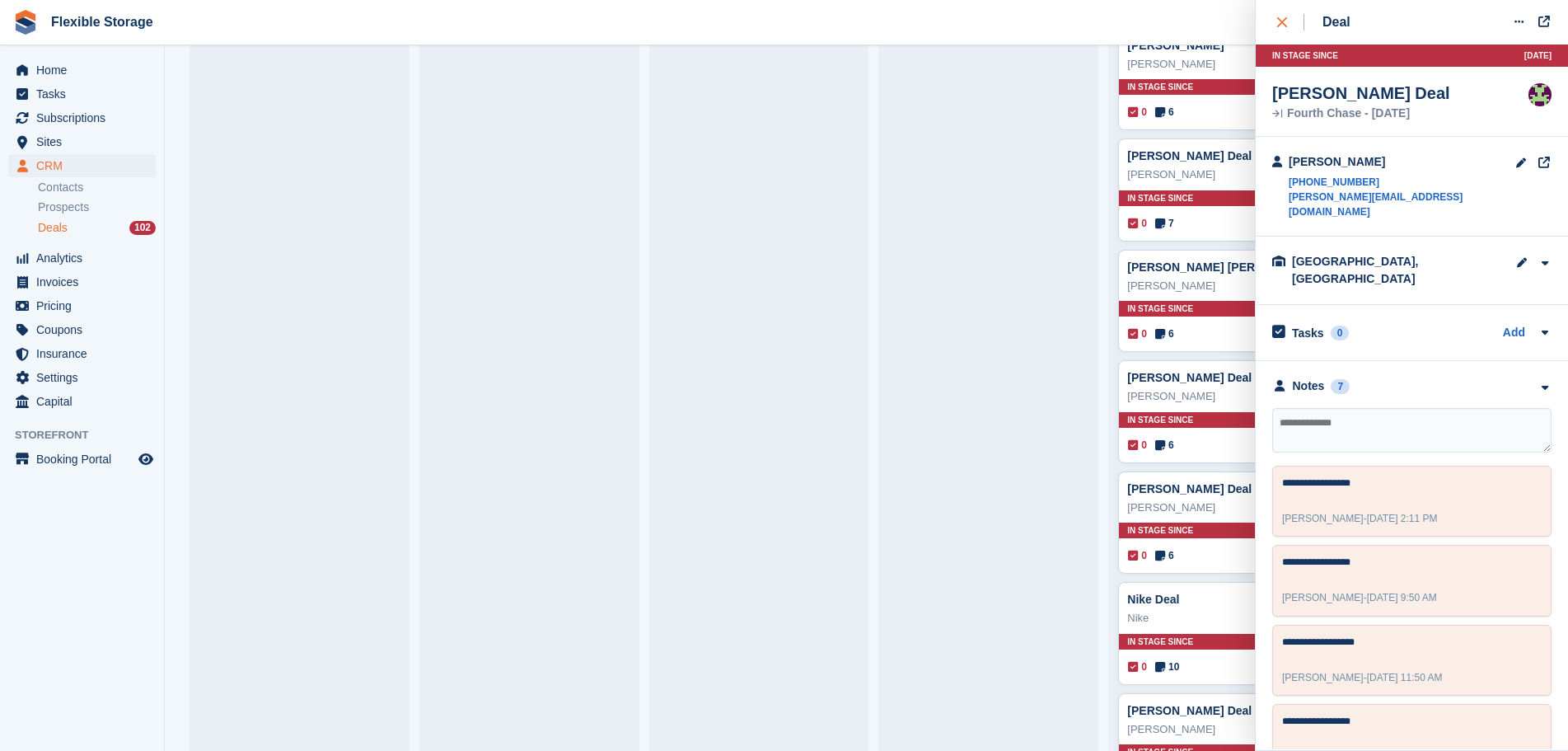
click at [1291, 19] on div "close" at bounding box center [1291, 23] width 28 height 17
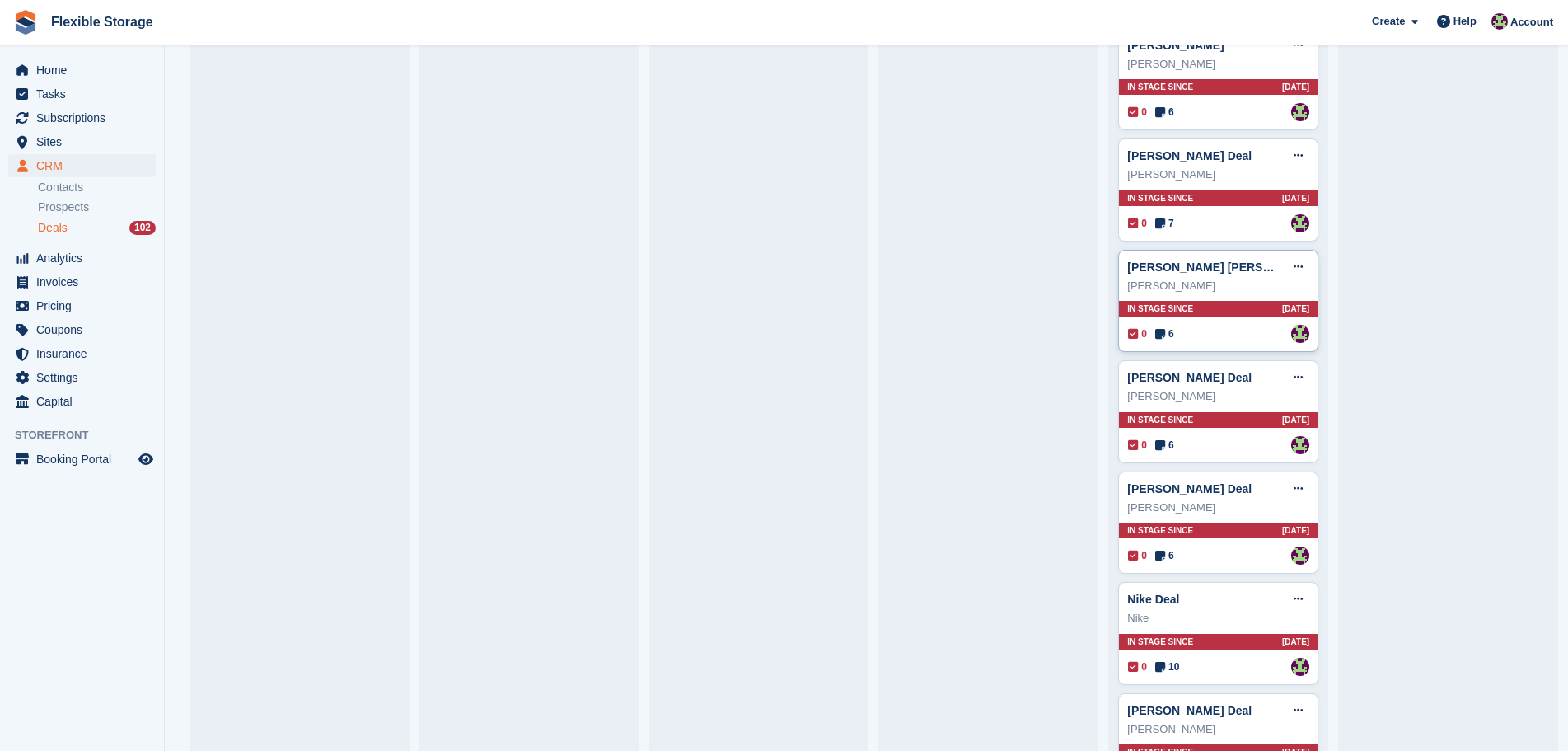
click at [1239, 317] on div "In stage since 13D AGO" at bounding box center [1219, 309] width 199 height 16
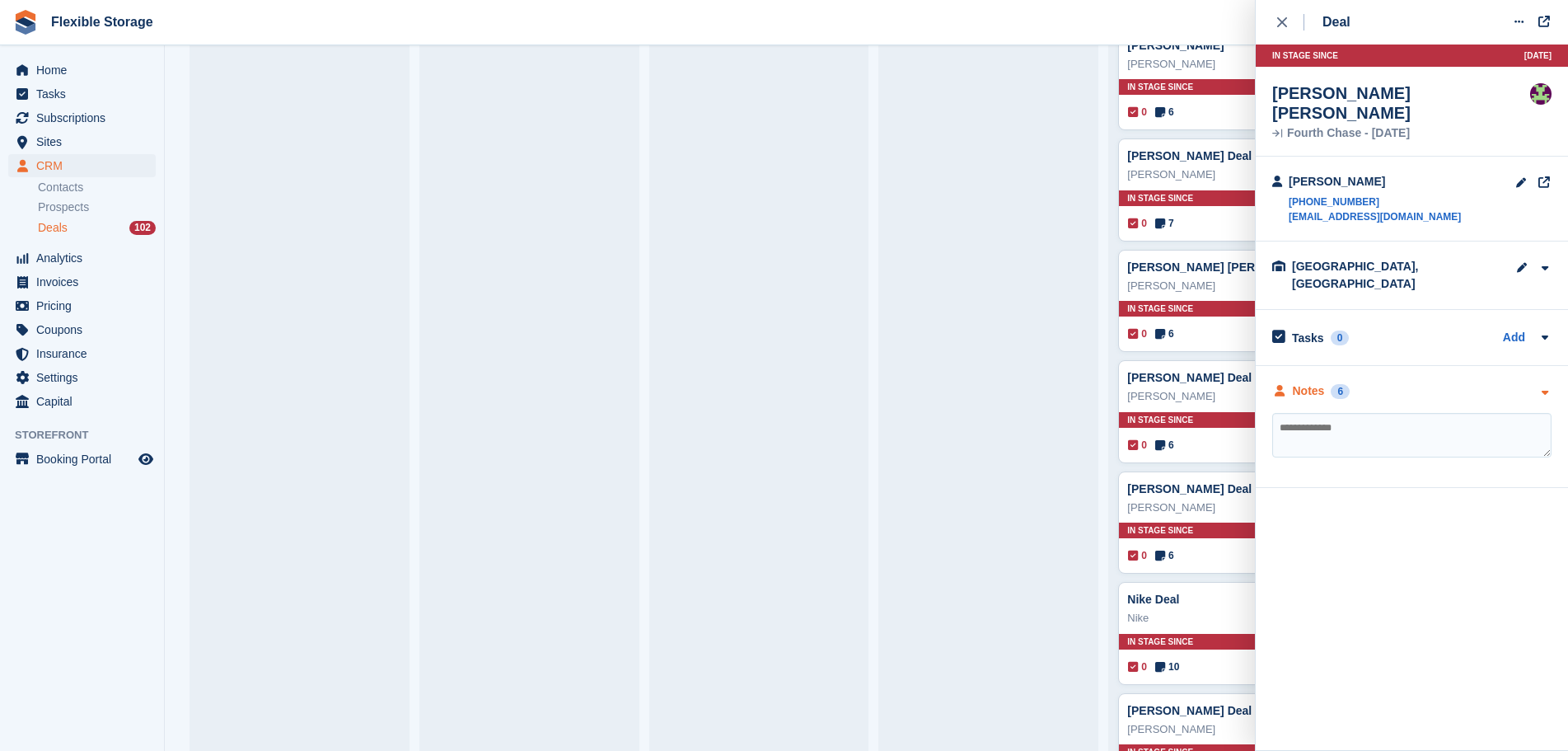
click at [1410, 383] on div "Notes 6" at bounding box center [1412, 391] width 279 height 18
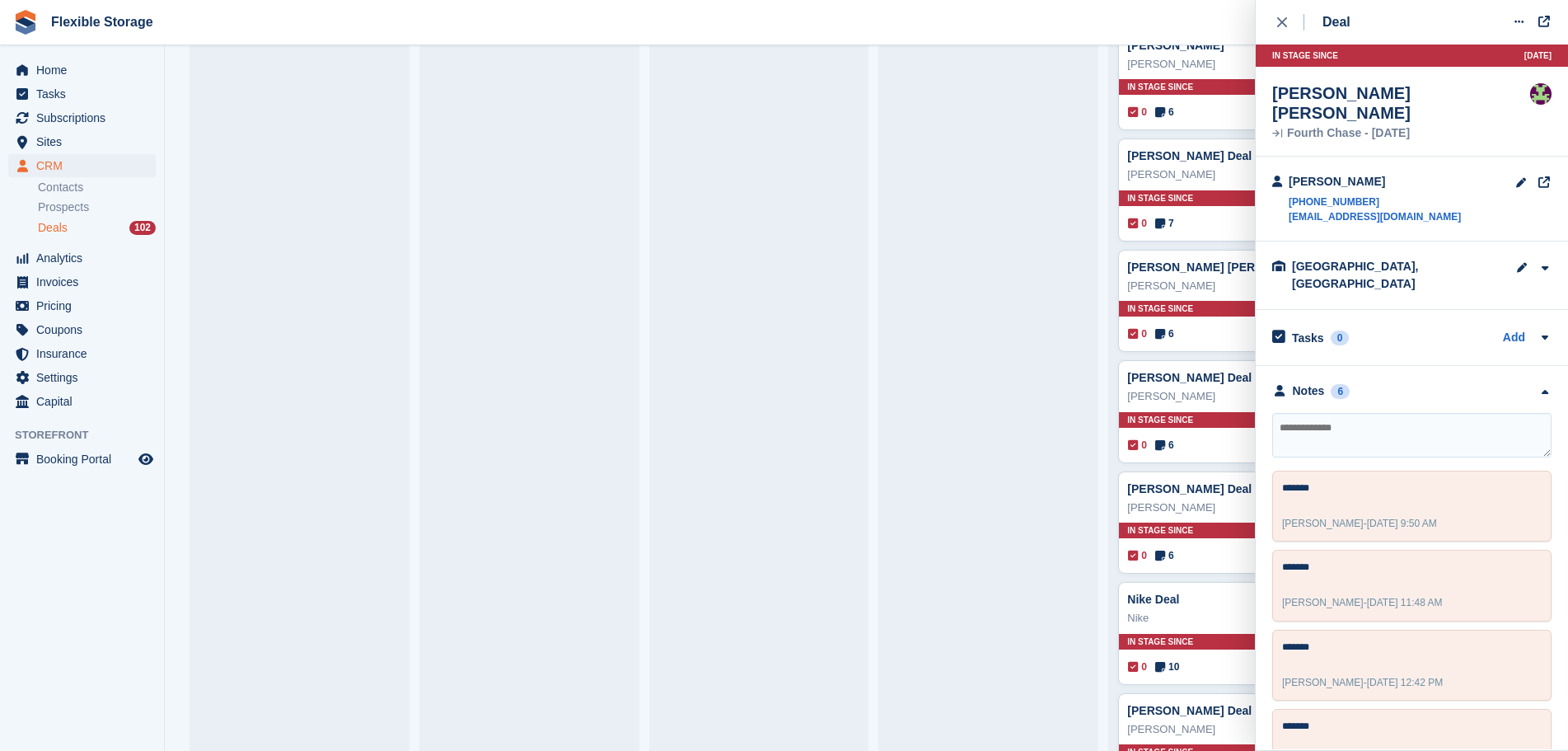
click at [1402, 413] on textarea at bounding box center [1412, 435] width 279 height 44
type textarea "*******"
click at [94, 110] on span "Subscriptions" at bounding box center [85, 118] width 99 height 23
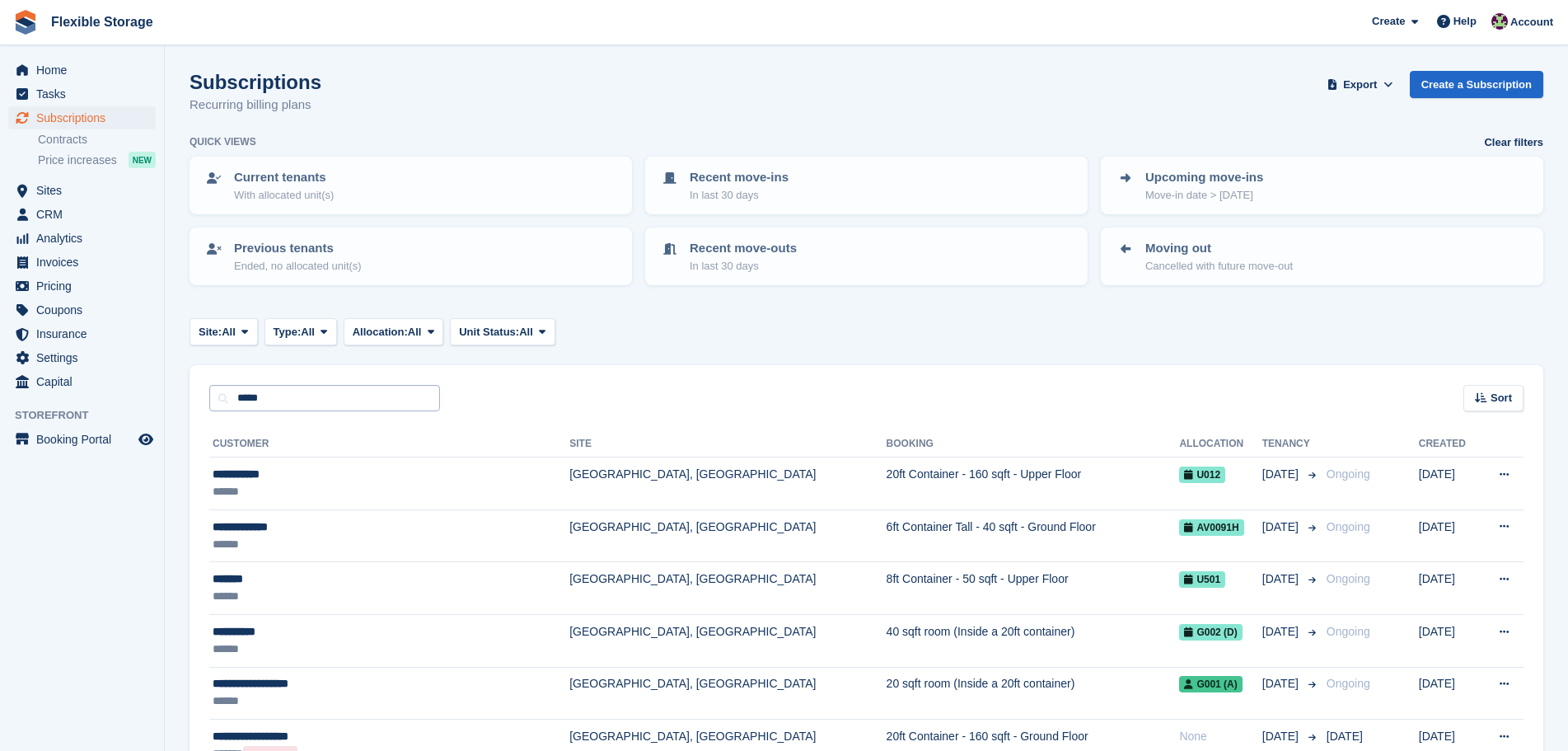
type input "*****"
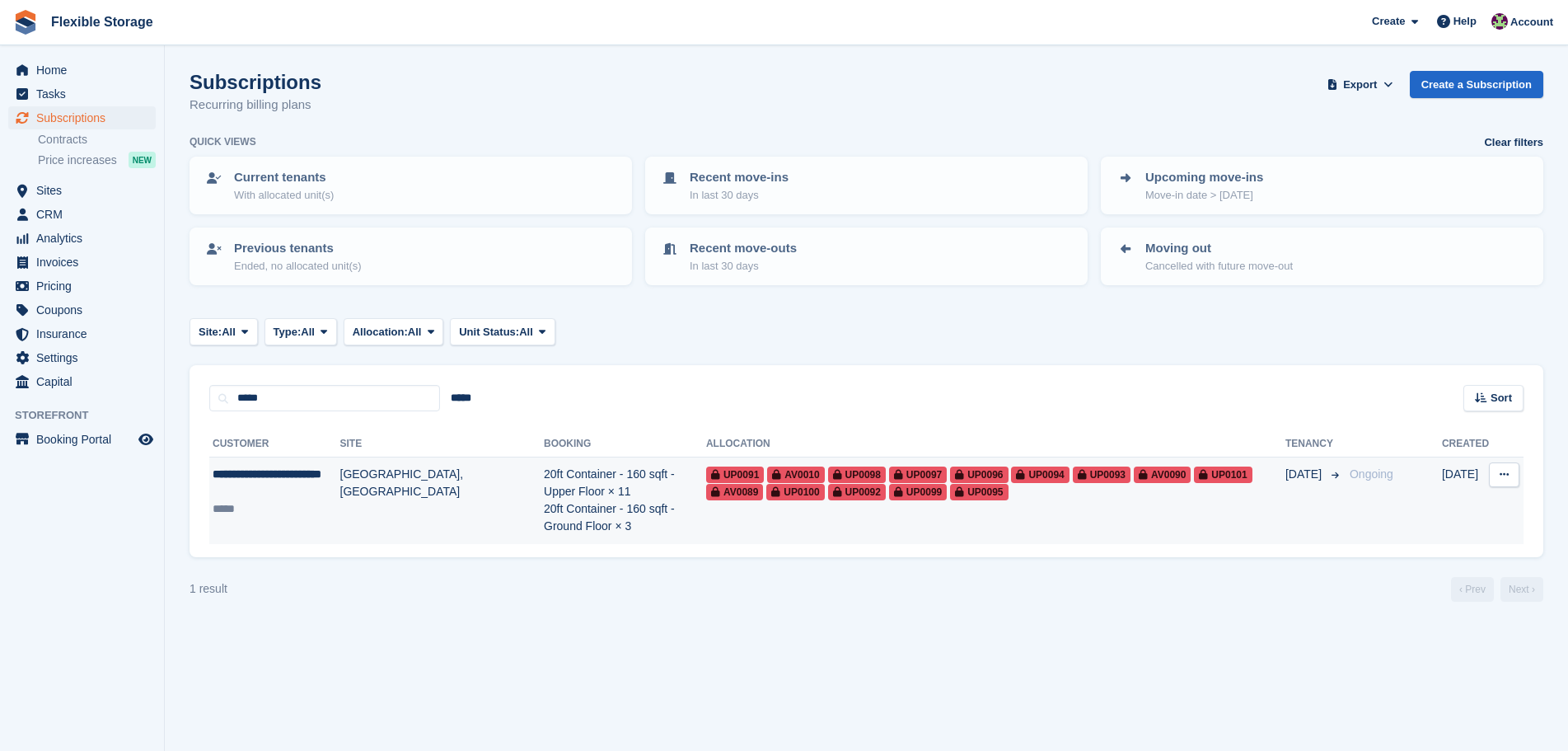
click at [292, 488] on div "**********" at bounding box center [276, 483] width 128 height 34
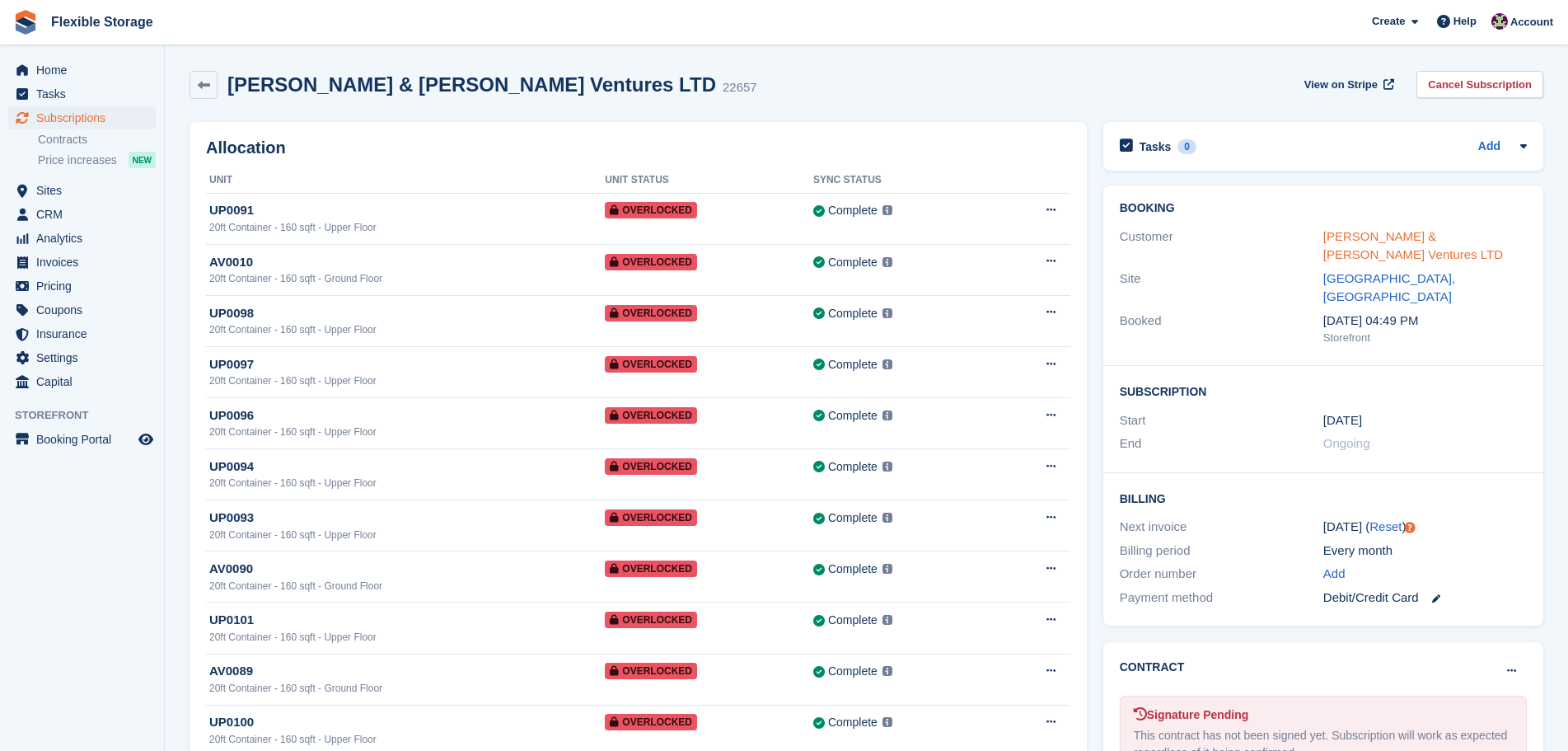
click at [1453, 234] on link "[PERSON_NAME] & [PERSON_NAME] Ventures LTD" at bounding box center [1413, 245] width 180 height 33
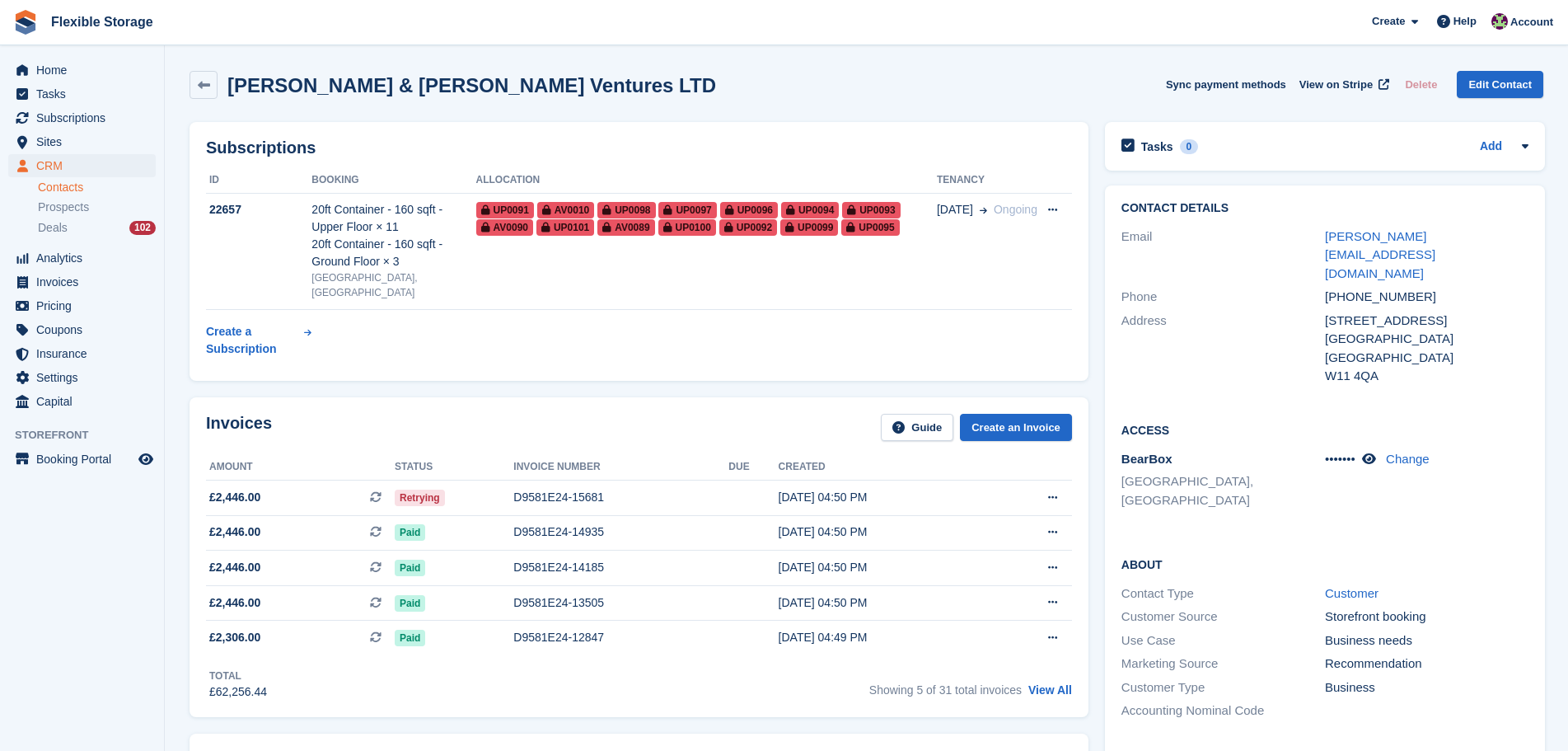
scroll to position [470, 0]
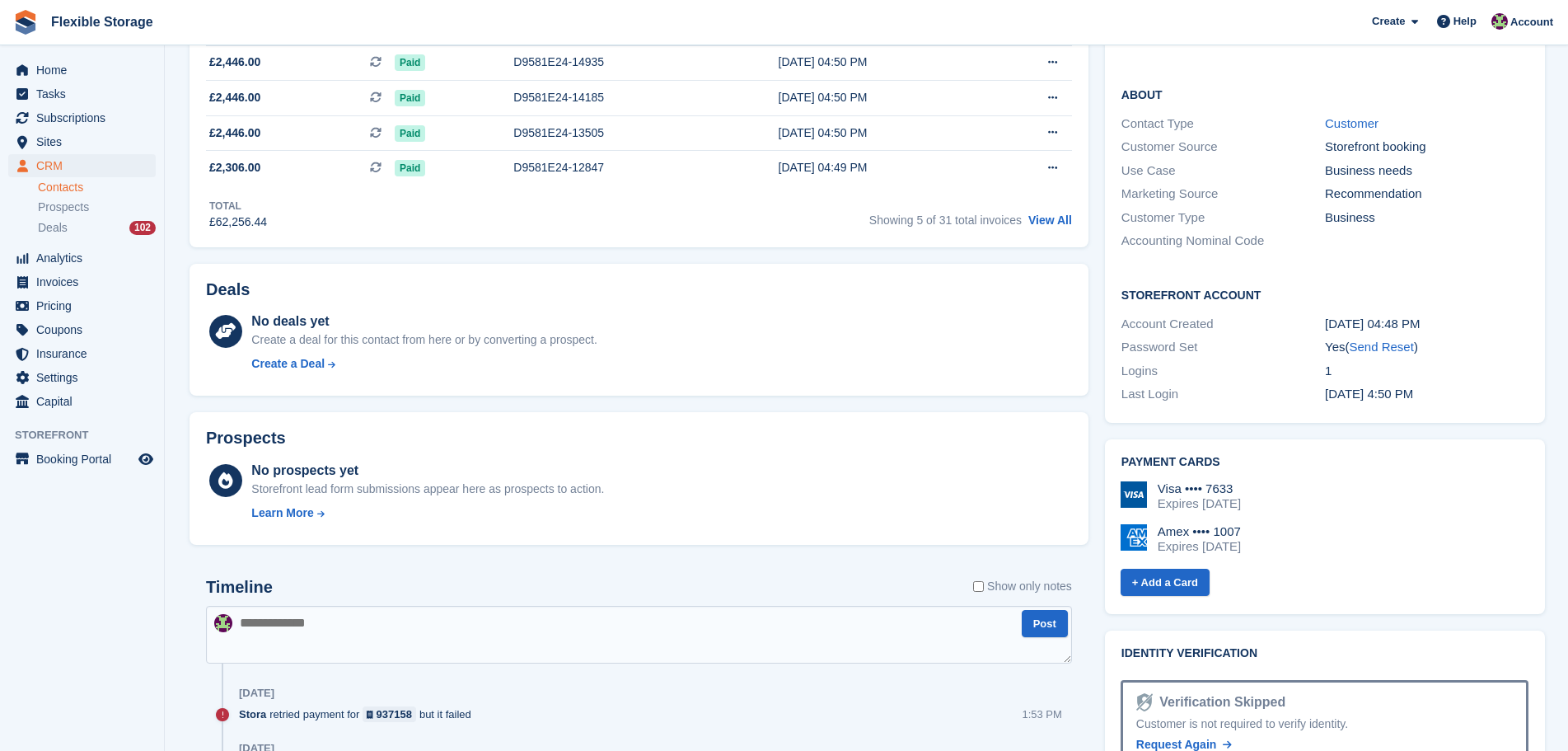
drag, startPoint x: 1362, startPoint y: 491, endPoint x: 1133, endPoint y: 409, distance: 243.2
click at [1133, 440] on div "Payment cards Visa •••• 7633 Expires [DATE] Amex •••• 1007 Expires [DATE] + Add…" at bounding box center [1325, 527] width 440 height 175
click at [1329, 482] on div "Visa •••• 7633 Expires [DATE]" at bounding box center [1325, 496] width 408 height 29
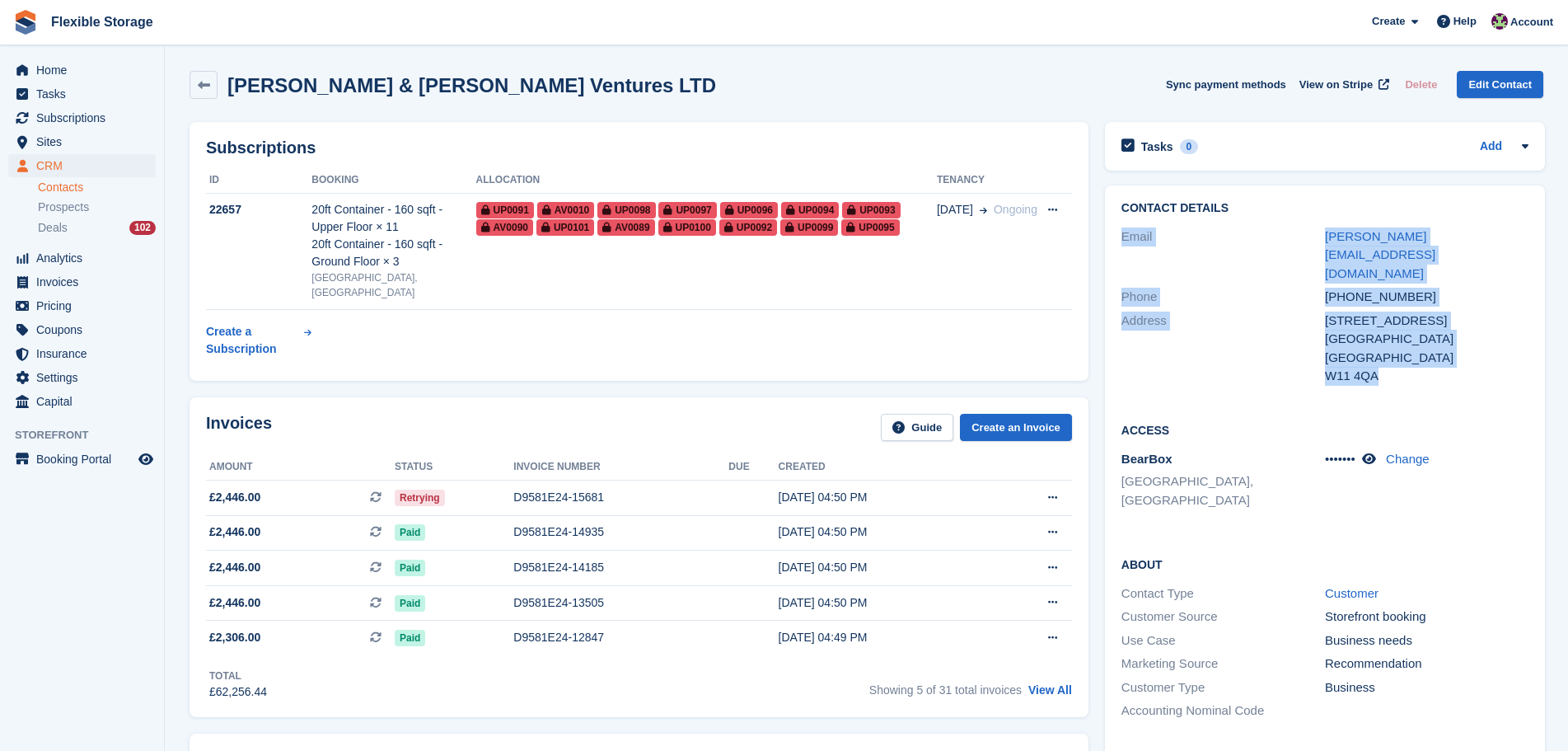
drag, startPoint x: 1390, startPoint y: 192, endPoint x: 1430, endPoint y: 370, distance: 182.4
click at [1430, 370] on div "Contact Details Email [PERSON_NAME][EMAIL_ADDRESS][DOMAIN_NAME] Phone [PHONE_NU…" at bounding box center [1325, 539] width 440 height 708
click at [1431, 405] on div "Access BearBox [GEOGRAPHIC_DATA], [GEOGRAPHIC_DATA] ••••••• Change" at bounding box center [1325, 472] width 440 height 135
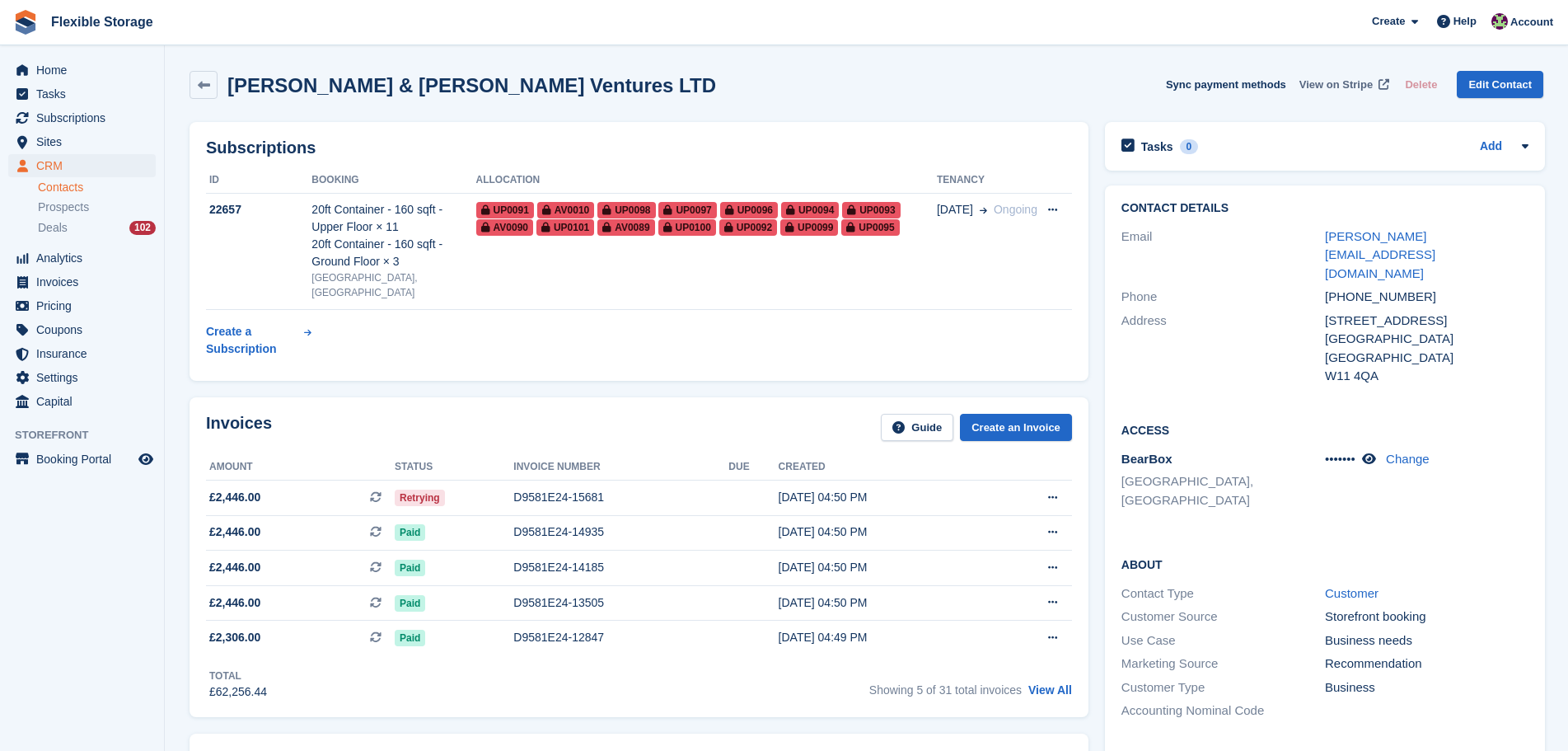
click at [1329, 85] on span "View on Stripe" at bounding box center [1336, 85] width 74 height 17
click at [72, 70] on span "Home" at bounding box center [85, 70] width 99 height 23
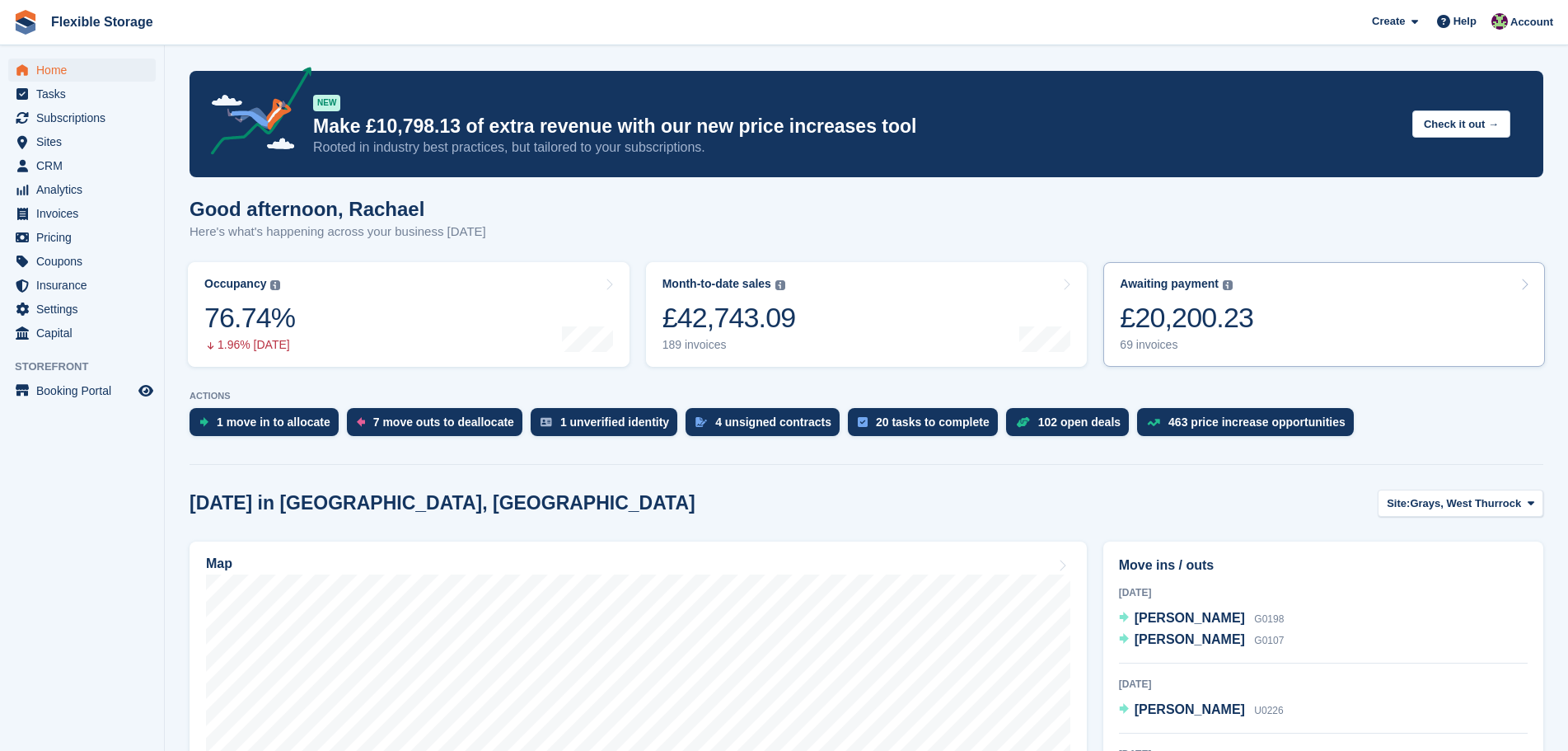
click at [1220, 318] on div "£20,200.23" at bounding box center [1187, 318] width 134 height 33
click at [85, 162] on span "CRM" at bounding box center [85, 166] width 99 height 23
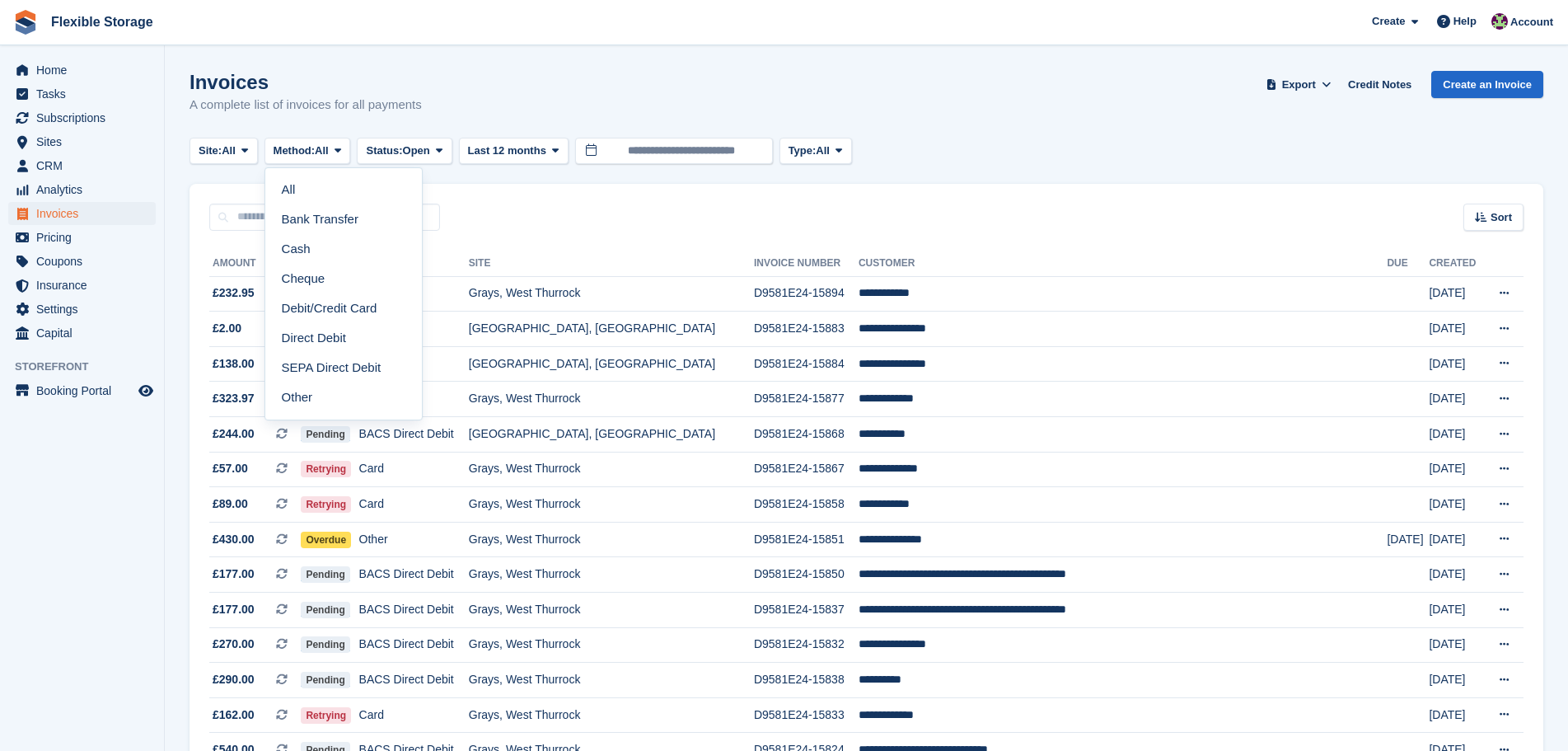
click at [316, 307] on link "Debit/Credit Card" at bounding box center [344, 308] width 144 height 29
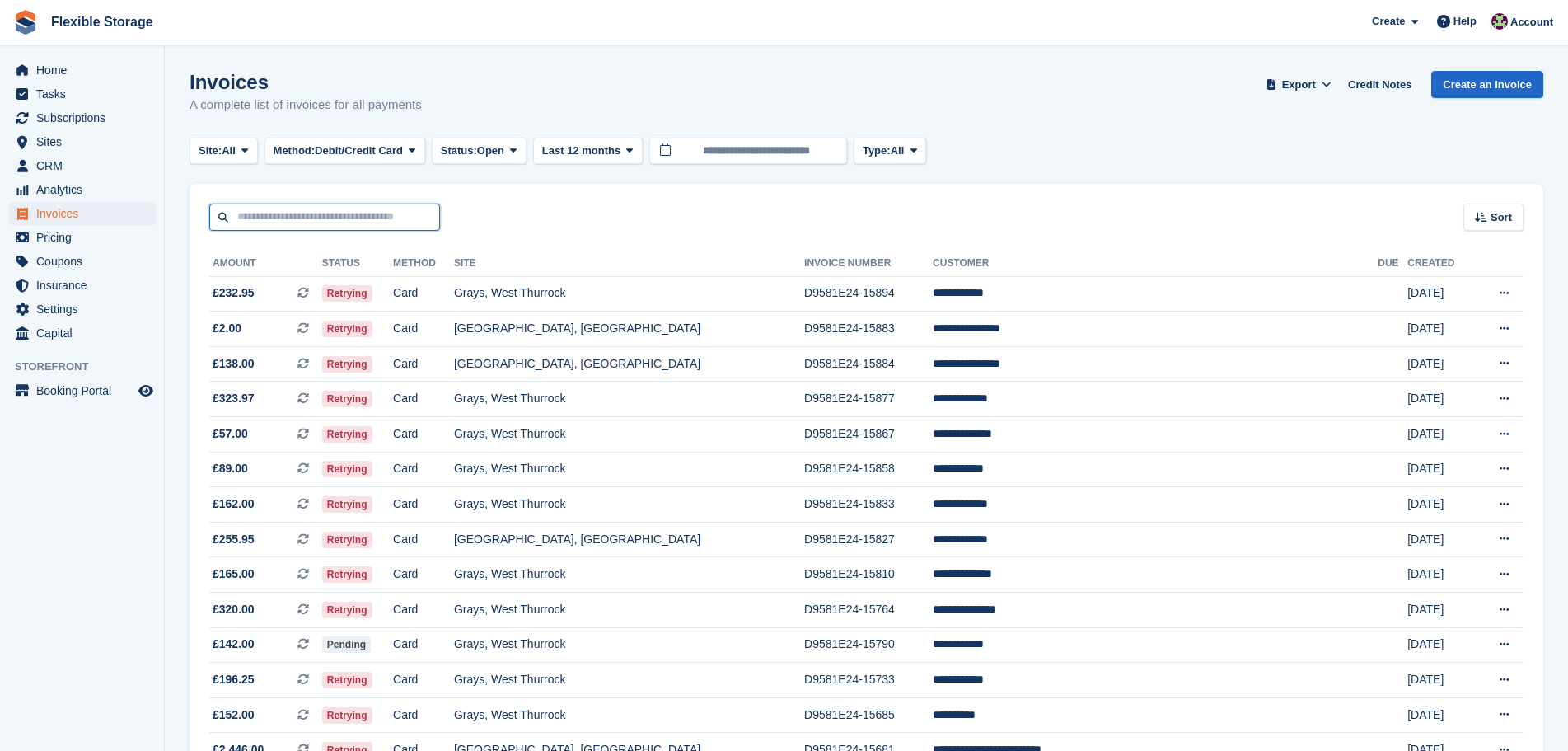
click at [389, 207] on input "text" at bounding box center [324, 217] width 231 height 28
type input "*****"
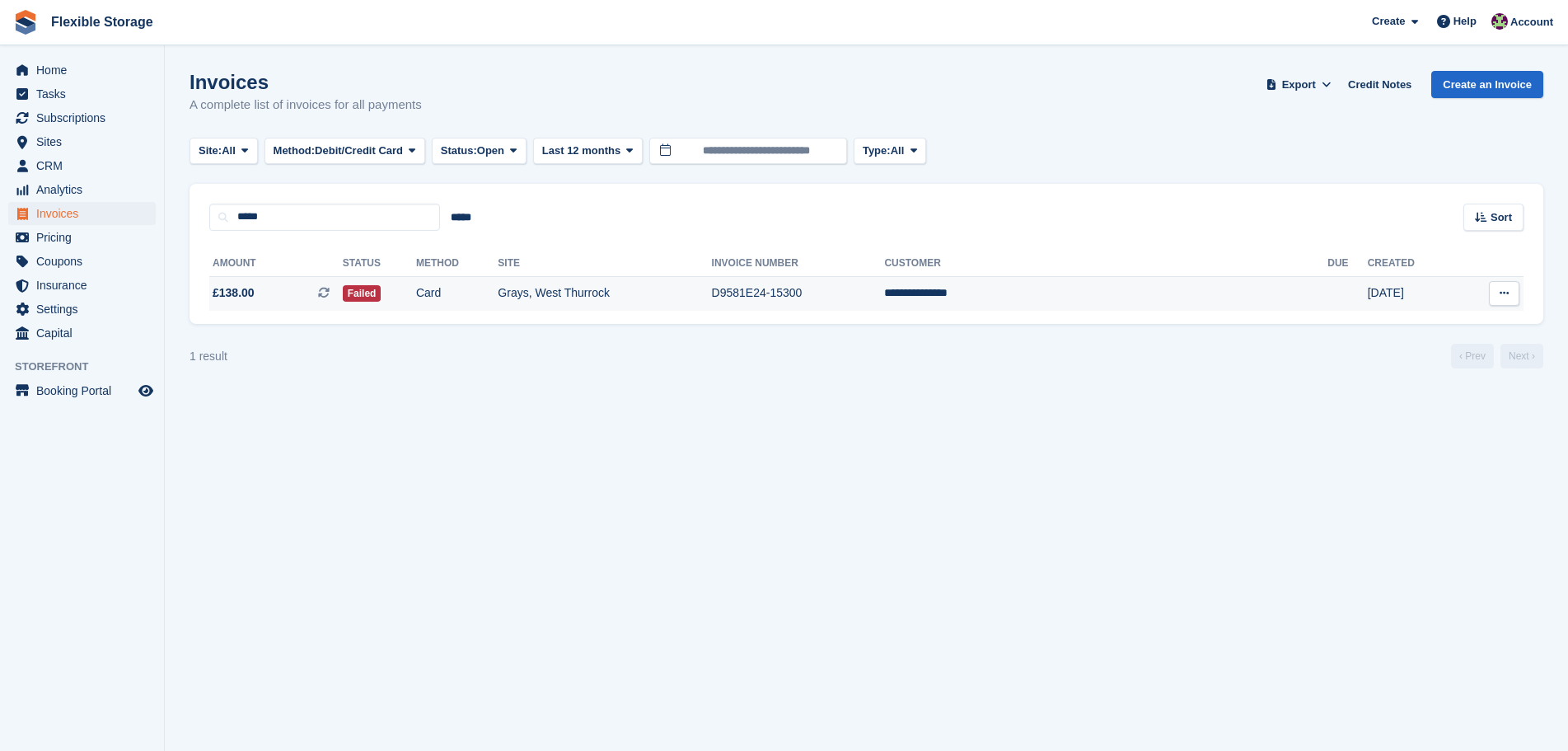
click at [498, 309] on td "Card" at bounding box center [457, 293] width 82 height 34
click at [461, 217] on input "*****" at bounding box center [461, 217] width 42 height 28
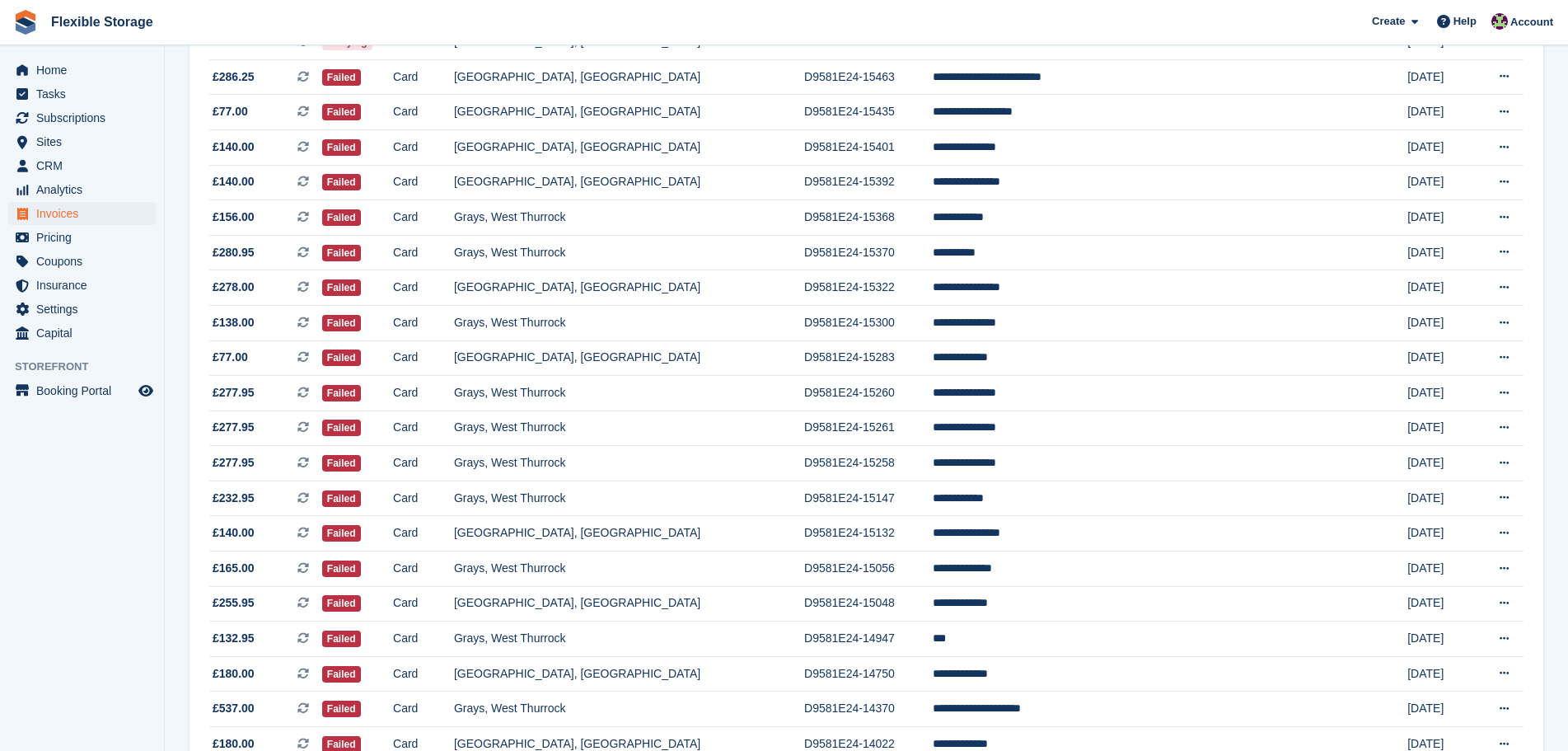
scroll to position [495, 0]
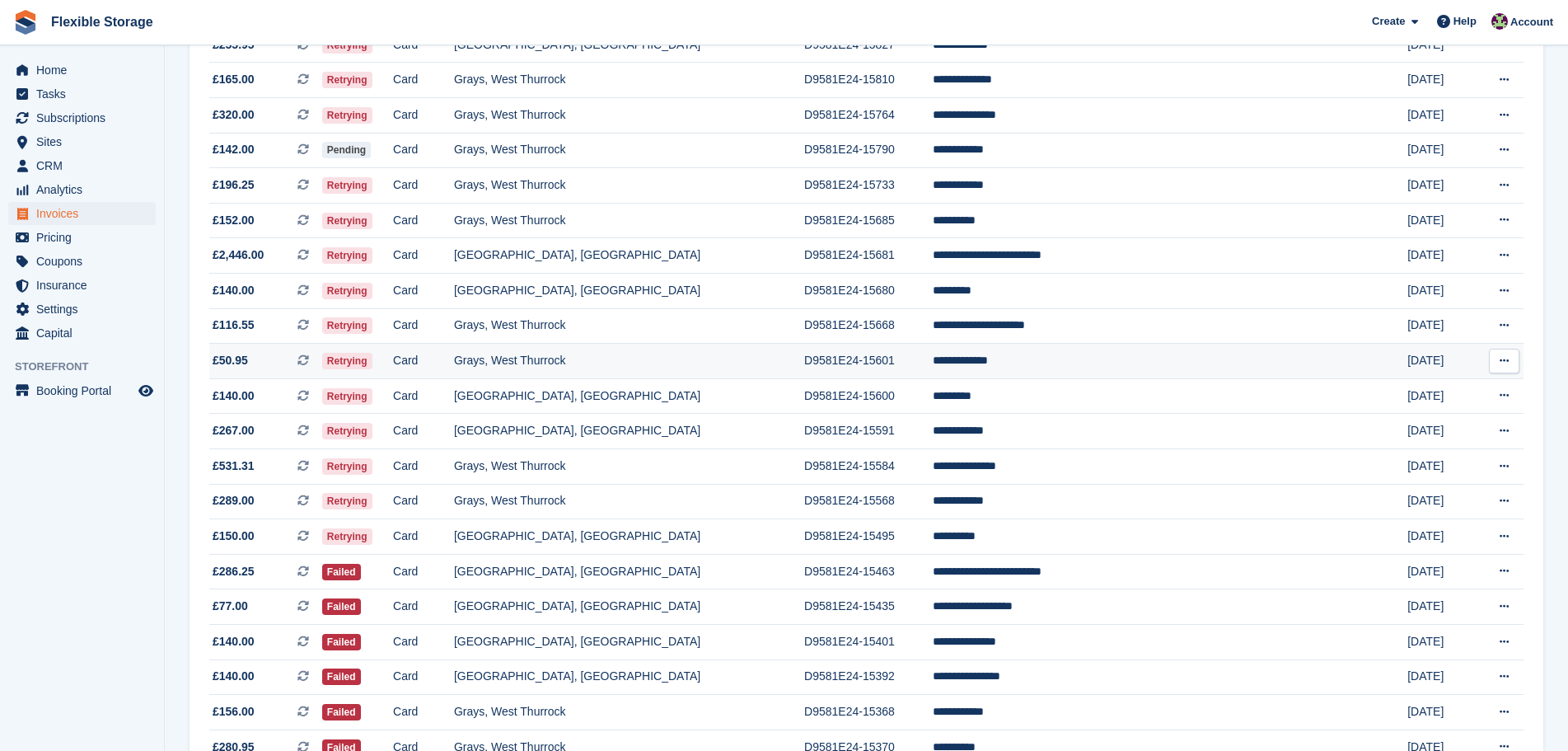
click at [1005, 355] on td "**********" at bounding box center [1155, 361] width 445 height 35
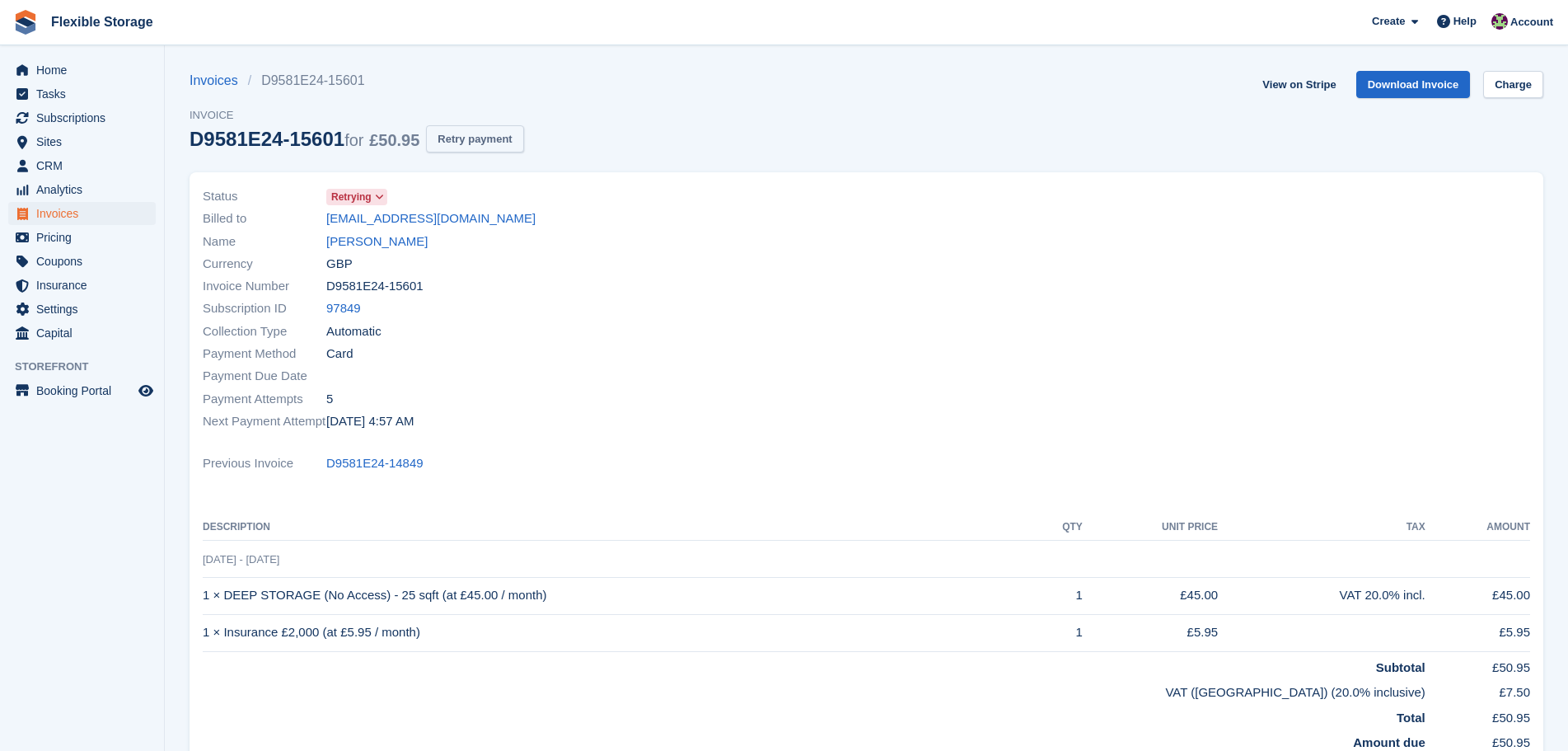
click at [489, 152] on div "Invoices D9581E24-15601 Invoice D9581E24-15601 for £50.95 Retry payment" at bounding box center [357, 121] width 334 height 101
click at [455, 139] on button "Retry payment" at bounding box center [475, 139] width 97 height 28
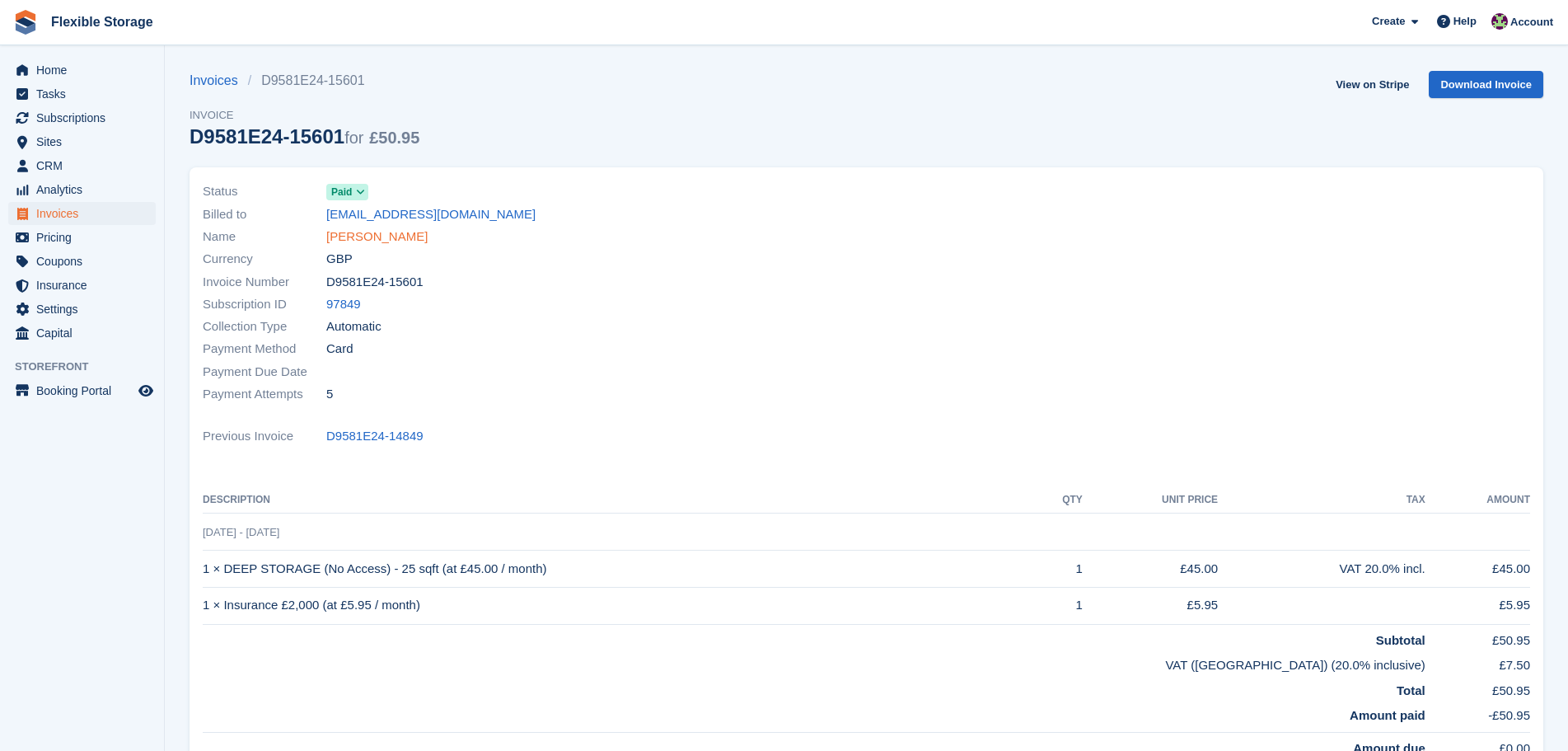
click at [369, 238] on link "[PERSON_NAME]" at bounding box center [376, 237] width 101 height 19
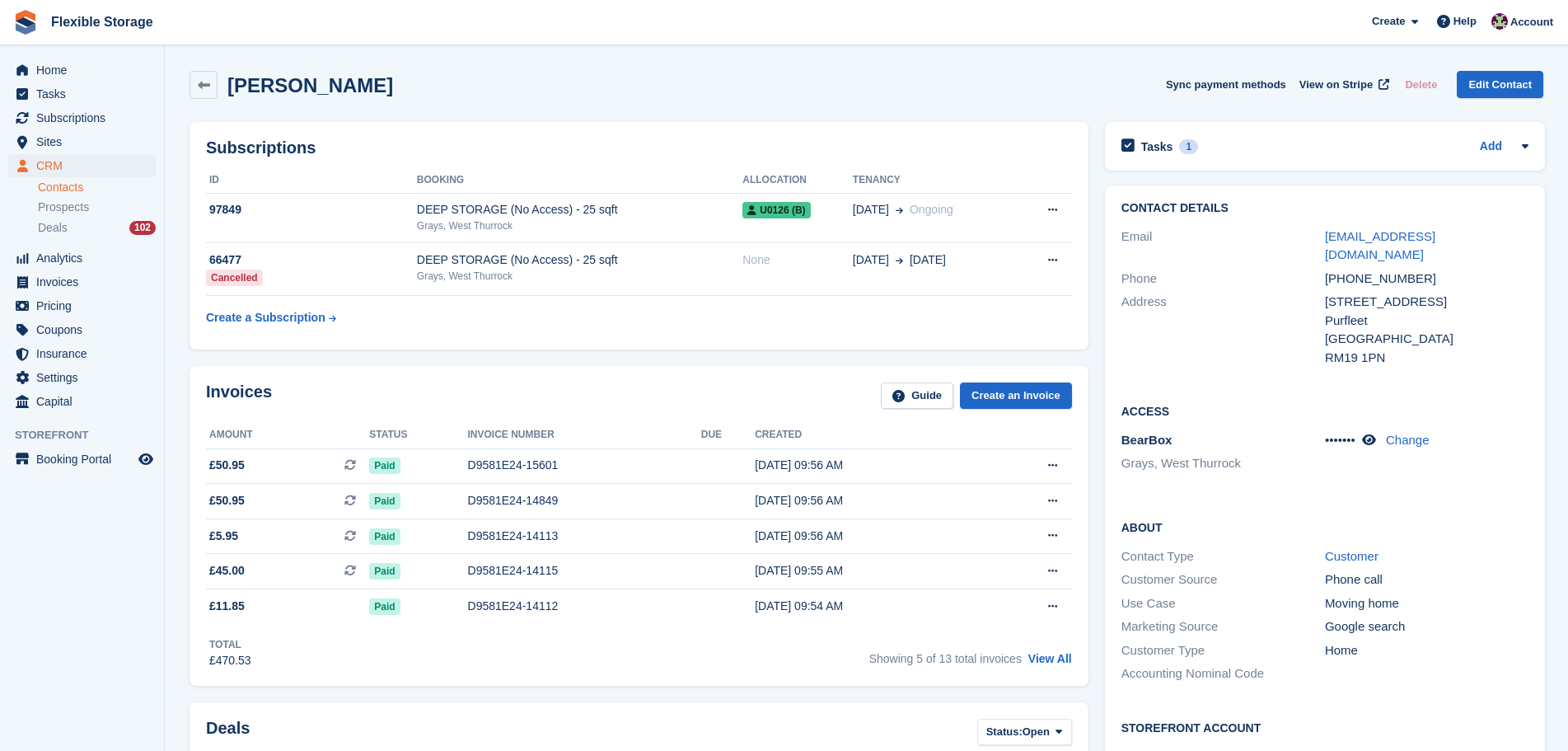
scroll to position [495, 0]
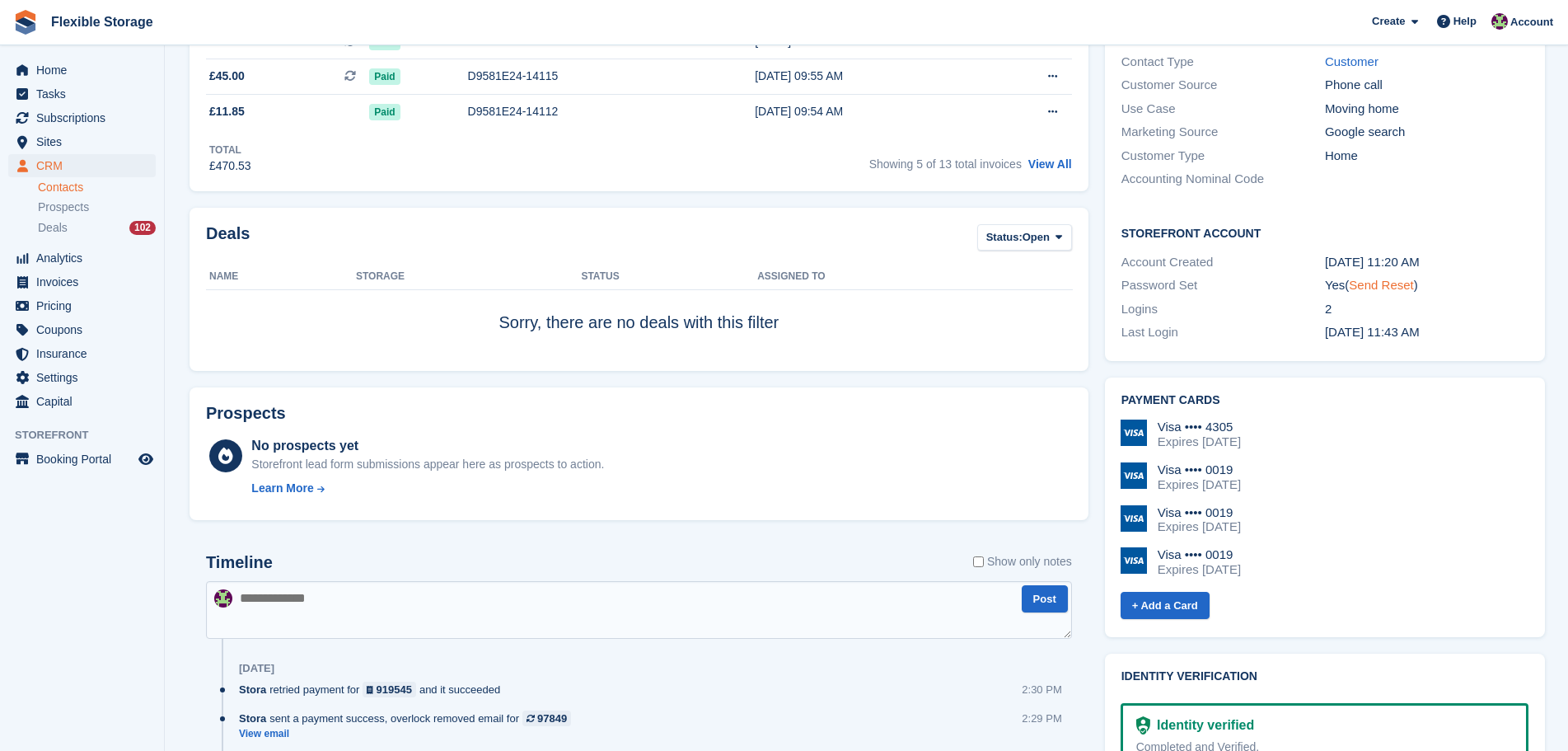
click at [1380, 278] on link "Send Reset" at bounding box center [1381, 284] width 64 height 14
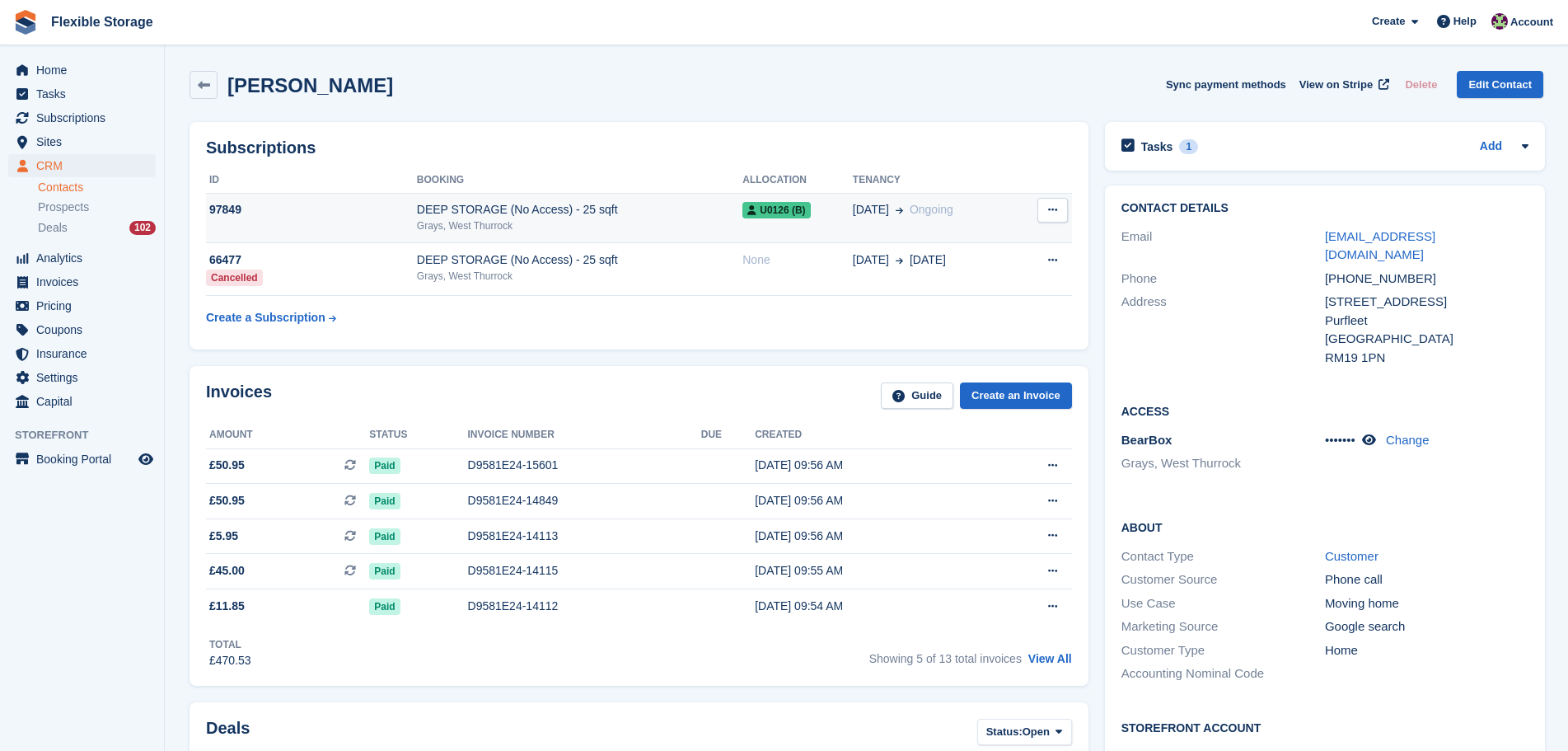
click at [811, 213] on div "U0126 (b)" at bounding box center [797, 210] width 110 height 18
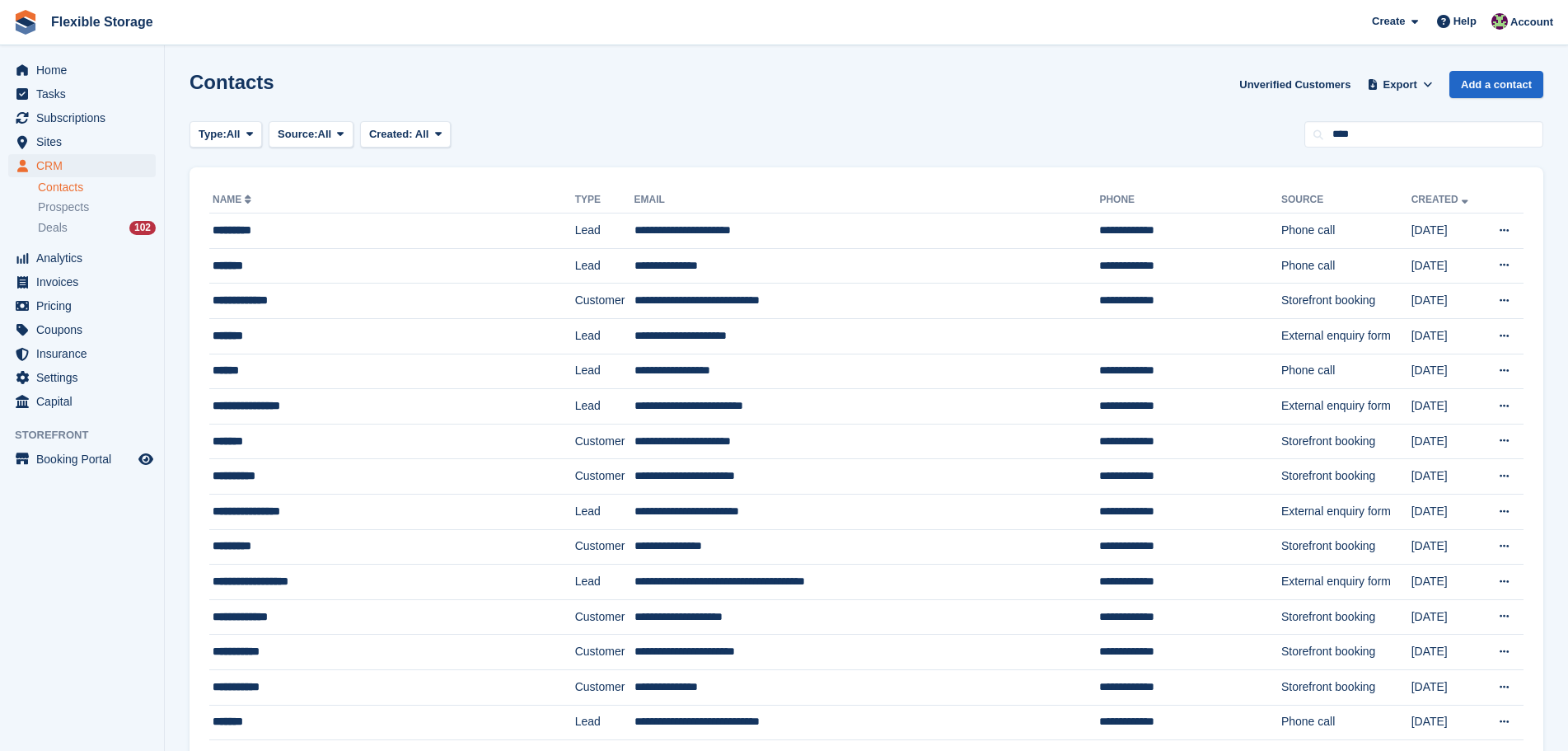
type input "****"
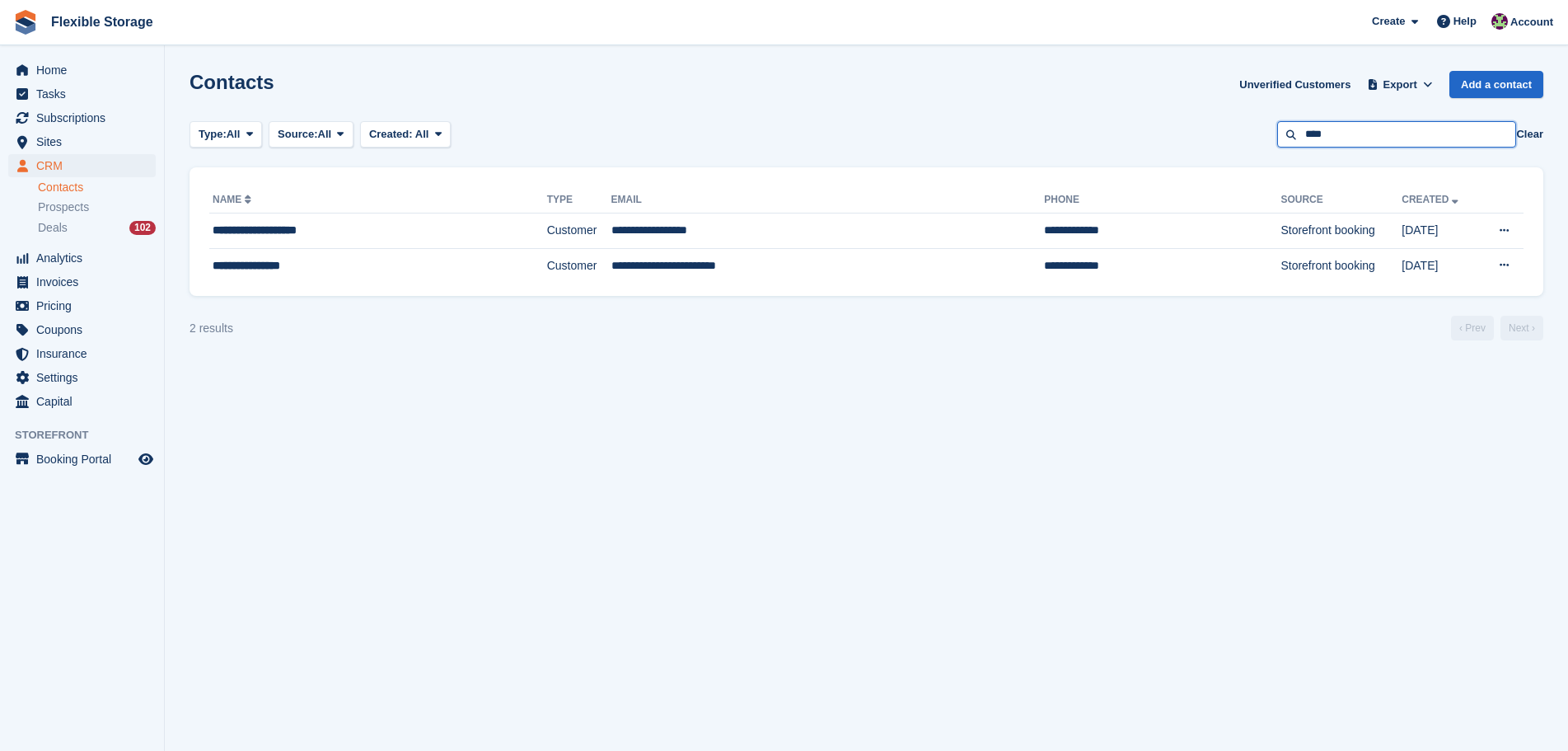
drag, startPoint x: 1367, startPoint y: 136, endPoint x: 1152, endPoint y: 109, distance: 216.7
click at [1152, 109] on section "Contacts Unverified Customers Export Export Contacts Export a CSV of all Contac…" at bounding box center [866, 376] width 1403 height 751
type input "****"
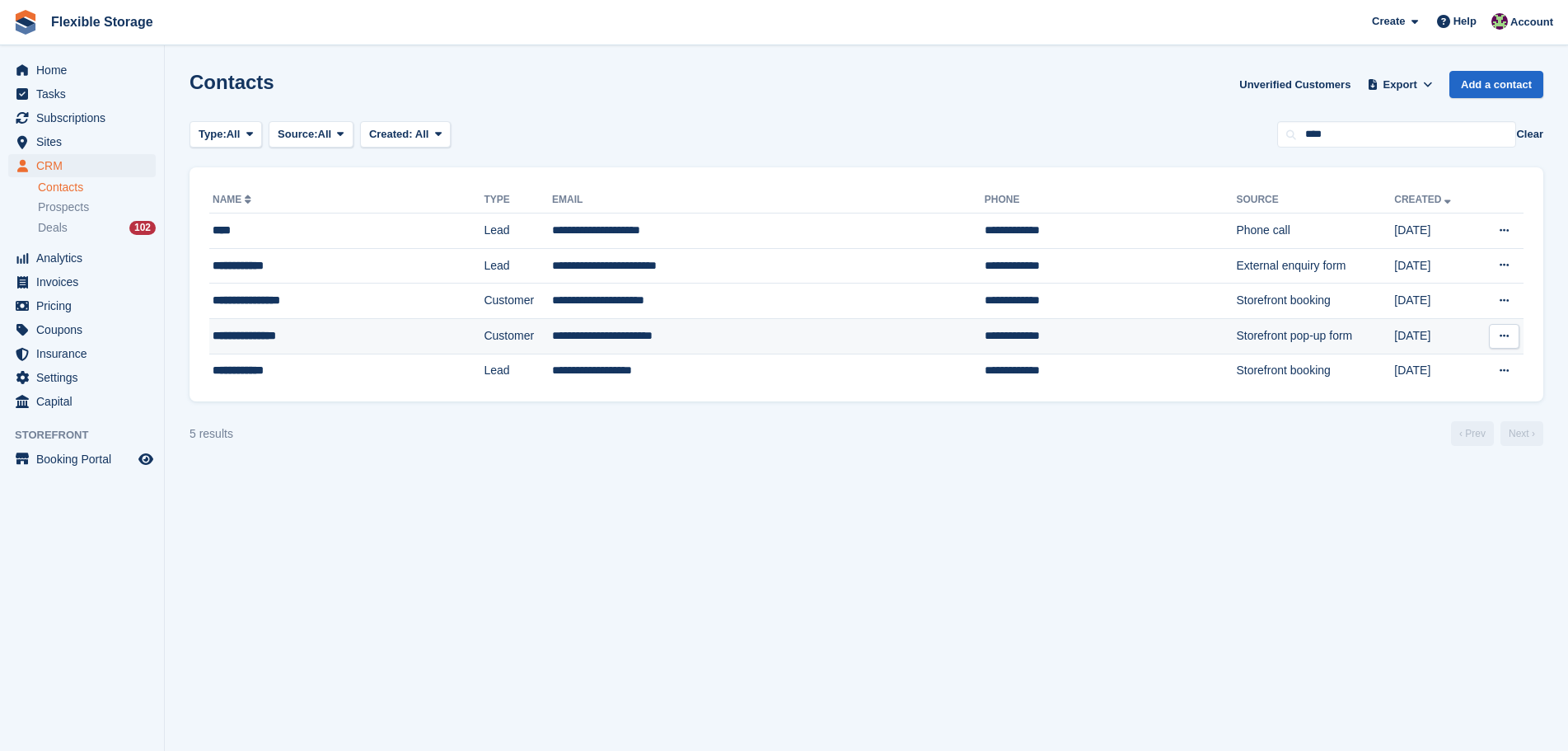
click at [484, 335] on td "Customer" at bounding box center [518, 336] width 69 height 35
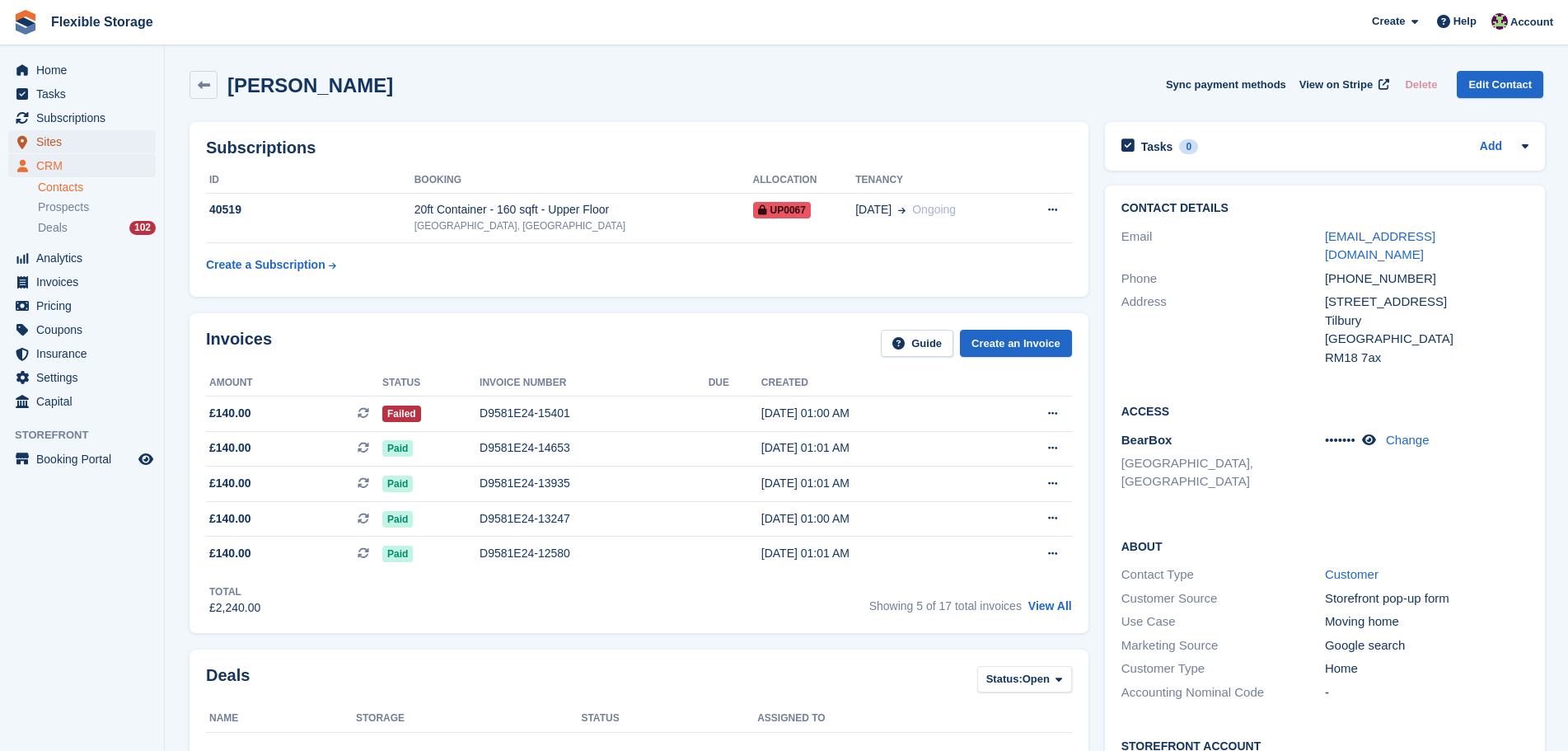
click at [105, 150] on span "Sites" at bounding box center [85, 142] width 99 height 23
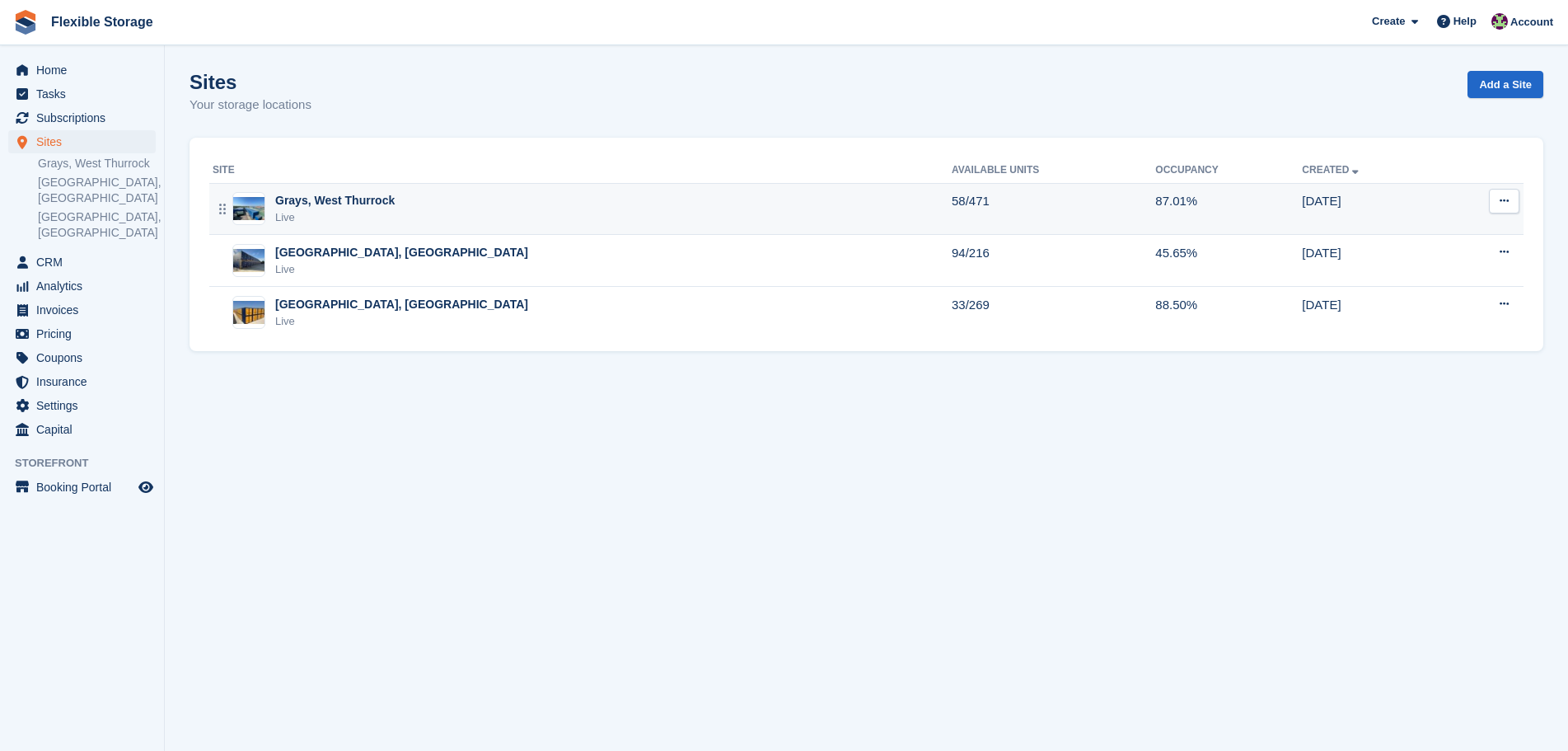
click at [554, 207] on div "Grays, West Thurrock Live" at bounding box center [582, 209] width 739 height 33
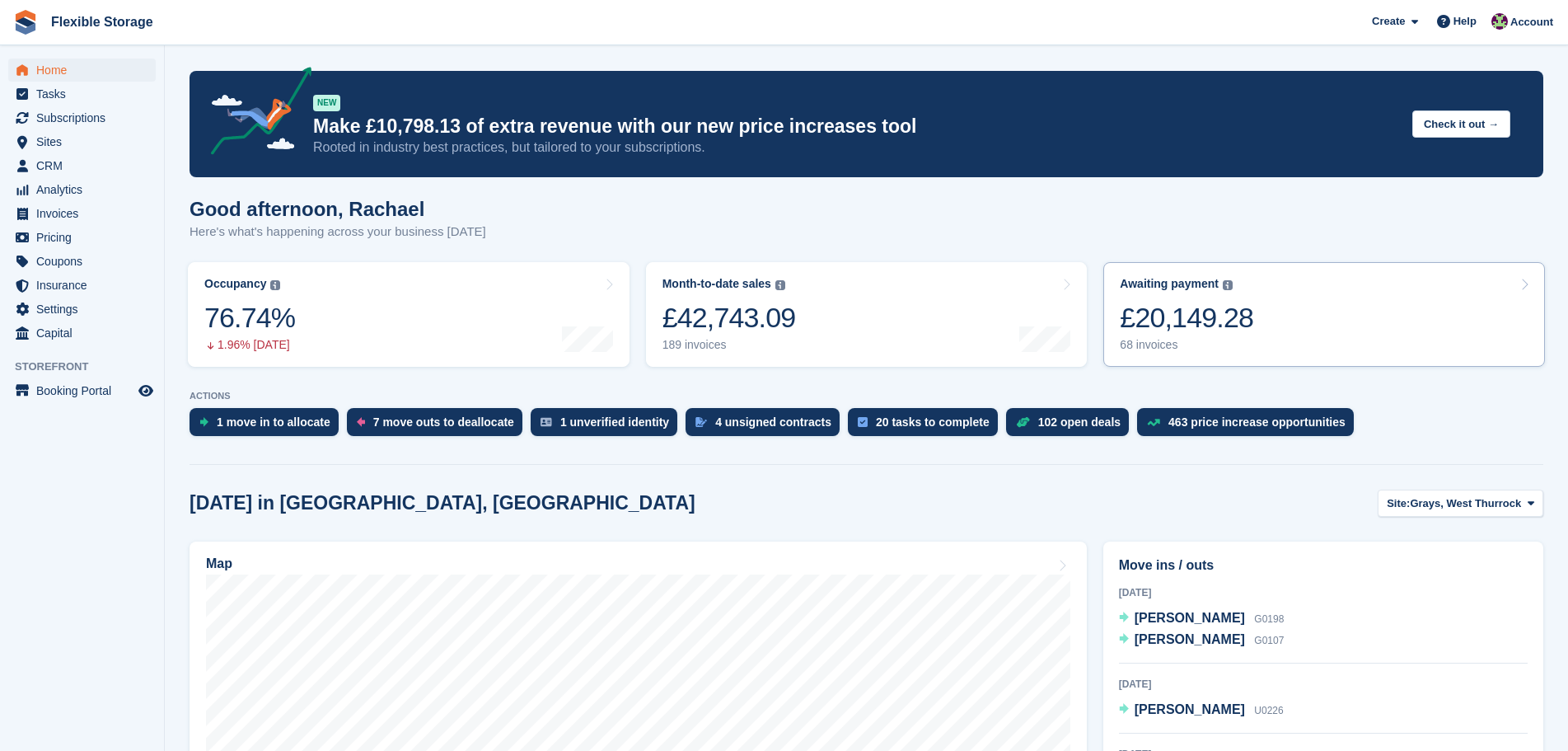
drag, startPoint x: 1201, startPoint y: 340, endPoint x: 1156, endPoint y: 358, distance: 48.5
click at [1201, 340] on div "68 invoices" at bounding box center [1187, 345] width 134 height 14
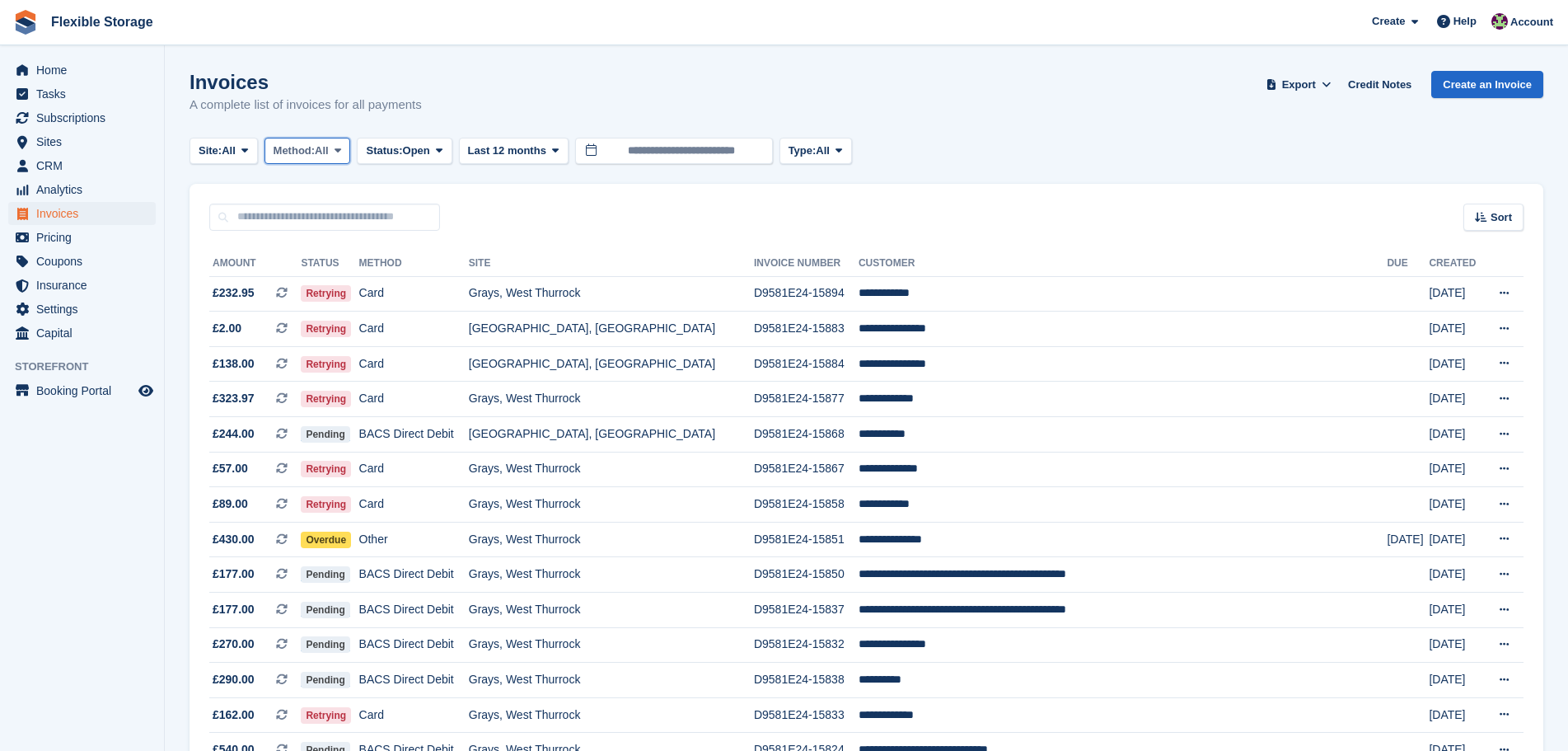
click at [316, 151] on span "Method:" at bounding box center [294, 151] width 42 height 17
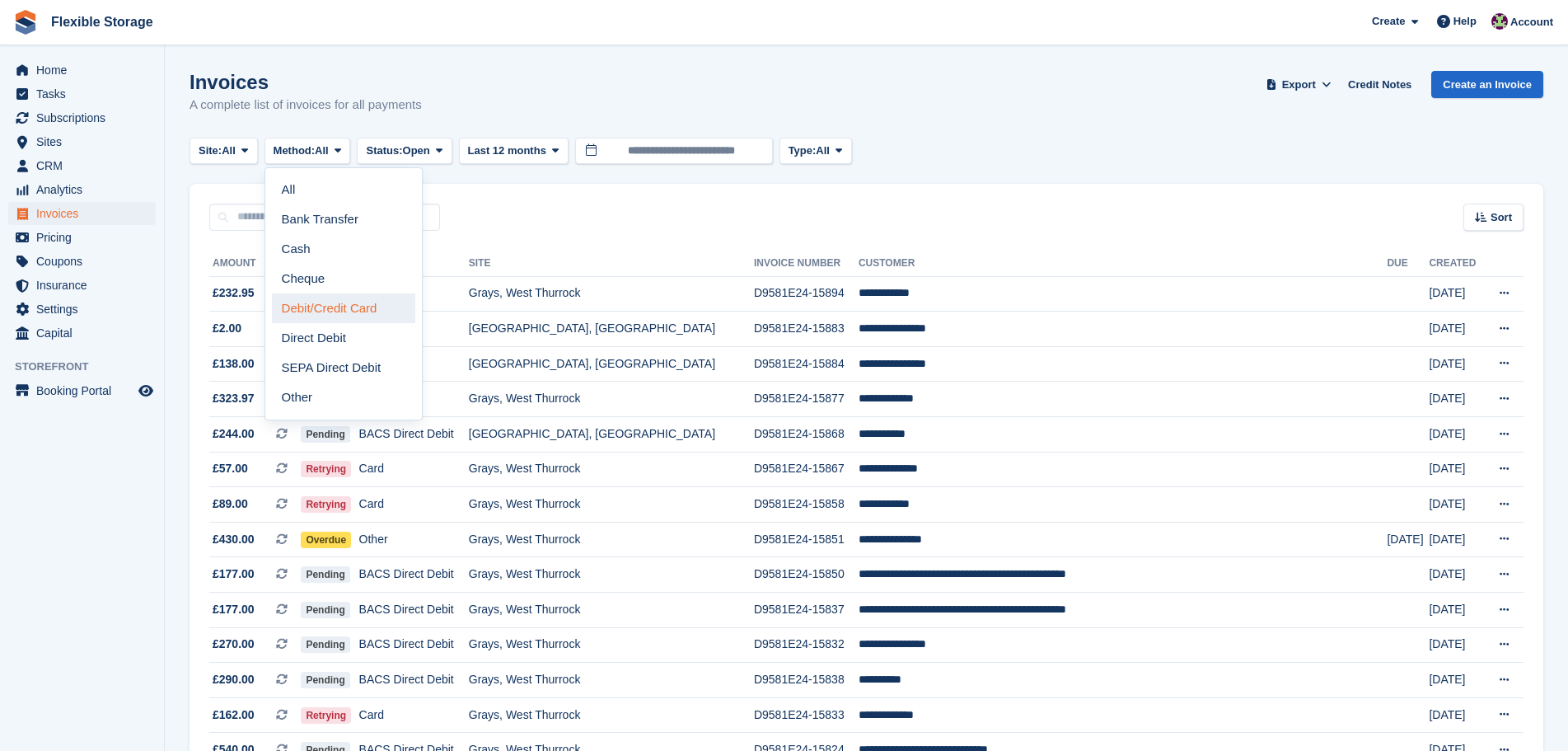
click at [319, 308] on link "Debit/Credit Card" at bounding box center [344, 308] width 144 height 29
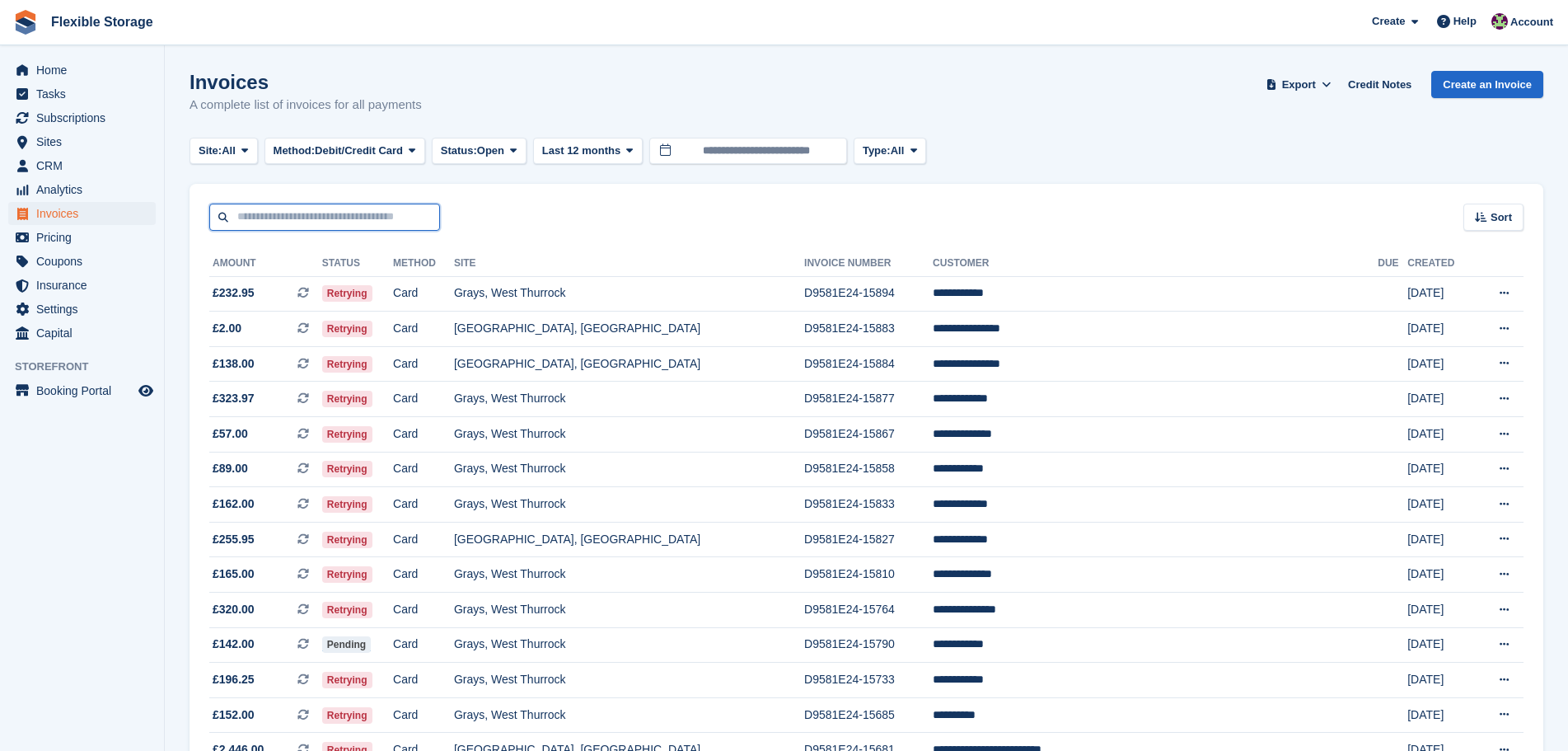
click at [359, 222] on input "text" at bounding box center [324, 217] width 231 height 28
type input "****"
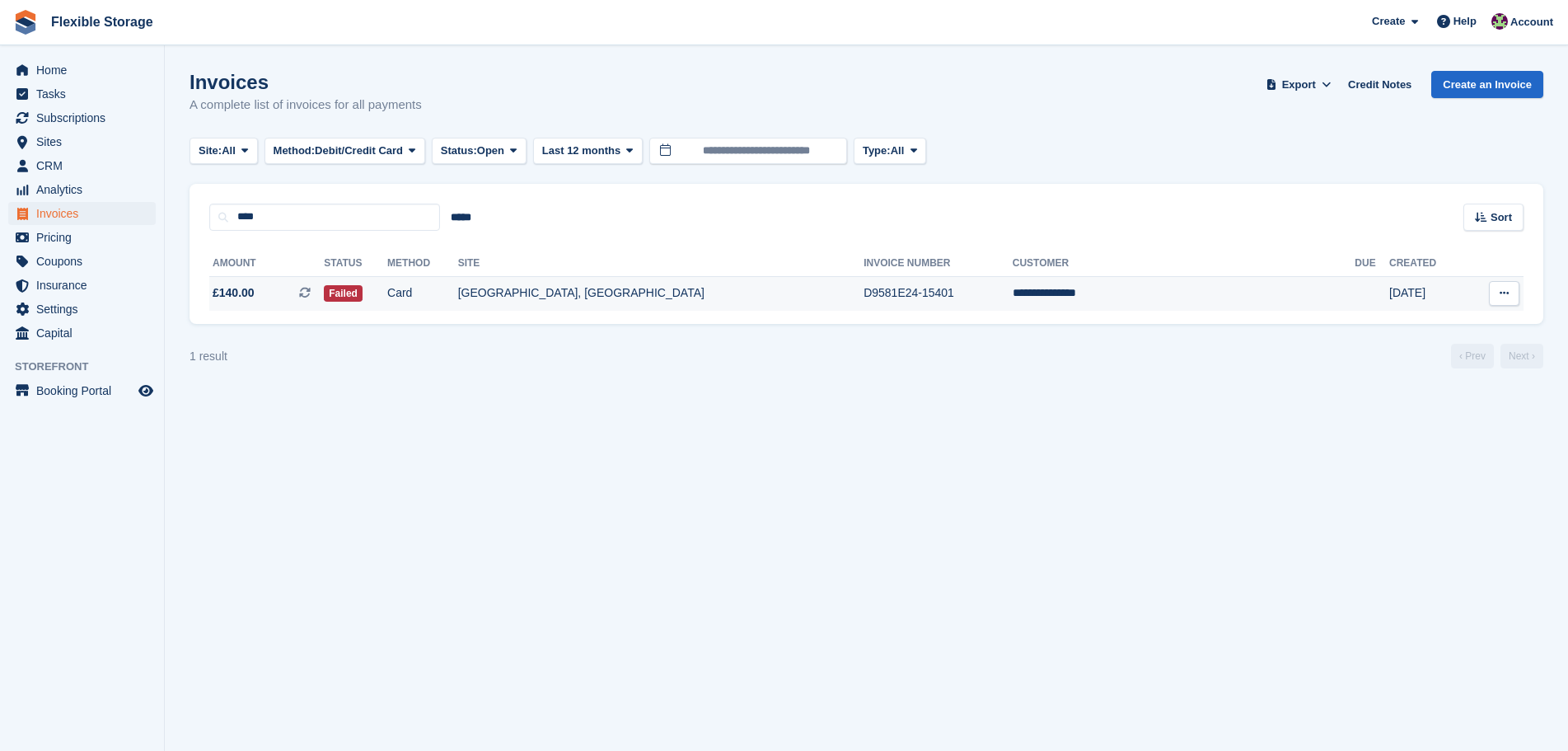
click at [458, 293] on td "Card" at bounding box center [422, 293] width 71 height 34
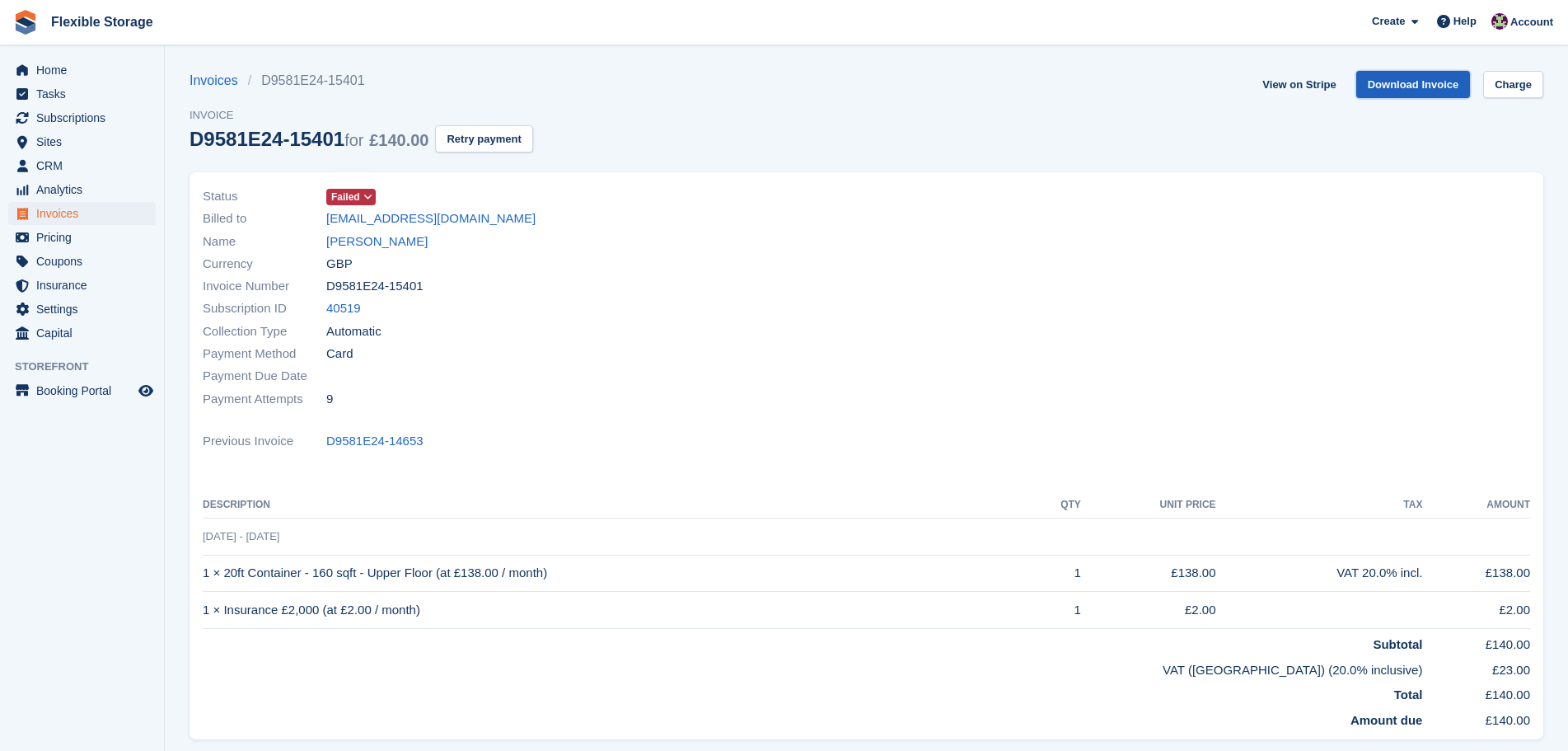
click at [1435, 87] on link "Download Invoice" at bounding box center [1413, 84] width 115 height 28
click at [415, 215] on link "[EMAIL_ADDRESS][DOMAIN_NAME]" at bounding box center [430, 218] width 209 height 19
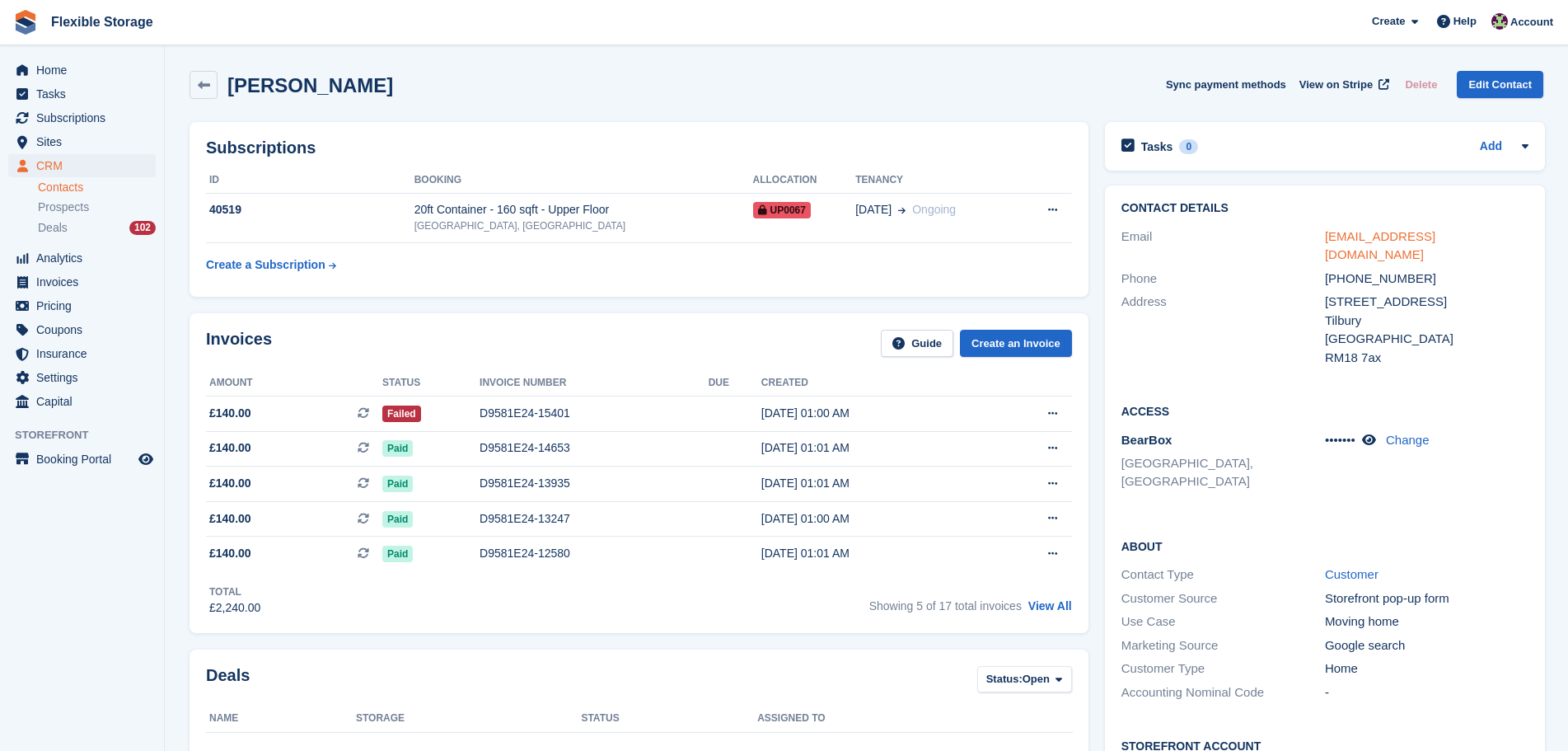
click at [1427, 233] on link "[EMAIL_ADDRESS][DOMAIN_NAME]" at bounding box center [1380, 245] width 110 height 33
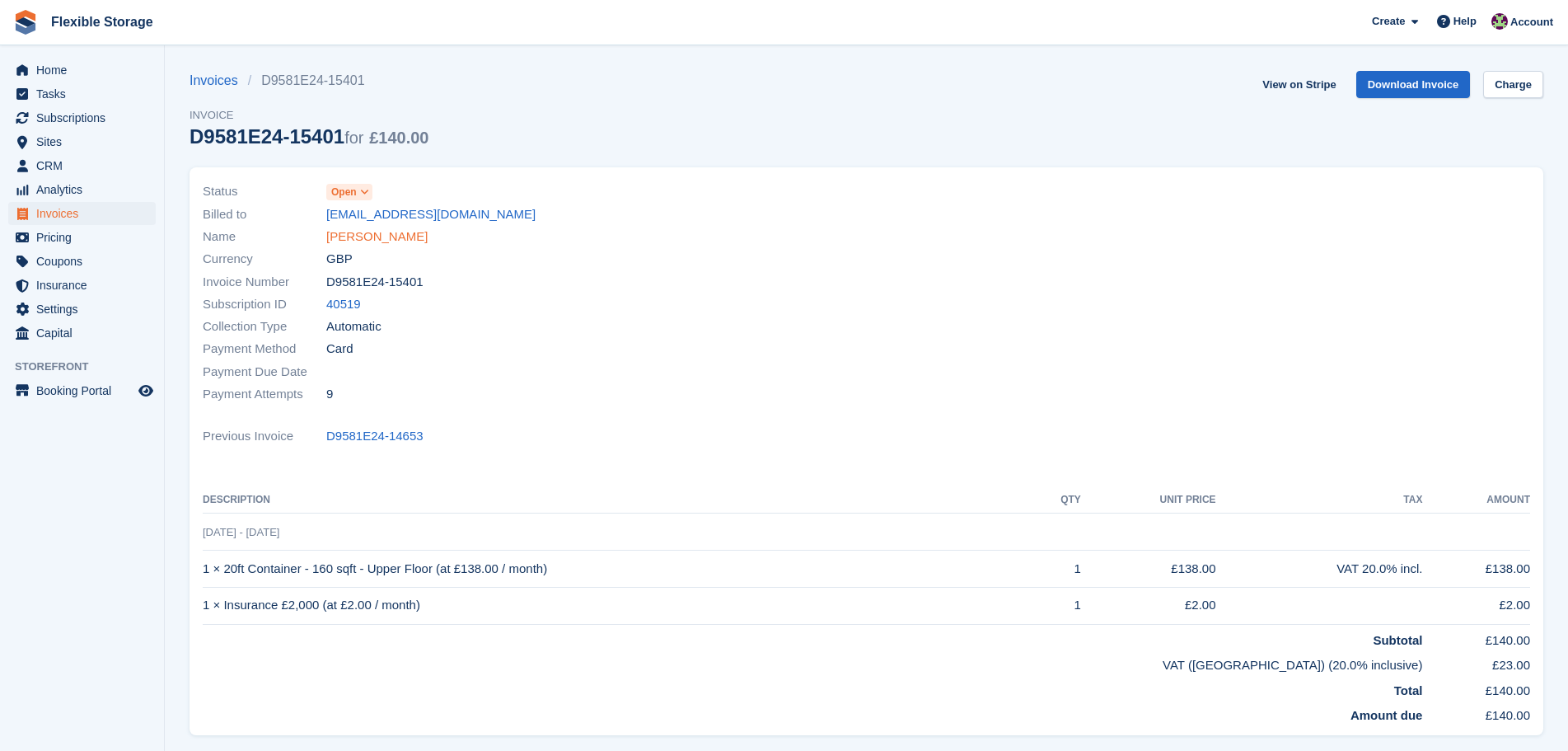
click at [381, 235] on link "[PERSON_NAME]" at bounding box center [376, 237] width 101 height 19
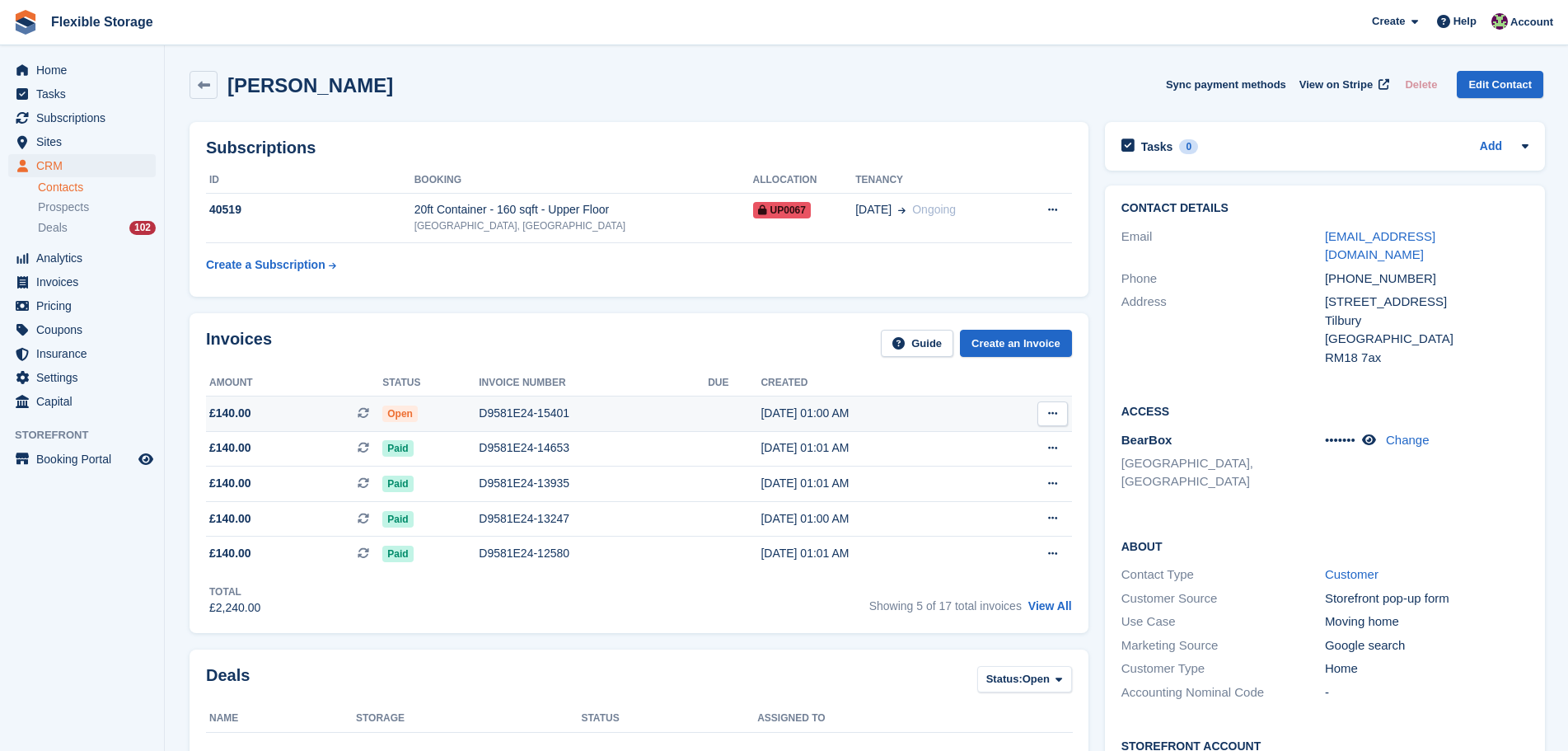
click at [527, 417] on div "D9581E24-15401" at bounding box center [593, 413] width 229 height 18
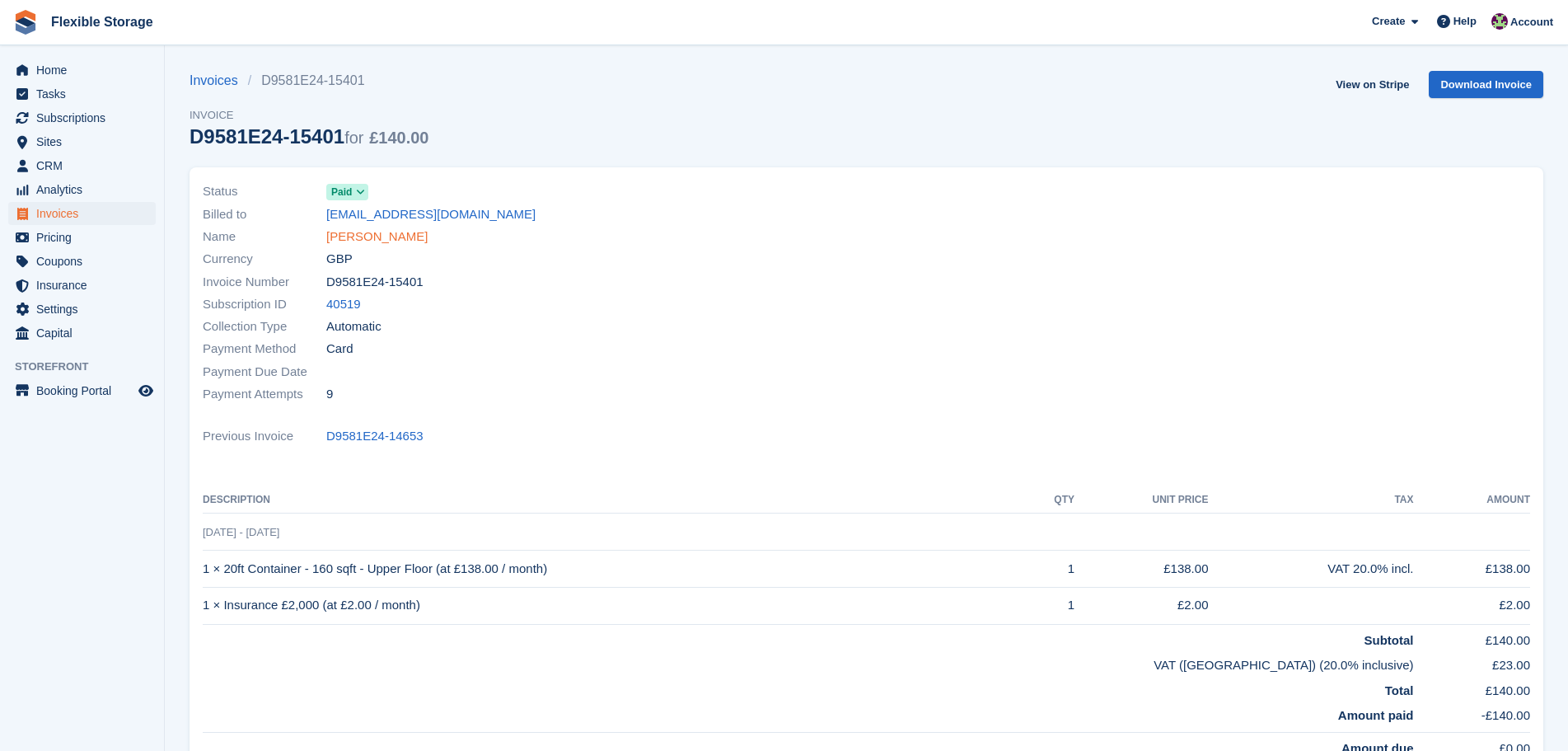
click at [382, 244] on link "[PERSON_NAME]" at bounding box center [376, 237] width 101 height 19
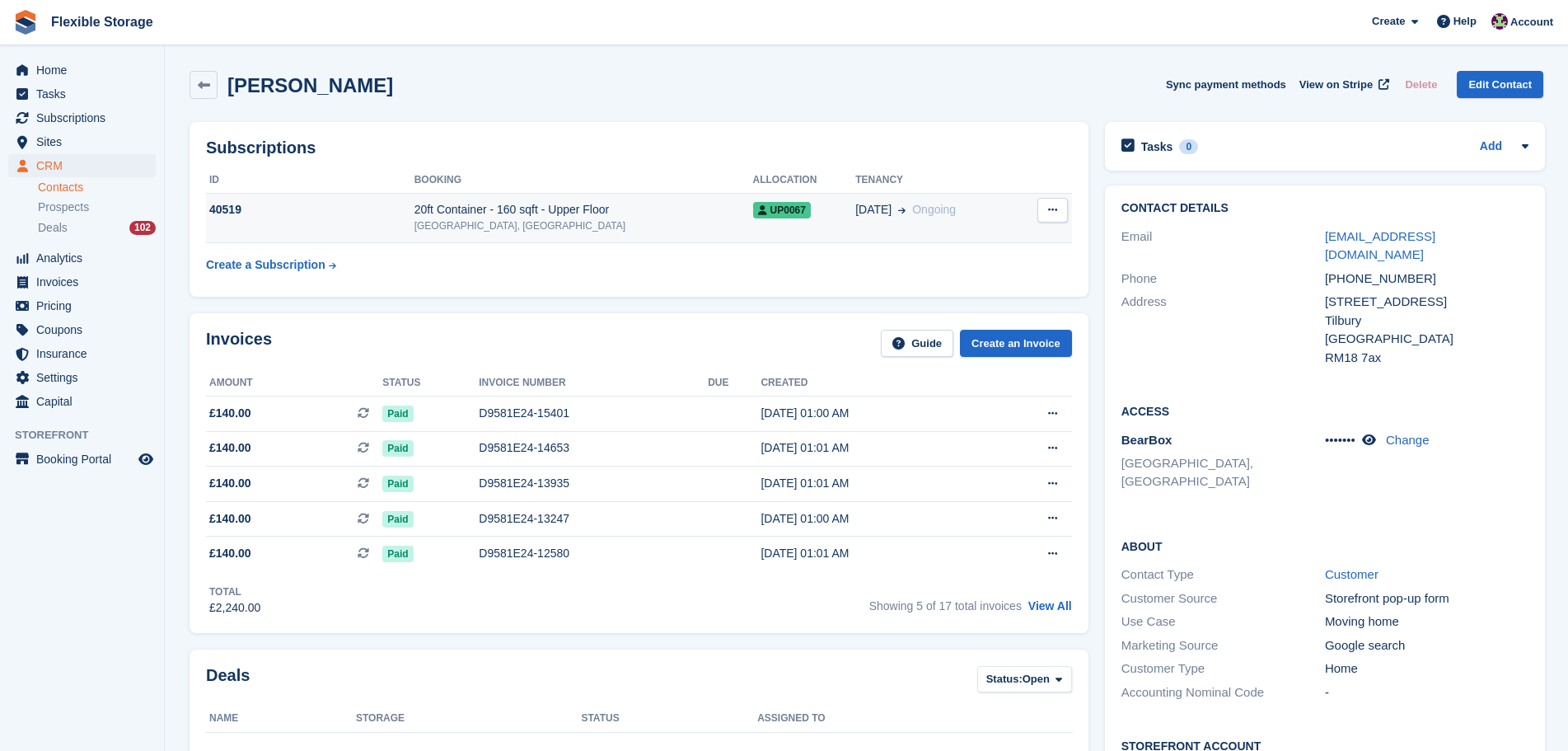
click at [652, 222] on div "[GEOGRAPHIC_DATA], [GEOGRAPHIC_DATA]" at bounding box center [583, 226] width 339 height 15
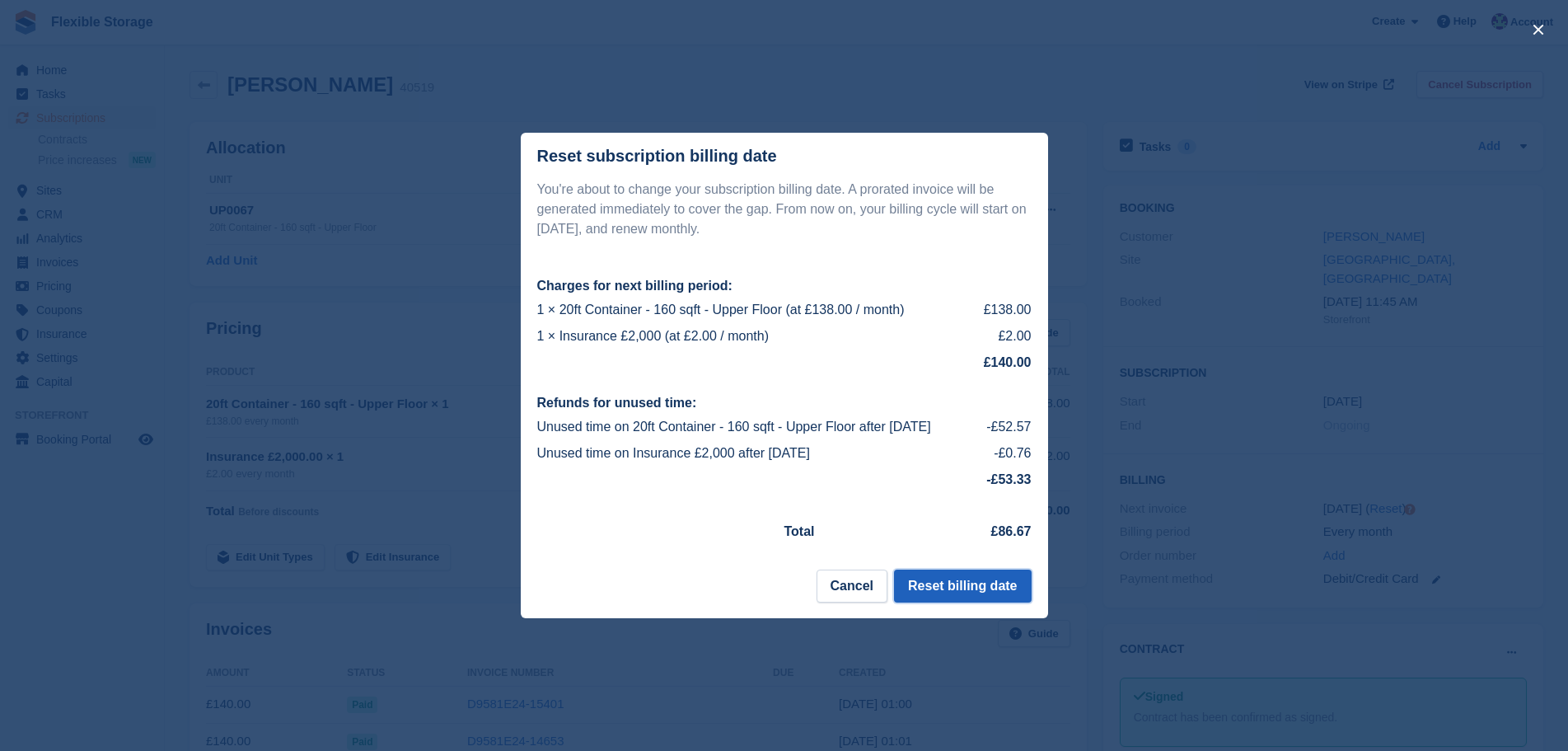
click at [986, 589] on button "Reset billing date" at bounding box center [963, 585] width 137 height 33
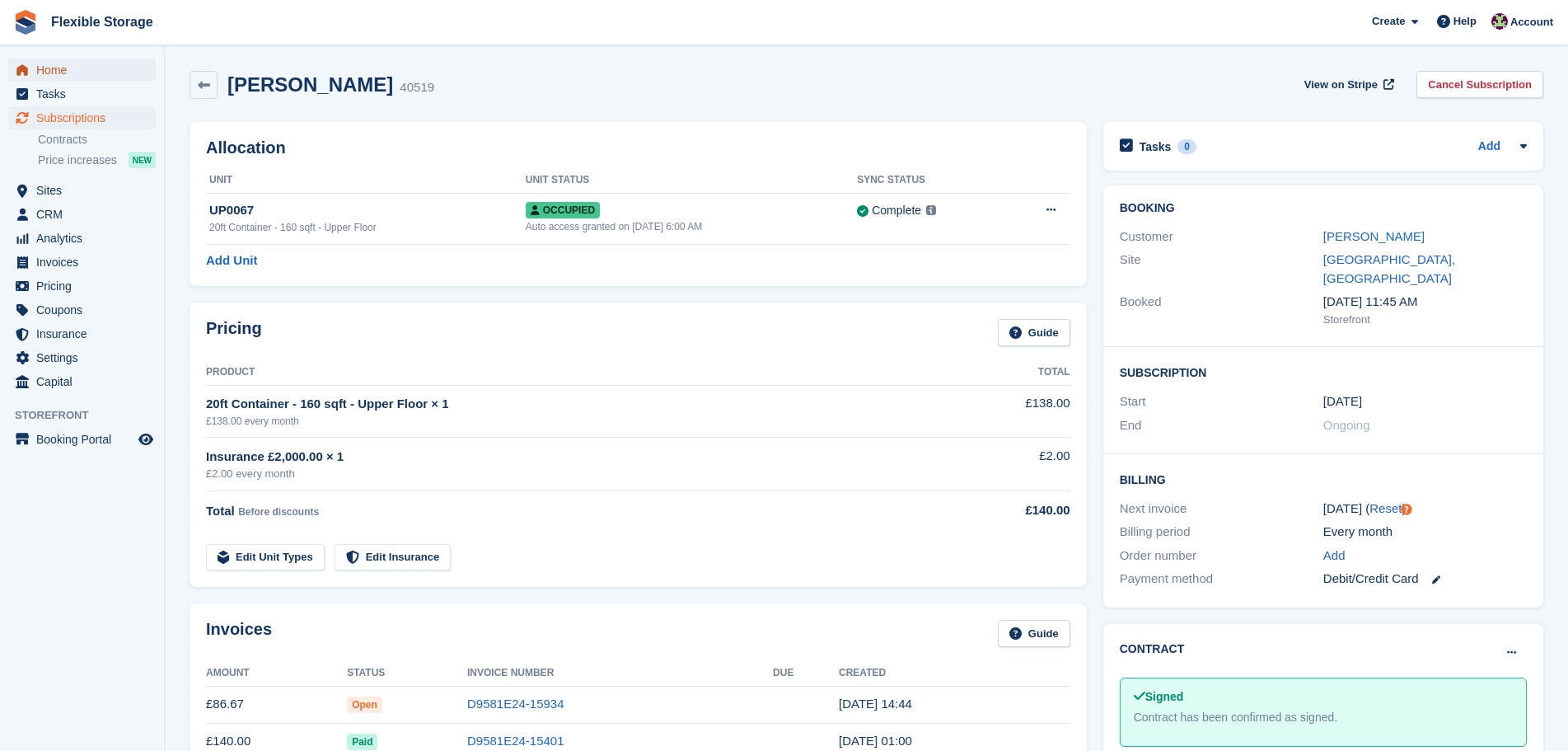
click at [92, 64] on span "Home" at bounding box center [85, 70] width 99 height 23
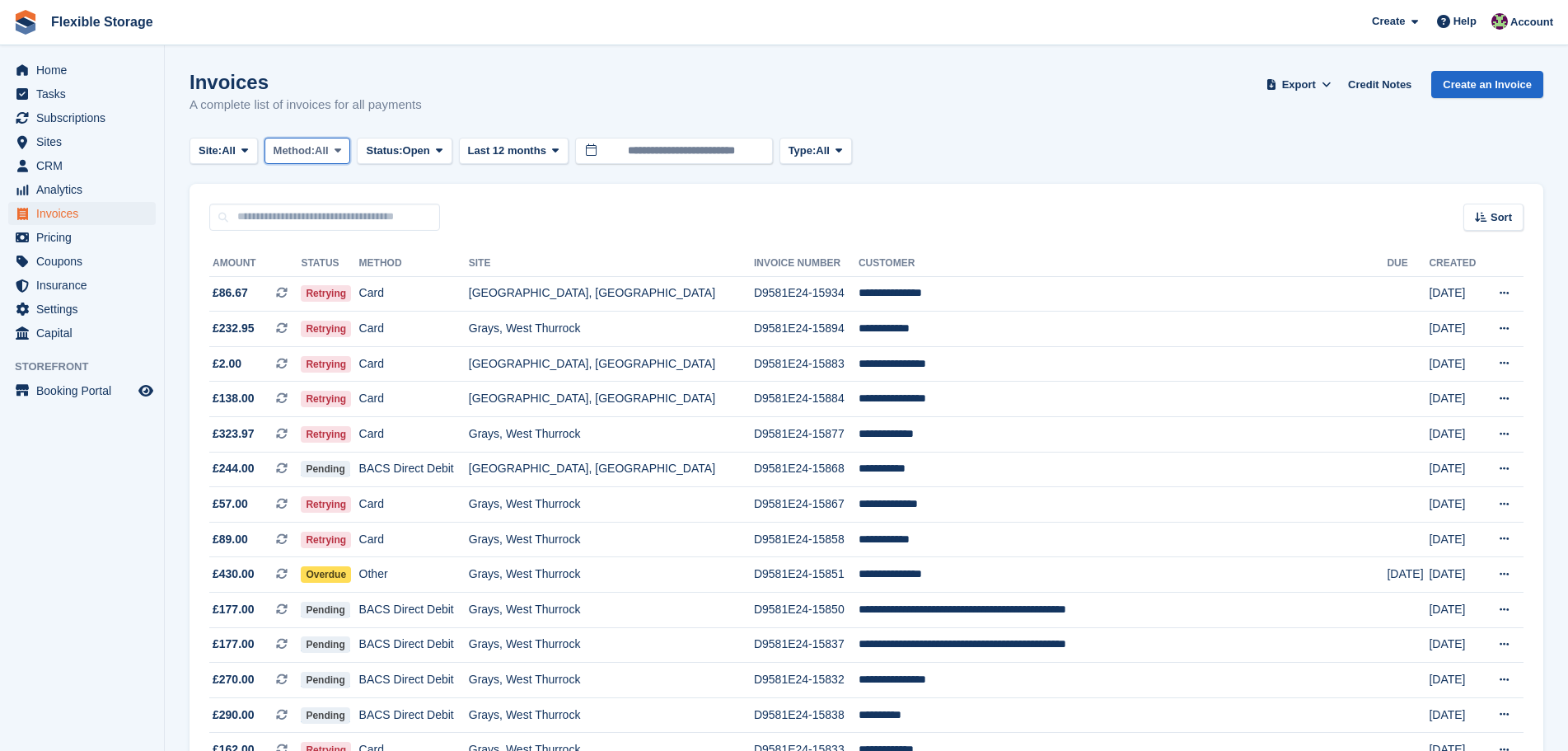
click at [303, 147] on span "Method:" at bounding box center [294, 151] width 42 height 17
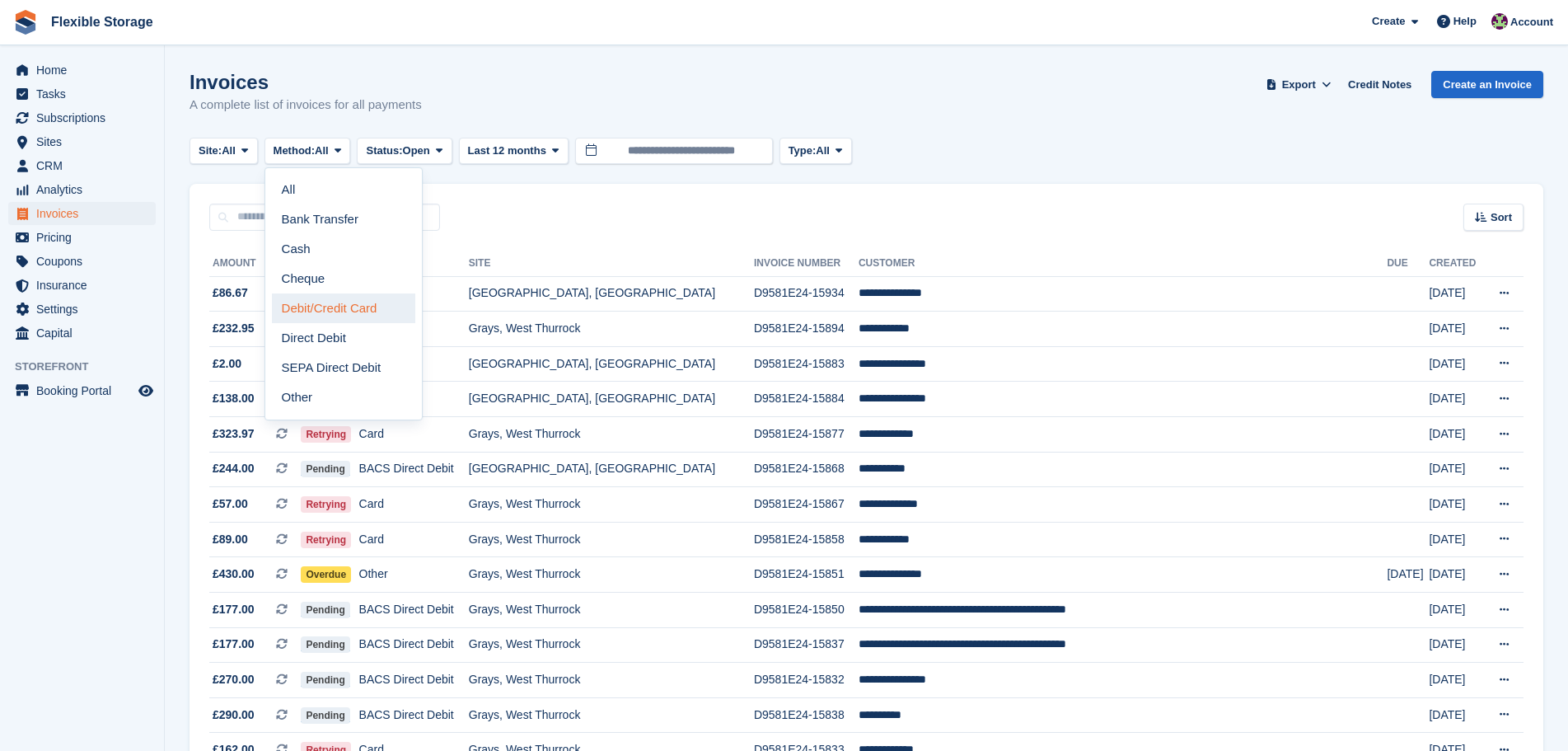
click at [333, 309] on link "Debit/Credit Card" at bounding box center [344, 308] width 144 height 29
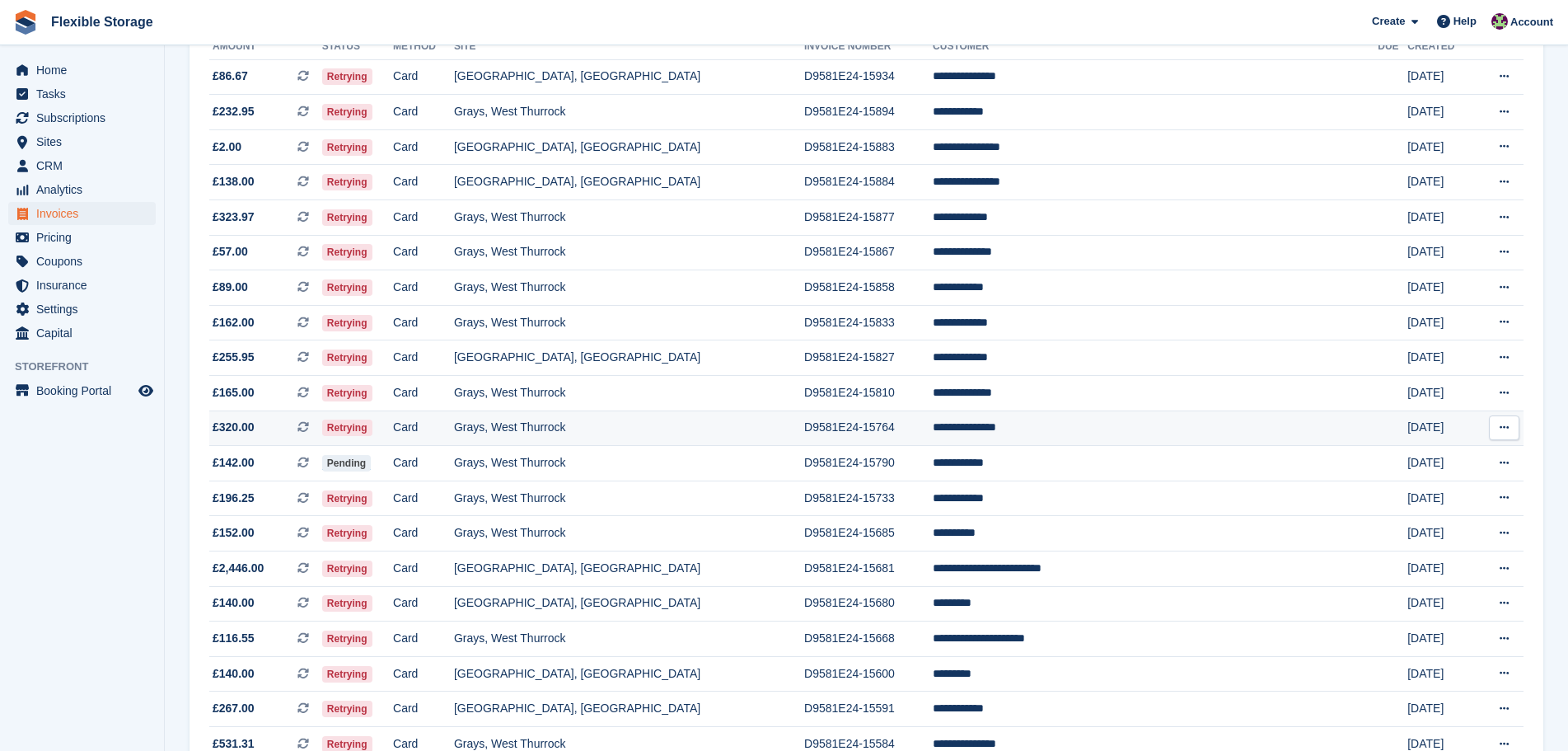
scroll to position [163, 0]
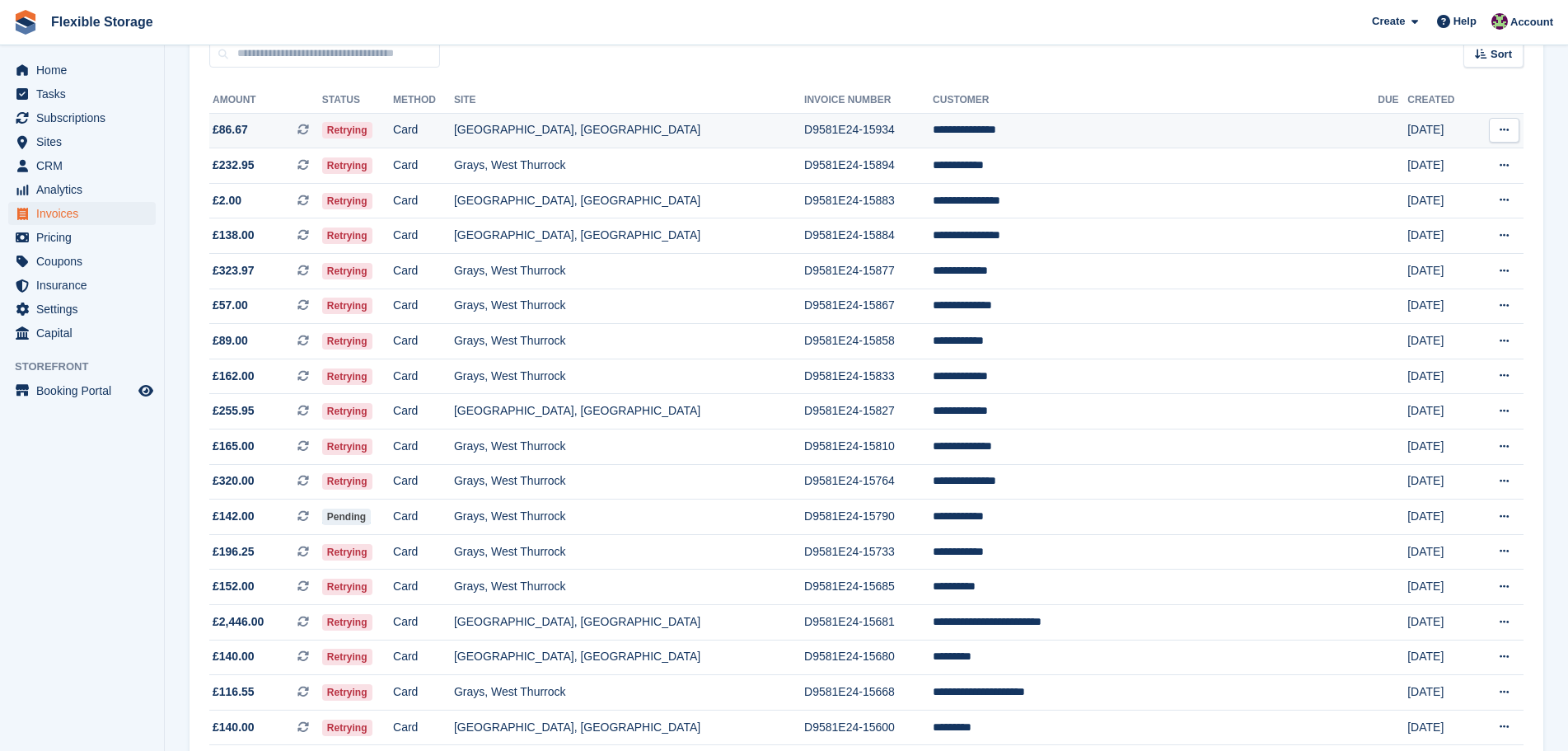
click at [854, 117] on td "D9581E24-15934" at bounding box center [868, 130] width 129 height 35
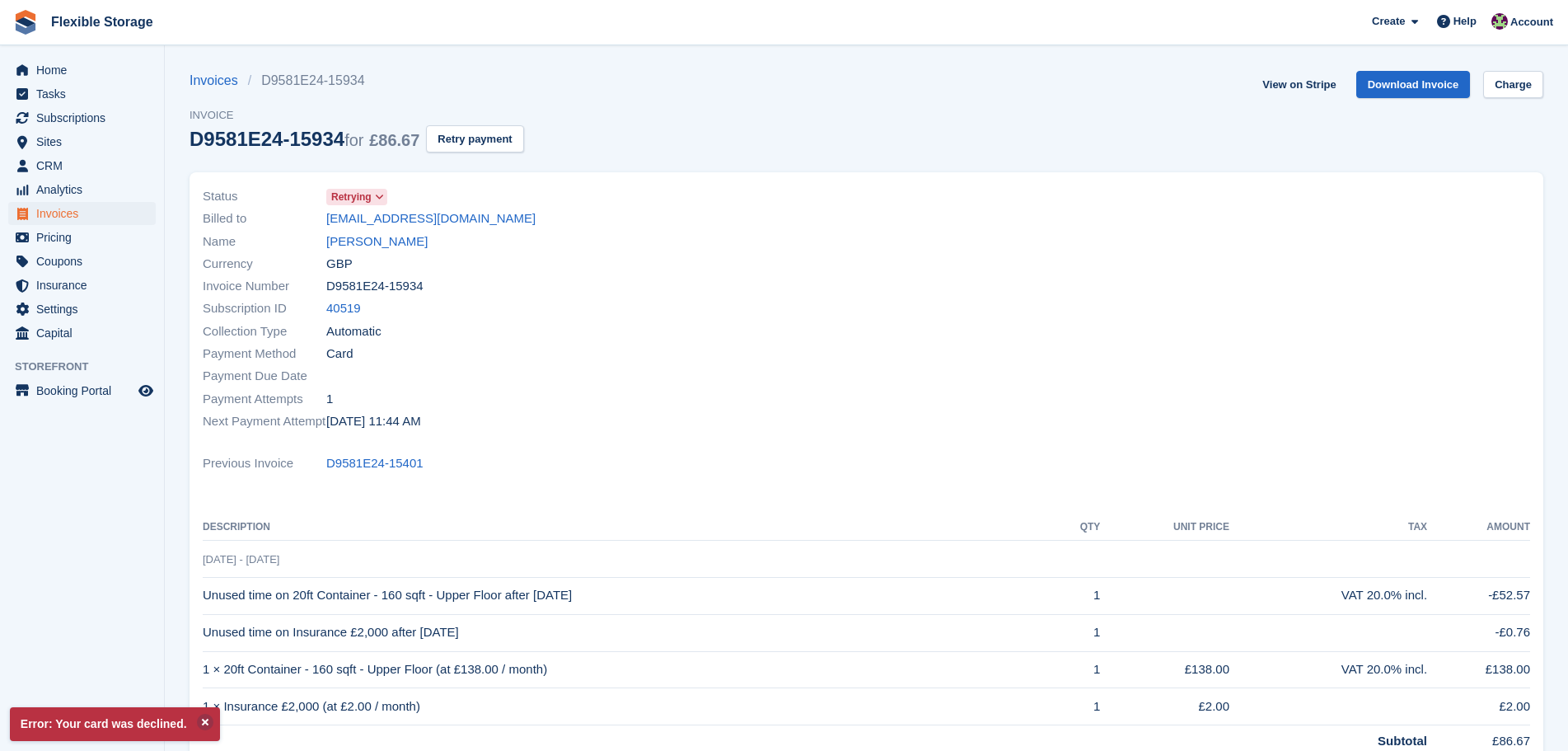
click at [990, 340] on div at bounding box center [1204, 309] width 675 height 267
click at [38, 143] on span "Sites" at bounding box center [85, 142] width 99 height 23
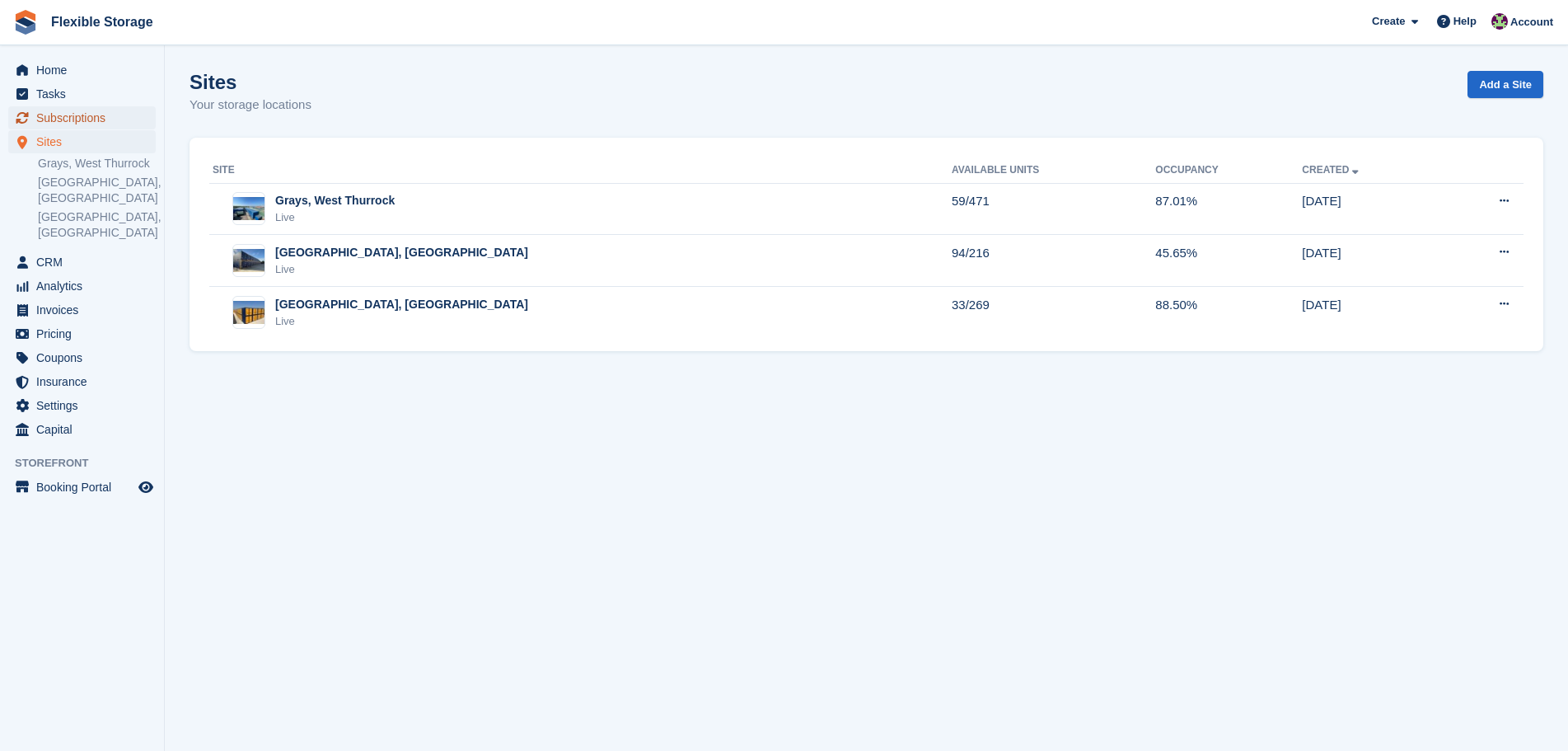
click at [85, 121] on span "Subscriptions" at bounding box center [85, 118] width 99 height 23
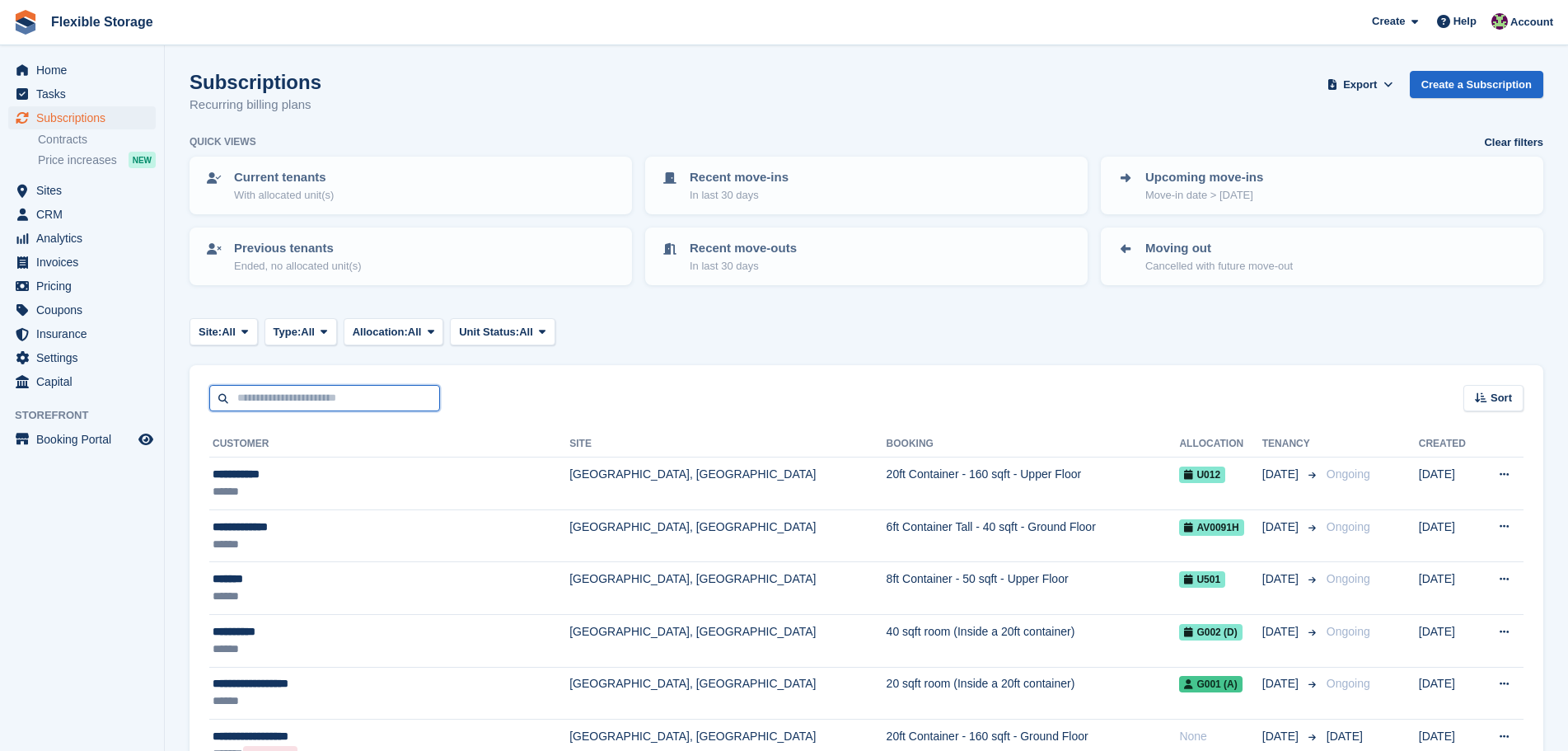
click at [337, 392] on input "text" at bounding box center [324, 398] width 231 height 28
click at [337, 396] on input "text" at bounding box center [324, 398] width 231 height 28
type input "****"
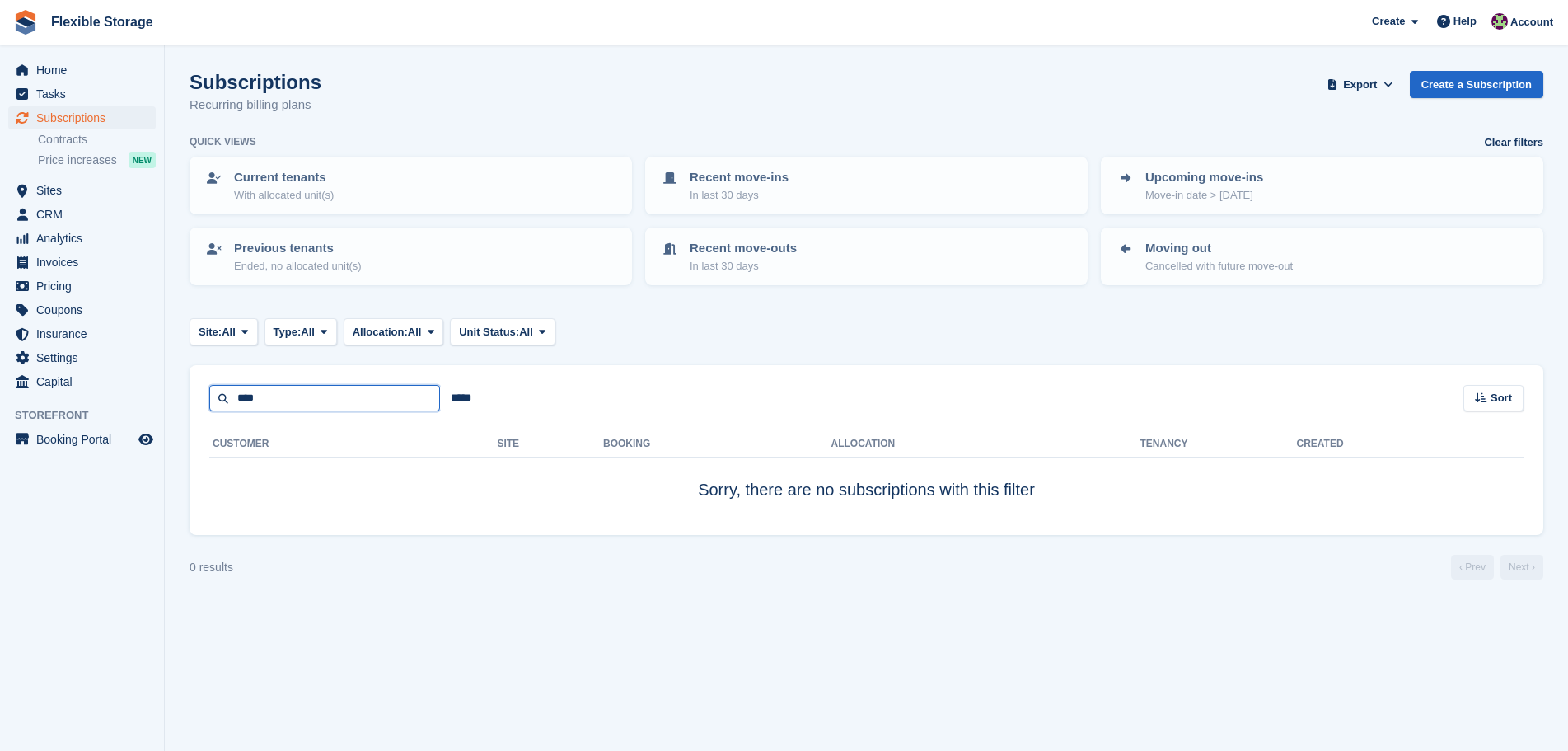
drag, startPoint x: 353, startPoint y: 400, endPoint x: 169, endPoint y: 386, distance: 184.5
click at [169, 386] on section "Subscriptions Recurring billing plans Export Export Subscriptions Export a CSV …" at bounding box center [866, 376] width 1403 height 751
type input "*"
type input "***"
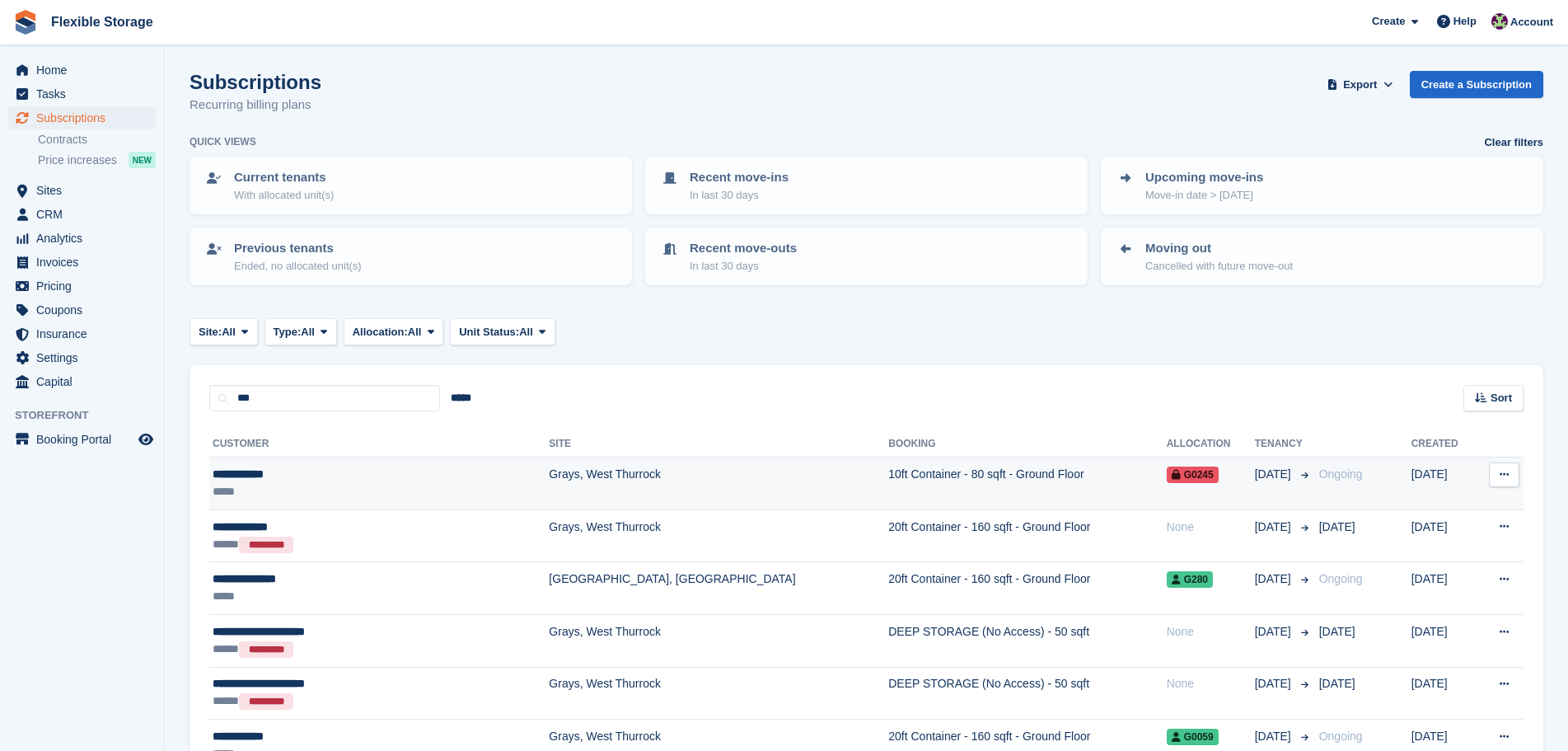
click at [591, 485] on td "Grays, West Thurrock" at bounding box center [719, 483] width 339 height 53
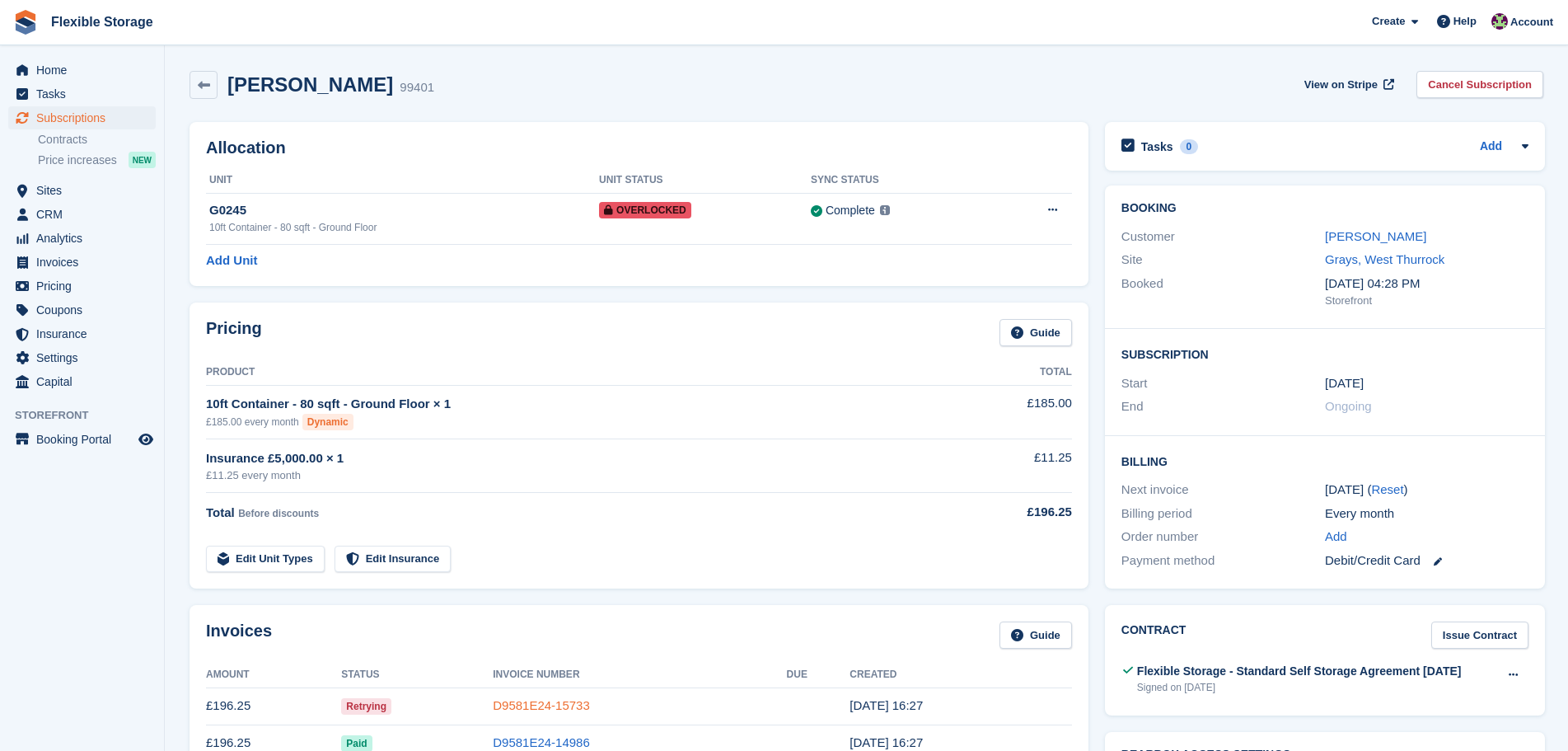
click at [542, 705] on link "D9581E24-15733" at bounding box center [542, 705] width 97 height 14
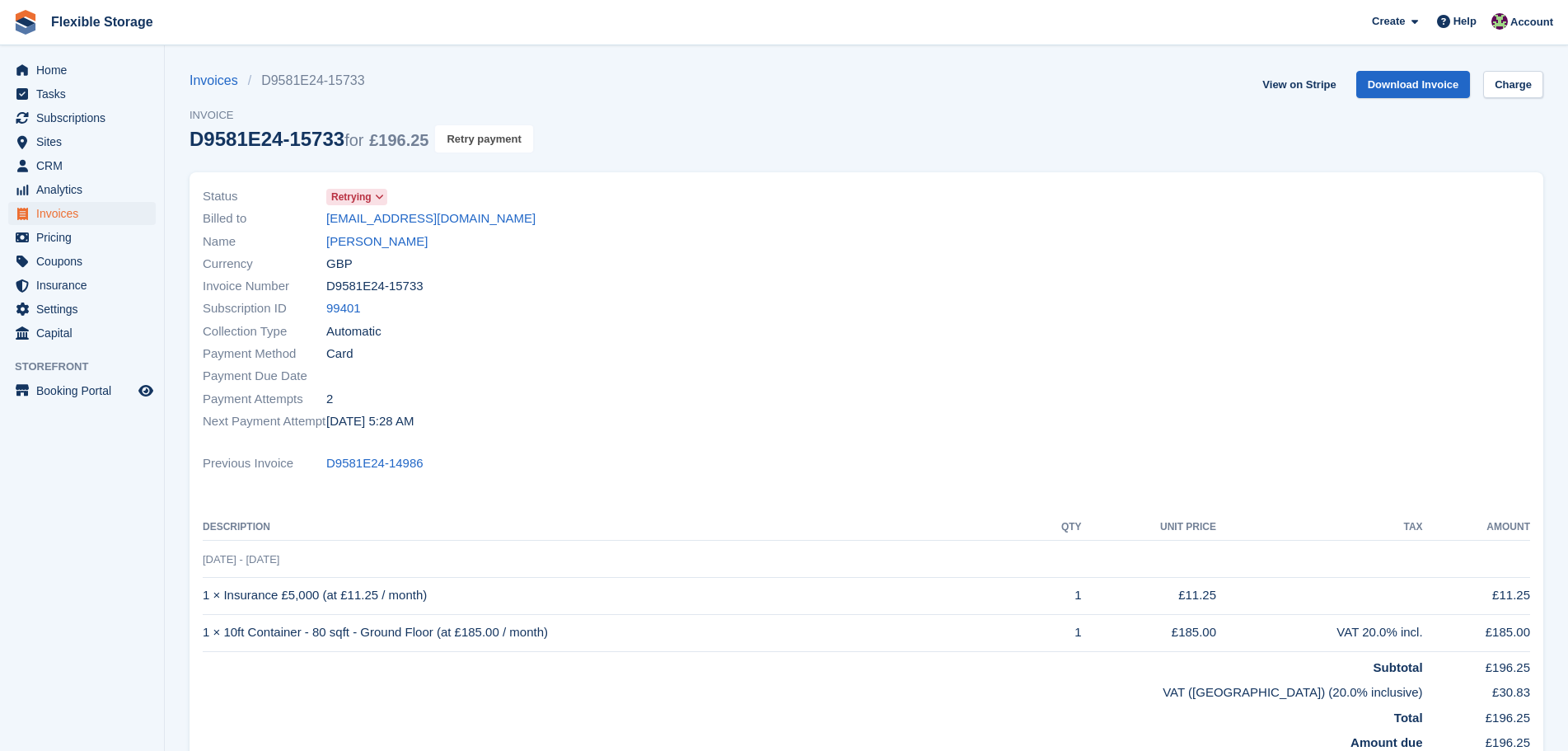
drag, startPoint x: 491, startPoint y: 132, endPoint x: 853, endPoint y: 55, distance: 370.1
click at [491, 132] on button "Retry payment" at bounding box center [484, 139] width 97 height 28
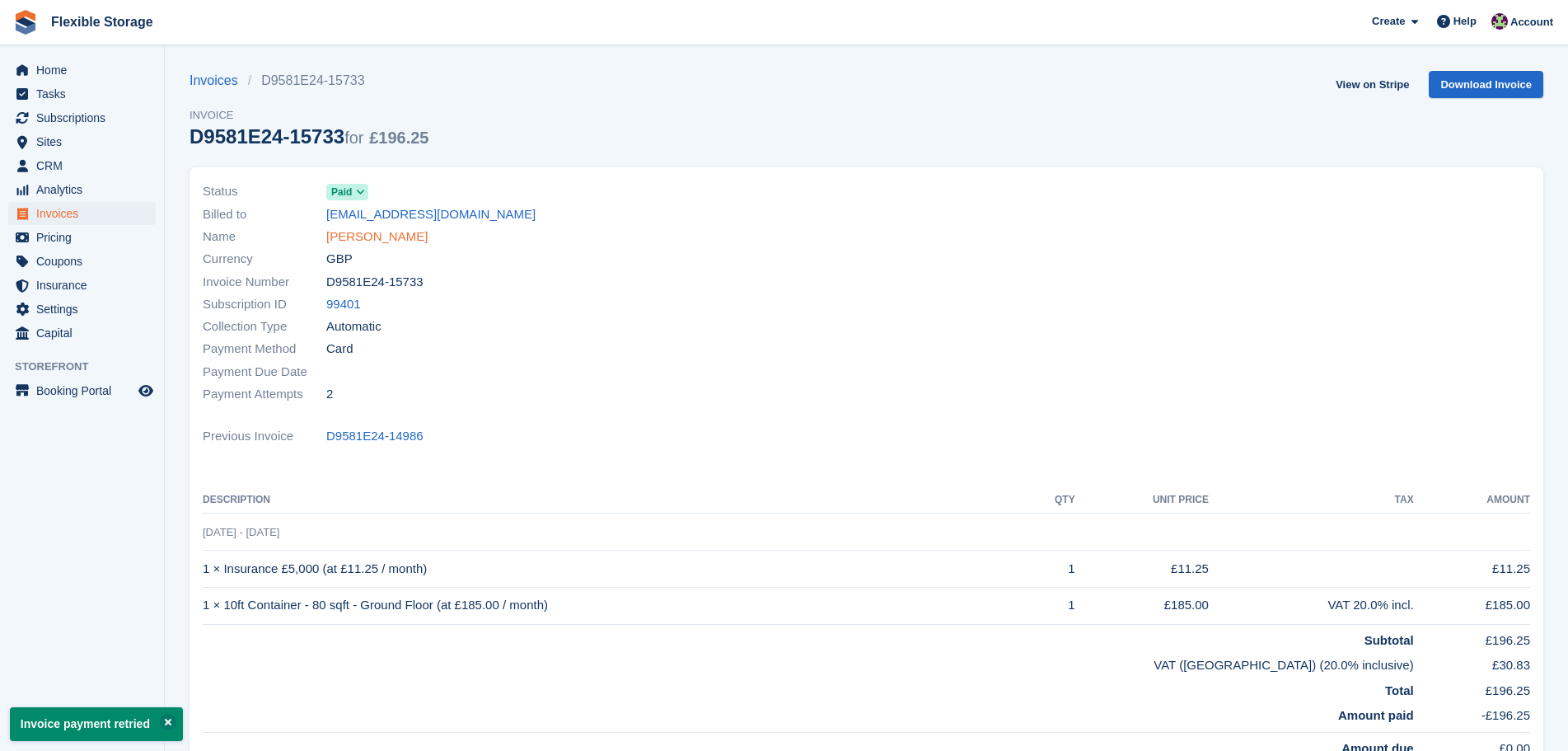
click at [369, 230] on link "[PERSON_NAME]" at bounding box center [376, 237] width 101 height 19
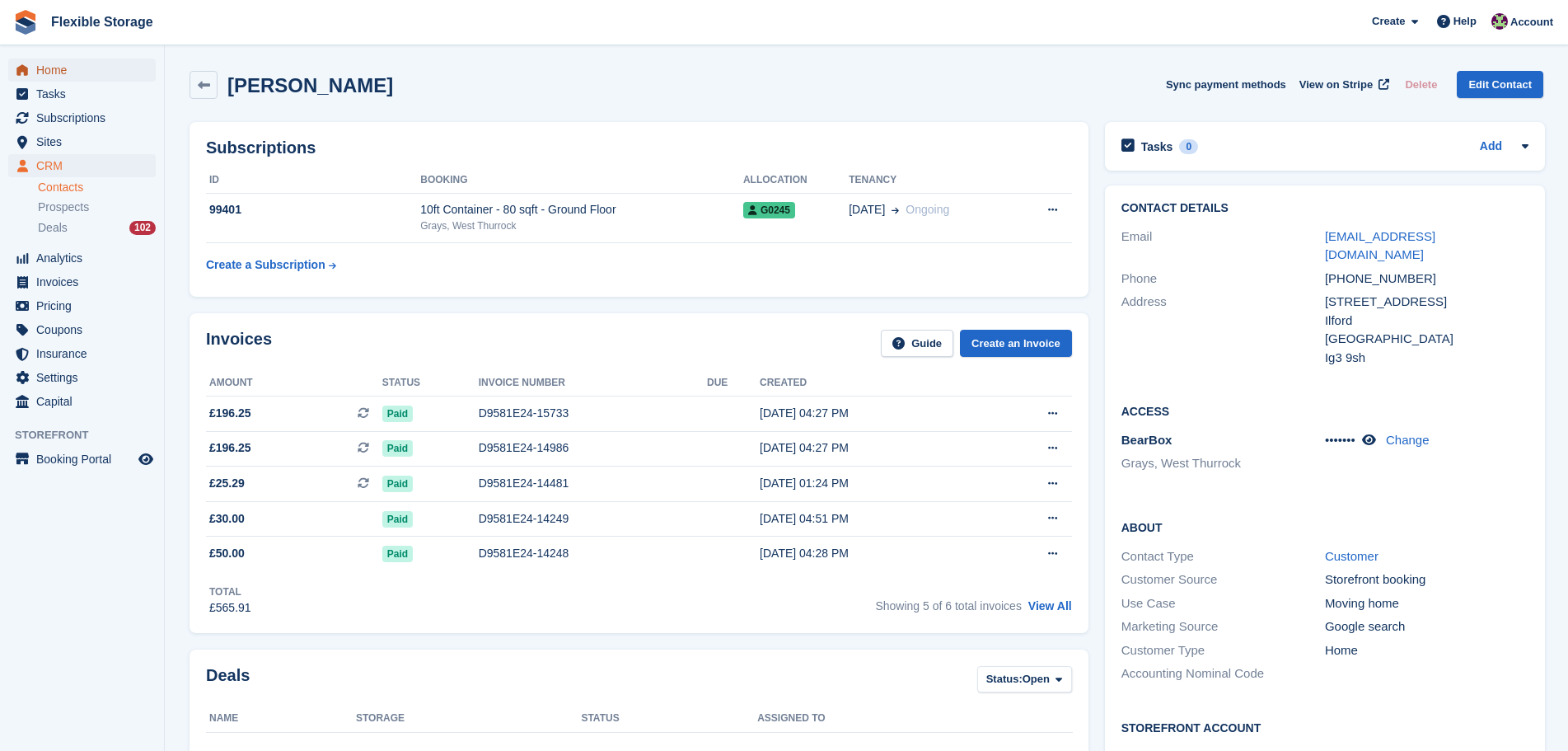
click at [94, 63] on span "Home" at bounding box center [85, 70] width 99 height 23
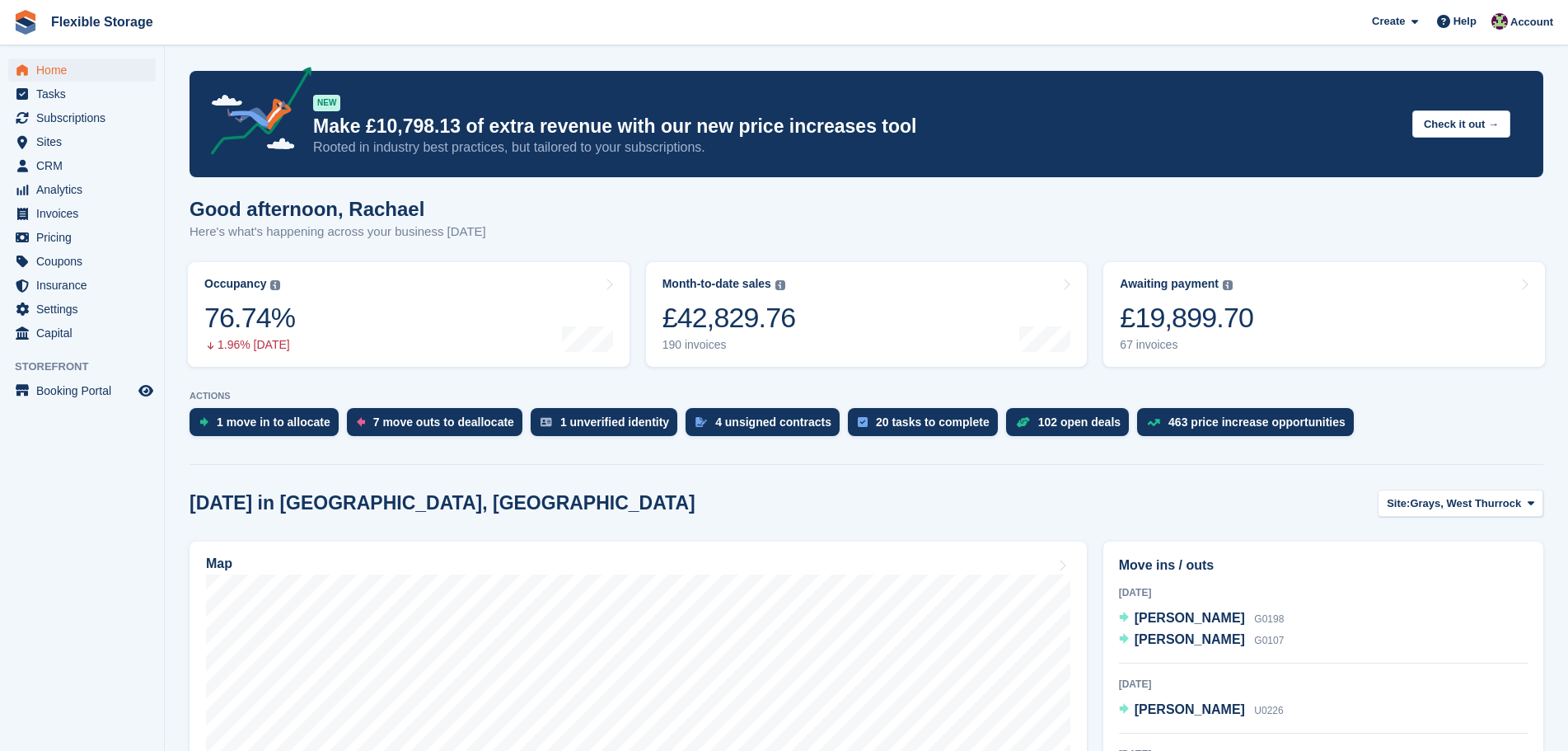
click at [1235, 309] on div "£19,899.70" at bounding box center [1187, 318] width 134 height 33
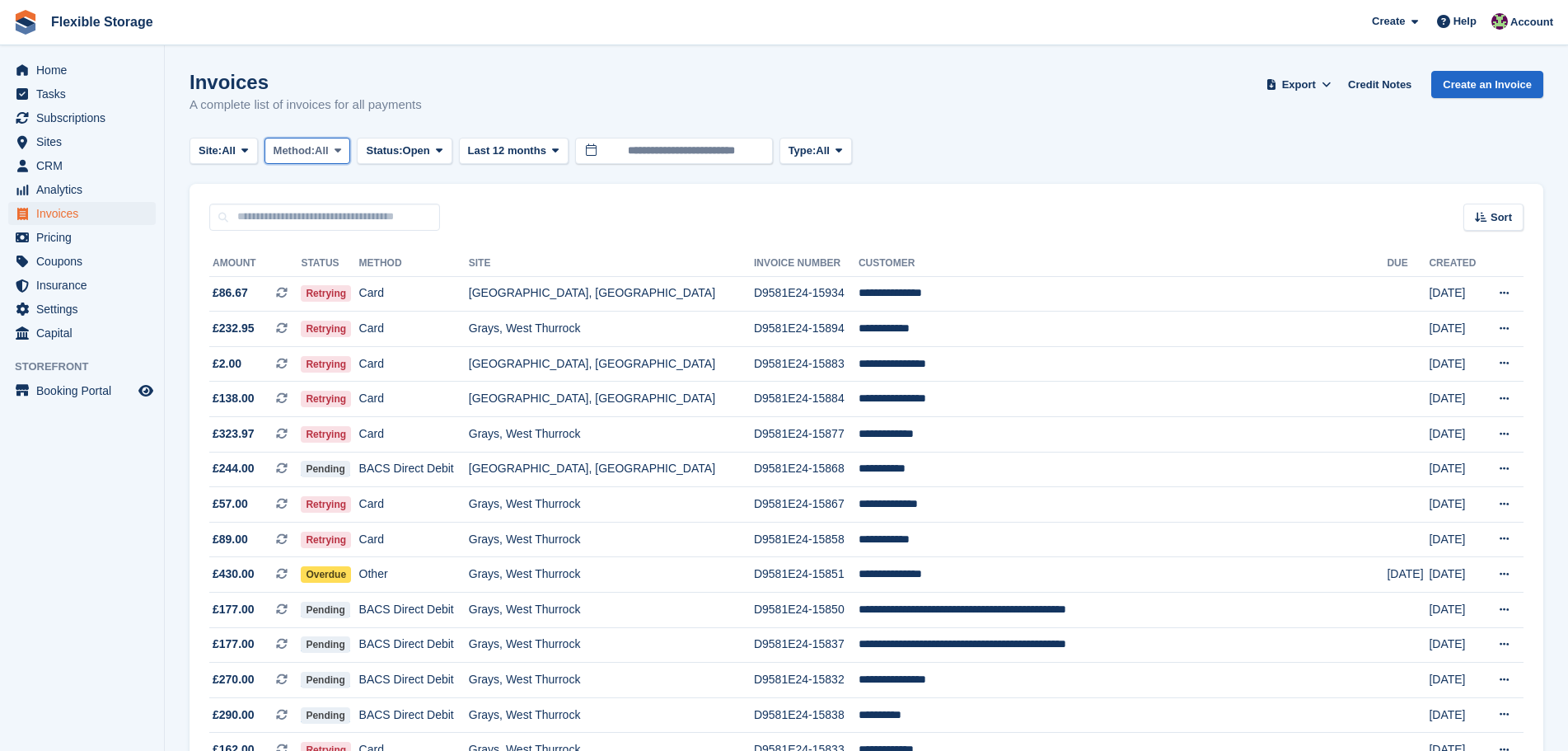
click at [316, 156] on span "Method:" at bounding box center [294, 151] width 42 height 17
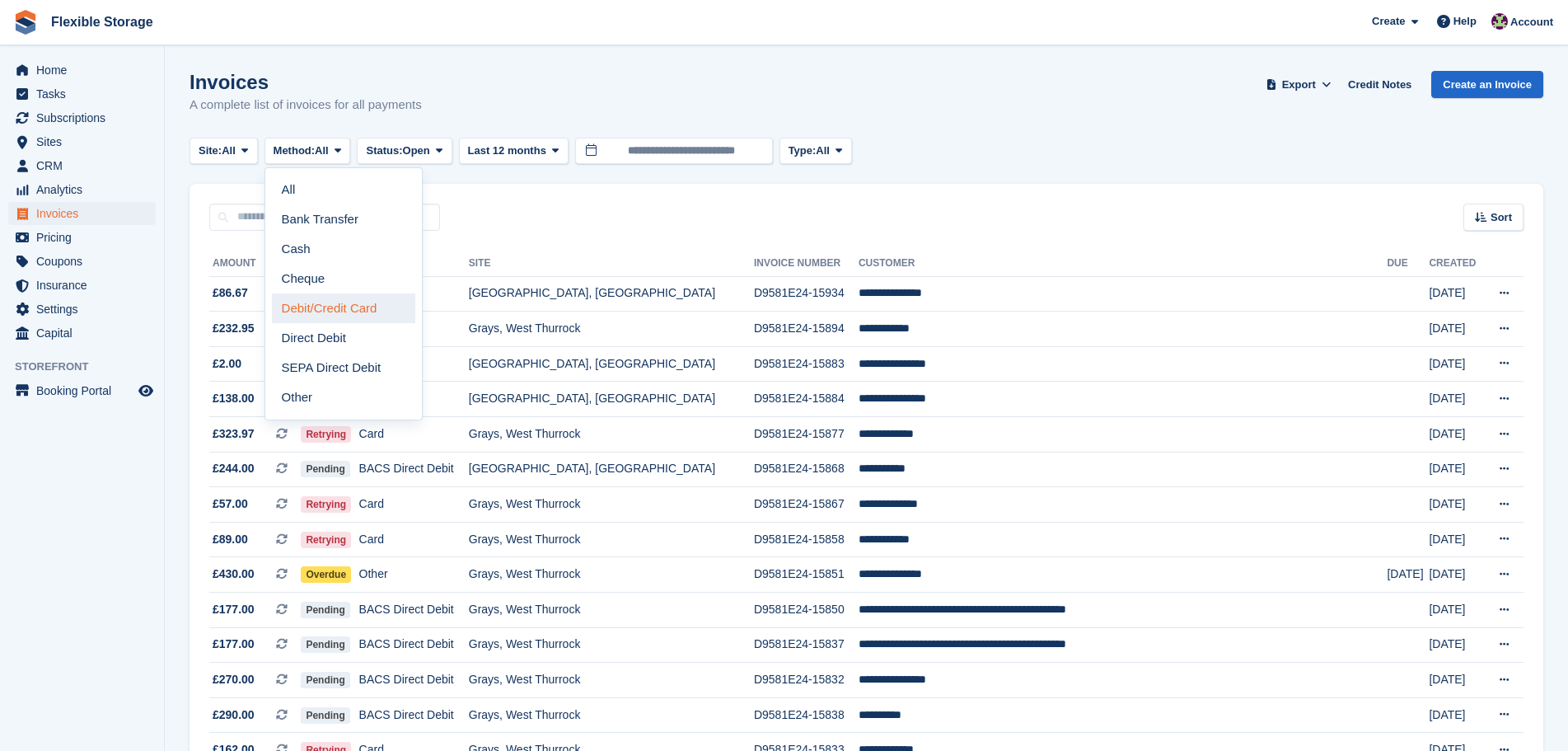
click at [339, 308] on link "Debit/Credit Card" at bounding box center [344, 308] width 144 height 29
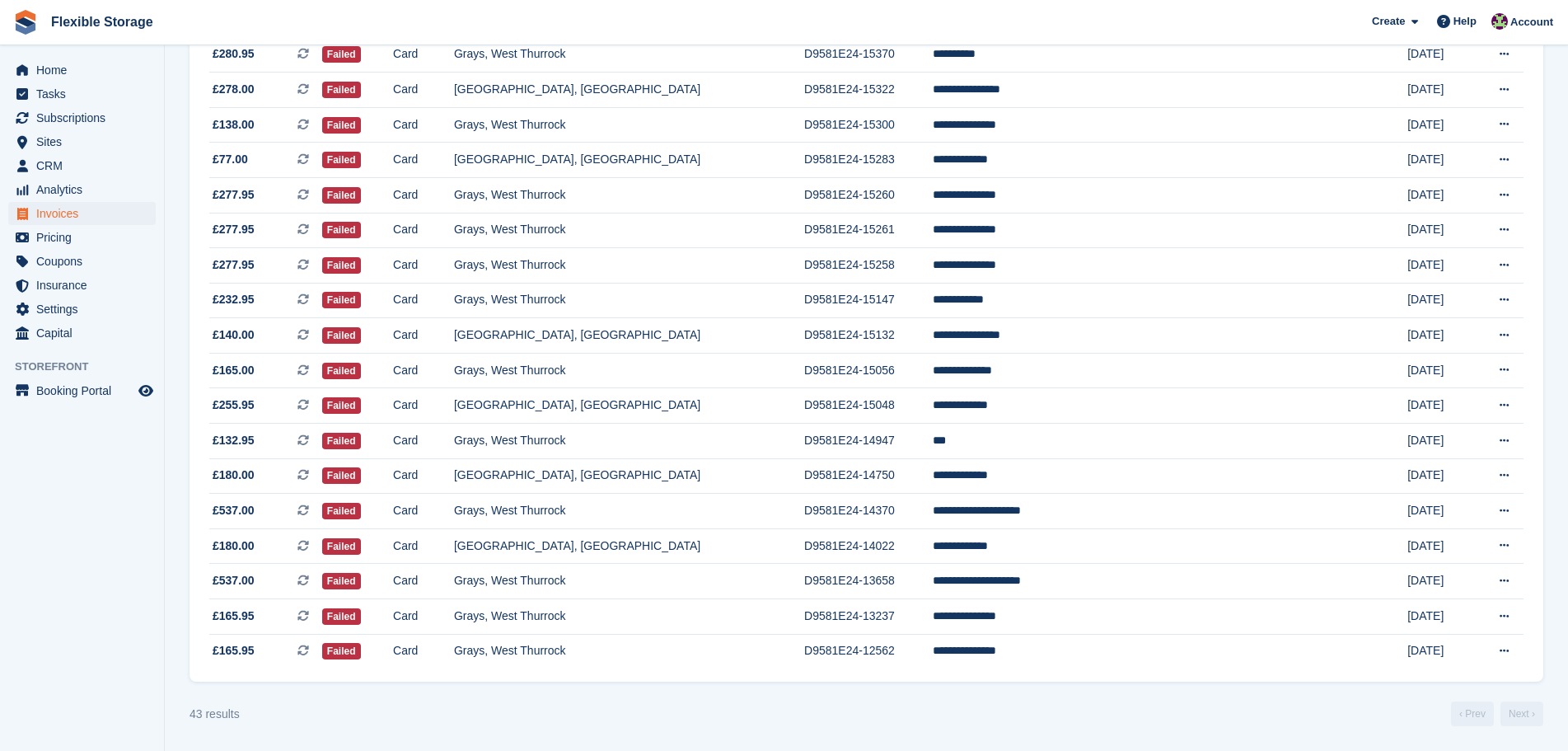
scroll to position [622, 0]
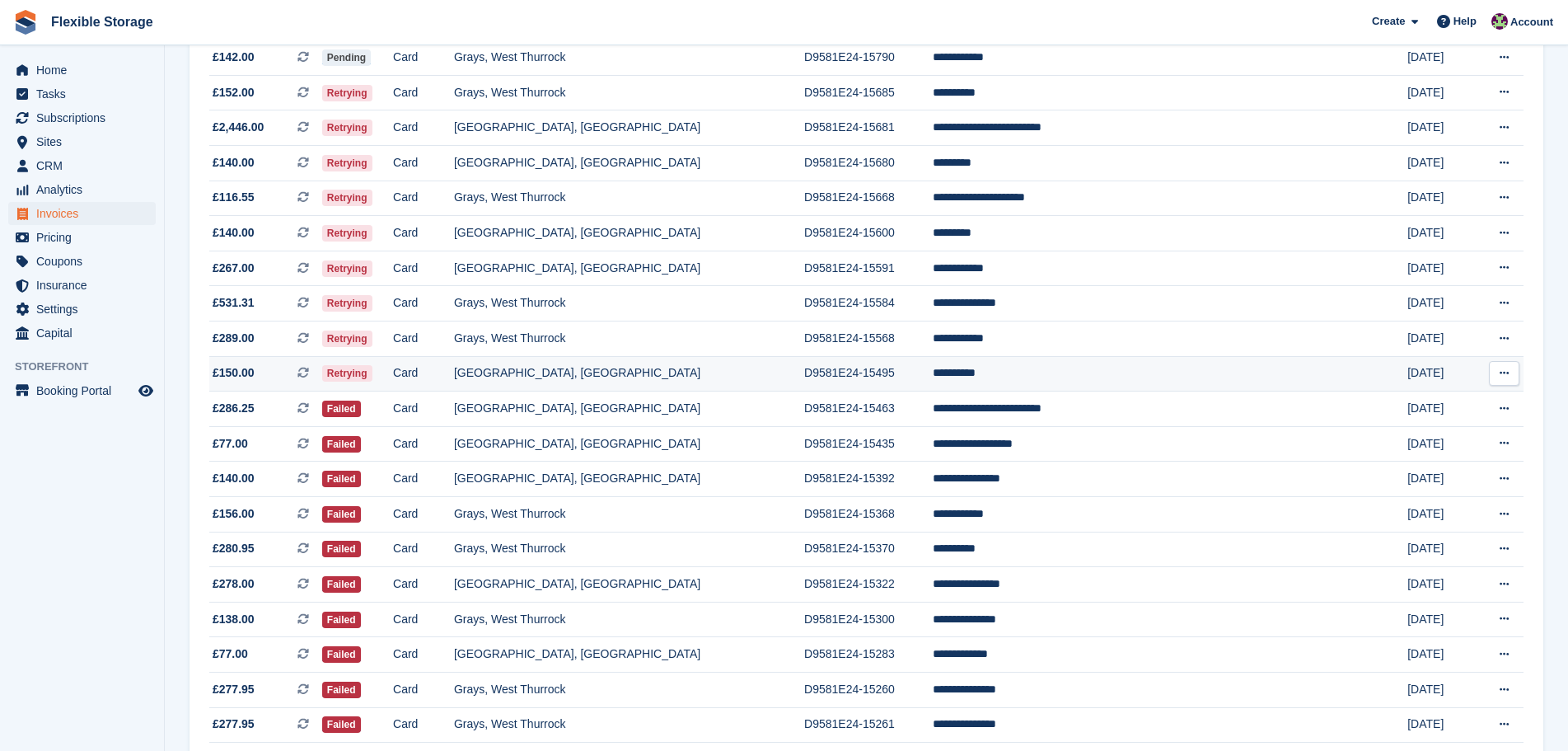
click at [933, 367] on td "D9581E24-15495" at bounding box center [868, 374] width 129 height 35
click at [1021, 229] on td "*********" at bounding box center [1155, 233] width 445 height 35
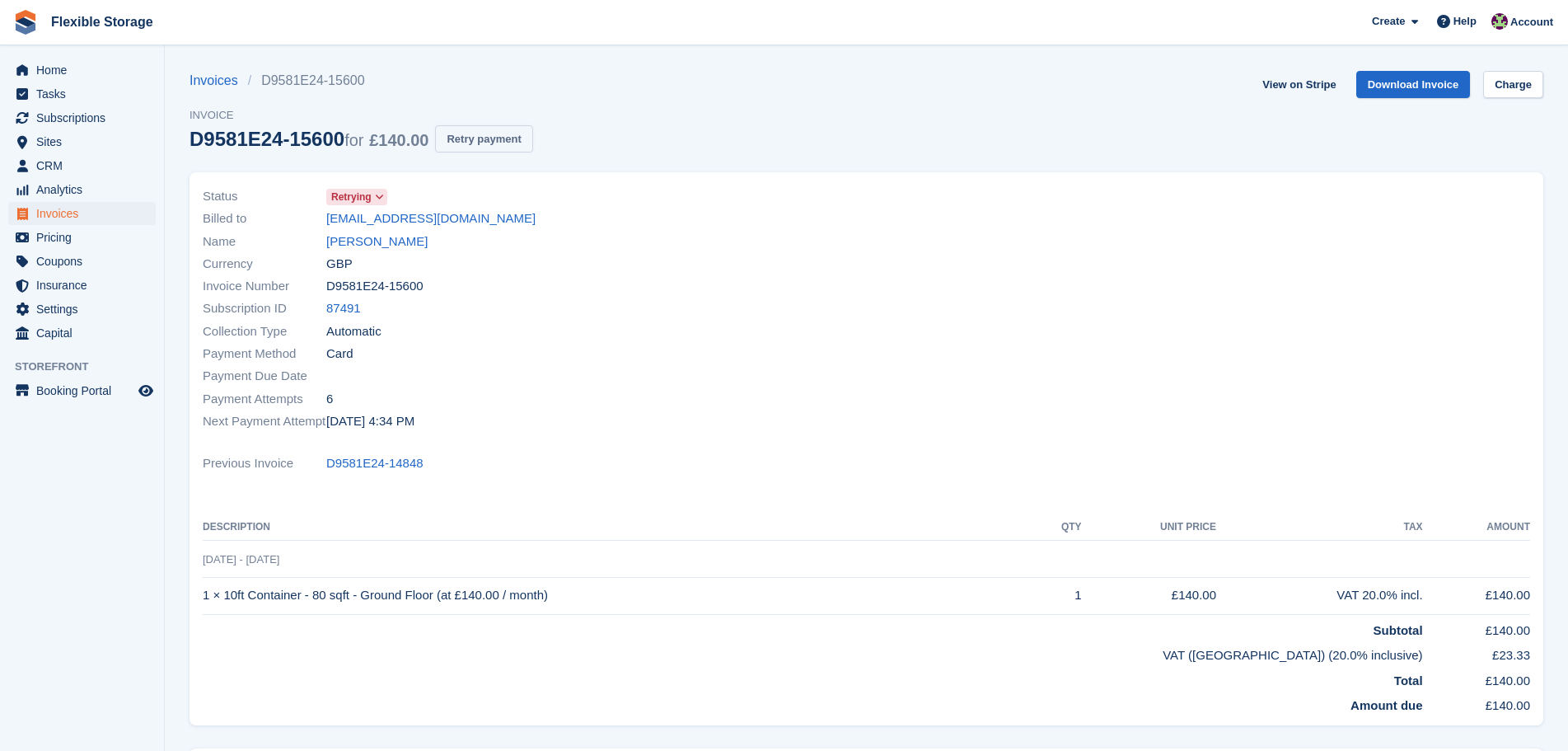
click at [487, 138] on button "Retry payment" at bounding box center [484, 139] width 97 height 28
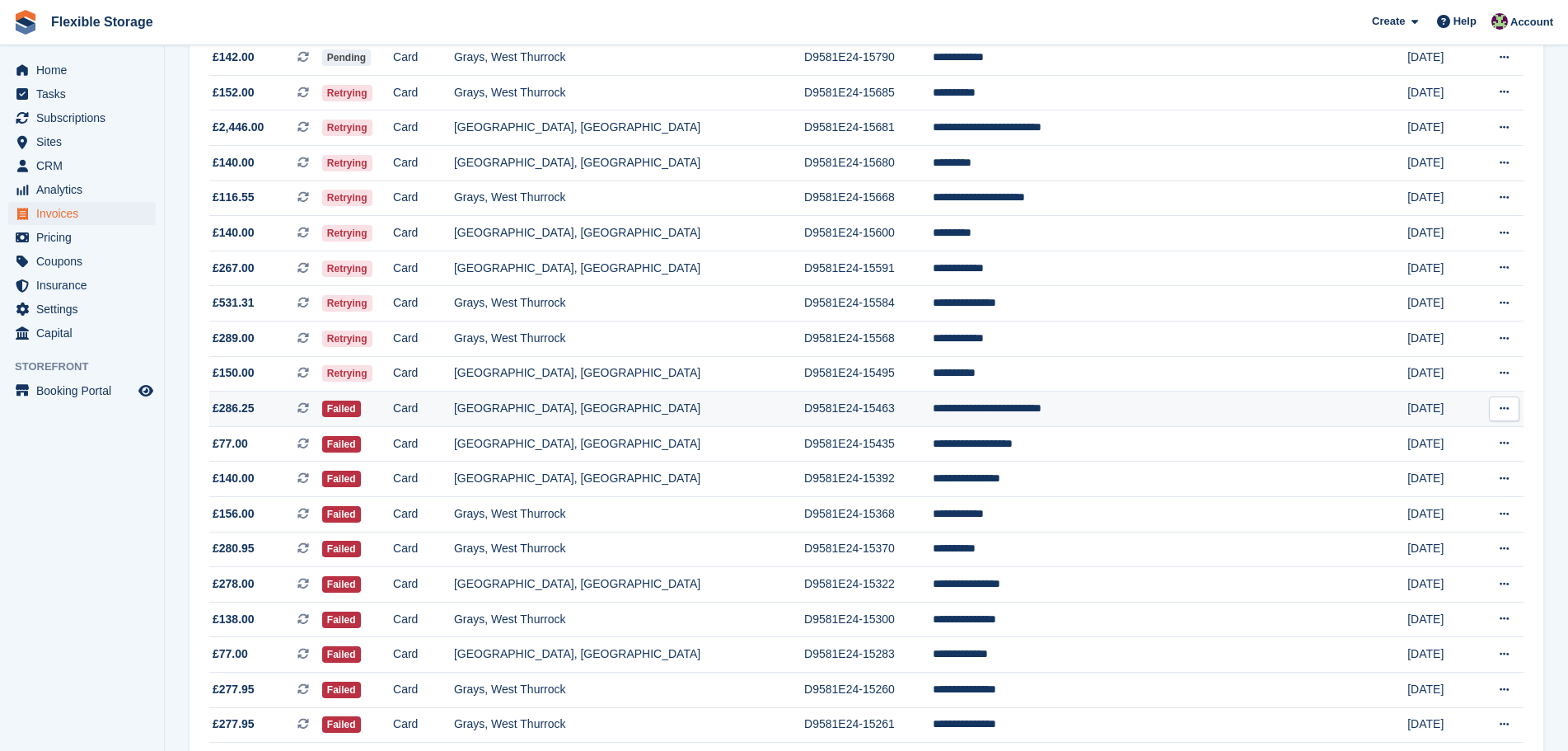
scroll to position [622, 0]
click at [1074, 100] on td "**********" at bounding box center [1155, 93] width 445 height 35
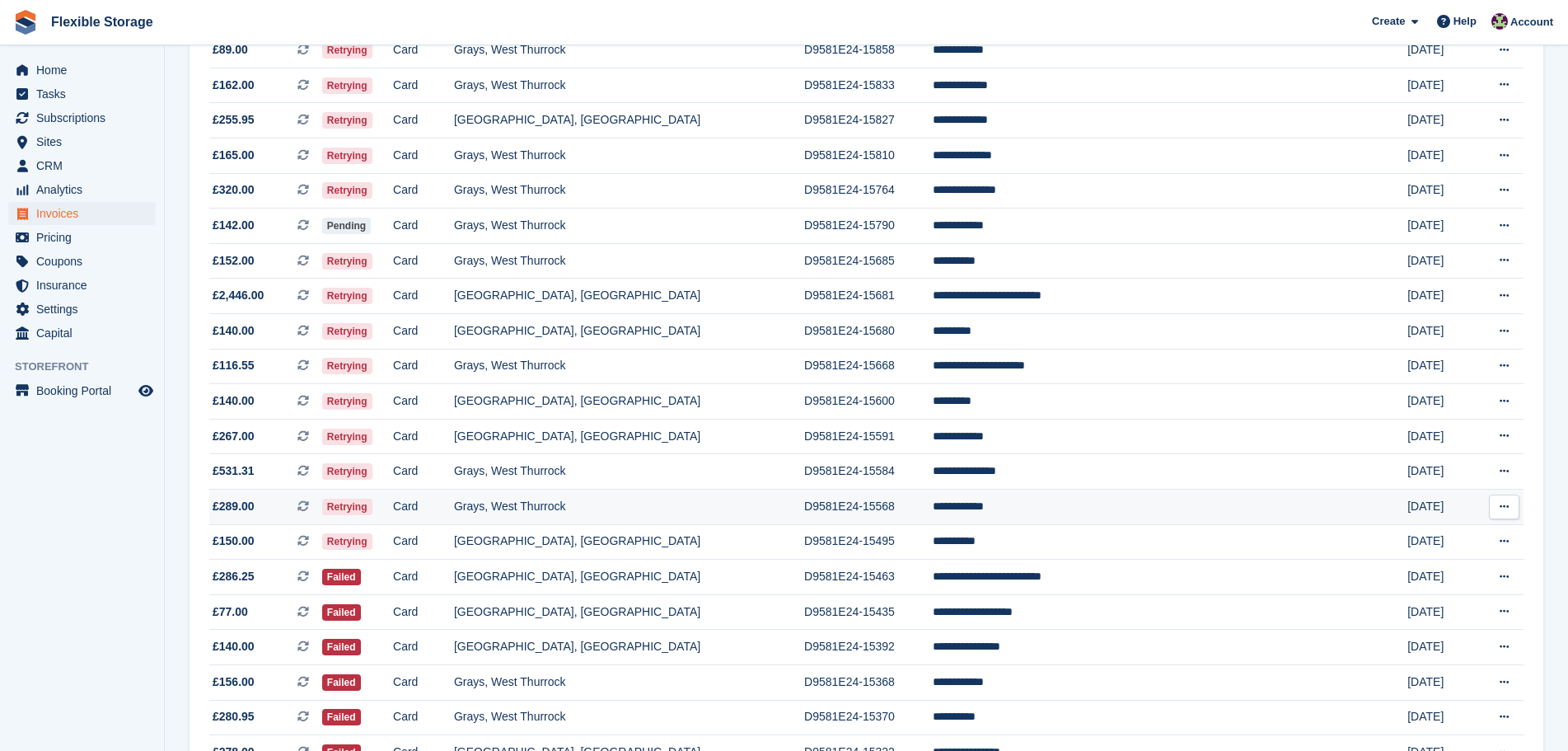
scroll to position [128, 0]
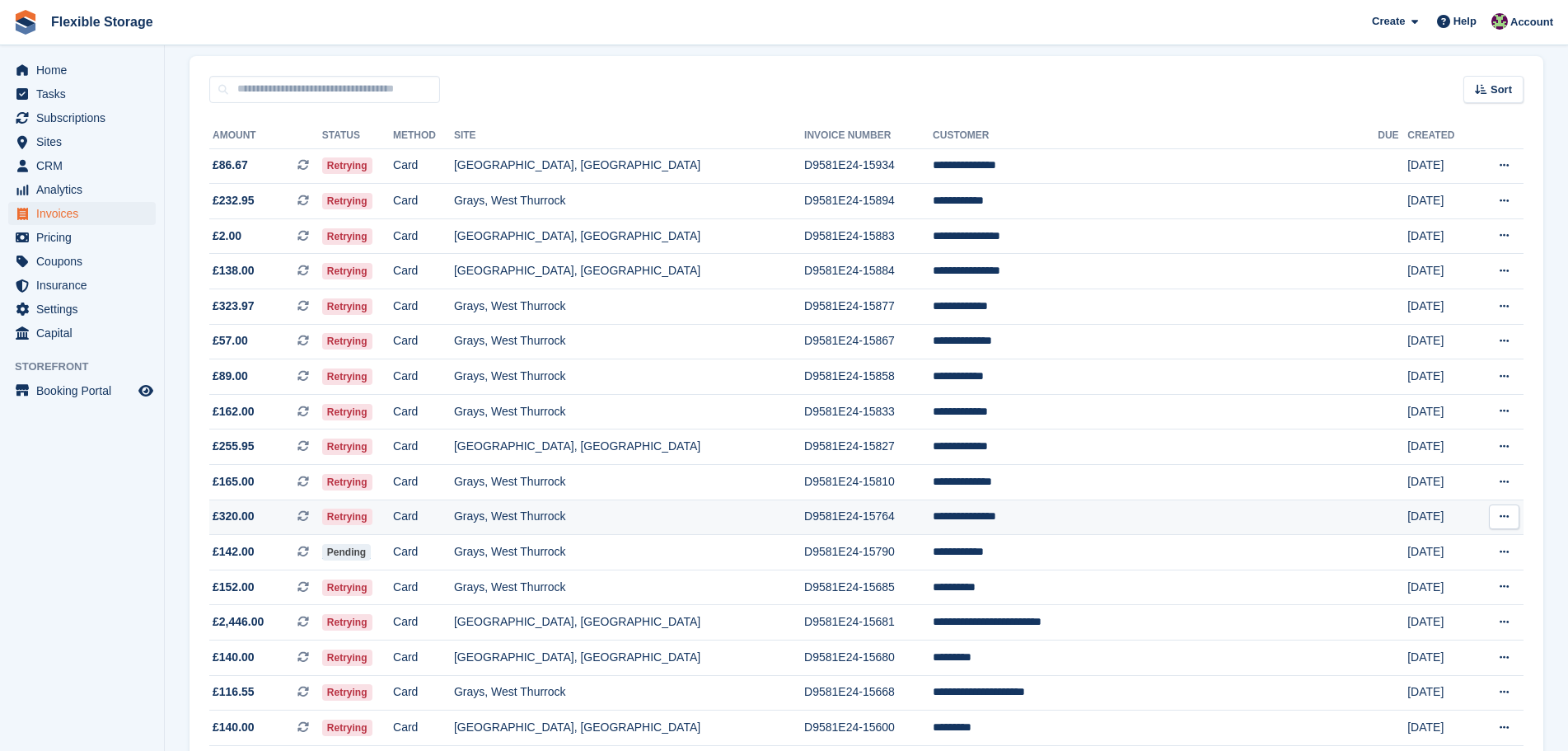
click at [1059, 519] on td "**********" at bounding box center [1155, 518] width 445 height 35
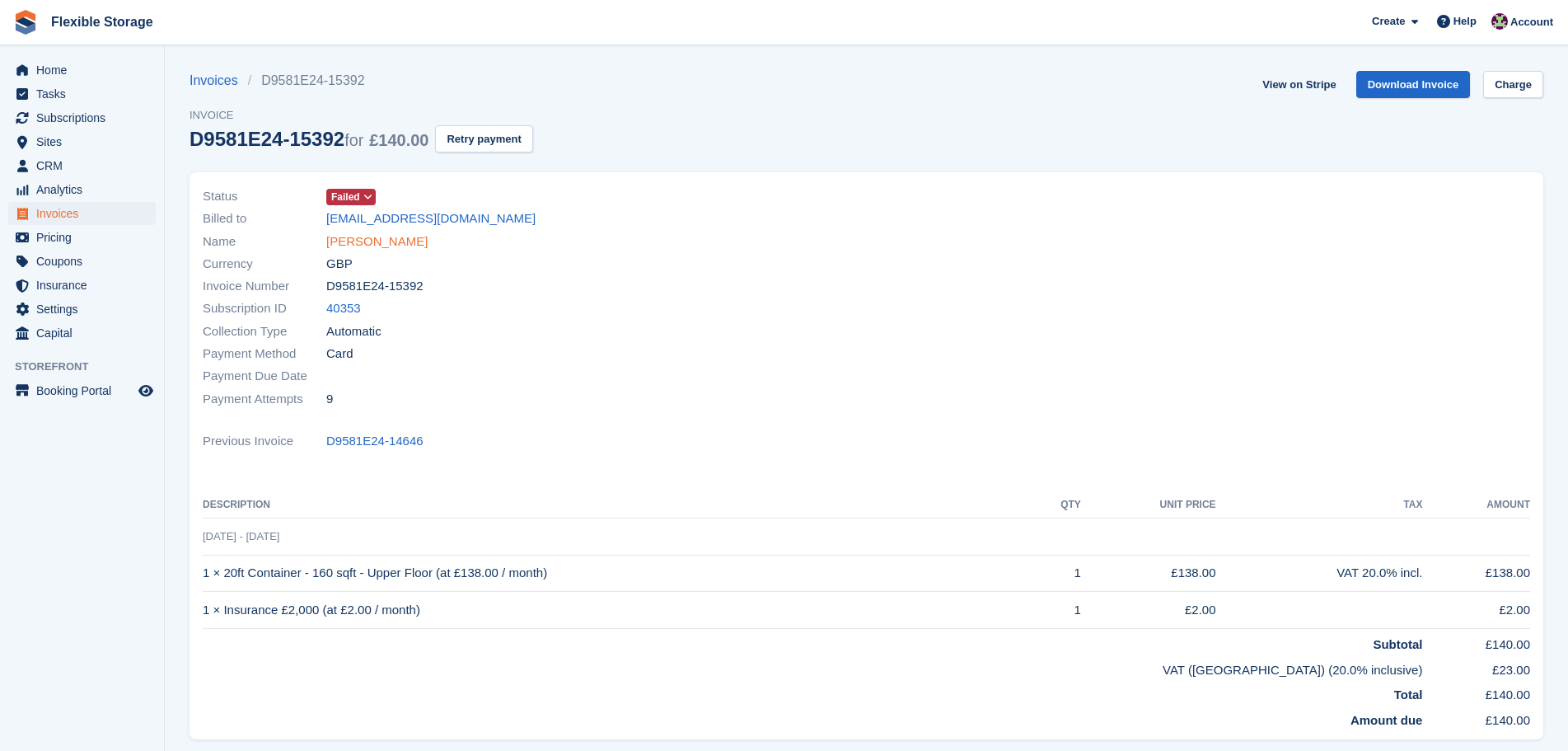
click at [398, 248] on link "[PERSON_NAME]" at bounding box center [376, 242] width 101 height 19
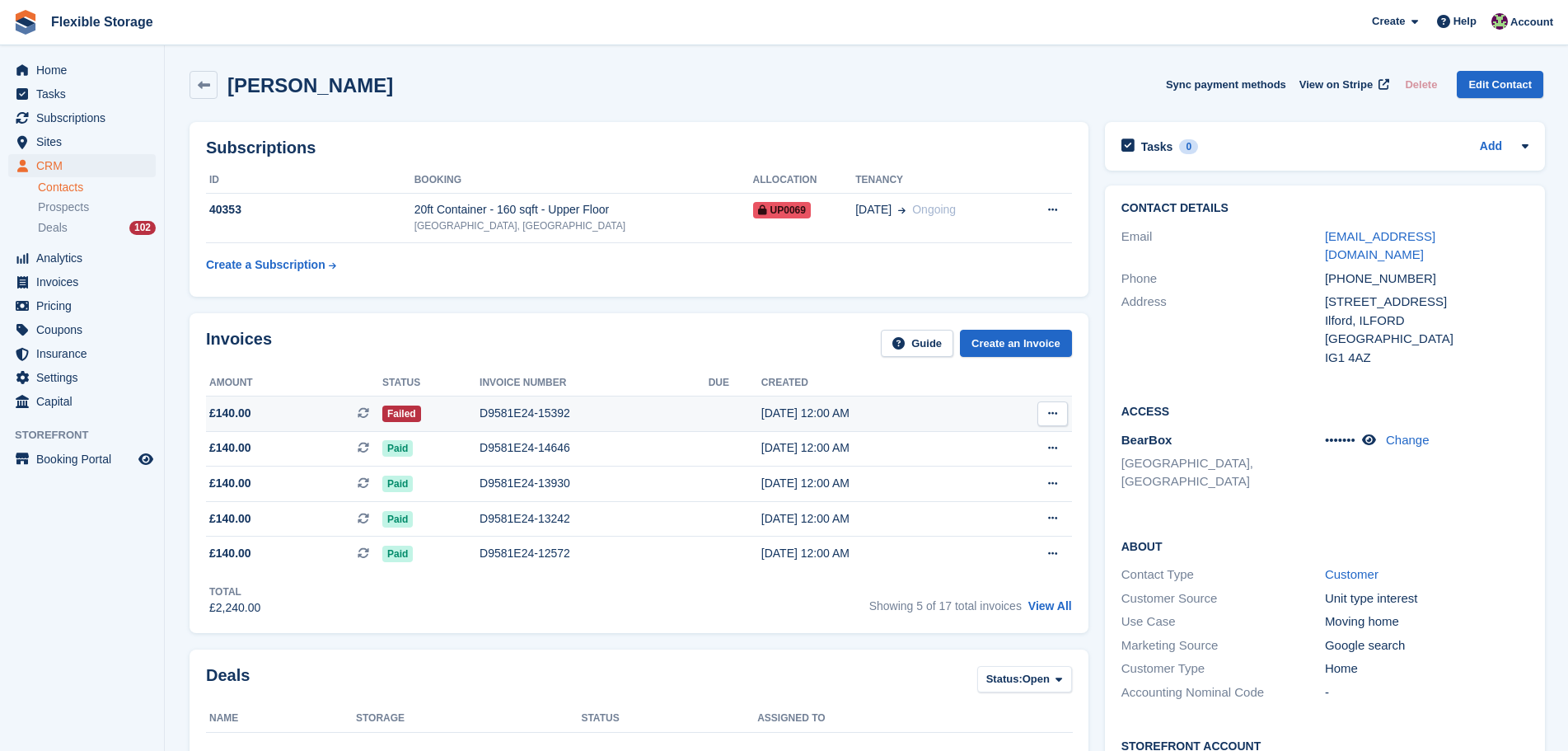
click at [558, 401] on td "D9581E24-15392" at bounding box center [594, 413] width 229 height 35
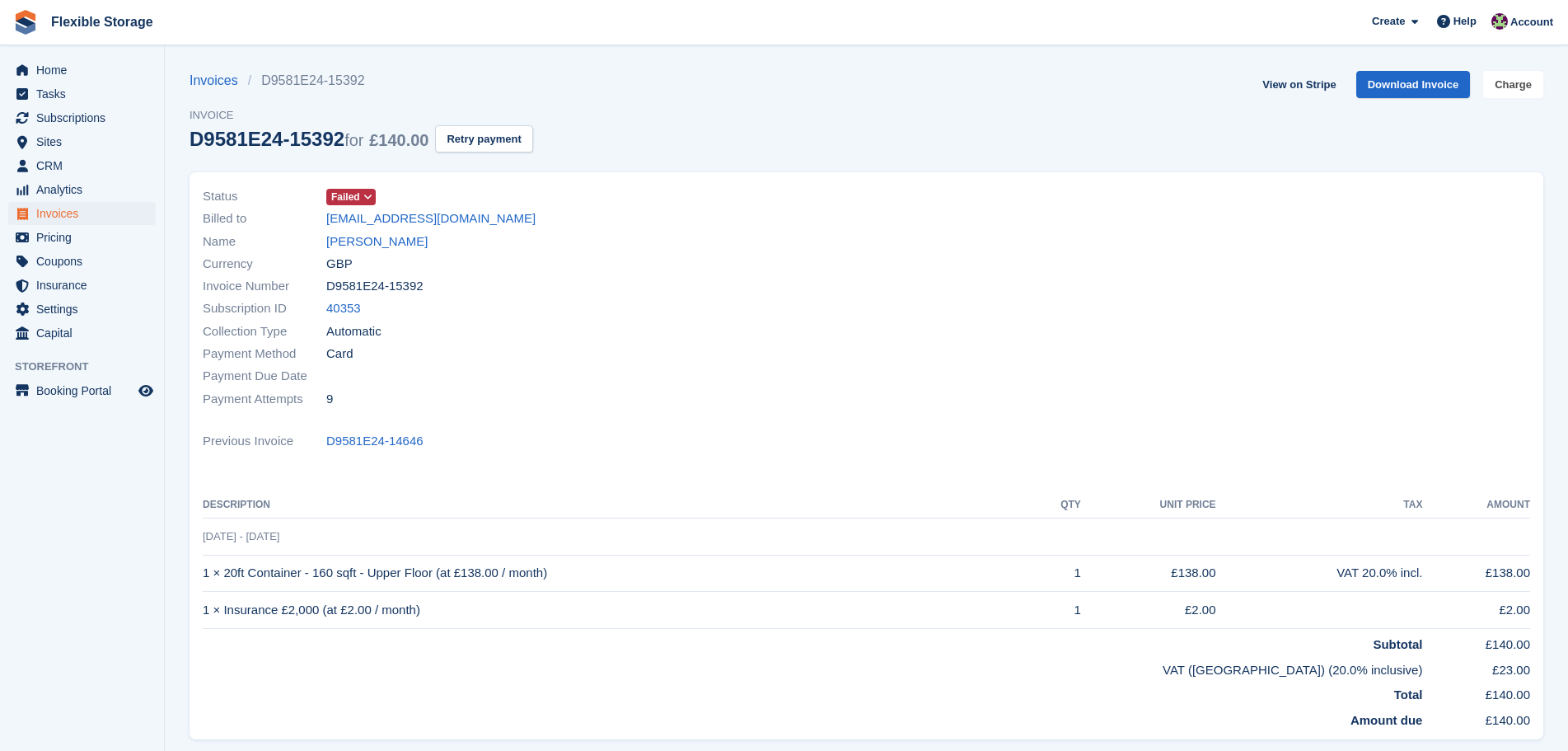
click at [1502, 86] on link "Charge" at bounding box center [1514, 84] width 60 height 28
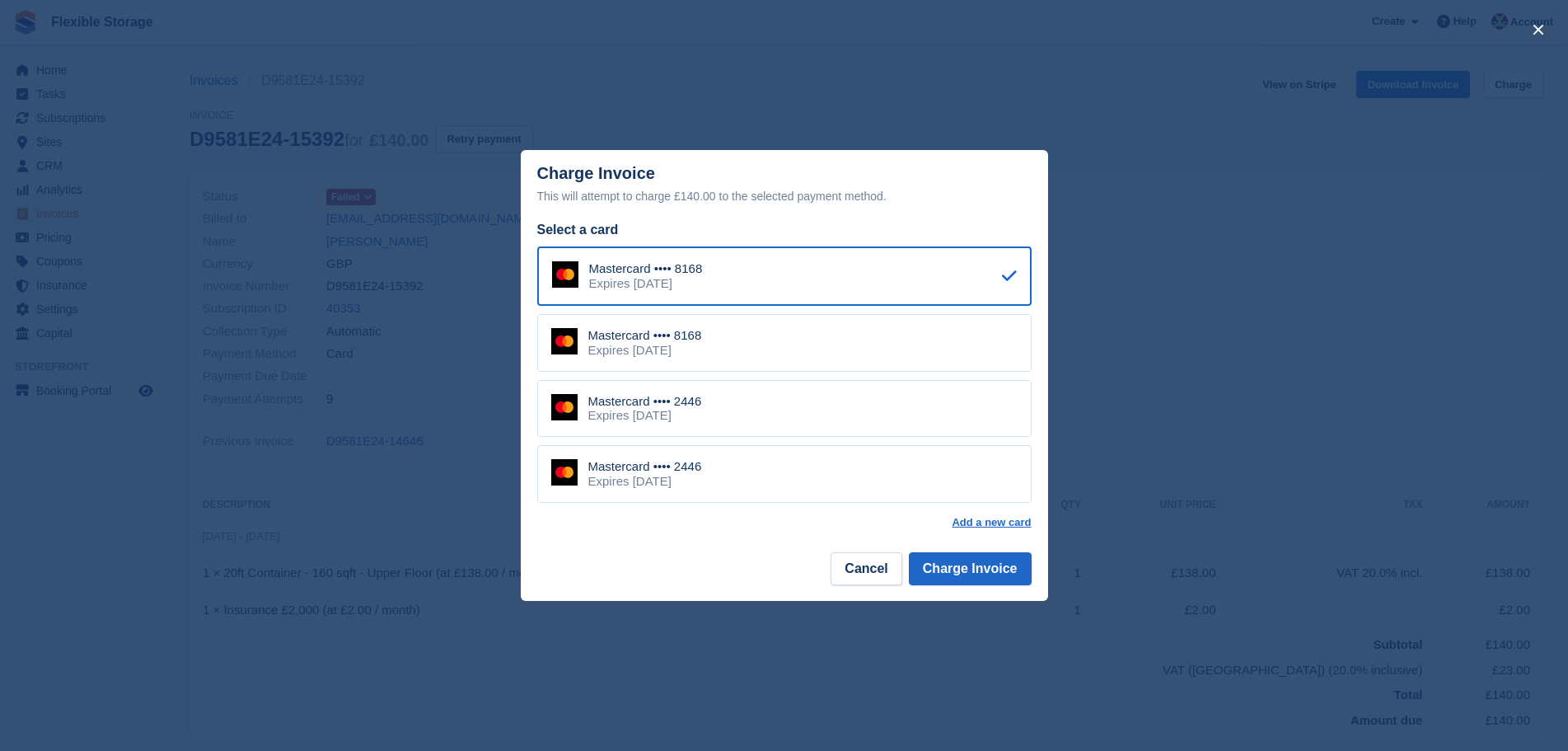
click at [833, 470] on div "Mastercard •••• 2446 Expires [DATE]" at bounding box center [785, 473] width 495 height 58
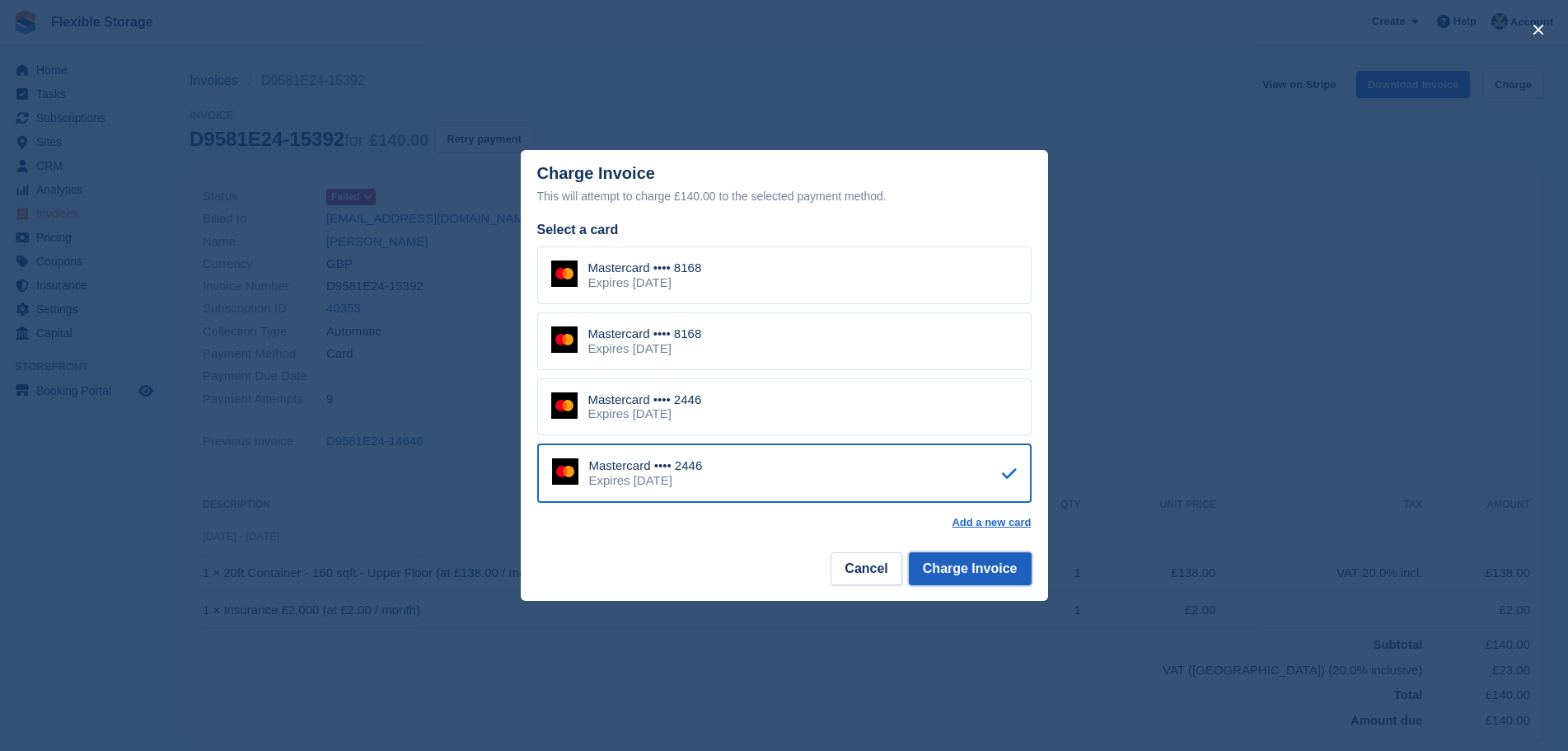
click at [980, 581] on button "Charge Invoice" at bounding box center [970, 569] width 123 height 33
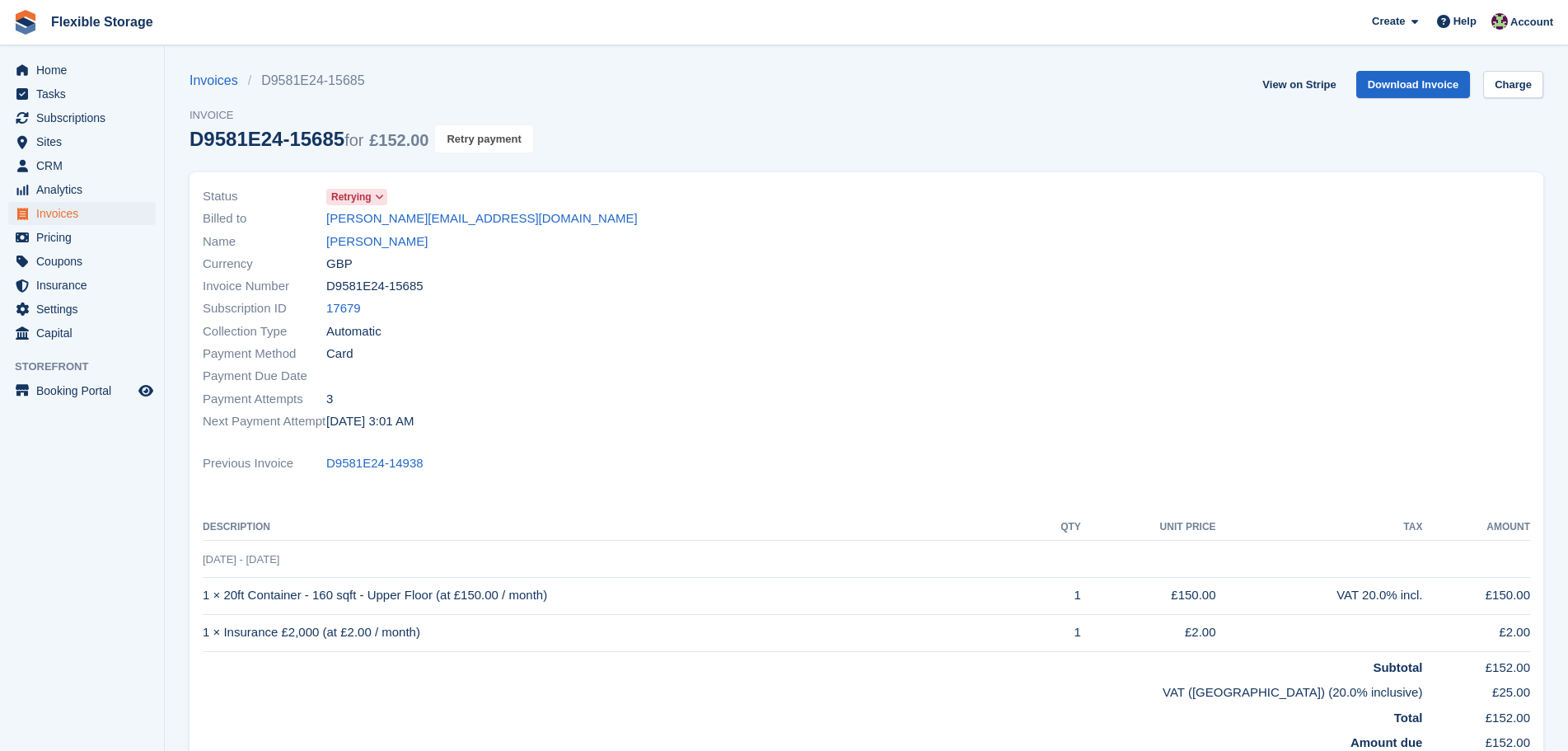
click at [483, 147] on button "Retry payment" at bounding box center [484, 139] width 97 height 28
click at [58, 215] on span "Invoices" at bounding box center [85, 214] width 99 height 23
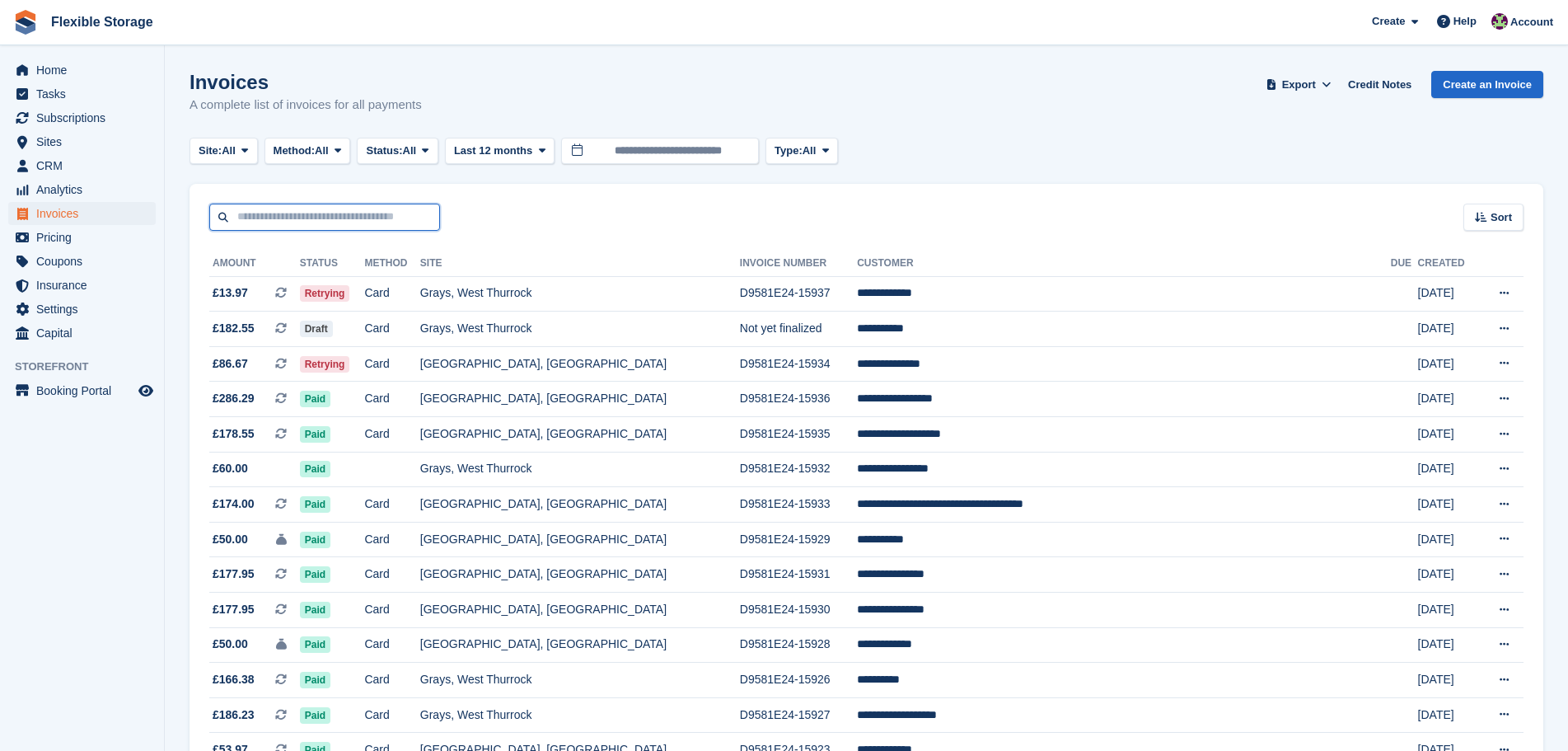
click at [329, 214] on input "text" at bounding box center [324, 217] width 231 height 28
type input "****"
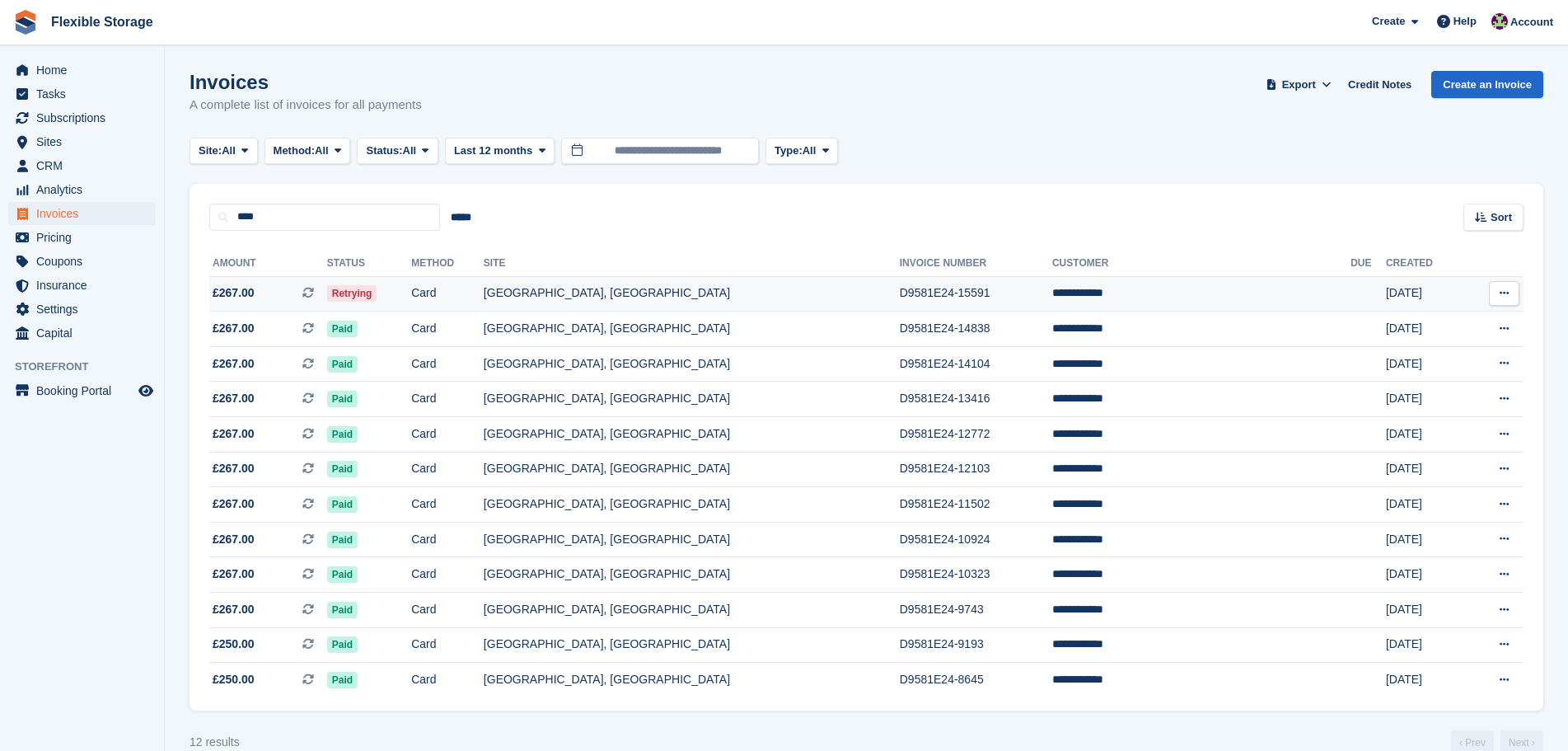
click at [411, 294] on td "Retrying" at bounding box center [369, 294] width 84 height 35
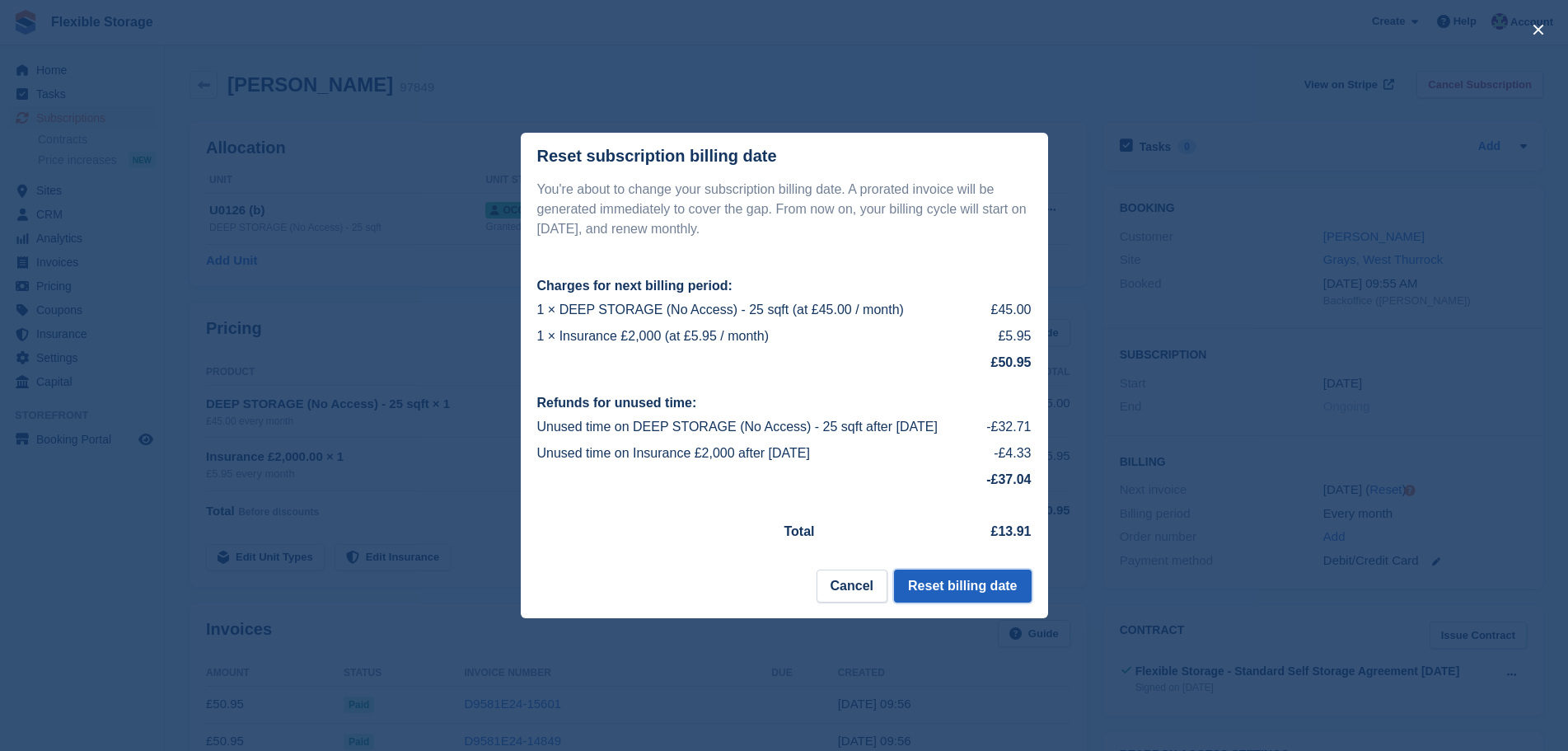
click at [978, 579] on button "Reset billing date" at bounding box center [963, 585] width 137 height 33
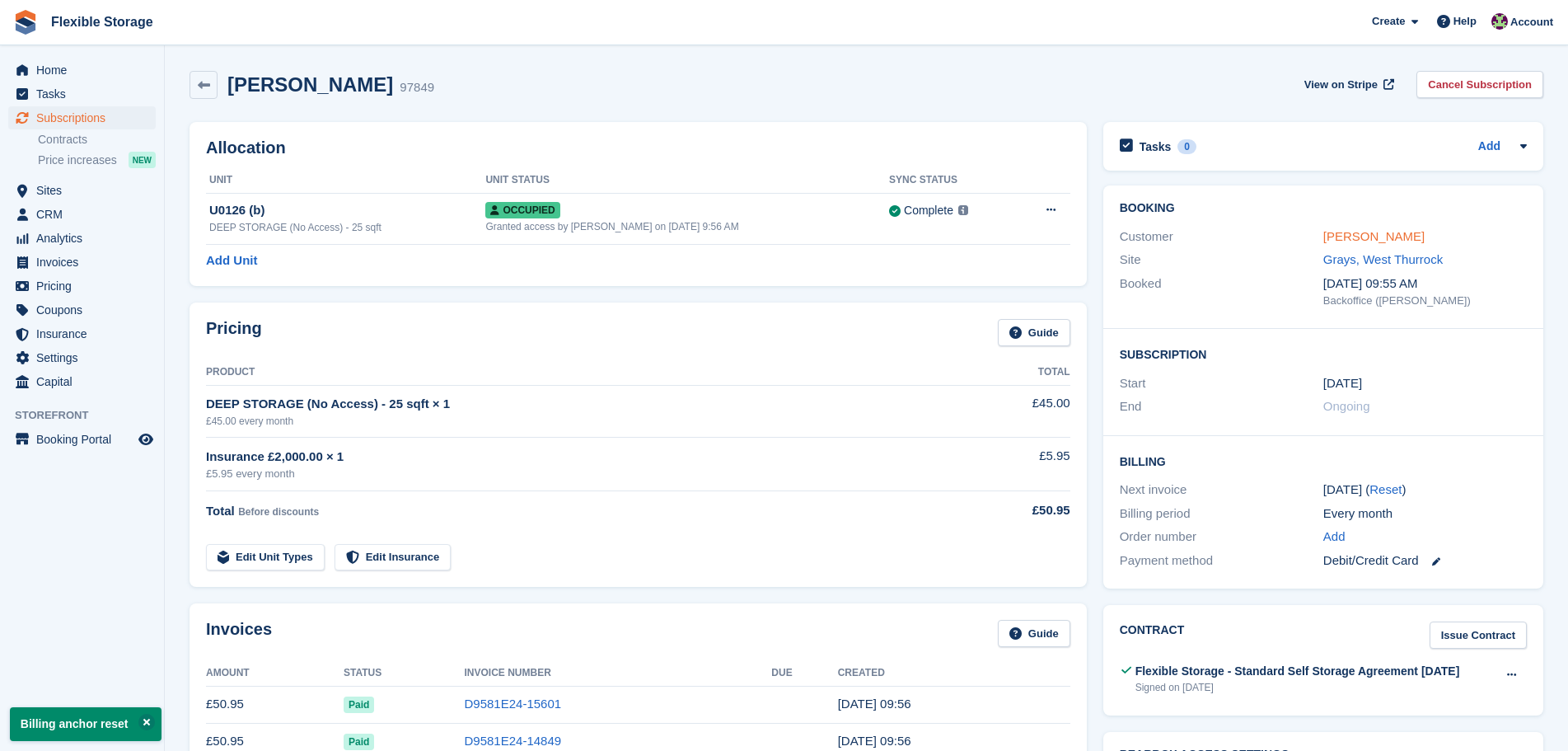
click at [1334, 239] on link "[PERSON_NAME]" at bounding box center [1374, 236] width 101 height 14
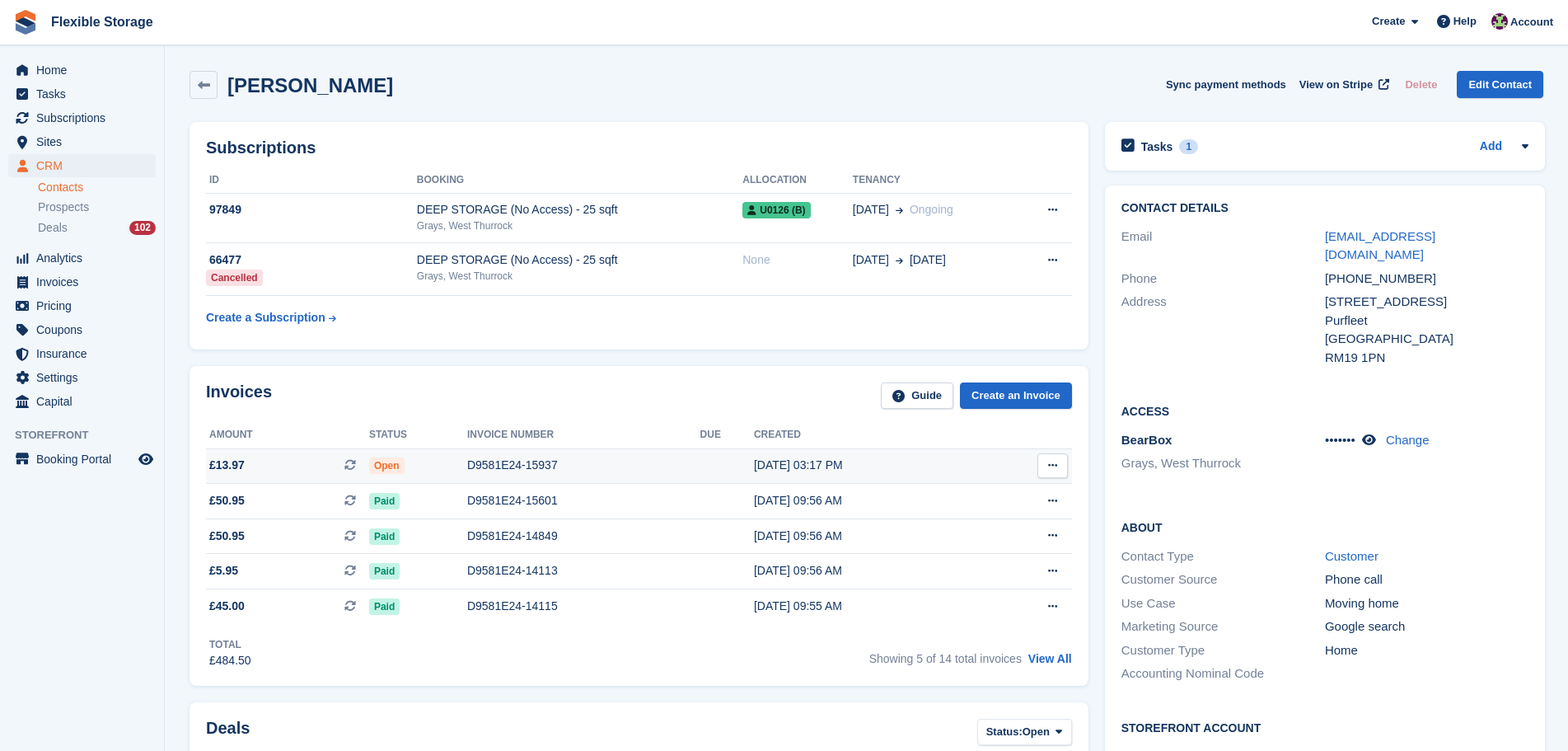
click at [602, 467] on div "D9581E24-15937" at bounding box center [583, 465] width 233 height 18
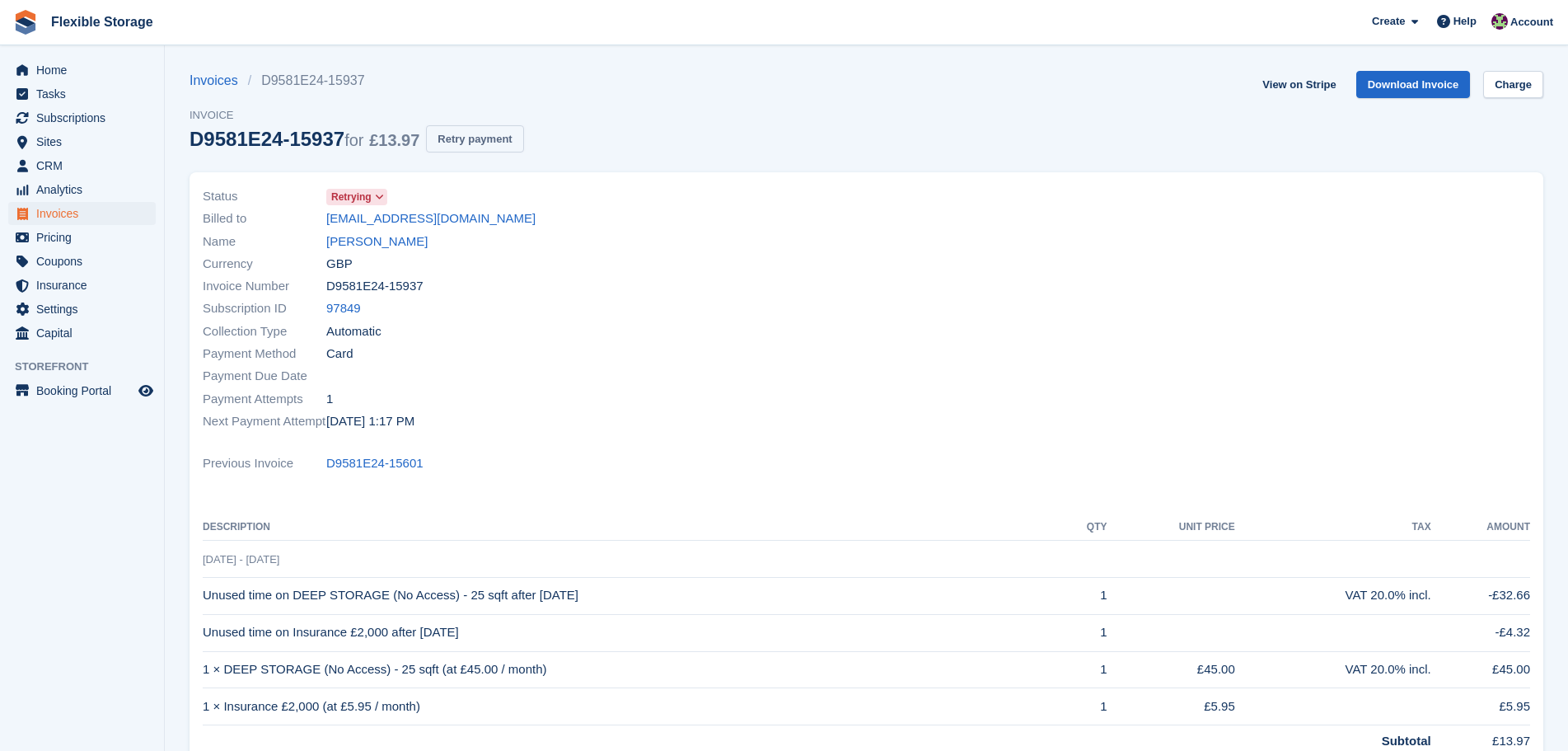
click at [461, 135] on button "Retry payment" at bounding box center [475, 139] width 97 height 28
click at [374, 233] on link "[PERSON_NAME]" at bounding box center [376, 242] width 101 height 19
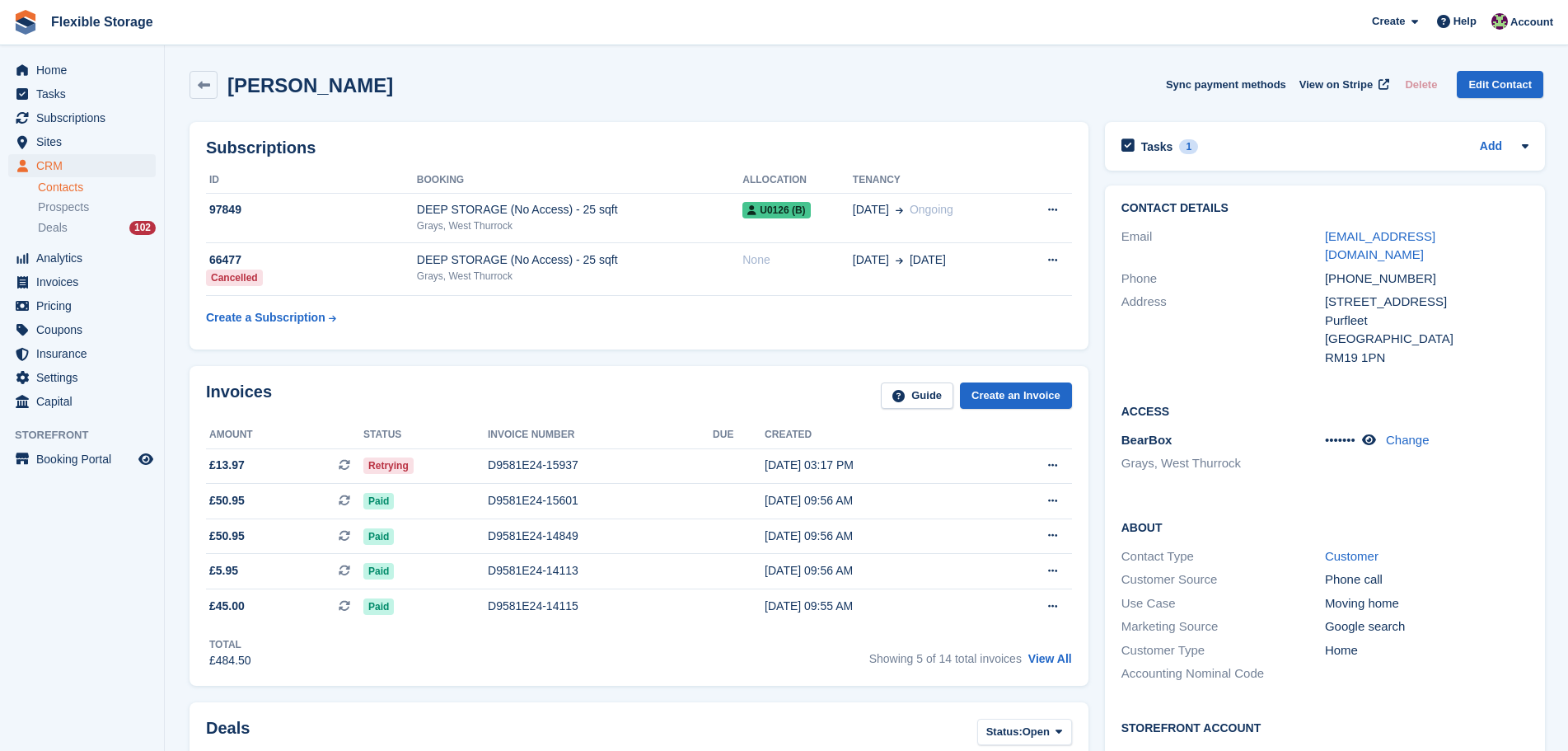
click at [680, 219] on div "Grays, West Thurrock" at bounding box center [579, 226] width 325 height 15
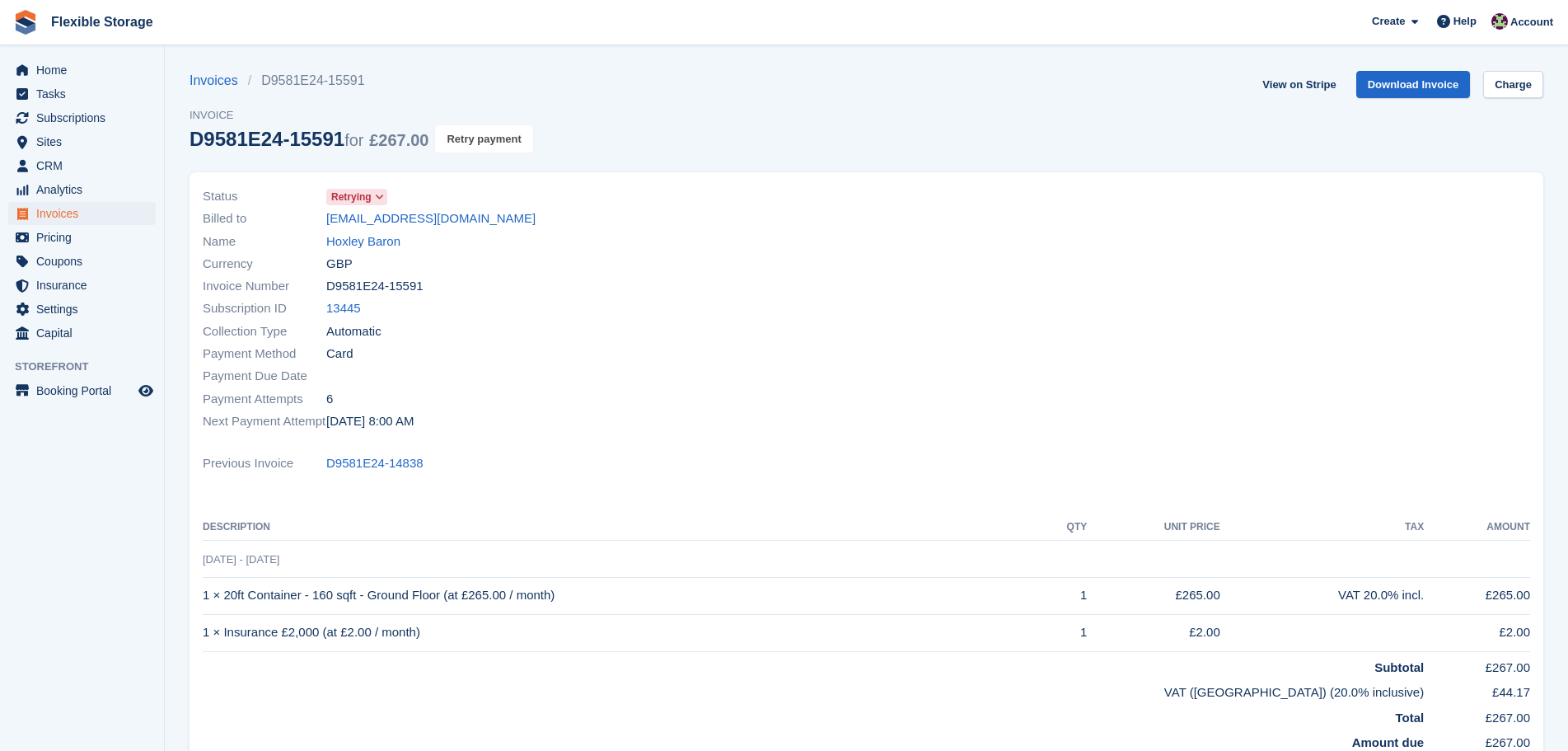
drag, startPoint x: 0, startPoint y: 0, endPoint x: 862, endPoint y: 54, distance: 863.7
click at [495, 136] on button "Retry payment" at bounding box center [484, 139] width 97 height 28
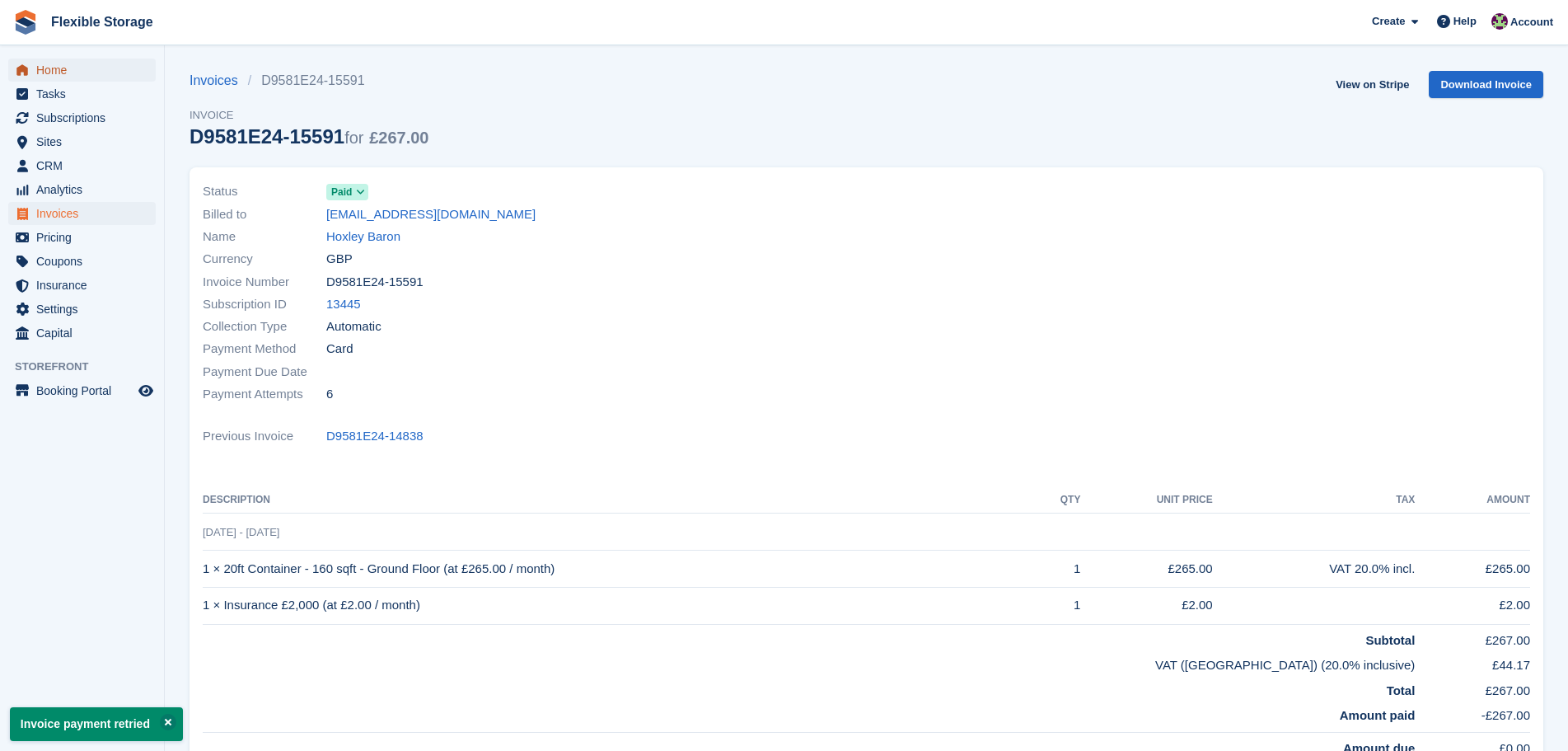
click at [86, 68] on span "Home" at bounding box center [85, 70] width 99 height 23
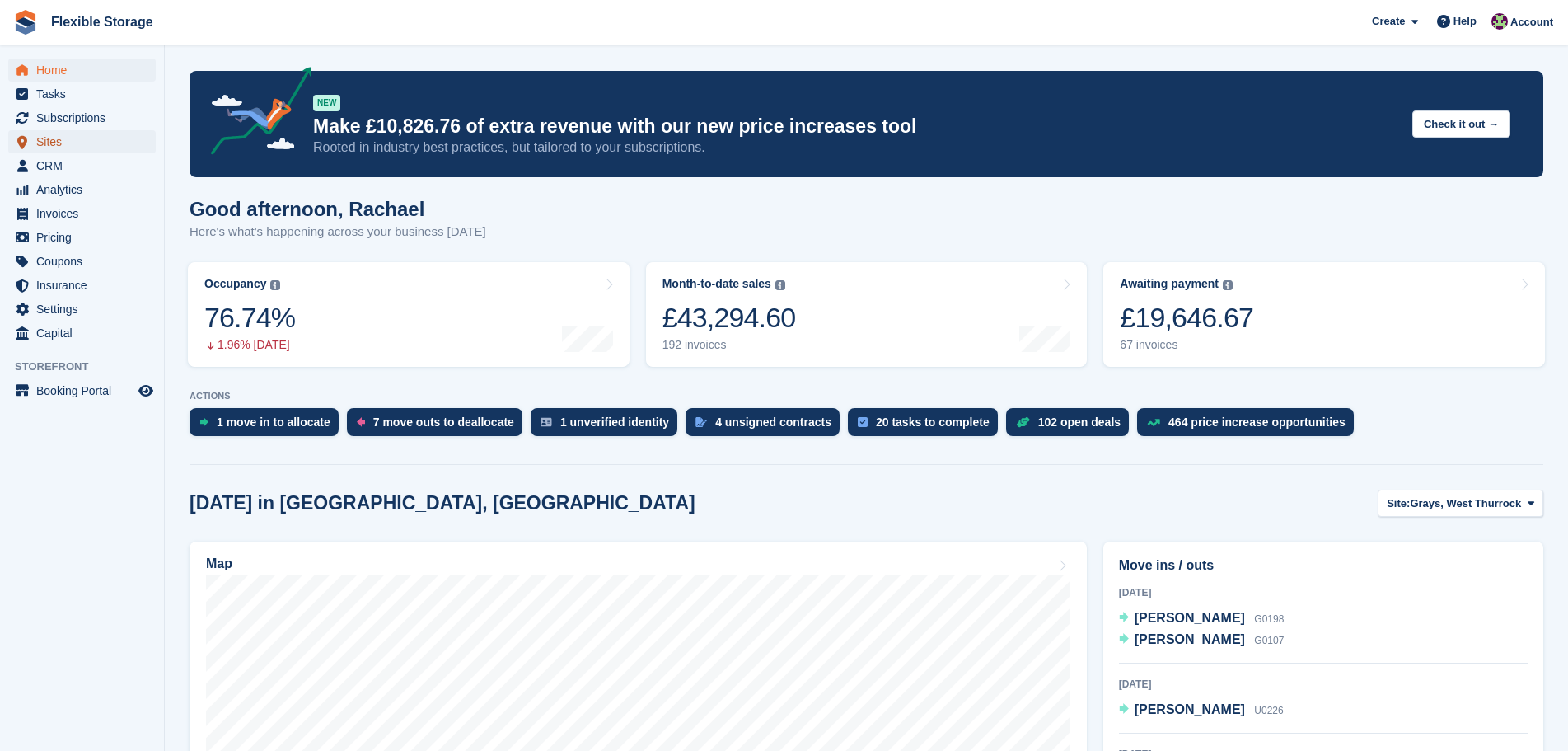
click at [59, 135] on span "Sites" at bounding box center [85, 142] width 99 height 23
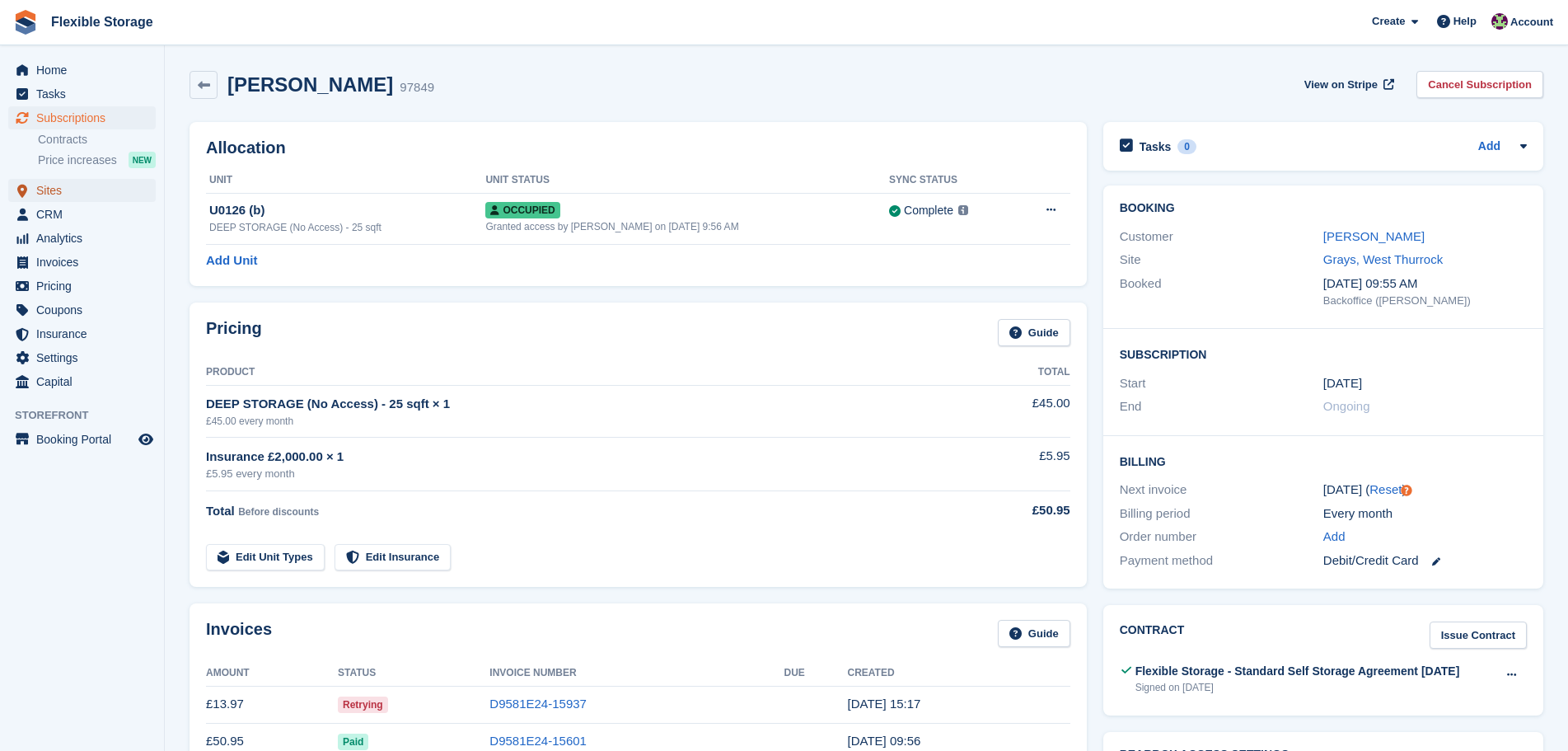
click at [74, 192] on span "Sites" at bounding box center [85, 191] width 99 height 23
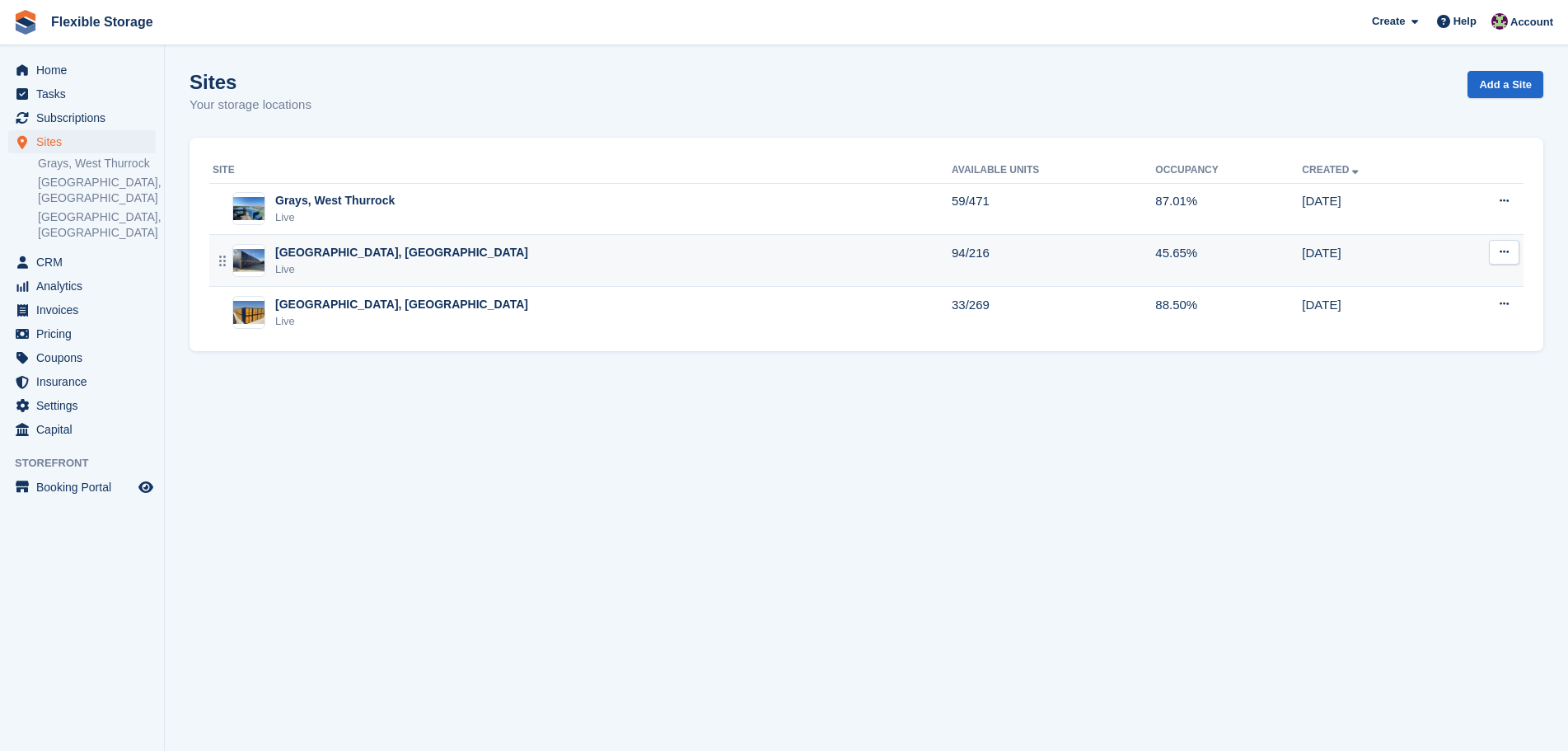
click at [360, 250] on div "[GEOGRAPHIC_DATA], [GEOGRAPHIC_DATA]" at bounding box center [401, 253] width 253 height 18
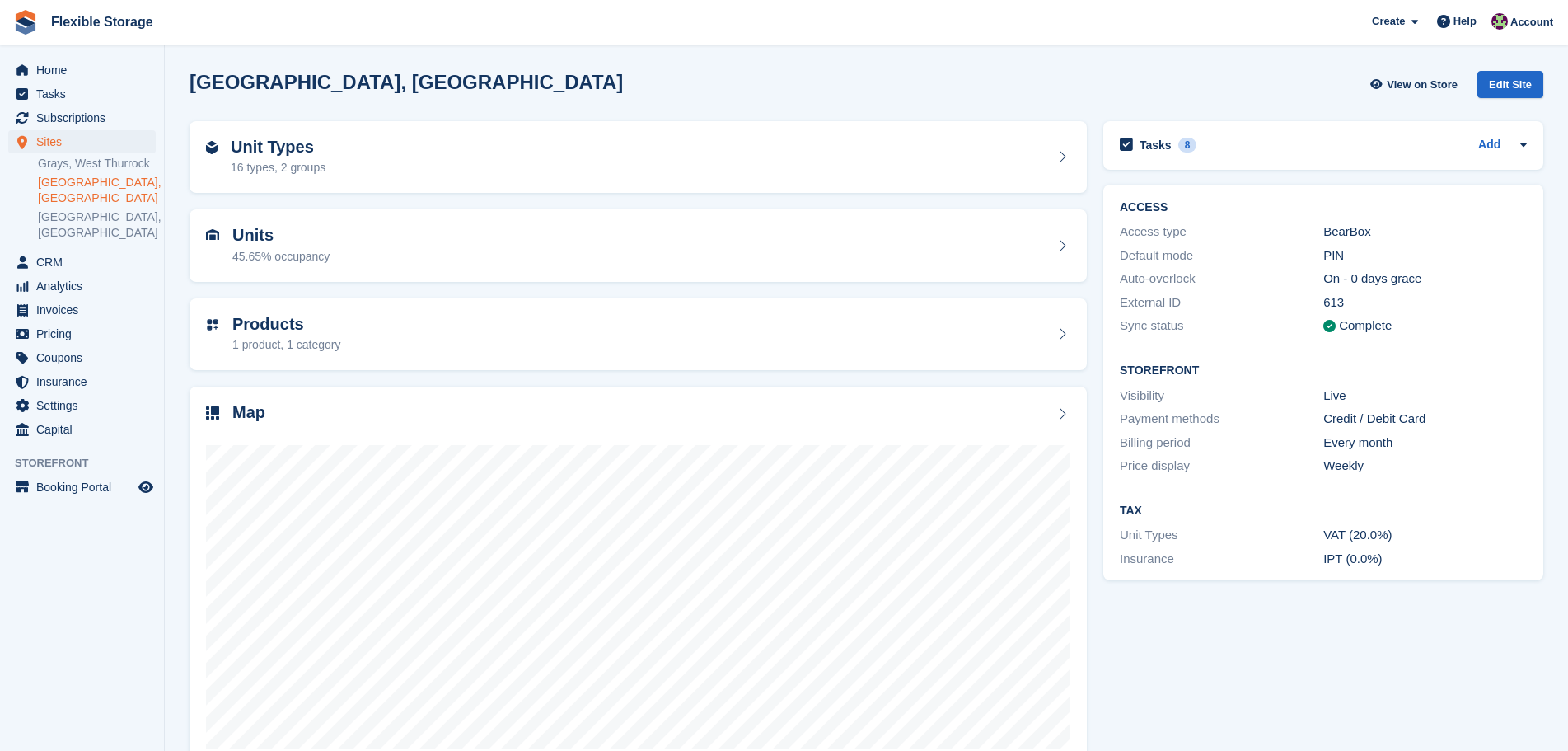
click at [337, 408] on div "Map" at bounding box center [639, 414] width 864 height 23
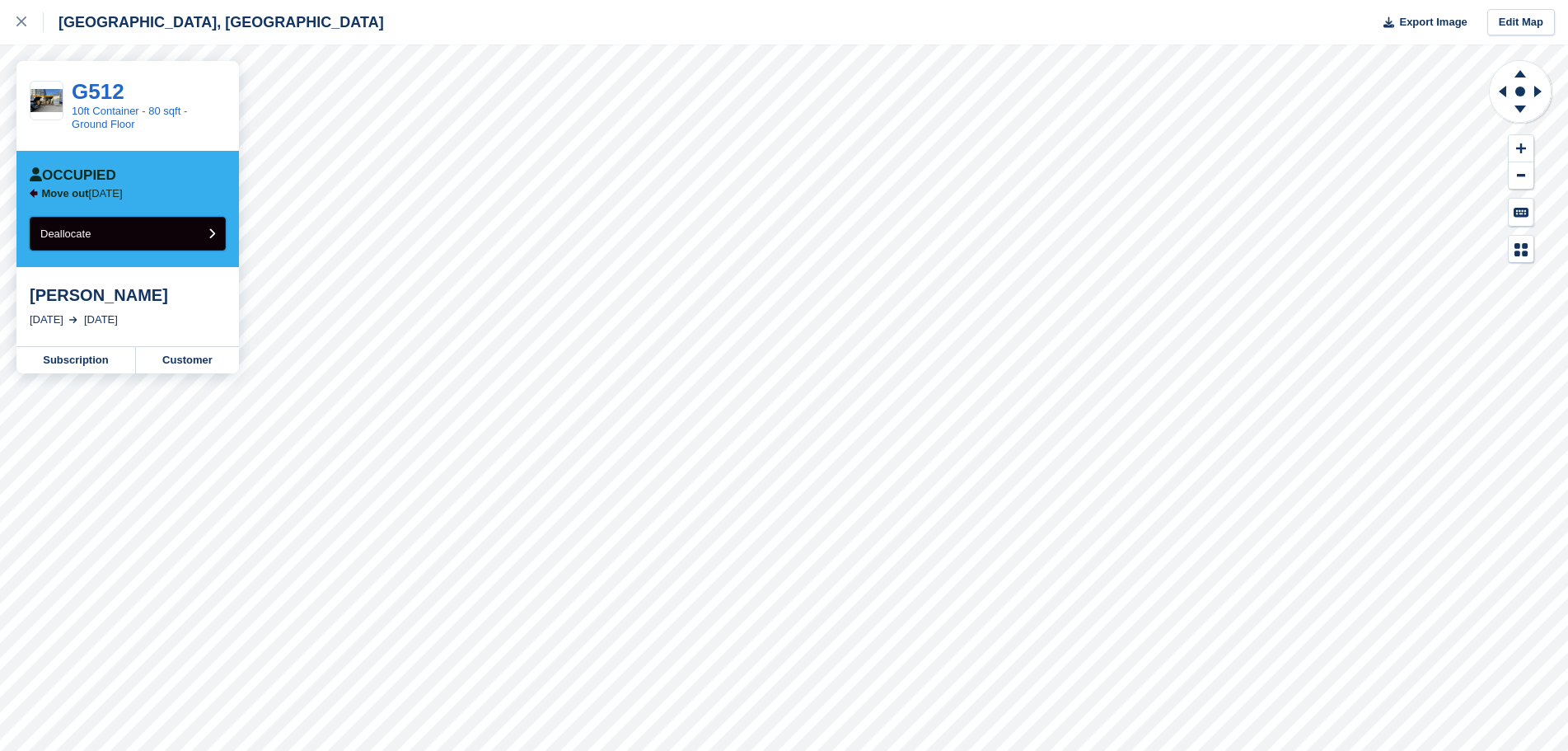
click at [124, 227] on button "Deallocate" at bounding box center [127, 233] width 196 height 33
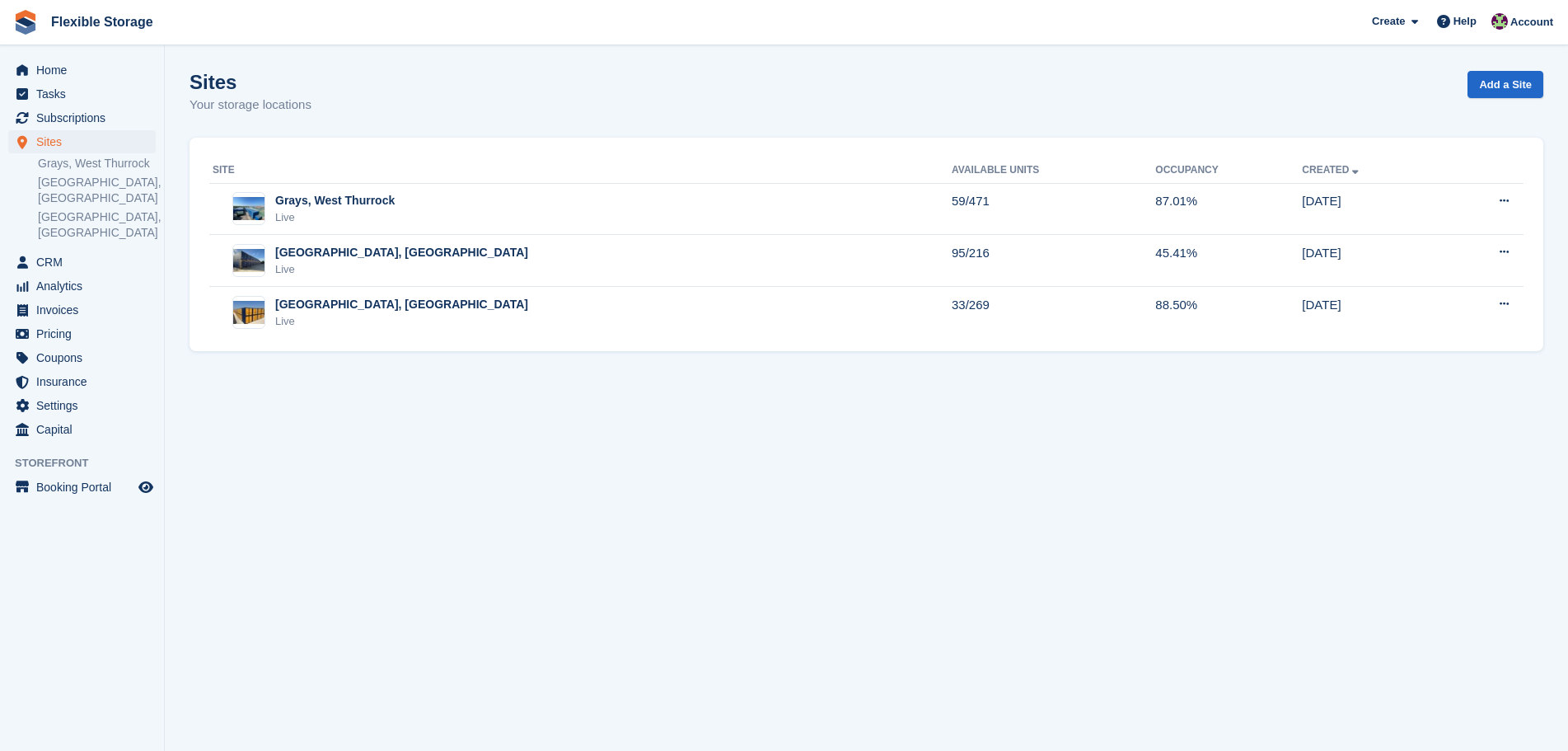
click at [387, 263] on div "[GEOGRAPHIC_DATA], [GEOGRAPHIC_DATA] Live" at bounding box center [582, 261] width 739 height 33
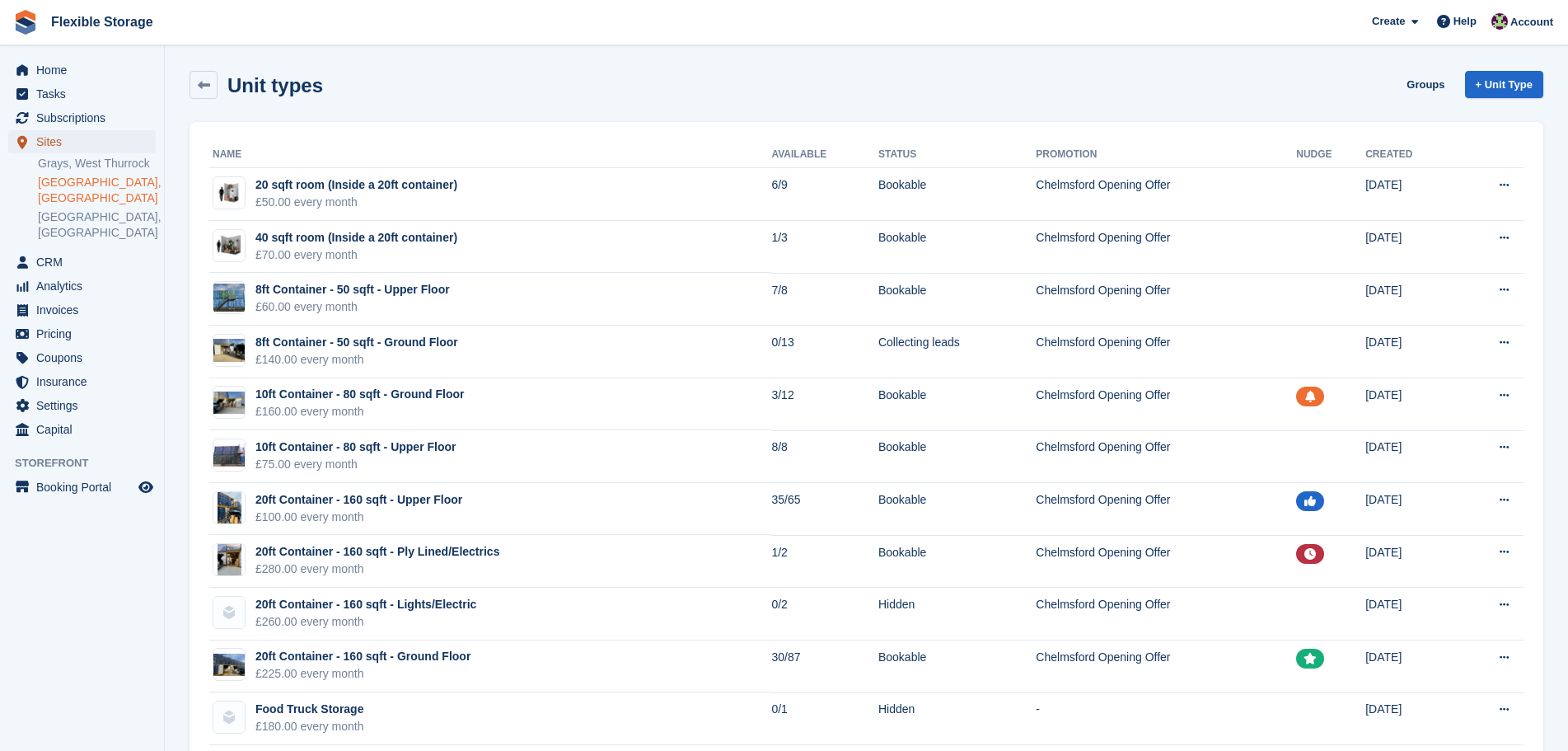
click at [89, 151] on span "Sites" at bounding box center [85, 142] width 99 height 23
click at [94, 163] on link "Grays, West Thurrock" at bounding box center [96, 163] width 118 height 16
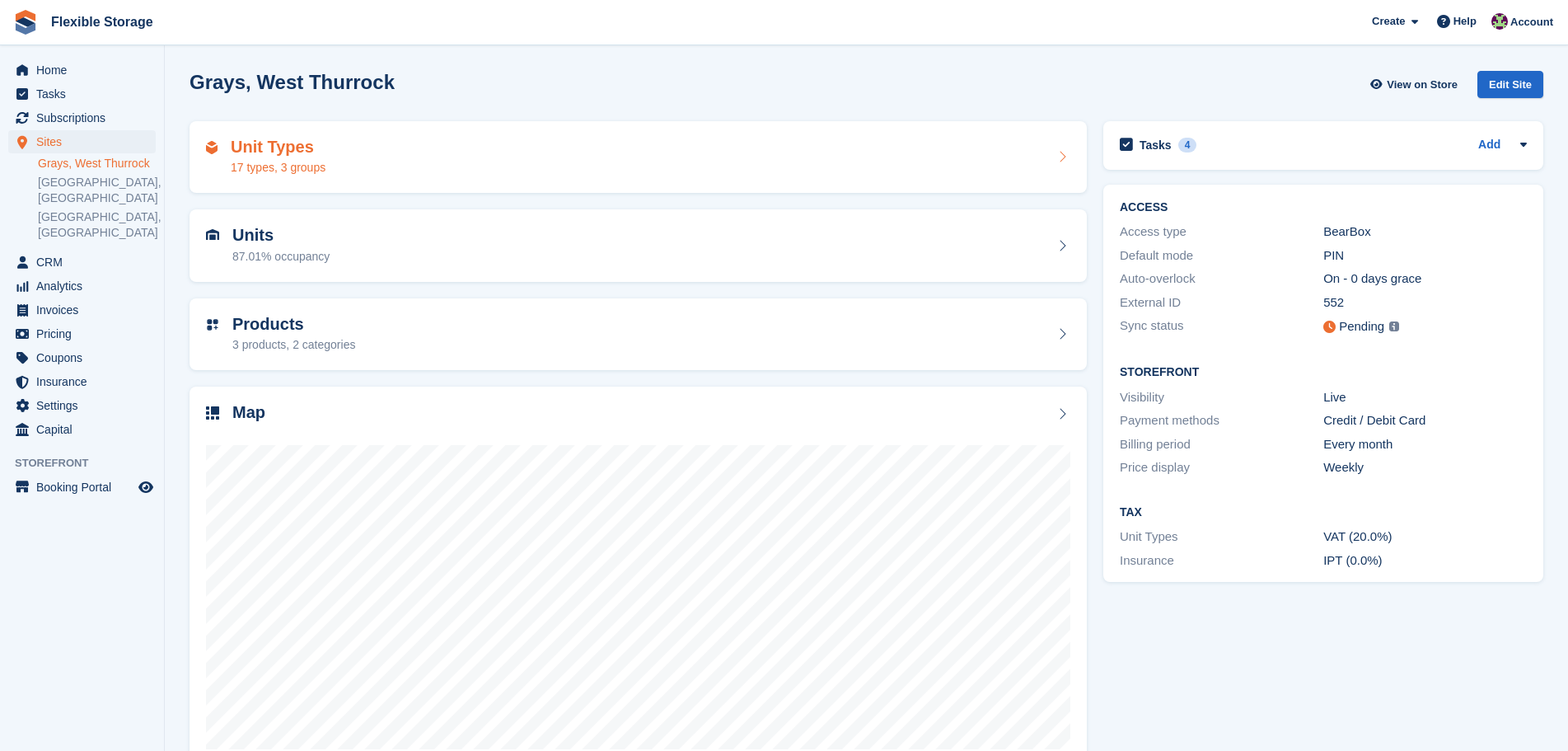
click at [359, 166] on div "Unit Types 17 types, 3 groups" at bounding box center [639, 157] width 864 height 39
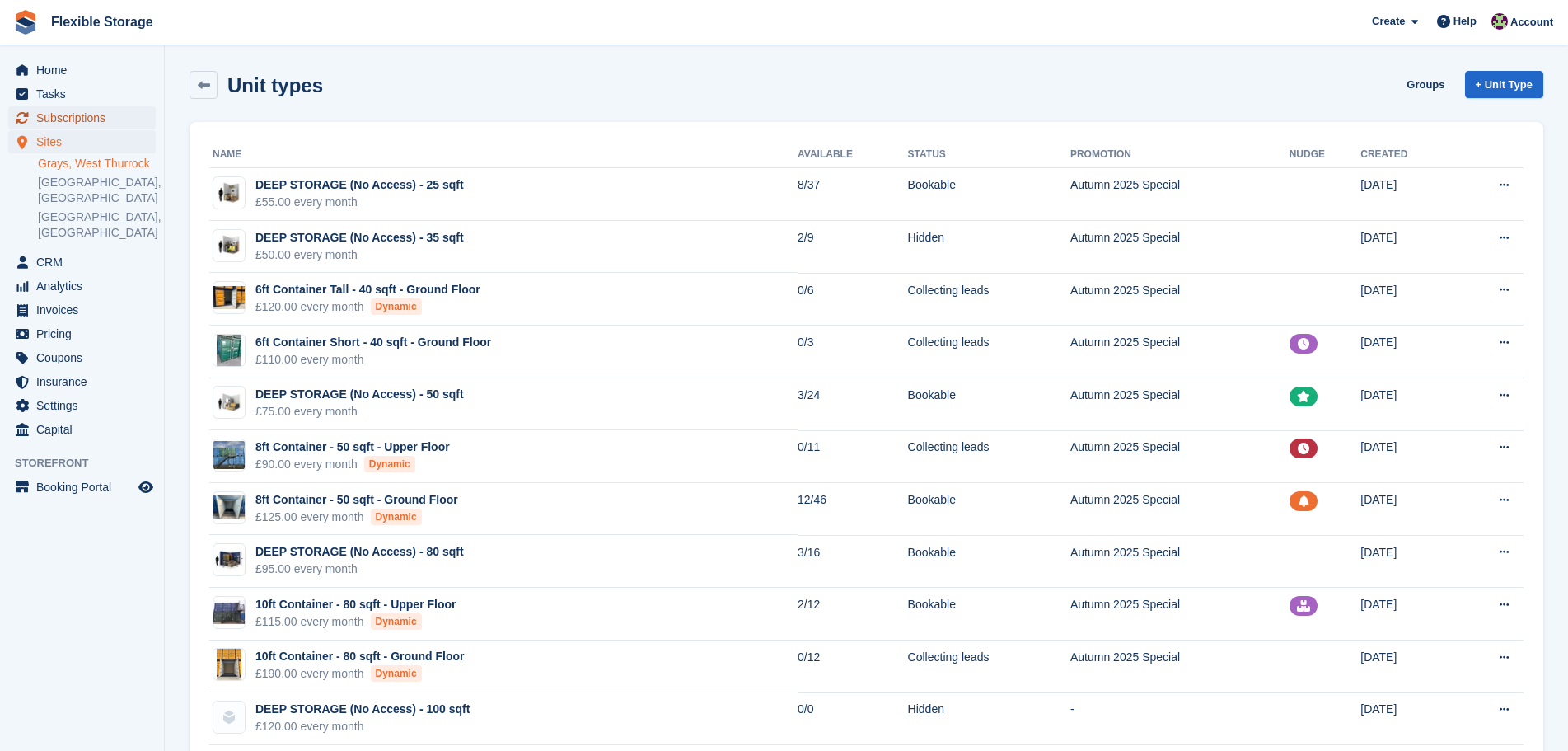
click at [94, 122] on span "Subscriptions" at bounding box center [85, 118] width 99 height 23
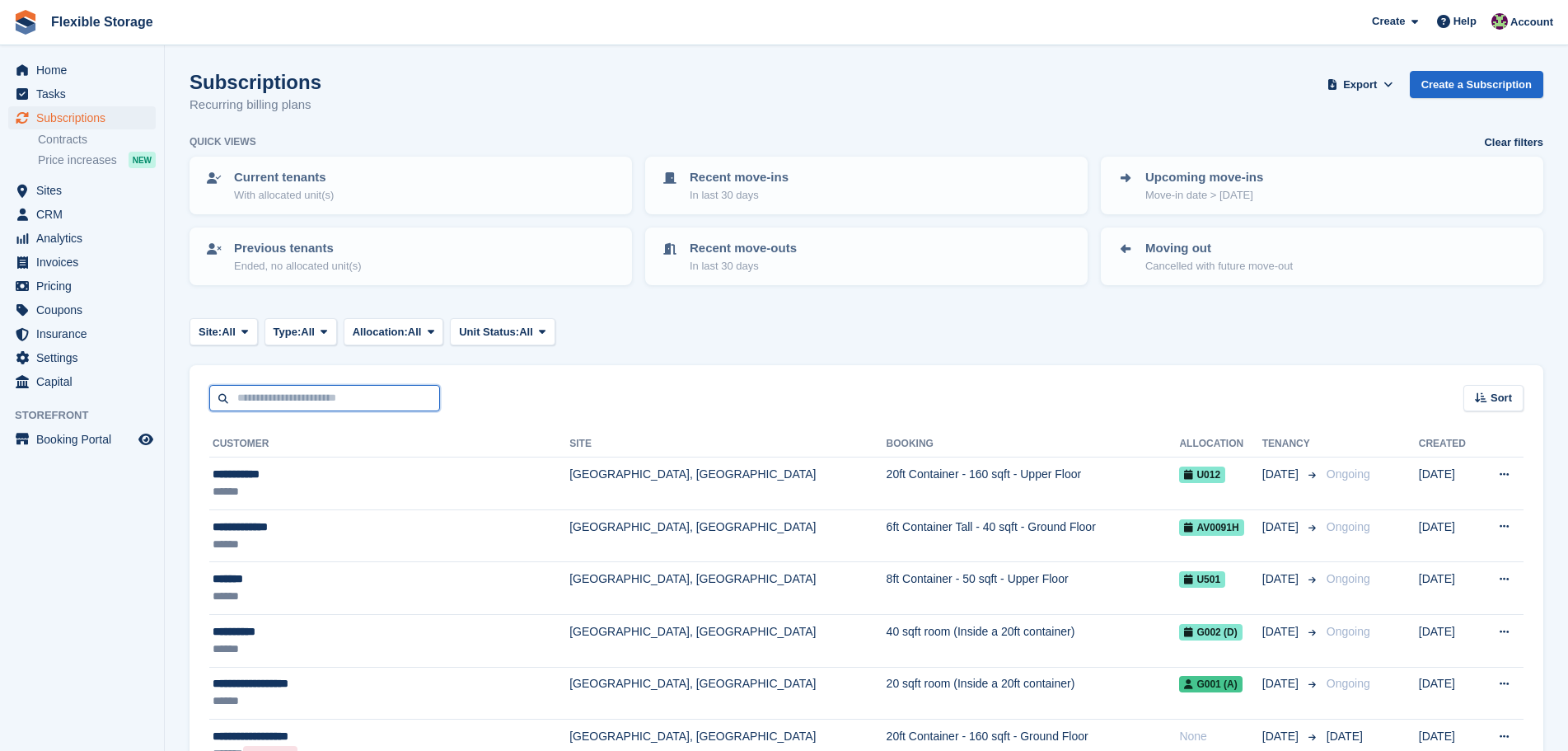
click at [342, 409] on input "text" at bounding box center [324, 398] width 231 height 28
type input "***"
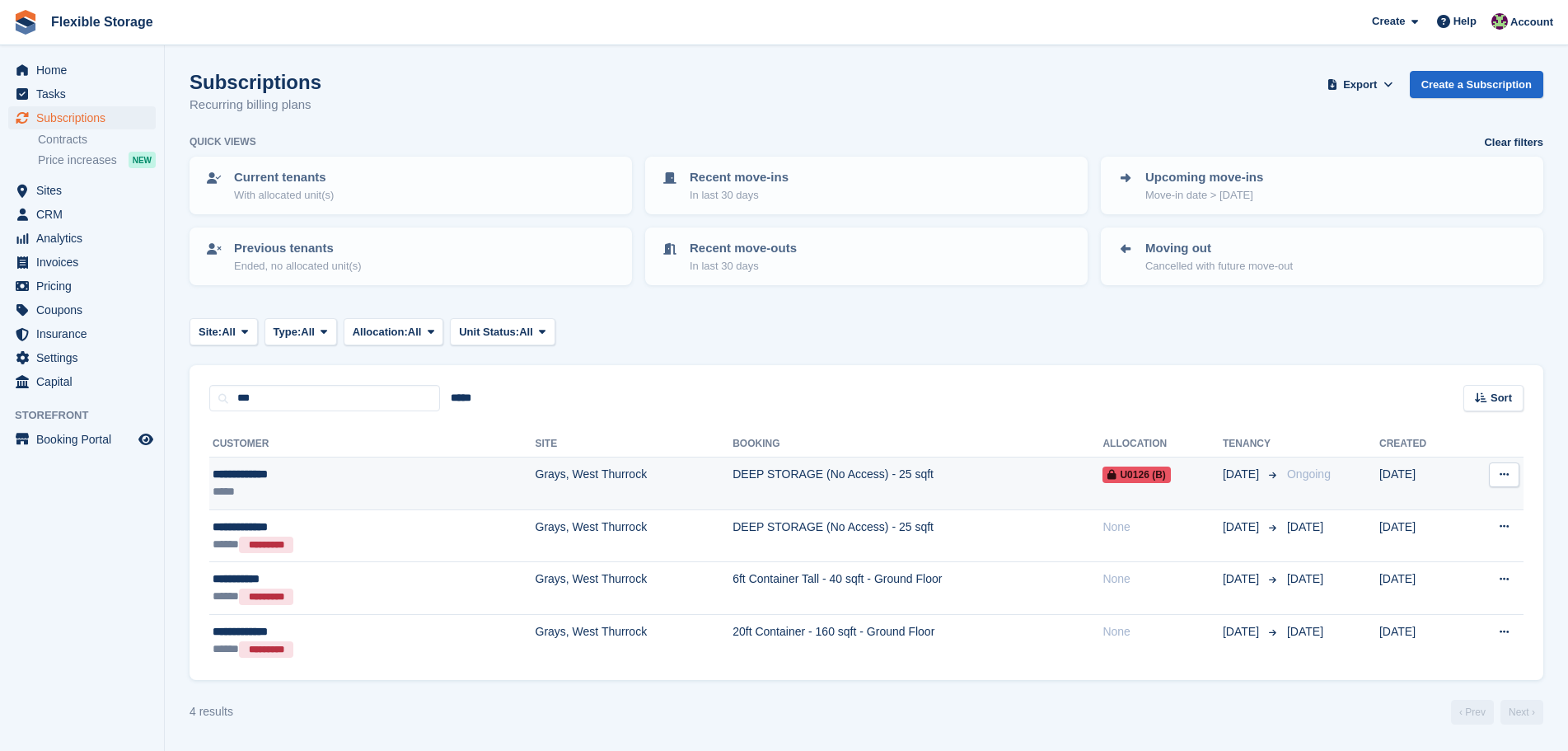
click at [536, 483] on td "Grays, West Thurrock" at bounding box center [634, 483] width 198 height 53
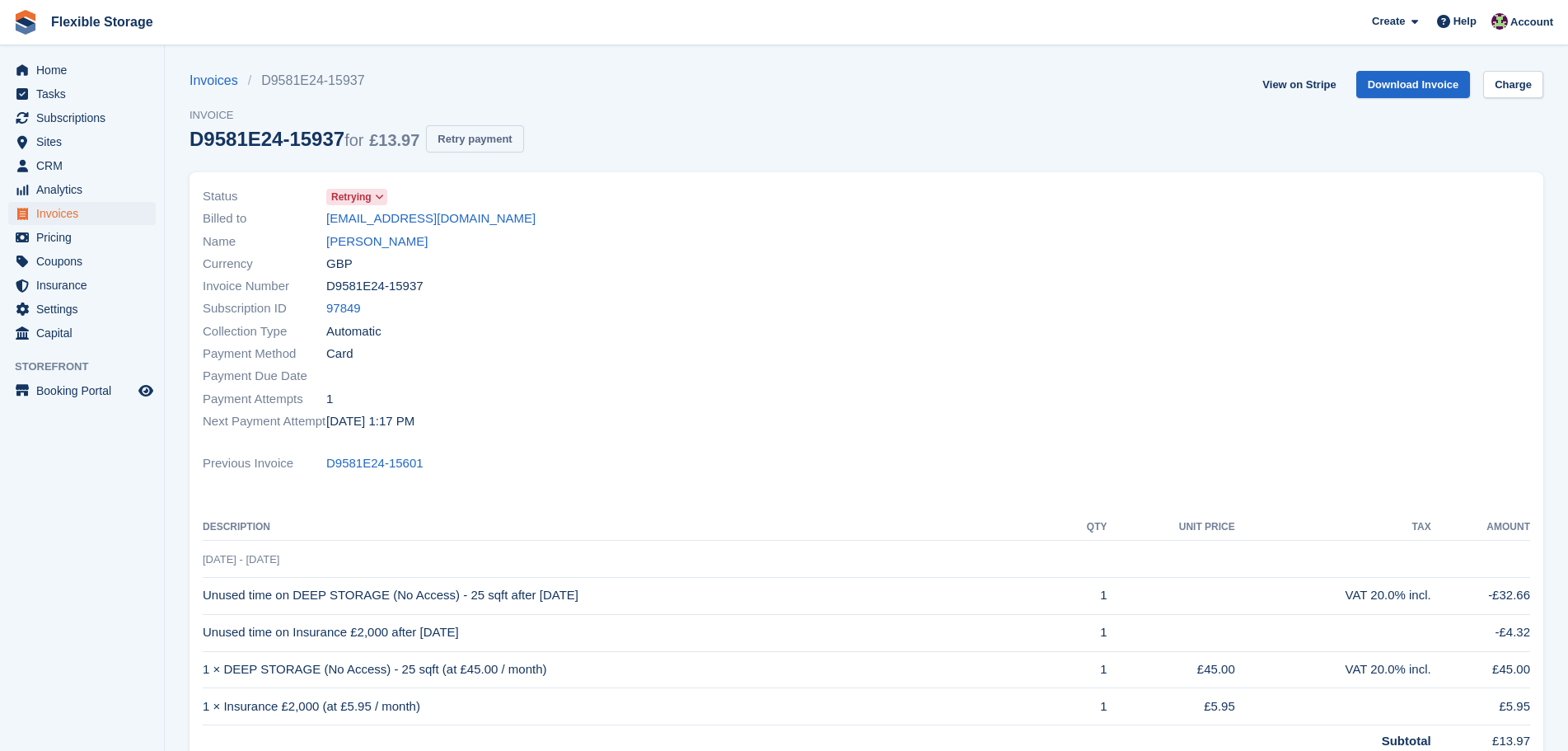
click at [443, 138] on button "Retry payment" at bounding box center [475, 139] width 97 height 28
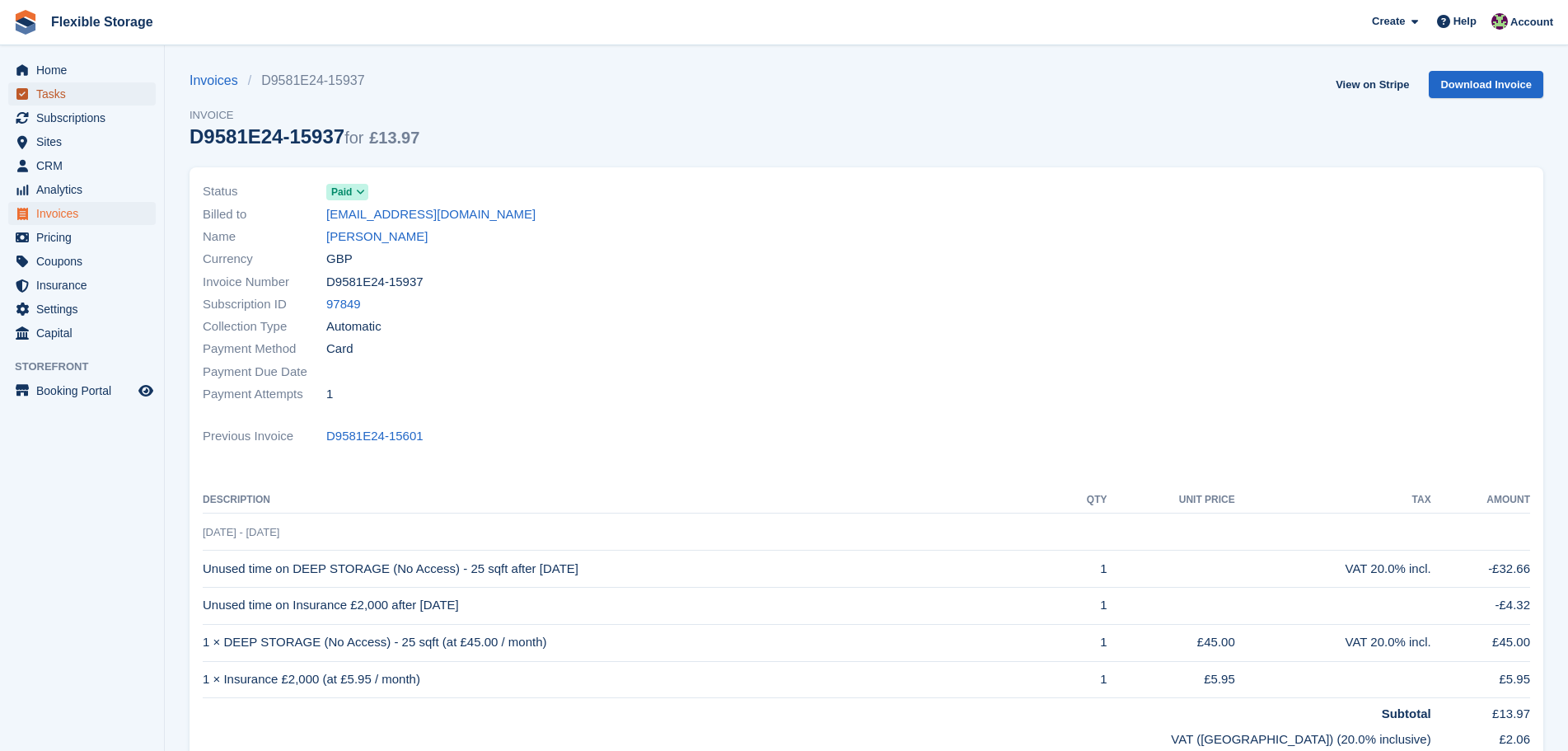
click at [96, 83] on span "Tasks" at bounding box center [85, 95] width 99 height 23
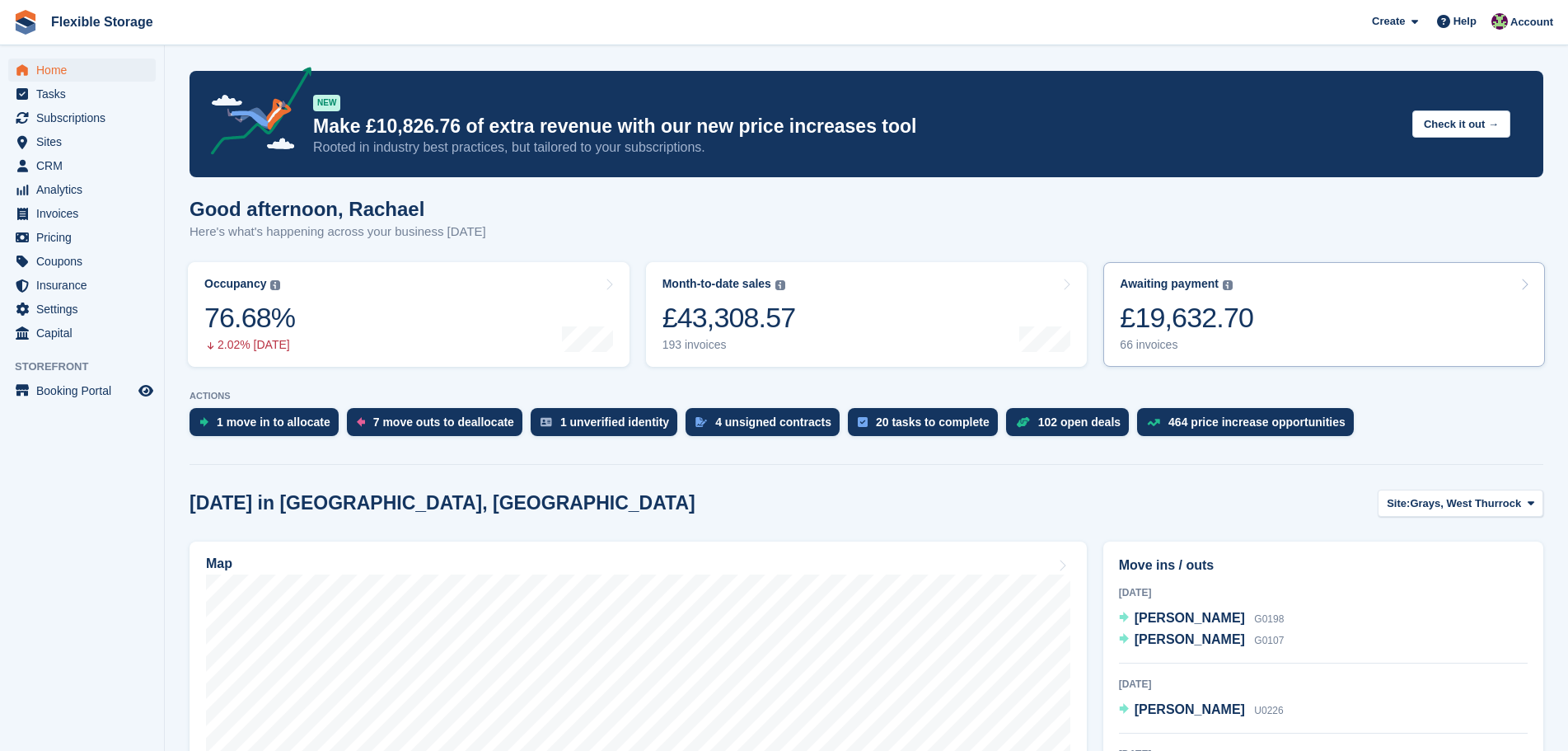
click at [1339, 317] on link "Awaiting payment The total outstanding balance on all open invoices. £19,632.70…" at bounding box center [1324, 314] width 441 height 105
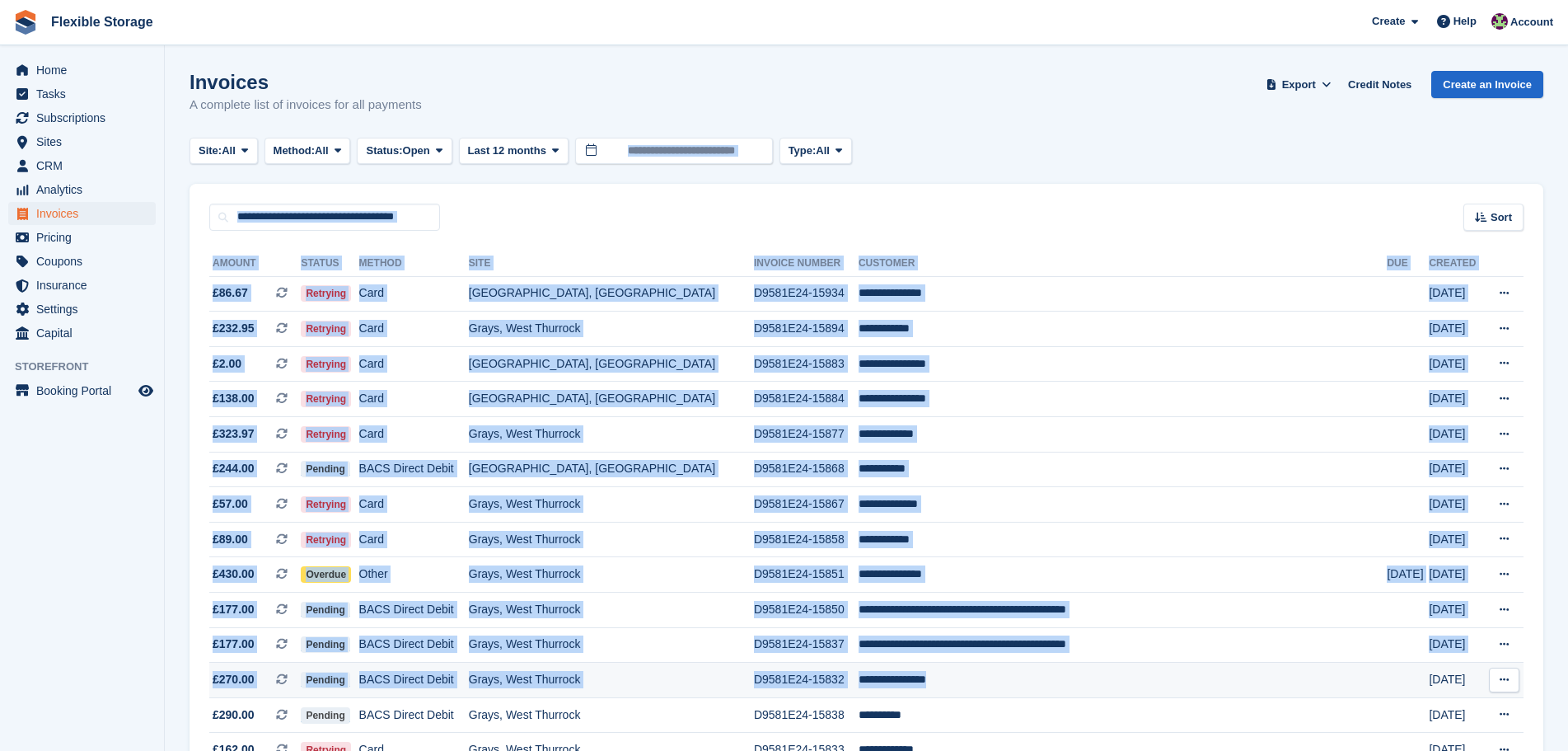
drag, startPoint x: 993, startPoint y: 117, endPoint x: 1016, endPoint y: 677, distance: 560.5
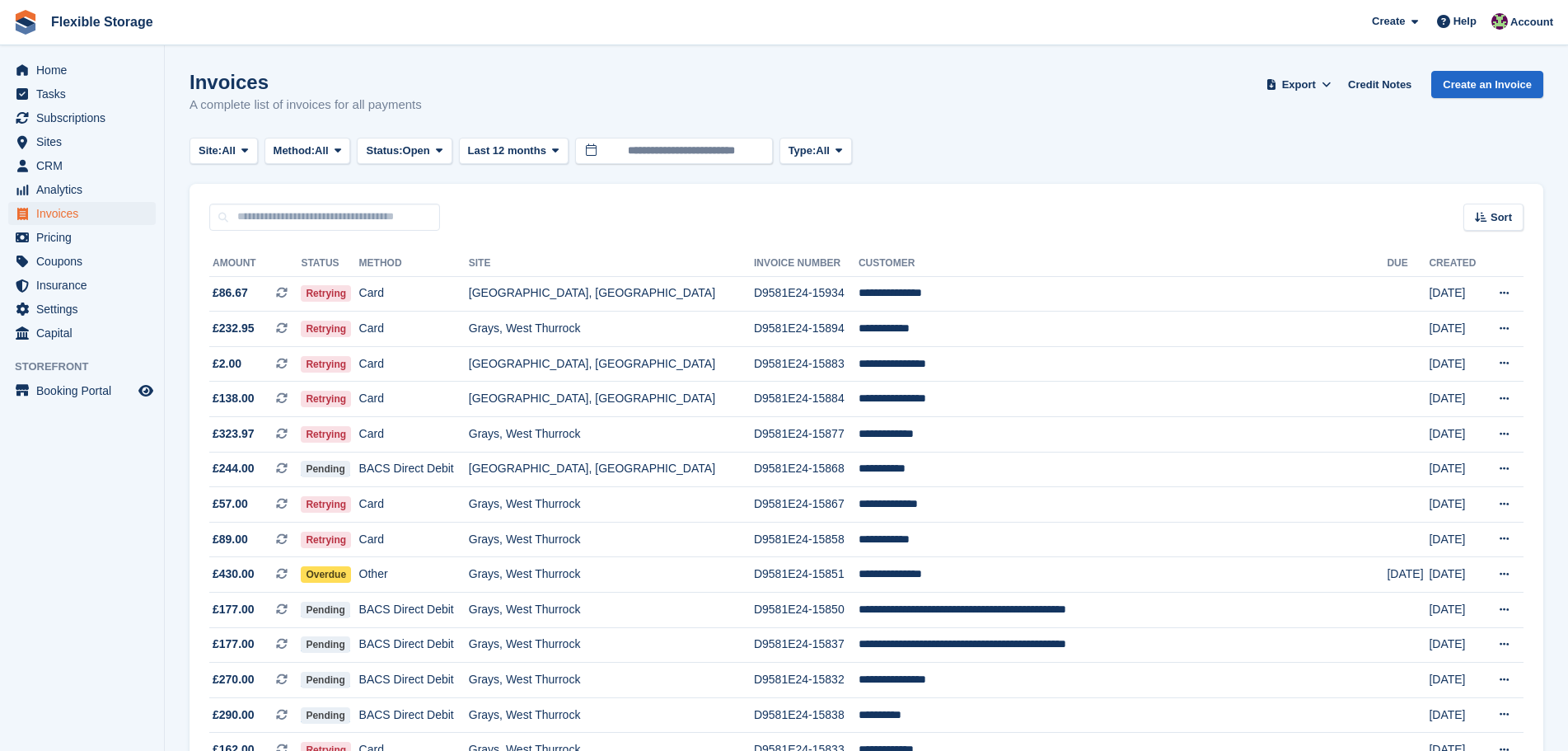
click at [328, 148] on span "All" at bounding box center [322, 151] width 14 height 17
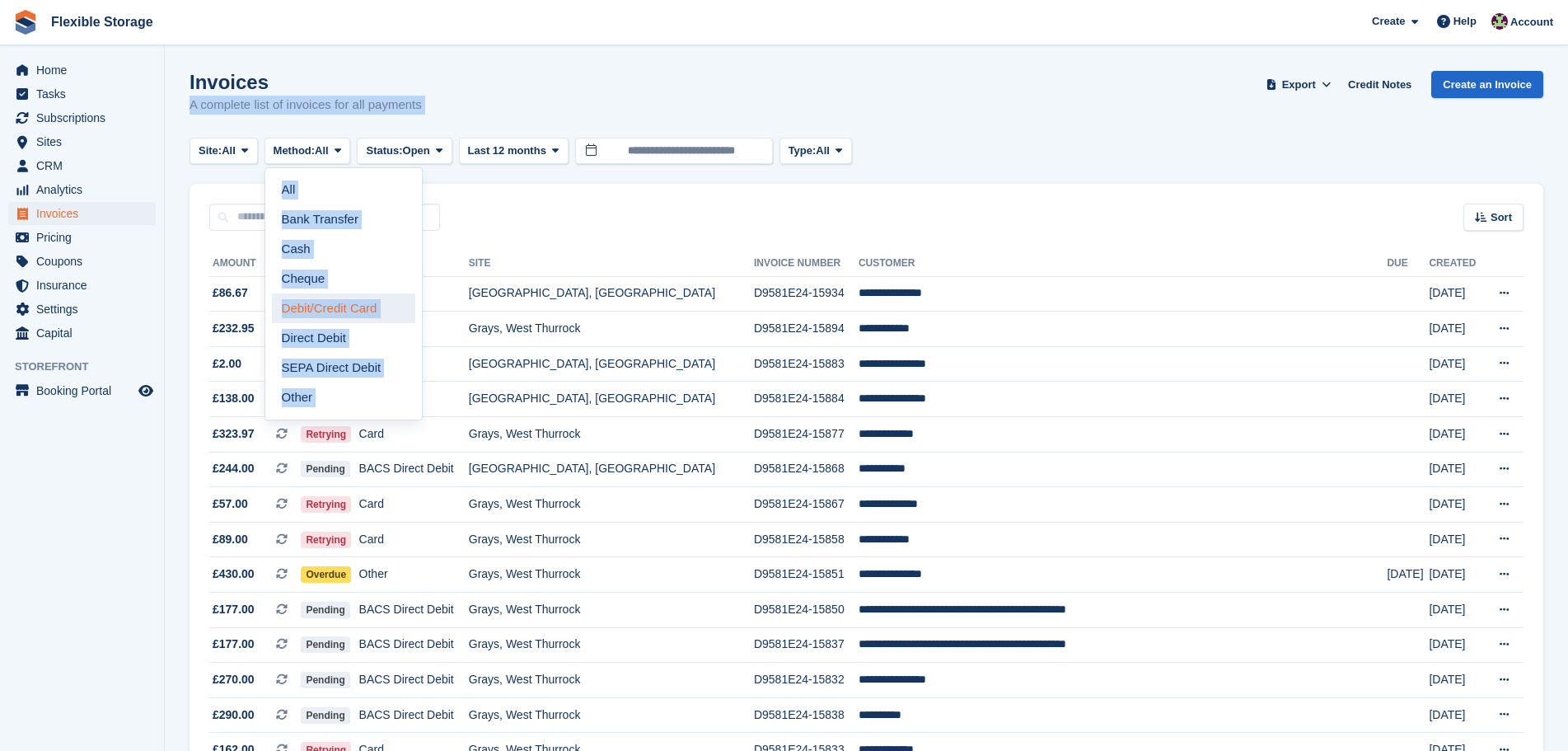
click at [328, 314] on link "Debit/Credit Card" at bounding box center [344, 308] width 144 height 29
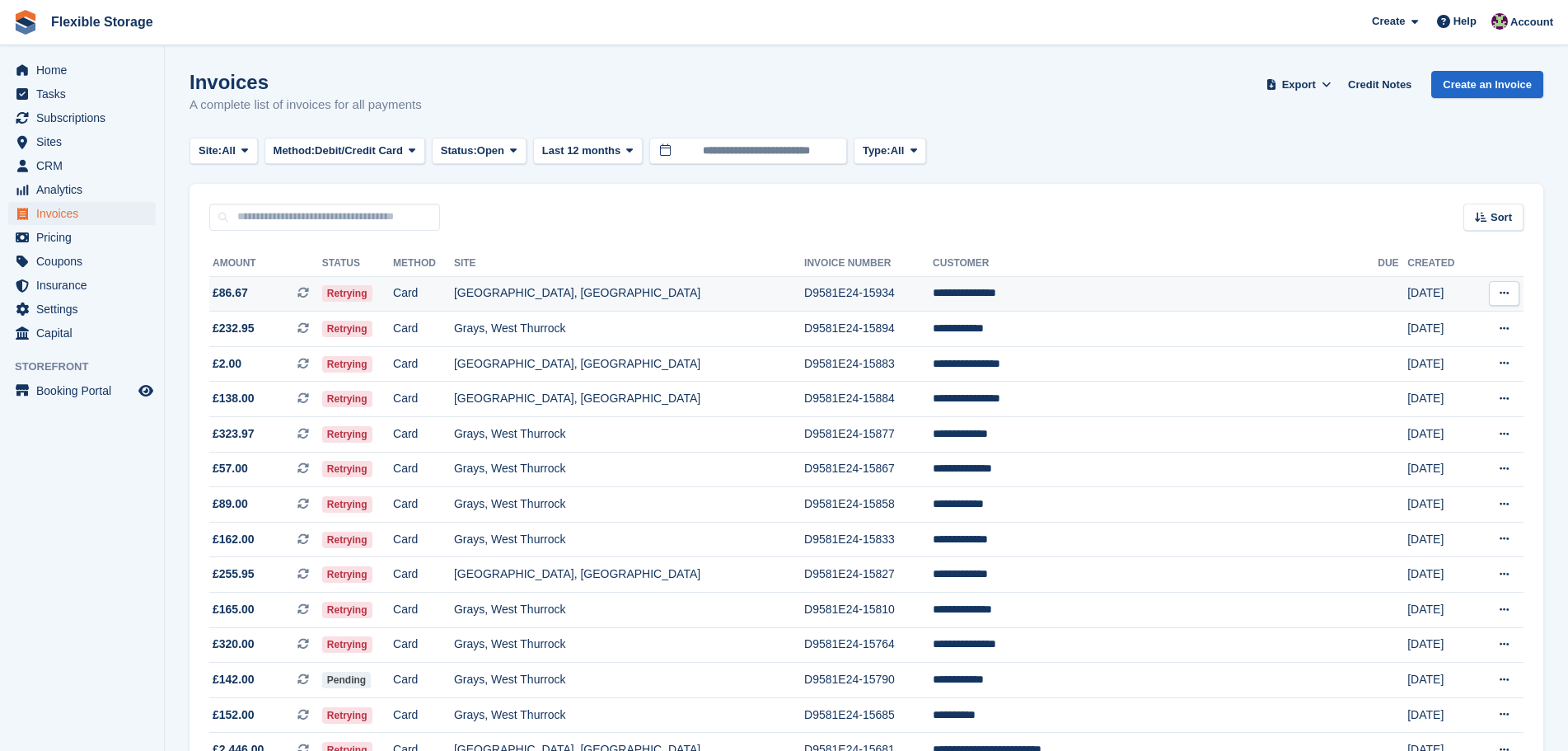
click at [928, 293] on td "D9581E24-15934" at bounding box center [868, 294] width 129 height 35
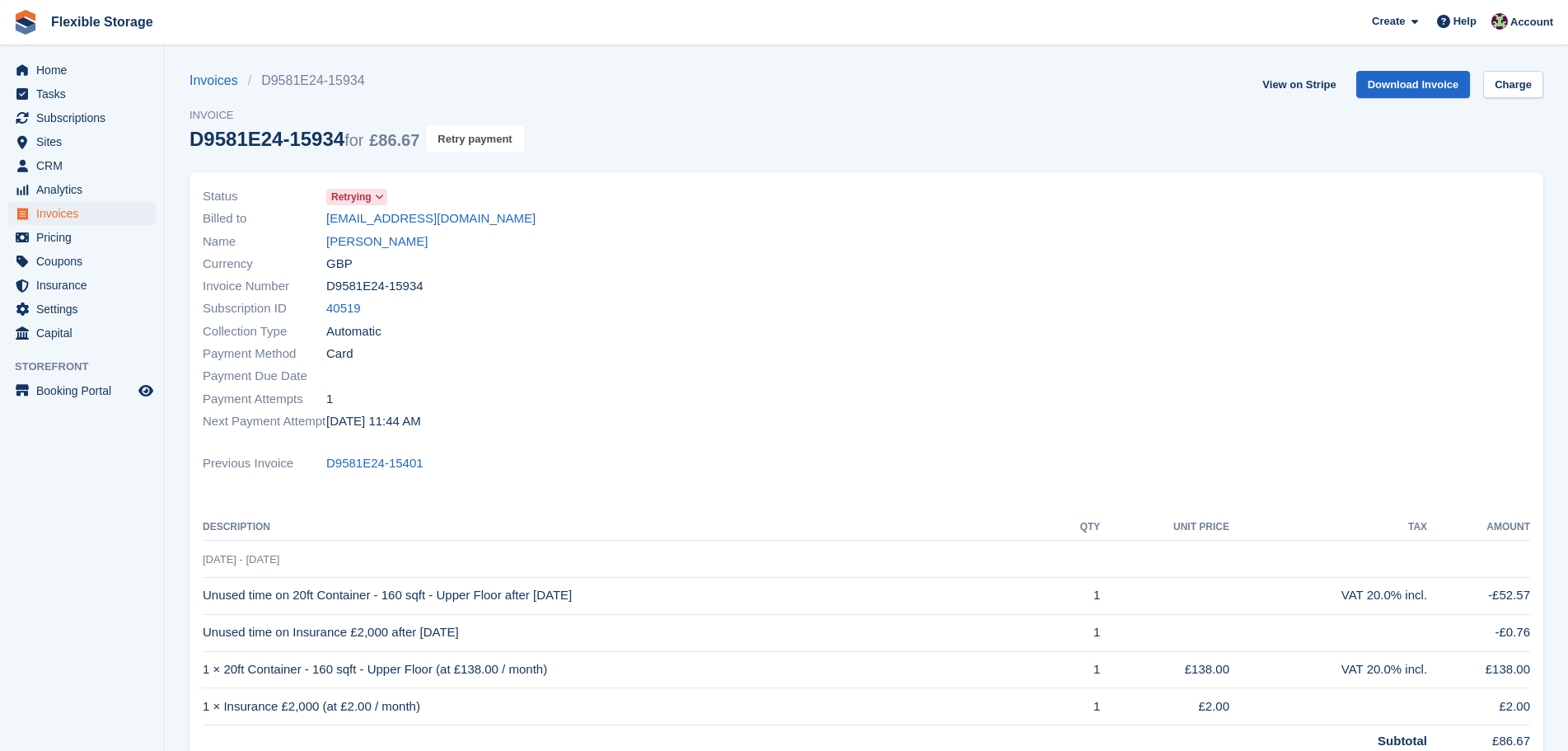
click at [442, 142] on button "Retry payment" at bounding box center [475, 139] width 97 height 28
click at [81, 74] on span "Home" at bounding box center [85, 70] width 99 height 23
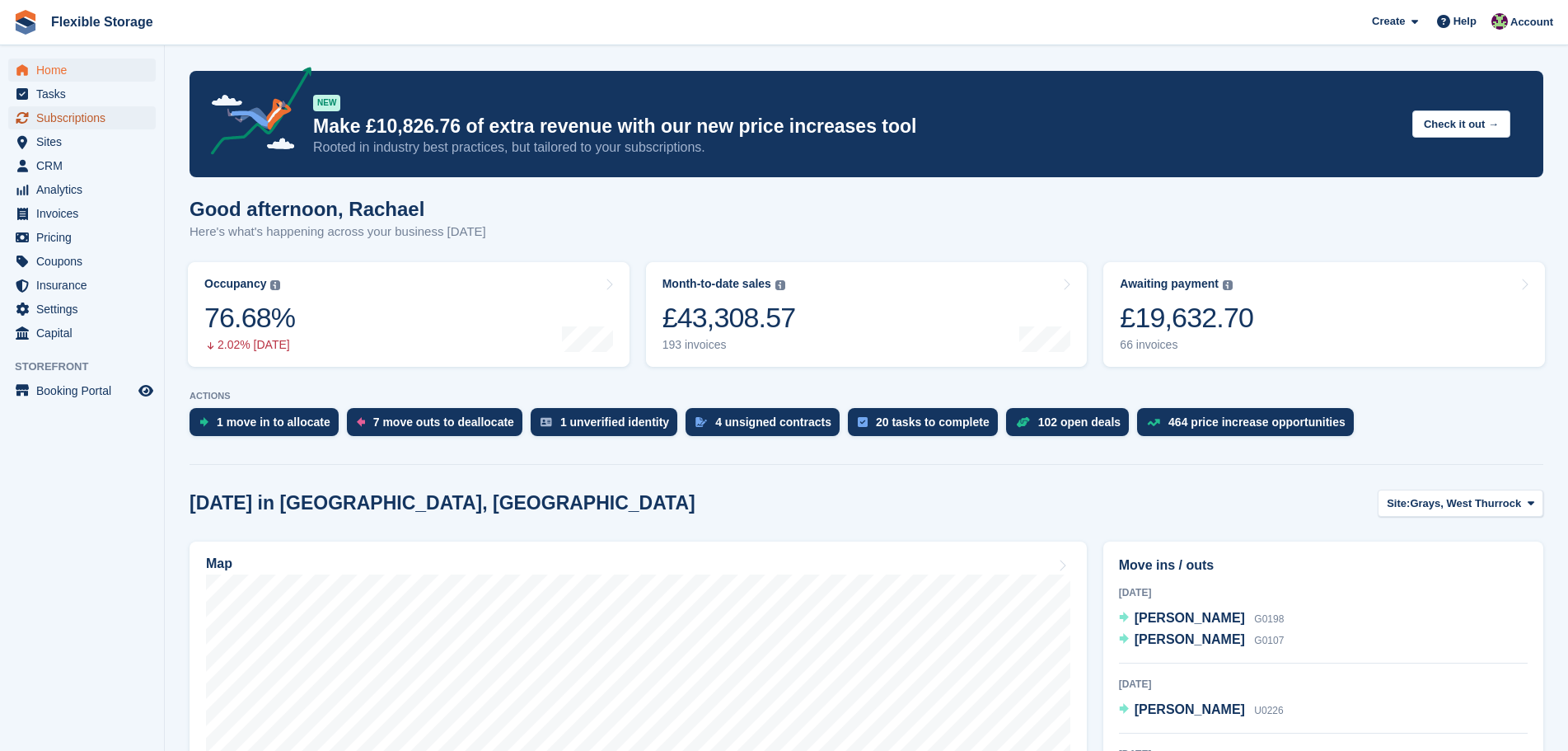
click at [74, 114] on span "Subscriptions" at bounding box center [85, 118] width 99 height 23
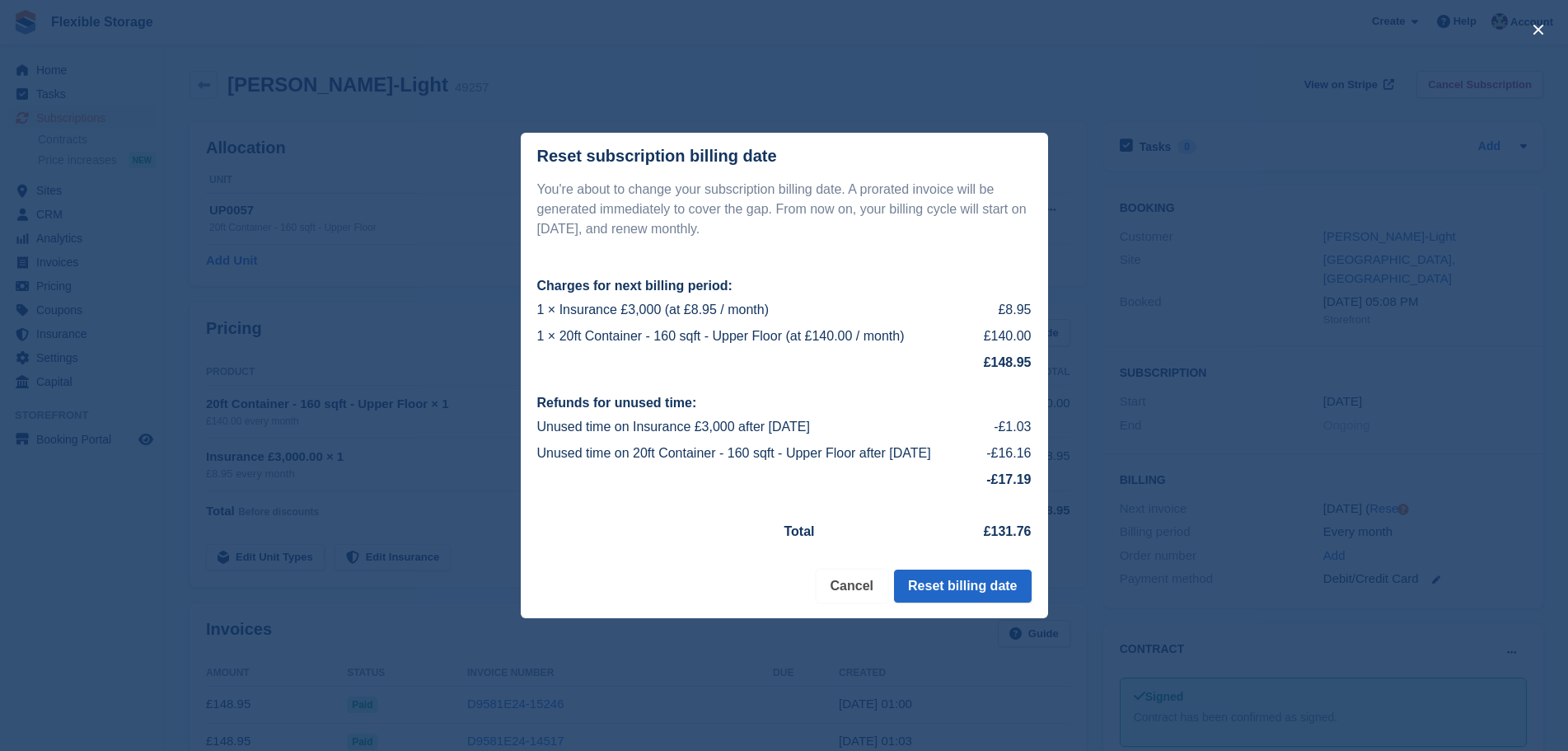
click at [851, 595] on button "Cancel" at bounding box center [852, 585] width 71 height 33
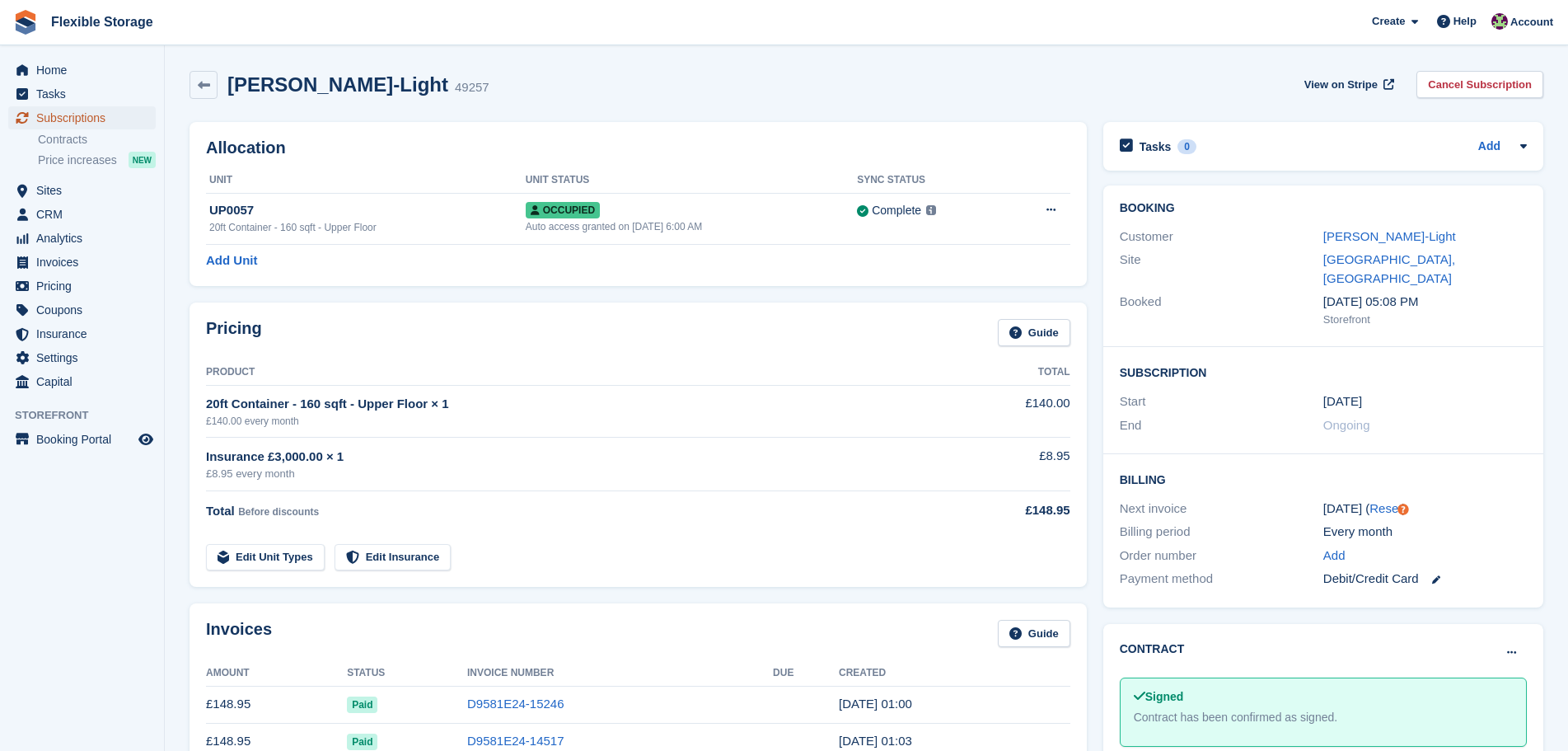
click at [102, 121] on span "Subscriptions" at bounding box center [85, 118] width 99 height 23
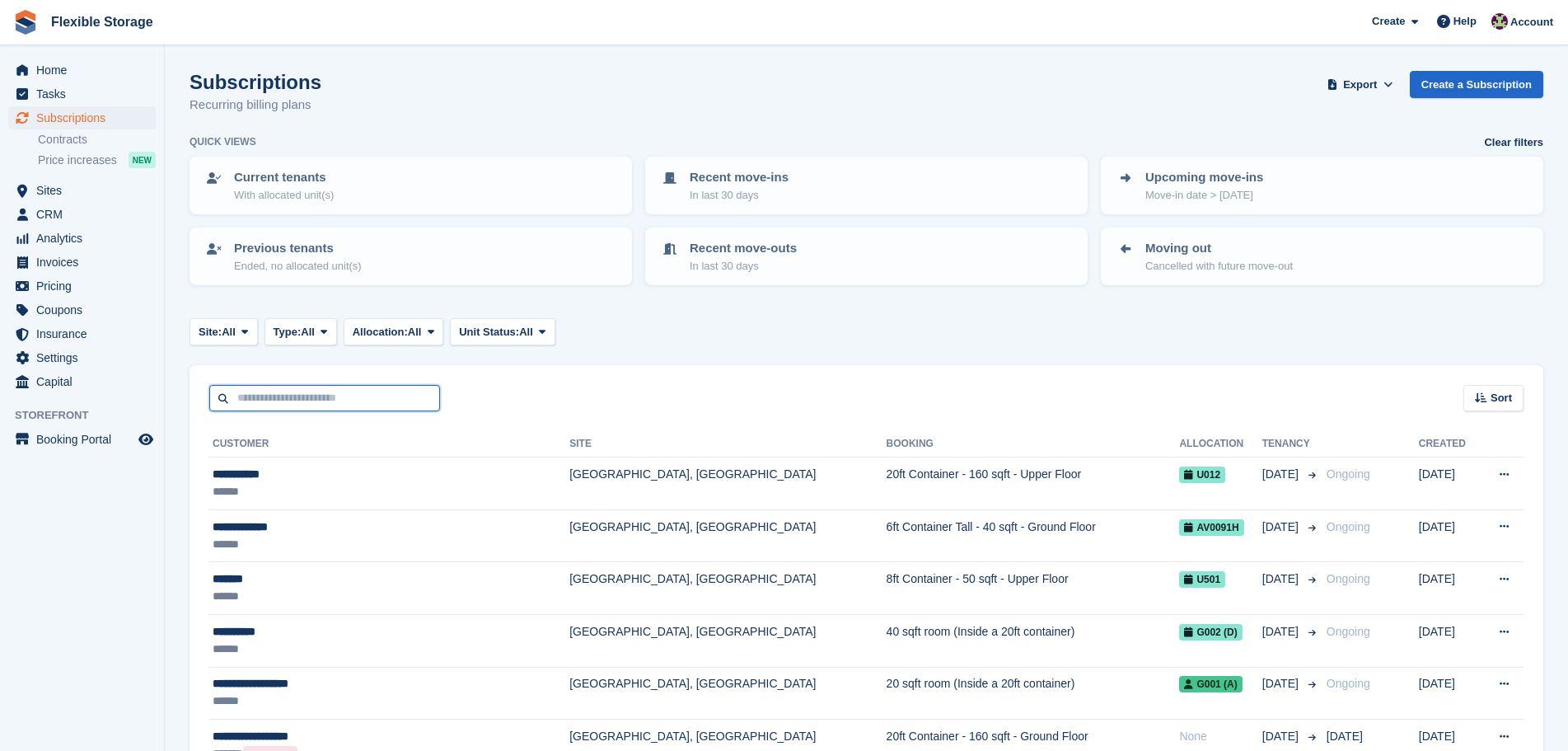
click at [328, 387] on input "text" at bounding box center [324, 398] width 231 height 28
type input "******"
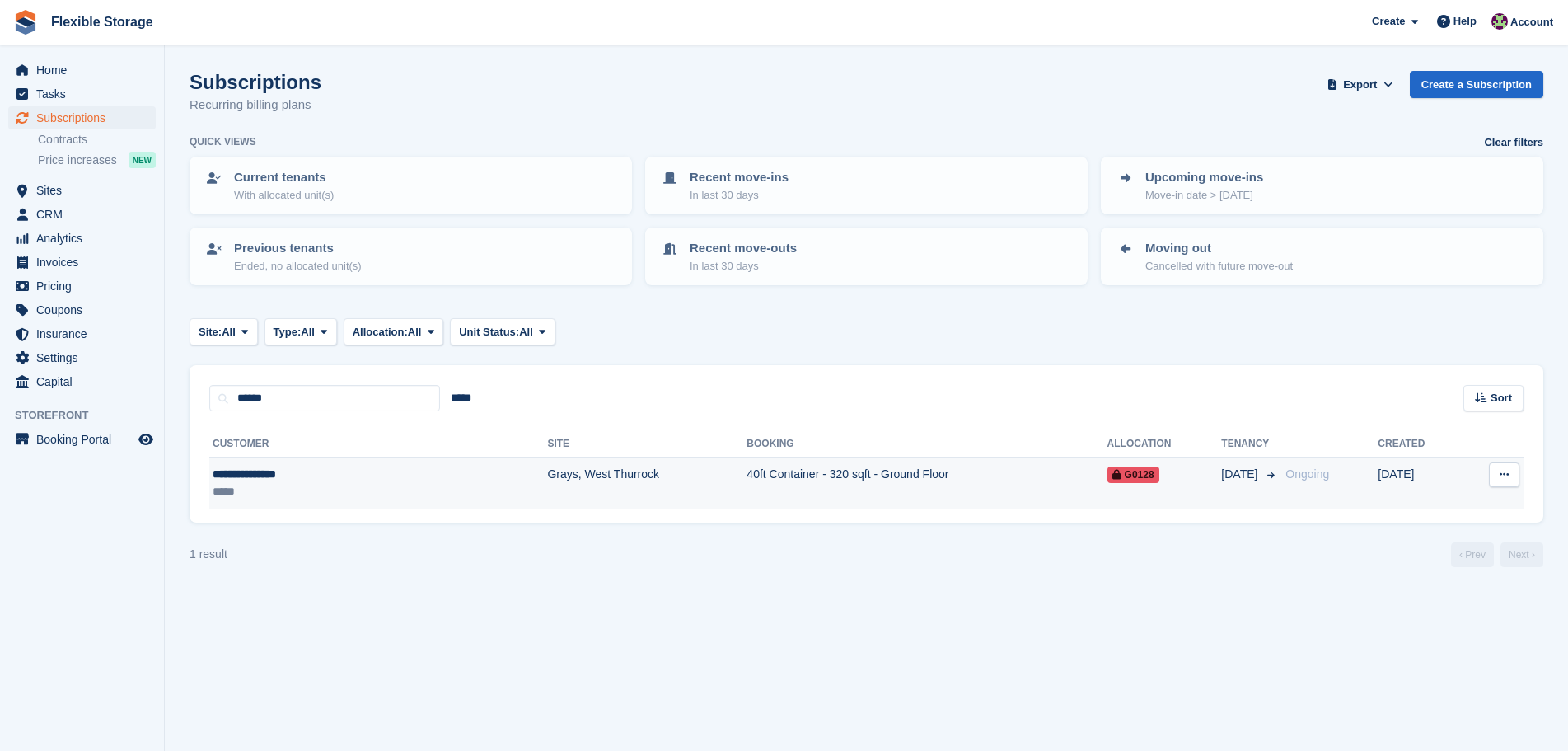
click at [334, 478] on div "**********" at bounding box center [305, 474] width 186 height 18
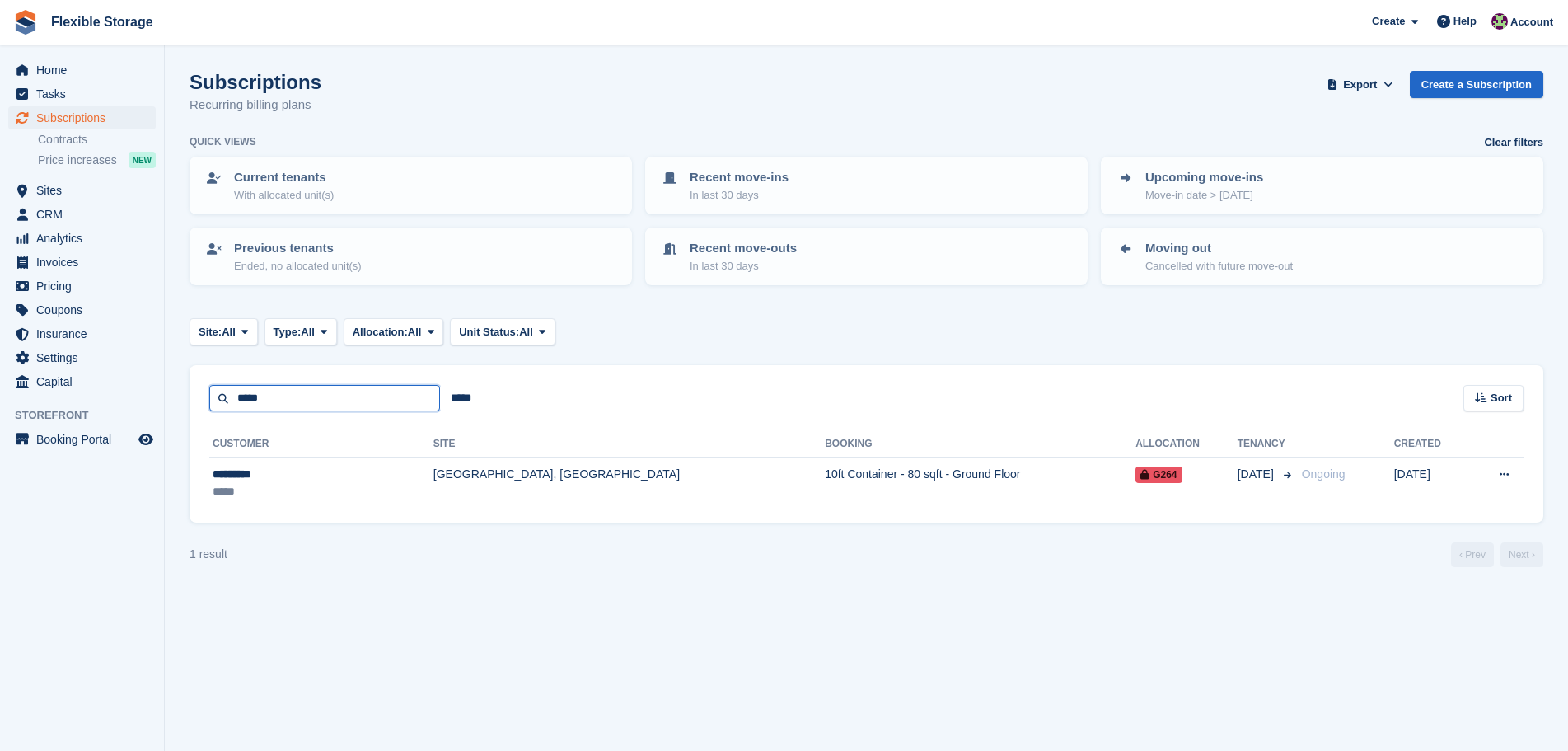
drag, startPoint x: 256, startPoint y: 406, endPoint x: 175, endPoint y: 417, distance: 81.7
click at [175, 411] on section "Subscriptions Recurring billing plans Export Export Subscriptions Export a CSV …" at bounding box center [866, 376] width 1403 height 751
click at [133, 116] on span "Subscriptions" at bounding box center [85, 118] width 99 height 23
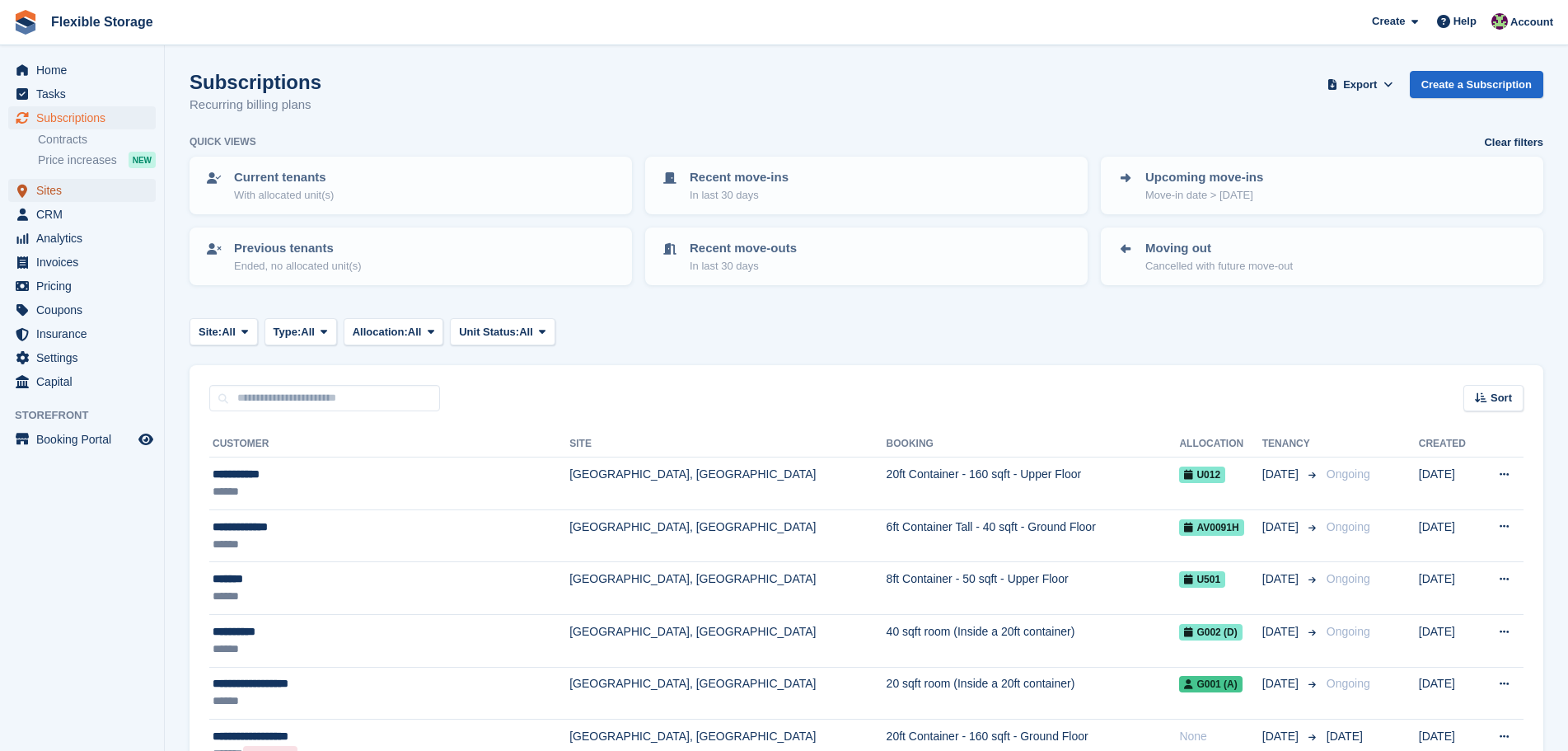
click at [71, 191] on span "Sites" at bounding box center [85, 191] width 99 height 23
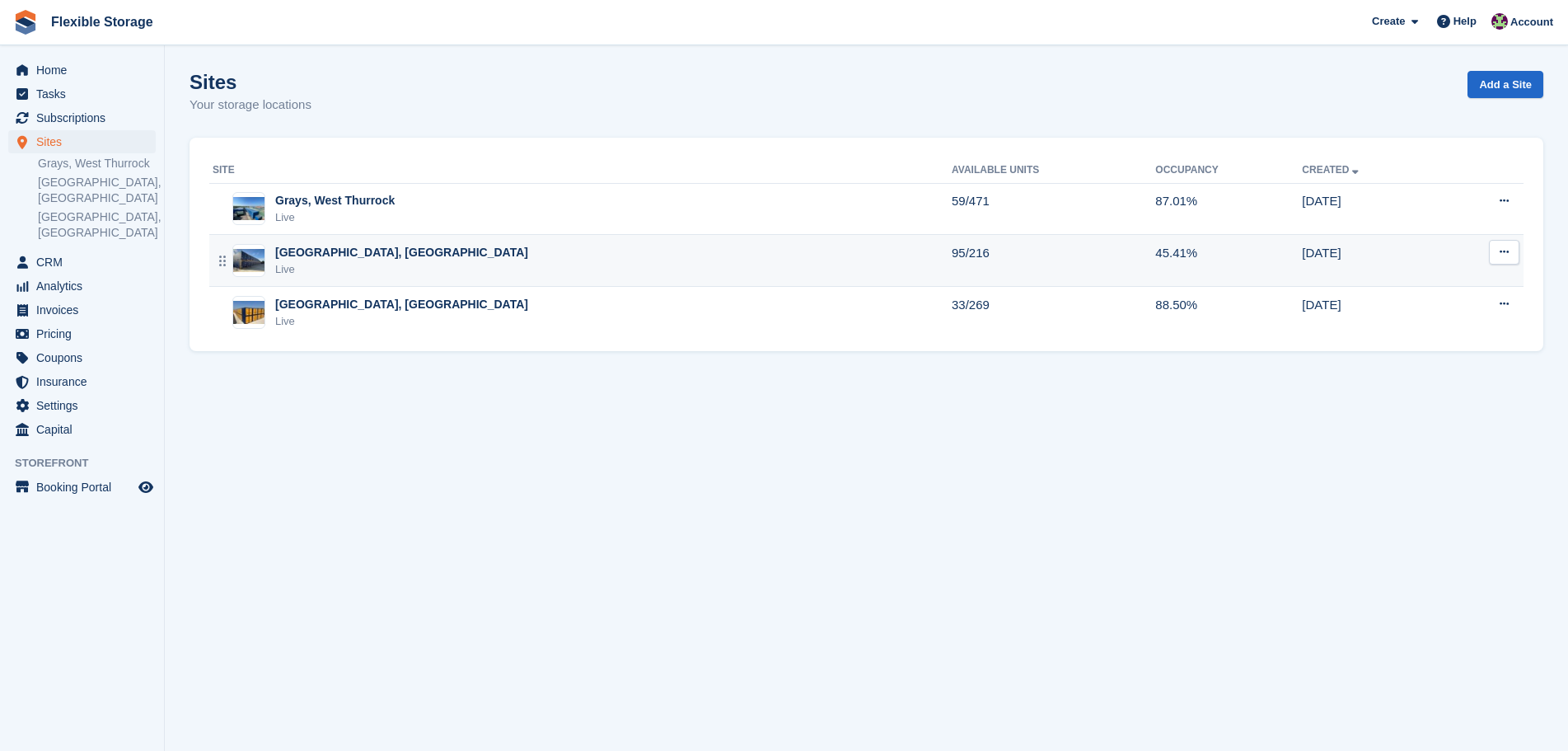
click at [415, 253] on div "Chelmsford, Essex Live" at bounding box center [582, 261] width 739 height 33
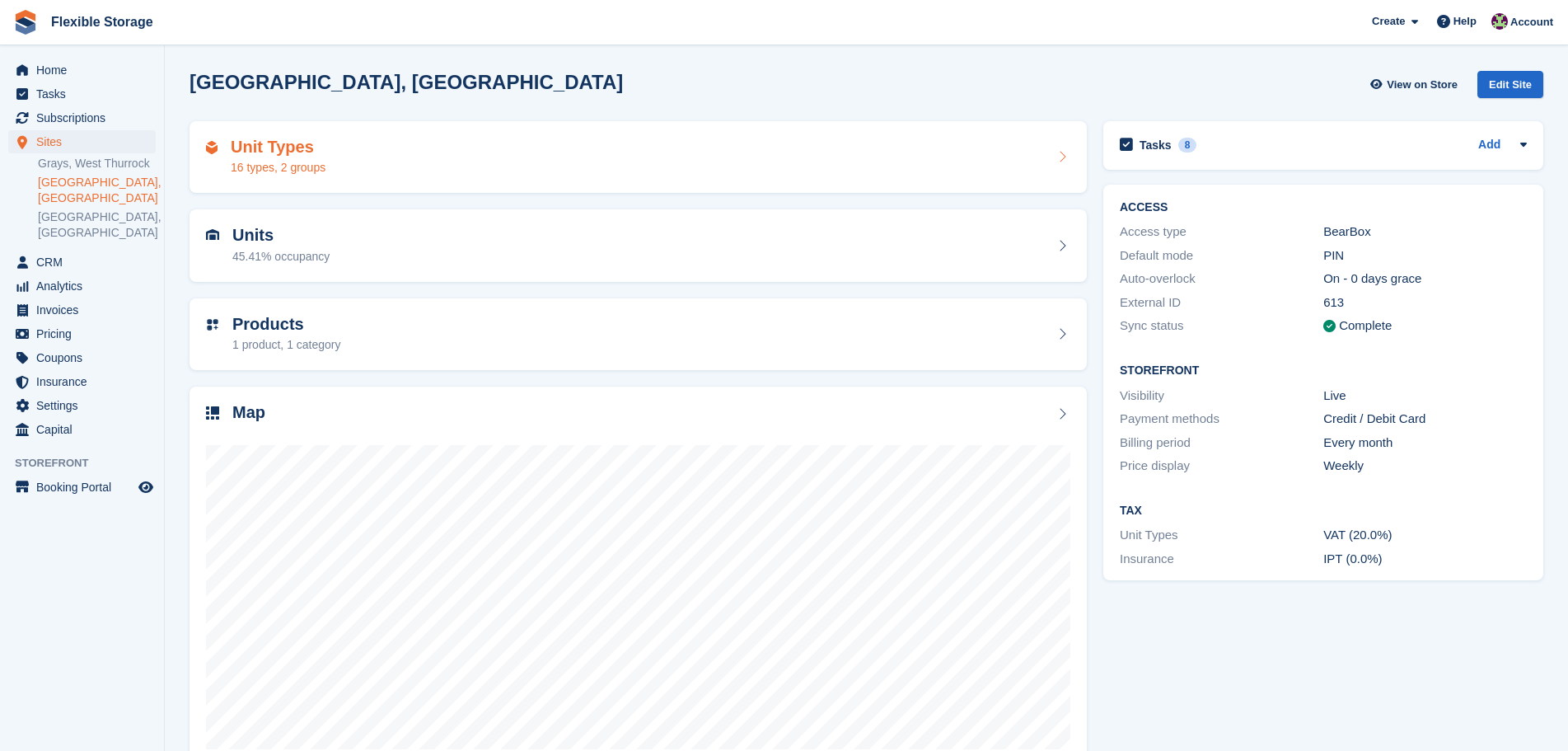
click at [457, 156] on div "Unit Types 16 types, 2 groups" at bounding box center [639, 157] width 864 height 39
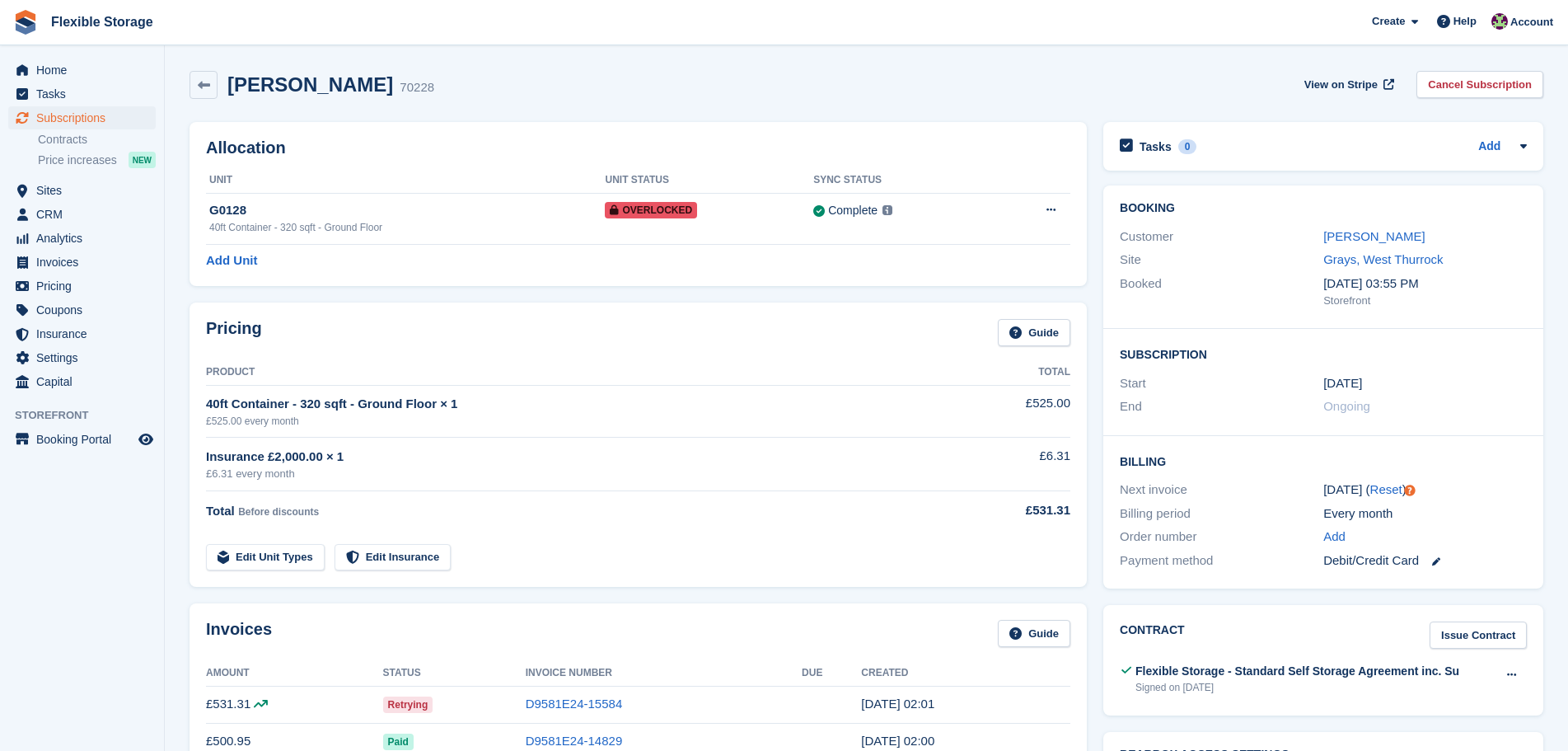
drag, startPoint x: 1136, startPoint y: 83, endPoint x: 1412, endPoint y: 570, distance: 559.8
click at [1445, 478] on div "Next invoice [DATE] ( Reset )" at bounding box center [1323, 490] width 407 height 24
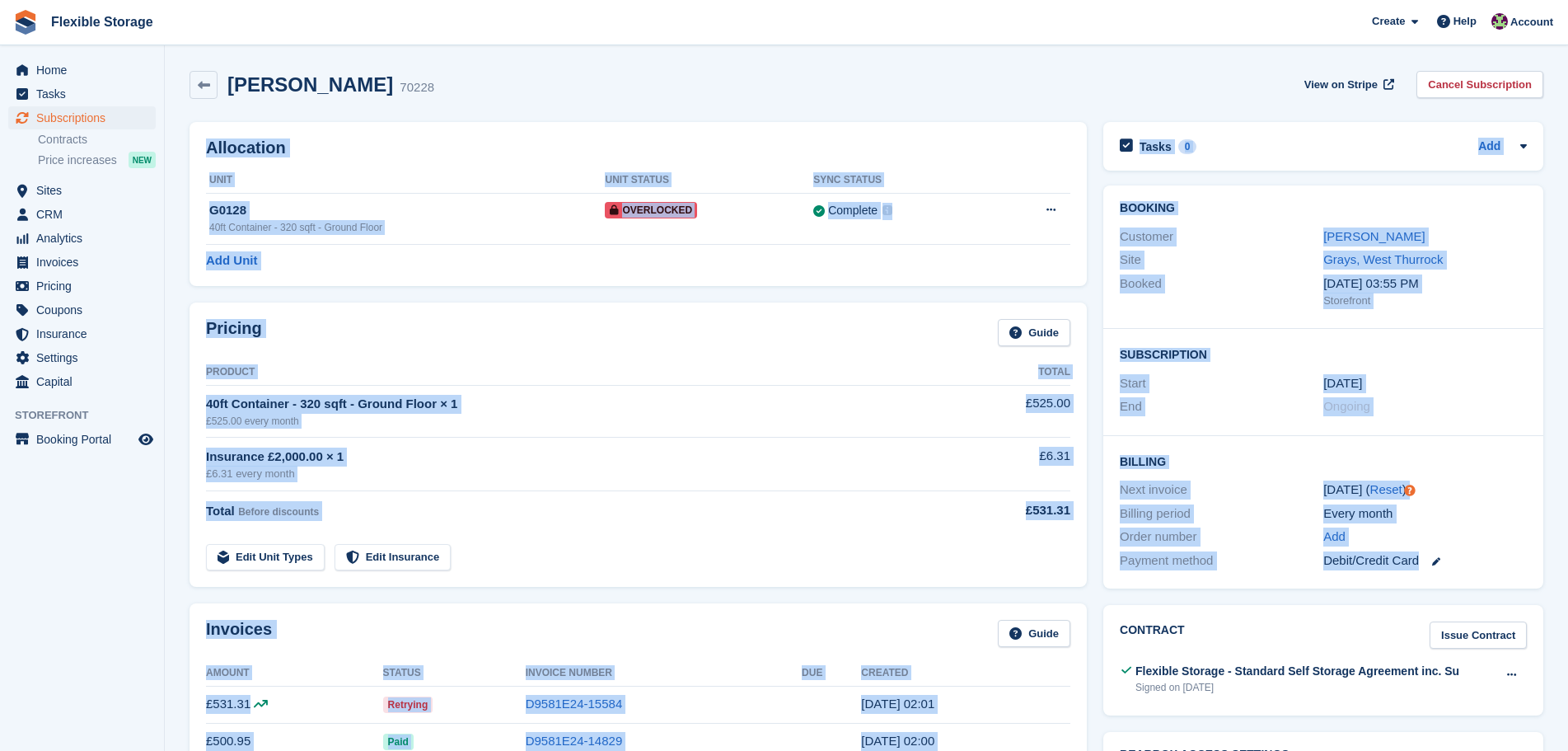
drag, startPoint x: 1496, startPoint y: 573, endPoint x: 840, endPoint y: 83, distance: 818.8
click at [1083, 76] on div "[PERSON_NAME] 70228 View on Stripe Cancel Subscription" at bounding box center [867, 85] width 1354 height 28
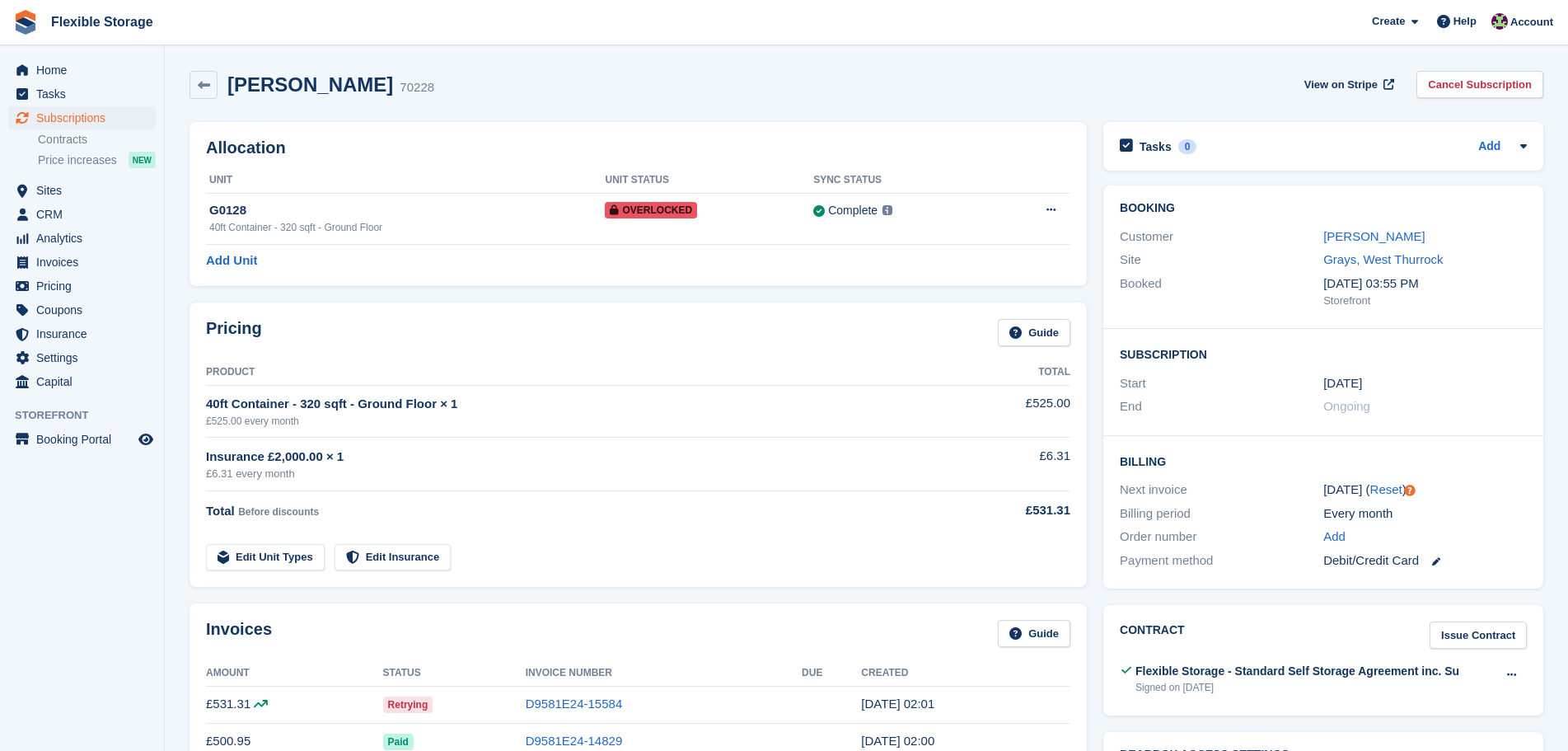
drag, startPoint x: 1178, startPoint y: 59, endPoint x: 1433, endPoint y: 600, distance: 598.1
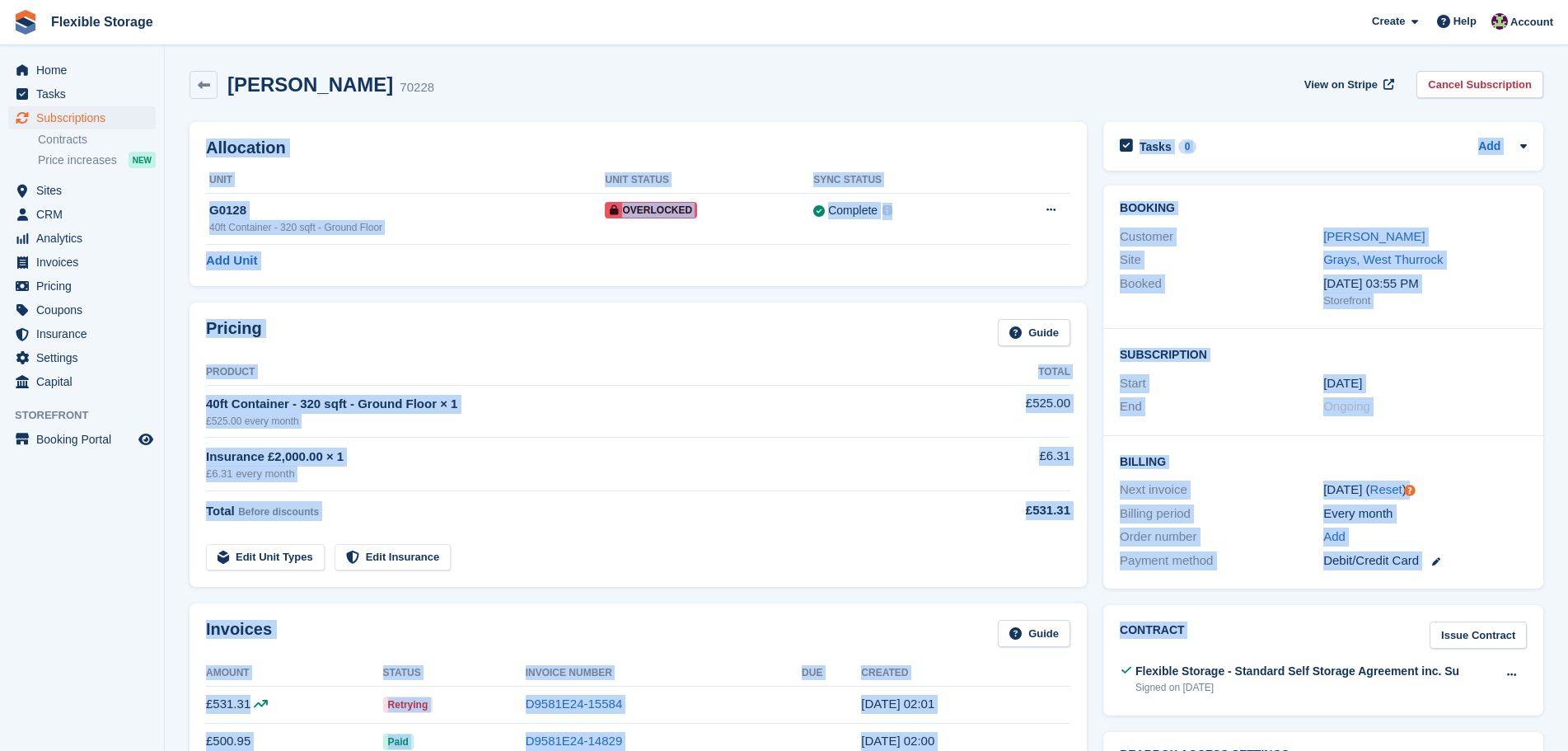
click at [1519, 507] on div "Every month" at bounding box center [1426, 513] width 204 height 19
drag, startPoint x: 1509, startPoint y: 555, endPoint x: 938, endPoint y: 96, distance: 732.6
click at [1255, 114] on div "Tasks 0 Add No tasks related to Subscription #70228" at bounding box center [1323, 151] width 456 height 74
drag, startPoint x: 1496, startPoint y: 538, endPoint x: 1523, endPoint y: 583, distance: 52.5
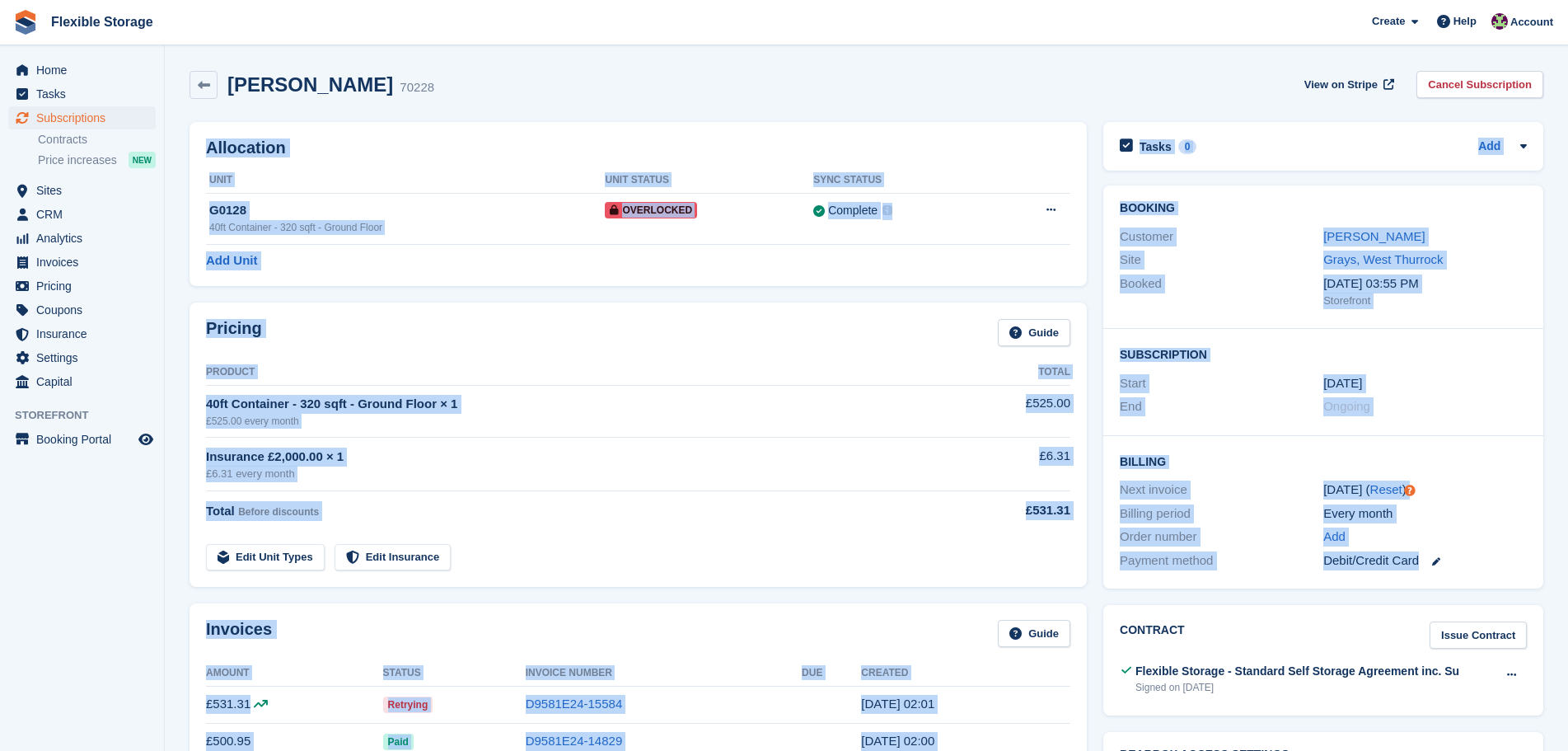
click at [1525, 539] on div "Add" at bounding box center [1426, 537] width 204 height 19
drag, startPoint x: 1518, startPoint y: 574, endPoint x: 937, endPoint y: 41, distance: 788.4
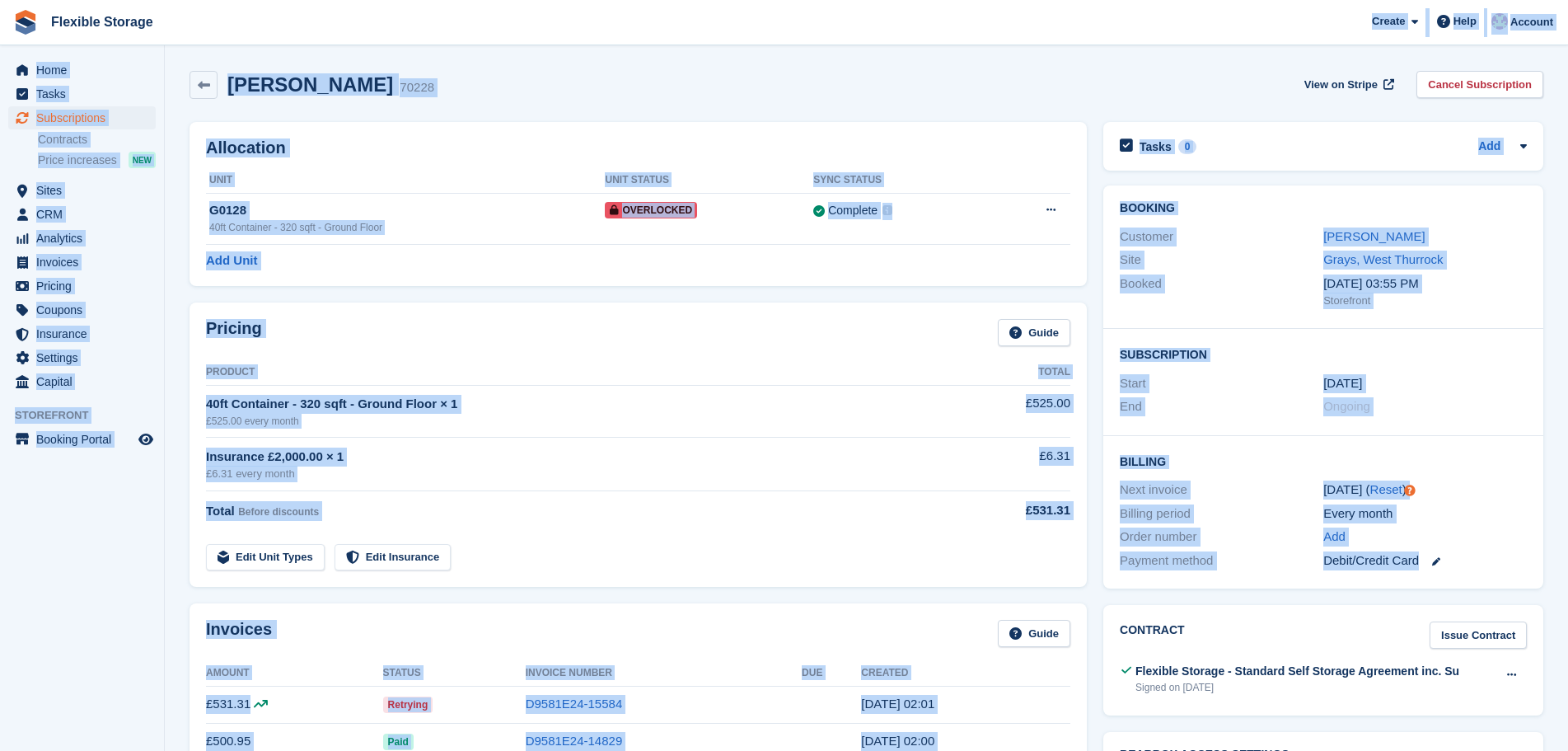
click at [1222, 79] on div "Ricardo Gajardo 70228 View on Stripe Cancel Subscription" at bounding box center [867, 85] width 1354 height 28
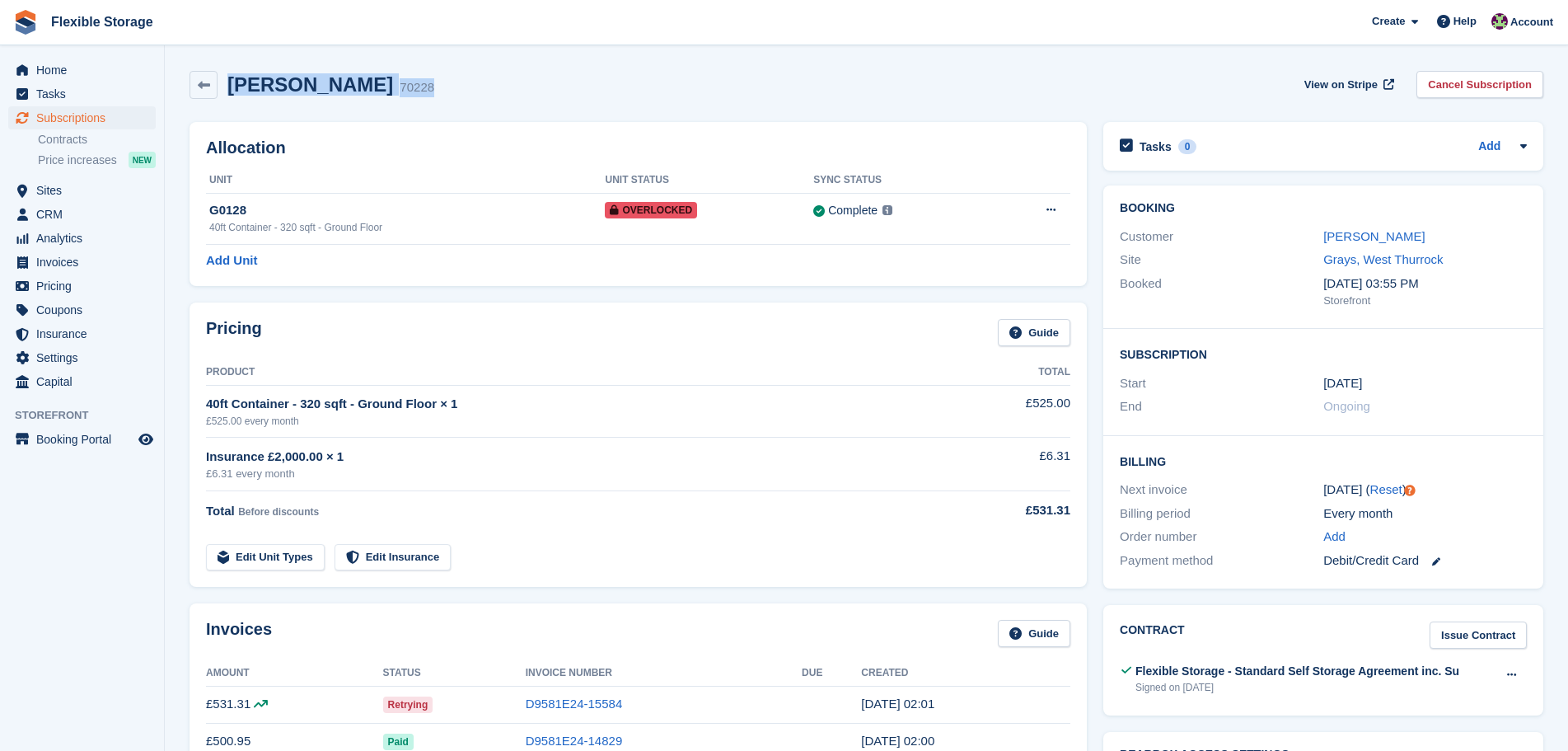
drag, startPoint x: 222, startPoint y: 87, endPoint x: 552, endPoint y: 86, distance: 330.0
click at [541, 86] on div "Ricardo Gajardo 70228 View on Stripe Cancel Subscription" at bounding box center [867, 85] width 1354 height 28
click at [562, 89] on div "Ricardo Gajardo 70228 View on Stripe Cancel Subscription" at bounding box center [867, 85] width 1354 height 28
drag, startPoint x: 231, startPoint y: 91, endPoint x: 722, endPoint y: 126, distance: 492.2
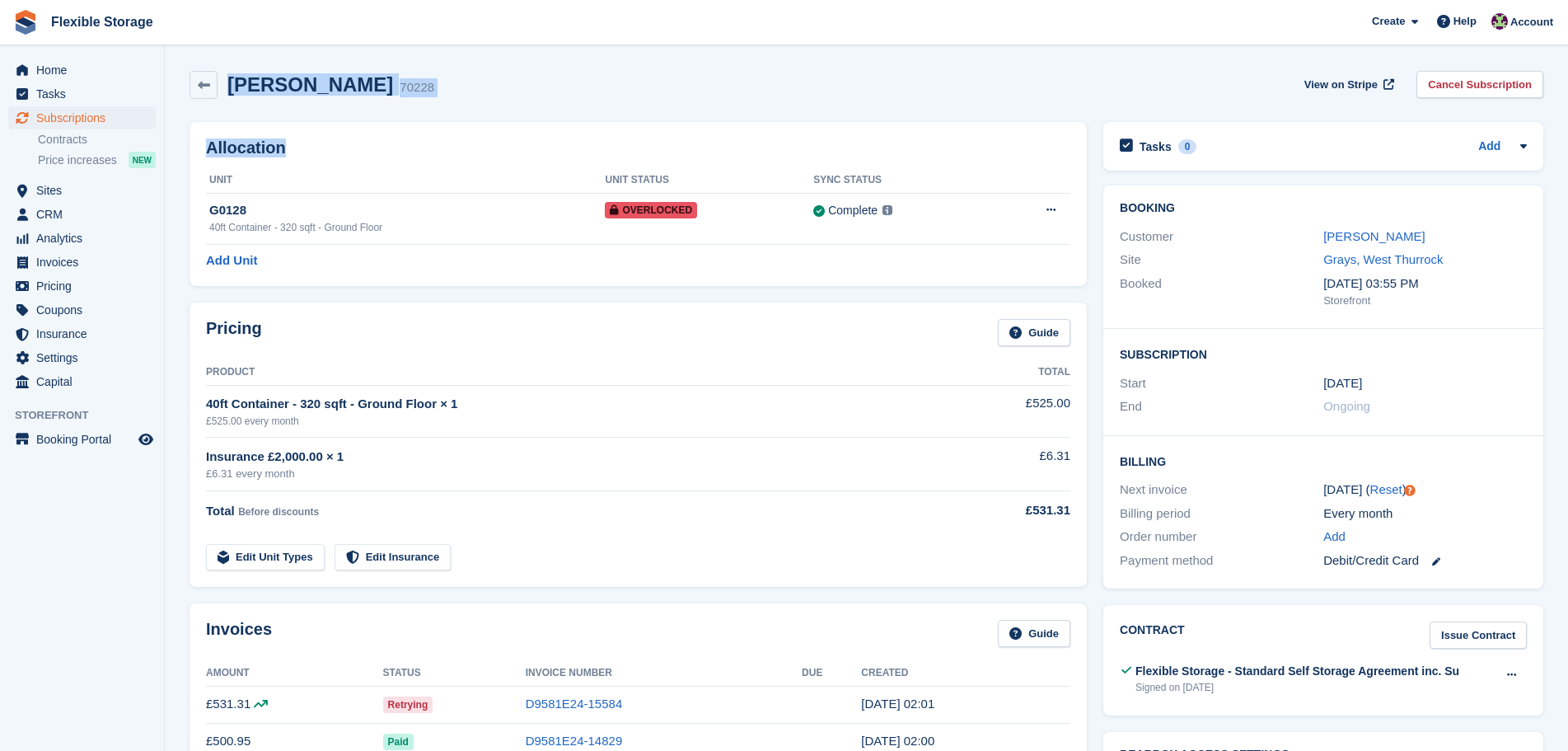
click at [747, 99] on div "Ricardo Gajardo 70228 View on Stripe Cancel Subscription" at bounding box center [867, 88] width 1371 height 51
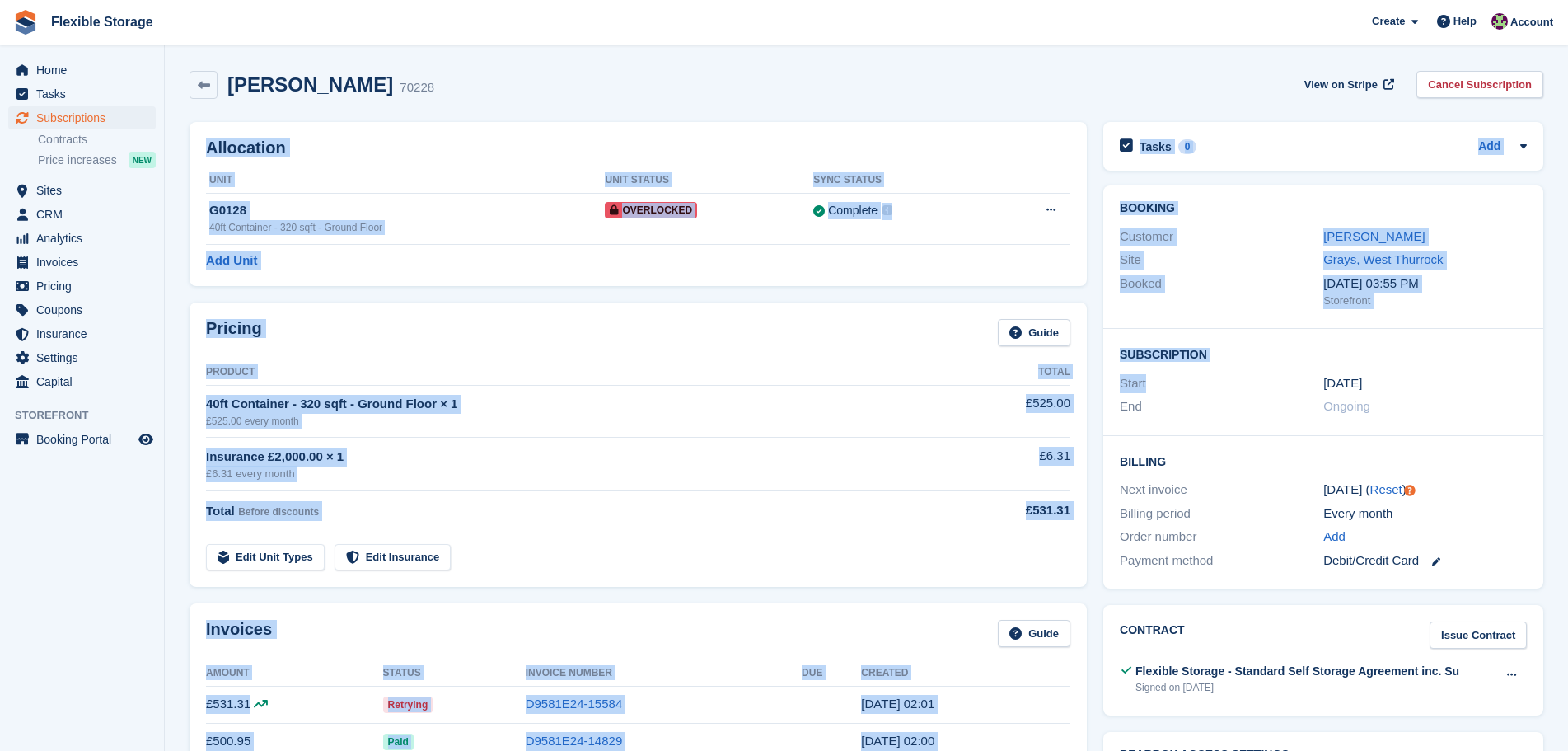
drag, startPoint x: 896, startPoint y: 62, endPoint x: 1380, endPoint y: 543, distance: 682.4
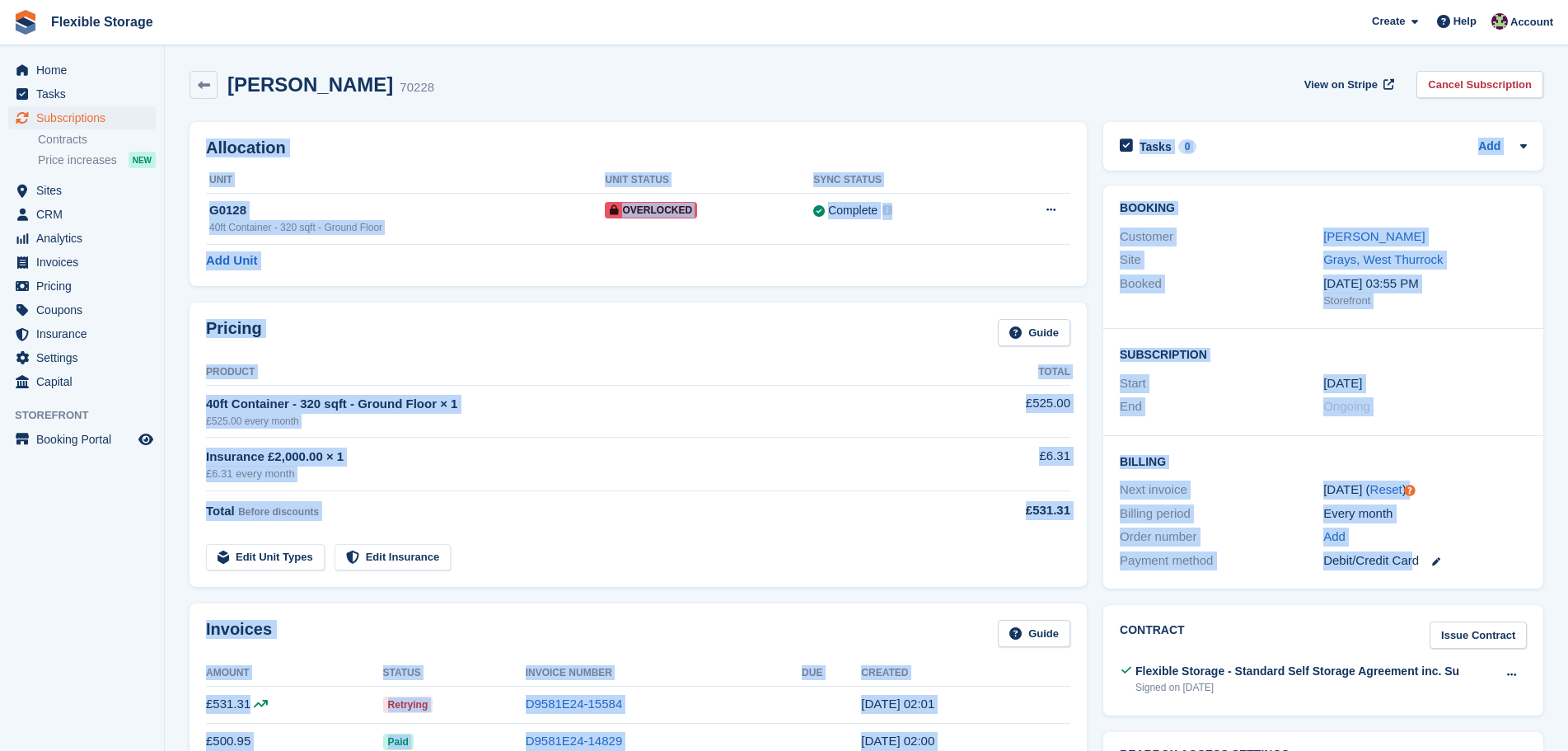
click at [1488, 497] on div "24 Oct ( Reset )" at bounding box center [1426, 490] width 204 height 19
drag, startPoint x: 1510, startPoint y: 567, endPoint x: 523, endPoint y: 77, distance: 1101.9
click at [934, 97] on div "Ricardo Gajardo 70228 View on Stripe Cancel Subscription" at bounding box center [867, 85] width 1354 height 28
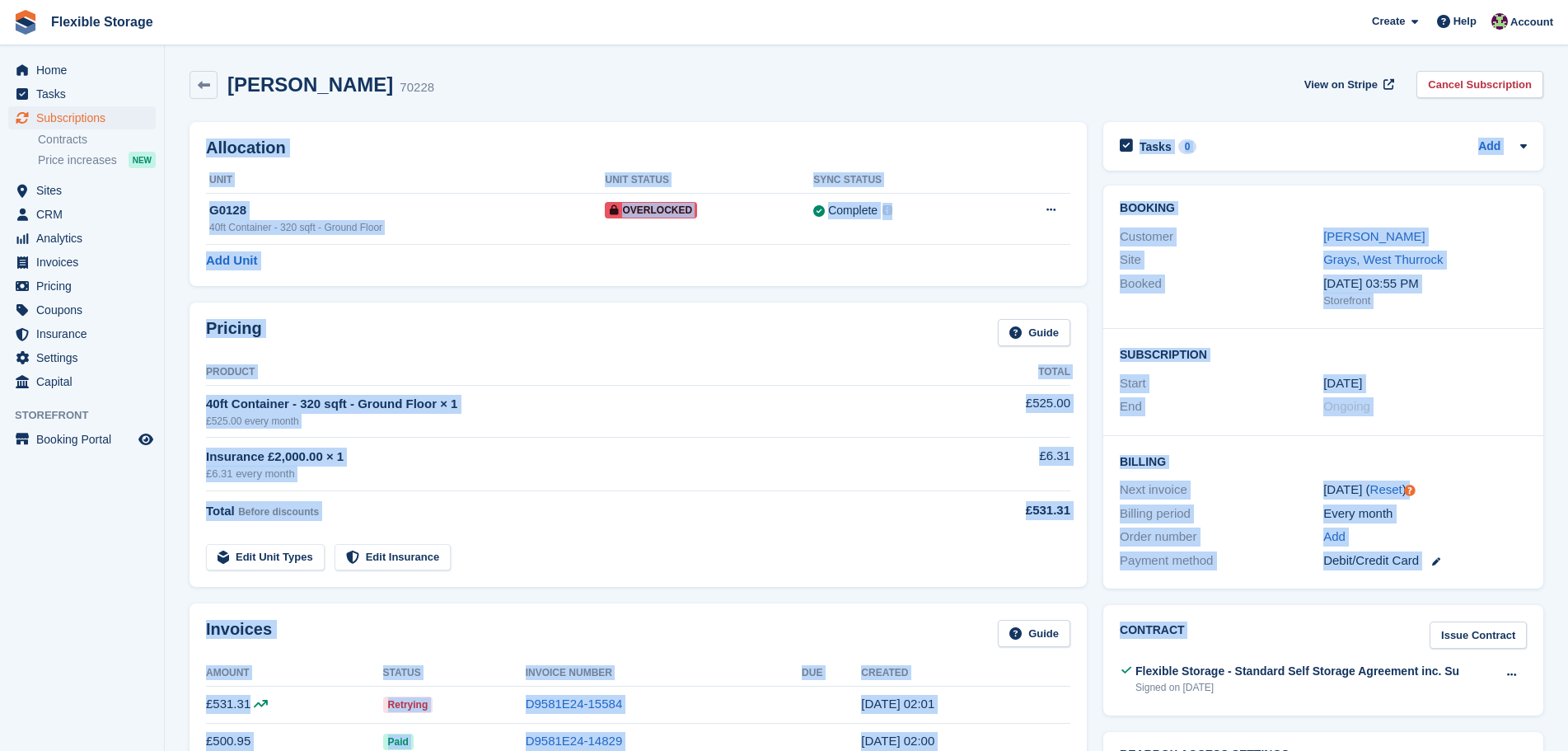
click at [1479, 512] on div "Every month" at bounding box center [1426, 513] width 204 height 19
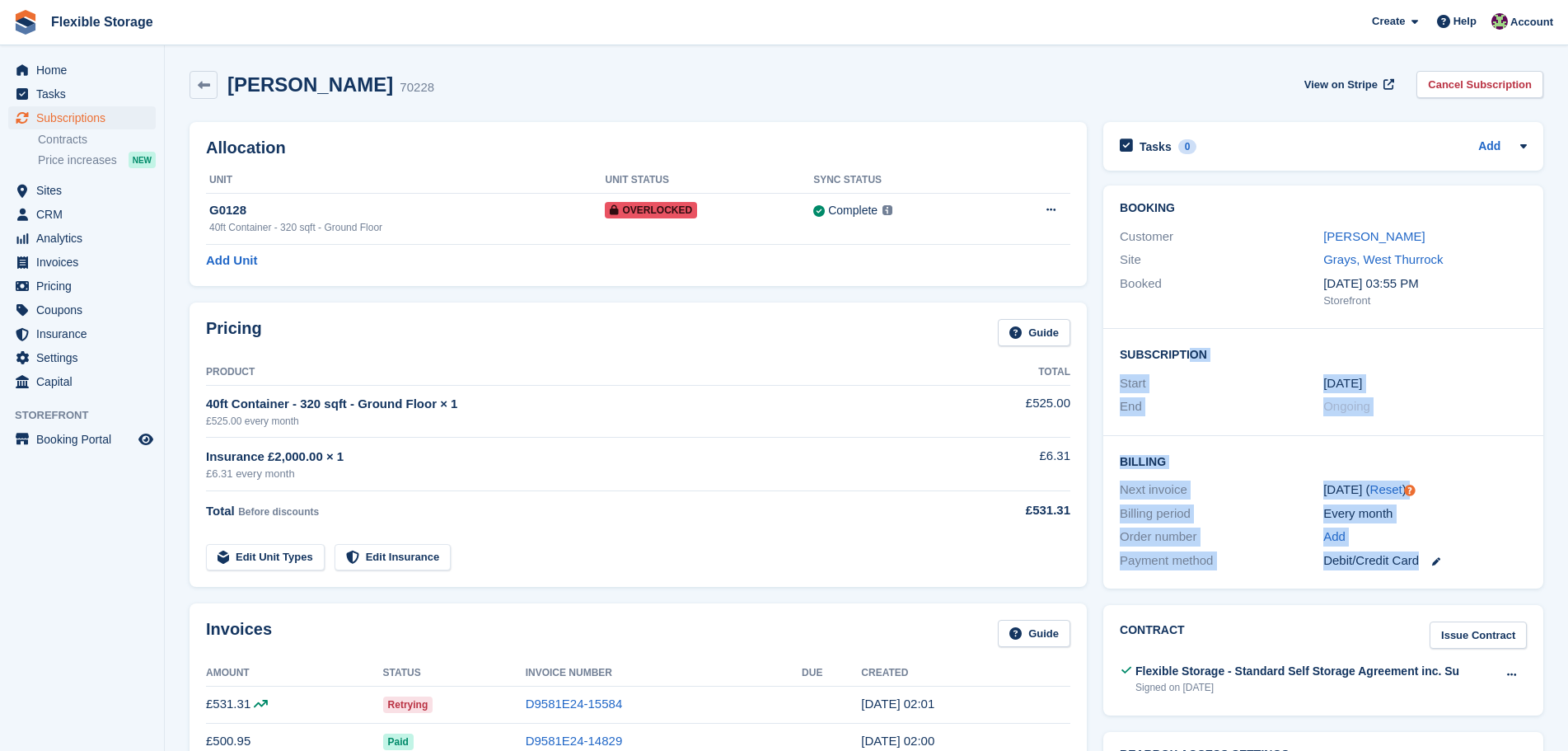
drag, startPoint x: 1505, startPoint y: 558, endPoint x: 629, endPoint y: 40, distance: 1017.7
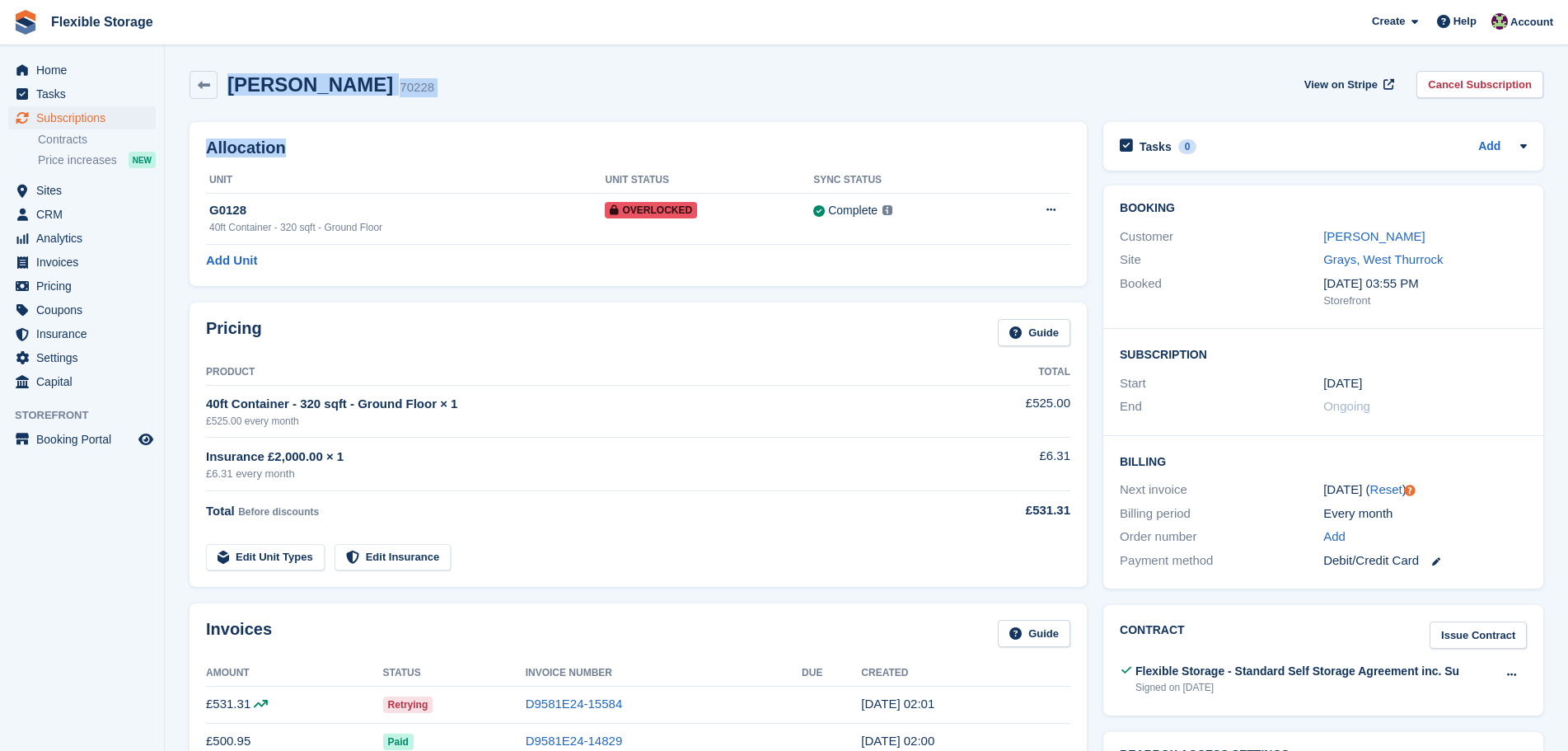
drag, startPoint x: 263, startPoint y: 101, endPoint x: 617, endPoint y: 161, distance: 359.0
click at [628, 116] on div "Allocation Unit Unit Status Sync Status G0128 40ft Container - 320 sqft - Groun…" at bounding box center [638, 204] width 914 height 181
drag, startPoint x: 488, startPoint y: 84, endPoint x: 169, endPoint y: 86, distance: 319.0
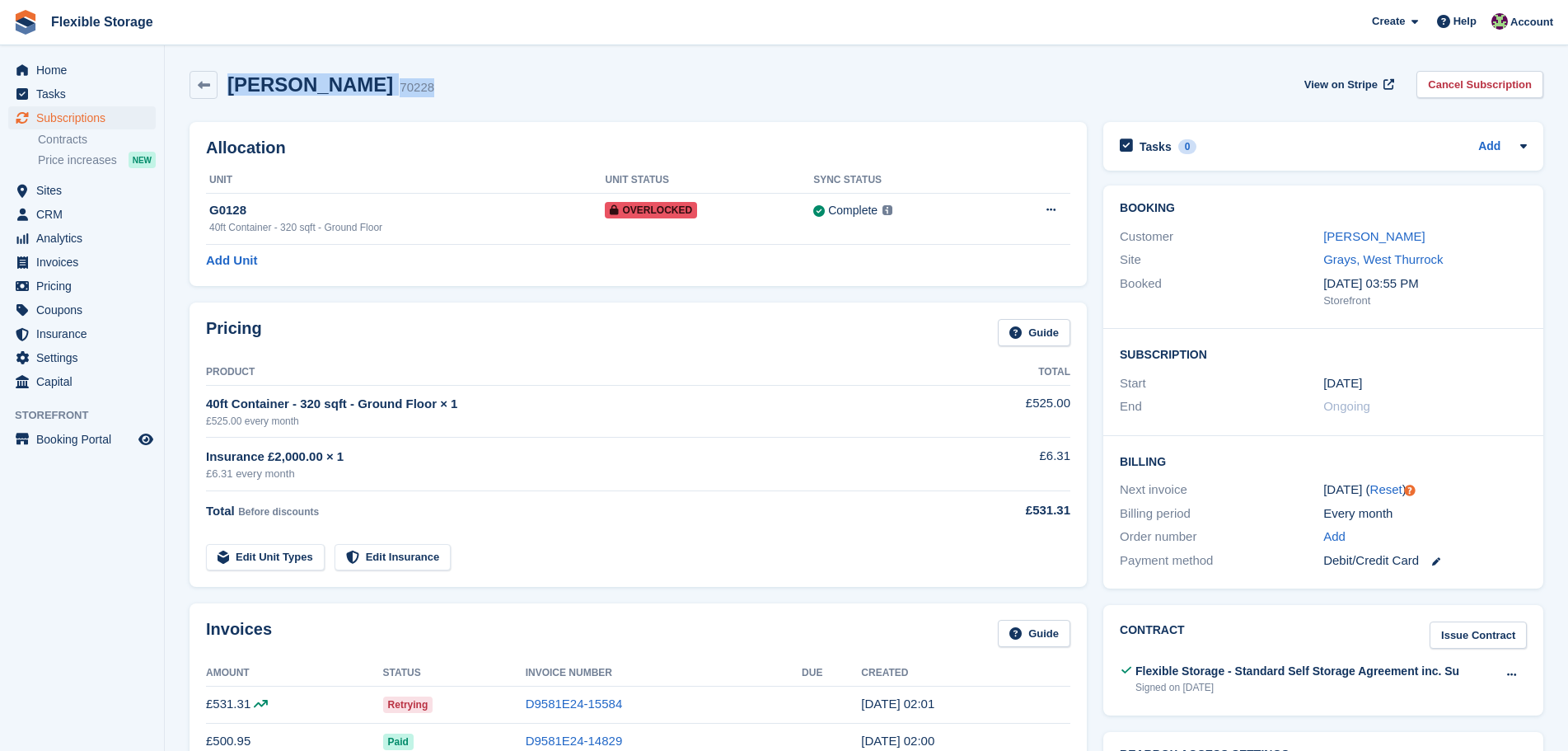
click at [615, 85] on div "Ricardo Gajardo 70228 View on Stripe Cancel Subscription" at bounding box center [867, 85] width 1354 height 28
drag, startPoint x: 1224, startPoint y: 100, endPoint x: 1515, endPoint y: 564, distance: 547.7
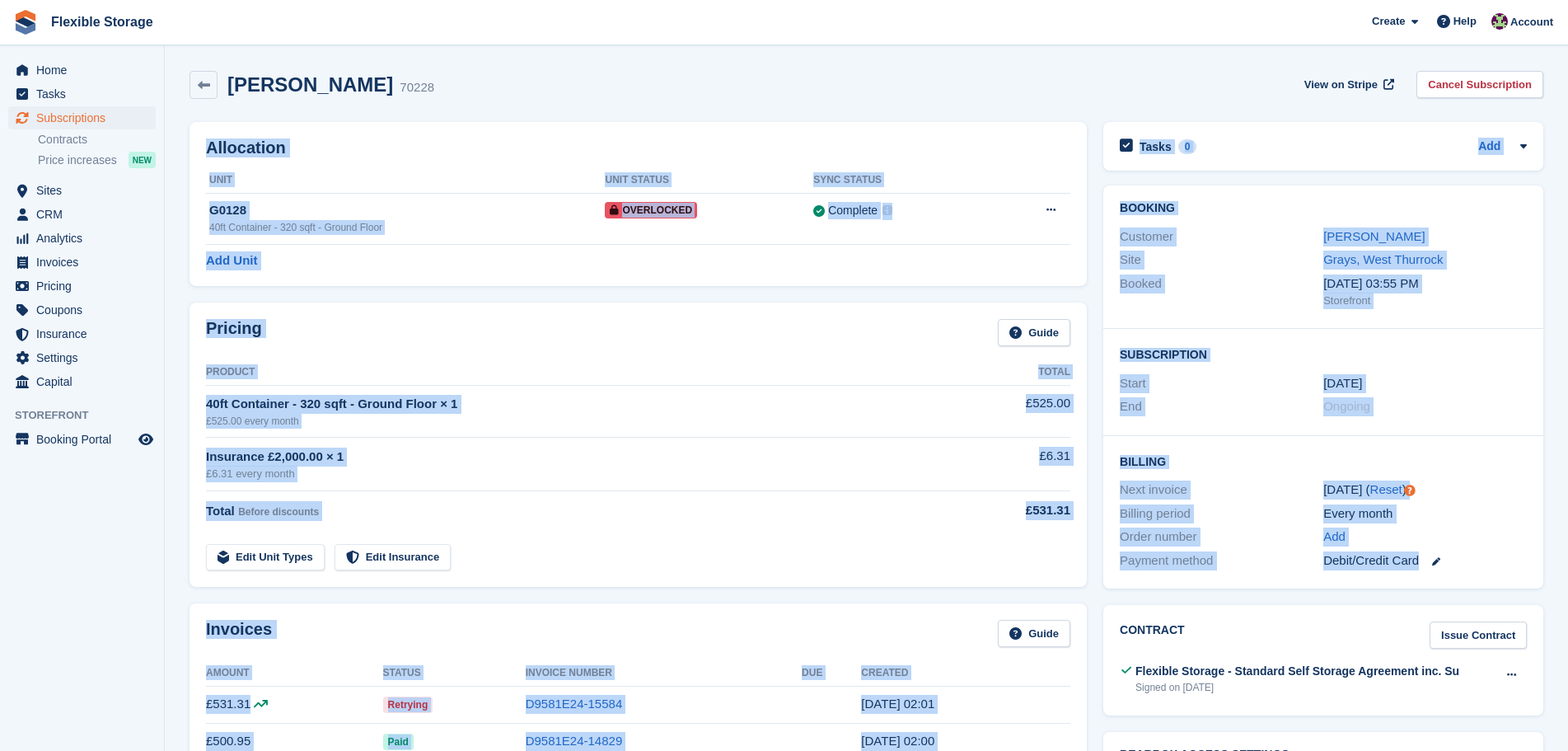
click at [1512, 556] on div "Debit/Credit Card" at bounding box center [1426, 561] width 204 height 19
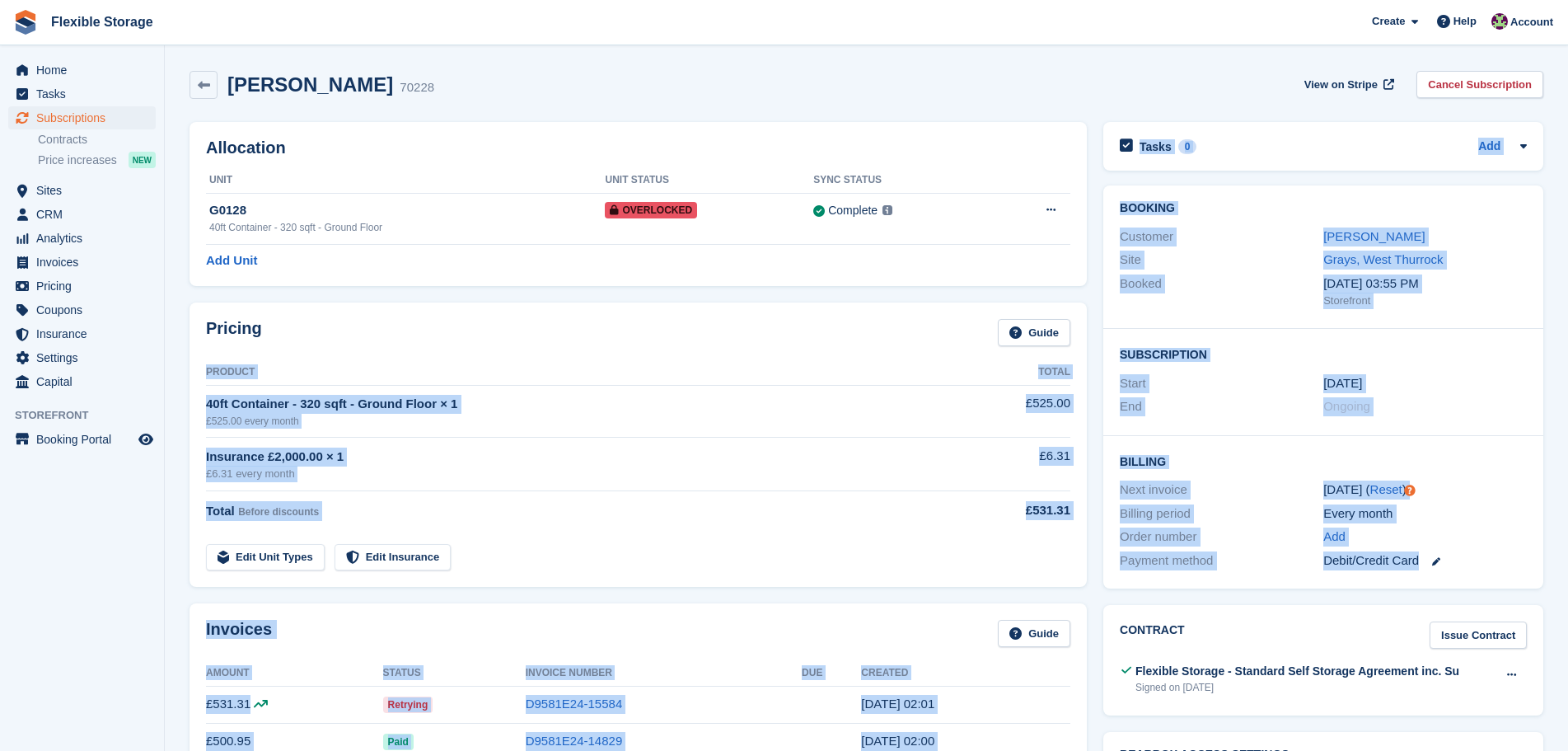
drag, startPoint x: 1504, startPoint y: 563, endPoint x: 4, endPoint y: 22, distance: 1594.6
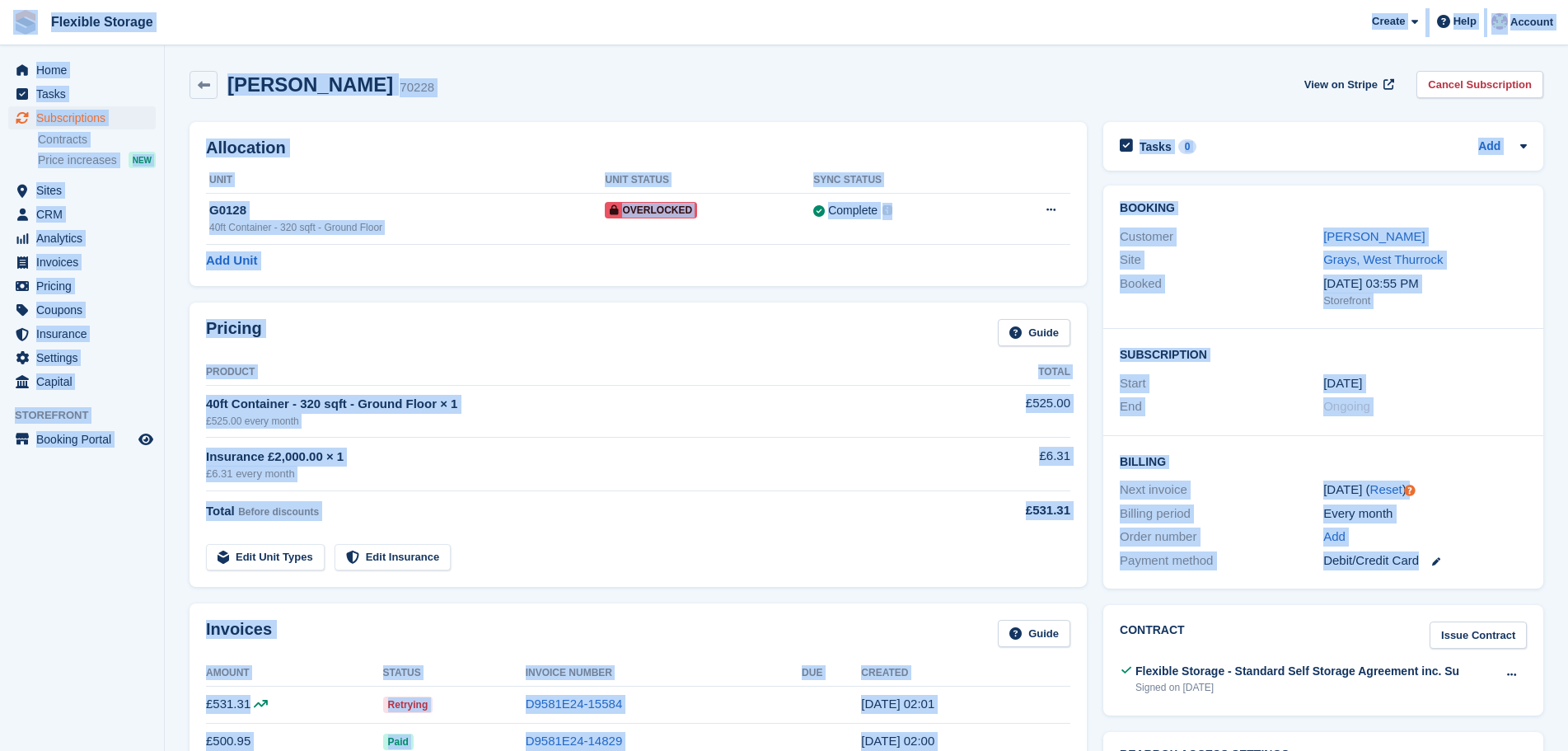
click at [559, 85] on div "Ricardo Gajardo 70228 View on Stripe Cancel Subscription" at bounding box center [867, 85] width 1354 height 28
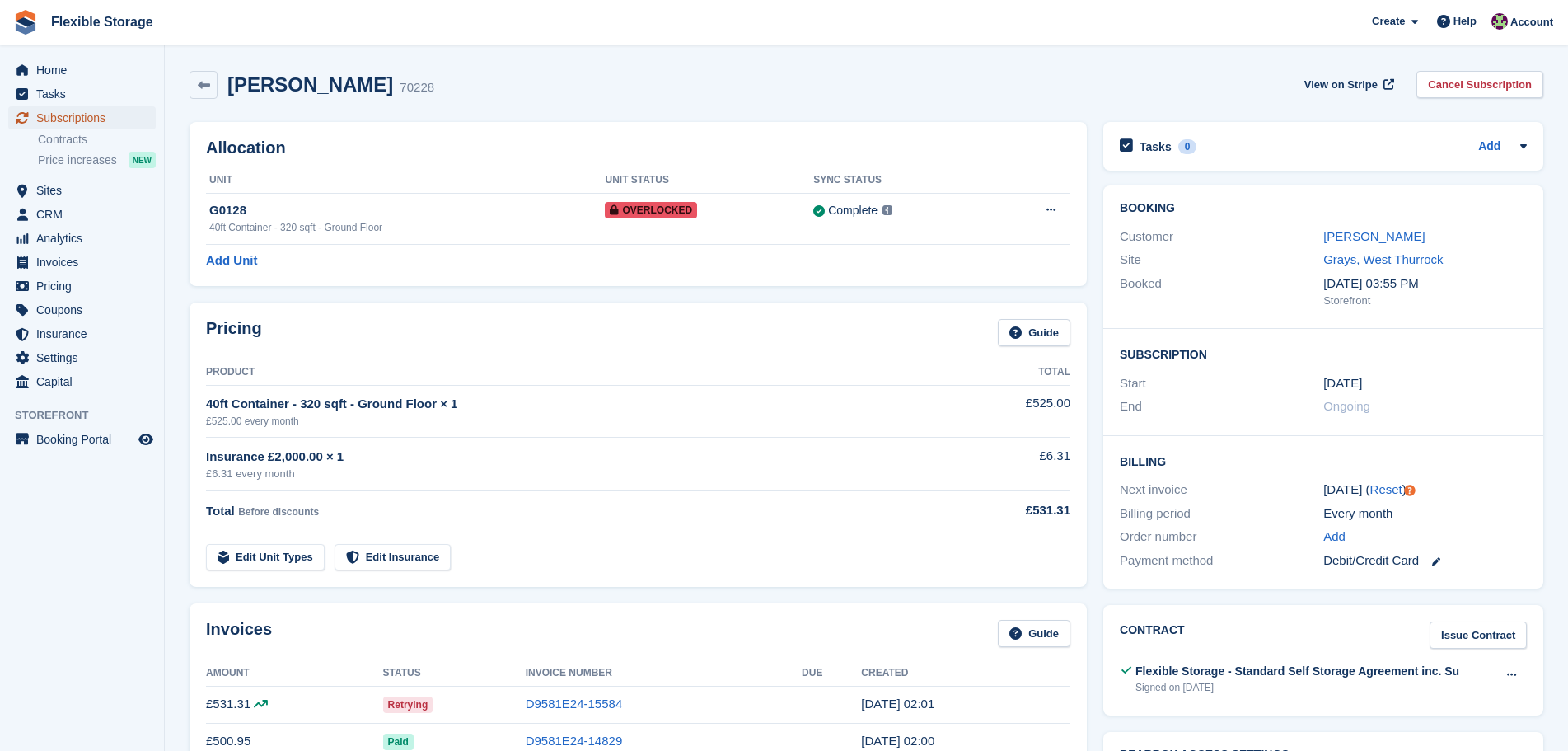
click at [136, 111] on link "Subscriptions" at bounding box center [82, 118] width 147 height 23
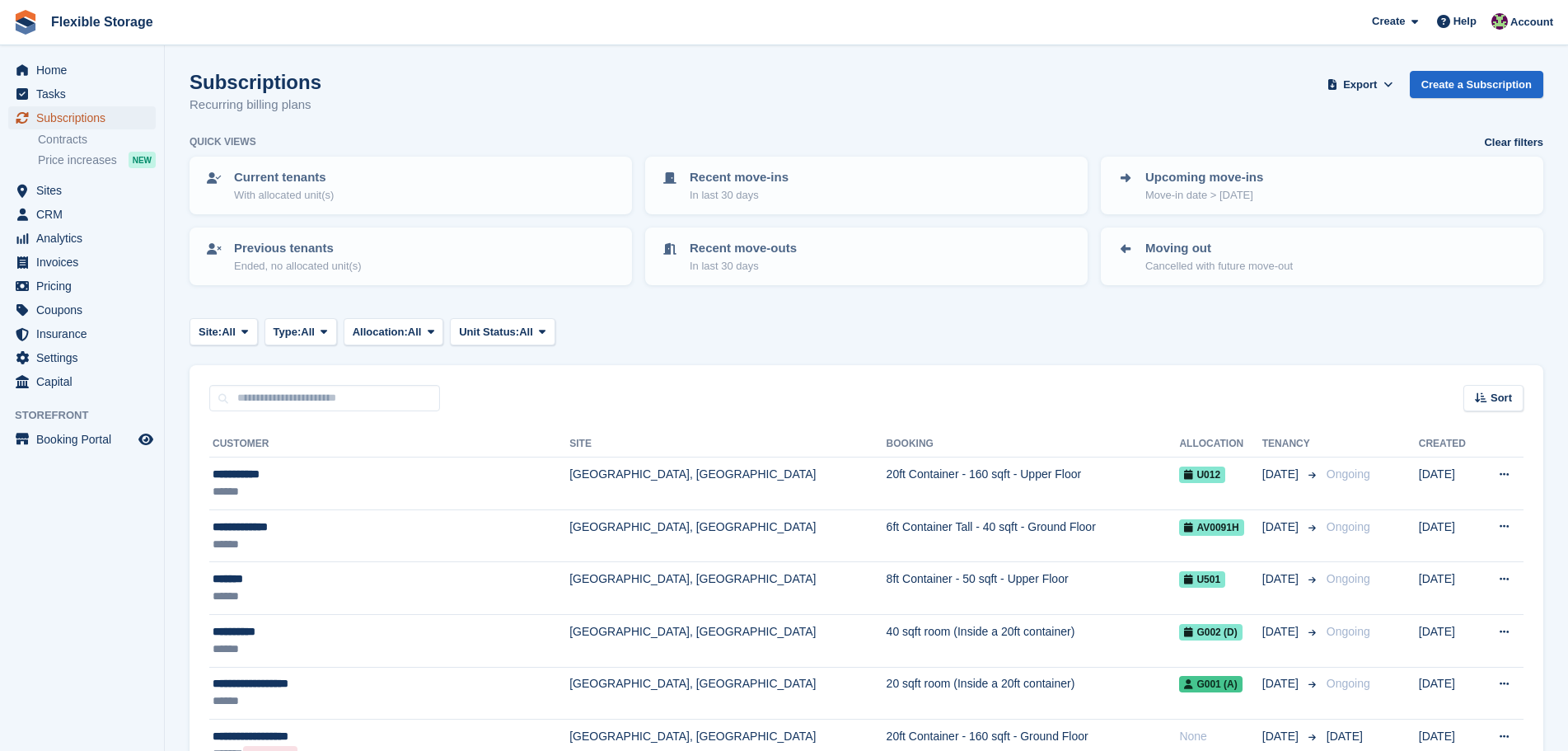
click at [70, 117] on span "Subscriptions" at bounding box center [85, 118] width 99 height 23
click at [254, 391] on input "text" at bounding box center [324, 398] width 231 height 28
type input "****"
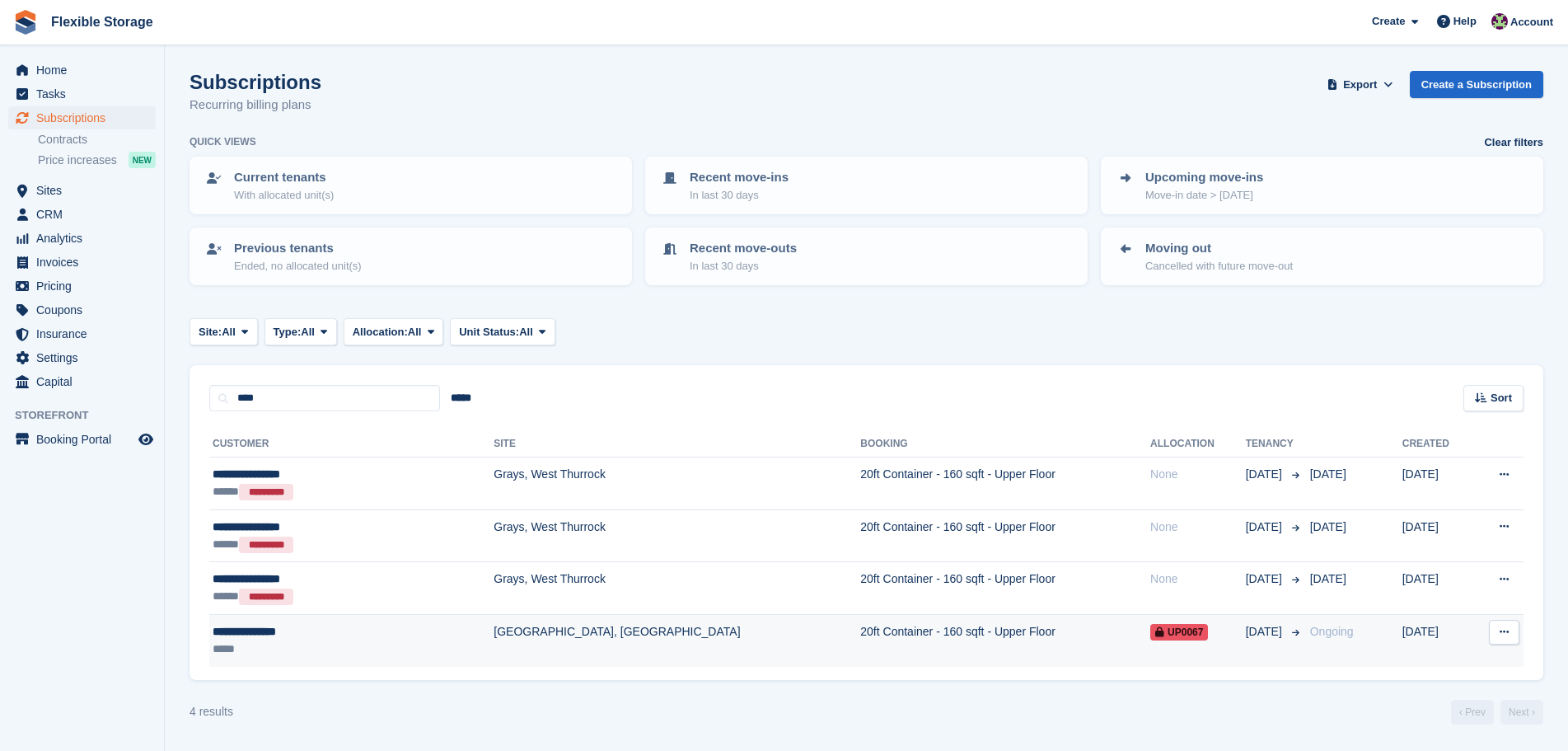
click at [494, 637] on td "[GEOGRAPHIC_DATA], [GEOGRAPHIC_DATA]" at bounding box center [677, 641] width 367 height 52
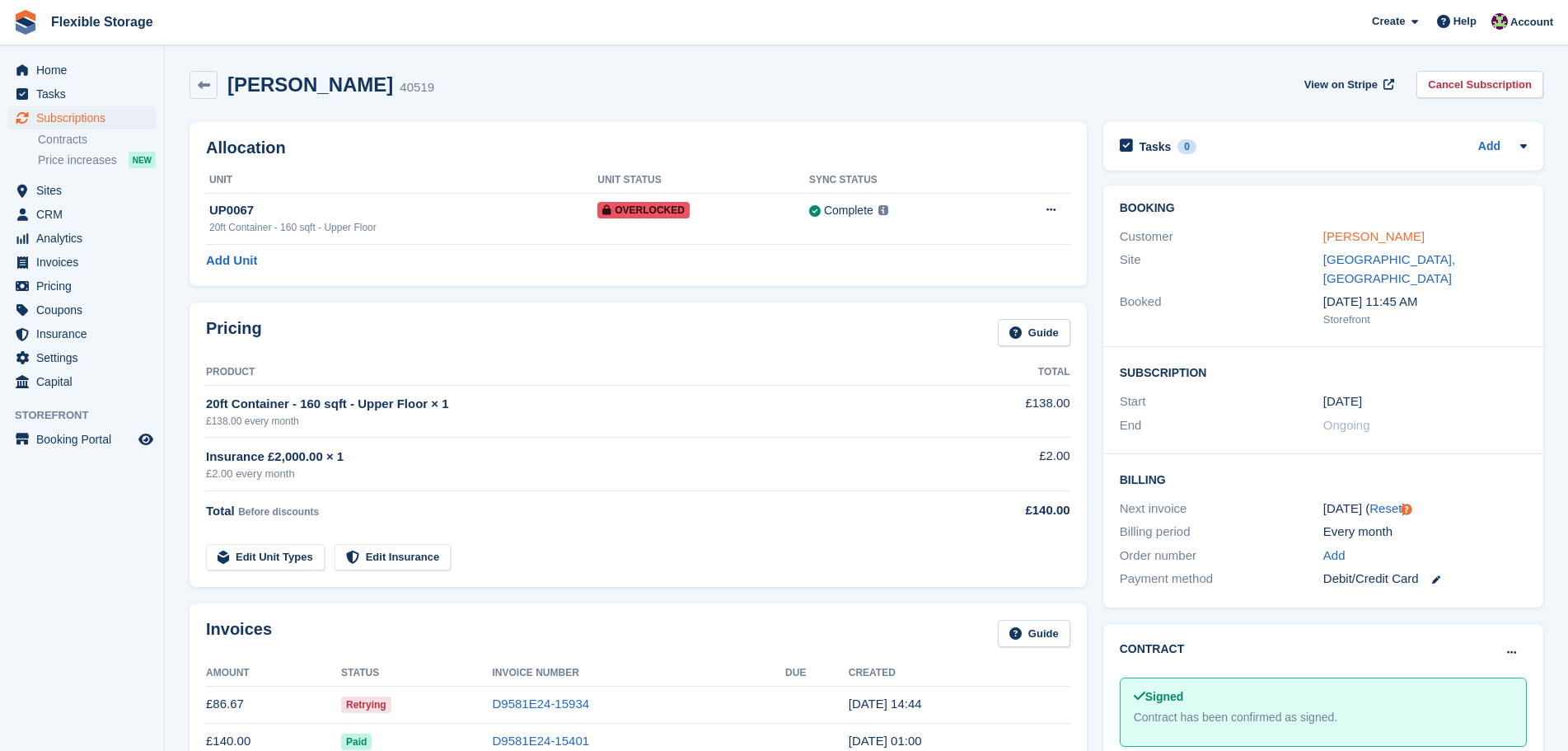
click at [1341, 235] on link "[PERSON_NAME]" at bounding box center [1374, 236] width 101 height 14
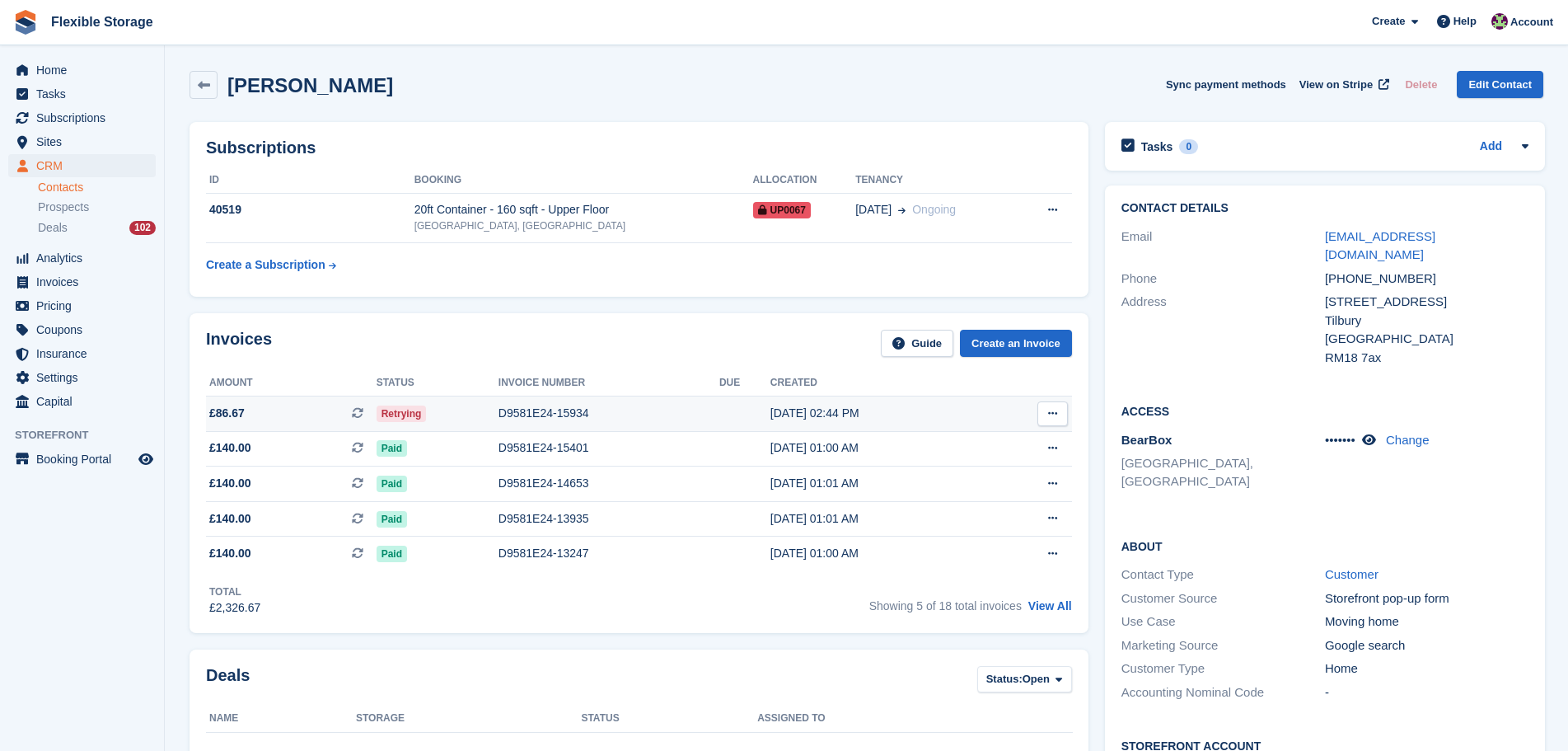
click at [583, 401] on td "D9581E24-15934" at bounding box center [609, 413] width 221 height 35
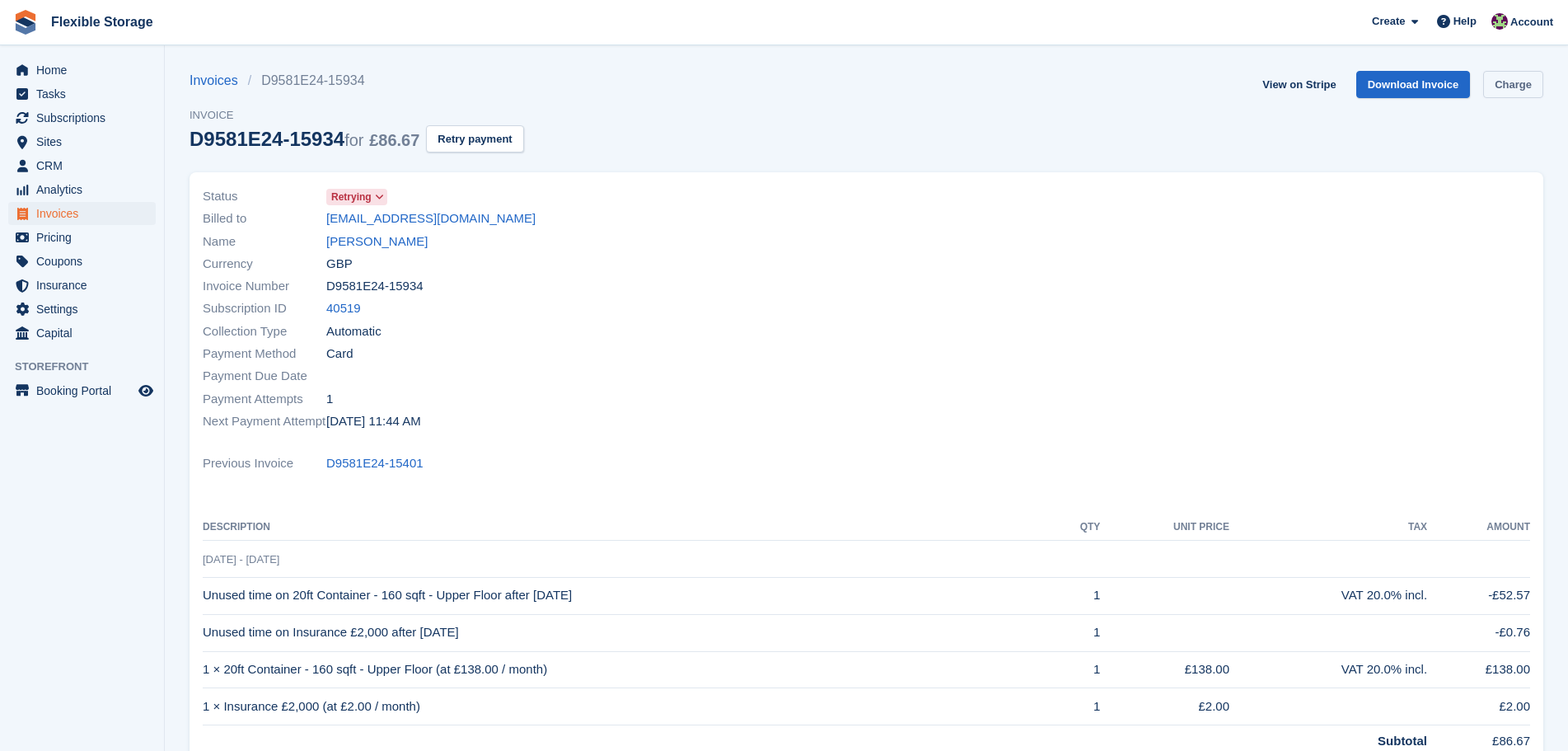
click at [1504, 80] on link "Charge" at bounding box center [1514, 84] width 60 height 28
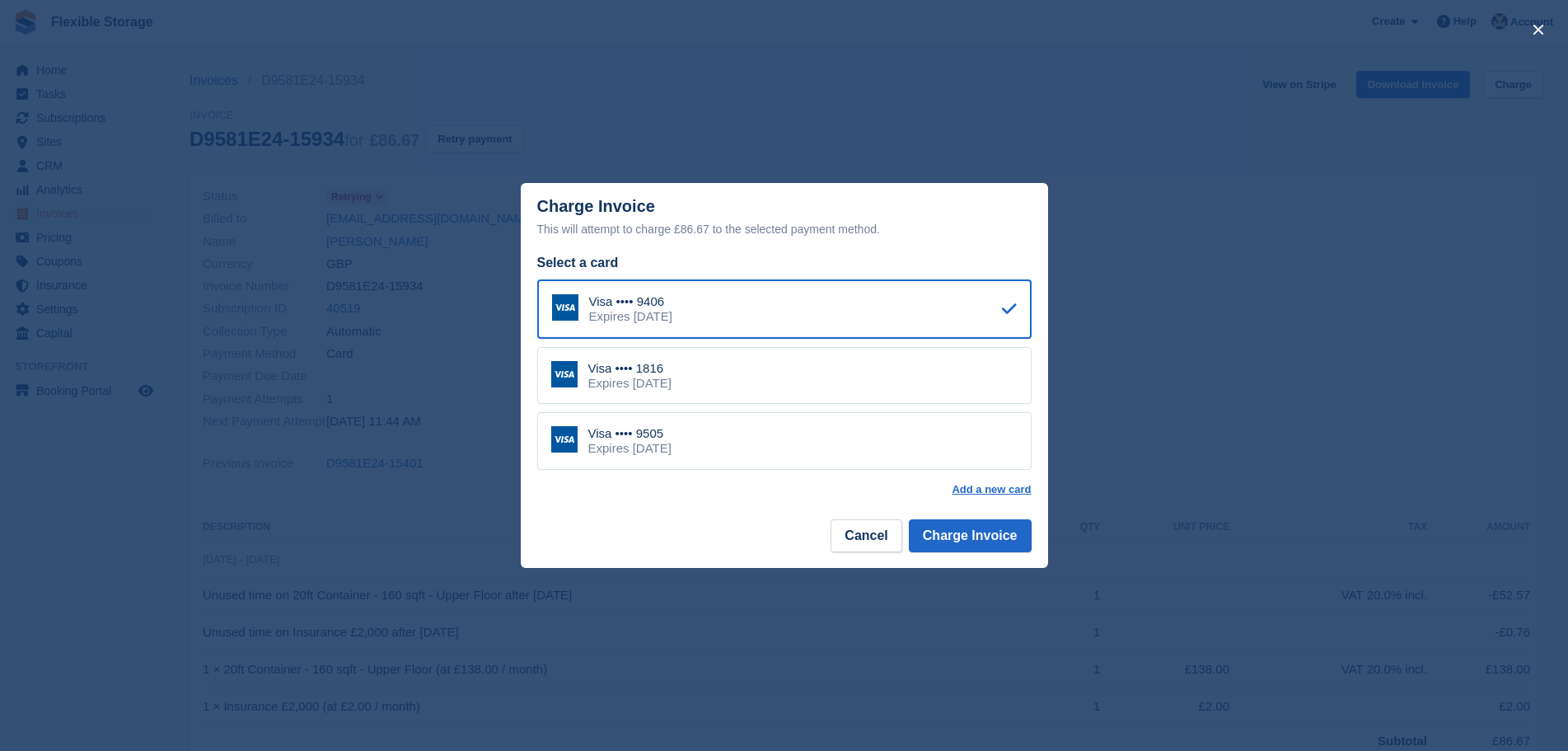
click at [720, 434] on div "Visa •••• 9505 Expires [DATE]" at bounding box center [785, 441] width 495 height 58
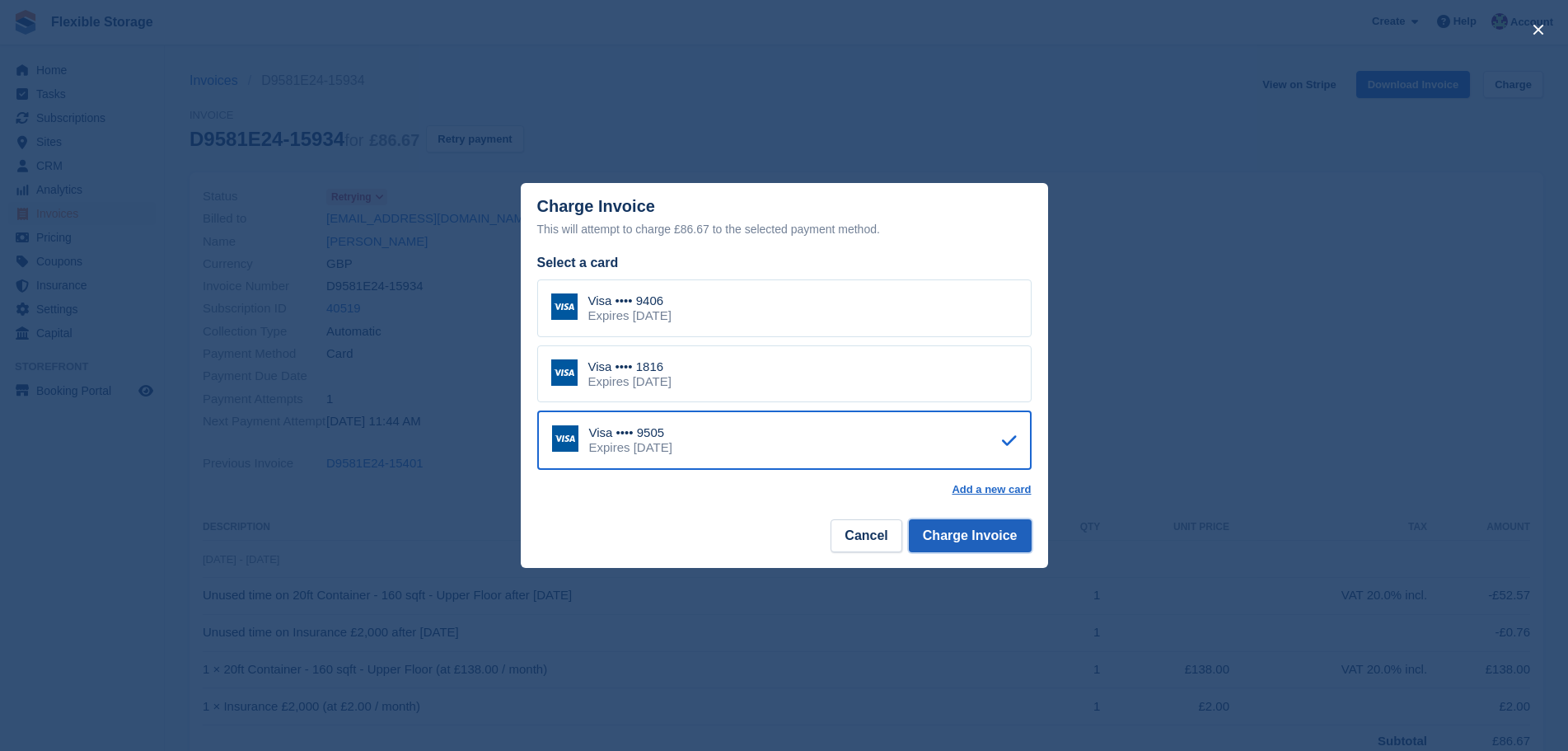
click at [982, 534] on button "Charge Invoice" at bounding box center [970, 535] width 123 height 33
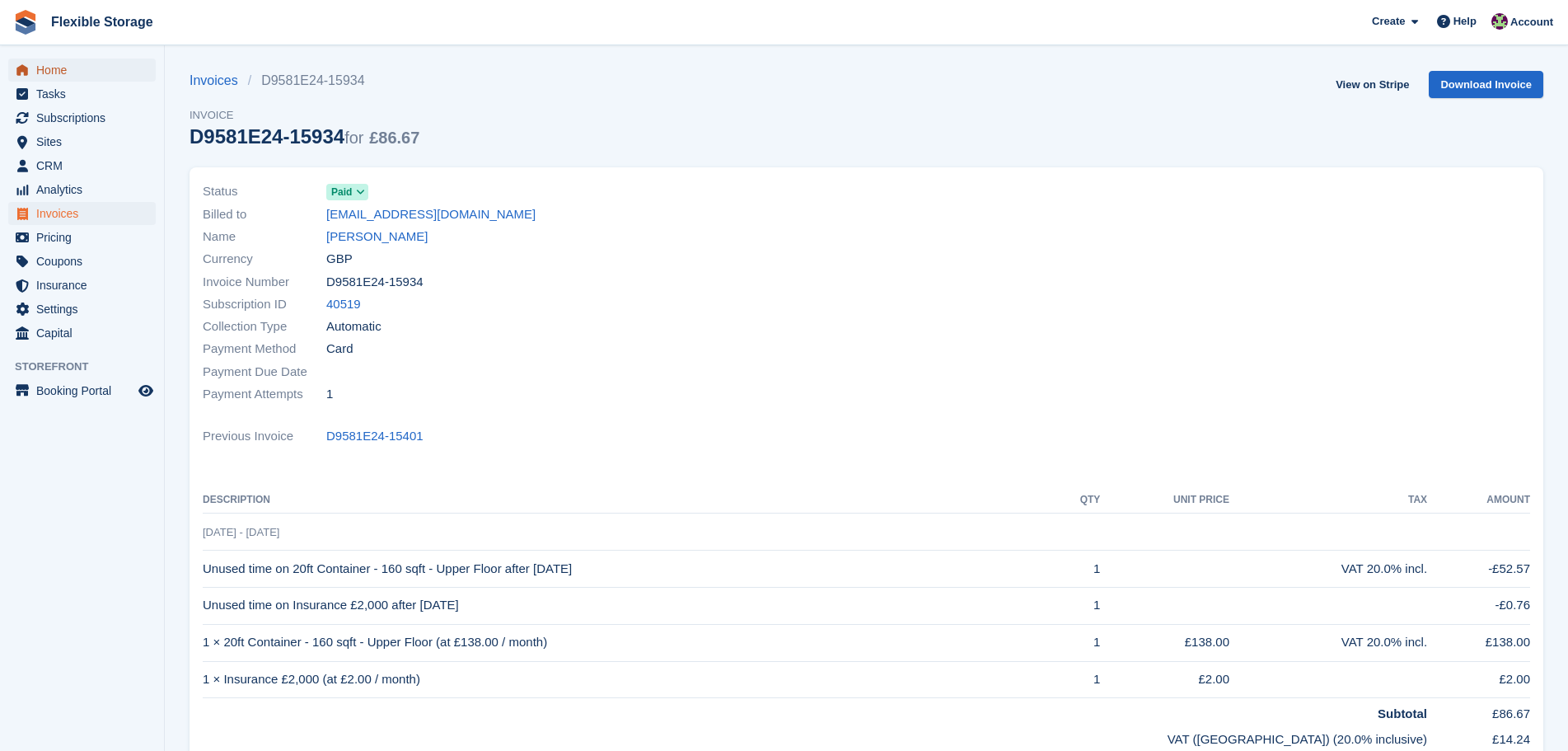
click at [101, 63] on span "Home" at bounding box center [85, 70] width 99 height 23
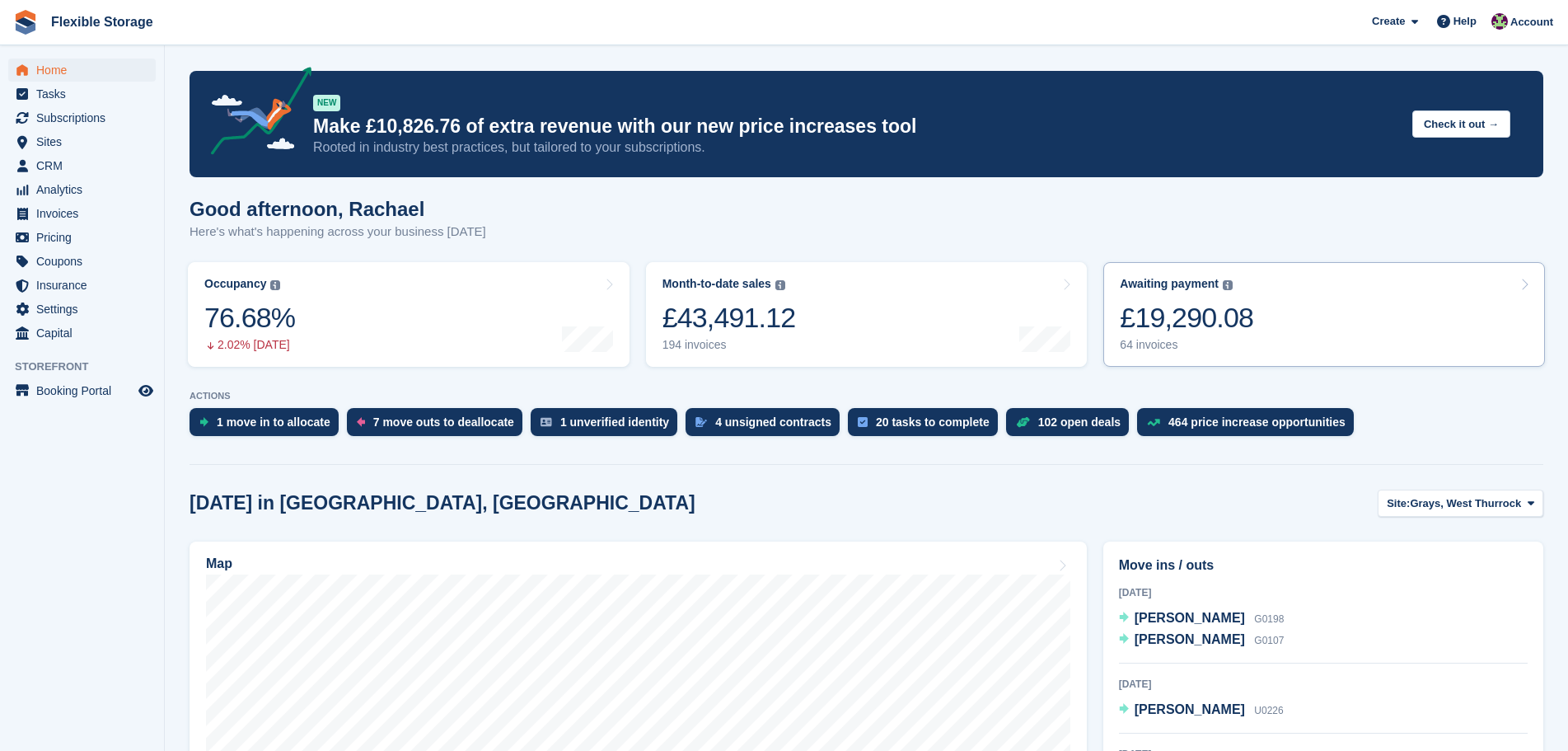
click at [1152, 331] on div "£19,290.08" at bounding box center [1187, 318] width 134 height 33
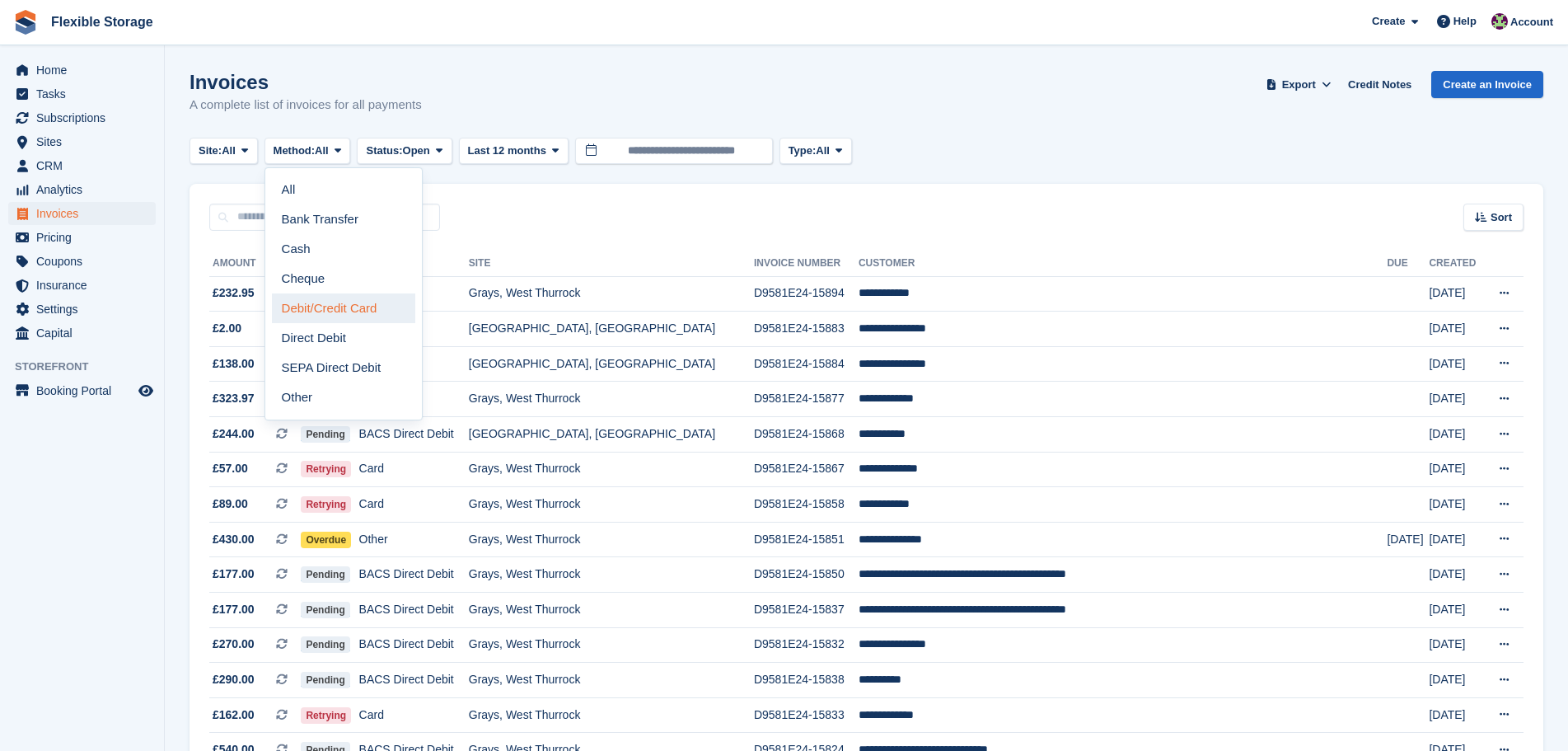
click at [324, 312] on link "Debit/Credit Card" at bounding box center [344, 308] width 144 height 29
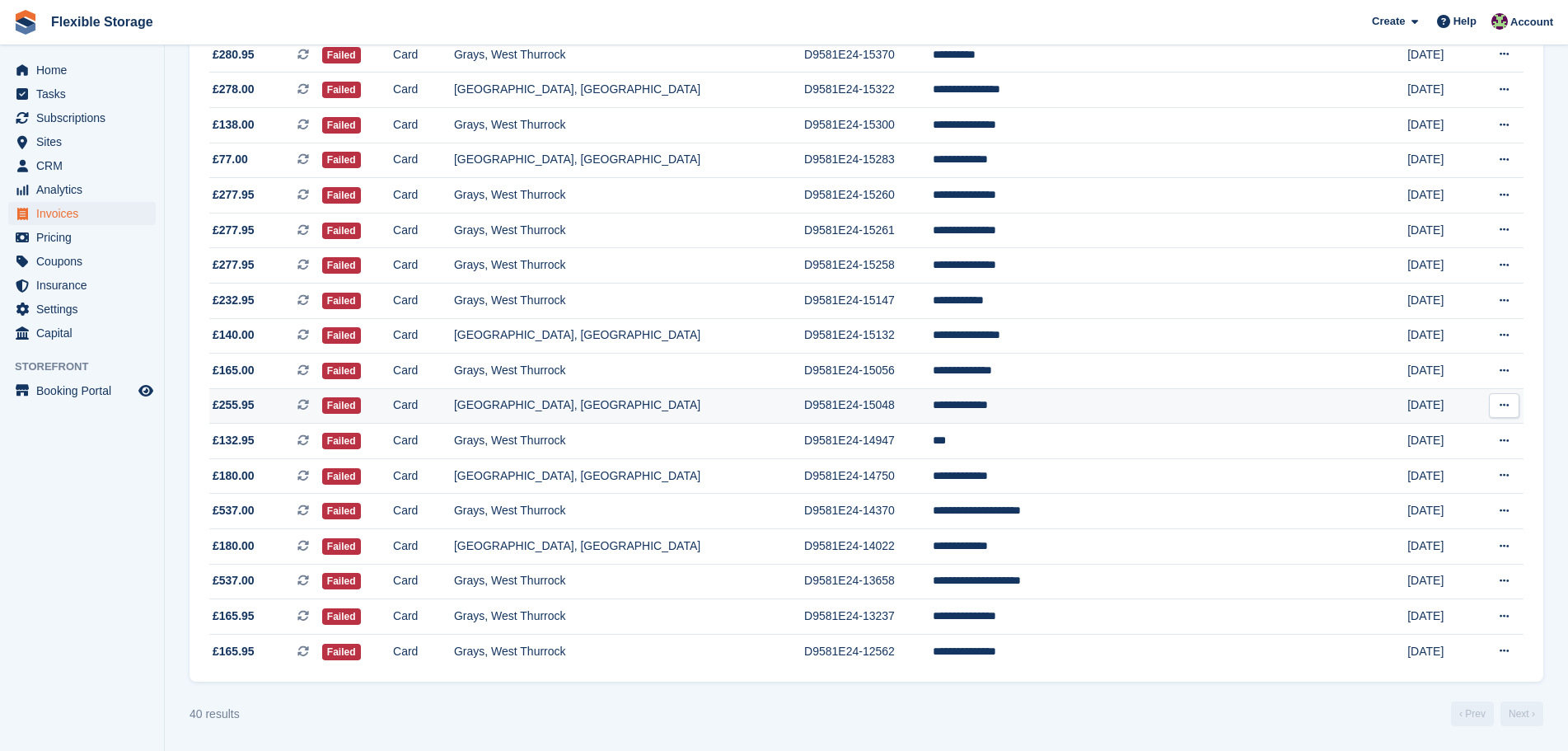
scroll to position [517, 0]
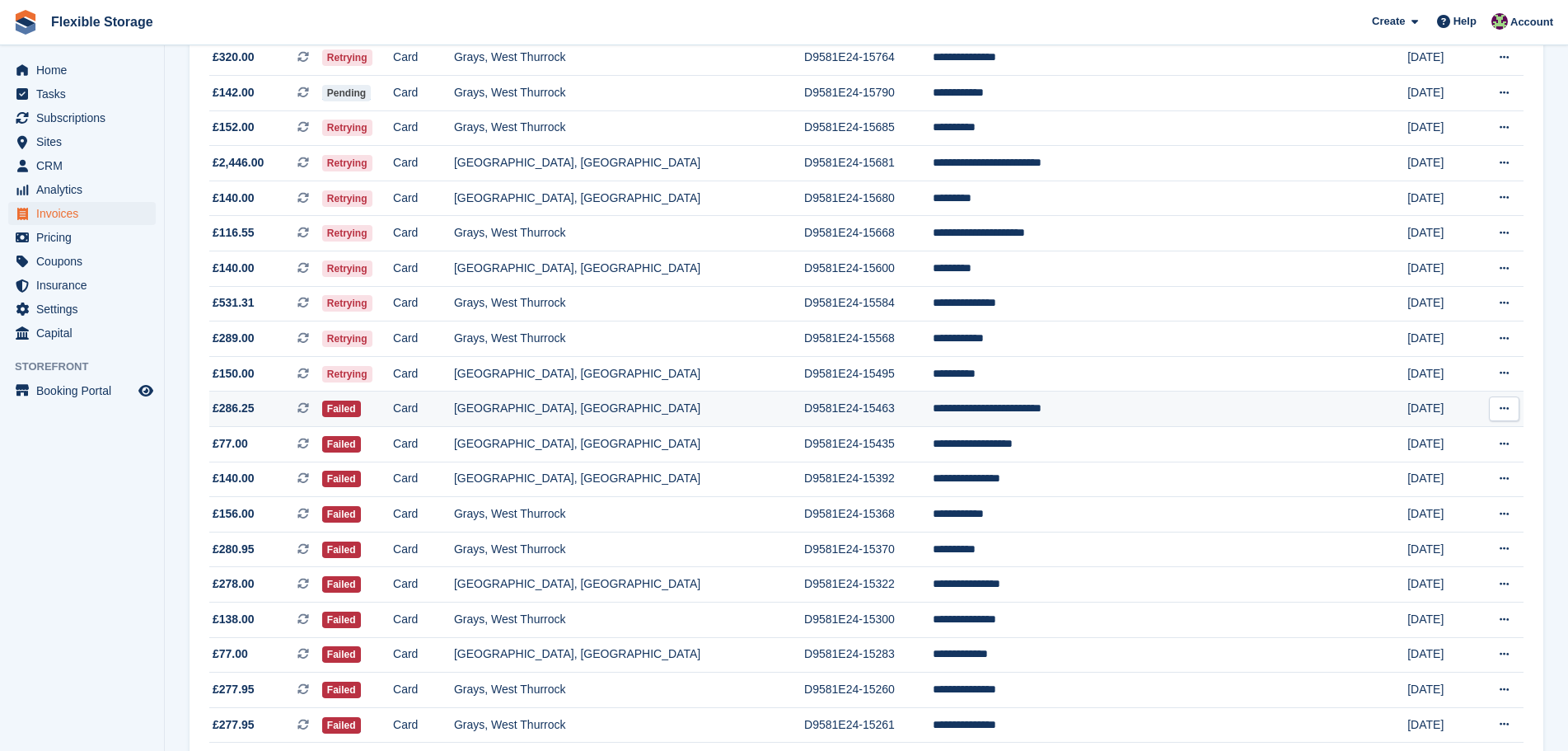
click at [1057, 424] on td "**********" at bounding box center [1155, 409] width 445 height 35
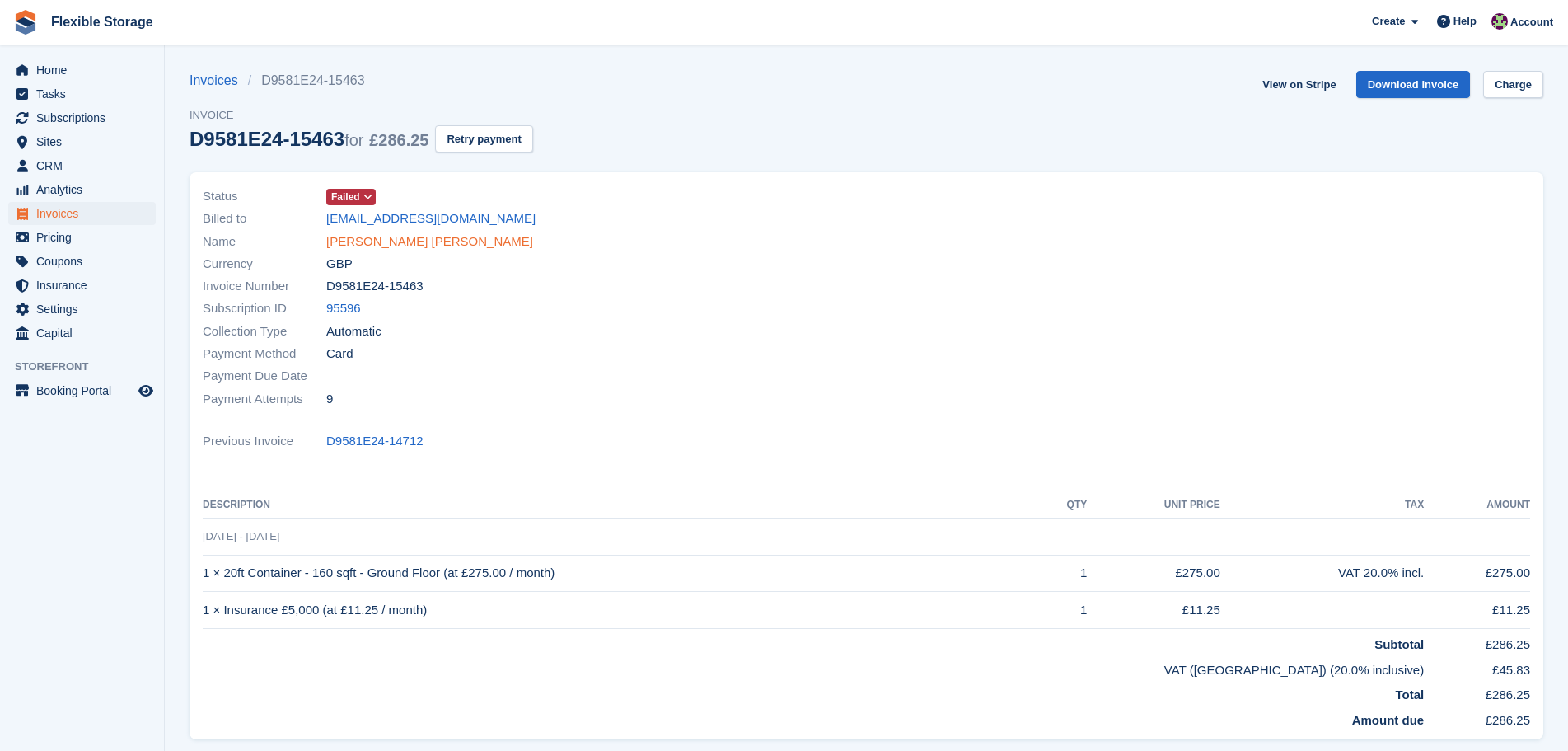
click at [410, 242] on link "Albina Valentina Anna Reis" at bounding box center [429, 242] width 206 height 19
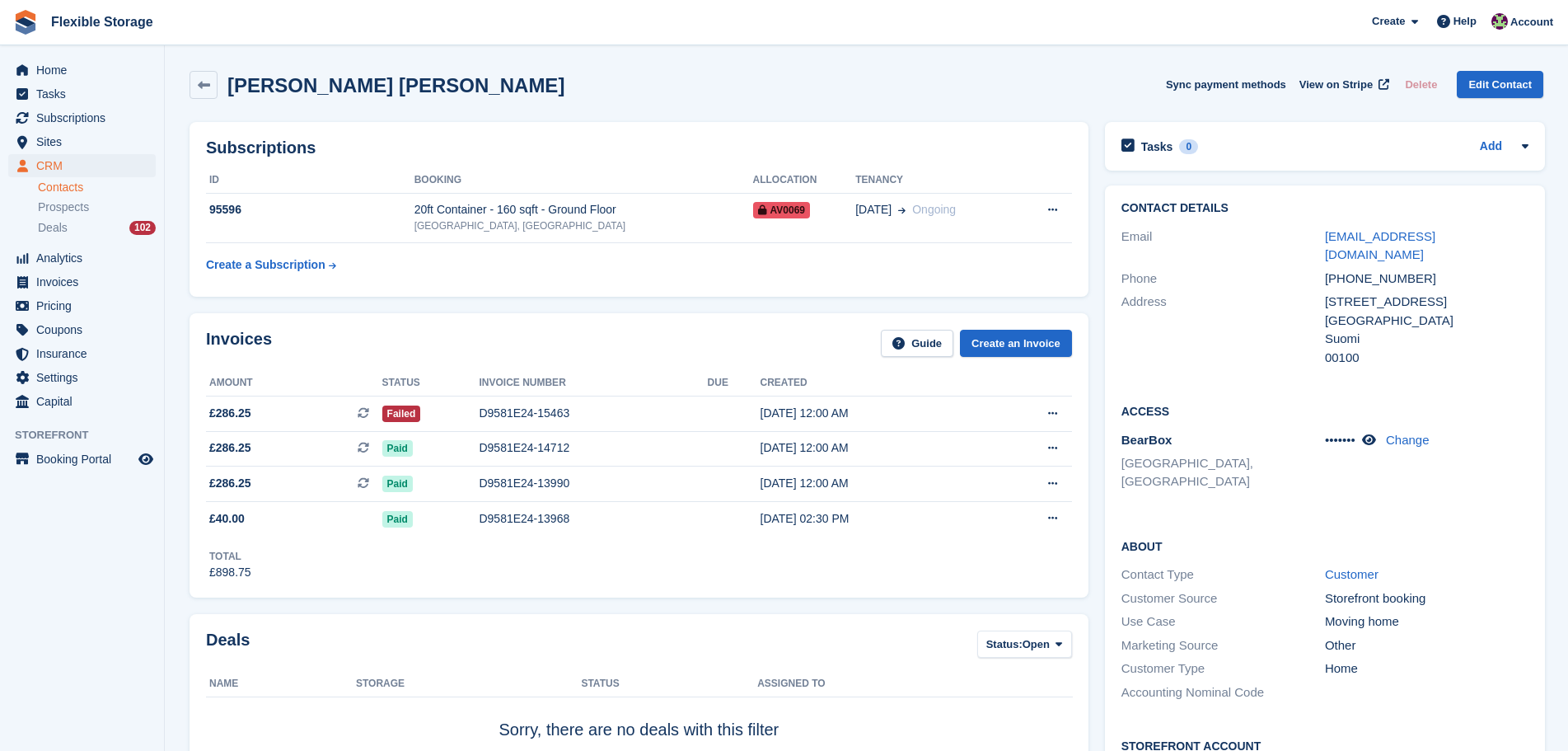
click at [812, 337] on div "Invoices Guide Create an Invoice" at bounding box center [639, 348] width 866 height 37
click at [102, 74] on span "Home" at bounding box center [85, 70] width 99 height 23
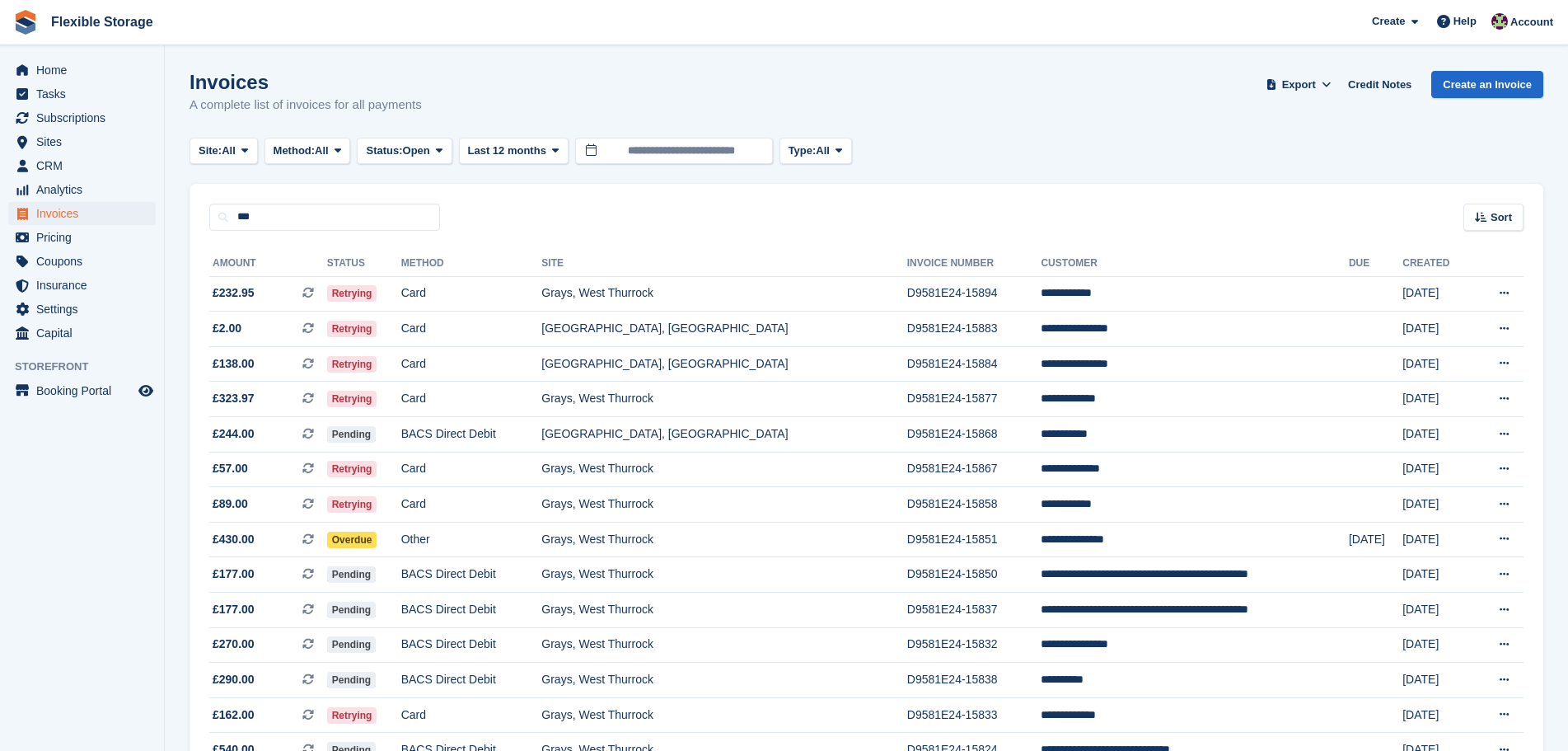
type input "***"
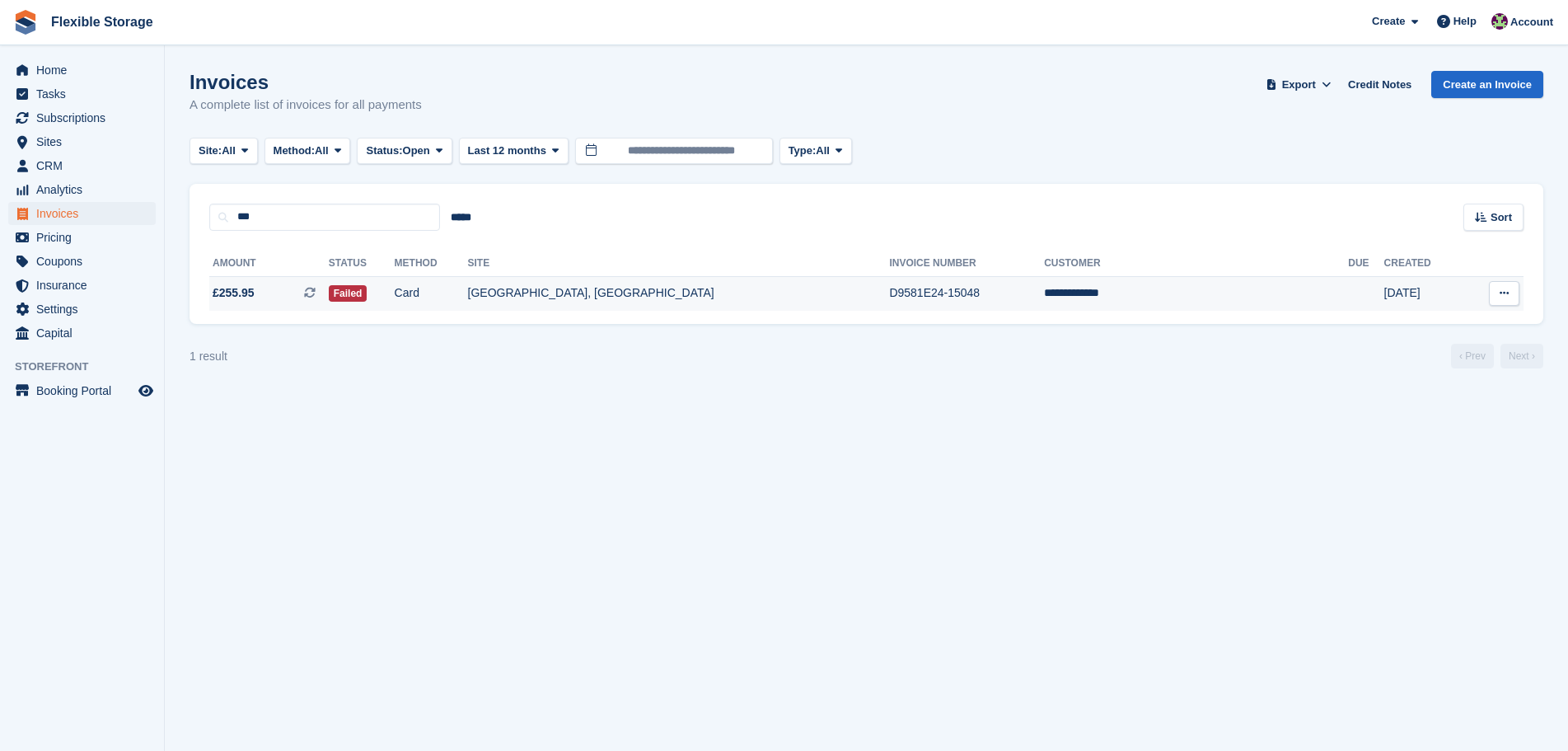
click at [709, 304] on td "[GEOGRAPHIC_DATA], [GEOGRAPHIC_DATA]" at bounding box center [679, 293] width 422 height 34
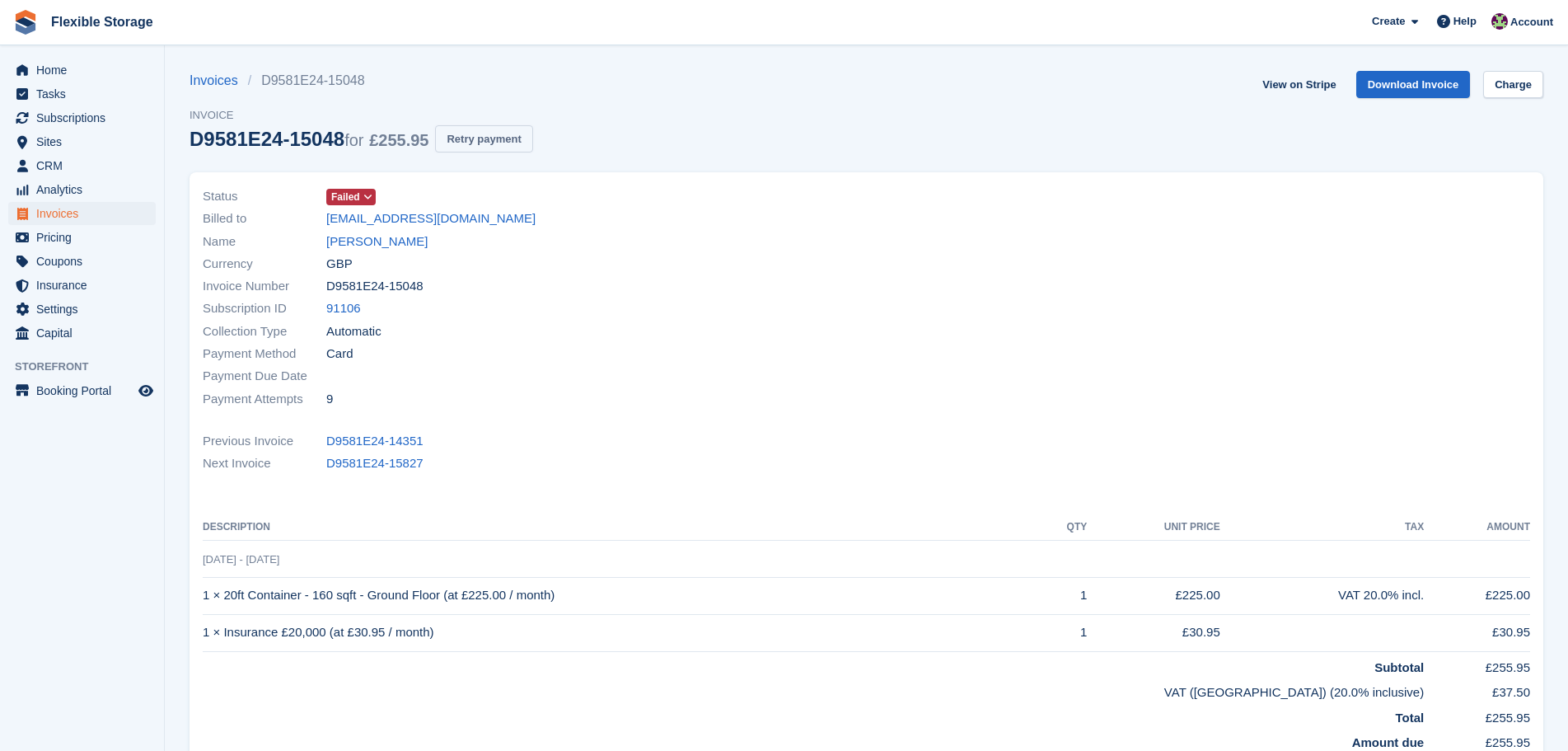
click at [496, 143] on button "Retry payment" at bounding box center [484, 139] width 97 height 28
click at [359, 242] on link "[PERSON_NAME]" at bounding box center [376, 242] width 101 height 19
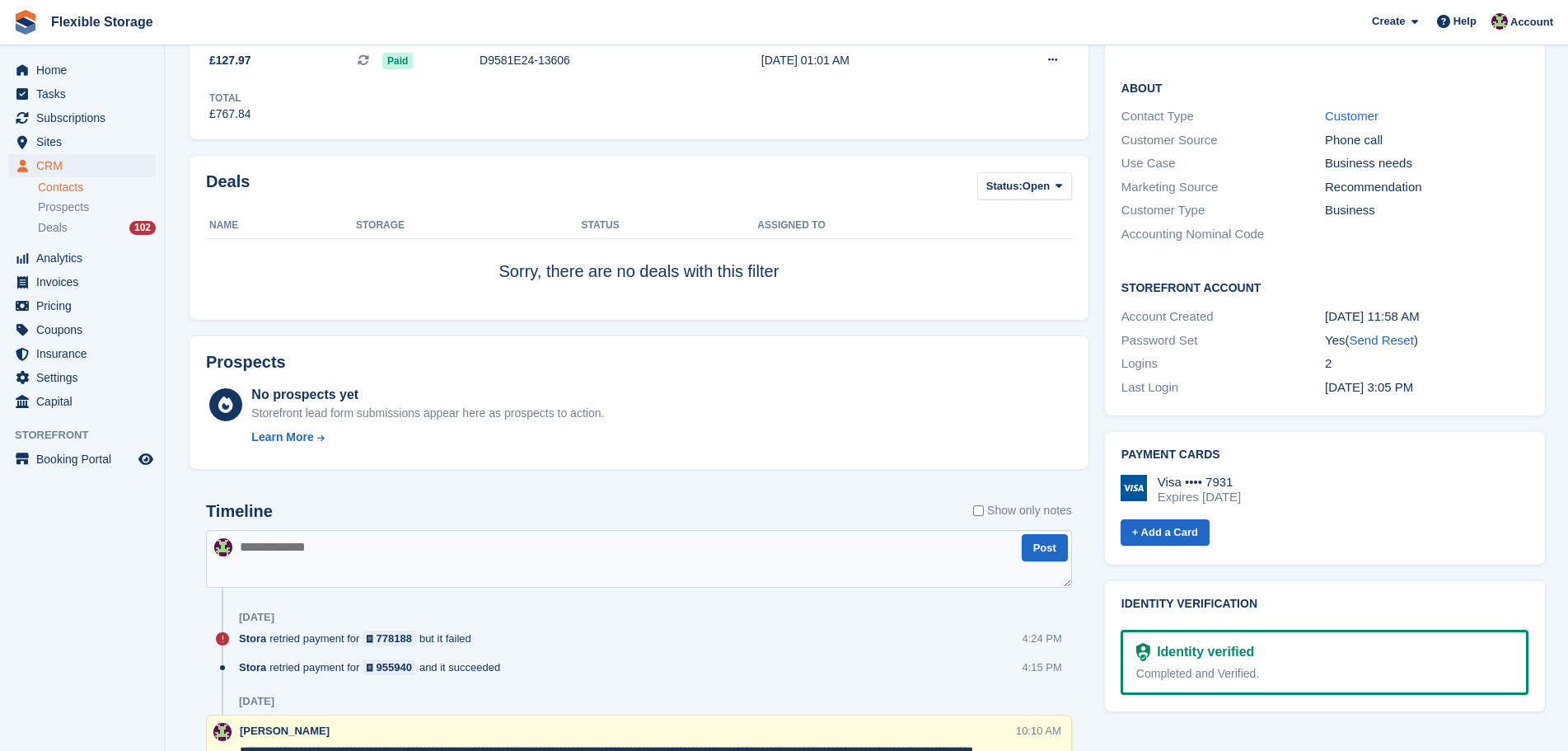
scroll to position [495, 0]
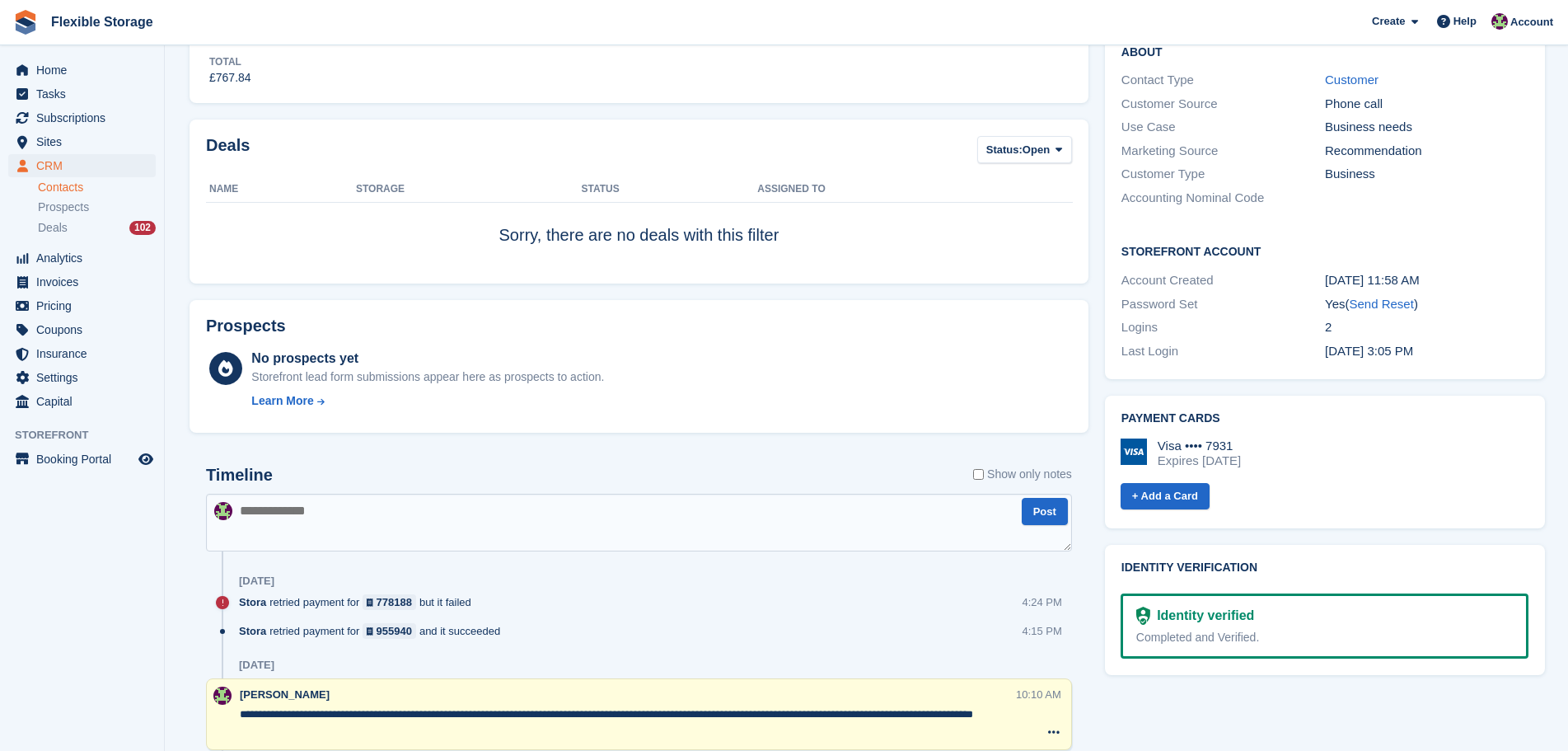
drag, startPoint x: 1288, startPoint y: 442, endPoint x: 1116, endPoint y: 383, distance: 181.8
click at [1116, 396] on div "Payment cards Visa •••• 7931 Expires June 2027 + Add a Card" at bounding box center [1325, 462] width 440 height 133
click at [1344, 439] on div "Visa •••• 7931 Expires June 2027" at bounding box center [1325, 453] width 408 height 29
click at [522, 516] on textarea at bounding box center [639, 523] width 866 height 58
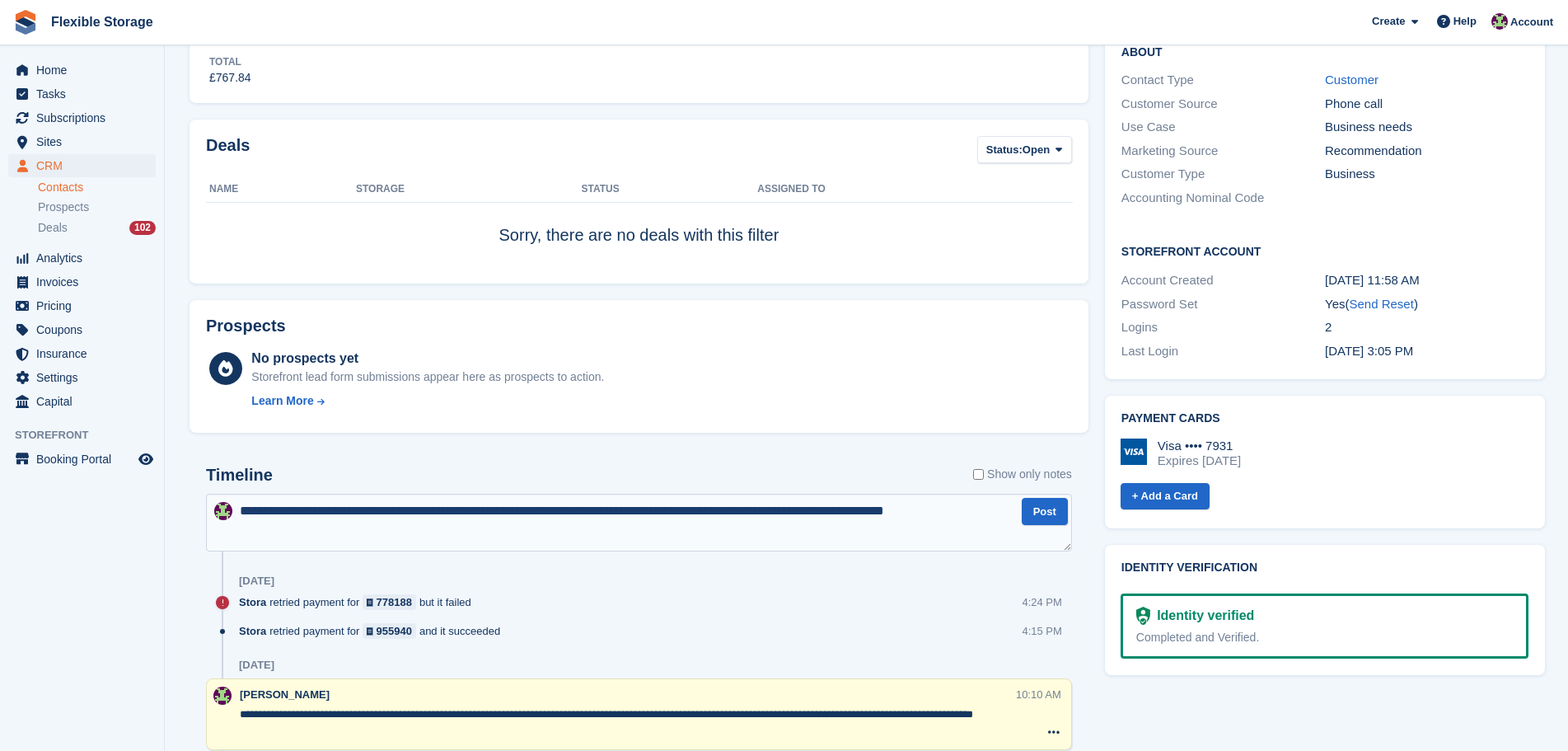
type textarea "**********"
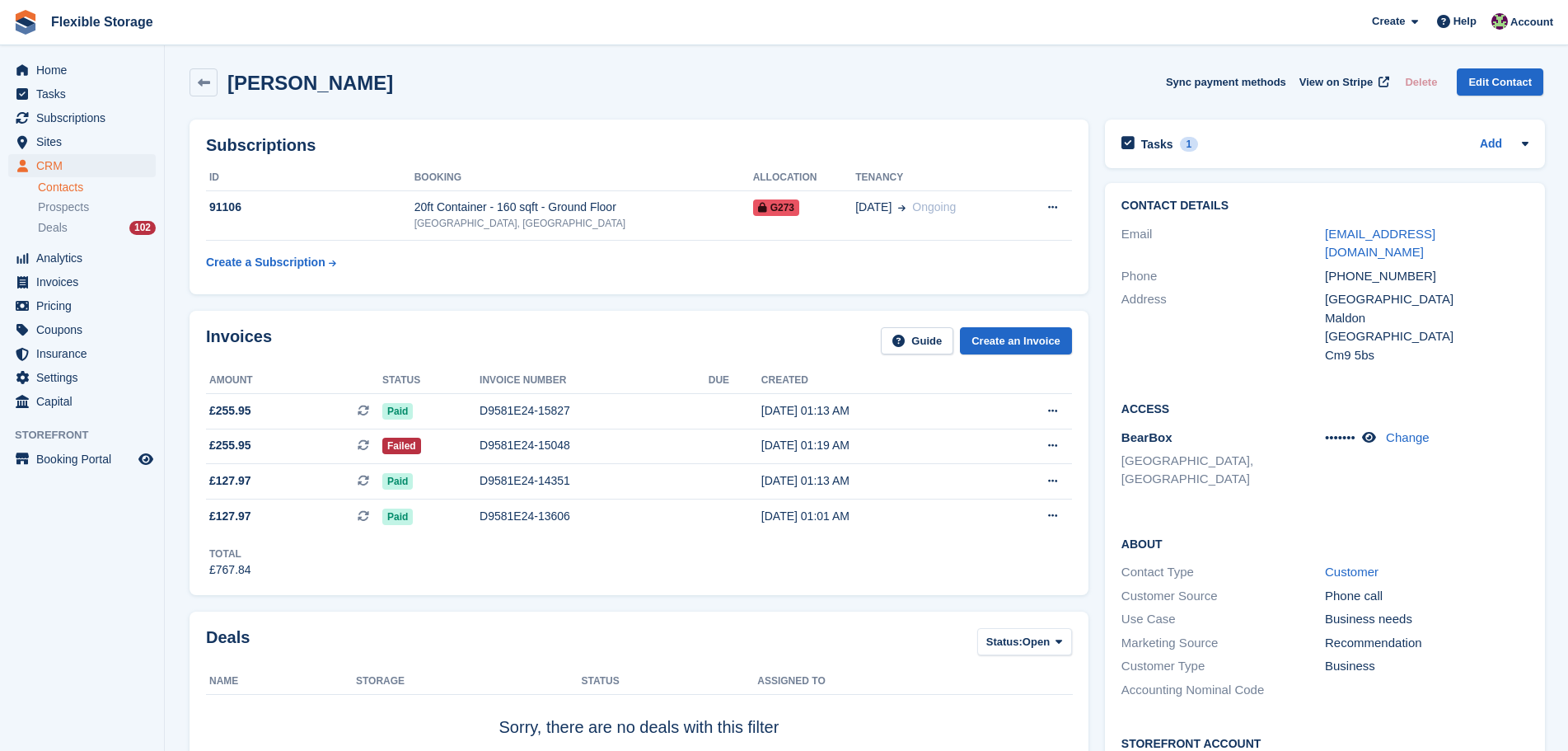
scroll to position [0, 0]
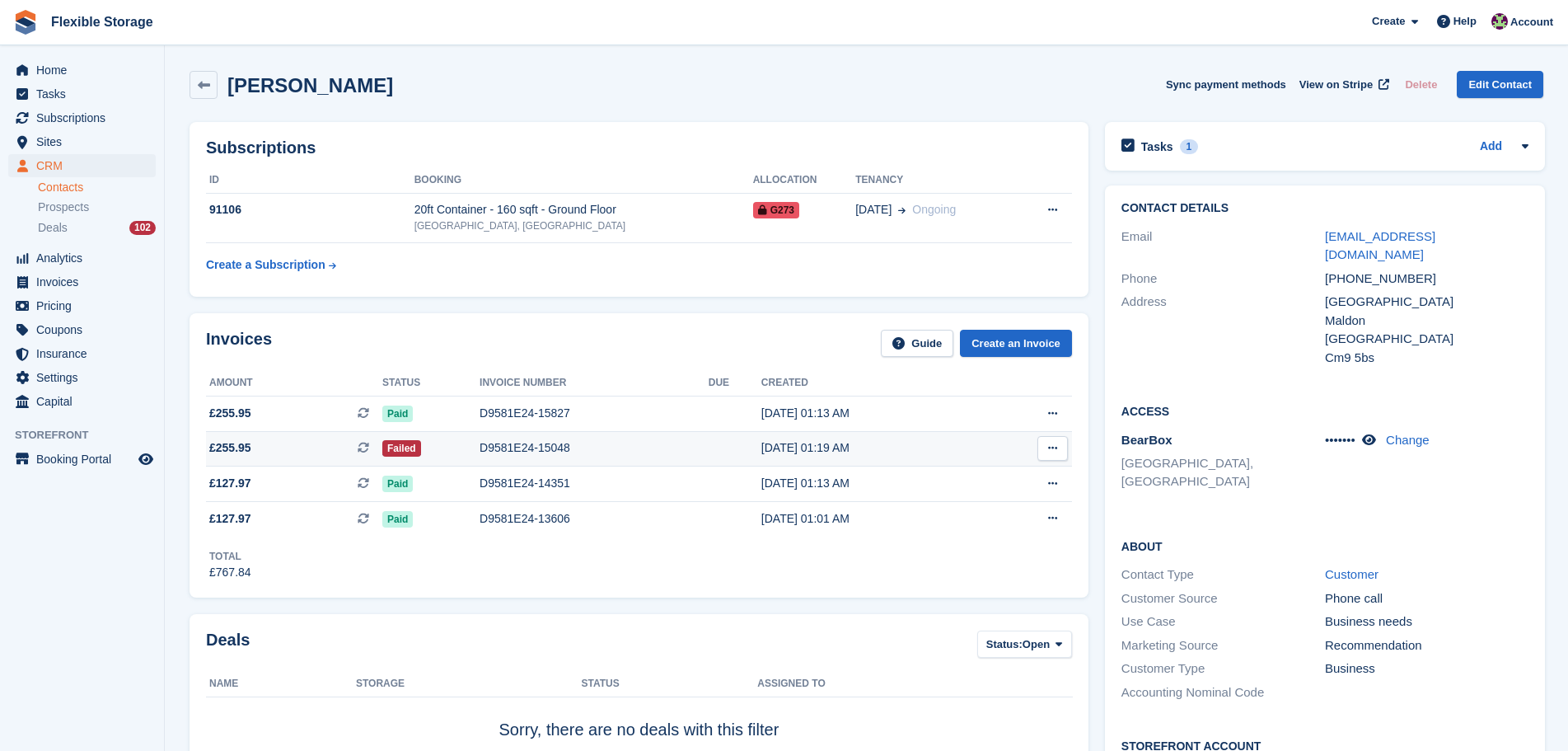
click at [531, 450] on div "D9581E24-15048" at bounding box center [594, 448] width 229 height 18
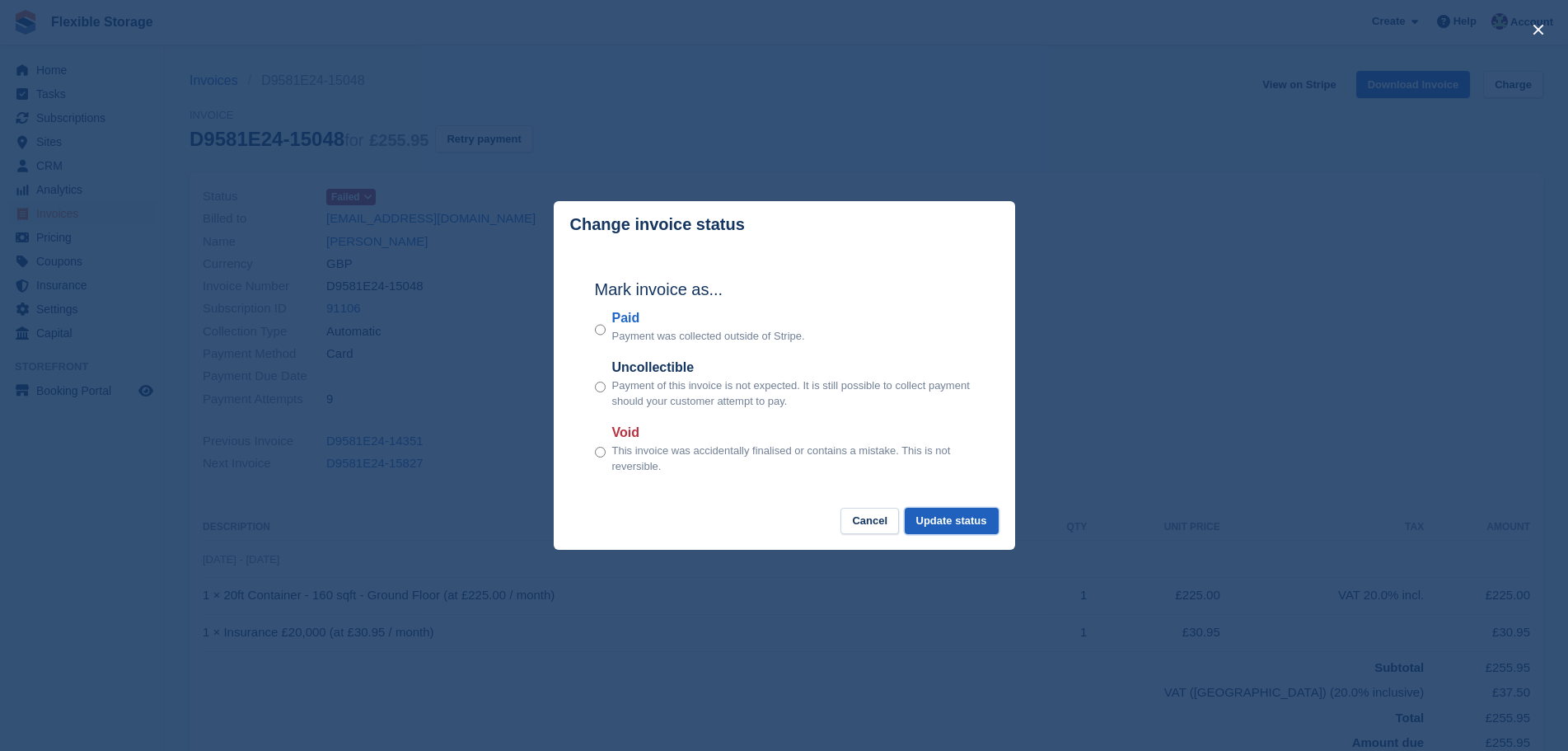
click at [939, 520] on button "Update status" at bounding box center [952, 521] width 94 height 28
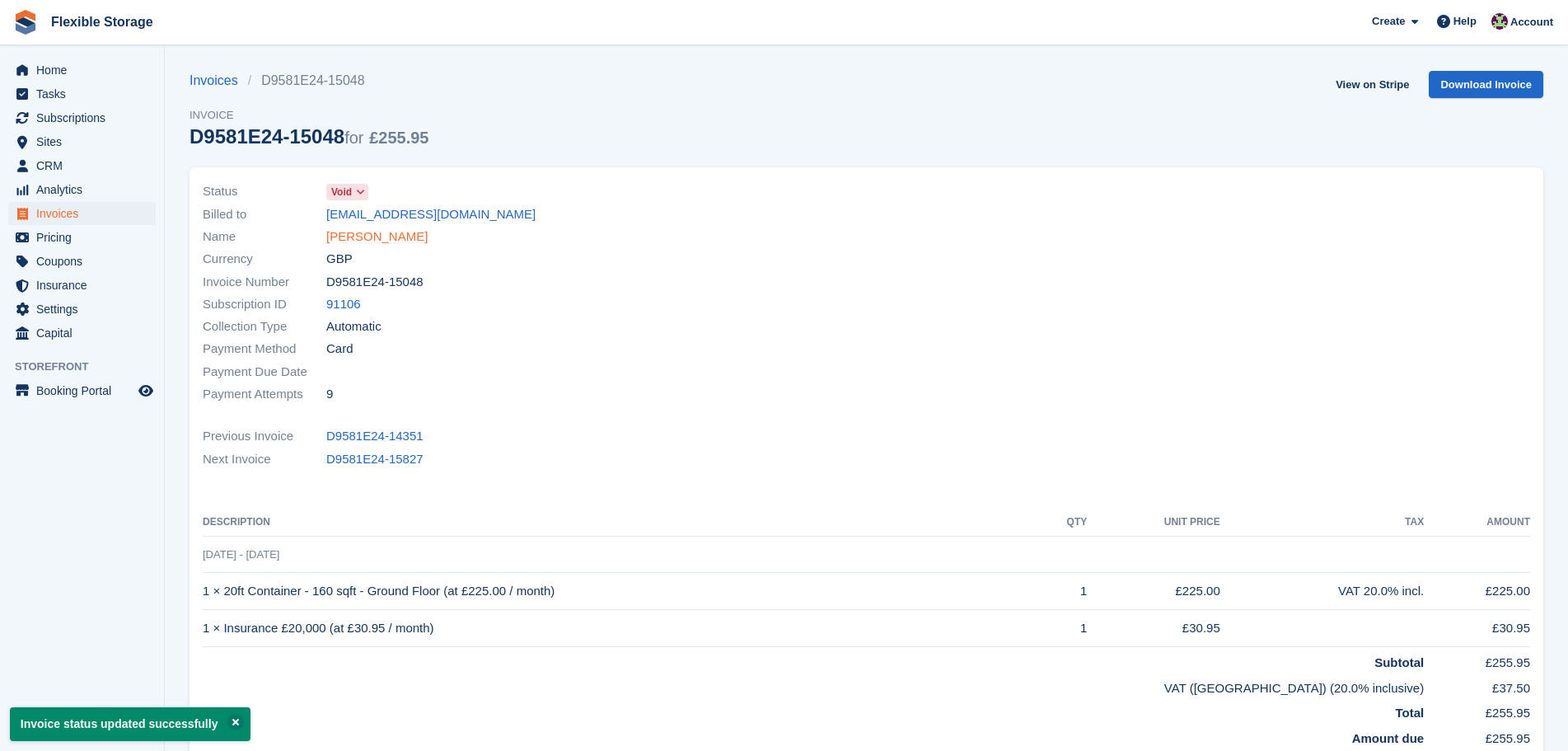
click at [359, 238] on link "[PERSON_NAME]" at bounding box center [376, 237] width 101 height 19
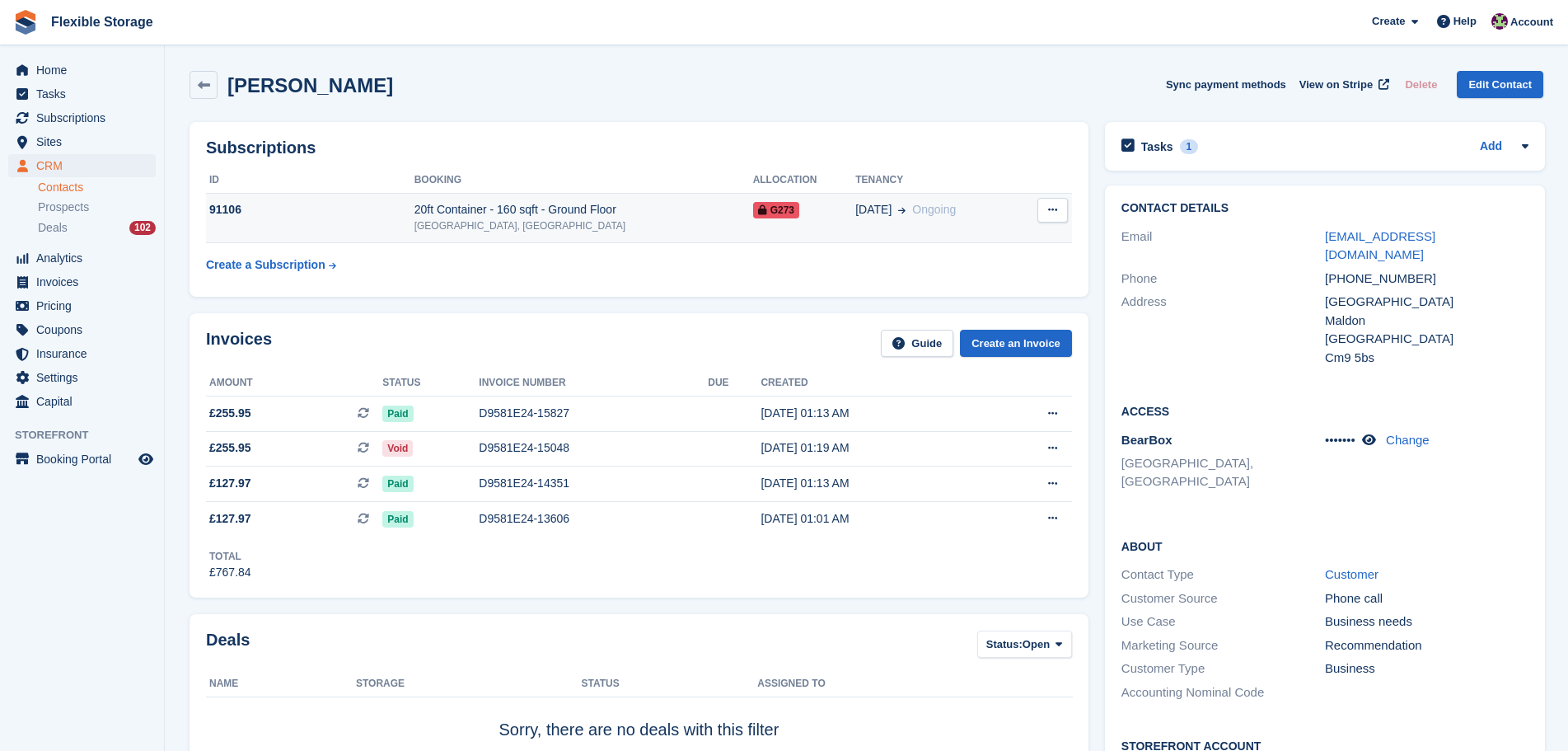
click at [586, 209] on div "20ft Container - 160 sqft - Ground Floor" at bounding box center [583, 210] width 339 height 18
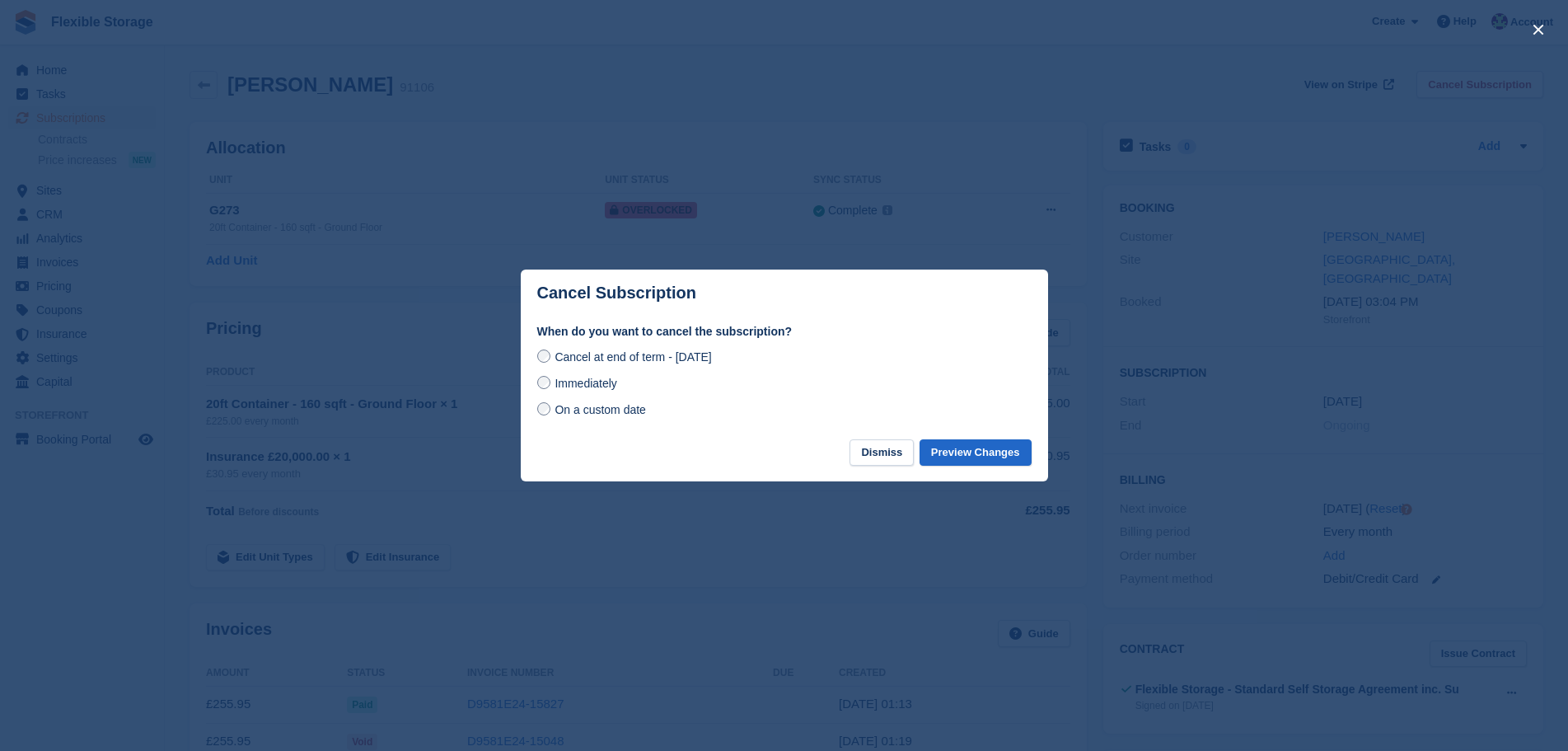
click at [529, 376] on div "When do you want to cancel the subscription? Cancel at end of term - Saturday, …" at bounding box center [784, 381] width 527 height 116
click at [554, 383] on label "Immediately" at bounding box center [578, 383] width 80 height 18
click at [1015, 458] on button "Preview Changes" at bounding box center [975, 453] width 112 height 28
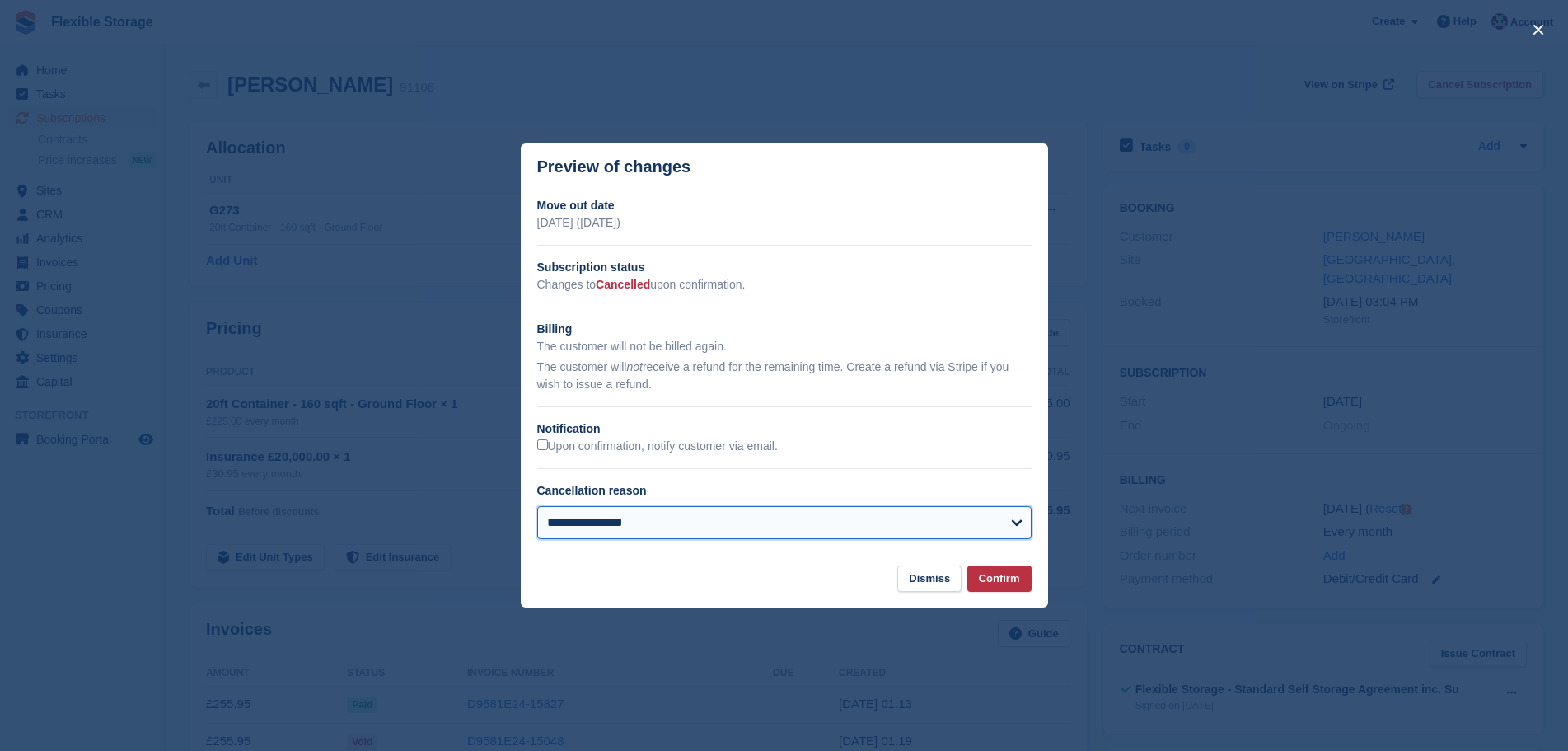
drag, startPoint x: 902, startPoint y: 520, endPoint x: 892, endPoint y: 508, distance: 15.6
click at [902, 520] on select "**********" at bounding box center [785, 522] width 495 height 33
select select "**********"
click at [537, 507] on select "**********" at bounding box center [785, 522] width 495 height 33
click at [994, 580] on button "Confirm" at bounding box center [1000, 579] width 64 height 28
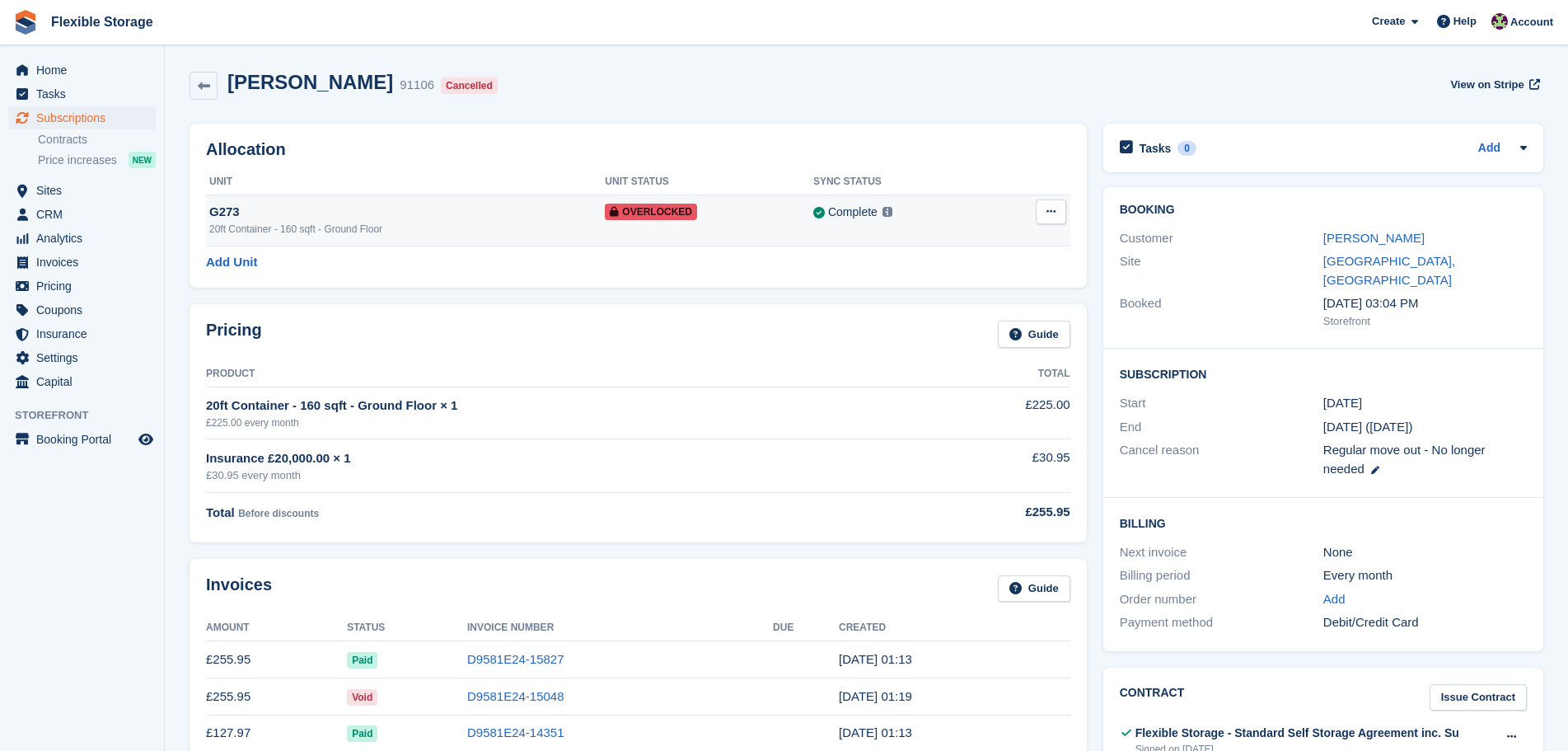
click at [1047, 202] on button at bounding box center [1051, 212] width 30 height 25
click at [981, 245] on p "Remove Overlock" at bounding box center [987, 244] width 144 height 22
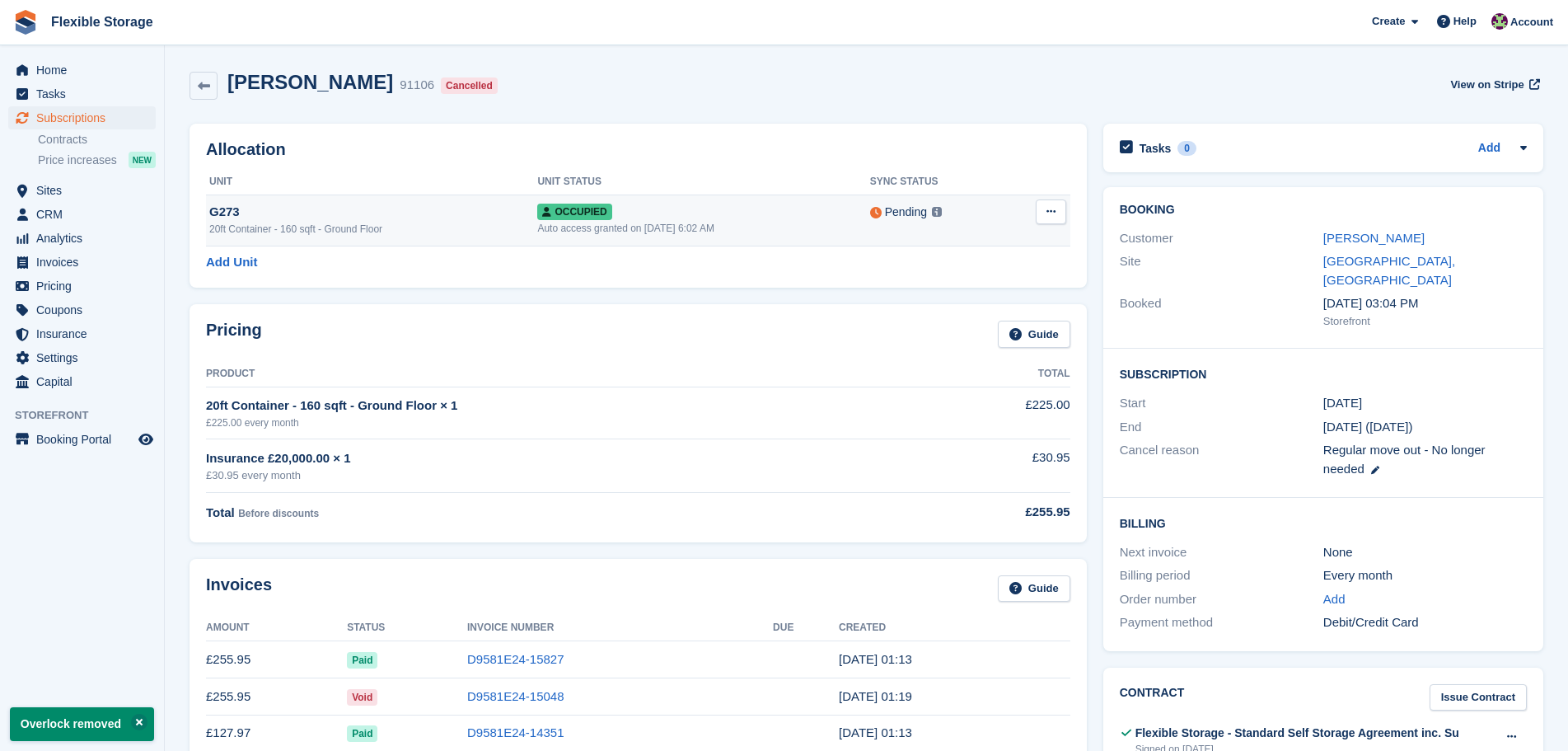
click at [1044, 213] on button at bounding box center [1051, 212] width 30 height 25
click at [984, 281] on p "Deallocate" at bounding box center [987, 279] width 144 height 22
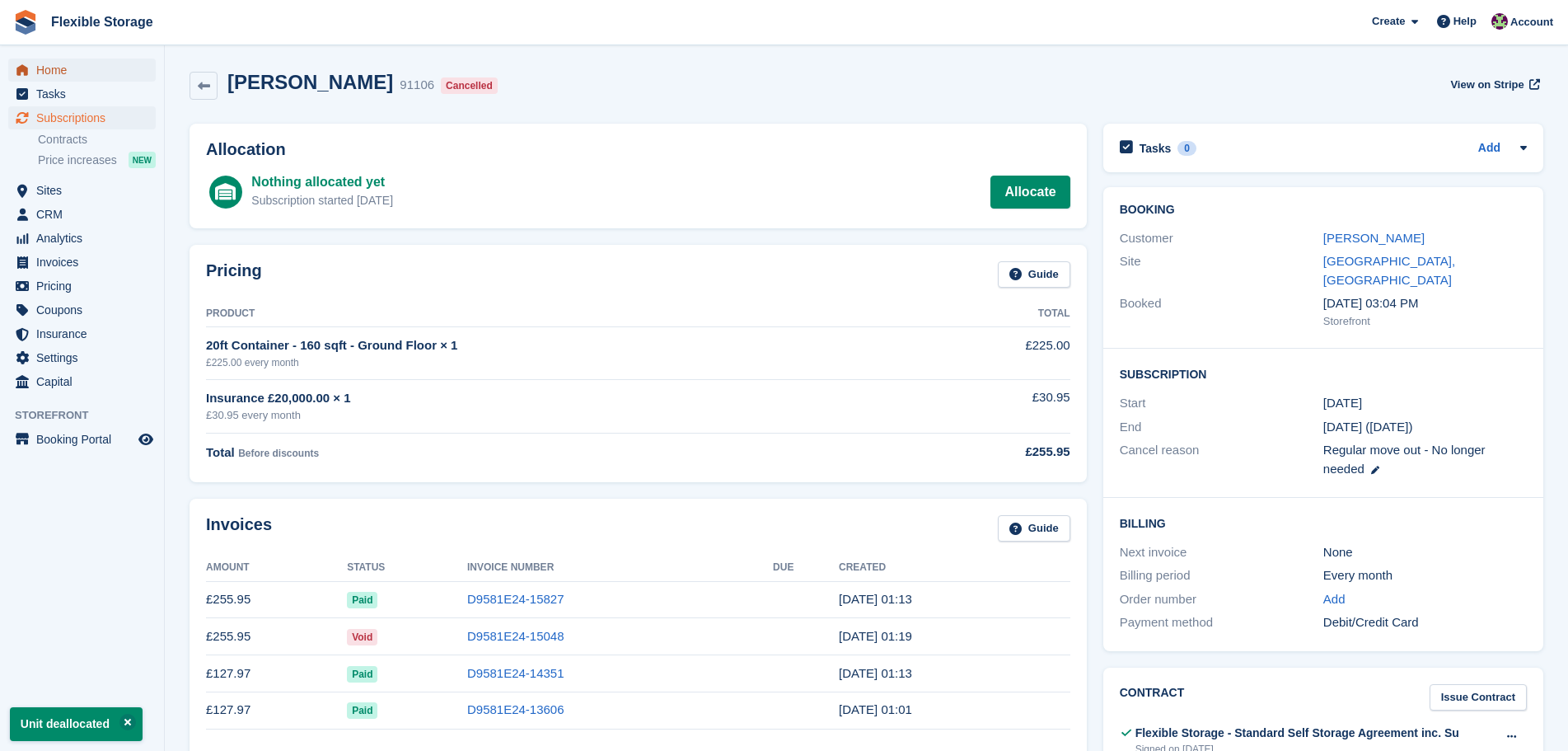
click at [44, 71] on span "Home" at bounding box center [85, 70] width 99 height 23
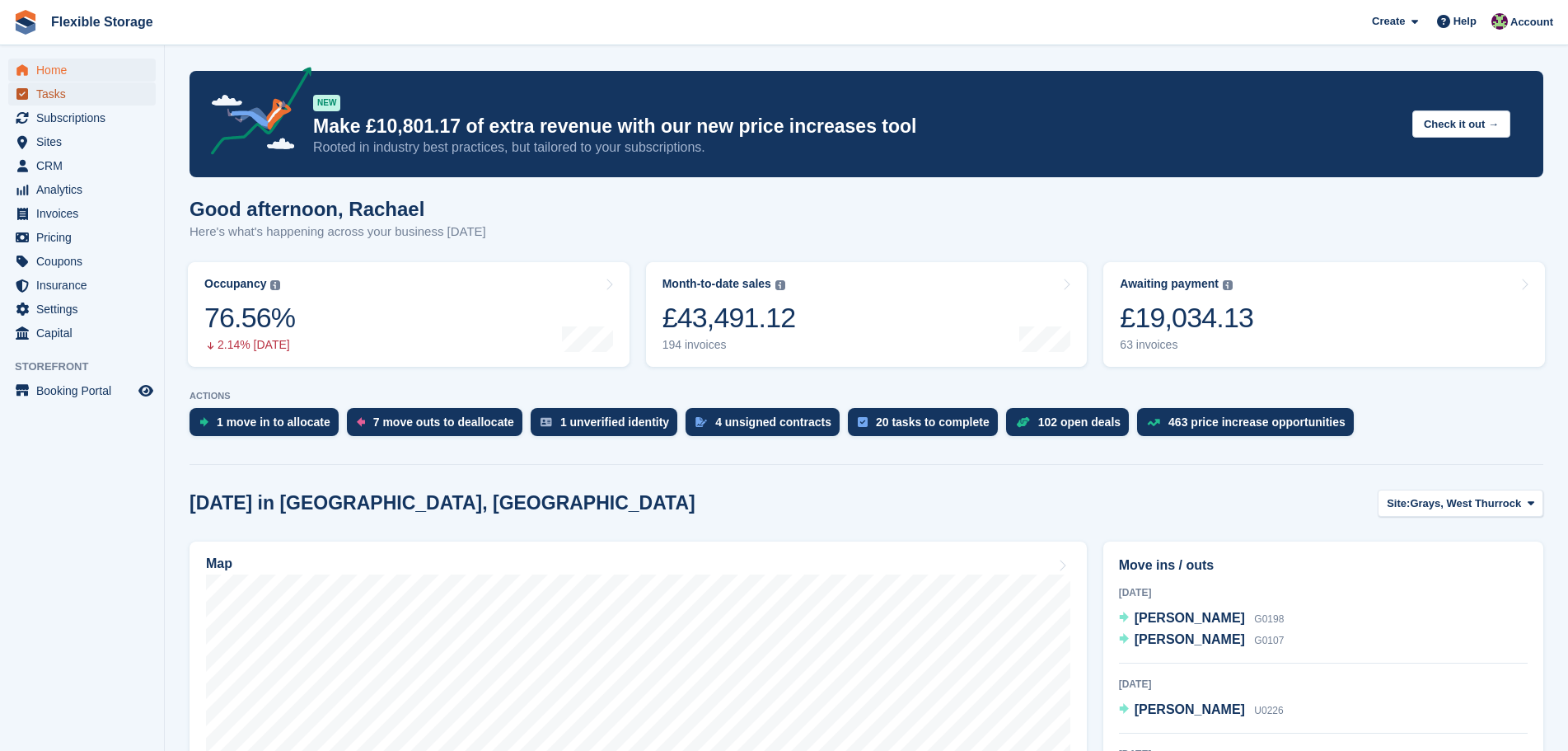
click at [76, 98] on span "Tasks" at bounding box center [85, 95] width 99 height 23
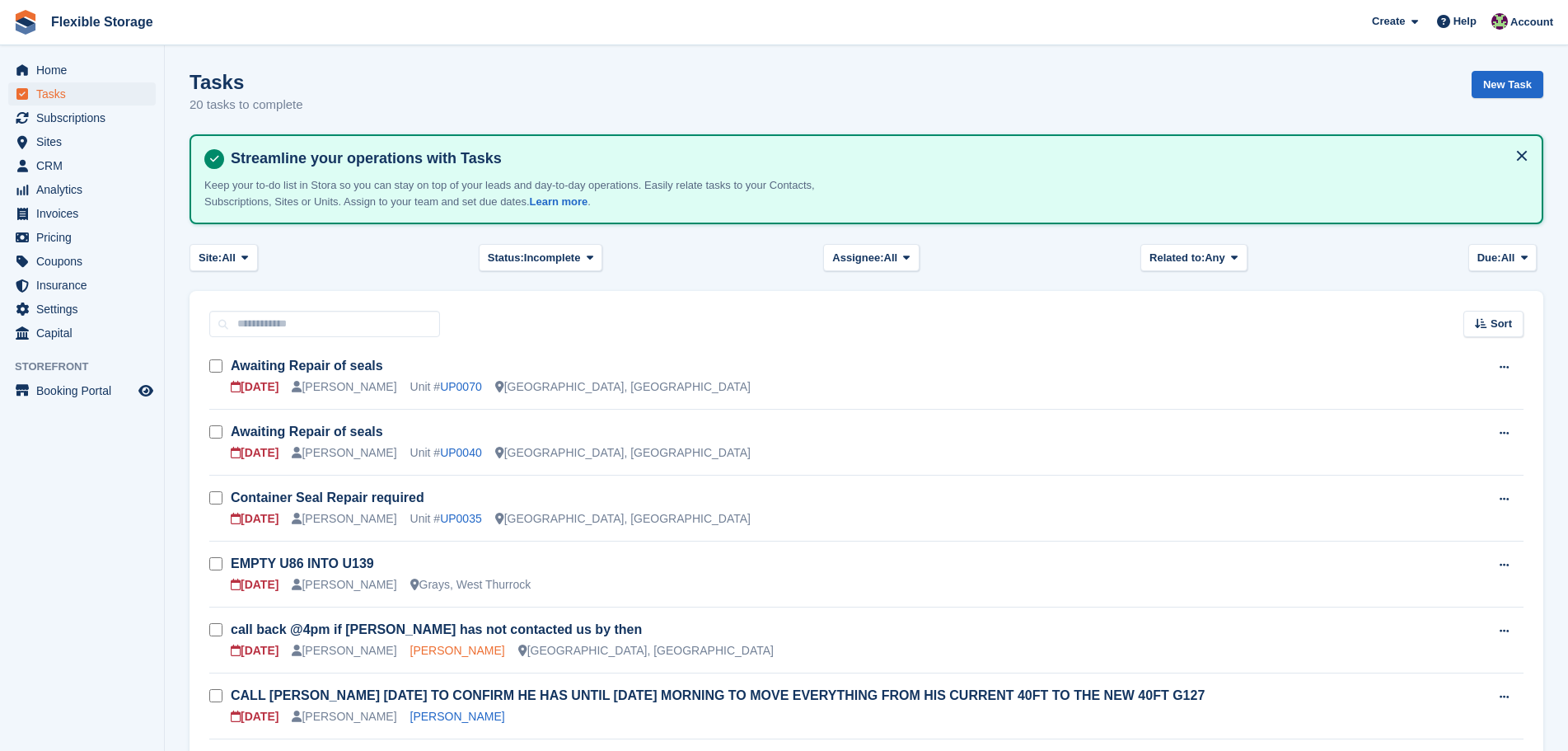
click at [412, 649] on link "[PERSON_NAME]" at bounding box center [457, 651] width 94 height 13
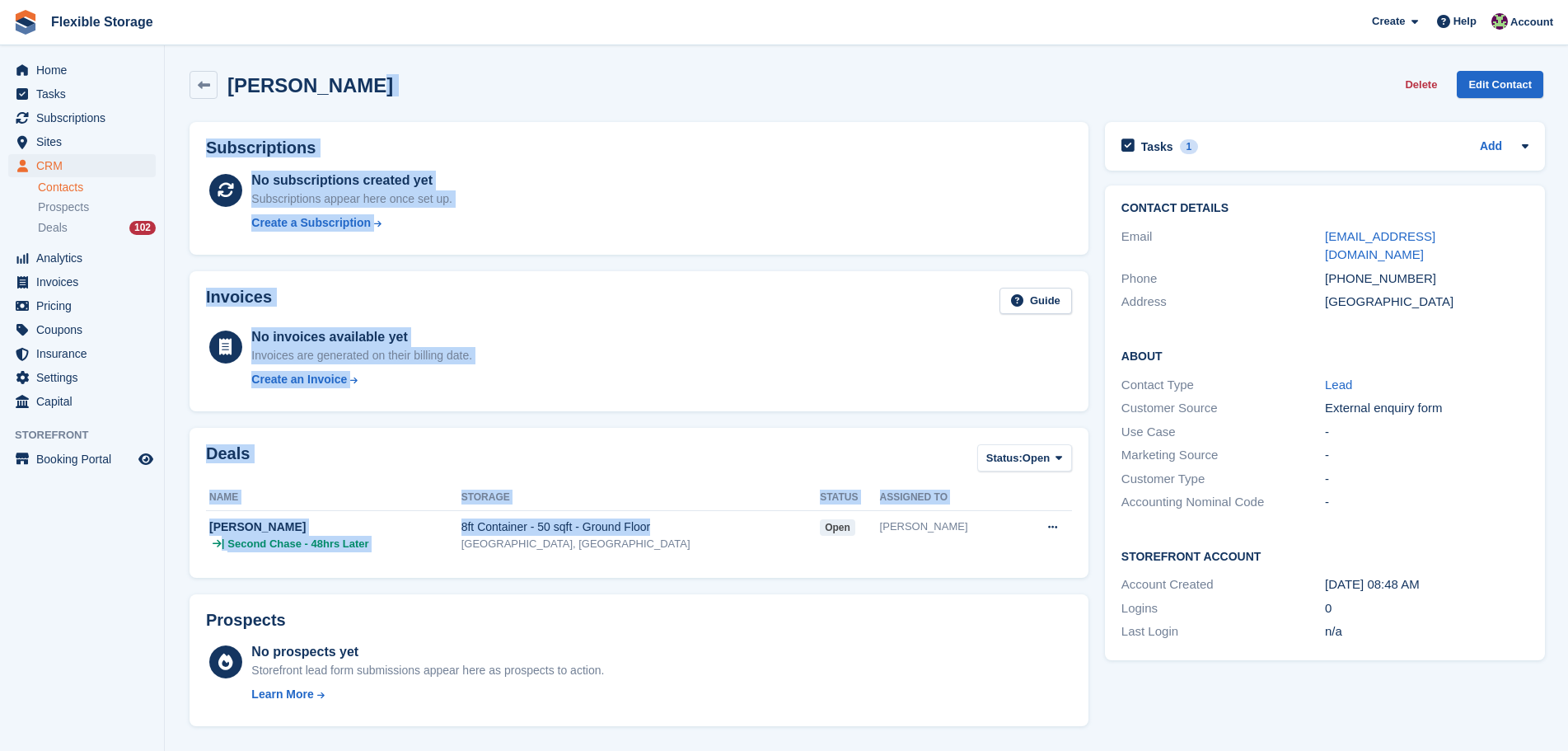
drag, startPoint x: 692, startPoint y: 215, endPoint x: 848, endPoint y: 616, distance: 430.3
click at [848, 616] on div "Joe Campbell Delete Edit Contact Subscriptions No subscriptions created yet Sub…" at bounding box center [867, 744] width 1354 height 1364
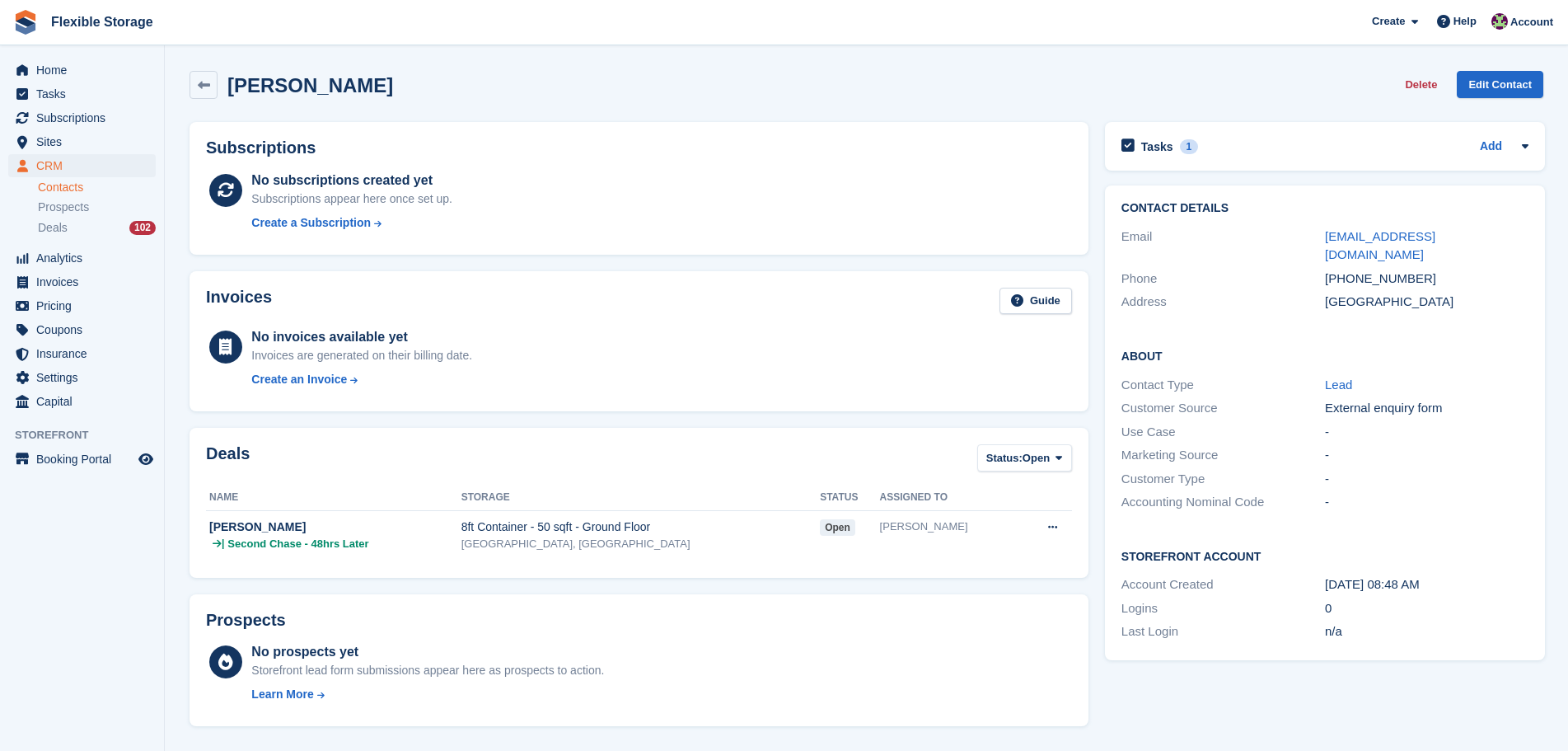
click at [1036, 653] on div "No prospects yet Storefront lead form submissions appear here as prospects to a…" at bounding box center [661, 676] width 820 height 68
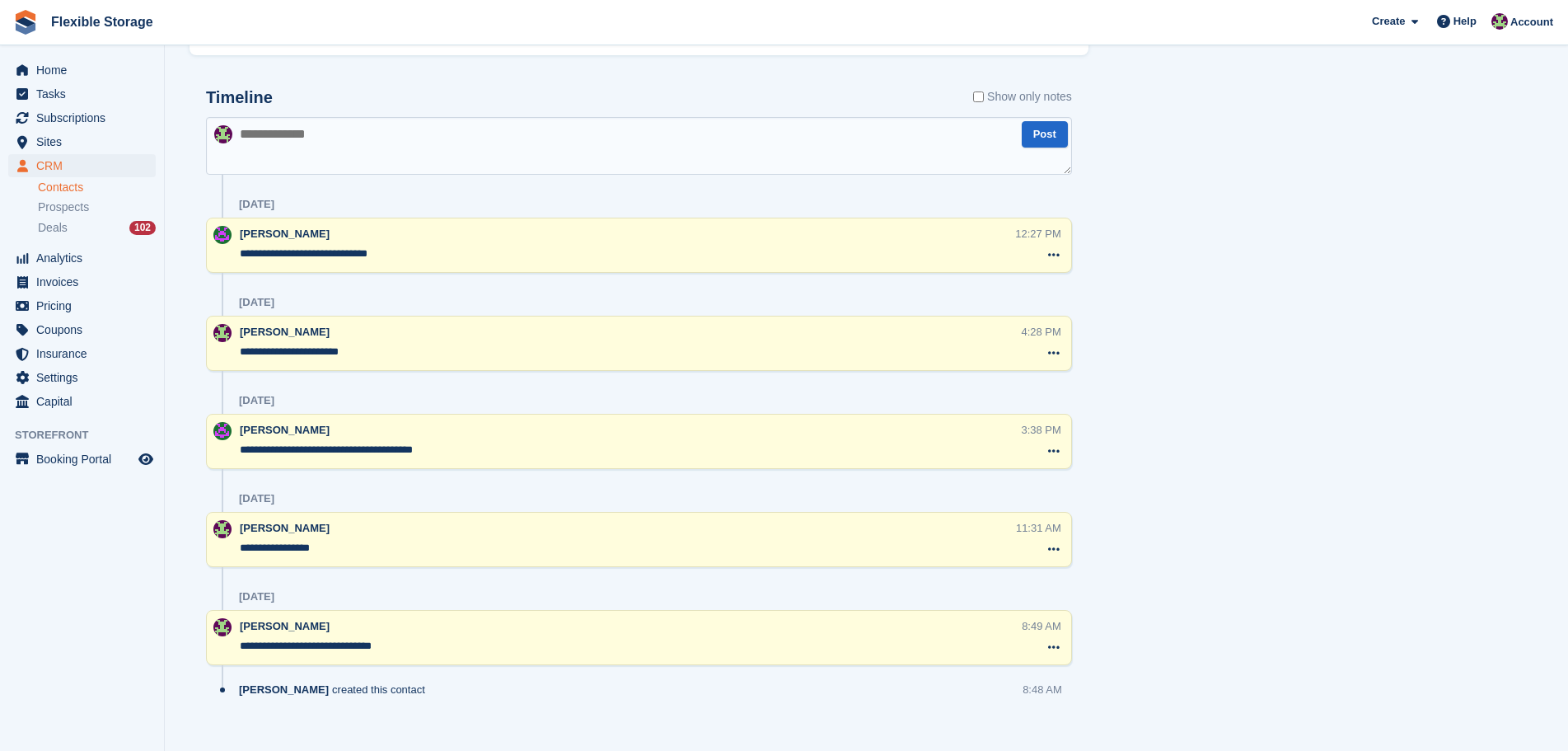
scroll to position [690, 0]
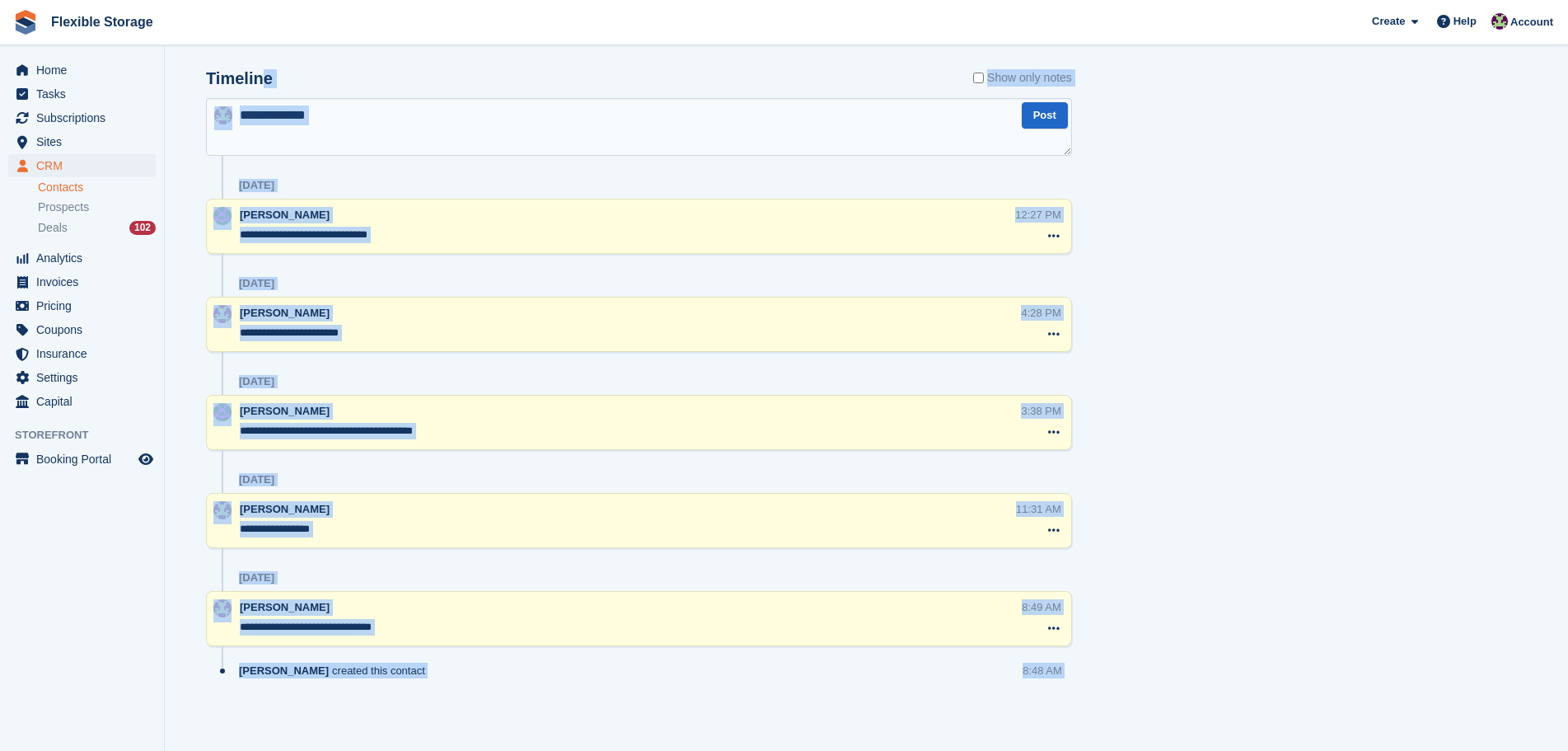
drag, startPoint x: 885, startPoint y: 392, endPoint x: 426, endPoint y: 163, distance: 513.0
click at [258, 73] on div "Subscriptions No subscriptions created yet Subscriptions appear here once set u…" at bounding box center [867, 80] width 1371 height 1313
click at [1277, 501] on div "Tasks 1 Add call back @4pm if joe has not contacted us by then 02 Oct Contact D…" at bounding box center [1325, 80] width 456 height 1313
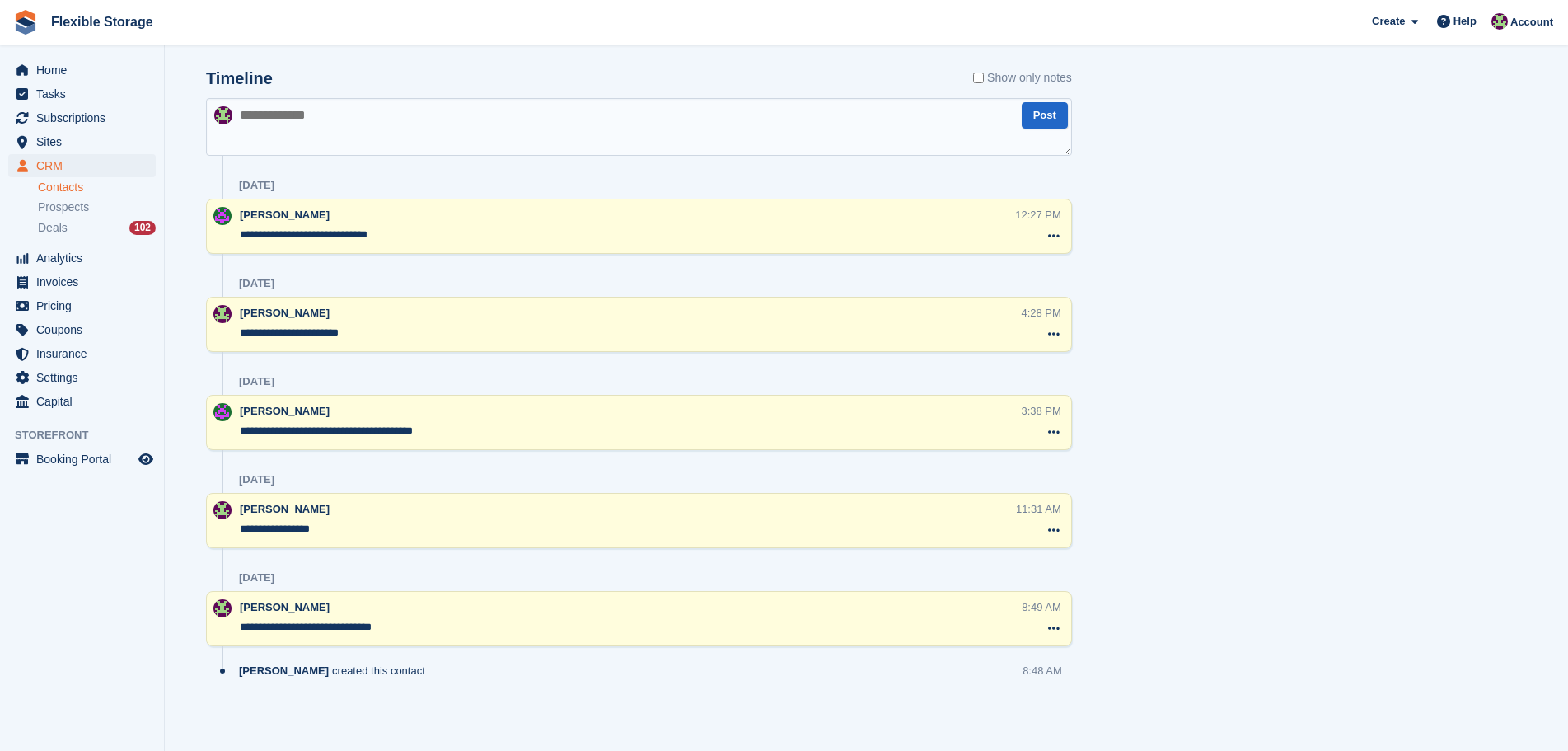
scroll to position [196, 0]
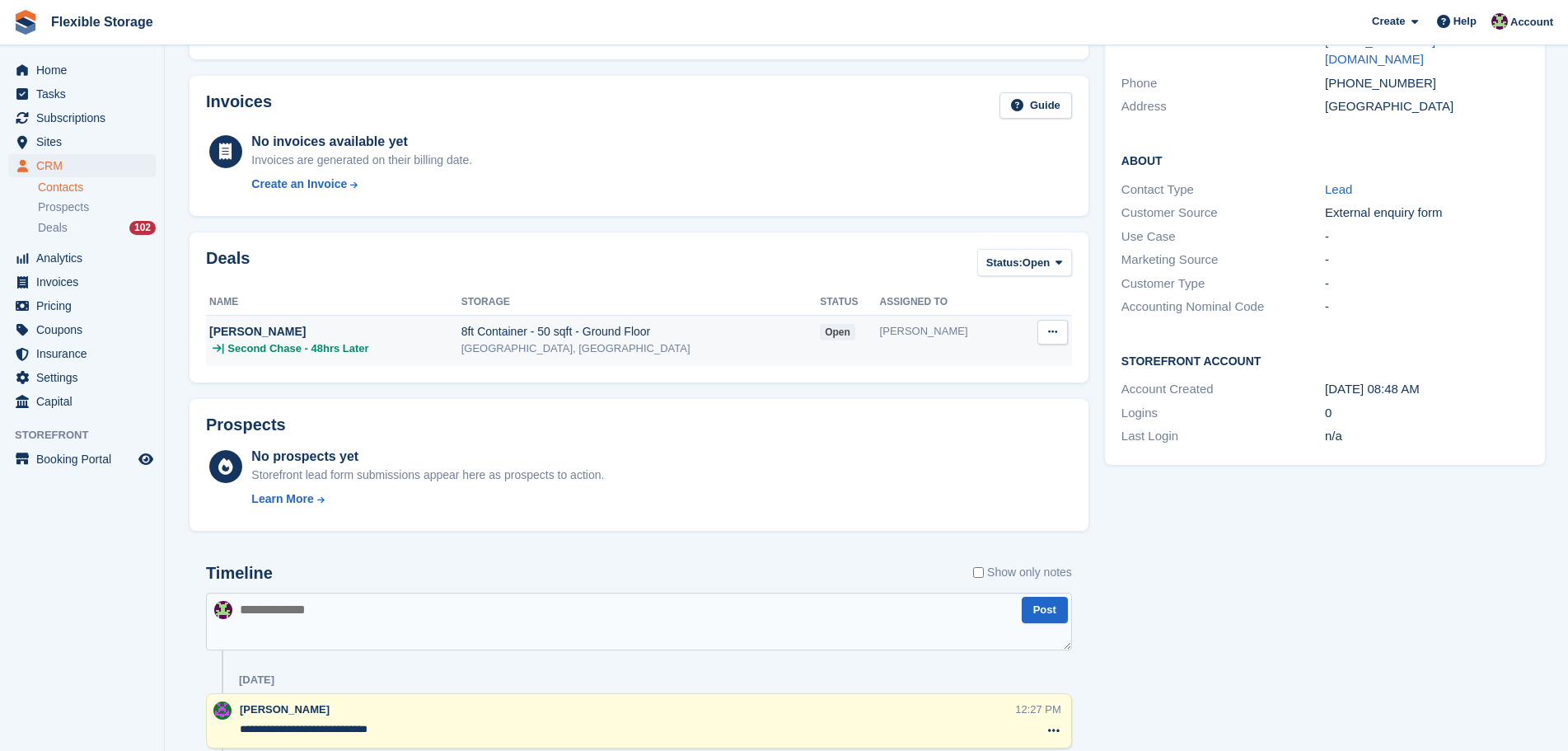
click at [447, 342] on div "| Second Chase - 48hrs Later" at bounding box center [335, 349] width 252 height 17
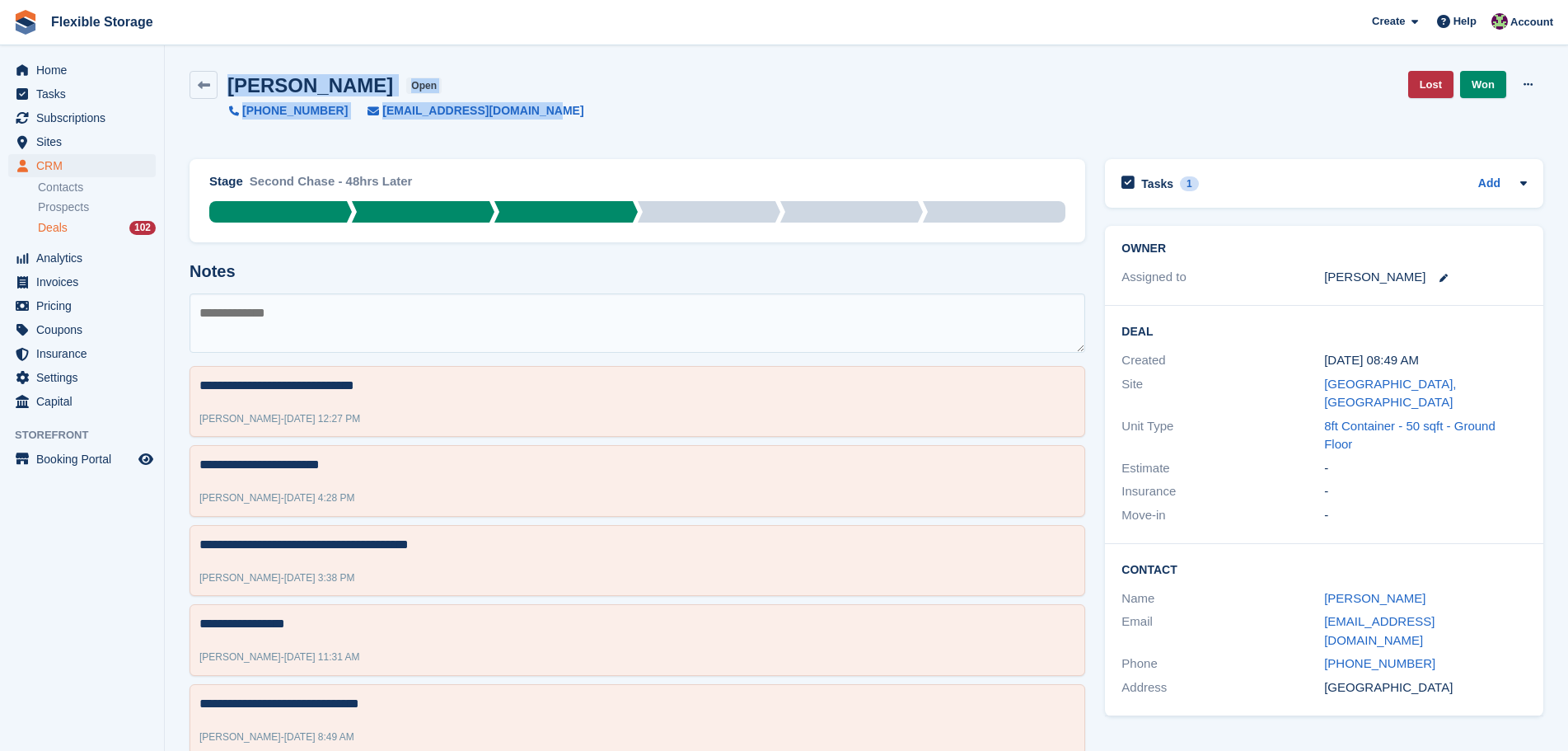
drag, startPoint x: 668, startPoint y: 126, endPoint x: 244, endPoint y: 62, distance: 428.8
click at [182, 63] on div "Joe Campbell open +447881441722 joecampbell9424@gmail.com Lost Won Edit Deal De…" at bounding box center [867, 105] width 1374 height 89
click at [718, 96] on div "Joe Campbell open +447881441722 joecampbell9424@gmail.com Lost Won Edit Deal De…" at bounding box center [867, 95] width 1354 height 49
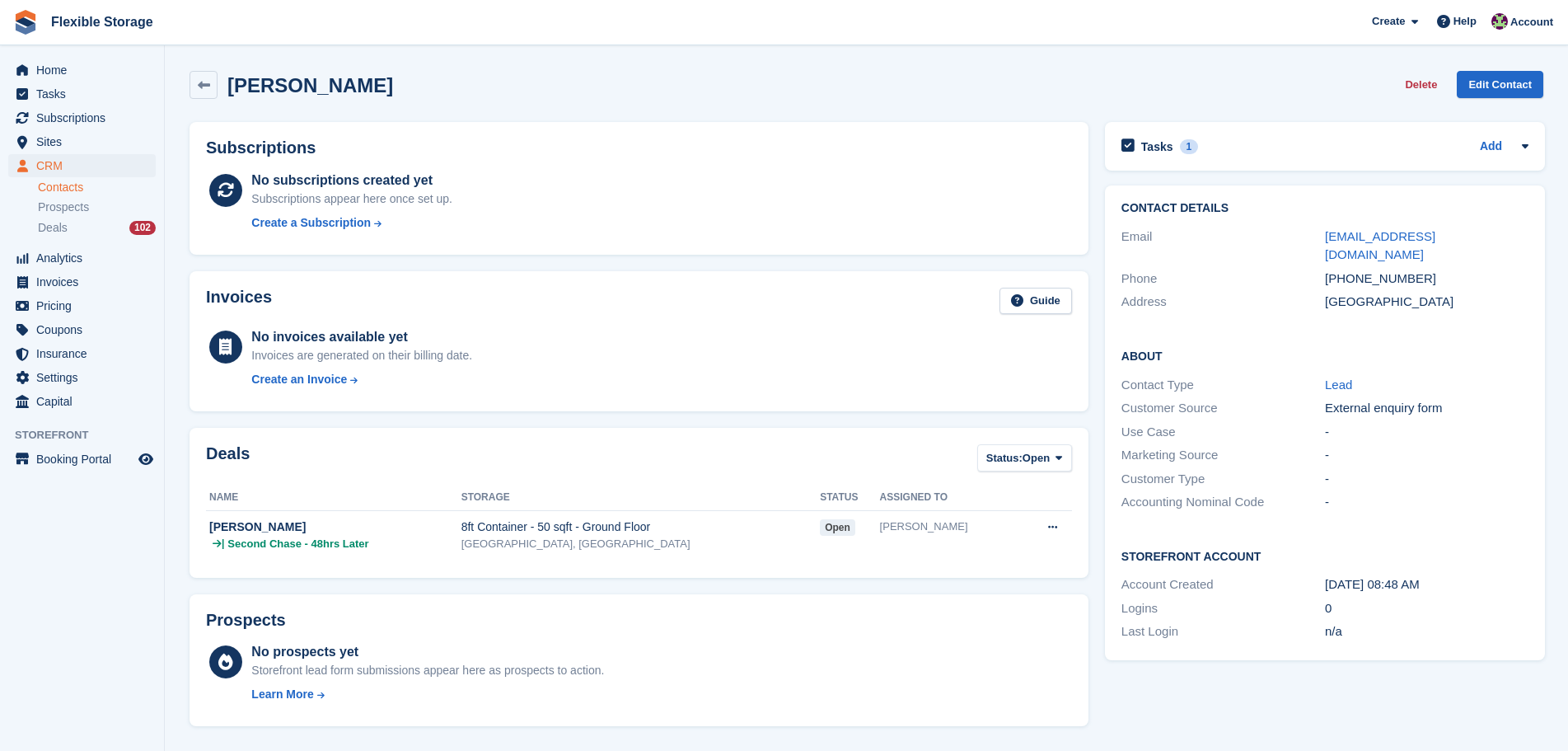
click at [1321, 162] on div "Tasks 1 Add call back @4pm if [PERSON_NAME] has not contacted us by then [DATE]" at bounding box center [1325, 146] width 440 height 49
click at [1331, 143] on div "Tasks 1 Add" at bounding box center [1325, 146] width 407 height 23
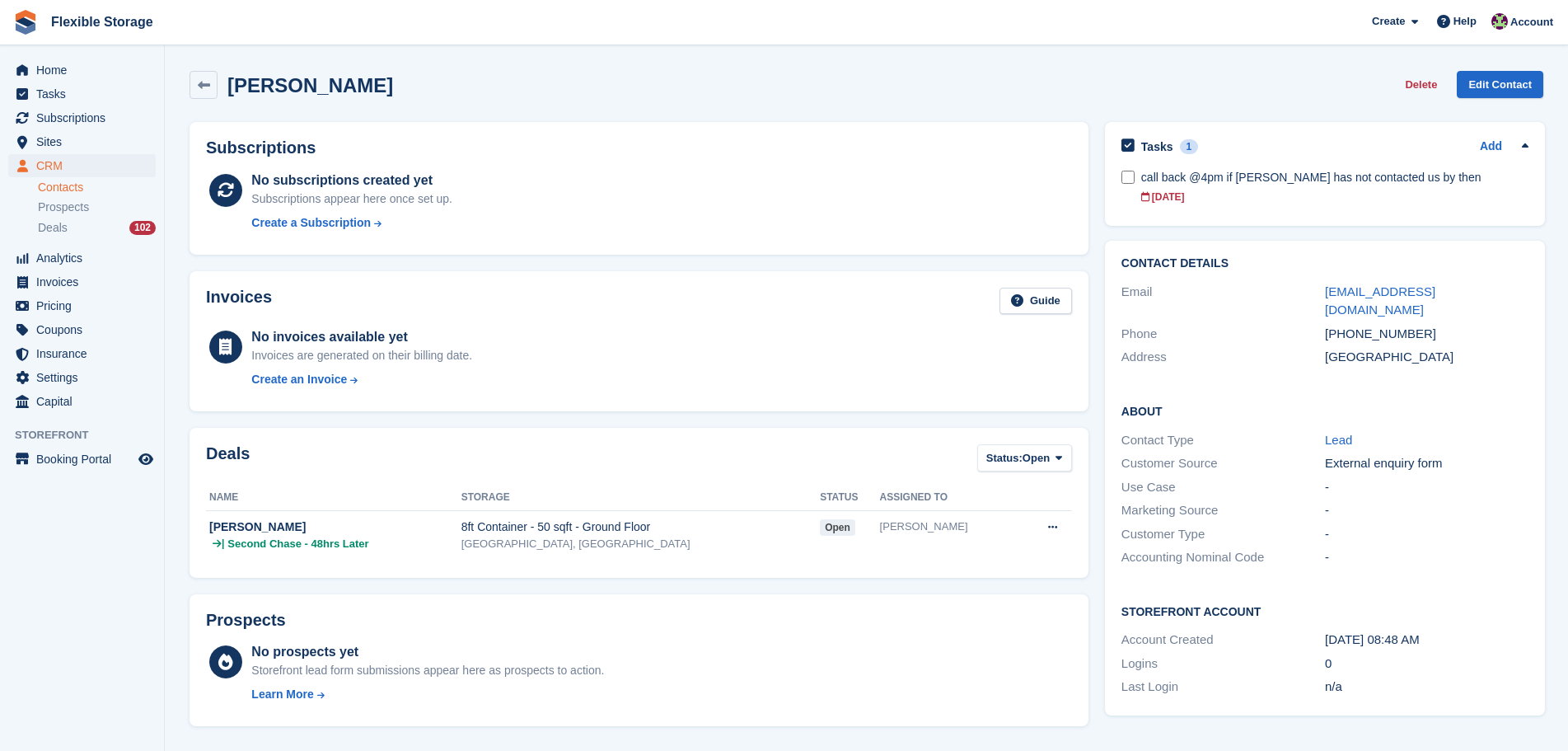
drag, startPoint x: 1406, startPoint y: 216, endPoint x: 1112, endPoint y: 172, distance: 297.3
click at [1112, 172] on div "Tasks 1 Add call back @4pm if joe has not contacted us by then 02 Oct" at bounding box center [1325, 174] width 440 height 104
click at [1224, 114] on div "Tasks 1 Add call back @4pm if joe has not contacted us by then 02 Oct" at bounding box center [1325, 178] width 456 height 129
drag, startPoint x: 1325, startPoint y: 183, endPoint x: 1392, endPoint y: 223, distance: 78.0
click at [1390, 223] on div "Joe Campbell Delete Edit Contact Subscriptions No subscriptions created yet Sub…" at bounding box center [867, 744] width 1354 height 1364
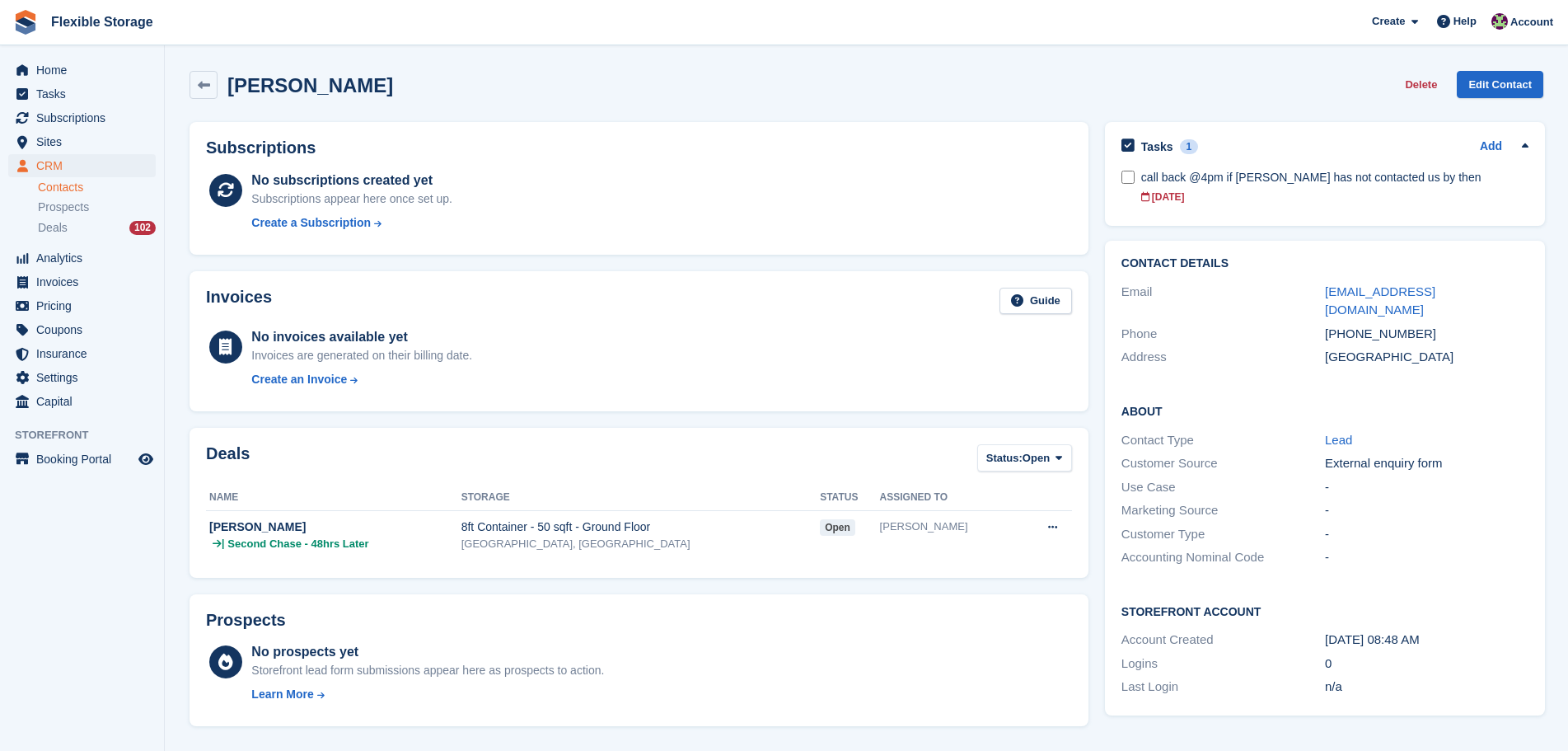
click at [1428, 222] on div "Tasks 1 Add call back @4pm if joe has not contacted us by then 02 Oct" at bounding box center [1325, 174] width 440 height 104
drag, startPoint x: 1459, startPoint y: 213, endPoint x: 1153, endPoint y: 105, distance: 324.5
click at [1169, 112] on div "Joe Campbell Delete Edit Contact Subscriptions No subscriptions created yet Sub…" at bounding box center [867, 744] width 1354 height 1364
click at [1208, 78] on div "Joe Campbell Delete Edit Contact" at bounding box center [867, 85] width 1354 height 28
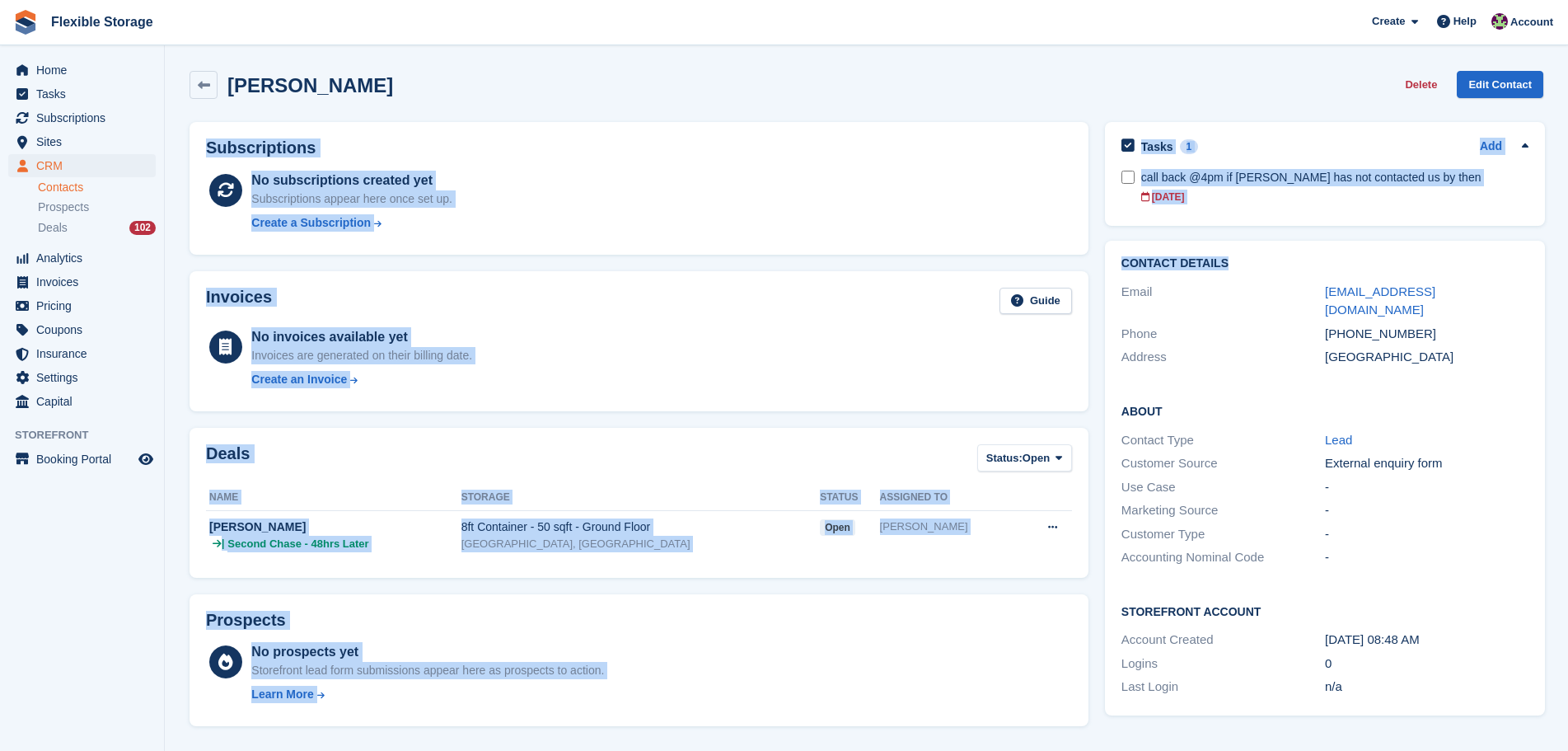
drag, startPoint x: 1305, startPoint y: 78, endPoint x: 1463, endPoint y: 220, distance: 212.4
click at [1454, 227] on div "Joe Campbell Delete Edit Contact Subscriptions No subscriptions created yet Sub…" at bounding box center [867, 744] width 1354 height 1364
click at [1464, 220] on div "Tasks 1 Add call back @4pm if joe has not contacted us by then 02 Oct" at bounding box center [1325, 174] width 440 height 104
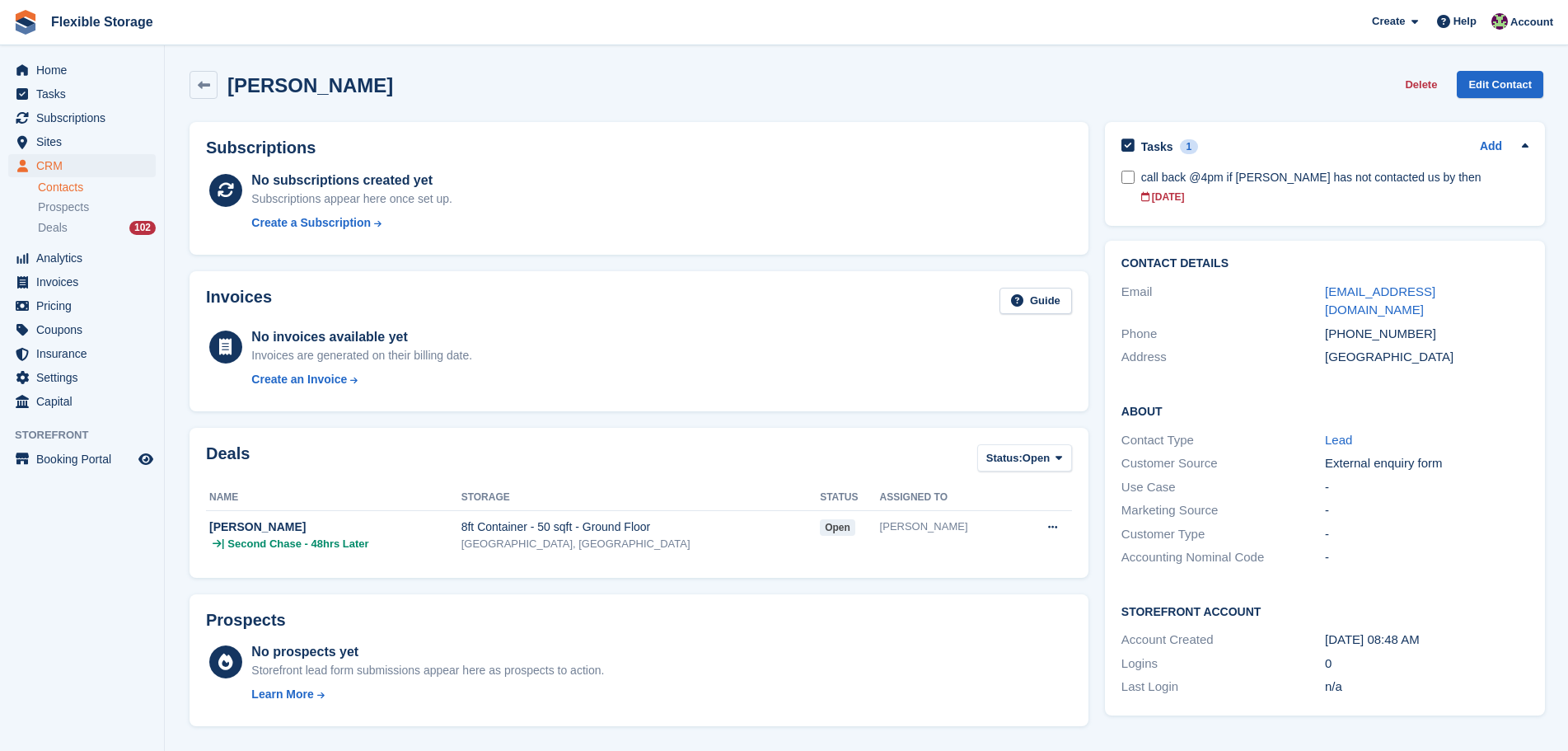
drag, startPoint x: 1476, startPoint y: 210, endPoint x: 1143, endPoint y: 108, distance: 348.3
click at [1143, 108] on div "Joe Campbell Delete Edit Contact Subscriptions No subscriptions created yet Sub…" at bounding box center [867, 744] width 1354 height 1364
click at [1213, 84] on div "Joe Campbell Delete Edit Contact" at bounding box center [867, 85] width 1354 height 28
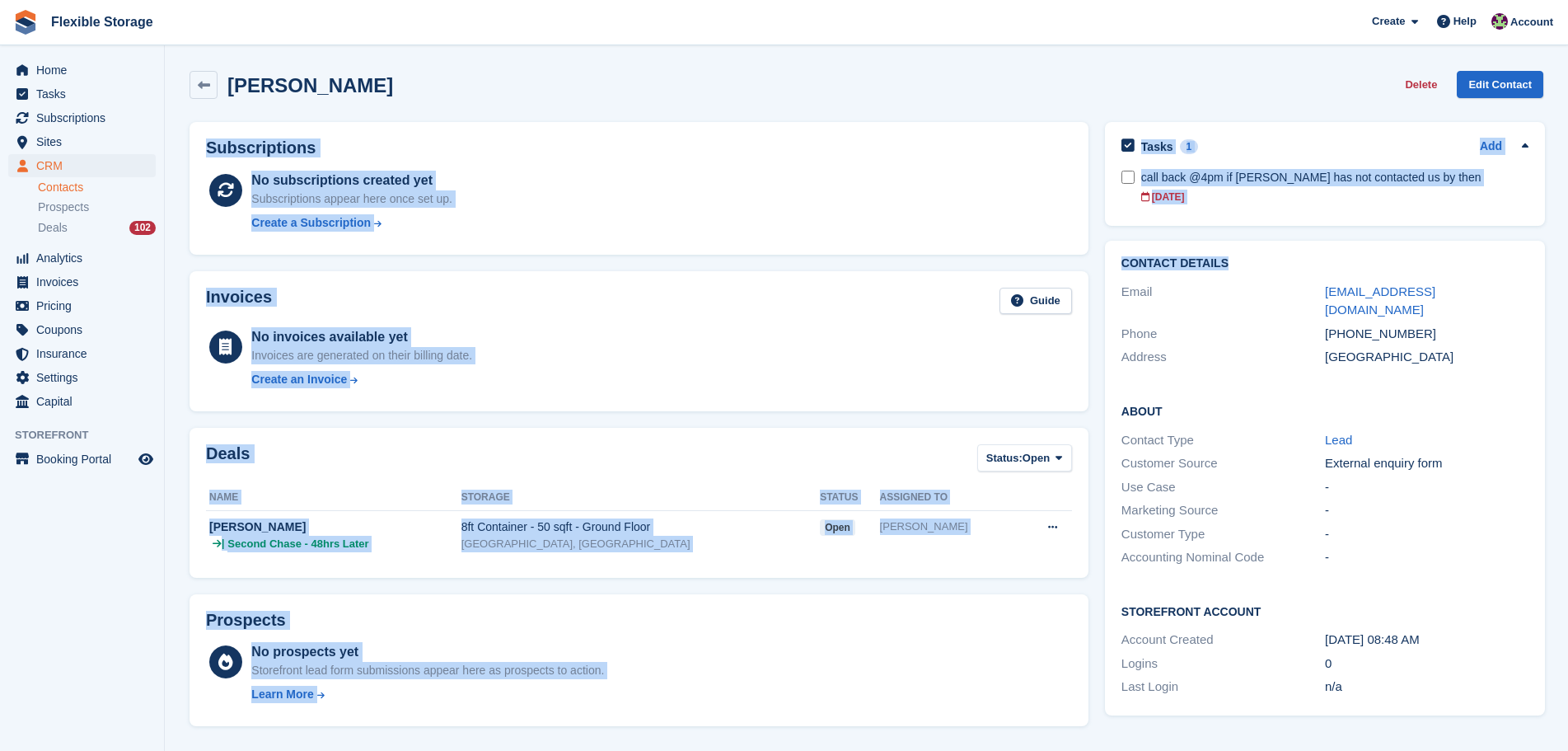
drag, startPoint x: 1334, startPoint y: 197, endPoint x: 1419, endPoint y: 253, distance: 101.8
click at [1419, 253] on div "Joe Campbell Delete Edit Contact Subscriptions No subscriptions created yet Sub…" at bounding box center [867, 744] width 1354 height 1364
click at [1457, 215] on div "Tasks 1 Add call back @4pm if joe has not contacted us by then 02 Oct" at bounding box center [1325, 174] width 440 height 104
click at [1515, 216] on div "Tasks 1 Add call back @4pm if joe has not contacted us by then 02 Oct" at bounding box center [1325, 174] width 440 height 104
drag, startPoint x: 1506, startPoint y: 219, endPoint x: 1208, endPoint y: 80, distance: 328.8
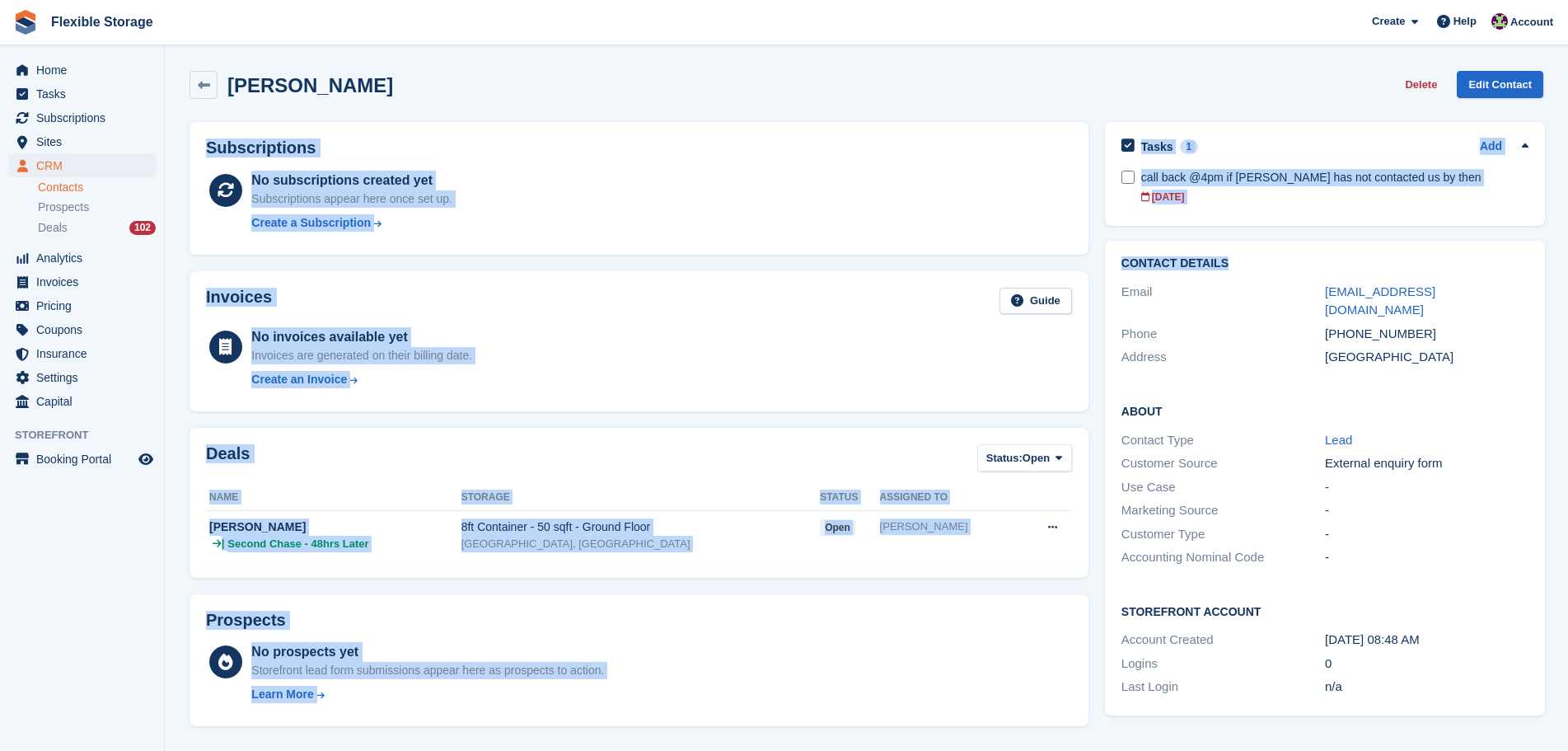
click at [1158, 95] on div "Joe Campbell Delete Edit Contact Subscriptions No subscriptions created yet Sub…" at bounding box center [867, 744] width 1354 height 1364
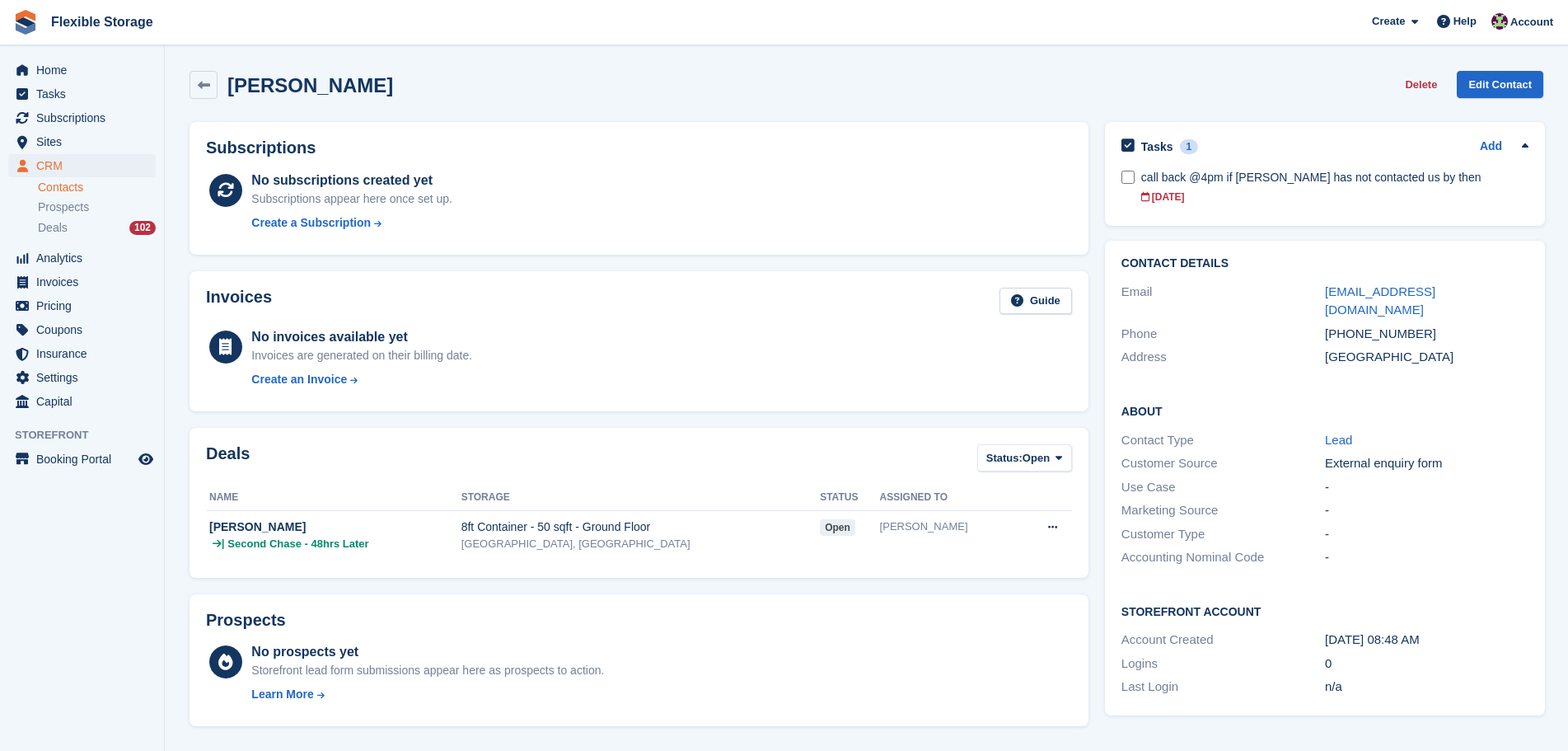
click at [1214, 79] on div "Joe Campbell Delete Edit Contact" at bounding box center [867, 85] width 1354 height 28
drag, startPoint x: 1380, startPoint y: 156, endPoint x: 1467, endPoint y: 221, distance: 108.6
click at [1451, 223] on section "Joe Campbell Delete Edit Contact Subscriptions No subscriptions created yet Sub…" at bounding box center [866, 721] width 1403 height 1442
click at [1479, 218] on div "Tasks 1 Add call back @4pm if joe has not contacted us by then 02 Oct" at bounding box center [1325, 174] width 440 height 104
drag, startPoint x: 1326, startPoint y: 149, endPoint x: 1129, endPoint y: 67, distance: 213.4
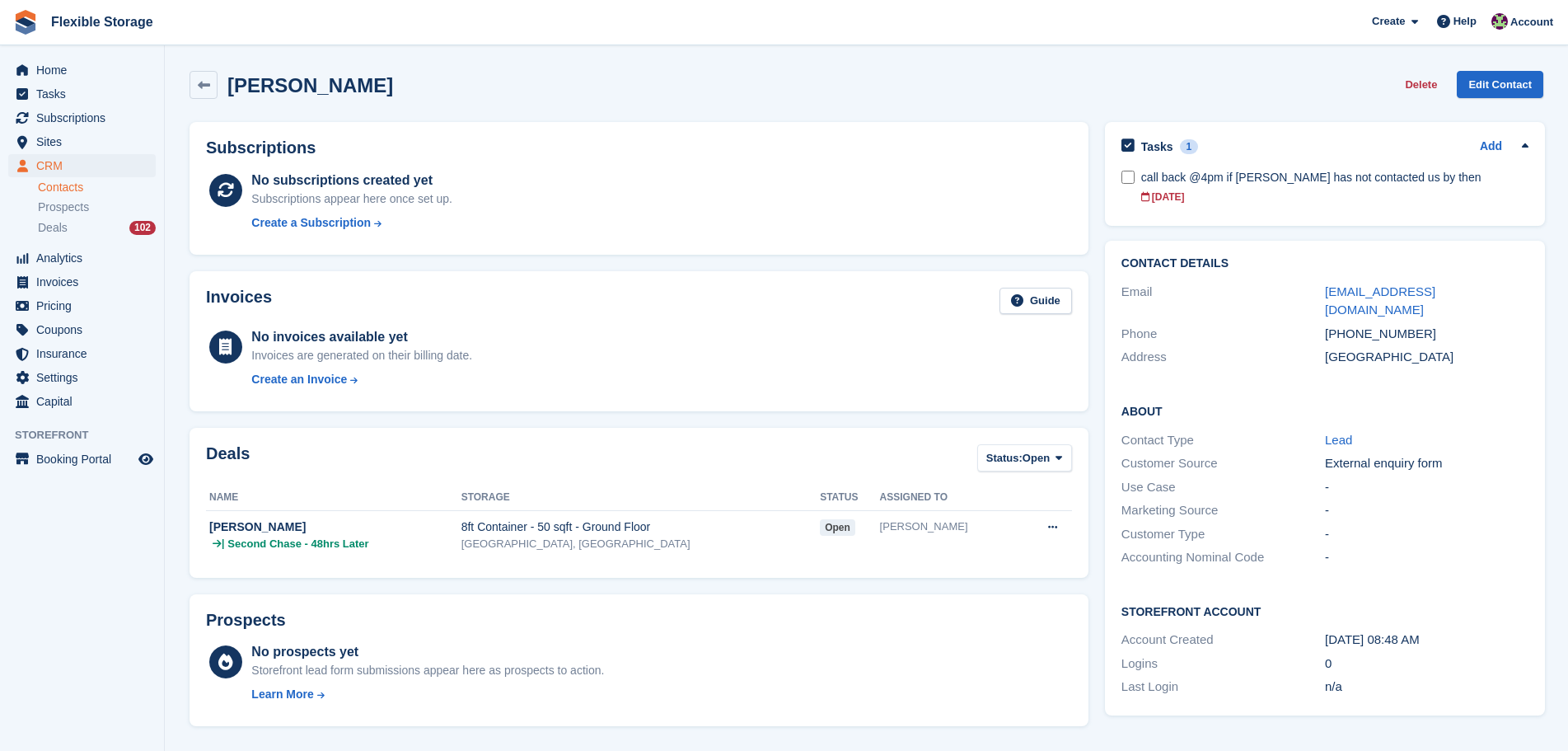
click at [1120, 66] on div "Joe Campbell Delete Edit Contact Subscriptions No subscriptions created yet Sub…" at bounding box center [867, 744] width 1354 height 1364
click at [1239, 74] on div "Joe Campbell Delete Edit Contact" at bounding box center [867, 85] width 1354 height 28
drag, startPoint x: 1325, startPoint y: 79, endPoint x: 1432, endPoint y: 208, distance: 167.6
click at [1408, 198] on section "Joe Campbell Delete Edit Contact Subscriptions No subscriptions created yet Sub…" at bounding box center [866, 721] width 1403 height 1442
click at [1459, 222] on div "Tasks 1 Add call back @4pm if joe has not contacted us by then 02 Oct" at bounding box center [1325, 174] width 440 height 104
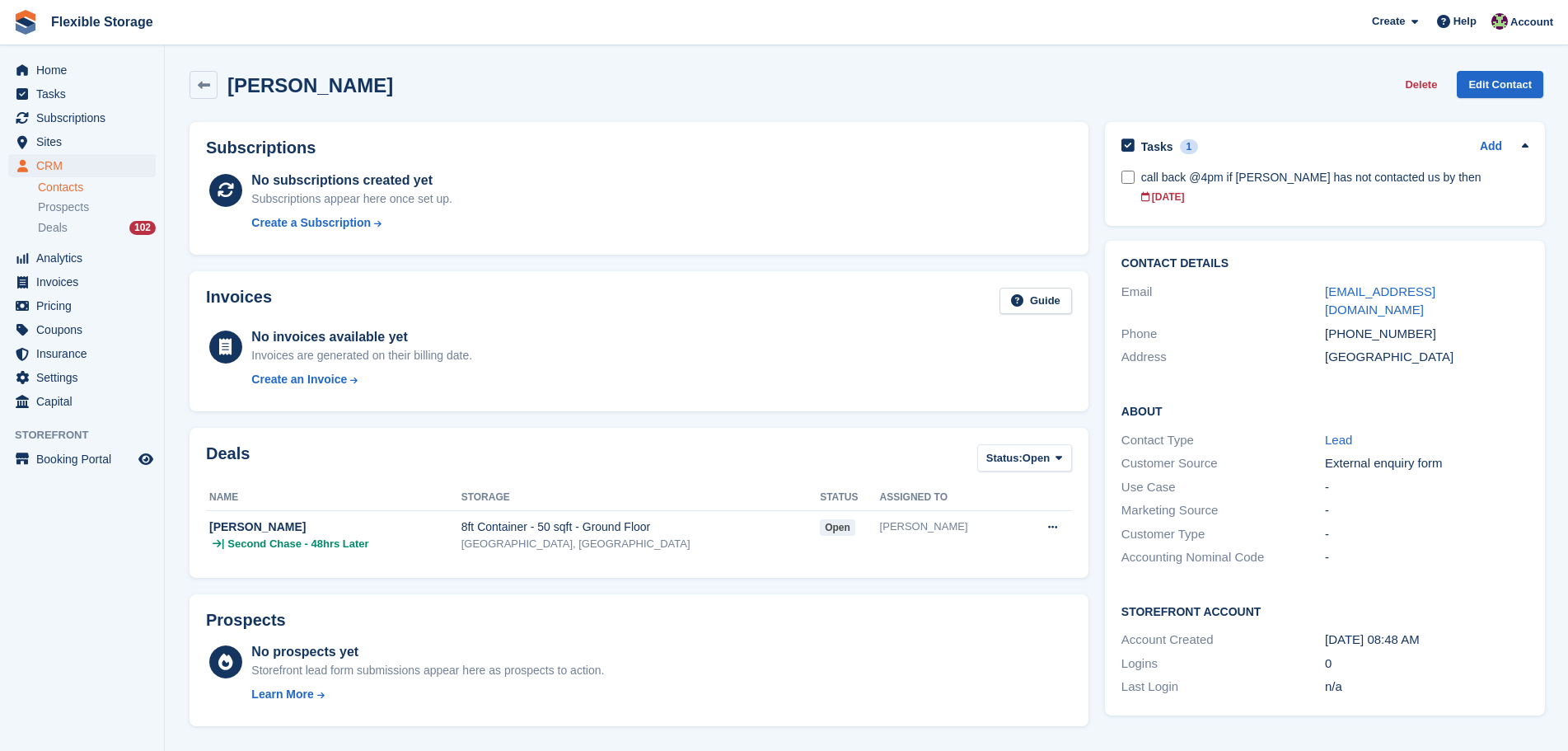
drag, startPoint x: 1193, startPoint y: 69, endPoint x: 1214, endPoint y: 84, distance: 25.8
click at [1193, 68] on div "Joe Campbell Delete Edit Contact" at bounding box center [867, 88] width 1371 height 51
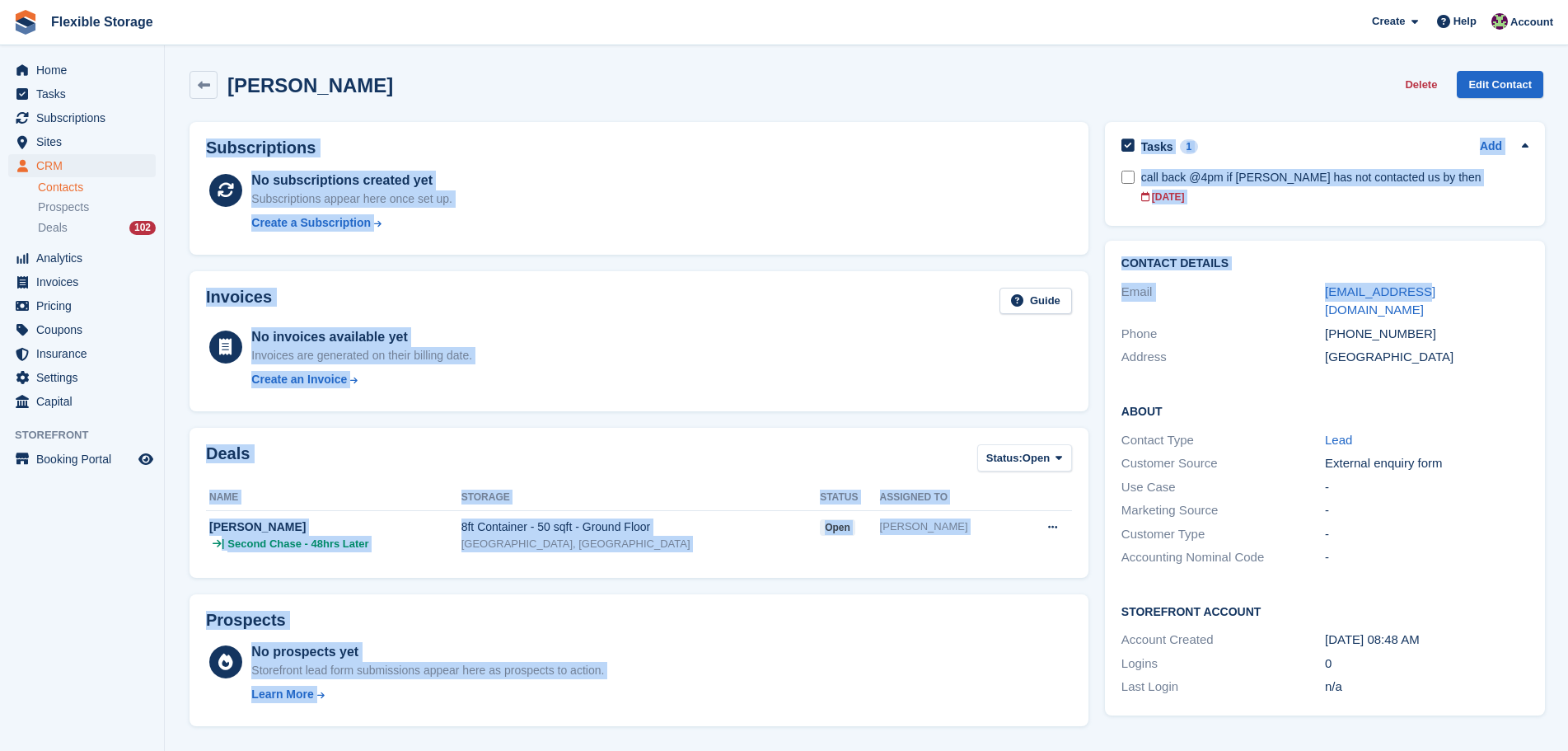
drag, startPoint x: 1255, startPoint y: 77, endPoint x: 1407, endPoint y: 273, distance: 248.0
click at [1407, 273] on div "Joe Campbell Delete Edit Contact Subscriptions No subscriptions created yet Sub…" at bounding box center [867, 744] width 1354 height 1364
drag, startPoint x: 1412, startPoint y: 217, endPoint x: 1426, endPoint y: 223, distance: 15.2
click at [1413, 217] on div "Tasks 1 Add call back @4pm if joe has not contacted us by then 02 Oct" at bounding box center [1325, 174] width 440 height 104
click at [1479, 223] on div "Tasks 1 Add call back @4pm if joe has not contacted us by then 02 Oct" at bounding box center [1325, 174] width 440 height 104
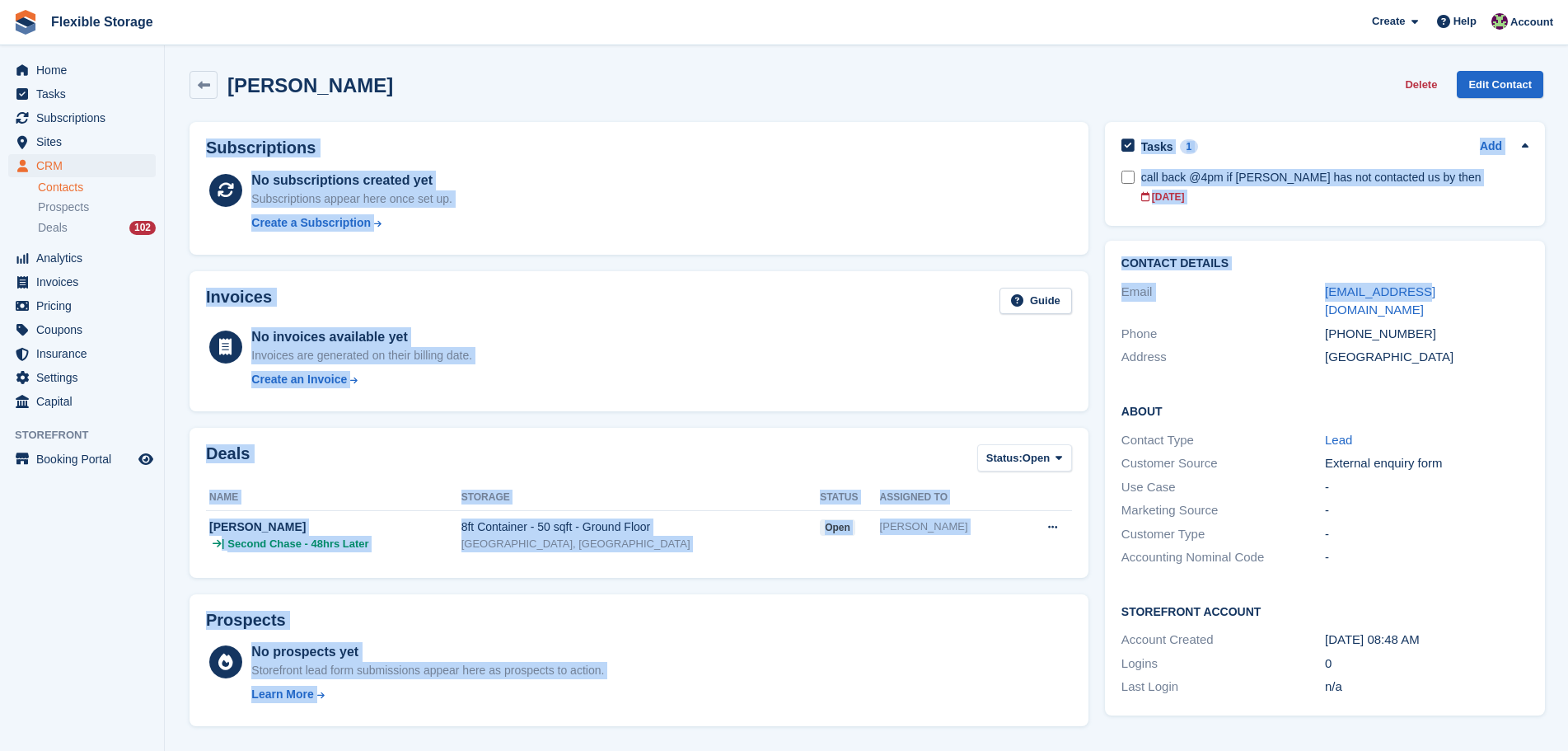
drag, startPoint x: 1513, startPoint y: 213, endPoint x: 1173, endPoint y: 69, distance: 369.2
click at [1173, 69] on div "Joe Campbell Delete Edit Contact Subscriptions No subscriptions created yet Sub…" at bounding box center [867, 744] width 1354 height 1364
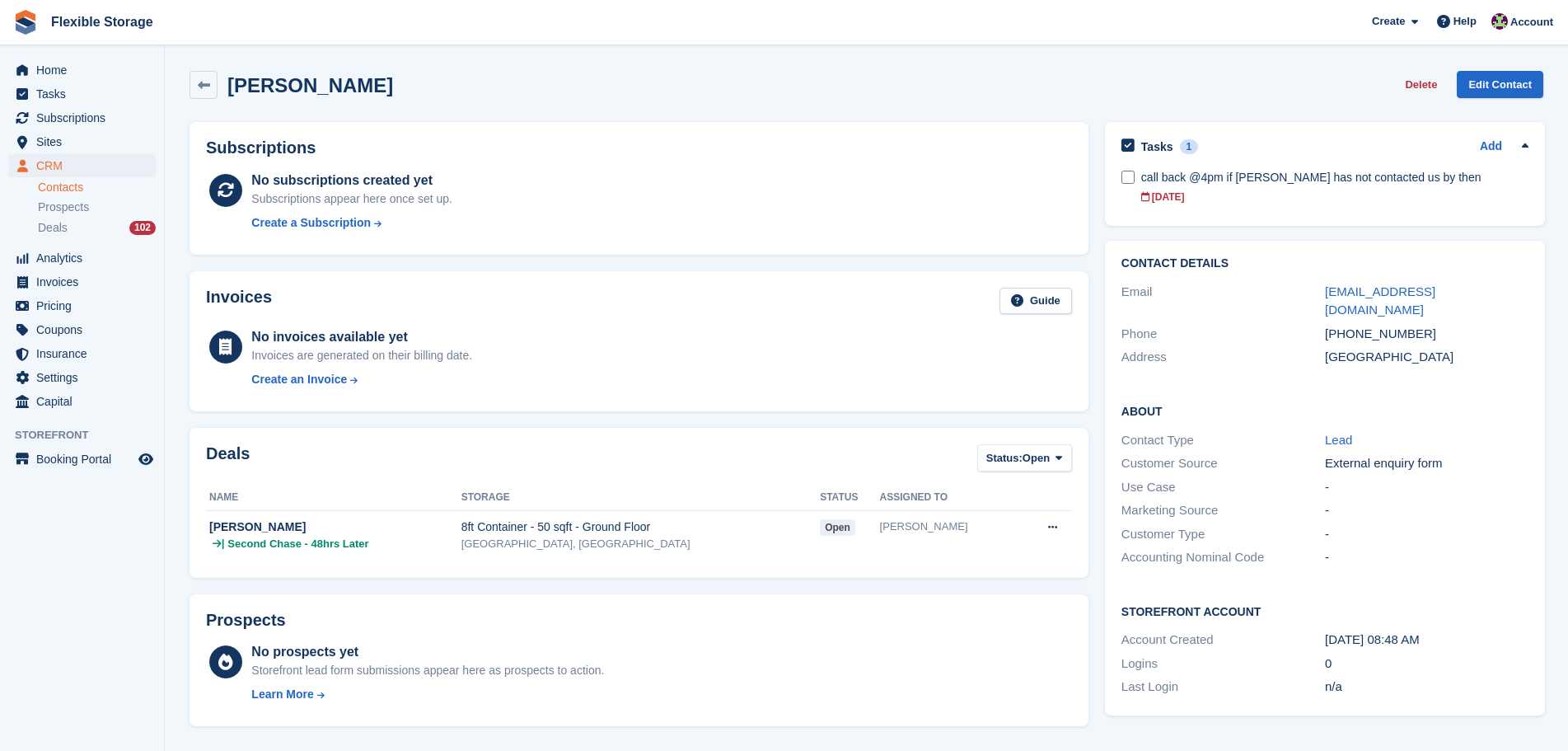
click at [1219, 72] on div "Joe Campbell Delete Edit Contact" at bounding box center [867, 85] width 1354 height 28
drag, startPoint x: 1237, startPoint y: 65, endPoint x: 1373, endPoint y: 203, distance: 193.8
click at [1373, 202] on div "Joe Campbell Delete Edit Contact Subscriptions No subscriptions created yet Sub…" at bounding box center [867, 744] width 1354 height 1364
click at [1420, 221] on div "Tasks 1 Add call back @4pm if joe has not contacted us by then 02 Oct" at bounding box center [1325, 174] width 440 height 104
click at [1392, 209] on link "call back @4pm if joe has not contacted us by then 02 Oct" at bounding box center [1335, 186] width 387 height 52
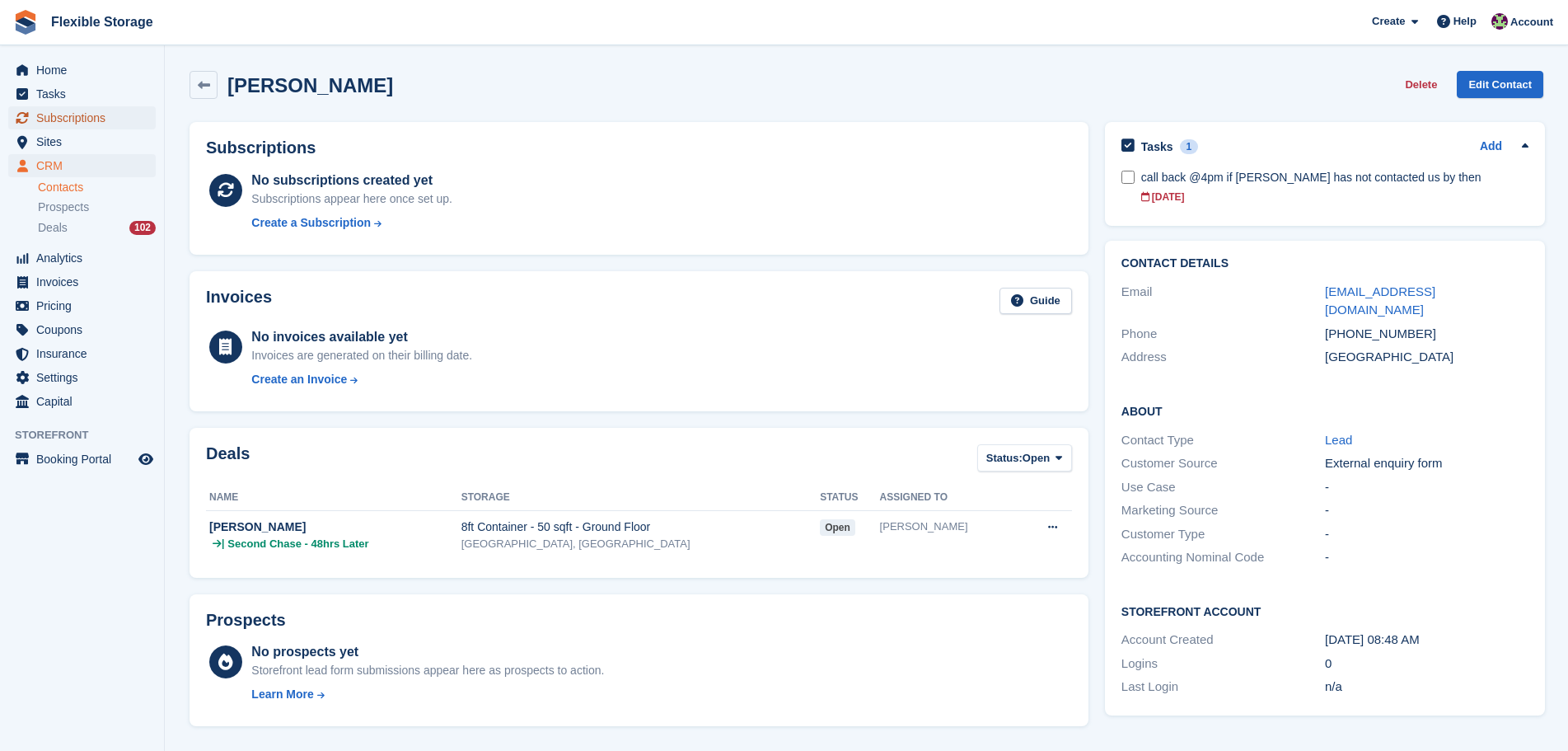
click at [90, 121] on span "Subscriptions" at bounding box center [85, 118] width 99 height 23
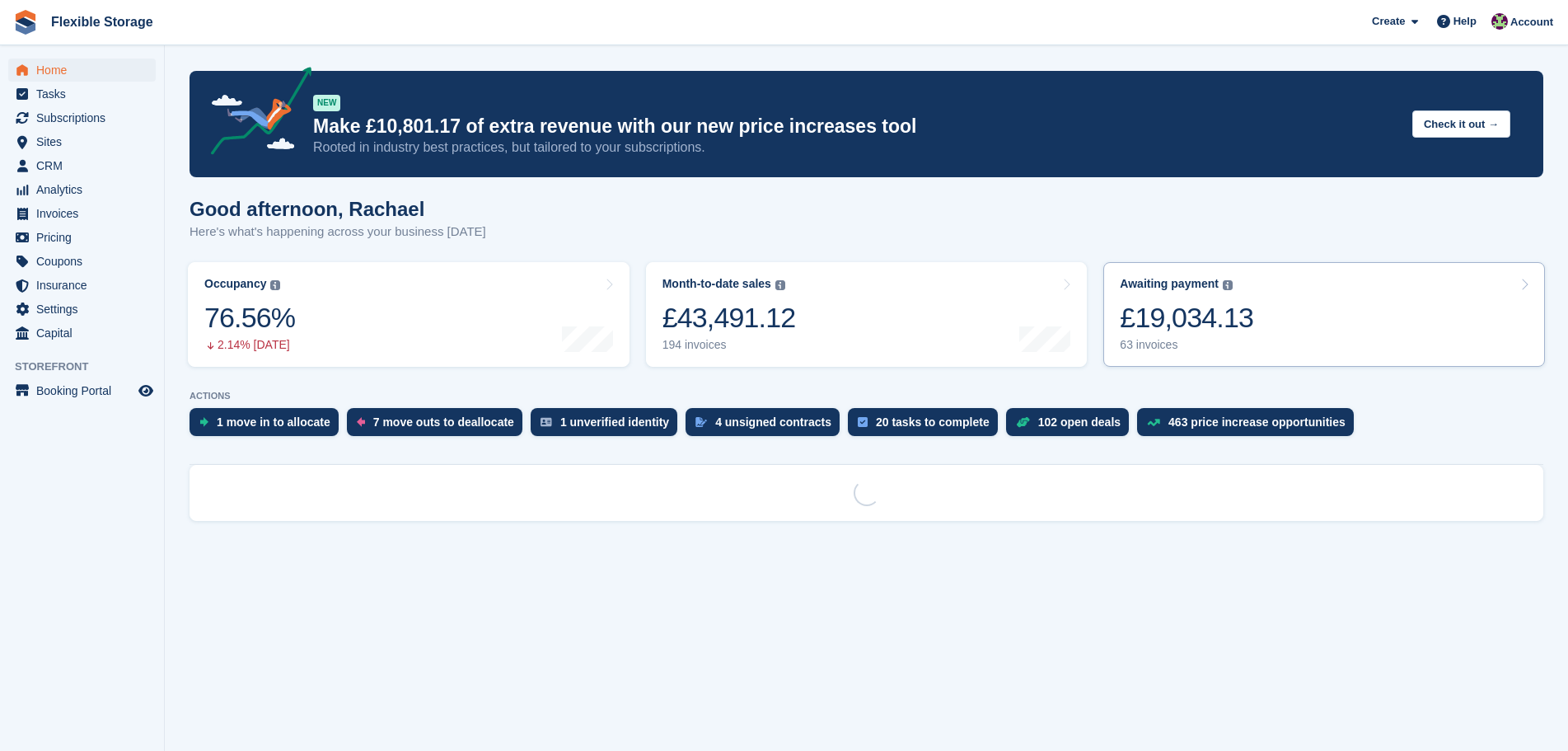
click at [1206, 298] on div "Awaiting payment The total outstanding balance on all open invoices. £19,034.13…" at bounding box center [1187, 314] width 134 height 75
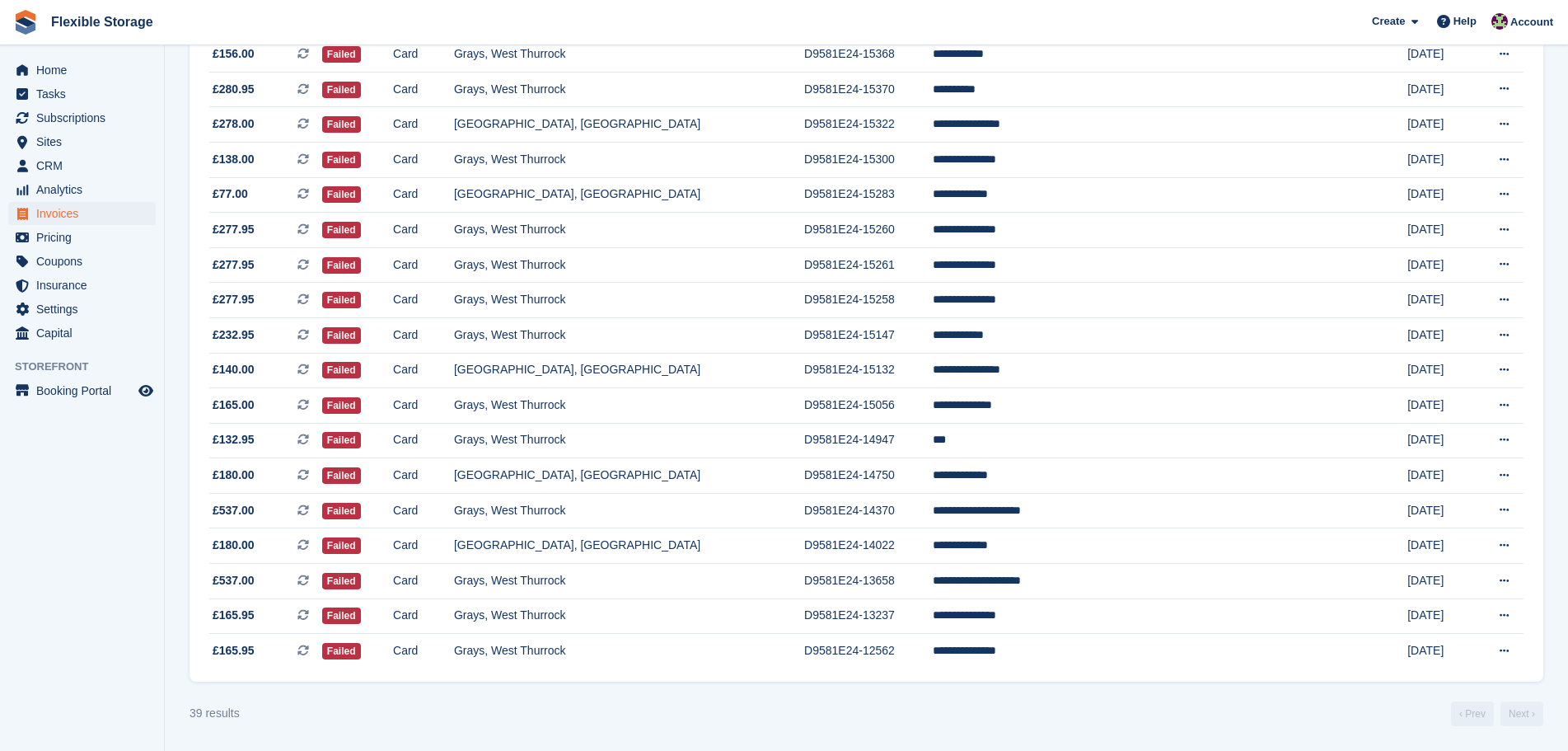
scroll to position [977, 0]
drag, startPoint x: 196, startPoint y: 728, endPoint x: 243, endPoint y: 730, distance: 47.0
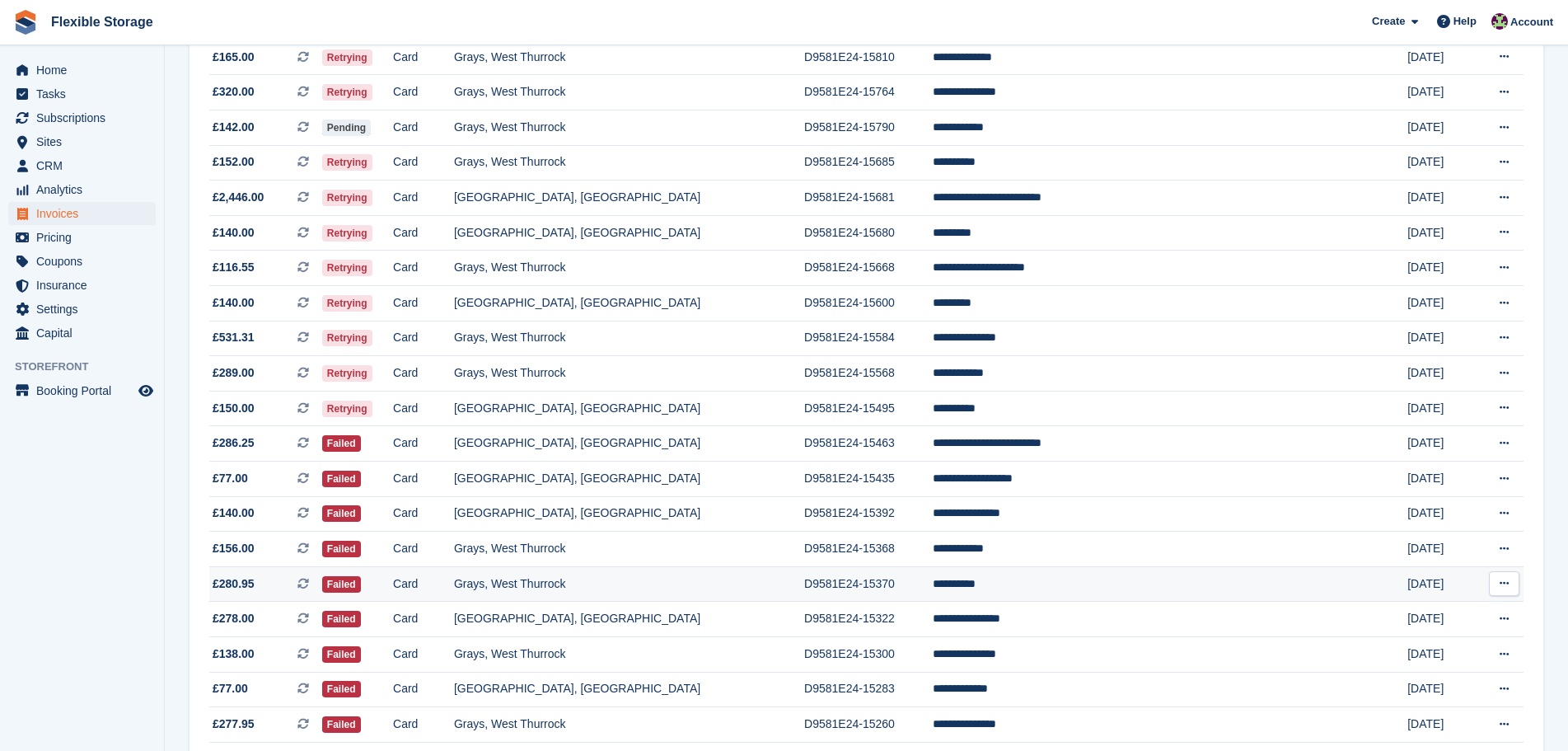
scroll to position [0, 0]
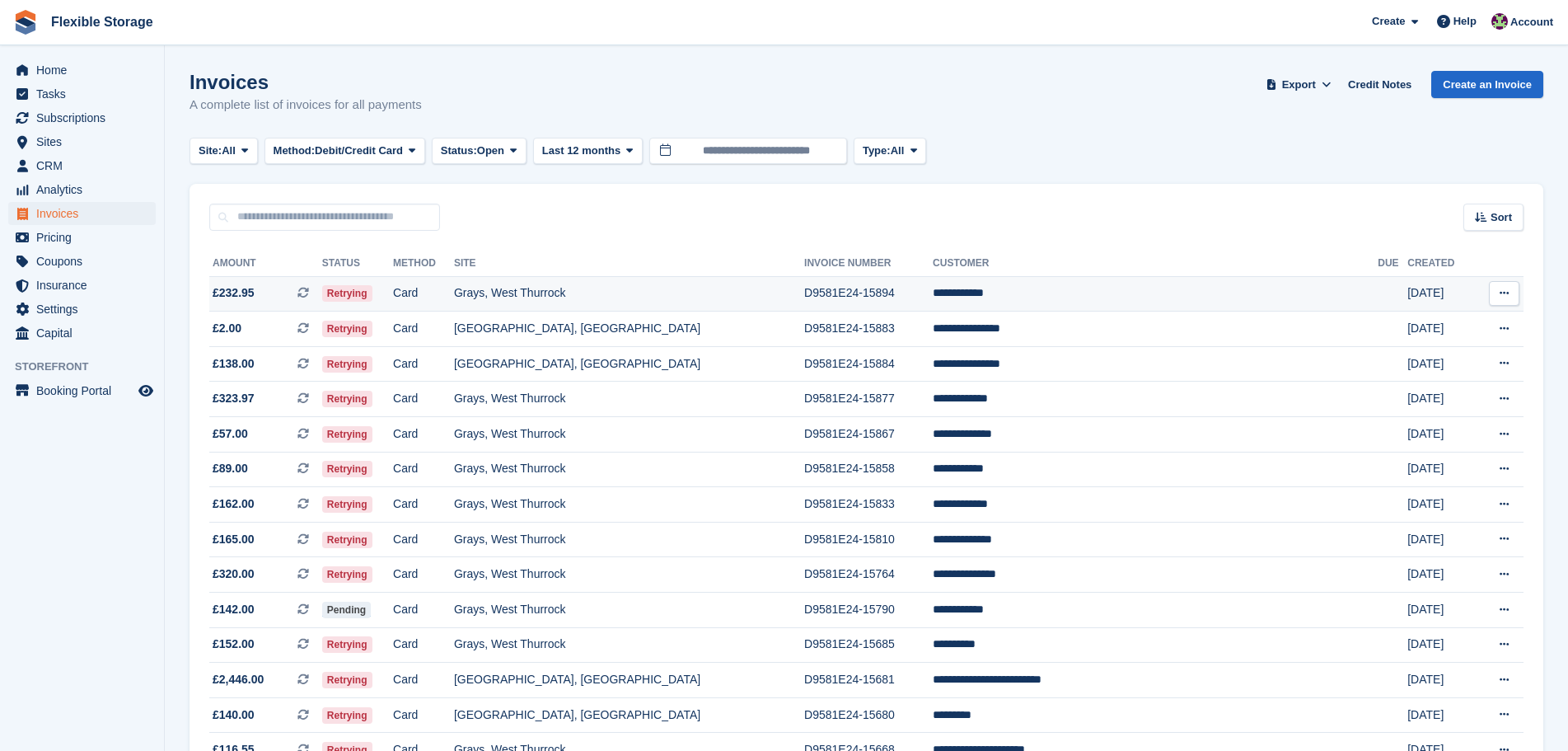
click at [933, 296] on td "D9581E24-15894" at bounding box center [868, 294] width 129 height 35
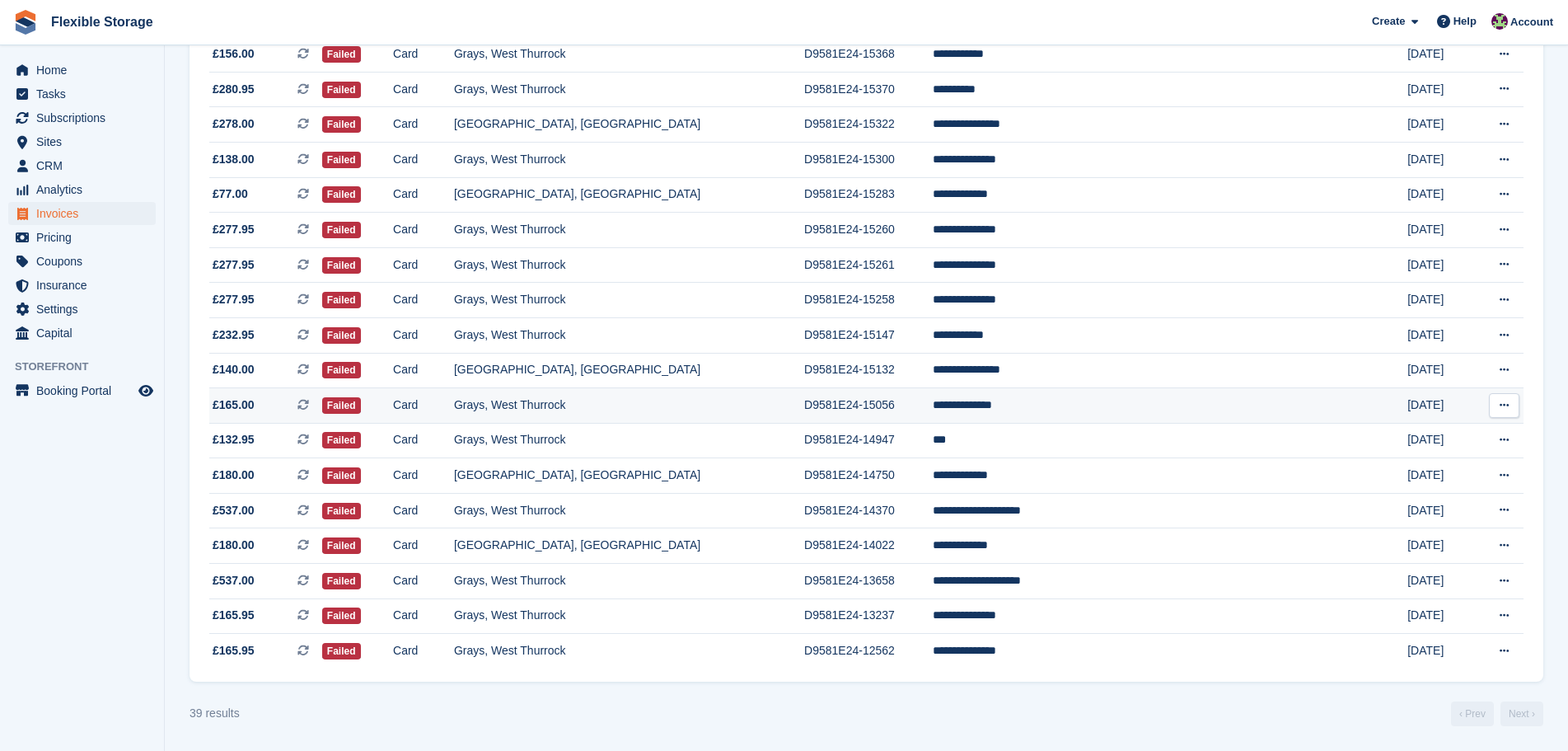
scroll to position [977, 0]
